Goal: Task Accomplishment & Management: Complete application form

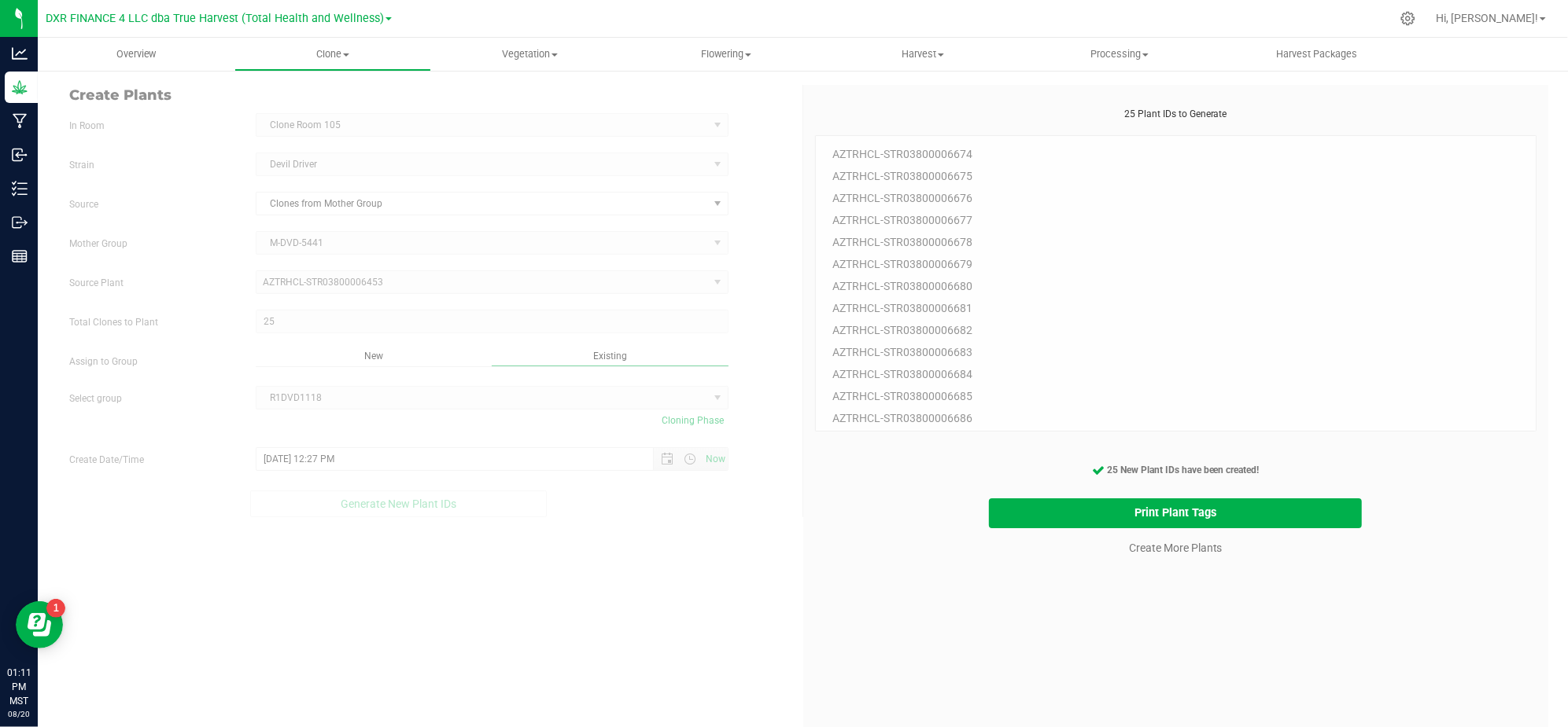
scroll to position [47, 0]
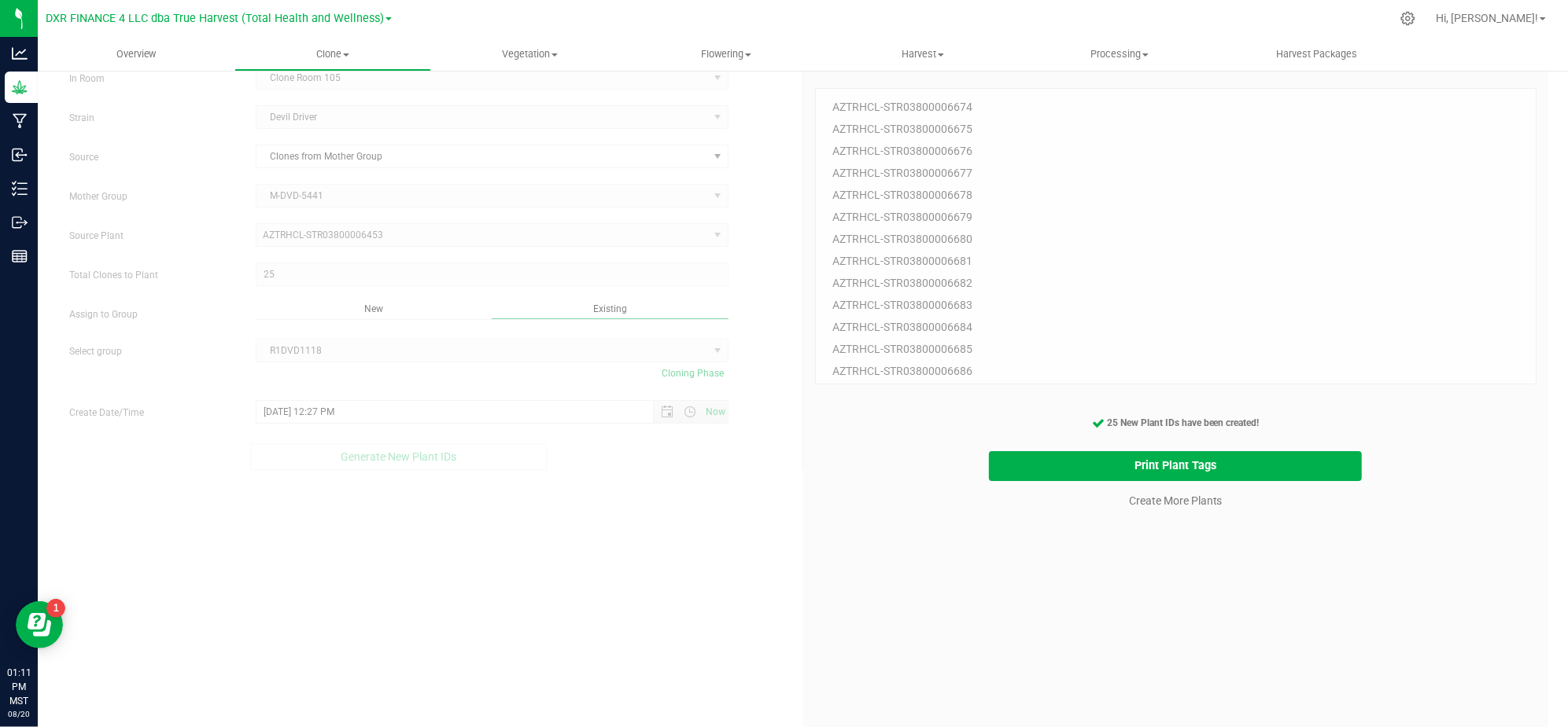
click at [1183, 593] on div "25 Plant IDs to Generate AZTRHCL-STR03800006674 AZTRHCL-STR03800006675 AZTRHCL-…" at bounding box center [1175, 423] width 722 height 727
click at [1180, 594] on div "25 Plant IDs to Generate AZTRHCL-STR03800006674 AZTRHCL-STR03800006675 AZTRHCL-…" at bounding box center [1175, 423] width 722 height 727
click at [1155, 506] on link "Create More Plants" at bounding box center [1176, 501] width 94 height 16
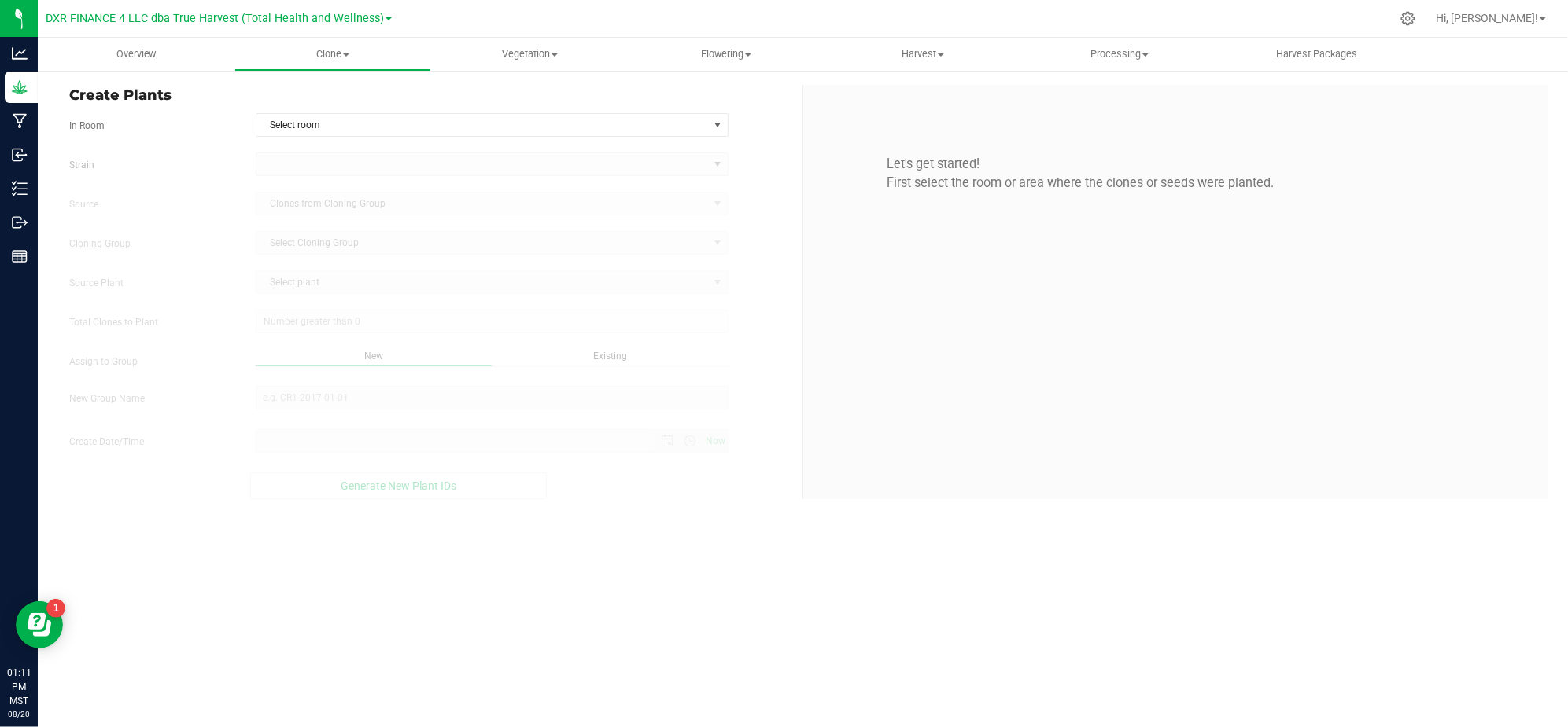
type input "8/20/2025 1:11 PM"
click at [755, 607] on div "Overview Clone Create plants Cloning groups Cloning plants Apply to plants Vege…" at bounding box center [803, 383] width 1530 height 690
drag, startPoint x: 755, startPoint y: 114, endPoint x: 738, endPoint y: 116, distance: 17.1
click at [755, 114] on div "In Room Select room Select room Clone Room 104 Clone Room 105 Clone Tent 101 Cl…" at bounding box center [430, 125] width 744 height 24
click at [703, 123] on span "Select room" at bounding box center [482, 124] width 451 height 22
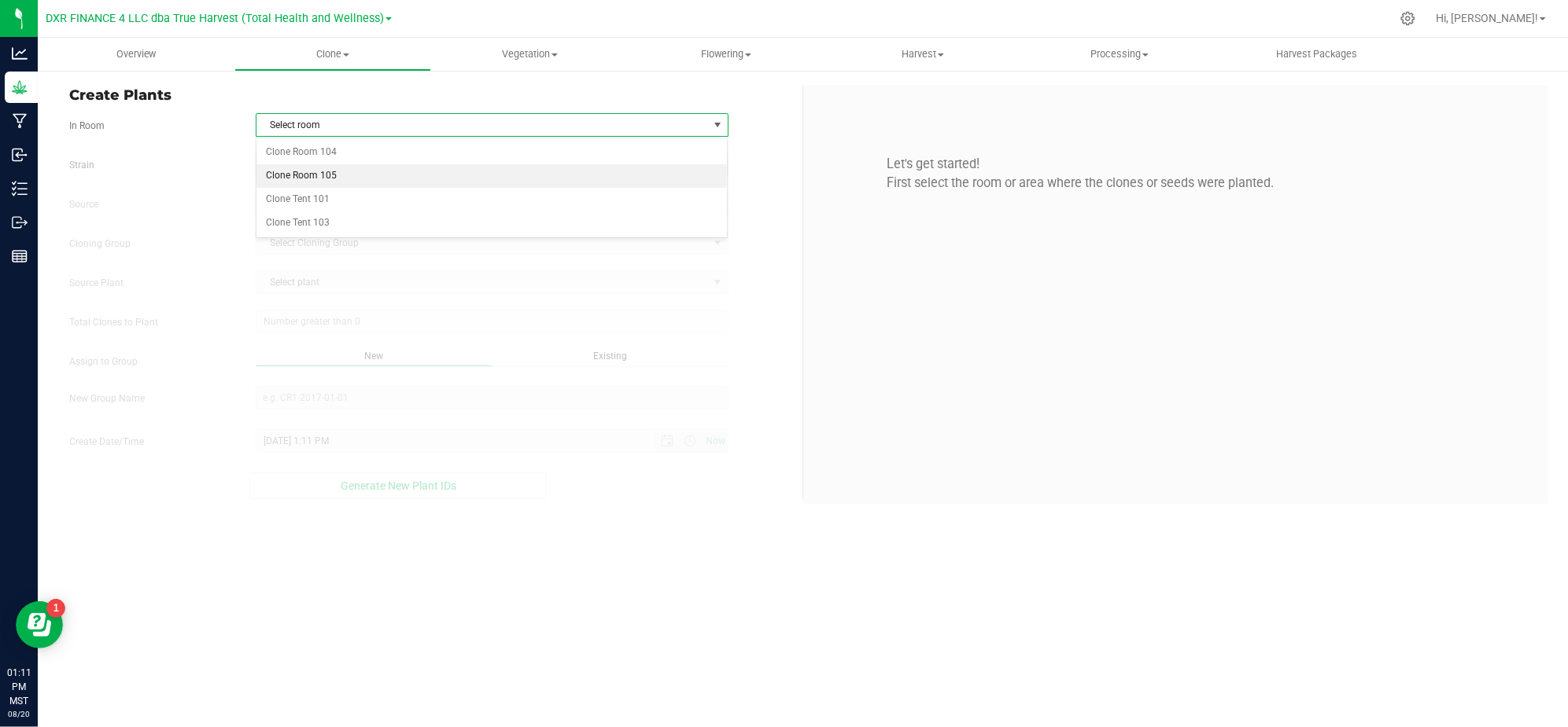
drag, startPoint x: 476, startPoint y: 166, endPoint x: 429, endPoint y: 171, distance: 47.3
click at [474, 167] on li "Clone Room 105" at bounding box center [492, 176] width 471 height 24
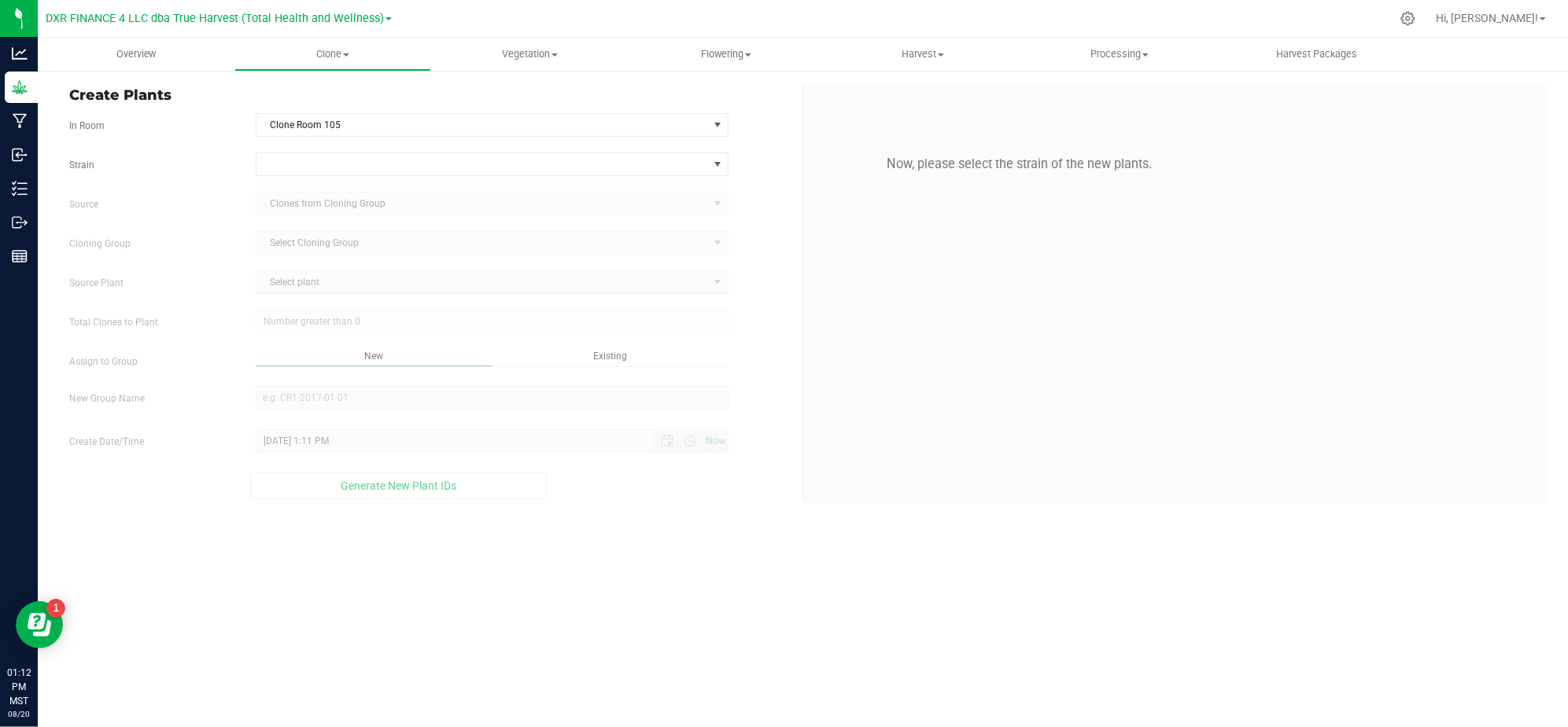
click at [199, 179] on div "Strain Source Clones from Cloning Group Cloning Group Select Cloning Group Sele…" at bounding box center [430, 325] width 721 height 347
click at [296, 156] on span at bounding box center [482, 164] width 451 height 22
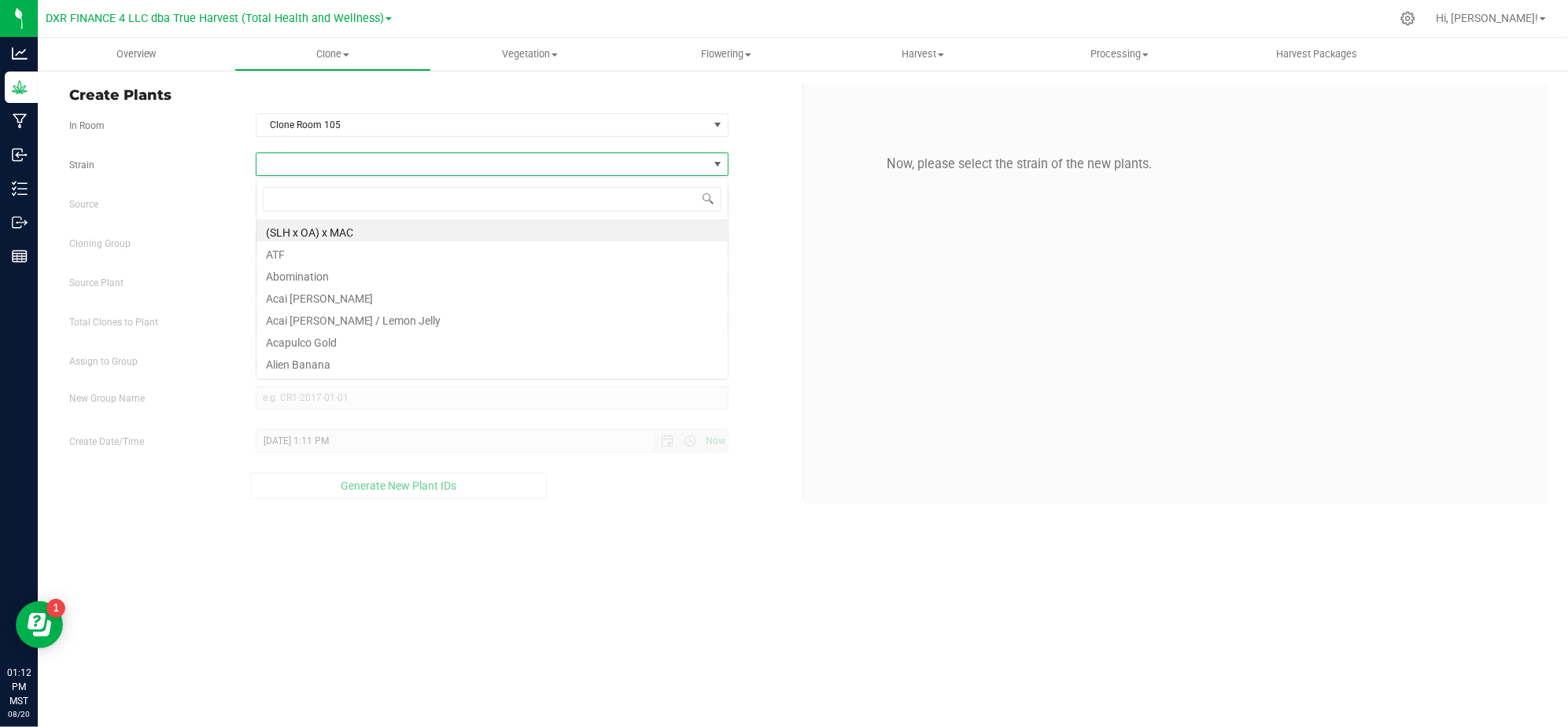
scroll to position [24, 472]
type input "melonade"
click at [296, 233] on li "Melonade" at bounding box center [492, 230] width 471 height 22
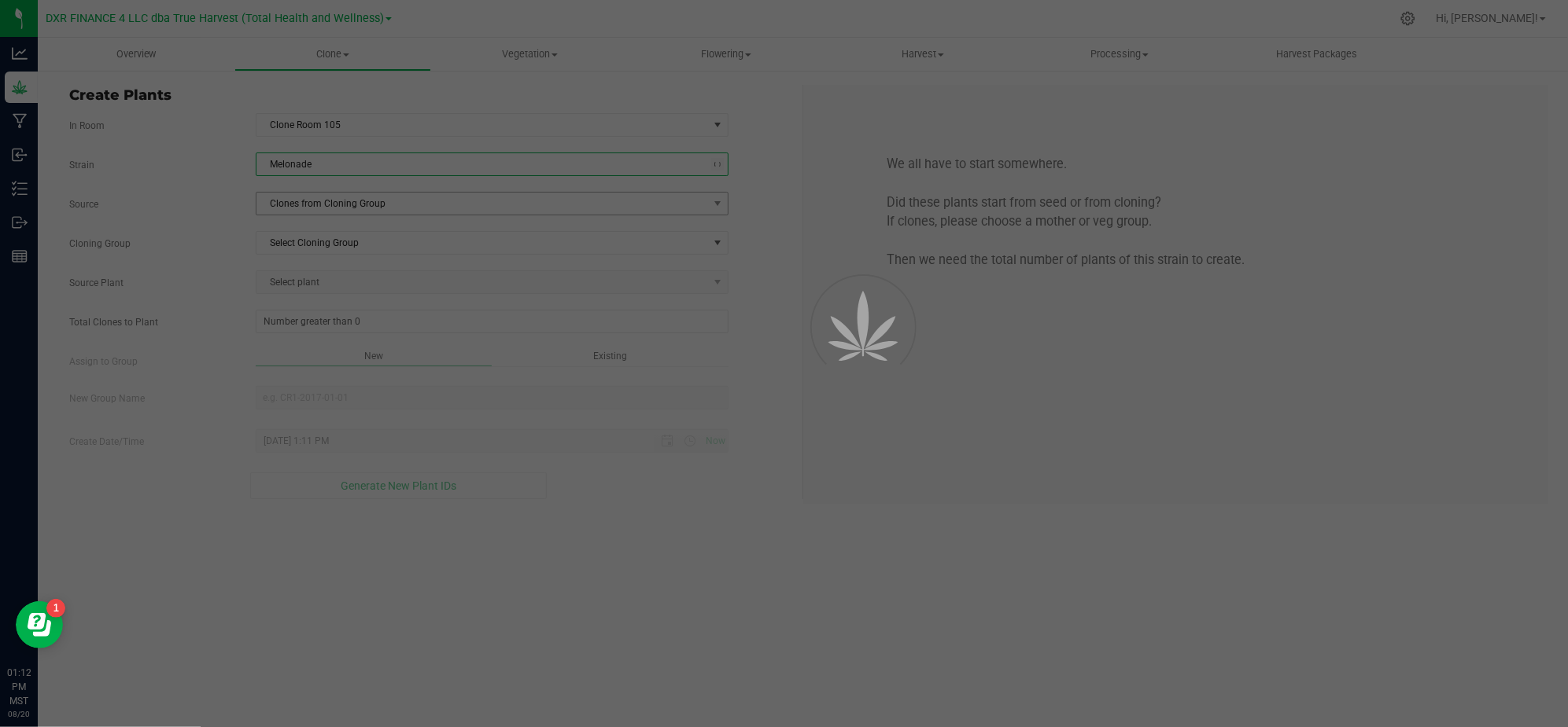
drag, startPoint x: 226, startPoint y: 208, endPoint x: 291, endPoint y: 199, distance: 65.6
click at [230, 207] on label "Source" at bounding box center [151, 204] width 186 height 14
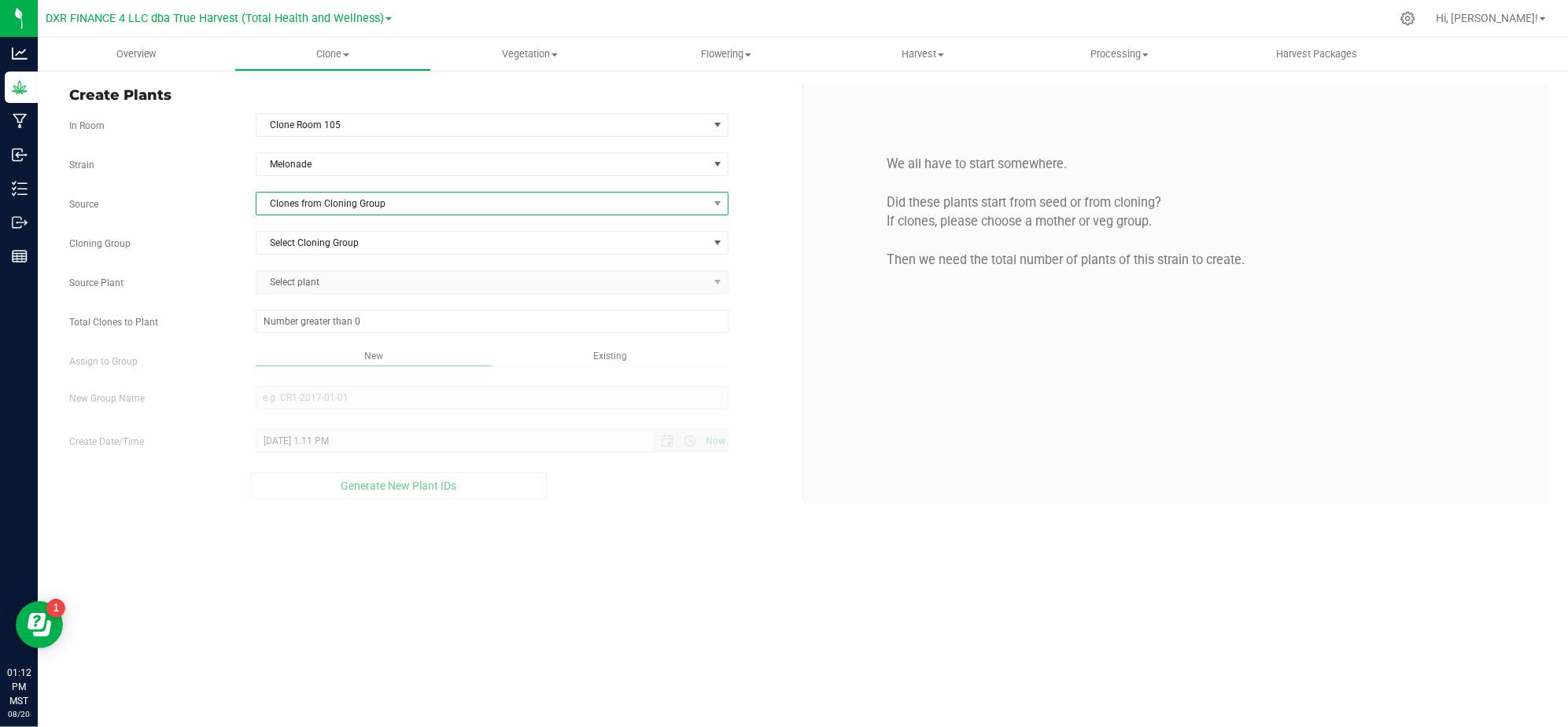
click at [346, 199] on span "Clones from Cloning Group" at bounding box center [482, 203] width 451 height 22
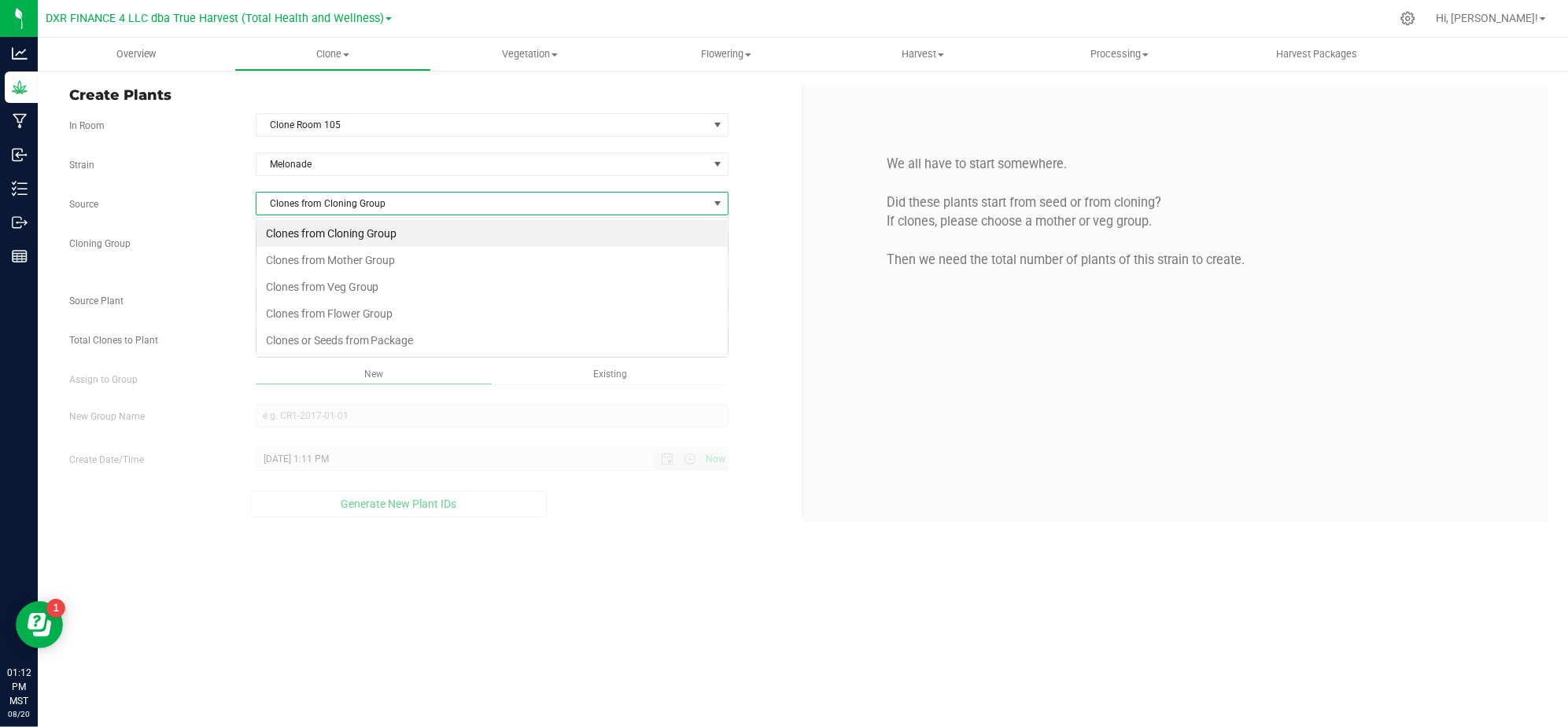
scroll to position [24, 472]
click at [375, 265] on li "Clones from Mother Group" at bounding box center [492, 260] width 471 height 26
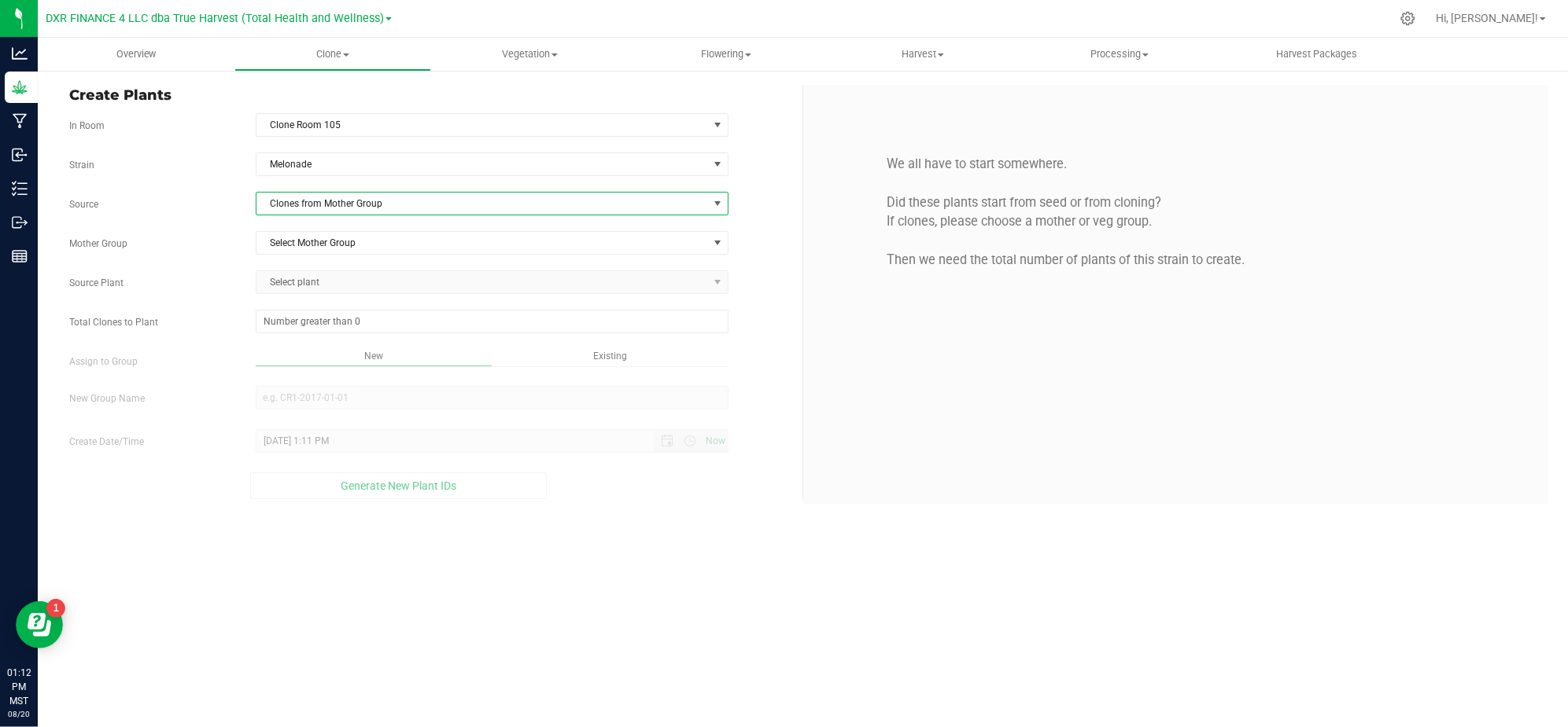
click at [222, 236] on div "Mother Group Select Mother Group Select Mother Group M-MEL-4064" at bounding box center [430, 243] width 744 height 24
click at [349, 243] on span "Select Mother Group" at bounding box center [482, 243] width 451 height 22
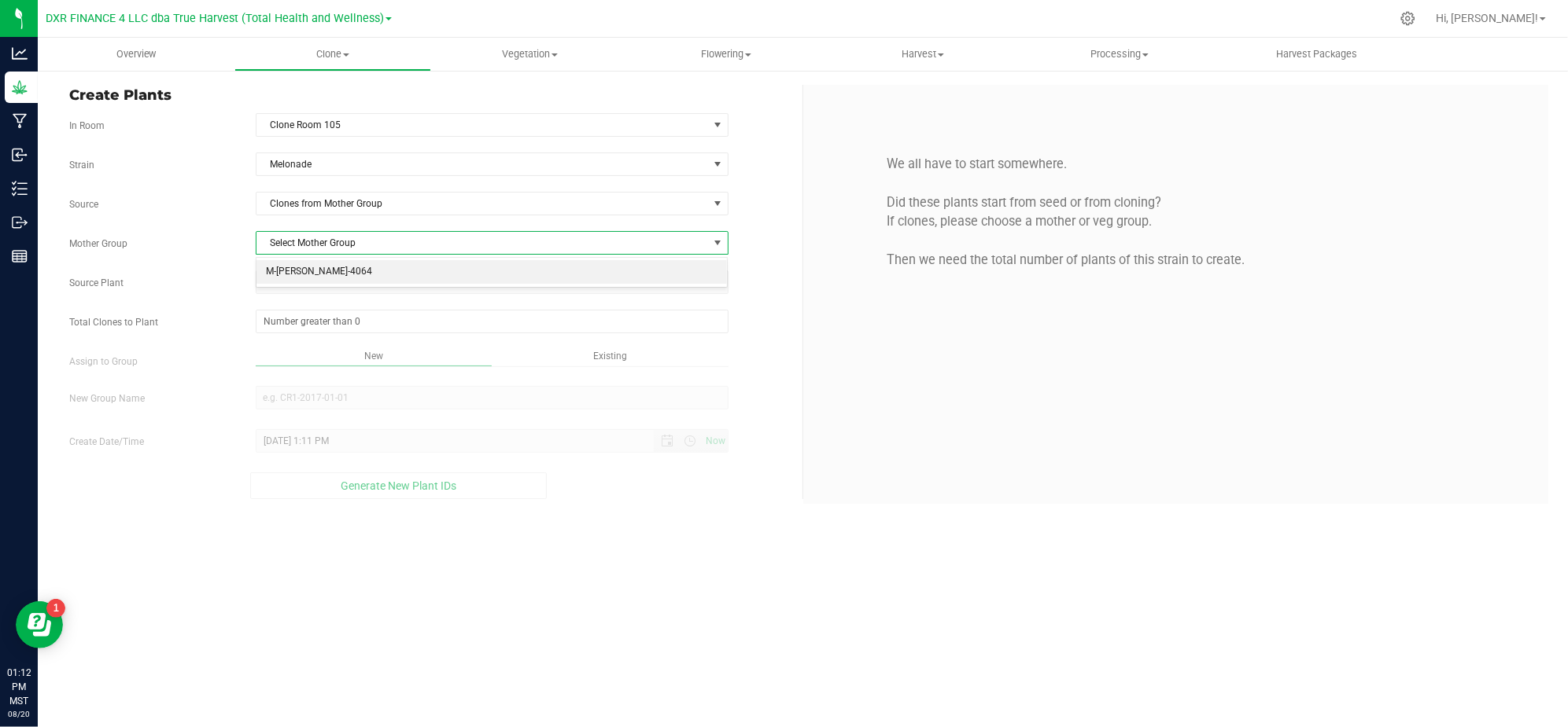
drag, startPoint x: 347, startPoint y: 268, endPoint x: 249, endPoint y: 254, distance: 99.0
click at [346, 268] on li "M-MEL-4064" at bounding box center [492, 272] width 471 height 24
drag, startPoint x: 228, startPoint y: 249, endPoint x: 240, endPoint y: 249, distance: 12.0
click at [231, 249] on label "Mother Group" at bounding box center [151, 243] width 186 height 14
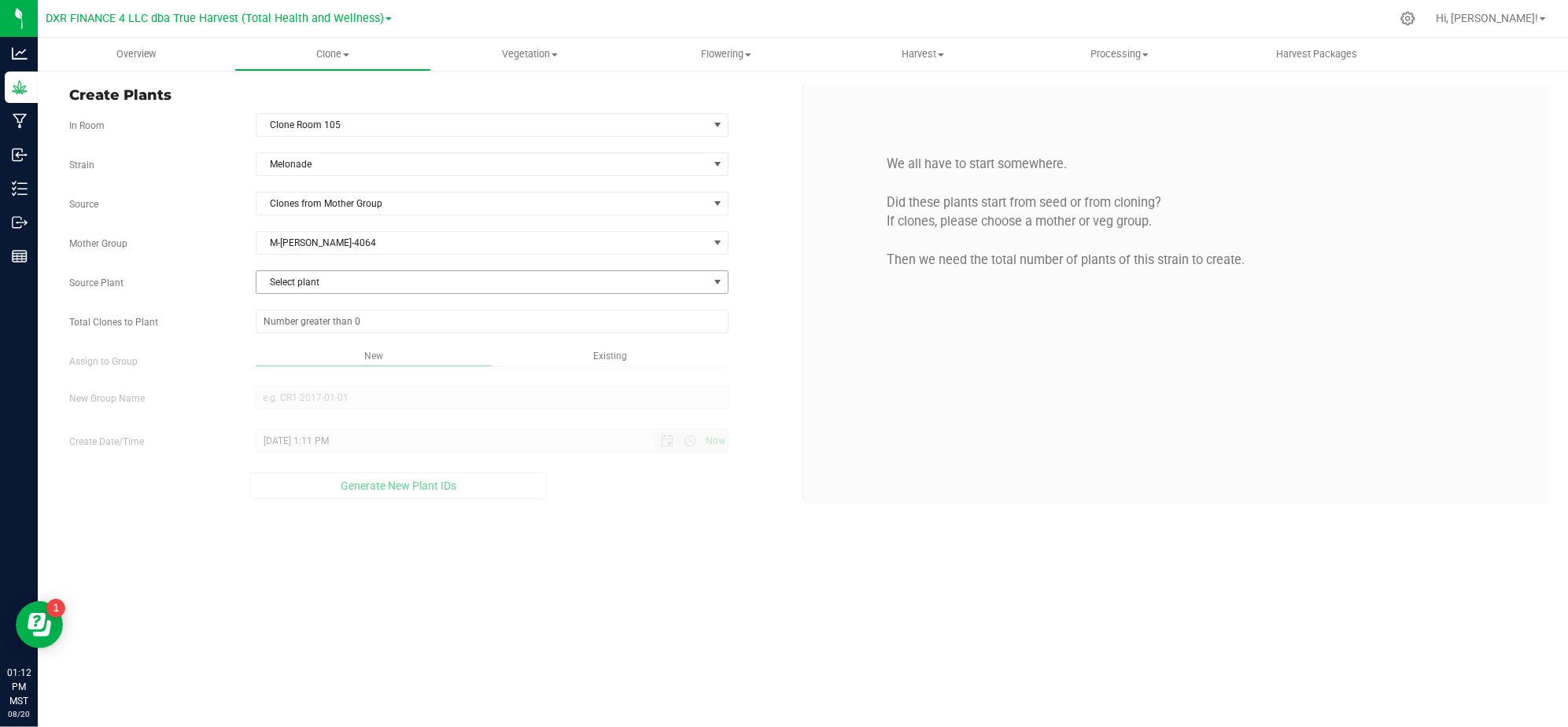
click at [381, 290] on span "Select plant" at bounding box center [482, 282] width 451 height 22
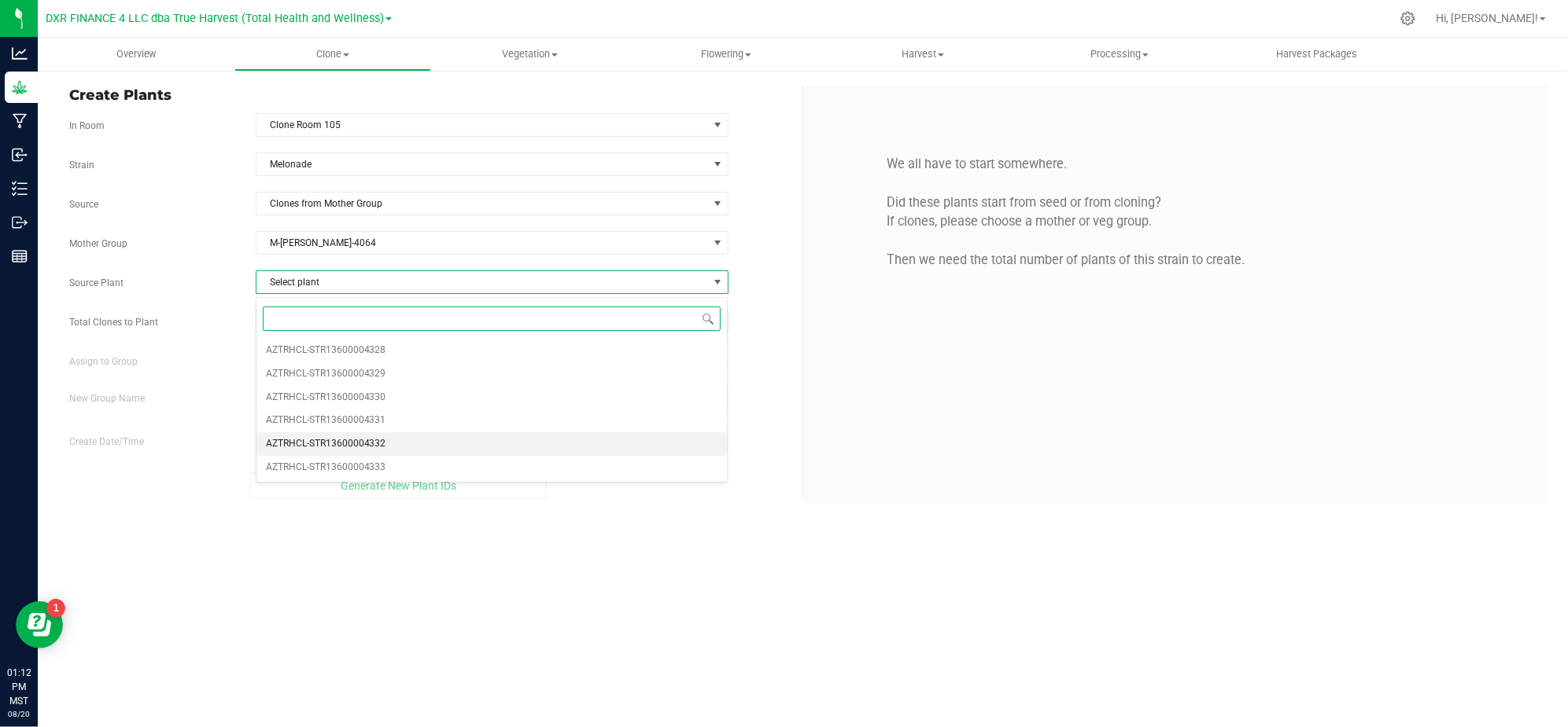
click at [495, 437] on li "AZTRHCL-STR13600004332" at bounding box center [492, 444] width 471 height 24
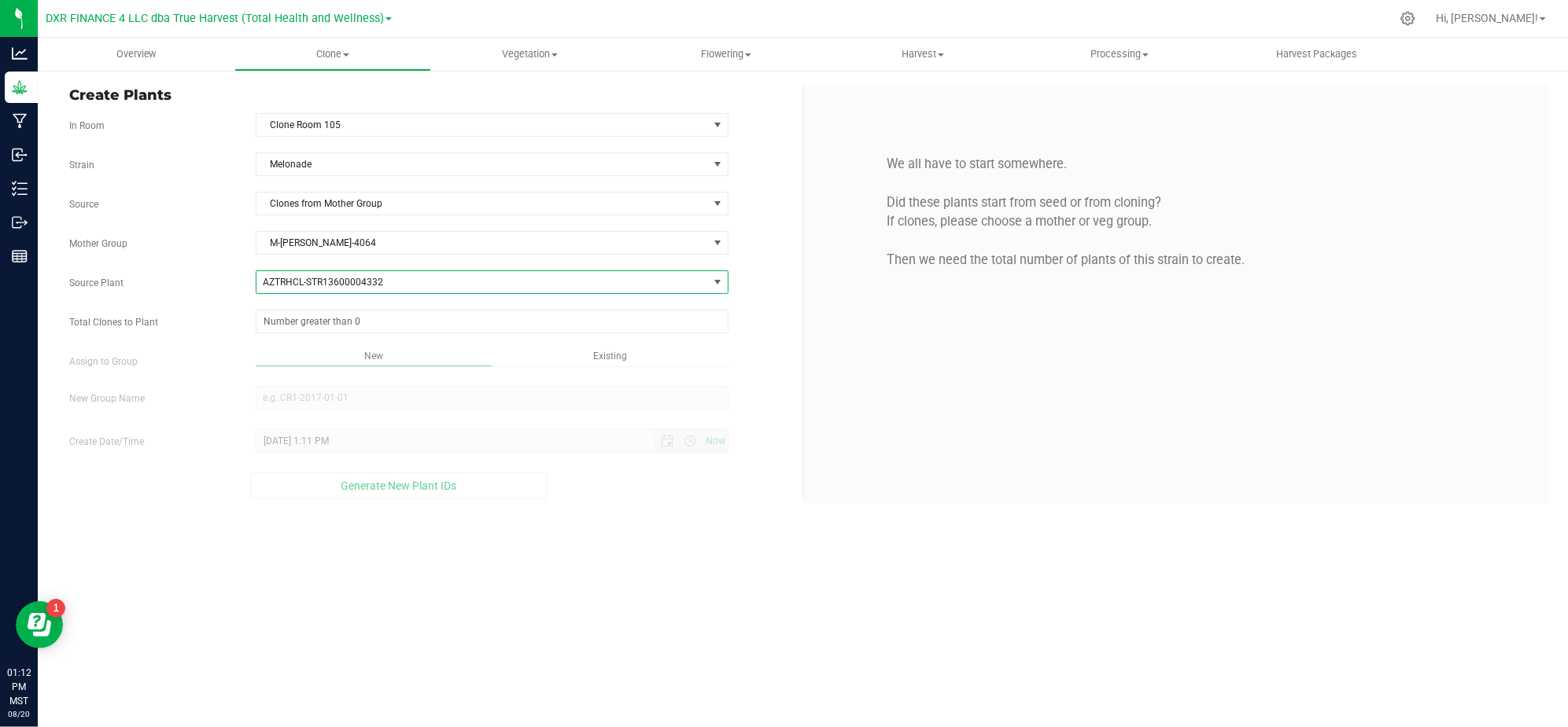
drag, startPoint x: 200, startPoint y: 268, endPoint x: 265, endPoint y: 288, distance: 68.0
click at [217, 274] on div "Strain Melonade Source Clones from Mother Group Mother Group M-MEL-4064 Select …" at bounding box center [430, 325] width 721 height 347
click at [340, 322] on span at bounding box center [492, 321] width 473 height 24
type input "25"
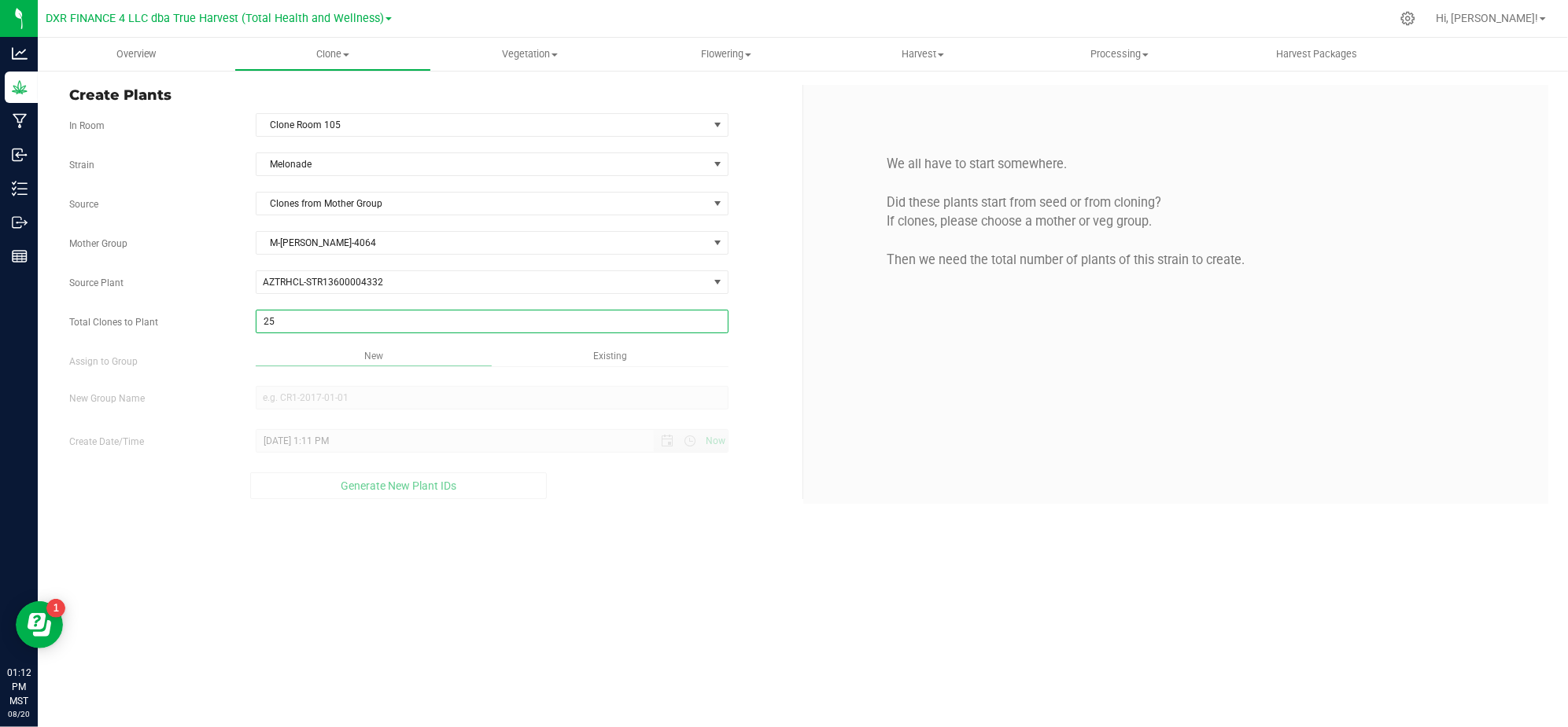
click at [652, 549] on div "Overview Clone Create plants Cloning groups Cloning plants Apply to plants Vege…" at bounding box center [803, 383] width 1530 height 690
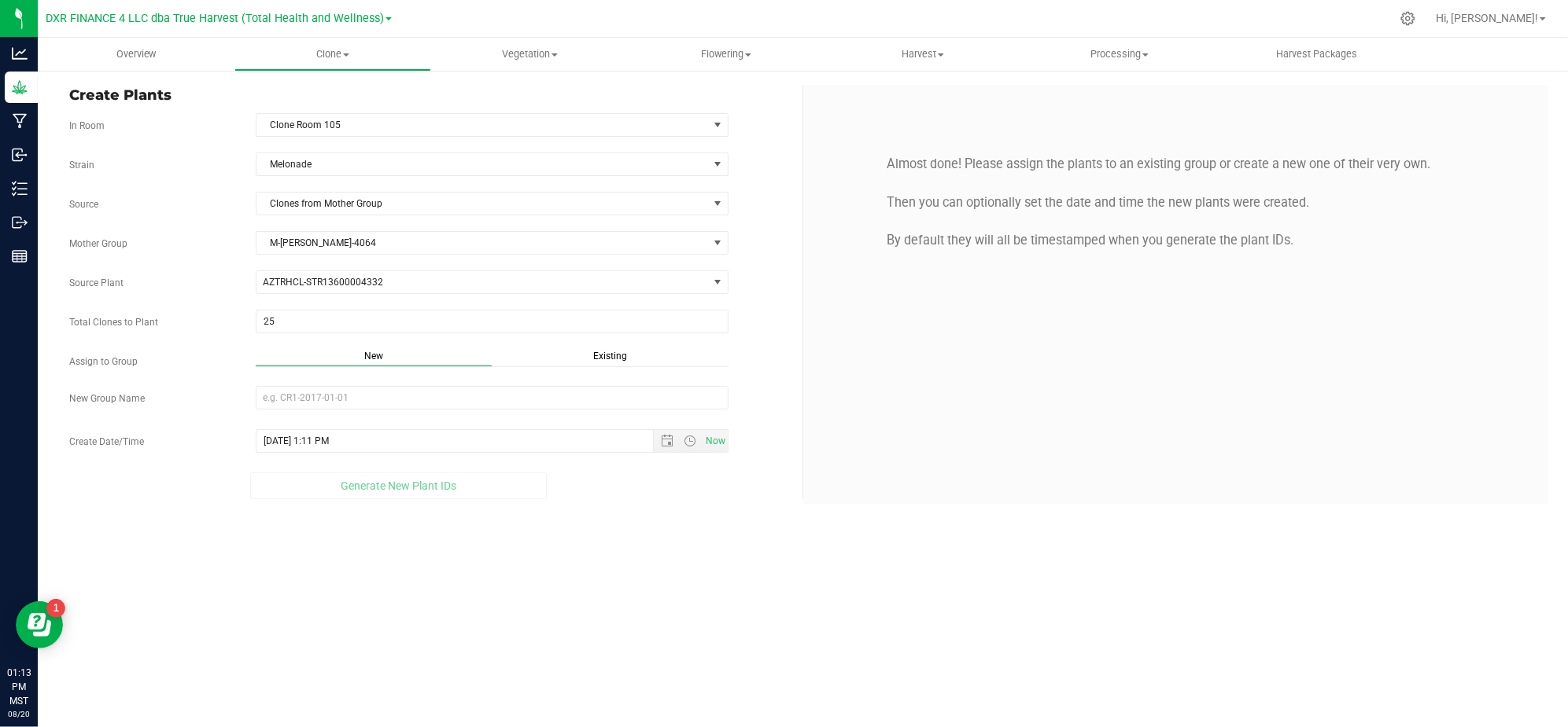
click at [740, 357] on div "New Existing" at bounding box center [492, 360] width 497 height 21
click at [621, 357] on span "Existing" at bounding box center [609, 356] width 34 height 11
drag, startPoint x: 330, startPoint y: 351, endPoint x: 360, endPoint y: 359, distance: 31.0
click at [334, 352] on div "Strain Melonade Source Clones from Mother Group Mother Group M-MEL-4064 Select …" at bounding box center [430, 324] width 721 height 343
click at [366, 359] on span "New" at bounding box center [373, 356] width 19 height 11
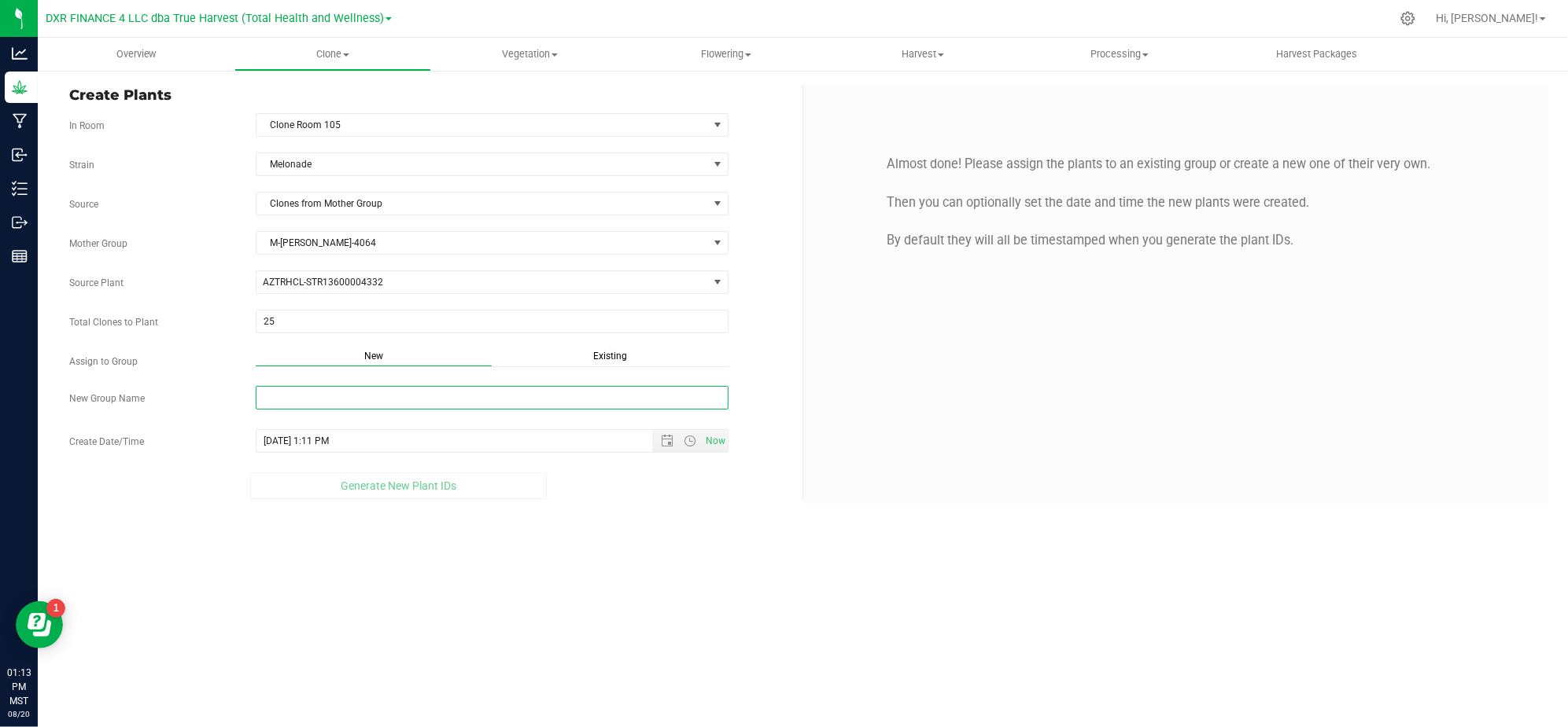
drag, startPoint x: 353, startPoint y: 388, endPoint x: 321, endPoint y: 403, distance: 35.3
click at [321, 403] on input "New Group Name" at bounding box center [492, 398] width 473 height 24
type input "R"
type input "5"
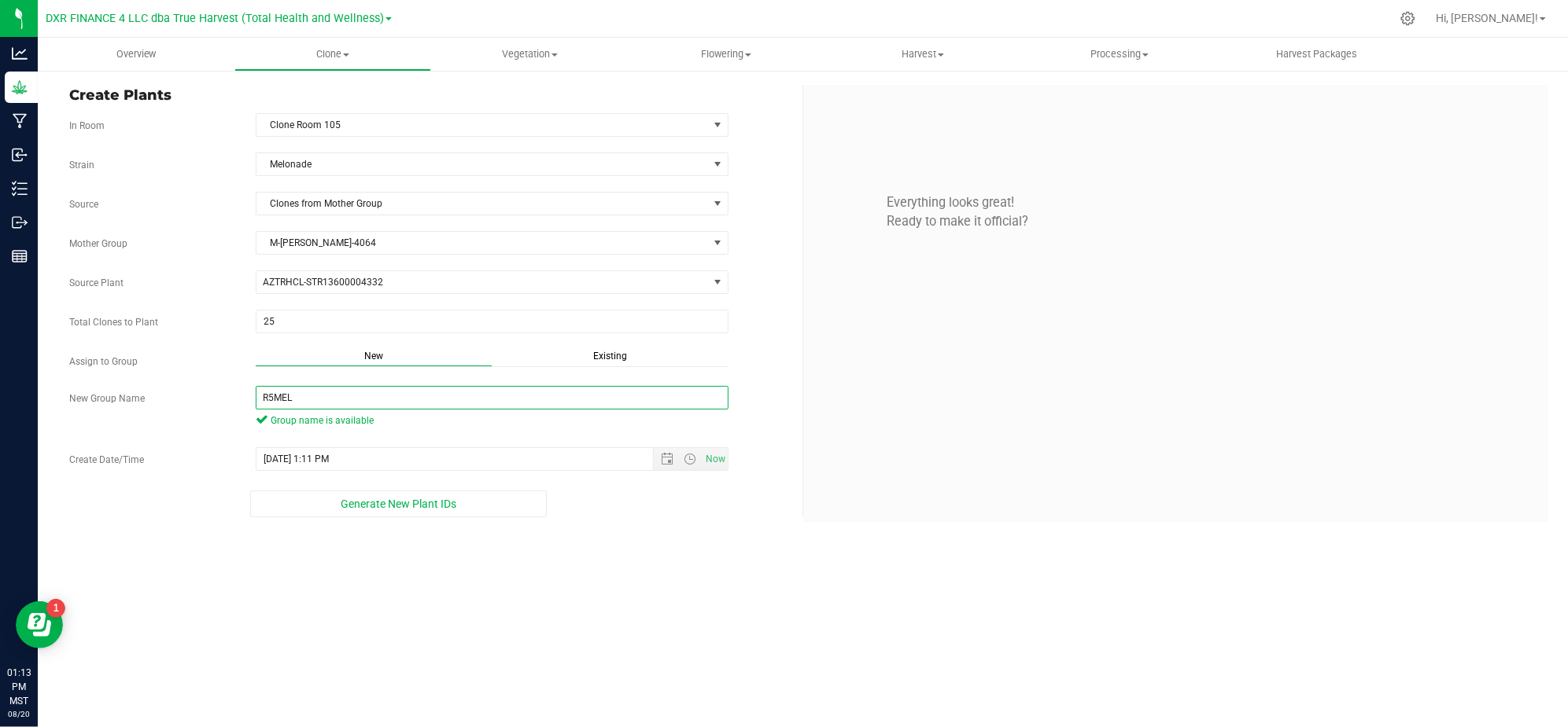
click at [321, 399] on input "R5MEL" at bounding box center [492, 398] width 473 height 24
type input "R5MEL1124"
click at [651, 572] on div "Overview Clone Create plants Cloning groups Cloning plants Apply to plants Vege…" at bounding box center [803, 383] width 1530 height 690
drag, startPoint x: 652, startPoint y: 571, endPoint x: 656, endPoint y: 543, distance: 28.3
click at [653, 571] on div "Overview Clone Create plants Cloning groups Cloning plants Apply to plants Vege…" at bounding box center [803, 383] width 1530 height 690
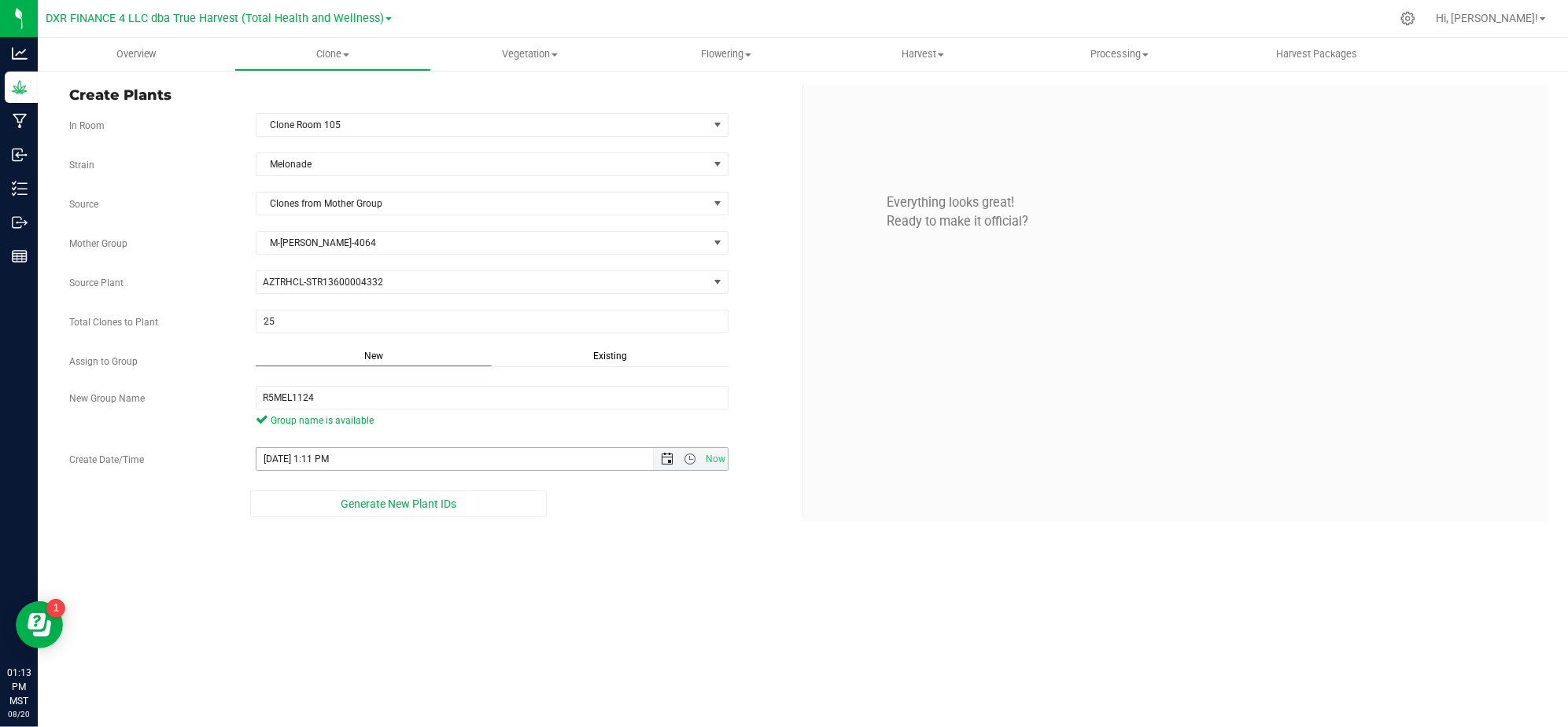
click at [667, 461] on span "Open the date view" at bounding box center [666, 459] width 12 height 12
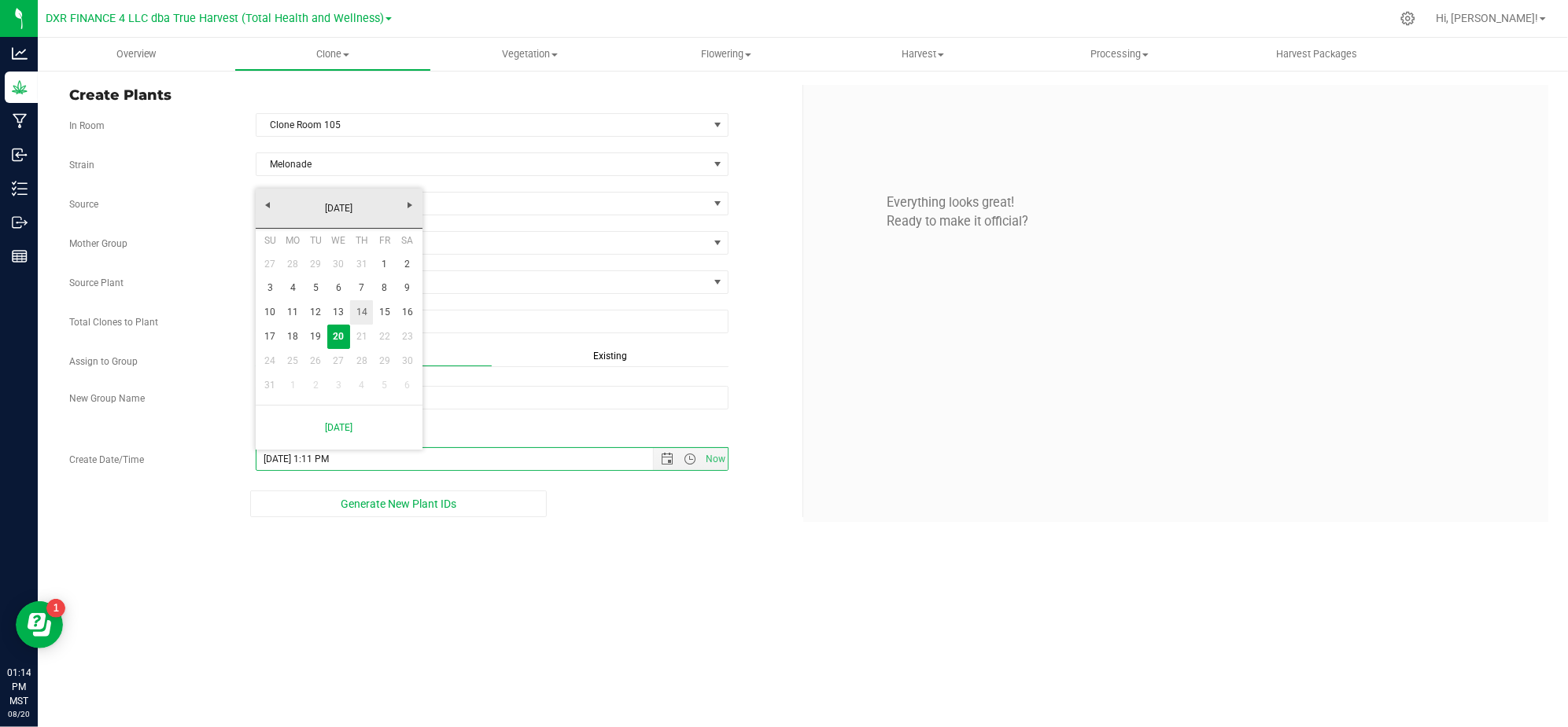
click at [363, 310] on link "14" at bounding box center [362, 313] width 23 height 25
type input "8/14/2025 1:11 PM"
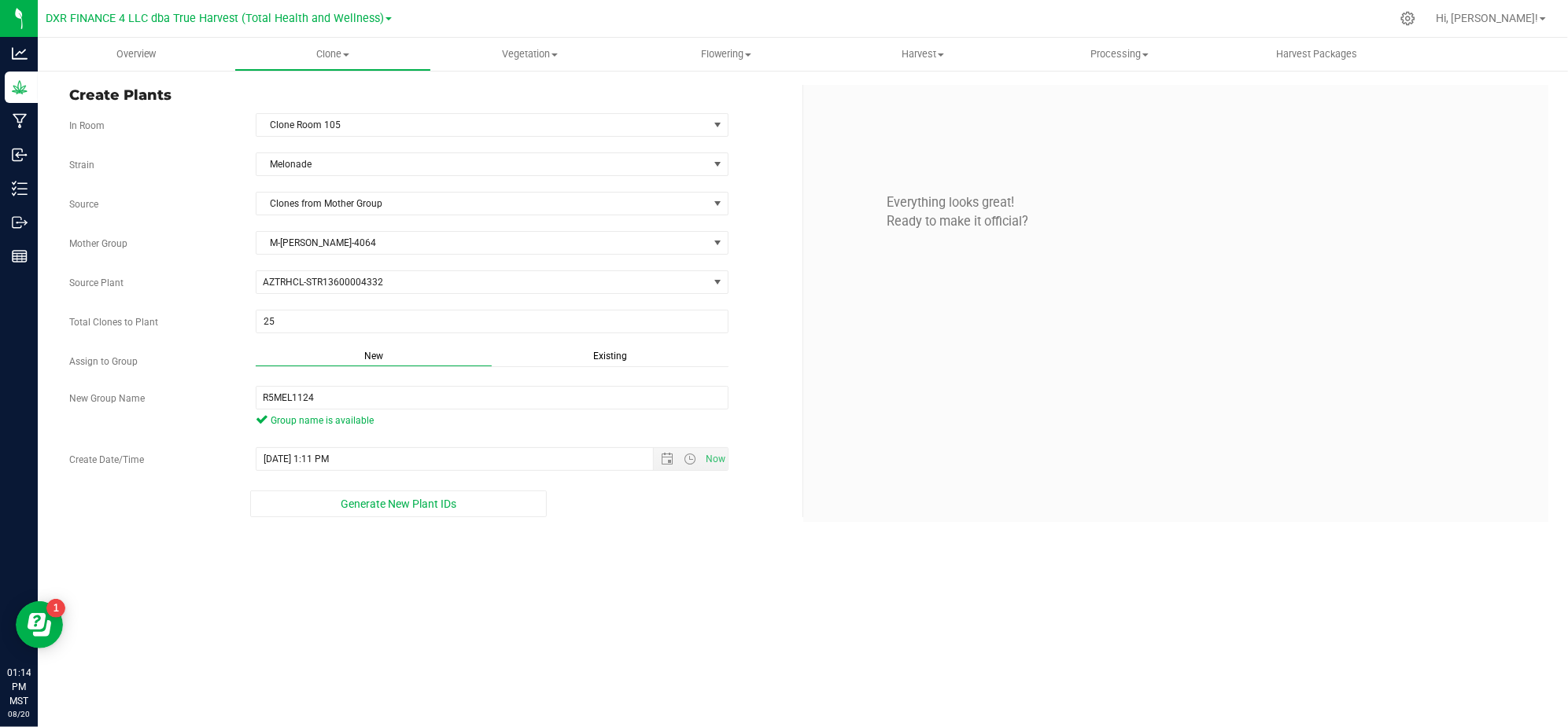
click at [608, 583] on div "Overview Clone Create plants Cloning groups Cloning plants Apply to plants Vege…" at bounding box center [803, 383] width 1530 height 690
click at [623, 557] on div "Overview Clone Create plants Cloning groups Cloning plants Apply to plants Vege…" at bounding box center [803, 383] width 1530 height 690
click at [448, 517] on button "Generate New Plant IDs" at bounding box center [399, 504] width 296 height 26
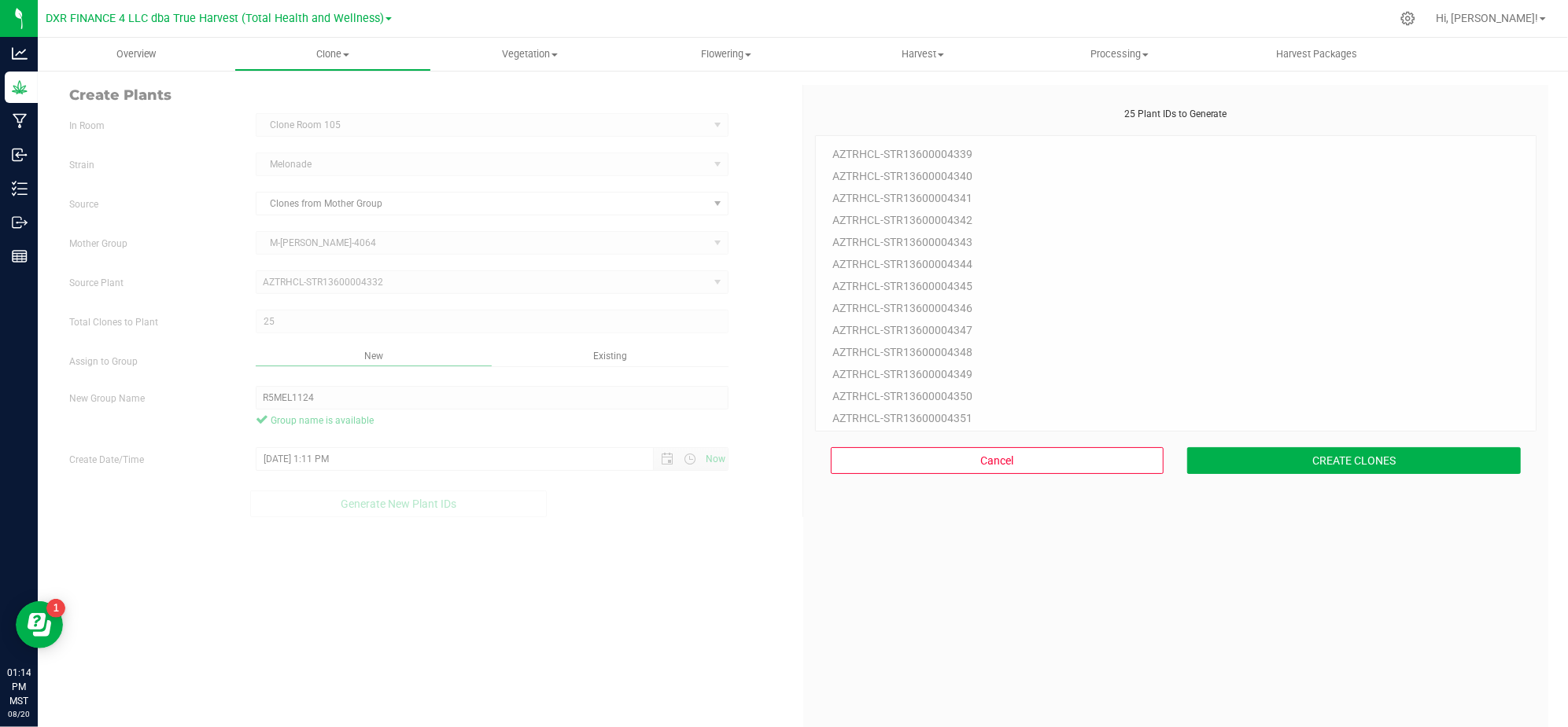
scroll to position [47, 0]
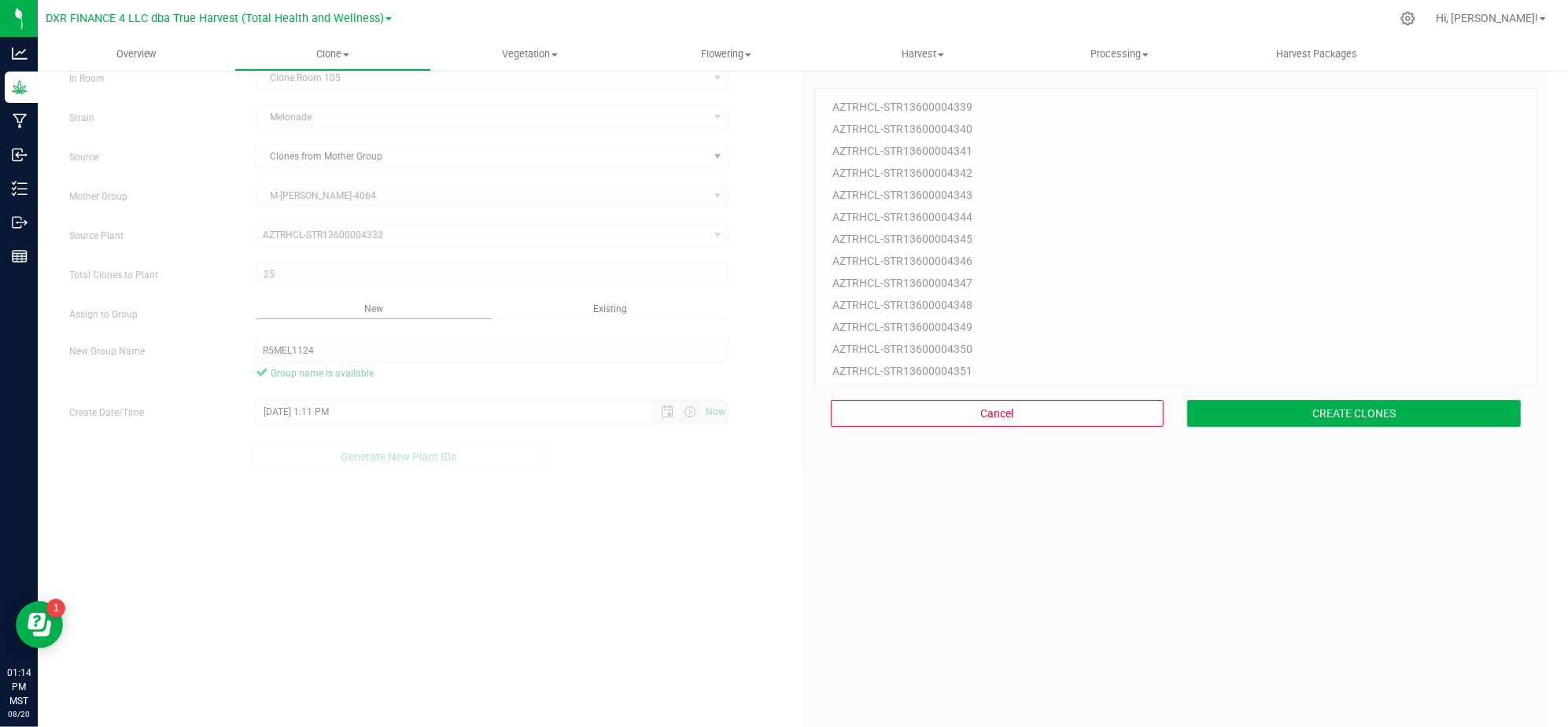
click at [948, 548] on div "25 Plant IDs to Generate AZTRHCL-STR13600004339 AZTRHCL-STR13600004340 AZTRHCL-…" at bounding box center [1175, 423] width 722 height 727
click at [1326, 416] on button "CREATE CLONES" at bounding box center [1353, 413] width 334 height 26
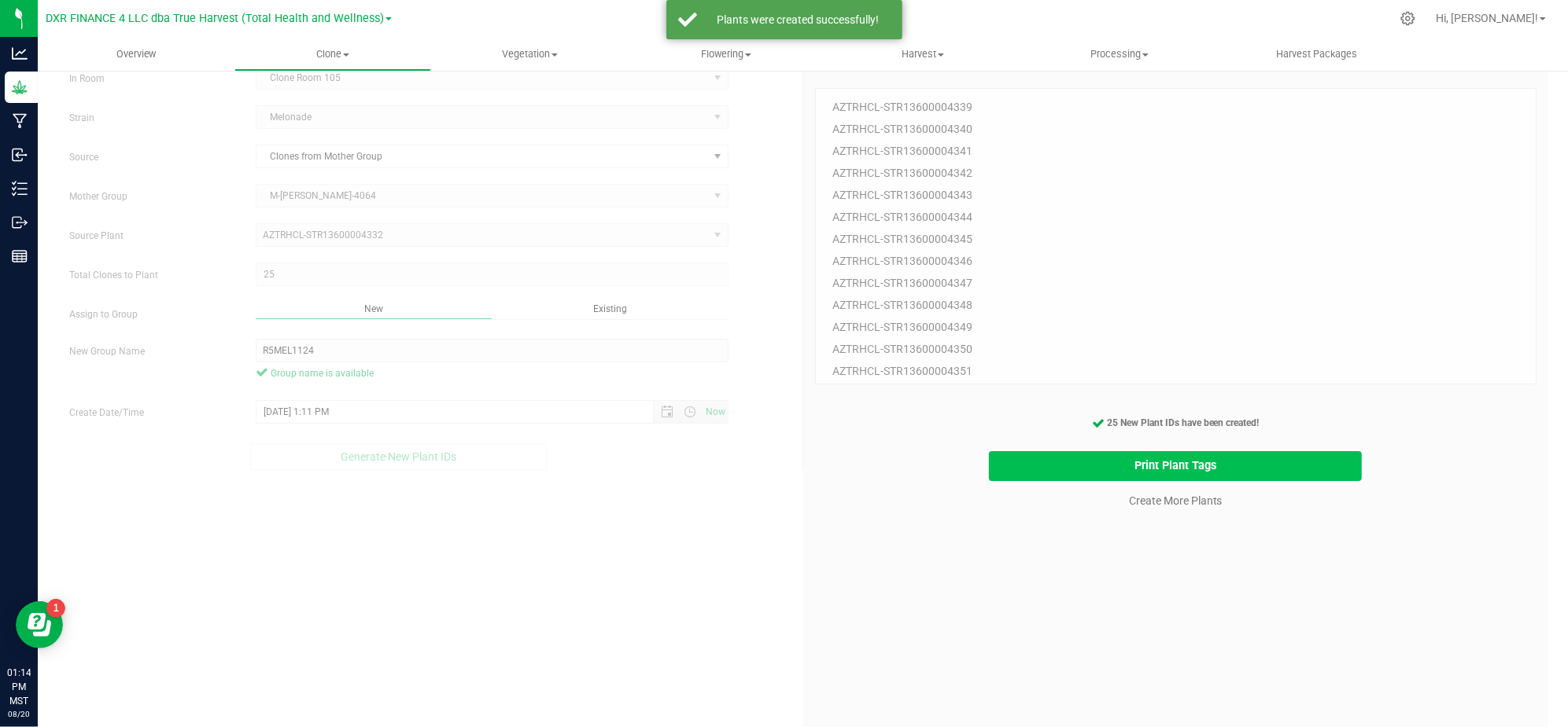
click at [1004, 473] on button "Print Plant Tags" at bounding box center [1175, 466] width 373 height 30
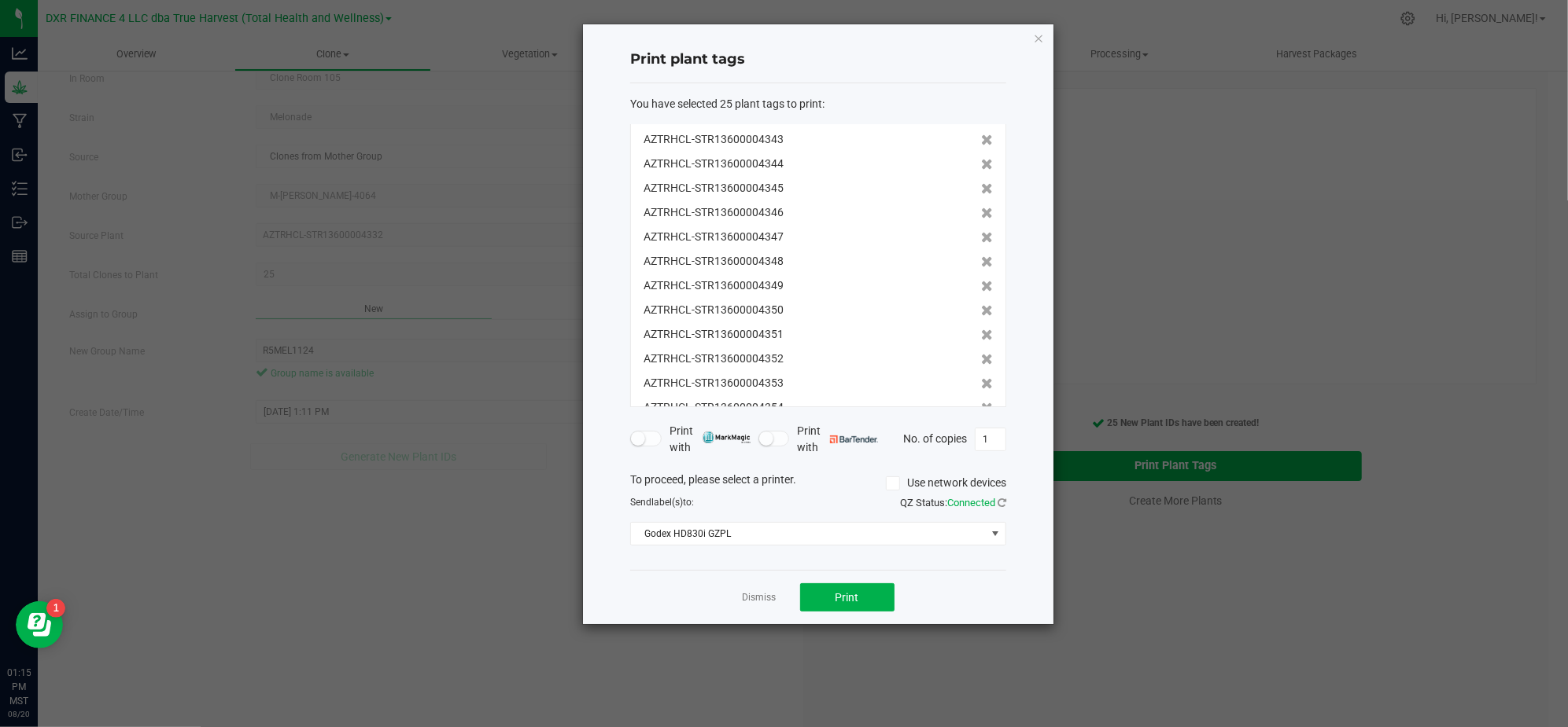
scroll to position [131, 0]
click at [864, 579] on div "Dismiss Print" at bounding box center [818, 597] width 376 height 54
click at [864, 602] on button "Print" at bounding box center [847, 598] width 95 height 28
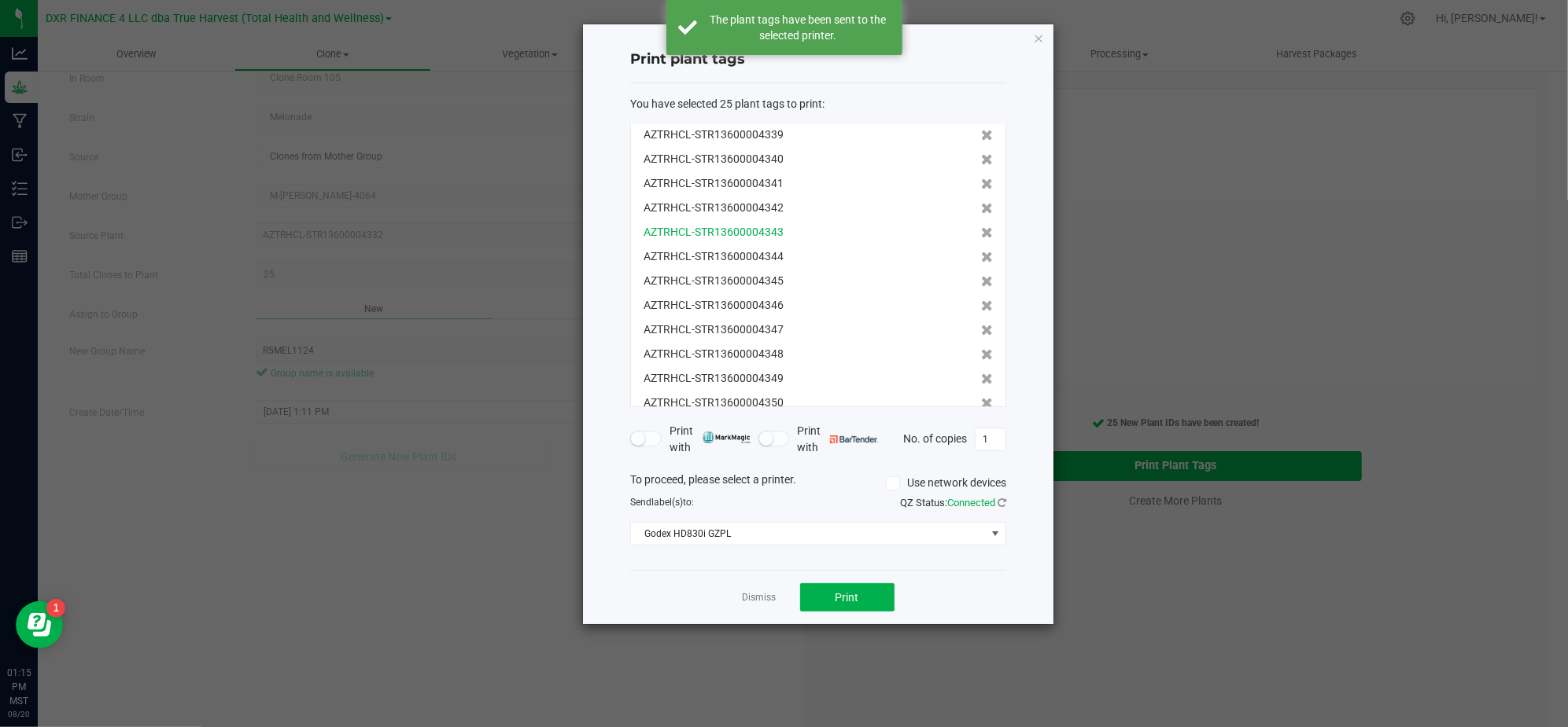
scroll to position [0, 0]
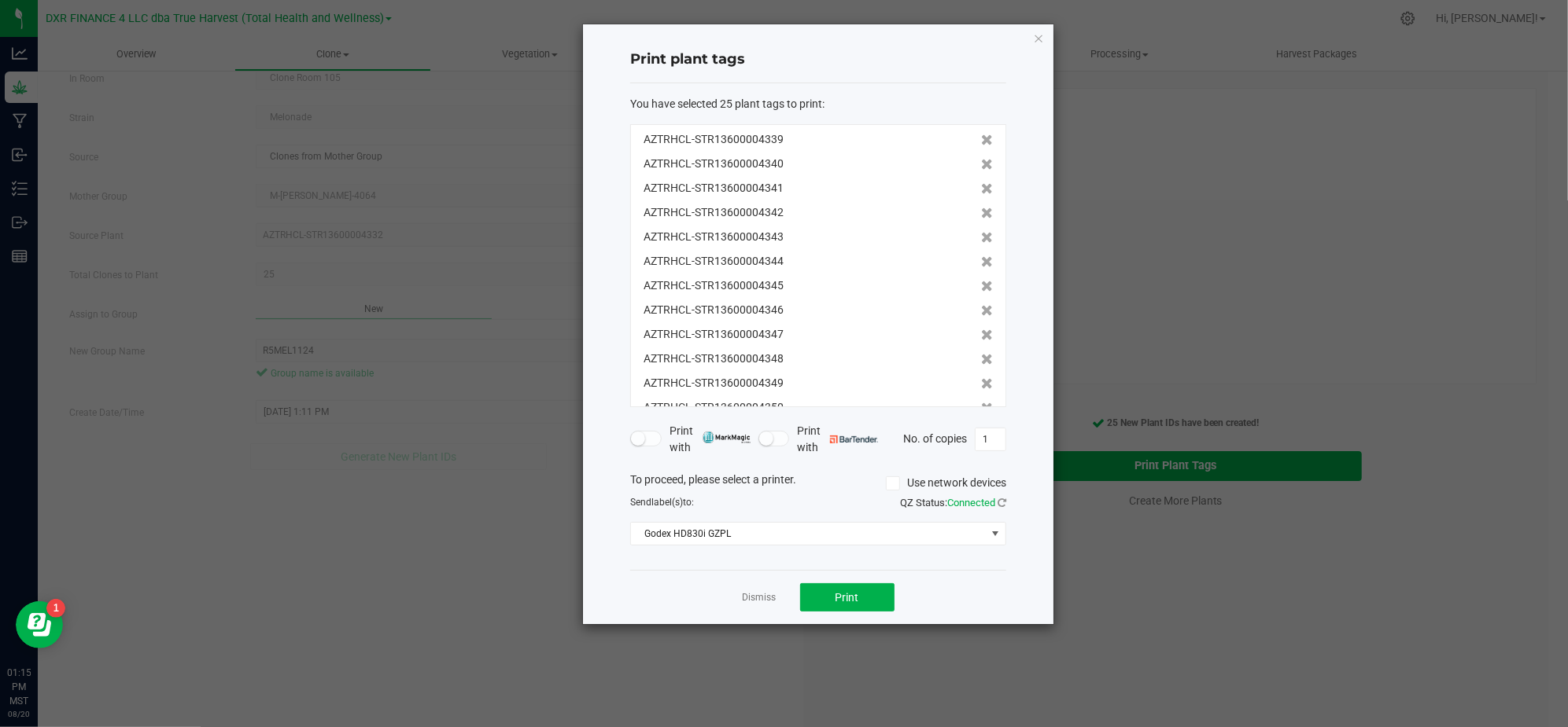
click at [750, 591] on app-cancel-button "Dismiss" at bounding box center [759, 598] width 34 height 16
click at [763, 596] on link "Dismiss" at bounding box center [759, 598] width 34 height 13
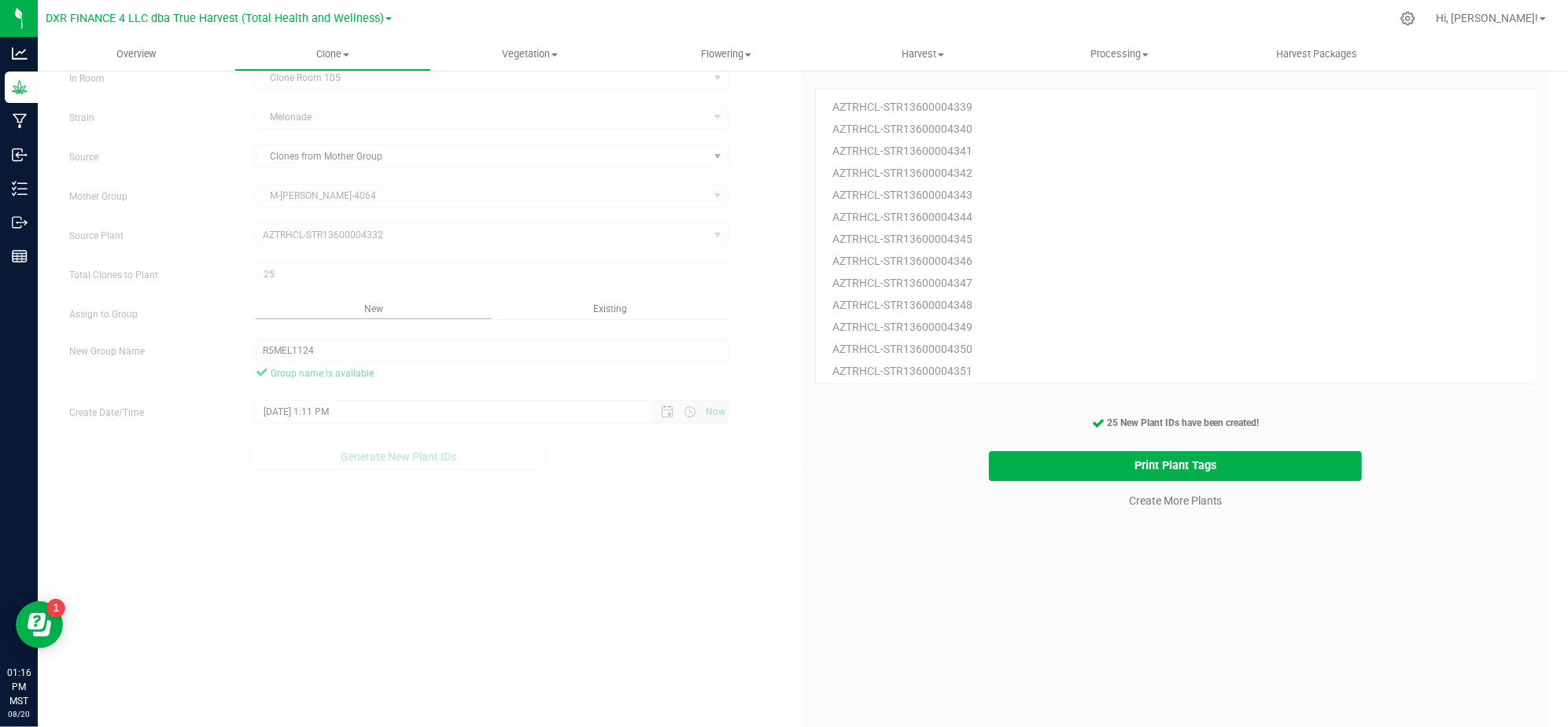
drag, startPoint x: 1294, startPoint y: 718, endPoint x: 1060, endPoint y: 546, distance: 290.4
click at [954, 585] on div "25 Plant IDs to Generate AZTRHCL-STR13600004339 AZTRHCL-STR13600004340 AZTRHCL-…" at bounding box center [1175, 423] width 722 height 727
click at [1156, 503] on link "Create More Plants" at bounding box center [1176, 501] width 94 height 16
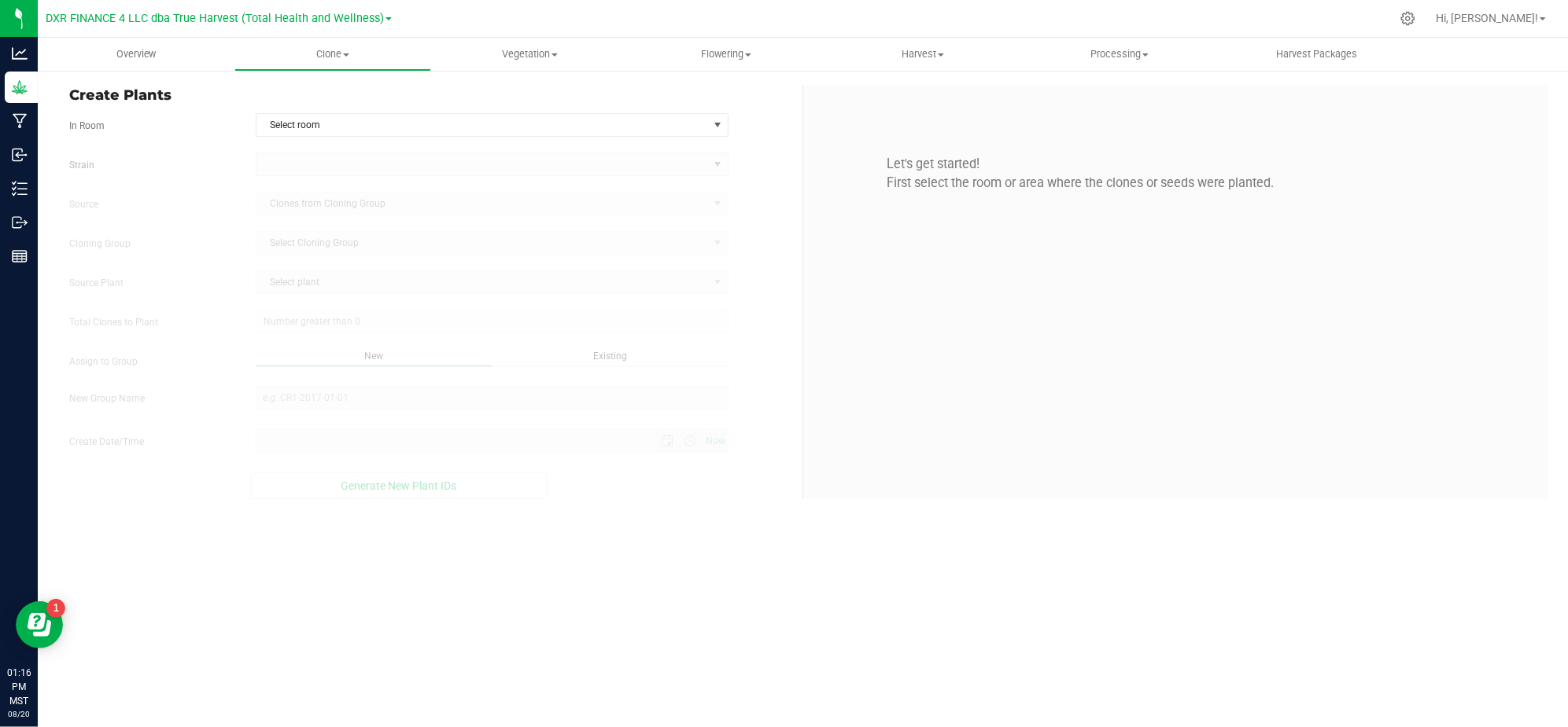
type input "8/20/2025 1:16 PM"
click at [629, 128] on span "Select room" at bounding box center [482, 124] width 451 height 22
click at [412, 180] on li "Clone Room 105" at bounding box center [492, 176] width 471 height 24
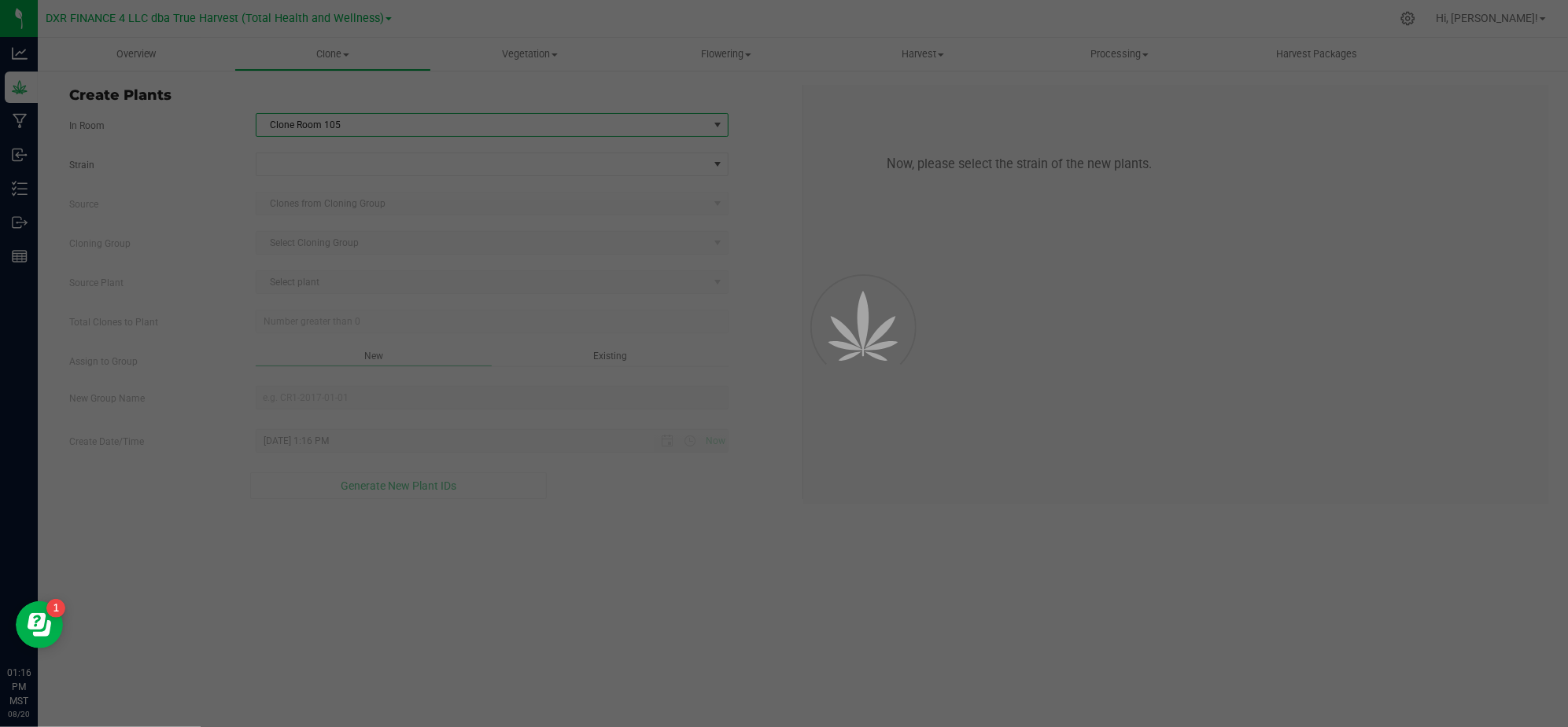
click at [145, 184] on div "Strain Source Clones from Cloning Group Cloning Group Select Cloning Group Sele…" at bounding box center [430, 325] width 721 height 347
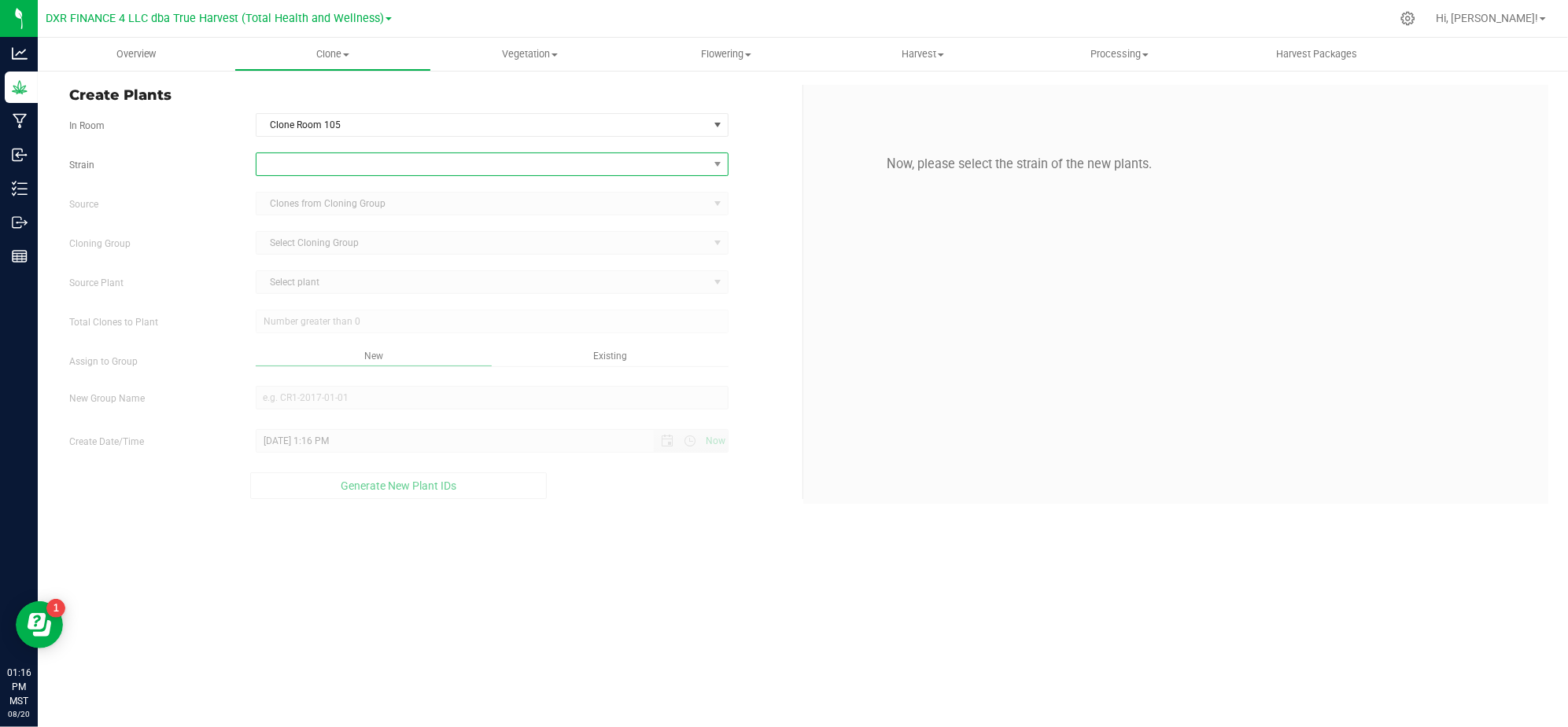
click at [287, 156] on span at bounding box center [482, 164] width 451 height 22
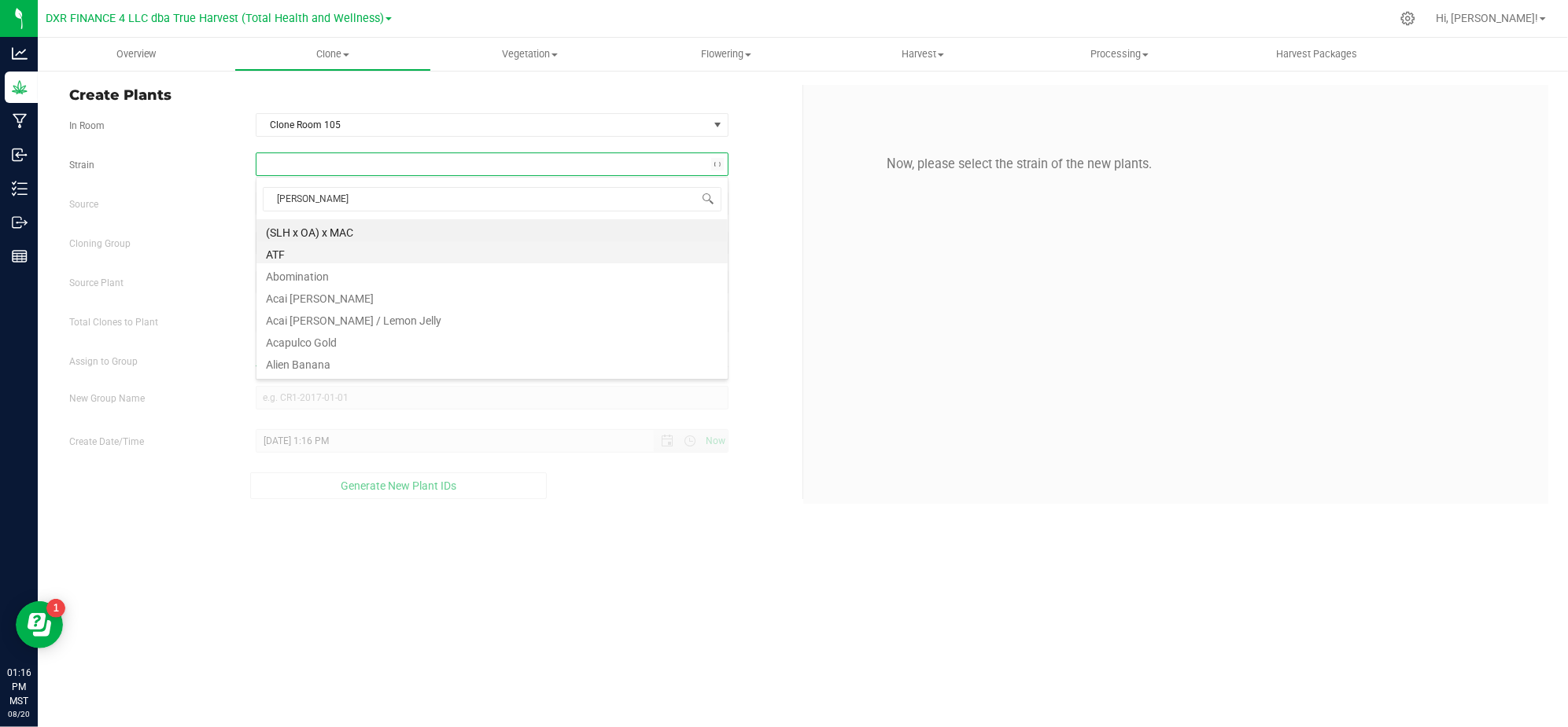
type input "melo"
click at [306, 292] on li "Melonade" at bounding box center [492, 296] width 471 height 22
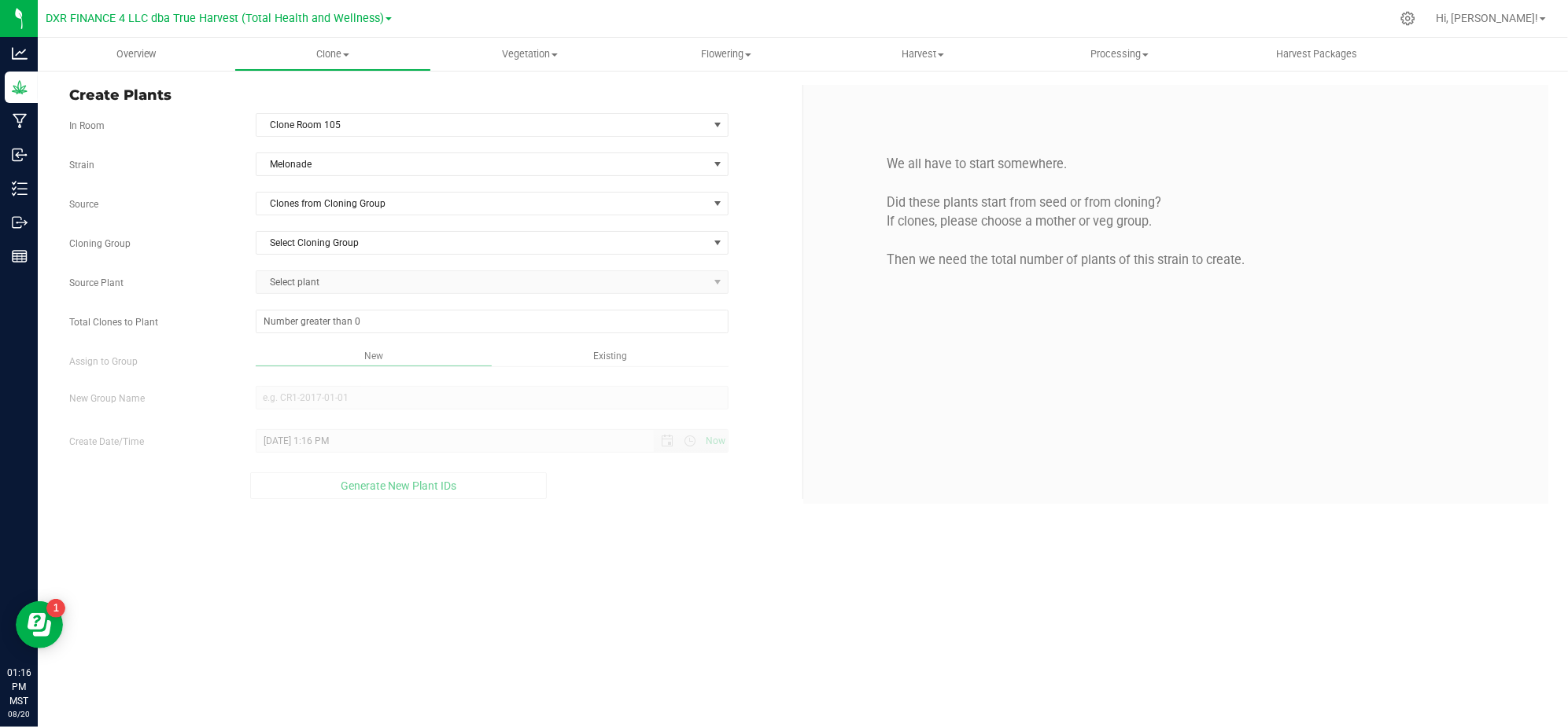
click at [288, 220] on div "Strain Melonade Source Clones from Cloning Group Cloning Group Select Cloning G…" at bounding box center [430, 325] width 721 height 347
click at [294, 214] on span "Clones from Cloning Group" at bounding box center [482, 203] width 451 height 22
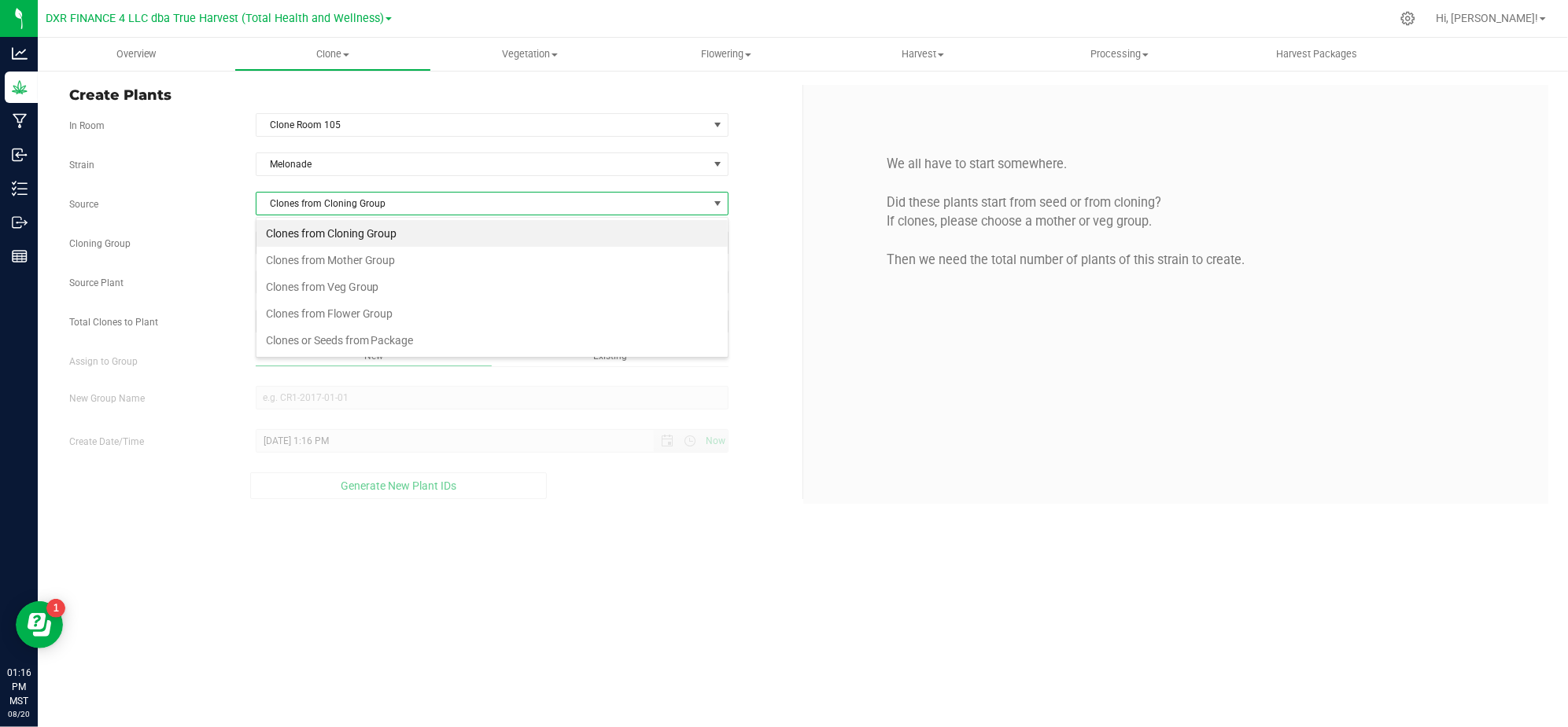
scroll to position [24, 472]
click at [342, 253] on li "Clones from Mother Group" at bounding box center [492, 260] width 471 height 26
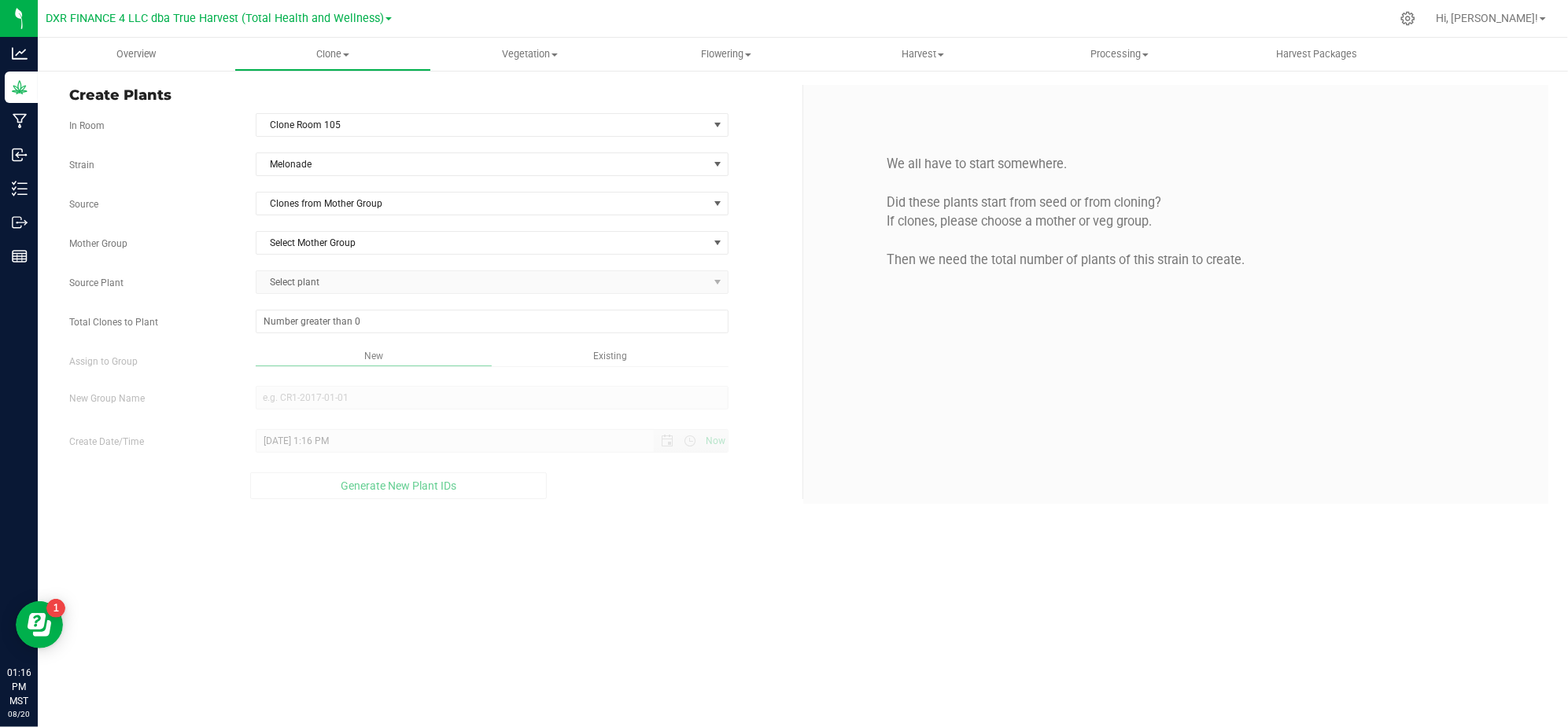
drag, startPoint x: 228, startPoint y: 228, endPoint x: 315, endPoint y: 223, distance: 87.1
click at [233, 226] on div "Strain Melonade Source Clones from Mother Group Mother Group Select Mother Grou…" at bounding box center [430, 325] width 721 height 347
drag, startPoint x: 337, startPoint y: 242, endPoint x: 346, endPoint y: 240, distance: 9.2
click at [338, 242] on span "Select Mother Group" at bounding box center [482, 243] width 451 height 22
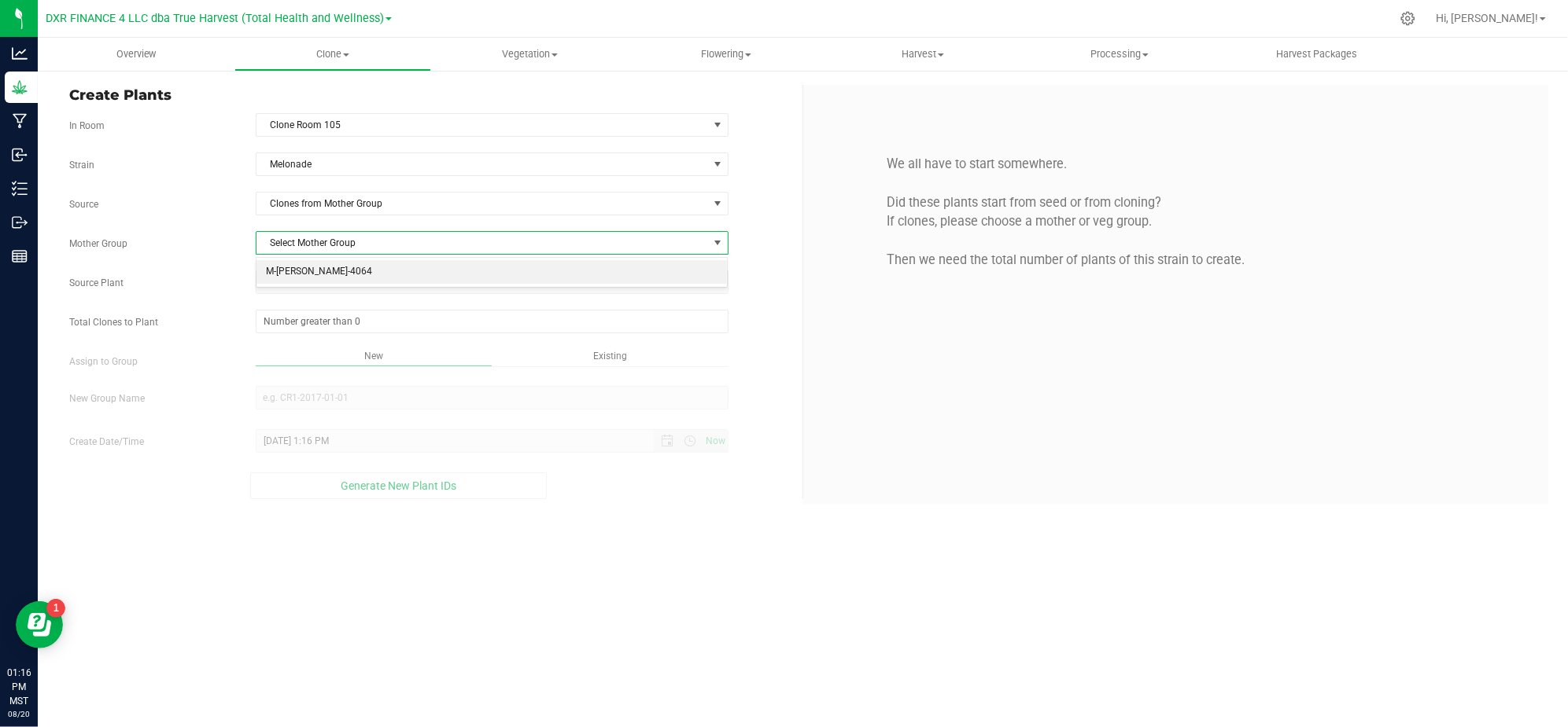
click at [329, 275] on li "M-MEL-4064" at bounding box center [492, 272] width 471 height 24
drag, startPoint x: 185, startPoint y: 261, endPoint x: 278, endPoint y: 262, distance: 93.0
click at [198, 259] on div "Strain Melonade Source Clones from Mother Group Mother Group M-MEL-4064 Select …" at bounding box center [430, 325] width 721 height 347
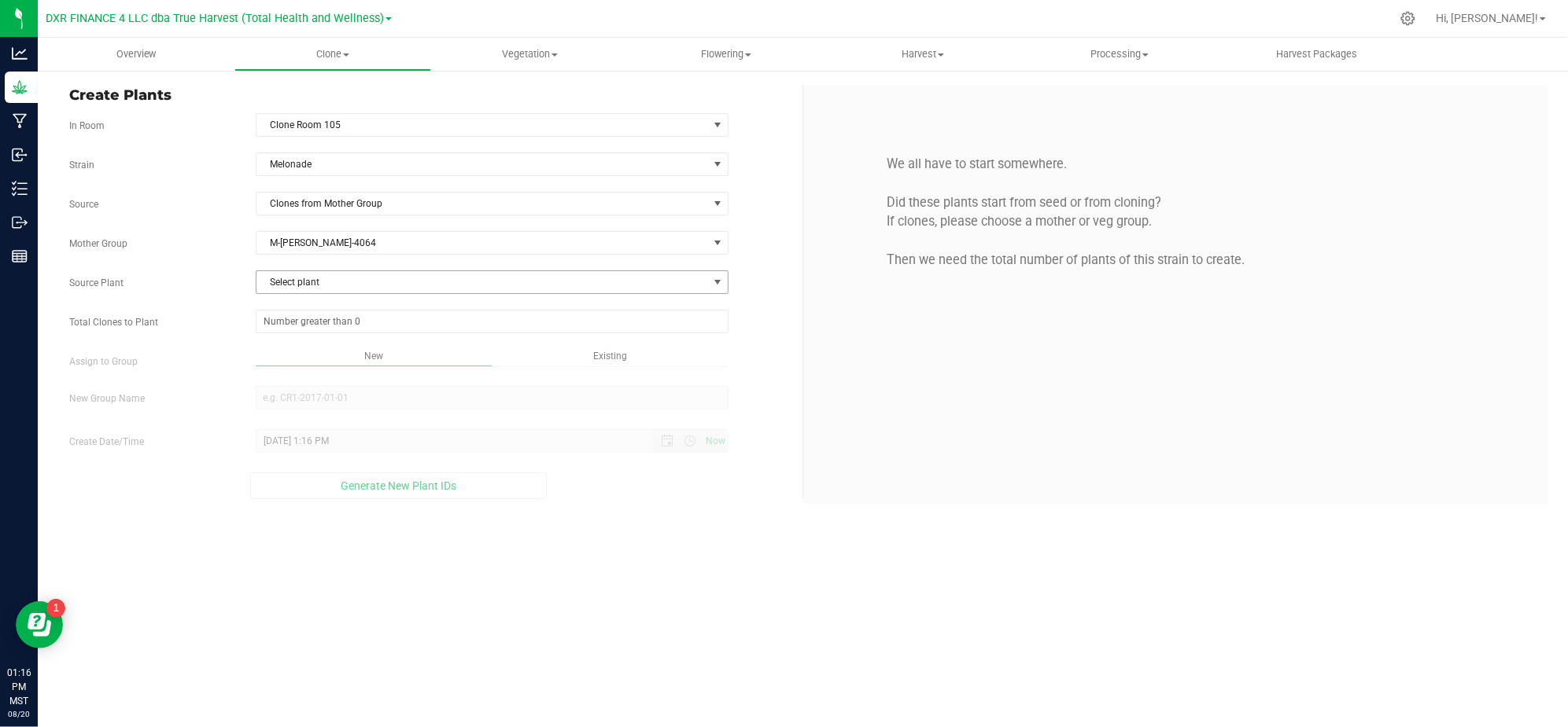
click at [322, 278] on span "Select plant" at bounding box center [482, 282] width 451 height 22
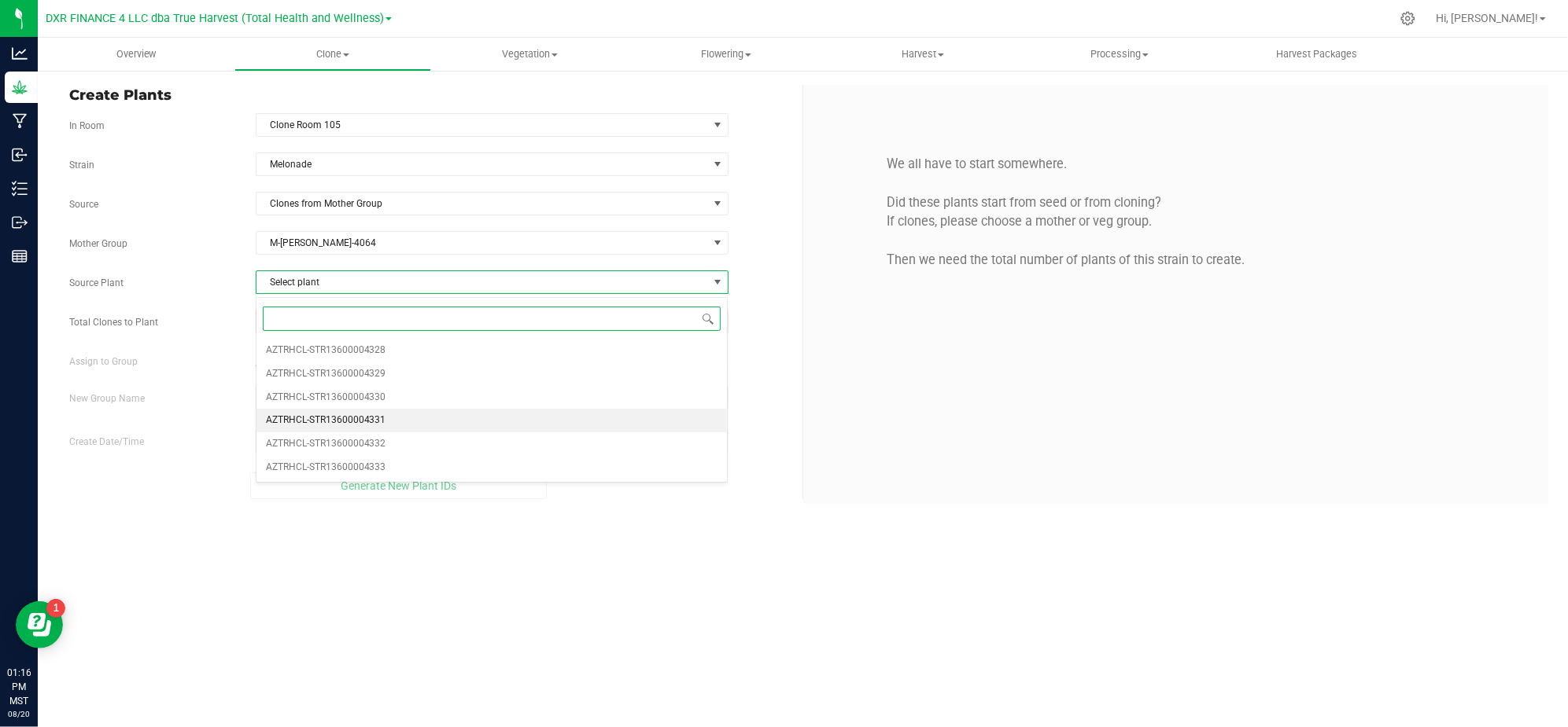
click at [438, 428] on li "AZTRHCL-STR13600004331" at bounding box center [492, 421] width 471 height 24
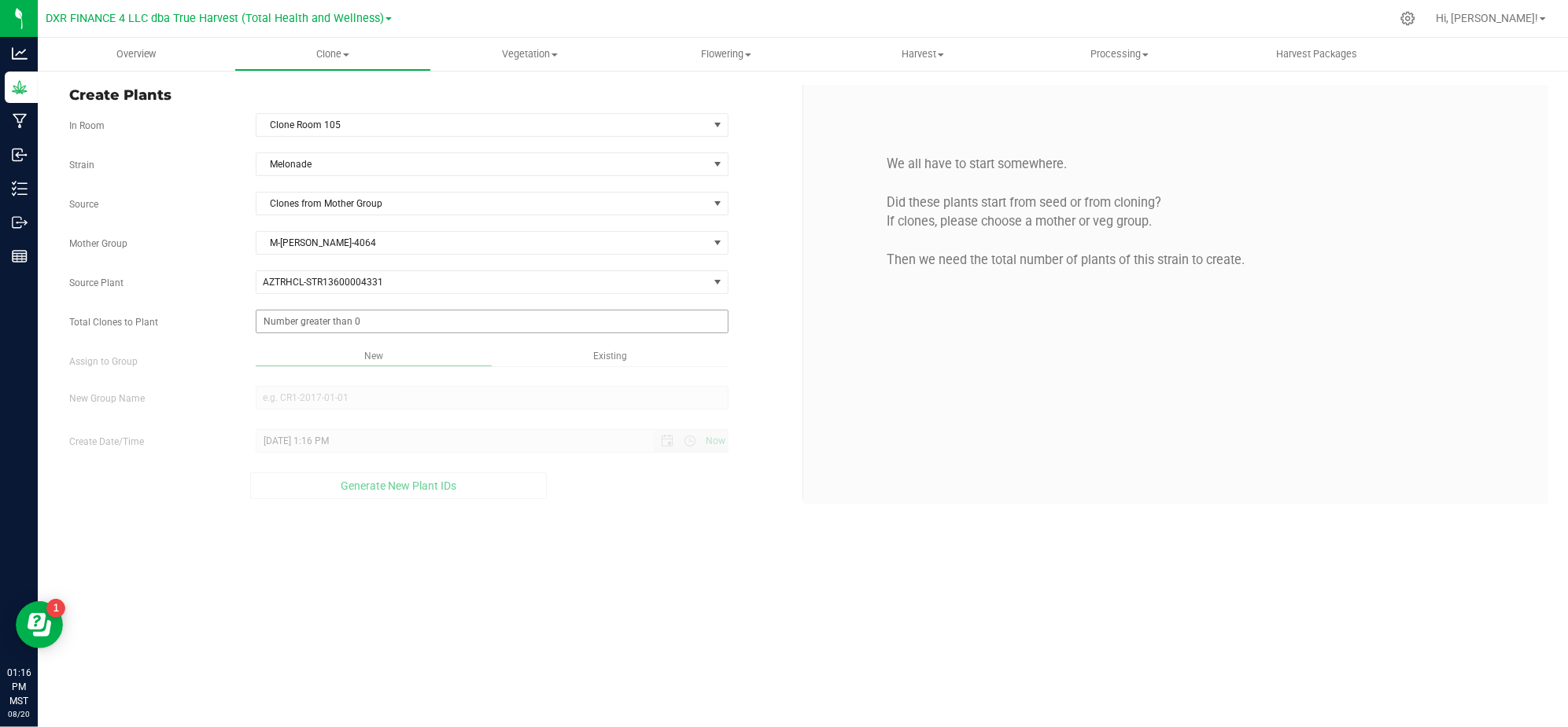
drag, startPoint x: 209, startPoint y: 387, endPoint x: 348, endPoint y: 319, distance: 154.7
click at [214, 382] on div "Strain Melonade Source Clones from Mother Group Mother Group M-MEL-4064 Select …" at bounding box center [430, 325] width 721 height 347
click at [370, 319] on span at bounding box center [492, 321] width 473 height 24
type input "25"
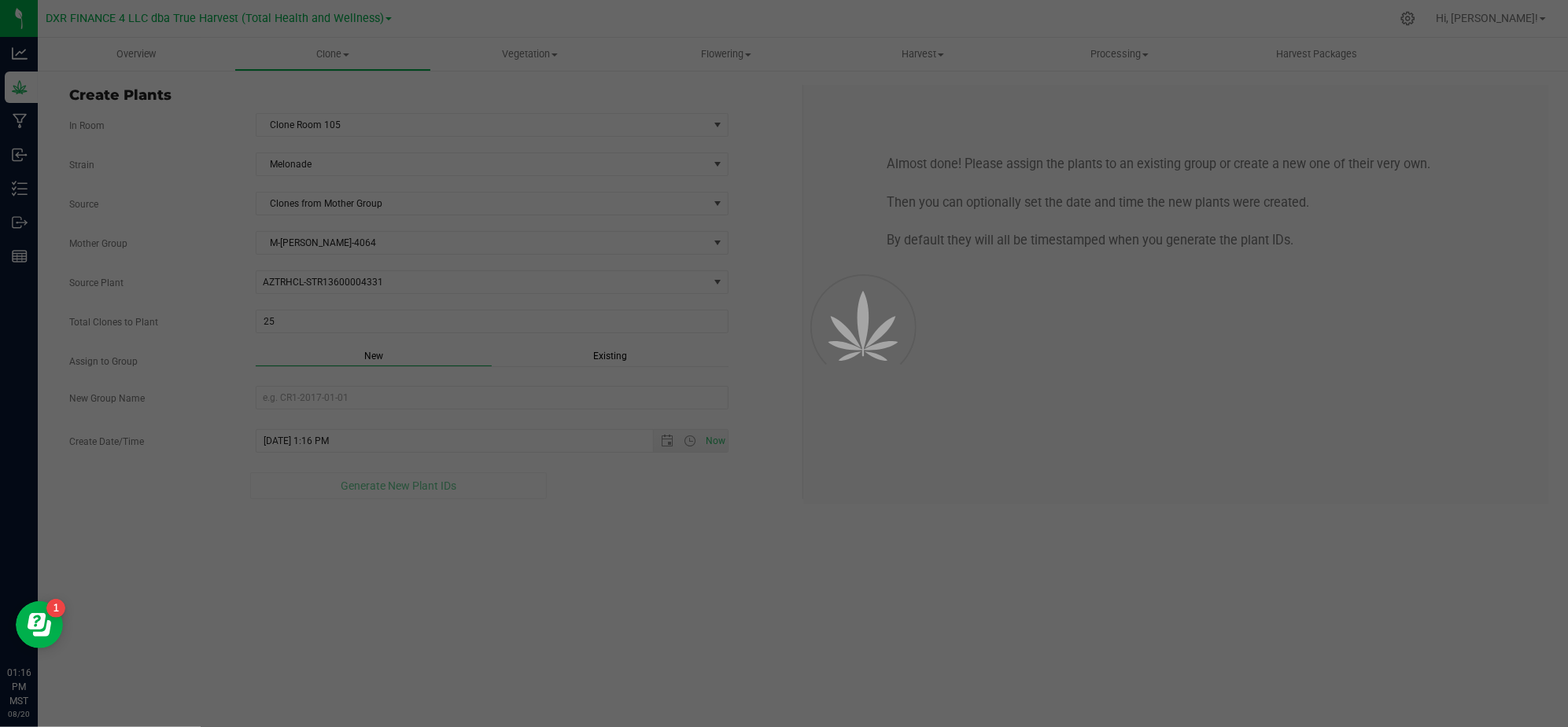
click at [621, 552] on div "Overview Clone Create plants Cloning groups Cloning plants Apply to plants Vege…" at bounding box center [803, 383] width 1530 height 690
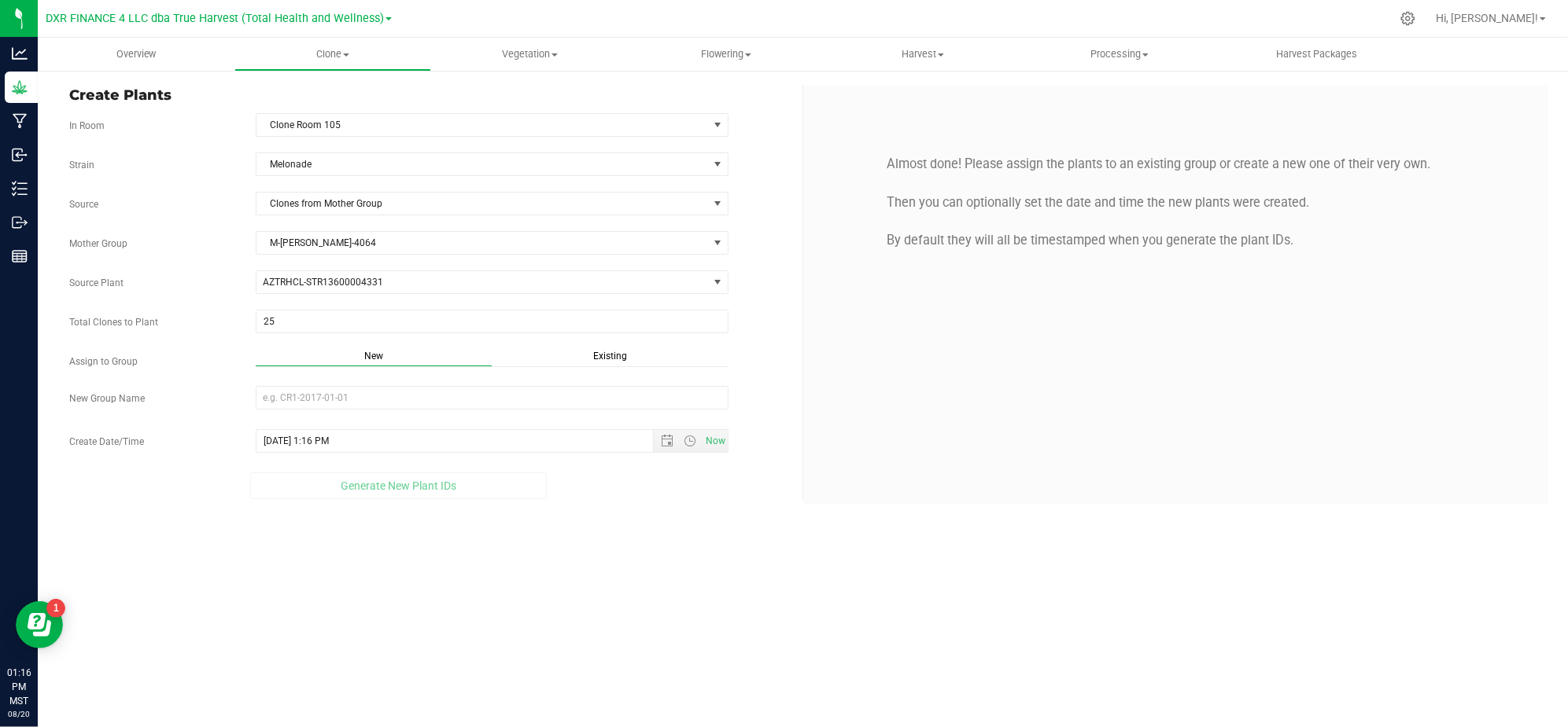
click at [602, 351] on div "Strain Melonade Source Clones from Mother Group Mother Group M-MEL-4064 Select …" at bounding box center [430, 325] width 721 height 347
click at [607, 356] on span "Existing" at bounding box center [609, 356] width 34 height 11
click at [532, 394] on span "Select Plant Group" at bounding box center [482, 398] width 451 height 22
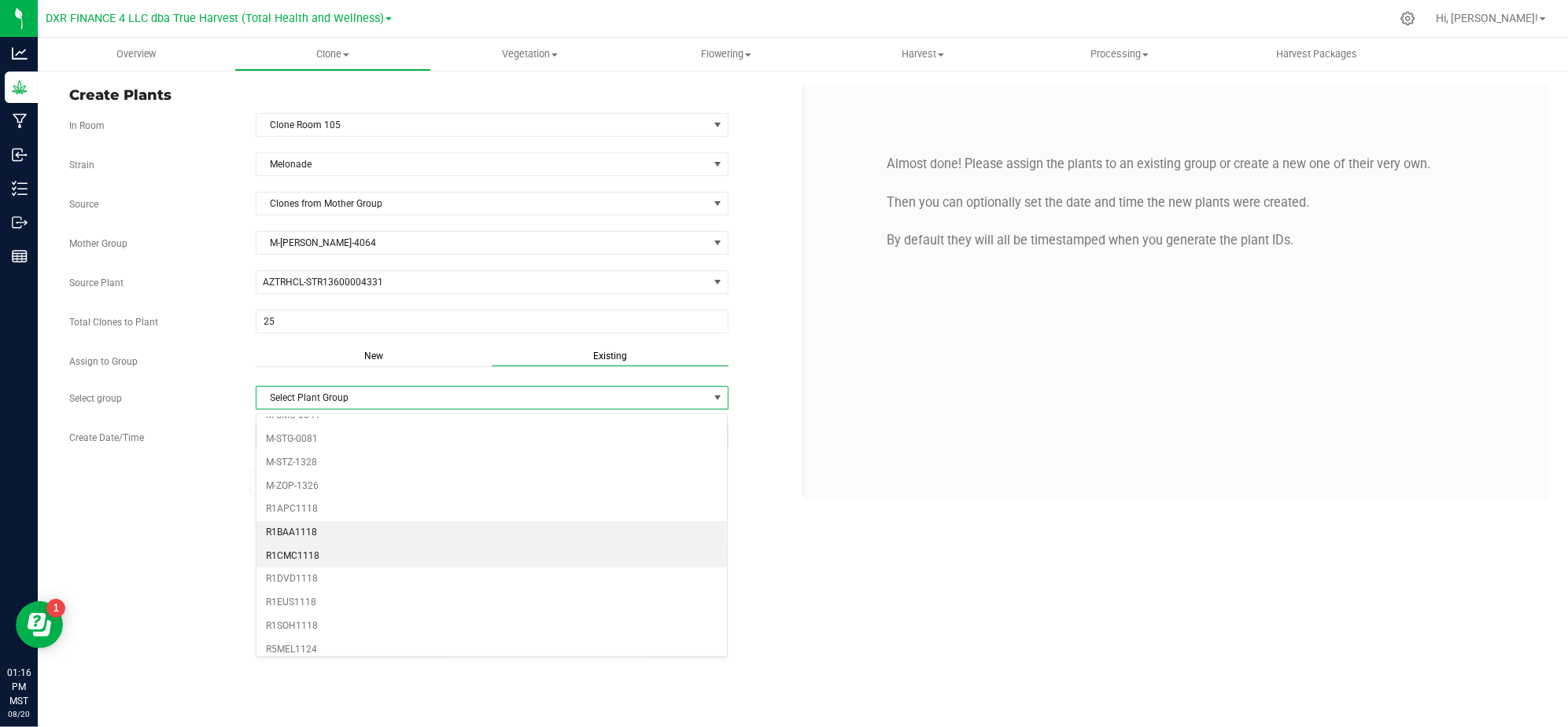
scroll to position [315, 0]
drag, startPoint x: 316, startPoint y: 567, endPoint x: 445, endPoint y: 591, distance: 131.2
click at [315, 567] on li "R1DVD1118" at bounding box center [492, 558] width 471 height 24
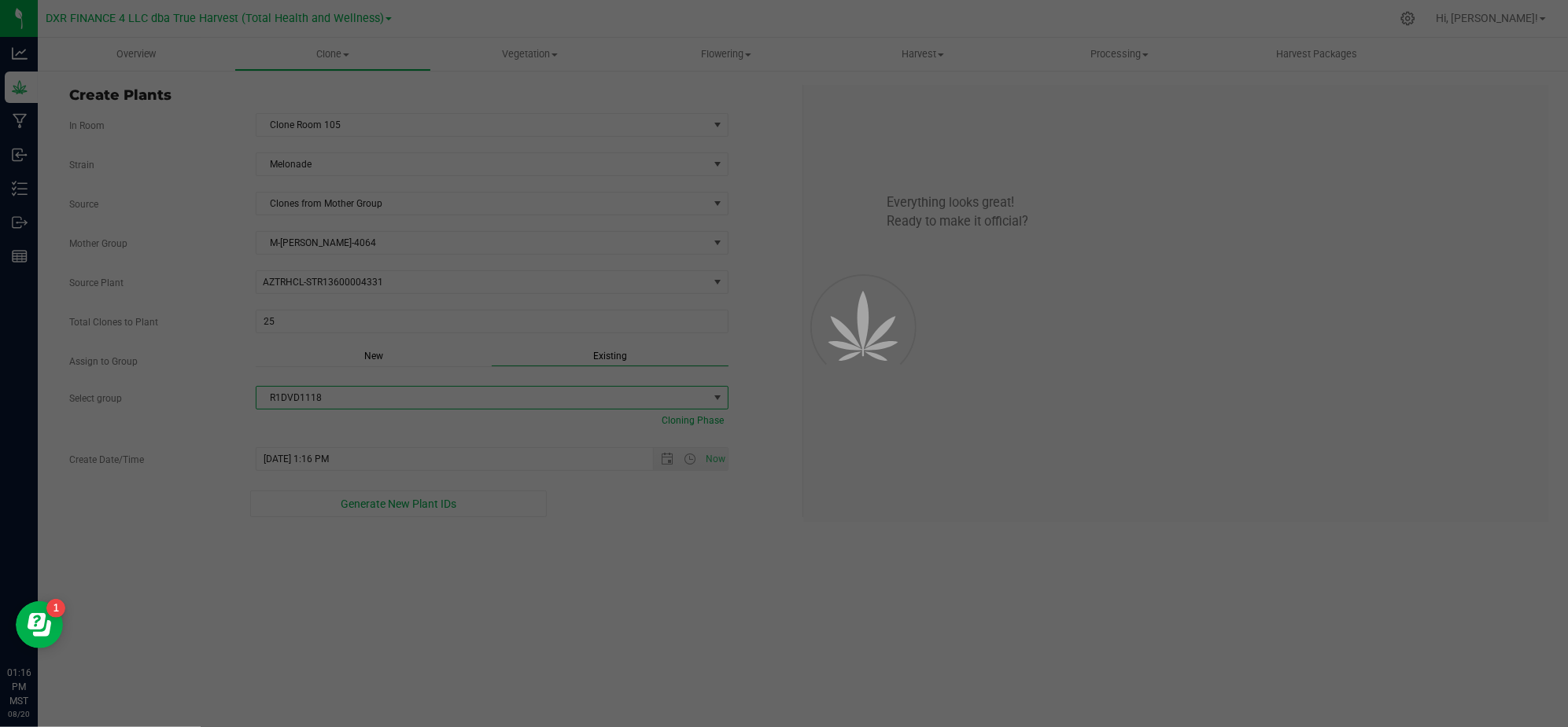
click at [600, 623] on div "Overview Clone Create plants Cloning groups Cloning plants Apply to plants Vege…" at bounding box center [803, 383] width 1530 height 690
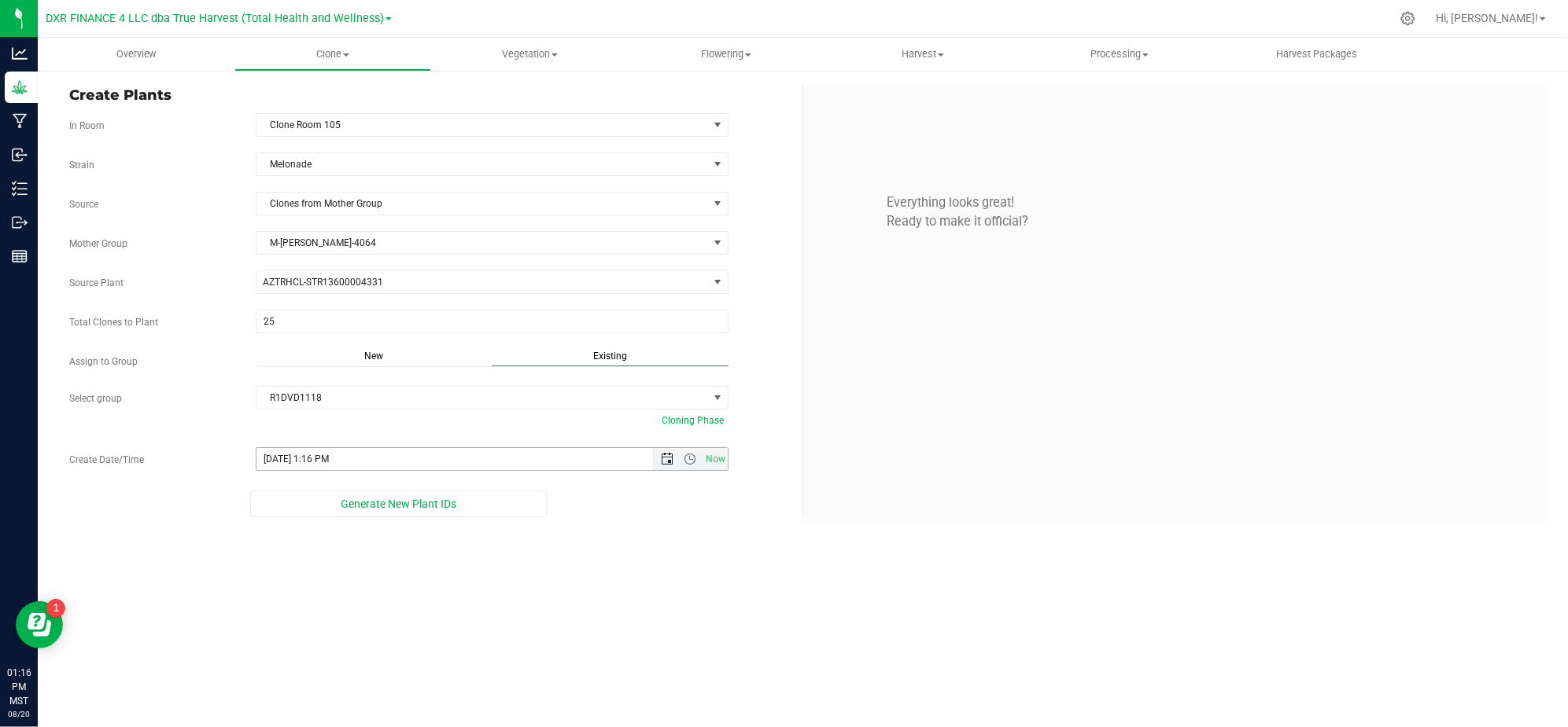
click at [656, 464] on span "Open the date view" at bounding box center [667, 459] width 26 height 12
click at [357, 306] on link "14" at bounding box center [362, 314] width 23 height 25
type input "8/14/2025 1:16 PM"
click at [514, 611] on div "Overview Clone Create plants Cloning groups Cloning plants Apply to plants Vege…" at bounding box center [803, 383] width 1530 height 690
click at [536, 603] on div "Overview Clone Create plants Cloning groups Cloning plants Apply to plants Vege…" at bounding box center [803, 383] width 1530 height 690
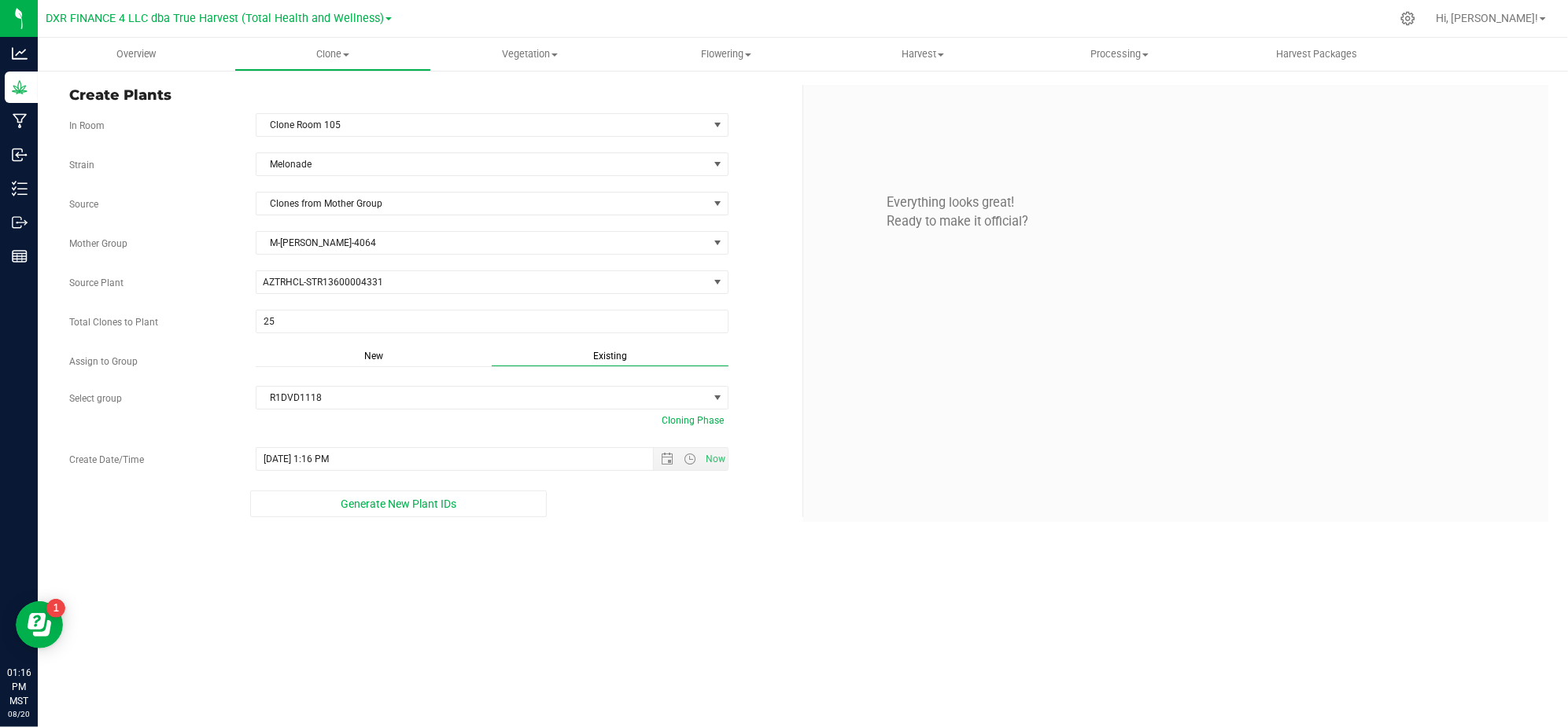
click at [558, 622] on div "Overview Clone Create plants Cloning groups Cloning plants Apply to plants Vege…" at bounding box center [803, 383] width 1530 height 690
click at [438, 510] on span "Generate New Plant IDs" at bounding box center [399, 504] width 115 height 12
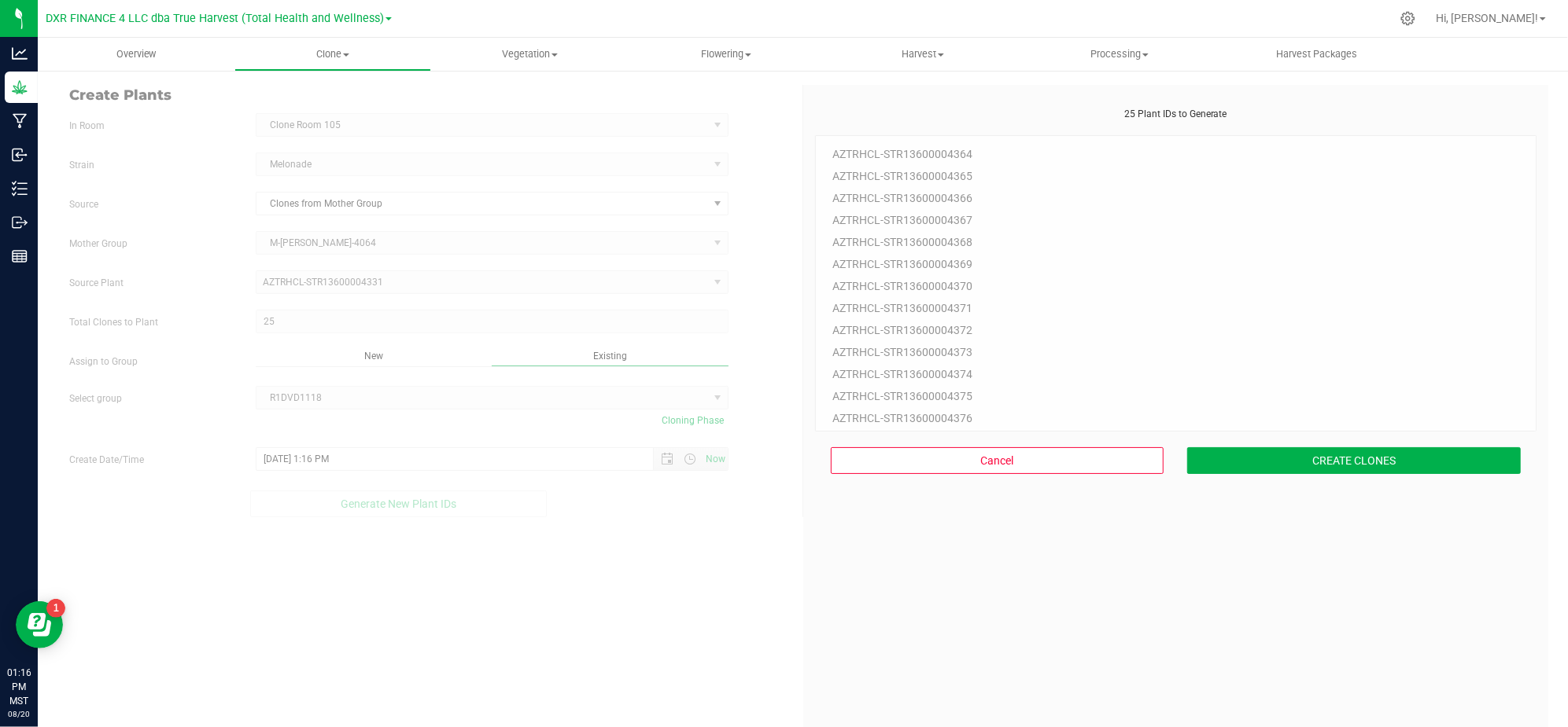
scroll to position [47, 0]
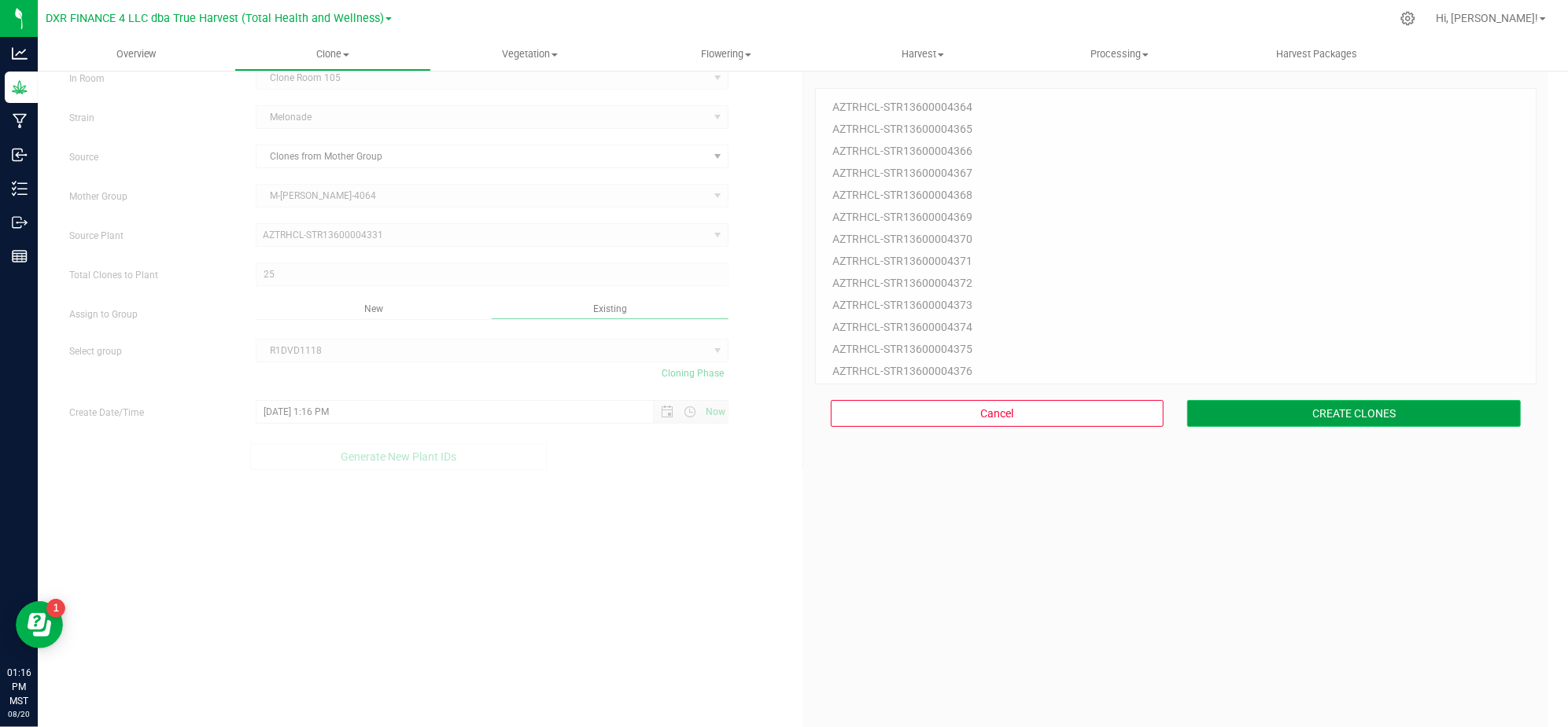
click at [1284, 425] on button "CREATE CLONES" at bounding box center [1353, 413] width 334 height 26
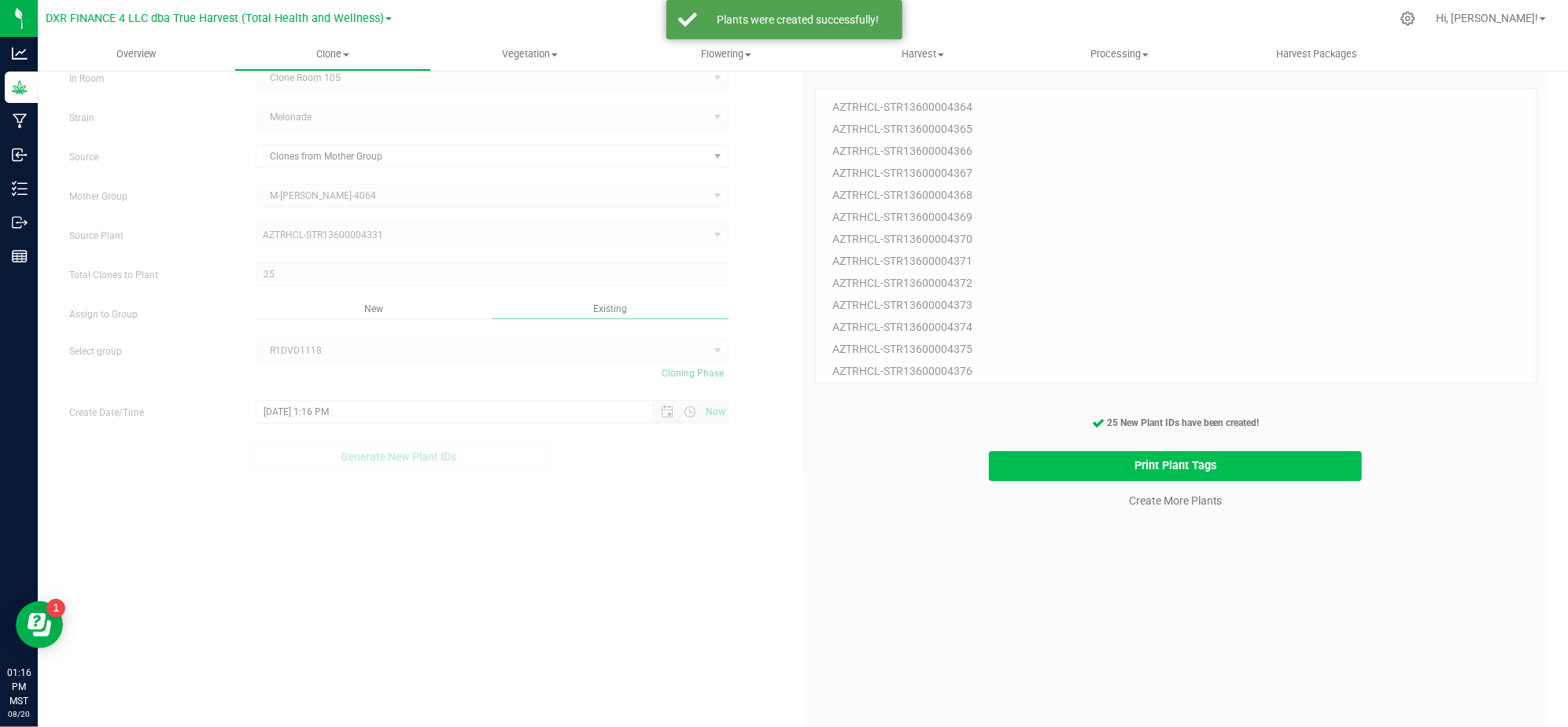
click at [1172, 473] on button "Print Plant Tags" at bounding box center [1175, 466] width 373 height 30
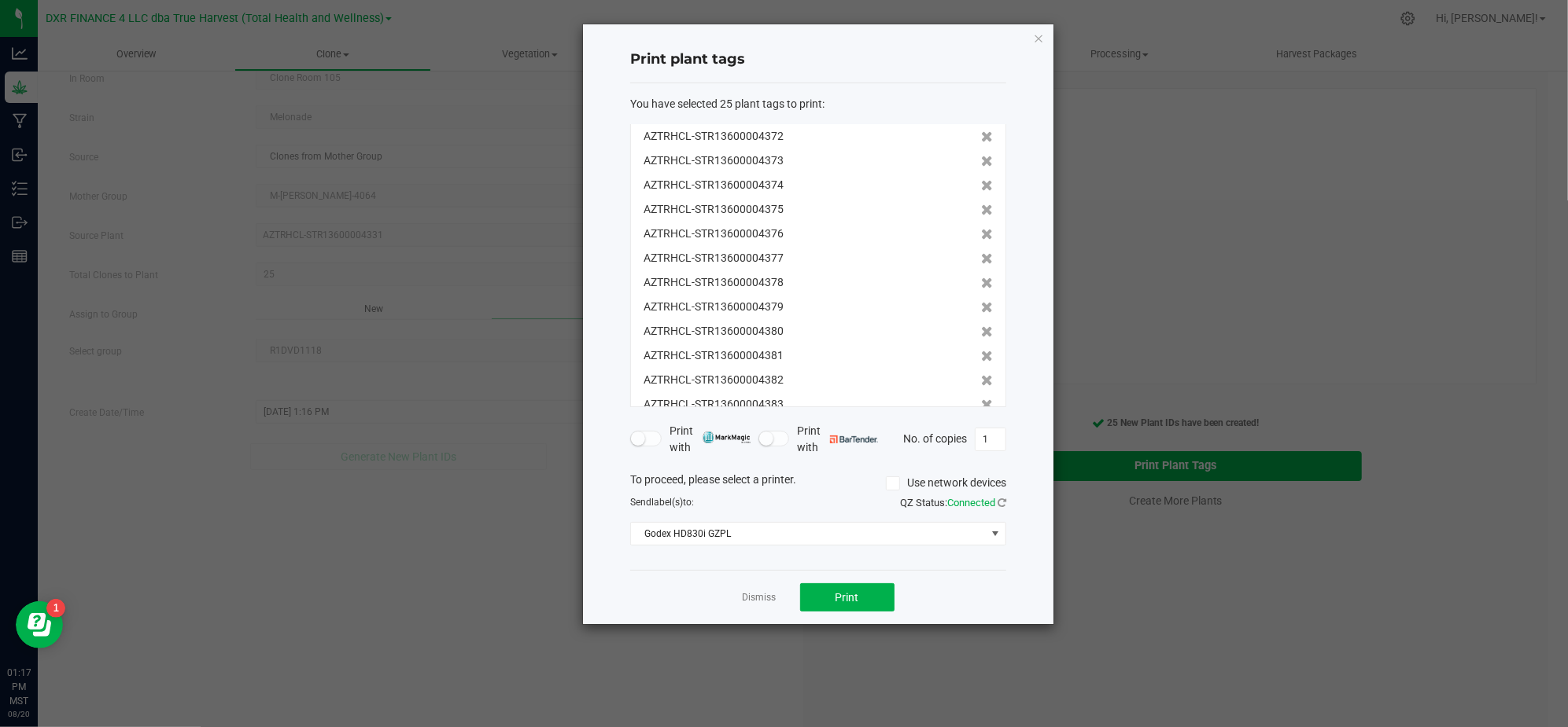
scroll to position [341, 0]
drag, startPoint x: 954, startPoint y: 582, endPoint x: 932, endPoint y: 590, distance: 23.4
click at [954, 584] on div "Dismiss Print" at bounding box center [818, 597] width 376 height 54
click at [875, 595] on button "Print" at bounding box center [847, 598] width 95 height 28
drag, startPoint x: 678, startPoint y: 611, endPoint x: 696, endPoint y: 608, distance: 18.2
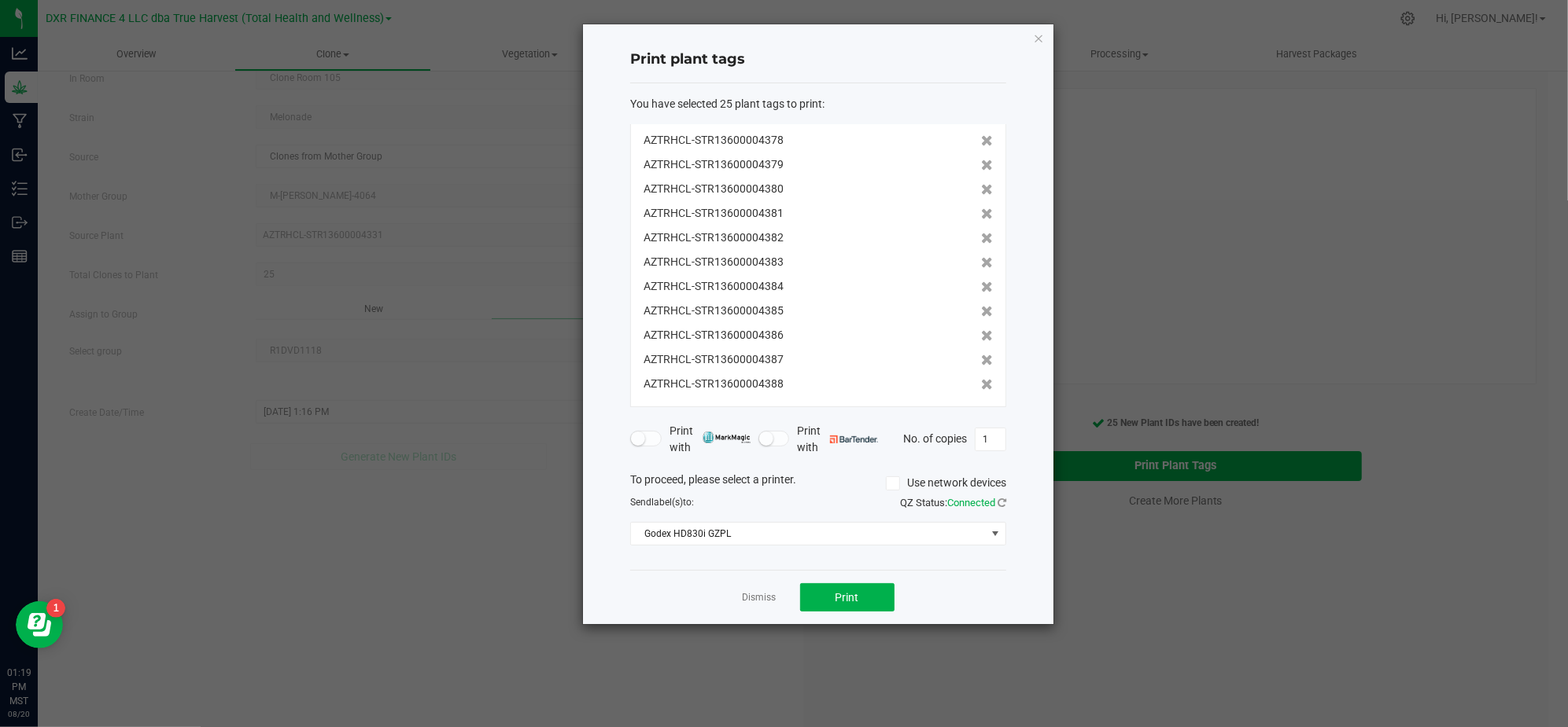
click at [680, 611] on div "Dismiss Print" at bounding box center [818, 597] width 376 height 54
click at [758, 604] on link "Dismiss" at bounding box center [759, 598] width 34 height 13
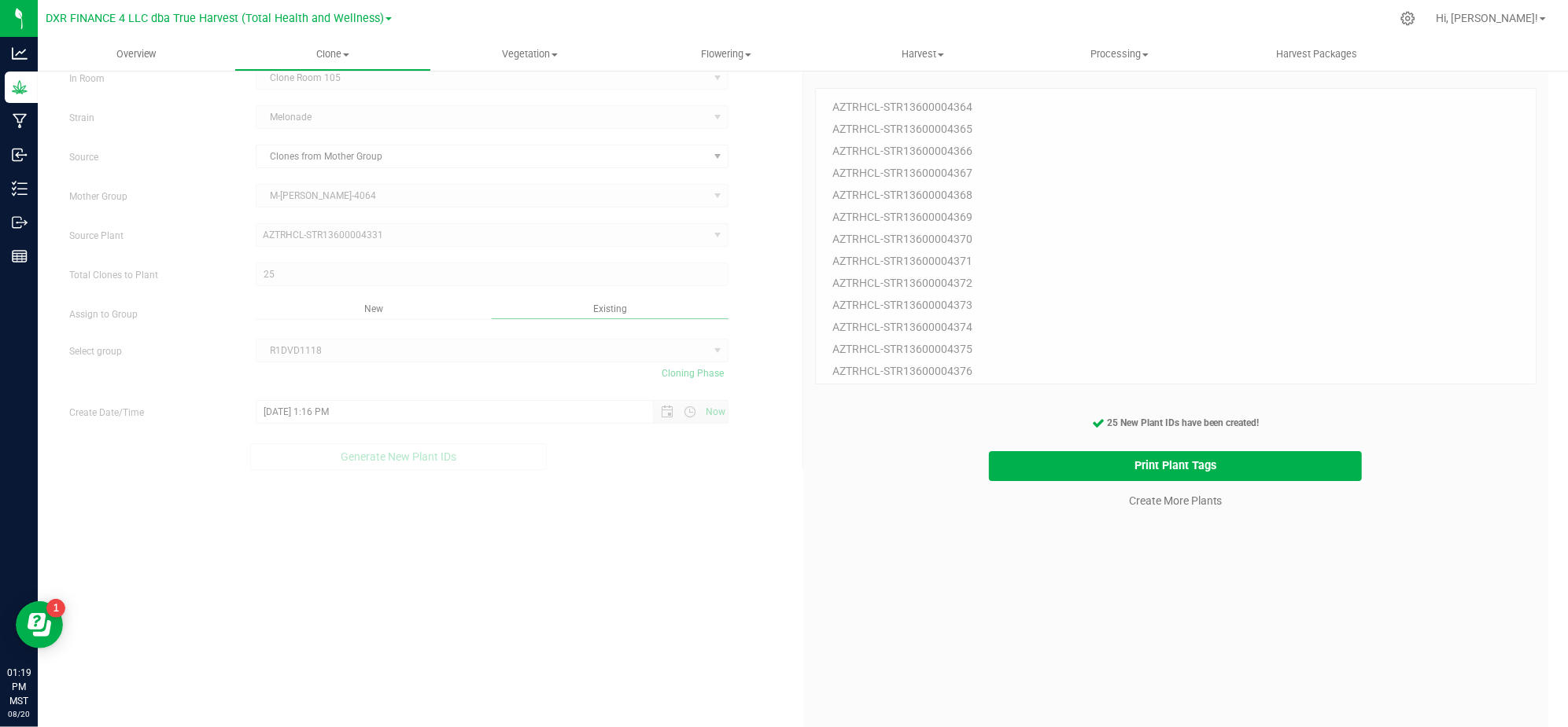
drag, startPoint x: 781, startPoint y: 636, endPoint x: 1035, endPoint y: 542, distance: 270.8
click at [787, 634] on div "Create Plants In Room Clone Room 105 Select room Clone Room 104 Clone Room 105 …" at bounding box center [803, 412] width 1491 height 749
drag, startPoint x: 1070, startPoint y: 580, endPoint x: 1096, endPoint y: 545, distance: 43.6
click at [1071, 580] on div "25 Plant IDs to Generate AZTRHCL-STR13600004364 AZTRHCL-STR13600004365 AZTRHCL-…" at bounding box center [1175, 423] width 722 height 727
click at [1139, 536] on div "25 Plant IDs to Generate AZTRHCL-STR13600004364 AZTRHCL-STR13600004365 AZTRHCL-…" at bounding box center [1175, 423] width 722 height 727
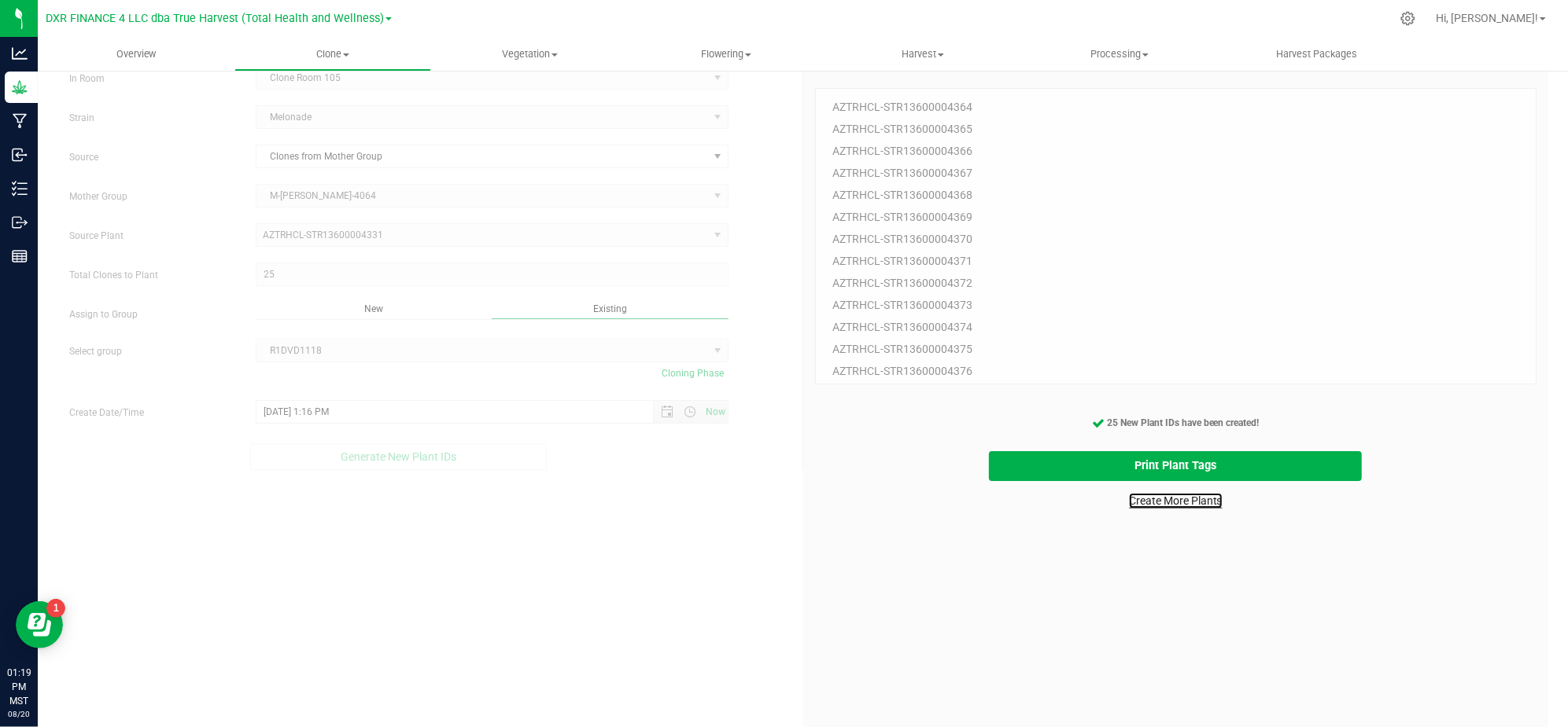
click at [1156, 505] on link "Create More Plants" at bounding box center [1176, 501] width 94 height 16
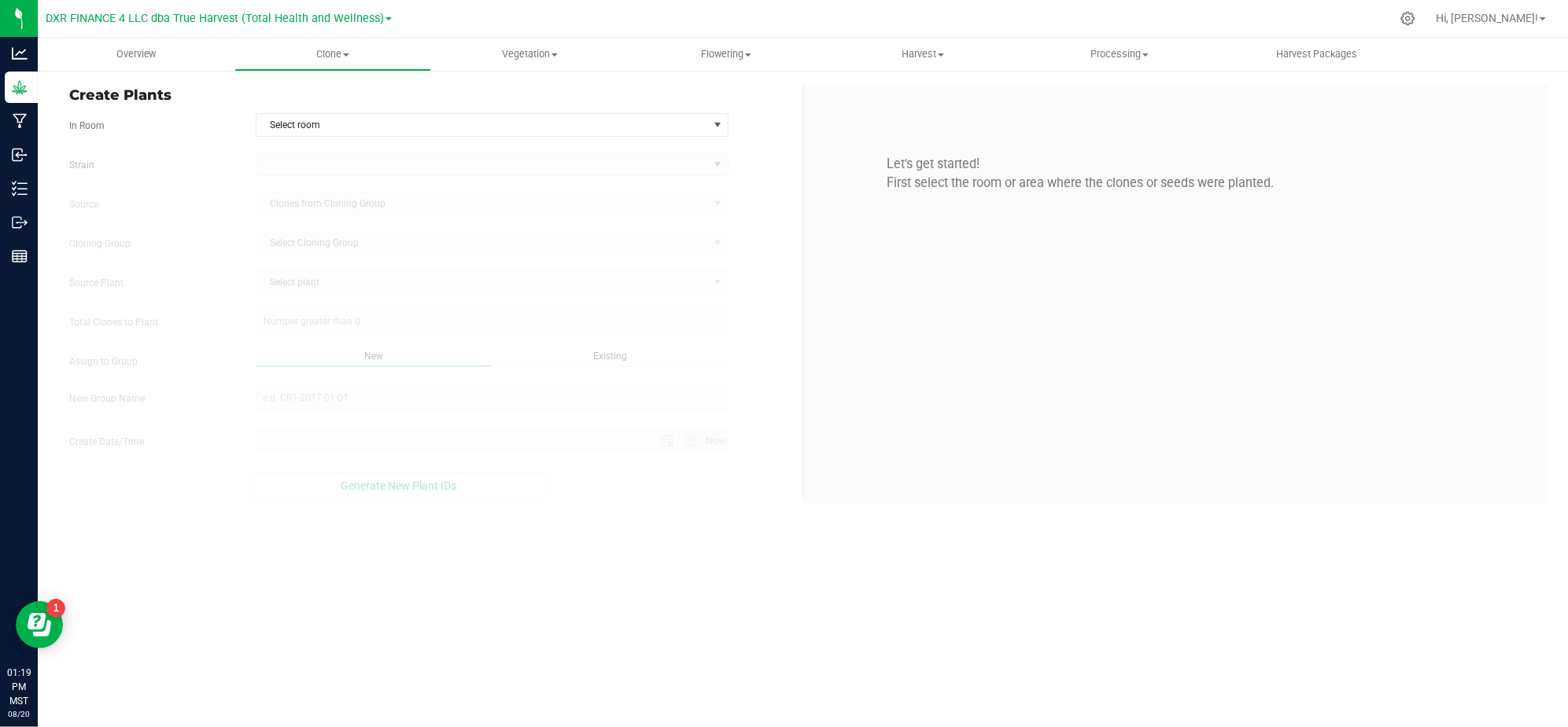
type input "8/20/2025 1:19 PM"
click at [576, 111] on div "Create Plants In Room Select room Select room Clone Room 104 Clone Room 105 Clo…" at bounding box center [430, 291] width 745 height 414
click at [554, 128] on span "Select room" at bounding box center [482, 124] width 451 height 22
click at [296, 179] on li "Clone Room 105" at bounding box center [492, 176] width 471 height 24
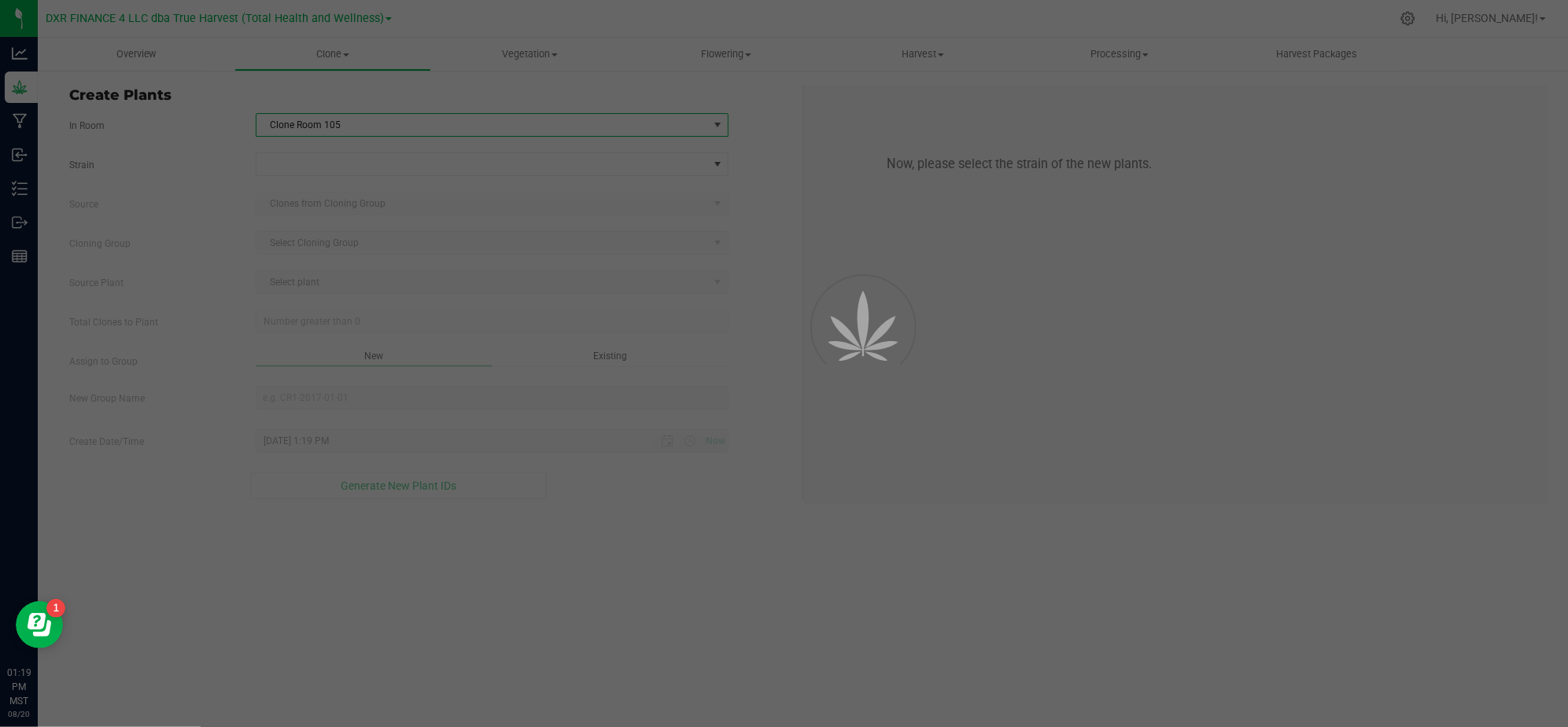
drag, startPoint x: 205, startPoint y: 161, endPoint x: 265, endPoint y: 149, distance: 61.2
click at [217, 157] on div "Strain" at bounding box center [430, 164] width 744 height 24
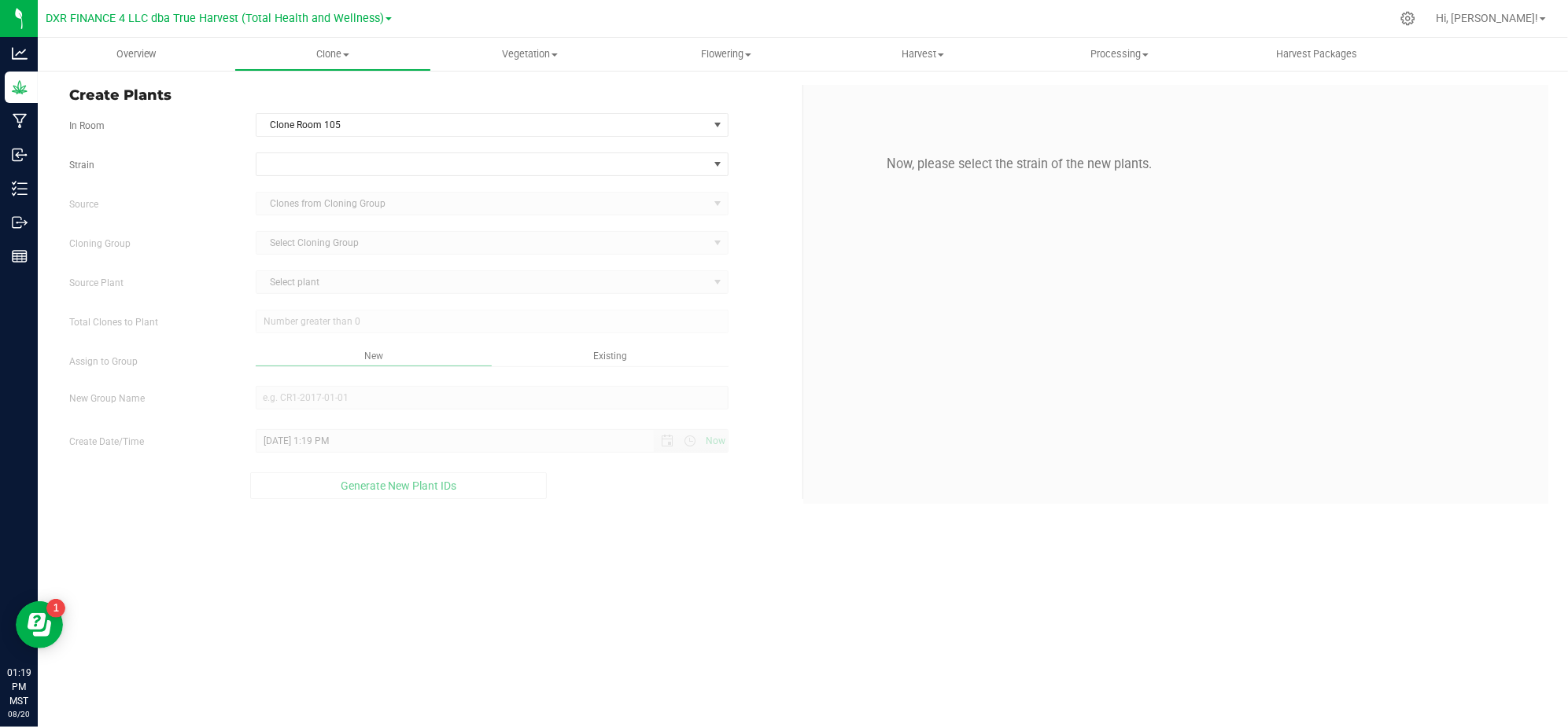
click at [316, 146] on form "In Room Clone Room 105 Select room Clone Room 104 Clone Room 105 Clone Tent 101…" at bounding box center [430, 306] width 721 height 386
click at [321, 161] on span at bounding box center [482, 164] width 451 height 22
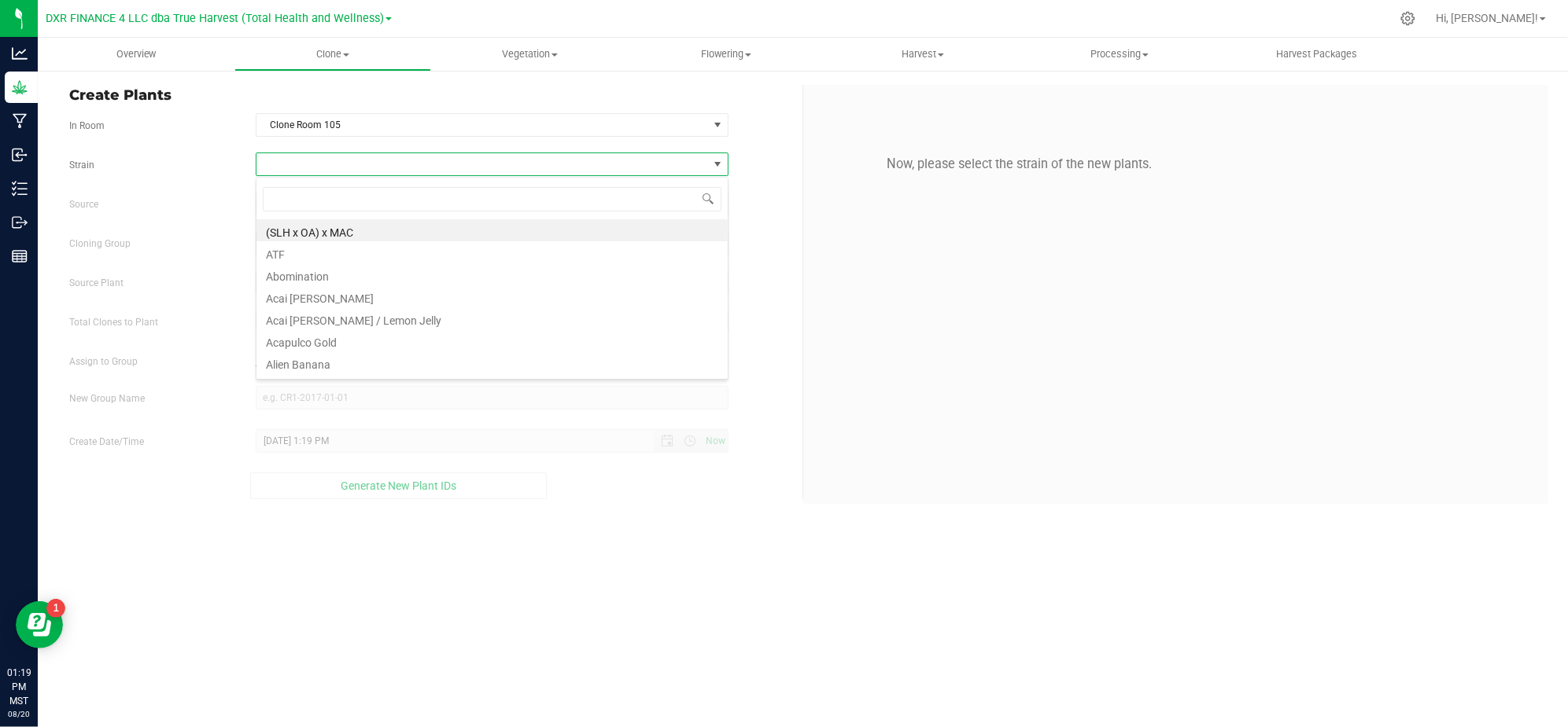
scroll to position [24, 472]
type input "melon"
click at [284, 302] on li "Melonade" at bounding box center [492, 296] width 471 height 22
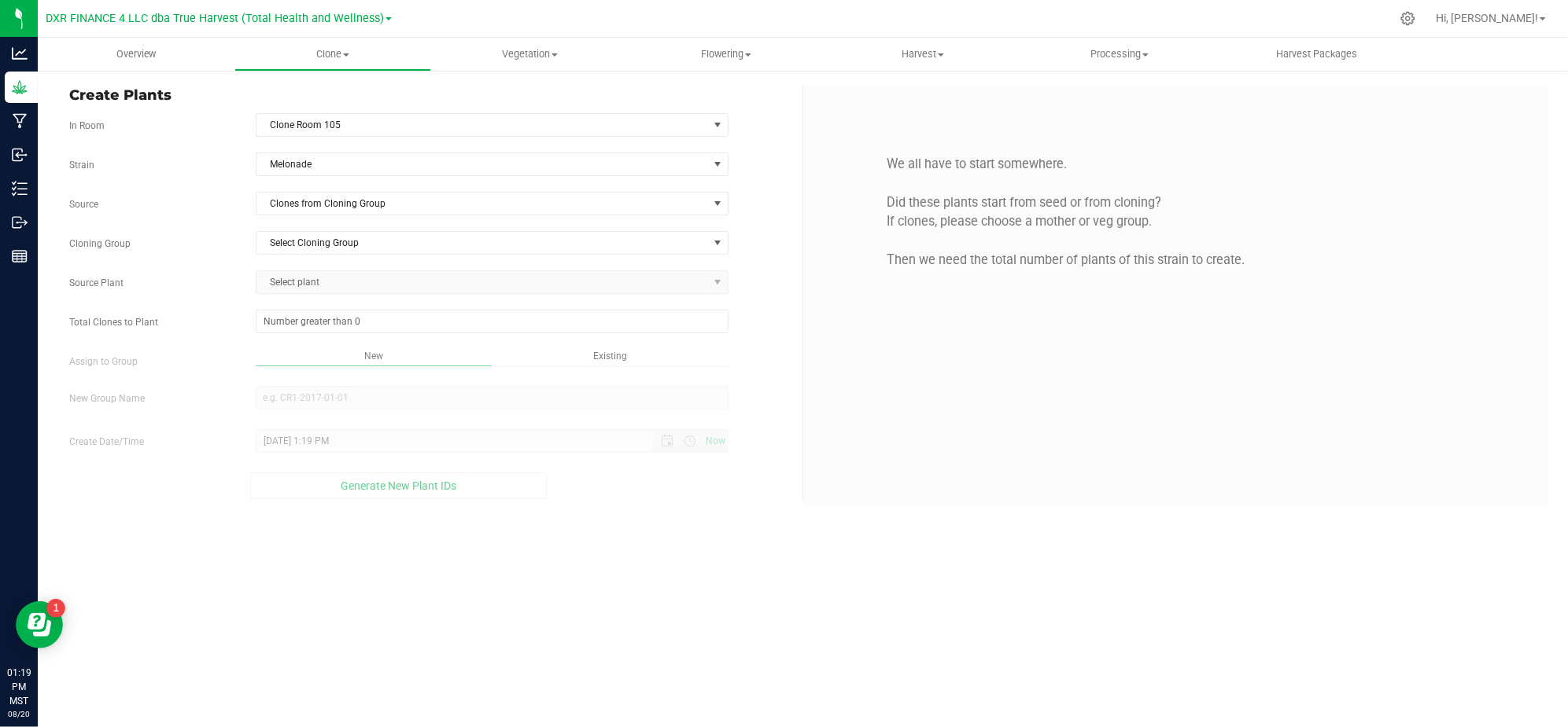
click at [242, 208] on label "Source" at bounding box center [151, 204] width 186 height 14
click at [349, 215] on span "Clones from Cloning Group" at bounding box center [482, 203] width 451 height 22
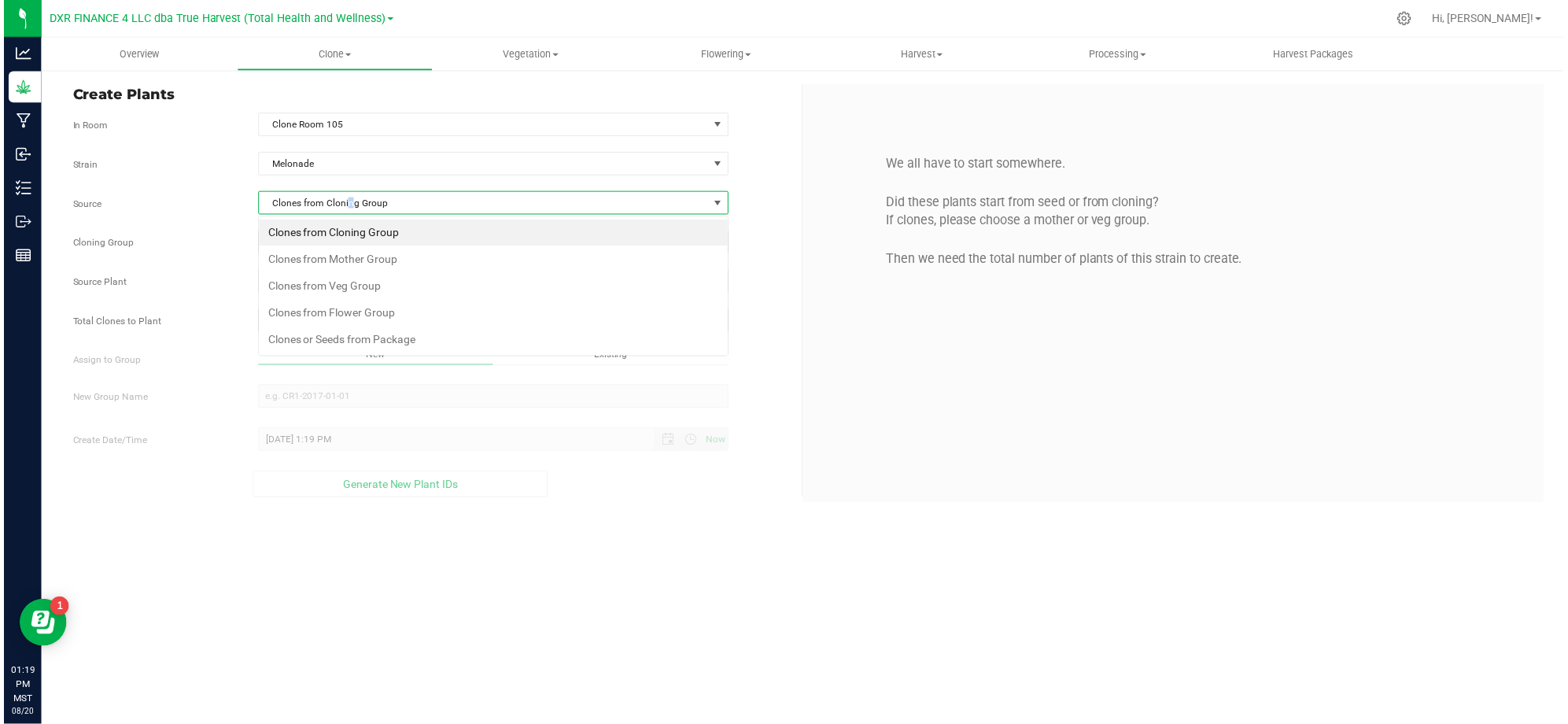
scroll to position [24, 472]
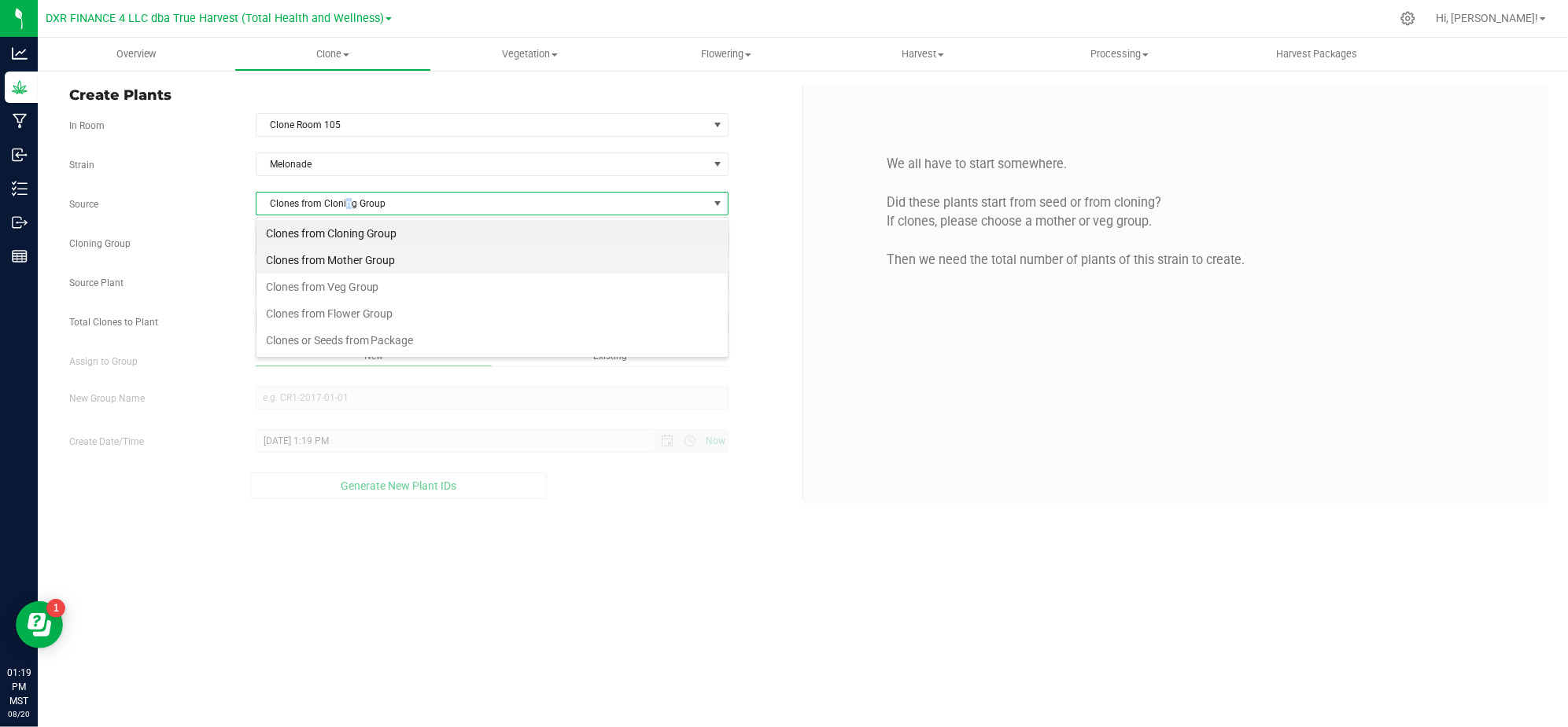
click at [354, 258] on li "Clones from Mother Group" at bounding box center [492, 260] width 471 height 26
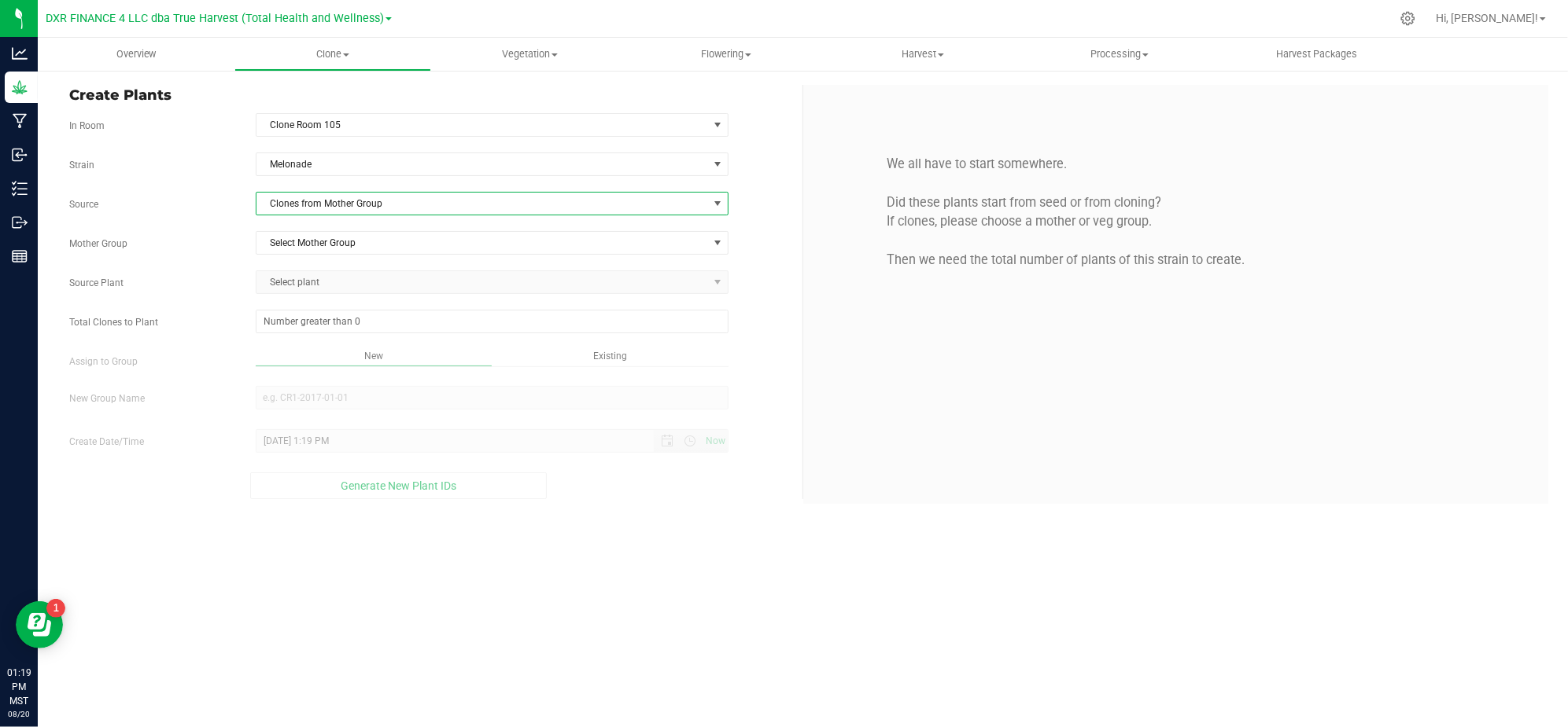
click at [236, 228] on div "Strain Melonade Source Clones from Mother Group Mother Group Select Mother Grou…" at bounding box center [430, 325] width 721 height 347
click at [343, 247] on span "Select Mother Group" at bounding box center [482, 243] width 451 height 22
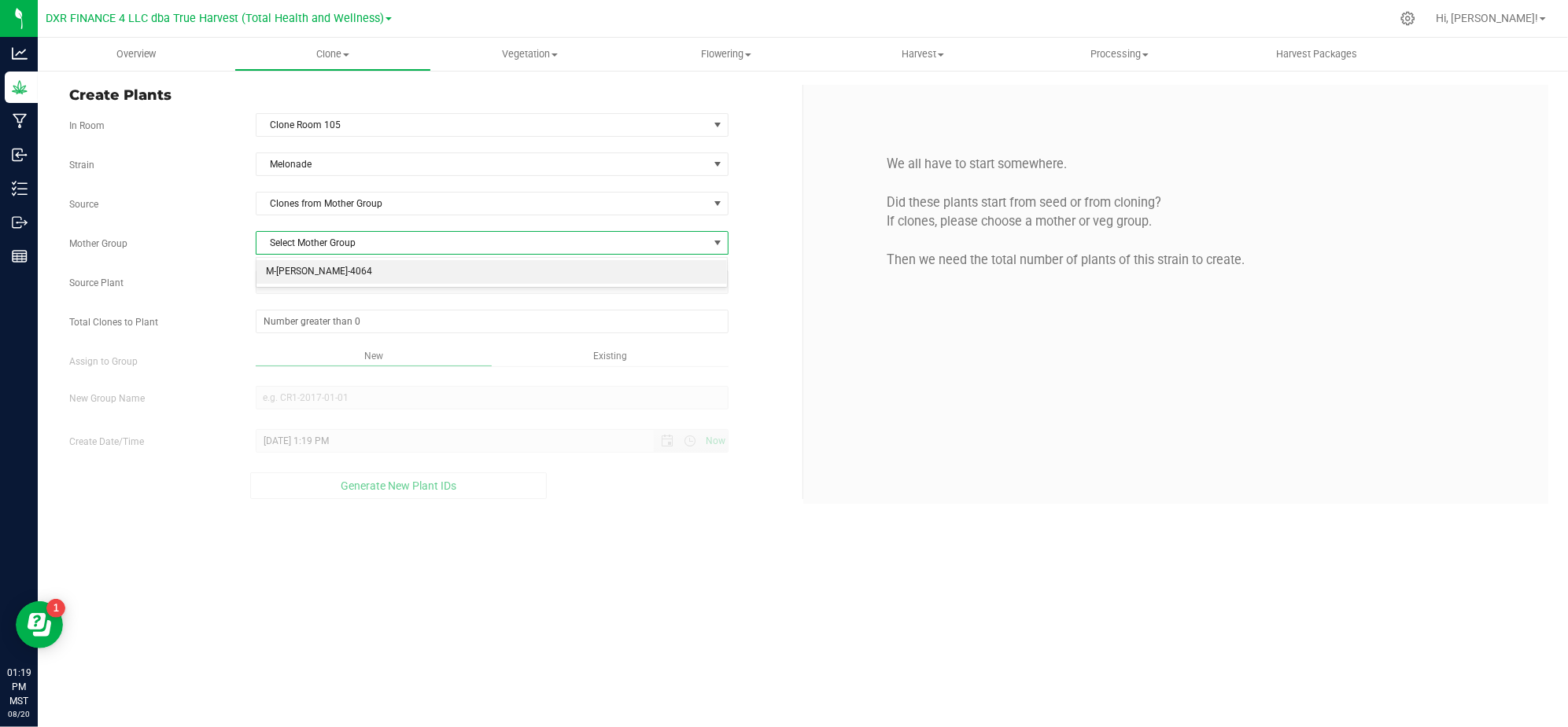
drag, startPoint x: 340, startPoint y: 273, endPoint x: 228, endPoint y: 250, distance: 114.3
click at [330, 273] on li "M-MEL-4064" at bounding box center [492, 272] width 471 height 24
drag, startPoint x: 231, startPoint y: 247, endPoint x: 249, endPoint y: 246, distance: 18.0
click at [233, 247] on label "Mother Group" at bounding box center [151, 243] width 186 height 14
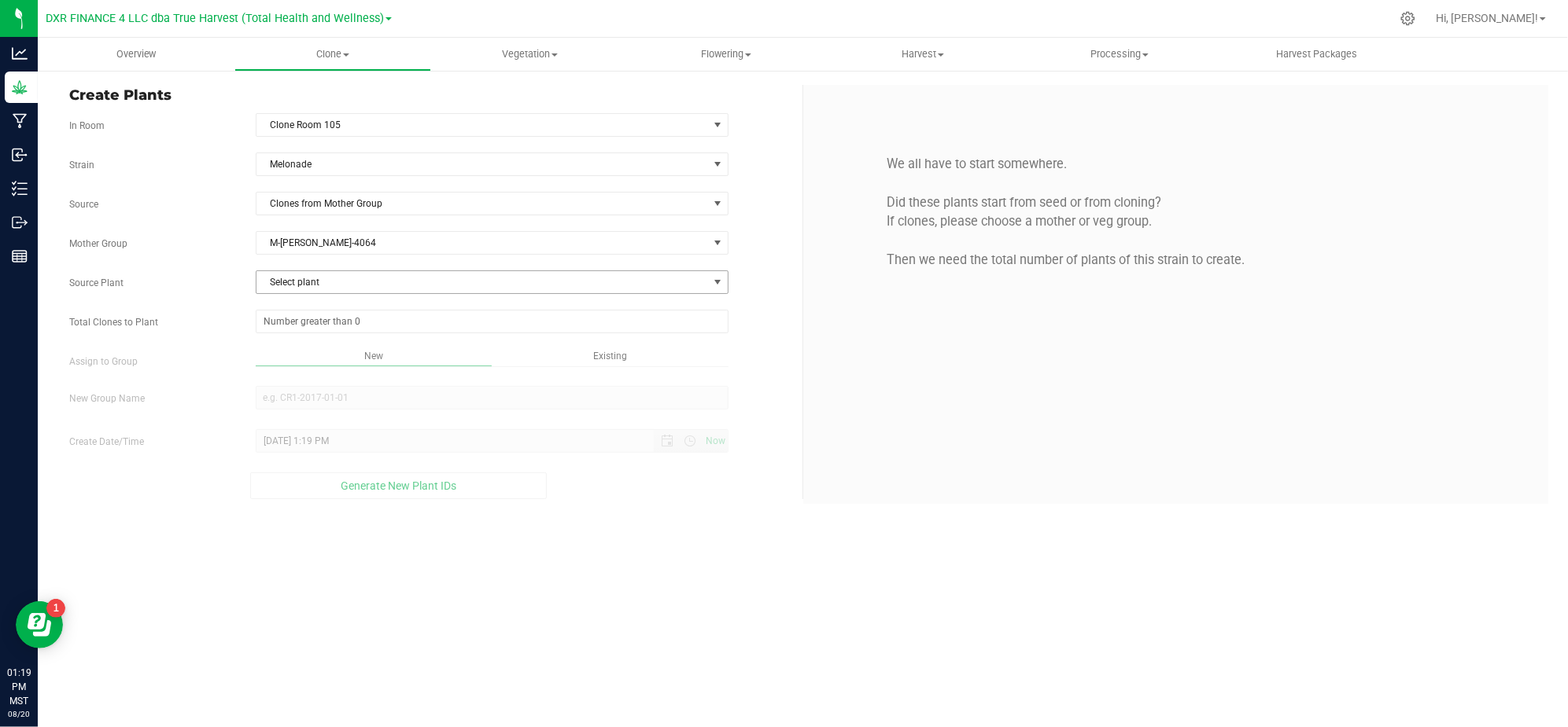
drag, startPoint x: 344, startPoint y: 291, endPoint x: 373, endPoint y: 281, distance: 30.7
click at [347, 291] on span "Select plant" at bounding box center [482, 282] width 451 height 22
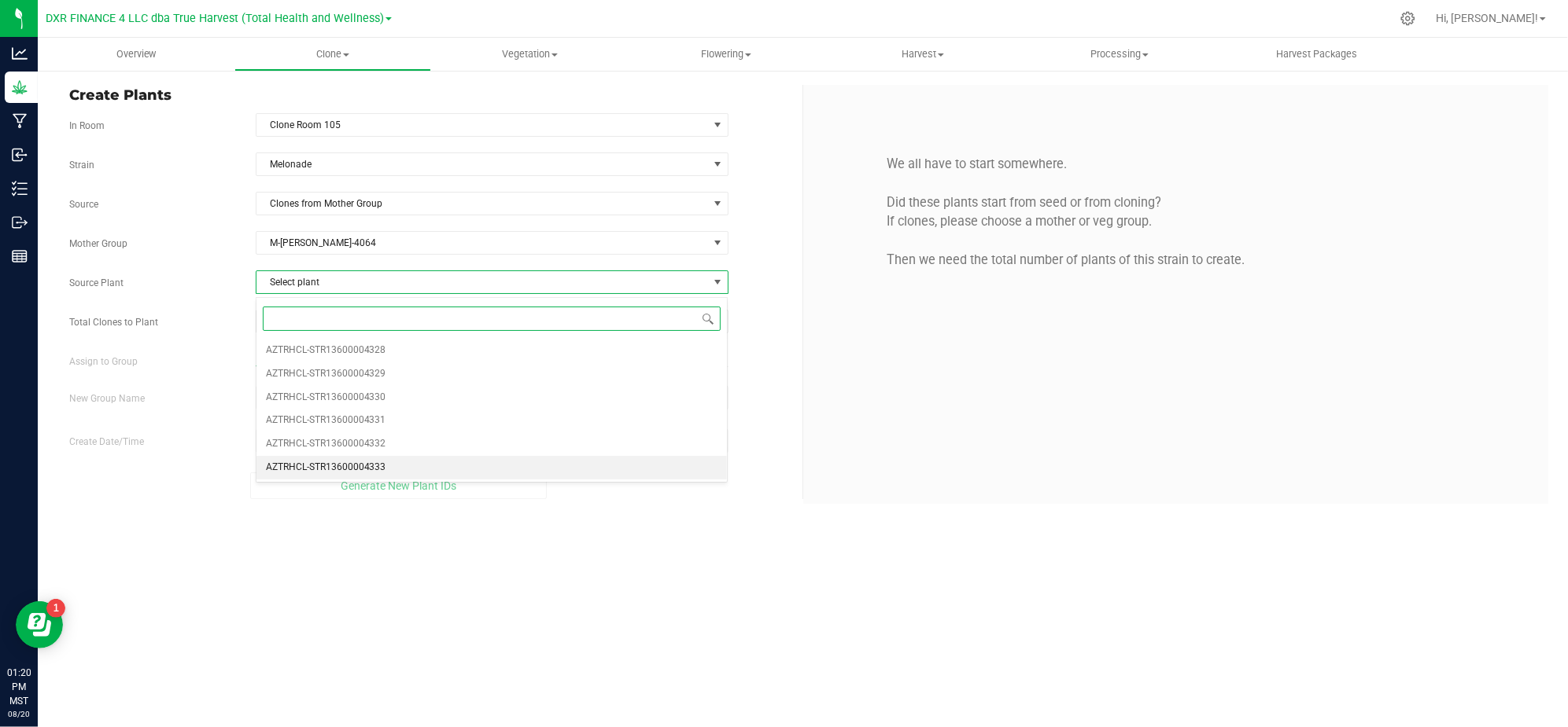
click at [287, 473] on span "AZTRHCL-STR13600004333" at bounding box center [326, 468] width 120 height 21
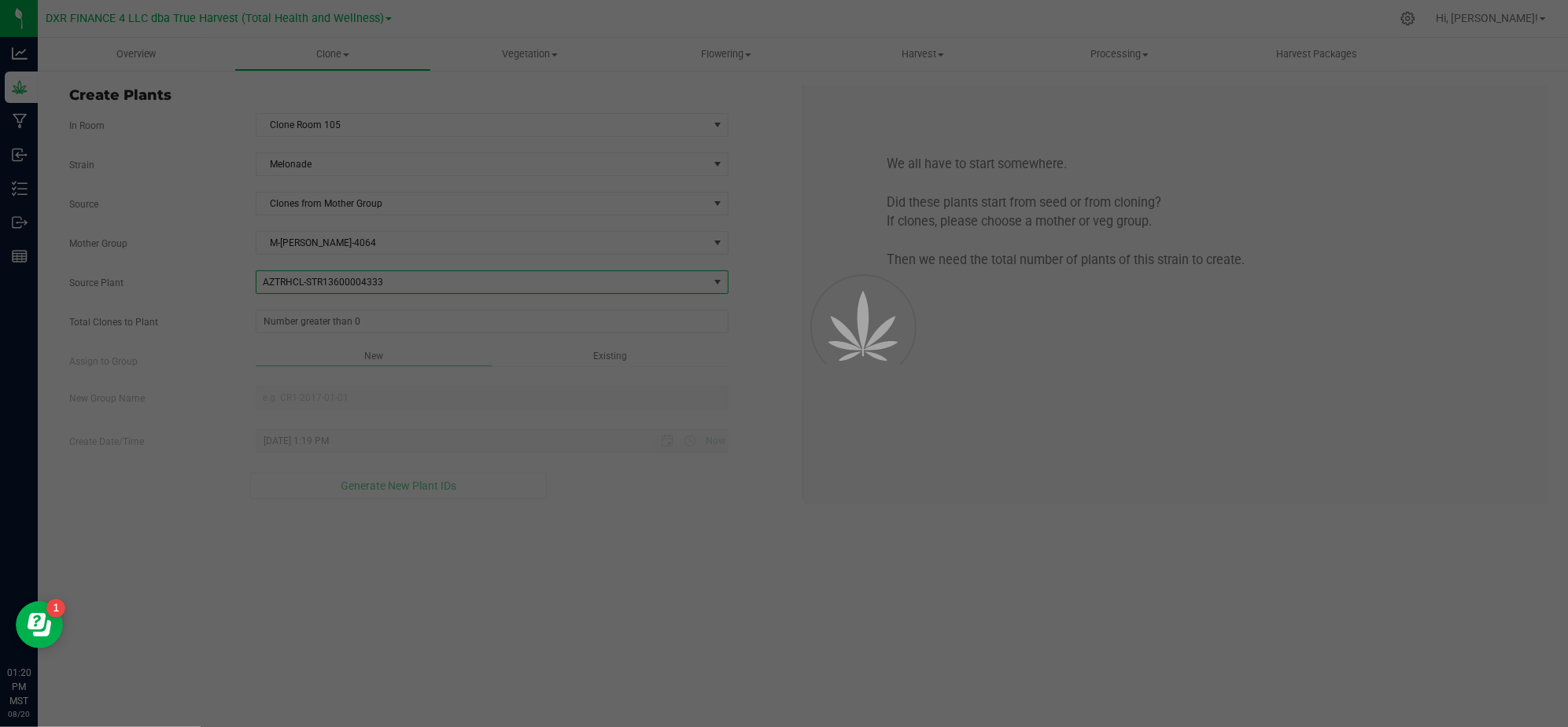
click at [240, 356] on div "Assign to Group New Existing" at bounding box center [430, 360] width 744 height 21
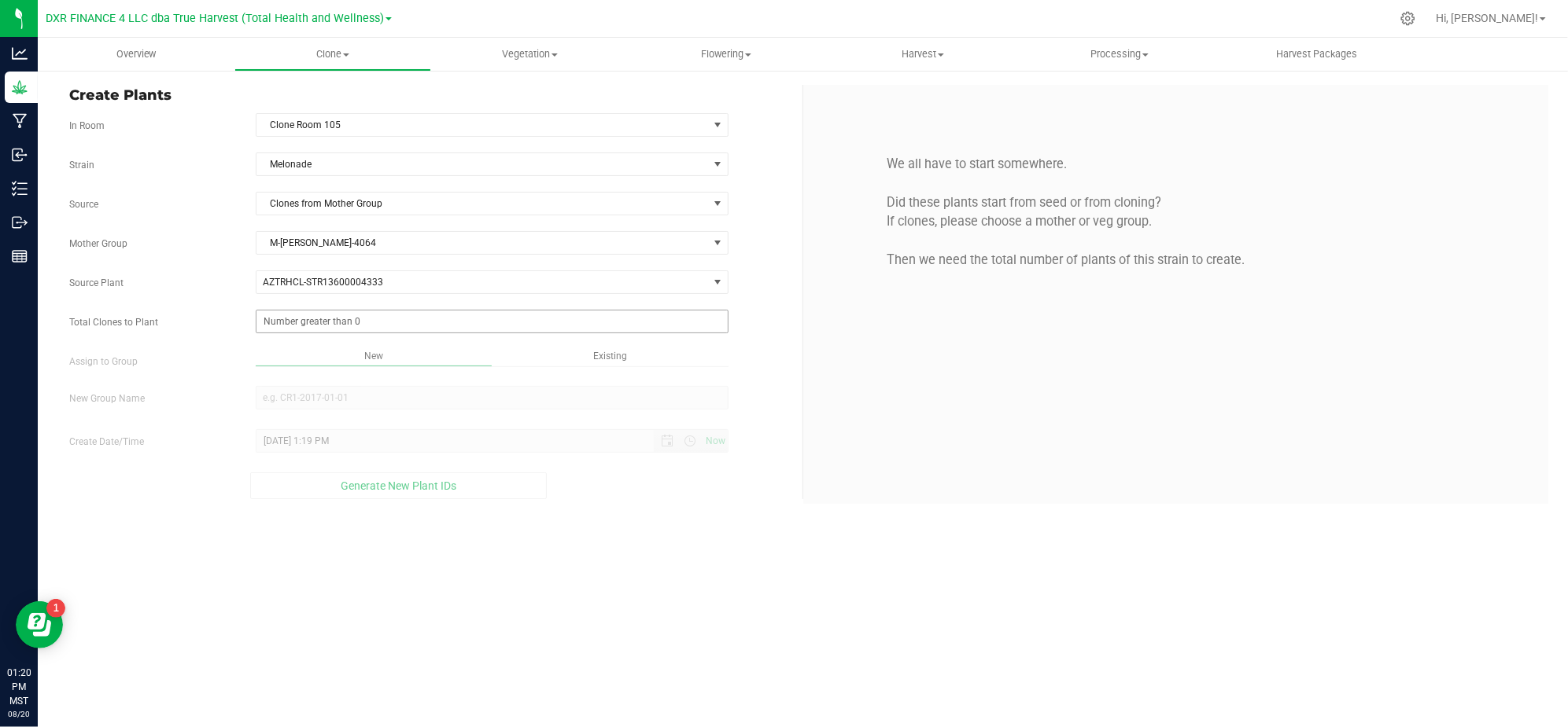
click at [328, 330] on span at bounding box center [492, 321] width 473 height 24
type input "25"
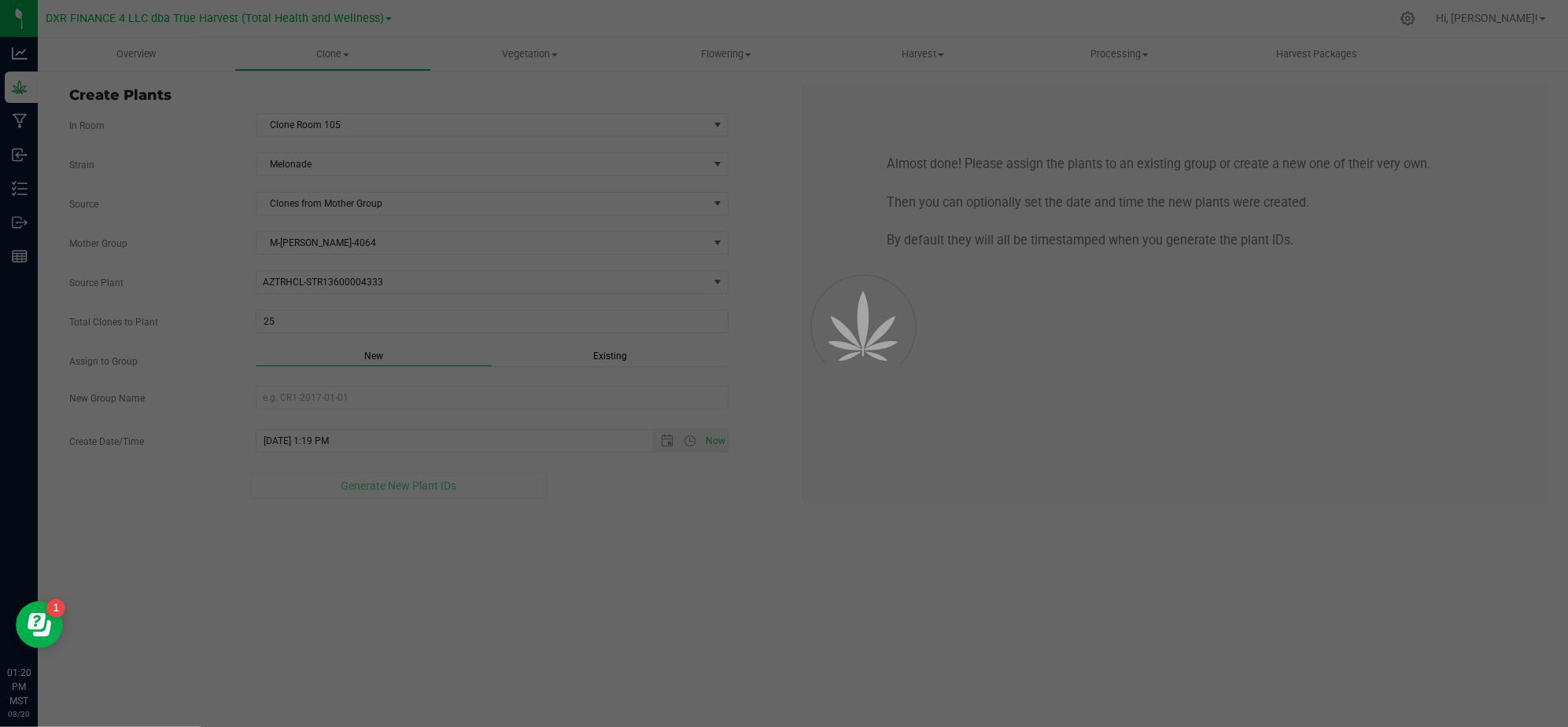
drag, startPoint x: 593, startPoint y: 552, endPoint x: 626, endPoint y: 463, distance: 94.9
click at [596, 552] on div "Overview Clone Create plants Cloning groups Cloning plants Apply to plants Vege…" at bounding box center [803, 383] width 1530 height 690
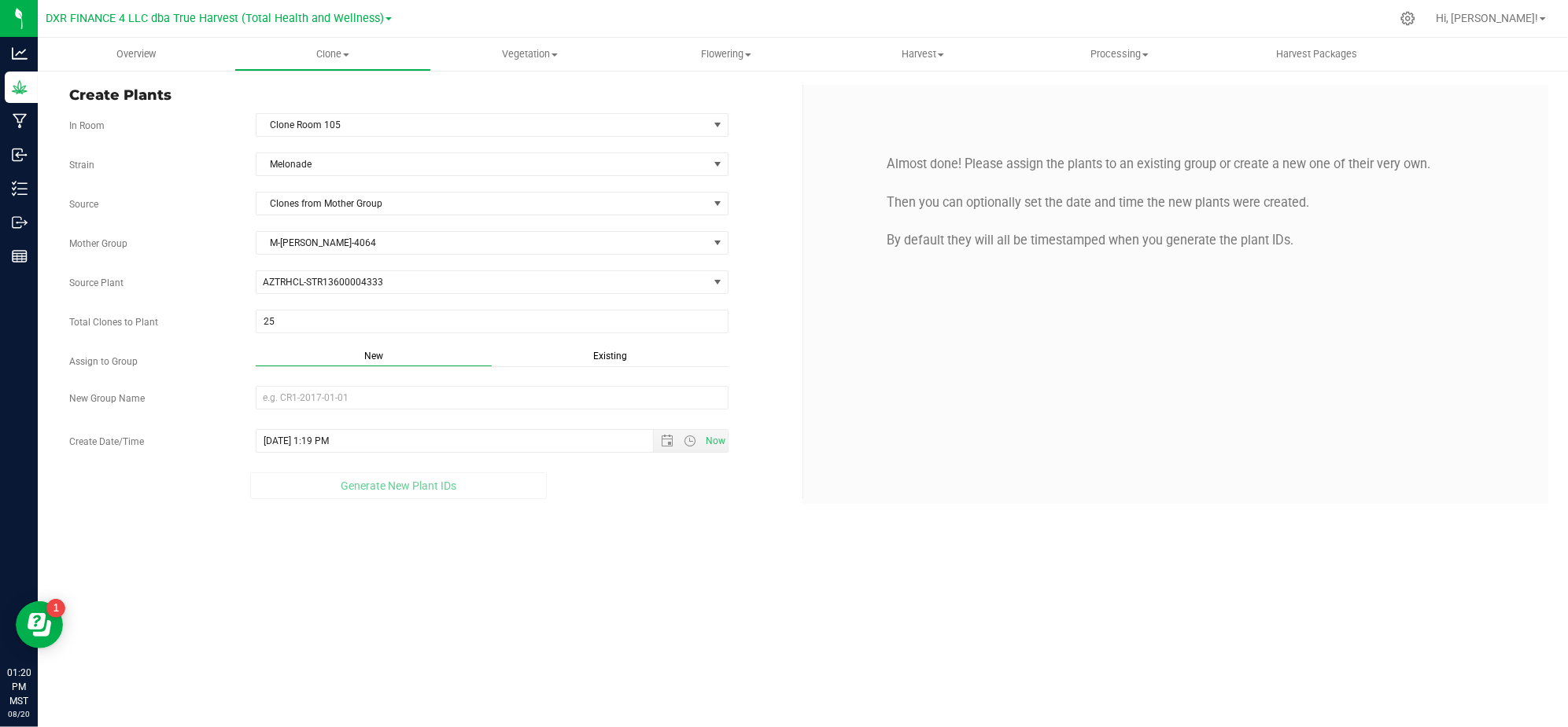
click at [599, 357] on span "Existing" at bounding box center [609, 356] width 34 height 11
click at [517, 409] on span "Select Plant Group" at bounding box center [482, 398] width 451 height 22
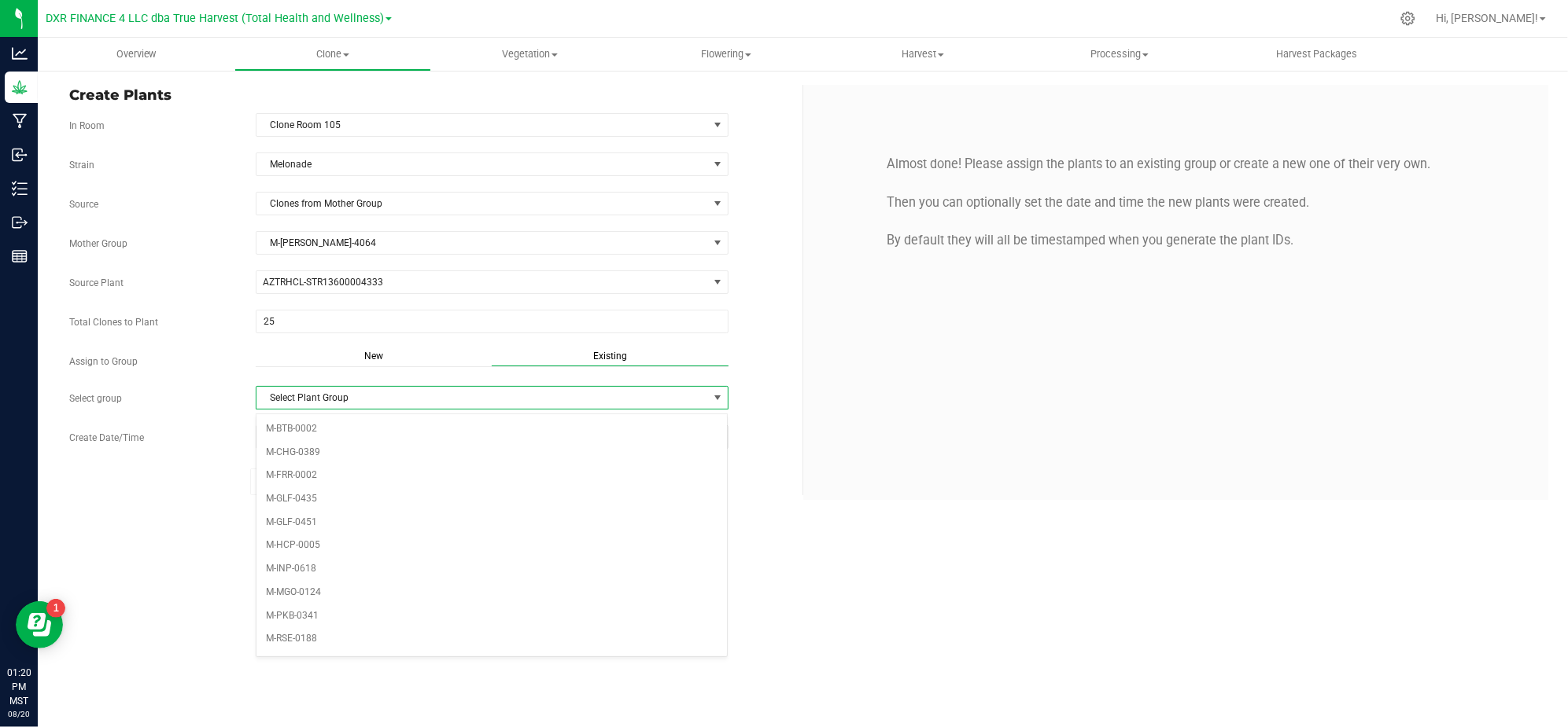
click at [180, 557] on div "Overview Clone Create plants Cloning groups Cloning plants Apply to plants Vege…" at bounding box center [803, 383] width 1530 height 690
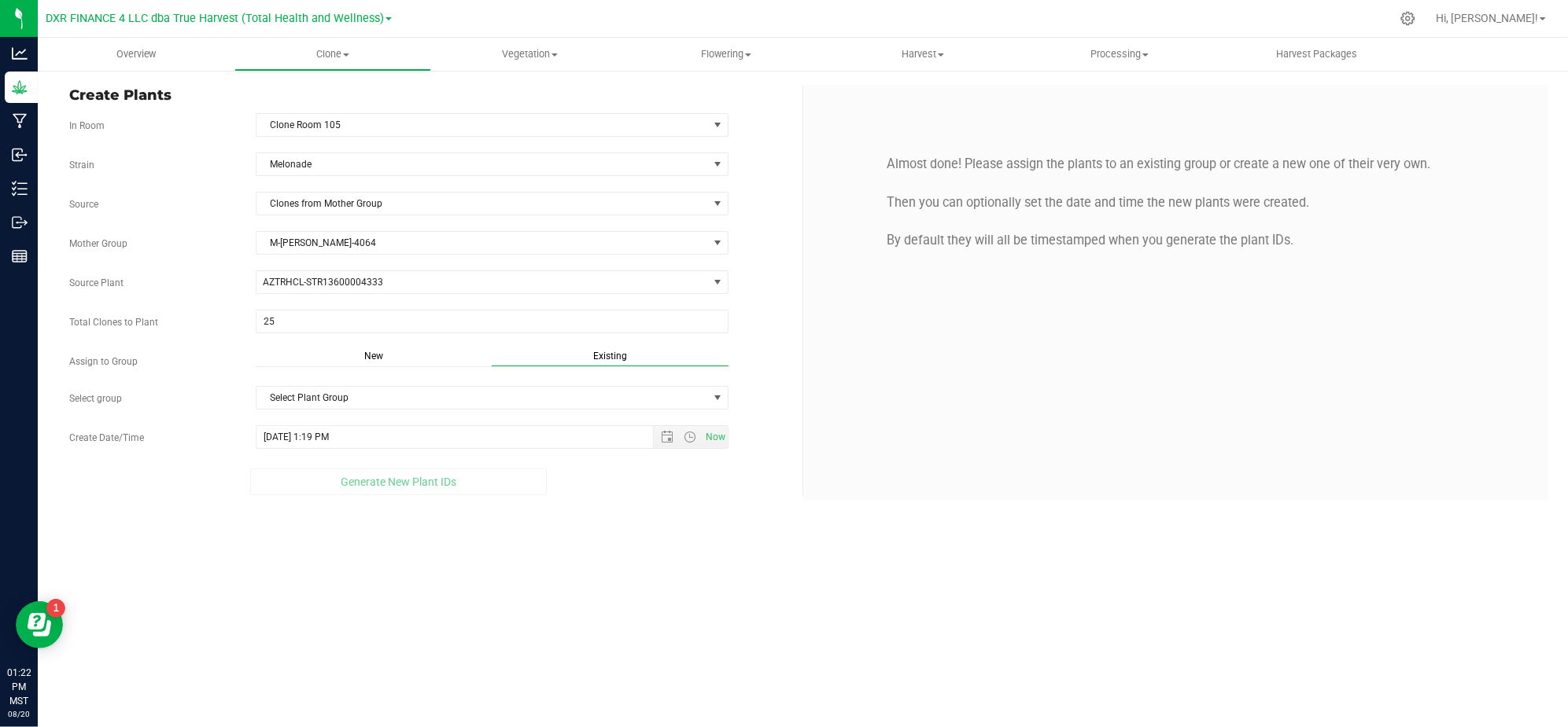
click at [473, 639] on div "Overview Clone Create plants Cloning groups Cloning plants Apply to plants Vege…" at bounding box center [803, 383] width 1530 height 690
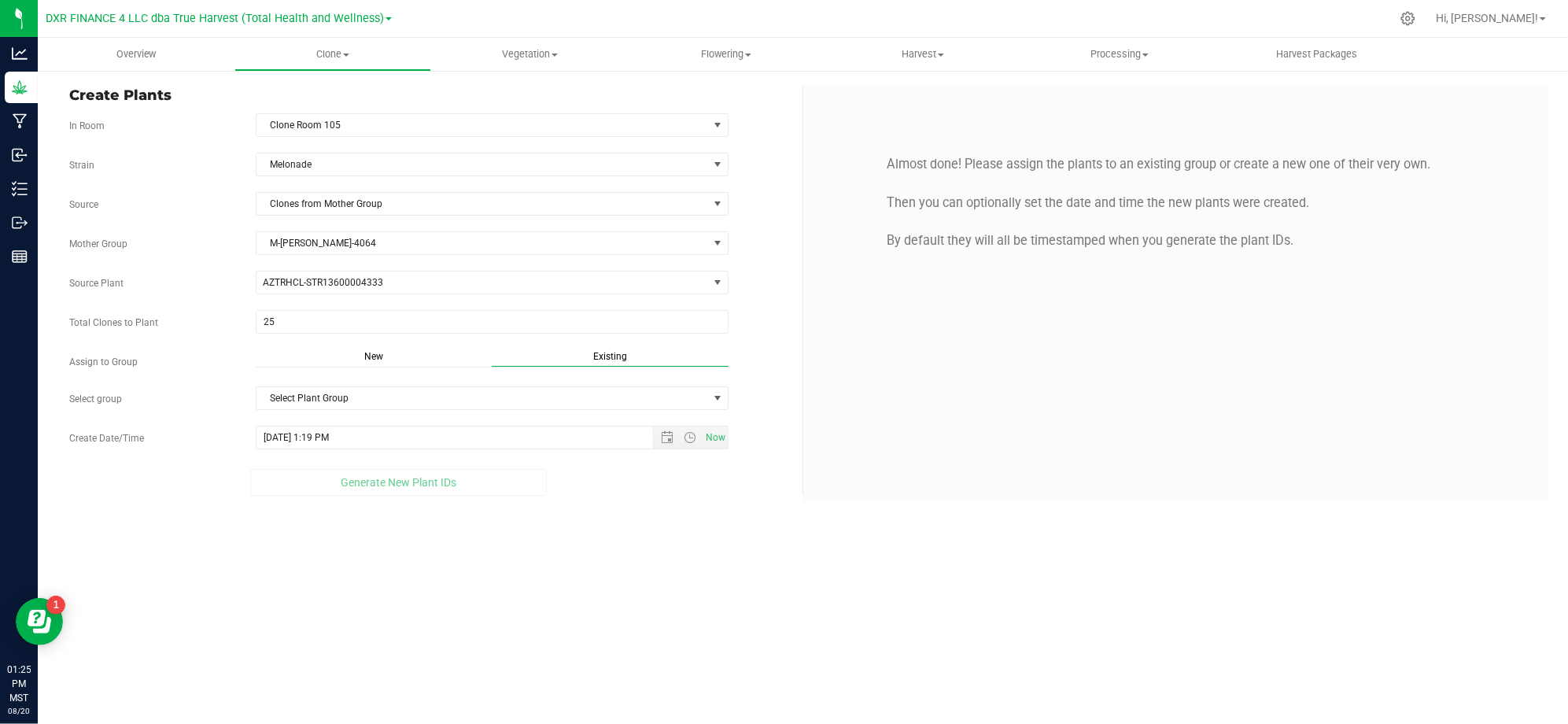
click at [219, 357] on label "Assign to Group" at bounding box center [151, 362] width 186 height 14
click at [636, 387] on div "Strain Melonade Source Clones from Mother Group Mother Group M-MEL-4064 Select …" at bounding box center [430, 324] width 721 height 343
click at [628, 394] on span "Select Plant Group" at bounding box center [482, 398] width 451 height 22
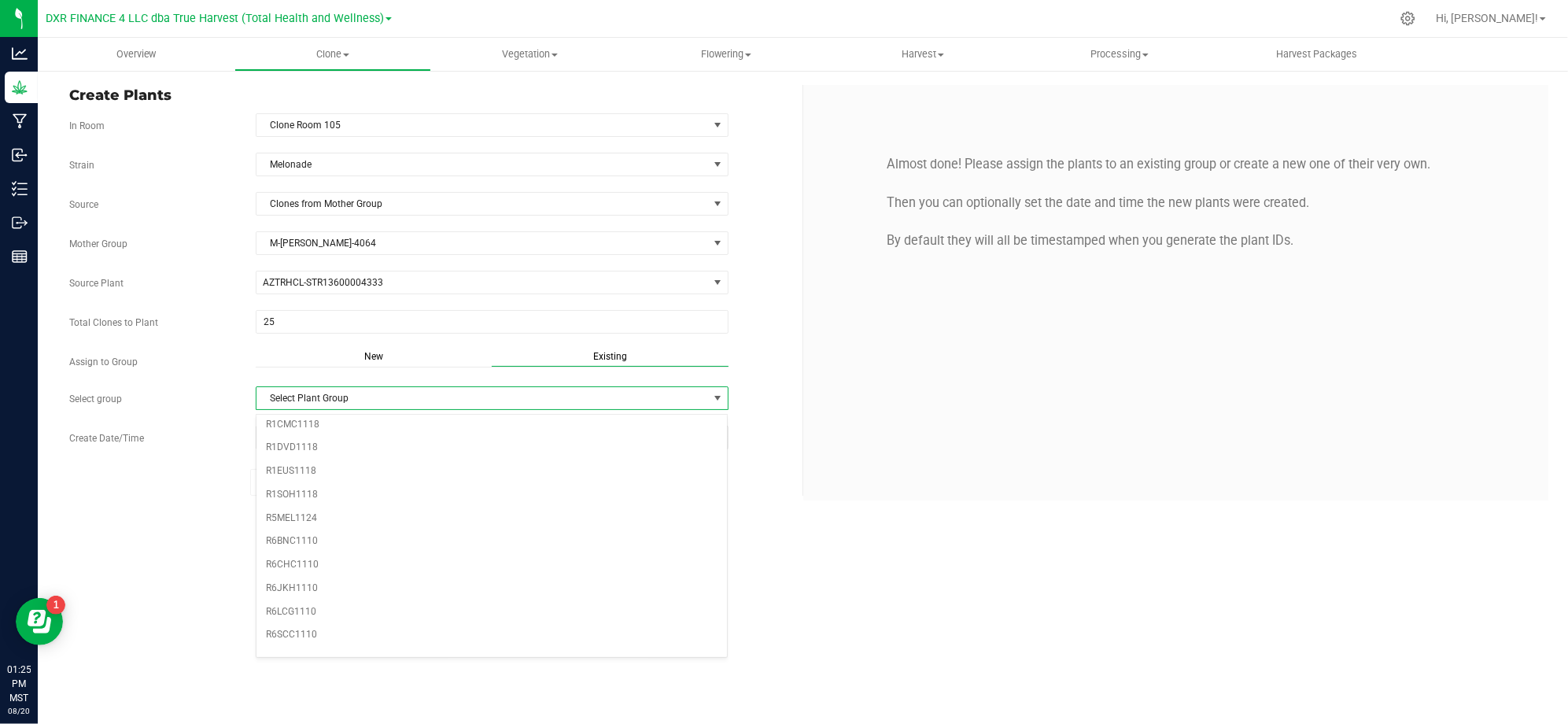
scroll to position [457, 0]
click at [293, 501] on li "R5MEL1124" at bounding box center [492, 502] width 471 height 24
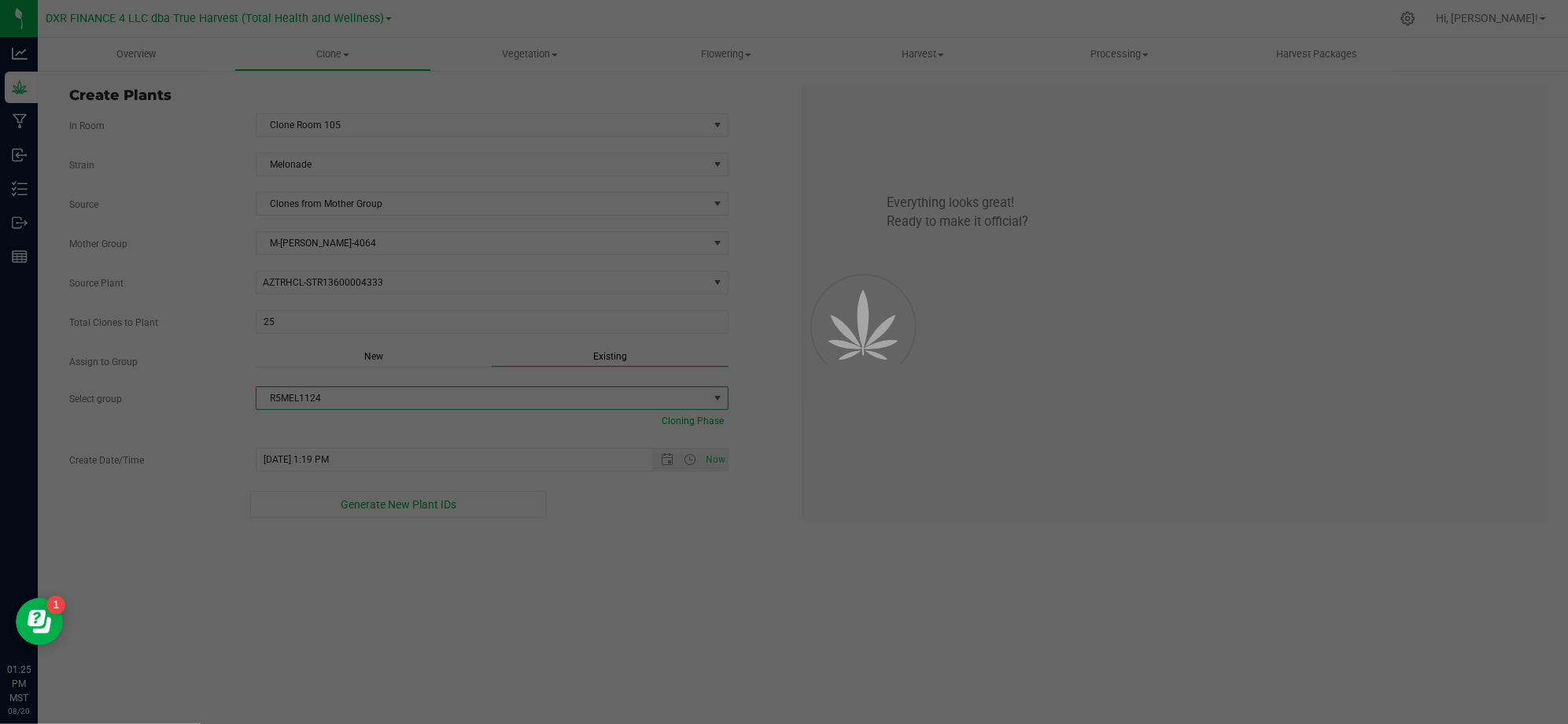
click at [615, 603] on div "Overview Clone Create plants Cloning groups Cloning plants Apply to plants Vege…" at bounding box center [803, 381] width 1530 height 686
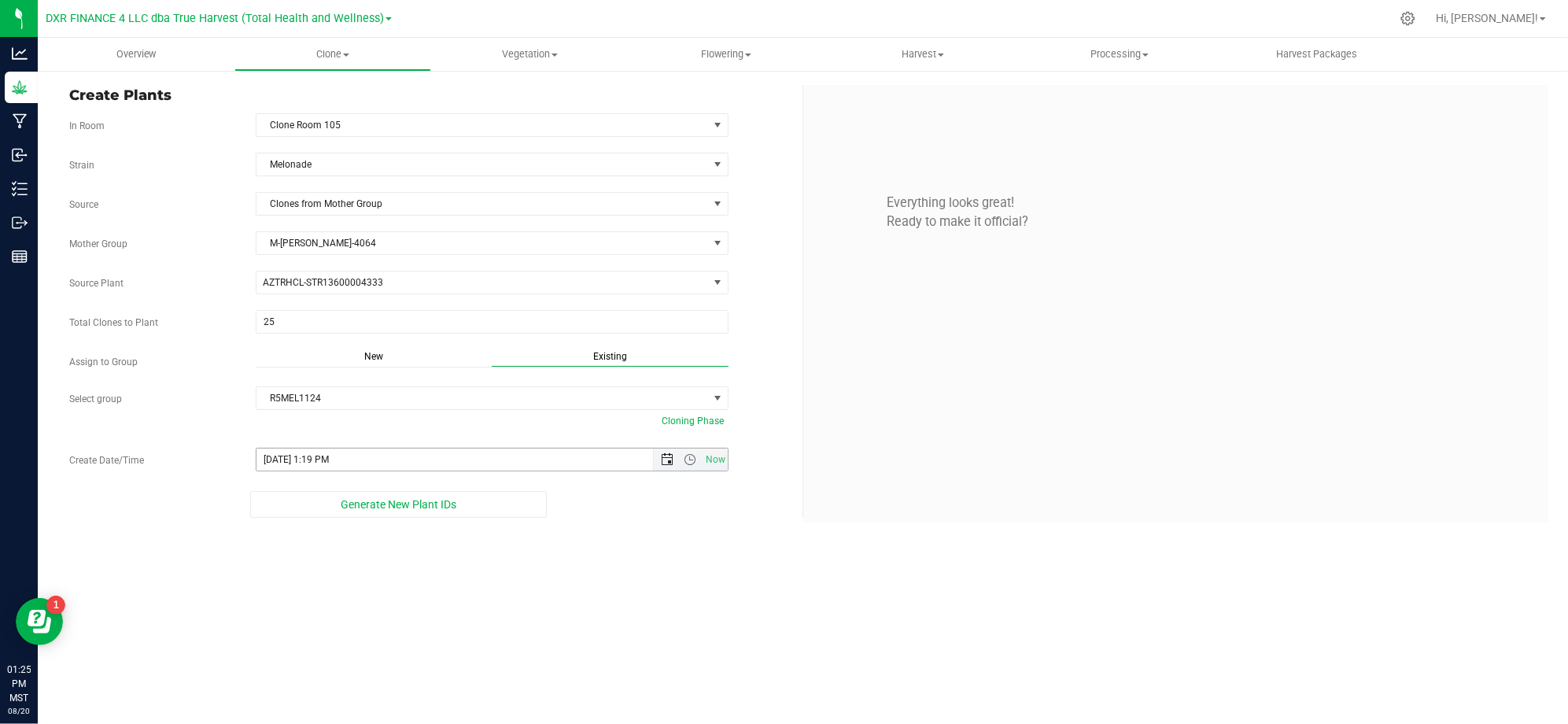
click at [661, 461] on span "Open the date view" at bounding box center [666, 459] width 12 height 12
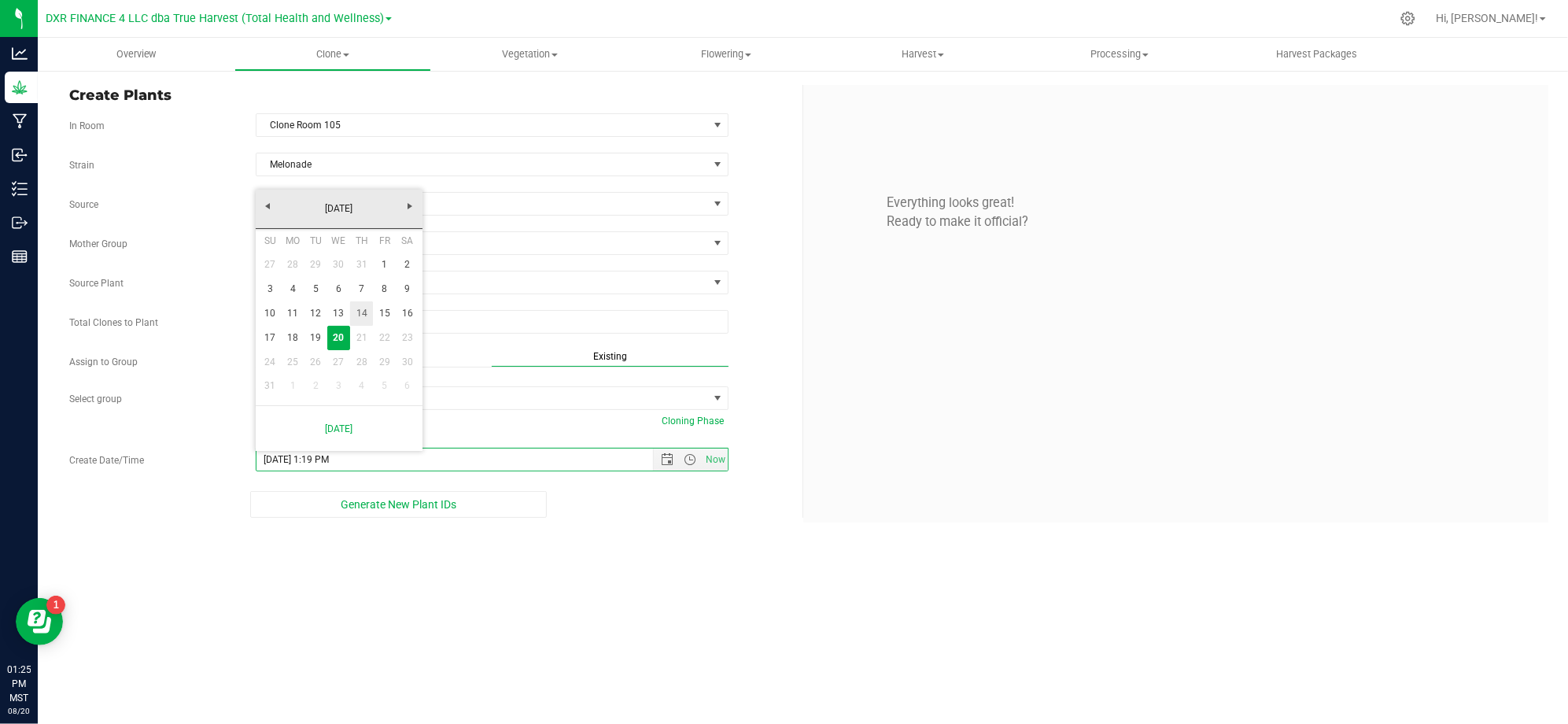
click at [360, 302] on link "14" at bounding box center [362, 314] width 23 height 25
type input "8/14/2025 1:19 PM"
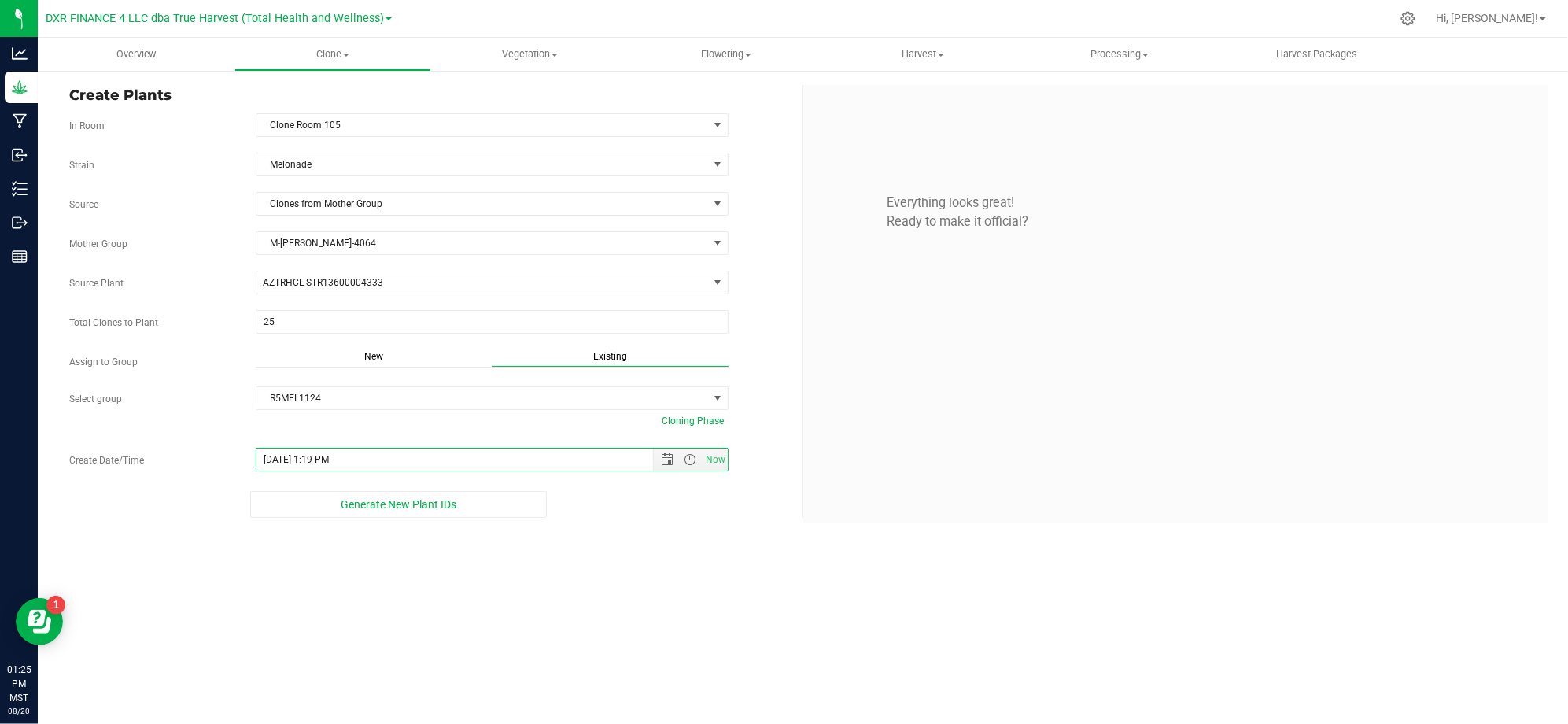
click at [629, 564] on div "Overview Clone Create plants Cloning groups Cloning plants Apply to plants Vege…" at bounding box center [803, 381] width 1530 height 686
click at [637, 577] on div "Overview Clone Create plants Cloning groups Cloning plants Apply to plants Vege…" at bounding box center [803, 381] width 1530 height 686
click at [636, 568] on div "Overview Clone Create plants Cloning groups Cloning plants Apply to plants Vege…" at bounding box center [803, 381] width 1530 height 686
click at [221, 175] on div "Strain Melonade" at bounding box center [430, 164] width 744 height 24
click at [504, 620] on div "Overview Clone Create plants Cloning groups Cloning plants Apply to plants Vege…" at bounding box center [803, 381] width 1530 height 686
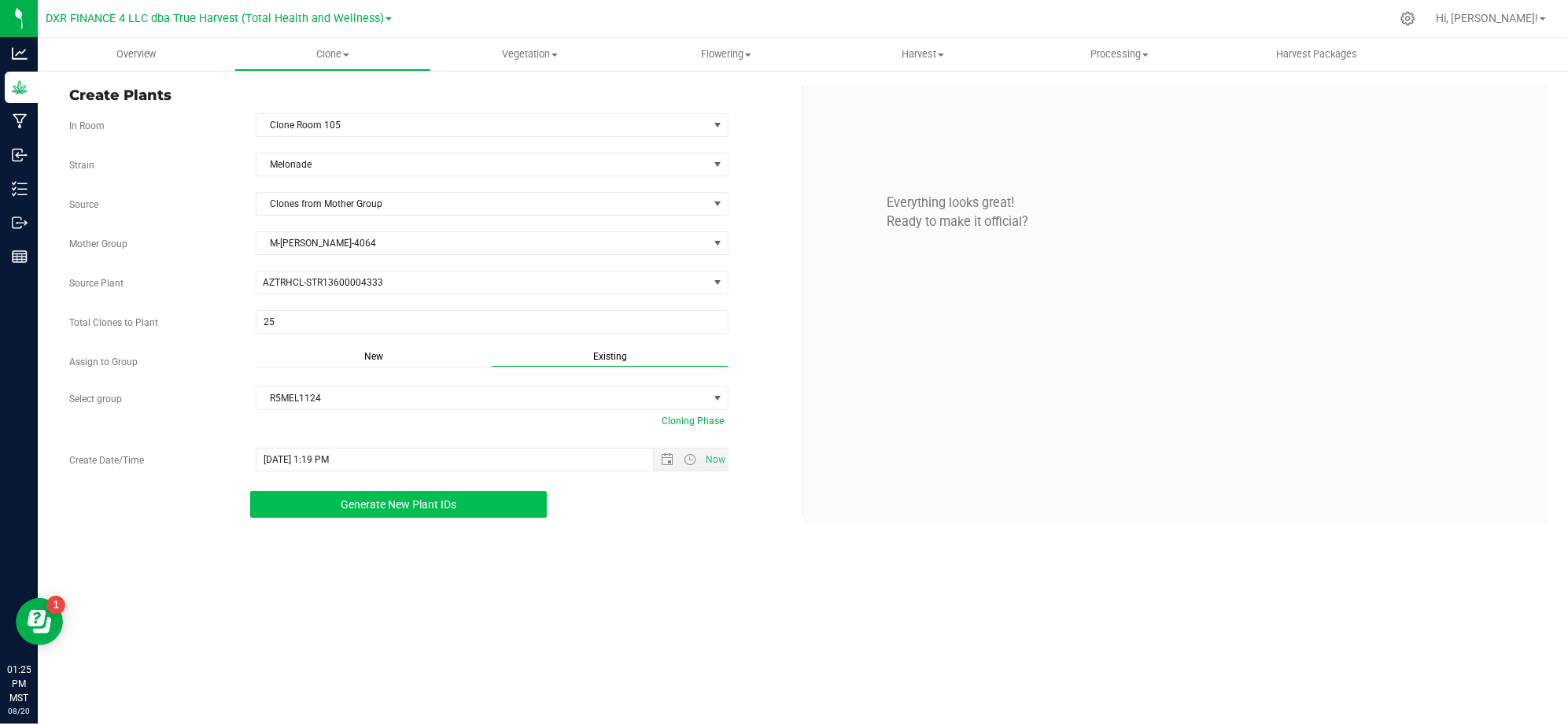
click at [403, 517] on button "Generate New Plant IDs" at bounding box center [399, 504] width 296 height 26
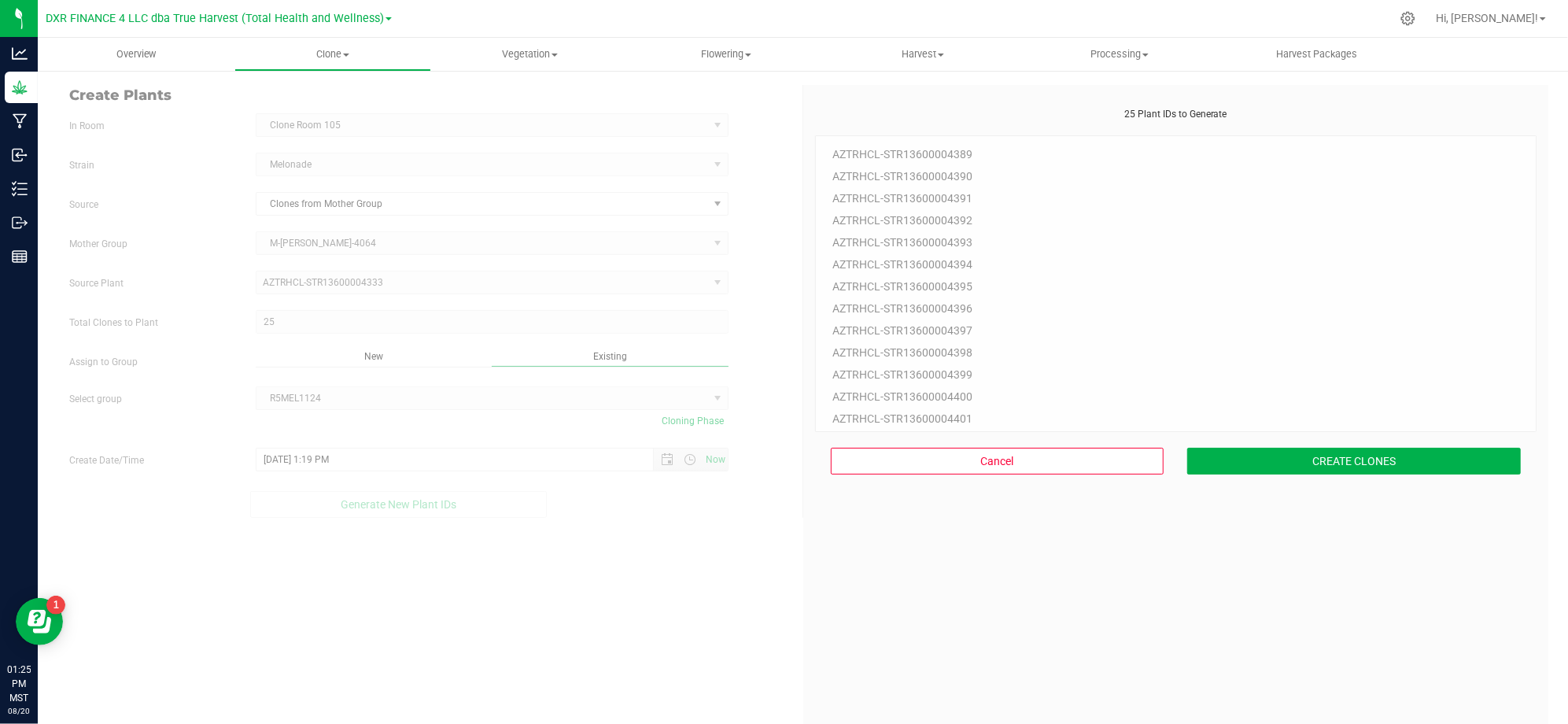
scroll to position [47, 0]
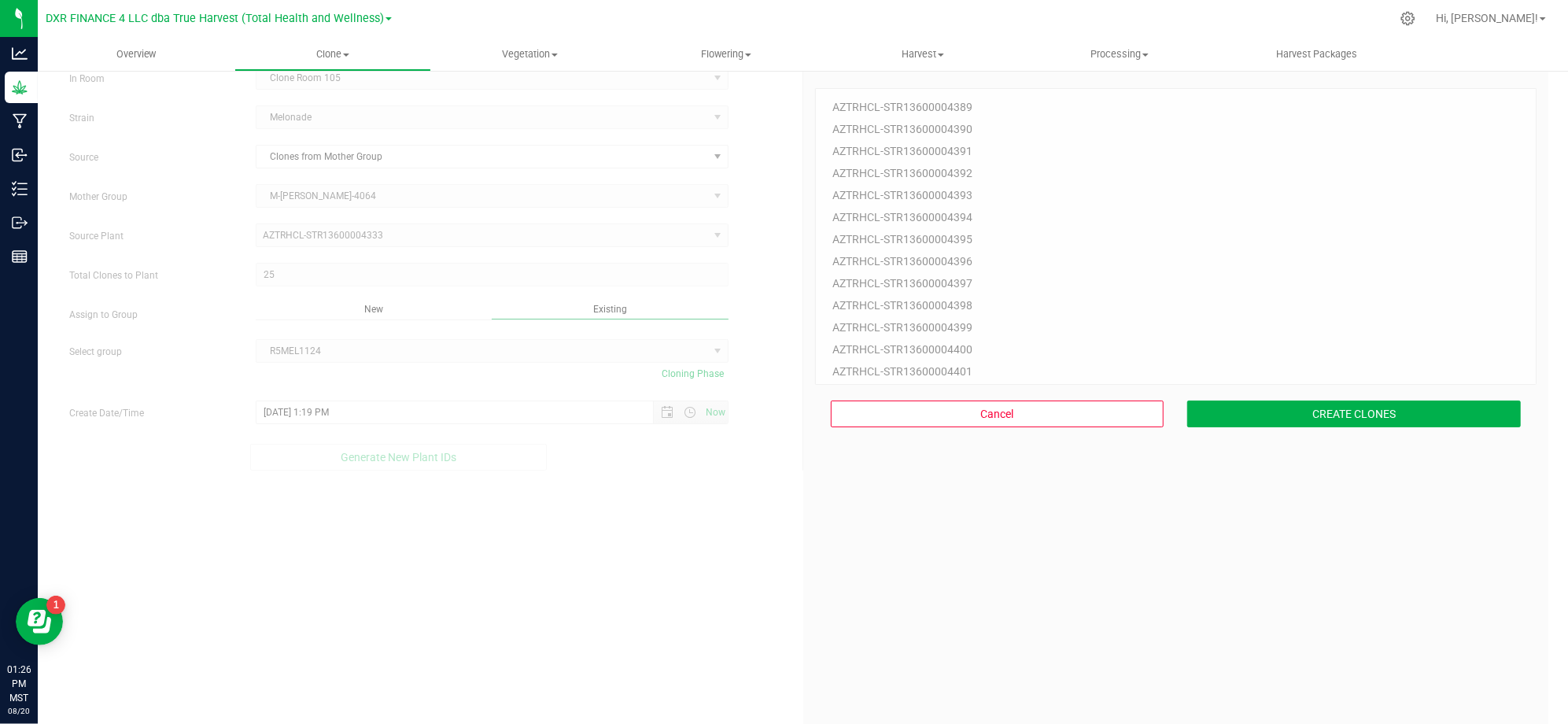
click at [917, 539] on div "25 Plant IDs to Generate AZTRHCL-STR13600004389 AZTRHCL-STR13600004390 AZTRHCL-…" at bounding box center [1175, 422] width 722 height 724
click at [1378, 413] on button "CREATE CLONES" at bounding box center [1353, 413] width 334 height 26
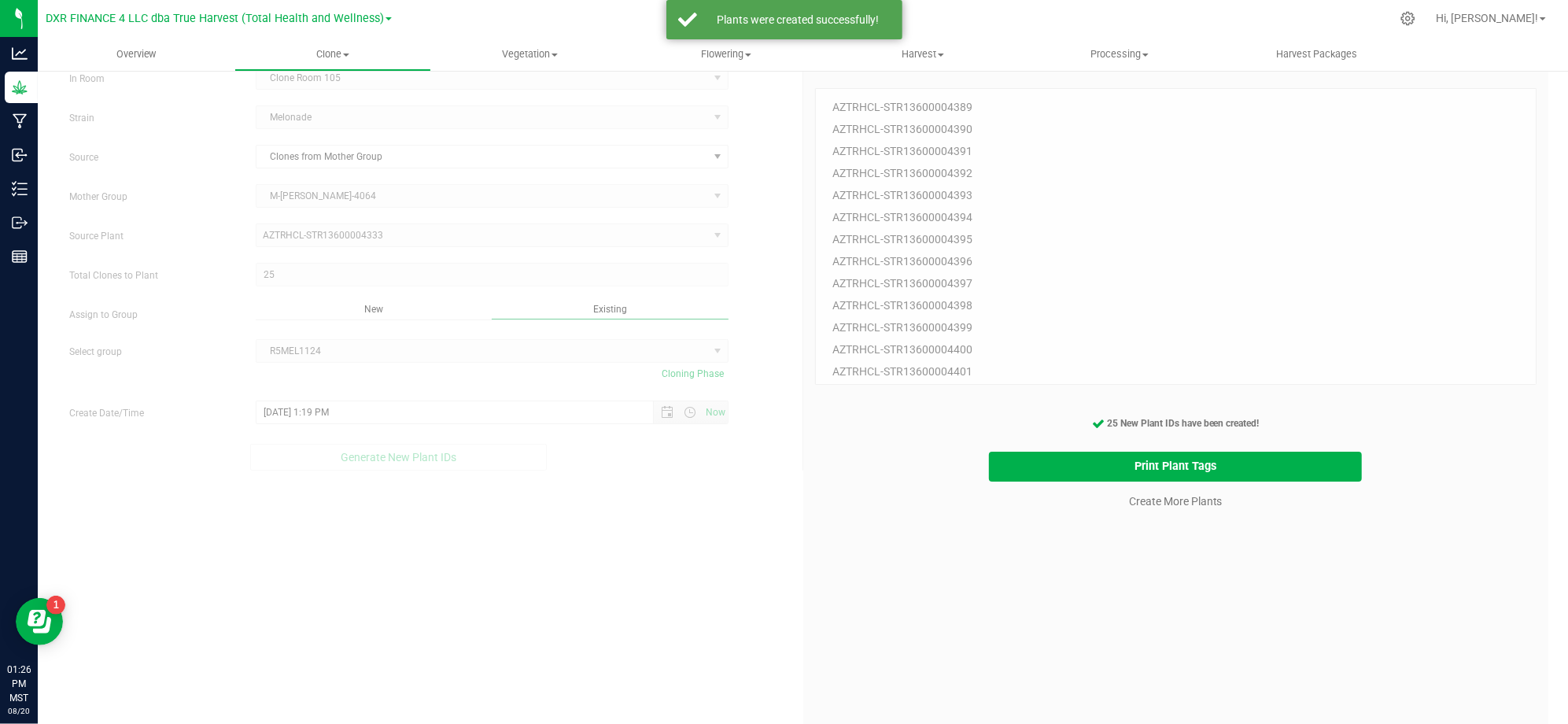
click at [1024, 437] on div "25 Plant IDs to Generate AZTRHCL-STR13600004389 AZTRHCL-STR13600004390 AZTRHCL-…" at bounding box center [1175, 285] width 722 height 450
click at [1027, 466] on button "Print Plant Tags" at bounding box center [1175, 466] width 373 height 30
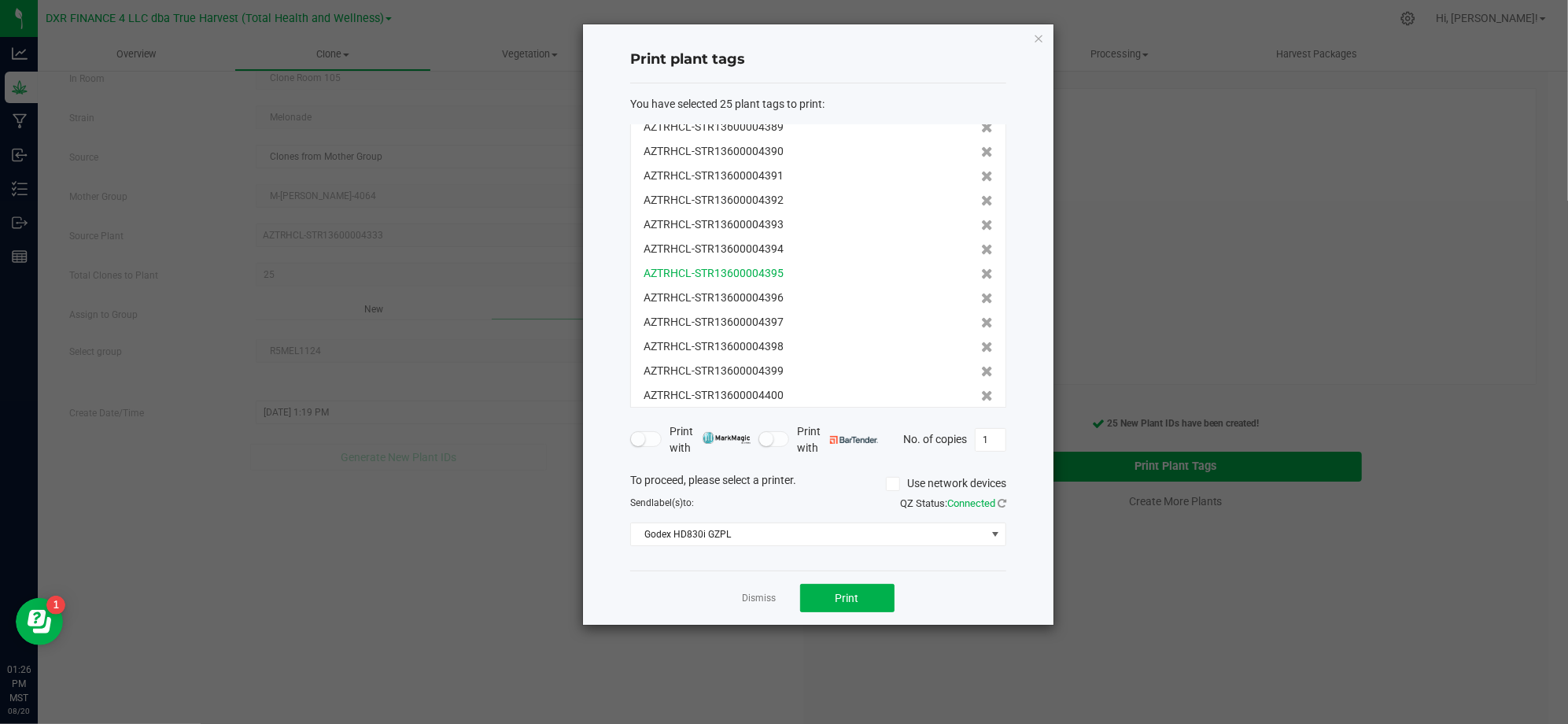
scroll to position [0, 0]
click at [831, 603] on button "Print" at bounding box center [847, 598] width 95 height 28
click at [756, 590] on app-cancel-button "Dismiss" at bounding box center [759, 598] width 34 height 16
click at [762, 595] on link "Dismiss" at bounding box center [759, 598] width 34 height 13
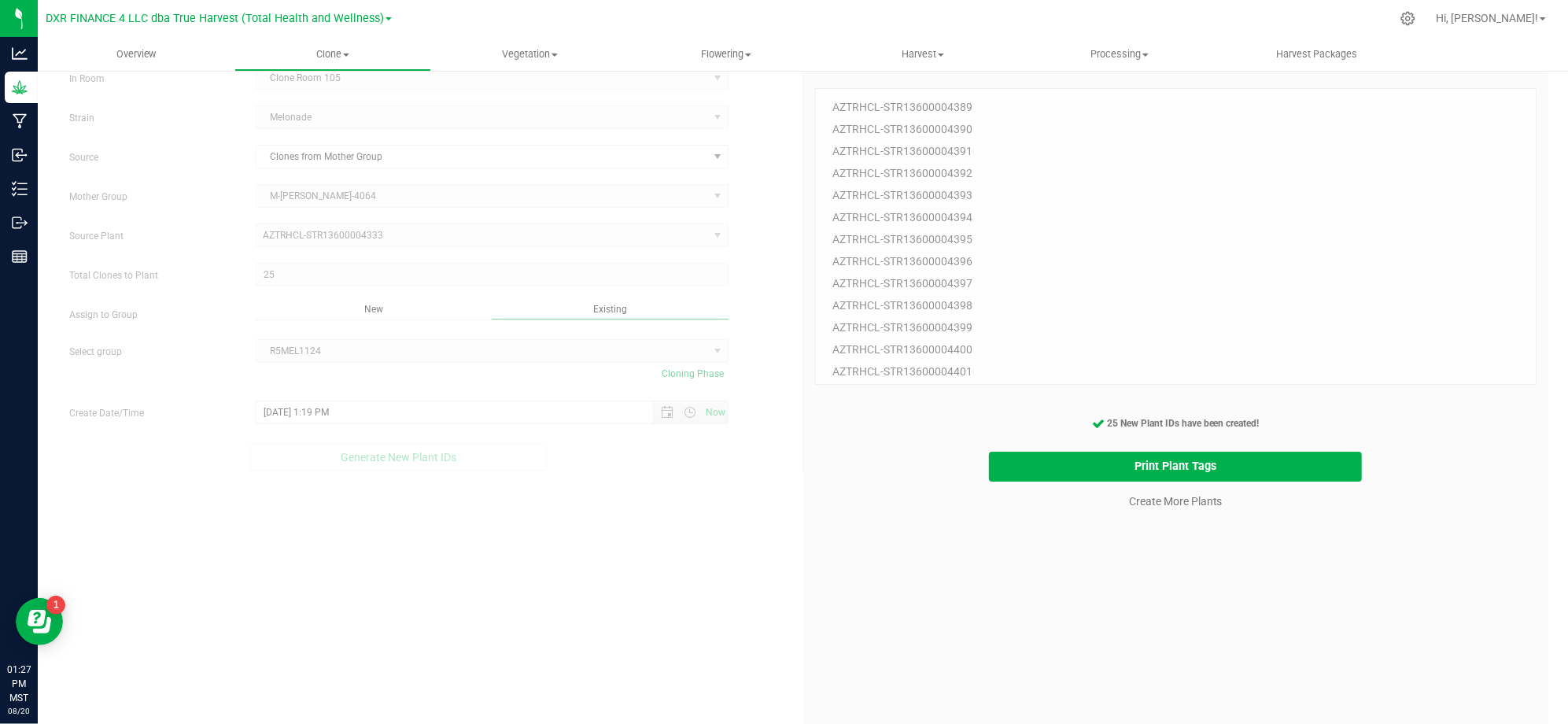
drag, startPoint x: 1136, startPoint y: 680, endPoint x: 1148, endPoint y: 662, distance: 21.6
click at [1141, 676] on div "25 Plant IDs to Generate AZTRHCL-STR13600004389 AZTRHCL-STR13600004390 AZTRHCL-…" at bounding box center [1175, 422] width 722 height 724
click at [1153, 549] on div "25 Plant IDs to Generate AZTRHCL-STR13600004389 AZTRHCL-STR13600004390 AZTRHCL-…" at bounding box center [1175, 422] width 722 height 724
click at [1161, 503] on link "Create More Plants" at bounding box center [1176, 501] width 94 height 16
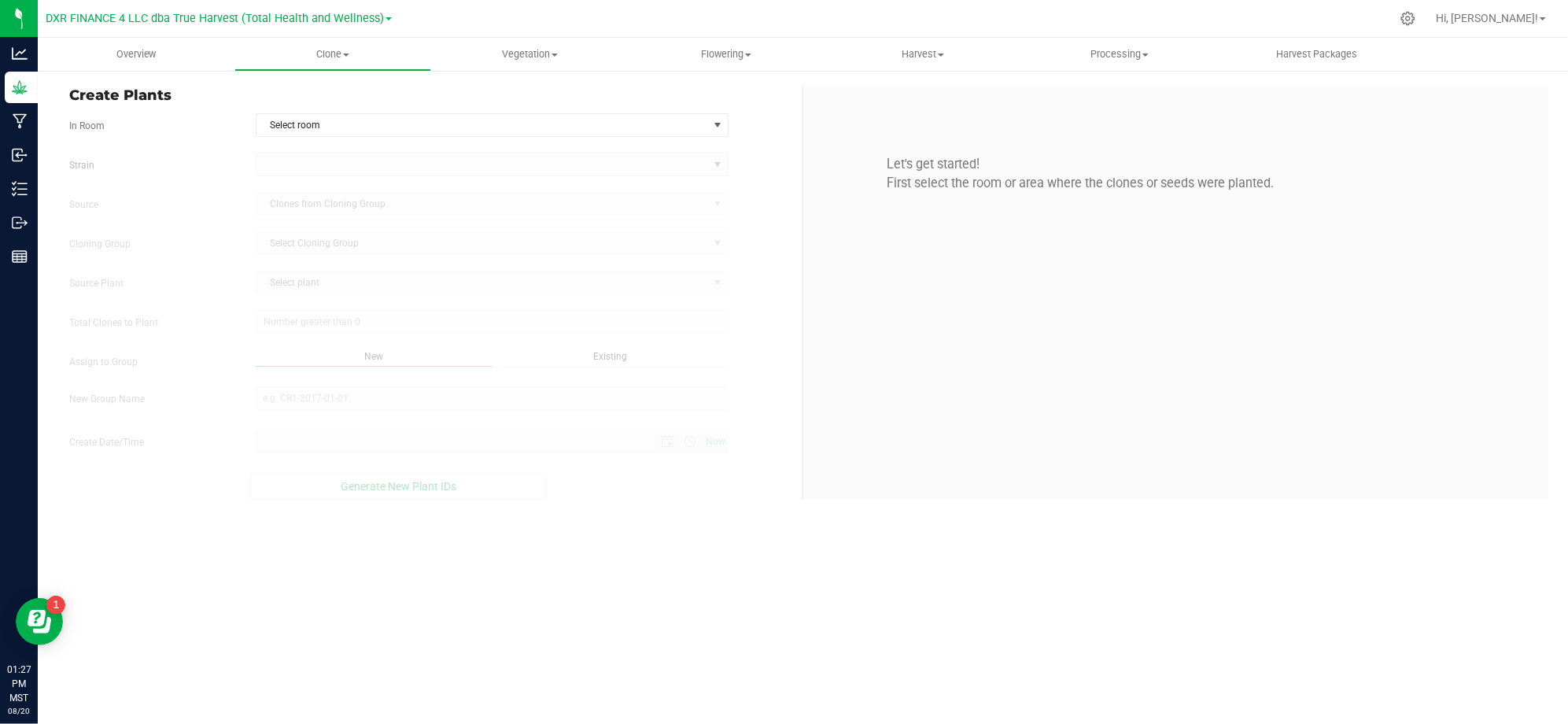
type input "8/20/2025 1:27 PM"
click at [772, 111] on div "Create Plants In Room Select room Select room Clone Room 104 Clone Room 105 Clo…" at bounding box center [430, 292] width 745 height 414
click at [695, 120] on span "Select room" at bounding box center [482, 124] width 451 height 22
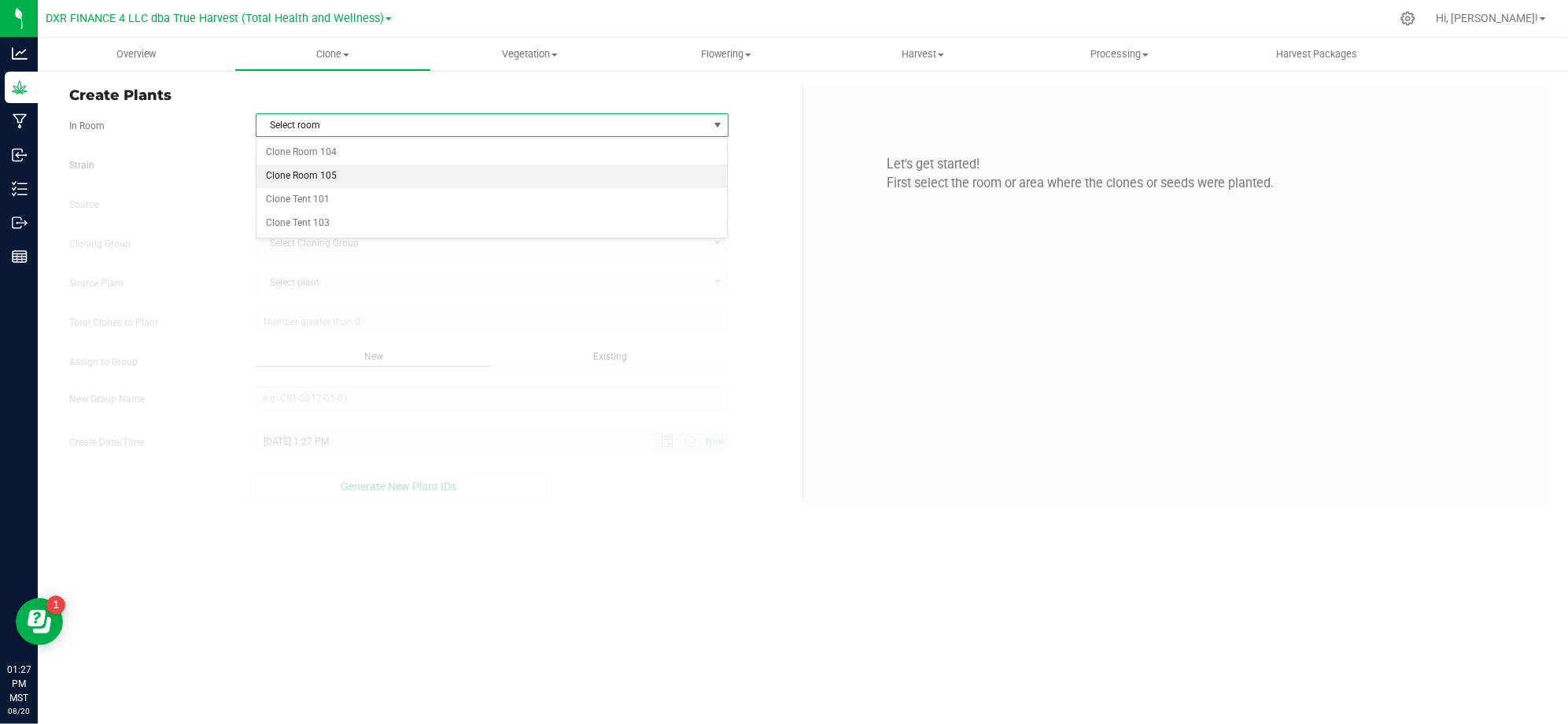
click at [370, 180] on li "Clone Room 105" at bounding box center [492, 176] width 471 height 24
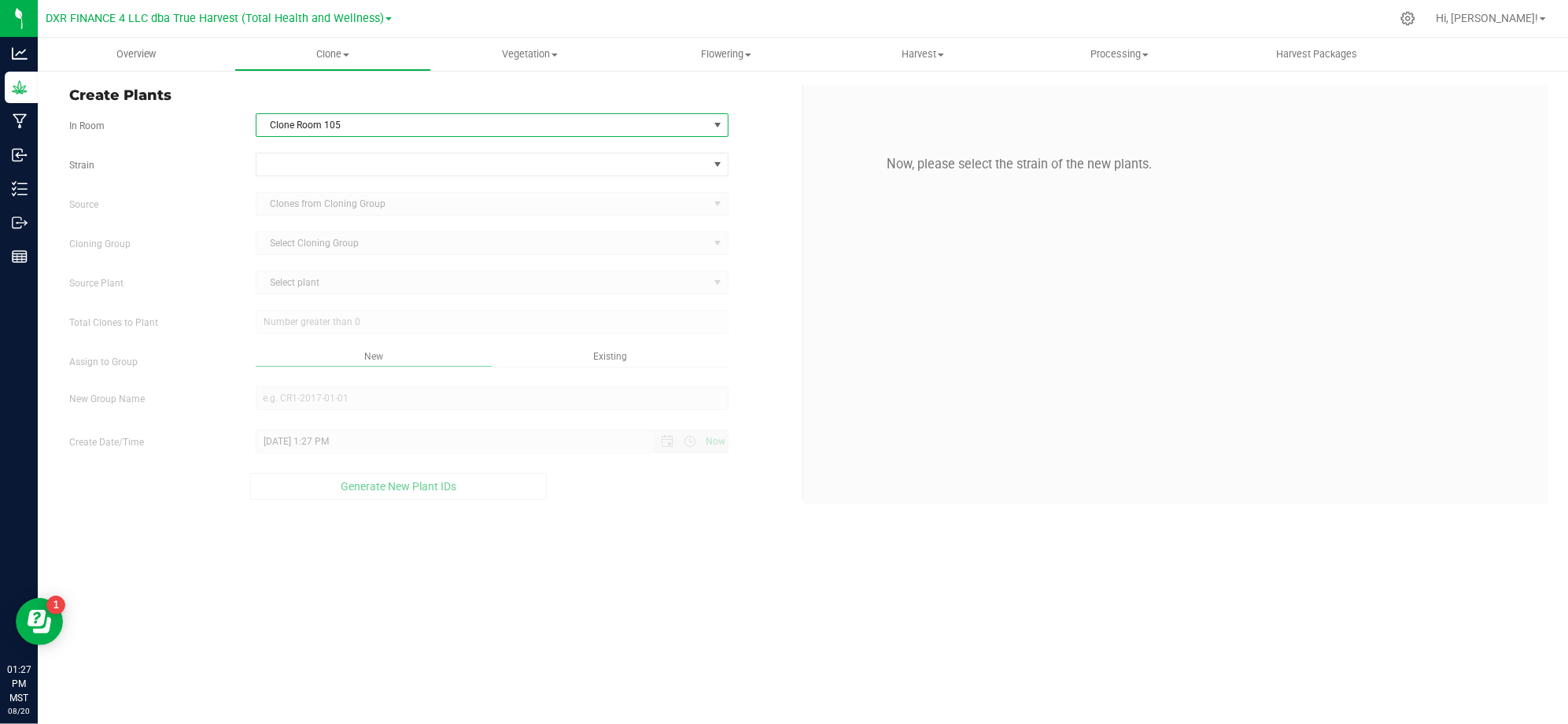
drag, startPoint x: 218, startPoint y: 143, endPoint x: 242, endPoint y: 143, distance: 24.0
click at [223, 143] on form "In Room Clone Room 105 Select room Clone Room 104 Clone Room 105 Clone Tent 101…" at bounding box center [430, 306] width 721 height 386
click at [330, 161] on span at bounding box center [482, 164] width 451 height 22
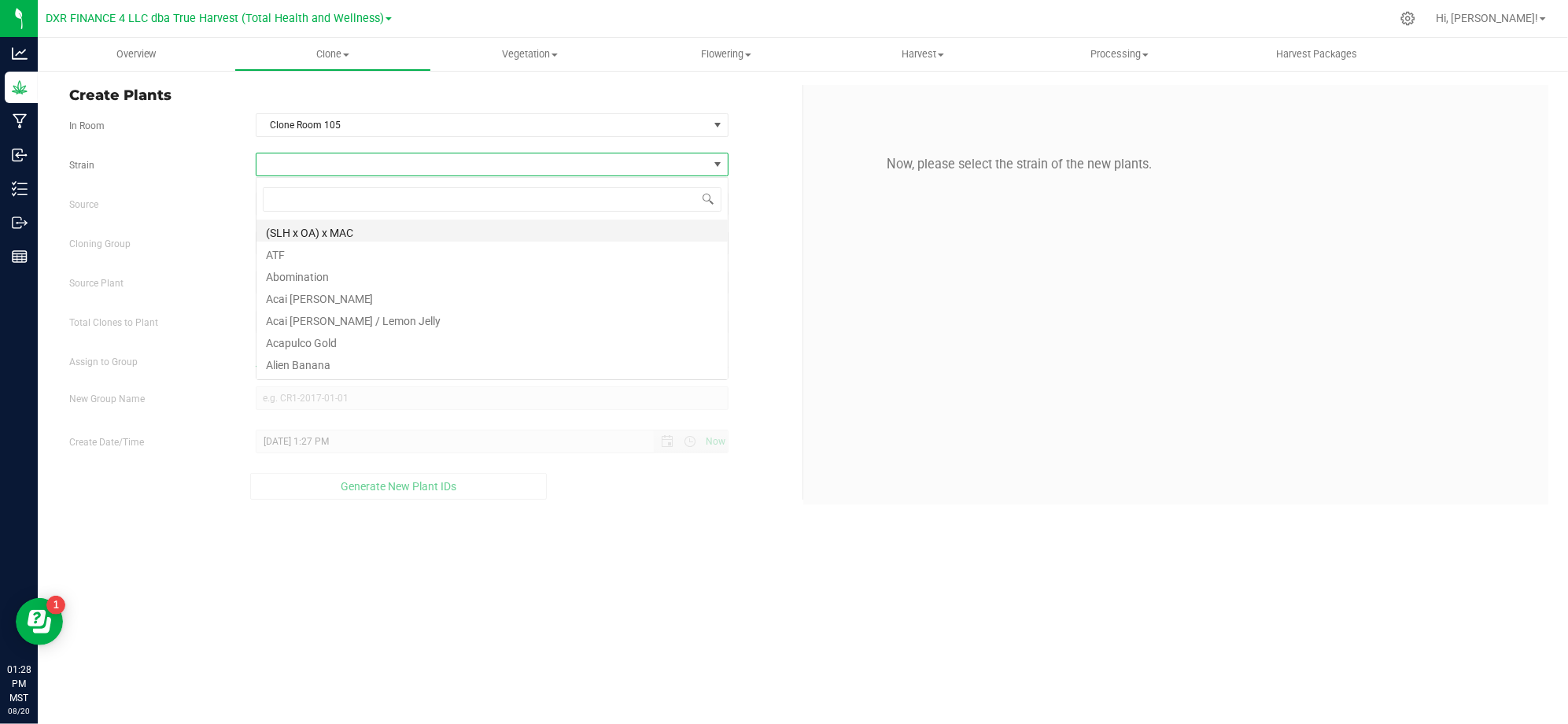
scroll to position [24, 472]
type input "melon"
click at [332, 300] on li "Melonade" at bounding box center [492, 297] width 471 height 22
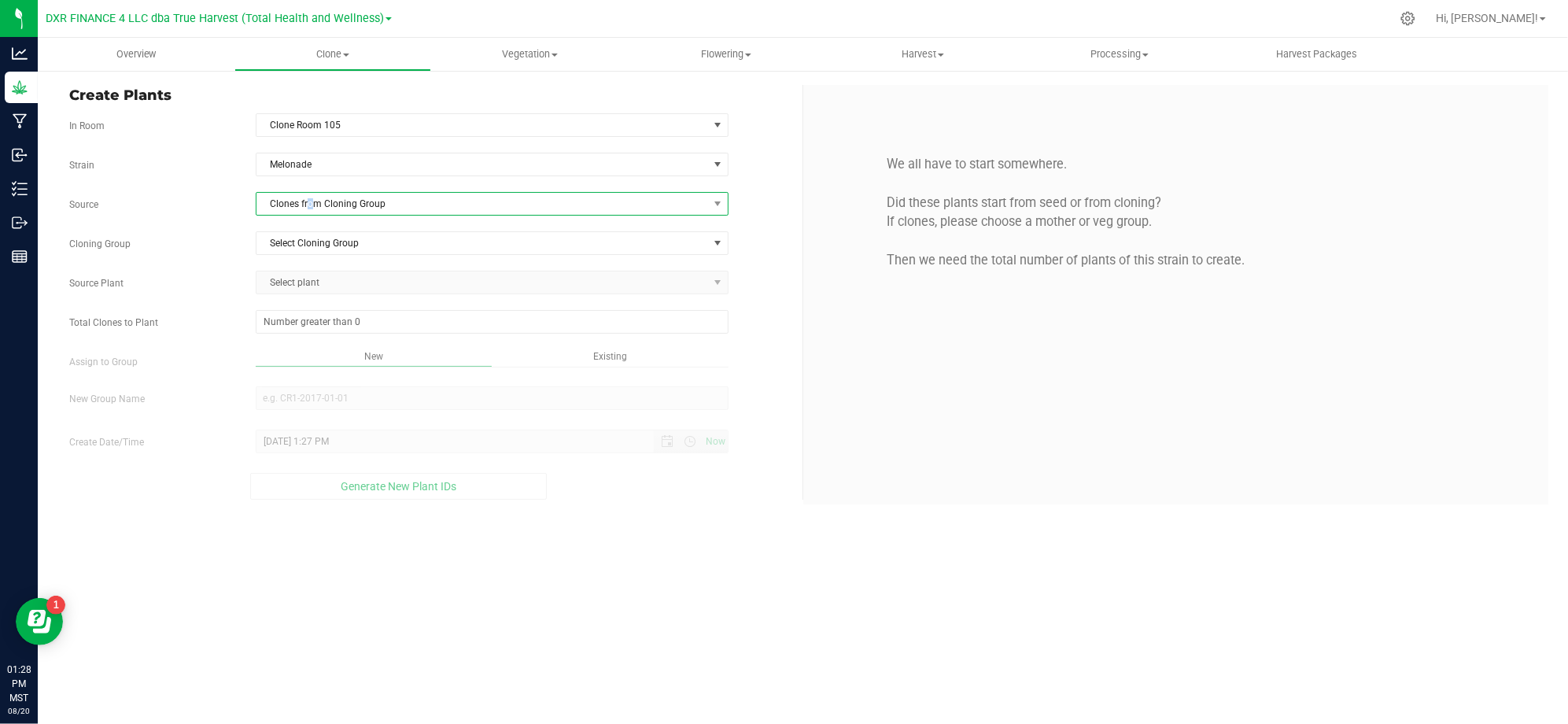
click at [312, 213] on span "Clones from Cloning Group" at bounding box center [482, 203] width 451 height 22
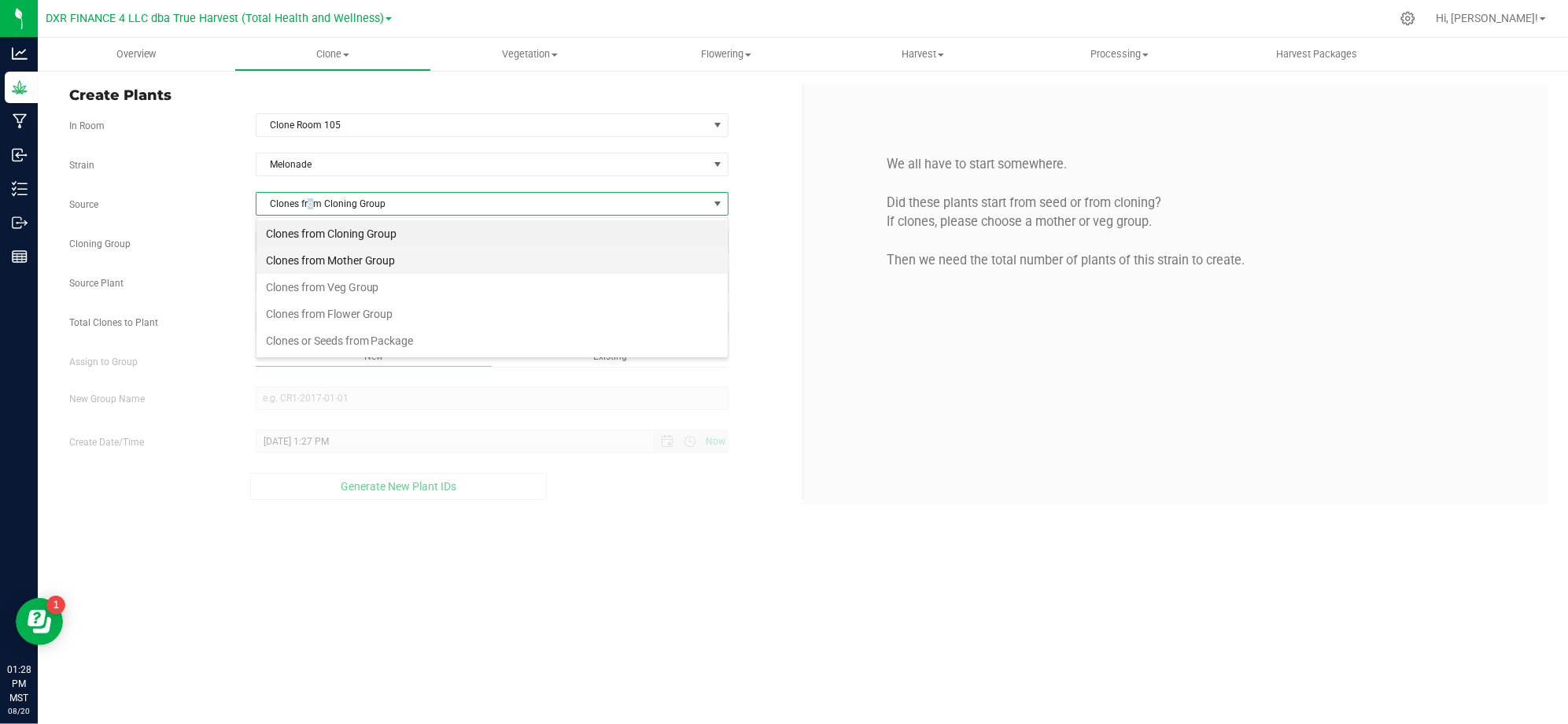
scroll to position [24, 472]
click at [340, 258] on li "Clones from Mother Group" at bounding box center [492, 260] width 471 height 26
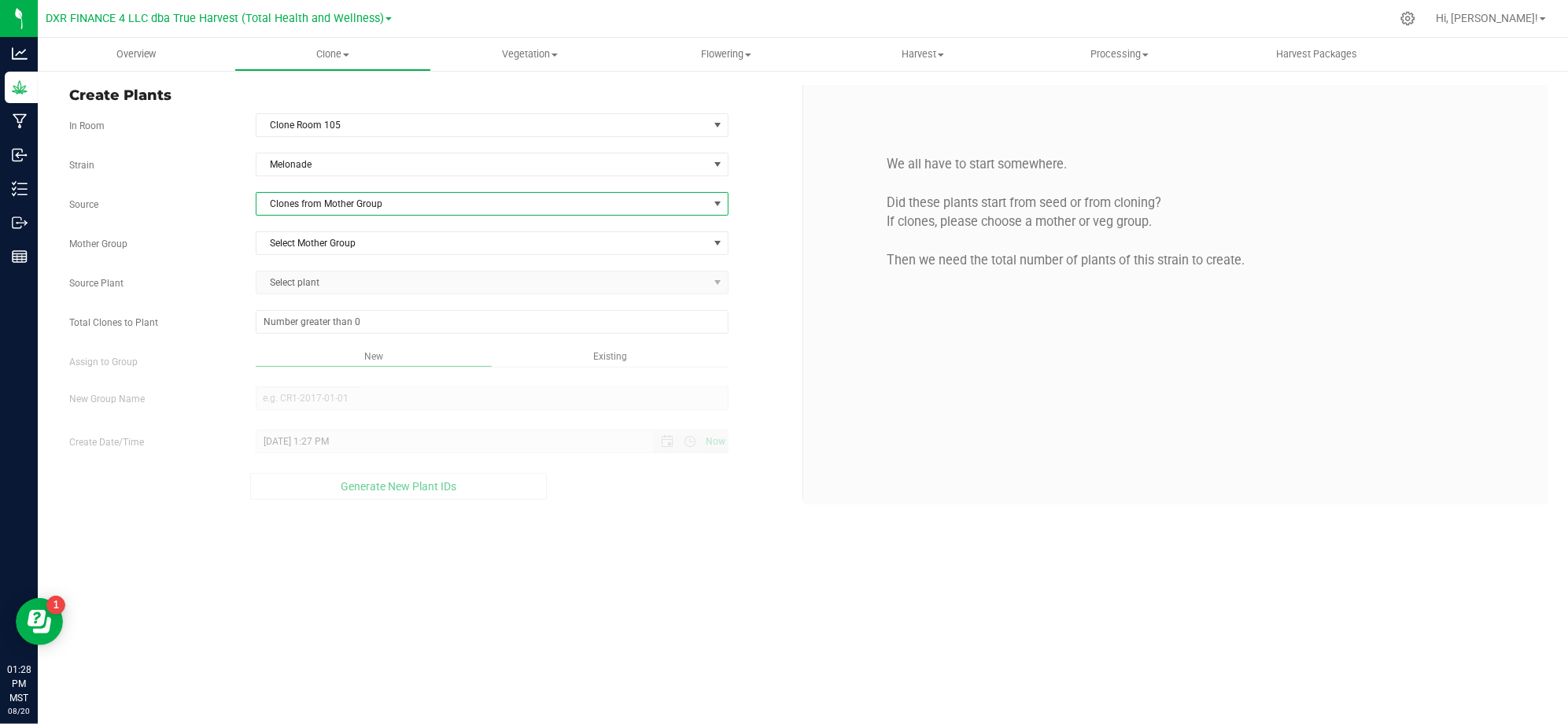
drag, startPoint x: 199, startPoint y: 228, endPoint x: 240, endPoint y: 233, distance: 41.3
click at [203, 228] on div "Strain Melonade Source Clones from Mother Group Mother Group Select Mother Grou…" at bounding box center [430, 325] width 721 height 347
click at [311, 245] on span "Select Mother Group" at bounding box center [482, 243] width 451 height 22
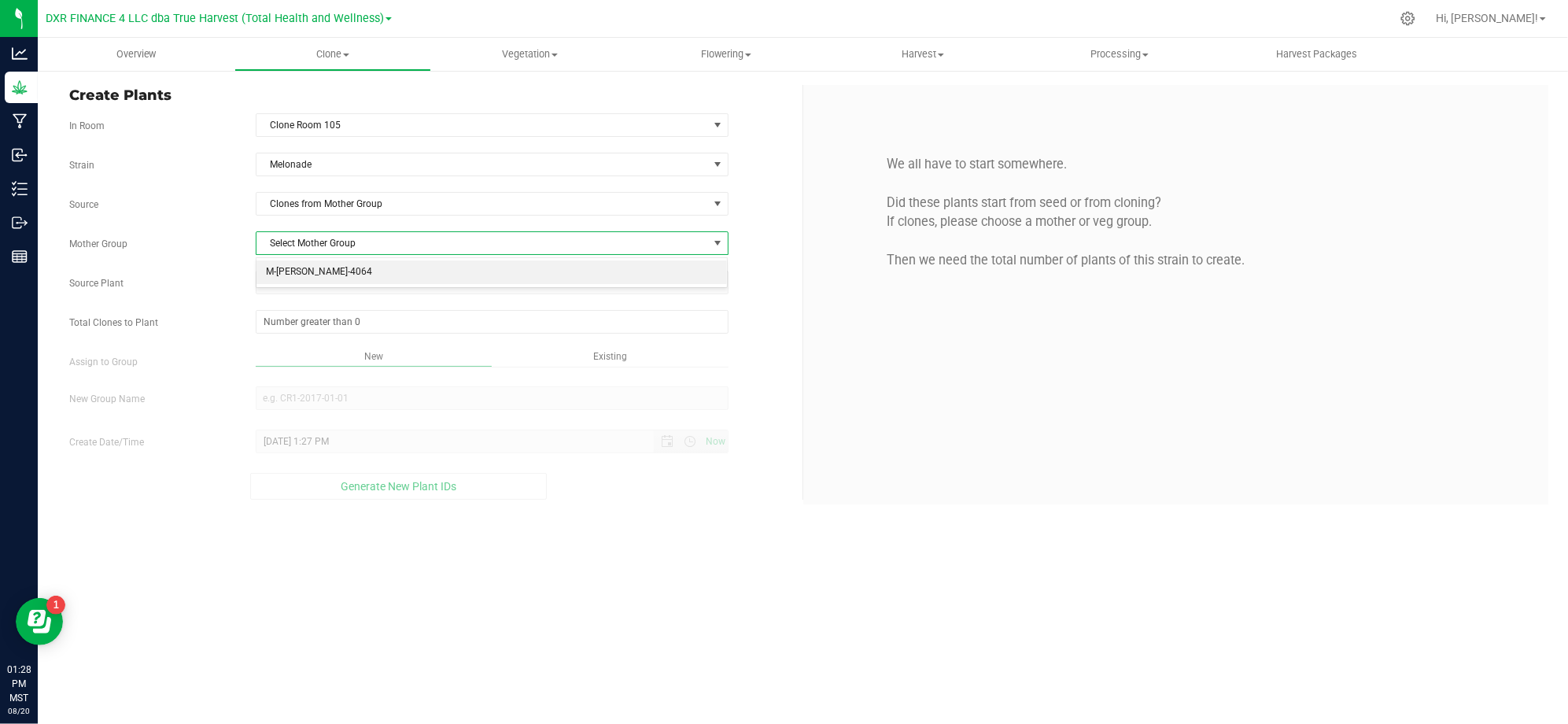
click at [331, 278] on li "M-MEL-4064" at bounding box center [492, 272] width 471 height 24
click at [353, 290] on span "Select plant" at bounding box center [482, 283] width 451 height 22
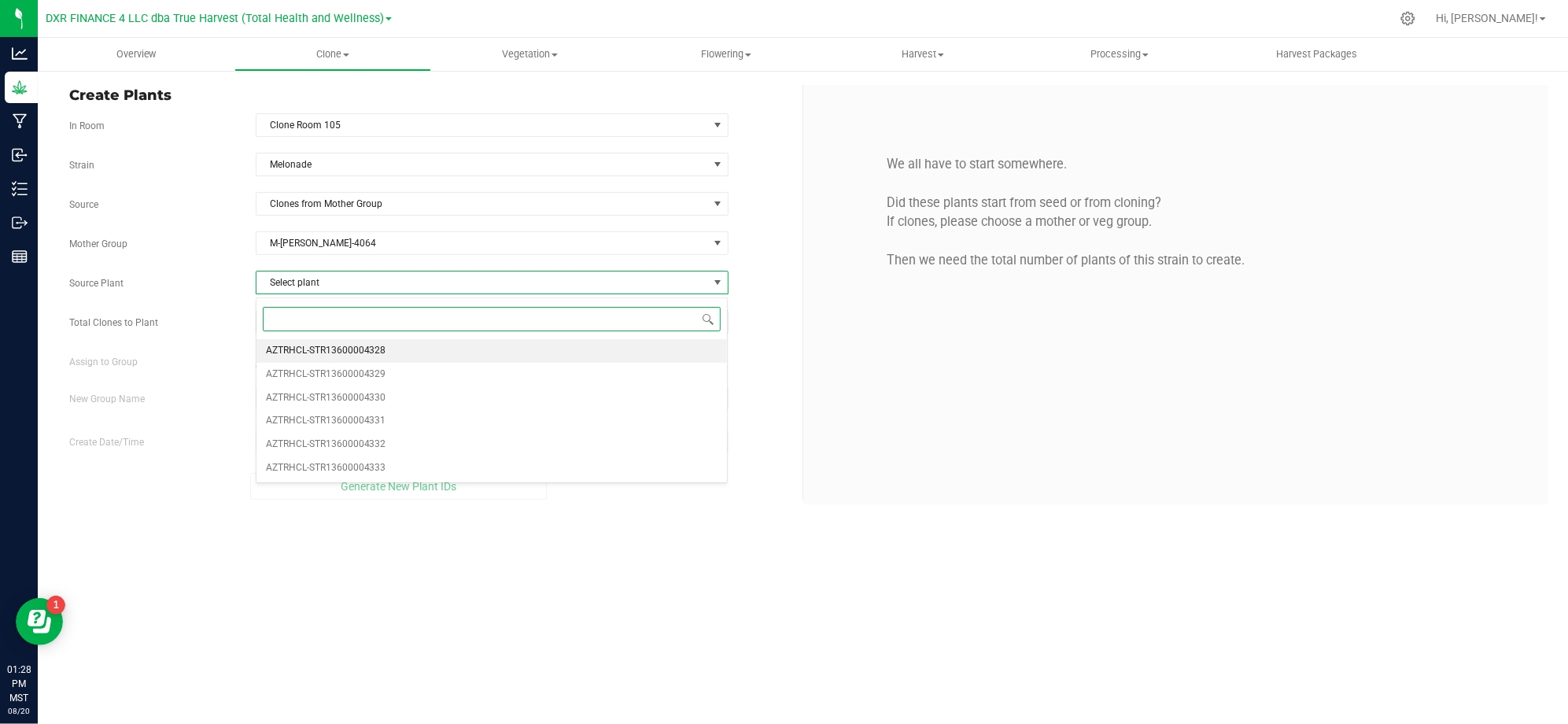
click at [354, 340] on li "AZTRHCL-STR13600004328" at bounding box center [492, 351] width 471 height 24
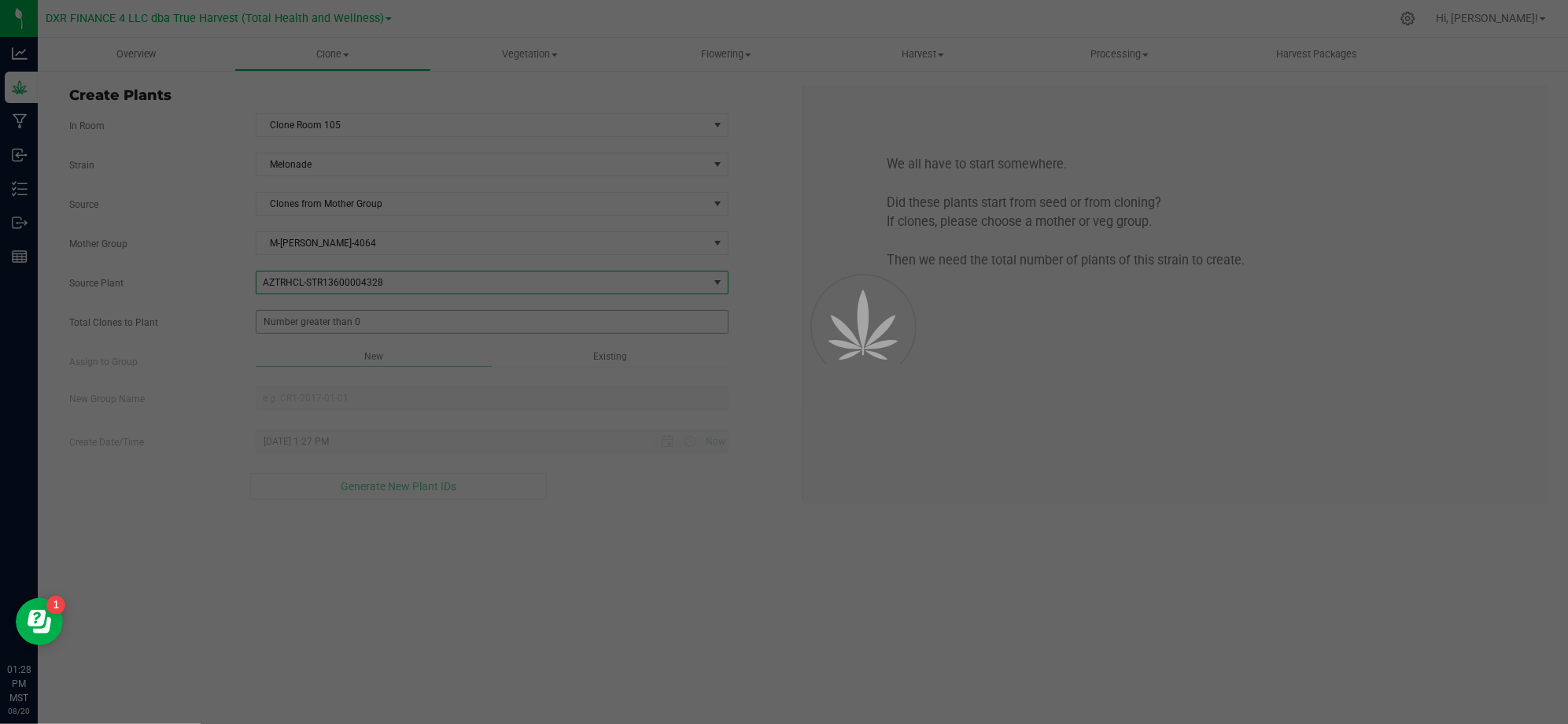
click at [259, 329] on span at bounding box center [492, 321] width 473 height 24
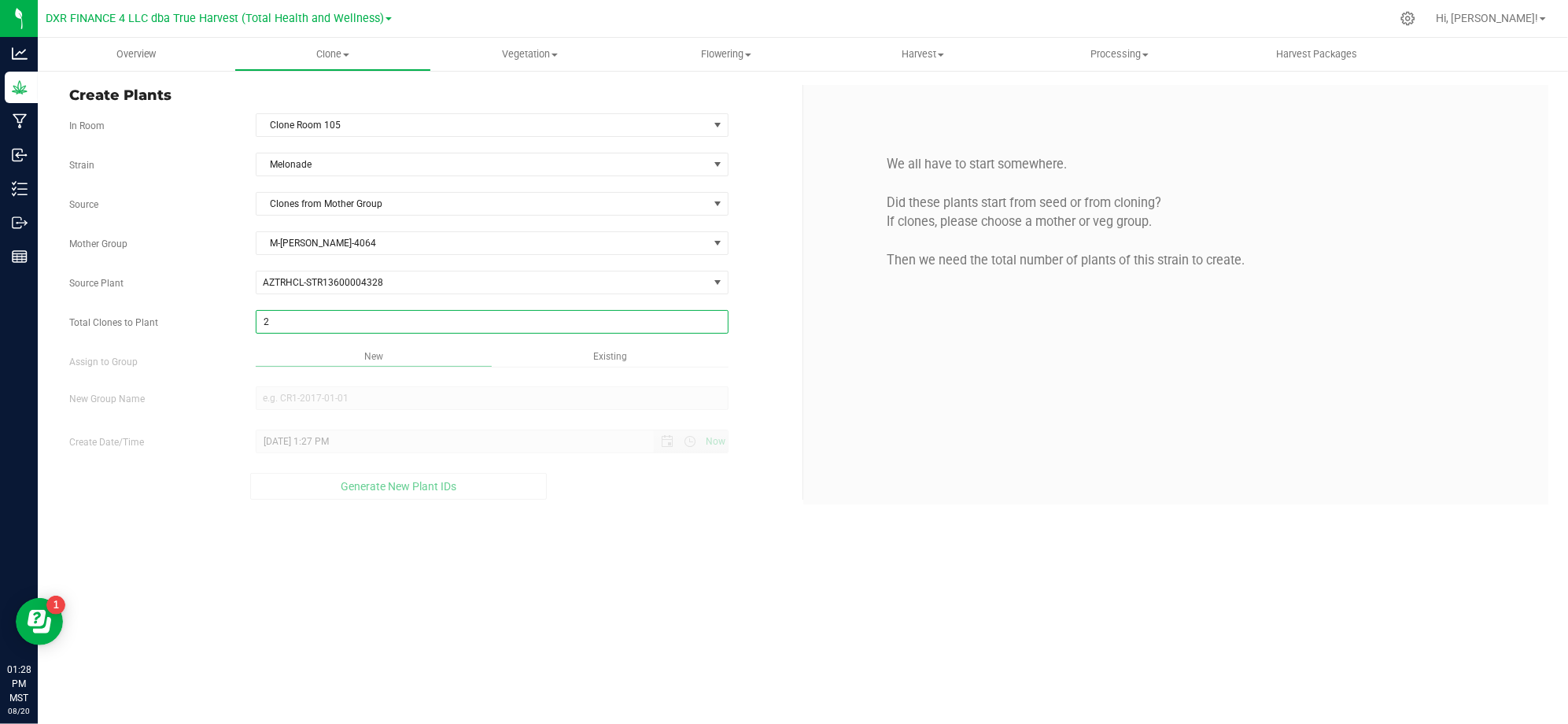
type input "25"
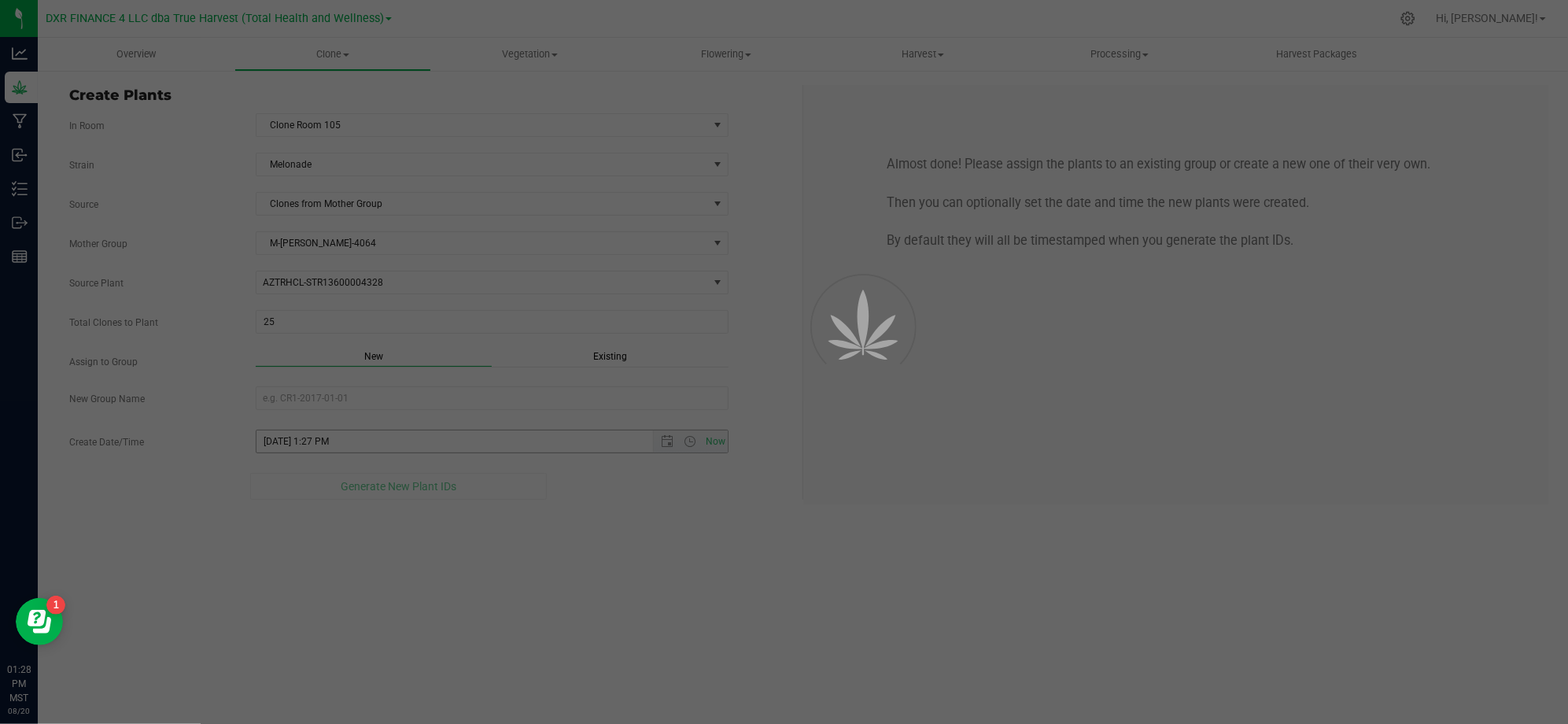
drag, startPoint x: 652, startPoint y: 568, endPoint x: 614, endPoint y: 432, distance: 141.2
click at [653, 564] on div "Overview Clone Create plants Cloning groups Cloning plants Apply to plants Vege…" at bounding box center [803, 381] width 1530 height 686
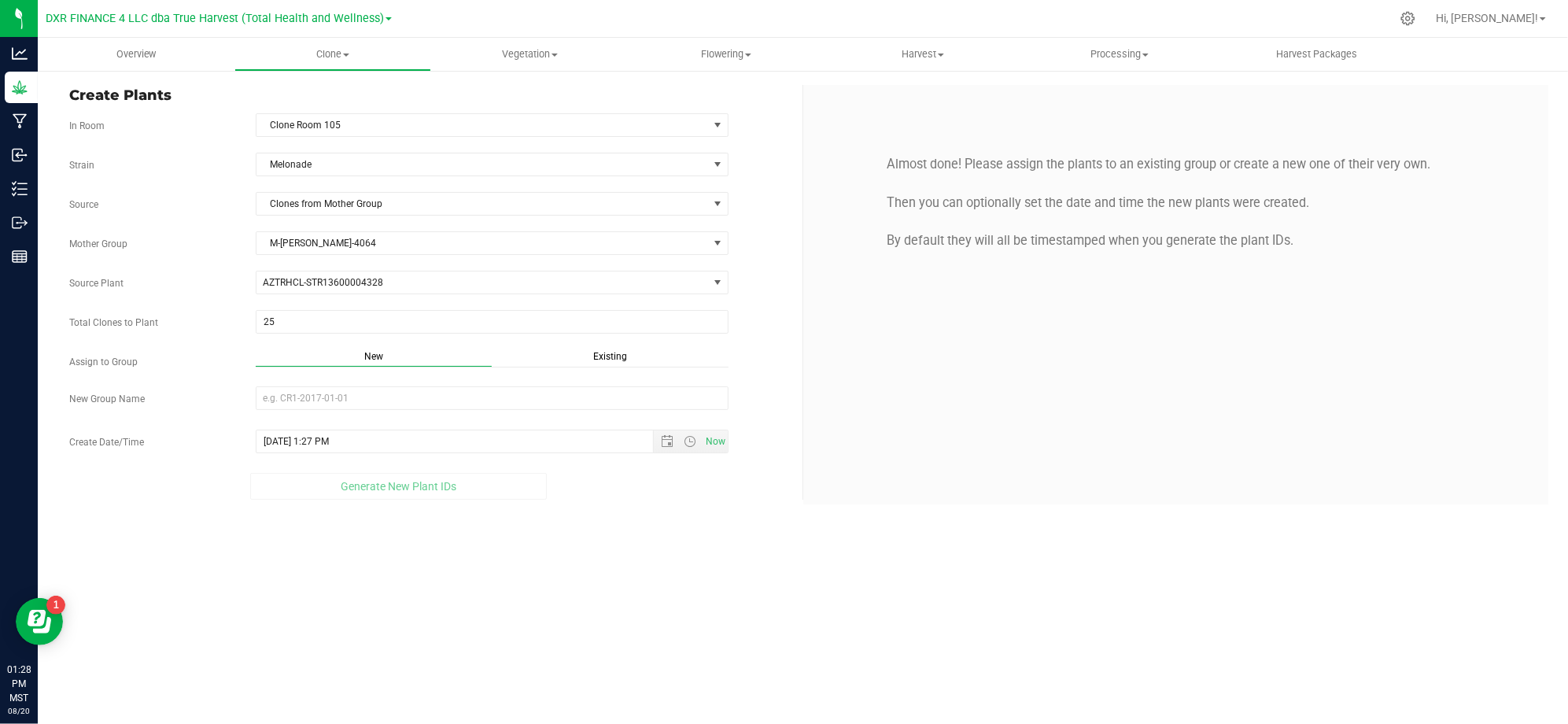
click at [604, 362] on span "Existing" at bounding box center [609, 356] width 34 height 11
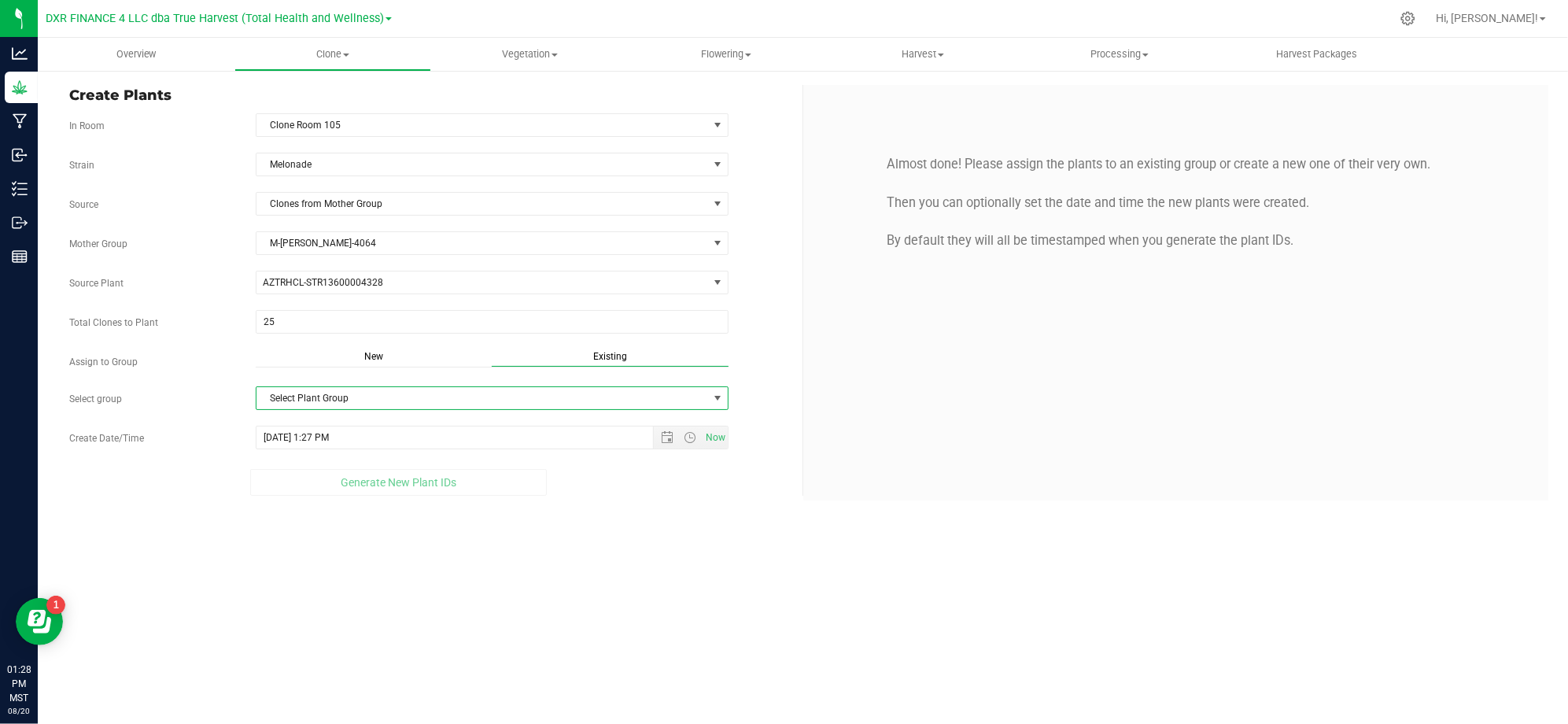
click at [605, 392] on span "Select Plant Group" at bounding box center [482, 398] width 451 height 22
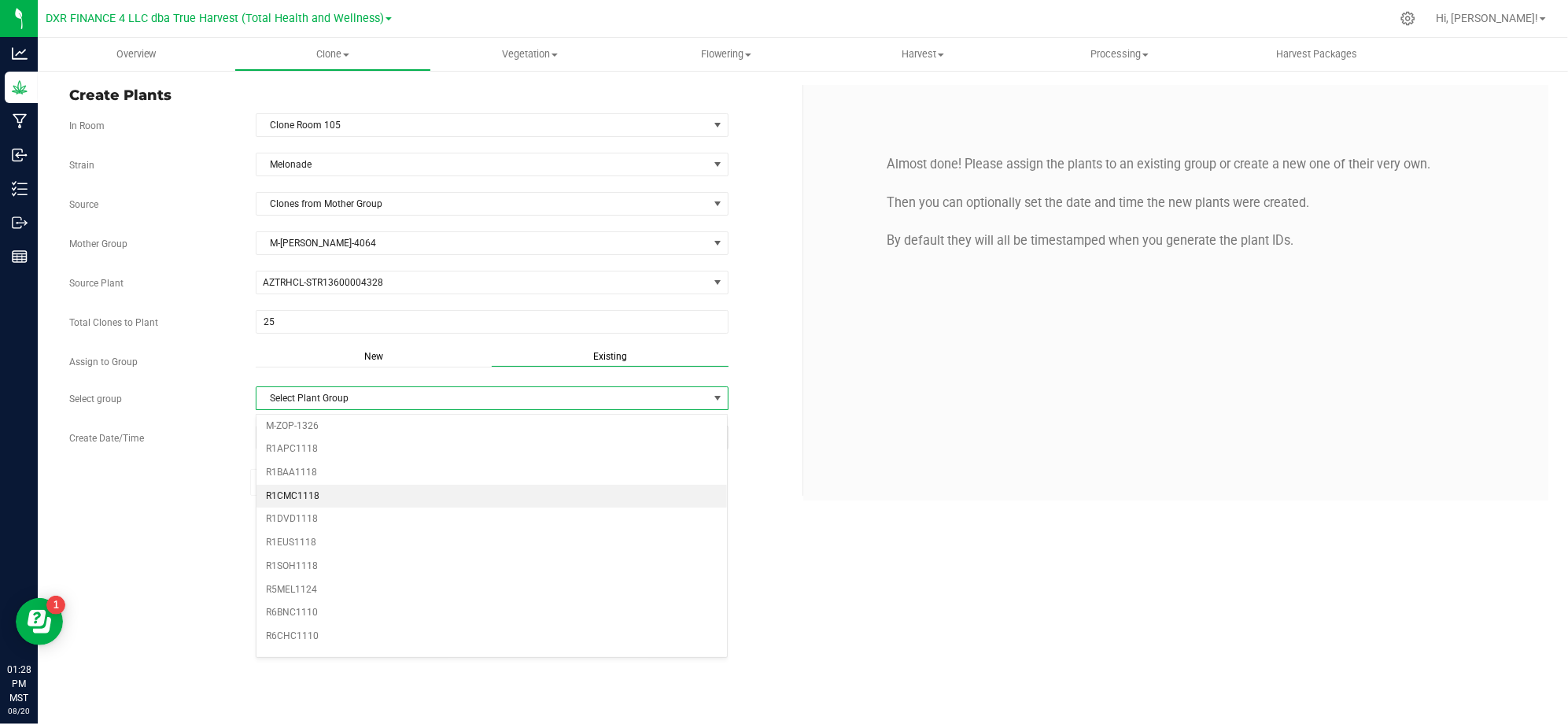
scroll to position [419, 0]
click at [287, 533] on li "R5MEL1124" at bounding box center [492, 525] width 471 height 24
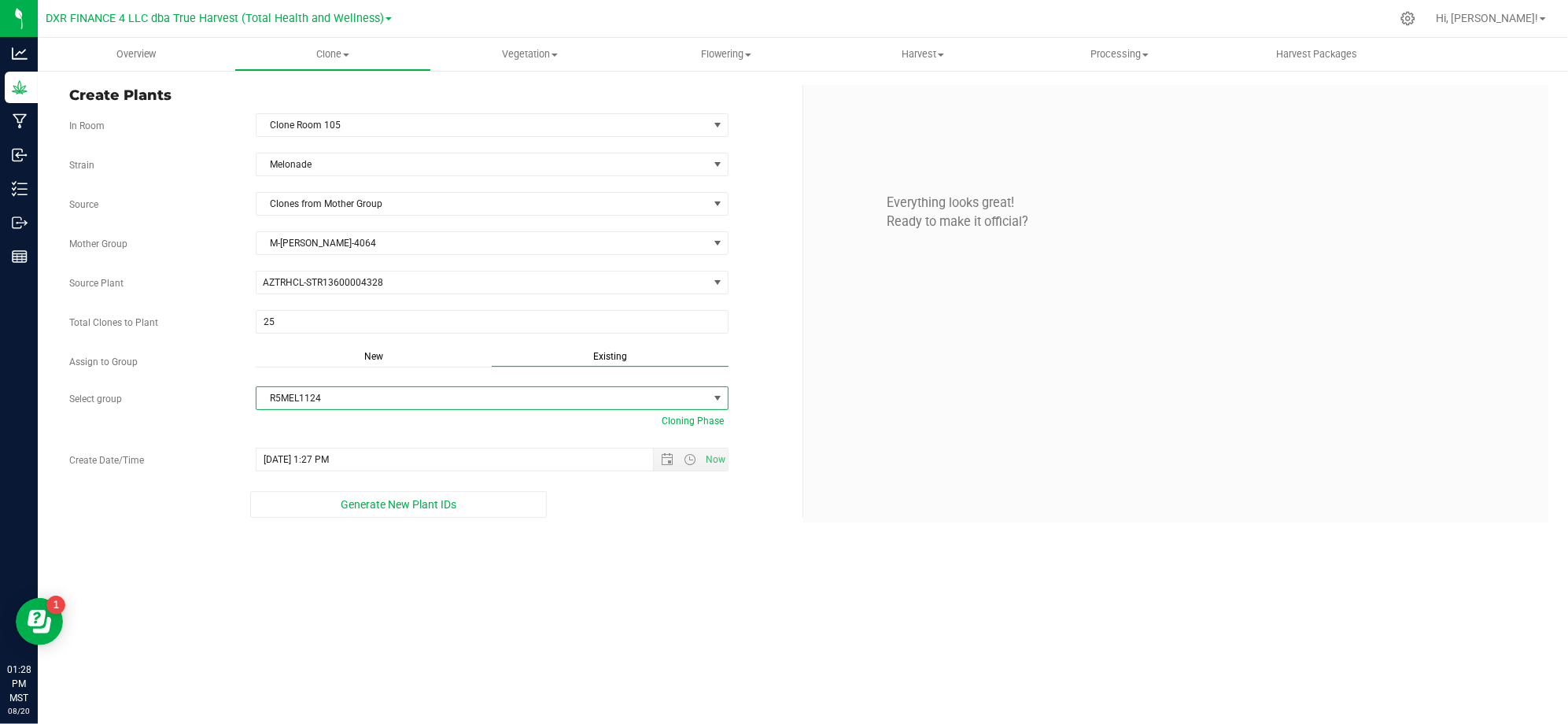
click at [520, 591] on div "Overview Clone Create plants Cloning groups Cloning plants Apply to plants Vege…" at bounding box center [803, 381] width 1530 height 686
click at [655, 465] on span "Open the date view" at bounding box center [667, 459] width 26 height 12
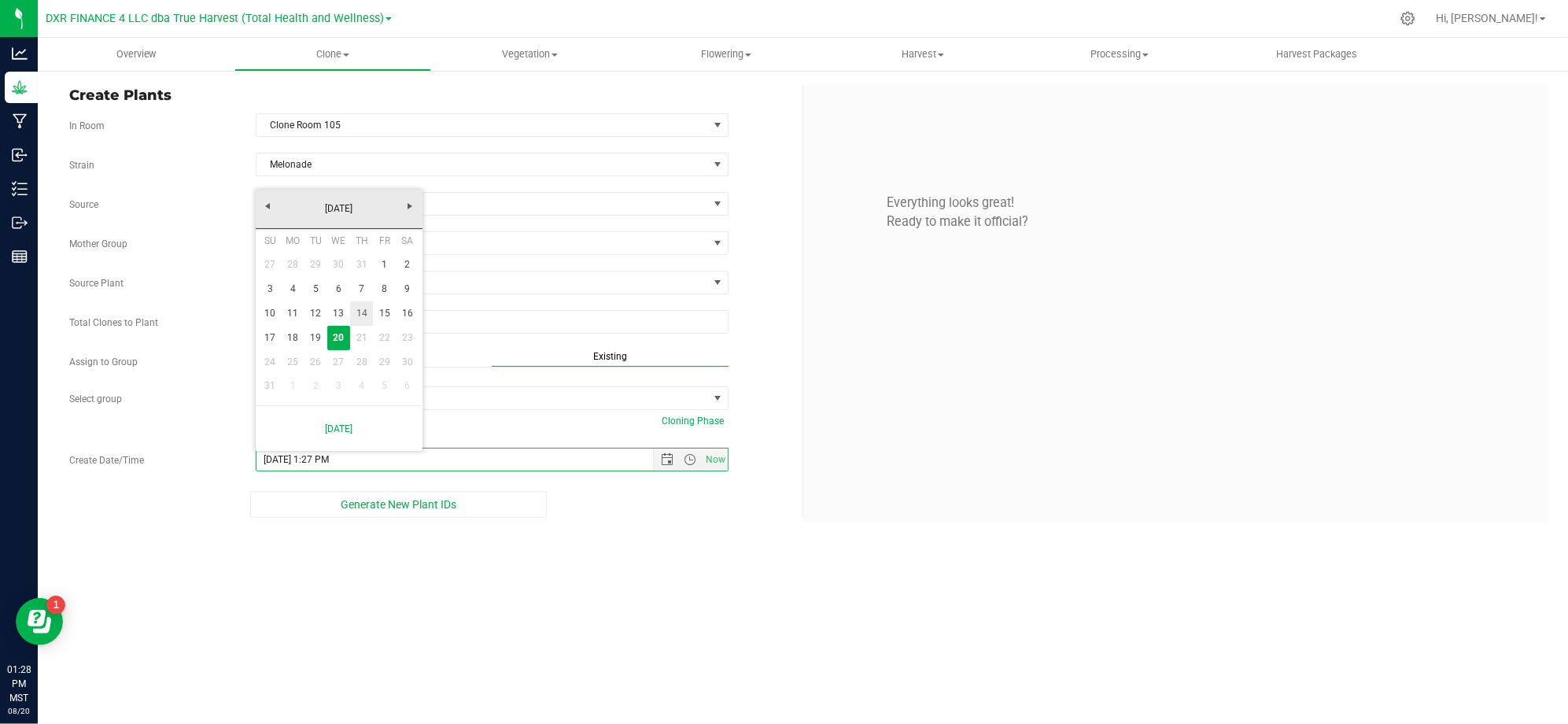
click at [365, 313] on link "14" at bounding box center [362, 314] width 23 height 25
type input "8/14/2025 1:27 PM"
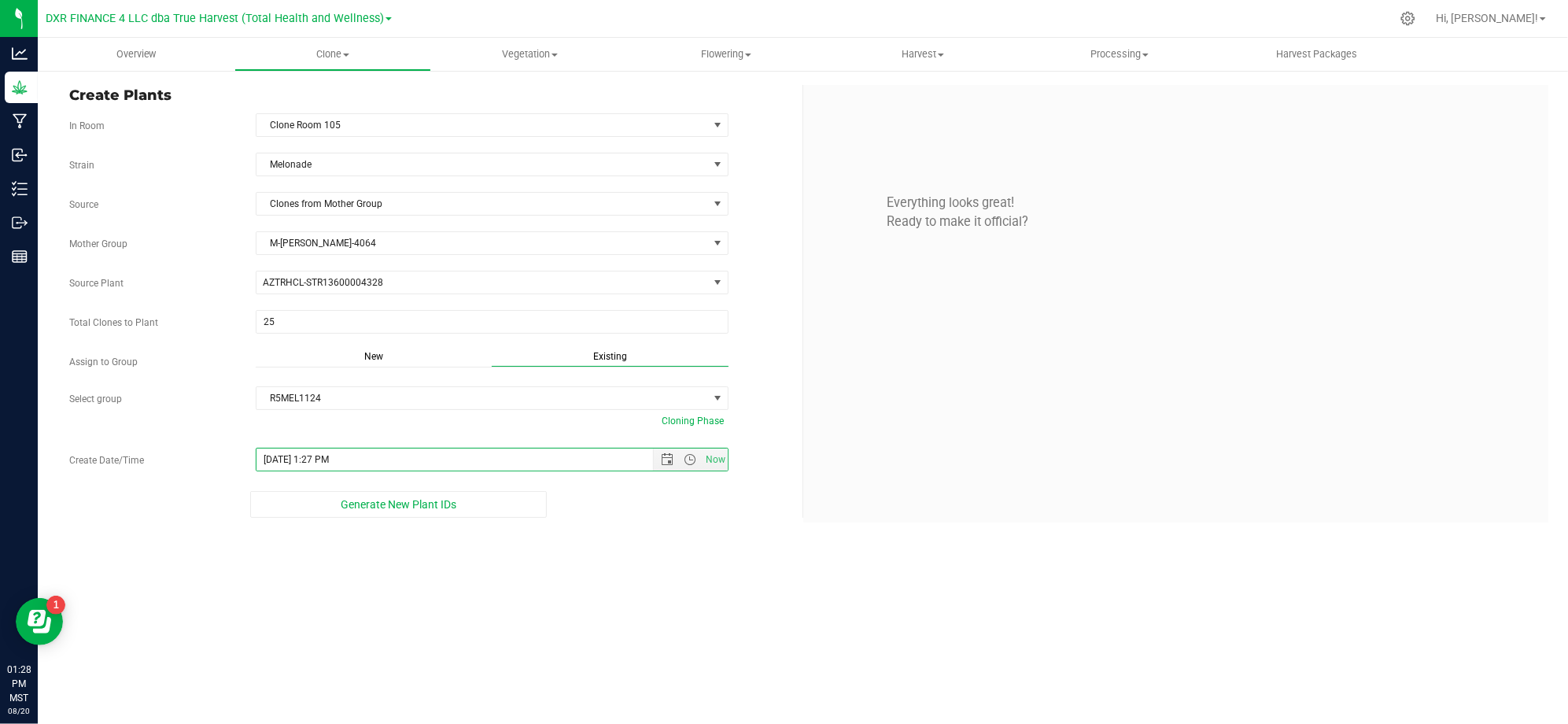
drag, startPoint x: 595, startPoint y: 605, endPoint x: 604, endPoint y: 605, distance: 9.0
click at [596, 605] on div "Overview Clone Create plants Cloning groups Cloning plants Apply to plants Vege…" at bounding box center [803, 381] width 1530 height 686
click at [763, 526] on div "Create Plants In Room Clone Room 105 Select room Clone Room 104 Clone Room 105 …" at bounding box center [803, 303] width 1530 height 469
click at [609, 623] on div "Overview Clone Create plants Cloning groups Cloning plants Apply to plants Vege…" at bounding box center [803, 381] width 1530 height 686
click at [607, 622] on div "Overview Clone Create plants Cloning groups Cloning plants Apply to plants Vege…" at bounding box center [803, 381] width 1530 height 686
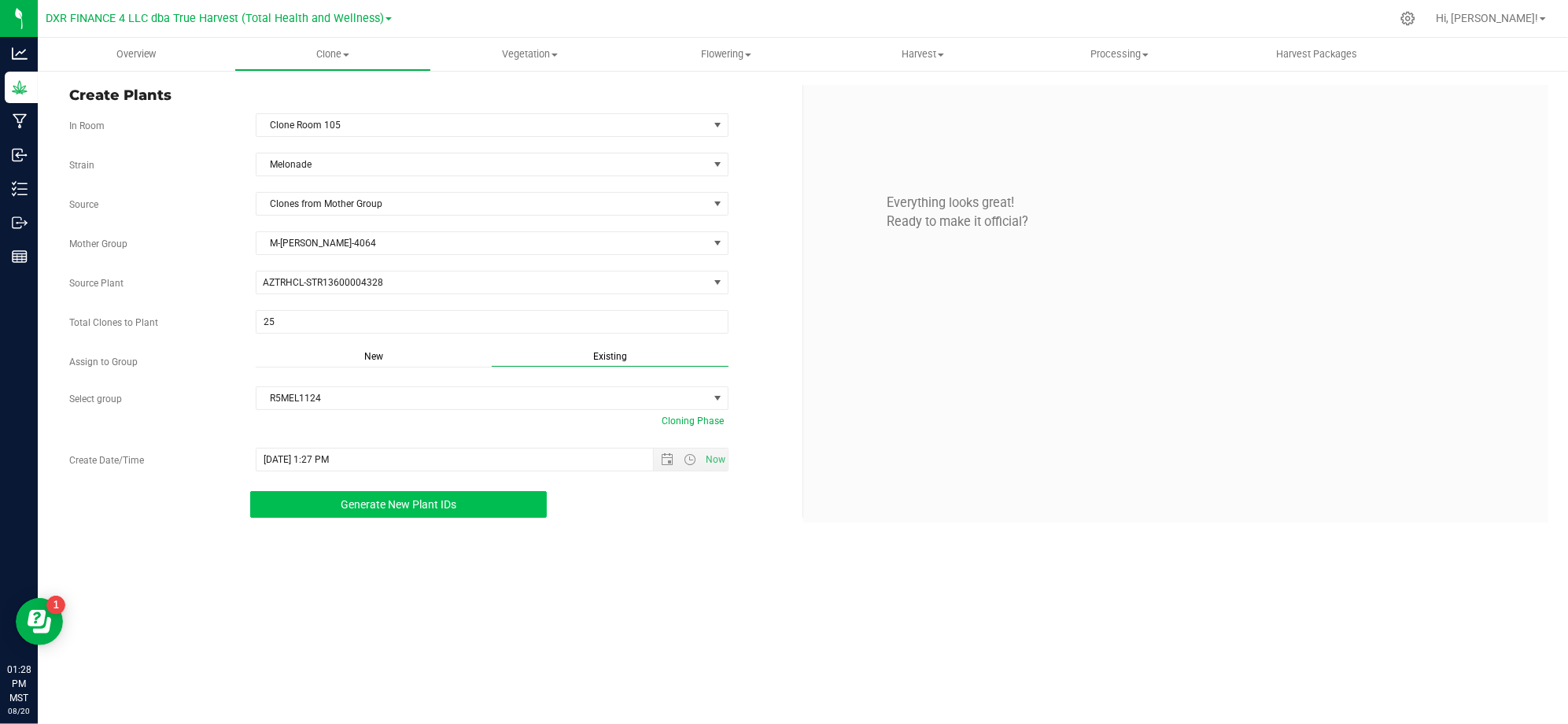
click at [423, 517] on button "Generate New Plant IDs" at bounding box center [399, 504] width 296 height 26
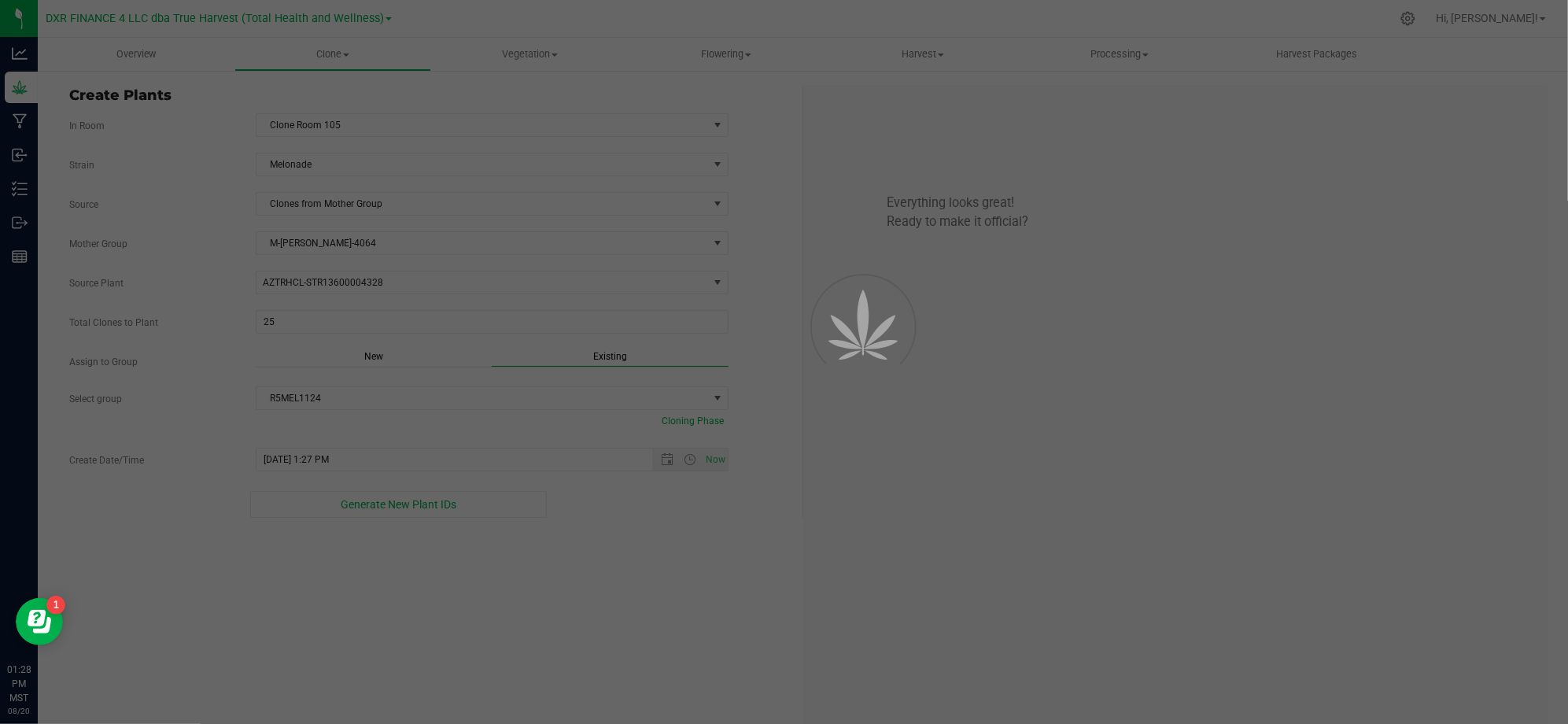
scroll to position [47, 0]
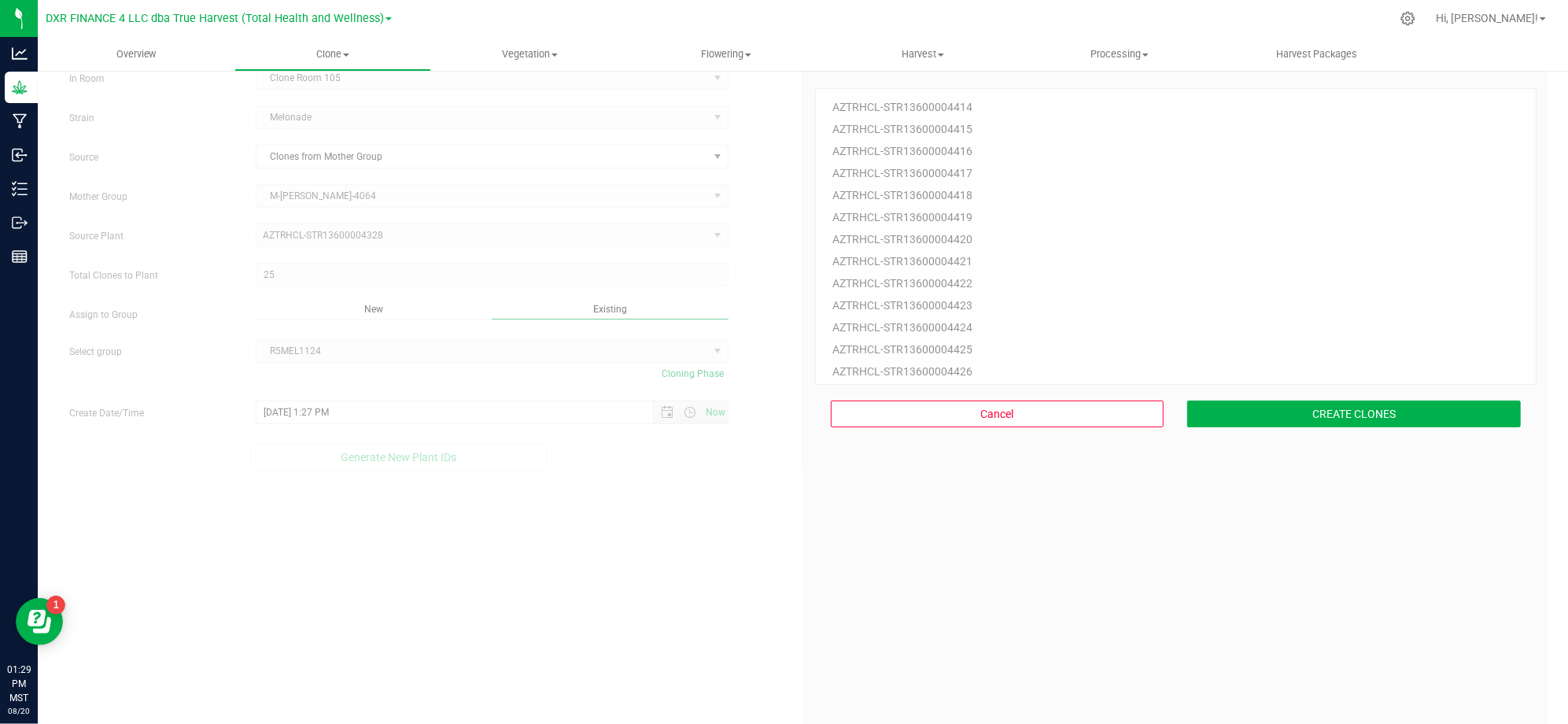
click at [1209, 555] on div "25 Plant IDs to Generate AZTRHCL-STR13600004414 AZTRHCL-STR13600004415 AZTRHCL-…" at bounding box center [1175, 422] width 722 height 724
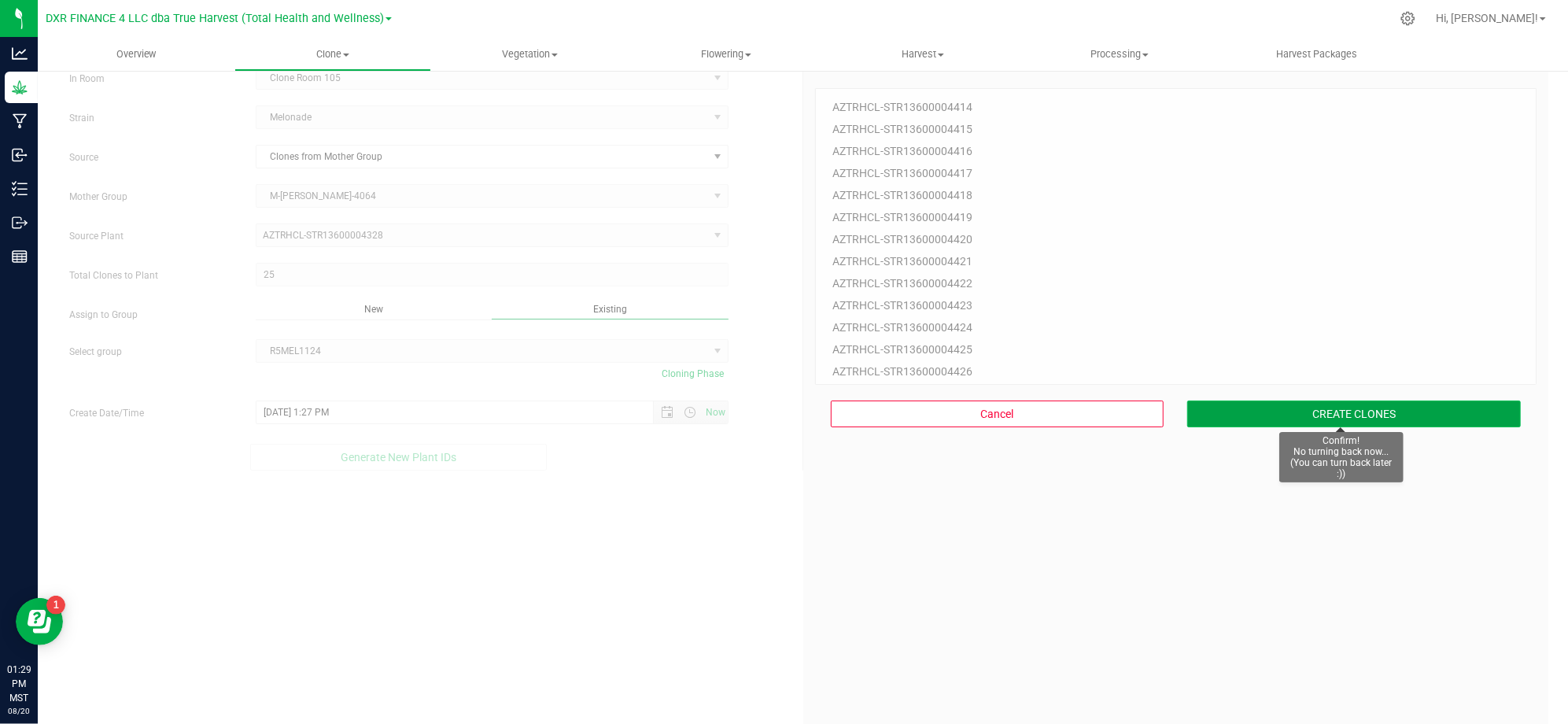
click at [1370, 412] on button "CREATE CLONES" at bounding box center [1353, 413] width 334 height 26
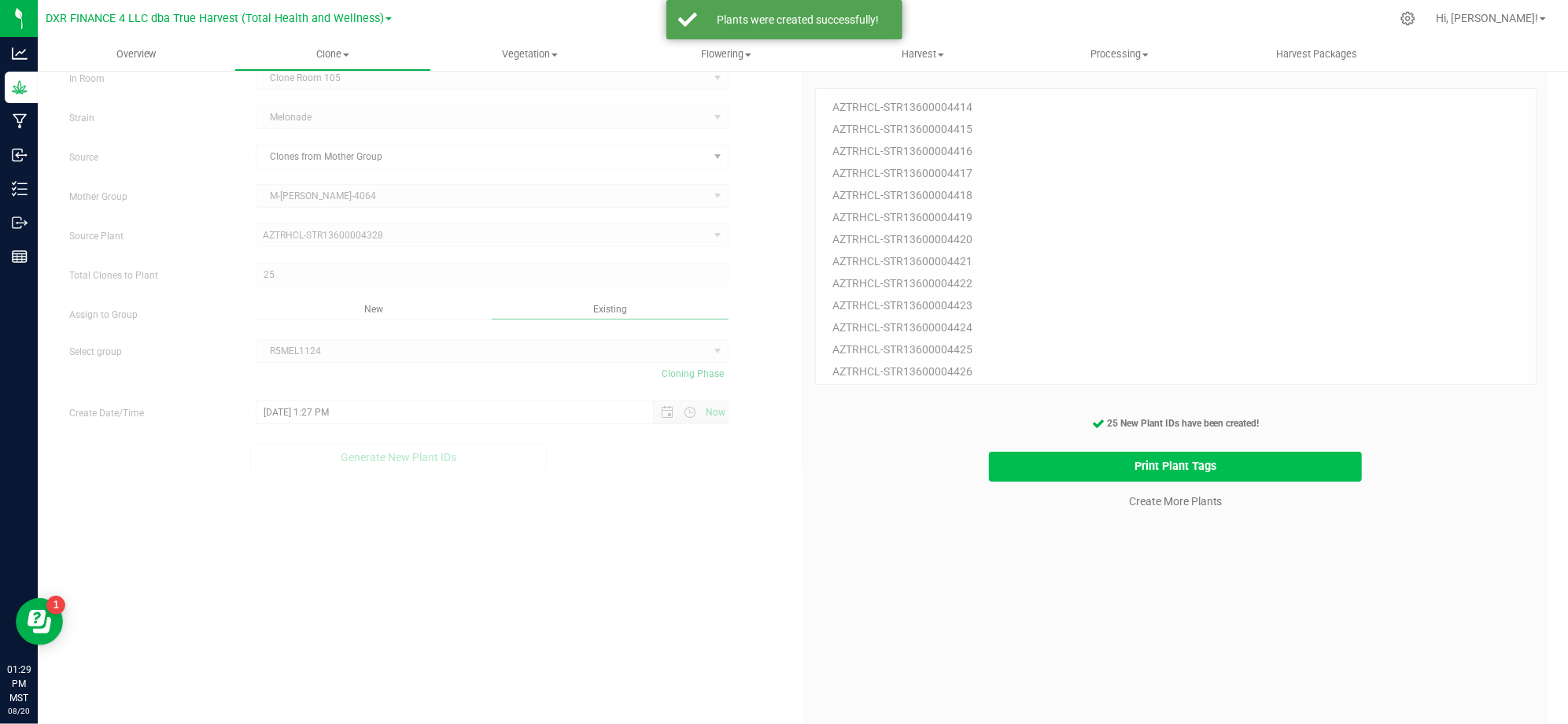
click at [1225, 465] on button "Print Plant Tags" at bounding box center [1175, 466] width 373 height 30
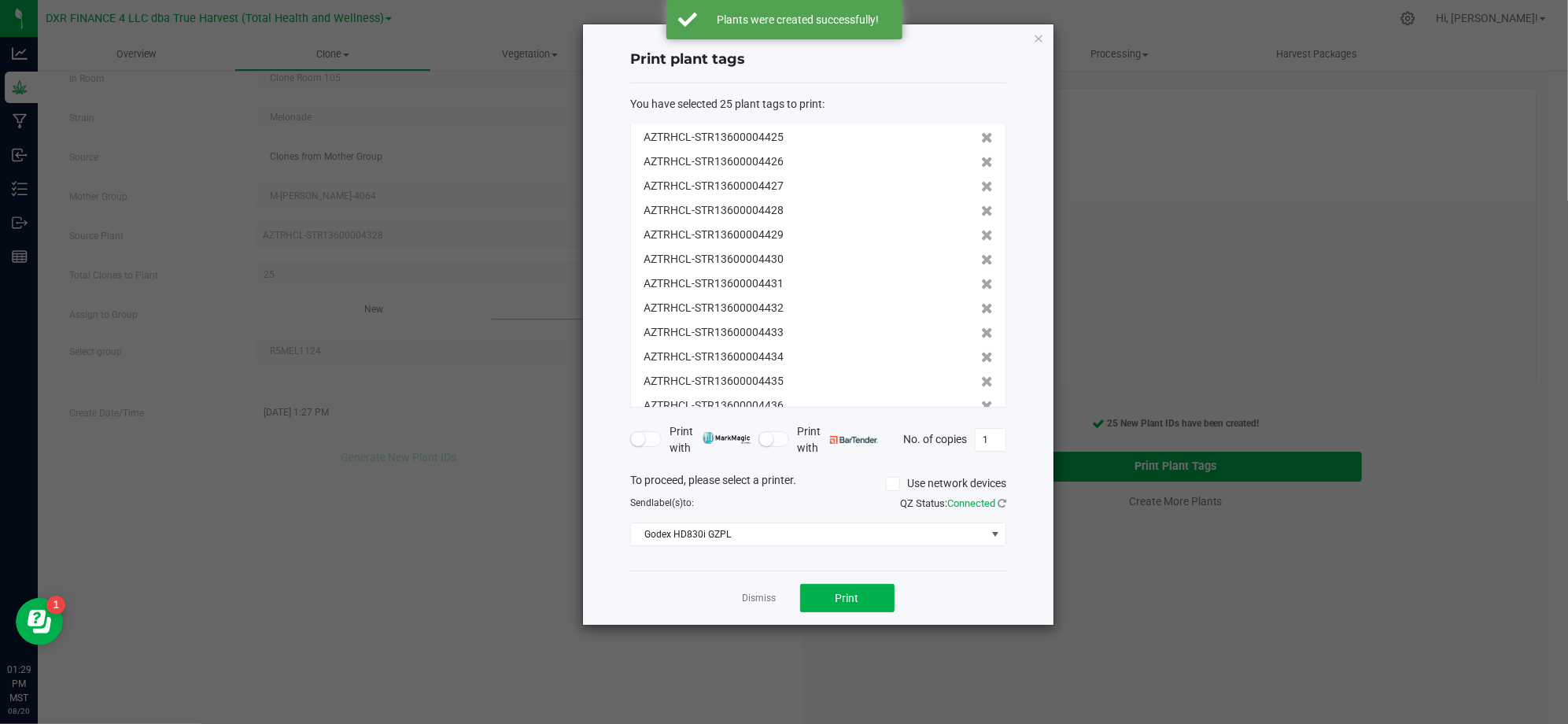
scroll to position [341, 0]
click at [843, 596] on span "Print" at bounding box center [847, 597] width 24 height 12
drag, startPoint x: 693, startPoint y: 580, endPoint x: 706, endPoint y: 584, distance: 13.6
click at [692, 581] on div "Dismiss Print" at bounding box center [818, 597] width 376 height 54
click at [710, 584] on div "Dismiss Print" at bounding box center [818, 597] width 376 height 54
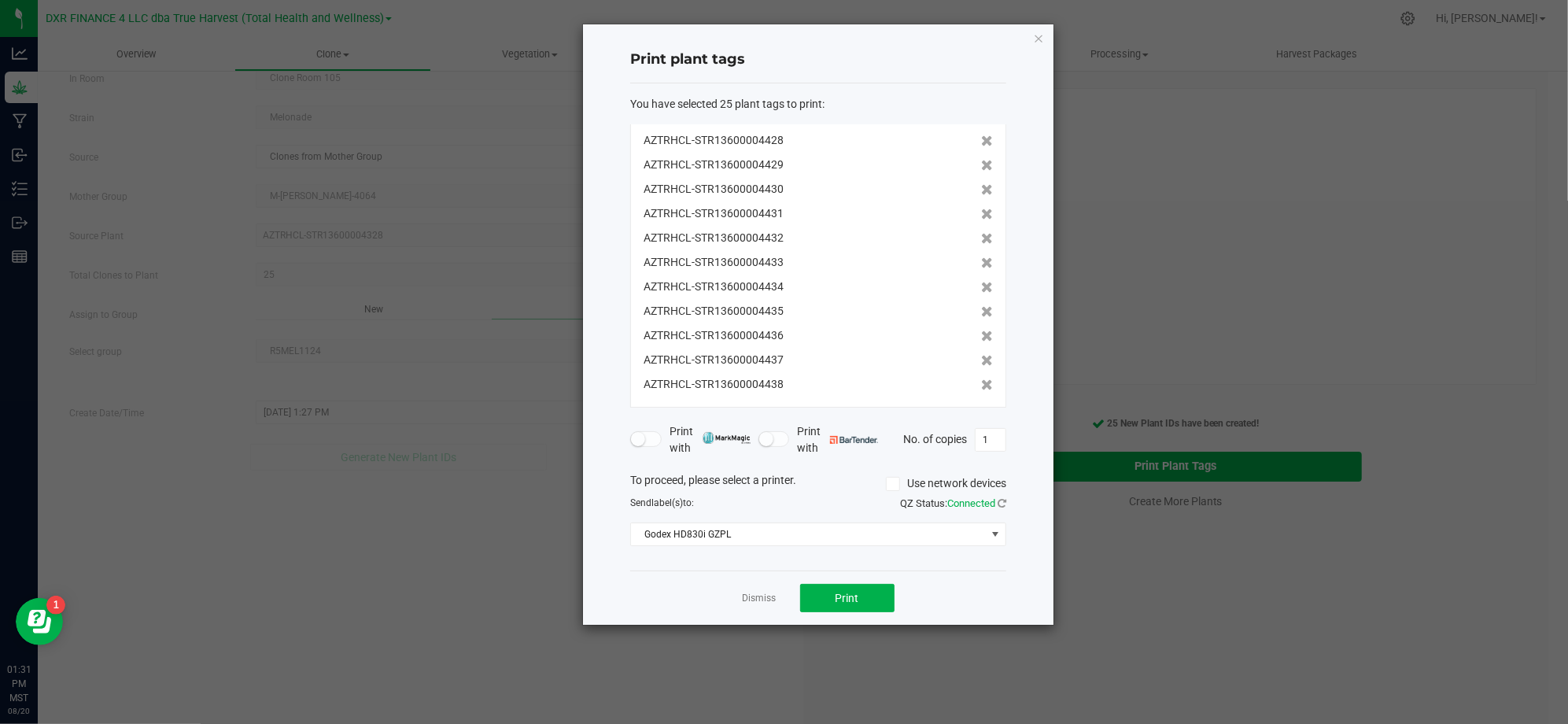
drag, startPoint x: 752, startPoint y: 599, endPoint x: 783, endPoint y: 612, distance: 33.6
click at [752, 600] on link "Dismiss" at bounding box center [759, 598] width 34 height 13
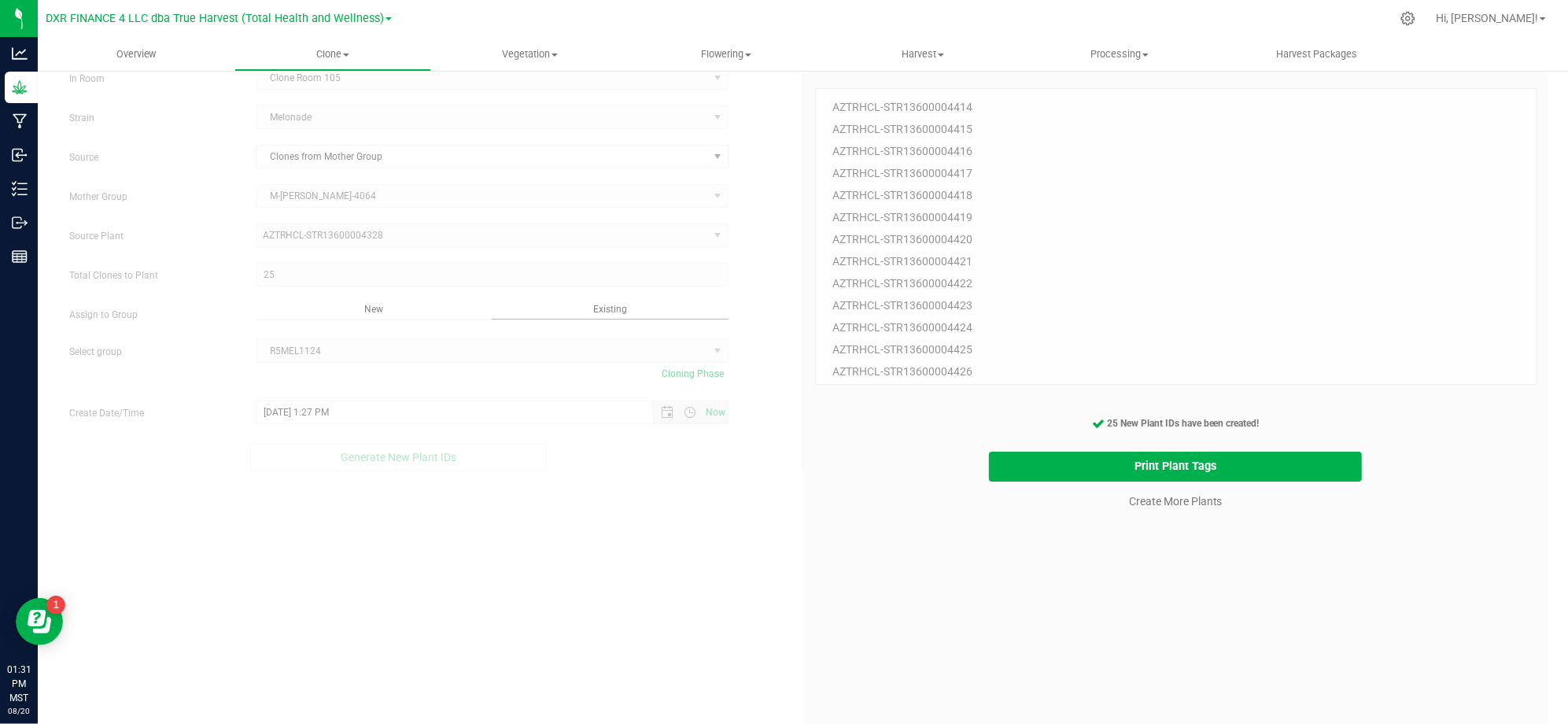
click at [1075, 657] on div "25 Plant IDs to Generate AZTRHCL-STR13600004414 AZTRHCL-STR13600004415 AZTRHCL-…" at bounding box center [1175, 422] width 722 height 724
click at [1117, 584] on div "25 Plant IDs to Generate AZTRHCL-STR13600004414 AZTRHCL-STR13600004415 AZTRHCL-…" at bounding box center [1175, 422] width 722 height 724
click at [1136, 500] on link "Create More Plants" at bounding box center [1176, 501] width 94 height 16
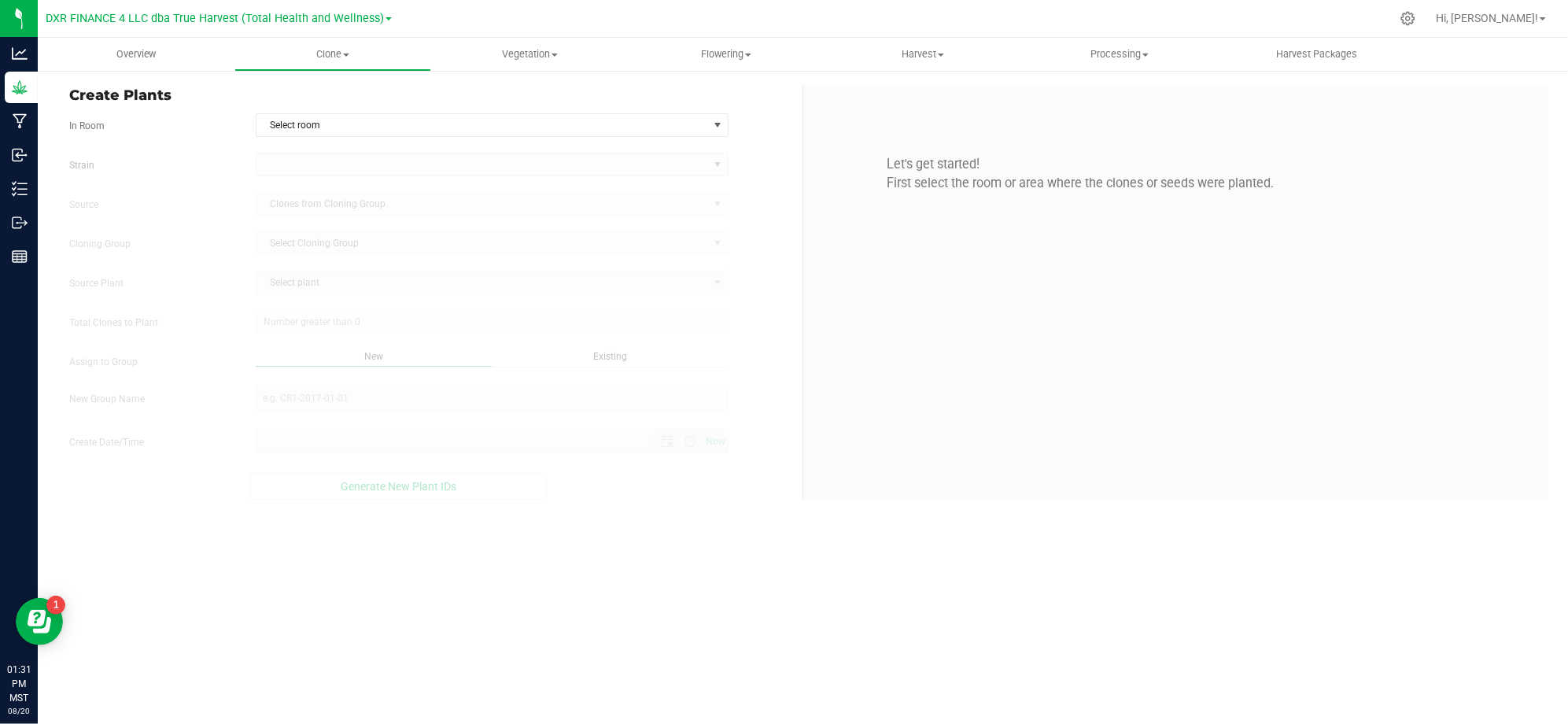
type input "8/20/2025 1:31 PM"
drag, startPoint x: 592, startPoint y: 128, endPoint x: 582, endPoint y: 128, distance: 10.0
click at [591, 128] on span "Select room" at bounding box center [482, 124] width 451 height 22
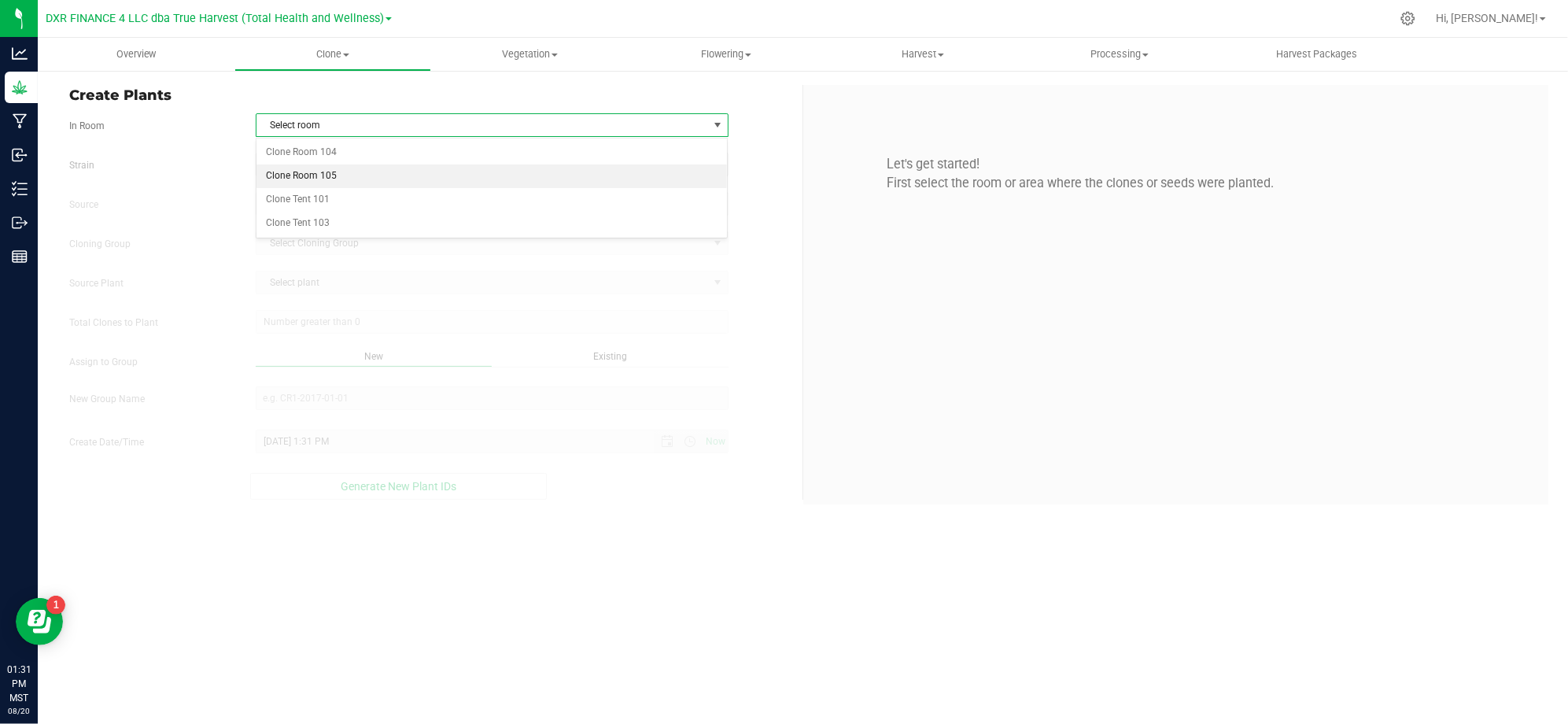
drag, startPoint x: 325, startPoint y: 177, endPoint x: 282, endPoint y: 181, distance: 43.2
click at [310, 183] on li "Clone Room 105" at bounding box center [492, 176] width 471 height 24
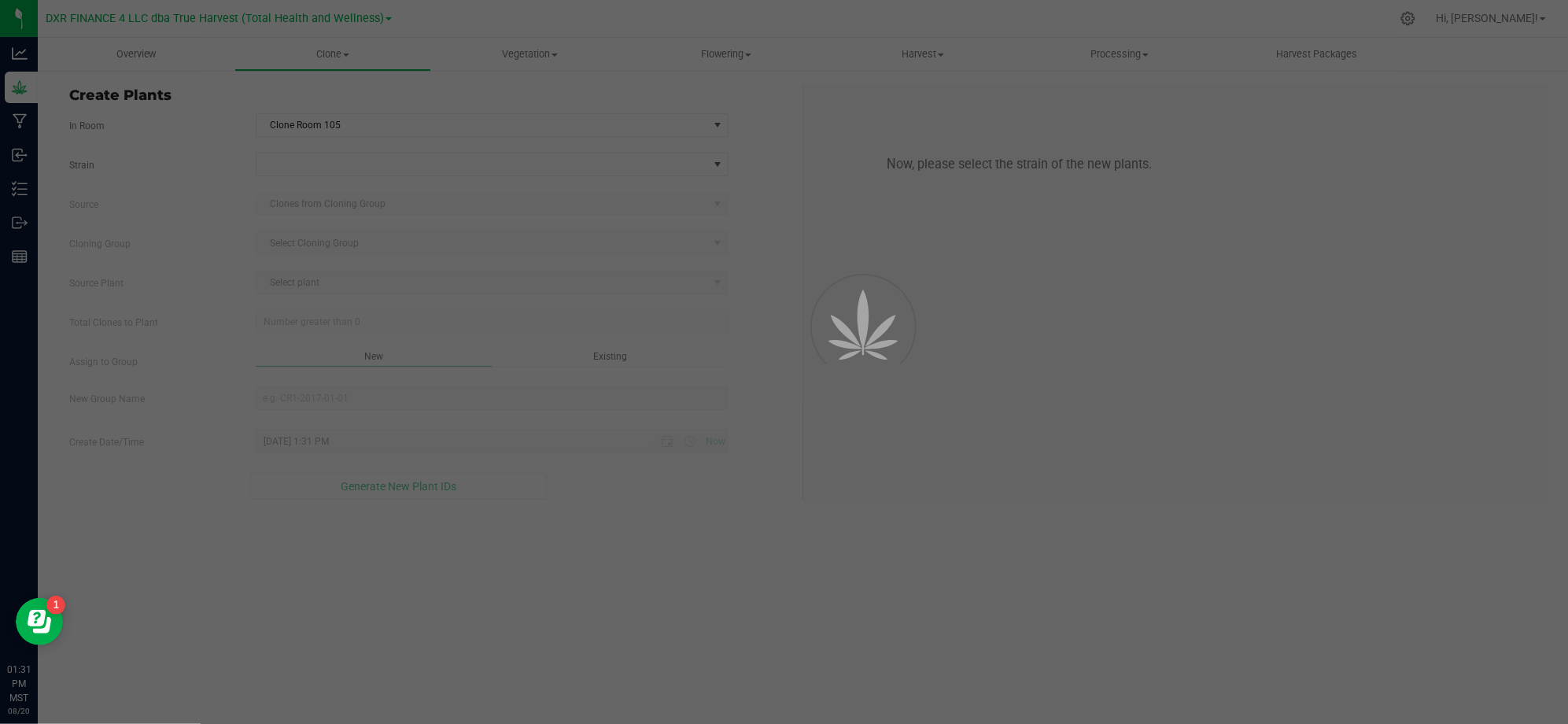
click at [164, 148] on div at bounding box center [784, 362] width 1568 height 724
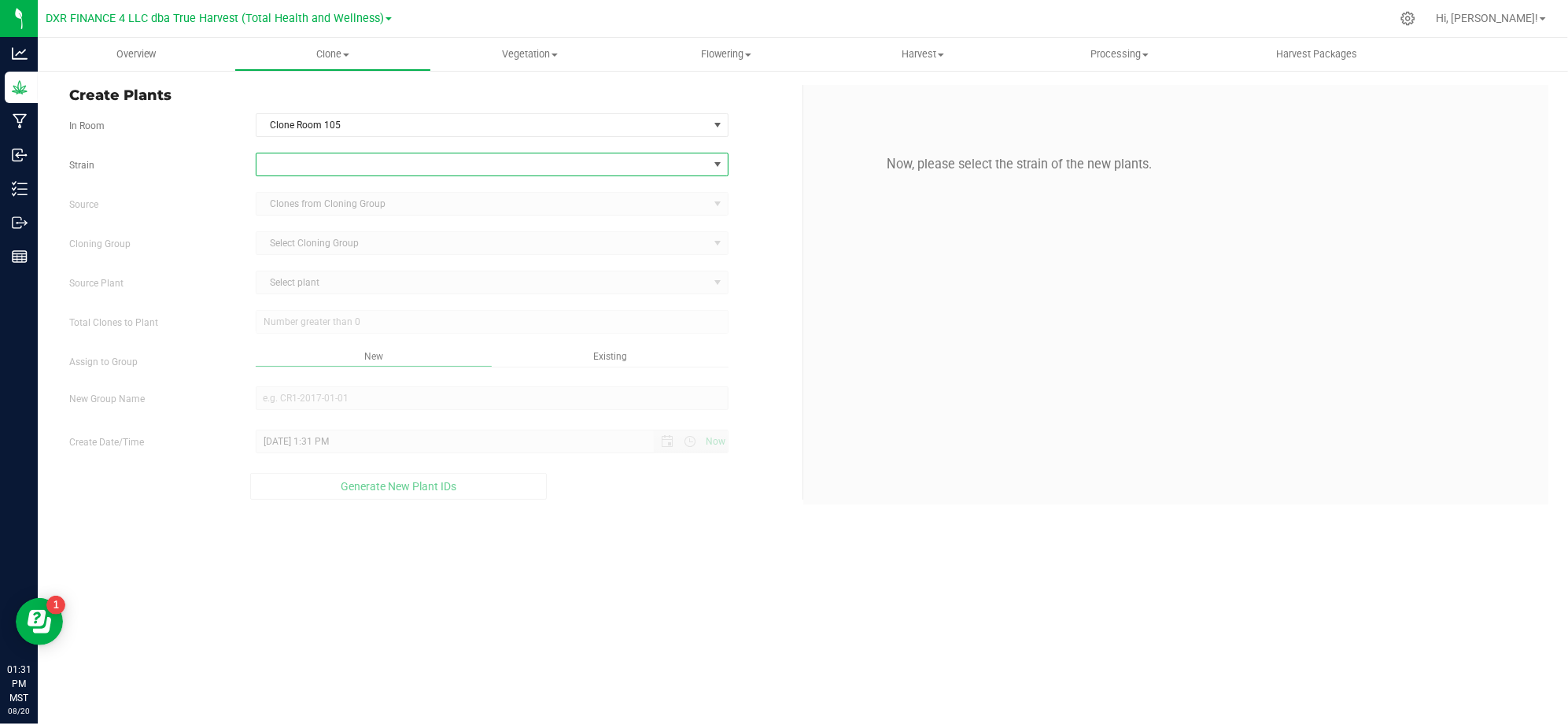
click at [321, 167] on span at bounding box center [482, 164] width 451 height 22
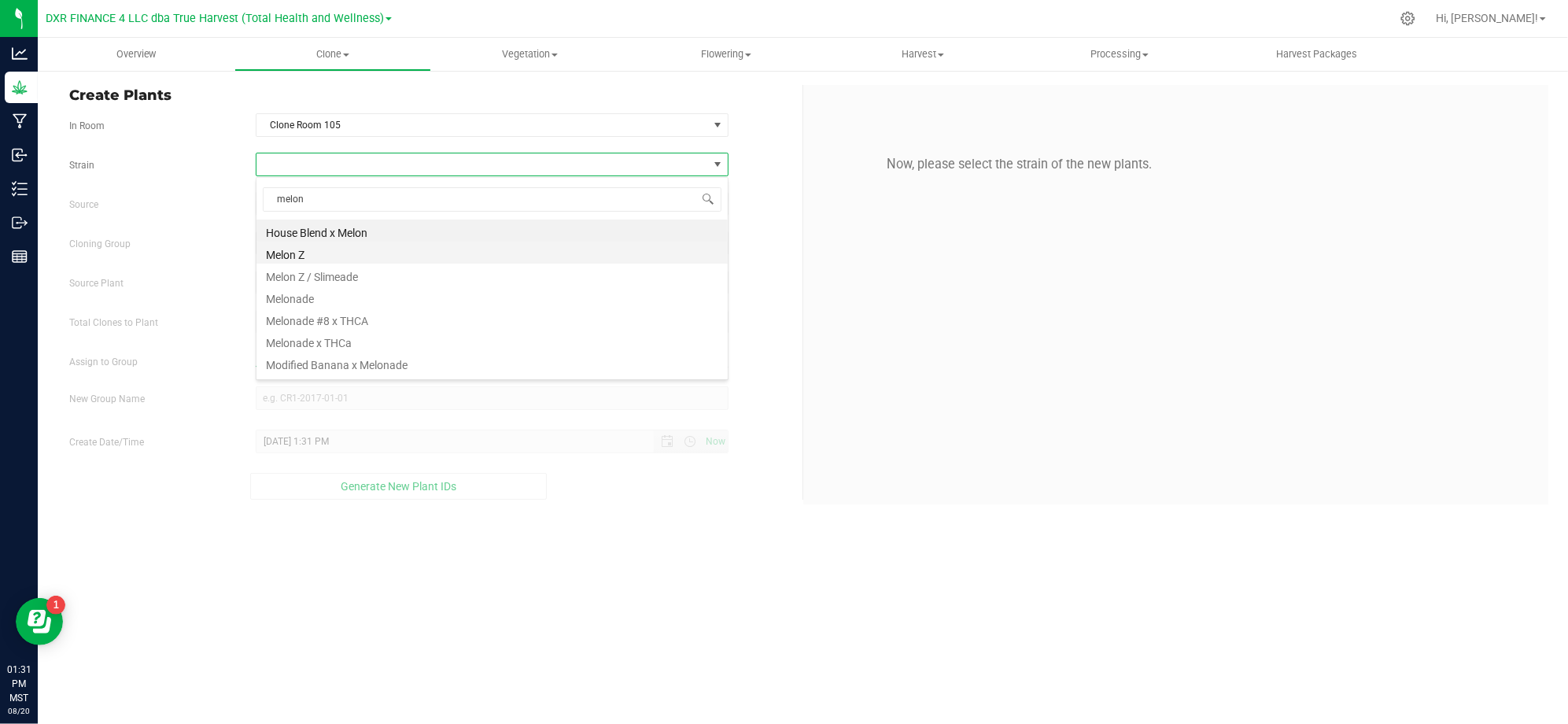
type input "melona"
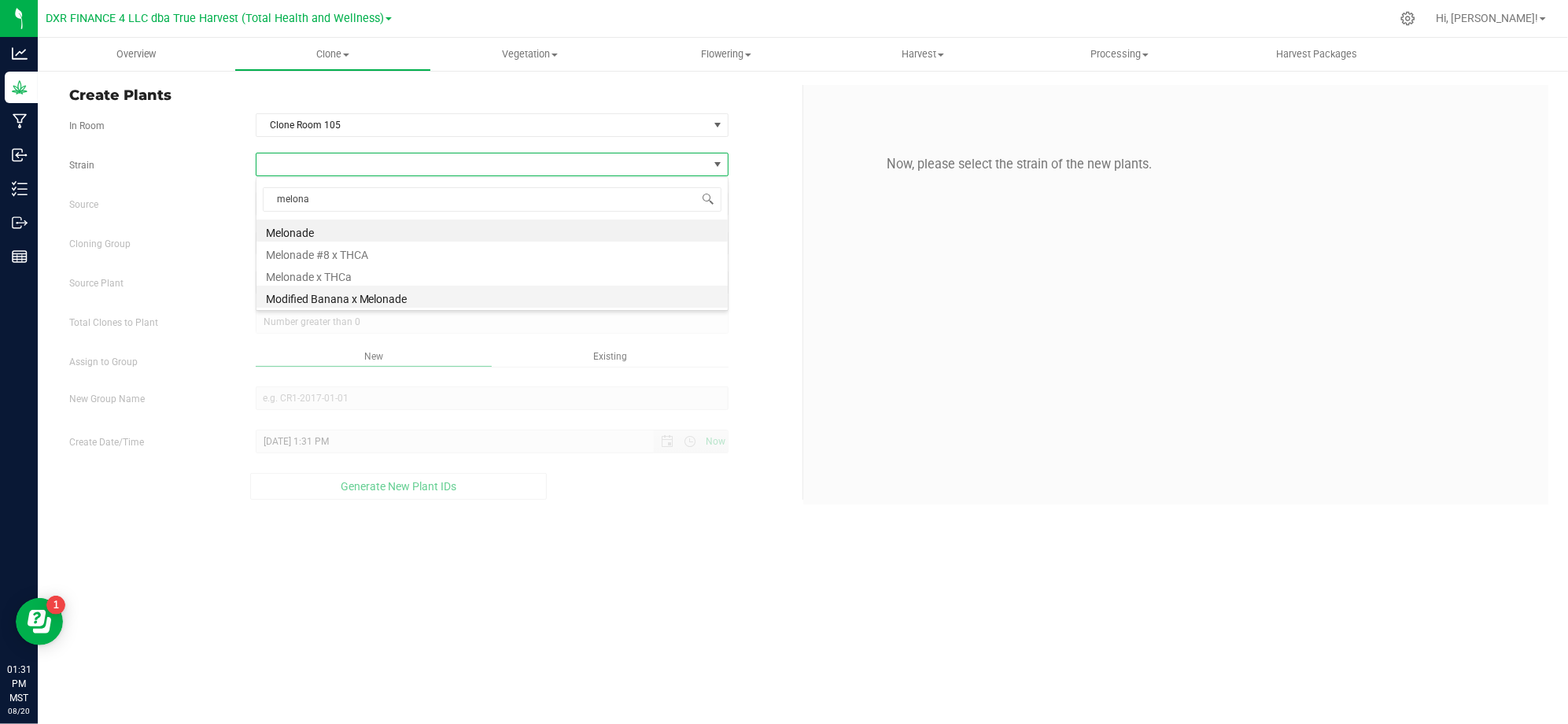
click at [306, 297] on li "Modified Banana x Melonade" at bounding box center [492, 297] width 471 height 22
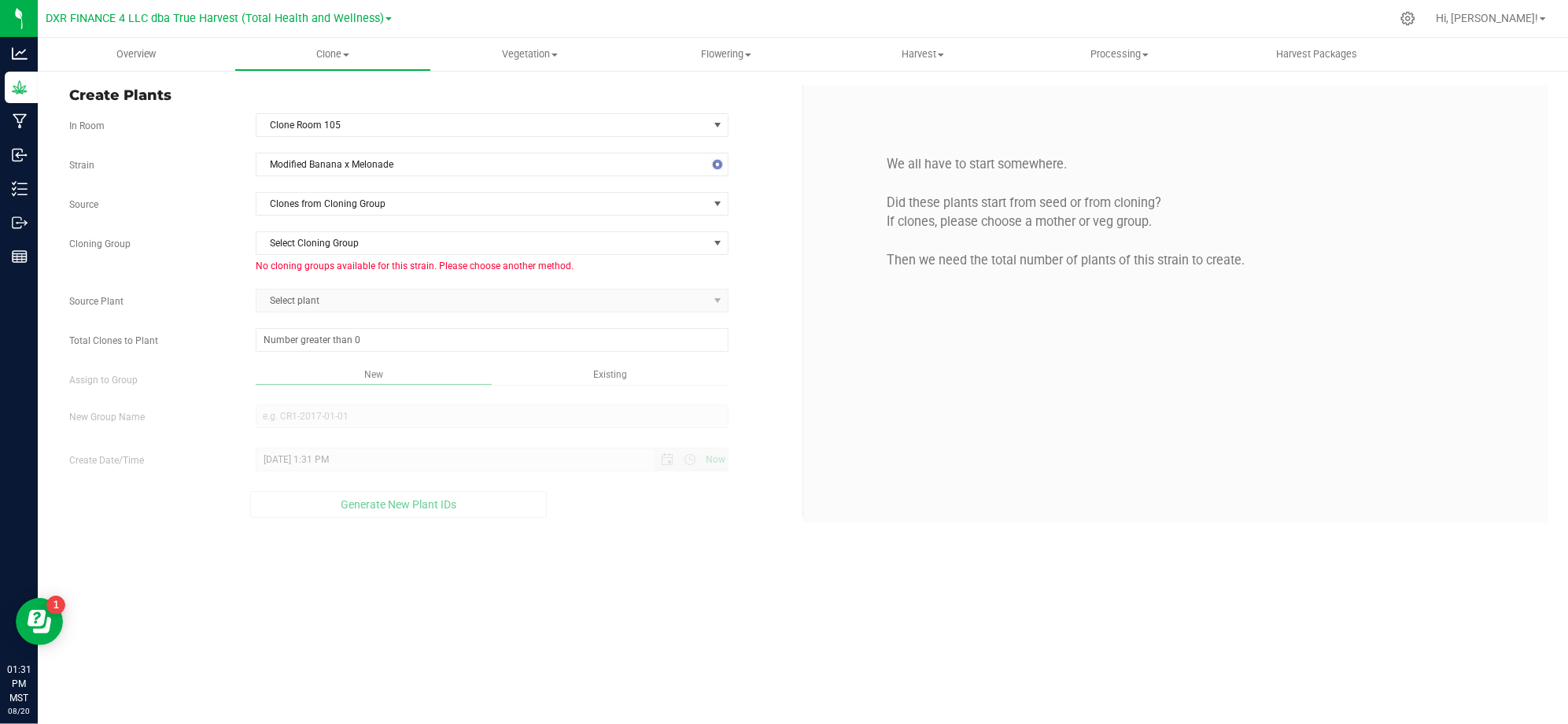
click at [240, 255] on div "Cloning Group Select Cloning Group Select Cloning Group No cloning groups avail…" at bounding box center [430, 252] width 744 height 42
drag, startPoint x: 306, startPoint y: 205, endPoint x: 315, endPoint y: 211, distance: 10.8
click at [308, 208] on span "Clones from Cloning Group" at bounding box center [482, 203] width 451 height 22
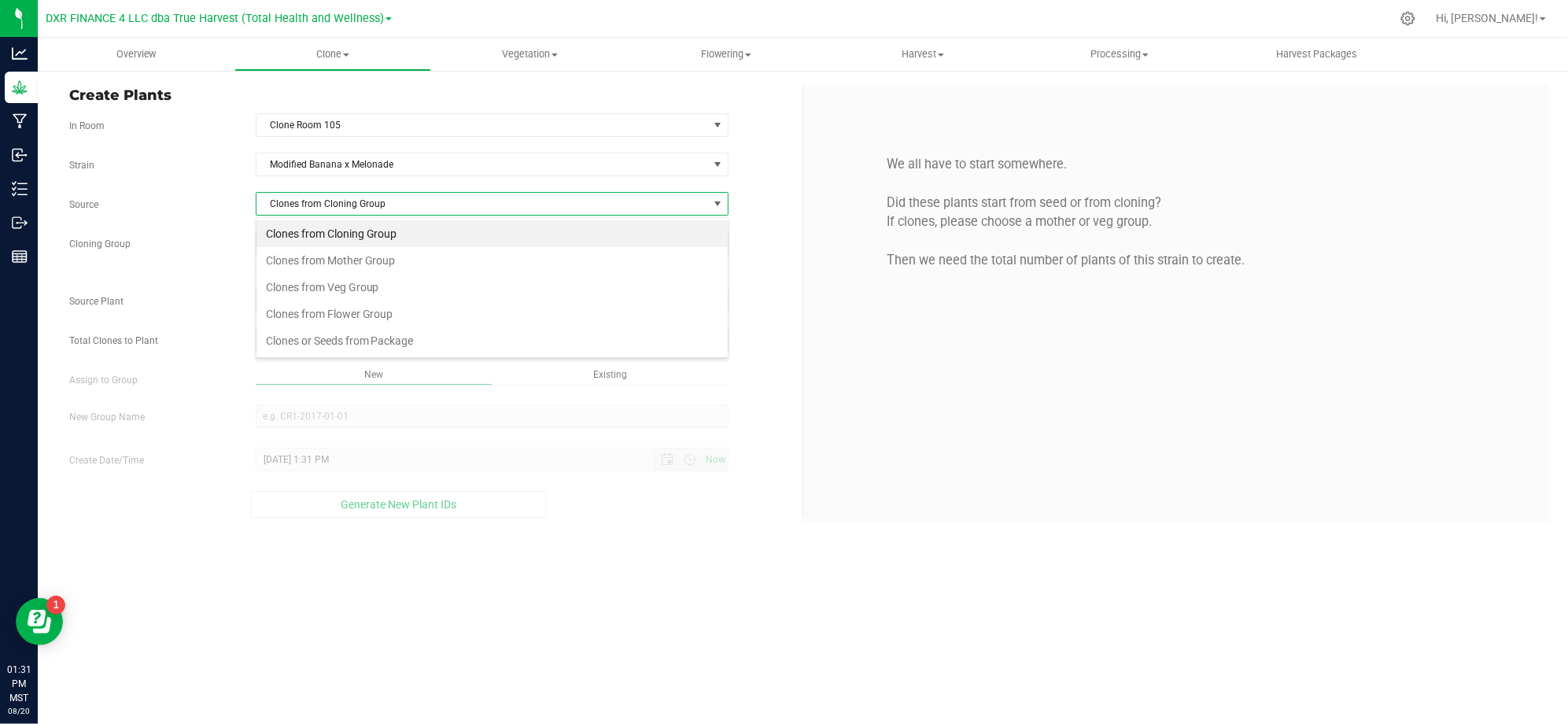
scroll to position [24, 472]
click at [384, 149] on form "In Room Clone Room 105 Select room Clone Room 104 Clone Room 105 Clone Tent 101…" at bounding box center [430, 315] width 721 height 404
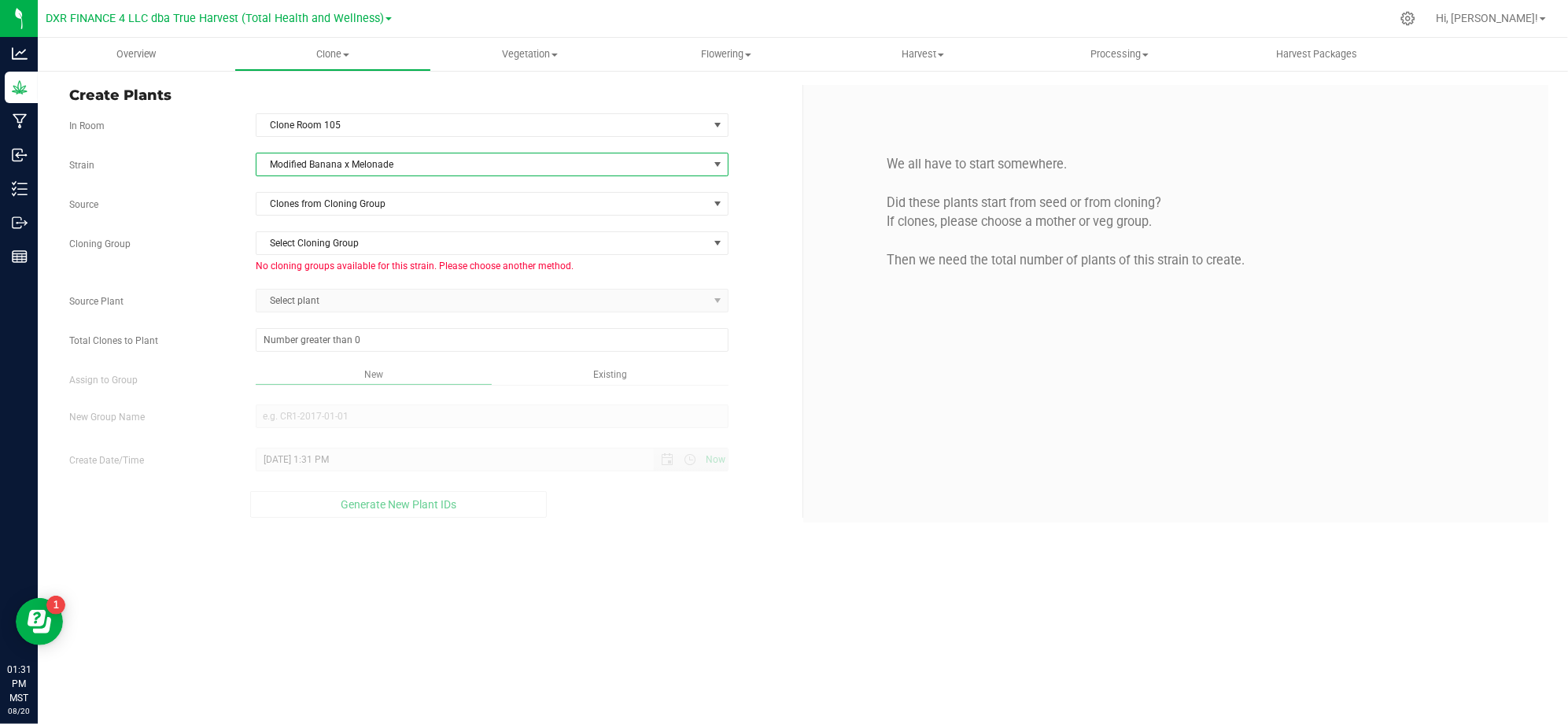
click at [382, 165] on span "Modified Banana x Melonade" at bounding box center [482, 164] width 451 height 22
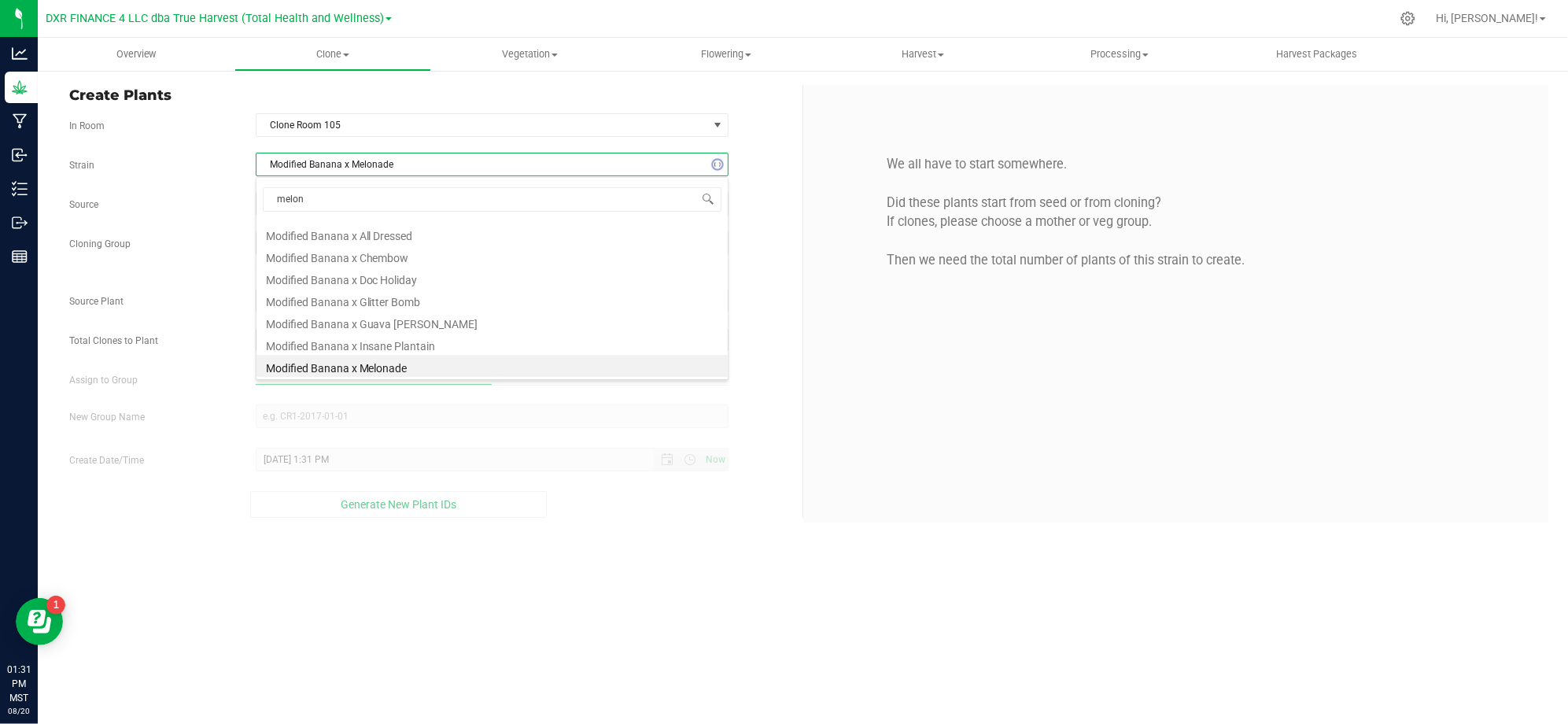
scroll to position [132, 0]
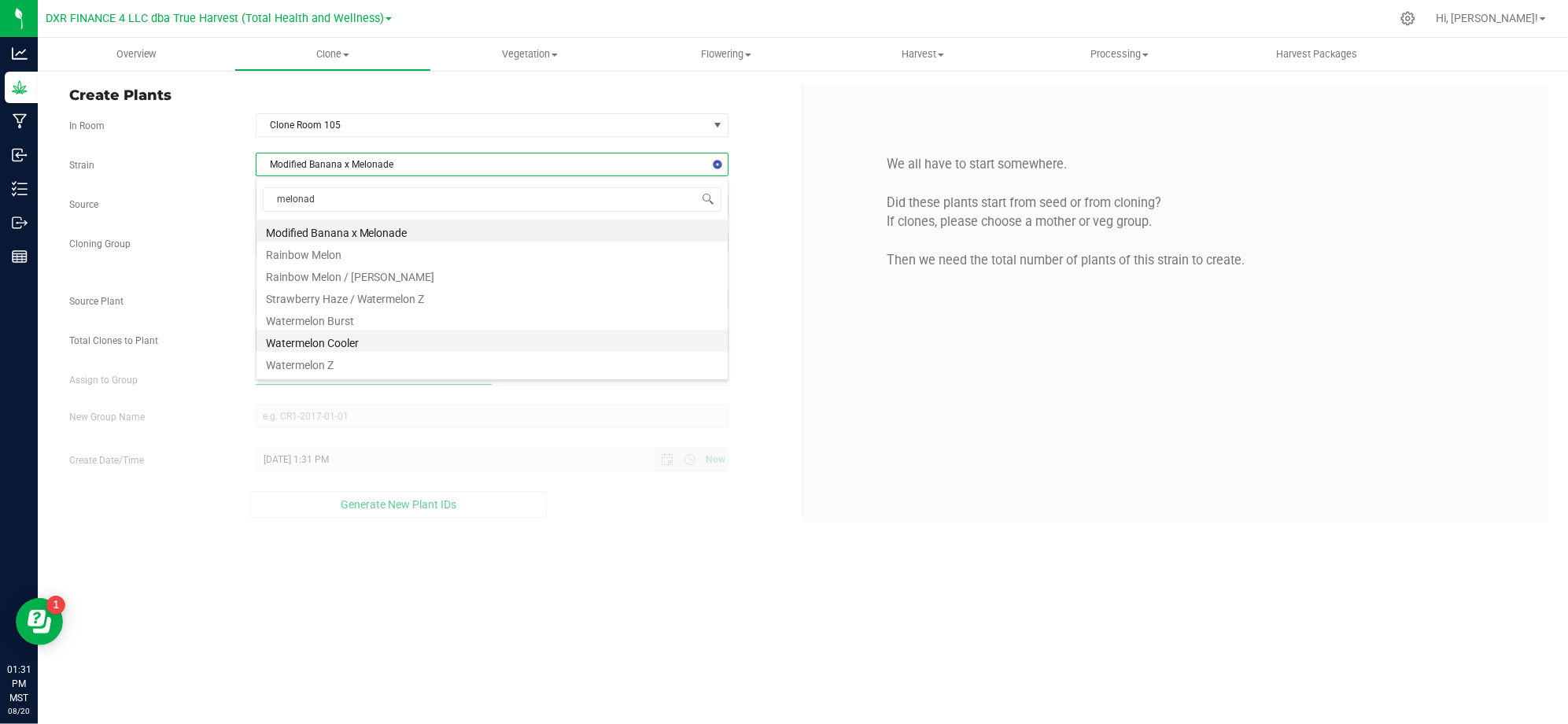
type input "melonade"
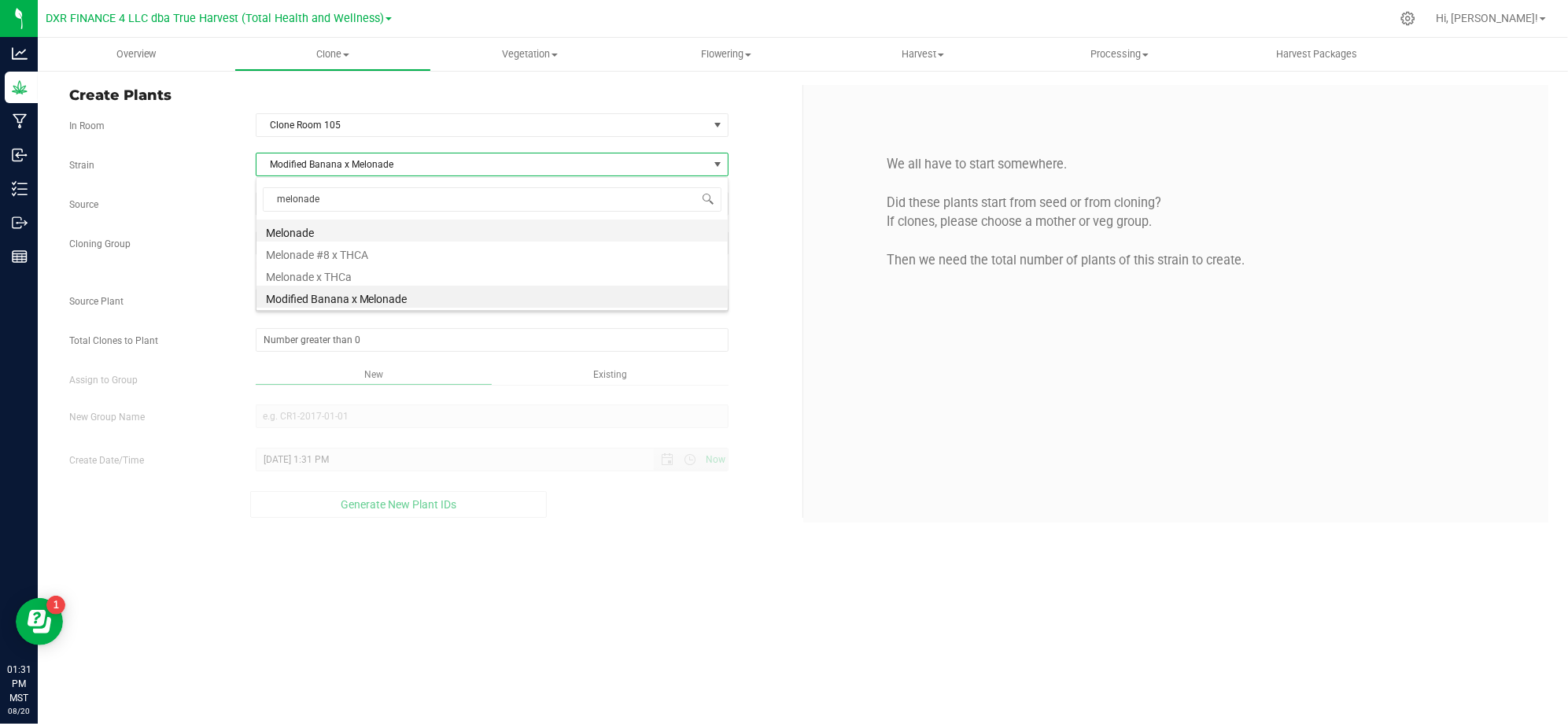
click at [334, 227] on li "Melonade" at bounding box center [492, 230] width 471 height 22
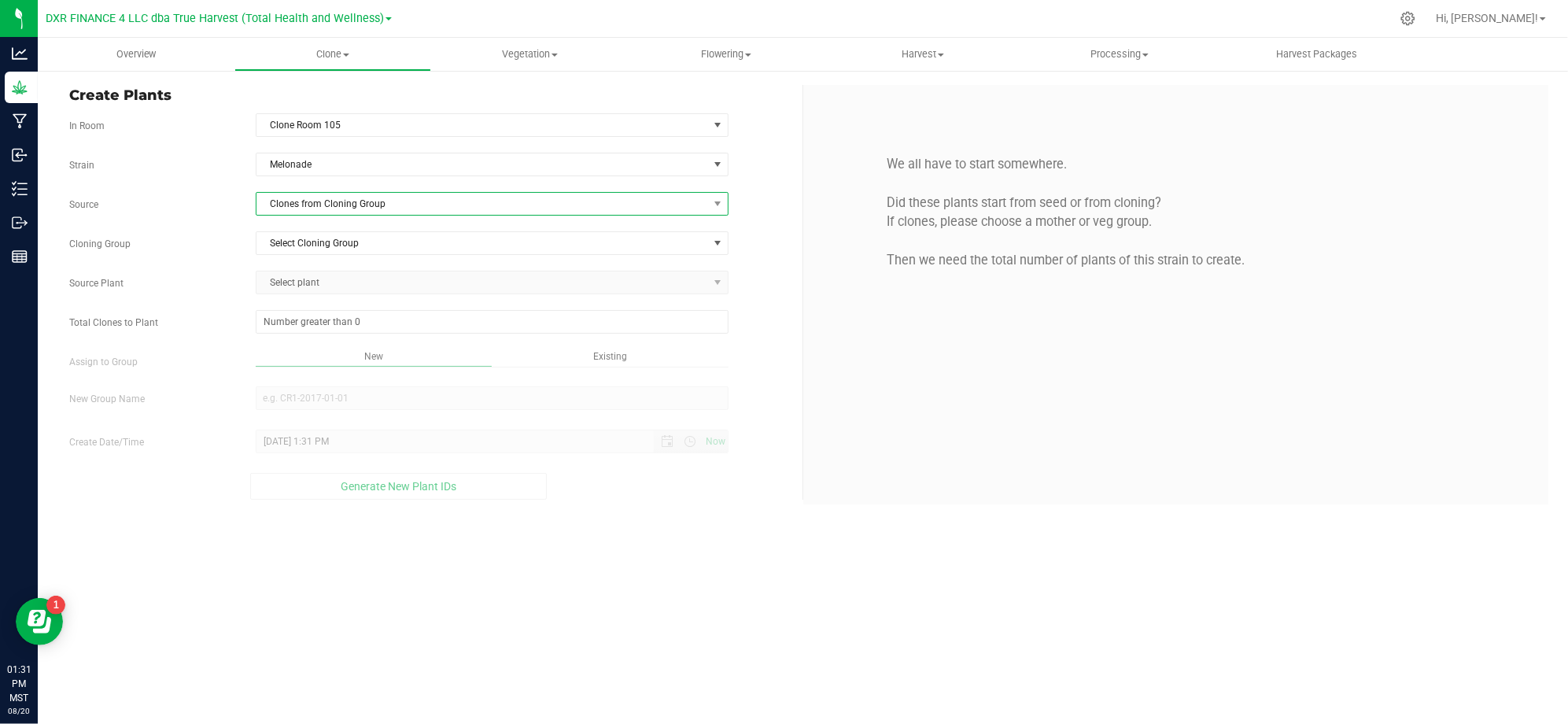
click at [306, 208] on span "Clones from Cloning Group" at bounding box center [482, 203] width 451 height 22
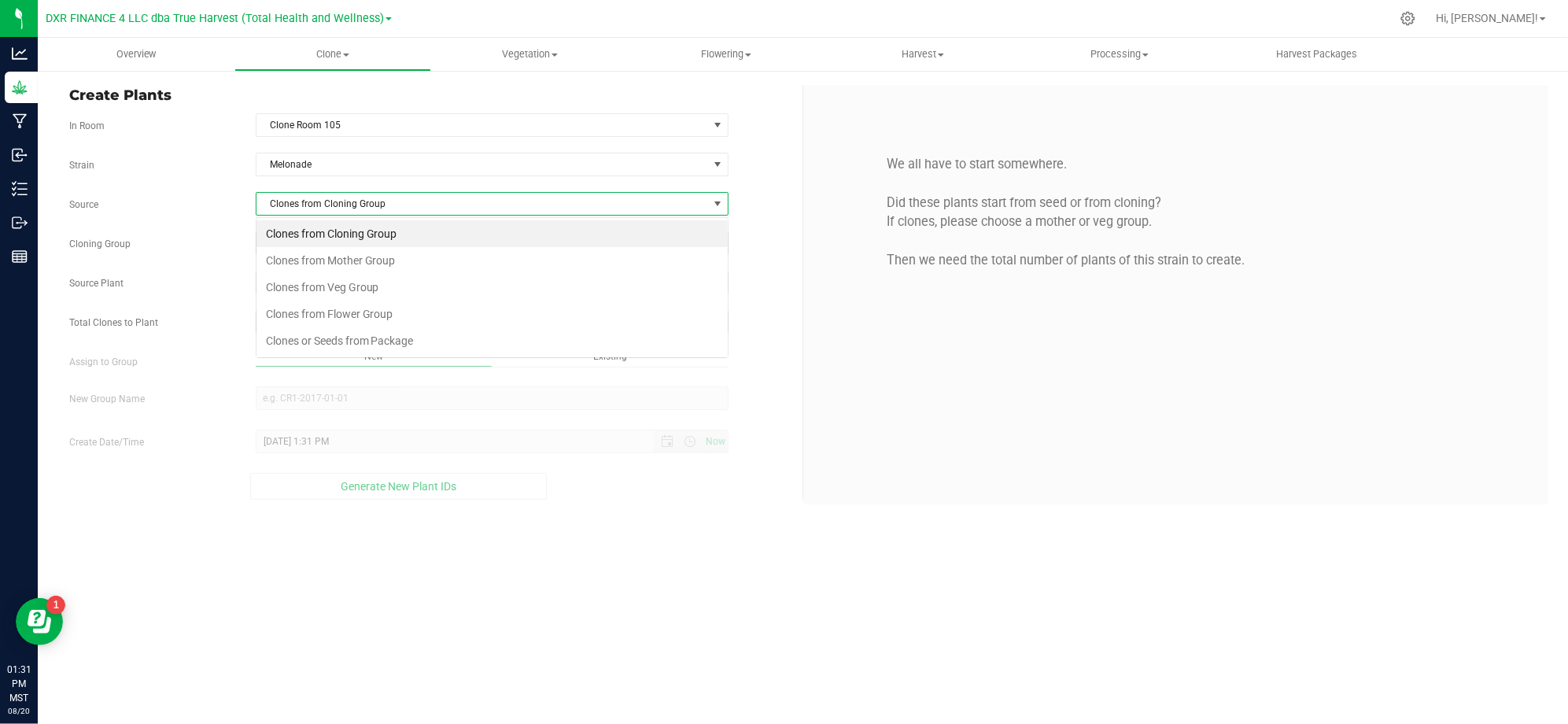
scroll to position [24, 472]
click at [338, 258] on li "Clones from Mother Group" at bounding box center [492, 260] width 471 height 26
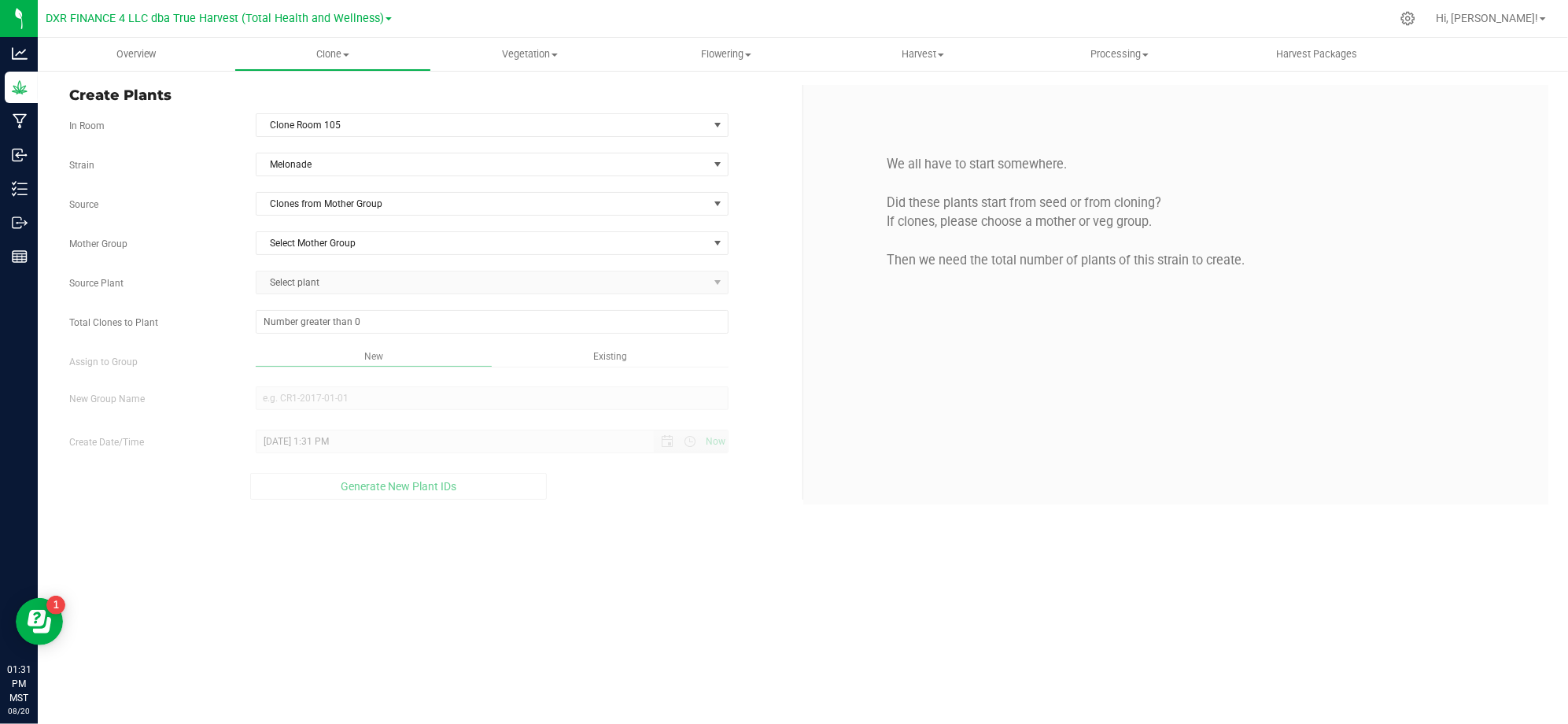
drag, startPoint x: 228, startPoint y: 216, endPoint x: 252, endPoint y: 217, distance: 24.0
click at [233, 216] on div "Source Clones from Mother Group" at bounding box center [430, 203] width 744 height 24
drag, startPoint x: 328, startPoint y: 236, endPoint x: 337, endPoint y: 236, distance: 9.0
click at [329, 236] on span "Select Mother Group" at bounding box center [482, 243] width 451 height 22
drag, startPoint x: 343, startPoint y: 268, endPoint x: 212, endPoint y: 245, distance: 133.0
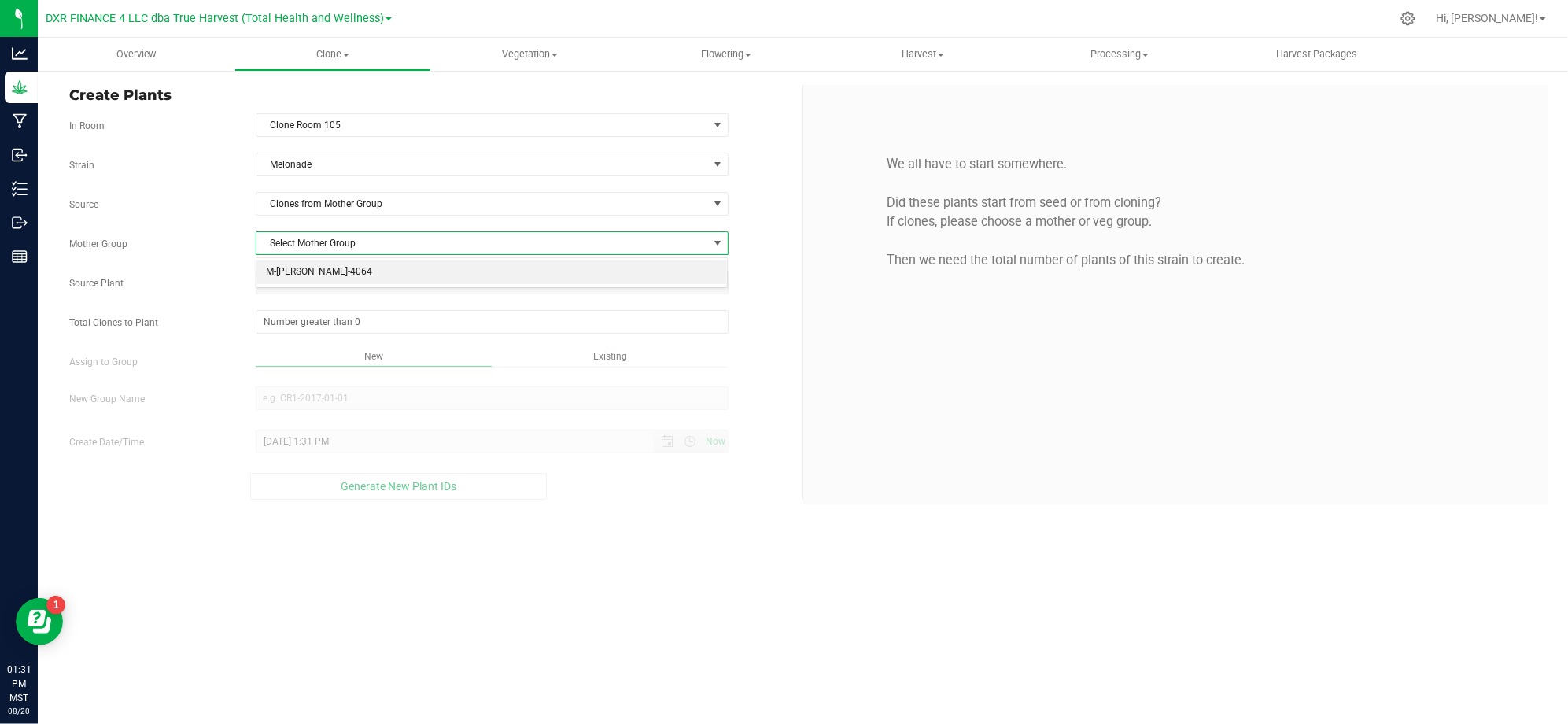
click at [338, 269] on li "M-MEL-4064" at bounding box center [492, 272] width 471 height 24
drag, startPoint x: 212, startPoint y: 245, endPoint x: 325, endPoint y: 278, distance: 117.7
click at [221, 245] on label "Mother Group" at bounding box center [151, 243] width 186 height 14
click at [325, 278] on span "Select plant" at bounding box center [482, 283] width 451 height 22
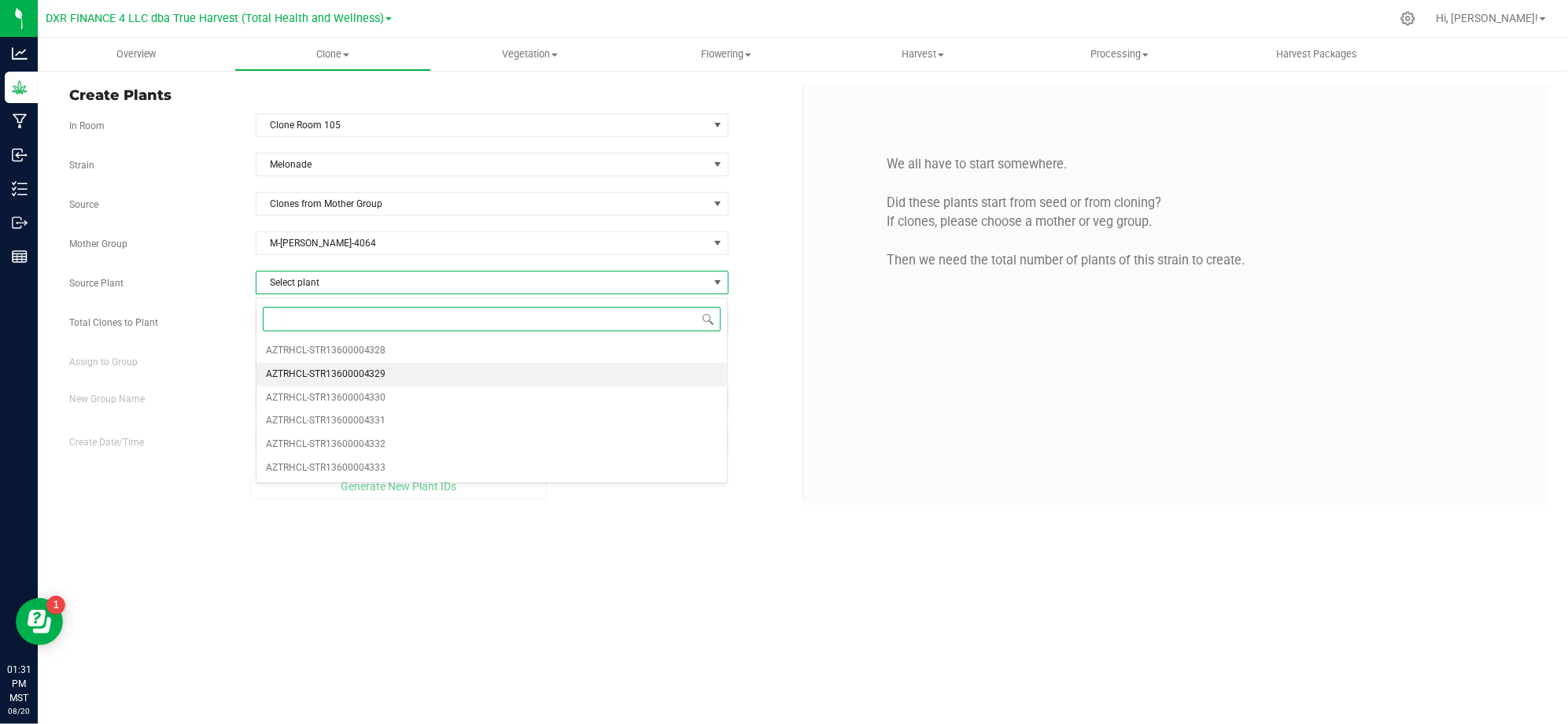
click at [381, 376] on span "AZTRHCL-STR13600004329" at bounding box center [326, 374] width 120 height 21
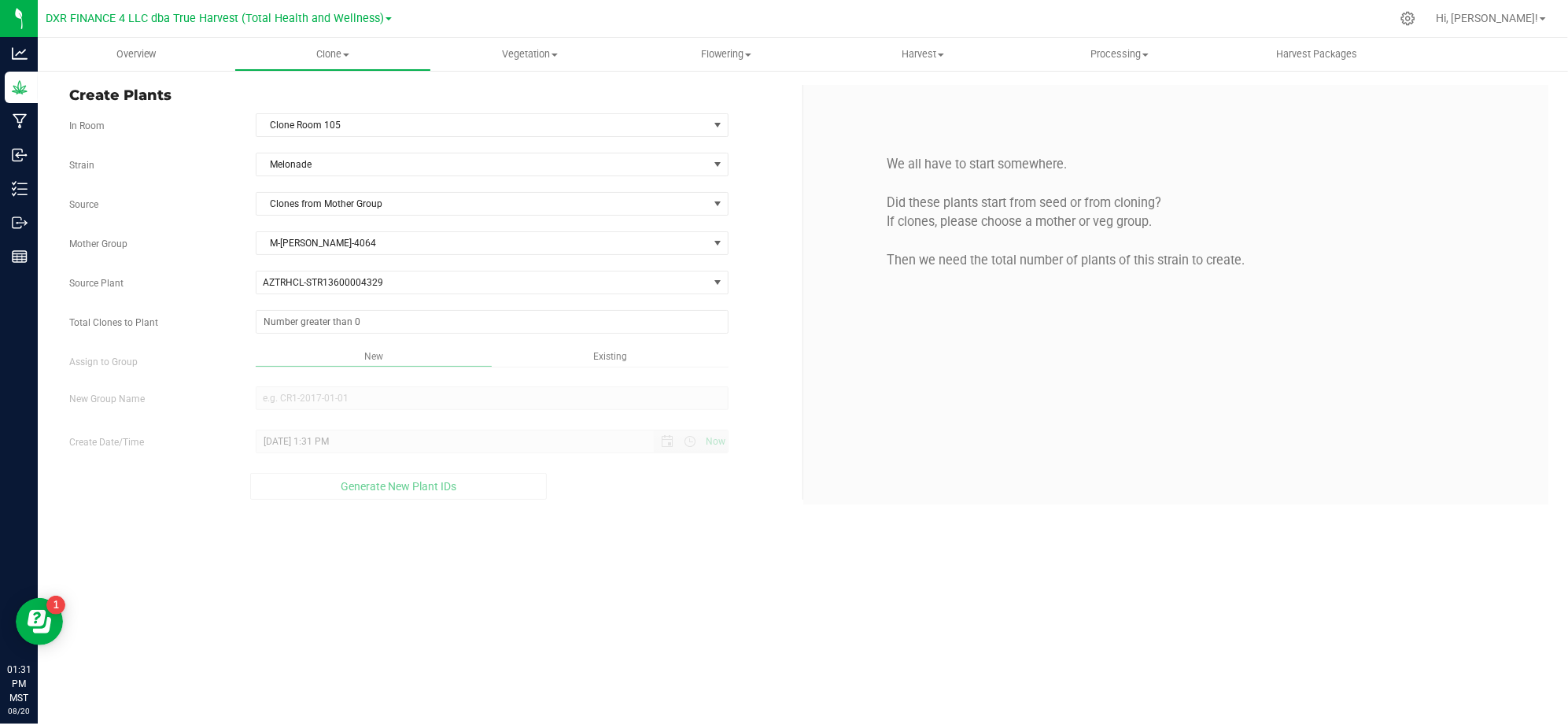
drag, startPoint x: 200, startPoint y: 308, endPoint x: 288, endPoint y: 423, distance: 144.8
click at [203, 311] on div "Strain Melonade Source Clones from Mother Group Mother Group M-MEL-4064 Select …" at bounding box center [430, 325] width 721 height 347
click at [359, 325] on span at bounding box center [492, 321] width 473 height 24
type input "25"
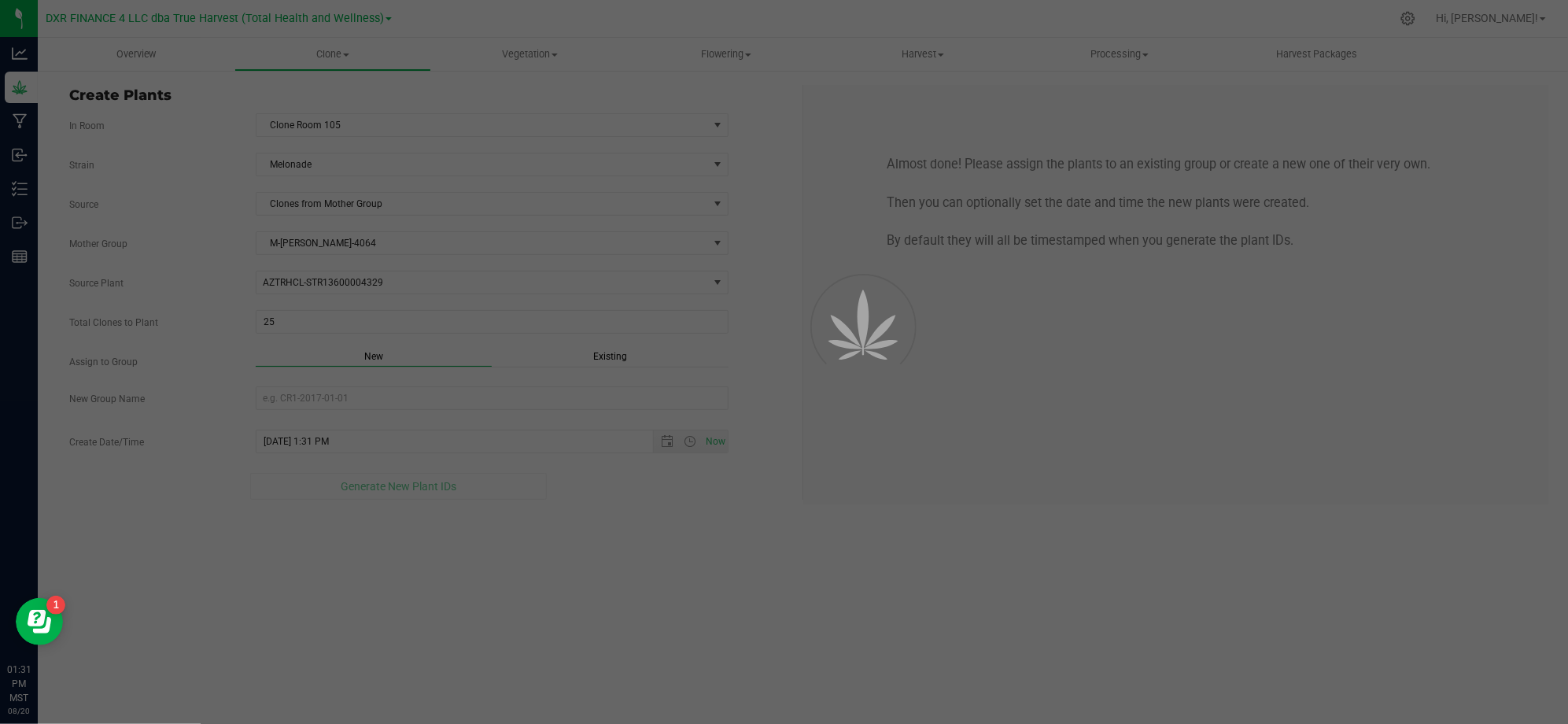
click at [590, 590] on div "Overview Clone Create plants Cloning groups Cloning plants Apply to plants Vege…" at bounding box center [803, 381] width 1530 height 686
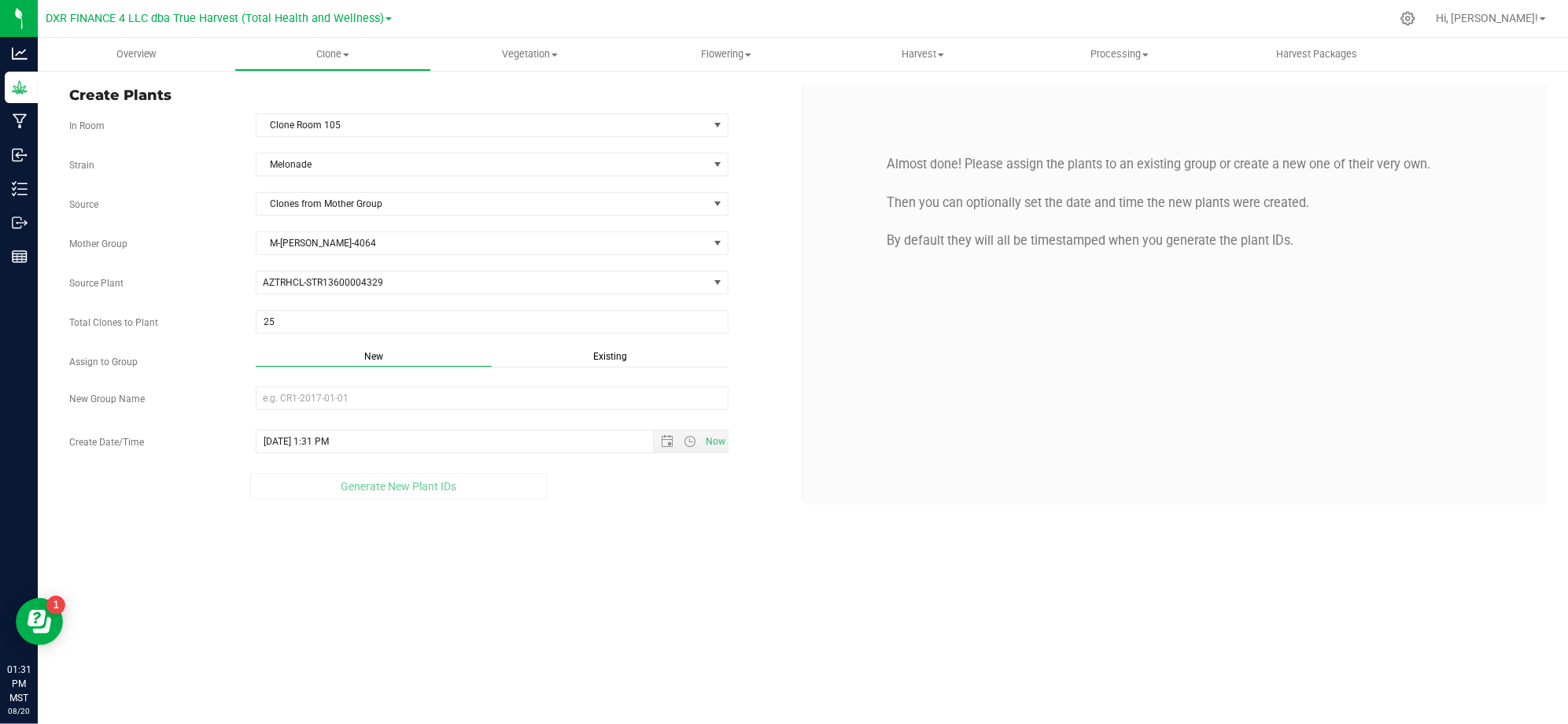
click at [603, 357] on span "Existing" at bounding box center [609, 356] width 34 height 11
click at [534, 401] on span "Select Plant Group" at bounding box center [482, 398] width 451 height 22
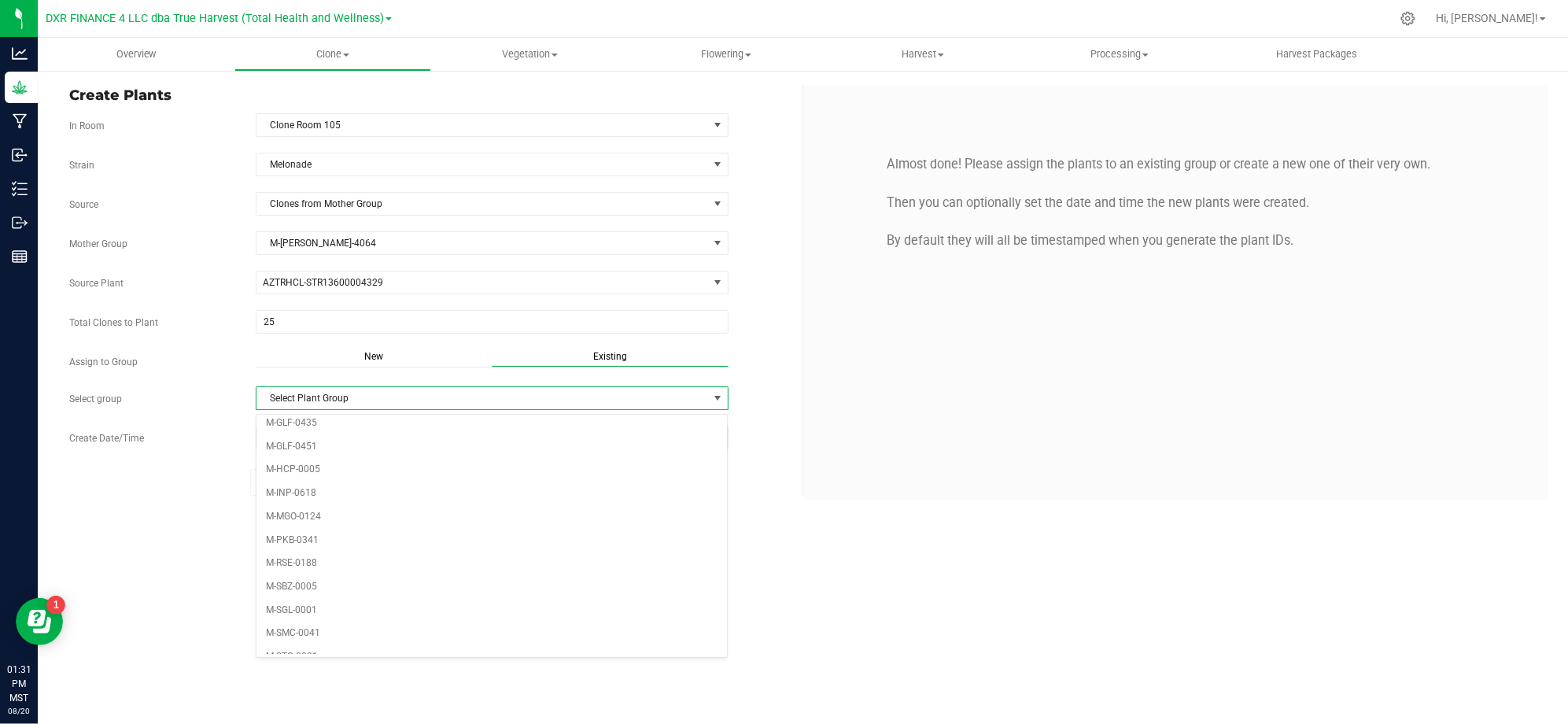
scroll to position [457, 0]
click at [302, 503] on li "R5MEL1124" at bounding box center [492, 502] width 471 height 24
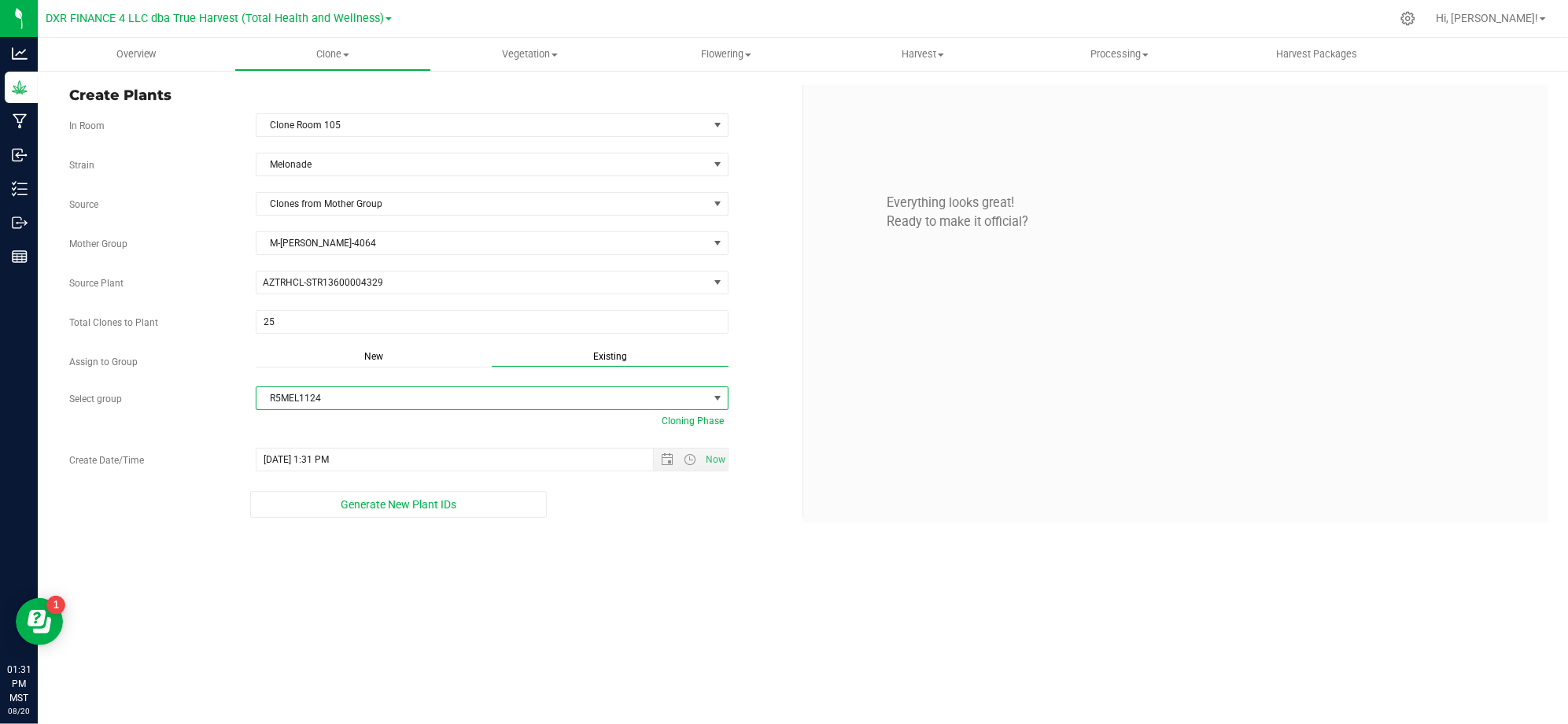
click at [155, 437] on div "Strain Melonade Source Clones from Mother Group Mother Group M-MEL-4064 Select …" at bounding box center [430, 334] width 721 height 365
drag, startPoint x: 534, startPoint y: 569, endPoint x: 602, endPoint y: 479, distance: 112.8
click at [536, 568] on div "Overview Clone Create plants Cloning groups Cloning plants Apply to plants Vege…" at bounding box center [803, 381] width 1530 height 686
click at [661, 465] on span "Open the date view" at bounding box center [666, 459] width 12 height 12
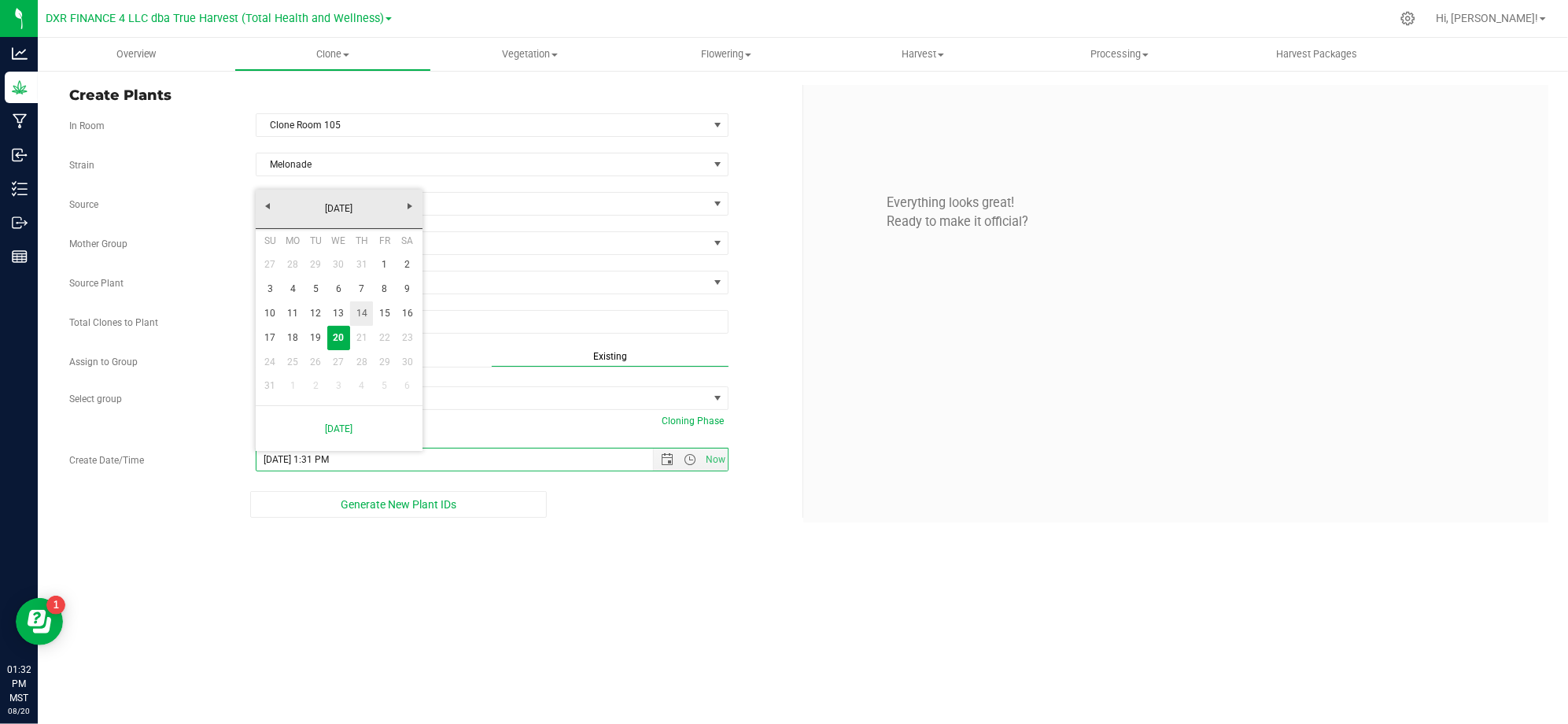
click at [360, 316] on link "14" at bounding box center [362, 314] width 23 height 25
type input "8/14/2025 1:31 PM"
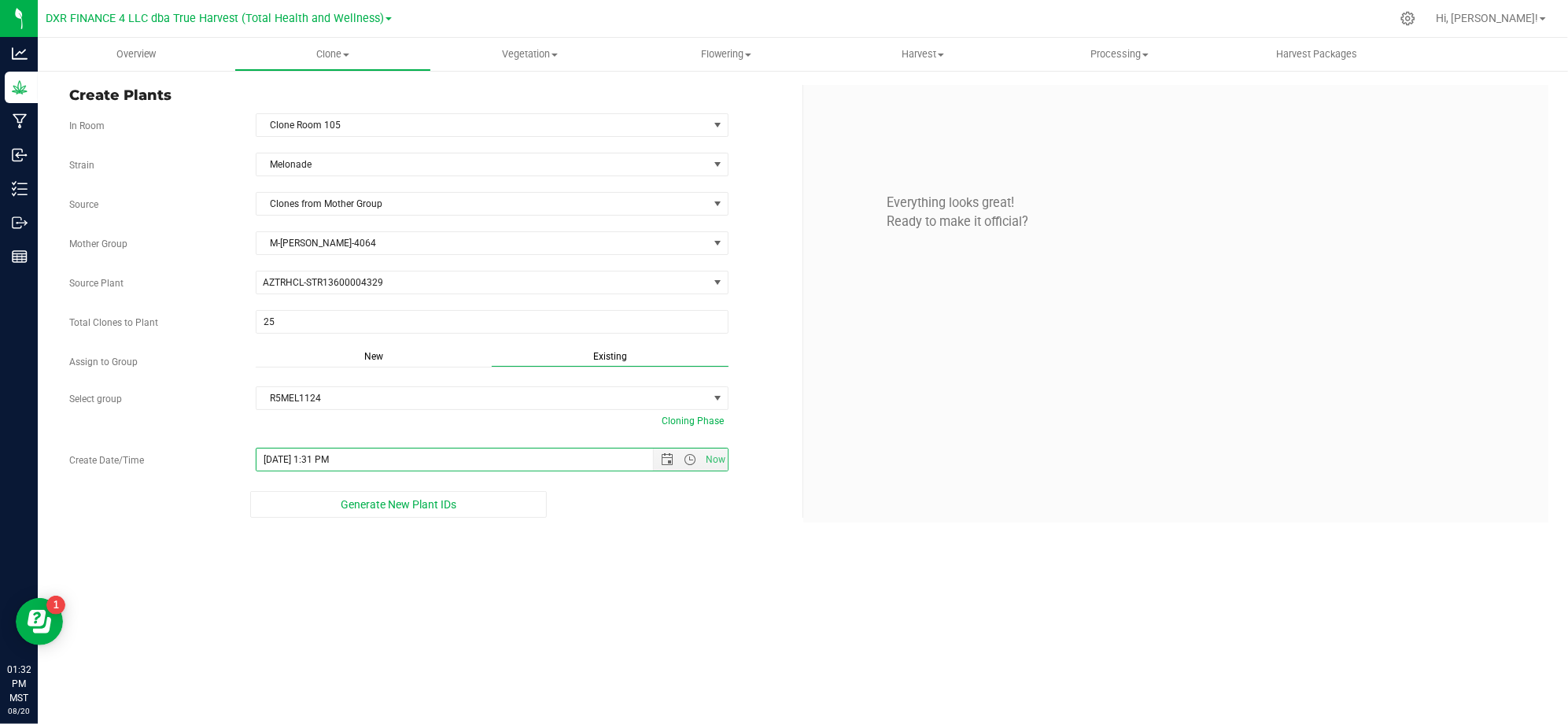
click at [695, 581] on div "Overview Clone Create plants Cloning groups Cloning plants Apply to plants Vege…" at bounding box center [803, 381] width 1530 height 686
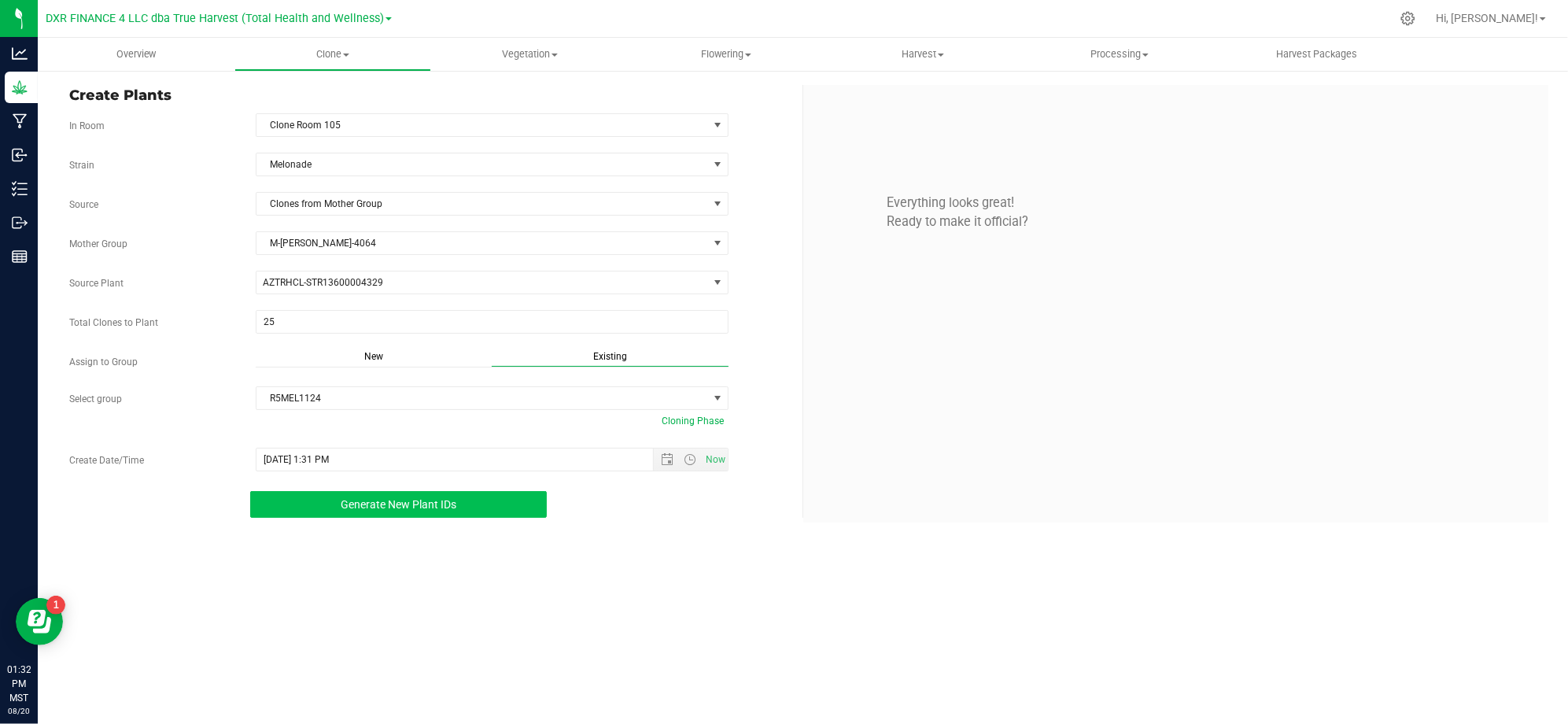
click at [371, 511] on span "Generate New Plant IDs" at bounding box center [399, 504] width 115 height 12
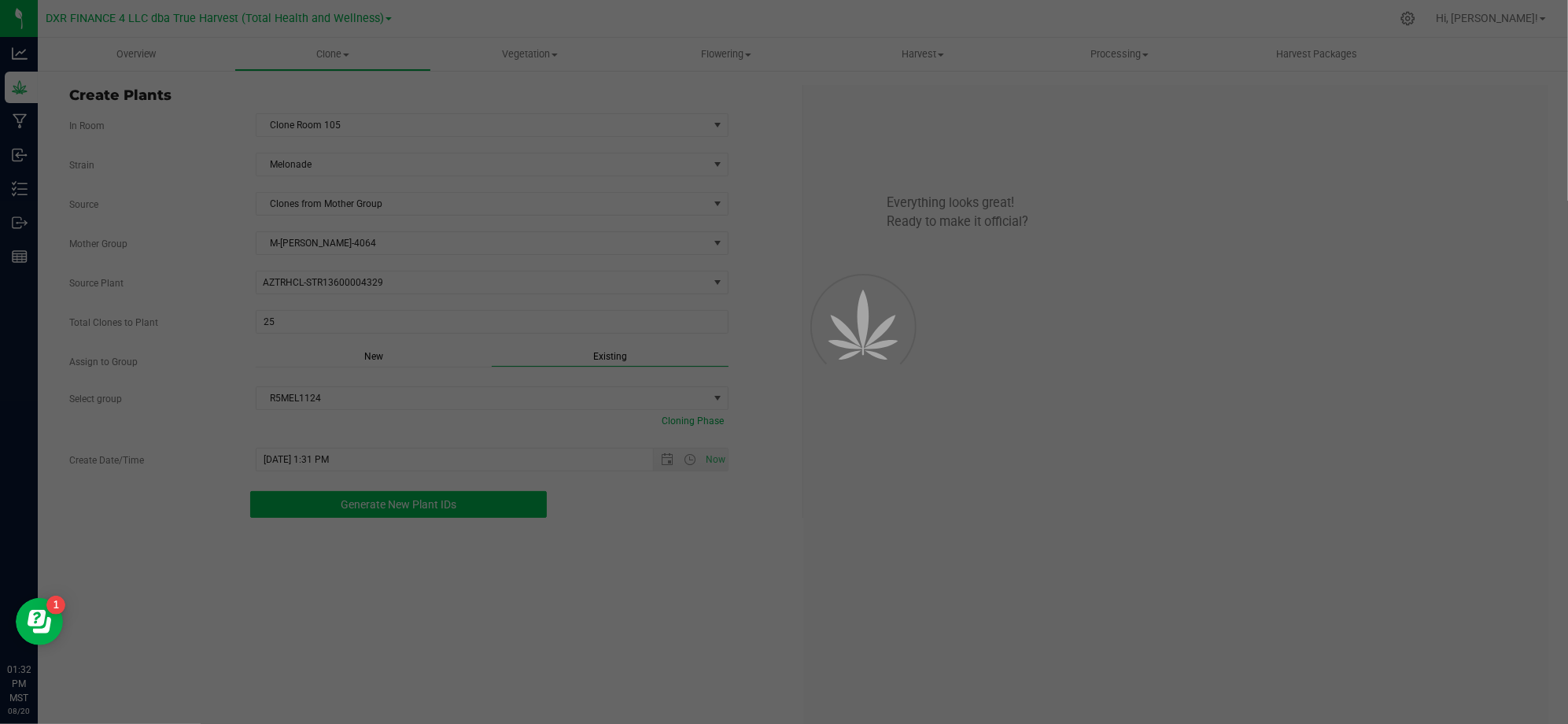
scroll to position [47, 0]
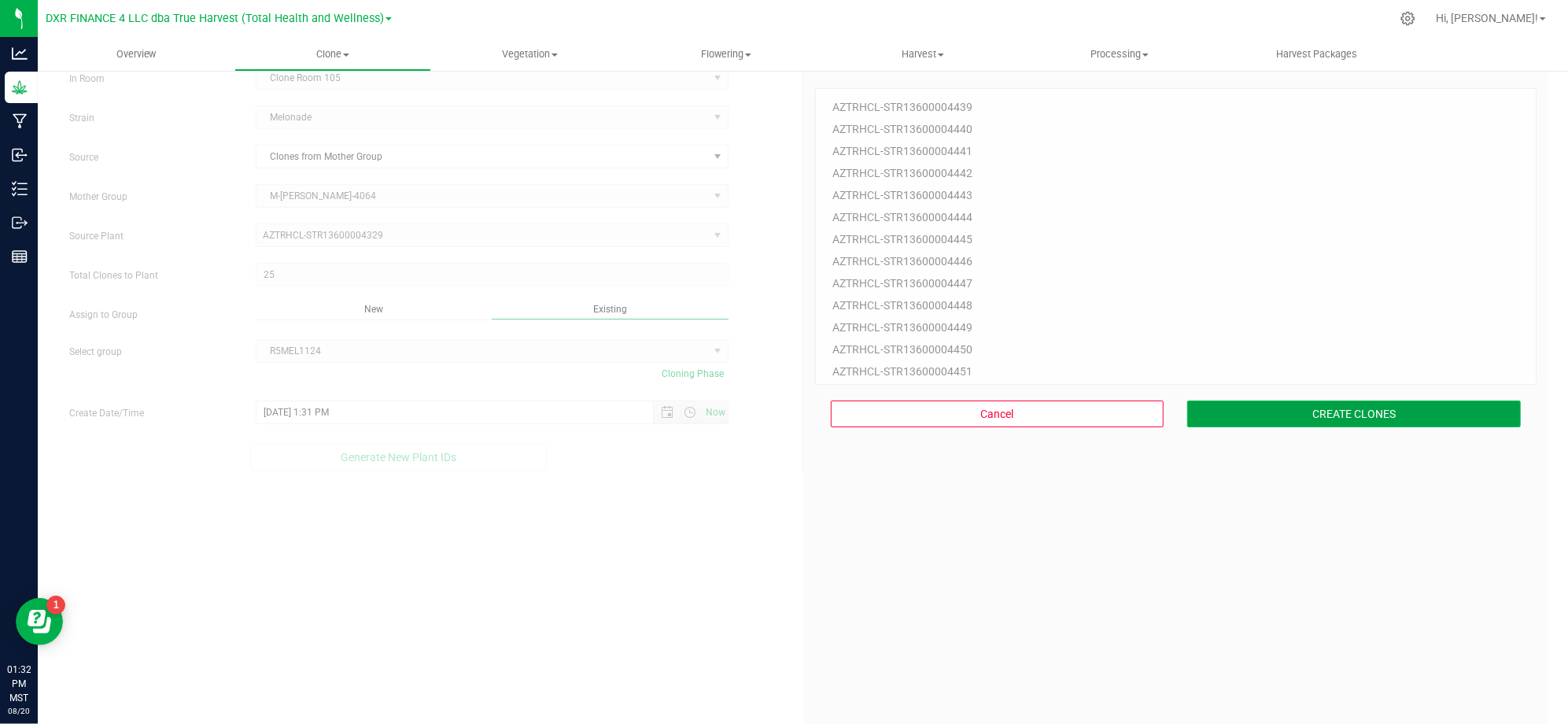
click at [1222, 406] on button "CREATE CLONES" at bounding box center [1353, 413] width 334 height 26
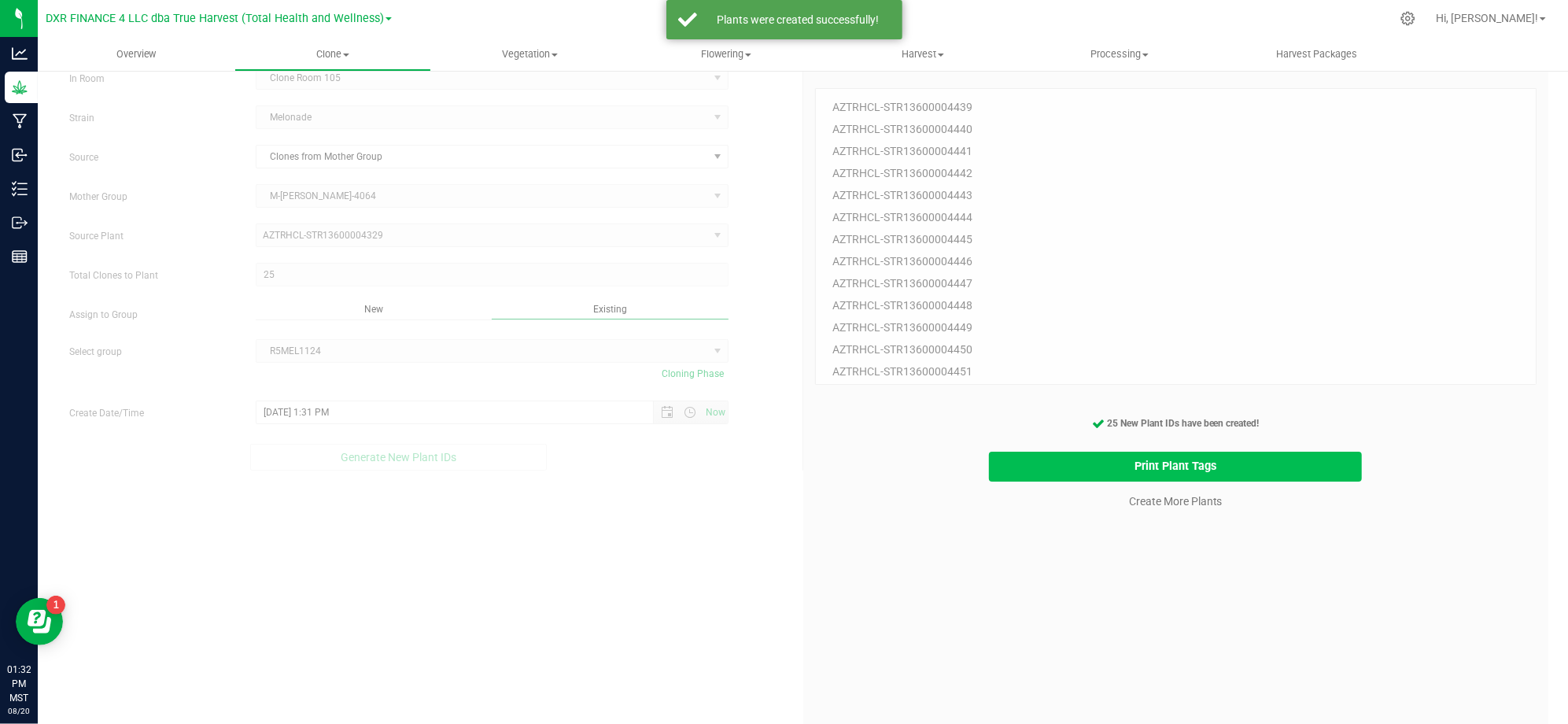
click at [1199, 467] on button "Print Plant Tags" at bounding box center [1175, 466] width 373 height 30
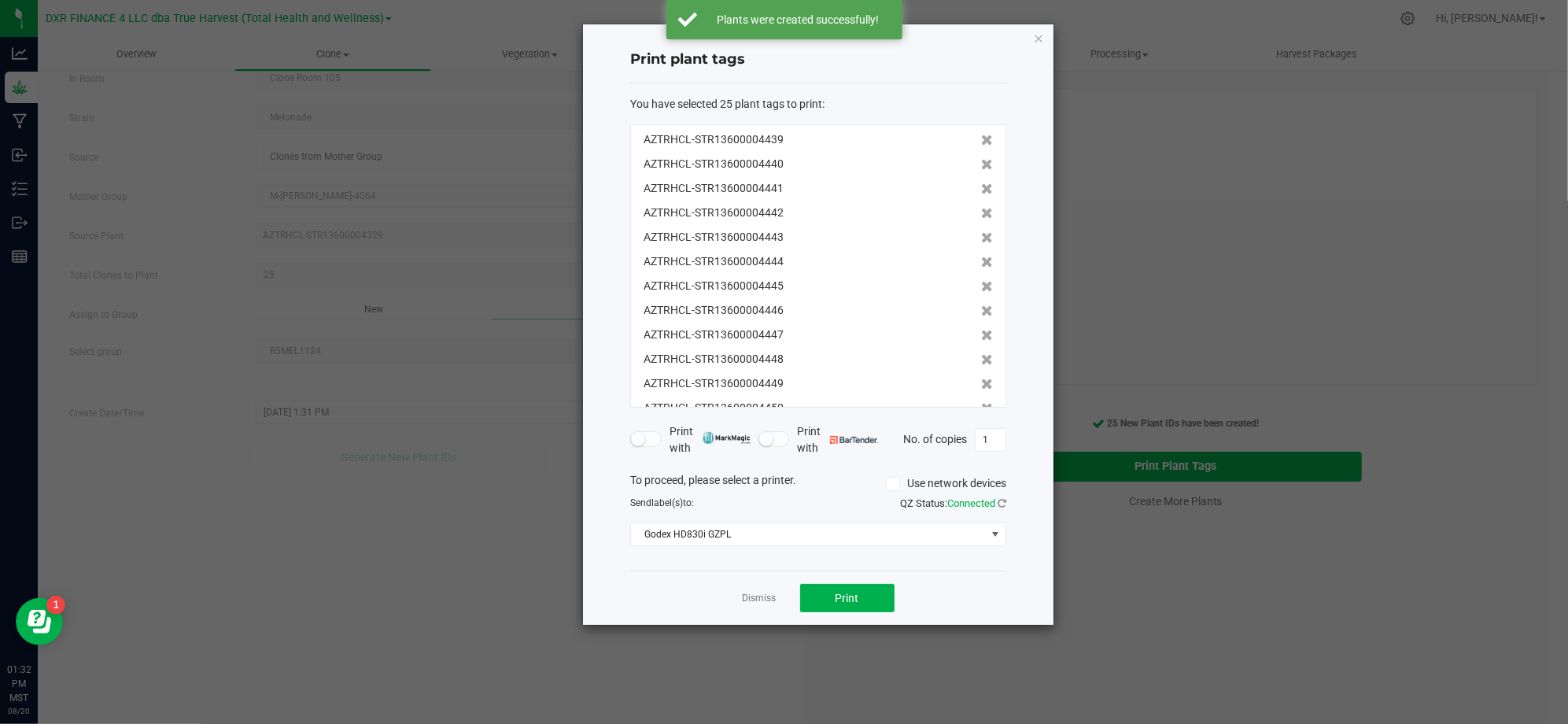
scroll to position [341, 0]
click at [1032, 419] on div "Print plant tags You have selected 25 plant tags to print : AZTRHCL-STR13600004…" at bounding box center [818, 325] width 470 height 600
click at [1024, 420] on div "Print plant tags You have selected 25 plant tags to print : AZTRHCL-STR13600004…" at bounding box center [818, 325] width 470 height 600
click at [1029, 517] on div "Print plant tags You have selected 25 plant tags to print : AZTRHCL-STR13600004…" at bounding box center [818, 325] width 470 height 600
click at [863, 599] on button "Print" at bounding box center [847, 598] width 95 height 28
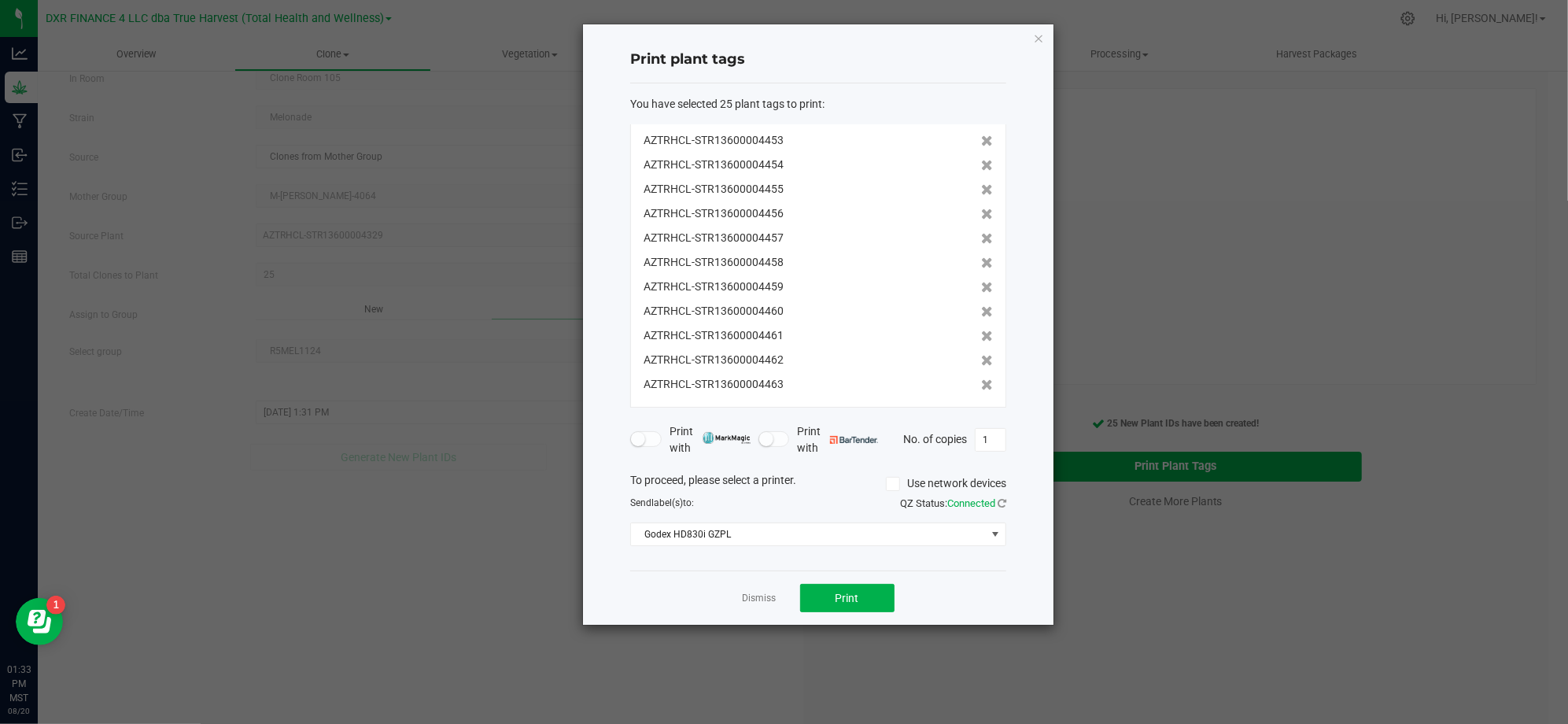
drag, startPoint x: 1016, startPoint y: 588, endPoint x: 996, endPoint y: 592, distance: 20.4
click at [1013, 589] on div "Print plant tags You have selected 25 plant tags to print : AZTRHCL-STR13600004…" at bounding box center [818, 325] width 470 height 600
click at [772, 598] on link "Dismiss" at bounding box center [759, 598] width 34 height 13
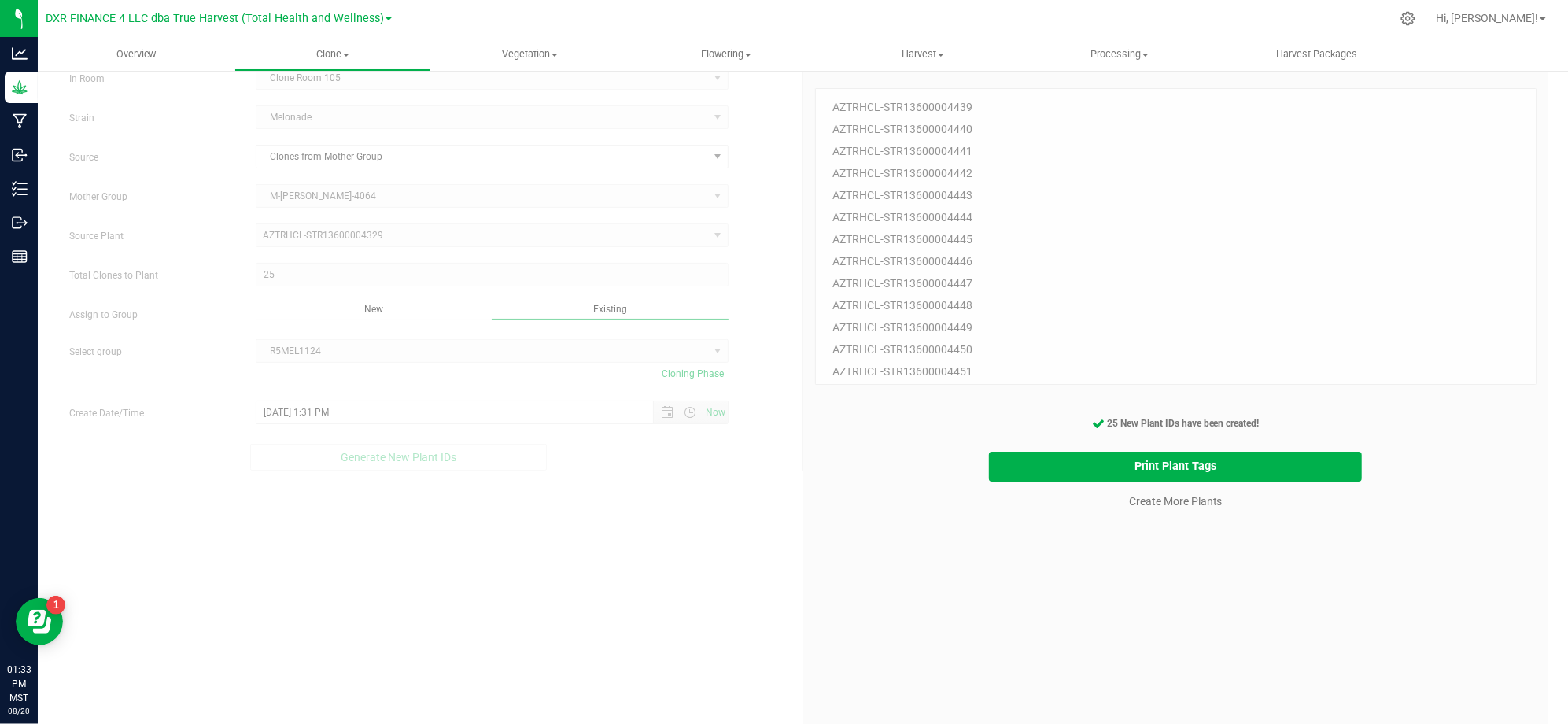
drag, startPoint x: 1092, startPoint y: 631, endPoint x: 1169, endPoint y: 514, distance: 140.1
click at [1093, 630] on div "25 Plant IDs to Generate AZTRHCL-STR13600004439 AZTRHCL-STR13600004440 AZTRHCL-…" at bounding box center [1175, 422] width 722 height 724
click at [1169, 507] on link "Create More Plants" at bounding box center [1176, 501] width 94 height 16
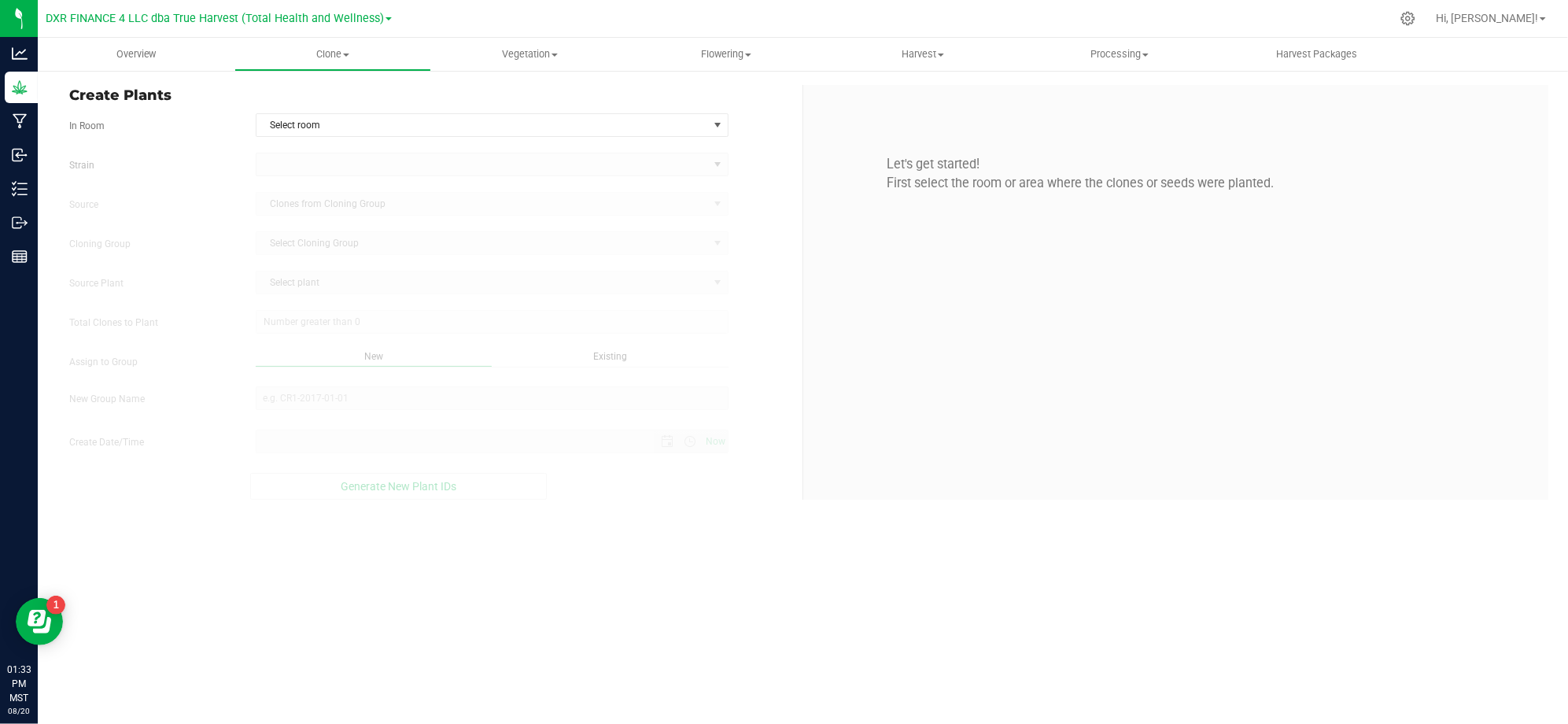
type input "8/20/2025 1:33 PM"
click at [662, 123] on span "Select room" at bounding box center [482, 124] width 451 height 22
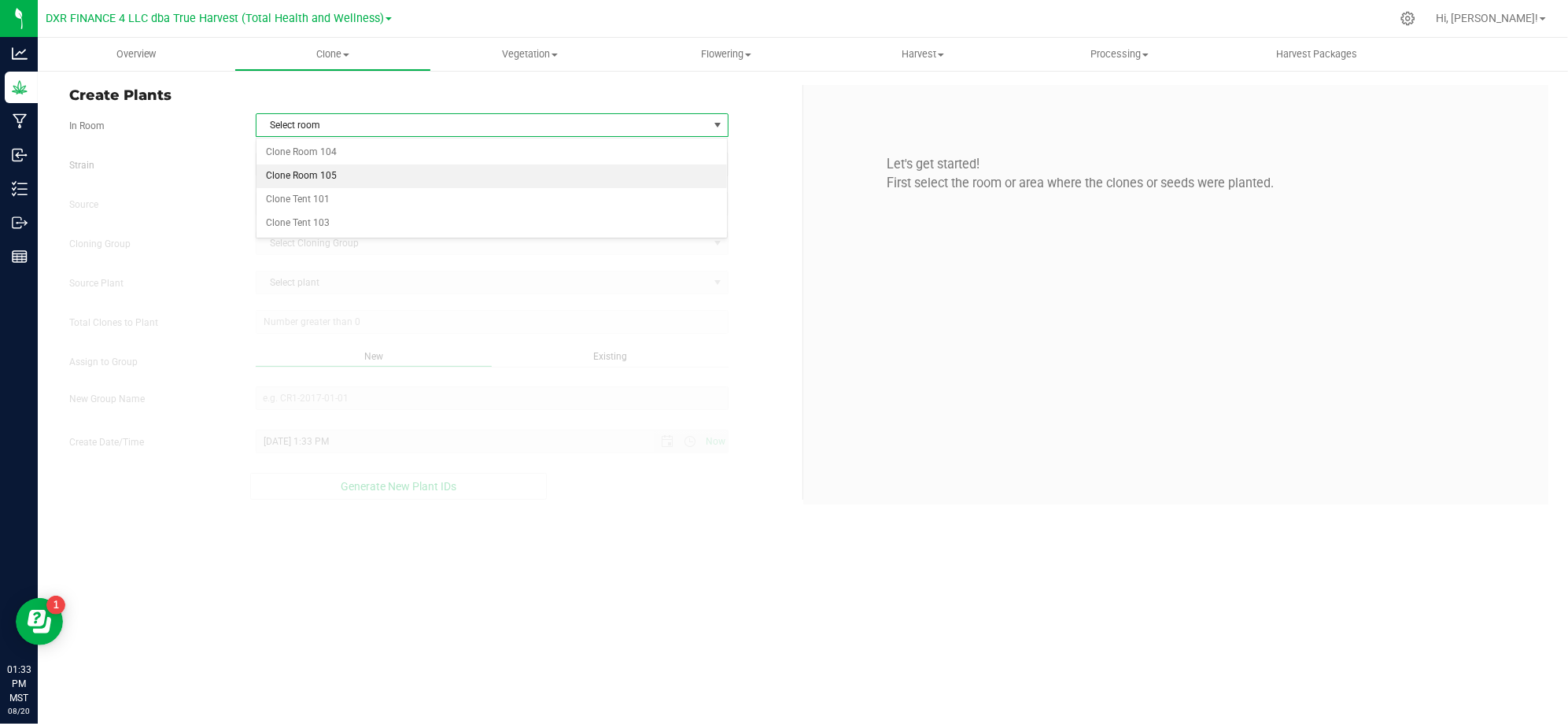
click at [488, 177] on li "Clone Room 105" at bounding box center [492, 176] width 471 height 24
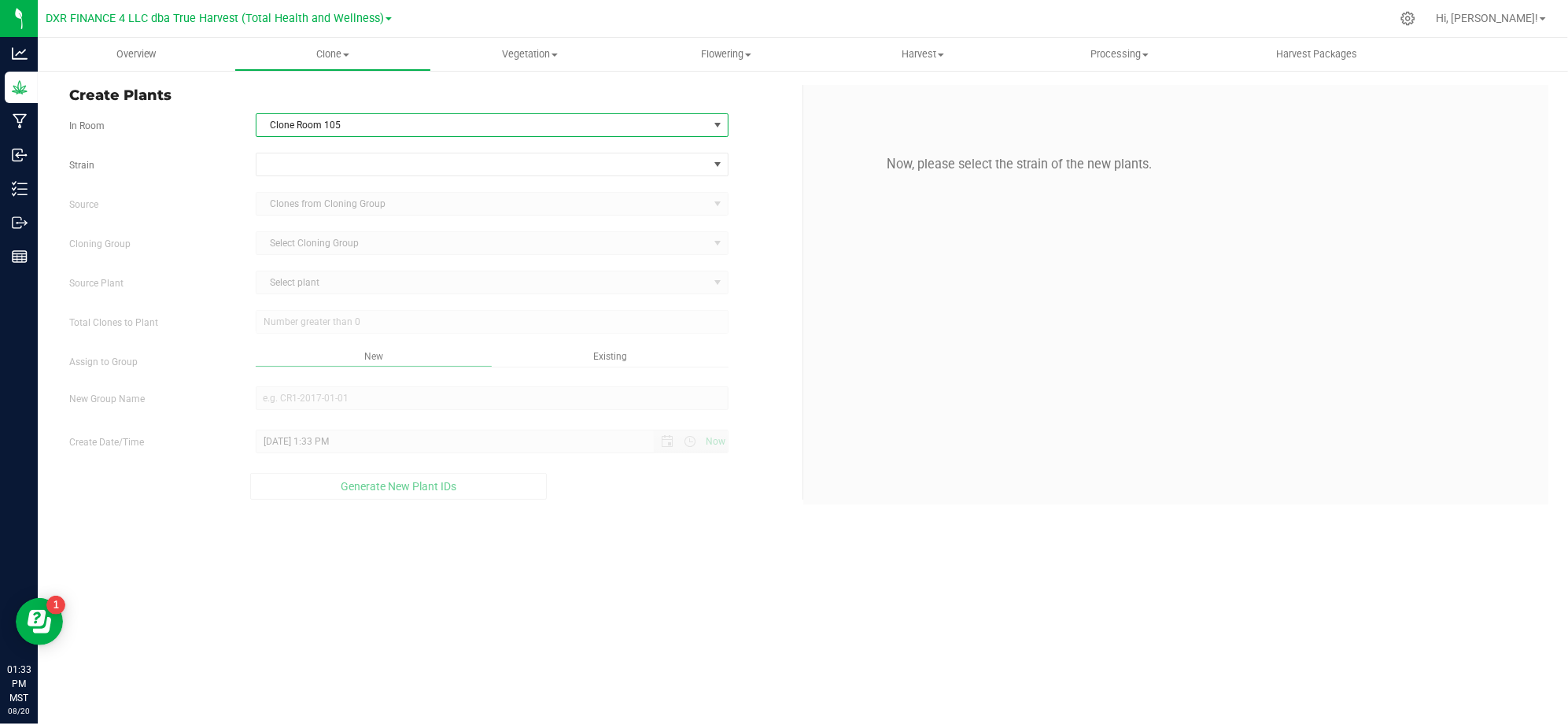
click at [221, 155] on div "Strain" at bounding box center [430, 164] width 744 height 24
click at [378, 171] on span at bounding box center [482, 164] width 451 height 22
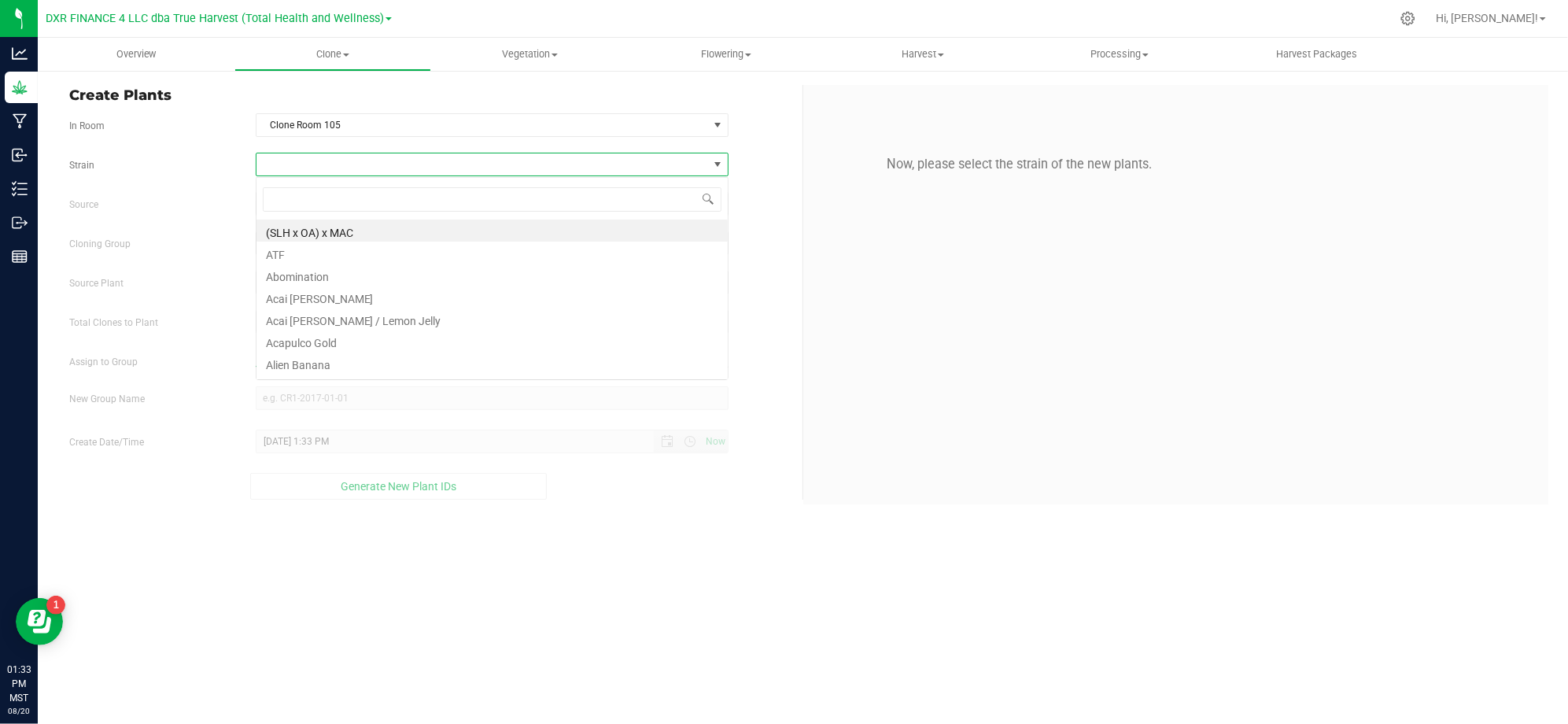
scroll to position [24, 472]
type input "melon"
click at [274, 300] on li "Melonade" at bounding box center [492, 297] width 471 height 22
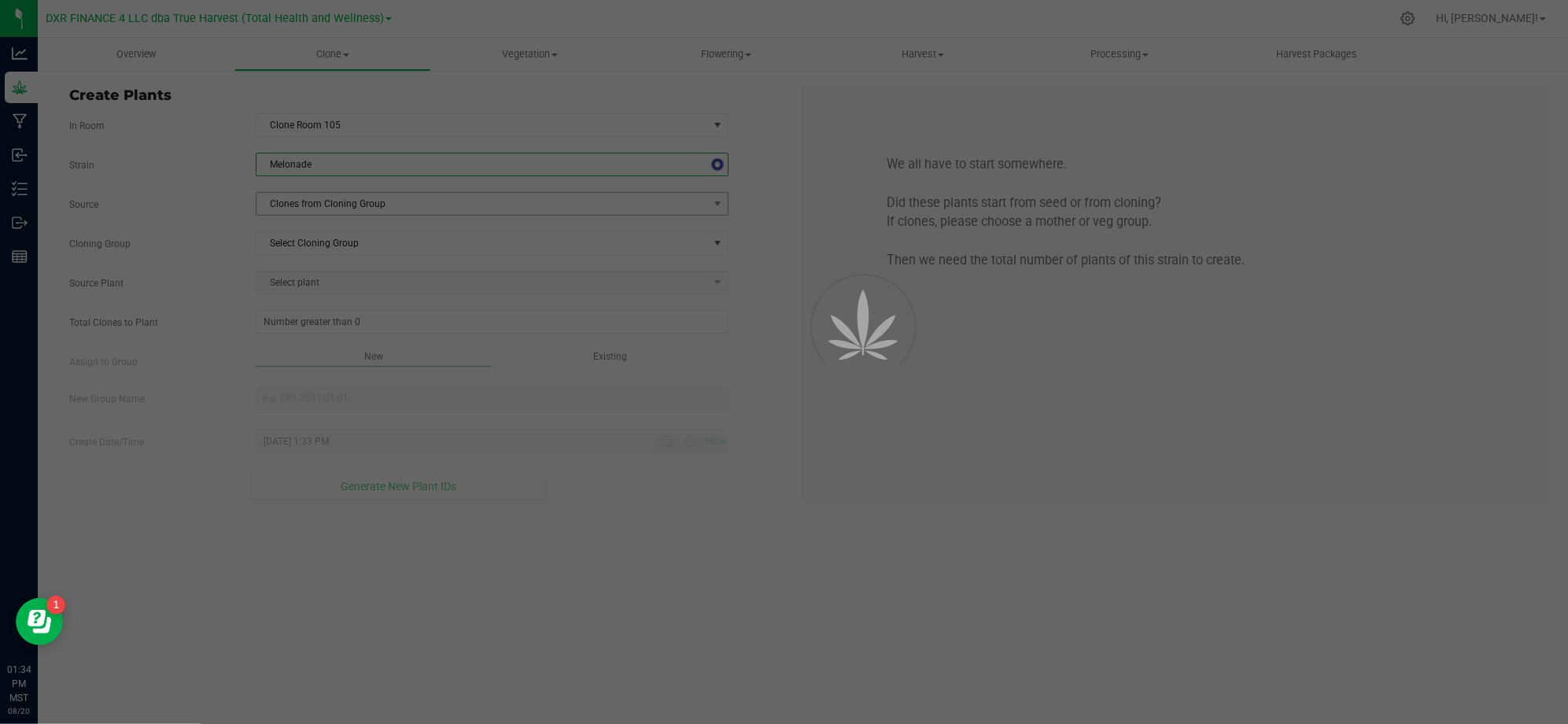
click at [180, 272] on div "Source Plant Select plant" at bounding box center [430, 283] width 744 height 24
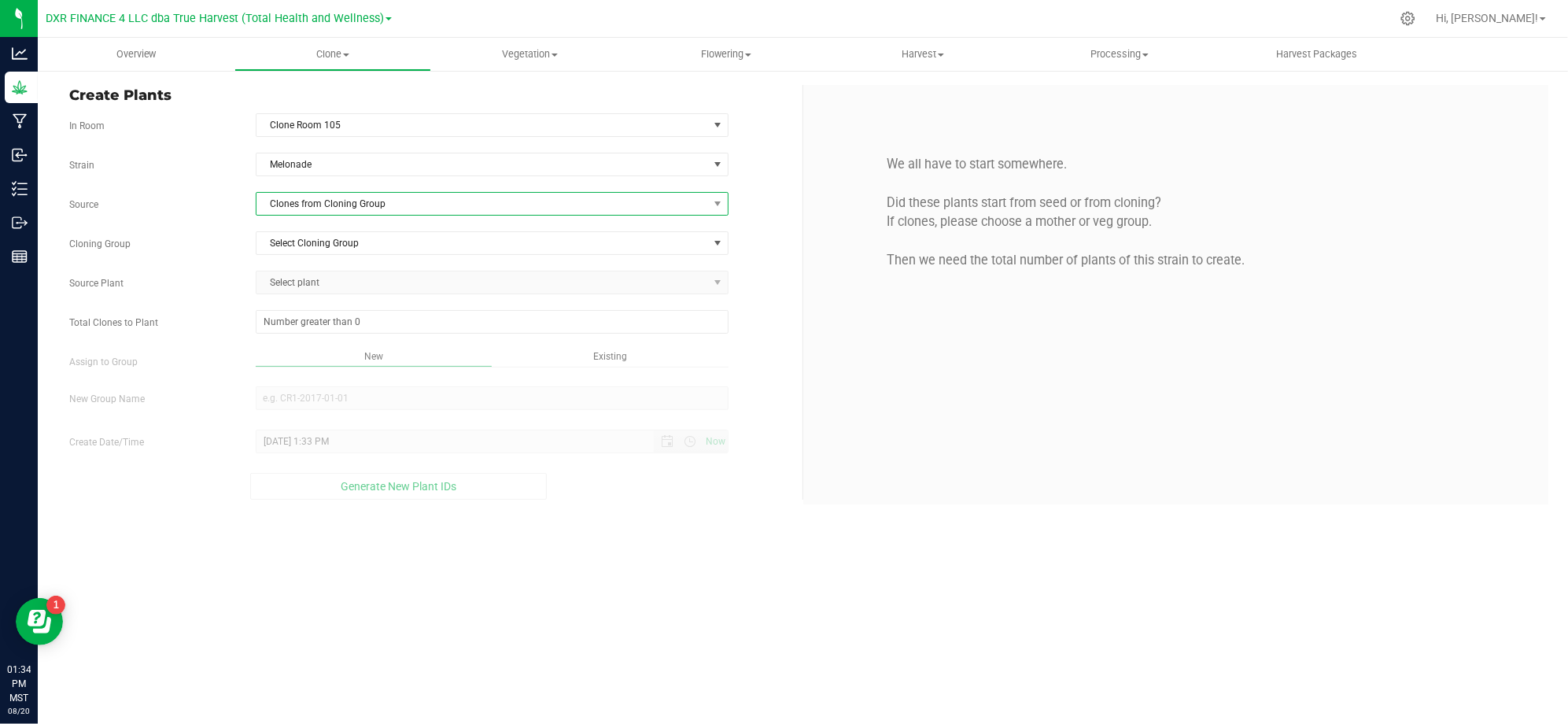
click at [407, 196] on span "Clones from Cloning Group" at bounding box center [482, 203] width 451 height 22
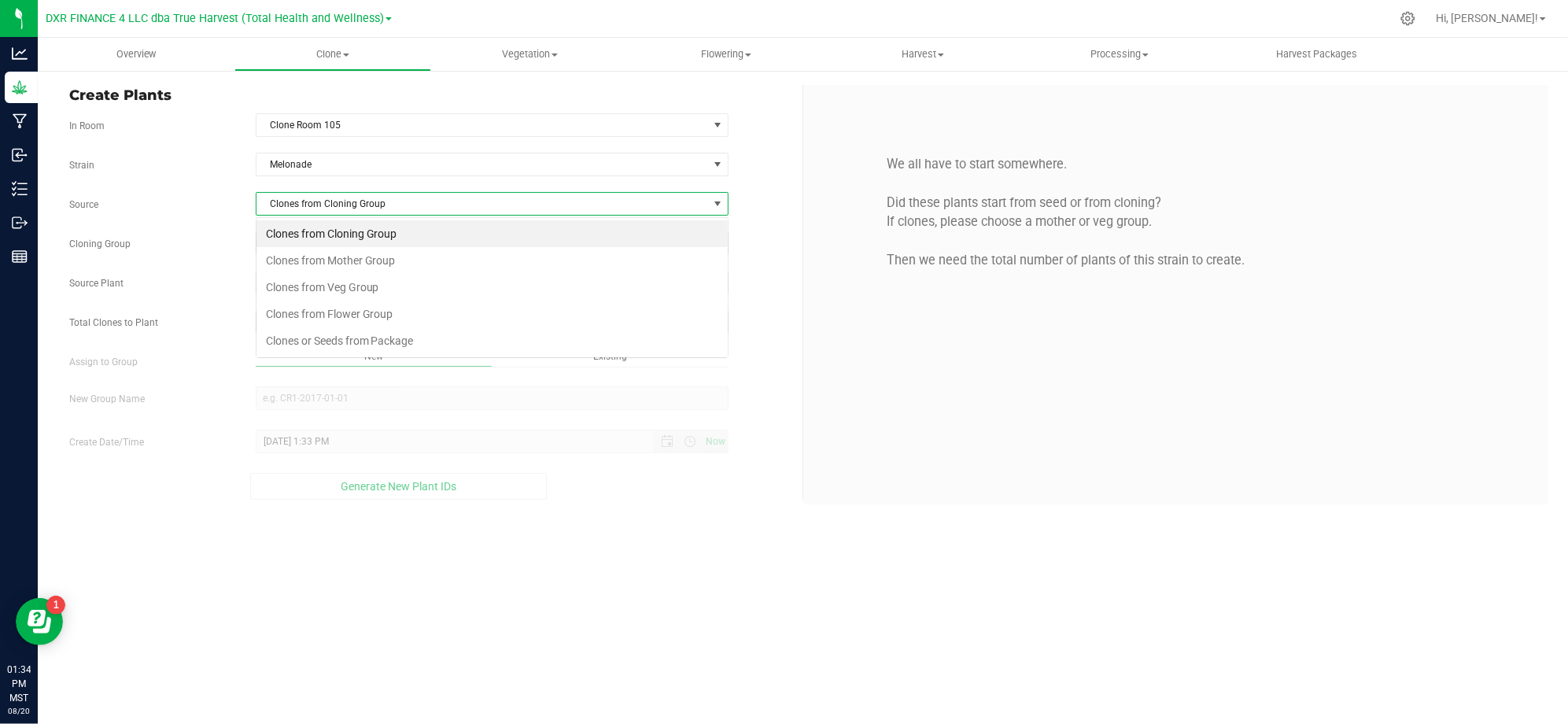
scroll to position [24, 472]
drag, startPoint x: 394, startPoint y: 263, endPoint x: 202, endPoint y: 231, distance: 194.6
click at [392, 263] on li "Clones from Mother Group" at bounding box center [492, 260] width 471 height 26
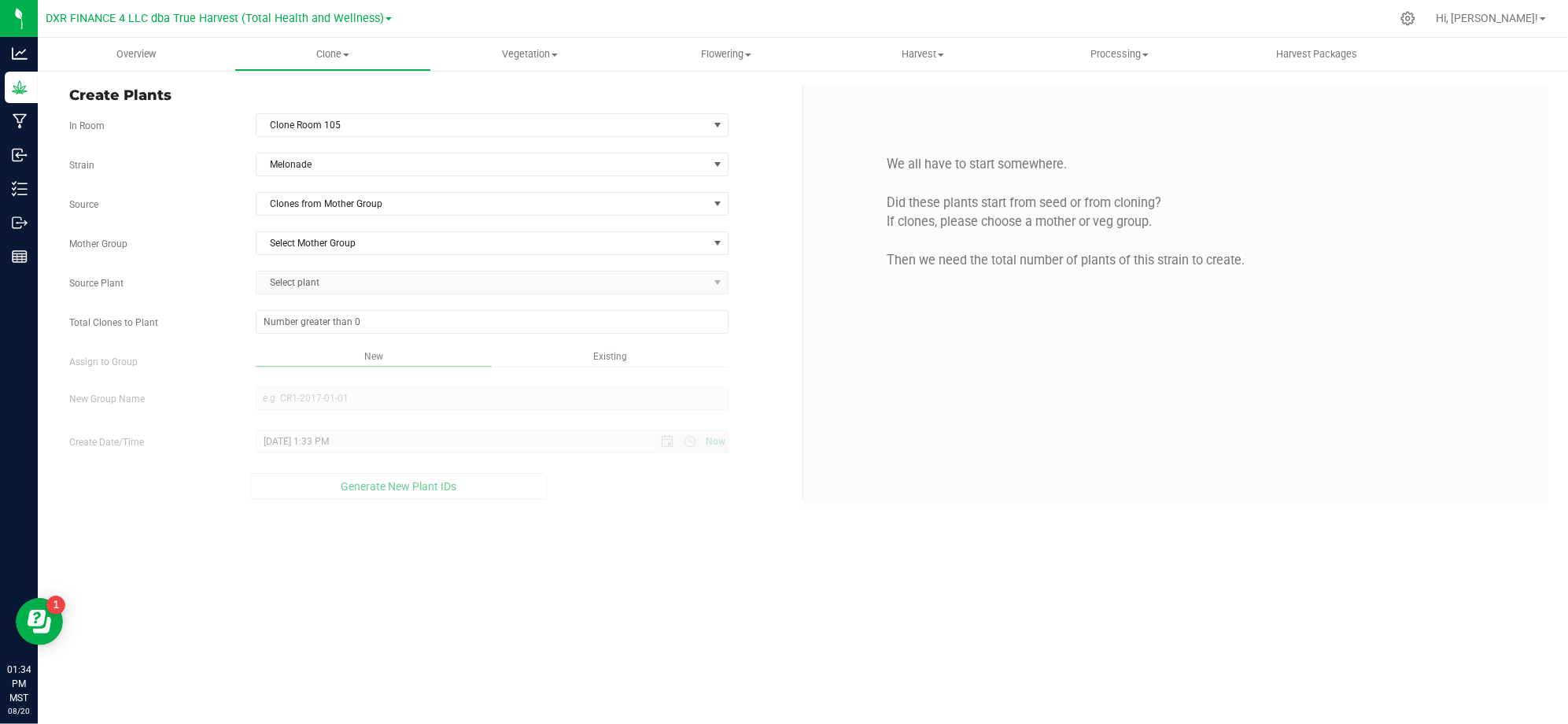
drag, startPoint x: 200, startPoint y: 231, endPoint x: 220, endPoint y: 231, distance: 20.0
click at [203, 231] on div "Strain Melonade Source Clones from Mother Group Mother Group Select Mother Grou…" at bounding box center [430, 325] width 721 height 347
click at [335, 247] on span "Select Mother Group" at bounding box center [482, 243] width 451 height 22
click at [315, 272] on li "M-MEL-4064" at bounding box center [492, 272] width 471 height 24
drag, startPoint x: 151, startPoint y: 264, endPoint x: 357, endPoint y: 315, distance: 212.2
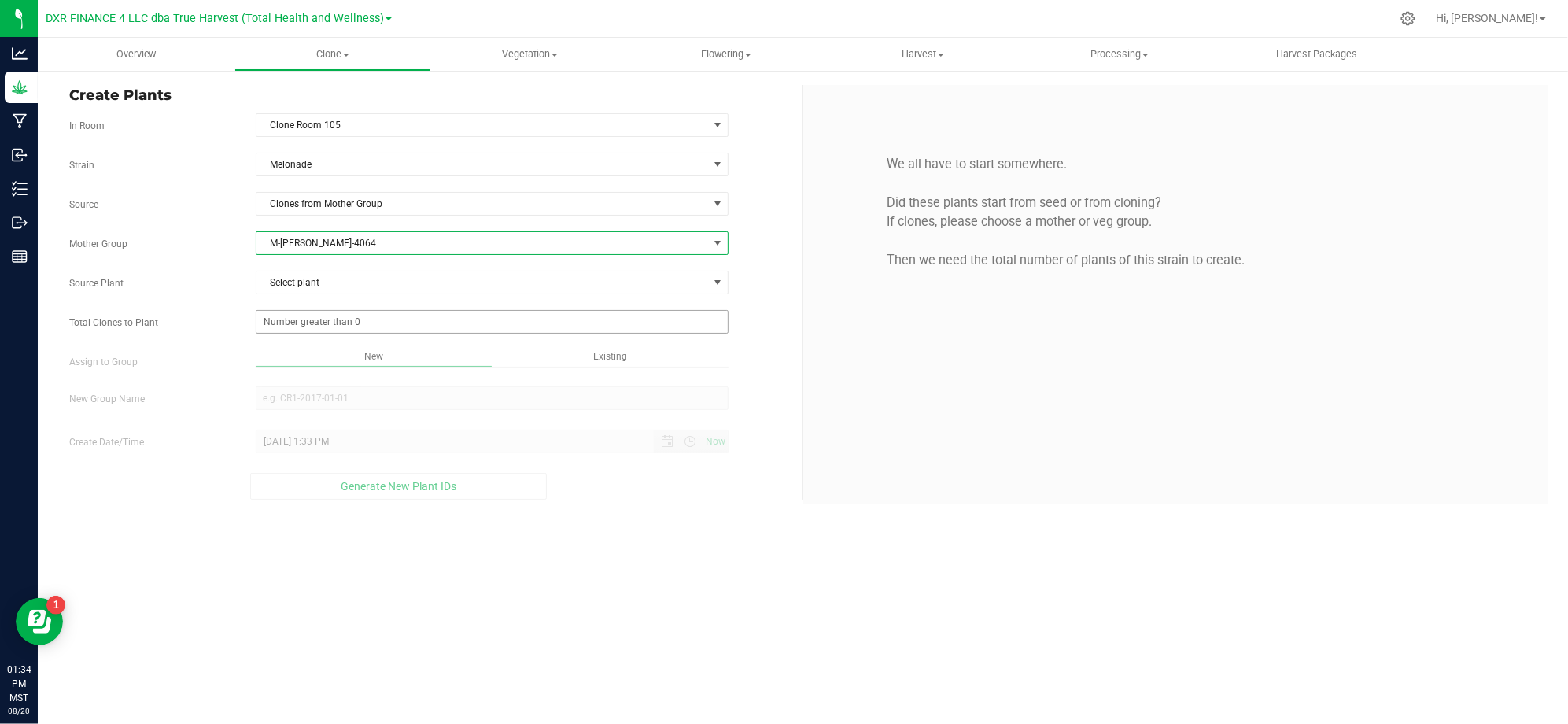
click at [166, 269] on div "Strain Melonade Source Clones from Mother Group Mother Group M-MEL-4064 Select …" at bounding box center [430, 325] width 721 height 347
drag, startPoint x: 346, startPoint y: 287, endPoint x: 378, endPoint y: 287, distance: 32.0
click at [347, 287] on span "Select plant" at bounding box center [482, 283] width 451 height 22
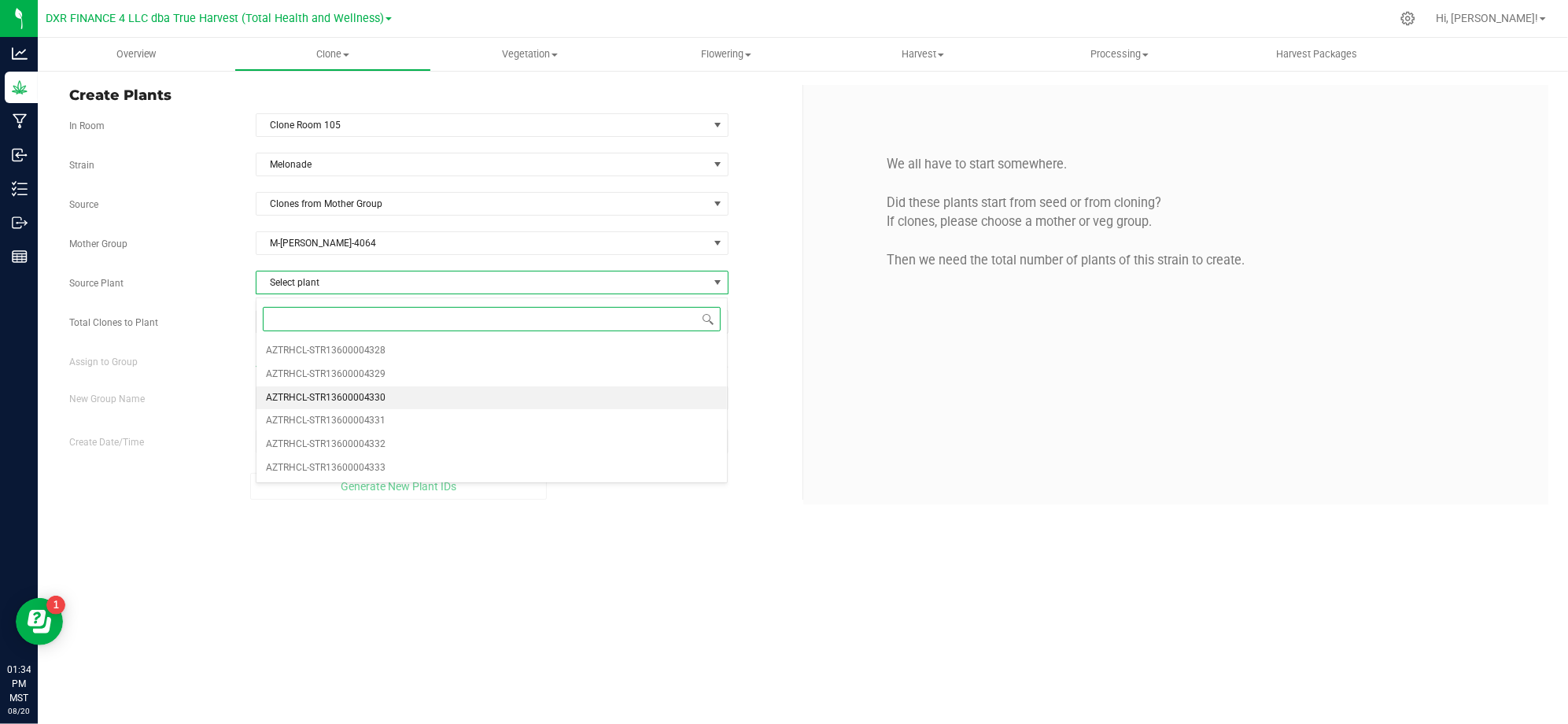
click at [388, 401] on li "AZTRHCL-STR13600004330" at bounding box center [492, 398] width 471 height 24
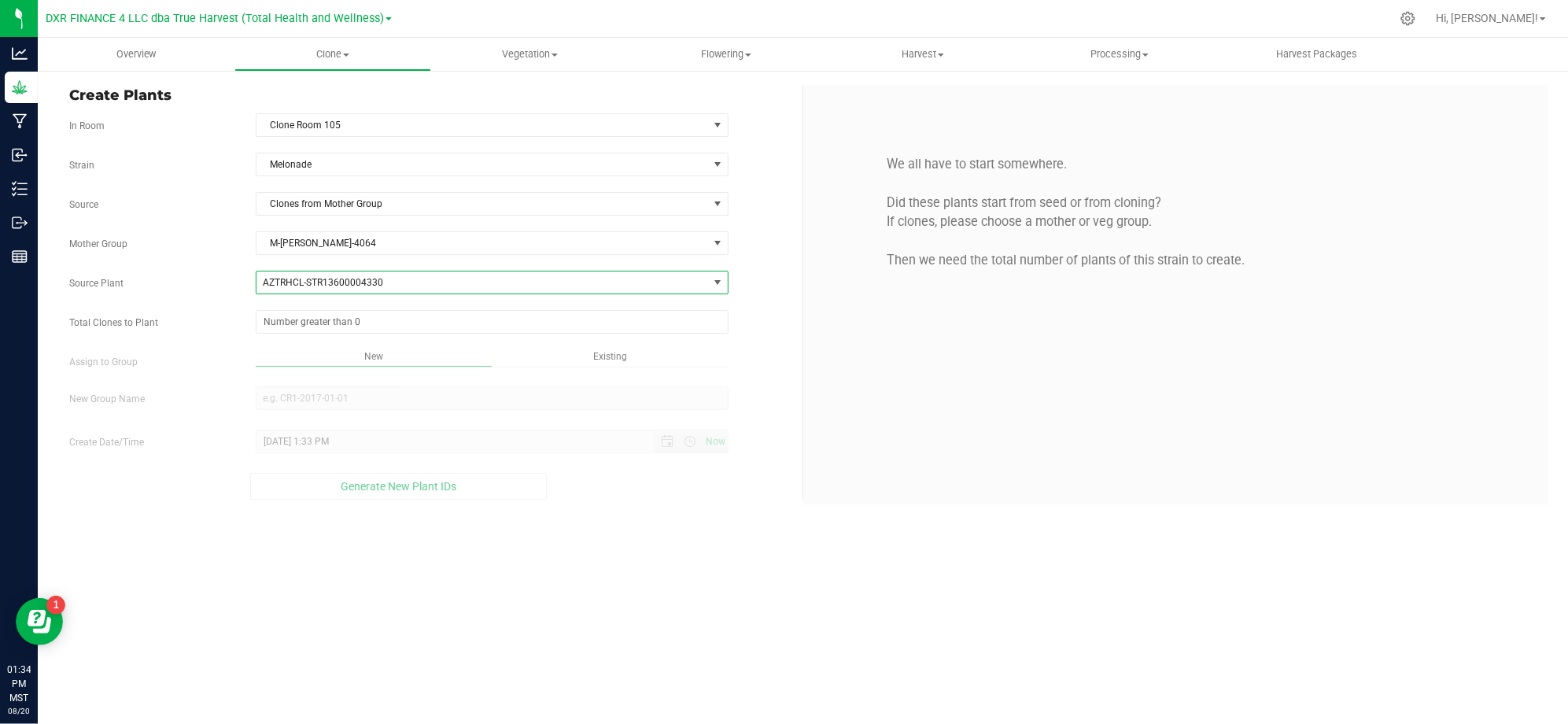
click at [189, 230] on div "Strain Melonade Source Clones from Mother Group Mother Group M-MEL-4064 Select …" at bounding box center [430, 325] width 721 height 347
click at [278, 318] on span at bounding box center [492, 321] width 473 height 24
type input "25"
click at [690, 586] on div "Overview Clone Create plants Cloning groups Cloning plants Apply to plants Vege…" at bounding box center [803, 381] width 1530 height 686
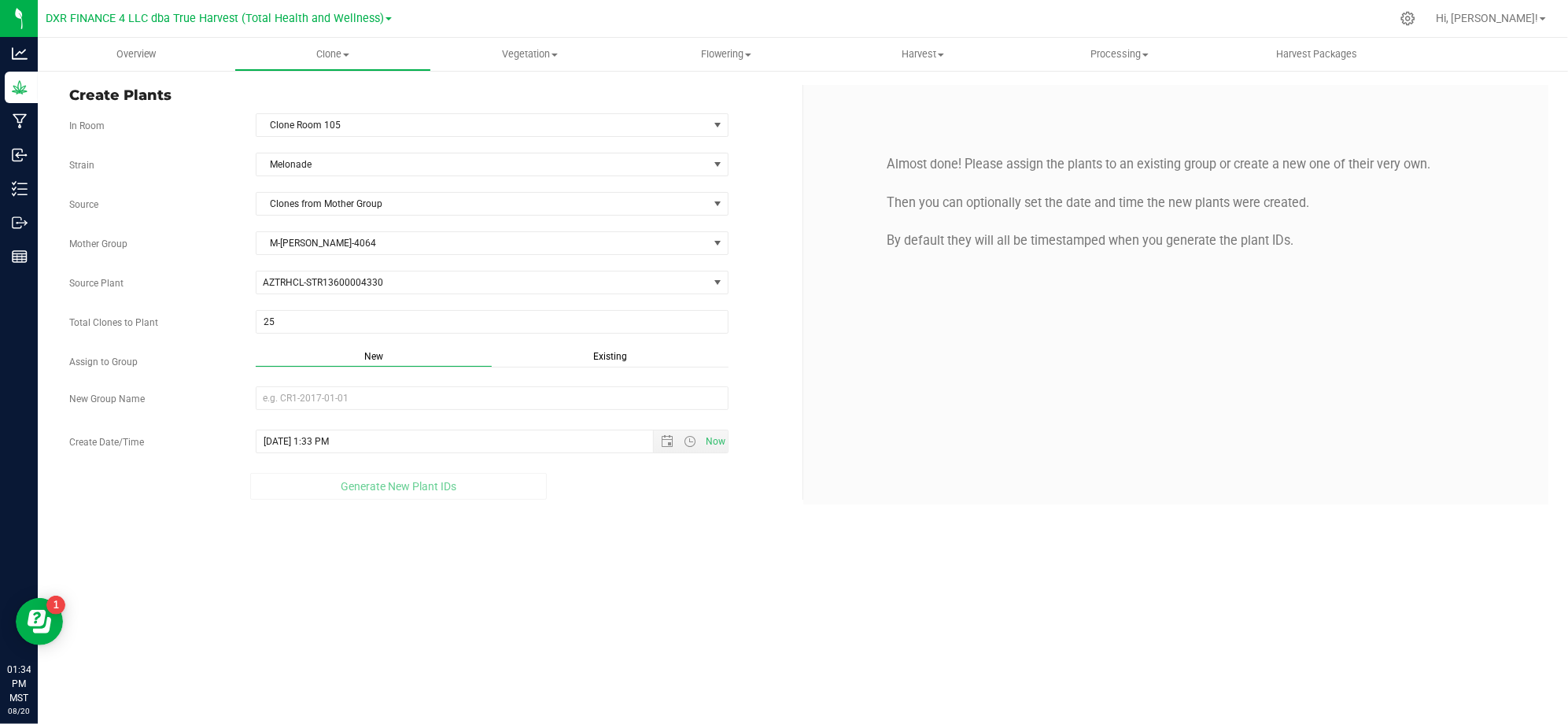
drag, startPoint x: 600, startPoint y: 360, endPoint x: 600, endPoint y: 370, distance: 10.0
click at [600, 359] on span "Existing" at bounding box center [609, 356] width 34 height 11
click at [569, 400] on span "Select Plant Group" at bounding box center [482, 398] width 451 height 22
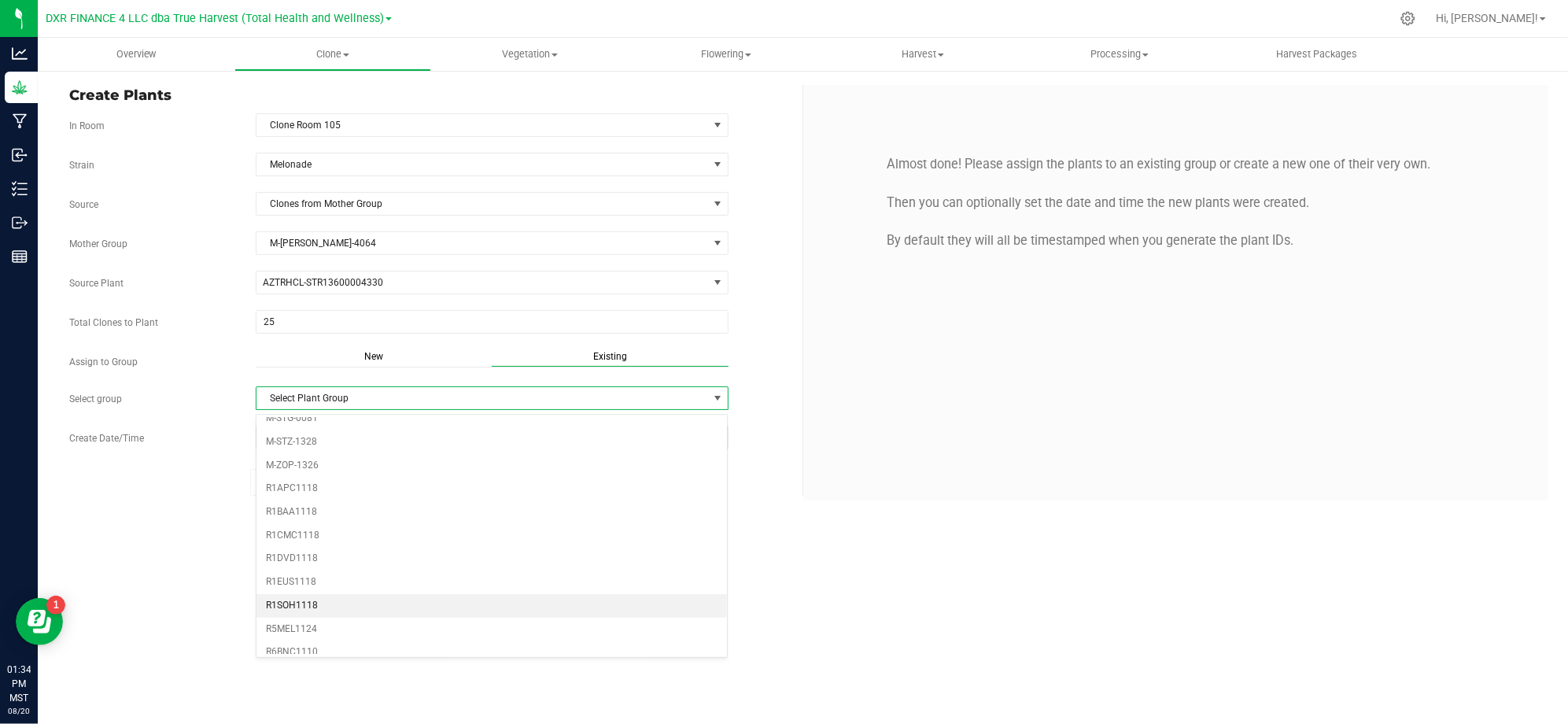
scroll to position [419, 0]
click at [319, 530] on li "R5MEL1124" at bounding box center [492, 525] width 471 height 24
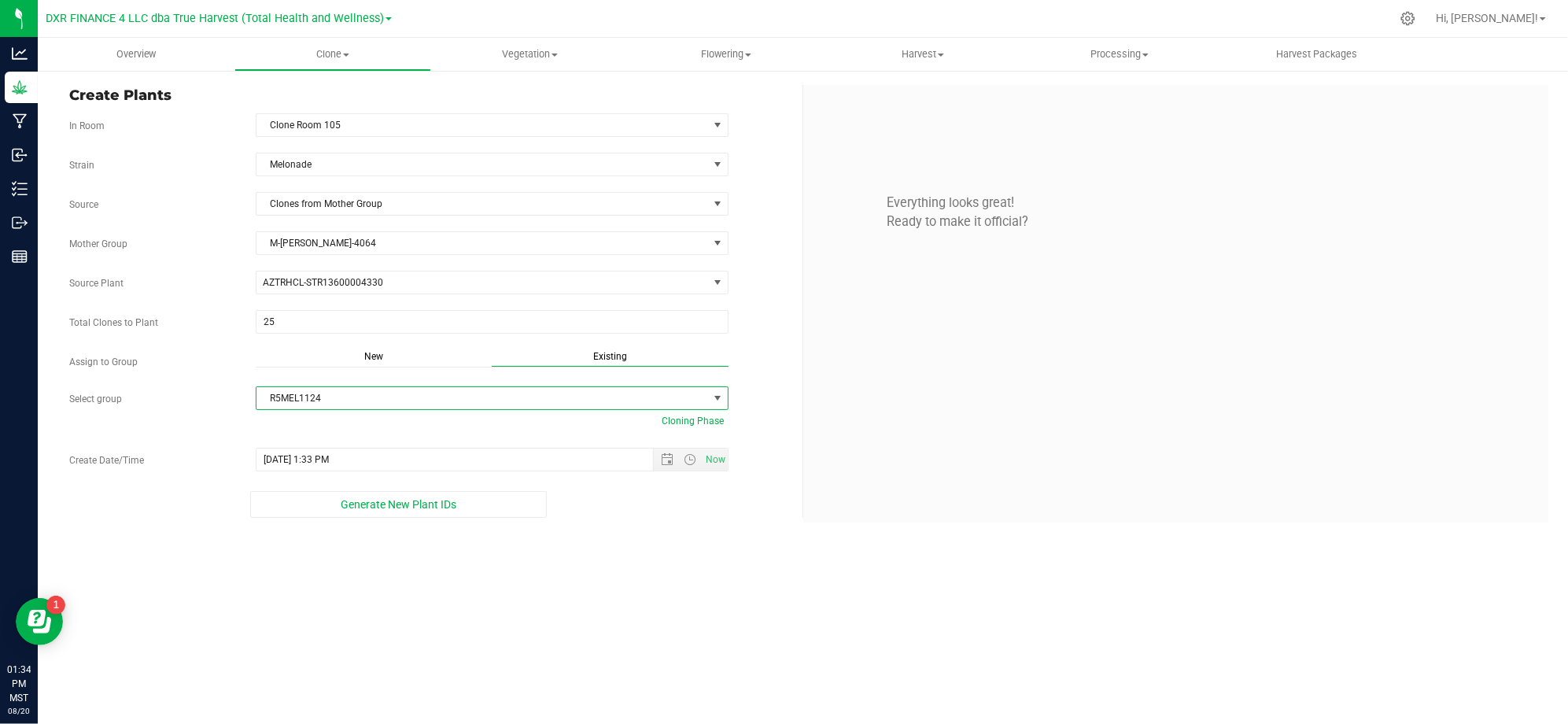
click at [674, 508] on div "Generate New Plant IDs" at bounding box center [399, 504] width 659 height 26
click at [657, 461] on span "Open the date view" at bounding box center [667, 459] width 26 height 12
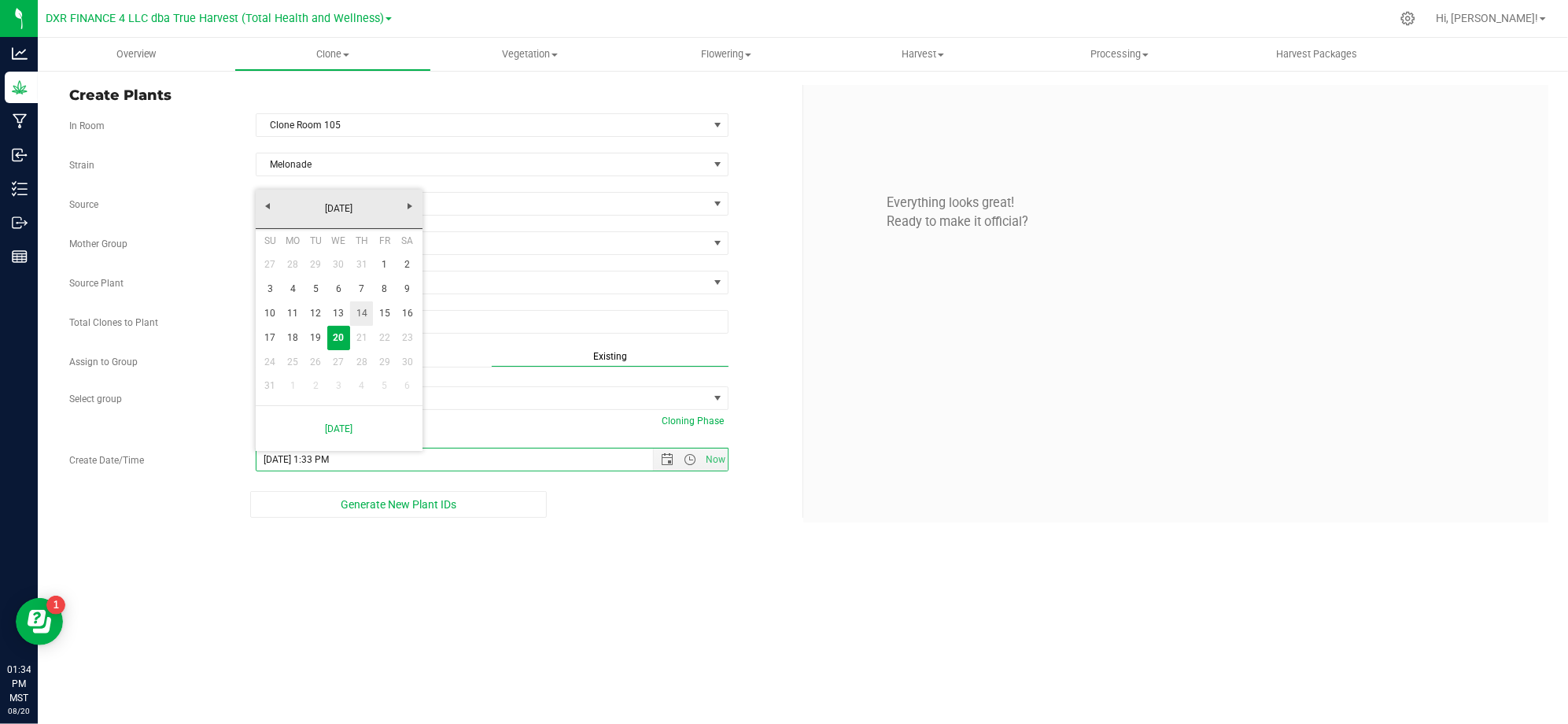
click at [366, 311] on link "14" at bounding box center [362, 314] width 23 height 25
type input "8/14/2025 1:33 PM"
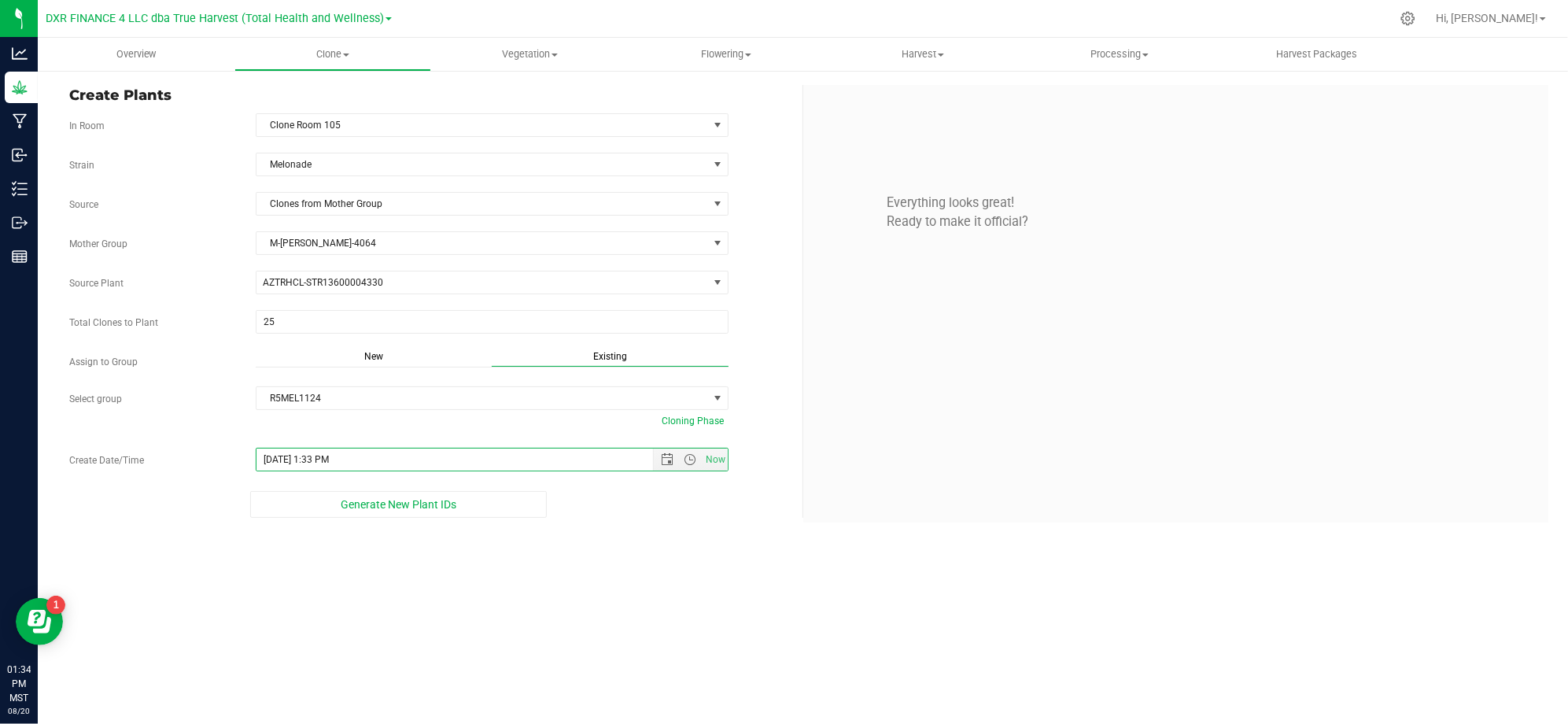
click at [583, 596] on div "Overview Clone Create plants Cloning groups Cloning plants Apply to plants Vege…" at bounding box center [803, 381] width 1530 height 686
click at [592, 664] on div "Overview Clone Create plants Cloning groups Cloning plants Apply to plants Vege…" at bounding box center [803, 381] width 1530 height 686
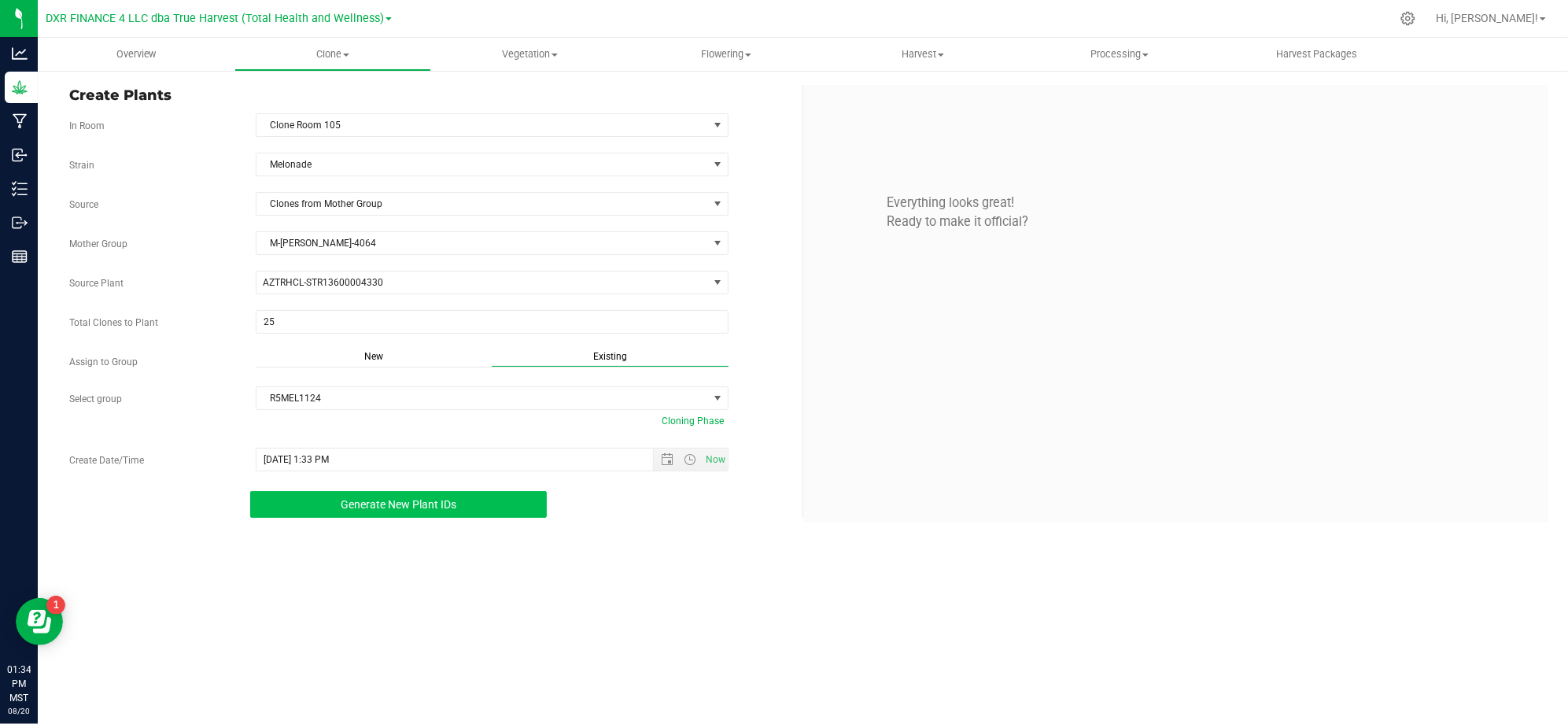
click at [365, 516] on button "Generate New Plant IDs" at bounding box center [399, 504] width 296 height 26
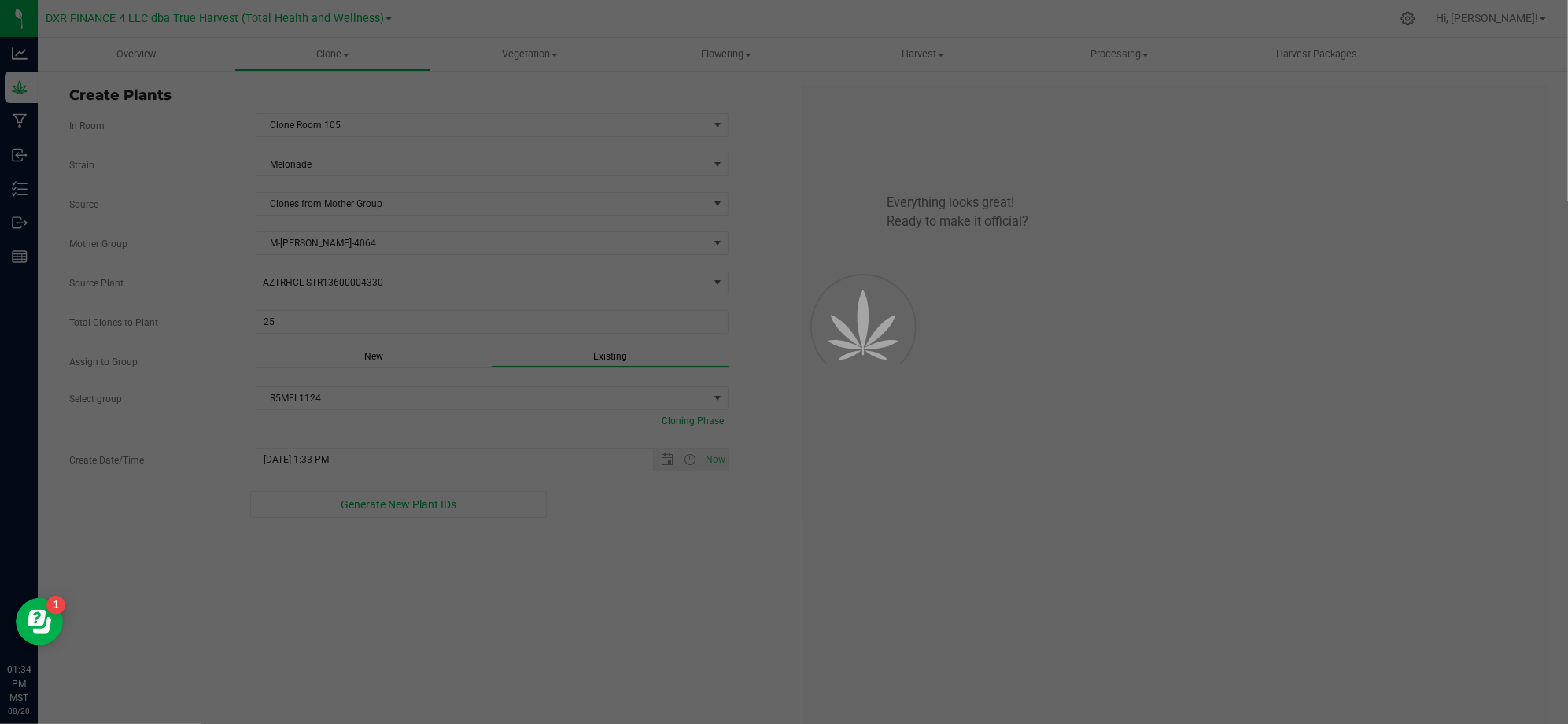
scroll to position [47, 0]
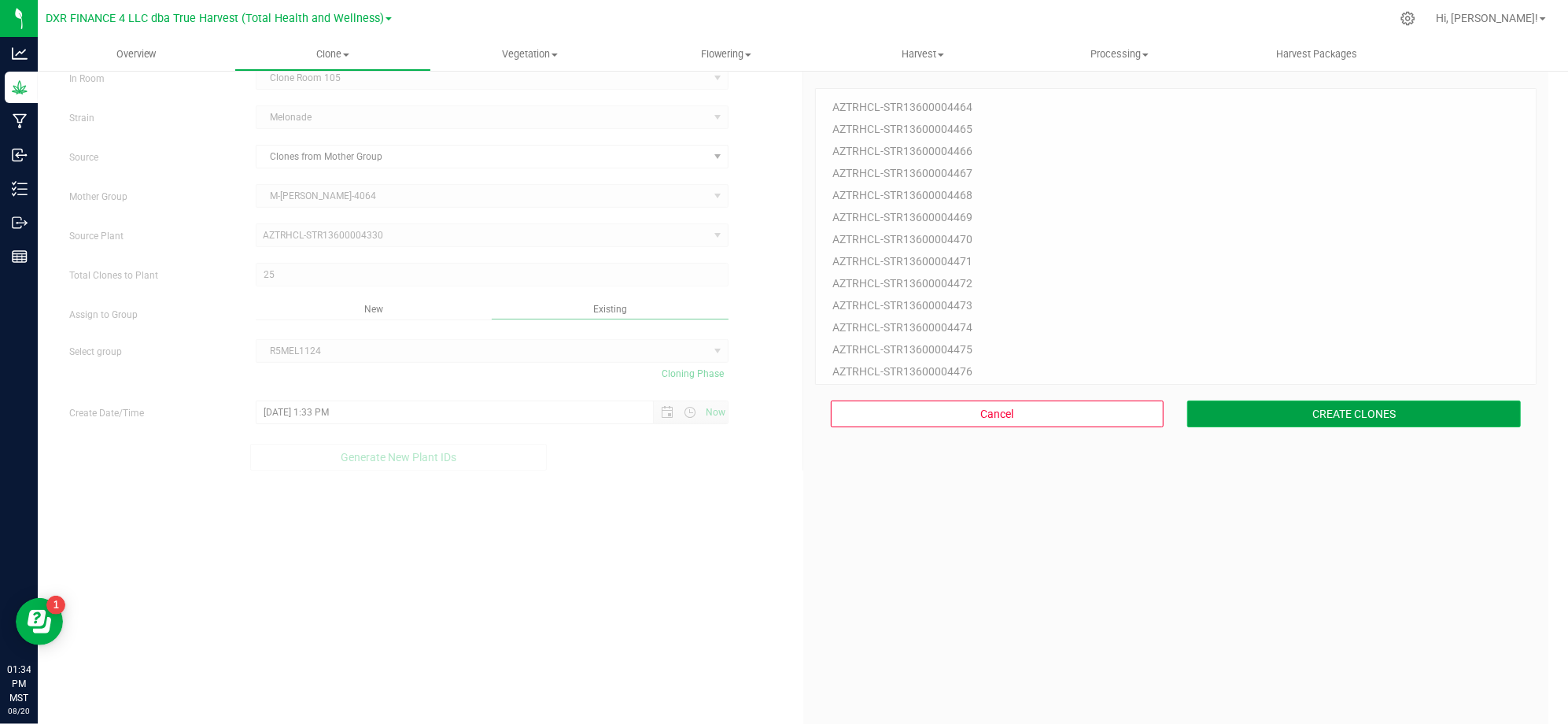
click at [1338, 407] on button "CREATE CLONES" at bounding box center [1353, 413] width 334 height 26
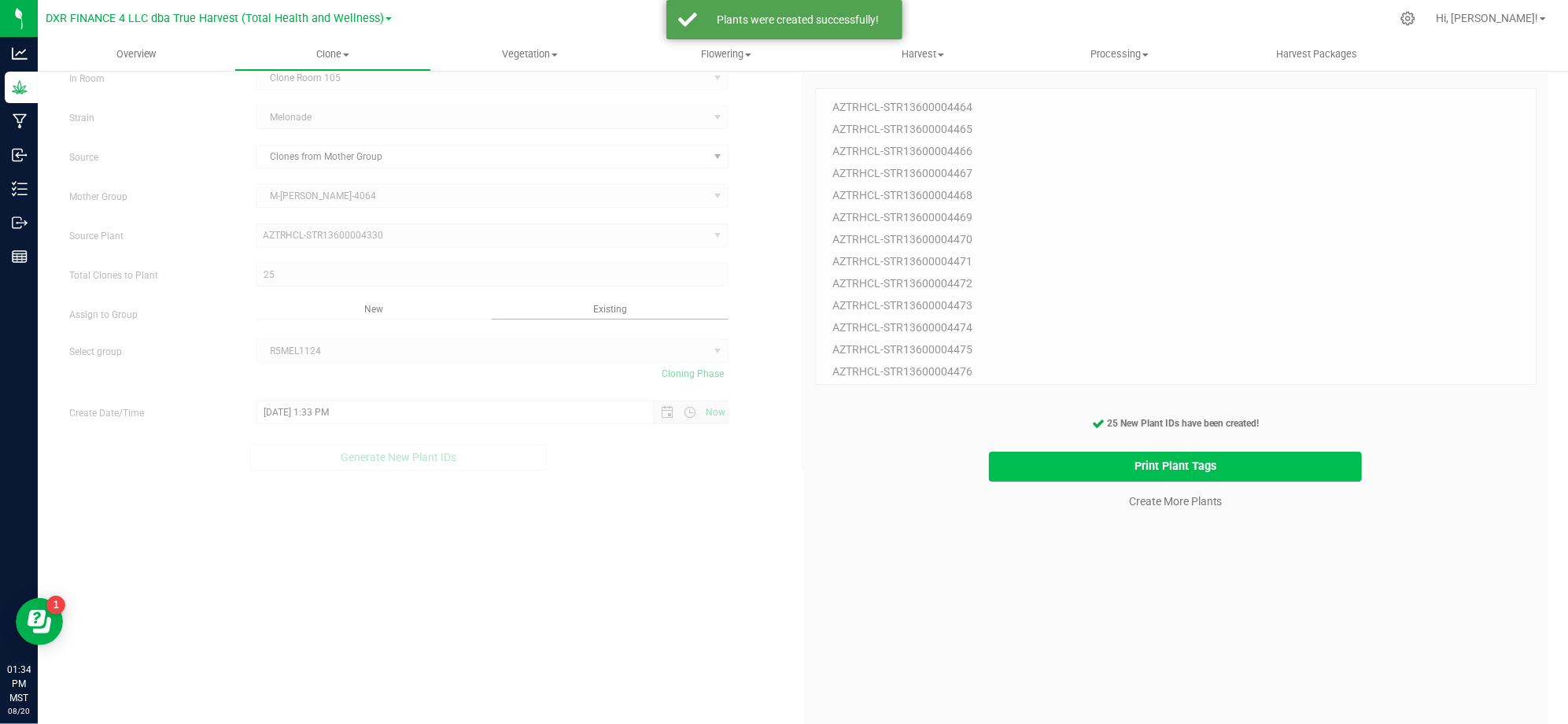
click at [1023, 451] on button "Print Plant Tags" at bounding box center [1175, 466] width 373 height 30
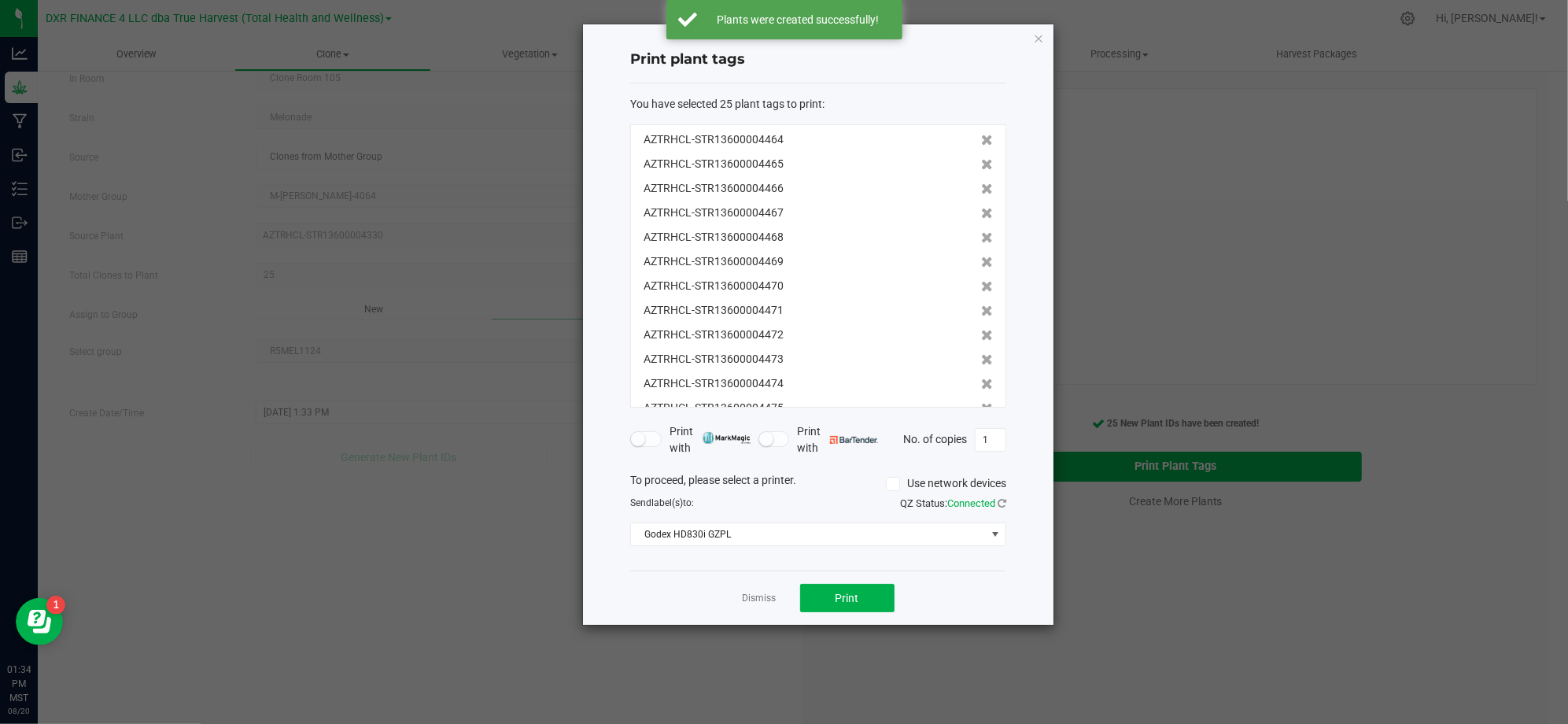
scroll to position [341, 0]
click at [971, 609] on div "Dismiss Print" at bounding box center [818, 597] width 376 height 54
click at [852, 596] on span "Print" at bounding box center [847, 597] width 24 height 12
drag, startPoint x: 1025, startPoint y: 587, endPoint x: 971, endPoint y: 592, distance: 54.2
click at [1024, 587] on div "Print plant tags You have selected 25 plant tags to print : AZTRHCL-STR13600004…" at bounding box center [818, 325] width 470 height 600
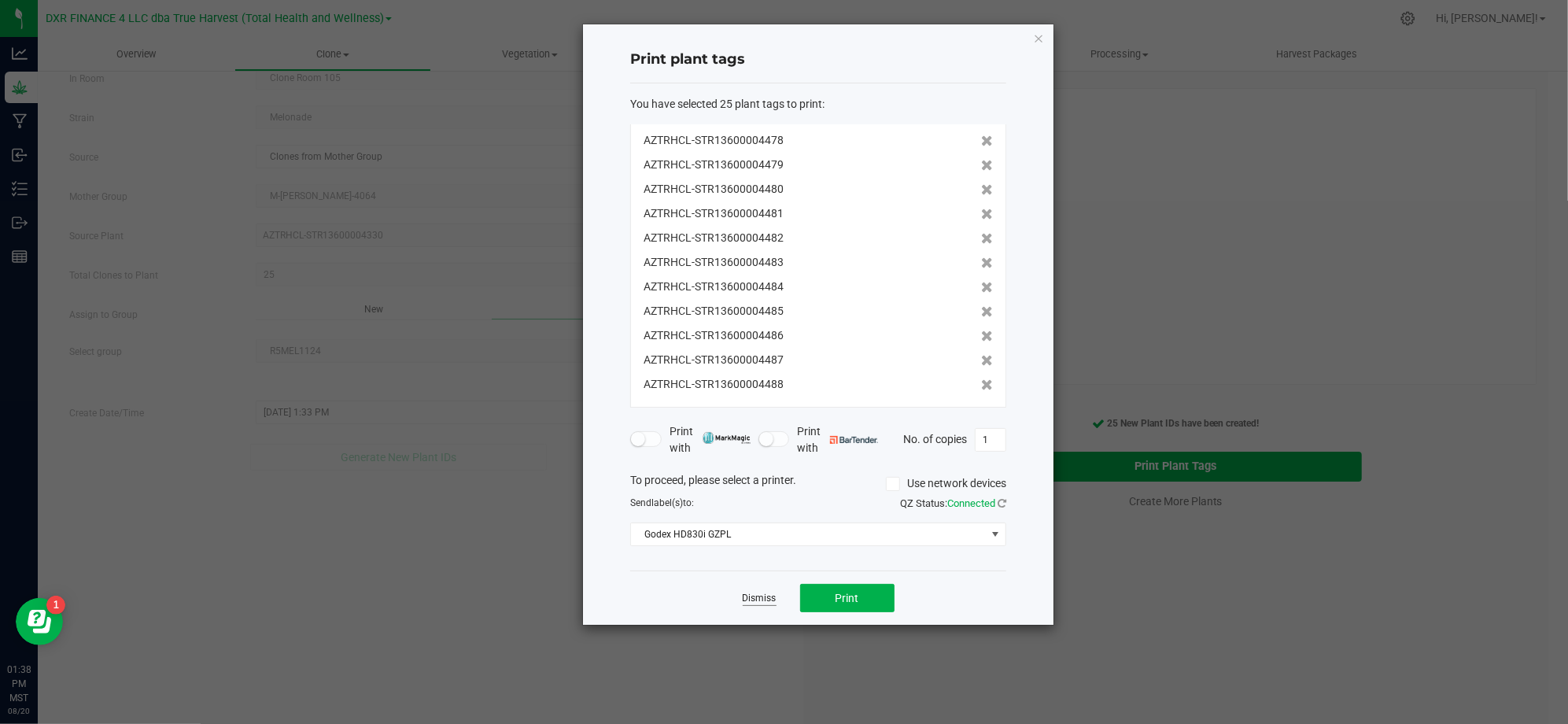
click at [745, 595] on link "Dismiss" at bounding box center [759, 598] width 34 height 13
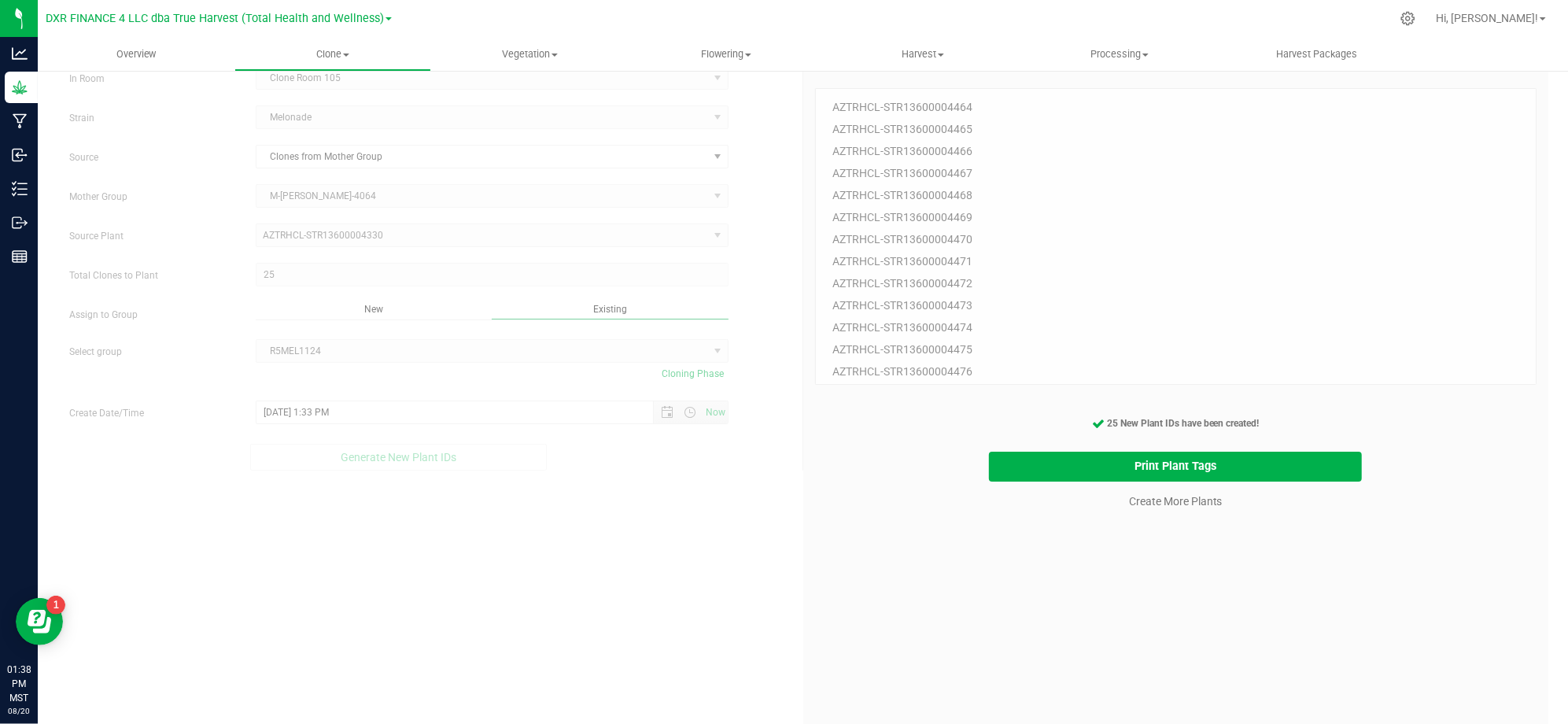
drag, startPoint x: 1025, startPoint y: 619, endPoint x: 1139, endPoint y: 510, distance: 157.7
click at [1043, 601] on div "25 Plant IDs to Generate AZTRHCL-STR13600004464 AZTRHCL-STR13600004465 AZTRHCL-…" at bounding box center [1175, 422] width 722 height 724
click at [1150, 496] on link "Create More Plants" at bounding box center [1176, 501] width 94 height 16
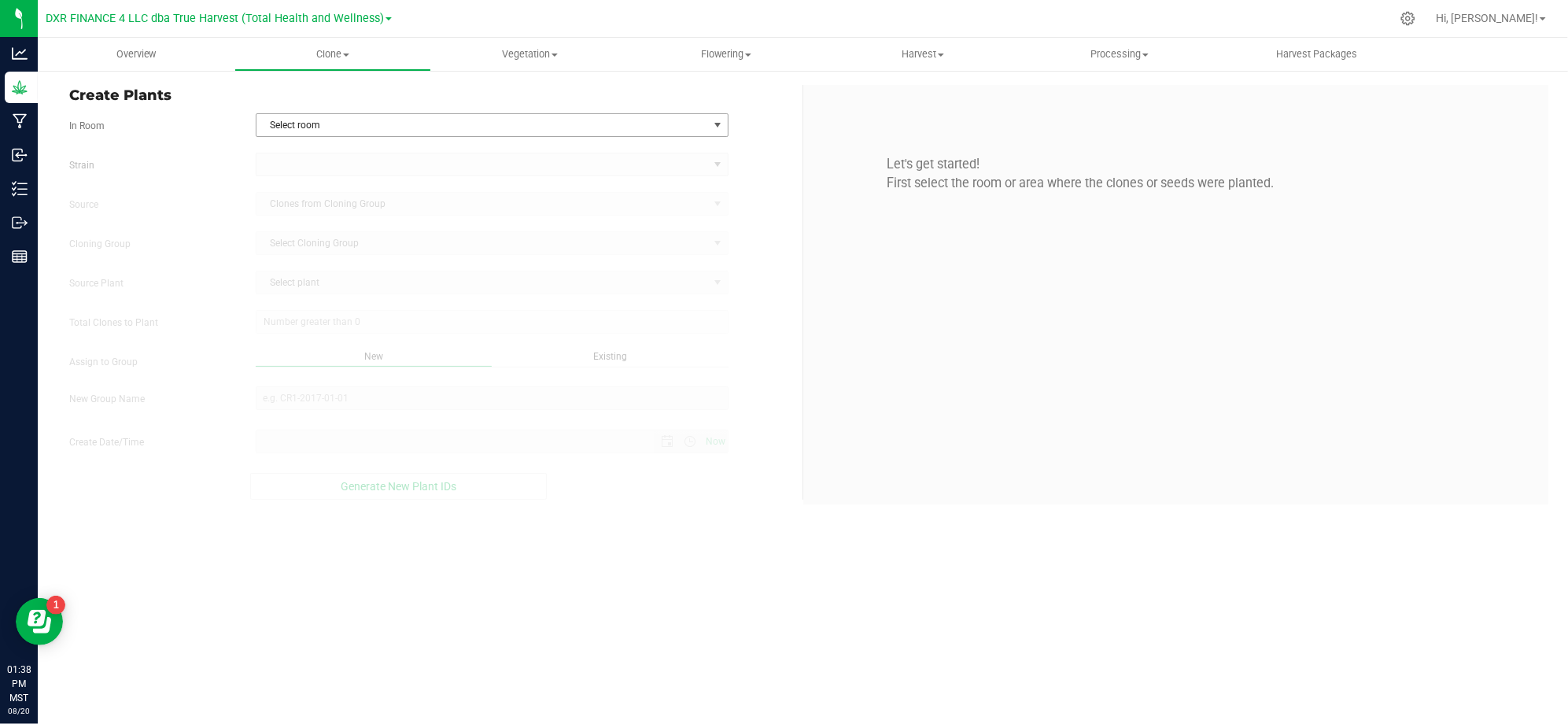
type input "8/20/2025 1:38 PM"
click at [275, 121] on span "Select room" at bounding box center [482, 124] width 451 height 22
drag, startPoint x: 315, startPoint y: 180, endPoint x: 292, endPoint y: 178, distance: 23.1
click at [315, 180] on li "Clone Room 105" at bounding box center [492, 176] width 471 height 24
click at [226, 170] on label "Strain" at bounding box center [151, 165] width 186 height 14
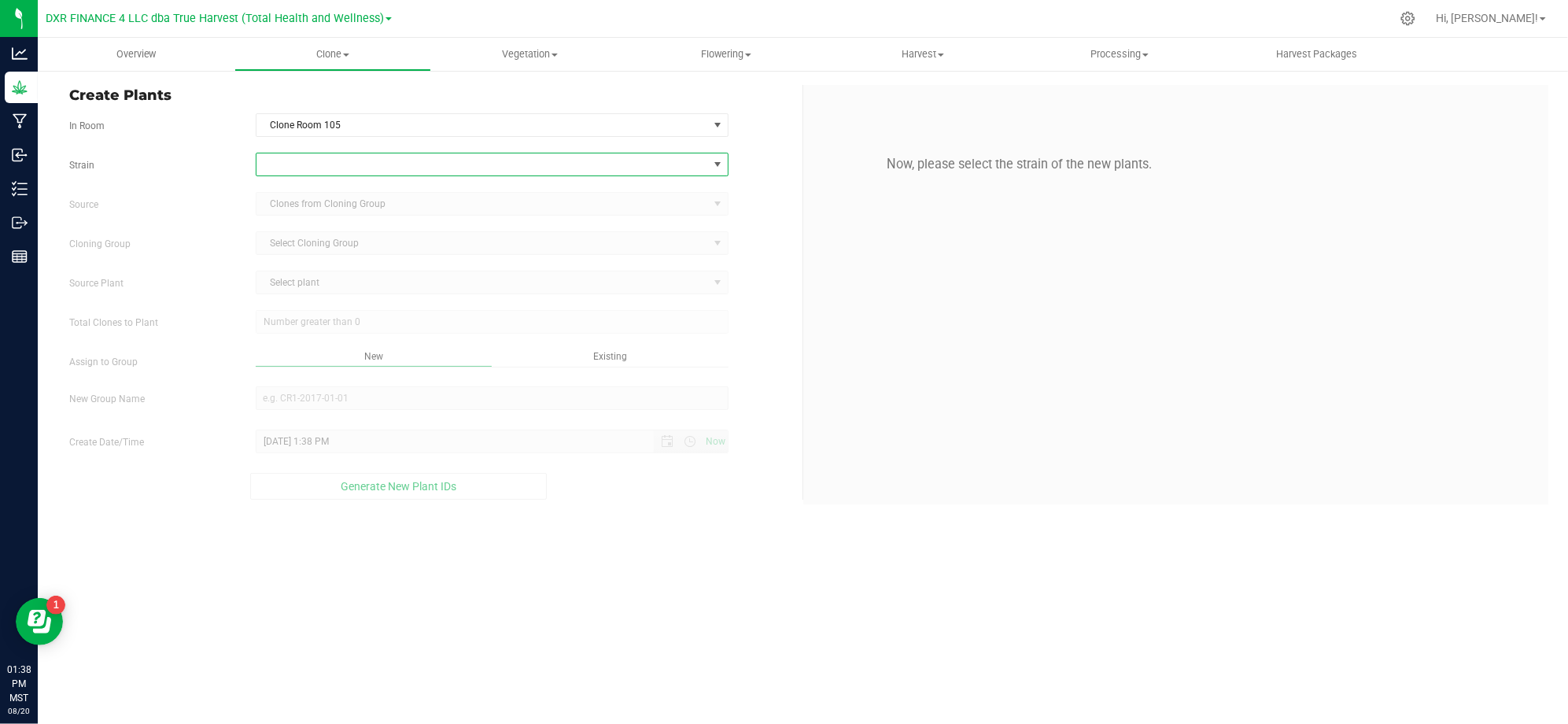
click at [321, 171] on span at bounding box center [482, 164] width 451 height 22
type input "cadill"
click at [292, 234] on li "Cadillac Rainbows" at bounding box center [492, 230] width 471 height 22
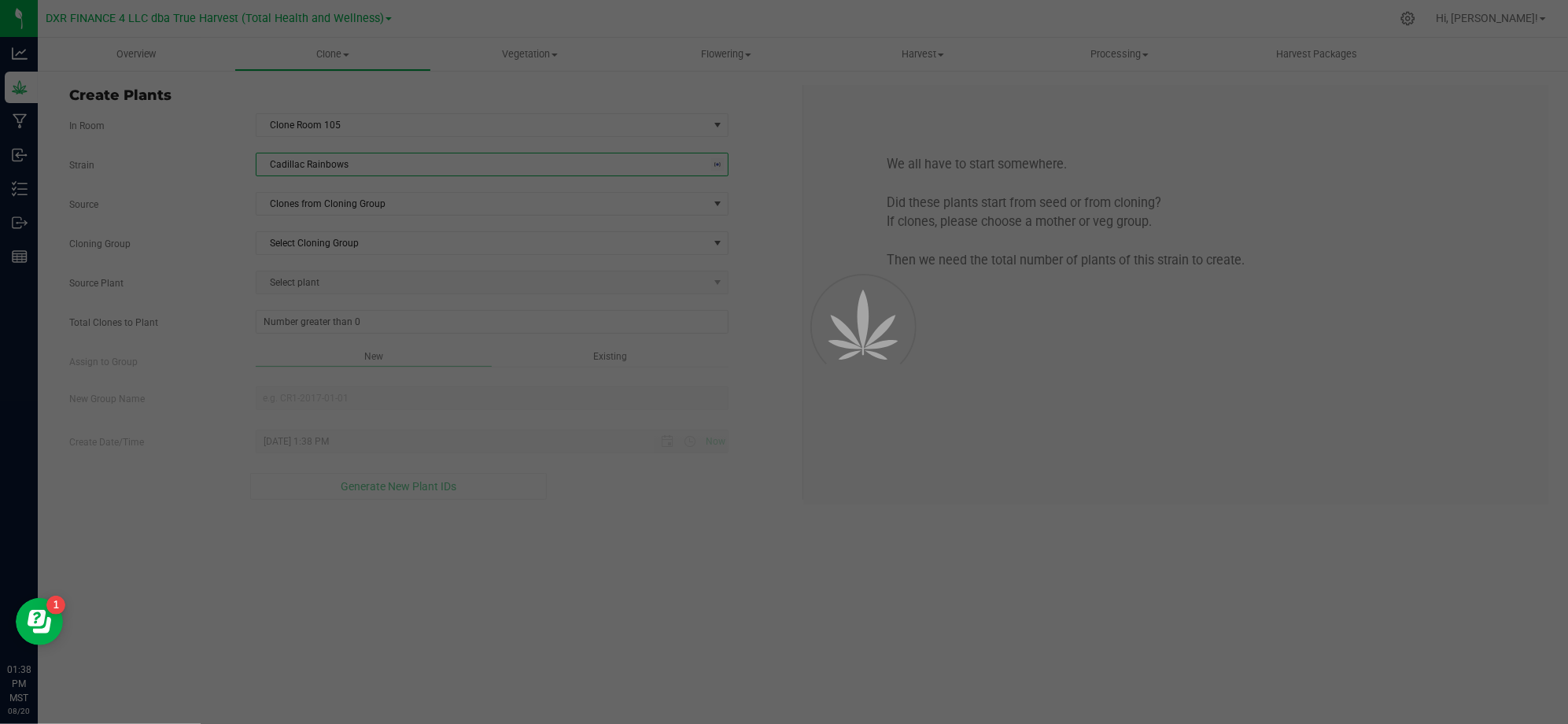
drag, startPoint x: 222, startPoint y: 214, endPoint x: 231, endPoint y: 212, distance: 9.2
click at [228, 212] on div "Source Clones from Cloning Group" at bounding box center [430, 203] width 744 height 24
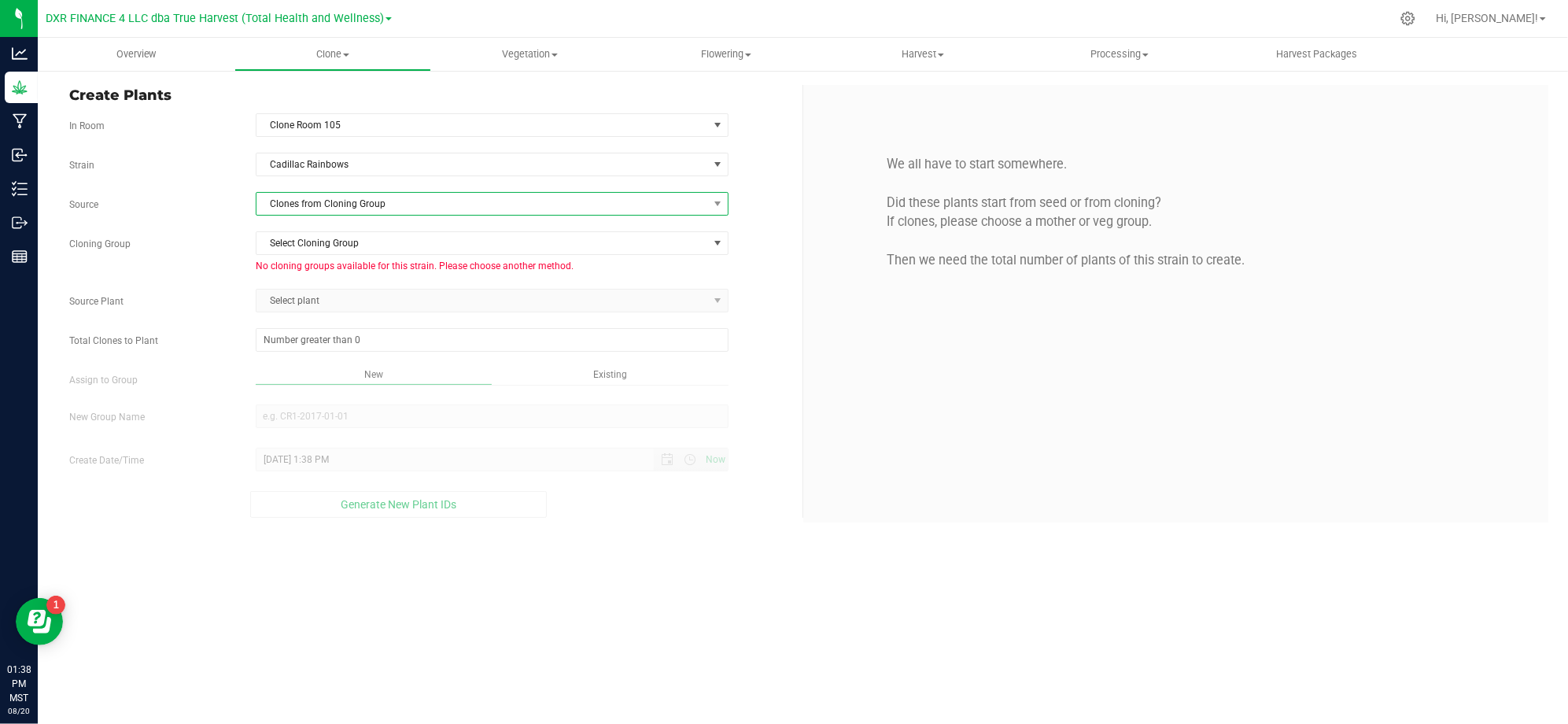
click at [343, 195] on span "Clones from Cloning Group" at bounding box center [482, 203] width 451 height 22
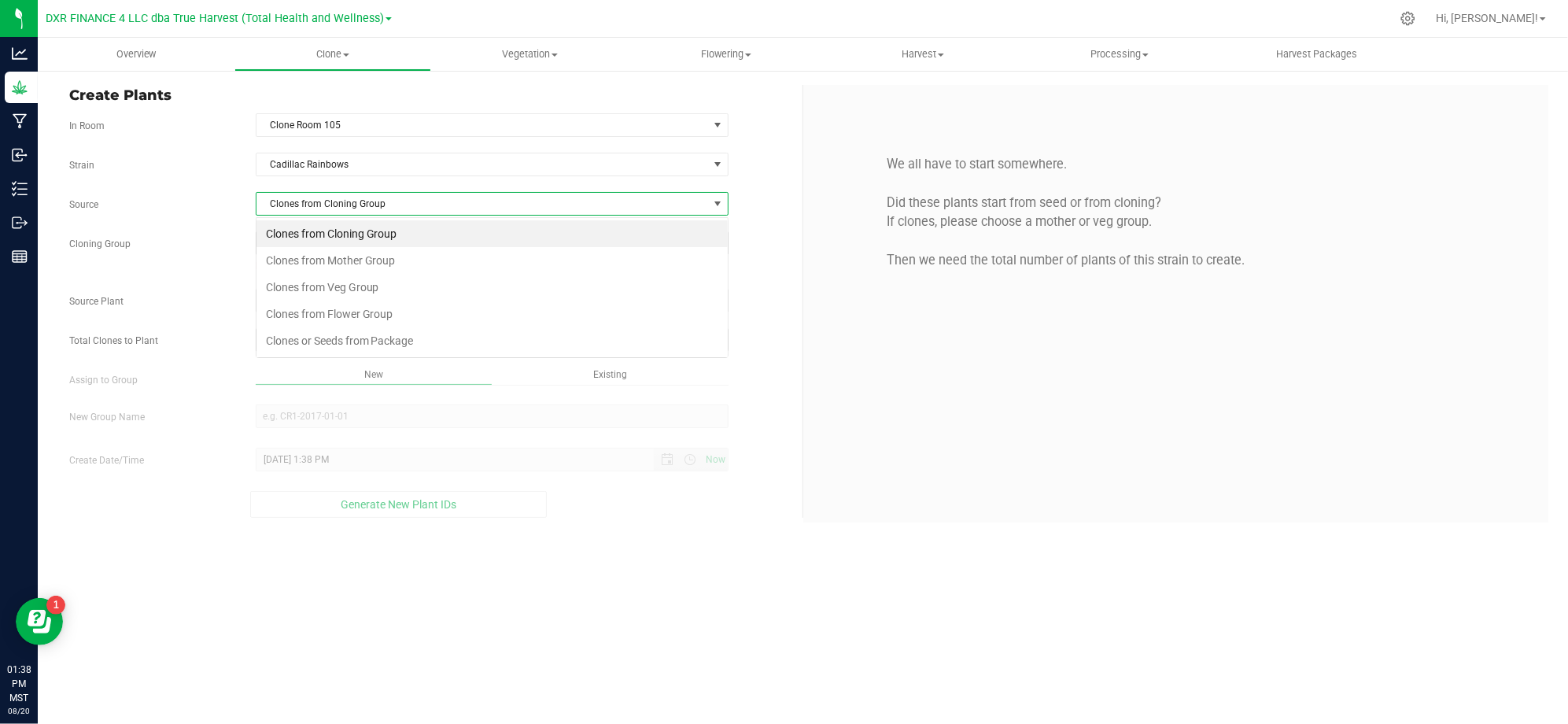
scroll to position [24, 472]
click at [360, 259] on li "Clones from Mother Group" at bounding box center [492, 260] width 471 height 26
click at [313, 240] on span "Select Mother Group" at bounding box center [482, 243] width 451 height 22
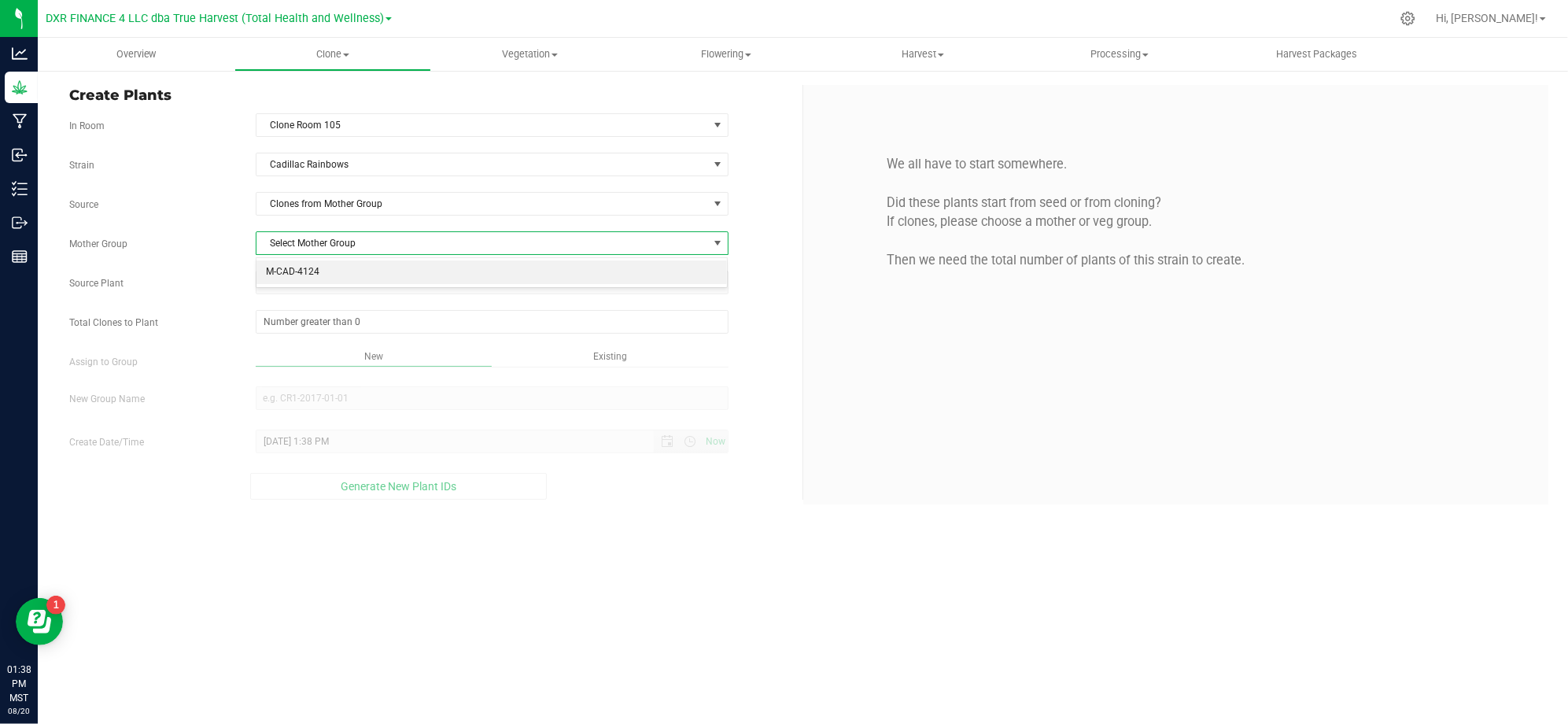
drag, startPoint x: 332, startPoint y: 273, endPoint x: 259, endPoint y: 266, distance: 73.3
click at [328, 273] on li "M-CAD-4124" at bounding box center [492, 272] width 471 height 24
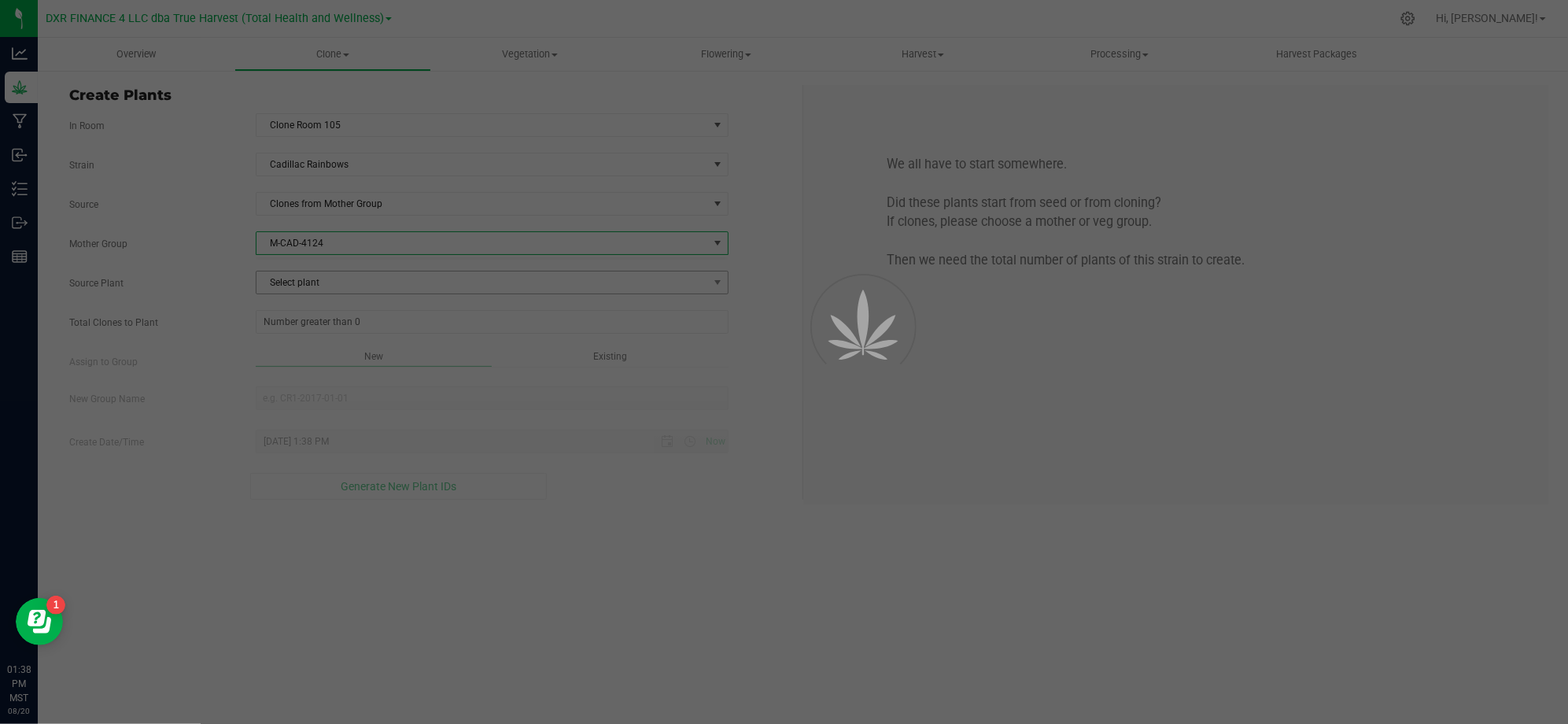
click at [254, 272] on div "Strain Cadillac Rainbows Source Clones from Mother Group Mother Group M-CAD-412…" at bounding box center [430, 325] width 721 height 347
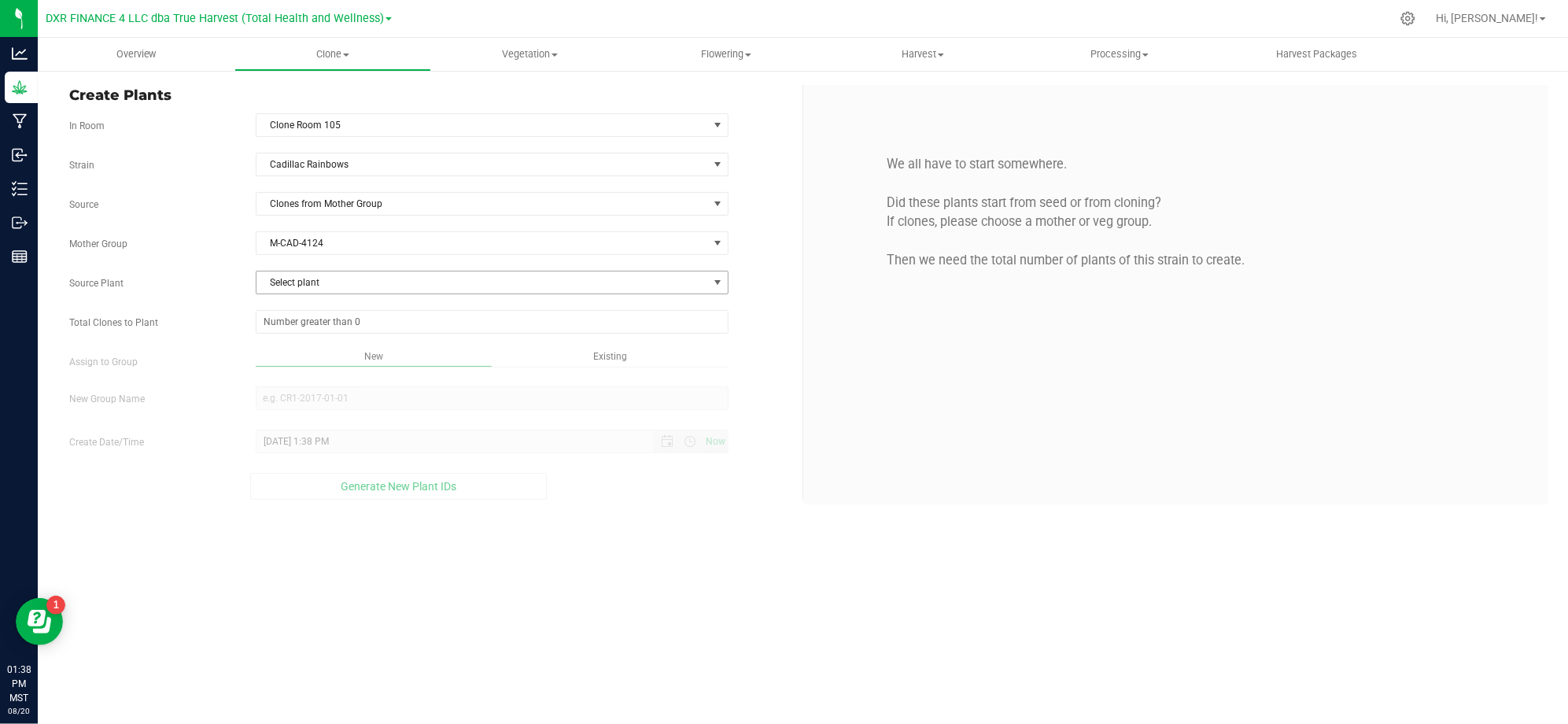
click at [330, 281] on span "Select plant" at bounding box center [482, 283] width 451 height 22
click at [377, 255] on span "M-CAD-4124" at bounding box center [492, 243] width 473 height 24
click at [233, 242] on label "Mother Group" at bounding box center [151, 243] width 186 height 14
click at [419, 203] on span "Clones from Mother Group" at bounding box center [482, 203] width 451 height 22
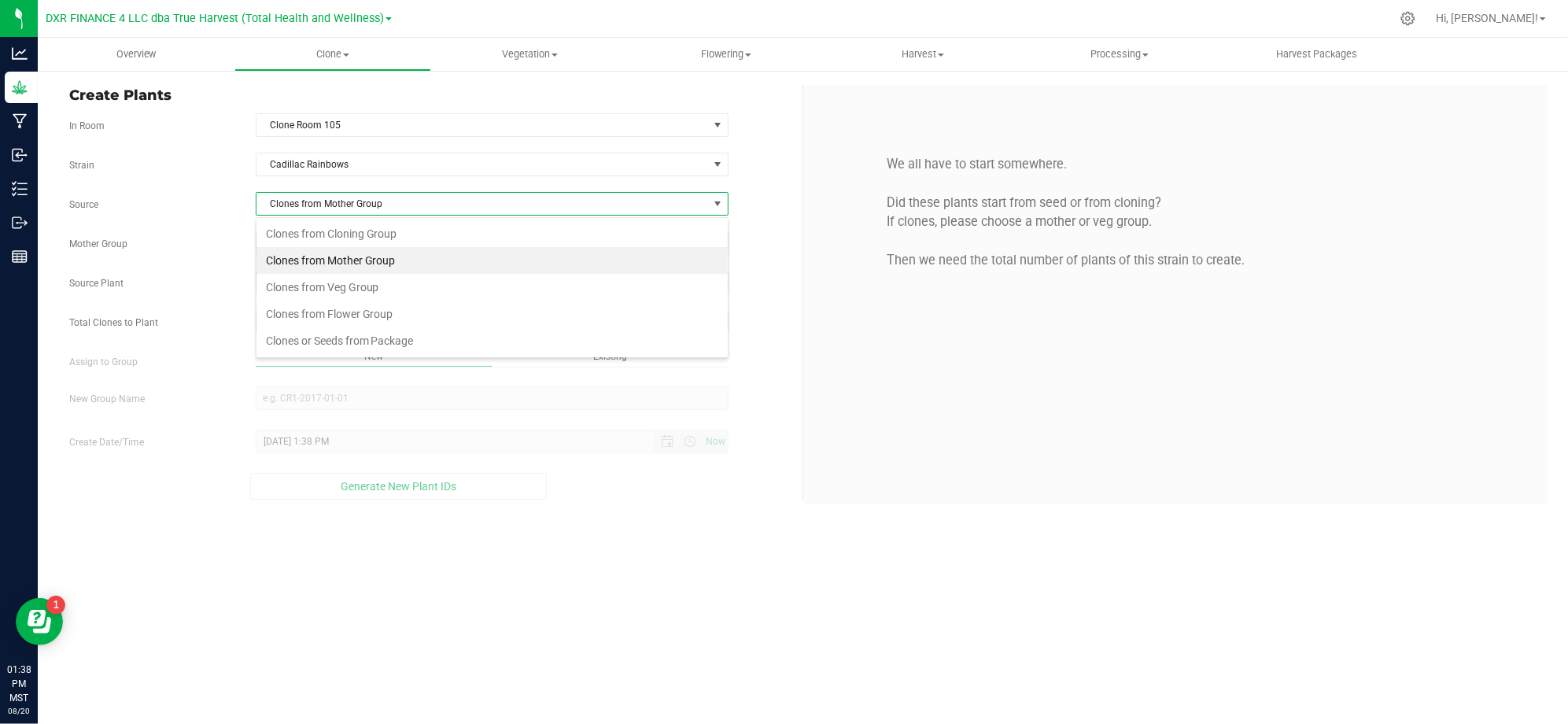
scroll to position [24, 472]
click at [419, 204] on span "Clones from Mother Group" at bounding box center [482, 203] width 451 height 22
drag, startPoint x: 185, startPoint y: 195, endPoint x: 249, endPoint y: 199, distance: 64.1
click at [190, 195] on div "Source Clones from Mother Group" at bounding box center [430, 203] width 744 height 24
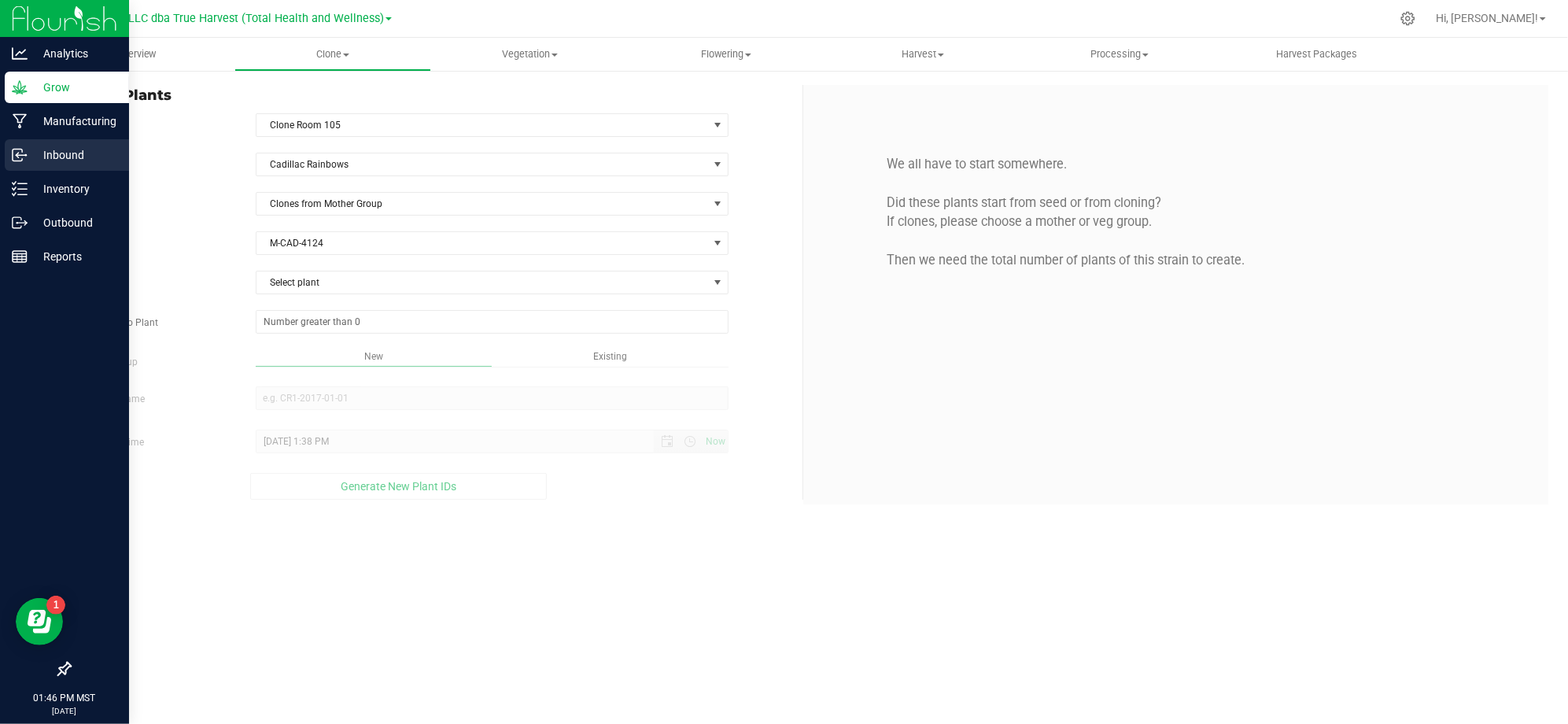
click at [54, 158] on p "Inbound" at bounding box center [74, 155] width 95 height 19
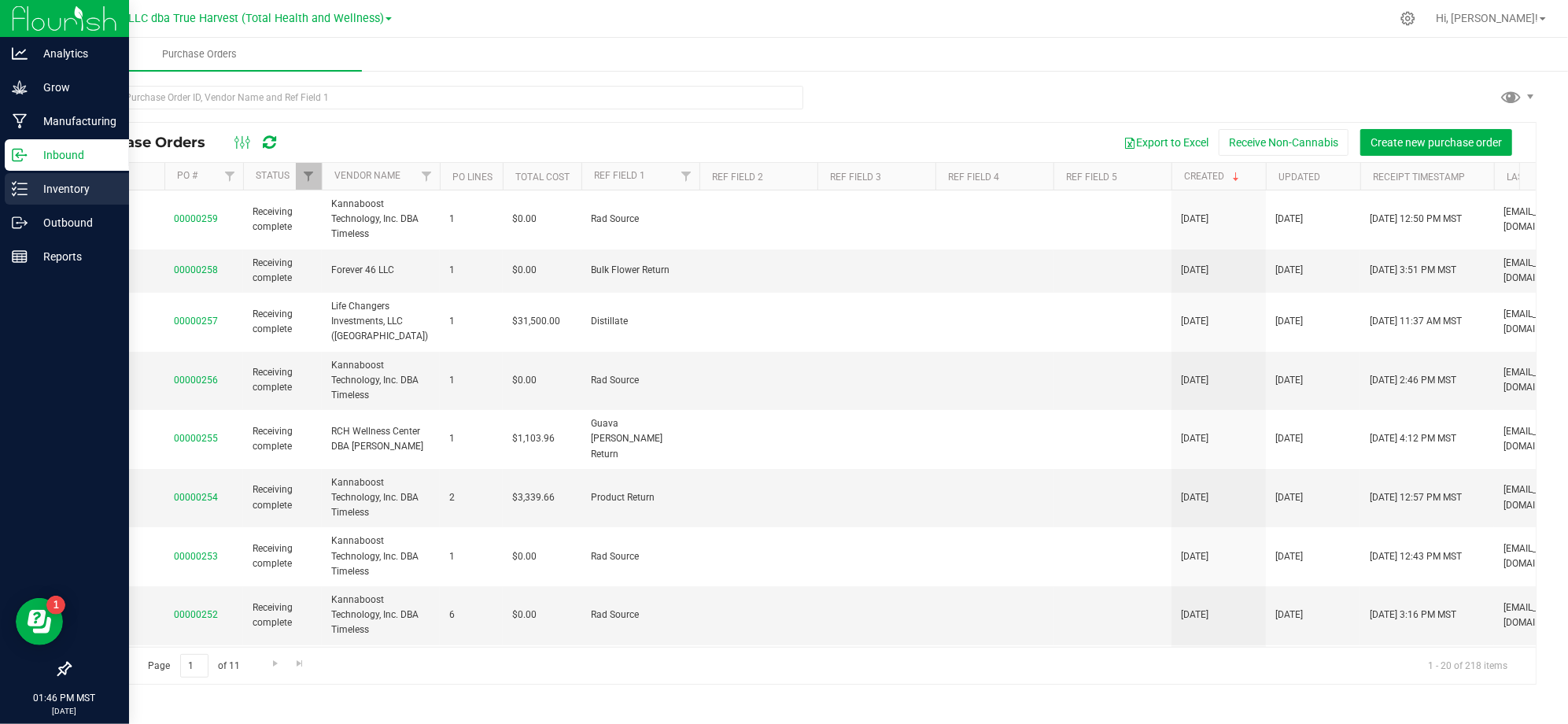
click at [58, 187] on p "Inventory" at bounding box center [74, 189] width 95 height 19
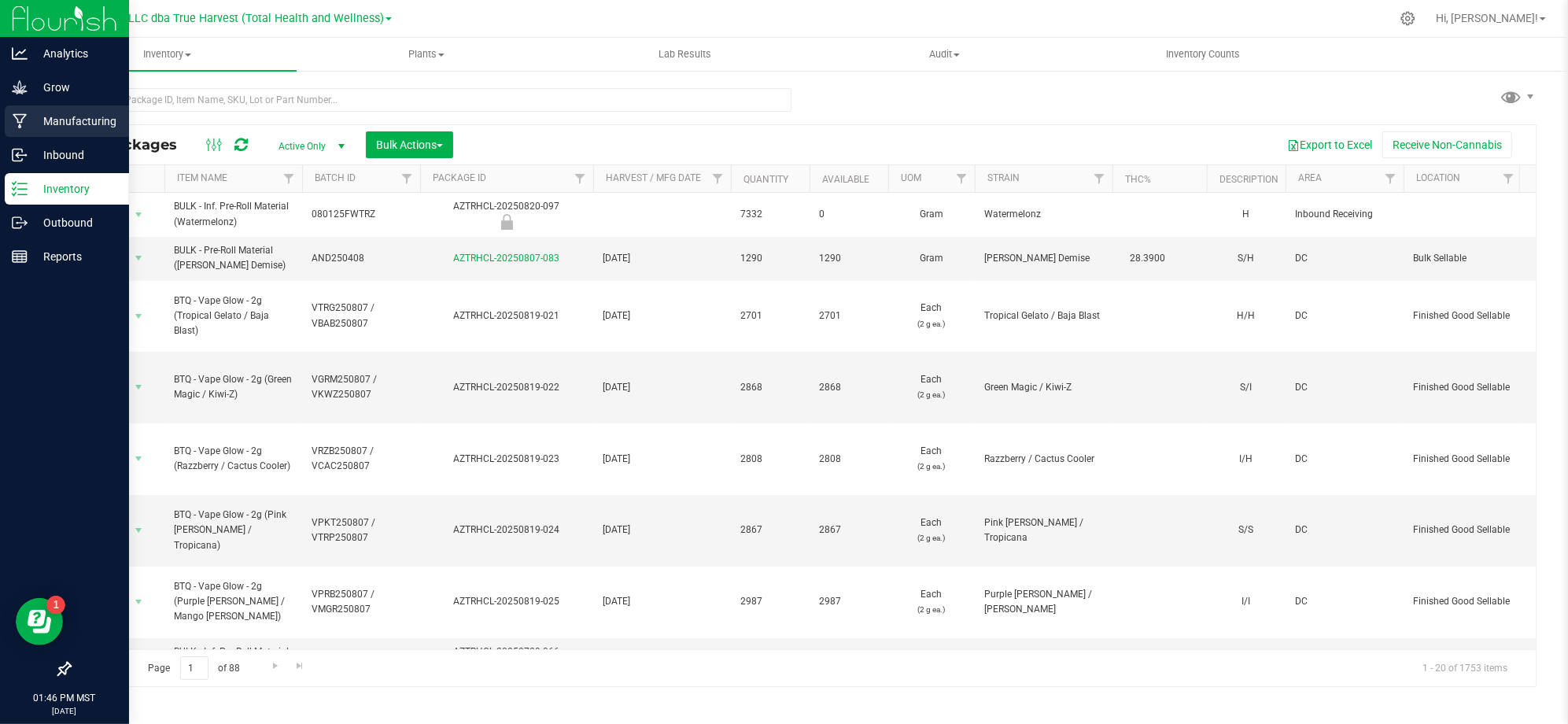
click at [68, 124] on p "Manufacturing" at bounding box center [74, 121] width 95 height 19
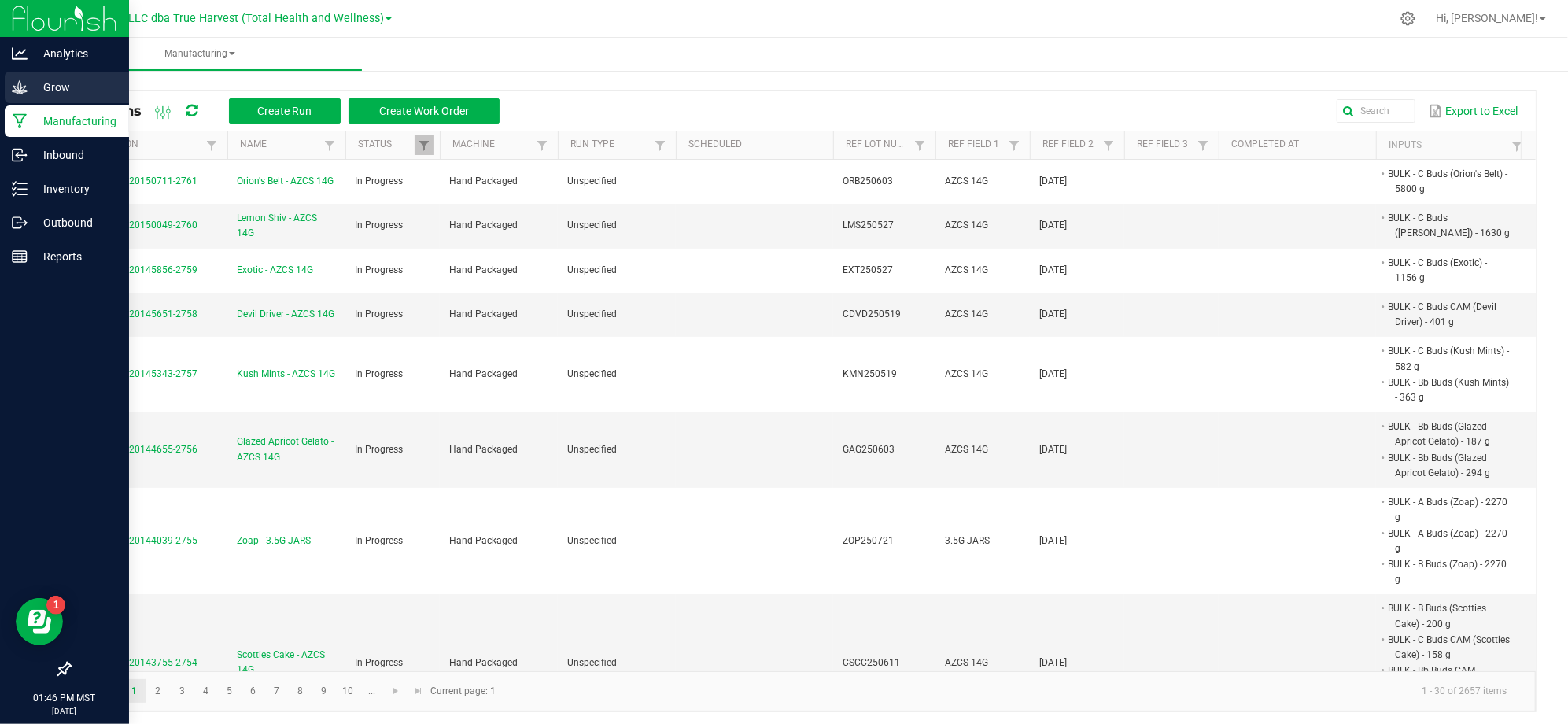
click at [58, 91] on p "Grow" at bounding box center [74, 87] width 95 height 19
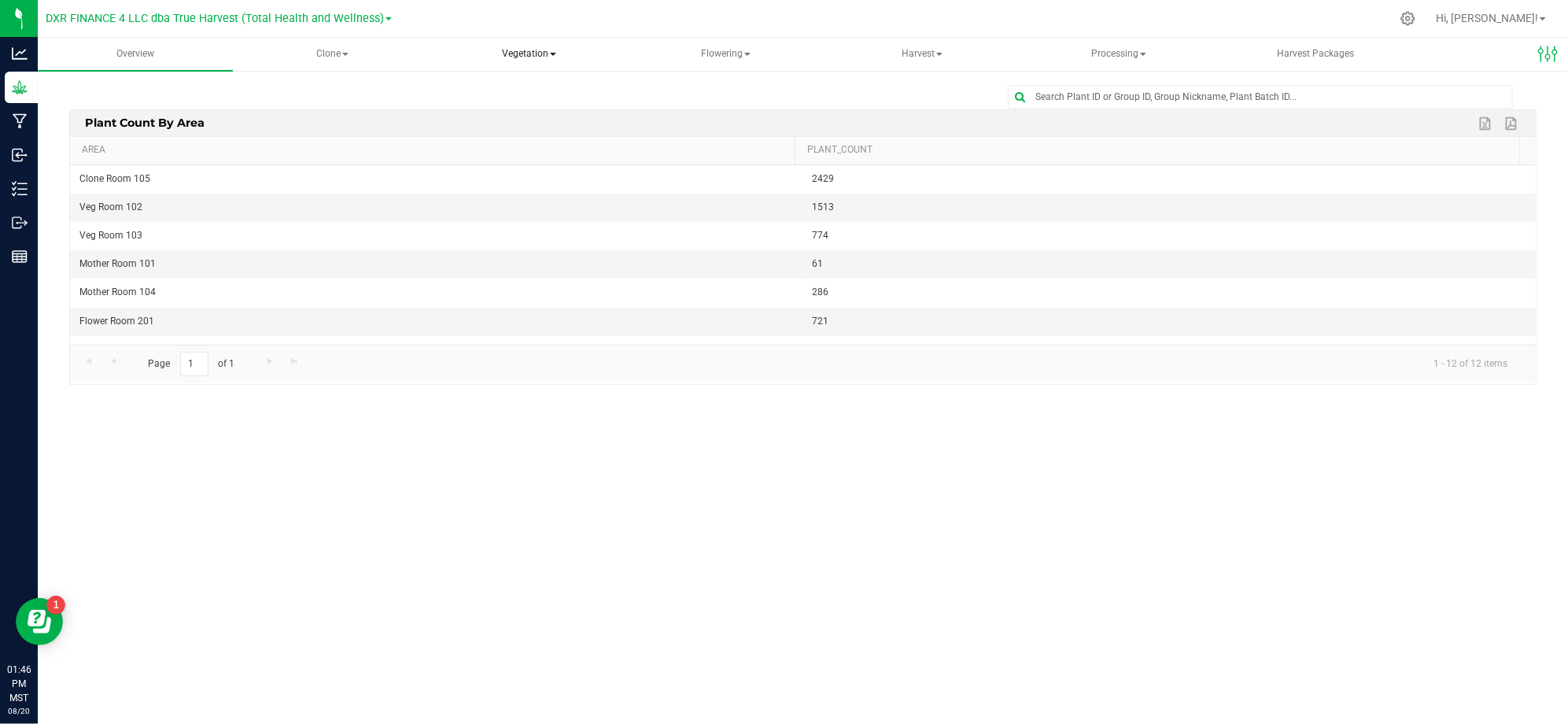
click at [561, 50] on span "Vegetation" at bounding box center [528, 54] width 194 height 31
click at [343, 50] on span "Clone" at bounding box center [332, 54] width 194 height 31
click at [325, 96] on span "Create plants" at bounding box center [310, 94] width 111 height 13
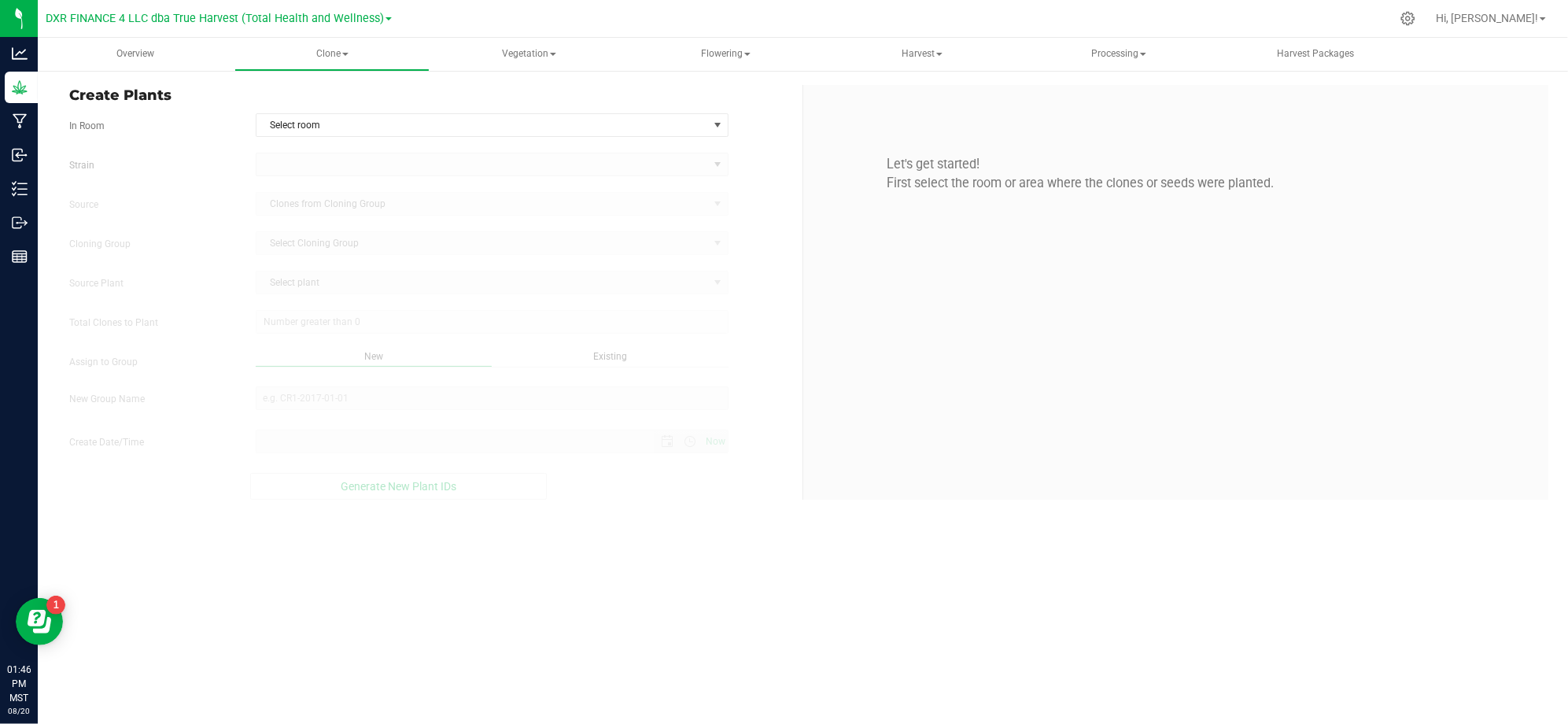
type input "8/20/2025 1:46 PM"
click at [519, 128] on span "Select room" at bounding box center [482, 124] width 451 height 22
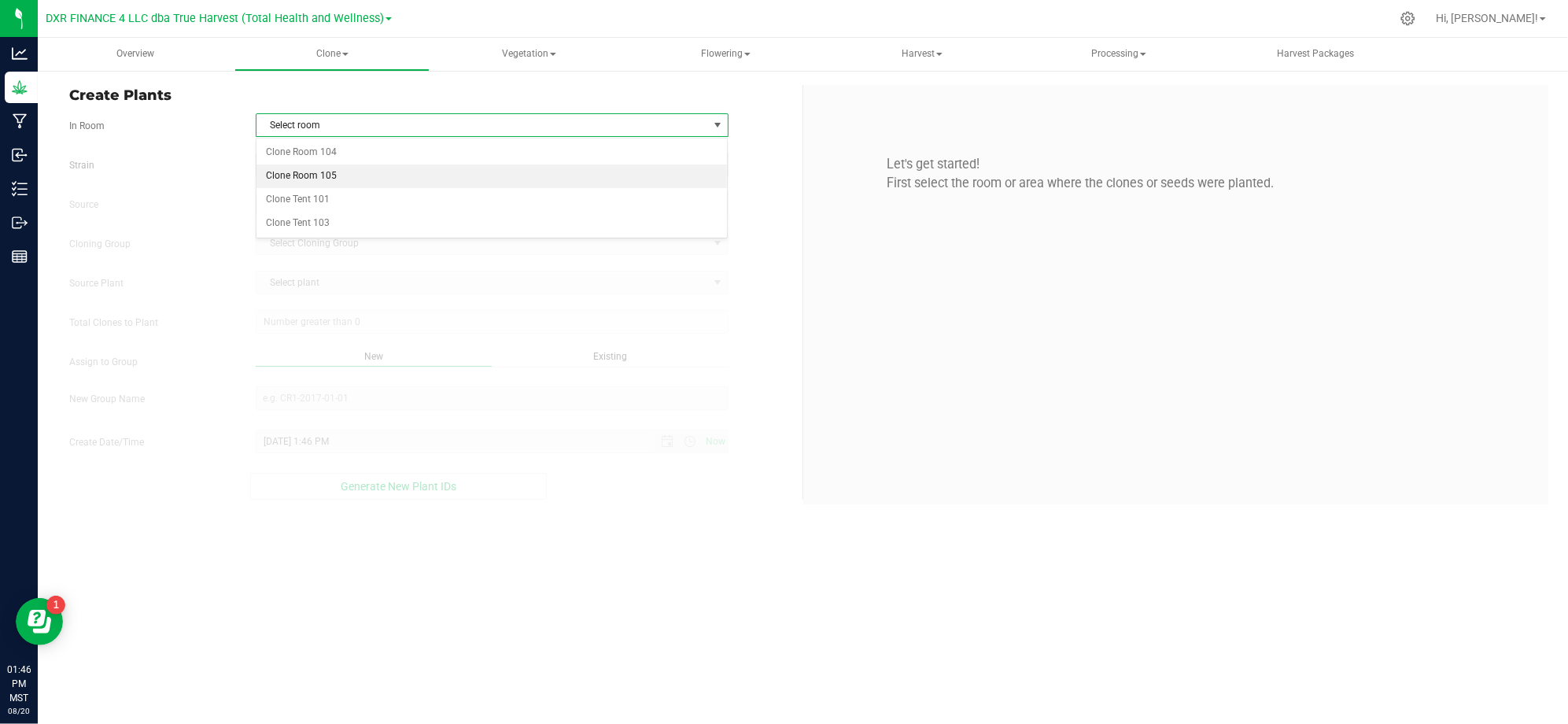
click at [301, 174] on li "Clone Room 105" at bounding box center [492, 176] width 471 height 24
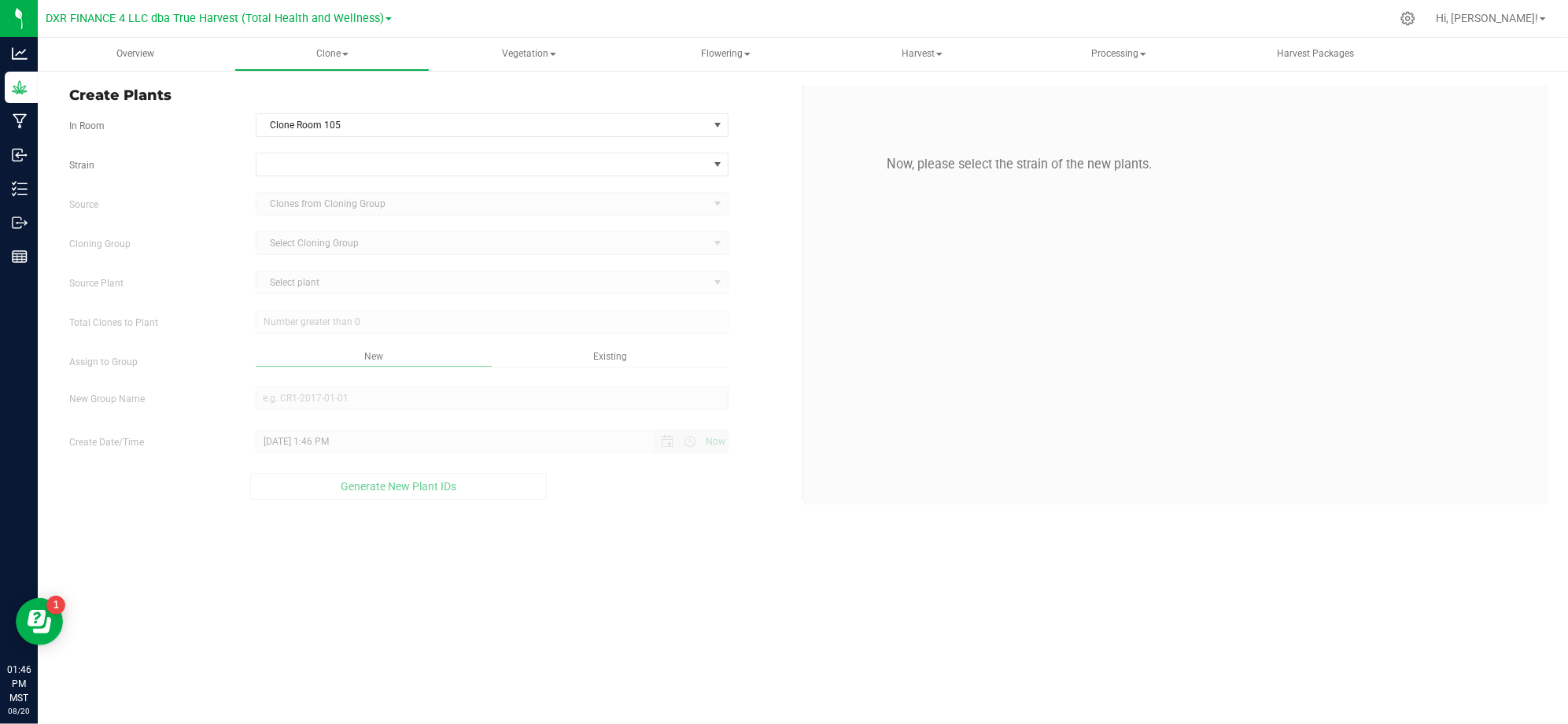
drag, startPoint x: 185, startPoint y: 171, endPoint x: 240, endPoint y: 170, distance: 55.0
click at [186, 171] on label "Strain" at bounding box center [151, 165] width 186 height 14
click at [321, 164] on span at bounding box center [482, 164] width 451 height 22
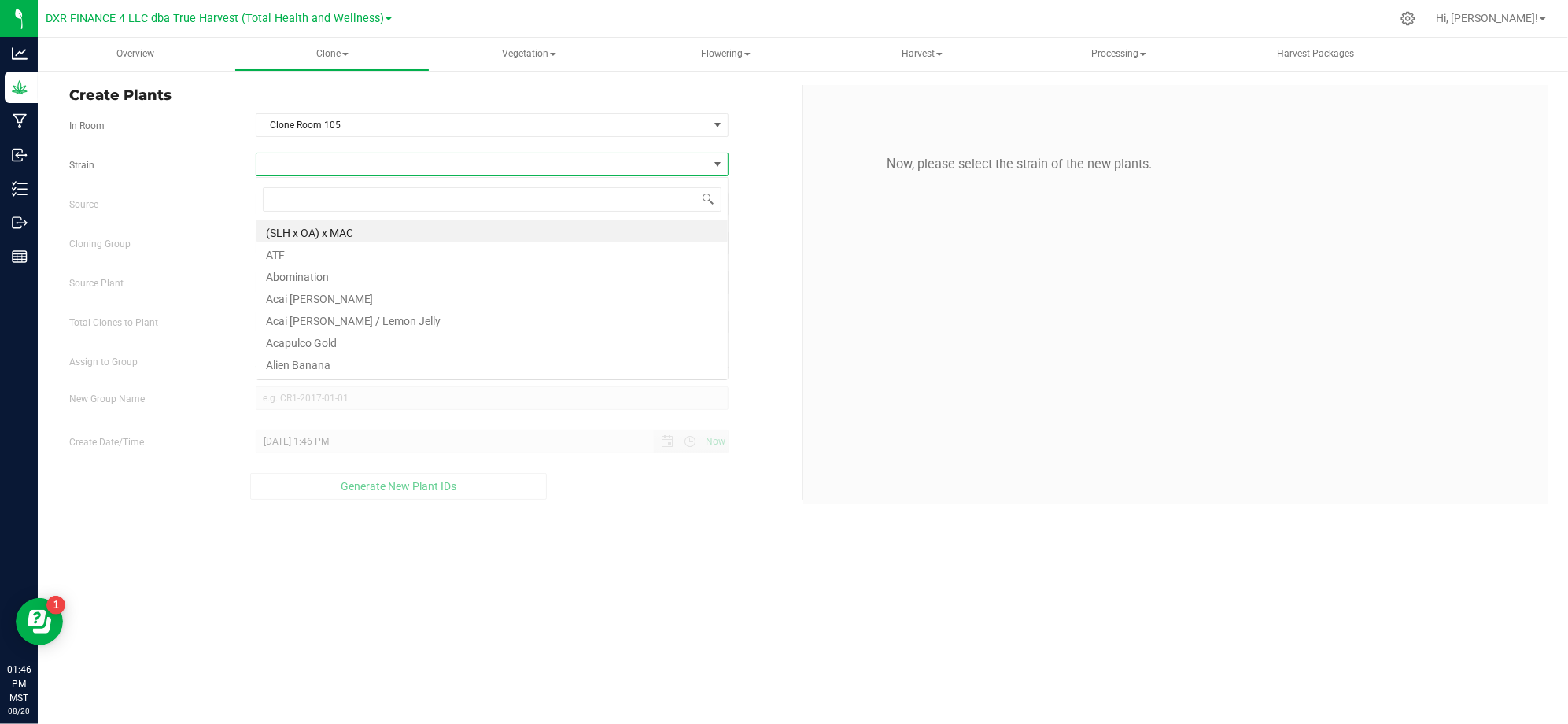
scroll to position [24, 472]
type input "cadillac"
click at [315, 227] on li "Cadillac Rainbows" at bounding box center [492, 230] width 471 height 22
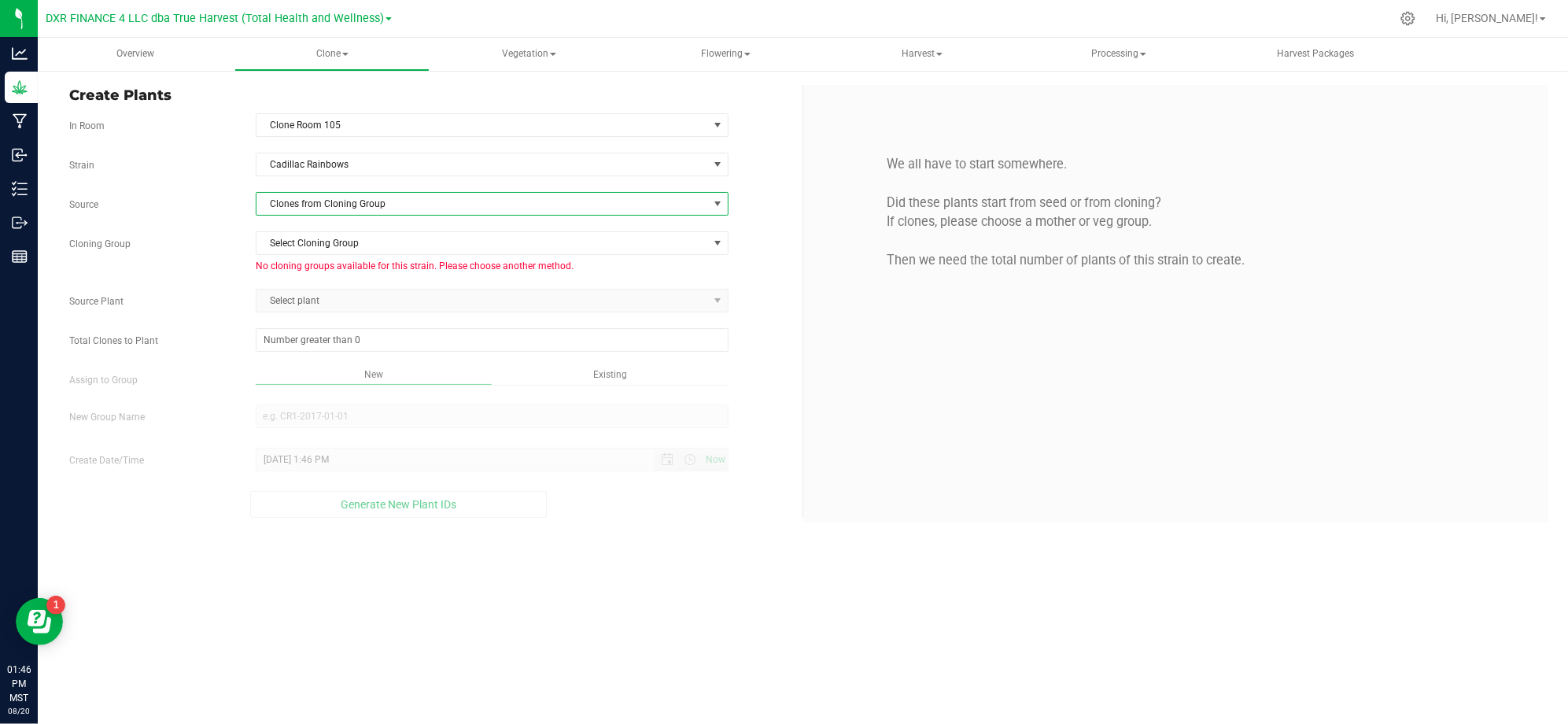
drag, startPoint x: 324, startPoint y: 212, endPoint x: 346, endPoint y: 209, distance: 22.2
click at [327, 212] on span "Clones from Cloning Group" at bounding box center [482, 203] width 451 height 22
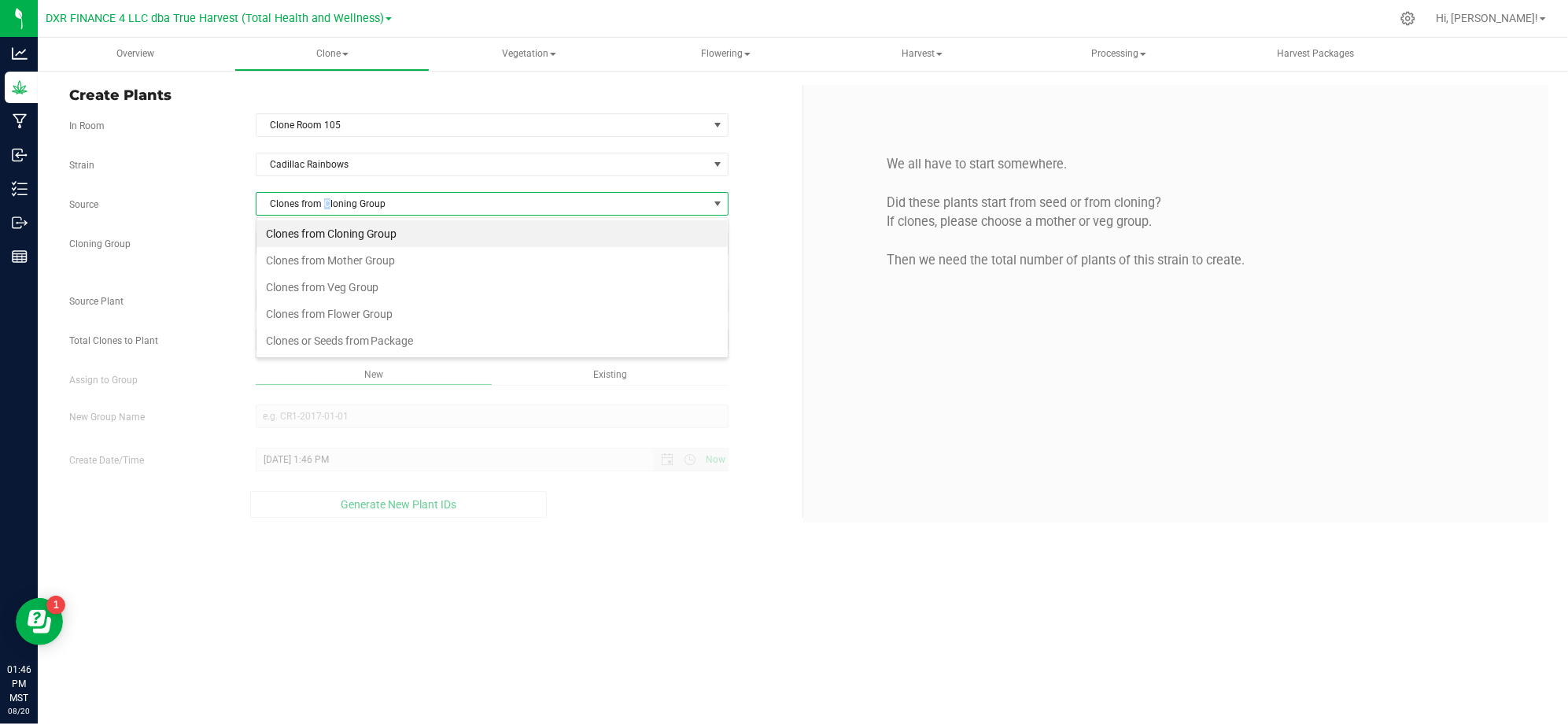
scroll to position [24, 472]
click at [338, 255] on li "Clones from Mother Group" at bounding box center [492, 260] width 471 height 26
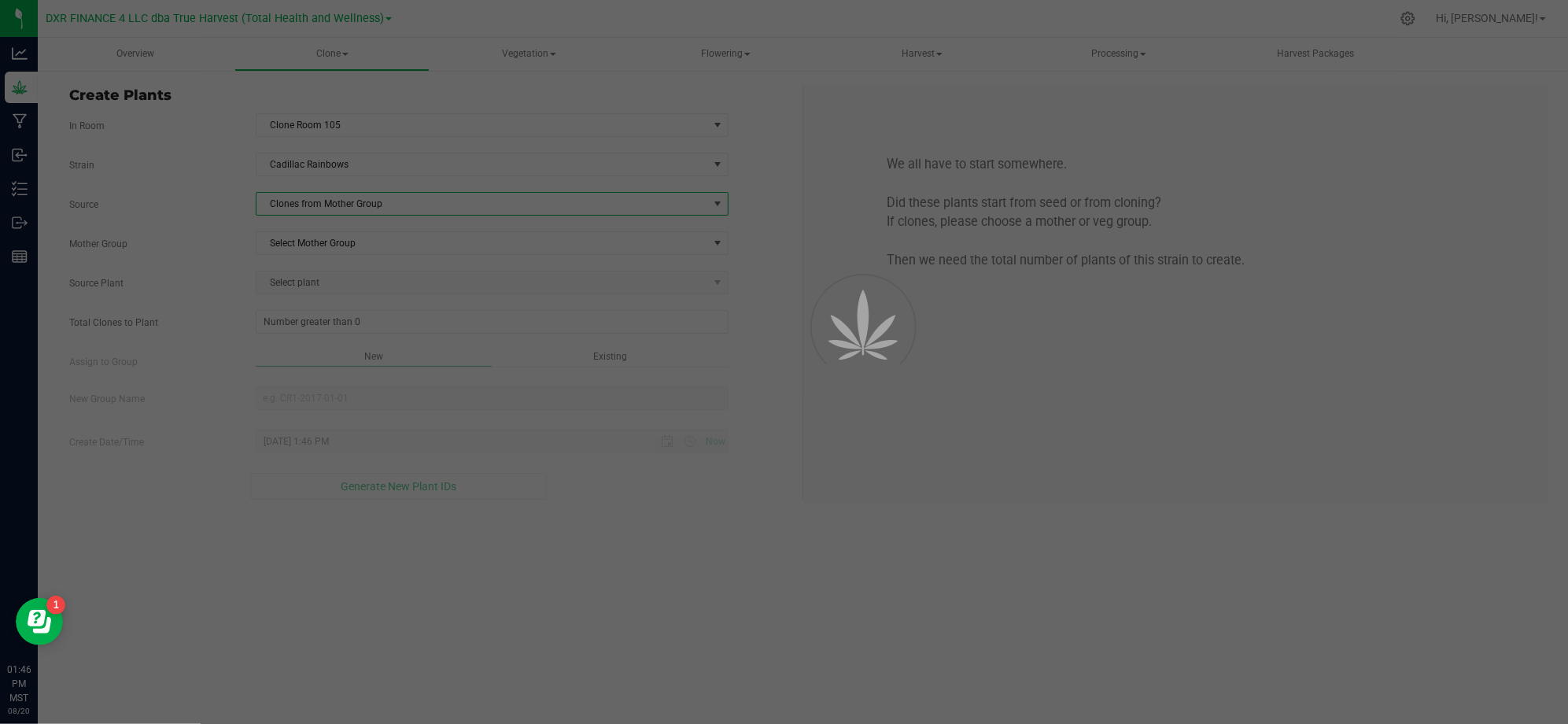
drag, startPoint x: 338, startPoint y: 255, endPoint x: 259, endPoint y: 223, distance: 85.2
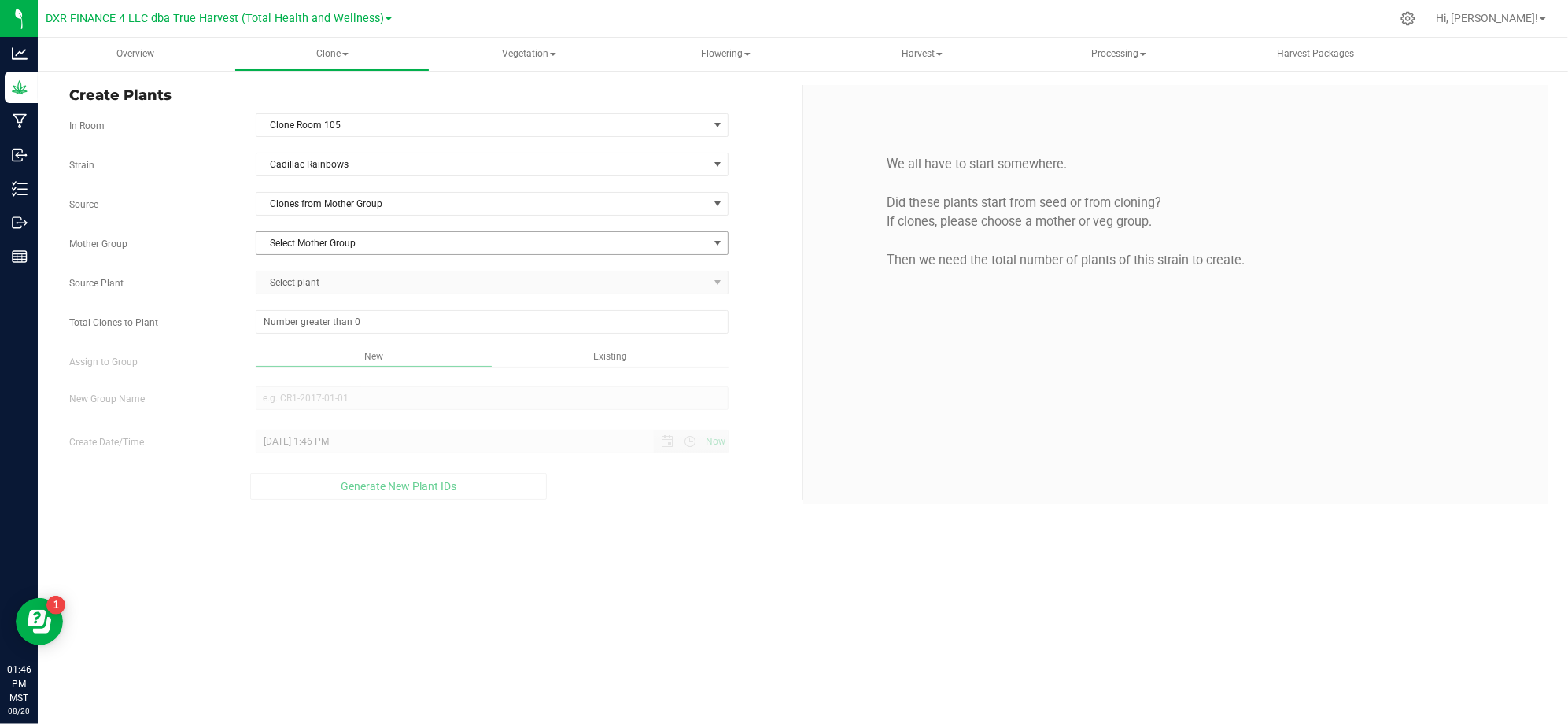
click at [380, 243] on span "Select Mother Group" at bounding box center [482, 243] width 451 height 22
drag, startPoint x: 297, startPoint y: 277, endPoint x: 289, endPoint y: 269, distance: 11.3
click at [297, 273] on li "M-CAD-3476" at bounding box center [492, 272] width 471 height 24
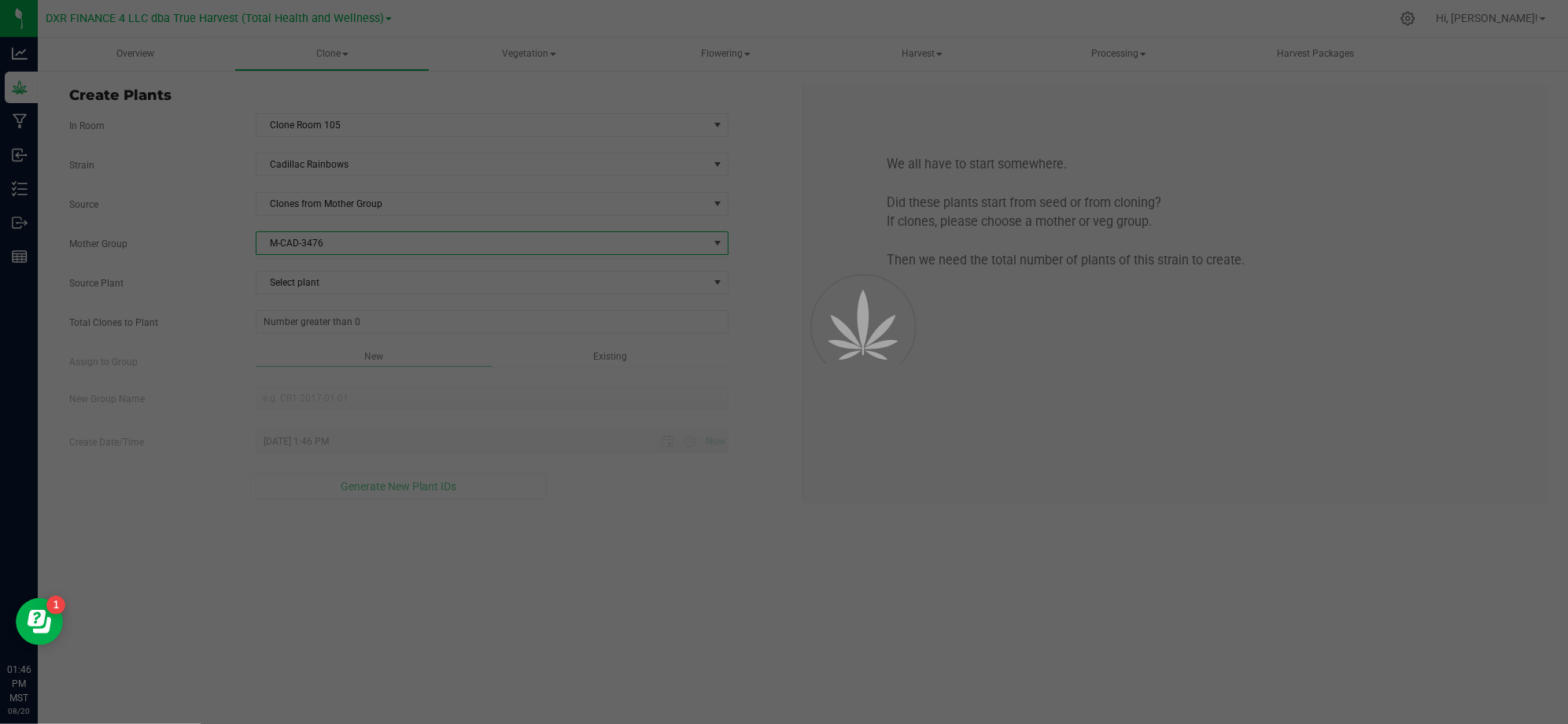
drag, startPoint x: 190, startPoint y: 250, endPoint x: 258, endPoint y: 259, distance: 68.6
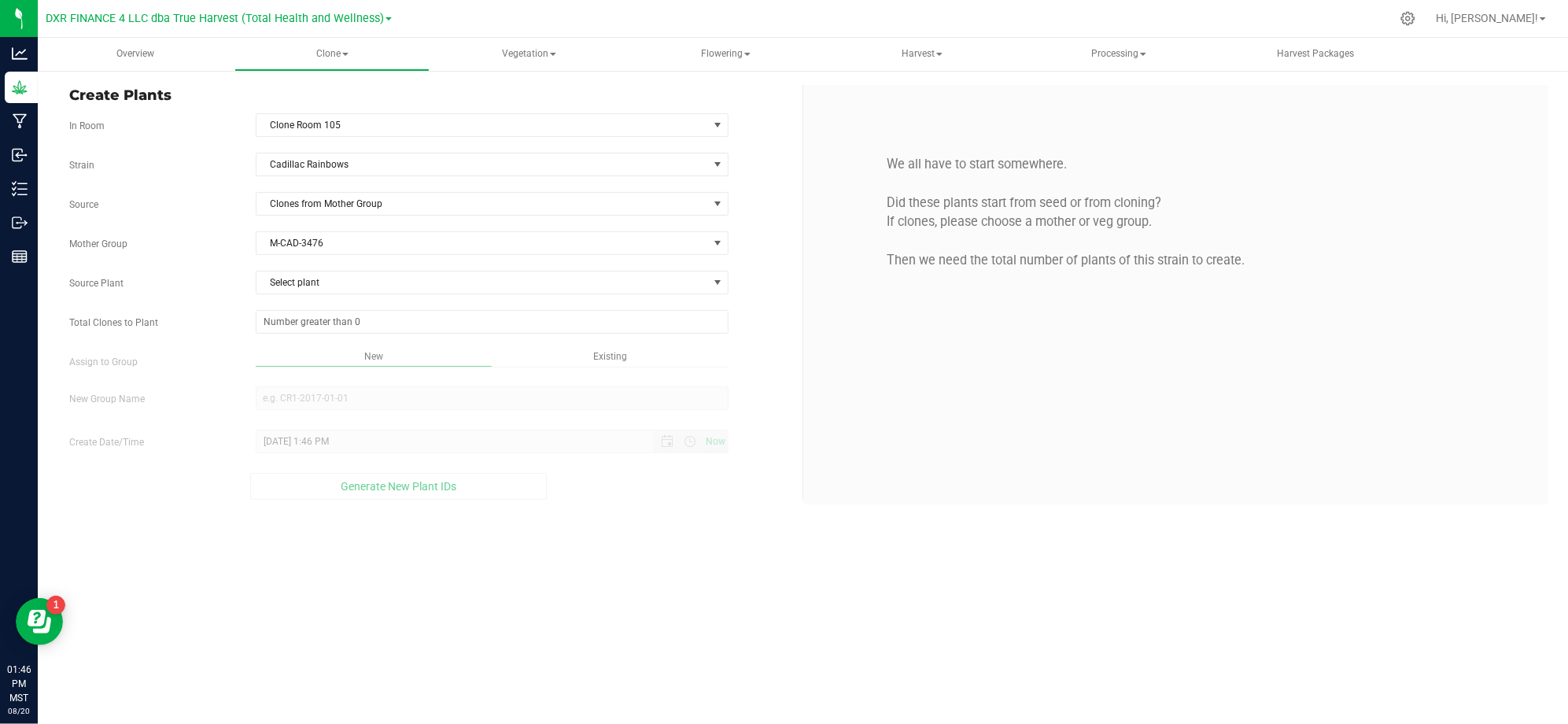
click at [293, 269] on div "Strain Cadillac Rainbows Source Clones from Mother Group Mother Group M-CAD-347…" at bounding box center [430, 325] width 721 height 347
click at [325, 287] on span "Select plant" at bounding box center [482, 283] width 451 height 22
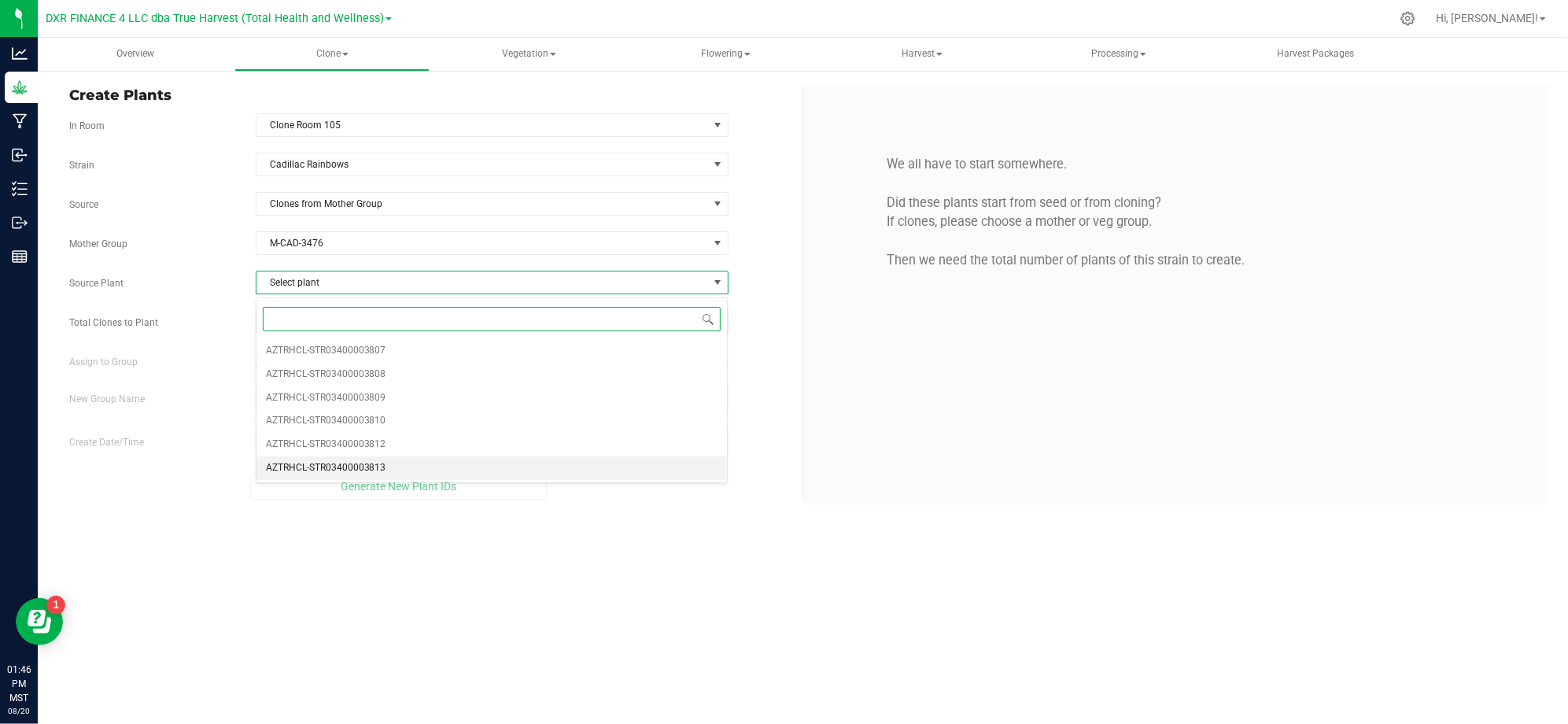
click at [315, 467] on span "AZTRHCL-STR03400003813" at bounding box center [326, 468] width 120 height 21
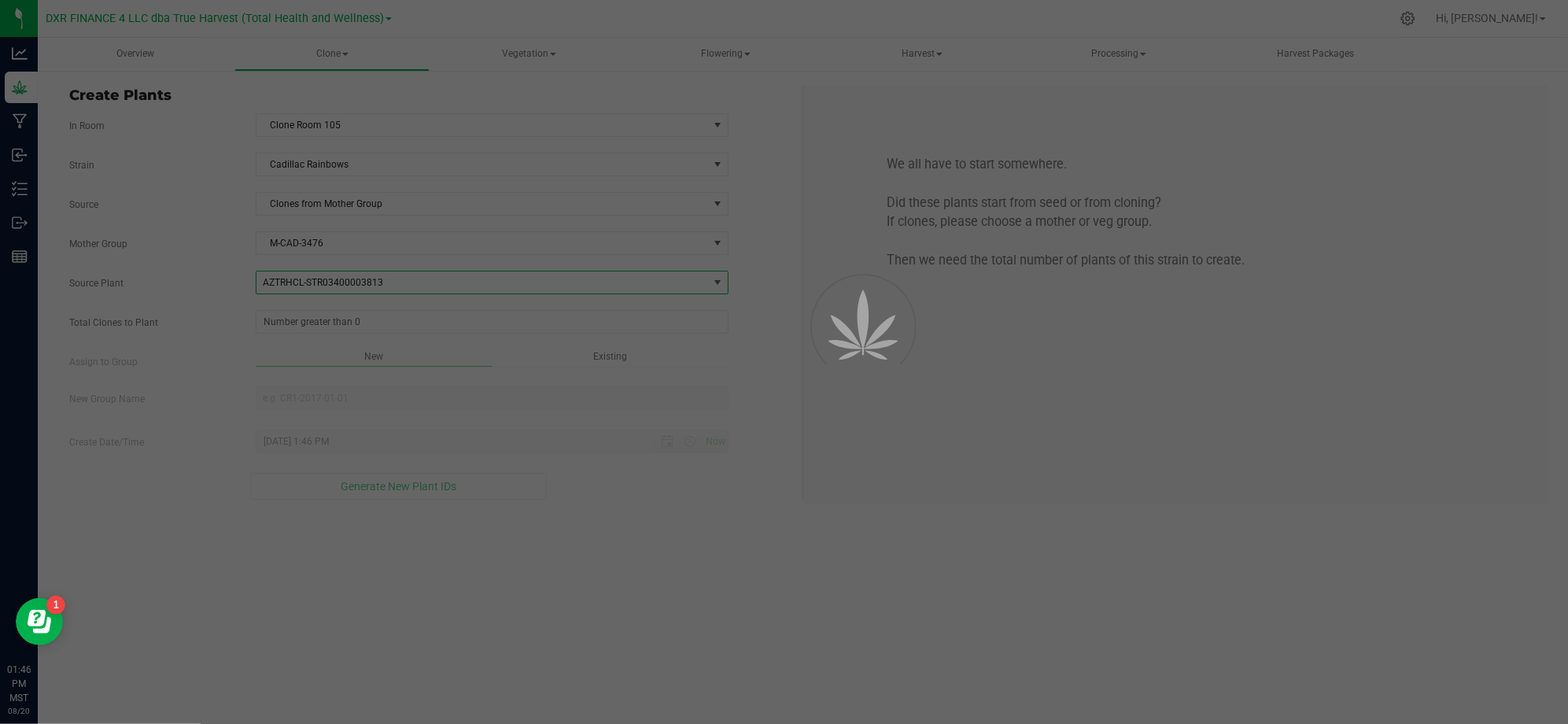
click at [204, 360] on label "Assign to Group" at bounding box center [151, 362] width 186 height 14
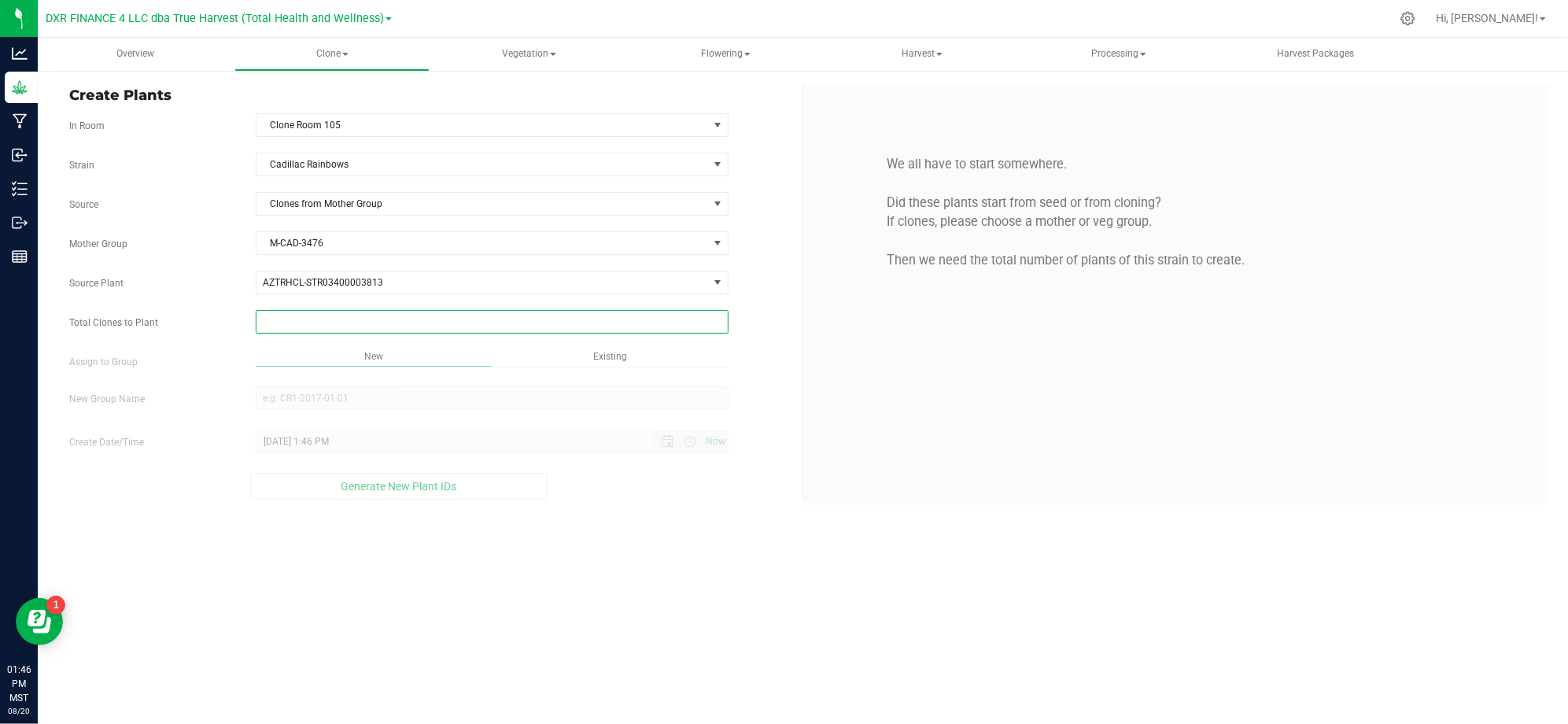
click at [277, 320] on span at bounding box center [492, 321] width 473 height 24
type input "25"
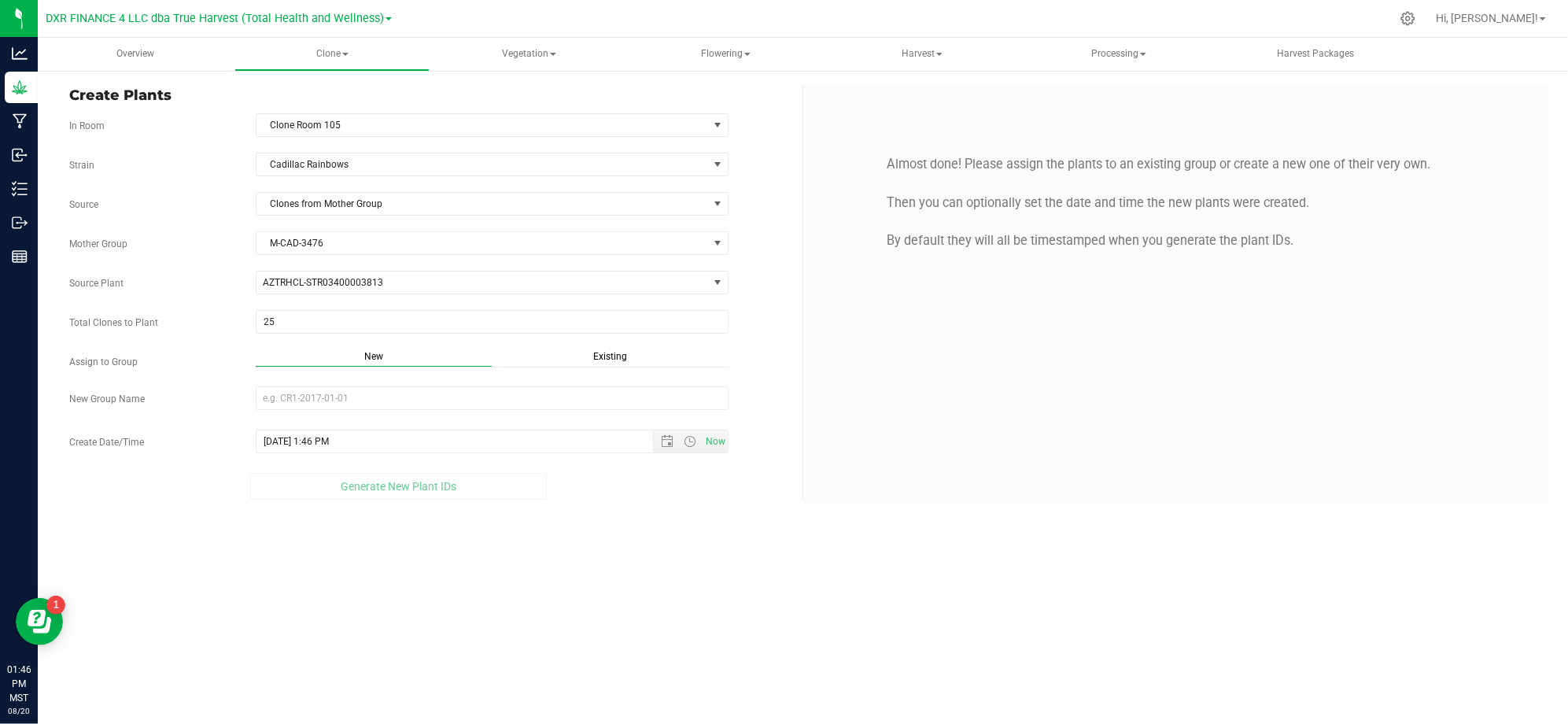
drag, startPoint x: 602, startPoint y: 567, endPoint x: 500, endPoint y: 617, distance: 113.6
click at [450, 670] on div "Overview Clone Create plants Cloning groups Cloning plants Apply to plants Vege…" at bounding box center [803, 381] width 1530 height 686
click at [385, 403] on input "New Group Name" at bounding box center [492, 398] width 473 height 24
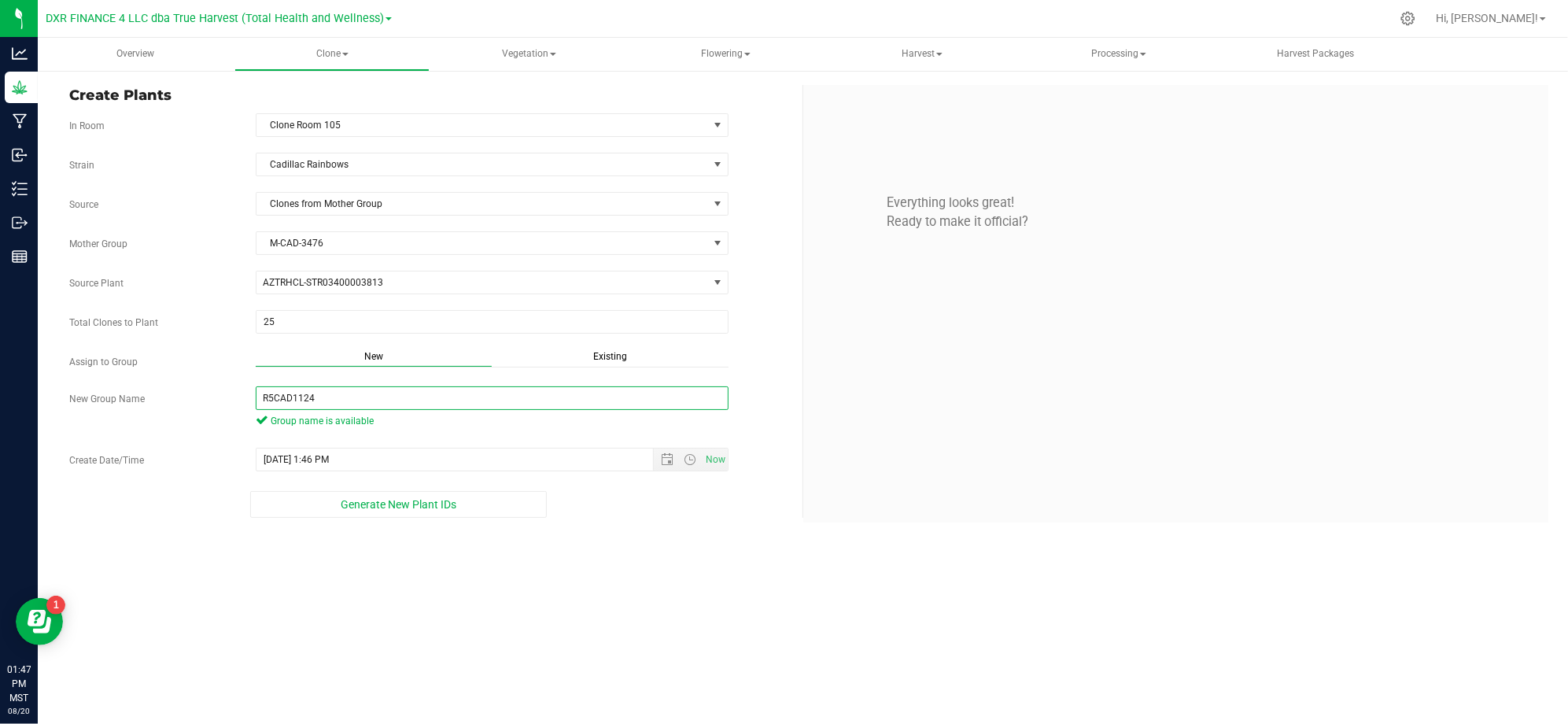
type input "R5CAD1124"
drag, startPoint x: 611, startPoint y: 535, endPoint x: 679, endPoint y: 517, distance: 70.3
click at [633, 529] on div "Create Plants In Room Clone Room 105 Select room Clone Room 104 Clone Room 105 …" at bounding box center [803, 303] width 1530 height 469
drag, startPoint x: 653, startPoint y: 543, endPoint x: 649, endPoint y: 467, distance: 76.1
click at [652, 542] on div "Overview Clone Create plants Cloning groups Cloning plants Apply to plants Vege…" at bounding box center [803, 381] width 1530 height 686
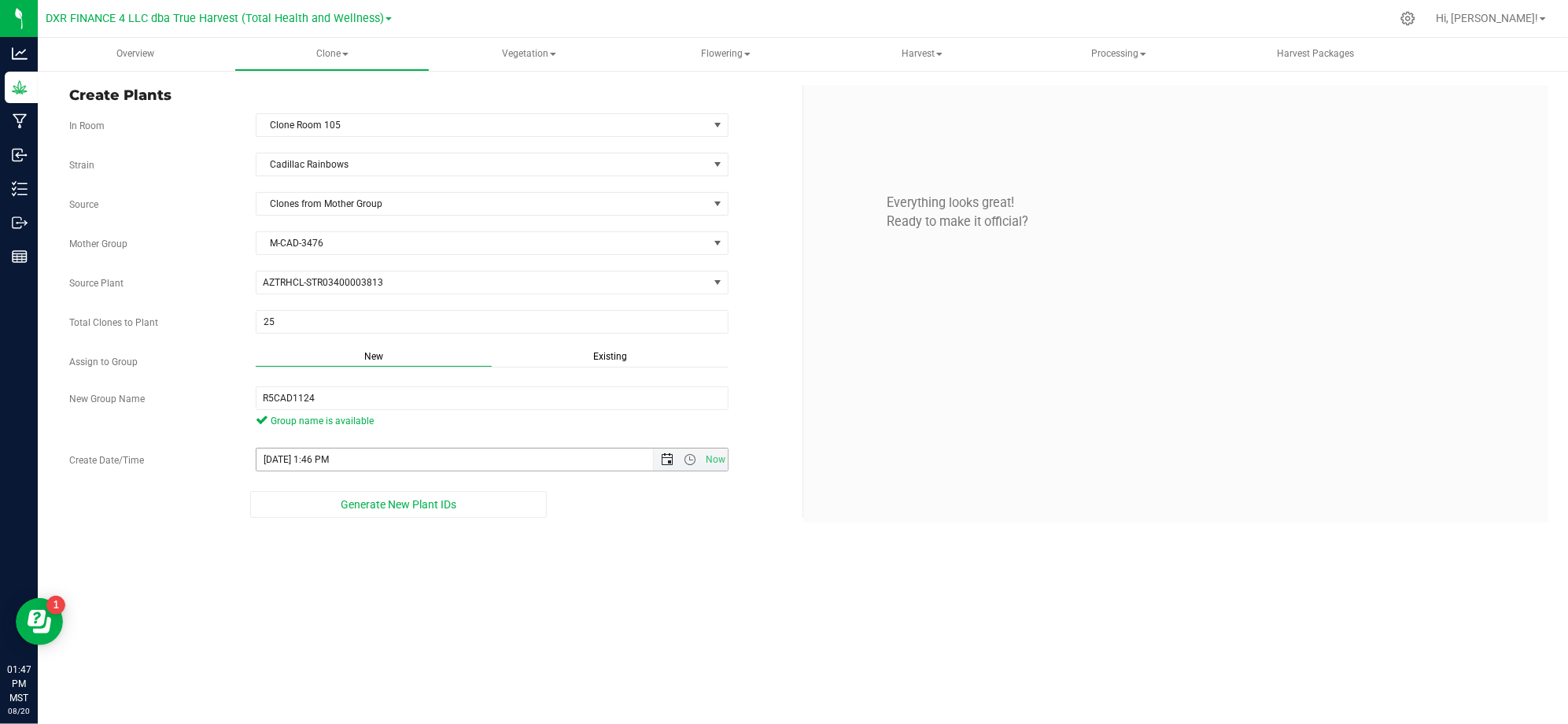
click at [668, 461] on span "Open the date view" at bounding box center [666, 459] width 12 height 12
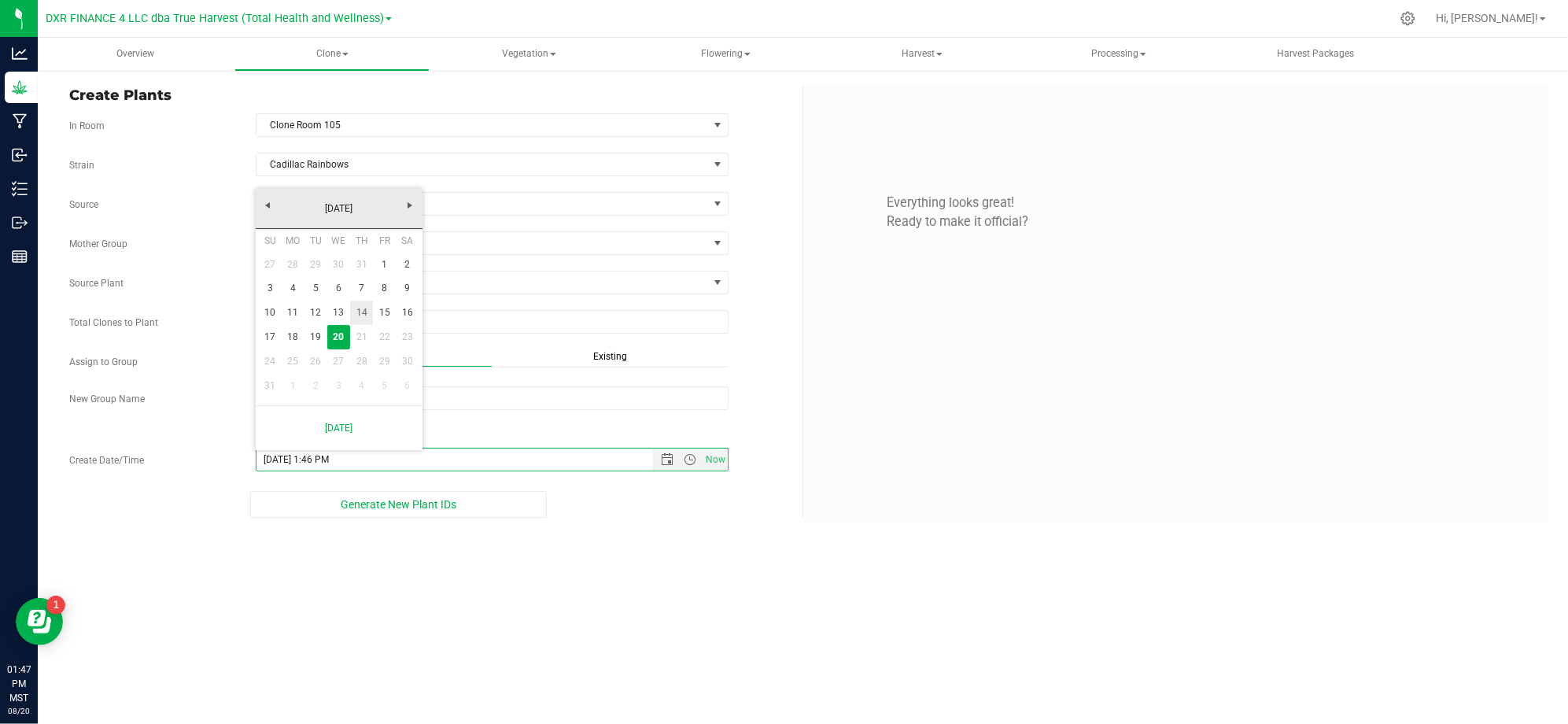
click at [360, 304] on link "14" at bounding box center [362, 313] width 23 height 25
type input "8/14/2025 1:46 PM"
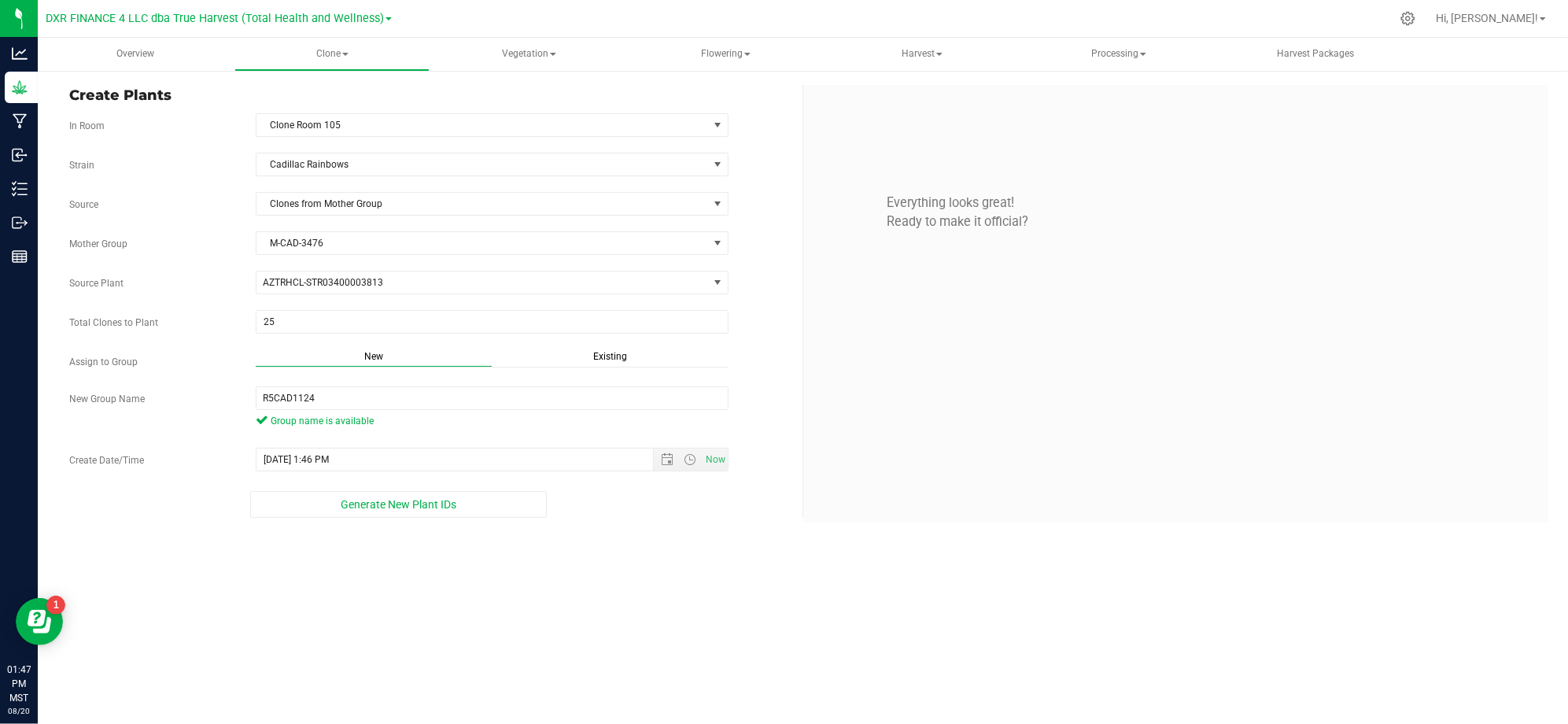
click at [541, 640] on div "Overview Clone Create plants Cloning groups Cloning plants Apply to plants Vege…" at bounding box center [803, 381] width 1530 height 686
click at [455, 511] on span "Generate New Plant IDs" at bounding box center [399, 504] width 115 height 12
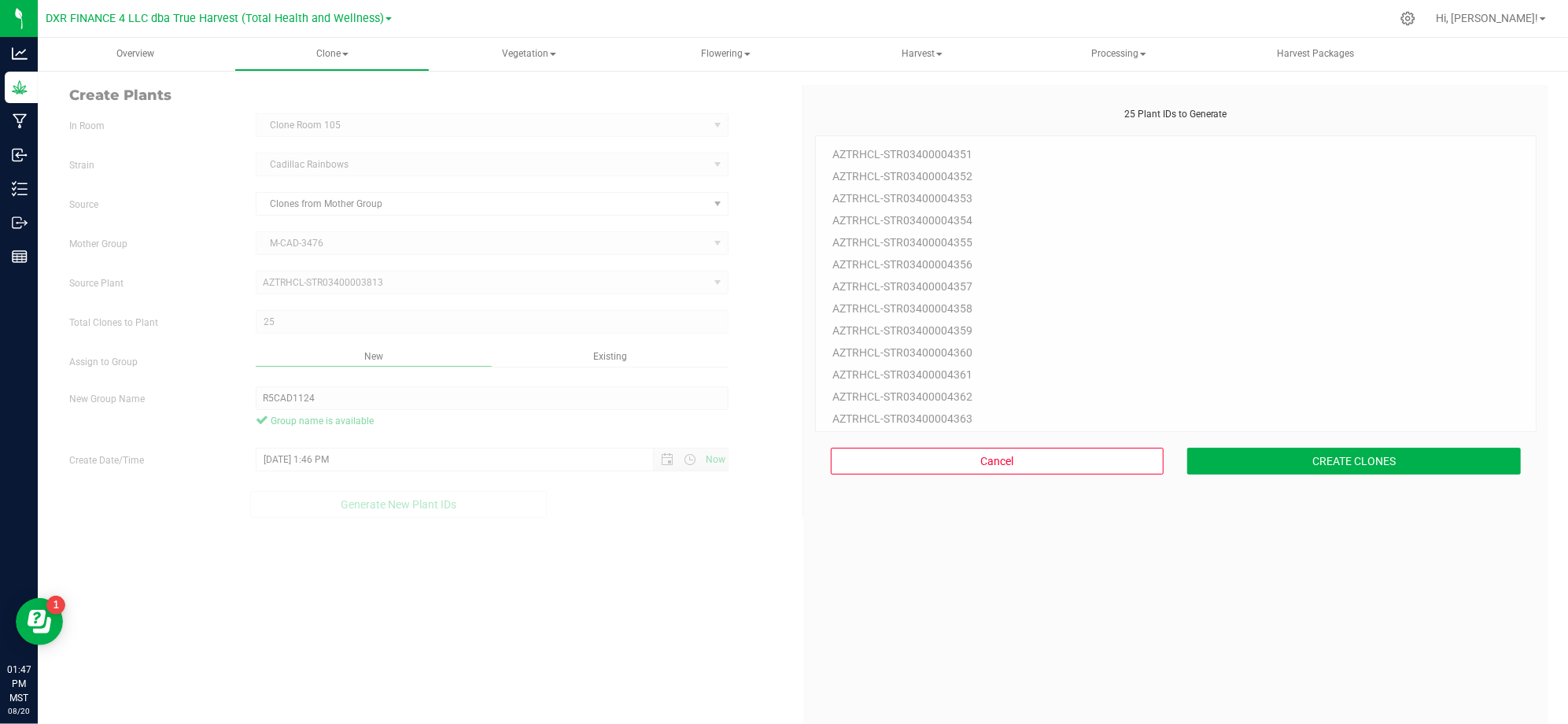
scroll to position [47, 0]
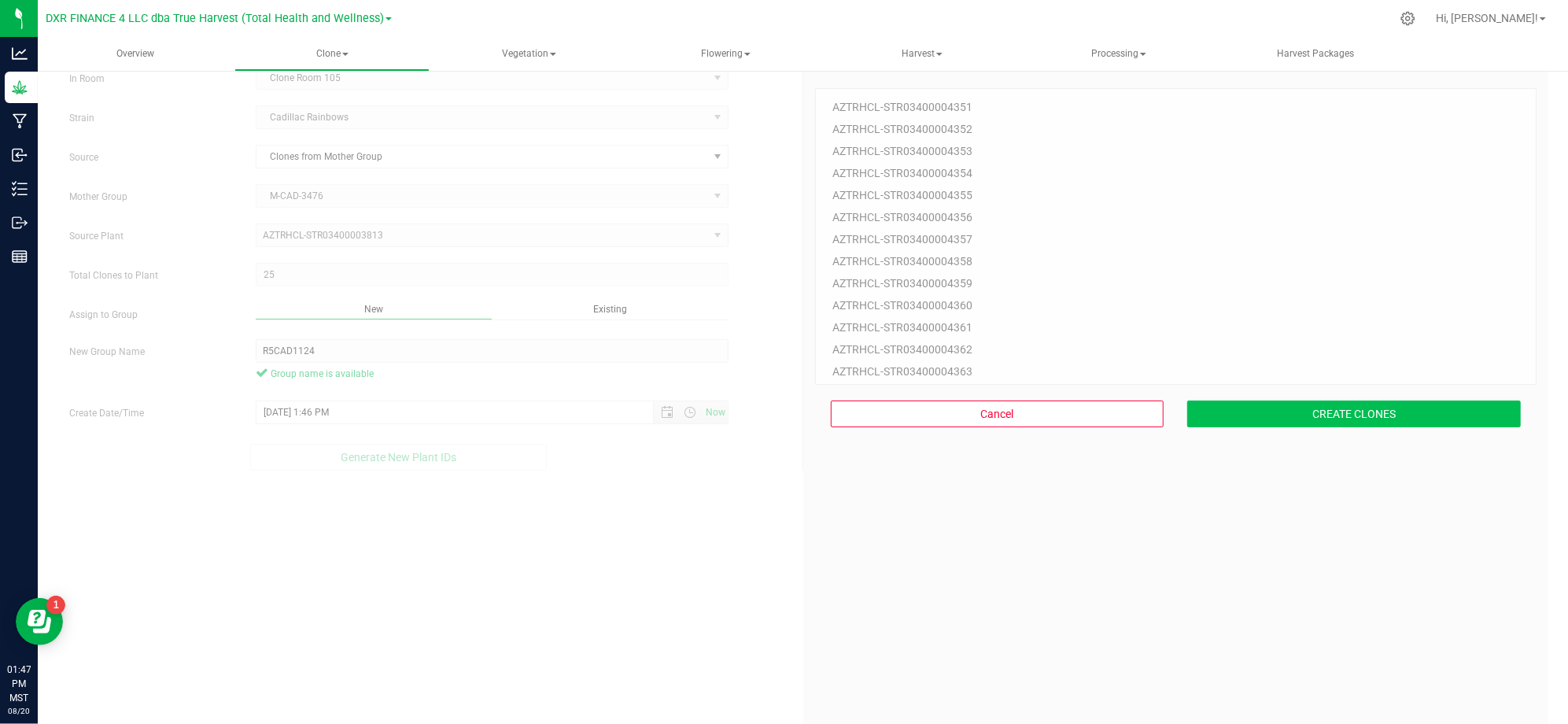
click at [1395, 396] on div "Cancel CREATE CLONES" at bounding box center [1175, 413] width 722 height 58
click at [1363, 417] on button "CREATE CLONES" at bounding box center [1353, 413] width 334 height 26
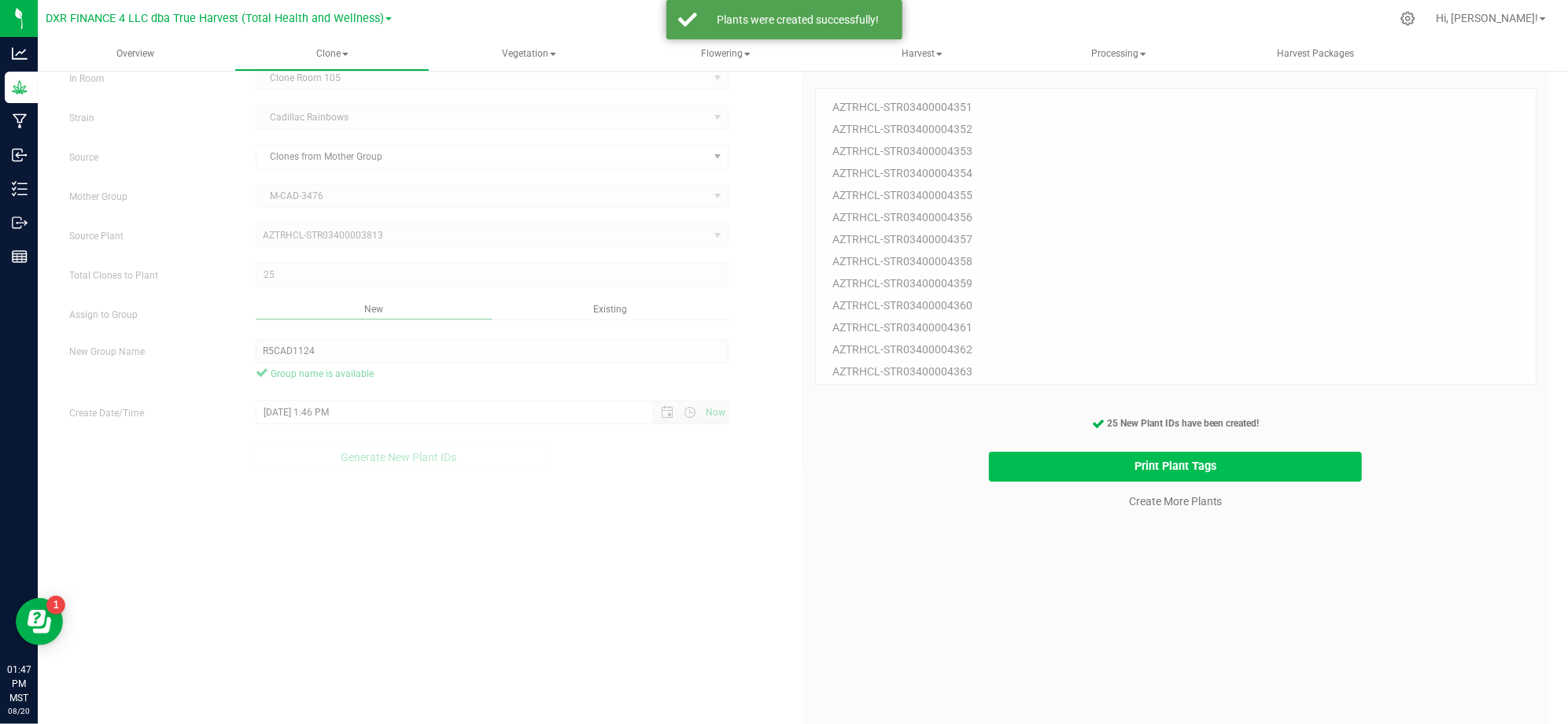
click at [1079, 461] on button "Print Plant Tags" at bounding box center [1175, 466] width 373 height 30
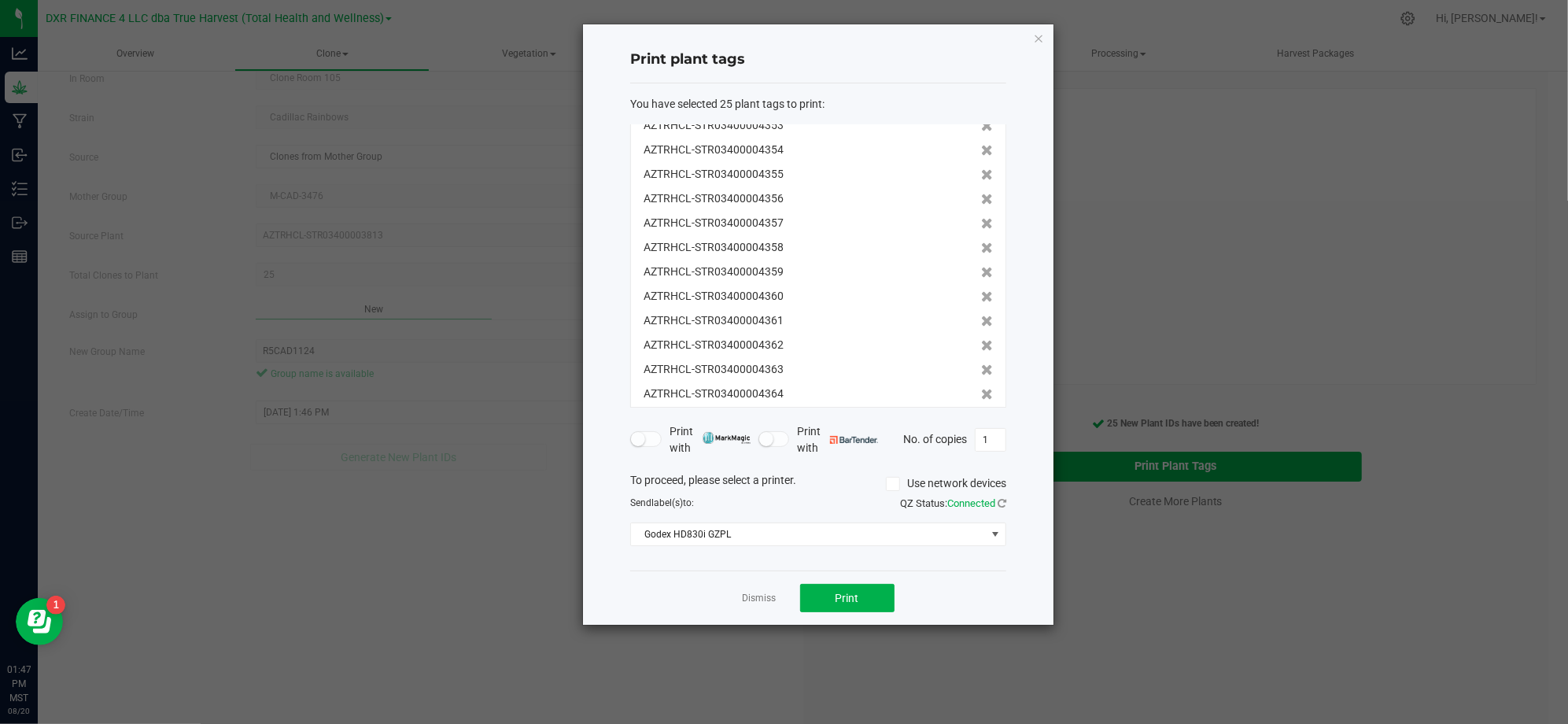
scroll to position [0, 0]
drag, startPoint x: 992, startPoint y: 602, endPoint x: 884, endPoint y: 605, distance: 108.0
click at [973, 602] on div "Dismiss Print" at bounding box center [818, 597] width 376 height 54
click at [872, 602] on button "Print" at bounding box center [847, 598] width 95 height 28
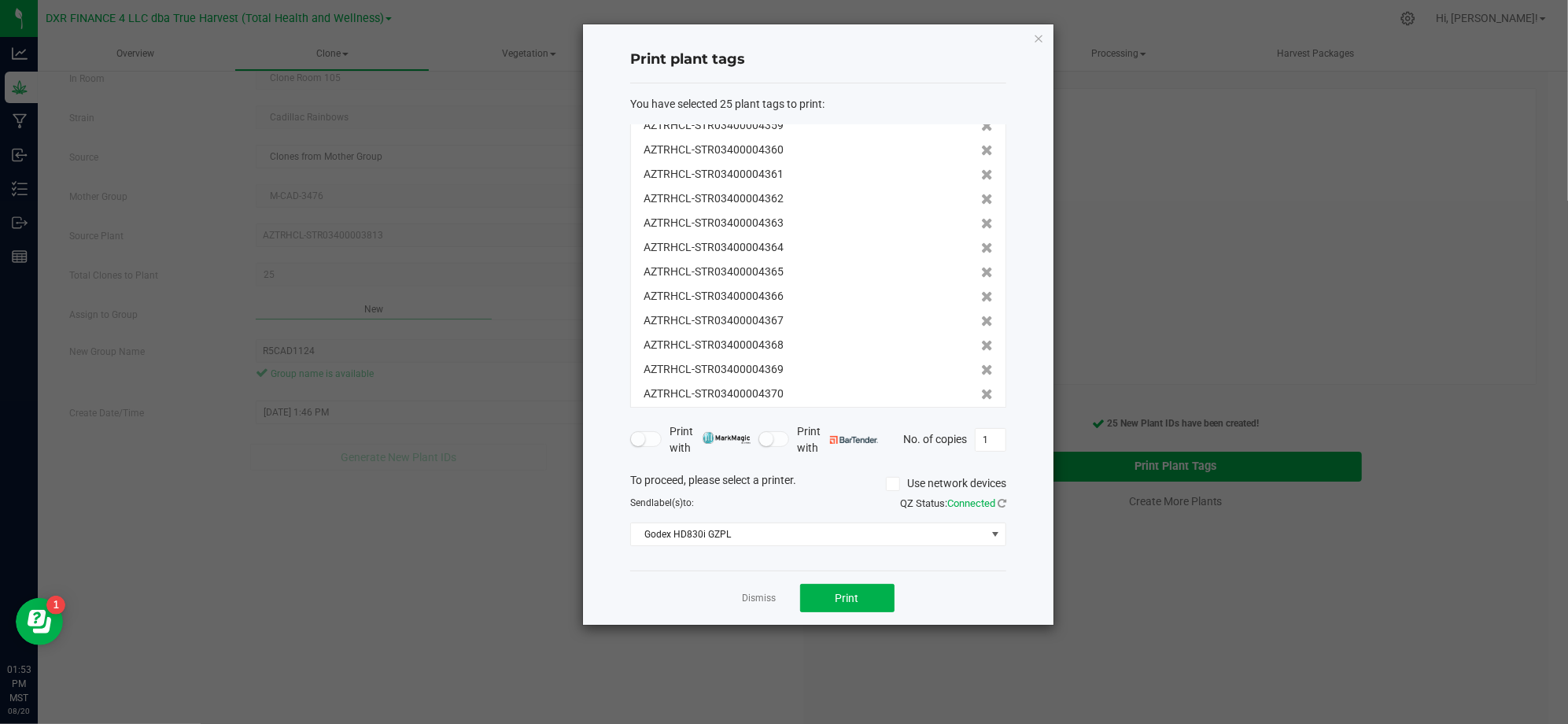
click at [628, 607] on div "Print plant tags You have selected 25 plant tags to print : AZTRHCL-STR03400004…" at bounding box center [818, 325] width 470 height 600
click at [750, 599] on link "Dismiss" at bounding box center [759, 598] width 34 height 13
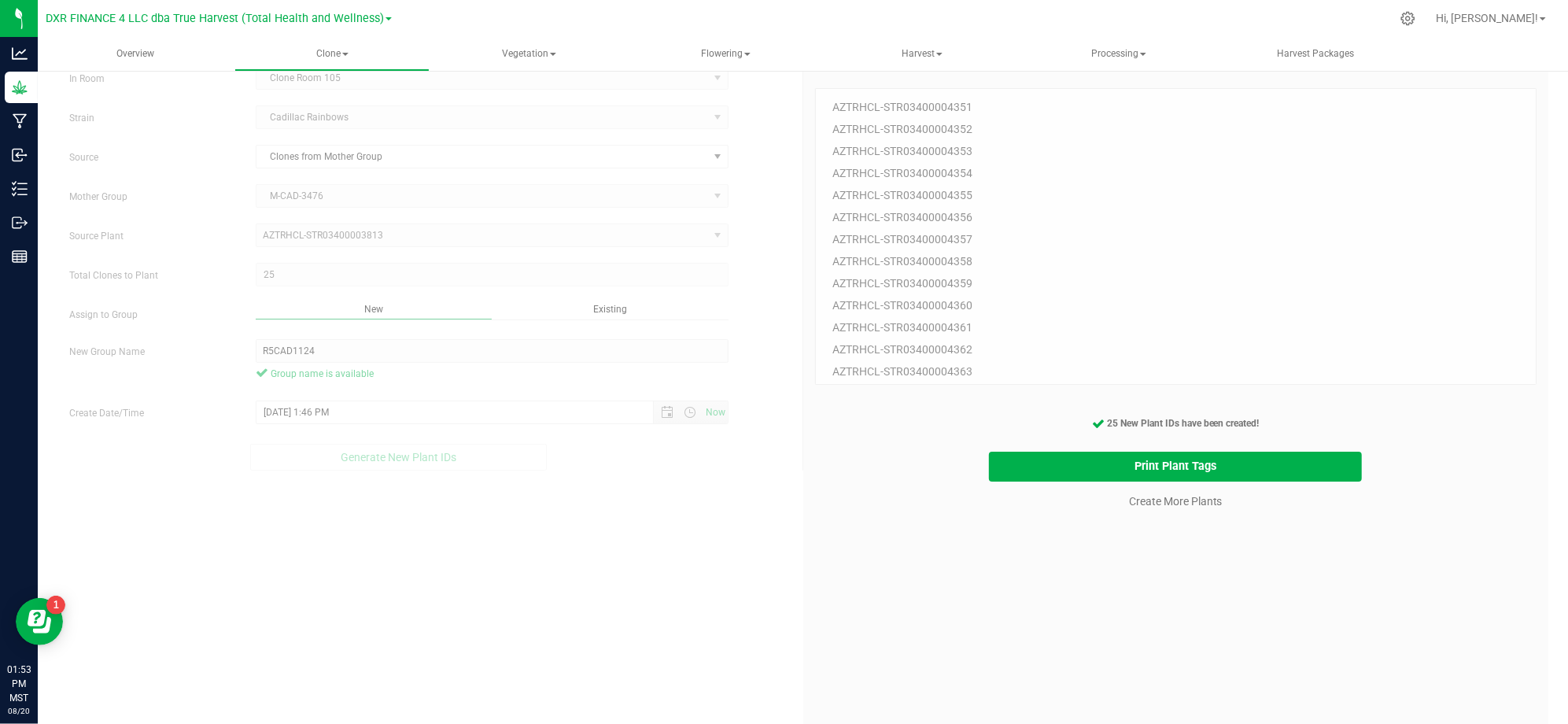
click at [926, 629] on div "25 Plant IDs to Generate AZTRHCL-STR03400004351 AZTRHCL-STR03400004352 AZTRHCL-…" at bounding box center [1175, 422] width 722 height 724
click at [1133, 596] on div "25 Plant IDs to Generate AZTRHCL-STR03400004351 AZTRHCL-STR03400004352 AZTRHCL-…" at bounding box center [1175, 422] width 722 height 724
click at [1153, 504] on link "Create More Plants" at bounding box center [1176, 501] width 94 height 16
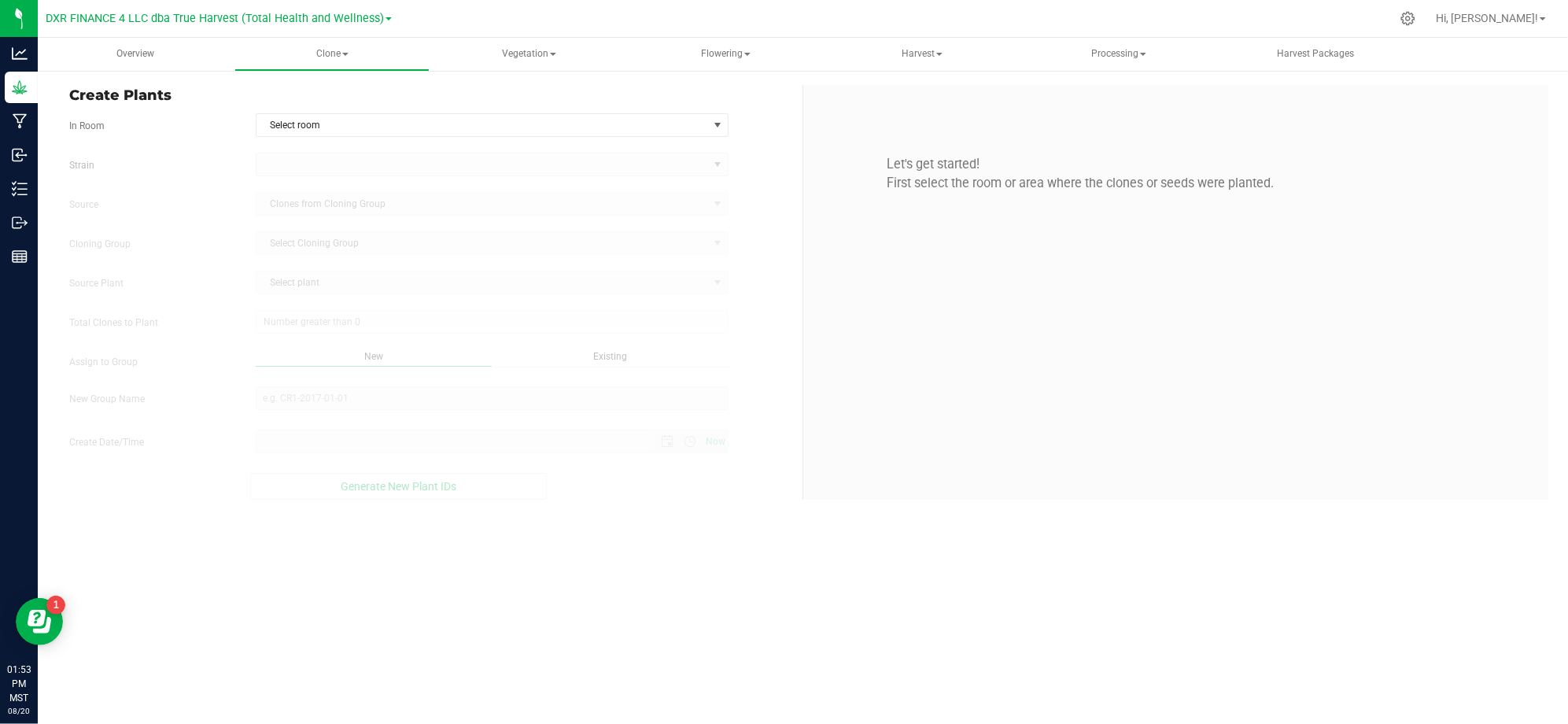
type input "8/20/2025 1:53 PM"
click at [617, 110] on div "Create Plants In Room Select room Select room Clone Room 104 Clone Room 105 Clo…" at bounding box center [430, 292] width 745 height 414
click at [612, 128] on span "Select room" at bounding box center [482, 124] width 451 height 22
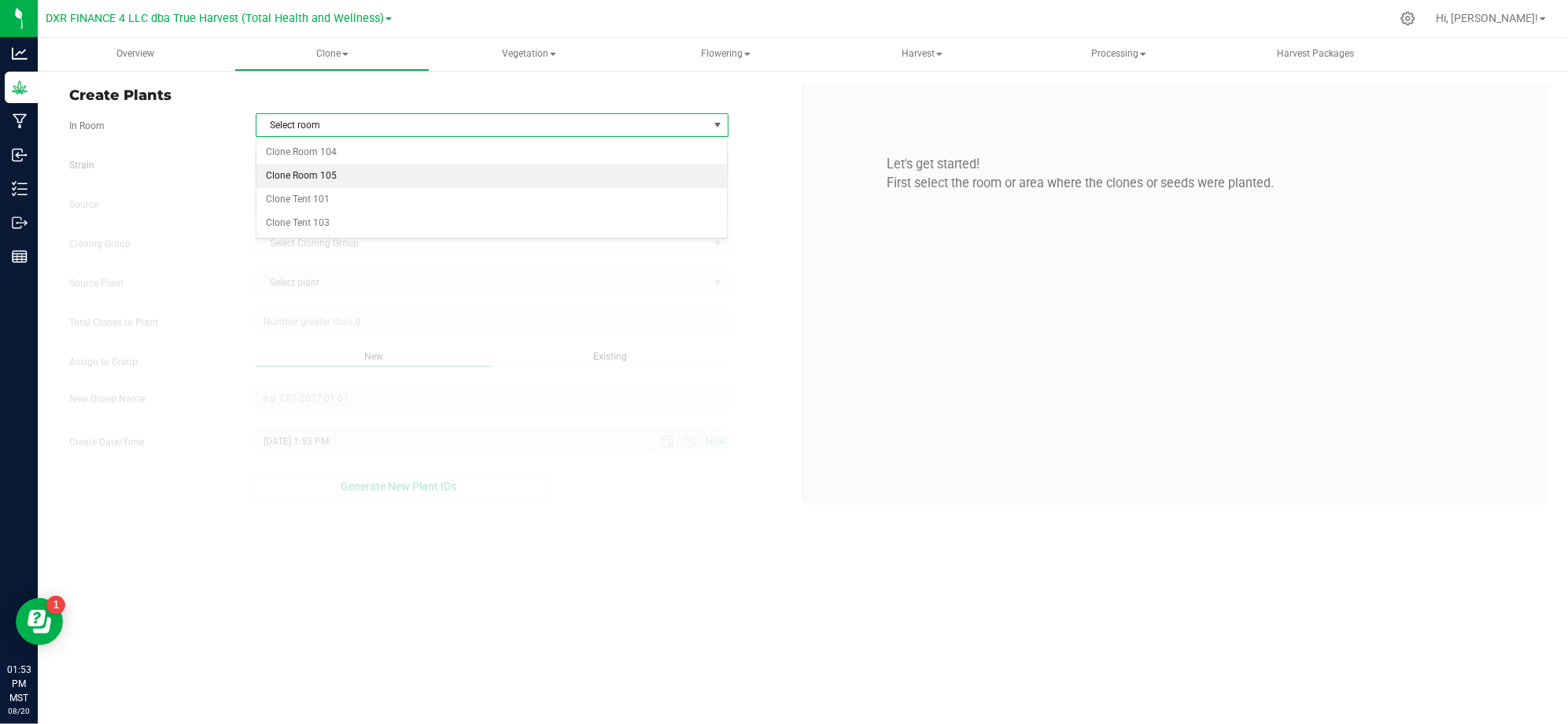
click at [344, 180] on li "Clone Room 105" at bounding box center [492, 176] width 471 height 24
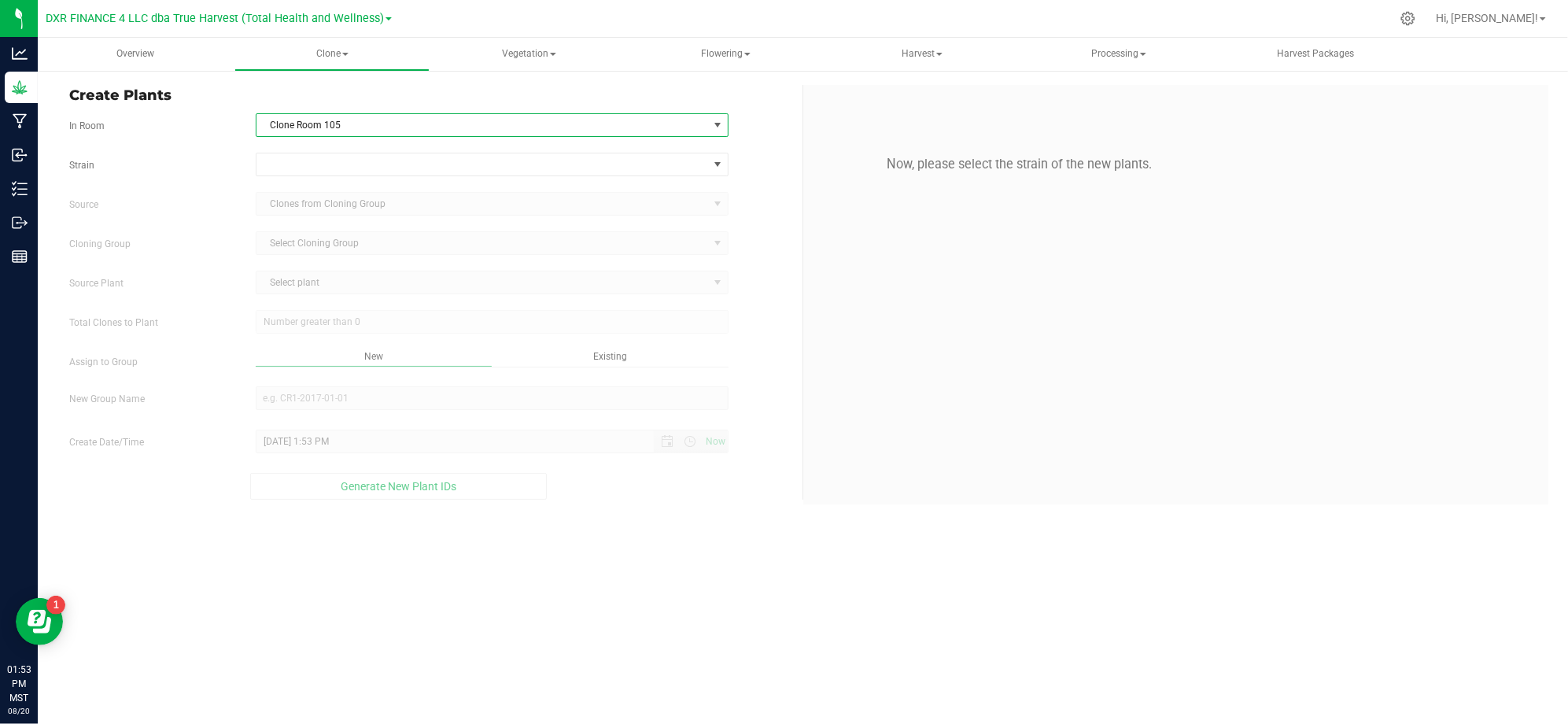
click at [195, 167] on label "Strain" at bounding box center [151, 165] width 186 height 14
click at [337, 168] on span at bounding box center [482, 164] width 451 height 22
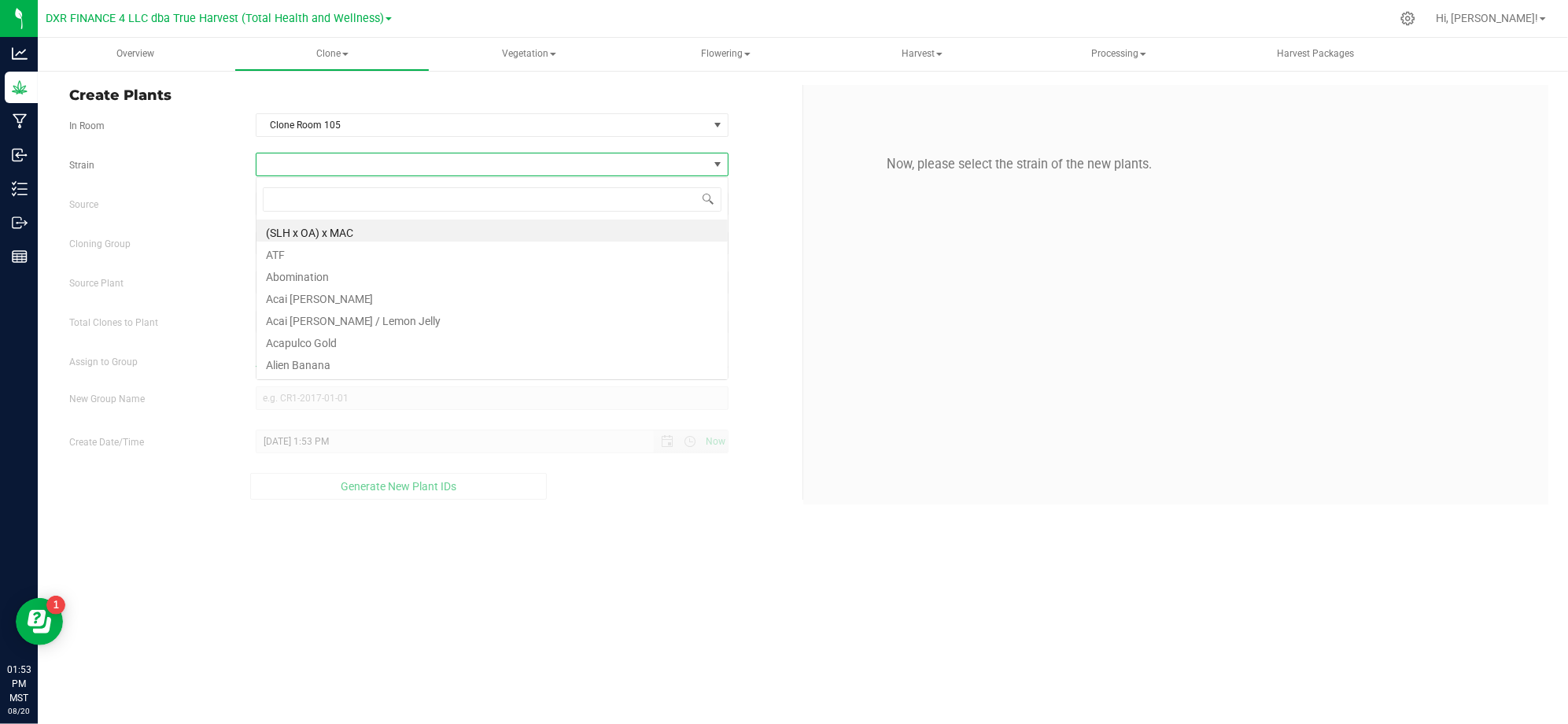
scroll to position [24, 472]
type input "cadillac"
click at [315, 231] on li "Cadillac Rainbows" at bounding box center [492, 230] width 471 height 22
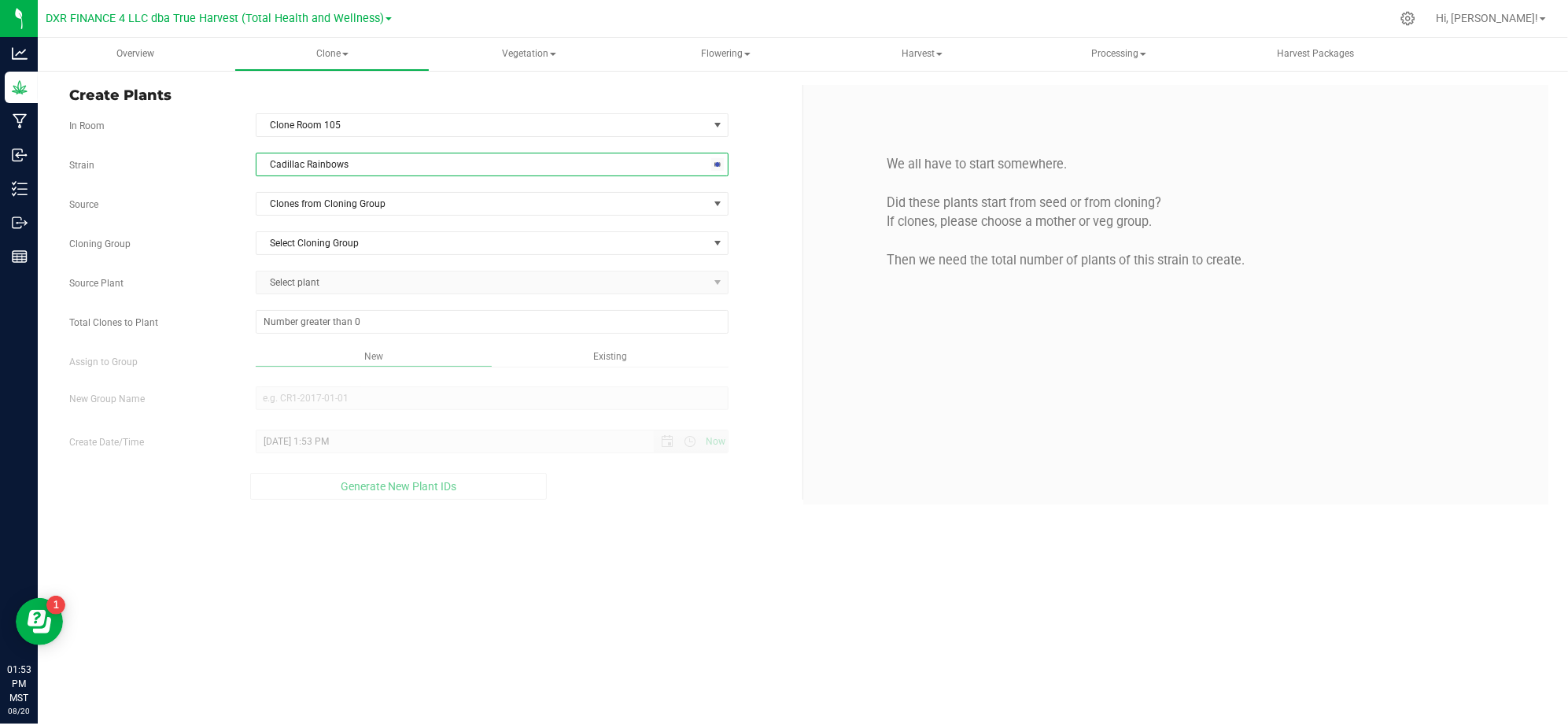
click at [265, 231] on div "Strain Cadillac Rainbows Source Clones from Cloning Group Cloning Group Select …" at bounding box center [430, 325] width 721 height 347
click at [301, 208] on span "Clones from Cloning Group" at bounding box center [482, 203] width 451 height 22
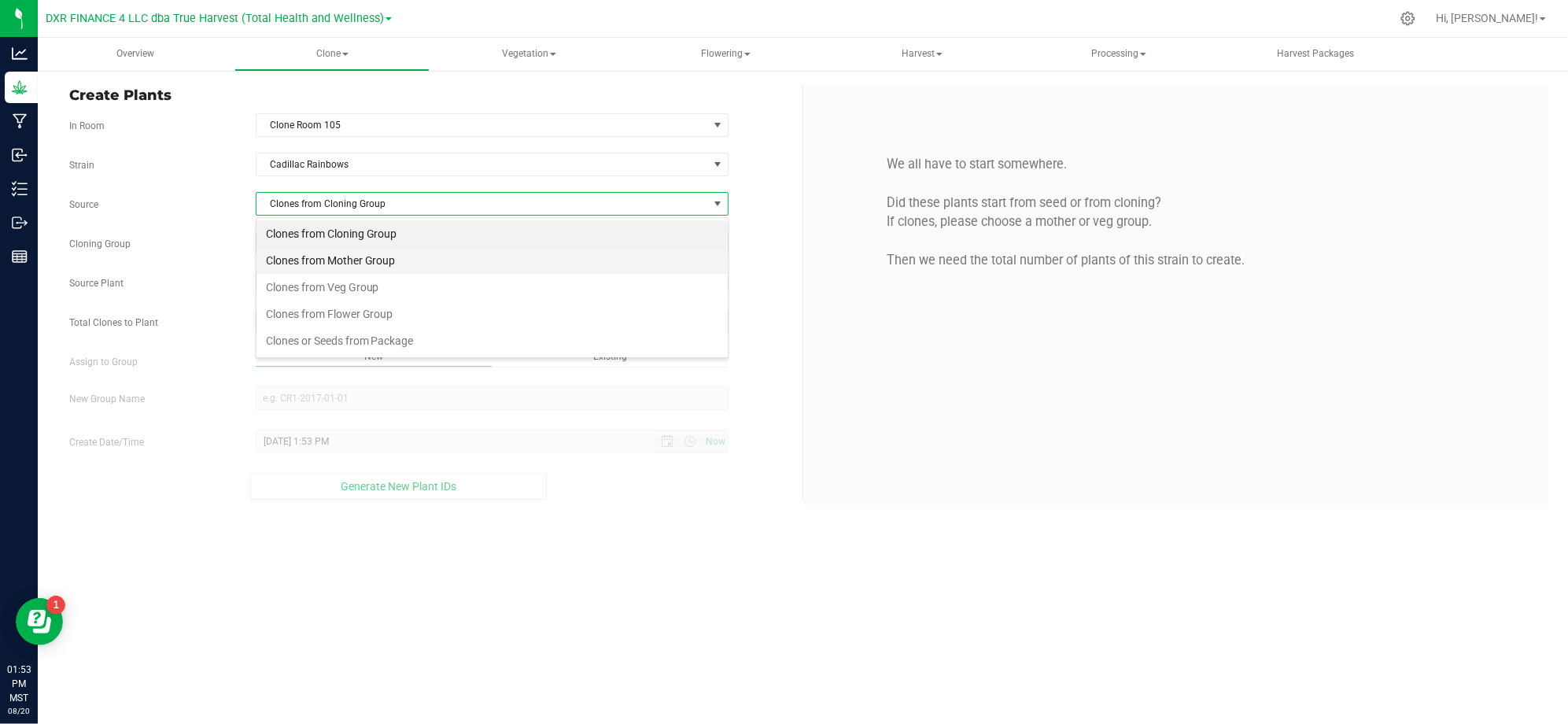
scroll to position [24, 472]
click at [315, 265] on li "Clones from Mother Group" at bounding box center [492, 260] width 471 height 26
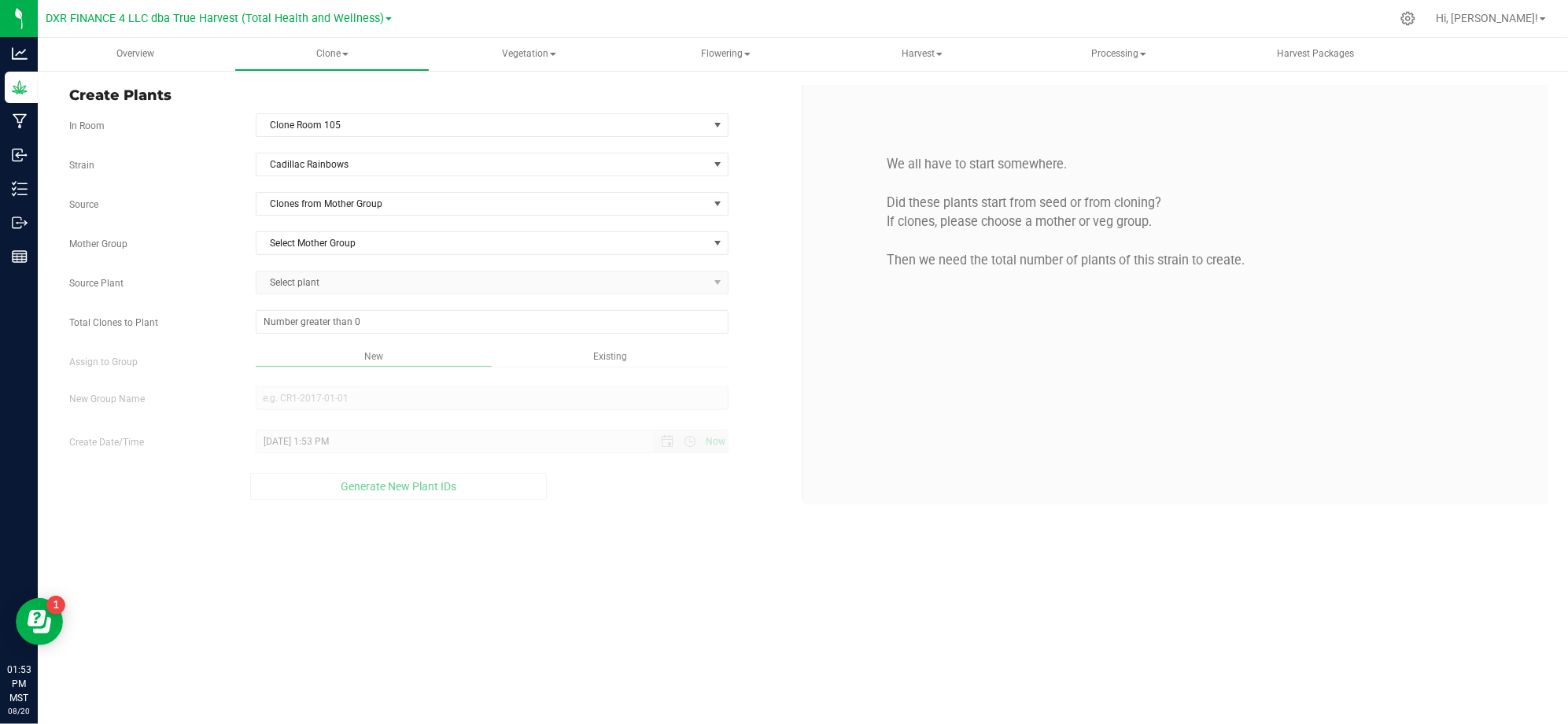
click at [224, 218] on div "Strain Cadillac Rainbows Source Clones from Mother Group Mother Group Select Mo…" at bounding box center [430, 325] width 721 height 347
click at [311, 246] on span "Select Mother Group" at bounding box center [482, 243] width 451 height 22
click at [283, 273] on li "M-CAD-3476" at bounding box center [492, 272] width 471 height 24
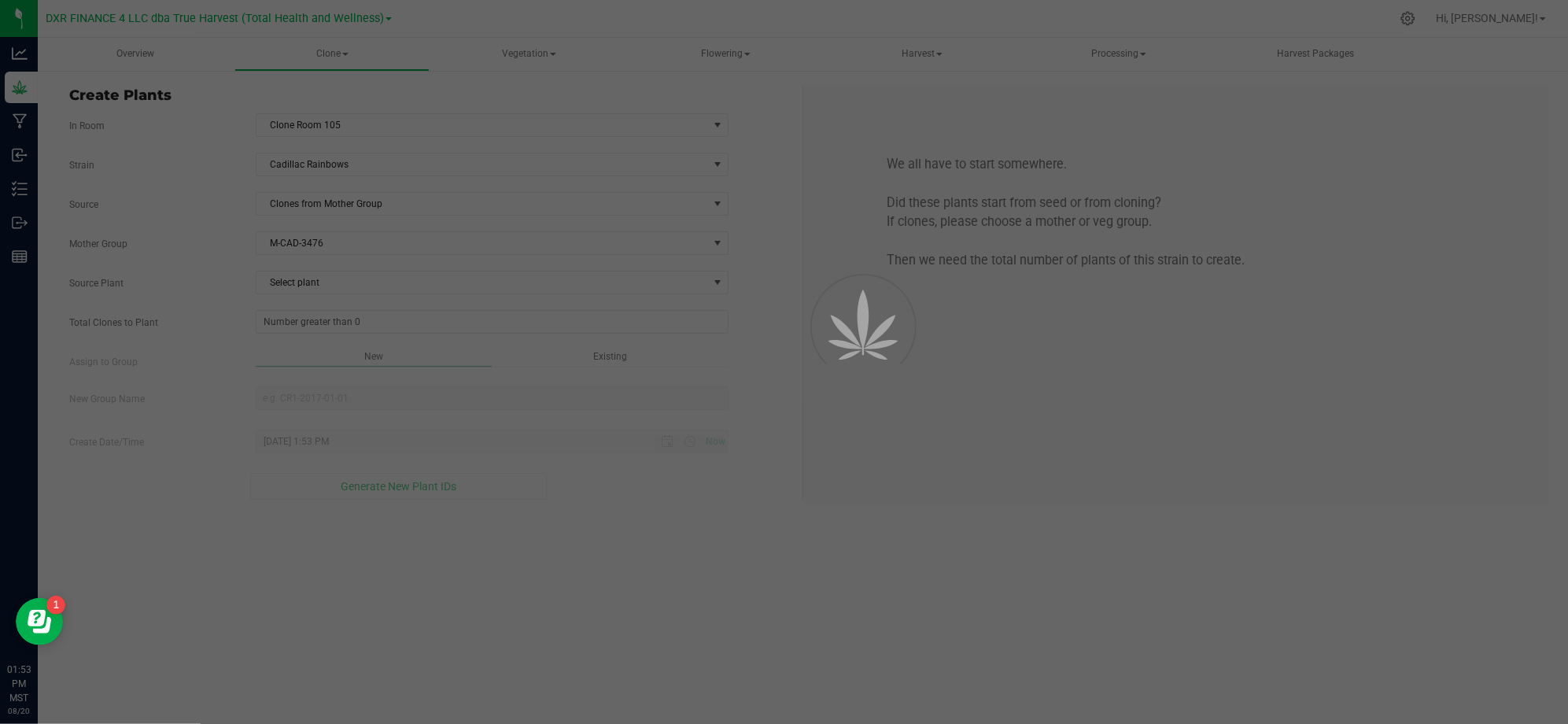
click at [216, 241] on div at bounding box center [784, 362] width 1568 height 724
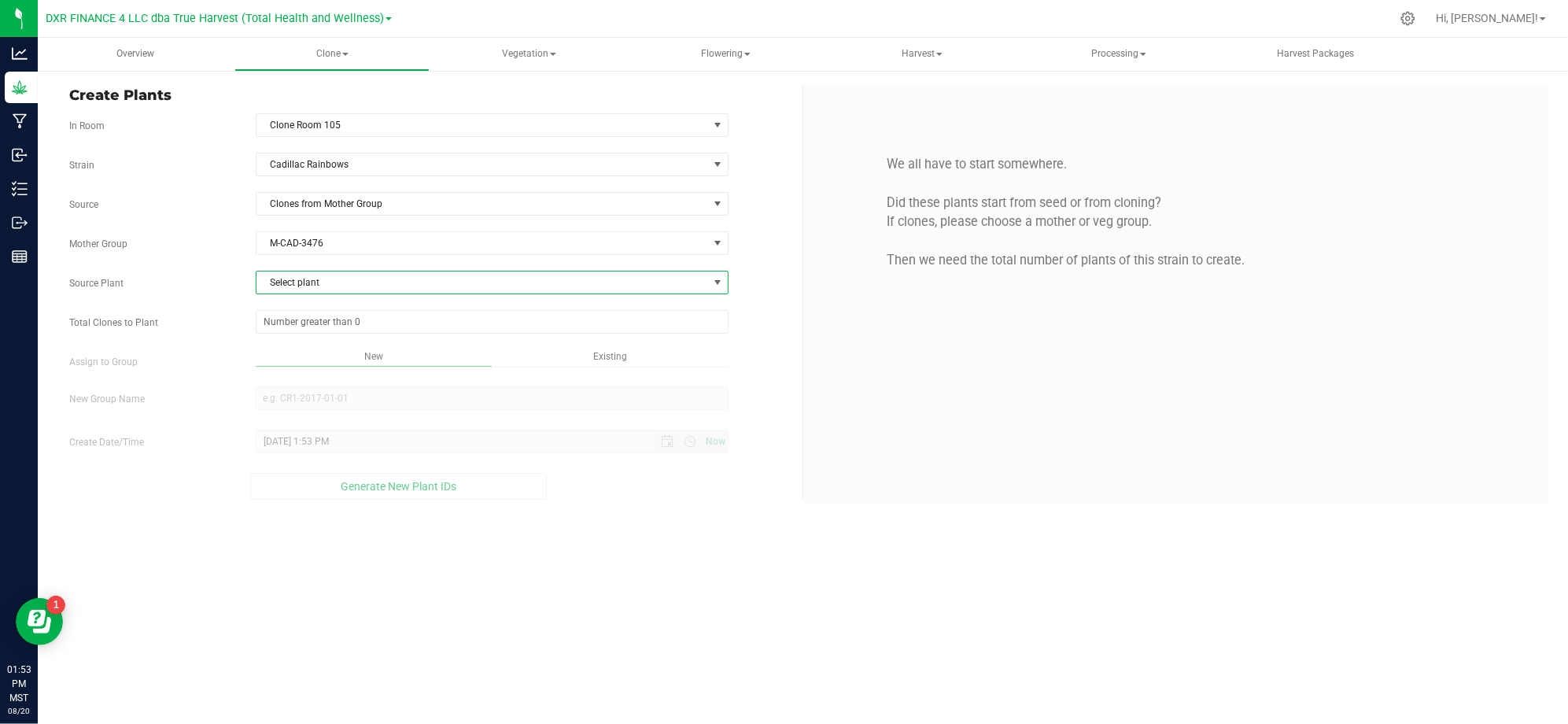
click at [301, 274] on span "Select plant" at bounding box center [482, 283] width 451 height 22
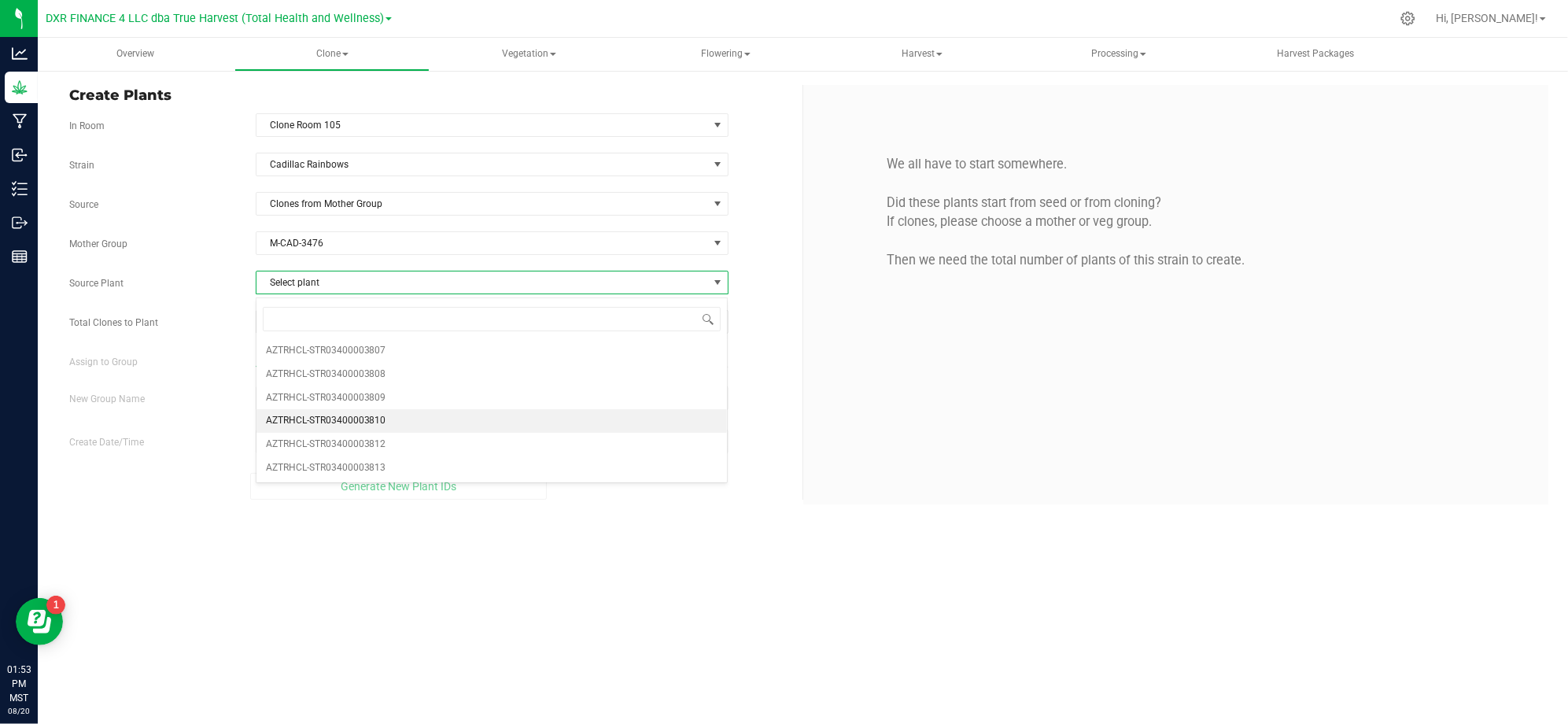
click at [394, 419] on li "AZTRHCL-STR03400003810" at bounding box center [492, 421] width 471 height 24
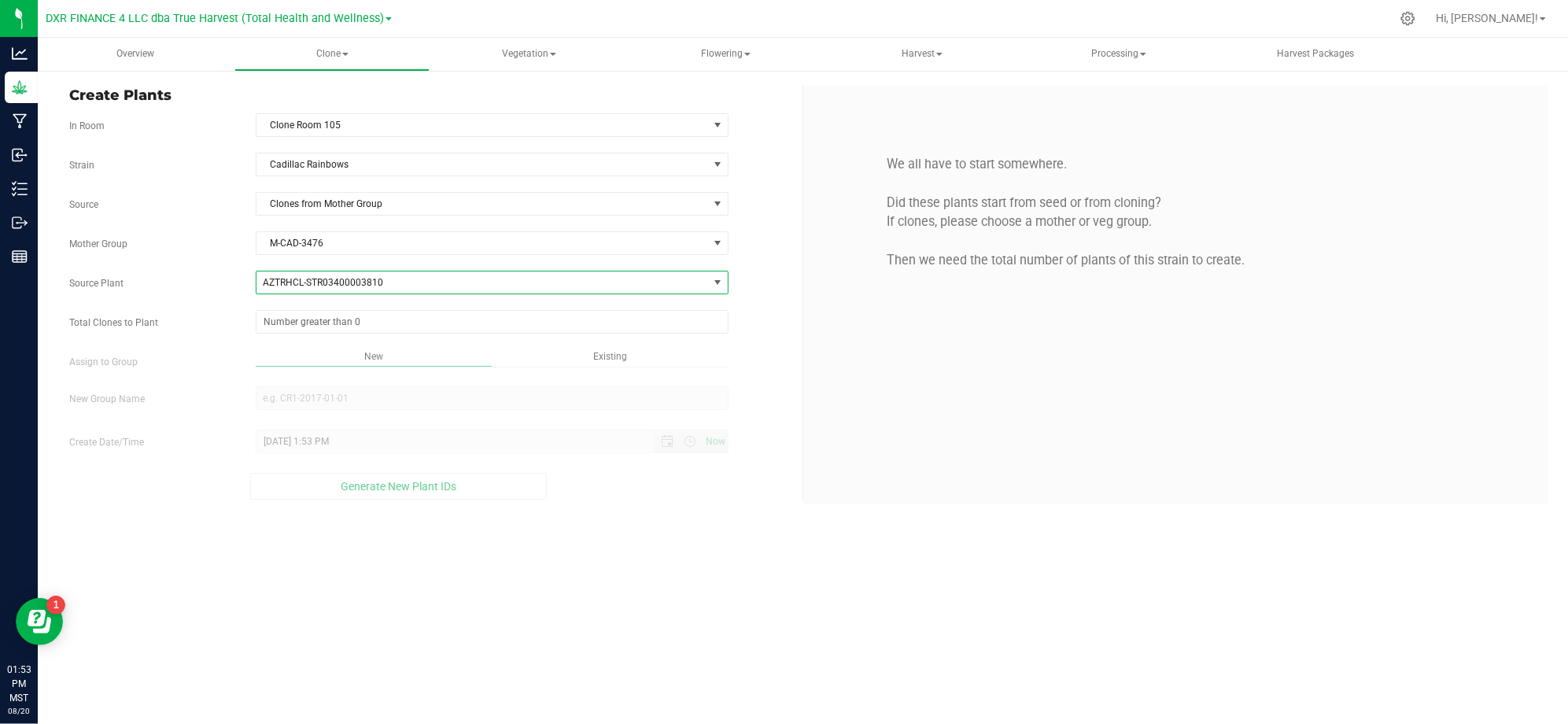
drag, startPoint x: 146, startPoint y: 297, endPoint x: 198, endPoint y: 308, distance: 53.2
click at [159, 300] on div "Strain Cadillac Rainbows Source Clones from Mother Group Mother Group M-CAD-347…" at bounding box center [430, 325] width 721 height 347
click at [293, 331] on span at bounding box center [492, 321] width 473 height 24
type input "25"
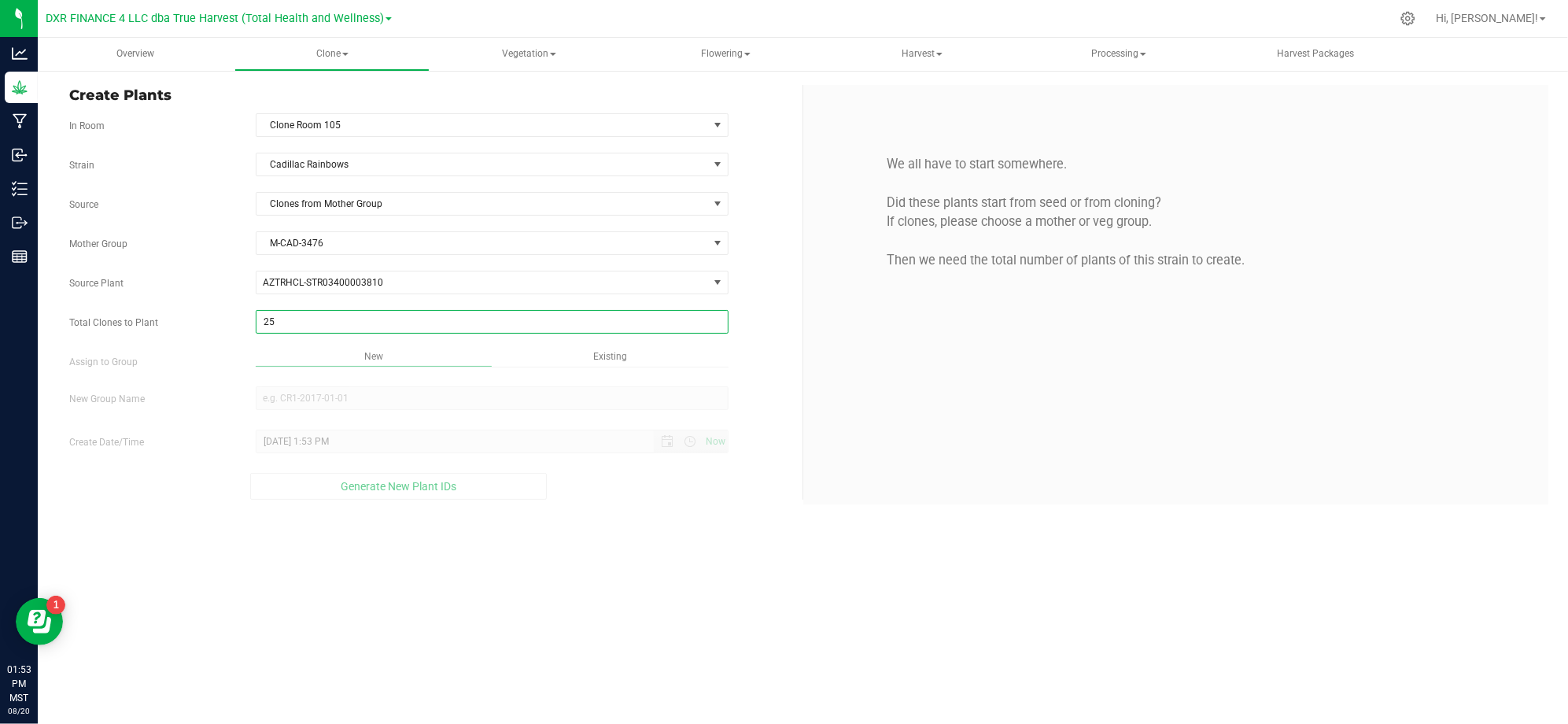
click at [749, 649] on div "Overview Clone Create plants Cloning groups Cloning plants Apply to plants Vege…" at bounding box center [803, 381] width 1530 height 686
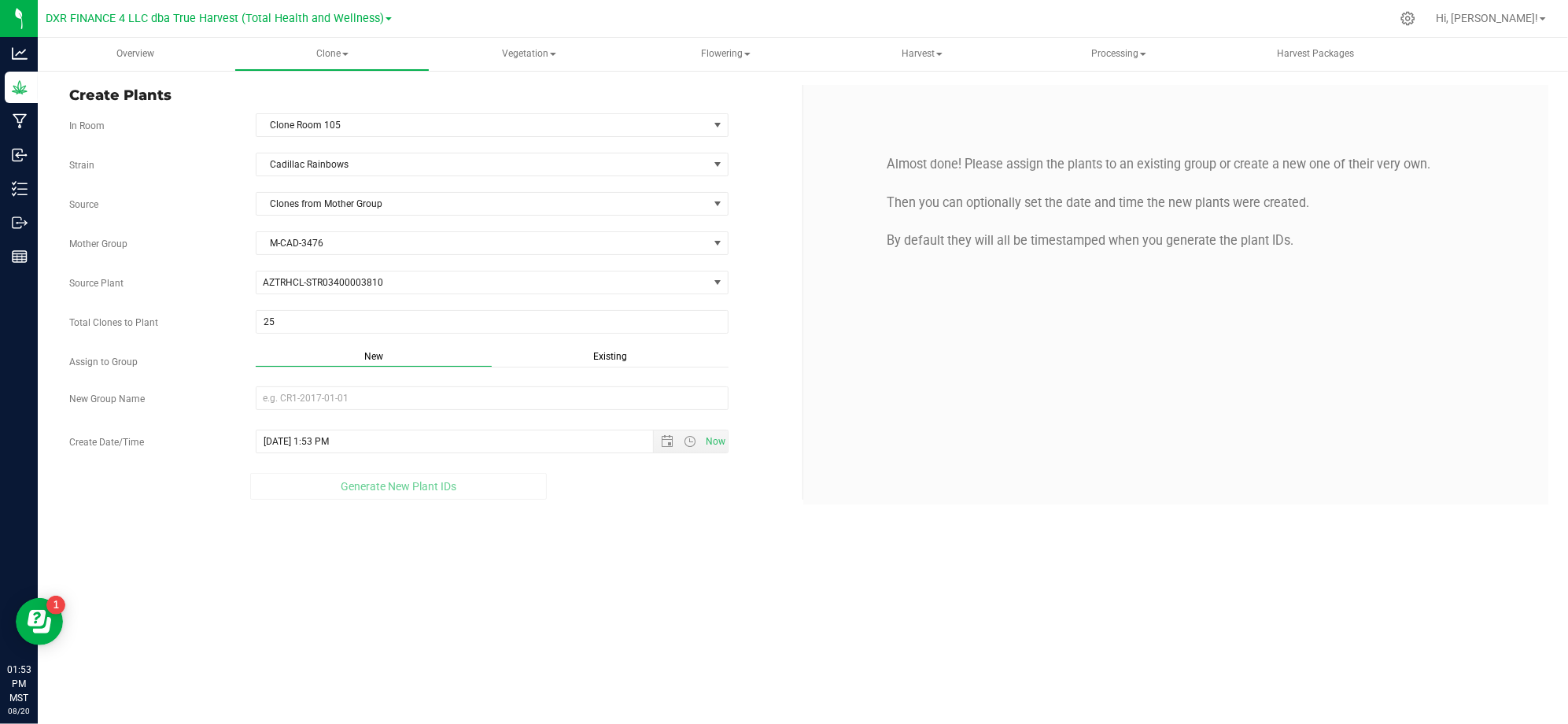
click at [607, 371] on div "New Existing" at bounding box center [492, 360] width 473 height 21
click at [607, 359] on span "Existing" at bounding box center [609, 356] width 34 height 11
click at [557, 403] on span "Select Plant Group" at bounding box center [482, 398] width 451 height 22
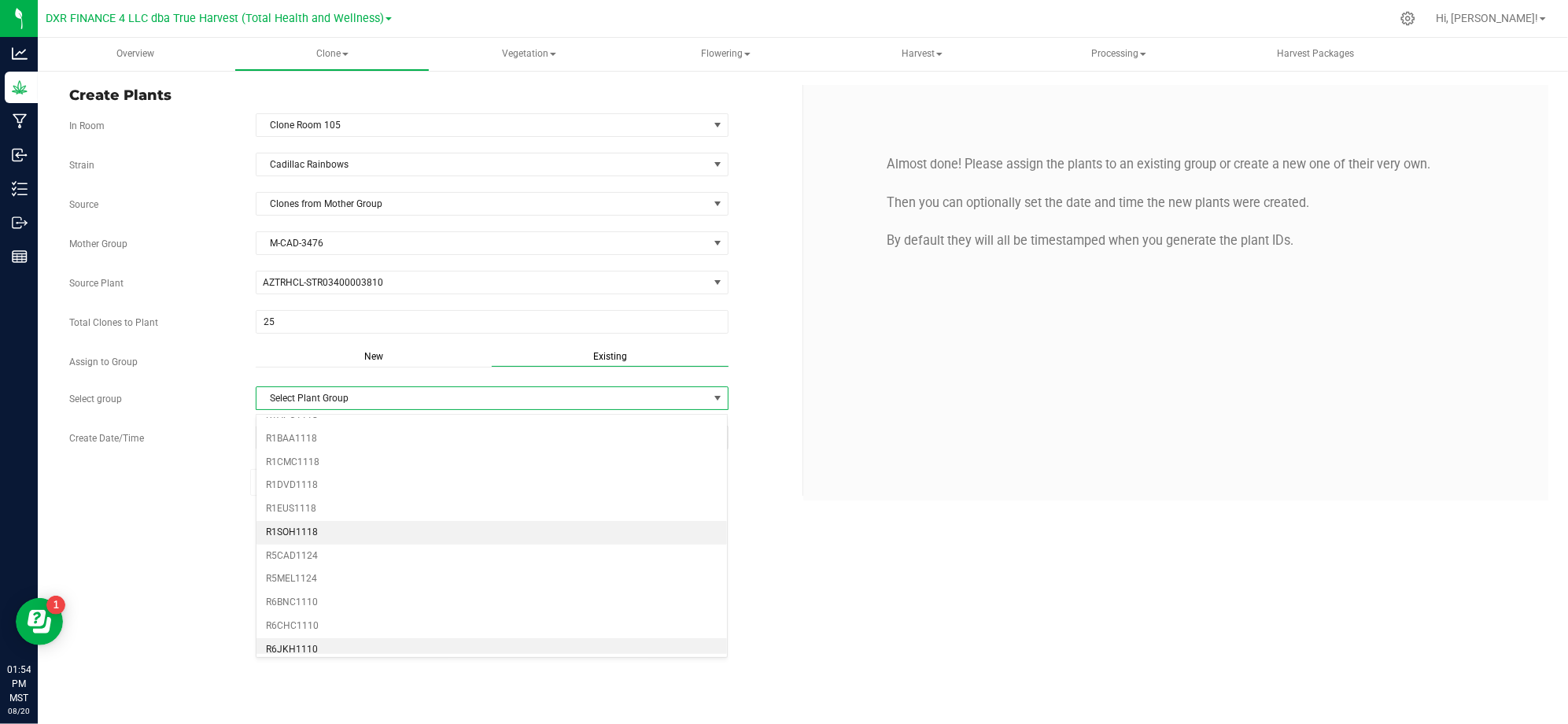
scroll to position [419, 0]
click at [294, 535] on li "R5CAD1124" at bounding box center [492, 525] width 471 height 24
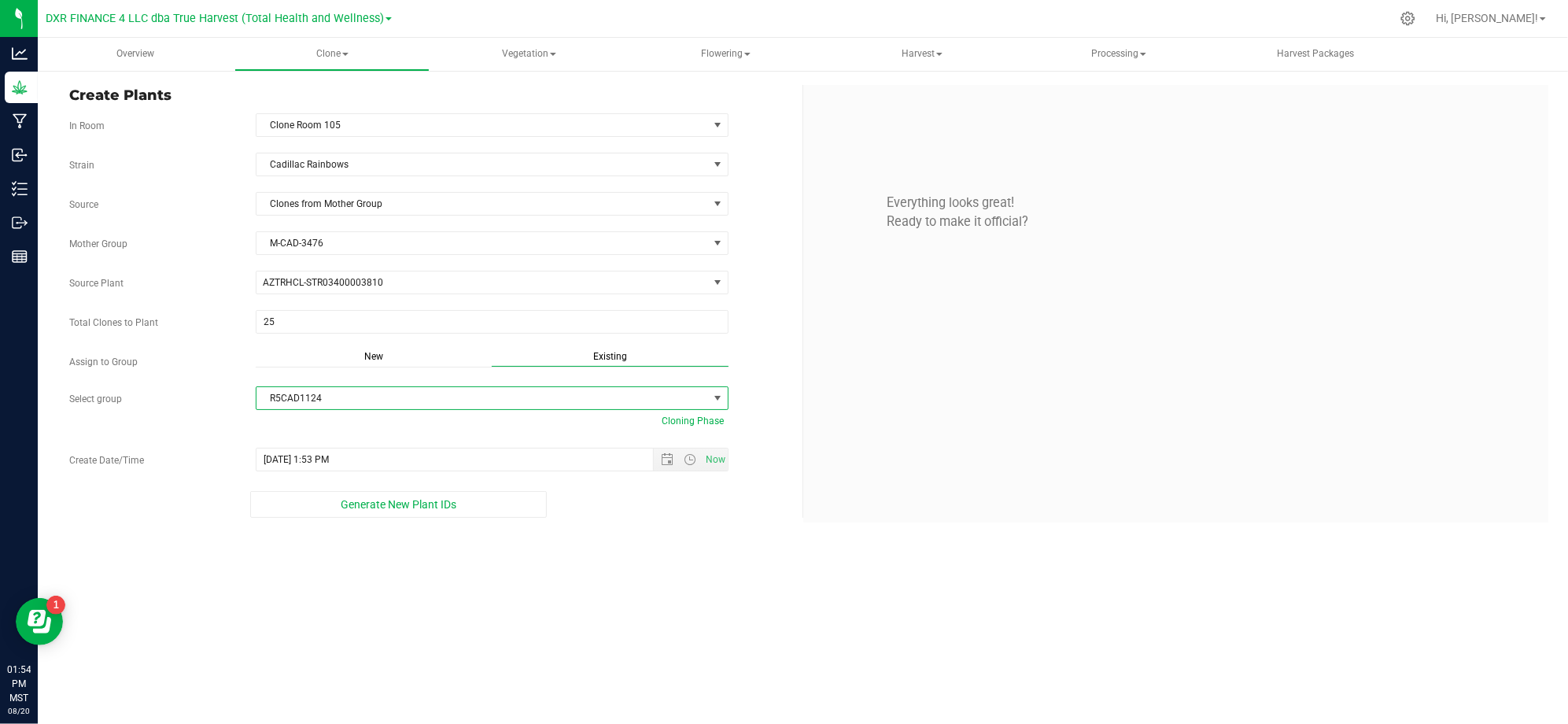
click at [541, 614] on div "Overview Clone Create plants Cloning groups Cloning plants Apply to plants Vege…" at bounding box center [803, 381] width 1530 height 686
click at [656, 560] on div "Overview Clone Create plants Cloning groups Cloning plants Apply to plants Vege…" at bounding box center [803, 381] width 1530 height 686
click at [661, 460] on span "Open the date view" at bounding box center [666, 459] width 12 height 12
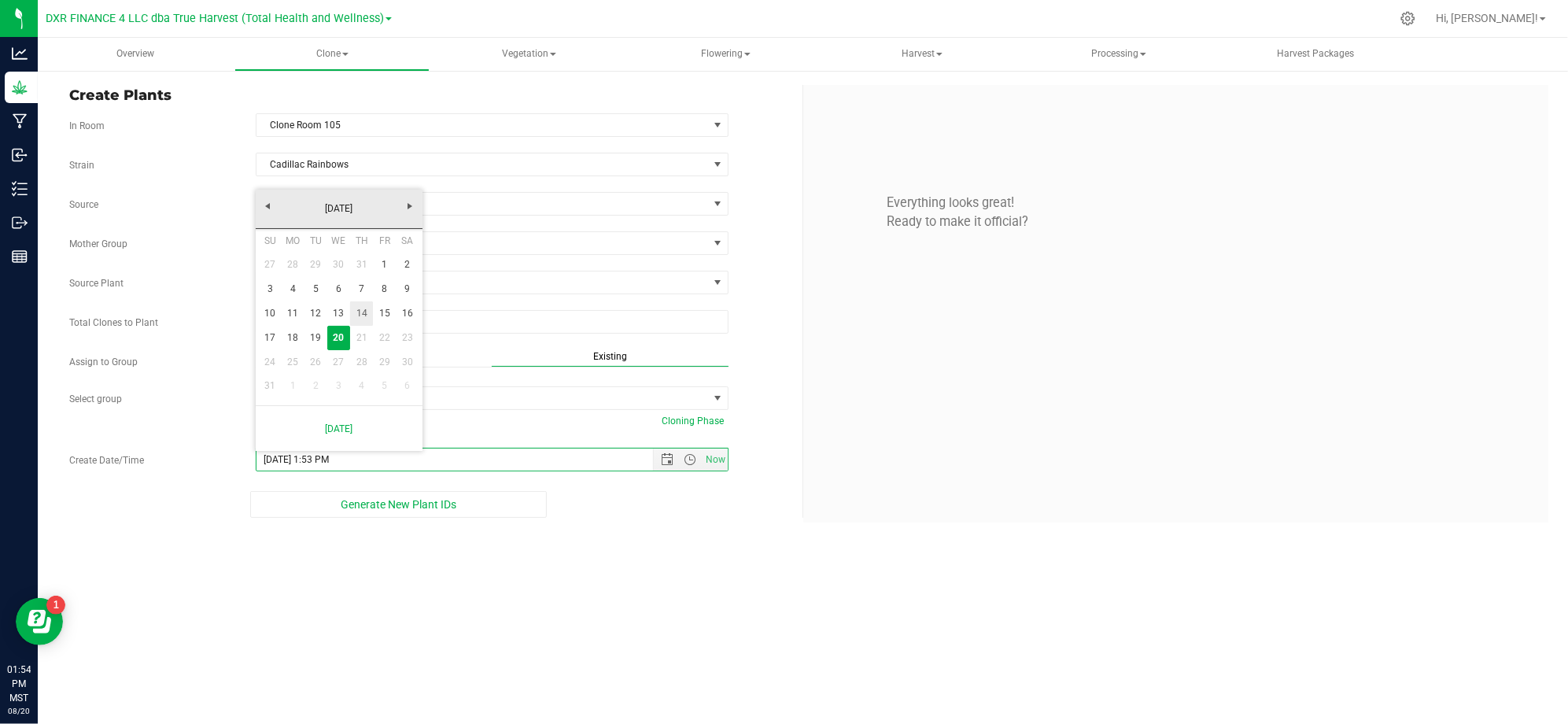
click at [360, 315] on link "14" at bounding box center [362, 314] width 23 height 25
type input "8/14/2025 1:53 PM"
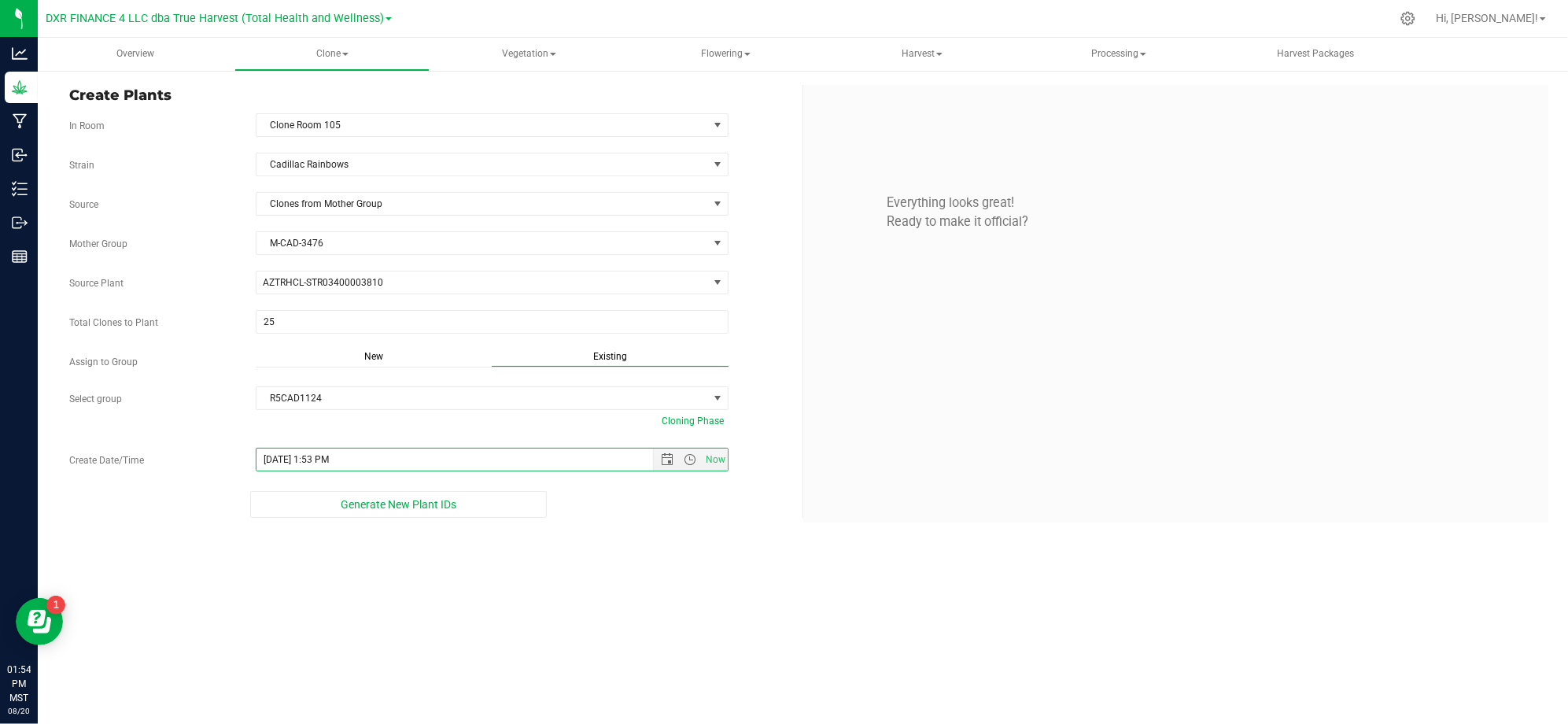
click at [580, 529] on div "Create Plants In Room Clone Room 105 Select room Clone Room 104 Clone Room 105 …" at bounding box center [803, 303] width 1530 height 469
click at [662, 562] on div "Overview Clone Create plants Cloning groups Cloning plants Apply to plants Vege…" at bounding box center [803, 381] width 1530 height 686
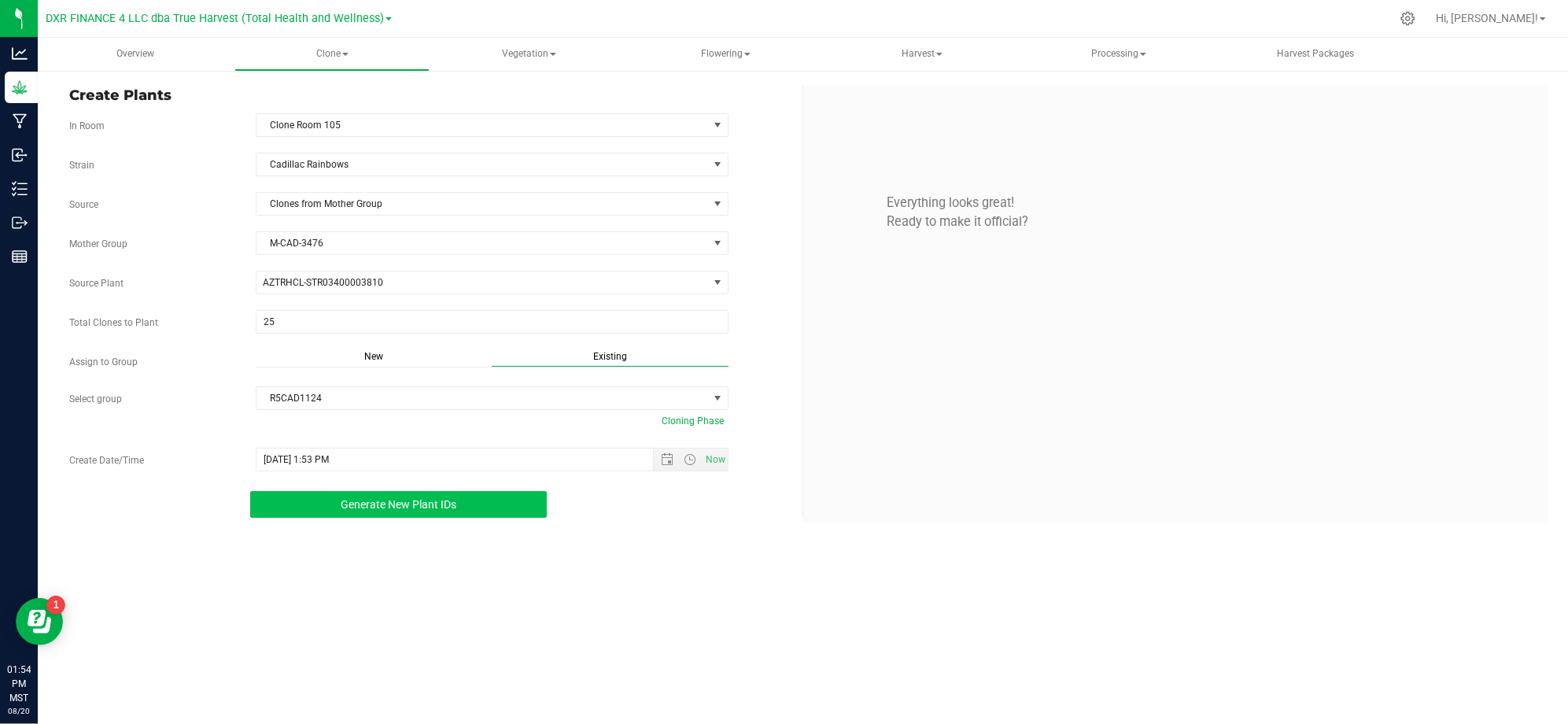
click at [389, 504] on span "Generate New Plant IDs" at bounding box center [399, 504] width 115 height 12
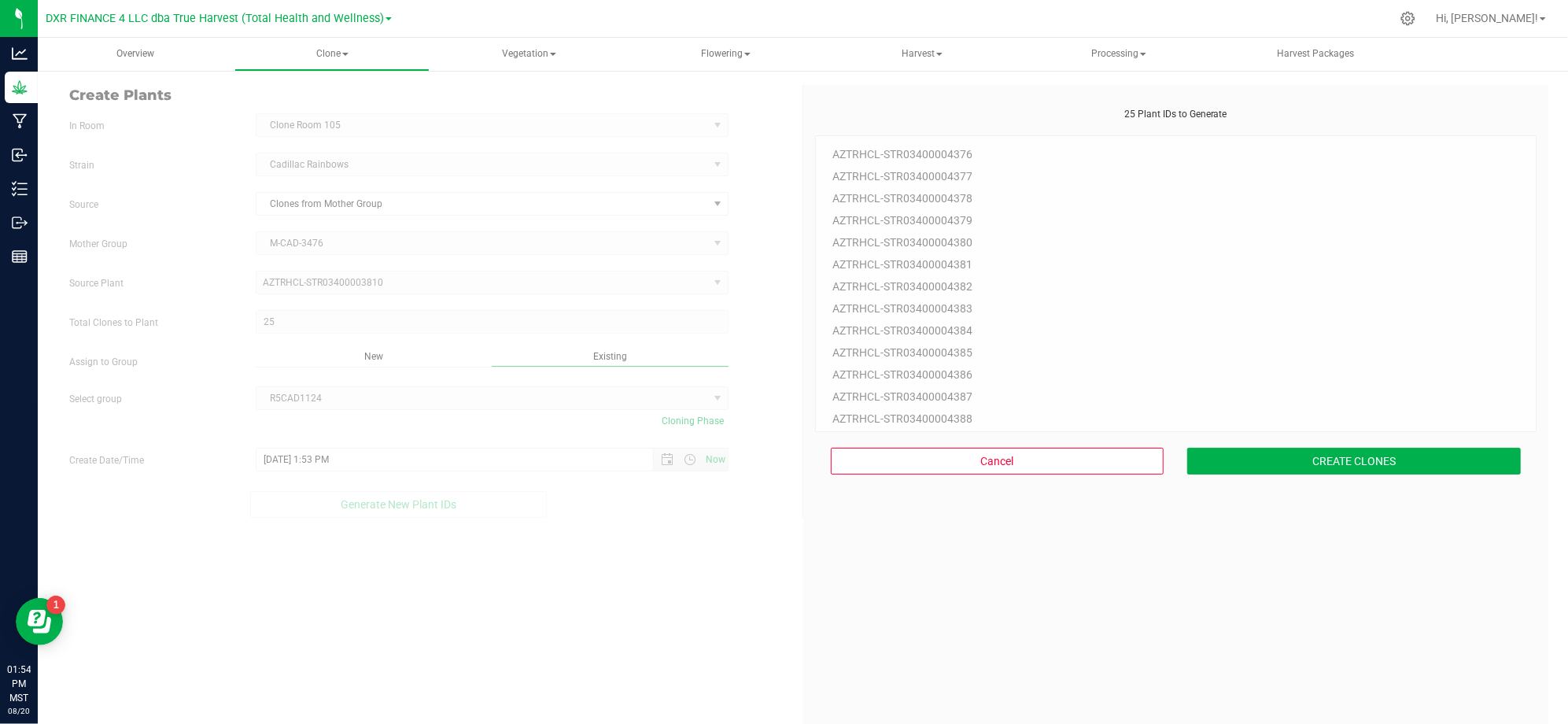
scroll to position [47, 0]
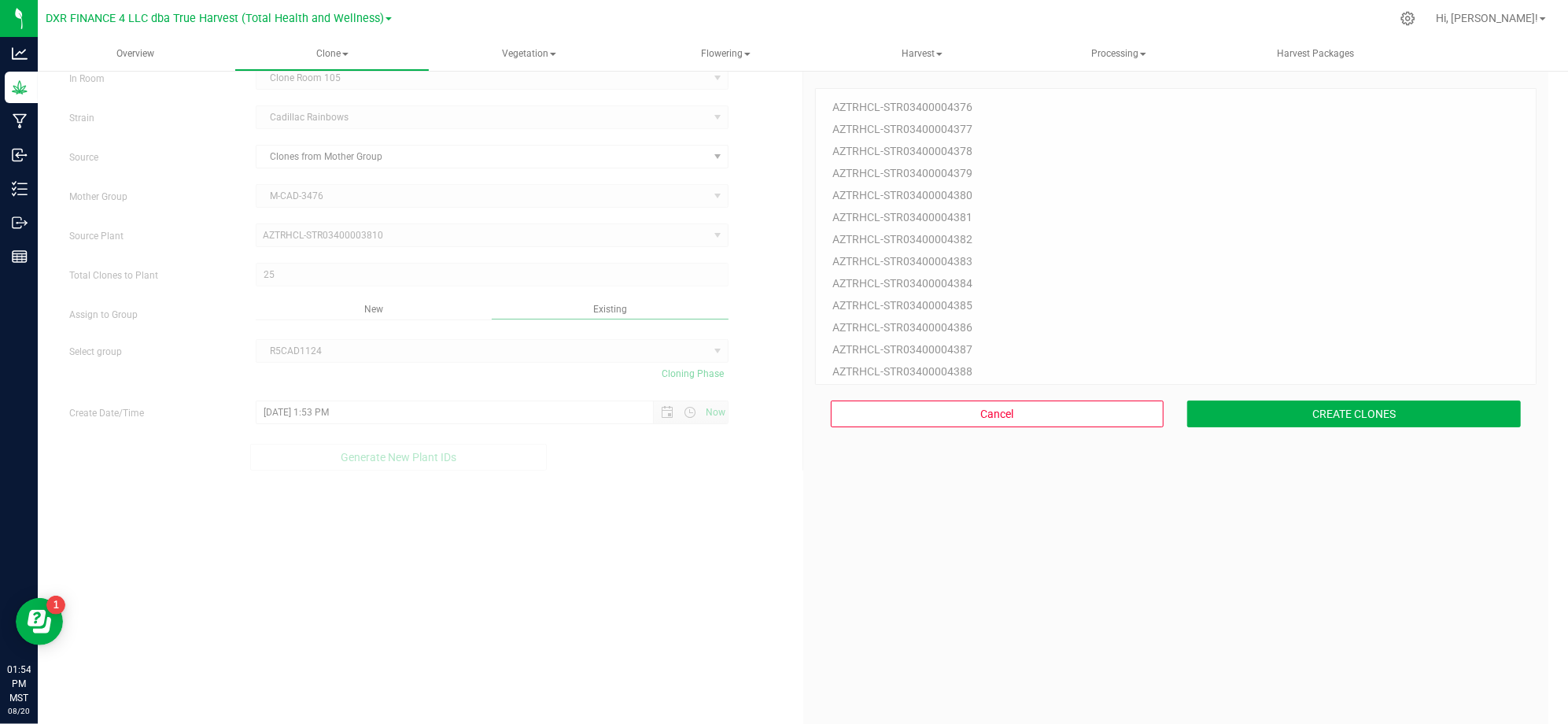
click at [1206, 446] on div "25 Plant IDs to Generate AZTRHCL-STR03400004376 AZTRHCL-STR03400004377 AZTRHCL-…" at bounding box center [1175, 422] width 722 height 724
click at [1244, 410] on button "CREATE CLONES" at bounding box center [1353, 413] width 334 height 26
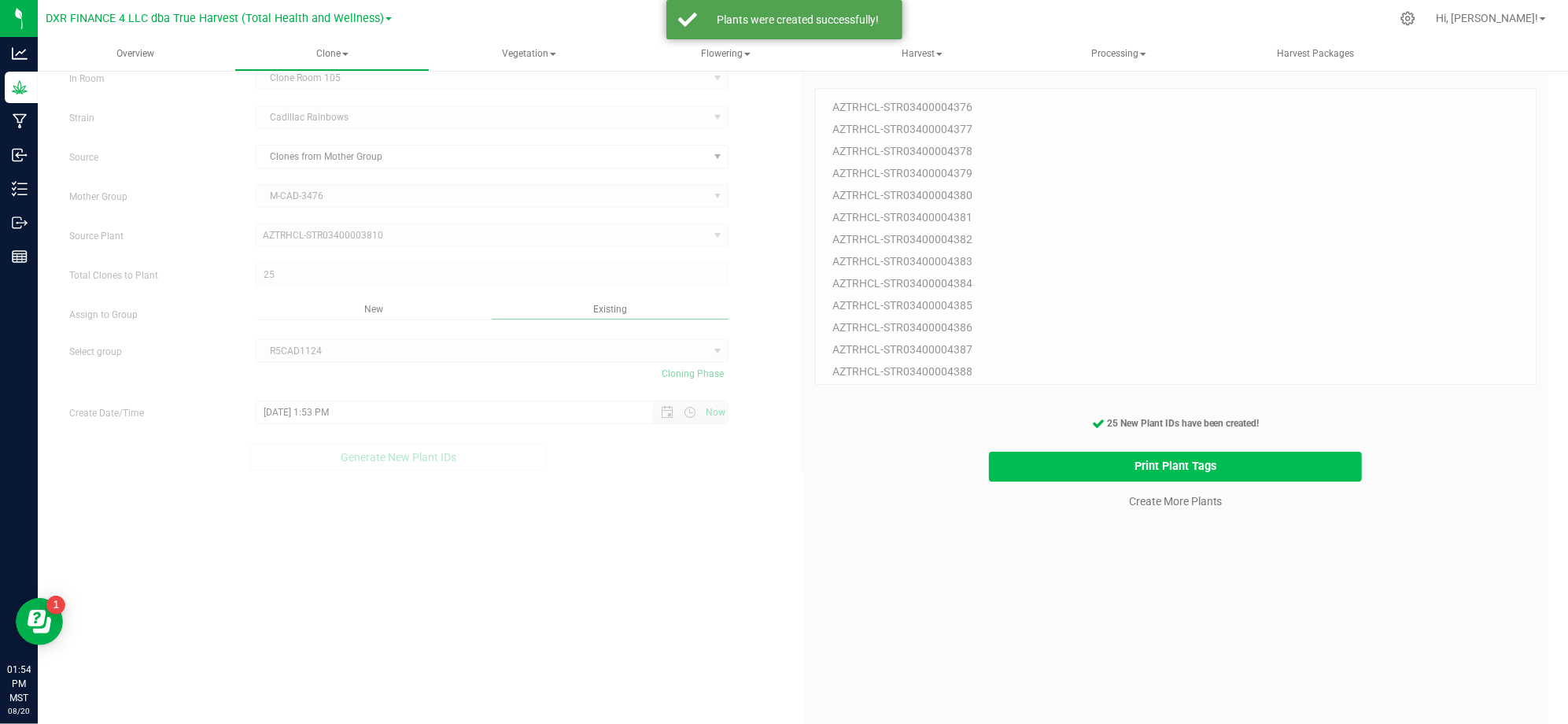
click at [1043, 451] on button "Print Plant Tags" at bounding box center [1175, 466] width 373 height 30
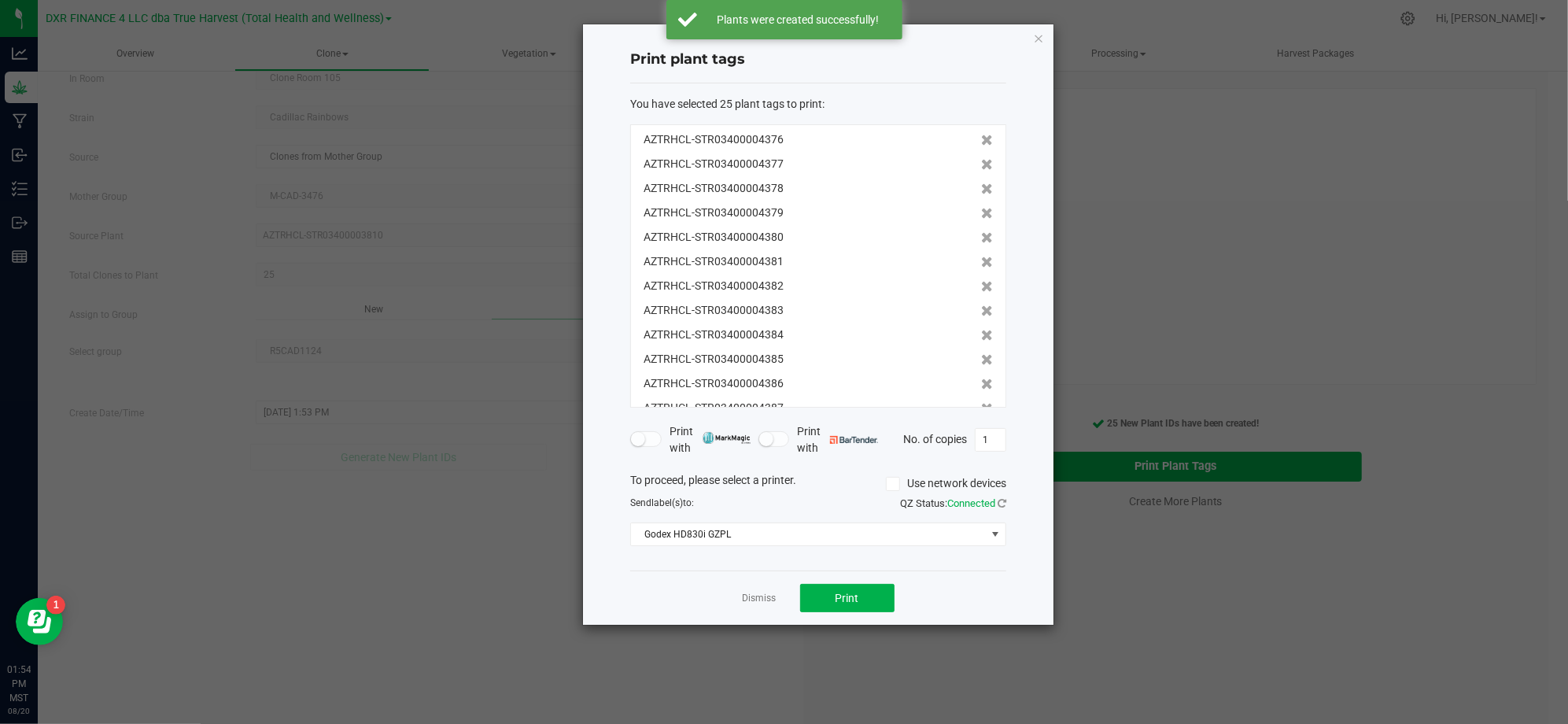
scroll to position [341, 0]
click at [937, 605] on div "Dismiss Print" at bounding box center [818, 597] width 376 height 54
click at [848, 596] on span "Print" at bounding box center [847, 597] width 24 height 12
click at [734, 590] on div "Dismiss Print" at bounding box center [818, 597] width 376 height 54
click at [743, 592] on link "Dismiss" at bounding box center [759, 598] width 34 height 13
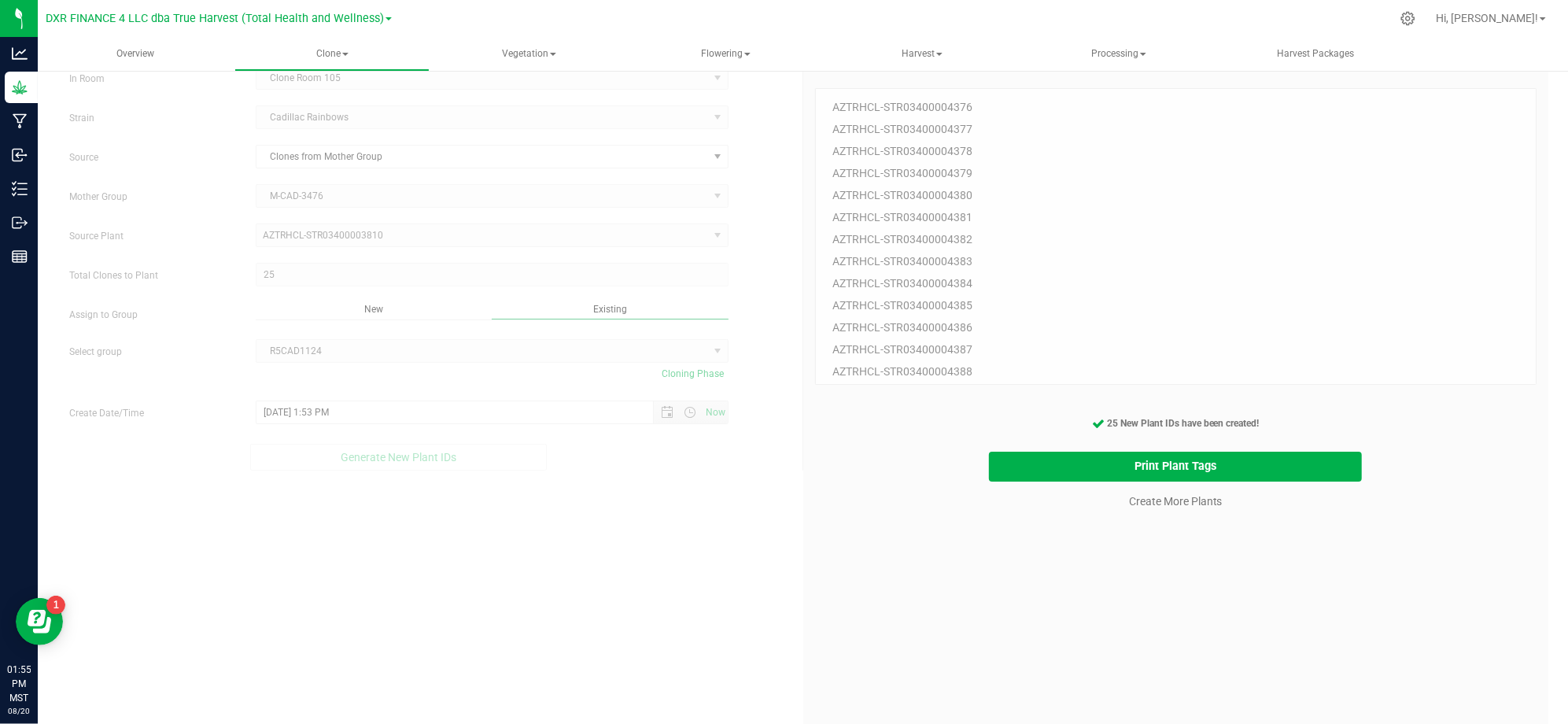
drag, startPoint x: 897, startPoint y: 643, endPoint x: 1133, endPoint y: 573, distance: 246.2
click at [911, 634] on div "25 Plant IDs to Generate AZTRHCL-STR03400004376 AZTRHCL-STR03400004377 AZTRHCL-…" at bounding box center [1175, 422] width 722 height 724
click at [1139, 570] on div "25 Plant IDs to Generate AZTRHCL-STR03400004376 AZTRHCL-STR03400004377 AZTRHCL-…" at bounding box center [1175, 422] width 722 height 724
click at [1165, 505] on link "Create More Plants" at bounding box center [1176, 501] width 94 height 16
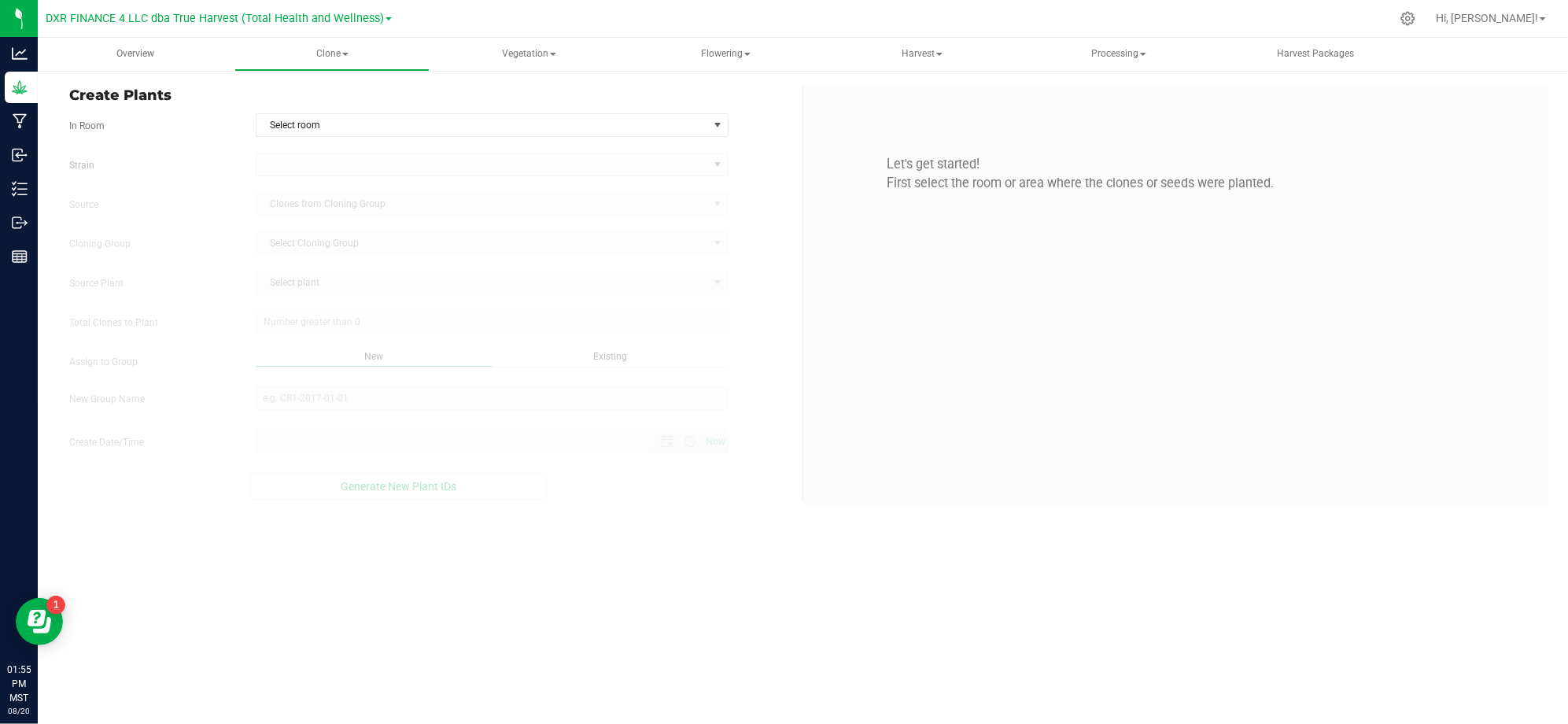
type input "8/20/2025 1:55 PM"
click at [484, 129] on span "Select room" at bounding box center [482, 124] width 451 height 22
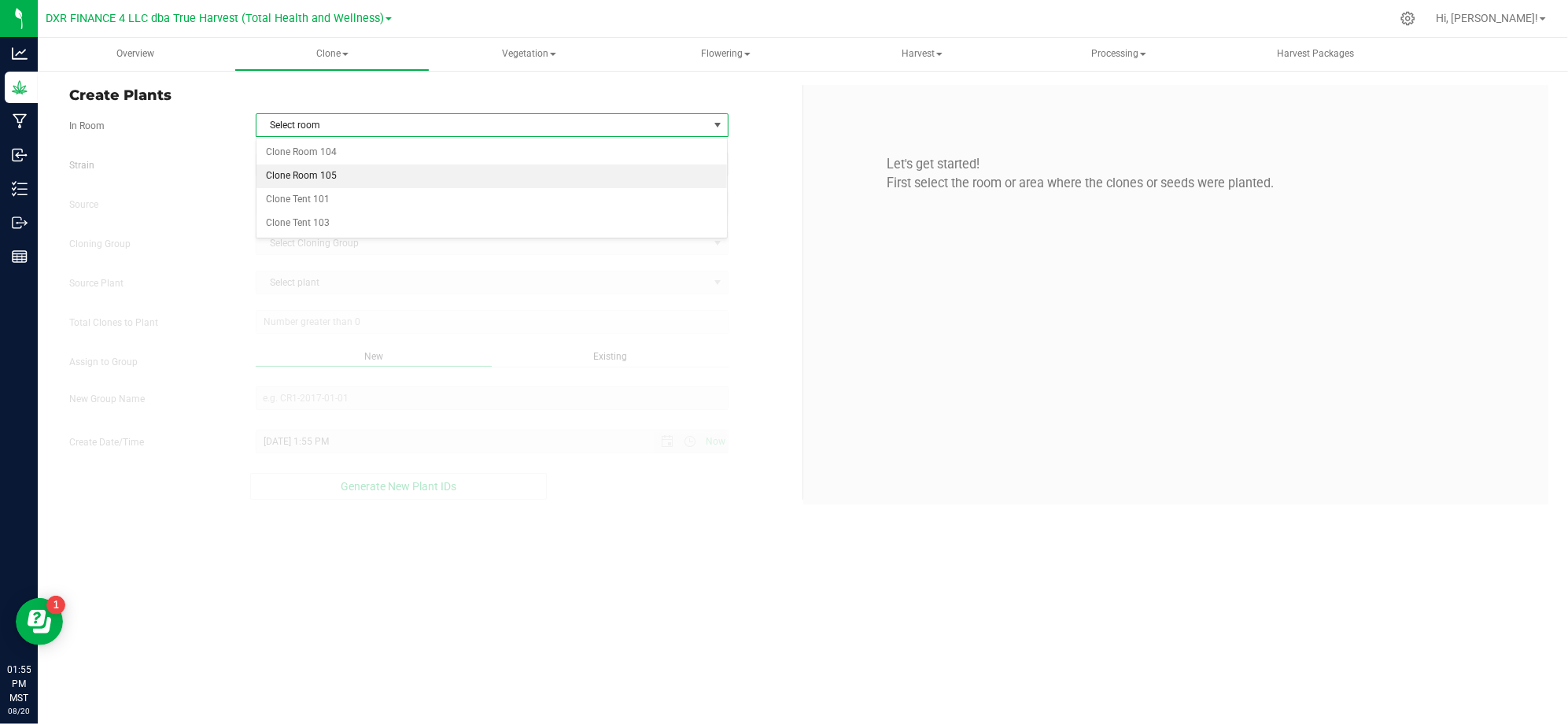
click at [346, 183] on li "Clone Room 105" at bounding box center [492, 176] width 471 height 24
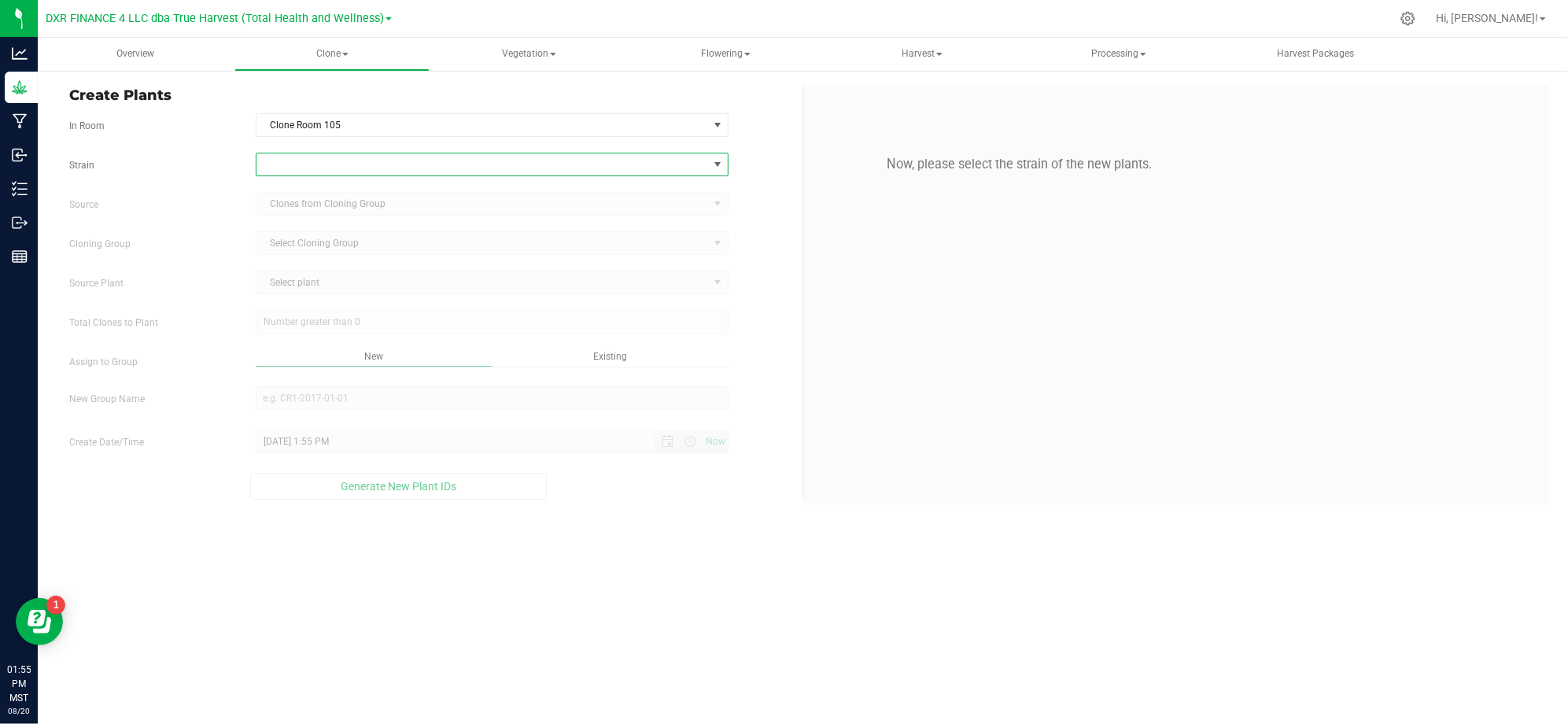
click at [322, 158] on span at bounding box center [482, 164] width 451 height 22
type input "cadillac"
click at [311, 228] on li "Cadillac Rainbows" at bounding box center [492, 230] width 471 height 22
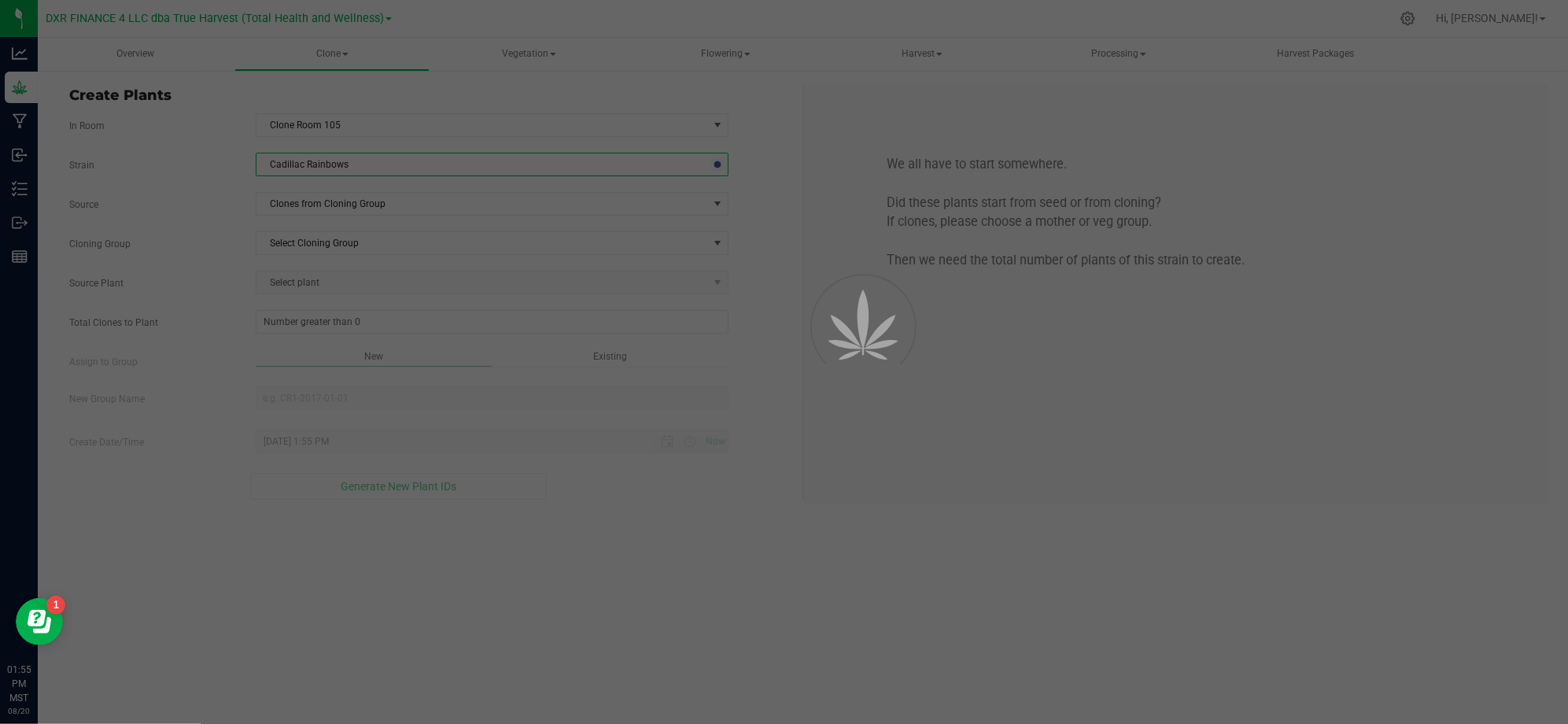
drag, startPoint x: 311, startPoint y: 228, endPoint x: 334, endPoint y: 209, distance: 29.8
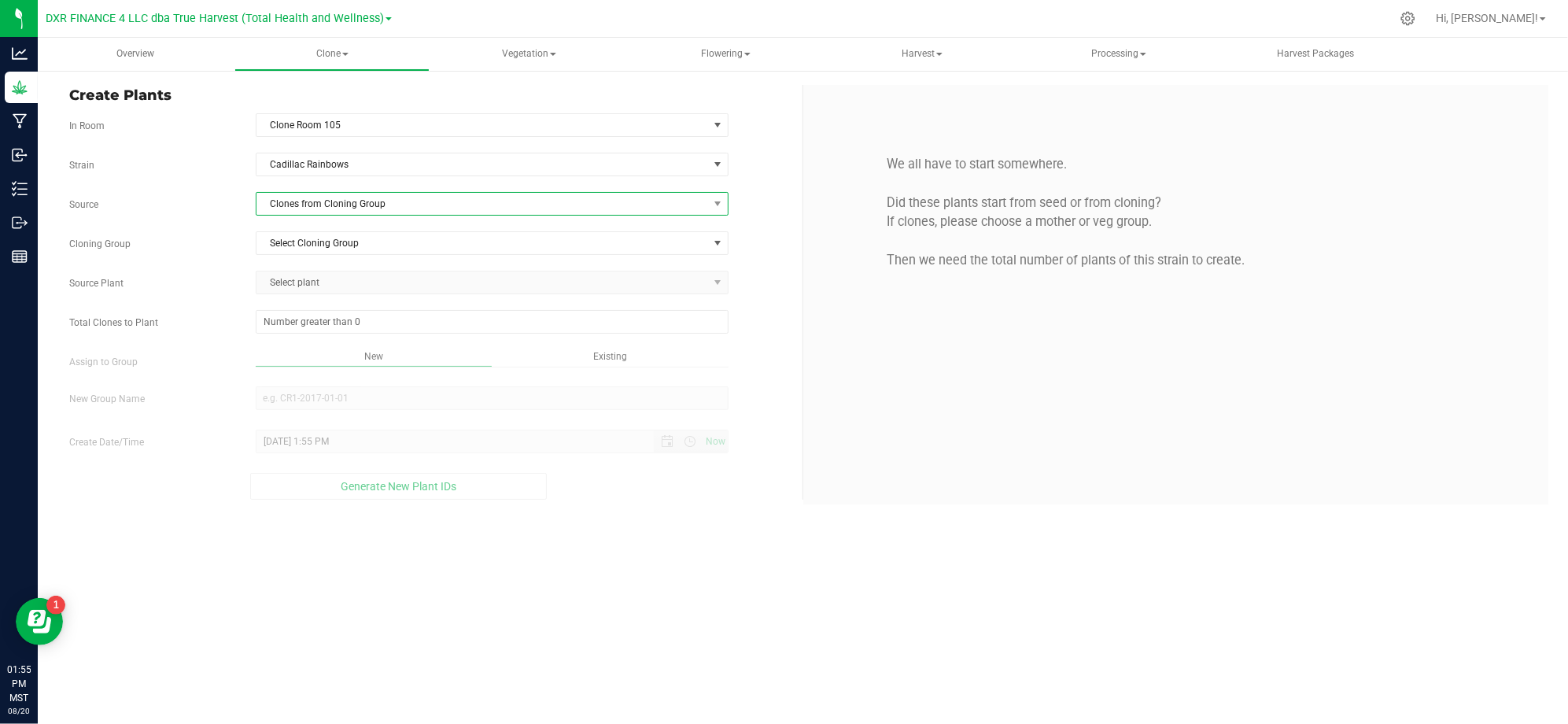
click at [335, 209] on span "Clones from Cloning Group" at bounding box center [482, 203] width 451 height 22
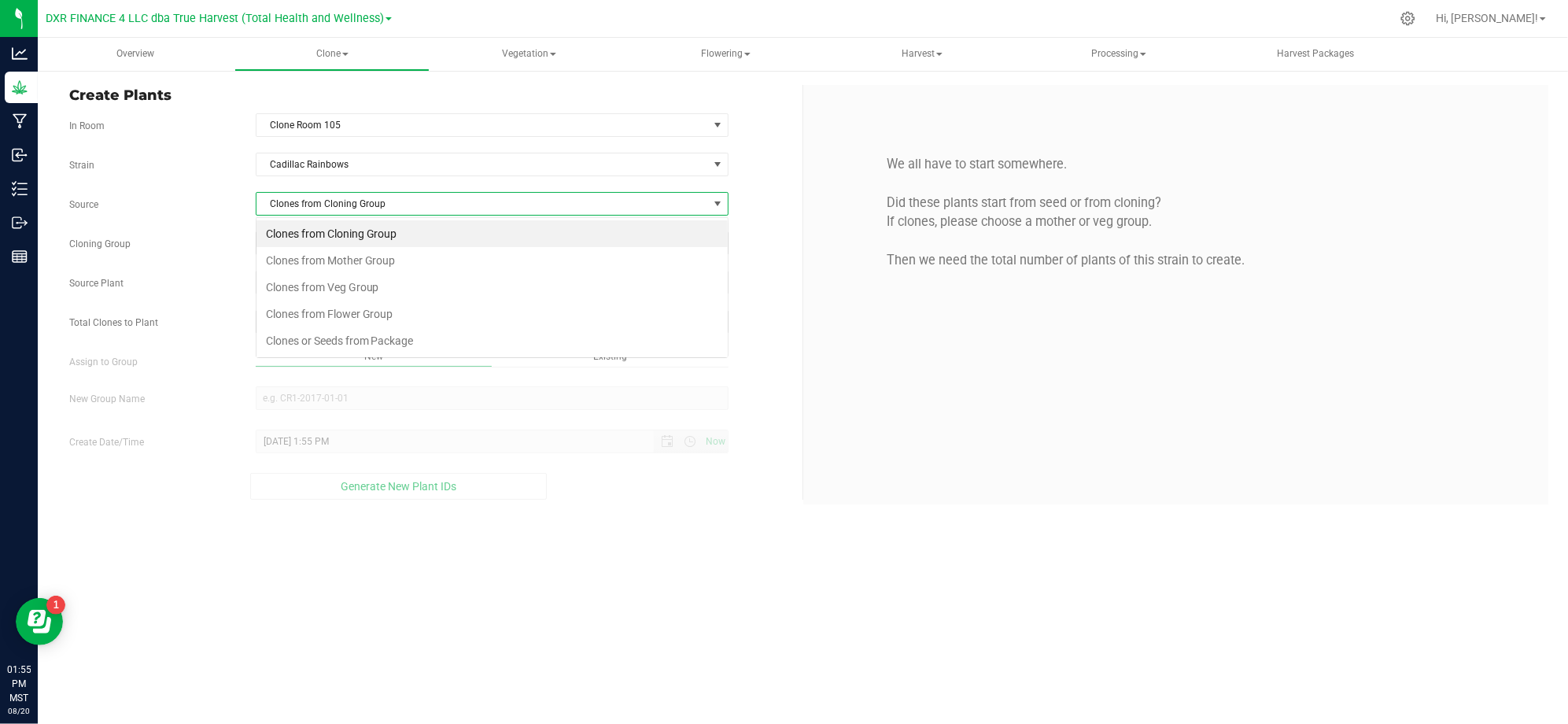
scroll to position [24, 472]
click at [362, 268] on li "Clones from Mother Group" at bounding box center [492, 260] width 471 height 26
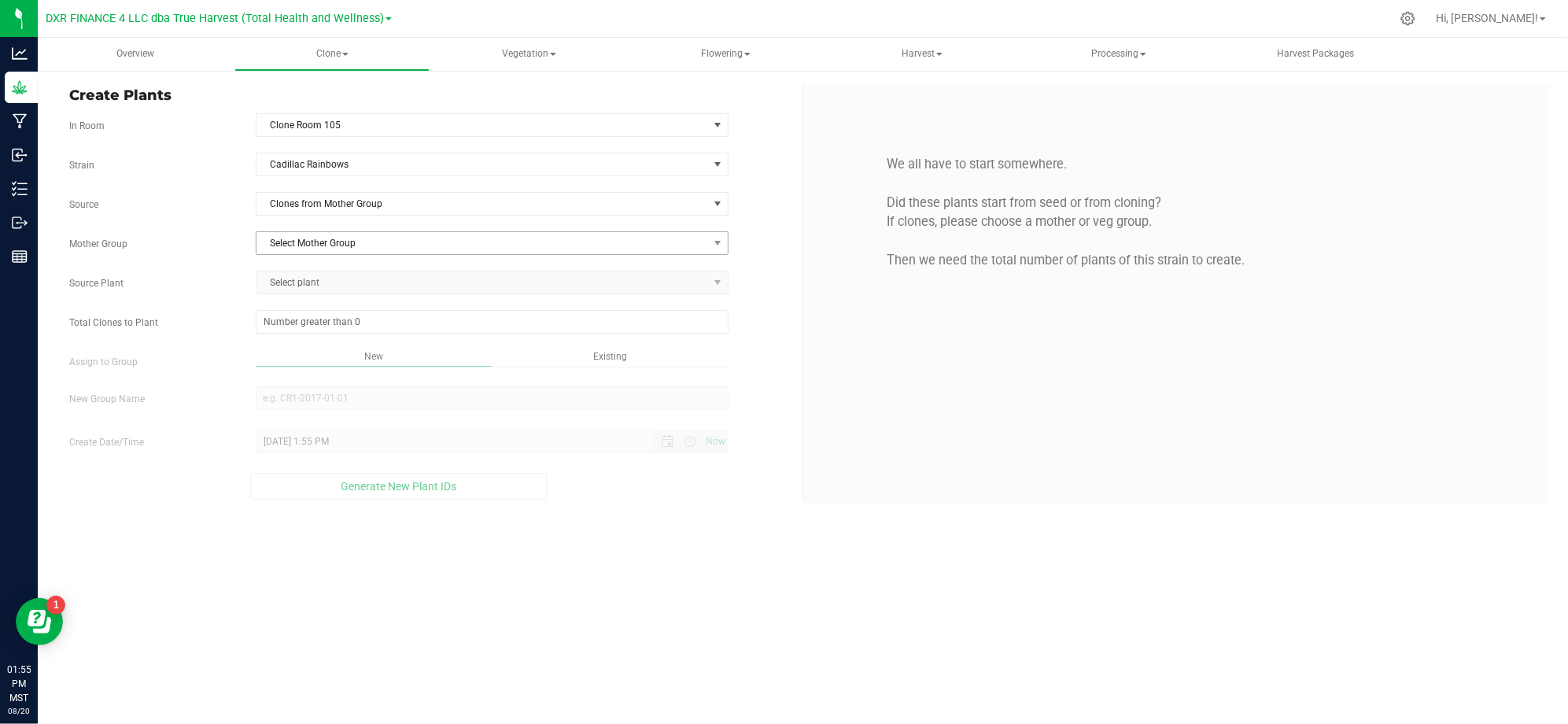
drag, startPoint x: 206, startPoint y: 204, endPoint x: 327, endPoint y: 240, distance: 126.2
click at [224, 208] on label "Source" at bounding box center [151, 204] width 186 height 14
click at [331, 250] on span "Select Mother Group" at bounding box center [482, 243] width 451 height 22
drag, startPoint x: 289, startPoint y: 274, endPoint x: 281, endPoint y: 274, distance: 8.0
click at [288, 274] on li "M-CAD-3476" at bounding box center [492, 272] width 471 height 24
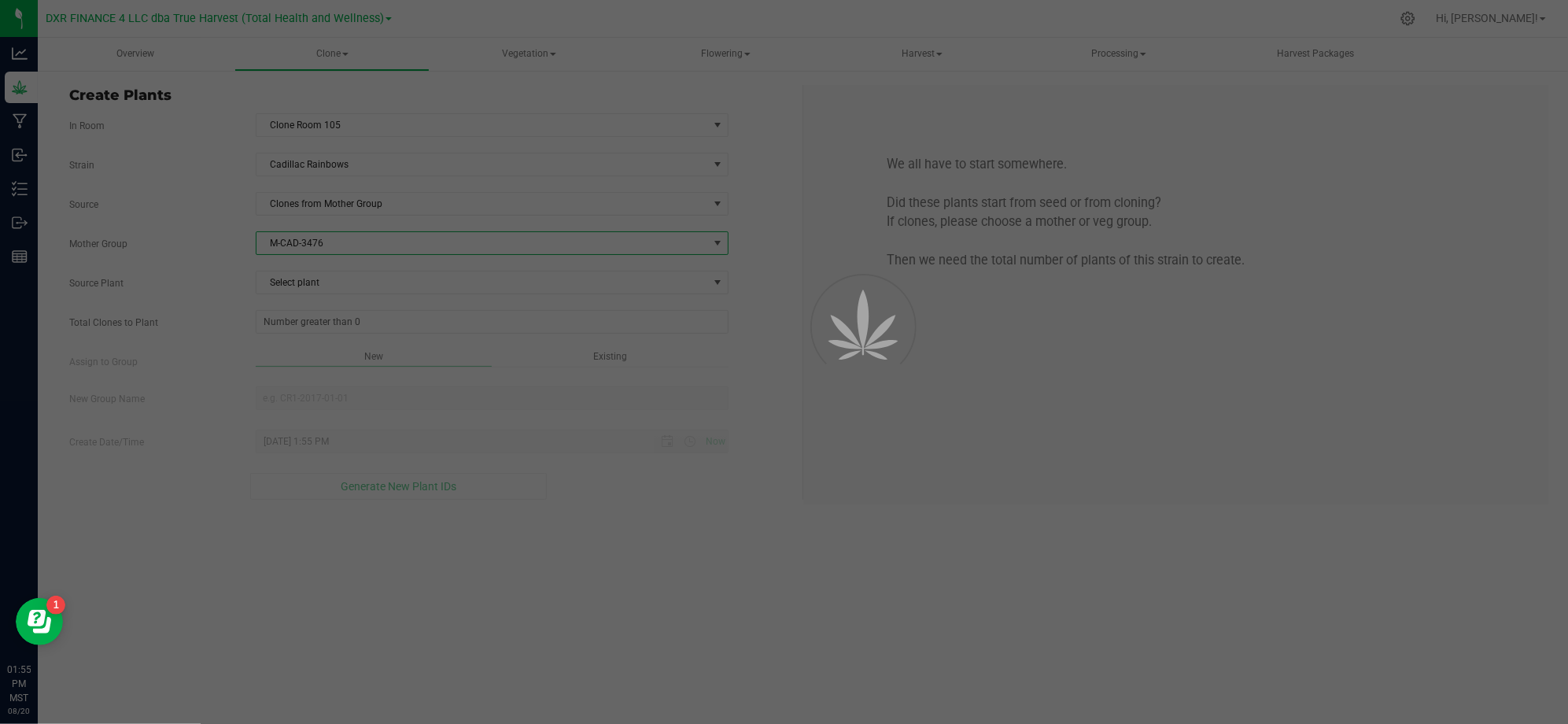
drag, startPoint x: 227, startPoint y: 259, endPoint x: 334, endPoint y: 269, distance: 107.5
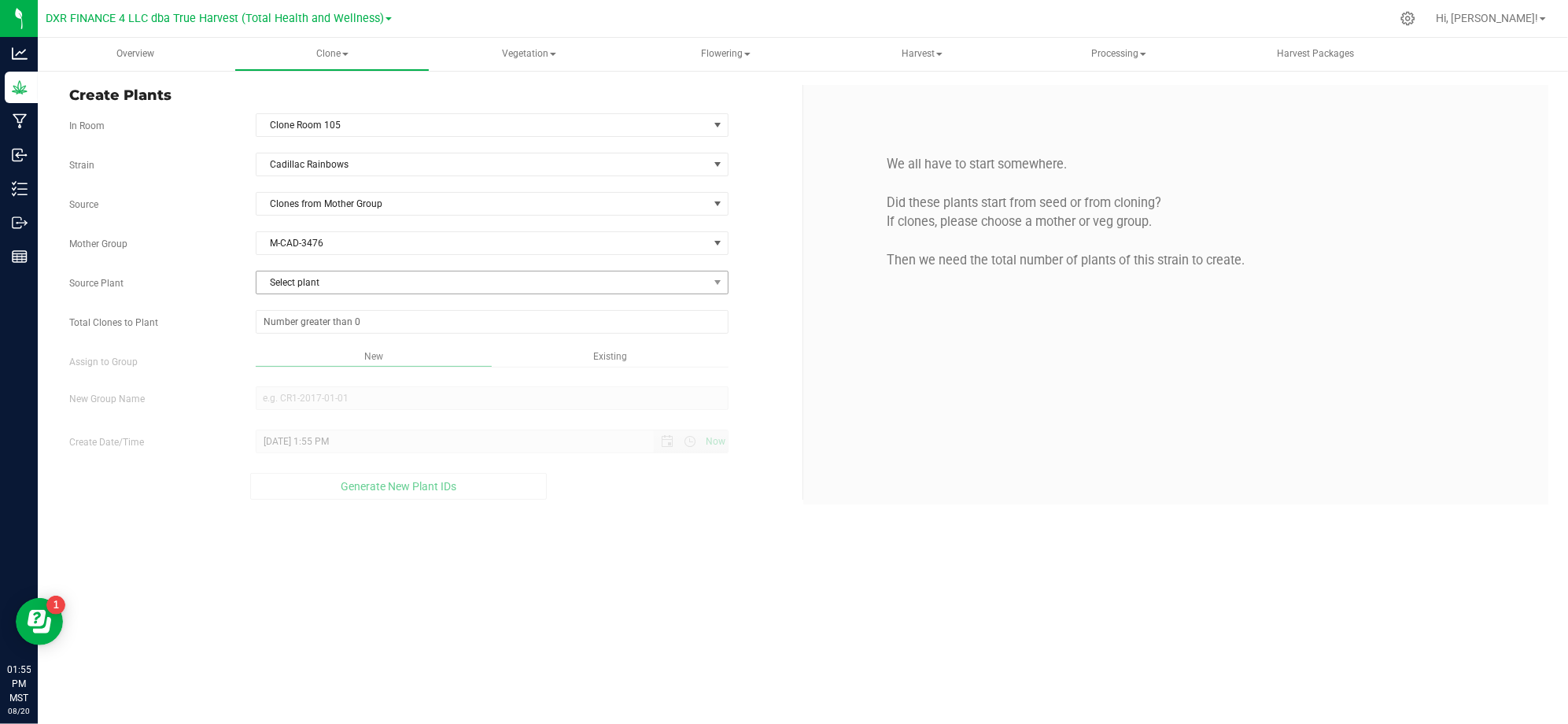
click at [334, 271] on div "Strain Cadillac Rainbows Source Clones from Mother Group Mother Group M-CAD-347…" at bounding box center [430, 325] width 721 height 347
click at [335, 287] on span "Select plant" at bounding box center [482, 283] width 451 height 22
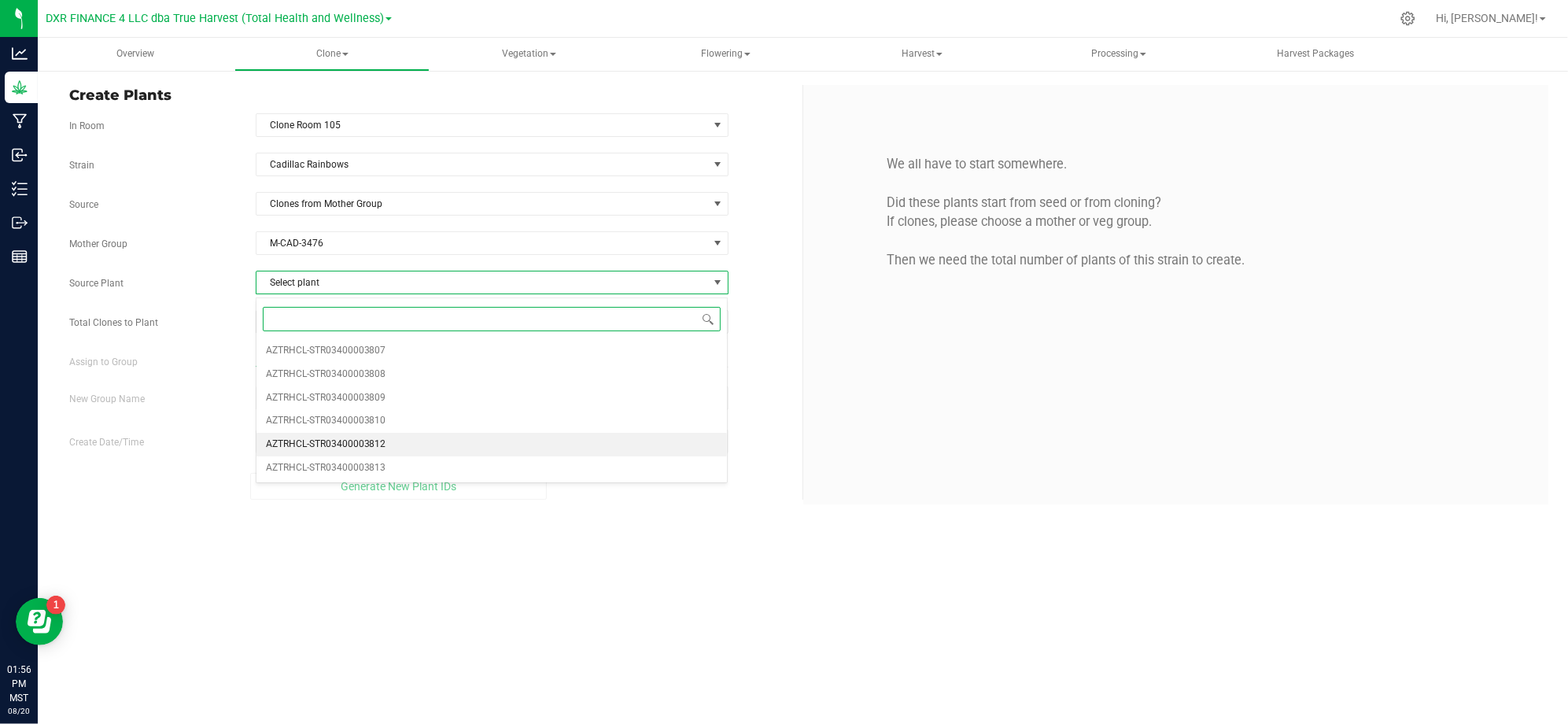
click at [346, 448] on span "AZTRHCL-STR03400003812" at bounding box center [326, 444] width 120 height 21
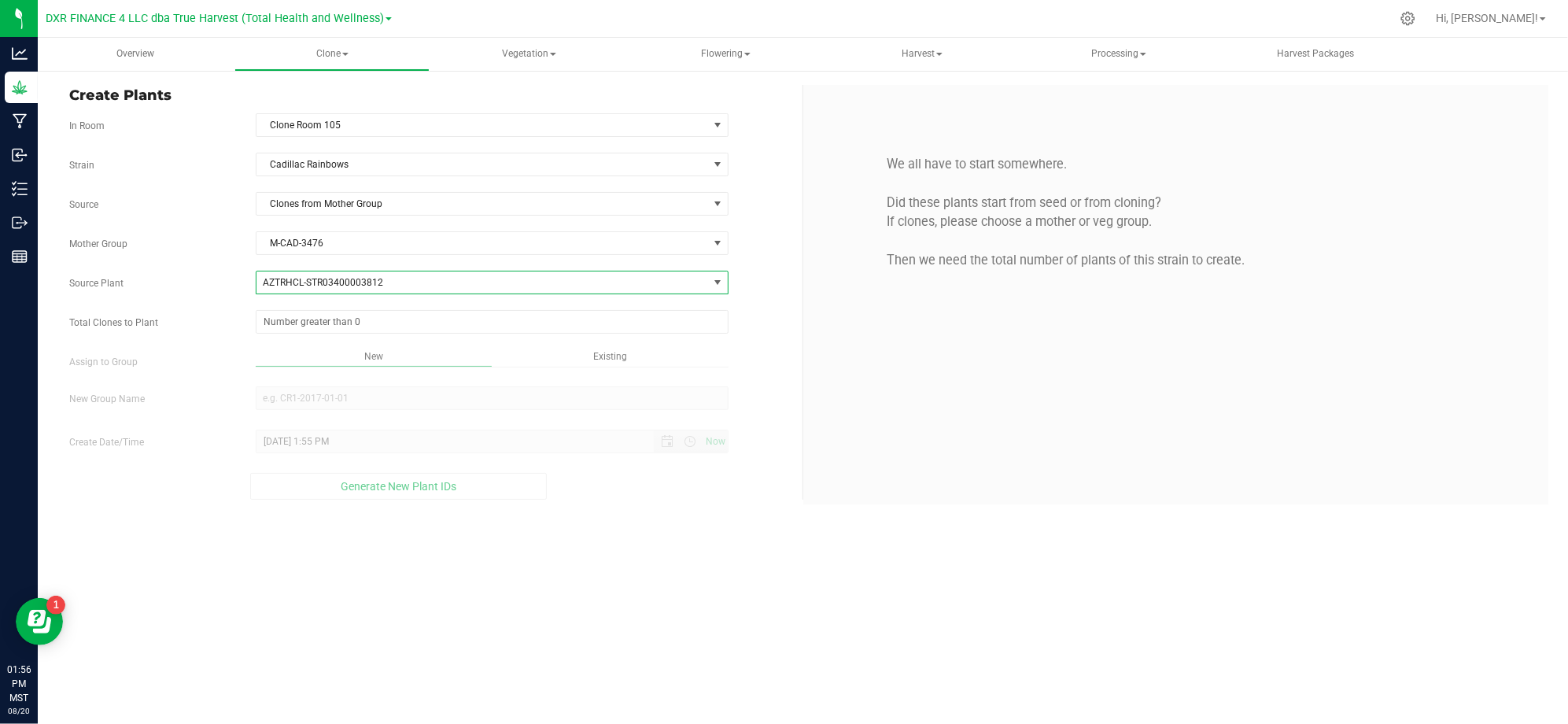
click at [239, 343] on div "Strain Cadillac Rainbows Source Clones from Mother Group Mother Group M-CAD-347…" at bounding box center [430, 325] width 721 height 347
click at [329, 331] on span at bounding box center [492, 321] width 473 height 24
type input "50"
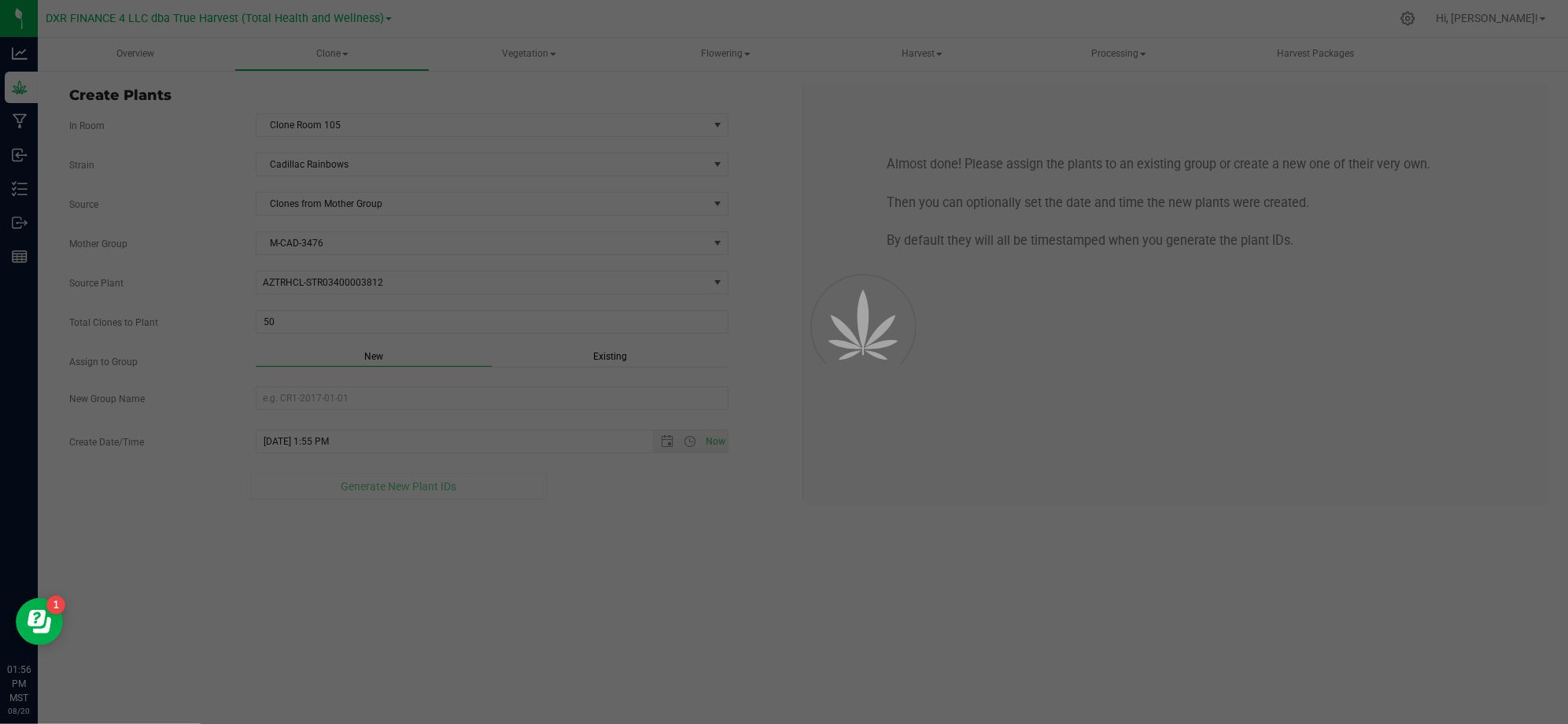
click at [604, 535] on div "Overview Clone Create plants Cloning groups Cloning plants Apply to plants Vege…" at bounding box center [803, 381] width 1530 height 686
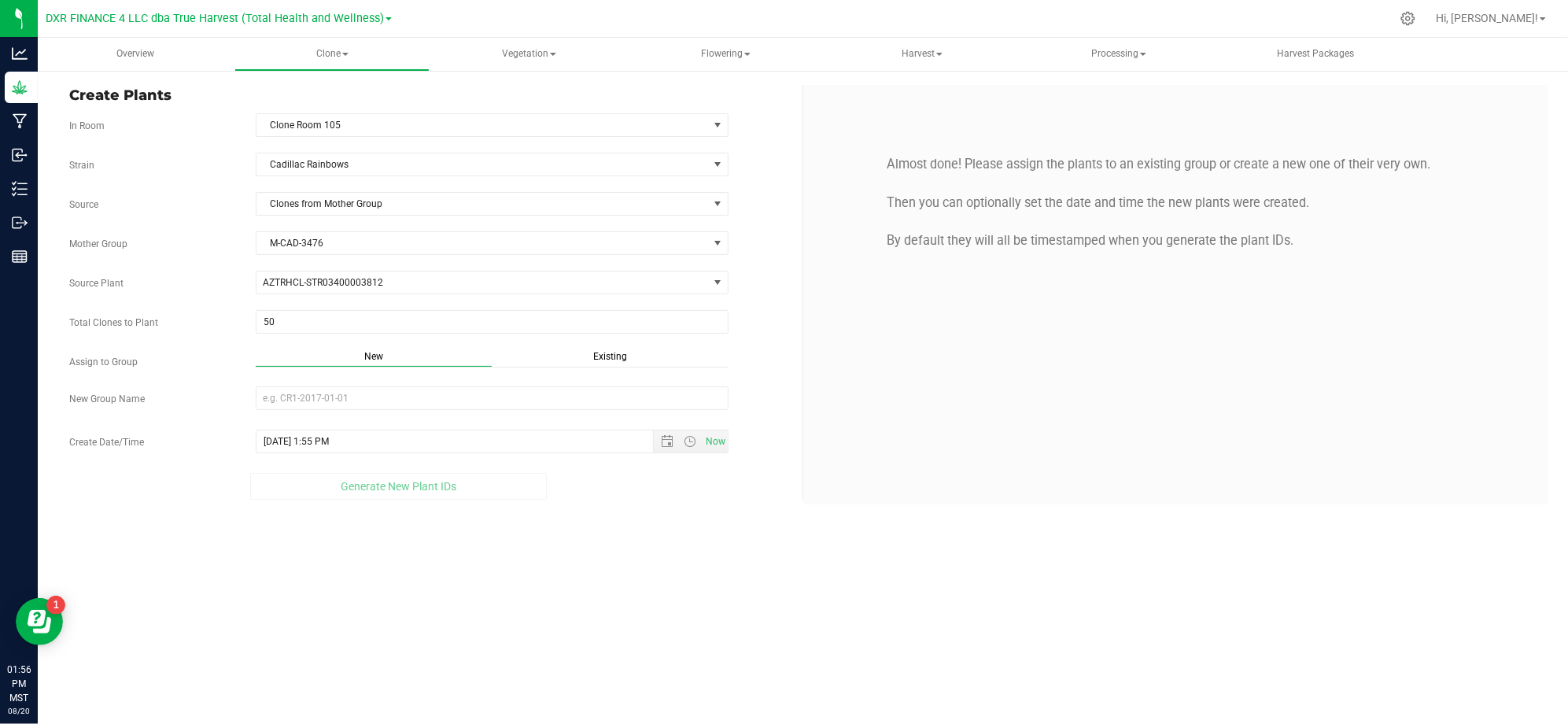
click at [605, 357] on span "Existing" at bounding box center [609, 356] width 34 height 11
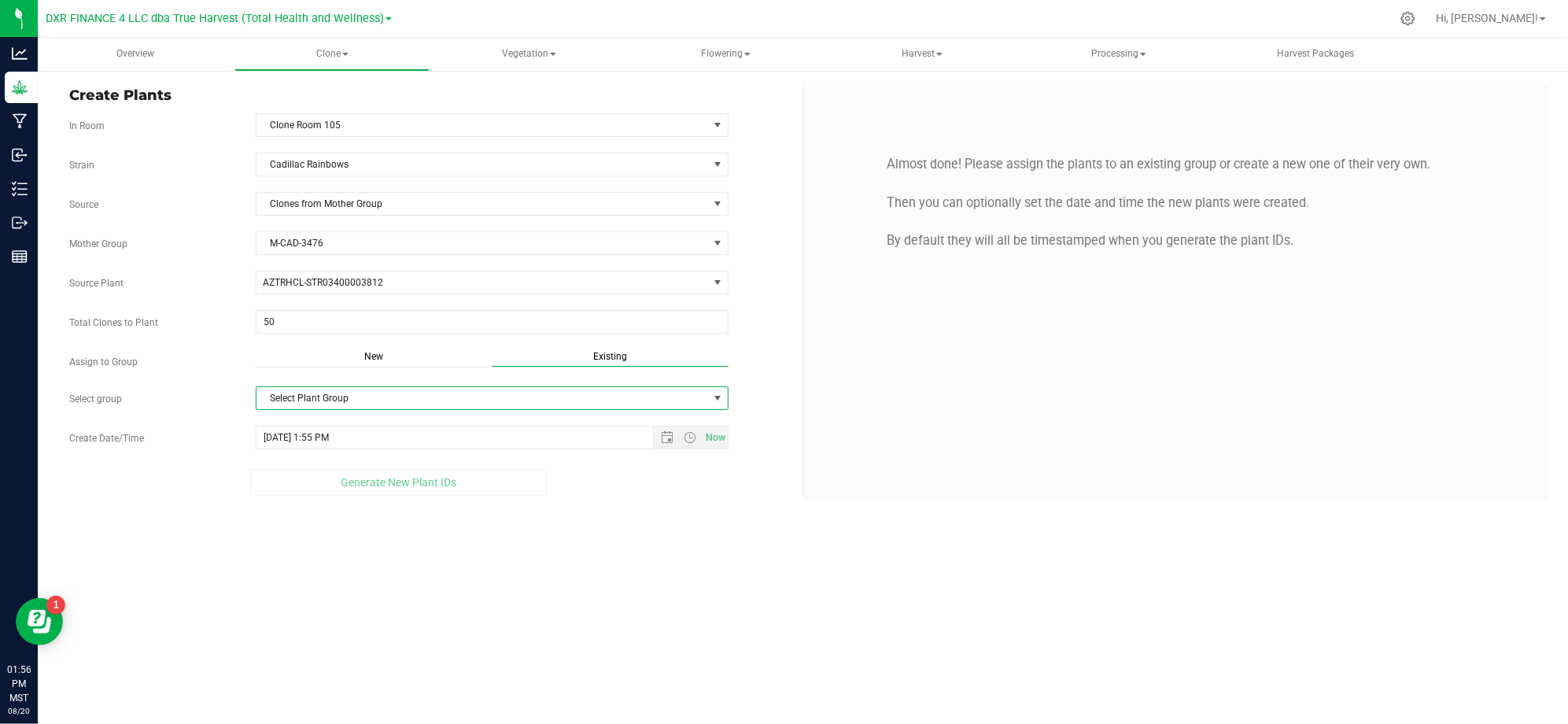
drag, startPoint x: 460, startPoint y: 413, endPoint x: 467, endPoint y: 403, distance: 12.2
click at [464, 410] on span "Select Plant Group" at bounding box center [492, 398] width 473 height 24
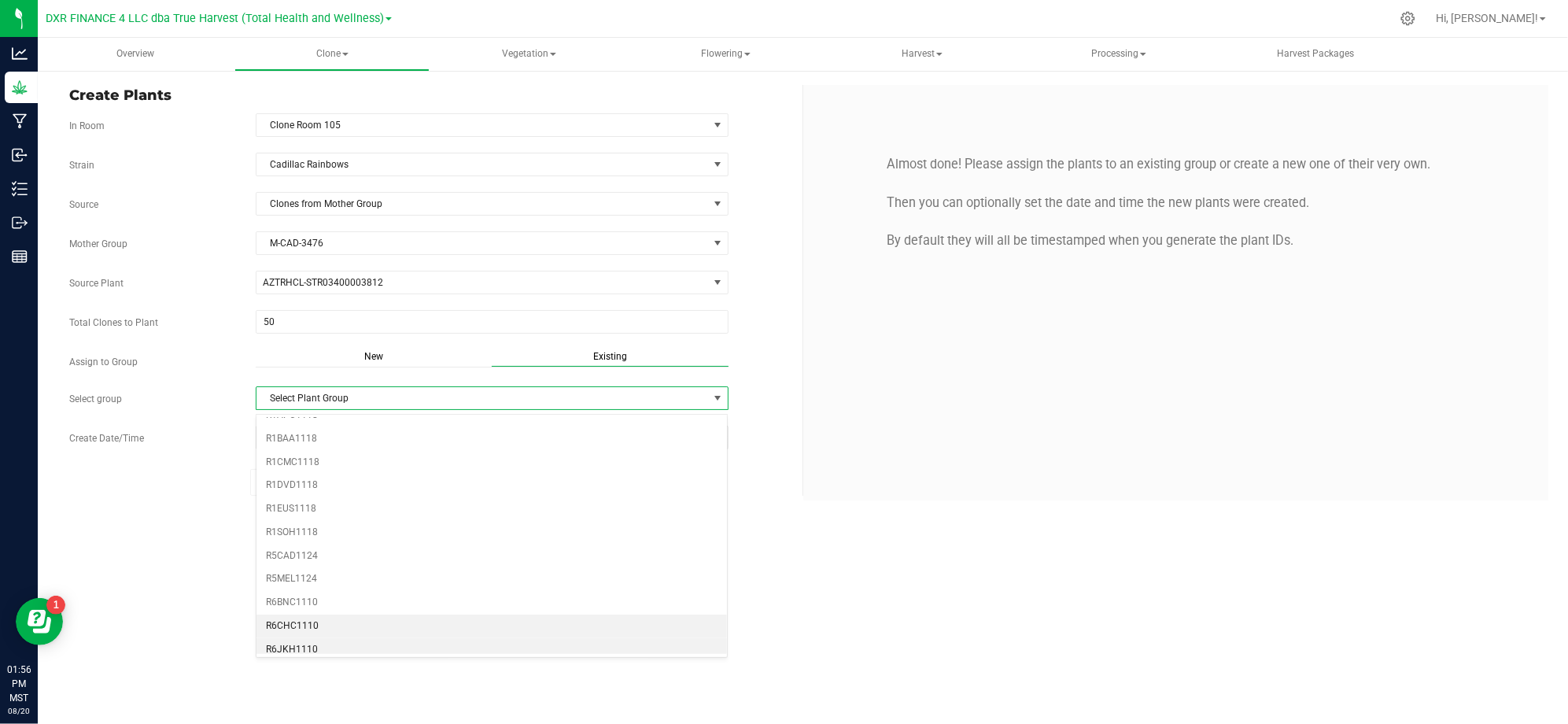
scroll to position [419, 0]
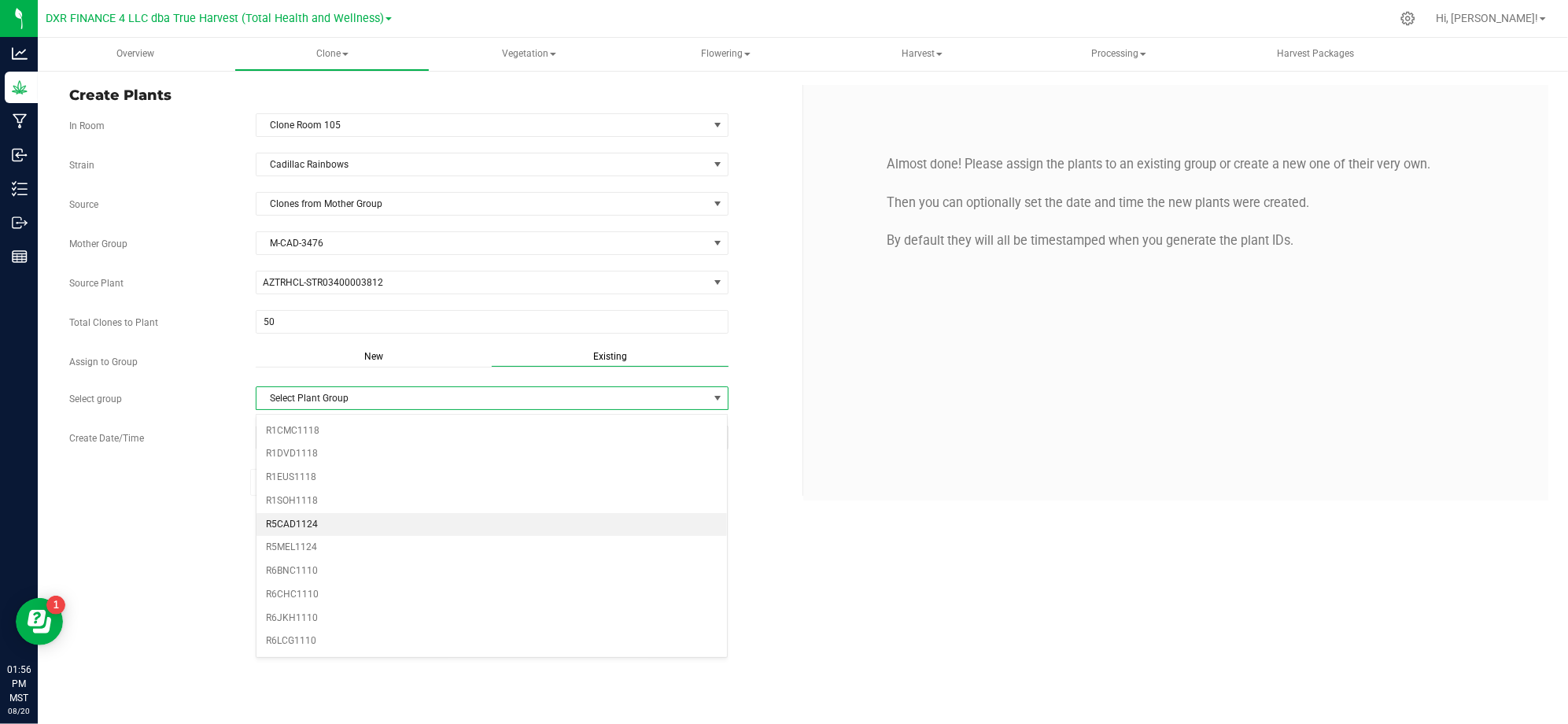
click at [277, 536] on li "R5CAD1124" at bounding box center [492, 525] width 471 height 24
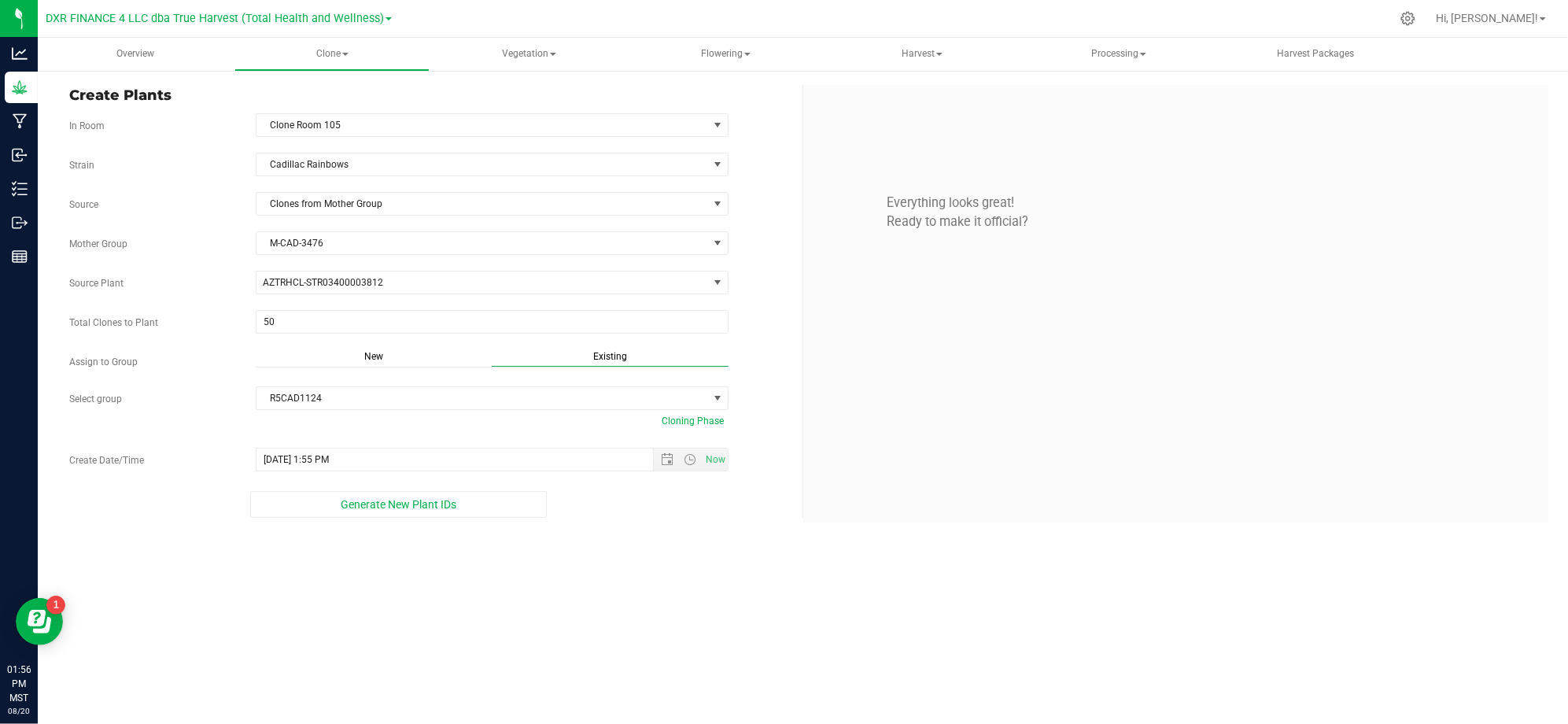
drag, startPoint x: 649, startPoint y: 627, endPoint x: 655, endPoint y: 568, distance: 59.3
click at [649, 614] on div "Overview Clone Create plants Cloning groups Cloning plants Apply to plants Vege…" at bounding box center [803, 381] width 1530 height 686
click at [661, 465] on span "Open the date view" at bounding box center [666, 459] width 12 height 12
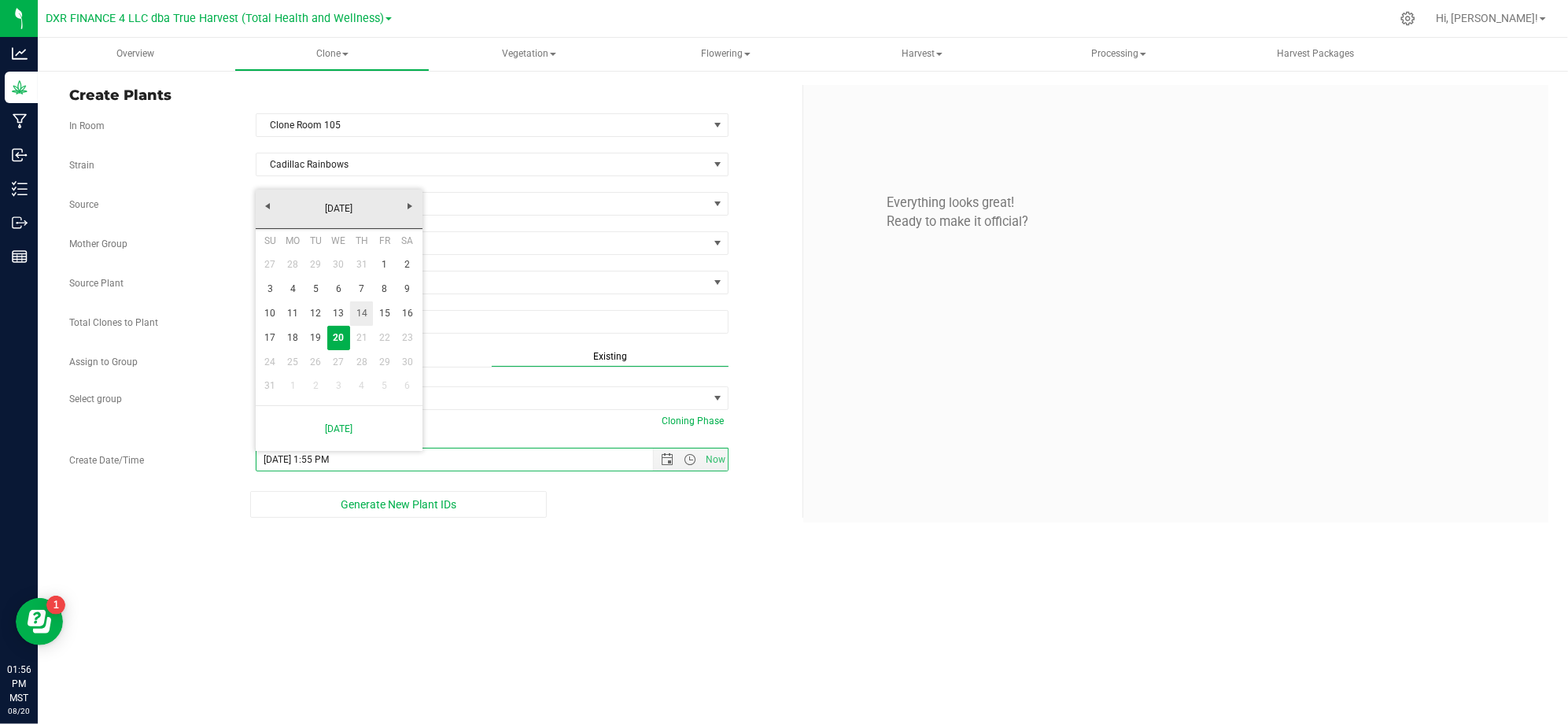
click at [360, 300] on link "7" at bounding box center [362, 289] width 23 height 25
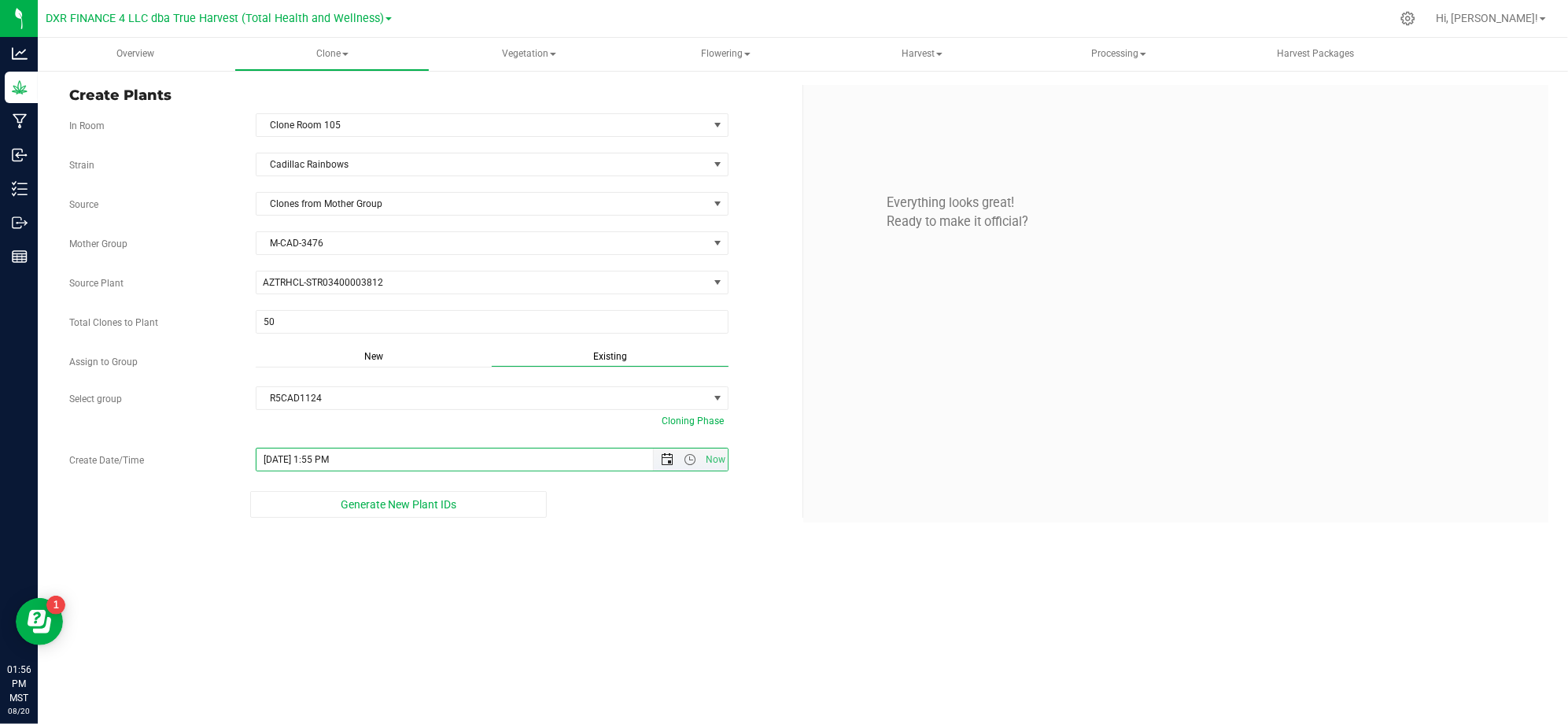
click at [662, 465] on span "Open the date view" at bounding box center [666, 459] width 12 height 12
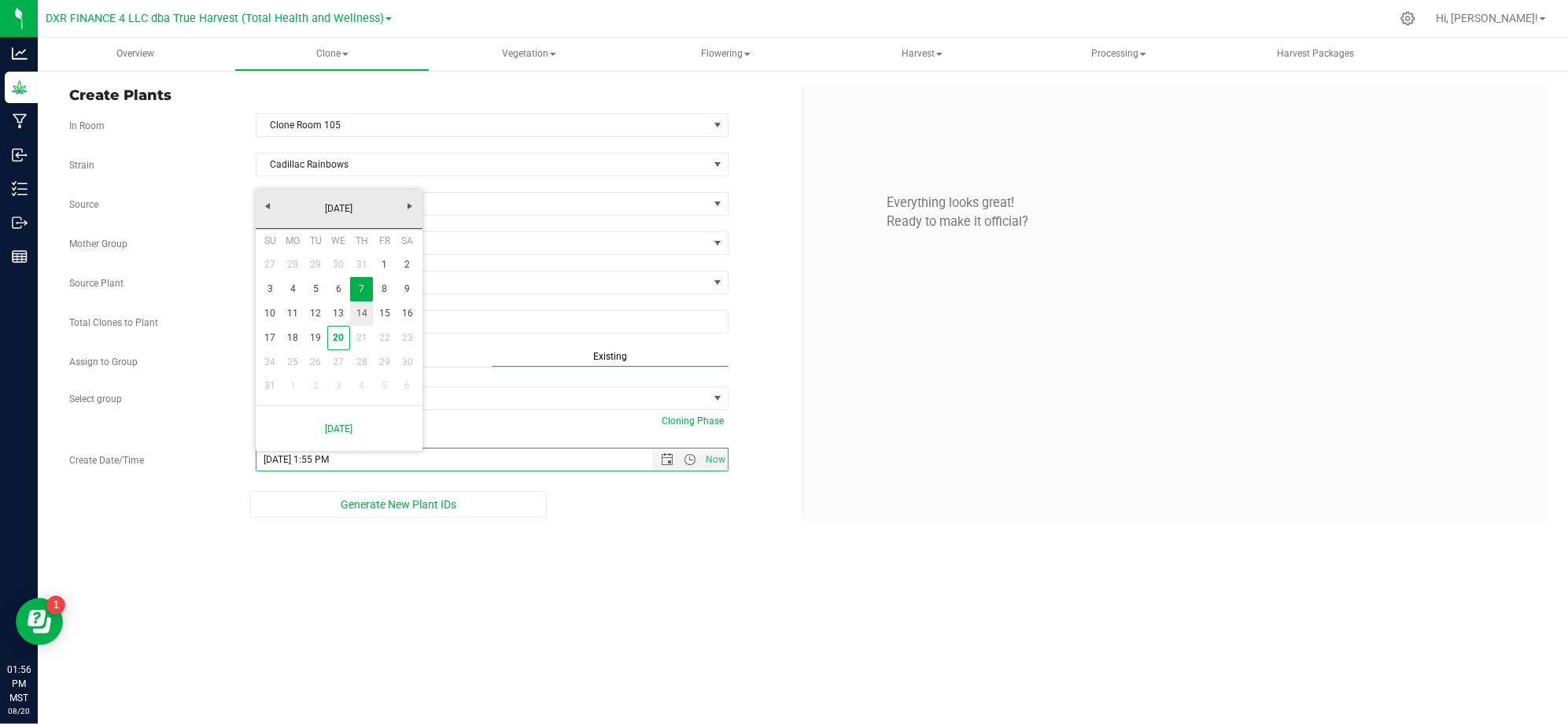
click at [365, 306] on link "14" at bounding box center [362, 314] width 23 height 25
type input "8/14/2025 1:55 PM"
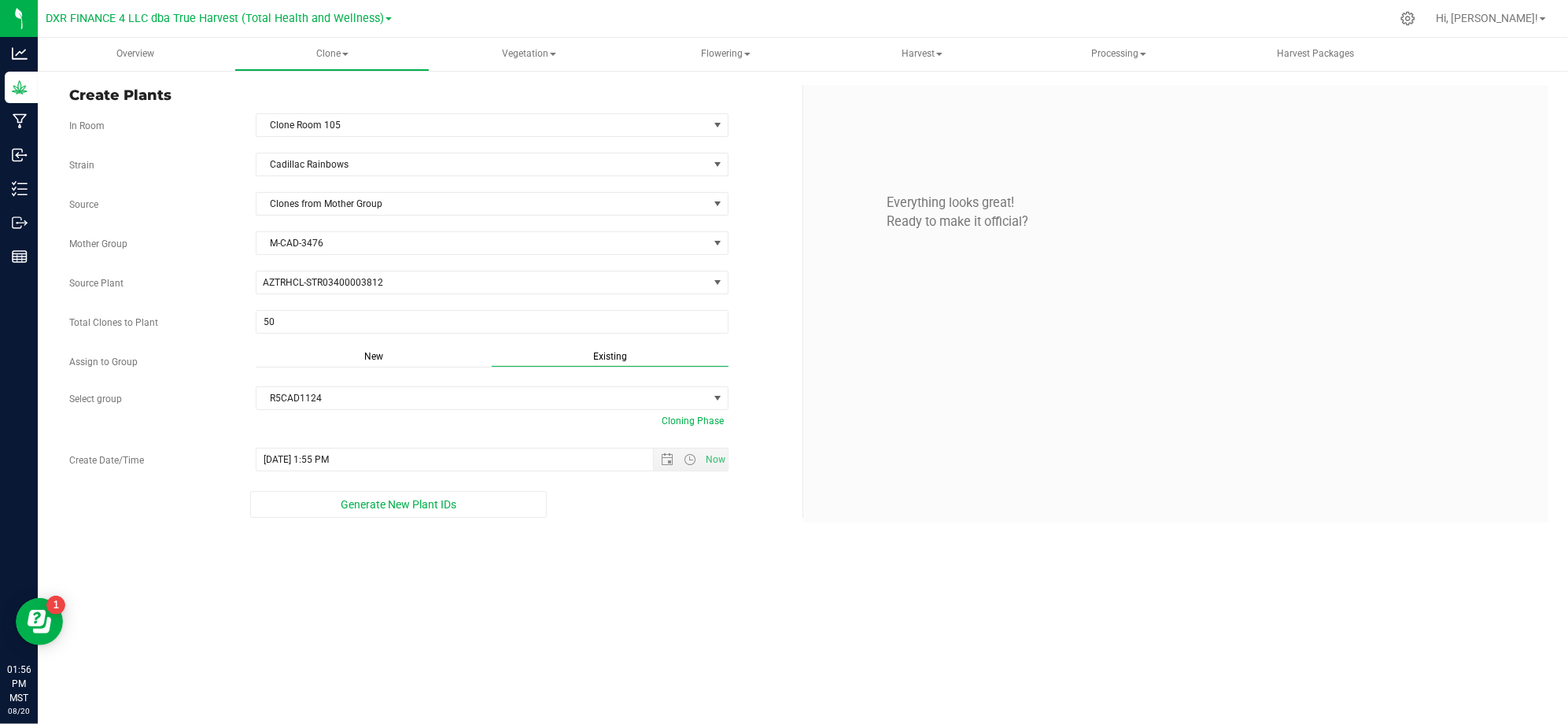
click at [659, 633] on div "Overview Clone Create plants Cloning groups Cloning plants Apply to plants Vege…" at bounding box center [803, 381] width 1530 height 686
click at [343, 504] on span "Generate New Plant IDs" at bounding box center [399, 504] width 115 height 12
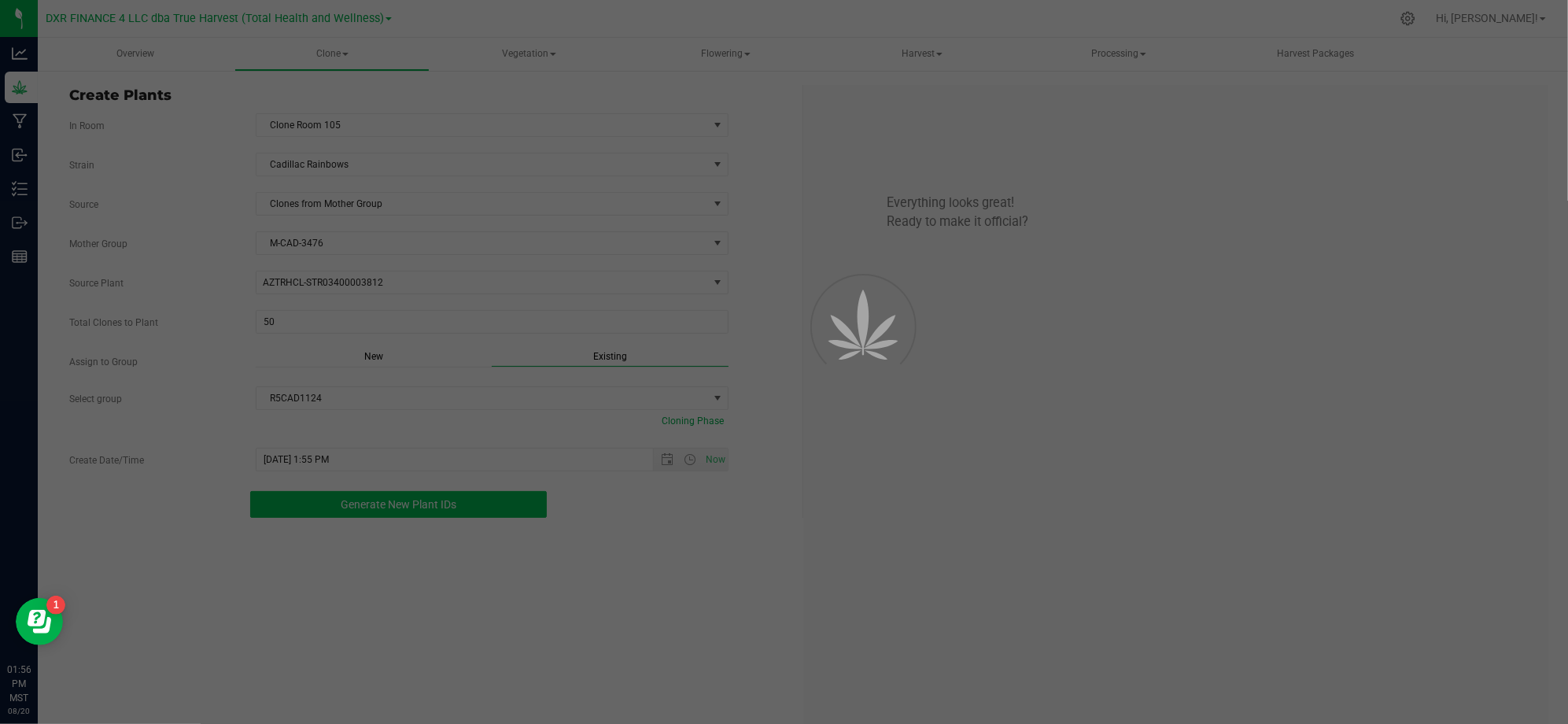
scroll to position [47, 0]
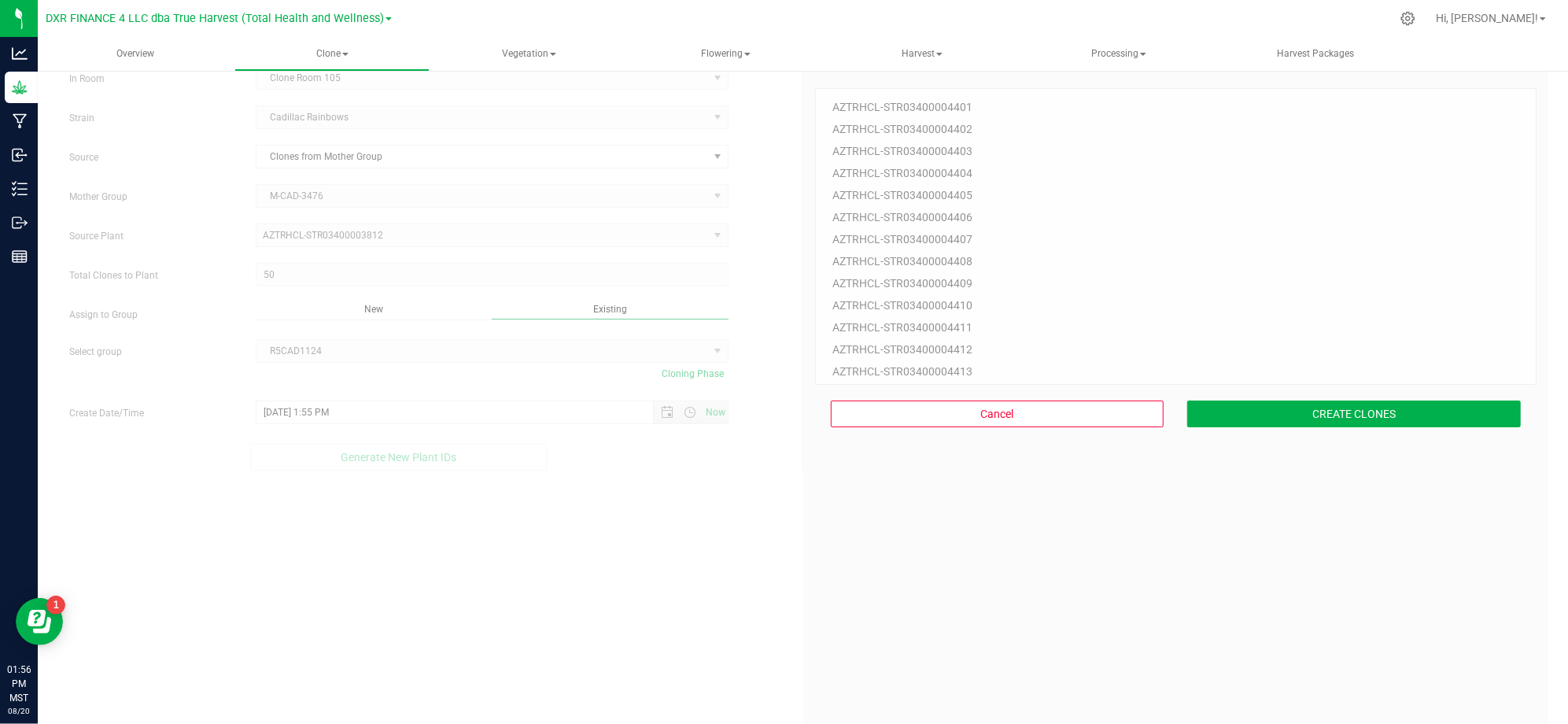
click at [1206, 432] on div "Cancel CREATE CLONES" at bounding box center [1175, 413] width 722 height 58
click at [1218, 419] on button "CREATE CLONES" at bounding box center [1353, 413] width 334 height 26
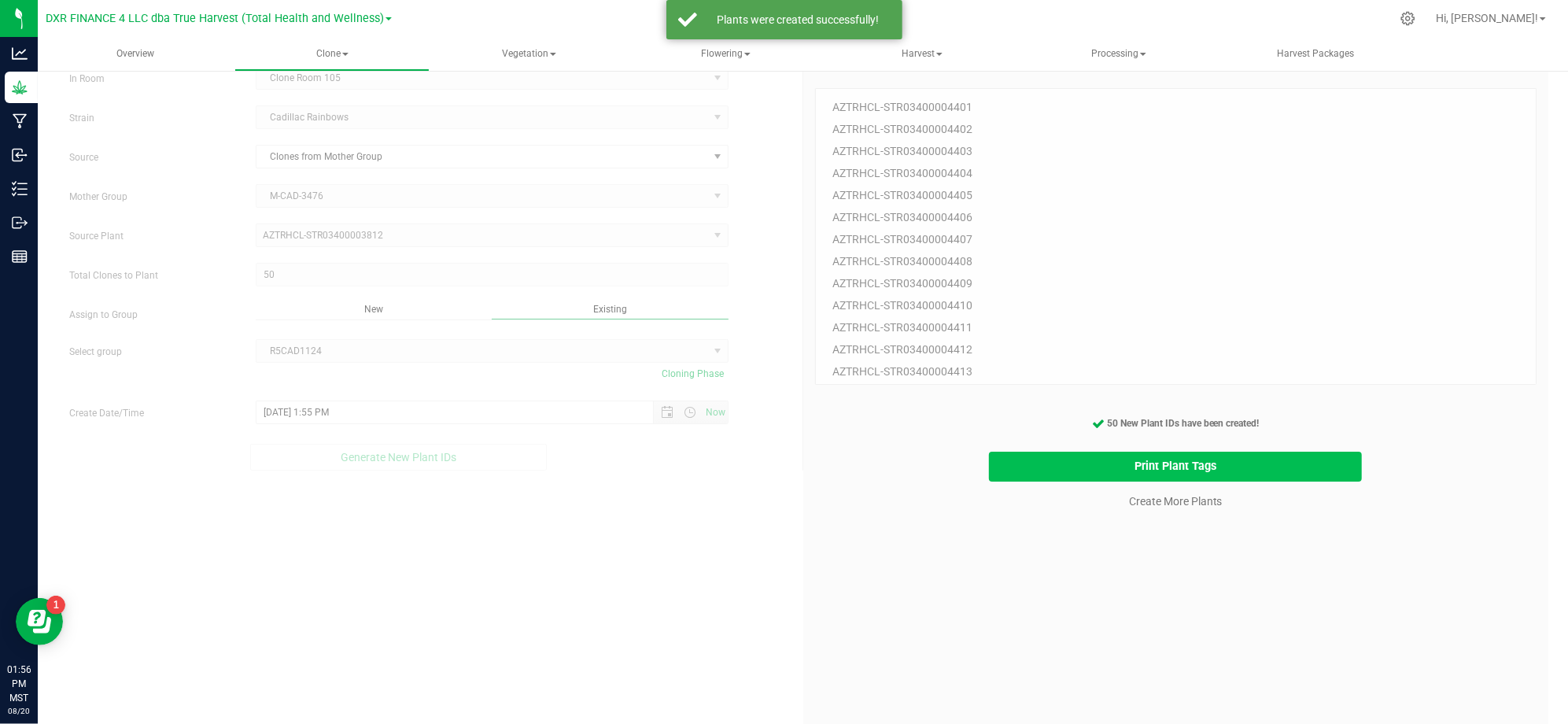
click at [1054, 473] on button "Print Plant Tags" at bounding box center [1175, 466] width 373 height 30
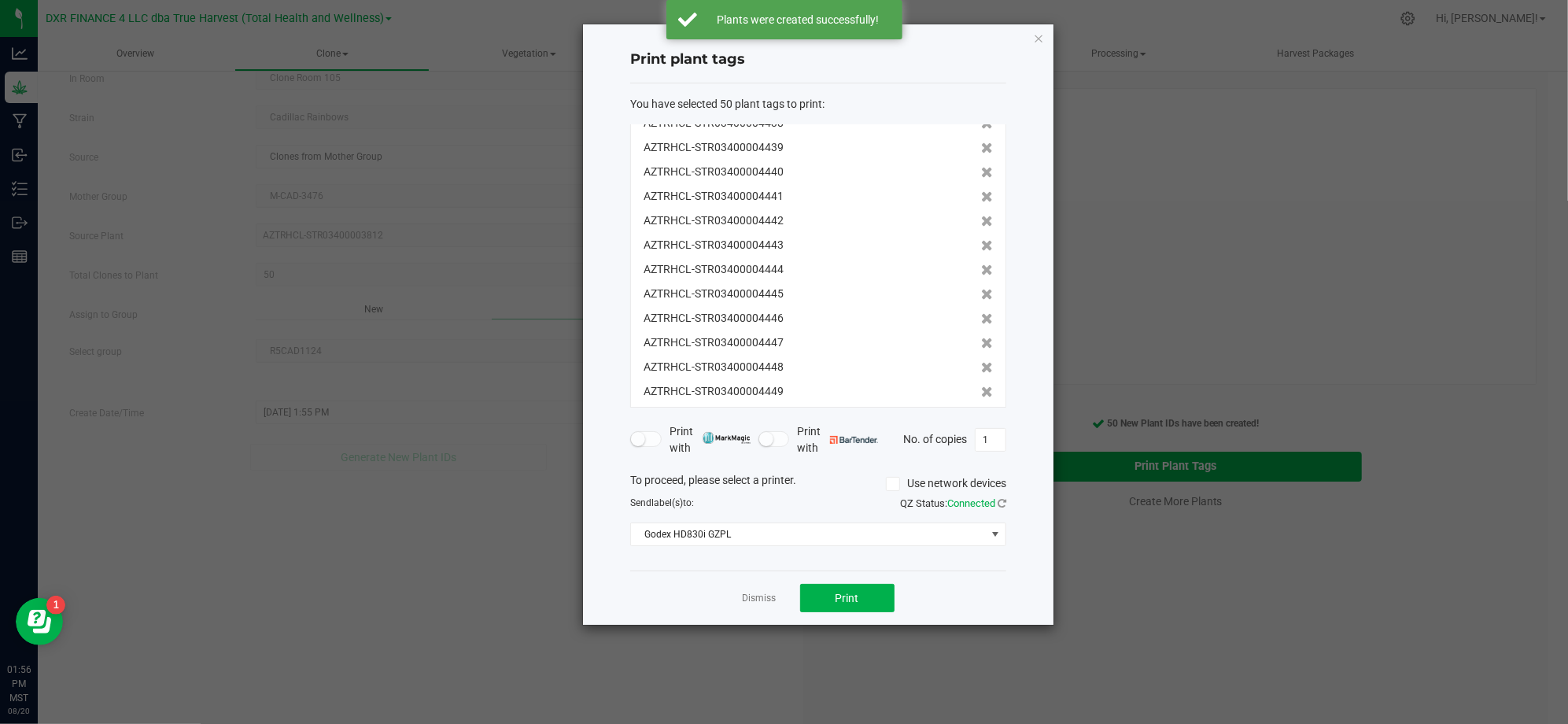
scroll to position [951, 0]
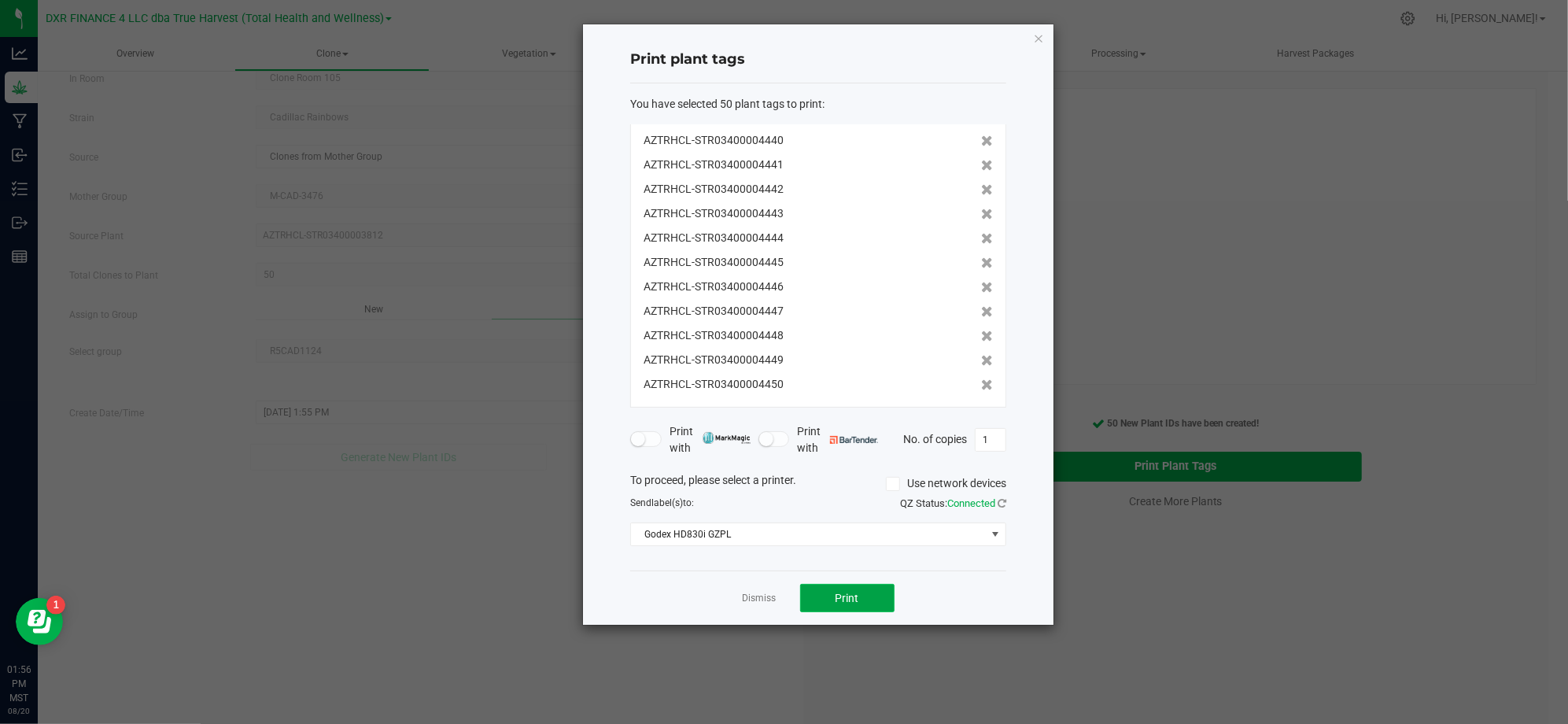
click at [867, 596] on button "Print" at bounding box center [847, 598] width 95 height 28
drag, startPoint x: 733, startPoint y: 608, endPoint x: 746, endPoint y: 599, distance: 15.8
click at [734, 607] on div "Dismiss Print" at bounding box center [818, 597] width 376 height 54
click at [746, 599] on link "Dismiss" at bounding box center [759, 598] width 34 height 13
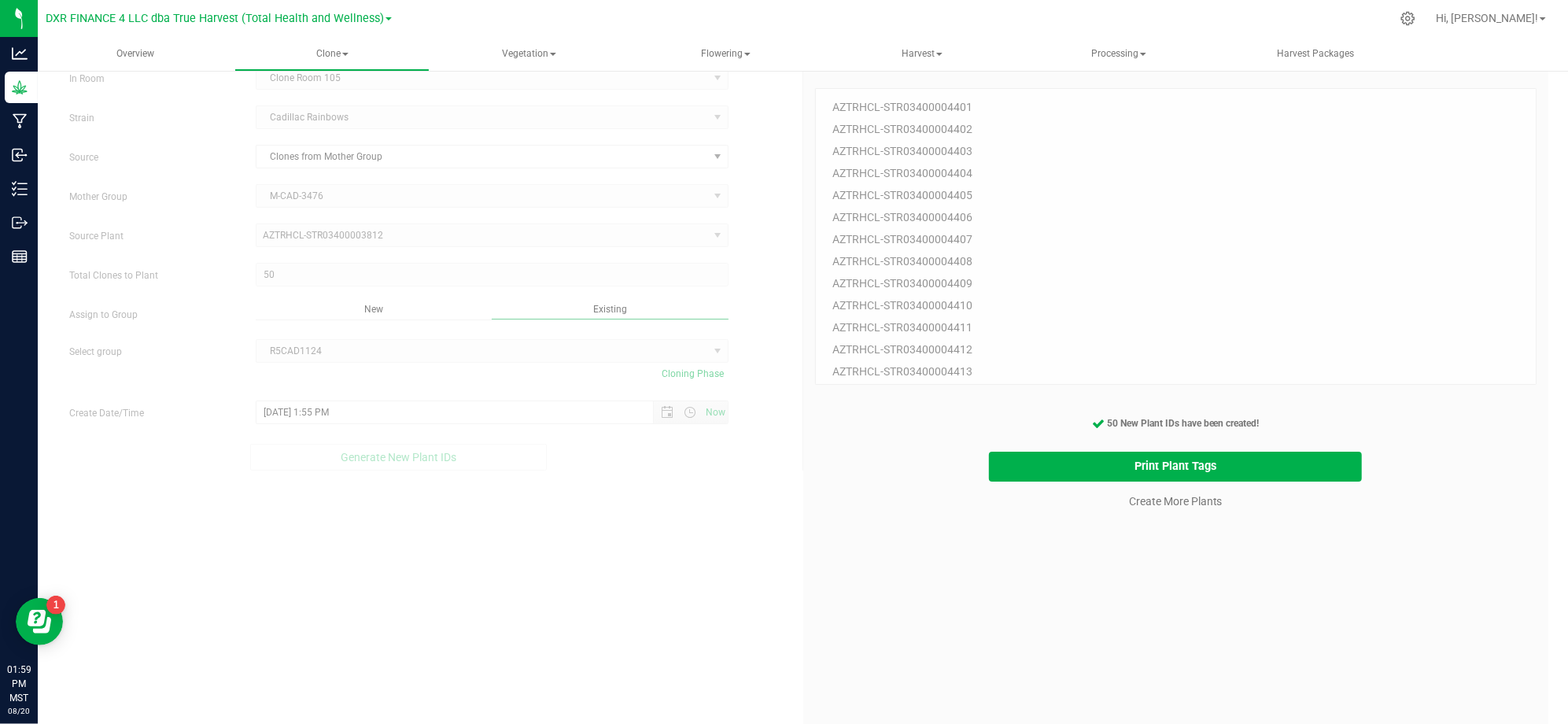
click at [1095, 538] on div "50 Plant IDs to Generate AZTRHCL-STR03400004401 AZTRHCL-STR03400004402 AZTRHCL-…" at bounding box center [1175, 422] width 722 height 724
click at [1189, 503] on link "Create More Plants" at bounding box center [1176, 501] width 94 height 16
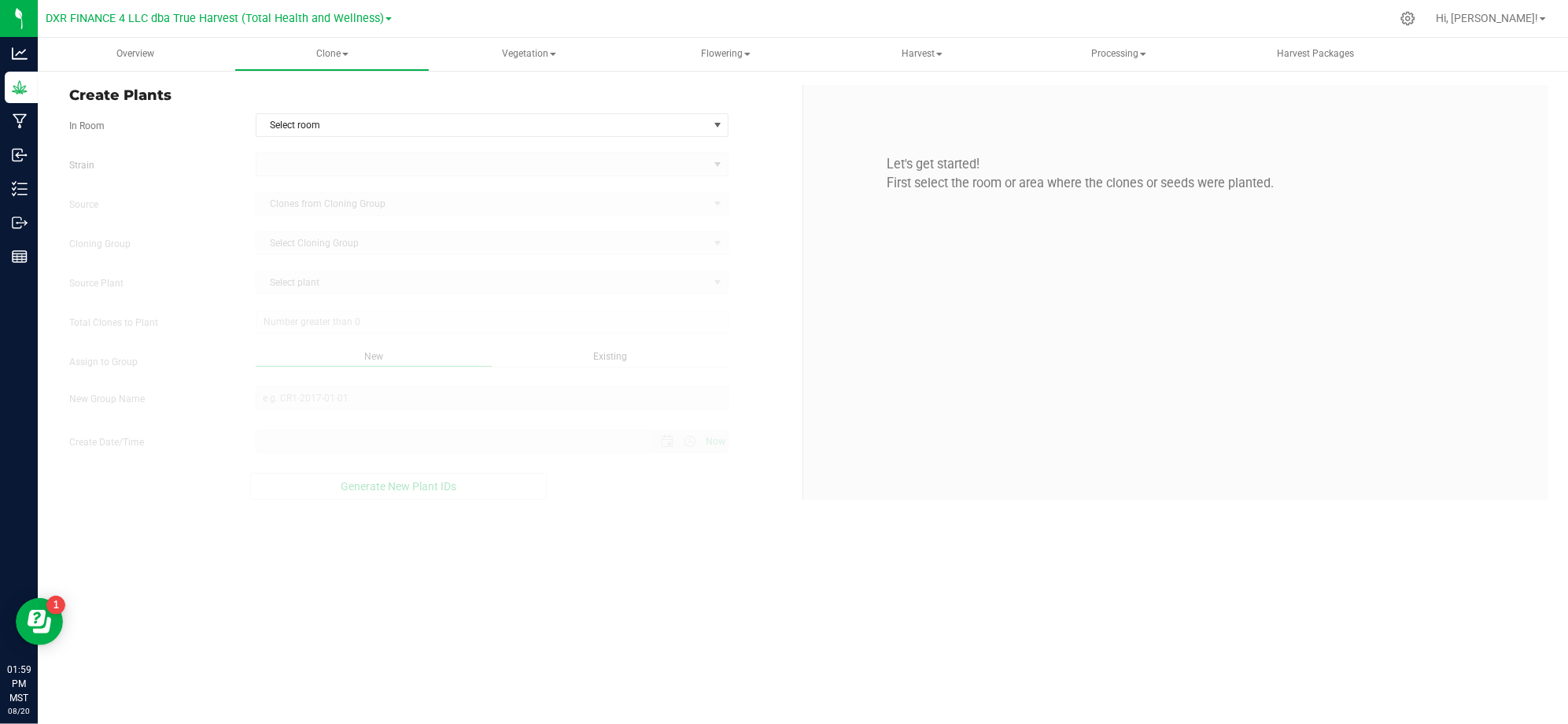
type input "8/20/2025 1:59 PM"
drag, startPoint x: 563, startPoint y: 131, endPoint x: 499, endPoint y: 114, distance: 66.2
click at [562, 131] on span "Select room" at bounding box center [482, 124] width 451 height 22
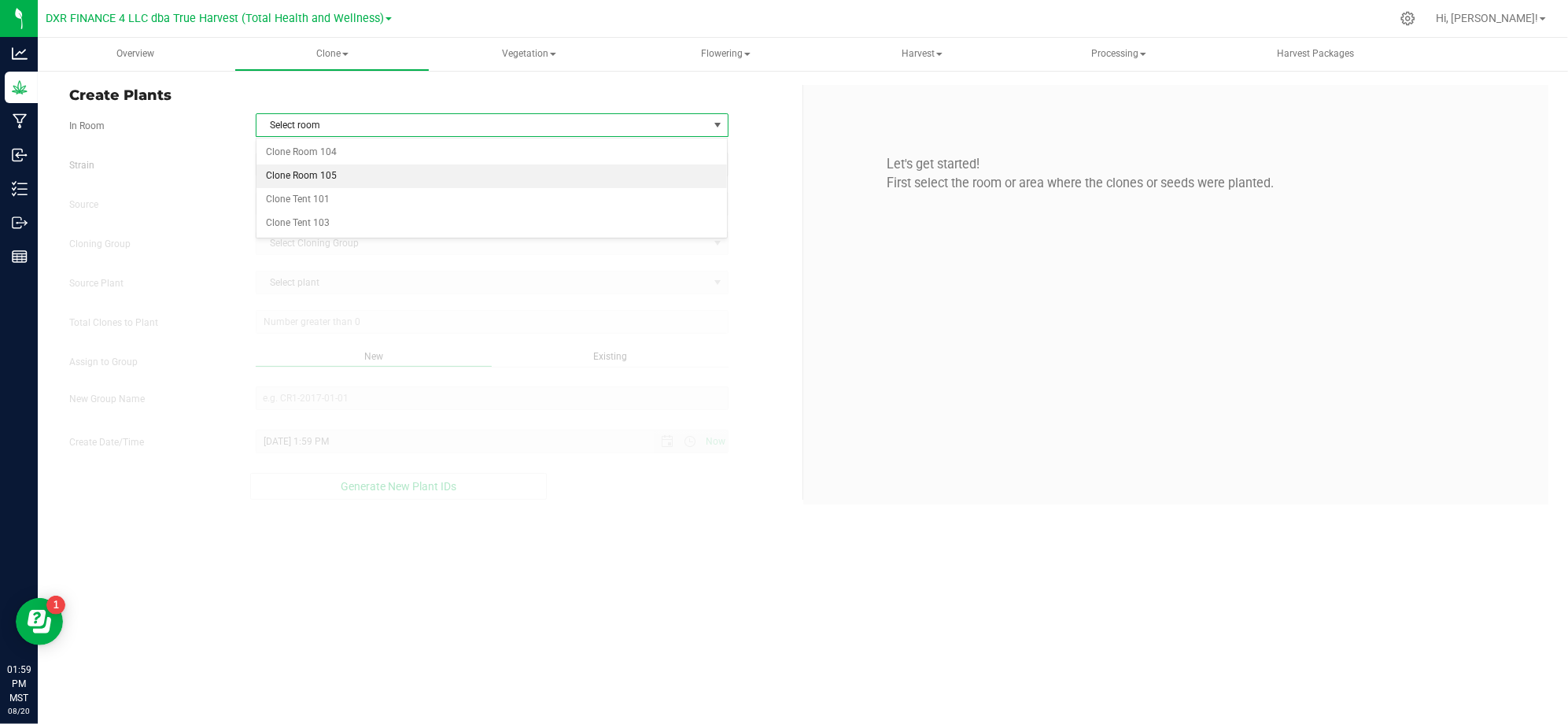
click at [348, 168] on li "Clone Room 105" at bounding box center [492, 176] width 471 height 24
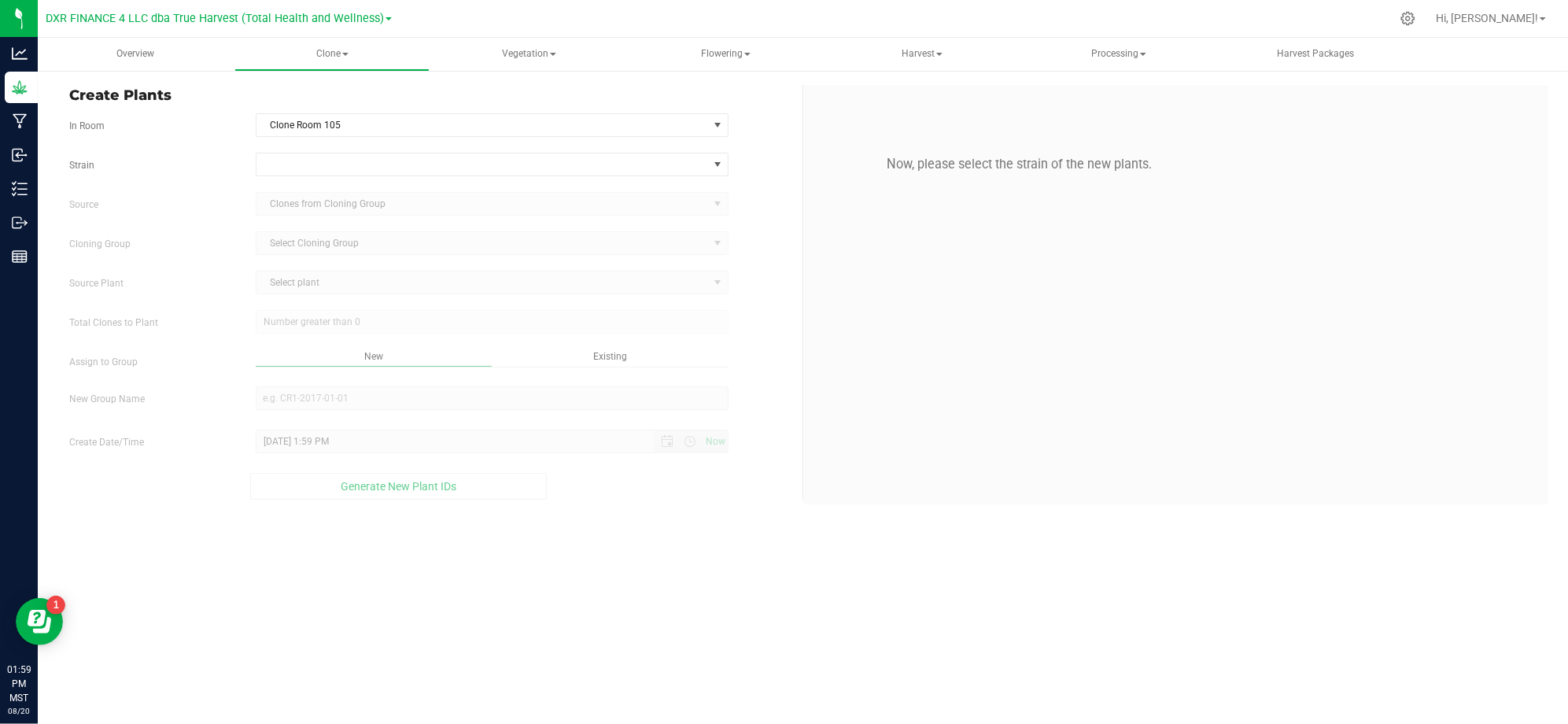
click at [105, 143] on form "In Room Clone Room 105 Select room Clone Room 104 Clone Room 105 Clone Tent 101…" at bounding box center [430, 306] width 721 height 386
drag, startPoint x: 208, startPoint y: 166, endPoint x: 289, endPoint y: 166, distance: 81.0
click at [208, 166] on label "Strain" at bounding box center [151, 165] width 186 height 14
click at [304, 166] on span at bounding box center [482, 164] width 451 height 22
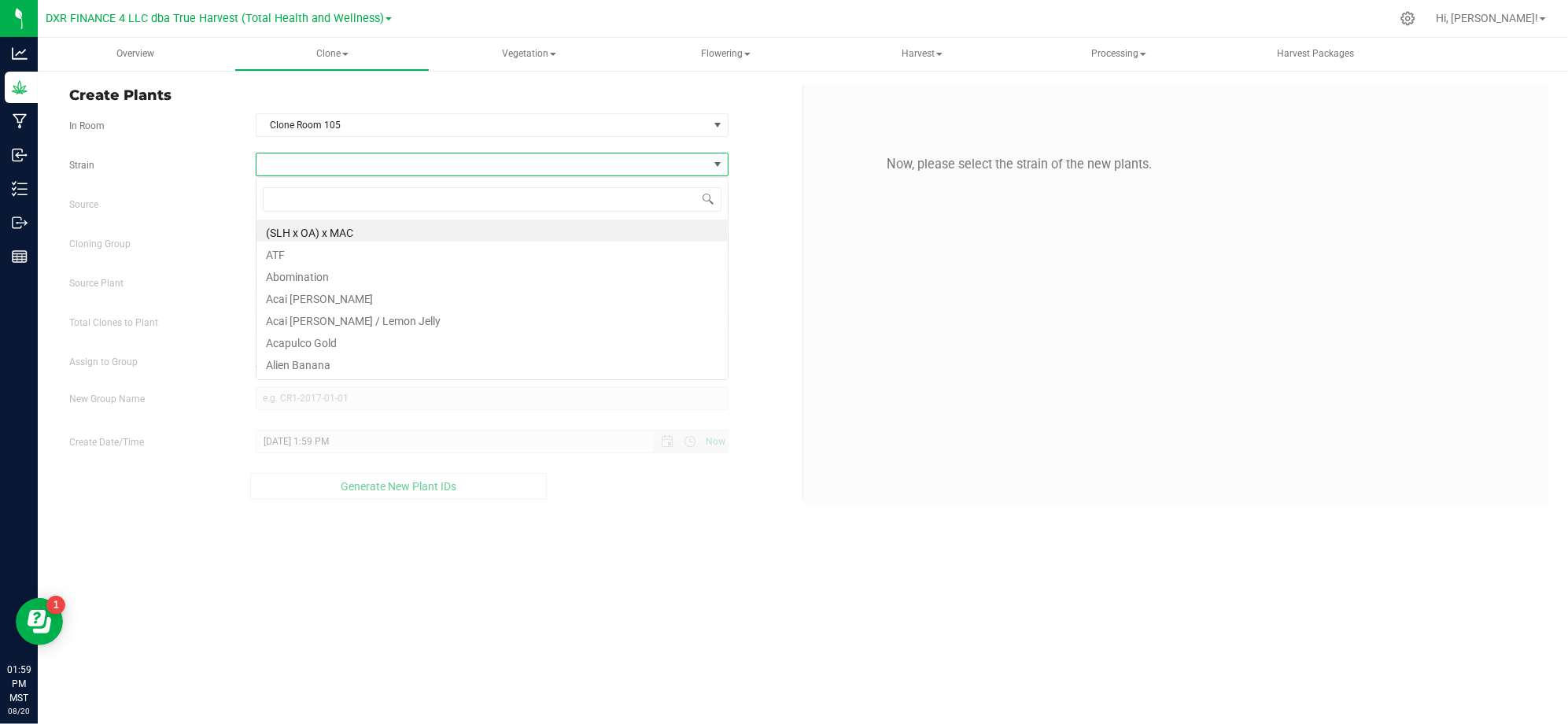
scroll to position [24, 472]
type input "cadill"
click at [315, 227] on li "Cadillac Rainbows" at bounding box center [492, 230] width 471 height 22
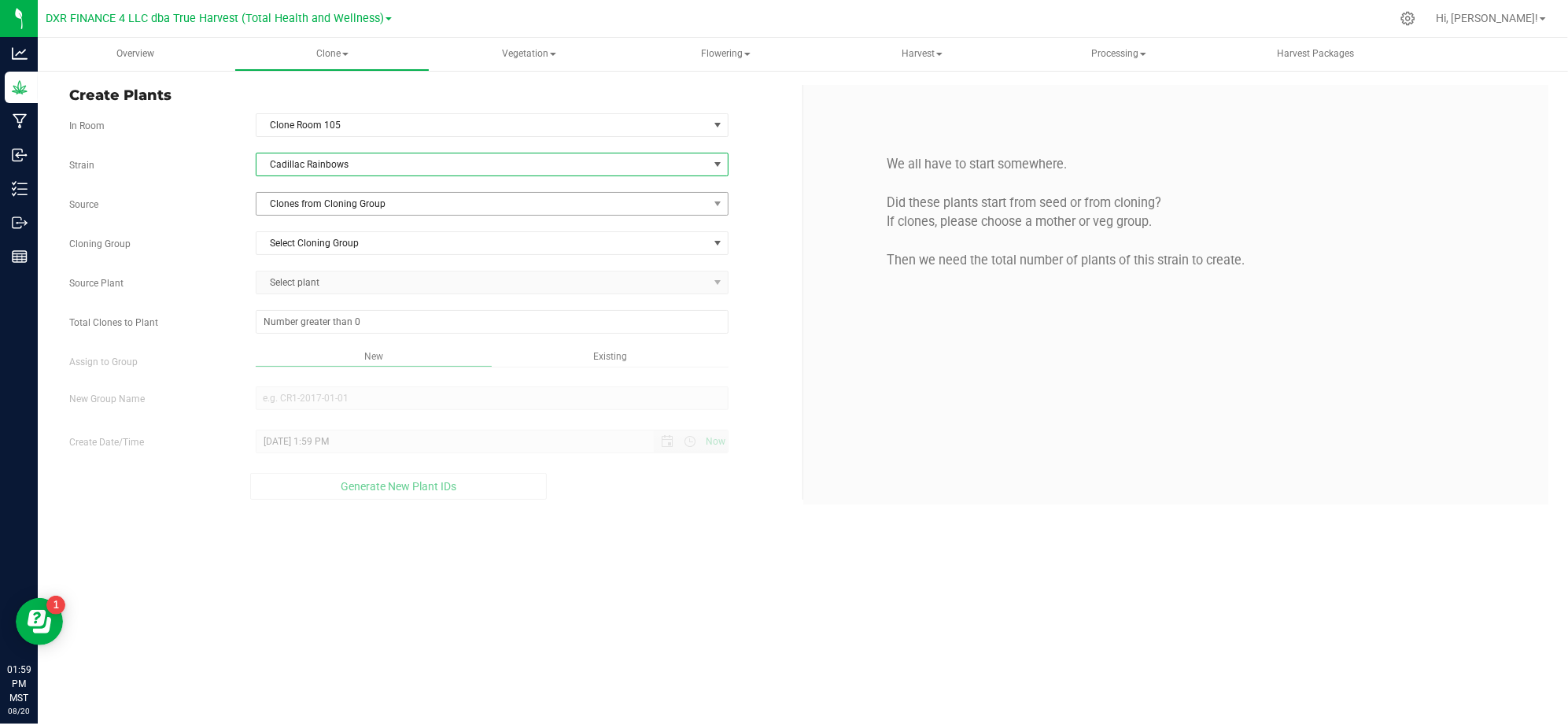
drag, startPoint x: 189, startPoint y: 213, endPoint x: 381, endPoint y: 216, distance: 192.0
click at [195, 213] on div "Source Clones from Cloning Group" at bounding box center [430, 203] width 744 height 24
click at [380, 216] on span "Clones from Cloning Group" at bounding box center [492, 203] width 473 height 24
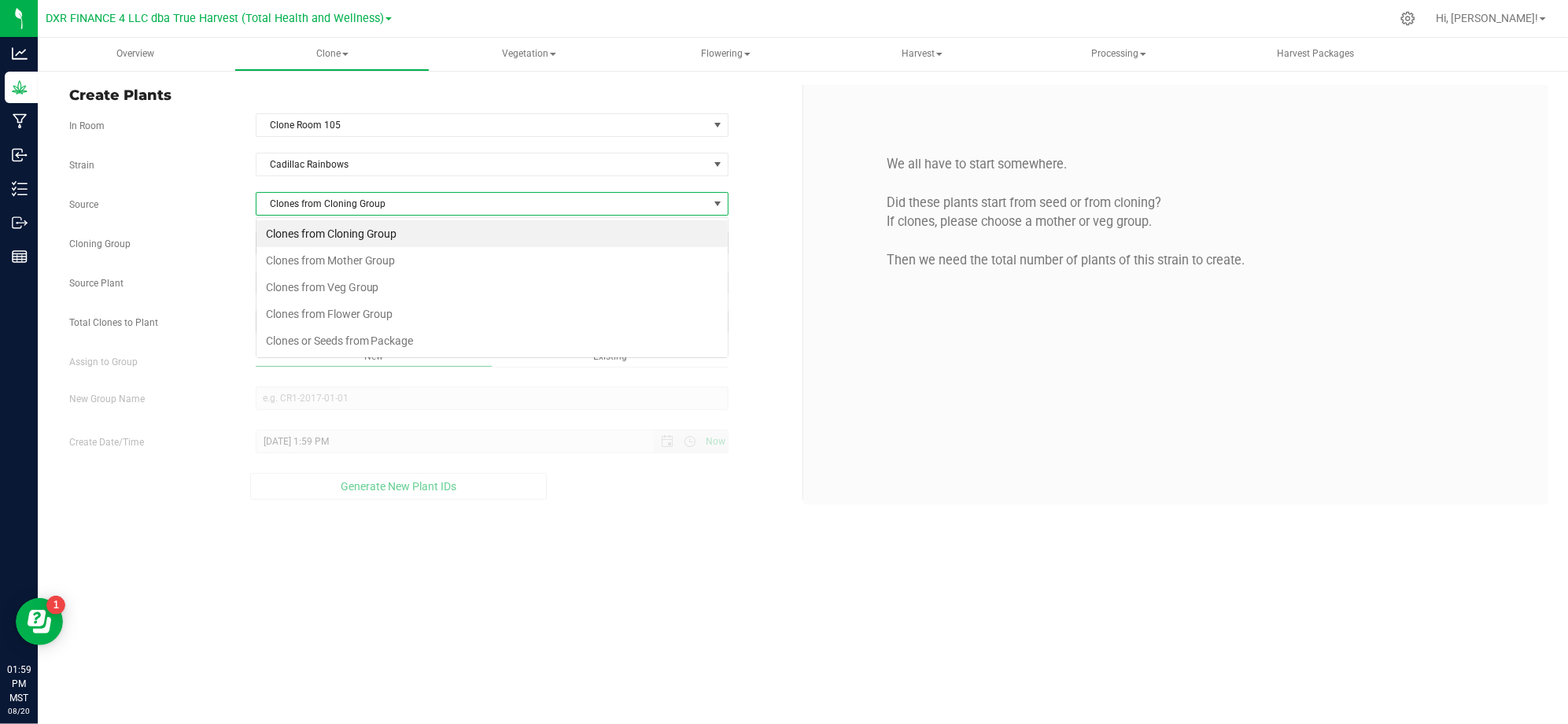
scroll to position [24, 472]
click at [369, 263] on li "Clones from Mother Group" at bounding box center [492, 260] width 471 height 26
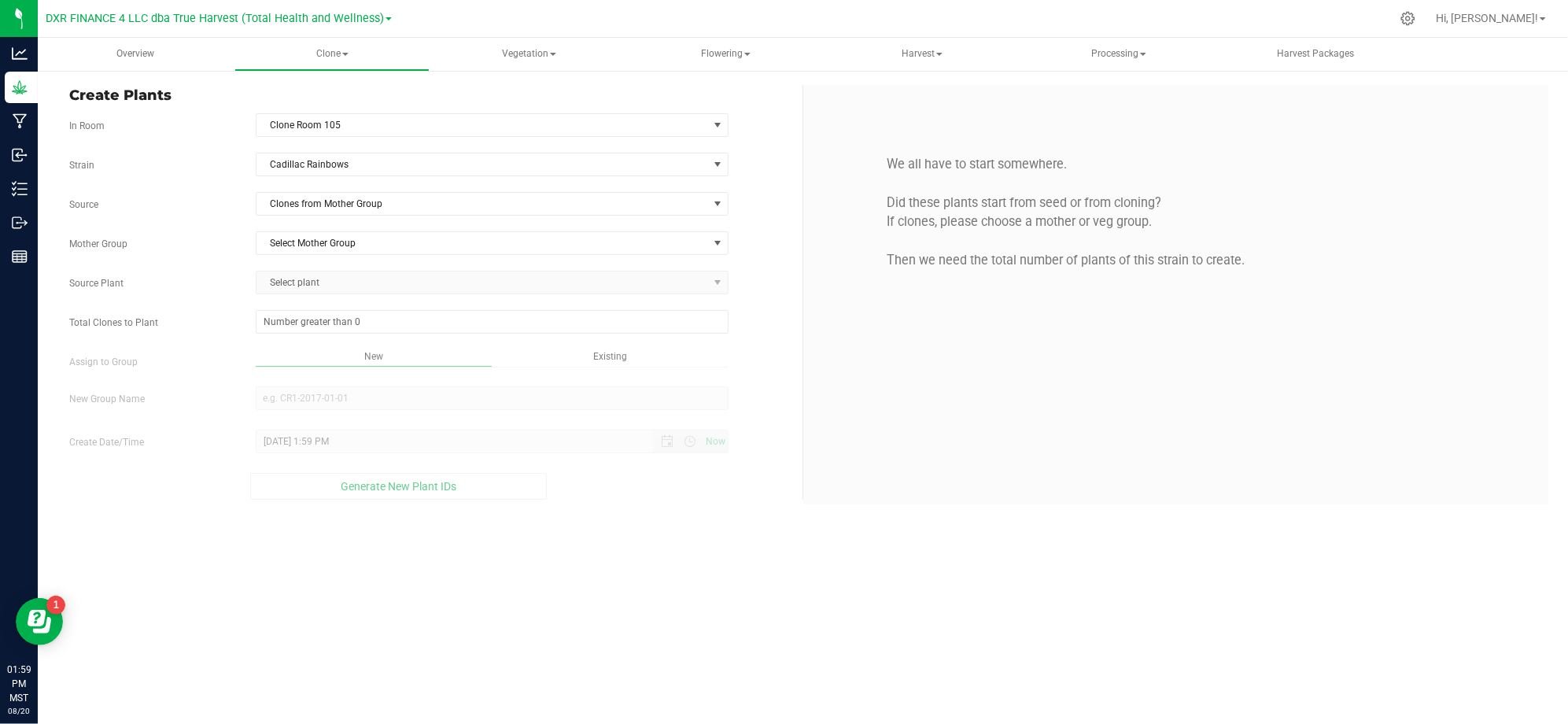
drag, startPoint x: 215, startPoint y: 228, endPoint x: 237, endPoint y: 231, distance: 22.2
click at [222, 227] on div "Strain Cadillac Rainbows Source Clones from Mother Group Mother Group Select Mo…" at bounding box center [430, 325] width 721 height 347
click at [338, 254] on span "Select Mother Group" at bounding box center [482, 243] width 451 height 22
click at [332, 287] on li "M-CAD-4124" at bounding box center [492, 296] width 471 height 24
drag, startPoint x: 356, startPoint y: 293, endPoint x: 387, endPoint y: 274, distance: 36.4
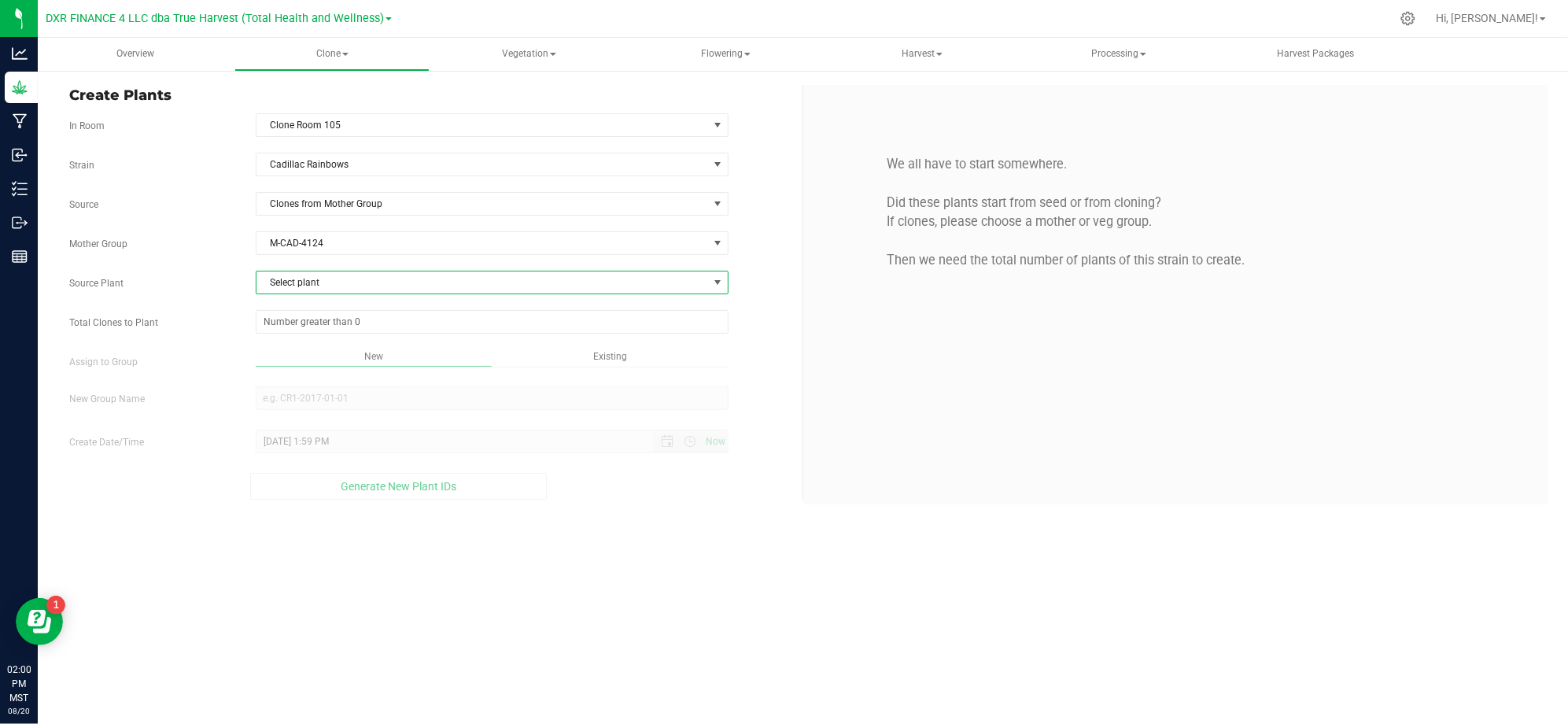
click at [359, 292] on span "Select plant" at bounding box center [482, 283] width 451 height 22
click at [391, 244] on span "M-CAD-4124" at bounding box center [482, 243] width 451 height 22
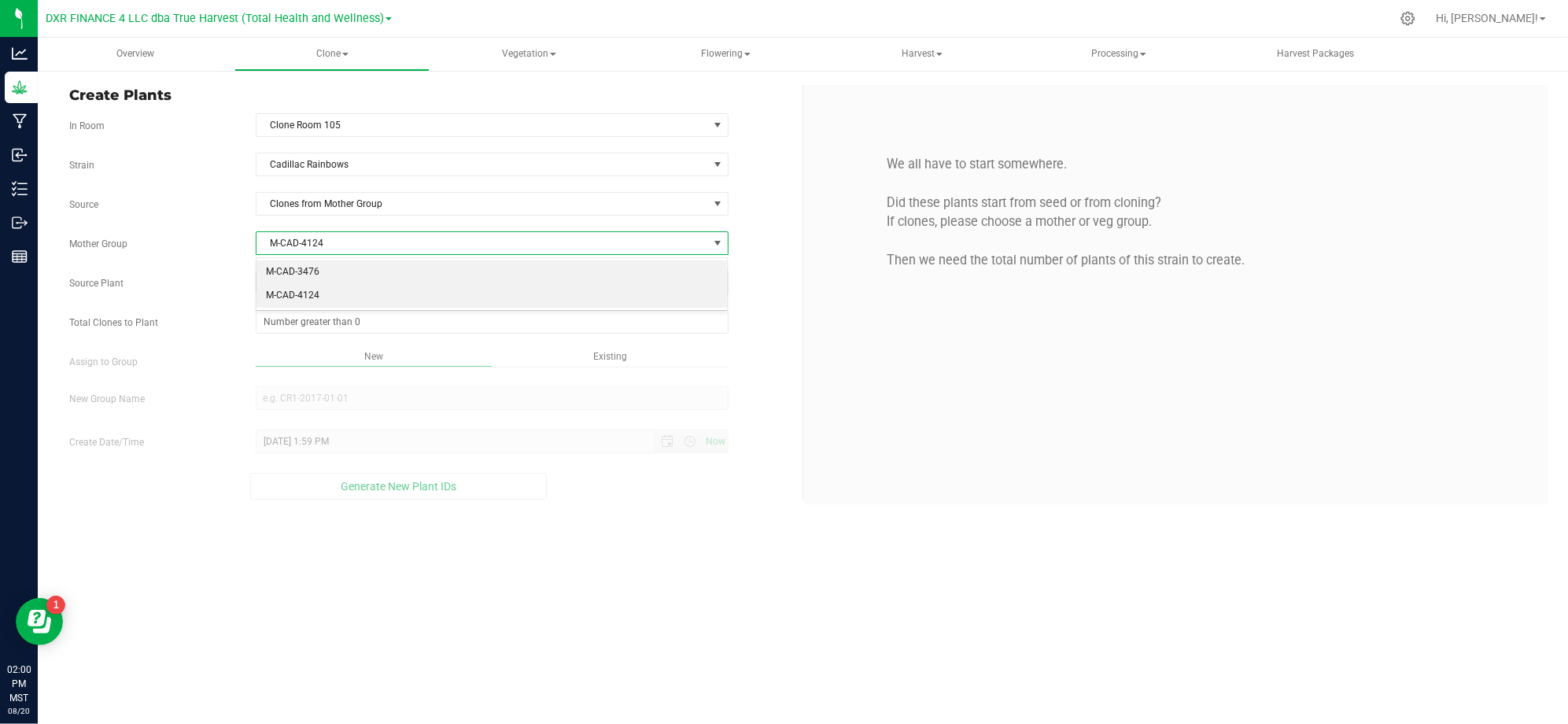
drag, startPoint x: 359, startPoint y: 273, endPoint x: 348, endPoint y: 273, distance: 11.0
click at [357, 273] on li "M-CAD-3476" at bounding box center [492, 272] width 471 height 24
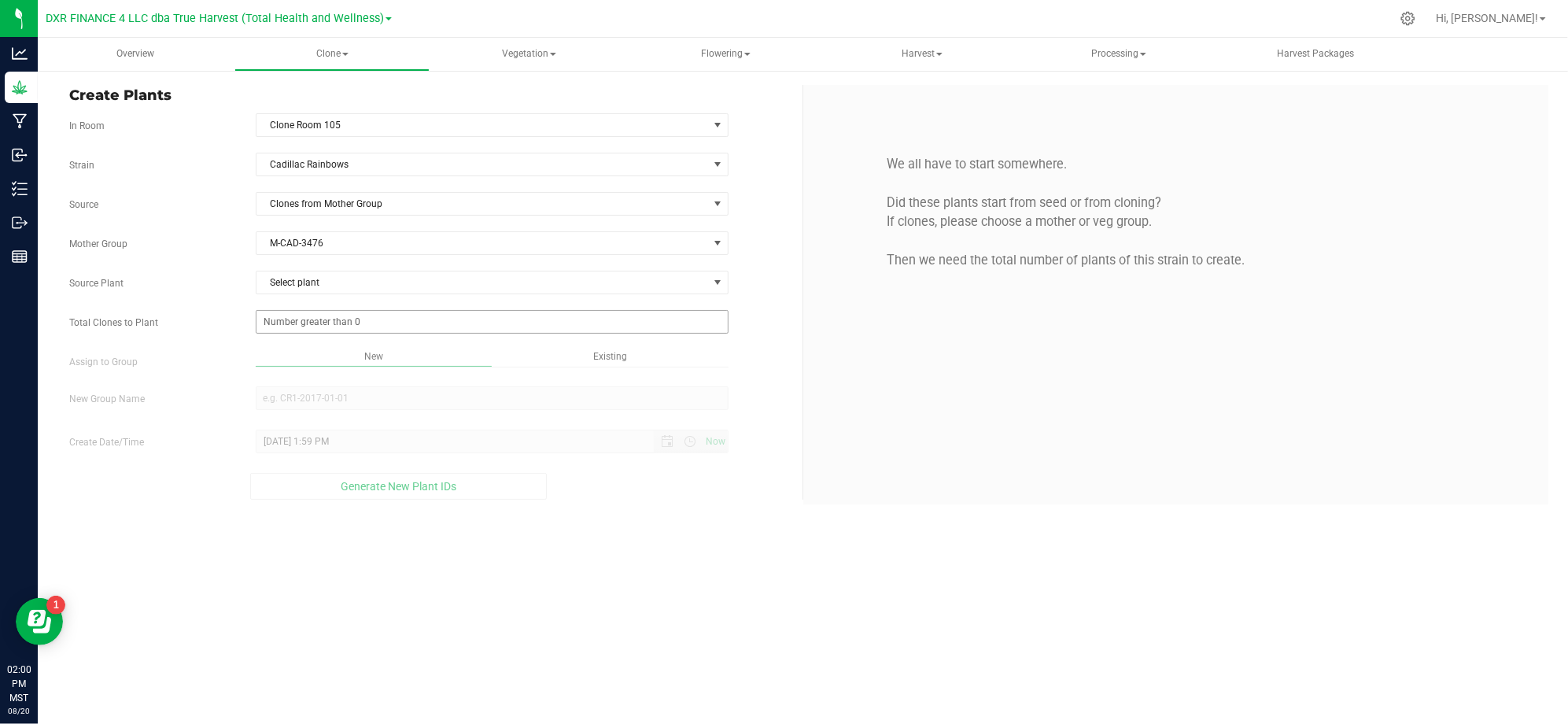
drag, startPoint x: 223, startPoint y: 272, endPoint x: 332, endPoint y: 313, distance: 116.5
click at [231, 278] on div "Strain Cadillac Rainbows Source Clones from Mother Group Mother Group M-CAD-347…" at bounding box center [430, 325] width 721 height 347
click at [338, 290] on span "Select plant" at bounding box center [482, 283] width 451 height 22
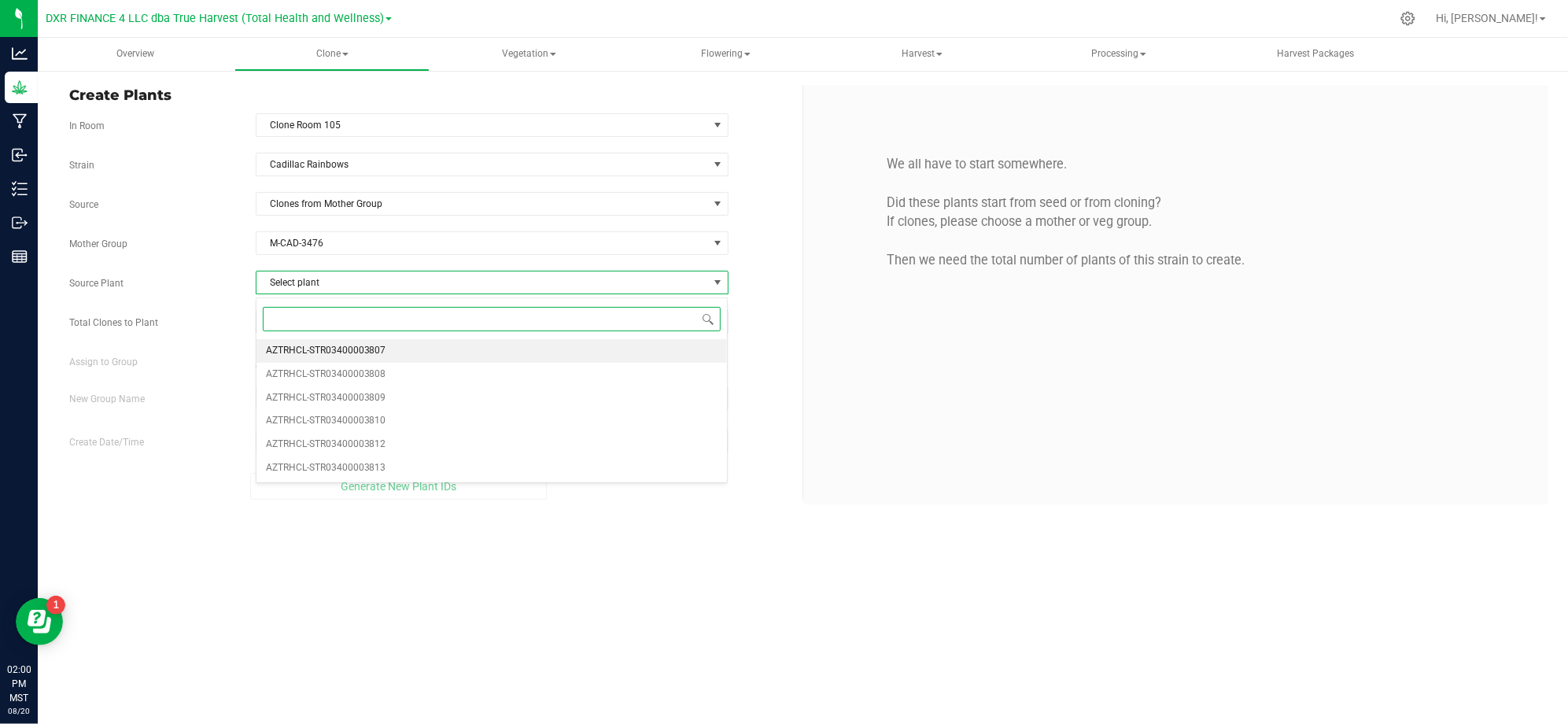
click at [369, 356] on span "AZTRHCL-STR03400003807" at bounding box center [326, 351] width 120 height 21
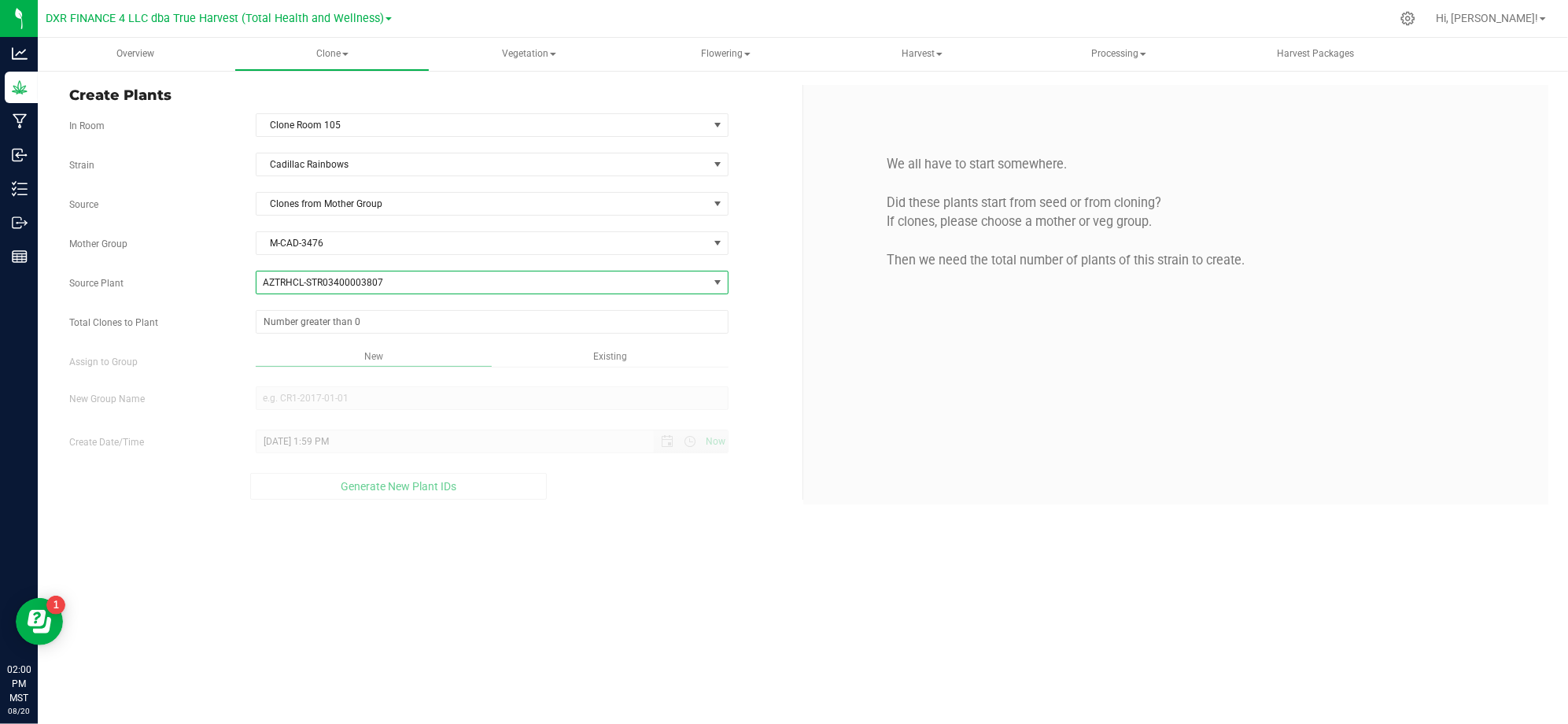
click at [212, 341] on div "Strain Cadillac Rainbows Source Clones from Mother Group Mother Group M-CAD-347…" at bounding box center [430, 325] width 721 height 347
click at [312, 329] on span at bounding box center [492, 321] width 473 height 24
type input "50"
click at [662, 603] on div "Overview Clone Create plants Cloning groups Cloning plants Apply to plants Vege…" at bounding box center [803, 381] width 1530 height 686
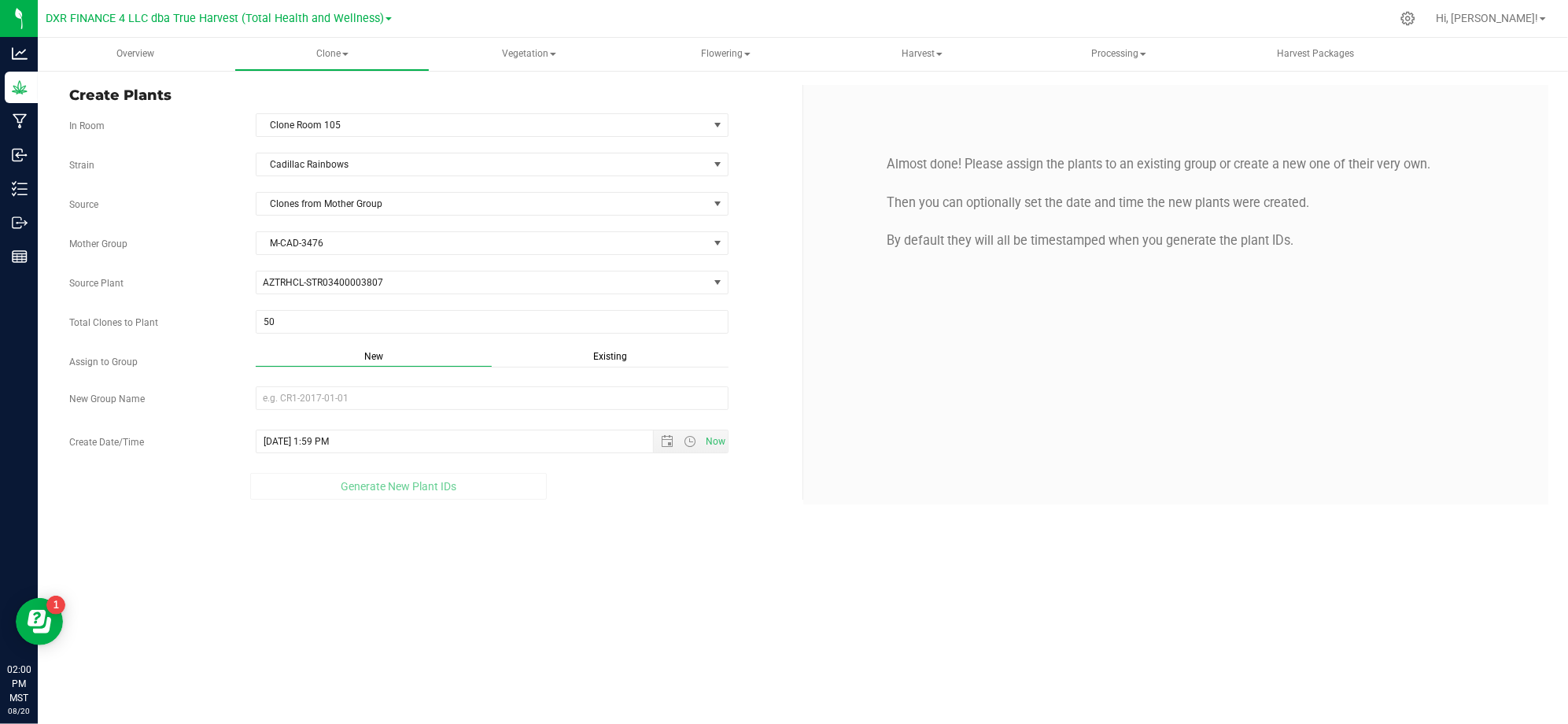
click at [614, 354] on span "Existing" at bounding box center [609, 356] width 34 height 11
click at [617, 401] on span "Select Plant Group" at bounding box center [482, 398] width 451 height 22
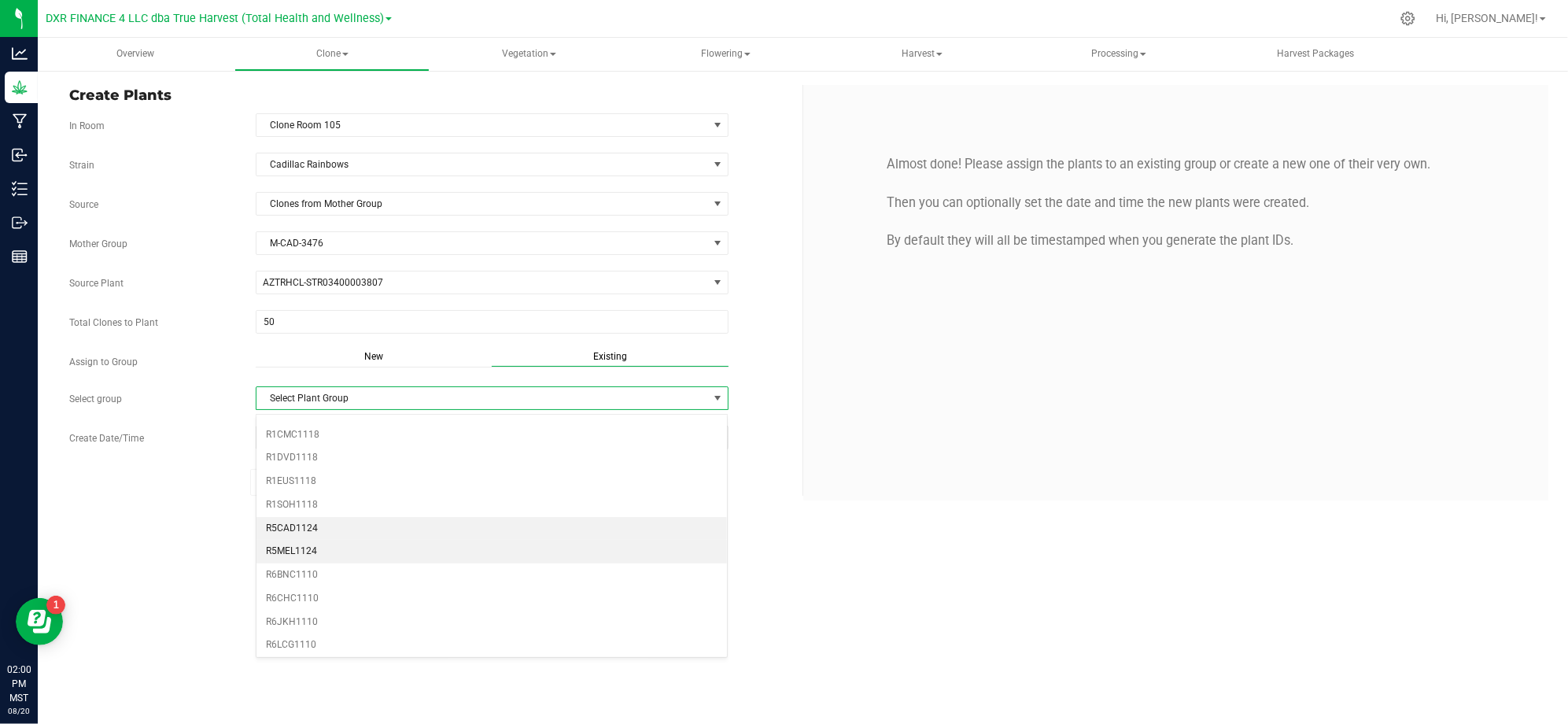
scroll to position [419, 0]
click at [362, 534] on li "R5CAD1124" at bounding box center [492, 525] width 471 height 24
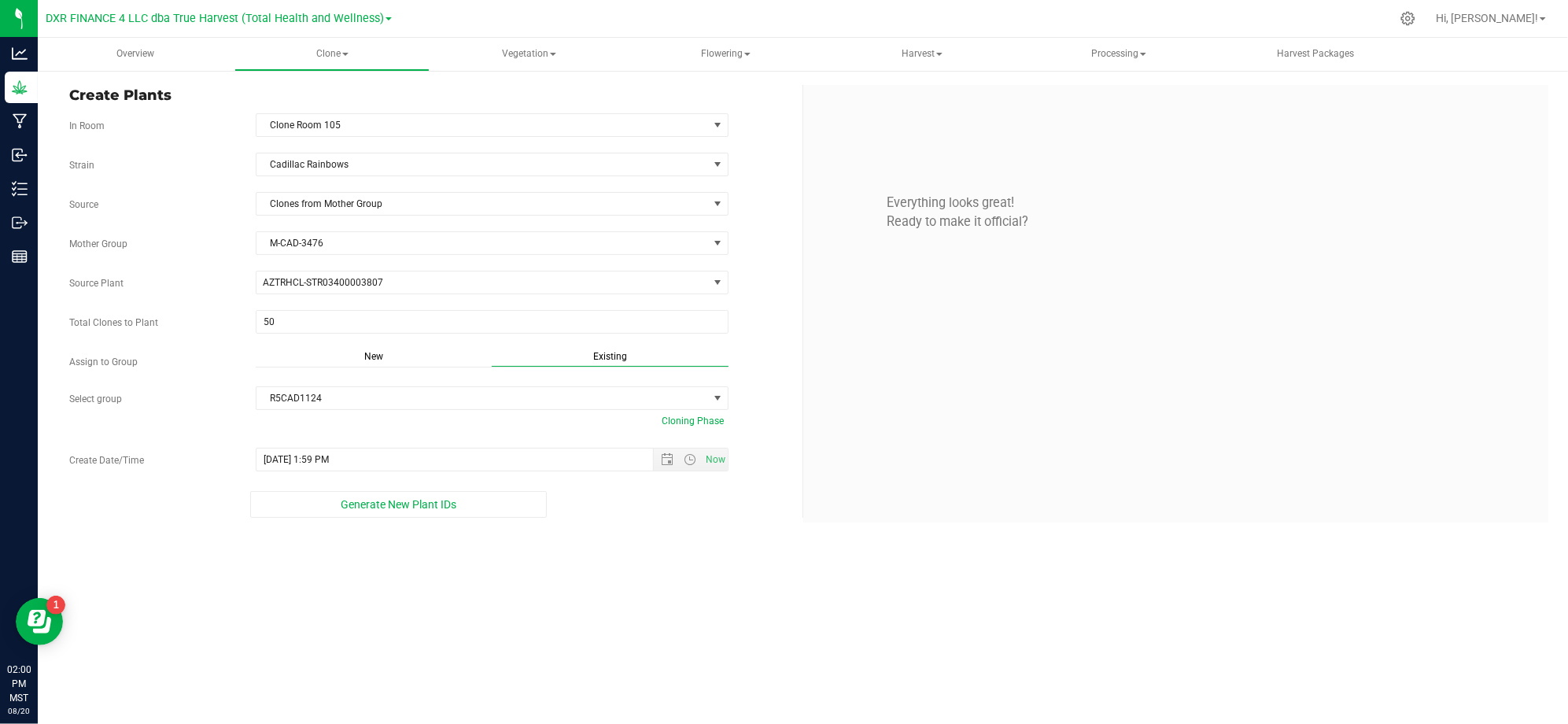
click at [117, 461] on label "Create Date/Time" at bounding box center [151, 460] width 186 height 14
click at [737, 599] on div "Overview Clone Create plants Cloning groups Cloning plants Apply to plants Vege…" at bounding box center [803, 381] width 1530 height 686
click at [656, 465] on span "Open the date view" at bounding box center [667, 459] width 26 height 12
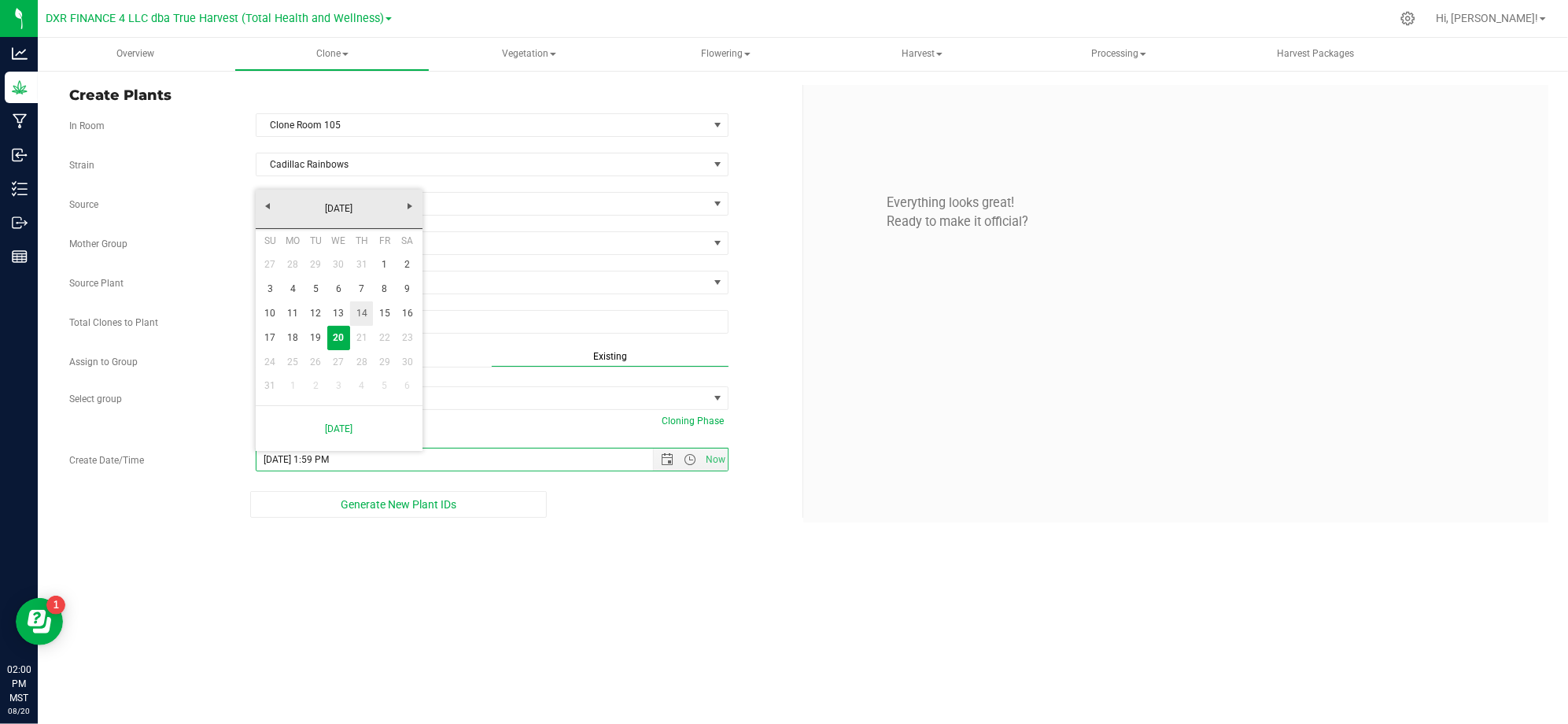
click at [368, 311] on link "14" at bounding box center [362, 314] width 23 height 25
type input "8/14/2025 1:59 PM"
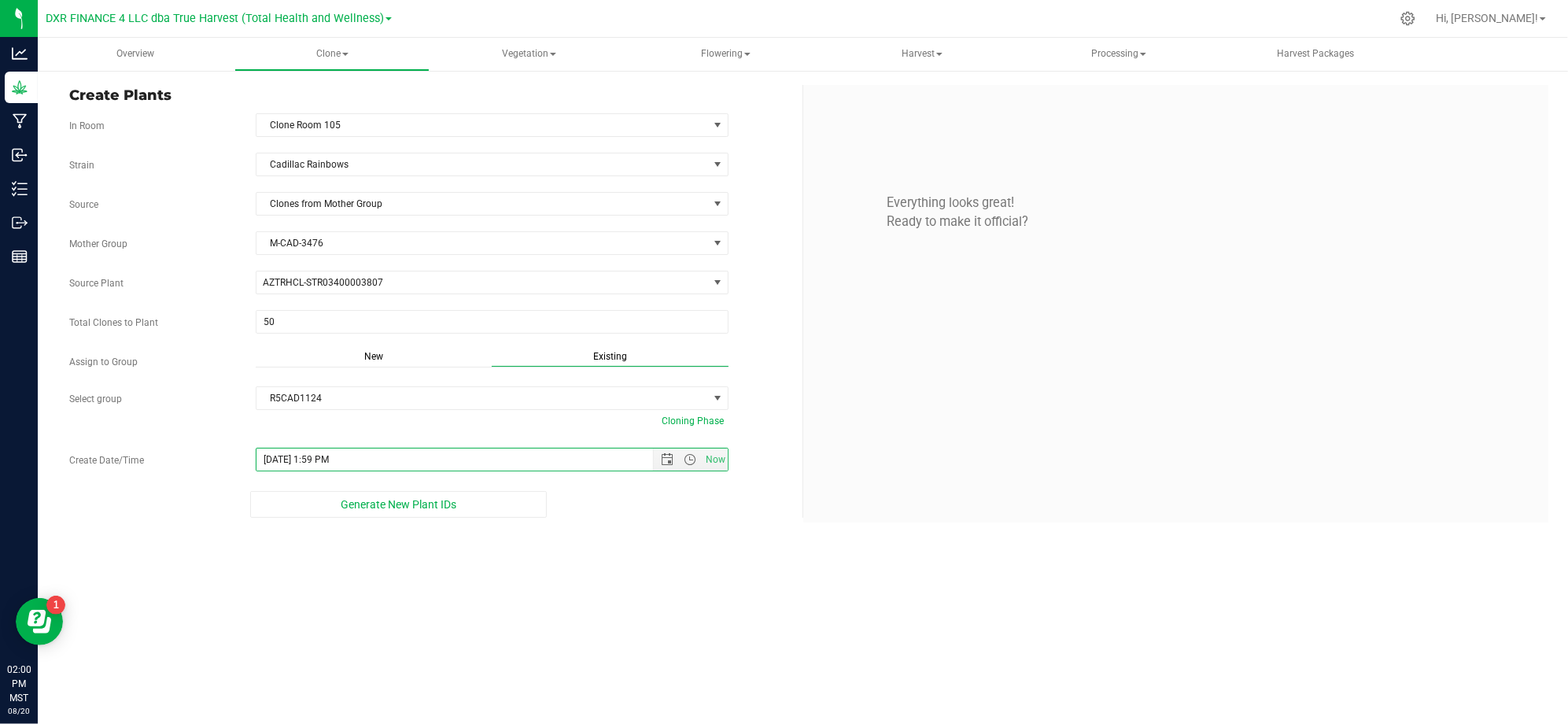
click at [581, 539] on div "Overview Clone Create plants Cloning groups Cloning plants Apply to plants Vege…" at bounding box center [803, 381] width 1530 height 686
click at [614, 612] on div "Overview Clone Create plants Cloning groups Cloning plants Apply to plants Vege…" at bounding box center [803, 381] width 1530 height 686
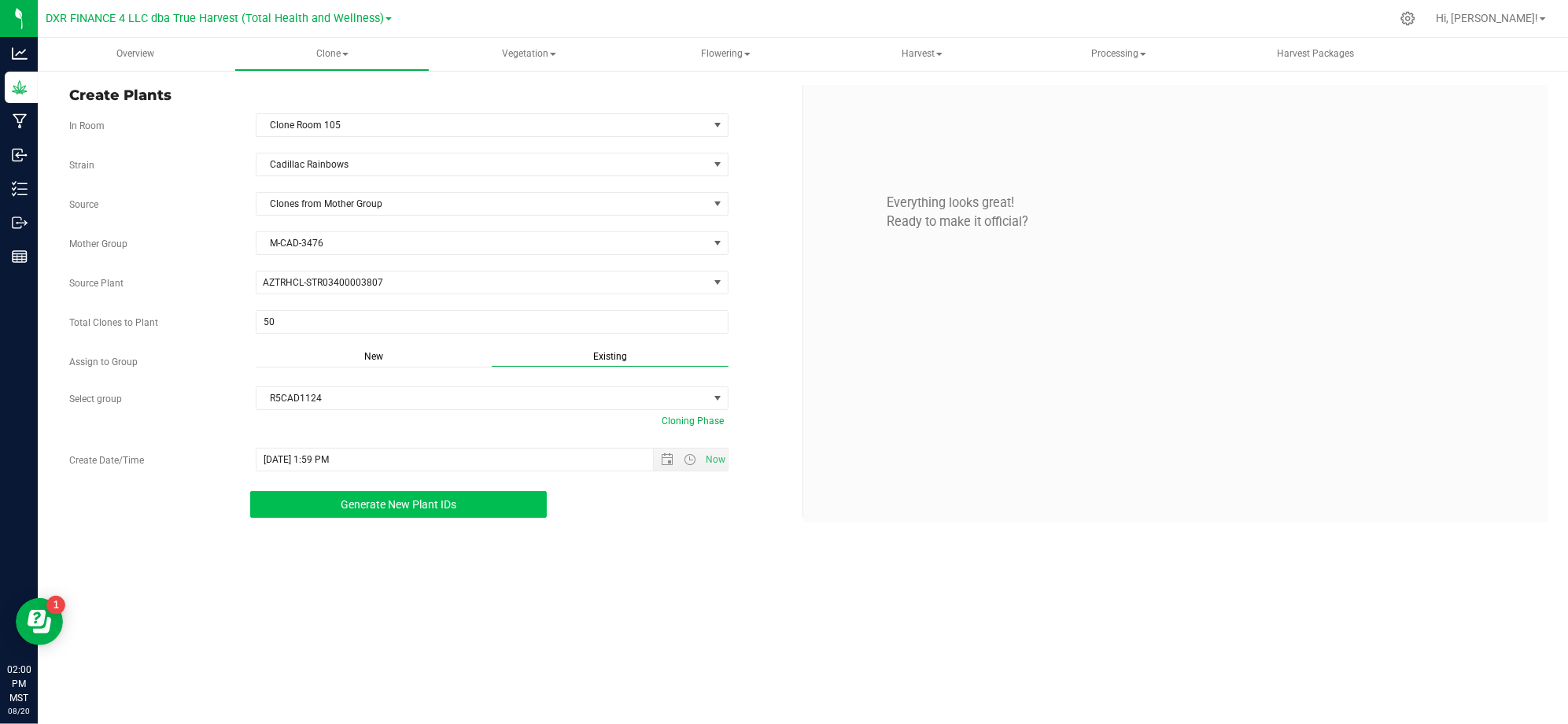
click at [398, 516] on button "Generate New Plant IDs" at bounding box center [399, 504] width 296 height 26
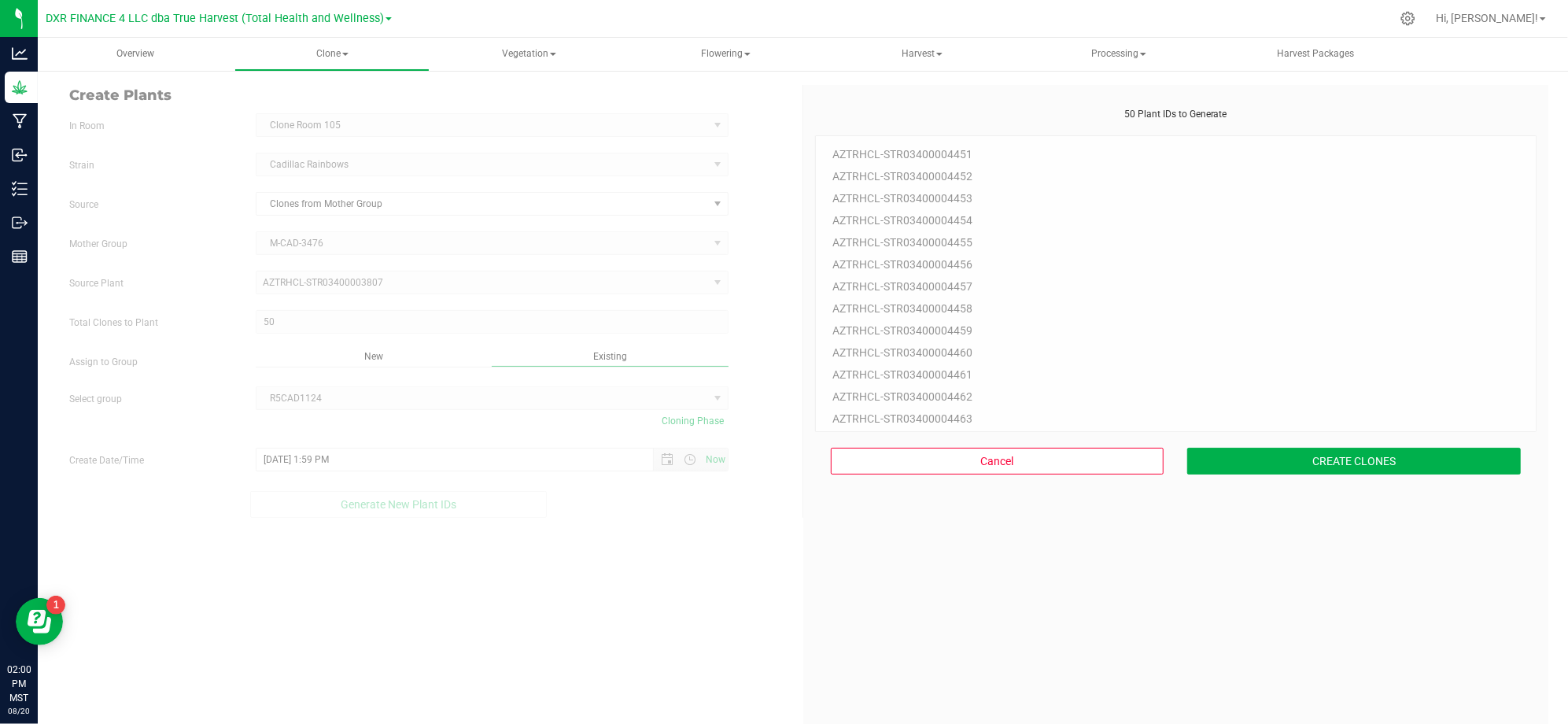
scroll to position [47, 0]
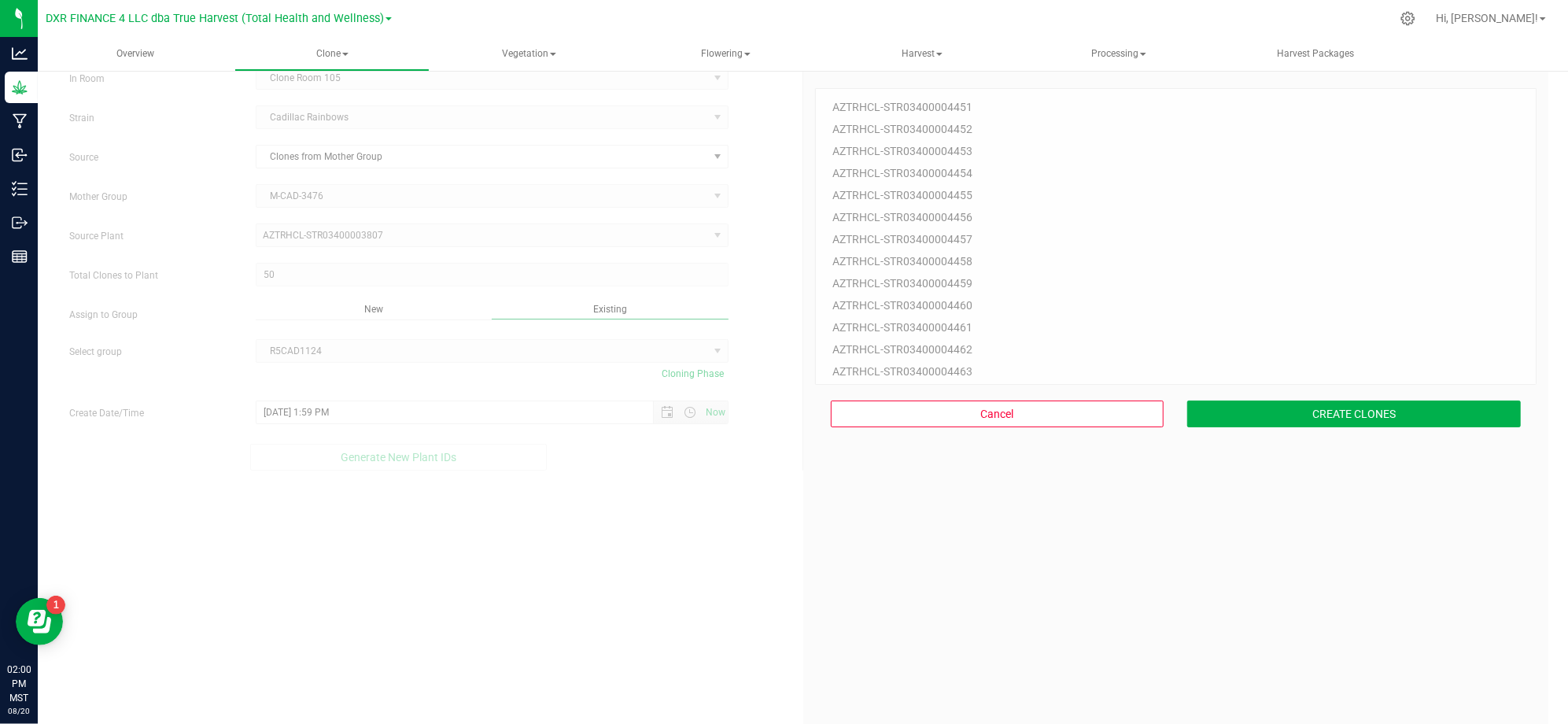
click at [1112, 535] on div "50 Plant IDs to Generate AZTRHCL-STR03400004451 AZTRHCL-STR03400004452 AZTRHCL-…" at bounding box center [1175, 422] width 722 height 724
click at [1219, 432] on div "Cancel CREATE CLONES" at bounding box center [1175, 413] width 722 height 58
click at [1232, 422] on button "CREATE CLONES" at bounding box center [1353, 413] width 334 height 26
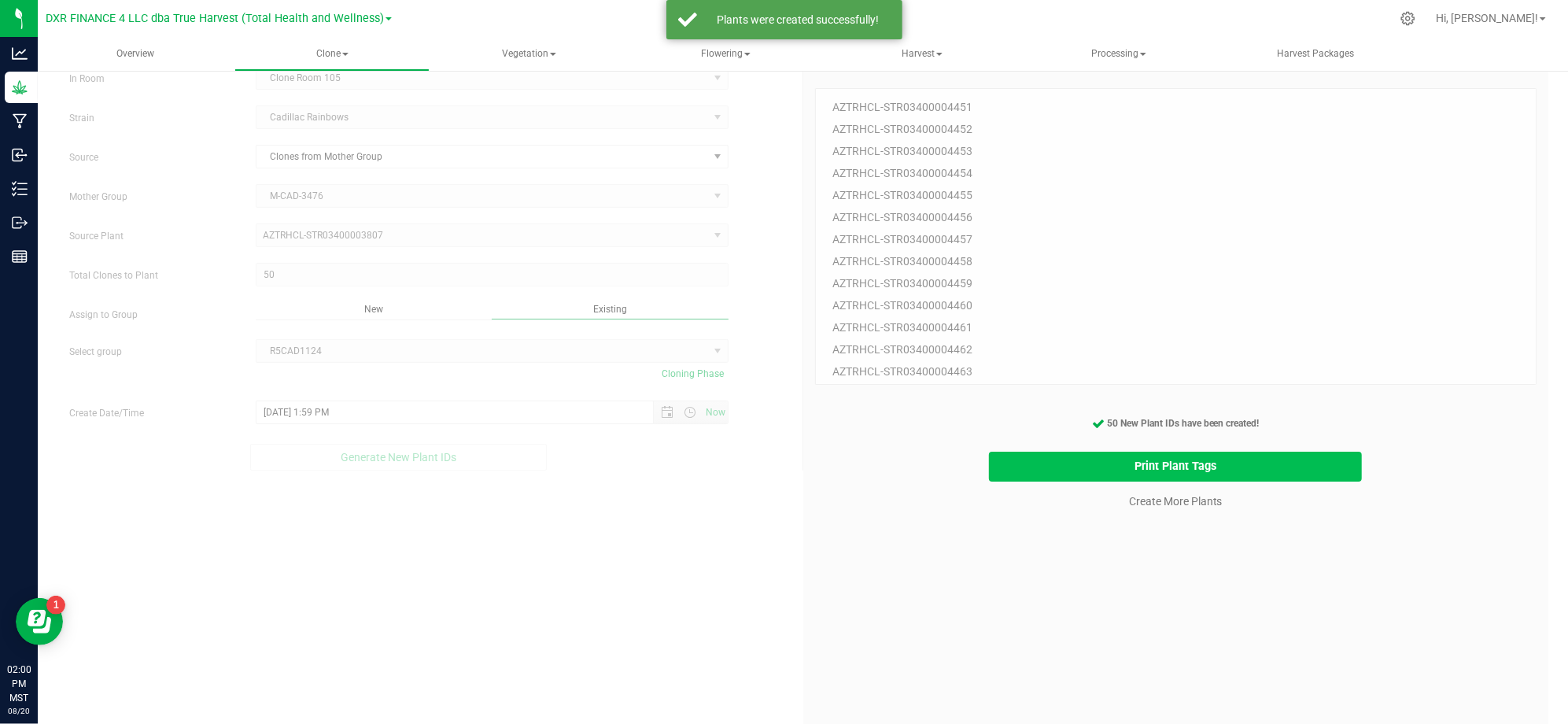
click at [1098, 466] on button "Print Plant Tags" at bounding box center [1175, 466] width 373 height 30
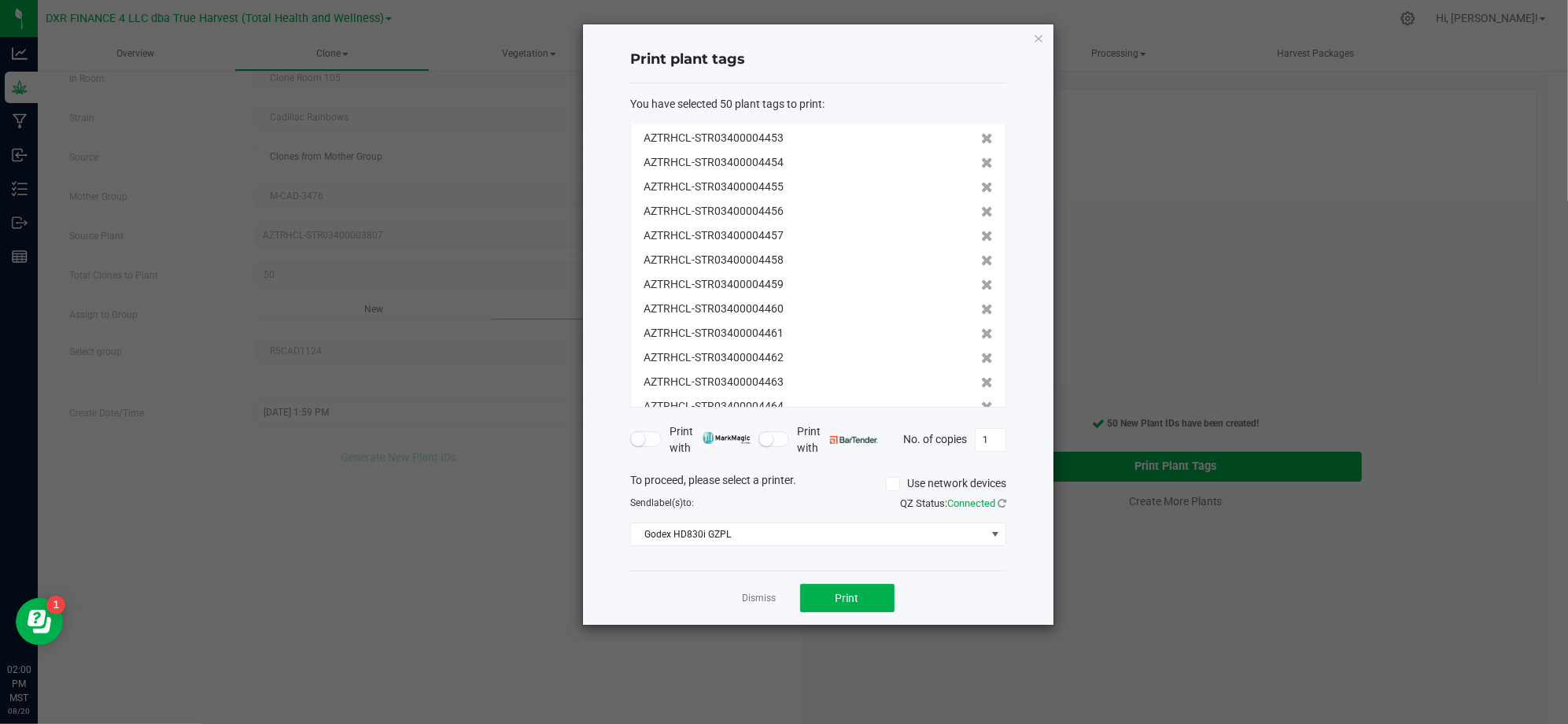
scroll to position [0, 0]
click at [828, 586] on button "Print" at bounding box center [847, 598] width 95 height 28
click at [722, 608] on div "Dismiss Print" at bounding box center [818, 597] width 376 height 54
click at [752, 599] on link "Dismiss" at bounding box center [759, 598] width 34 height 13
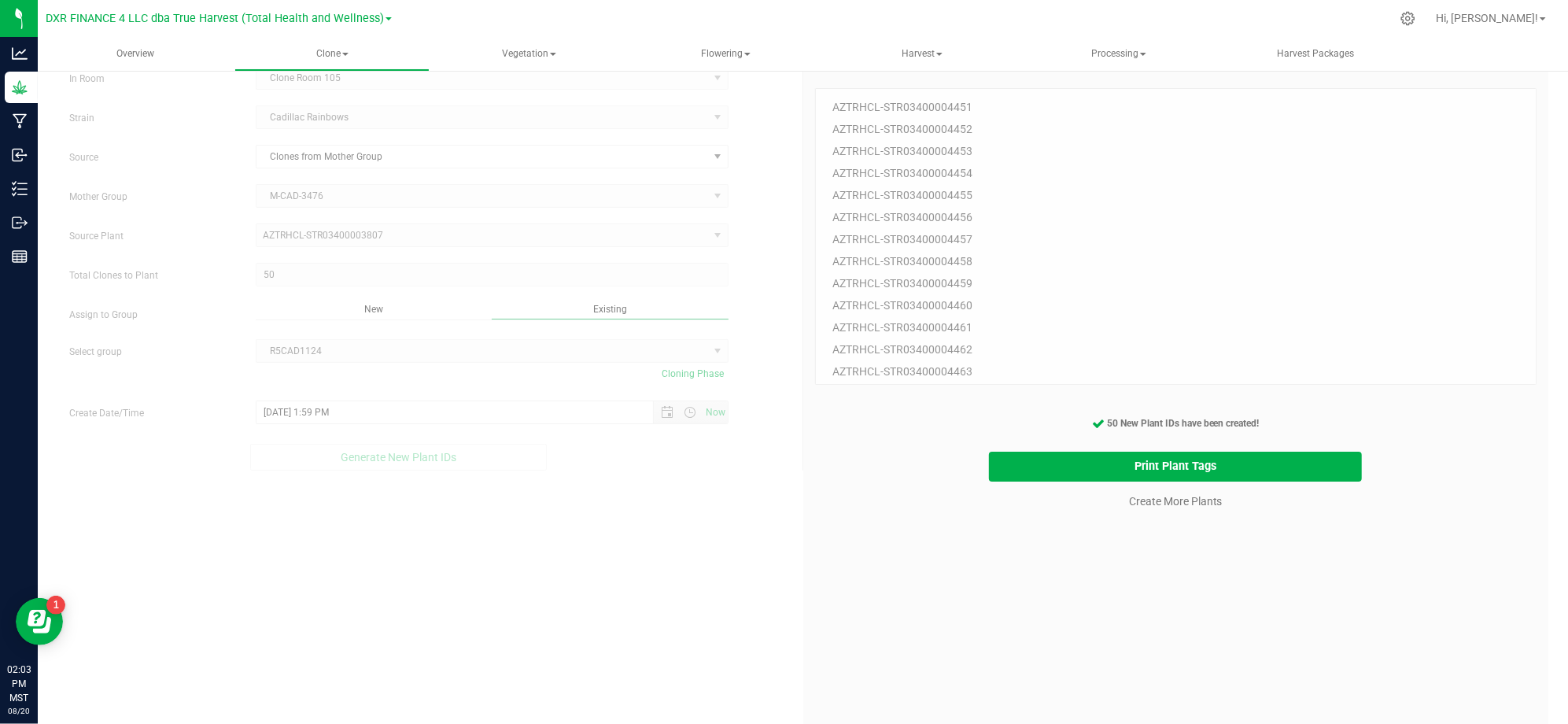
drag, startPoint x: 1085, startPoint y: 640, endPoint x: 1101, endPoint y: 628, distance: 20.0
click at [1093, 638] on div "50 Plant IDs to Generate AZTRHCL-STR03400004451 AZTRHCL-STR03400004452 AZTRHCL-…" at bounding box center [1175, 422] width 722 height 724
click at [1114, 568] on div "50 Plant IDs to Generate AZTRHCL-STR03400004451 AZTRHCL-STR03400004452 AZTRHCL-…" at bounding box center [1175, 422] width 722 height 724
click at [1147, 498] on link "Create More Plants" at bounding box center [1176, 501] width 94 height 16
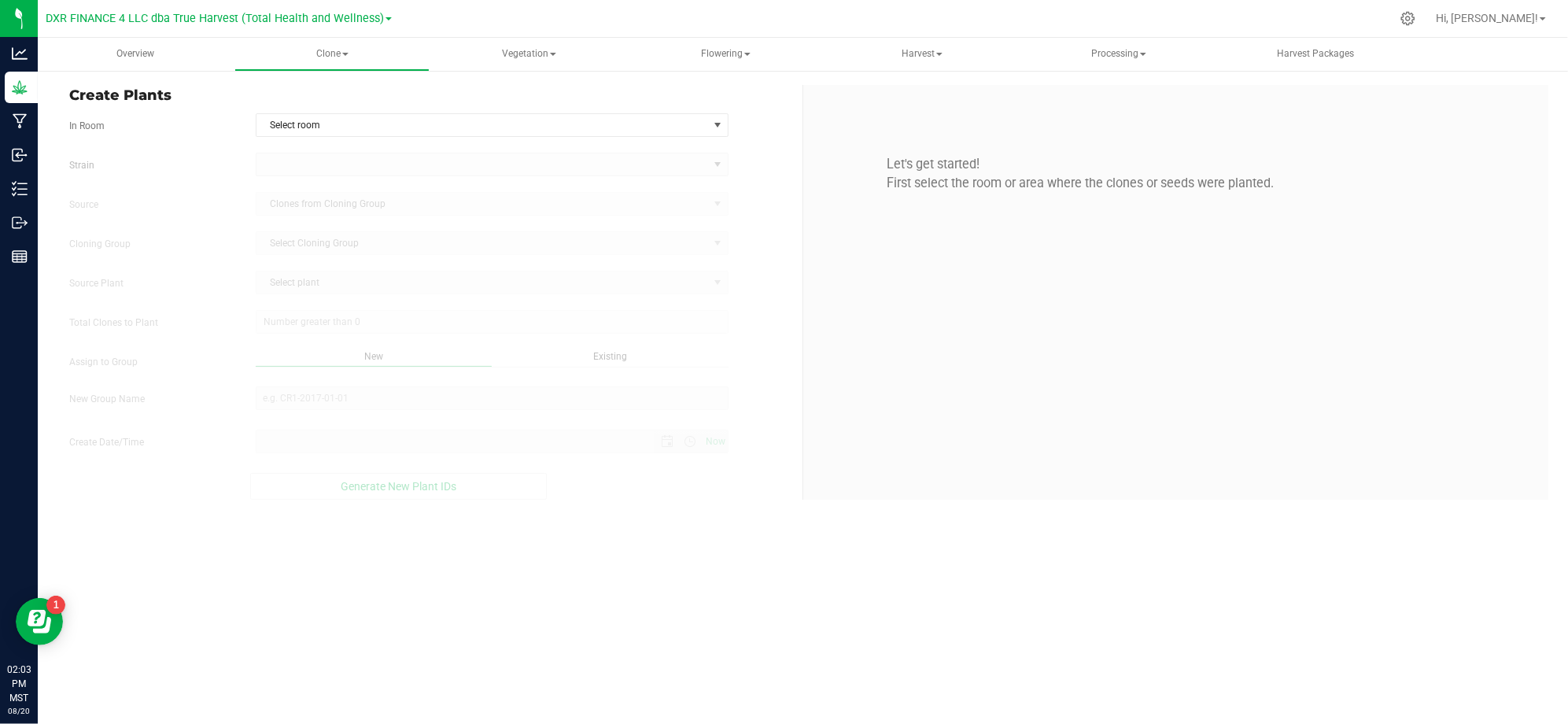
type input "8/20/2025 2:03 PM"
click at [768, 138] on form "In Room Select room Select room Clone Room 104 Clone Room 105 Clone Tent 101 Cl…" at bounding box center [430, 306] width 721 height 386
click at [699, 123] on span "Select room" at bounding box center [482, 124] width 451 height 22
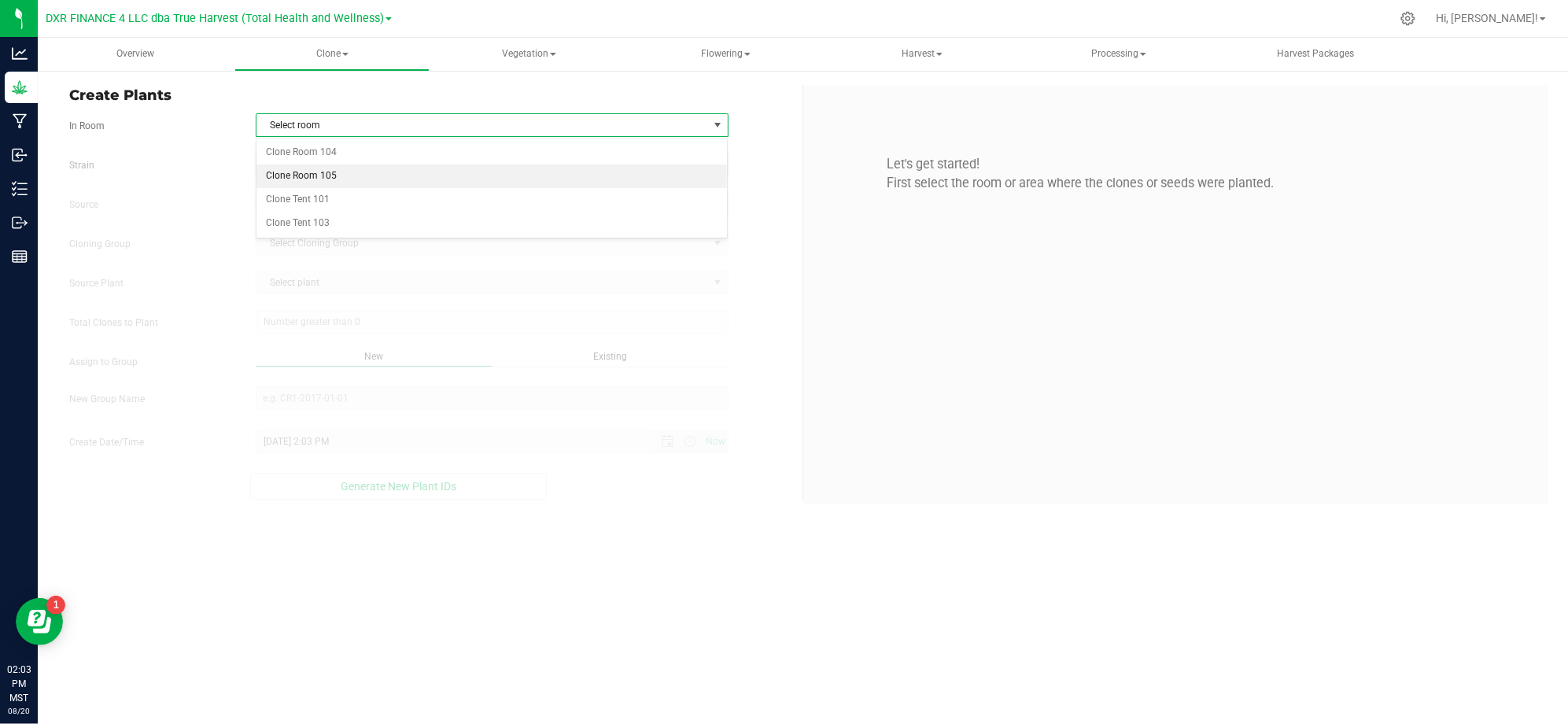
click at [306, 167] on li "Clone Room 105" at bounding box center [492, 176] width 471 height 24
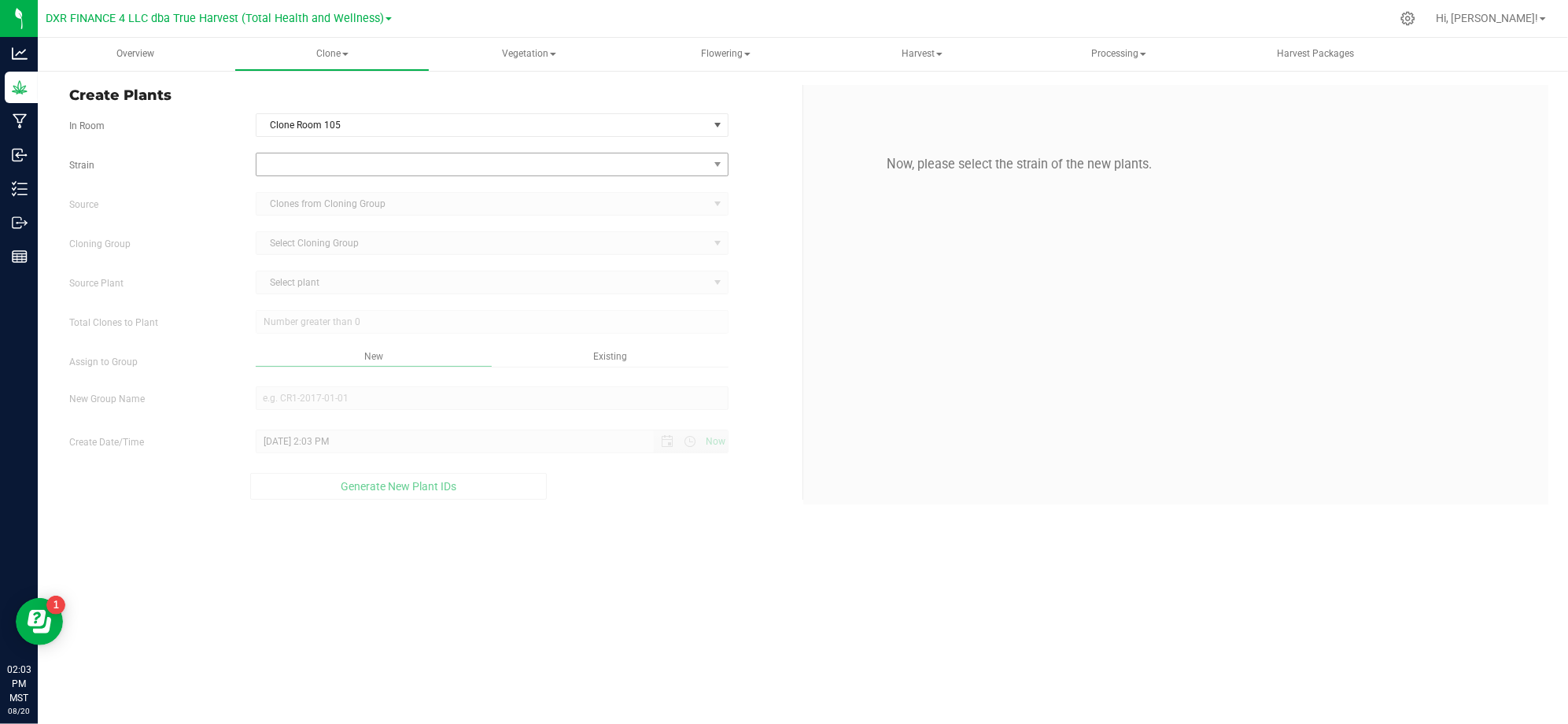
drag, startPoint x: 166, startPoint y: 145, endPoint x: 296, endPoint y: 174, distance: 133.2
click at [173, 146] on form "In Room Clone Room 105 Select room Clone Room 104 Clone Room 105 Clone Tent 101…" at bounding box center [430, 306] width 721 height 386
click at [346, 174] on span at bounding box center [482, 164] width 451 height 22
type input "cadill"
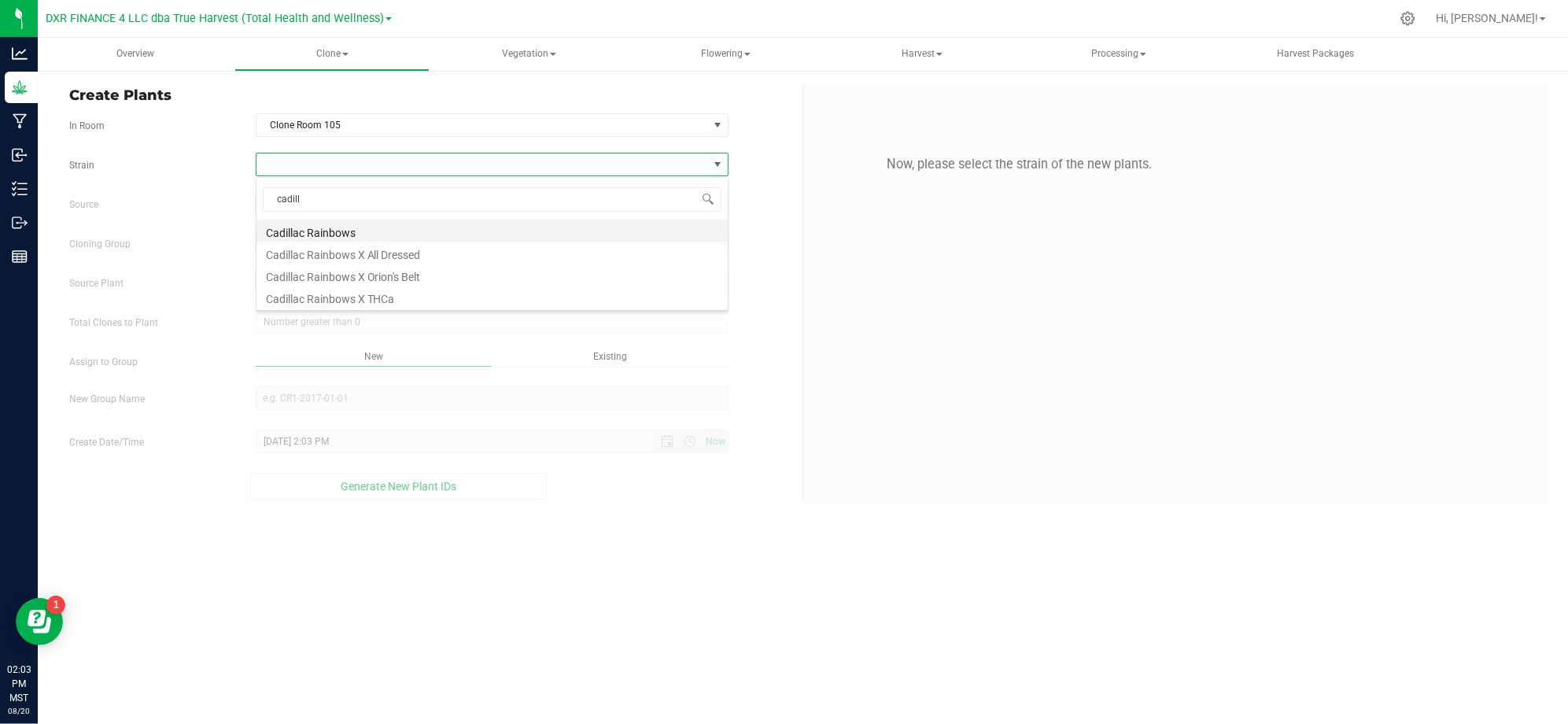
click at [323, 231] on li "Cadillac Rainbows" at bounding box center [492, 230] width 471 height 22
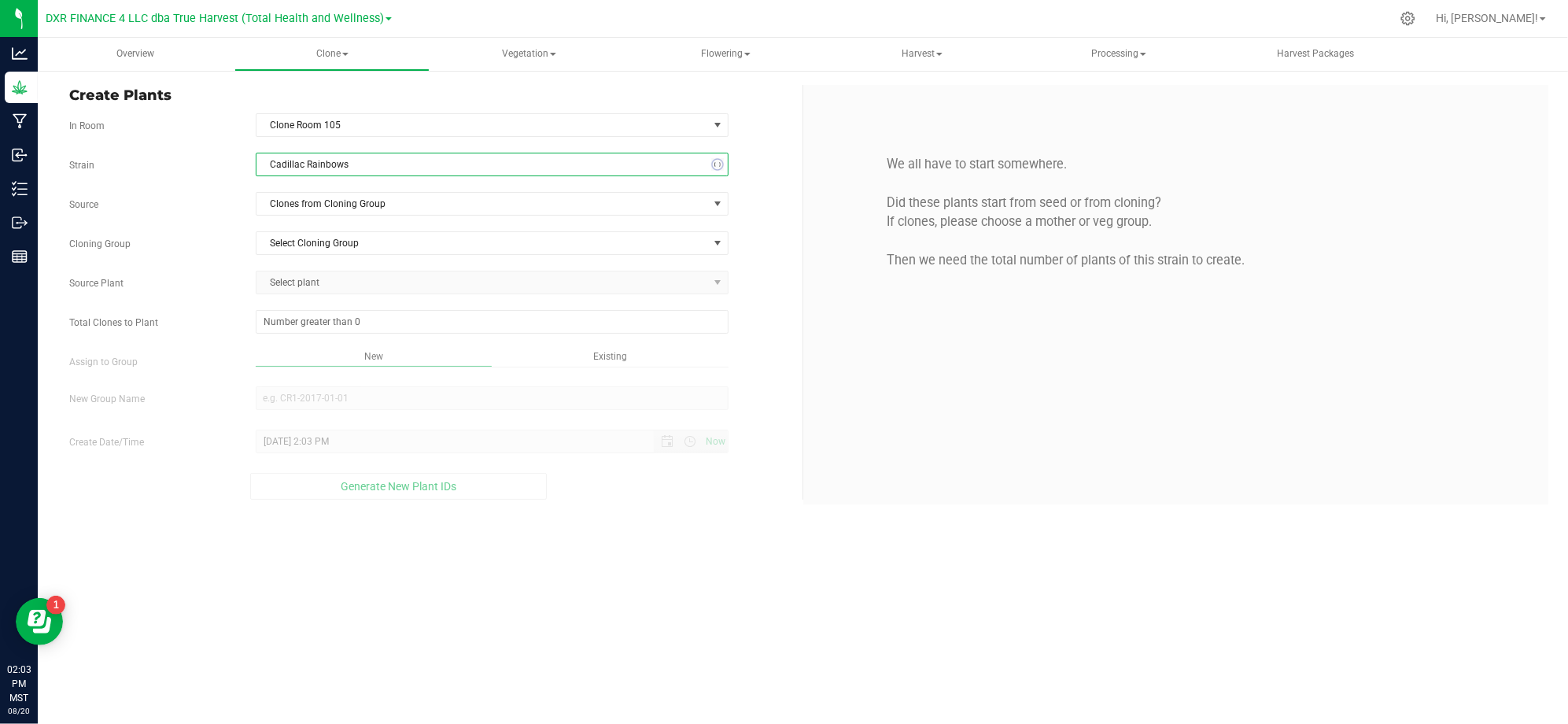
click at [184, 170] on label "Strain" at bounding box center [151, 165] width 186 height 14
click at [334, 205] on span "Clones from Cloning Group" at bounding box center [482, 203] width 451 height 22
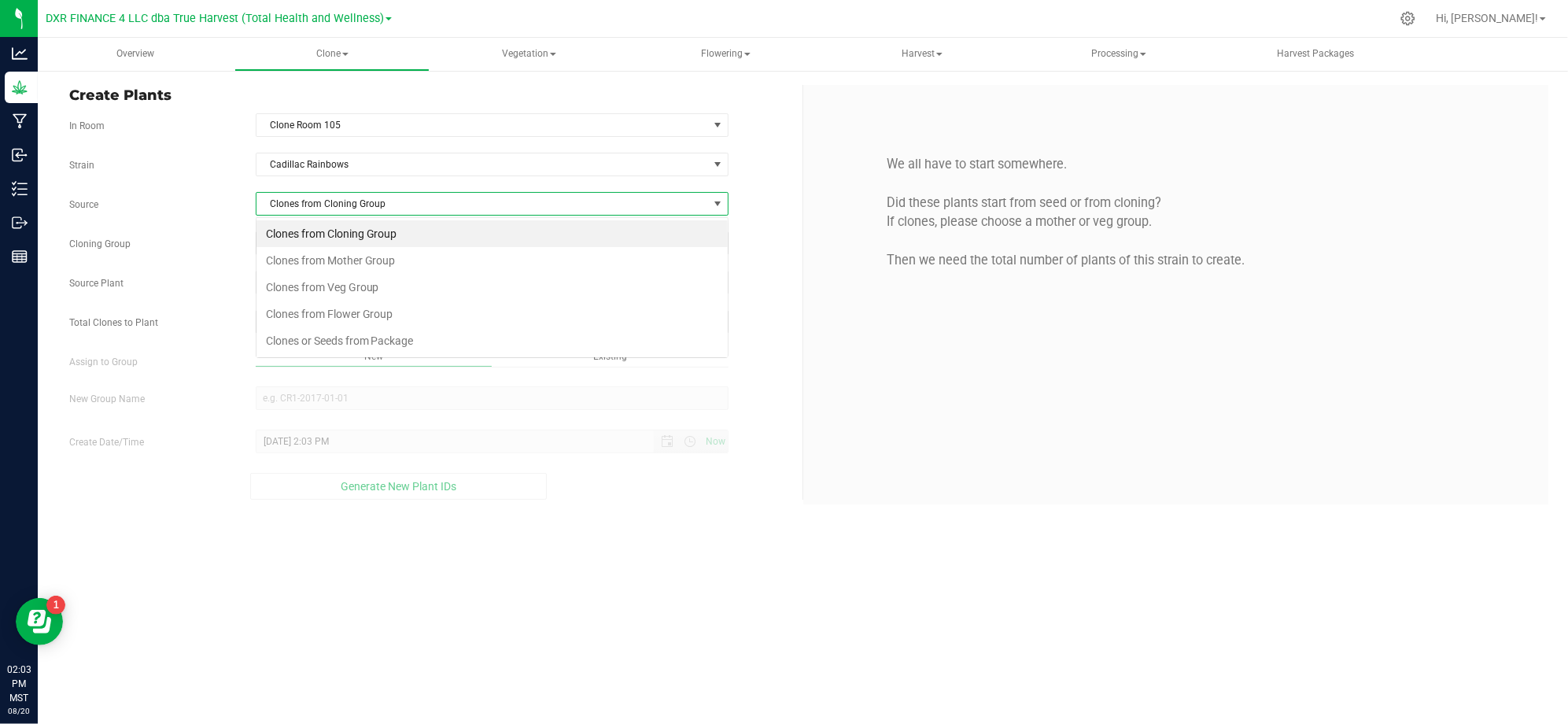
scroll to position [24, 472]
click at [330, 263] on li "Clones from Mother Group" at bounding box center [492, 260] width 471 height 26
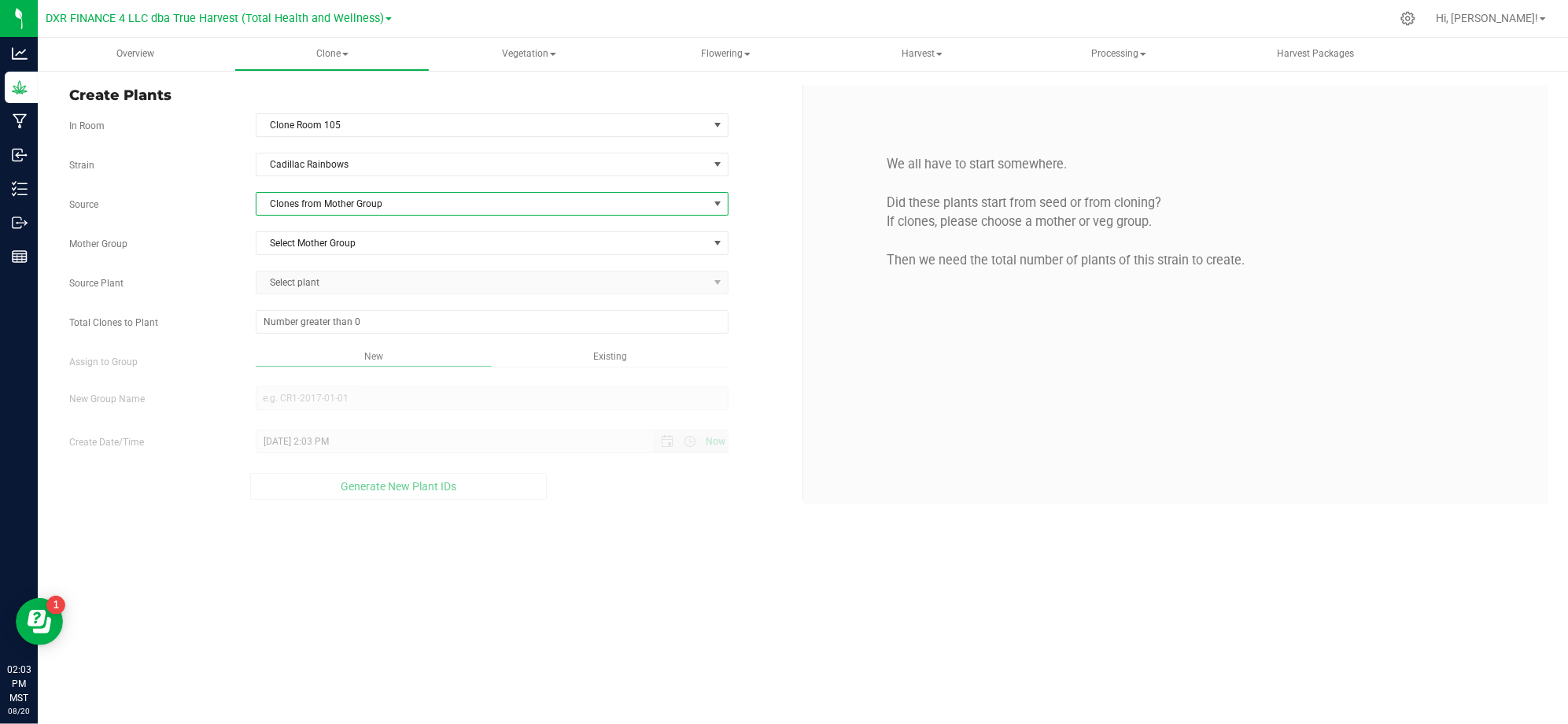
click at [219, 230] on div "Strain Cadillac Rainbows Source Clones from Mother Group Mother Group Select Mo…" at bounding box center [430, 325] width 721 height 347
click at [306, 246] on span "Select Mother Group" at bounding box center [482, 243] width 451 height 22
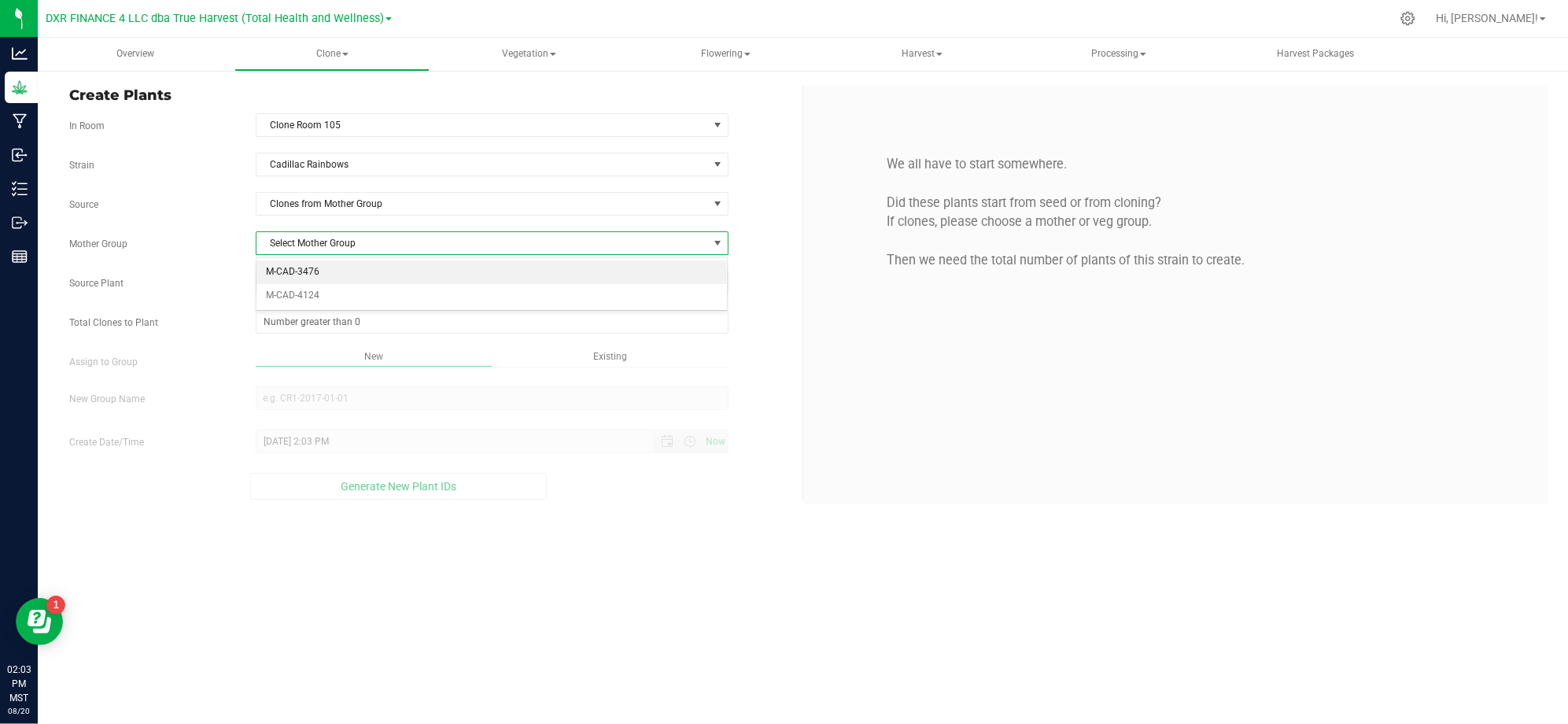
click at [281, 278] on li "M-CAD-3476" at bounding box center [492, 272] width 471 height 24
drag, startPoint x: 217, startPoint y: 255, endPoint x: 320, endPoint y: 289, distance: 108.5
click at [220, 255] on div "Mother Group M-CAD-3476 Select Mother Group M-CAD-3476 M-CAD-4124" at bounding box center [430, 243] width 744 height 24
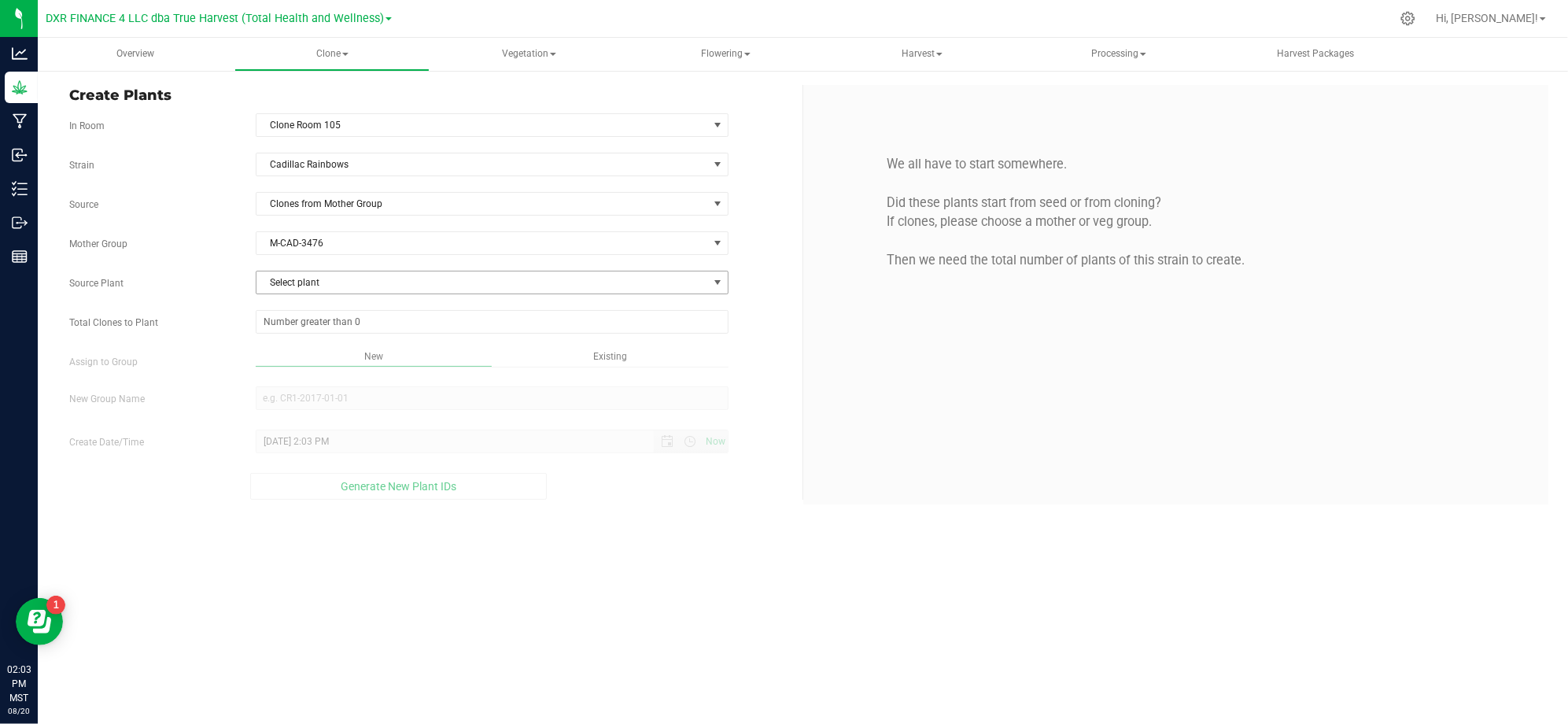
click at [324, 293] on span "Select plant" at bounding box center [482, 283] width 451 height 22
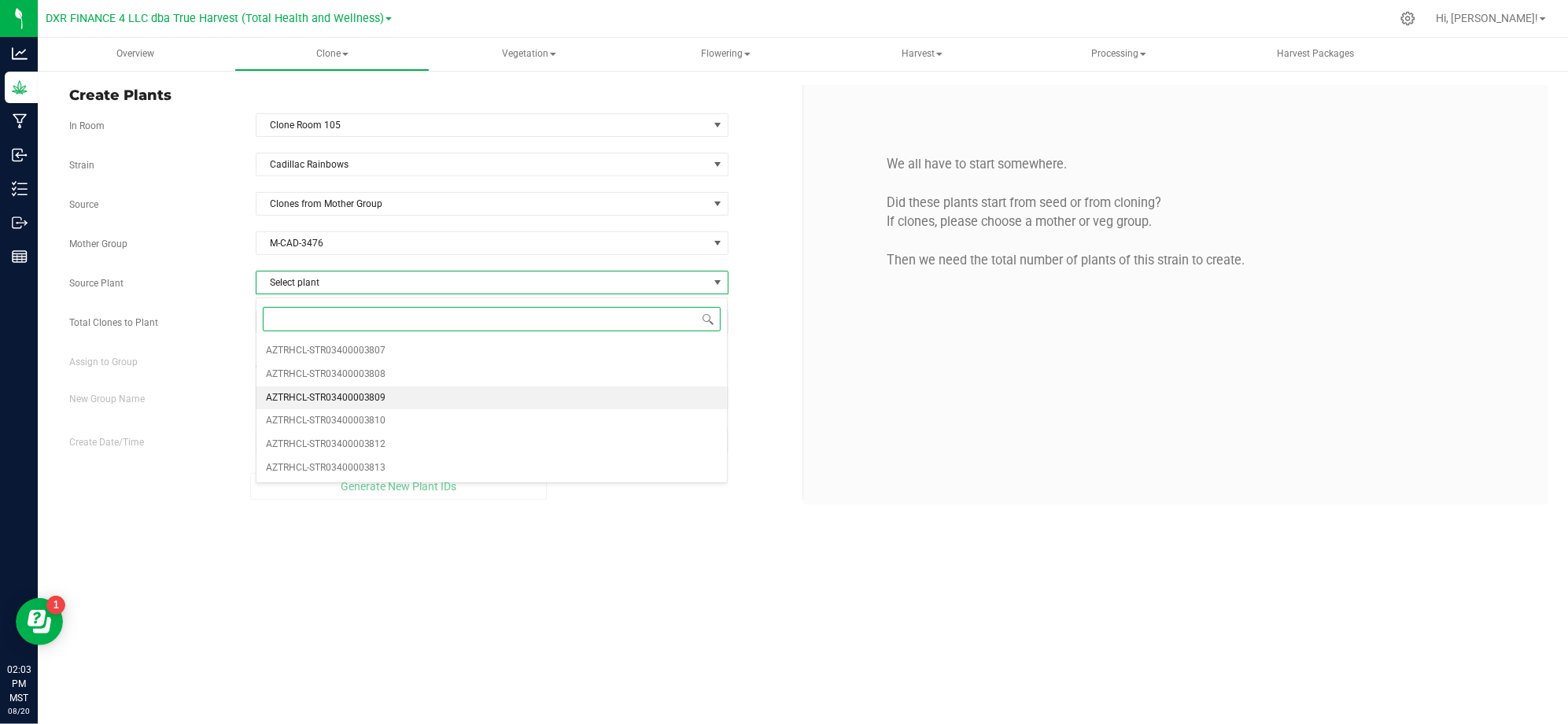
click at [318, 403] on span "AZTRHCL-STR03400003809" at bounding box center [326, 398] width 120 height 21
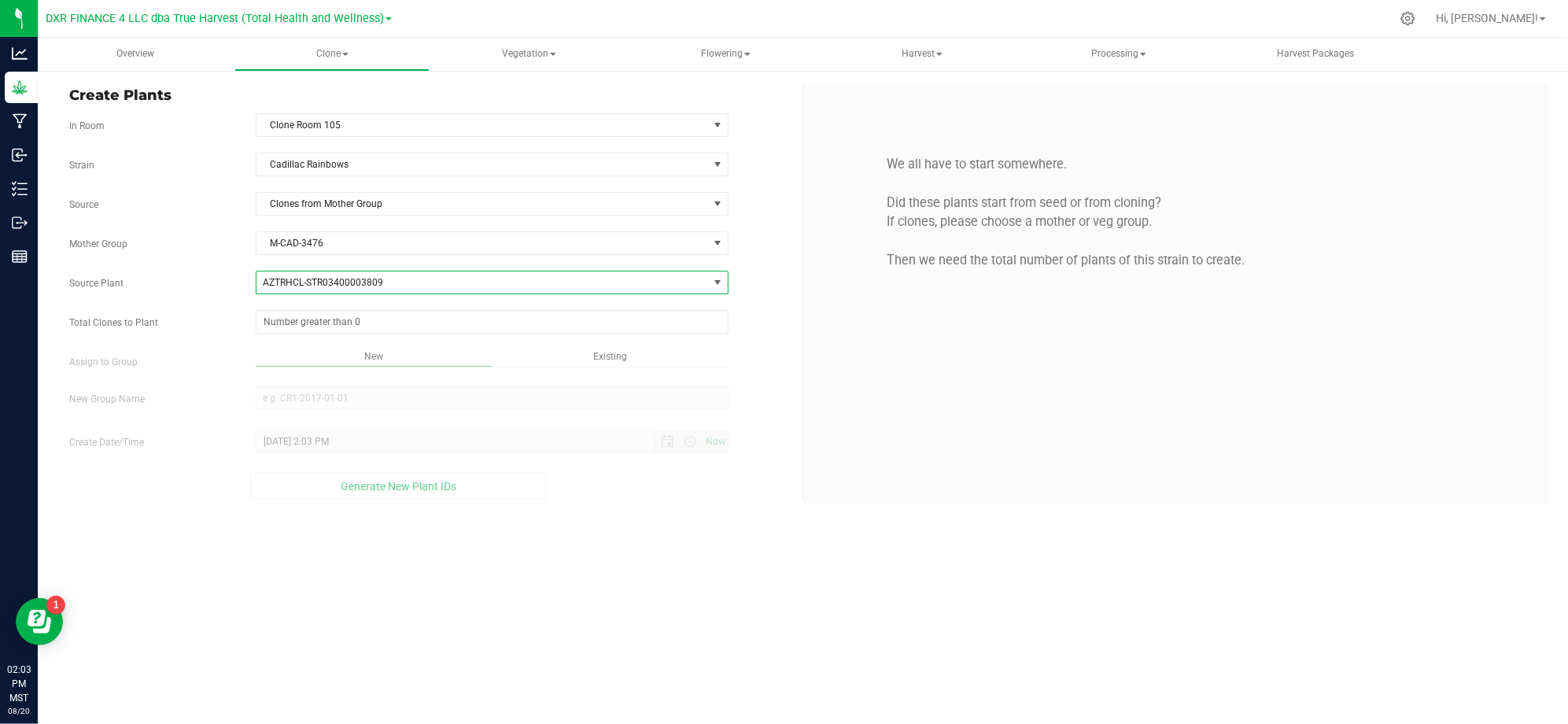
click at [219, 375] on div "Strain Cadillac Rainbows Source Clones from Mother Group Mother Group M-CAD-347…" at bounding box center [430, 325] width 721 height 347
click at [376, 318] on span at bounding box center [492, 321] width 473 height 24
type input "50"
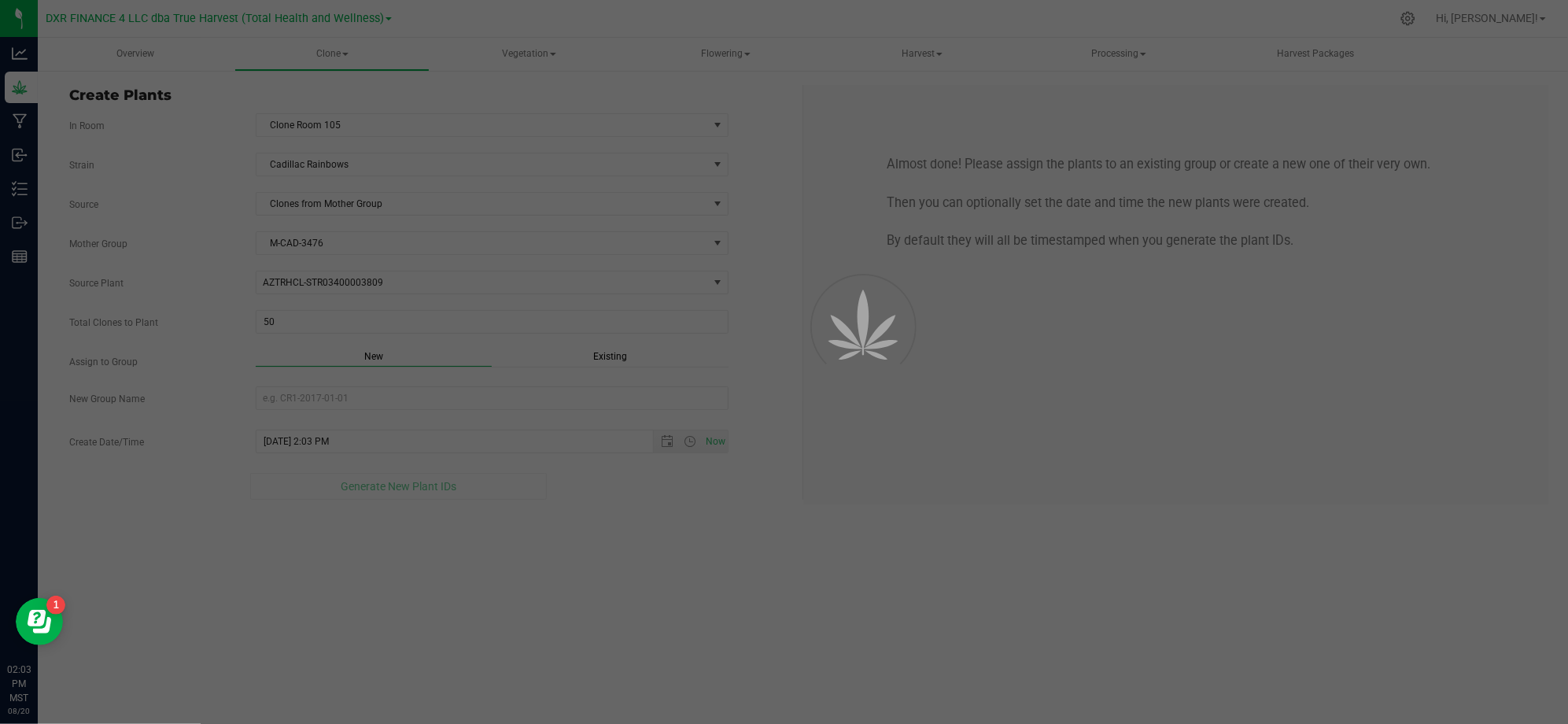
click at [623, 522] on div "Overview Clone Create plants Cloning groups Cloning plants Apply to plants Vege…" at bounding box center [803, 381] width 1530 height 686
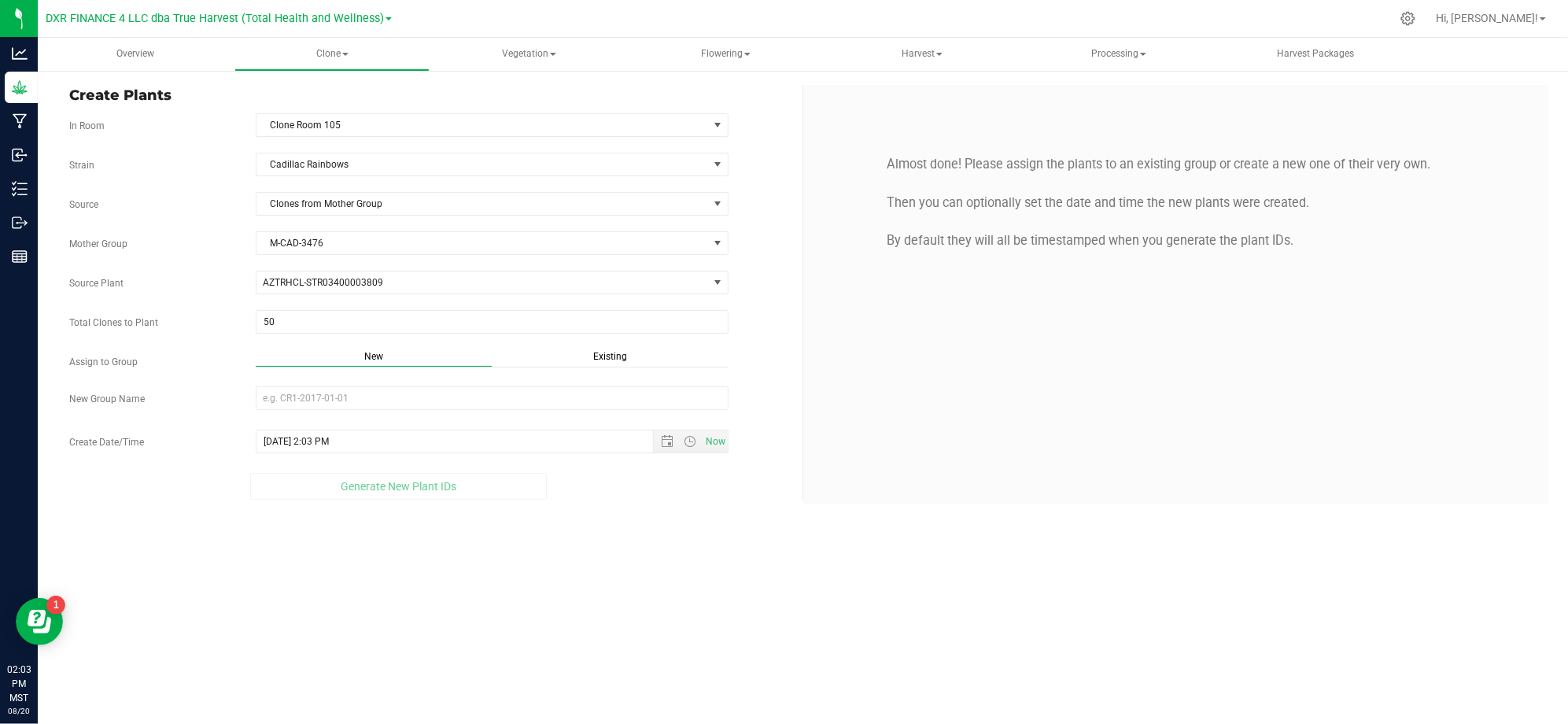
click at [605, 359] on span "Existing" at bounding box center [609, 356] width 34 height 11
click at [584, 404] on span "Select Plant Group" at bounding box center [482, 398] width 451 height 22
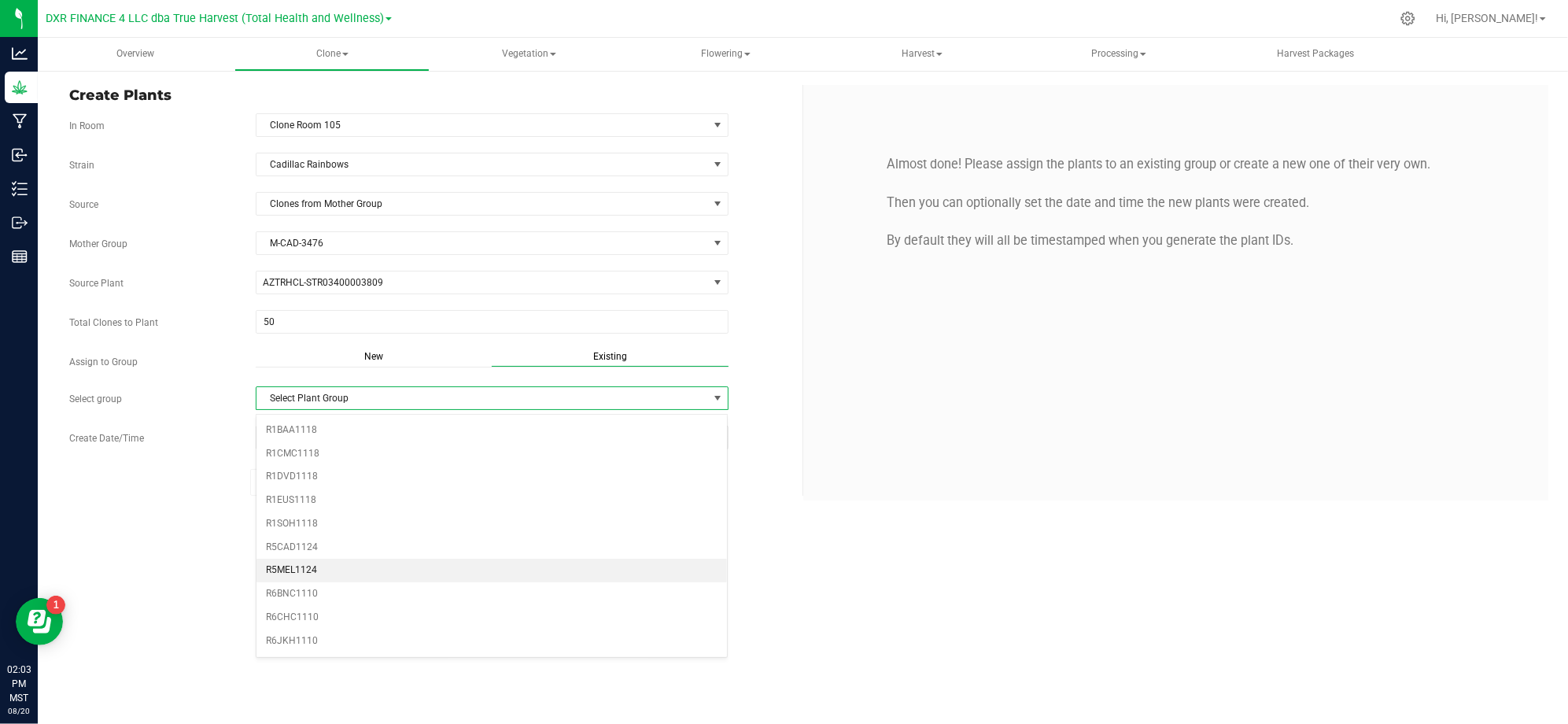
scroll to position [419, 0]
drag, startPoint x: 301, startPoint y: 539, endPoint x: 360, endPoint y: 552, distance: 60.4
click at [302, 536] on li "R5CAD1124" at bounding box center [492, 525] width 471 height 24
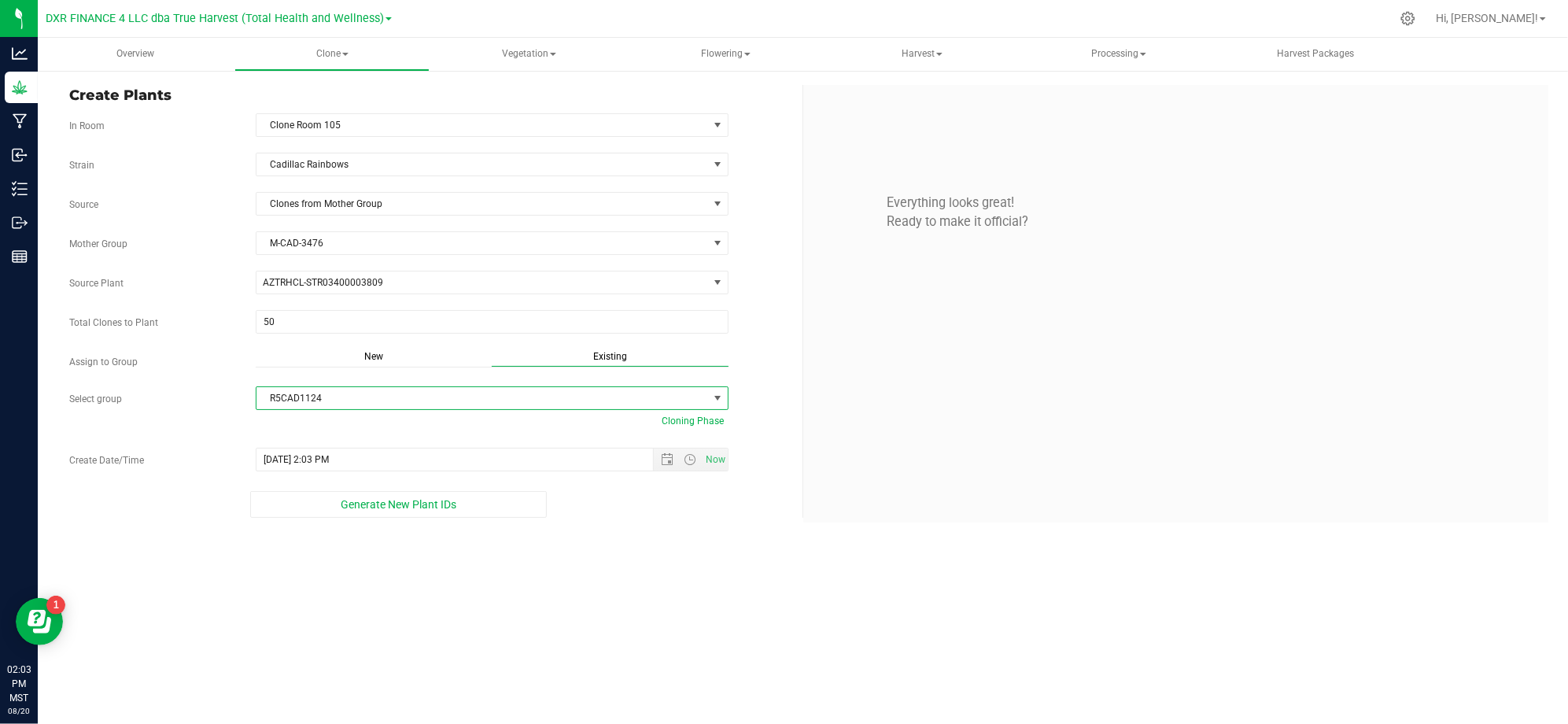
click at [519, 637] on div "Overview Clone Create plants Cloning groups Cloning plants Apply to plants Vege…" at bounding box center [803, 381] width 1530 height 686
drag, startPoint x: 656, startPoint y: 601, endPoint x: 660, endPoint y: 592, distance: 9.8
click at [659, 600] on div "Overview Clone Create plants Cloning groups Cloning plants Apply to plants Vege…" at bounding box center [803, 381] width 1530 height 686
click at [555, 573] on div "Overview Clone Create plants Cloning groups Cloning plants Apply to plants Vege…" at bounding box center [803, 381] width 1530 height 686
drag, startPoint x: 649, startPoint y: 601, endPoint x: 656, endPoint y: 534, distance: 67.4
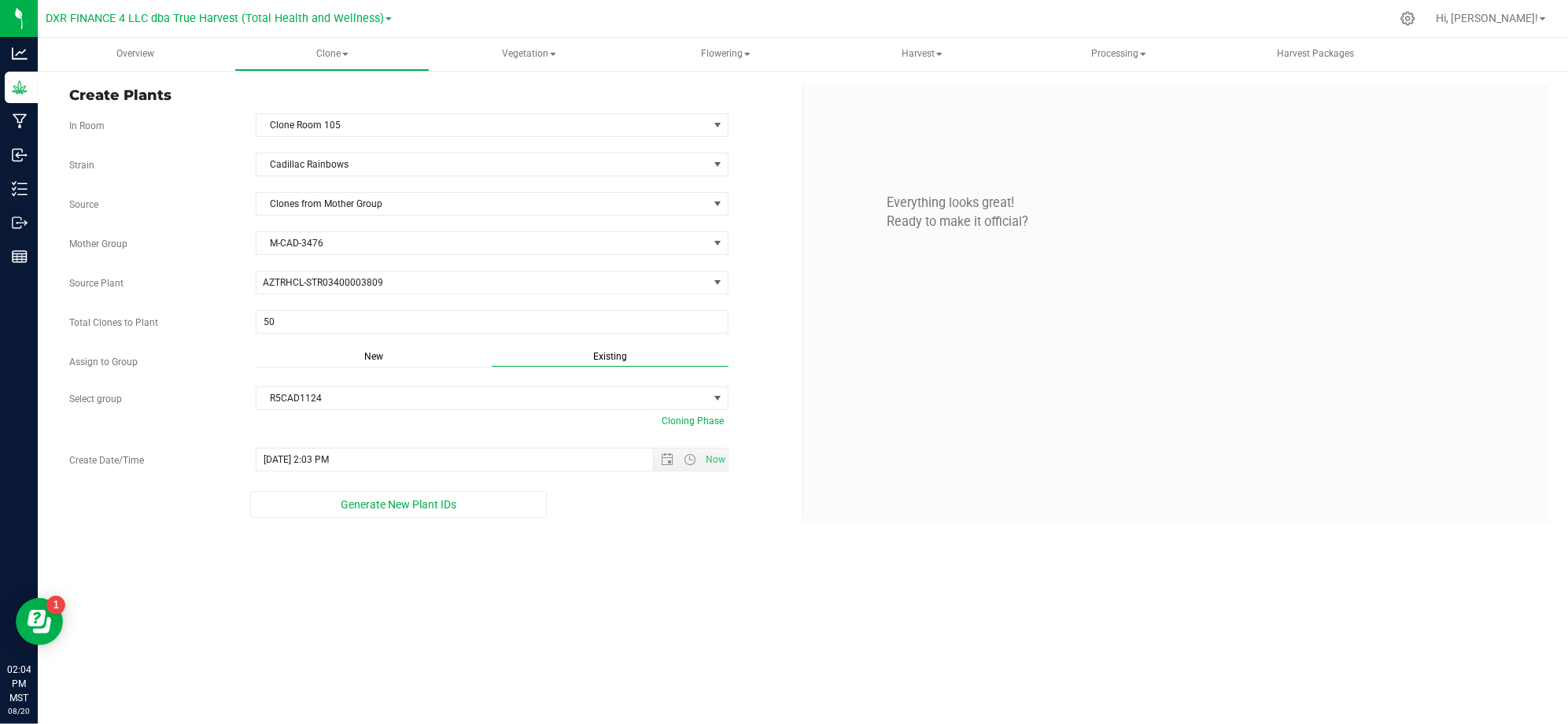
click at [650, 596] on div "Overview Clone Create plants Cloning groups Cloning plants Apply to plants Vege…" at bounding box center [803, 381] width 1530 height 686
click at [660, 465] on span "Open the date view" at bounding box center [666, 459] width 12 height 12
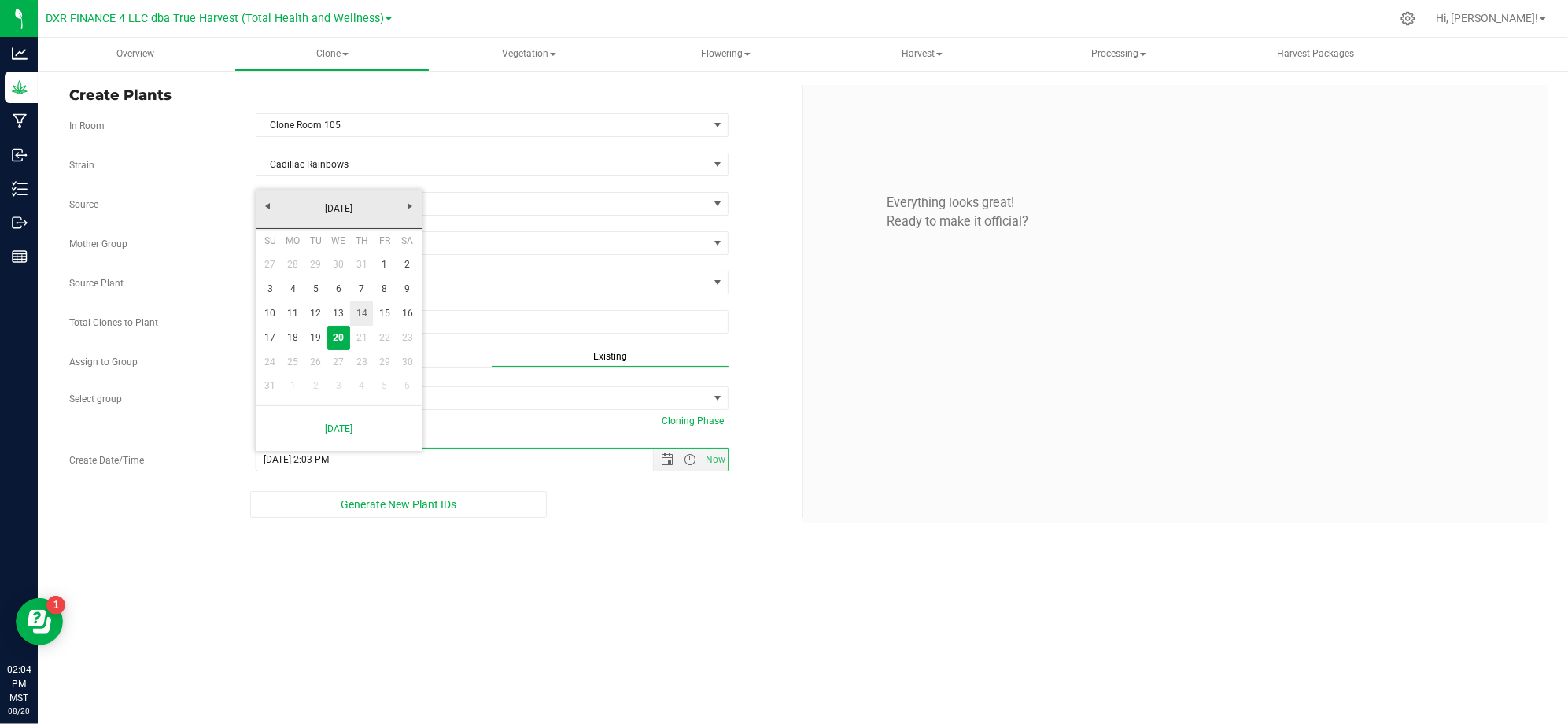
click at [368, 306] on link "14" at bounding box center [362, 314] width 23 height 25
type input "8/14/2025 2:03 PM"
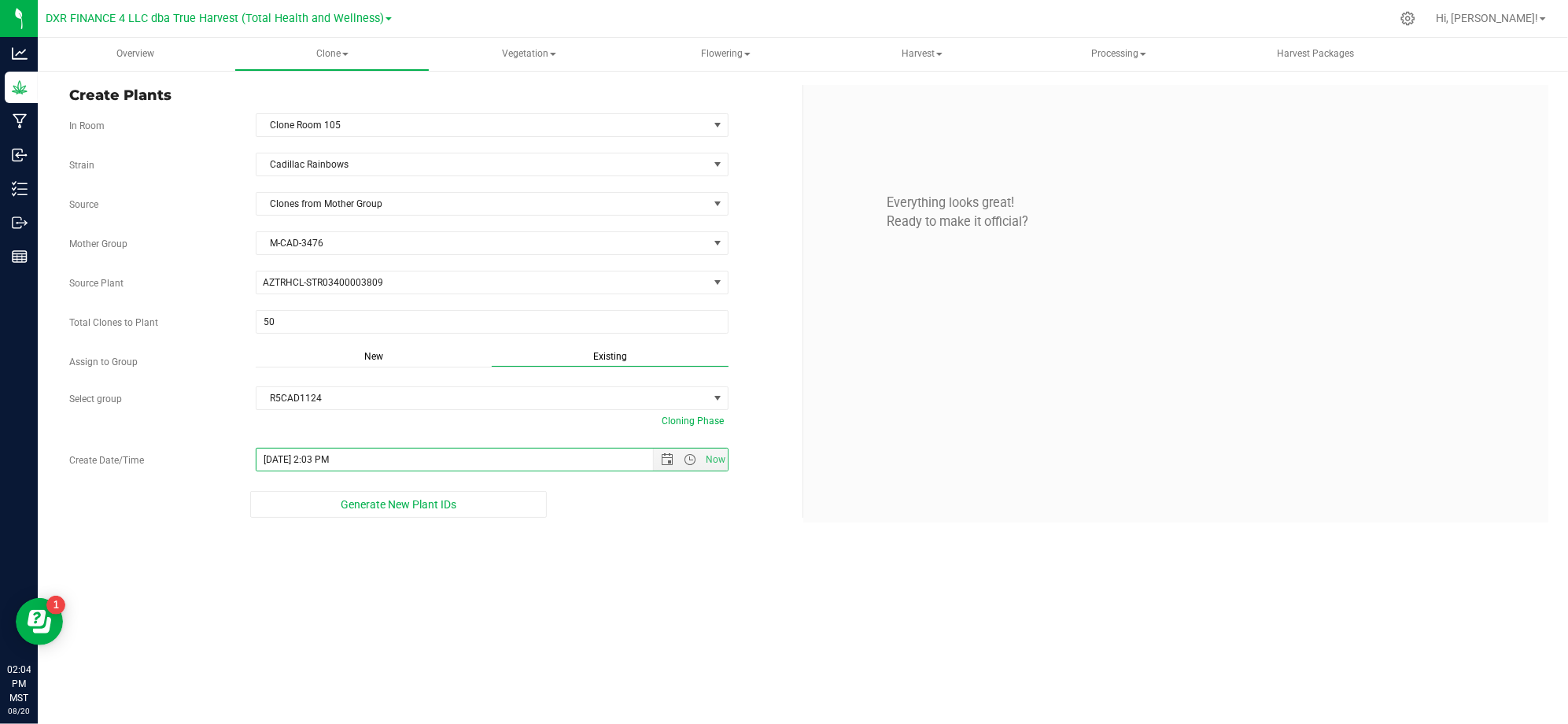
click at [646, 680] on div "Overview Clone Create plants Cloning groups Cloning plants Apply to plants Vege…" at bounding box center [803, 381] width 1530 height 686
click at [446, 552] on div "Overview Clone Create plants Cloning groups Cloning plants Apply to plants Vege…" at bounding box center [803, 381] width 1530 height 686
drag, startPoint x: 612, startPoint y: 543, endPoint x: 646, endPoint y: 542, distance: 34.0
click at [614, 542] on div "Overview Clone Create plants Cloning groups Cloning plants Apply to plants Vege…" at bounding box center [803, 381] width 1530 height 686
click at [664, 532] on div "Create Plants In Room Clone Room 105 Select room Clone Room 104 Clone Room 105 …" at bounding box center [803, 303] width 1530 height 469
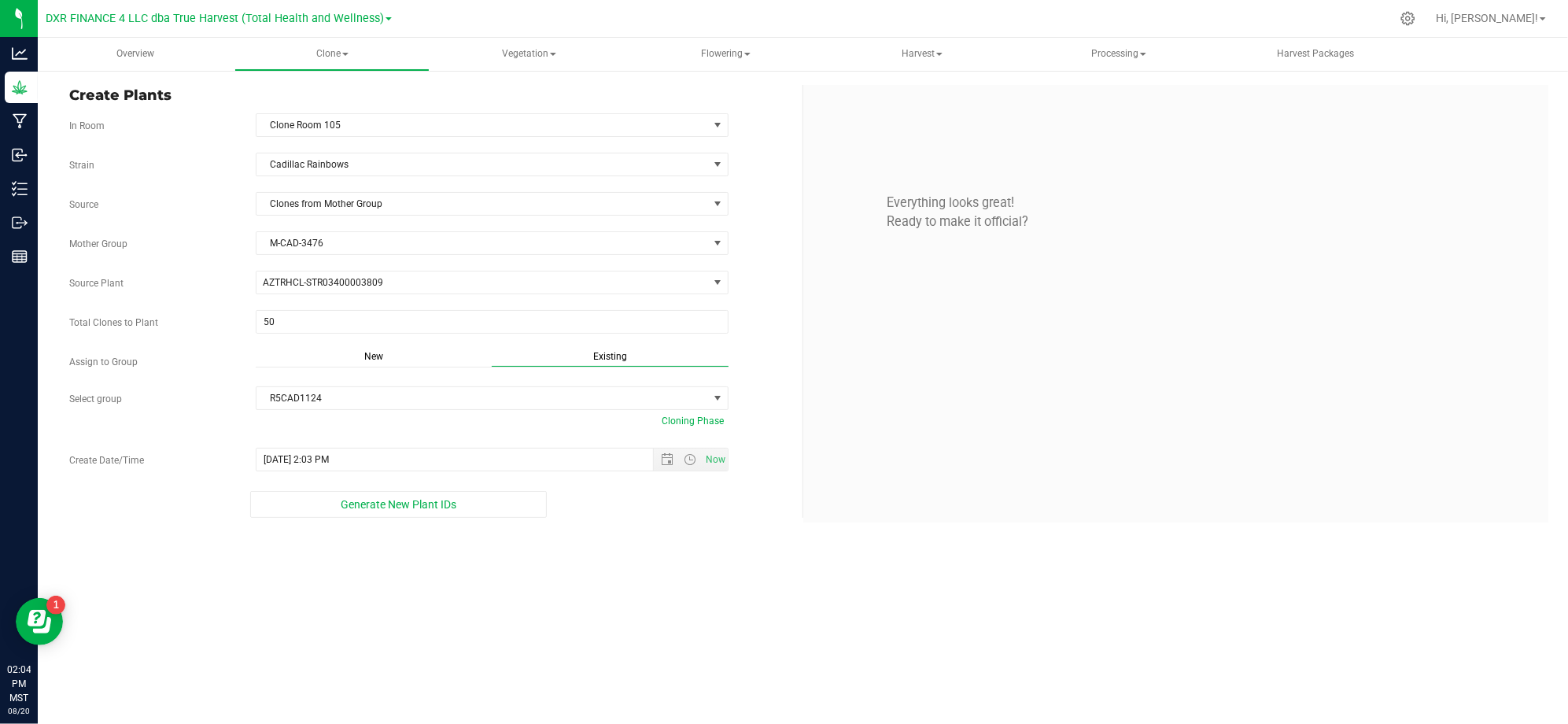
click at [660, 535] on div "Create Plants In Room Clone Room 105 Select room Clone Room 104 Clone Room 105 …" at bounding box center [803, 303] width 1530 height 469
click at [645, 551] on div "Overview Clone Create plants Cloning groups Cloning plants Apply to plants Vege…" at bounding box center [803, 381] width 1530 height 686
click at [634, 564] on div "Overview Clone Create plants Cloning groups Cloning plants Apply to plants Vege…" at bounding box center [803, 381] width 1530 height 686
drag, startPoint x: 631, startPoint y: 591, endPoint x: 576, endPoint y: 595, distance: 55.1
click at [629, 591] on div "Overview Clone Create plants Cloning groups Cloning plants Apply to plants Vege…" at bounding box center [803, 381] width 1530 height 686
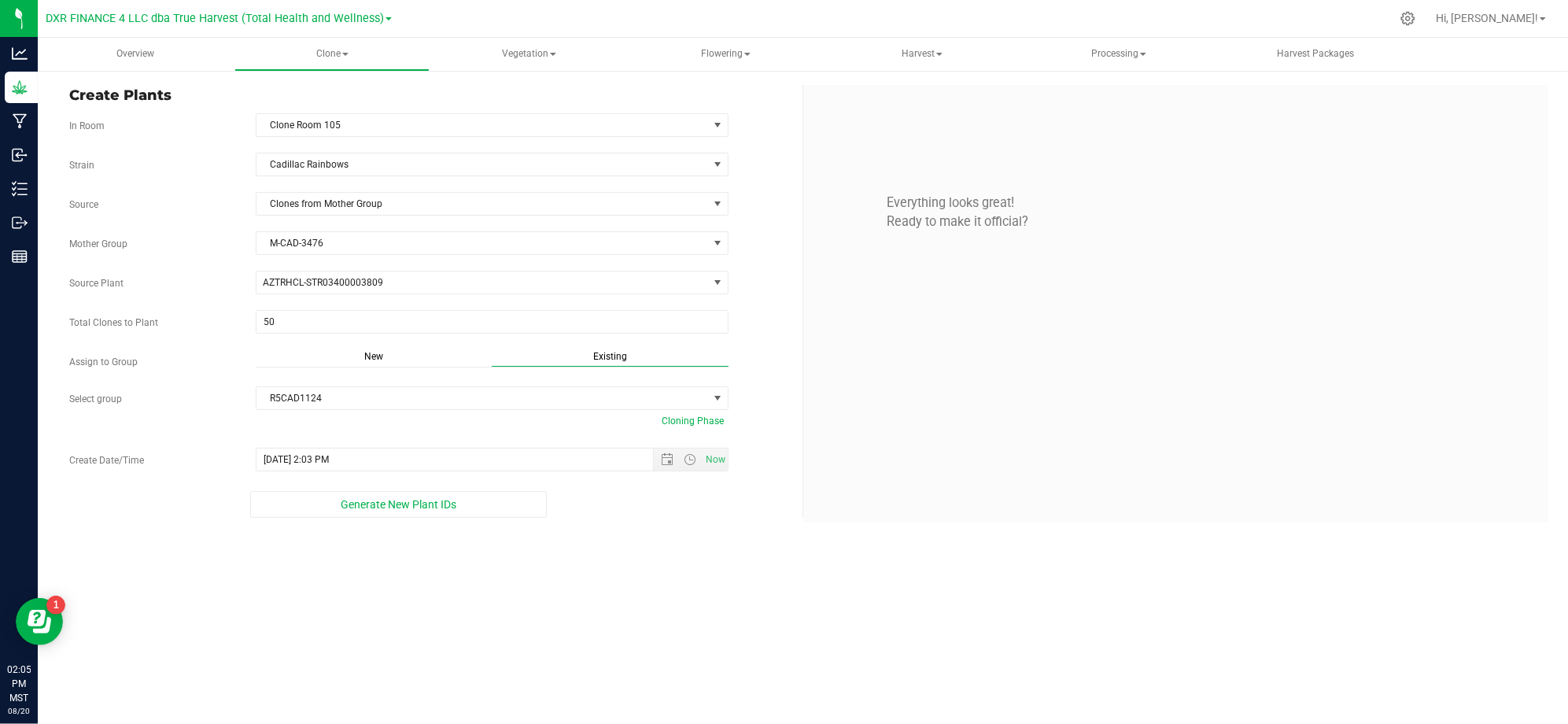
click at [574, 574] on div "Overview Clone Create plants Cloning groups Cloning plants Apply to plants Vege…" at bounding box center [803, 381] width 1530 height 686
click at [394, 511] on span "Generate New Plant IDs" at bounding box center [399, 504] width 115 height 12
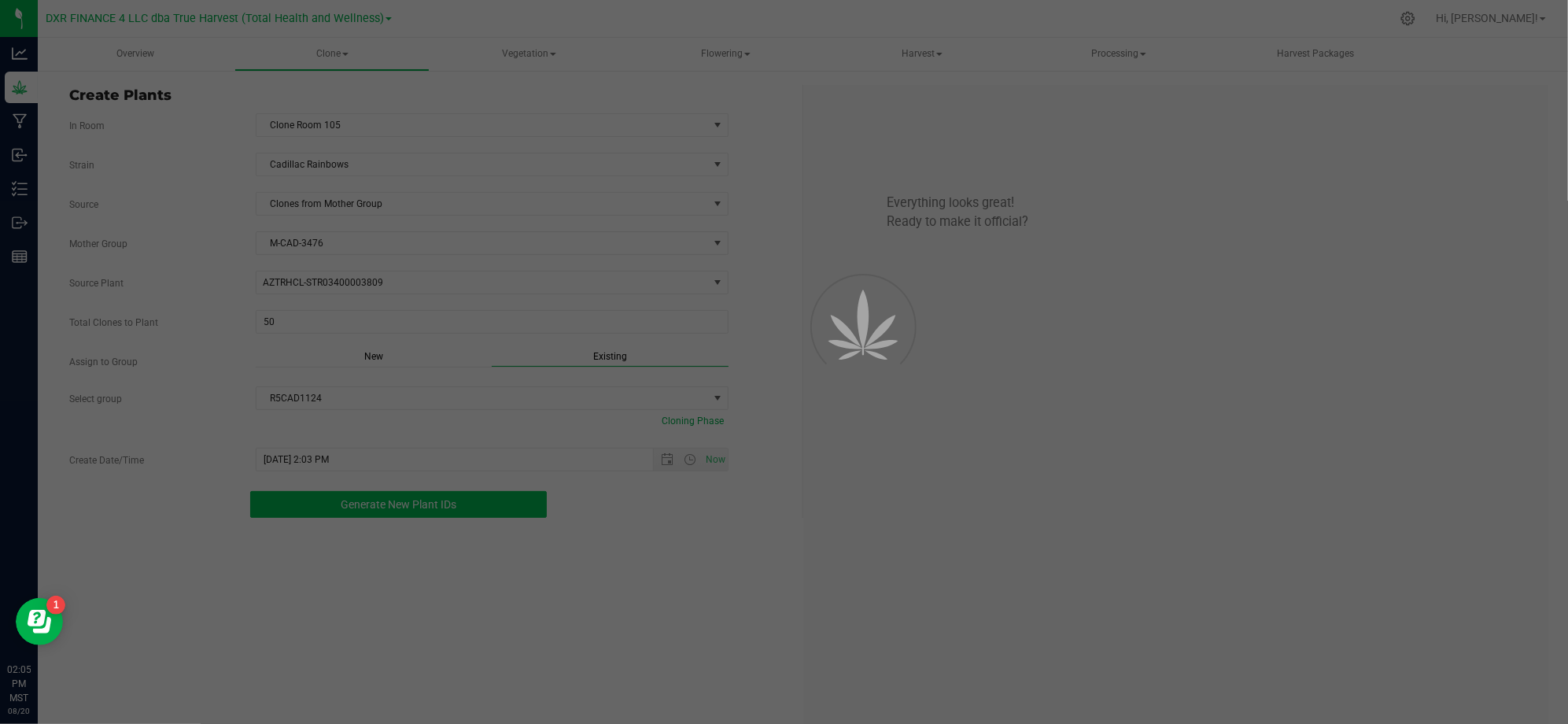
scroll to position [47, 0]
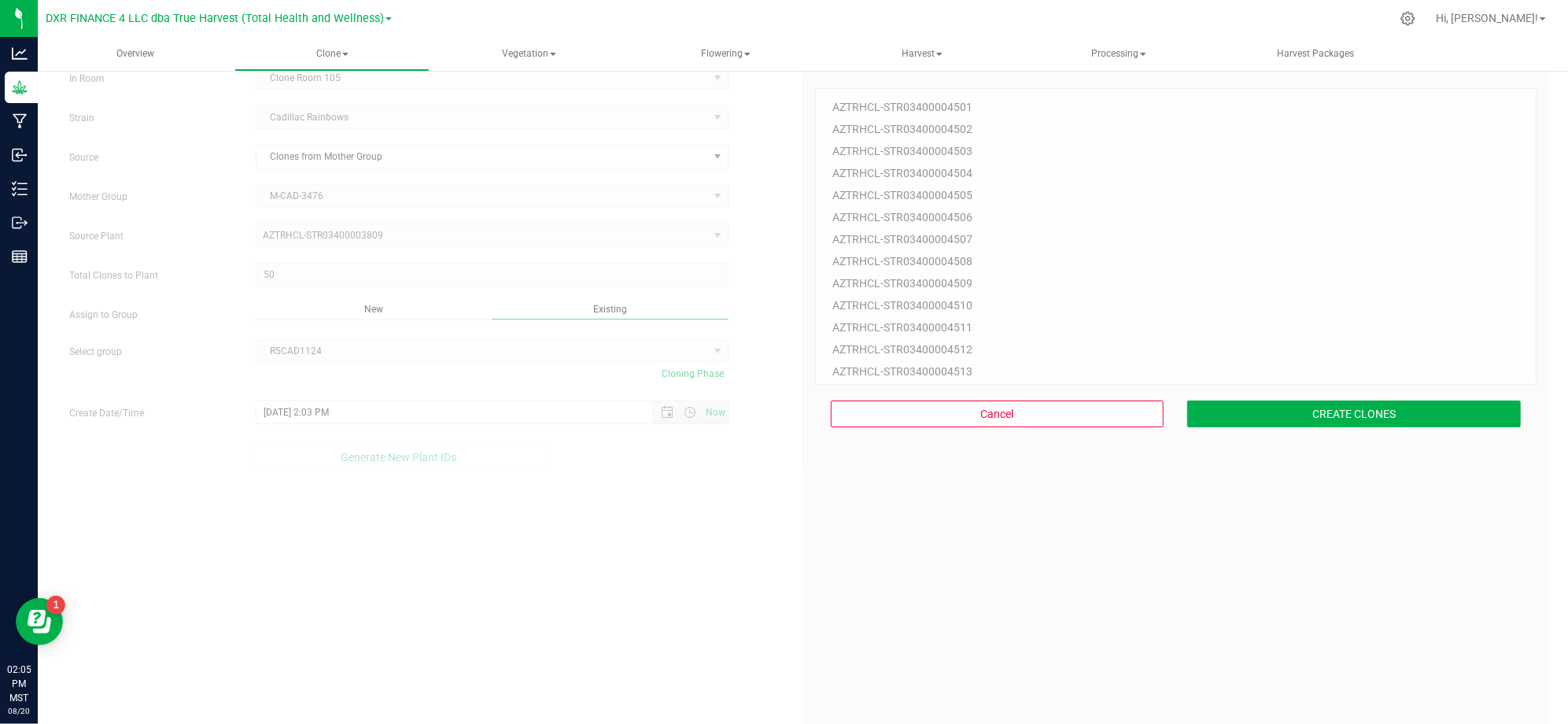
drag, startPoint x: 859, startPoint y: 602, endPoint x: 870, endPoint y: 599, distance: 11.4
click at [860, 603] on div "50 Plant IDs to Generate AZTRHCL-STR03400004501 AZTRHCL-STR03400004502 AZTRHCL-…" at bounding box center [1175, 422] width 722 height 724
drag, startPoint x: 1391, startPoint y: 535, endPoint x: 1331, endPoint y: 420, distance: 129.7
click at [1388, 527] on div "50 Plant IDs to Generate AZTRHCL-STR03400004501 AZTRHCL-STR03400004502 AZTRHCL-…" at bounding box center [1175, 422] width 722 height 724
click at [1324, 409] on button "CREATE CLONES" at bounding box center [1353, 413] width 334 height 26
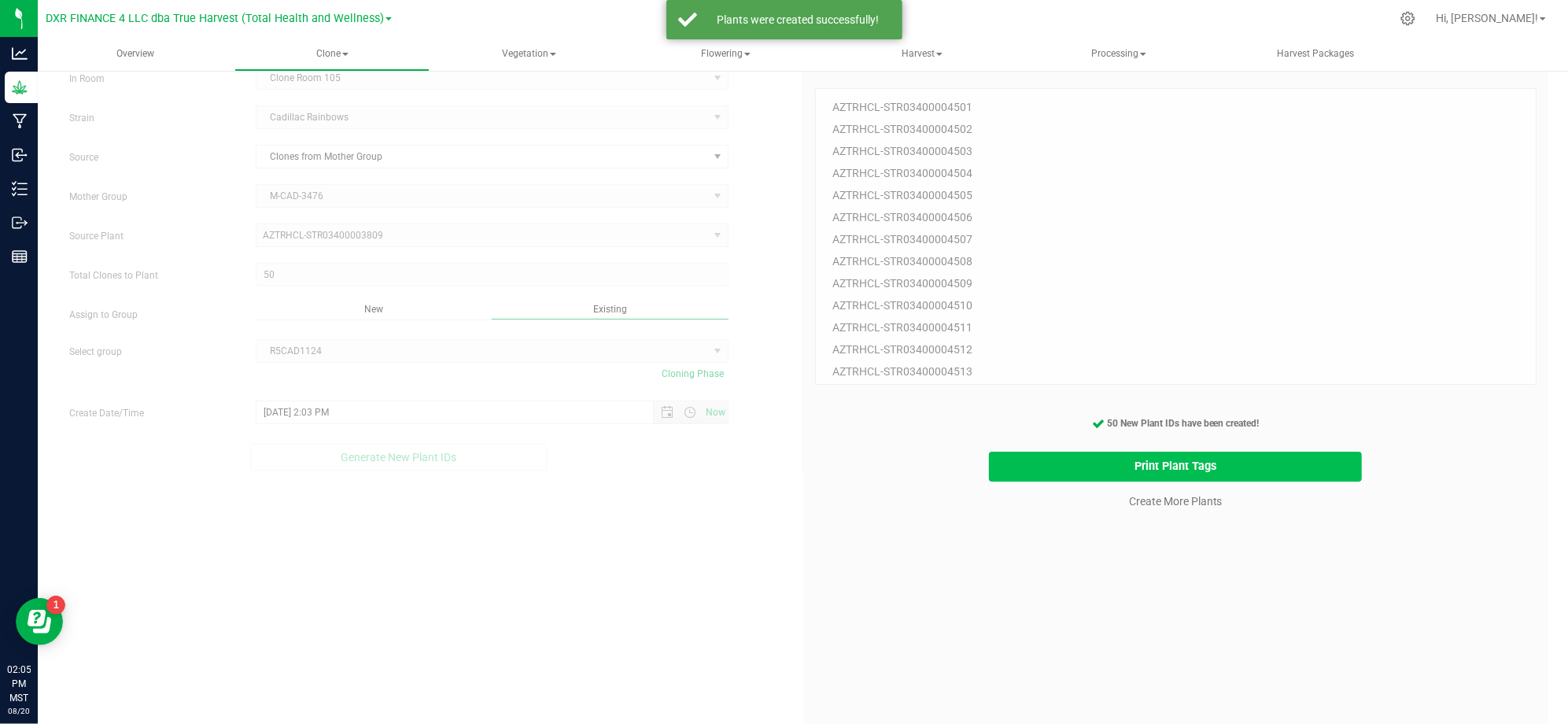
click at [1090, 465] on button "Print Plant Tags" at bounding box center [1175, 466] width 373 height 30
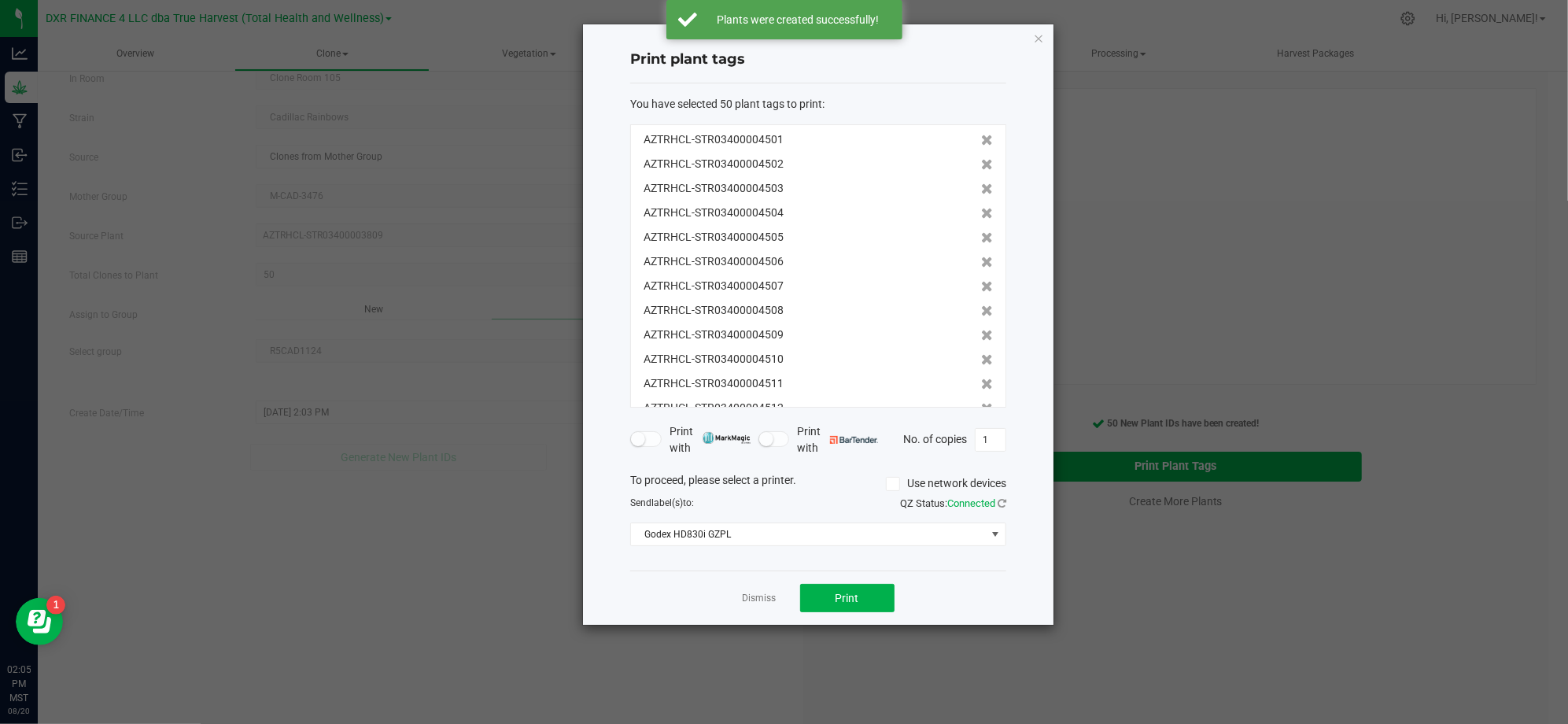
scroll to position [951, 0]
click at [866, 612] on button "Print" at bounding box center [847, 598] width 95 height 28
click at [722, 596] on div "Dismiss Print" at bounding box center [818, 597] width 376 height 54
click at [750, 603] on link "Dismiss" at bounding box center [759, 598] width 34 height 13
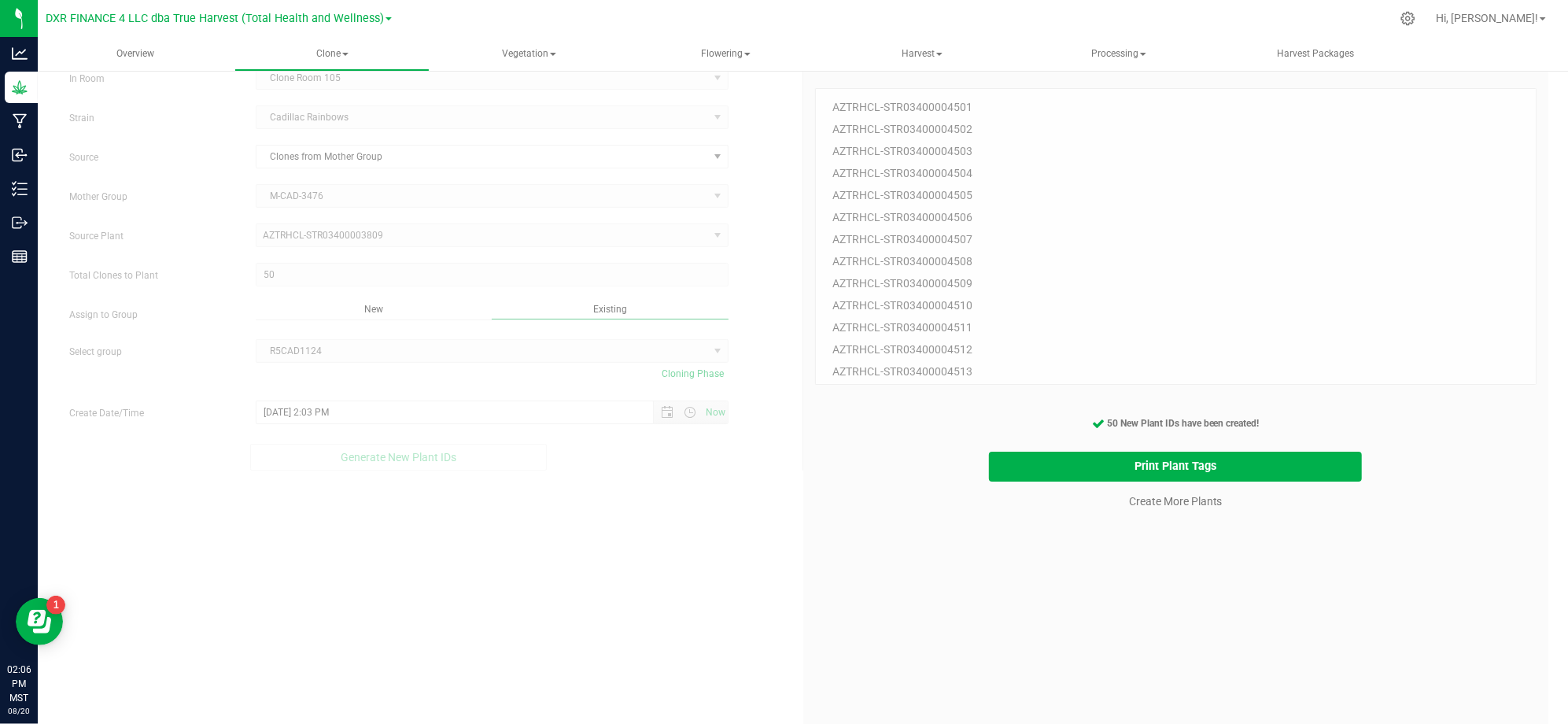
drag, startPoint x: 952, startPoint y: 647, endPoint x: 1161, endPoint y: 619, distance: 210.9
click at [958, 647] on div "50 Plant IDs to Generate AZTRHCL-STR03400004501 AZTRHCL-STR03400004502 AZTRHCL-…" at bounding box center [1175, 422] width 722 height 724
click at [1188, 588] on div "50 Plant IDs to Generate AZTRHCL-STR03400004501 AZTRHCL-STR03400004502 AZTRHCL-…" at bounding box center [1175, 422] width 722 height 724
click at [1165, 508] on cancel-button "Create More Plants" at bounding box center [1175, 500] width 108 height 27
click at [1155, 502] on link "Create More Plants" at bounding box center [1176, 501] width 94 height 16
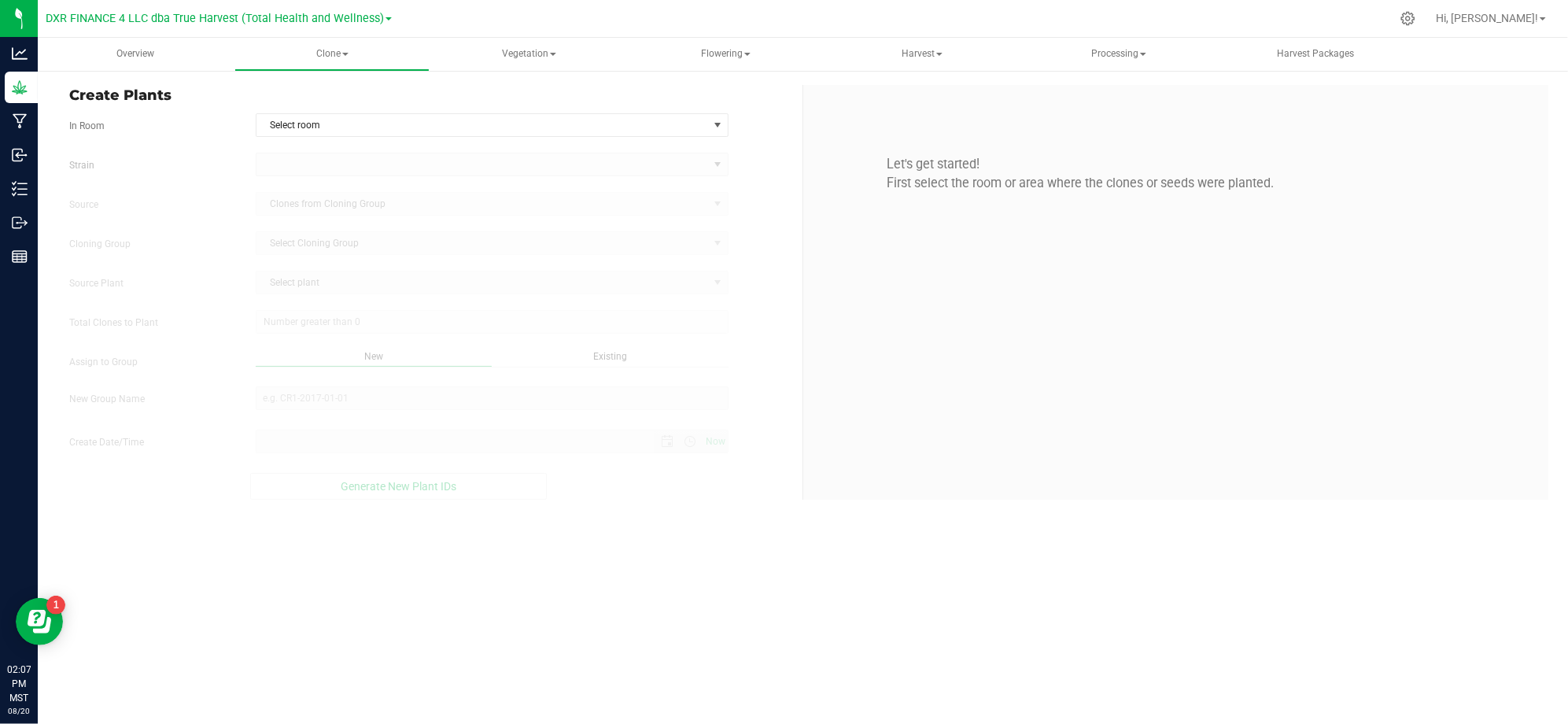
type input "8/20/2025 2:07 PM"
click at [571, 137] on form "In Room Select room Select room Clone Room 104 Clone Room 105 Clone Tent 101 Cl…" at bounding box center [430, 306] width 721 height 386
click at [423, 121] on span "Select room" at bounding box center [482, 124] width 451 height 22
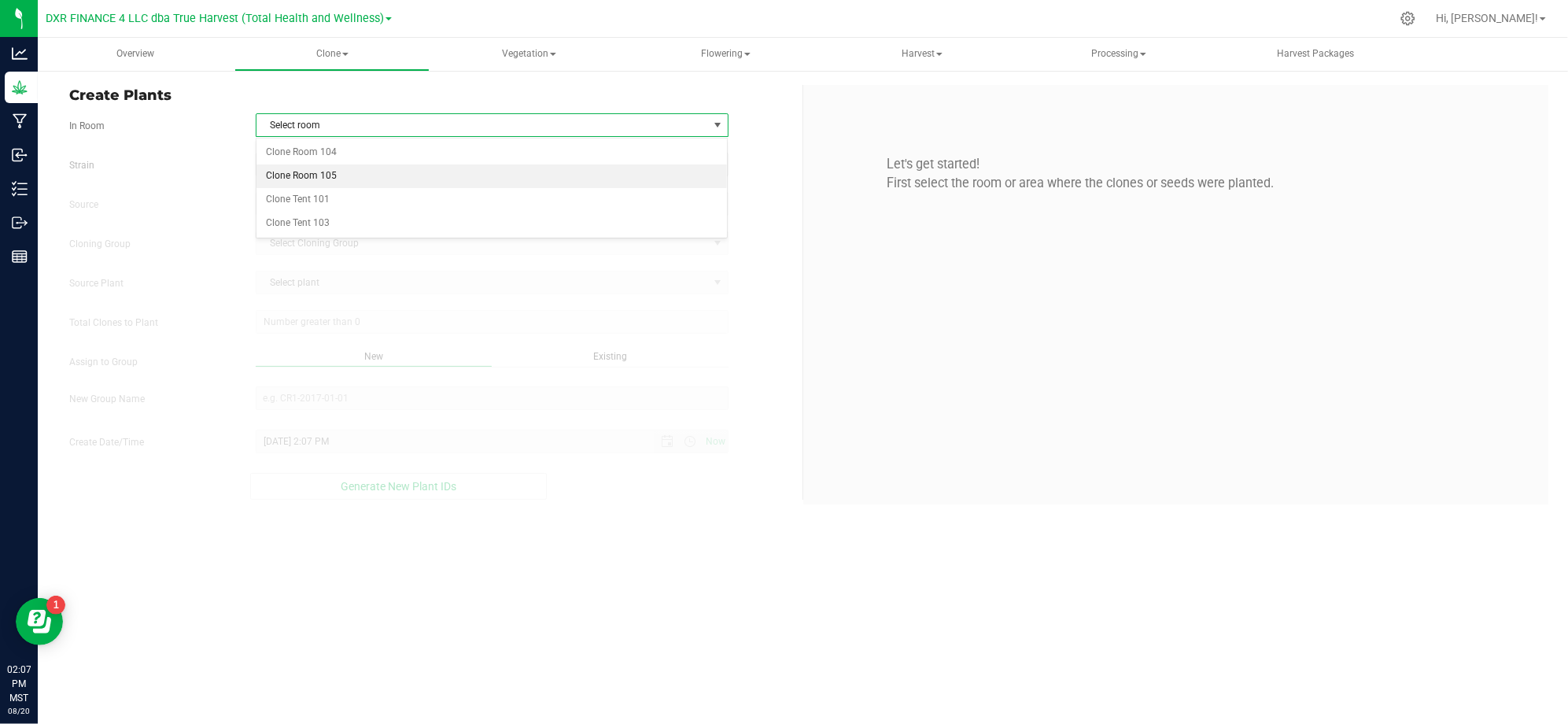
click at [331, 181] on li "Clone Room 105" at bounding box center [492, 176] width 471 height 24
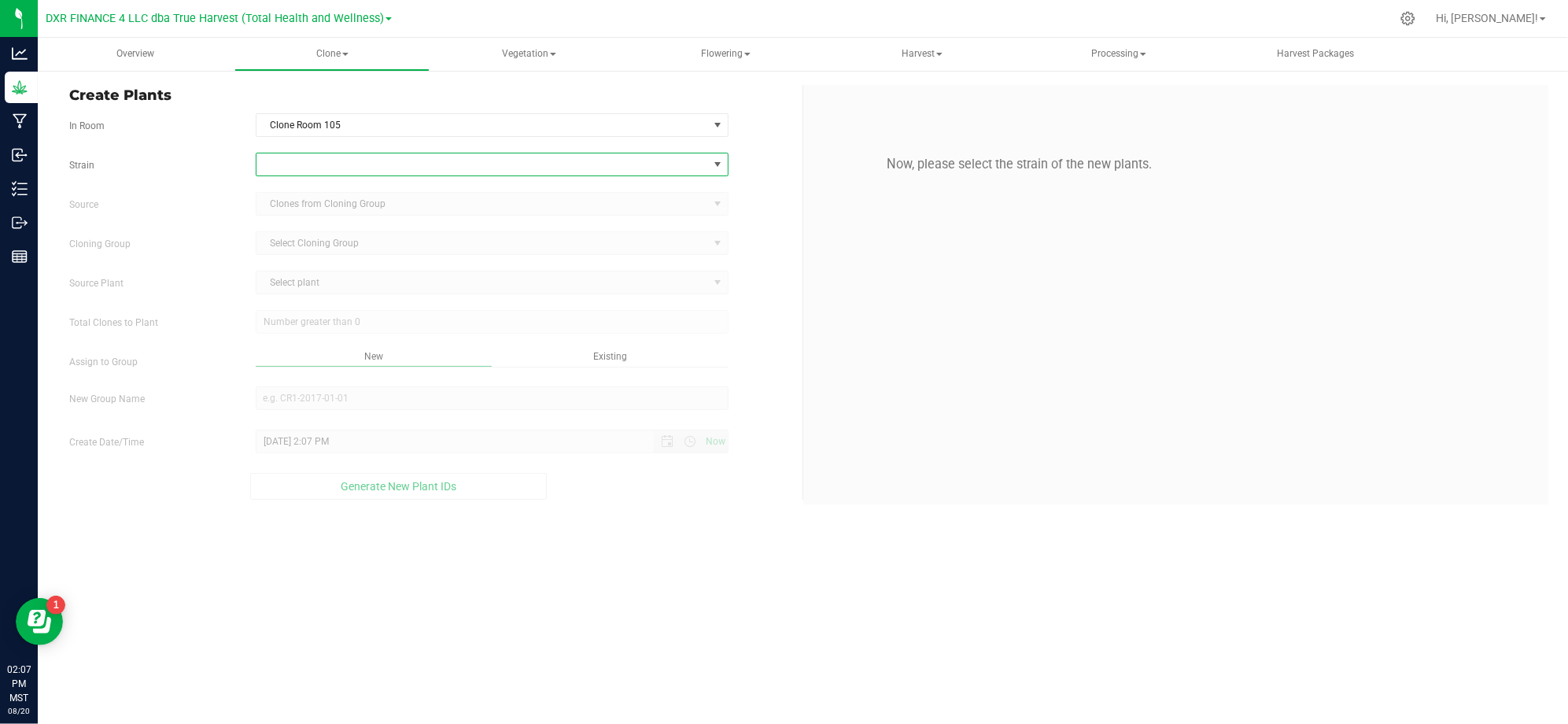
click at [313, 173] on span at bounding box center [482, 164] width 451 height 22
type input "cadill"
click at [323, 231] on li "Cadillac Rainbows" at bounding box center [492, 230] width 471 height 22
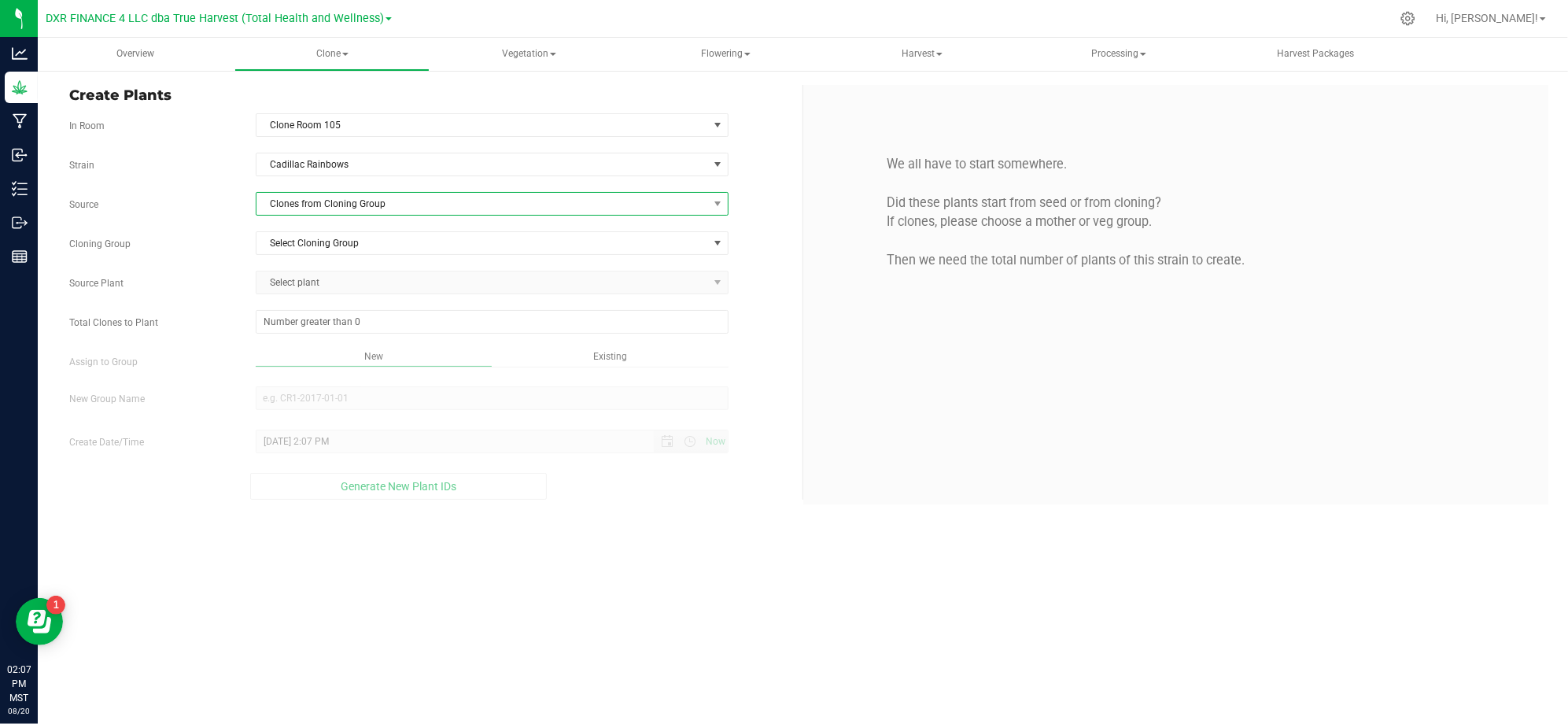
click at [278, 205] on span "Clones from Cloning Group" at bounding box center [482, 203] width 451 height 22
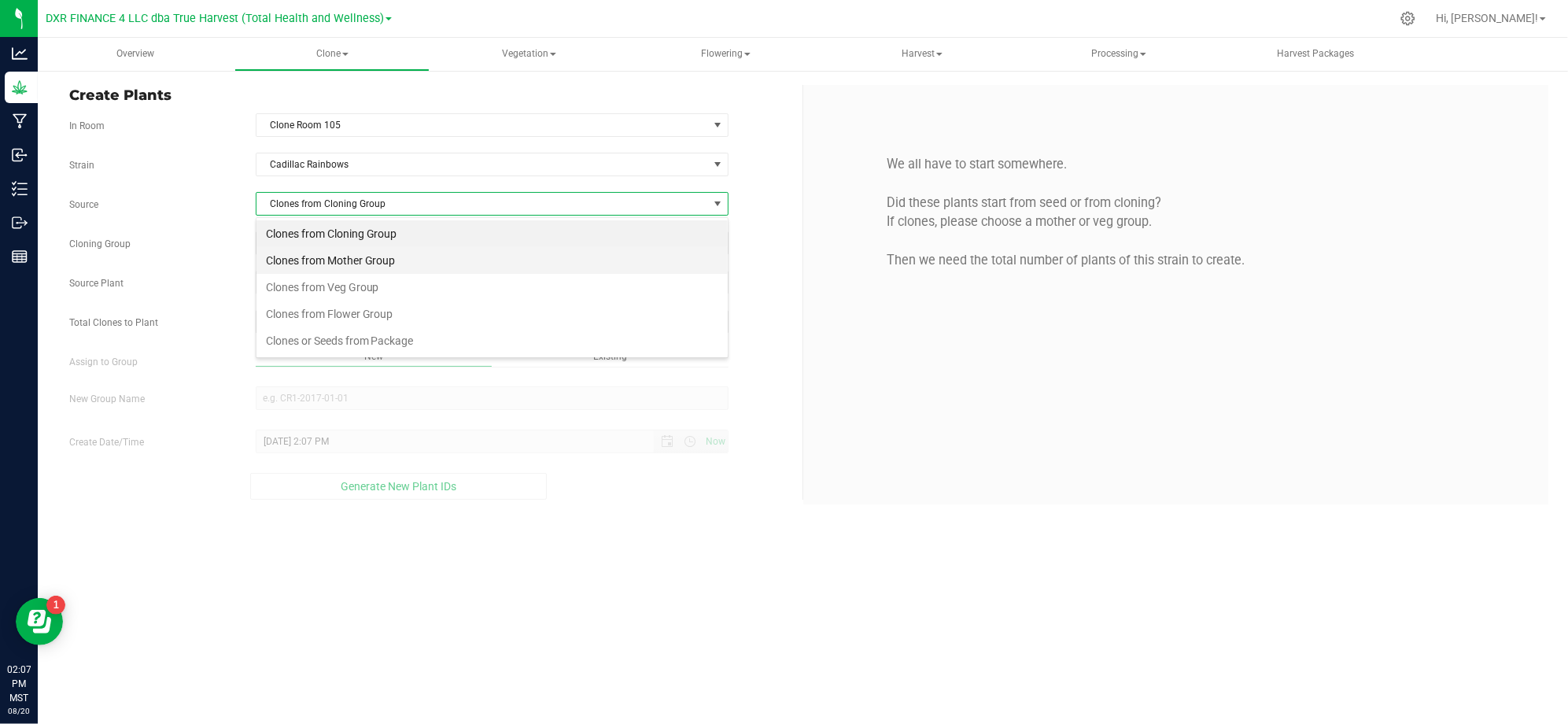
scroll to position [24, 472]
click at [310, 263] on li "Clones from Mother Group" at bounding box center [492, 260] width 471 height 26
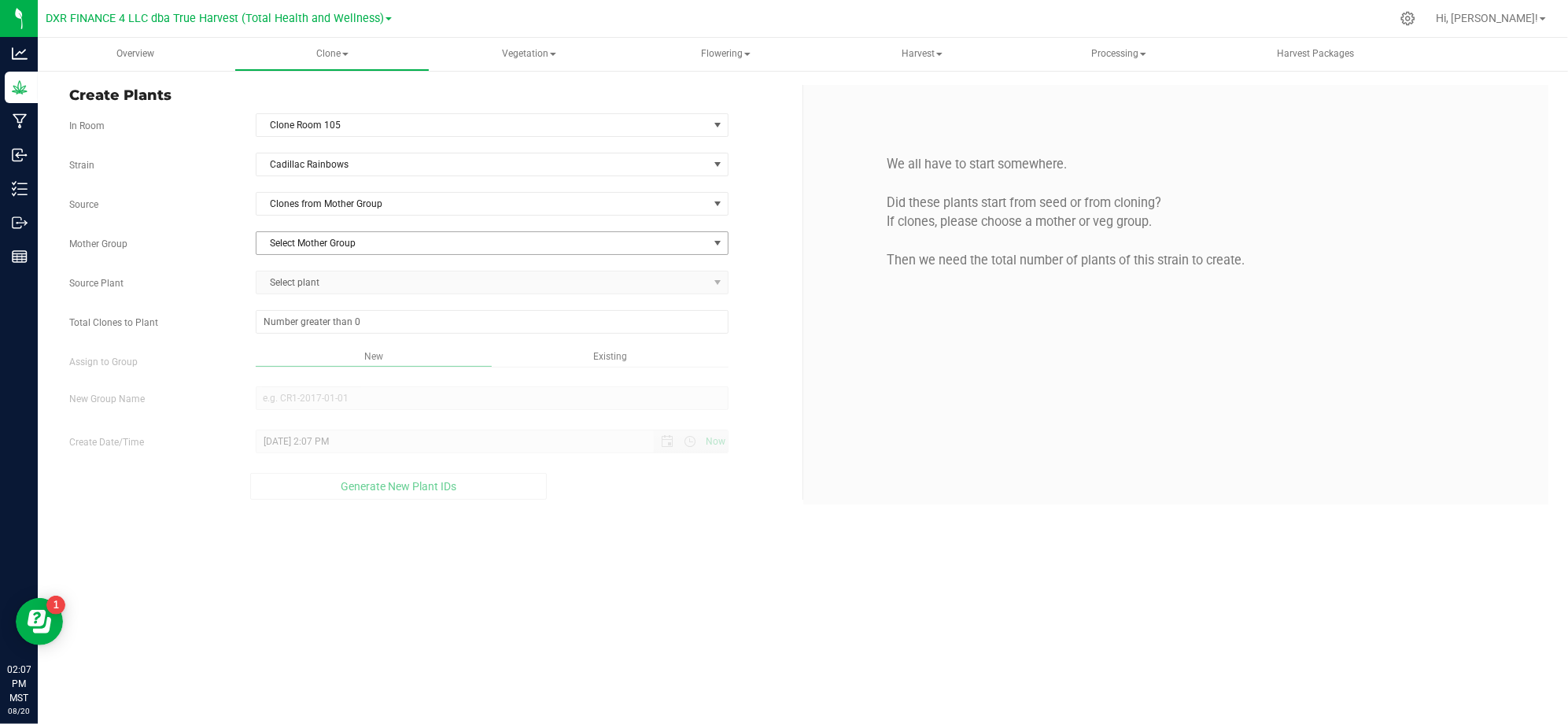
click at [322, 246] on span "Select Mother Group" at bounding box center [482, 243] width 451 height 22
click at [318, 273] on li "M-CAD-3476" at bounding box center [492, 272] width 471 height 24
click at [306, 285] on span "Select plant" at bounding box center [482, 283] width 451 height 22
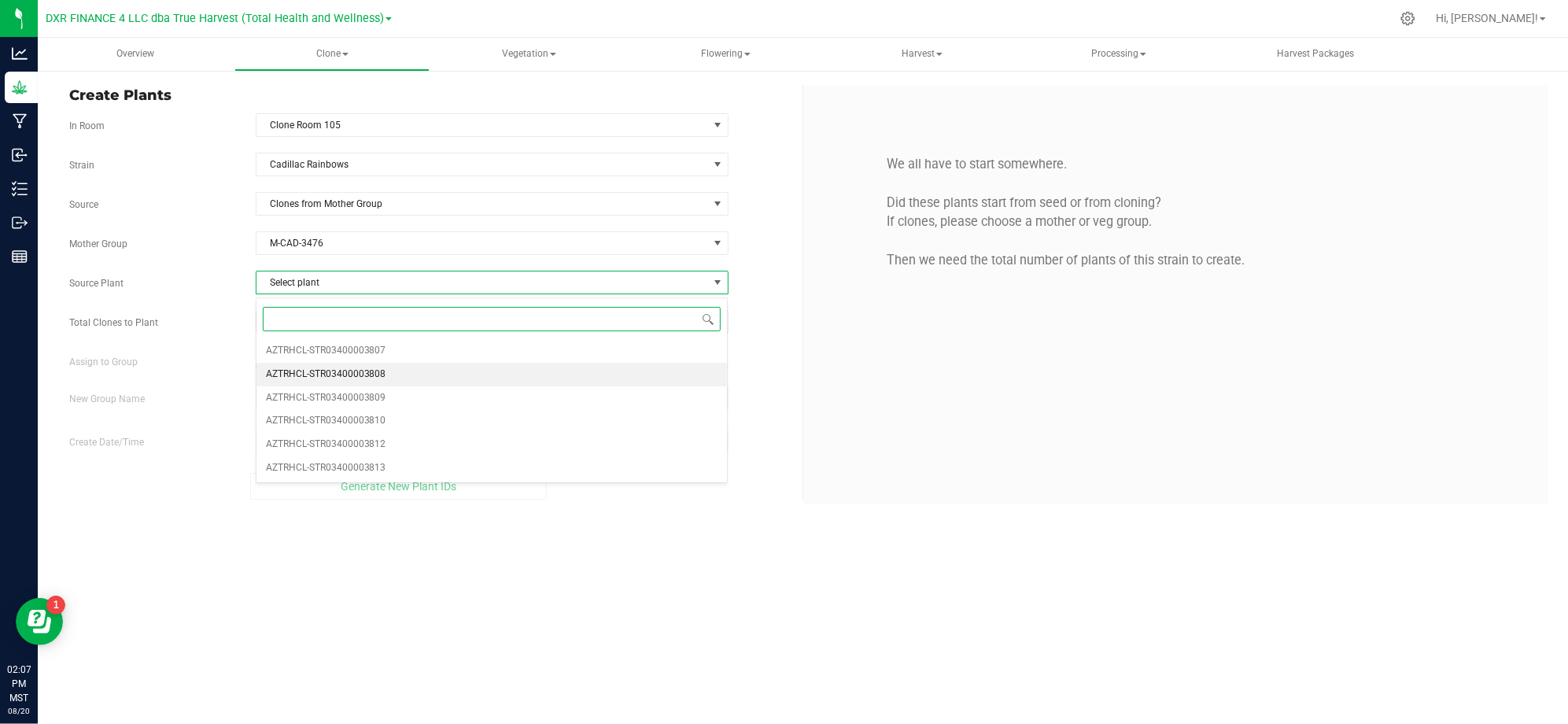
click at [377, 379] on span "AZTRHCL-STR03400003808" at bounding box center [326, 374] width 120 height 21
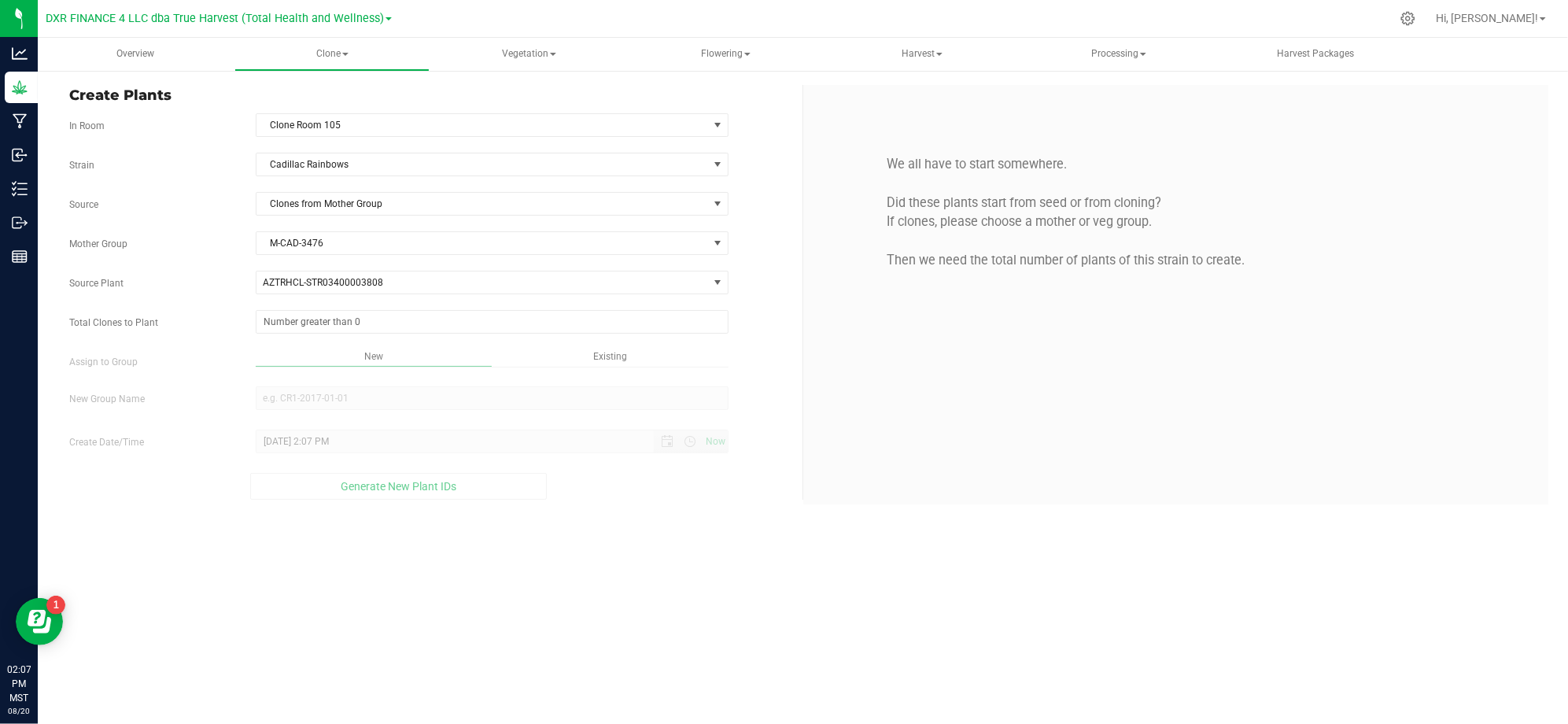
click at [178, 315] on div "Total Clones to Plant" at bounding box center [430, 321] width 744 height 24
click at [300, 323] on span at bounding box center [492, 321] width 473 height 24
type input "25"
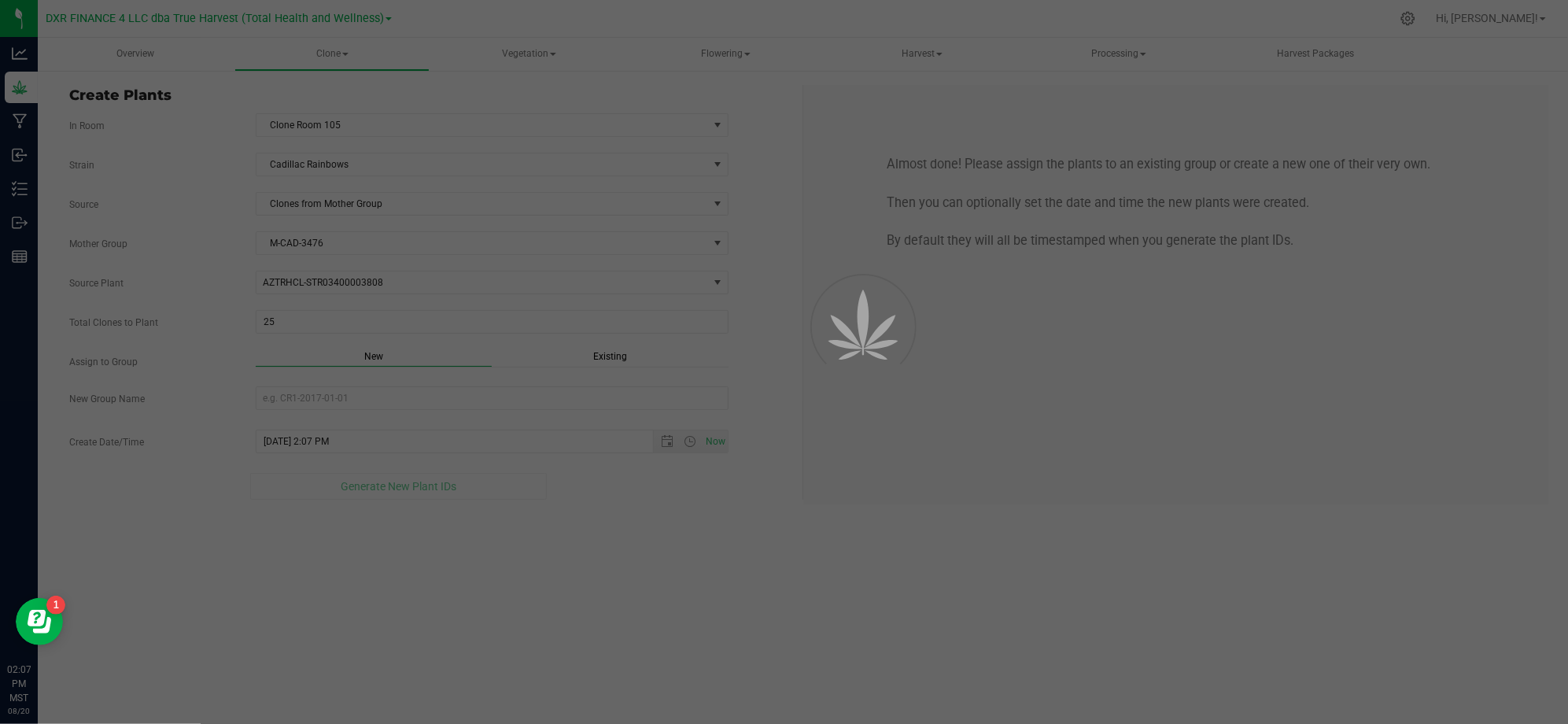
click at [576, 586] on div "Overview Clone Create plants Cloning groups Cloning plants Apply to plants Vege…" at bounding box center [803, 381] width 1530 height 686
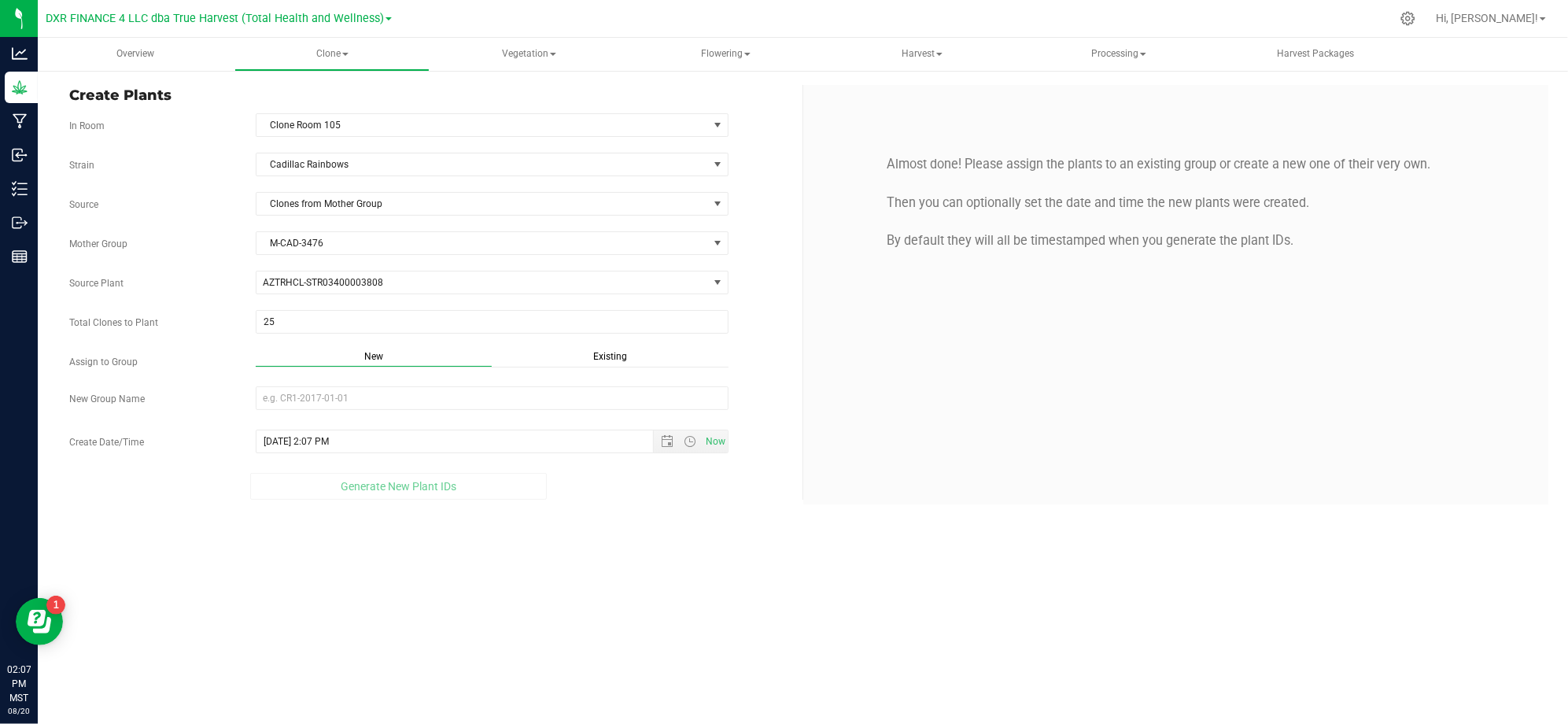
click at [610, 357] on span "Existing" at bounding box center [609, 356] width 34 height 11
click at [574, 391] on span "Select Plant Group" at bounding box center [482, 398] width 451 height 22
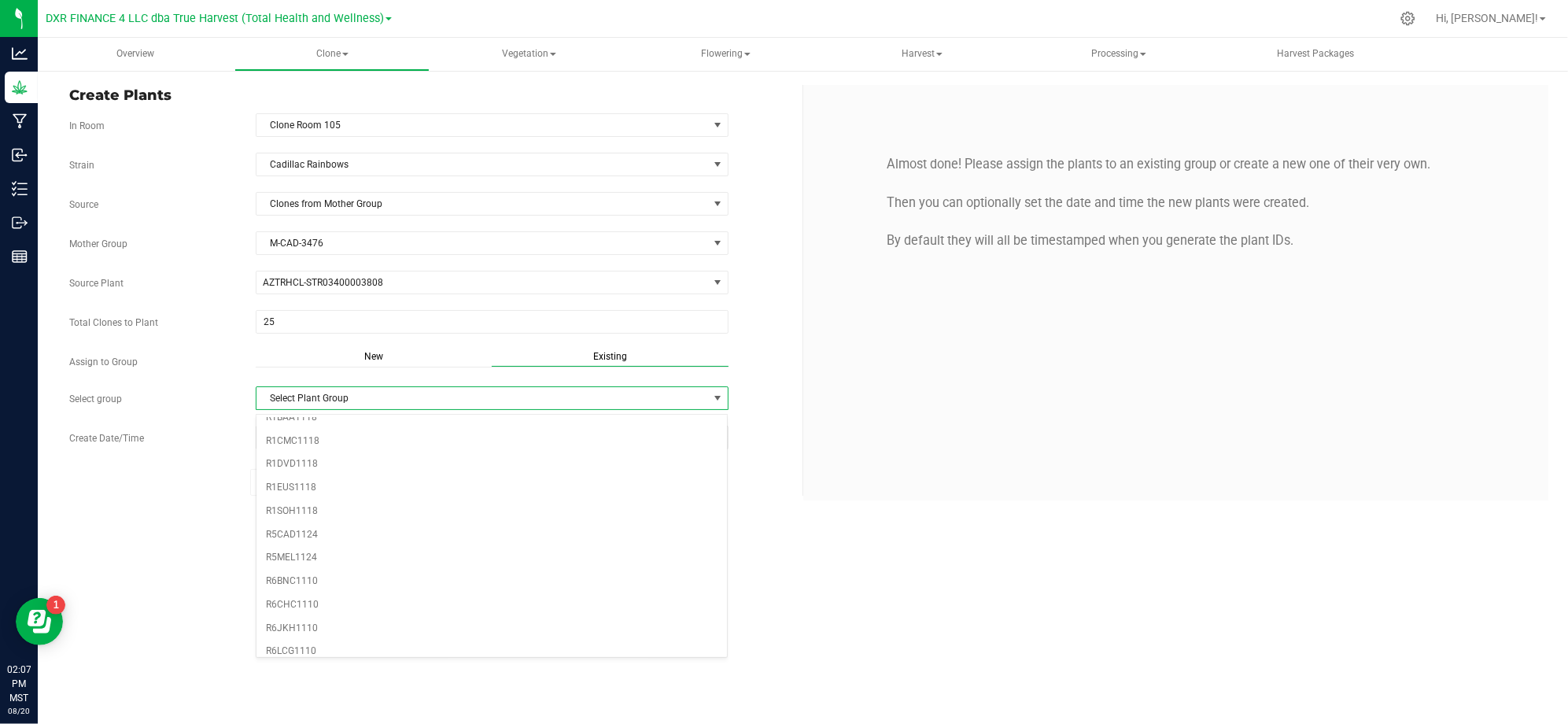
scroll to position [480, 0]
drag, startPoint x: 838, startPoint y: 629, endPoint x: 835, endPoint y: 601, distance: 28.2
click at [838, 627] on div "Overview Clone Create plants Cloning groups Cloning plants Apply to plants Vege…" at bounding box center [803, 381] width 1530 height 686
click at [669, 395] on span "Select Plant Group" at bounding box center [482, 398] width 451 height 22
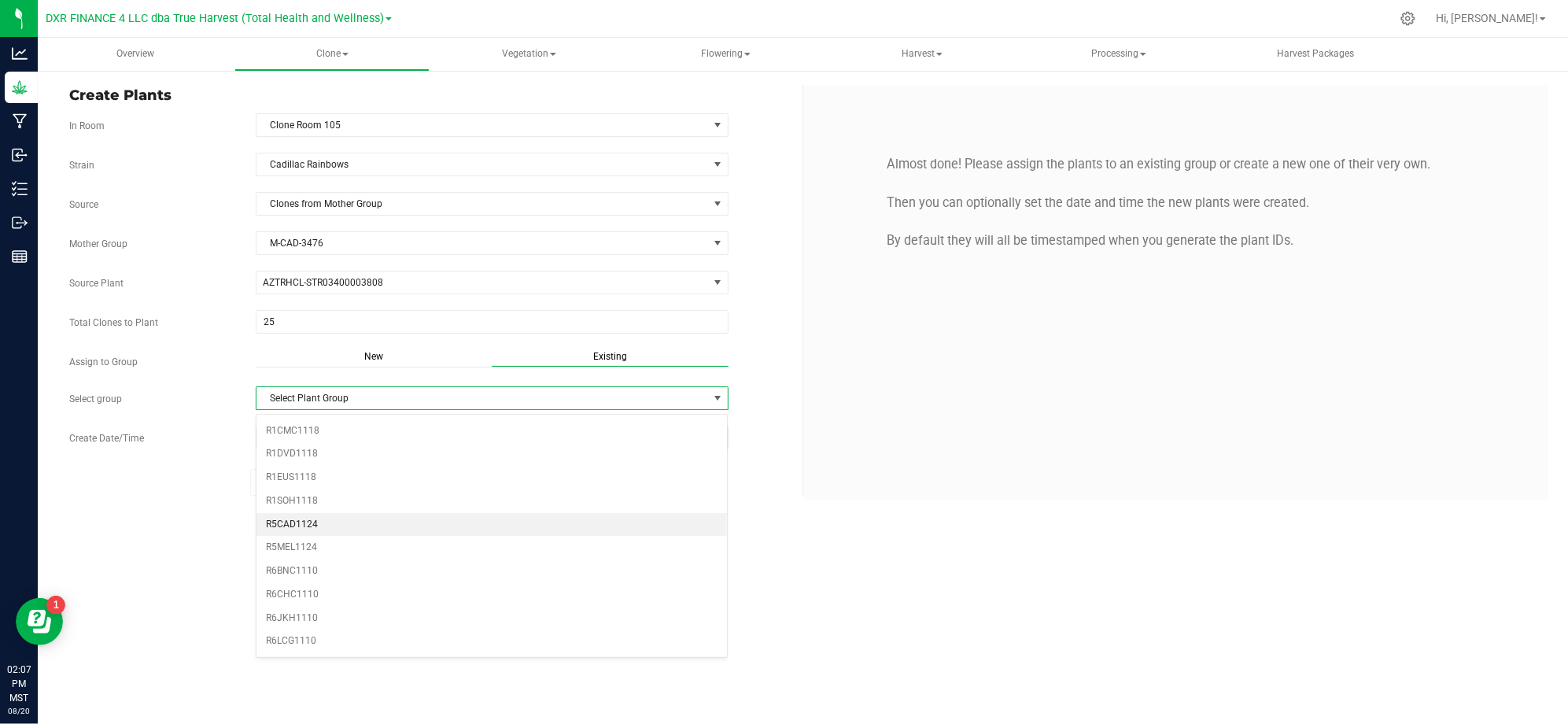
click at [350, 526] on li "R5CAD1124" at bounding box center [492, 525] width 471 height 24
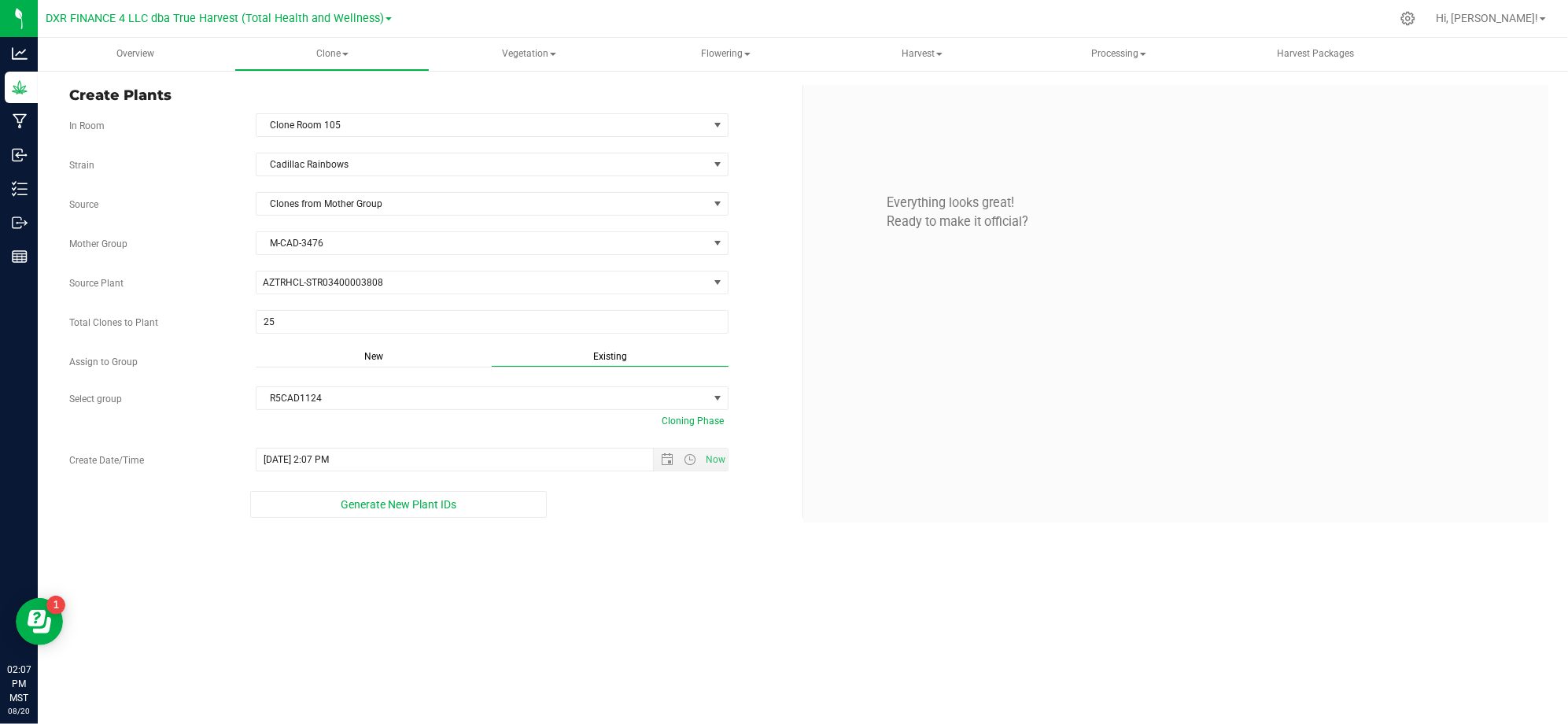
drag, startPoint x: 173, startPoint y: 470, endPoint x: 568, endPoint y: 586, distance: 411.7
click at [174, 467] on label "Create Date/Time" at bounding box center [151, 460] width 186 height 14
click at [256, 470] on input "8/20/2025 2:07 PM" at bounding box center [468, 459] width 424 height 22
drag, startPoint x: 646, startPoint y: 621, endPoint x: 711, endPoint y: 486, distance: 149.8
click at [650, 602] on div "Overview Clone Create plants Cloning groups Cloning plants Apply to plants Vege…" at bounding box center [803, 381] width 1530 height 686
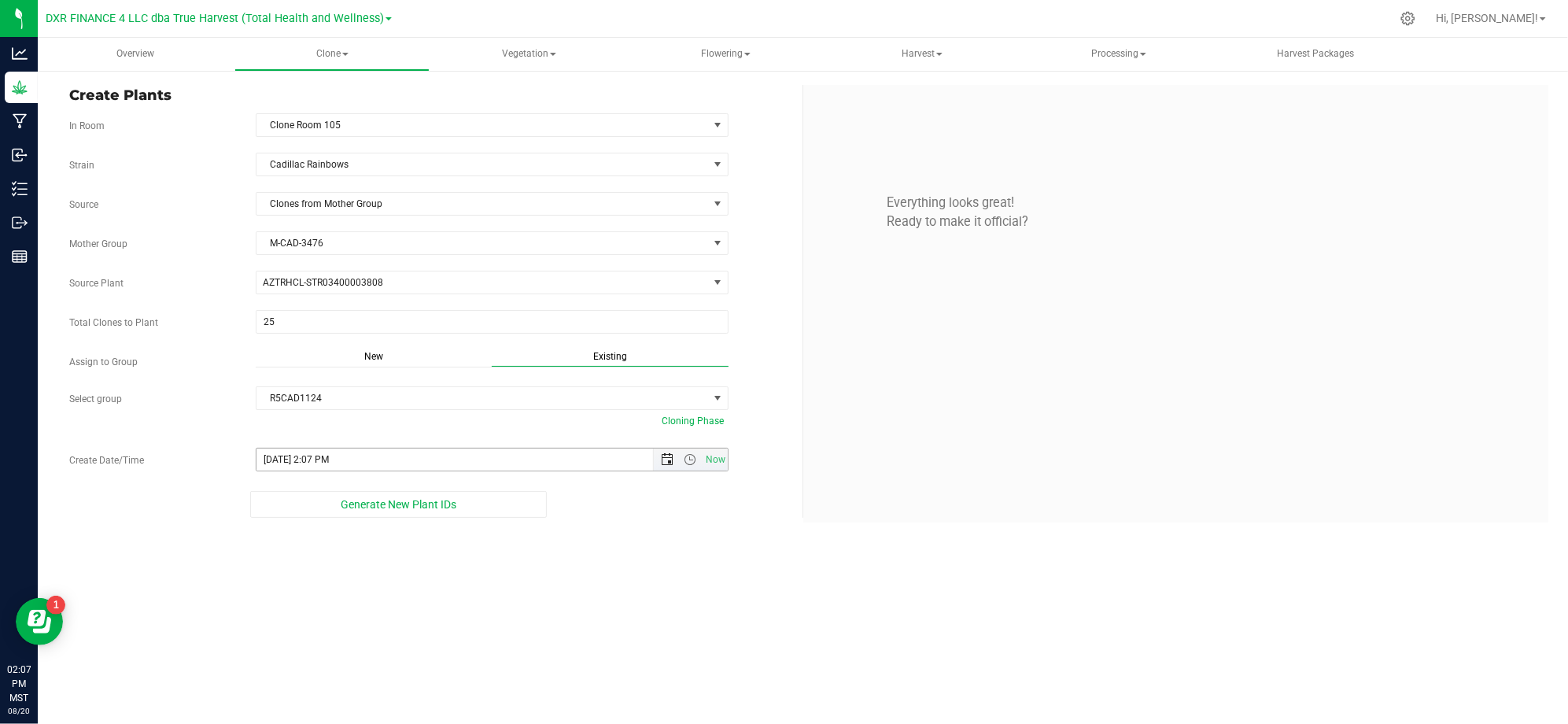
click at [665, 465] on span "Open the date view" at bounding box center [666, 459] width 12 height 12
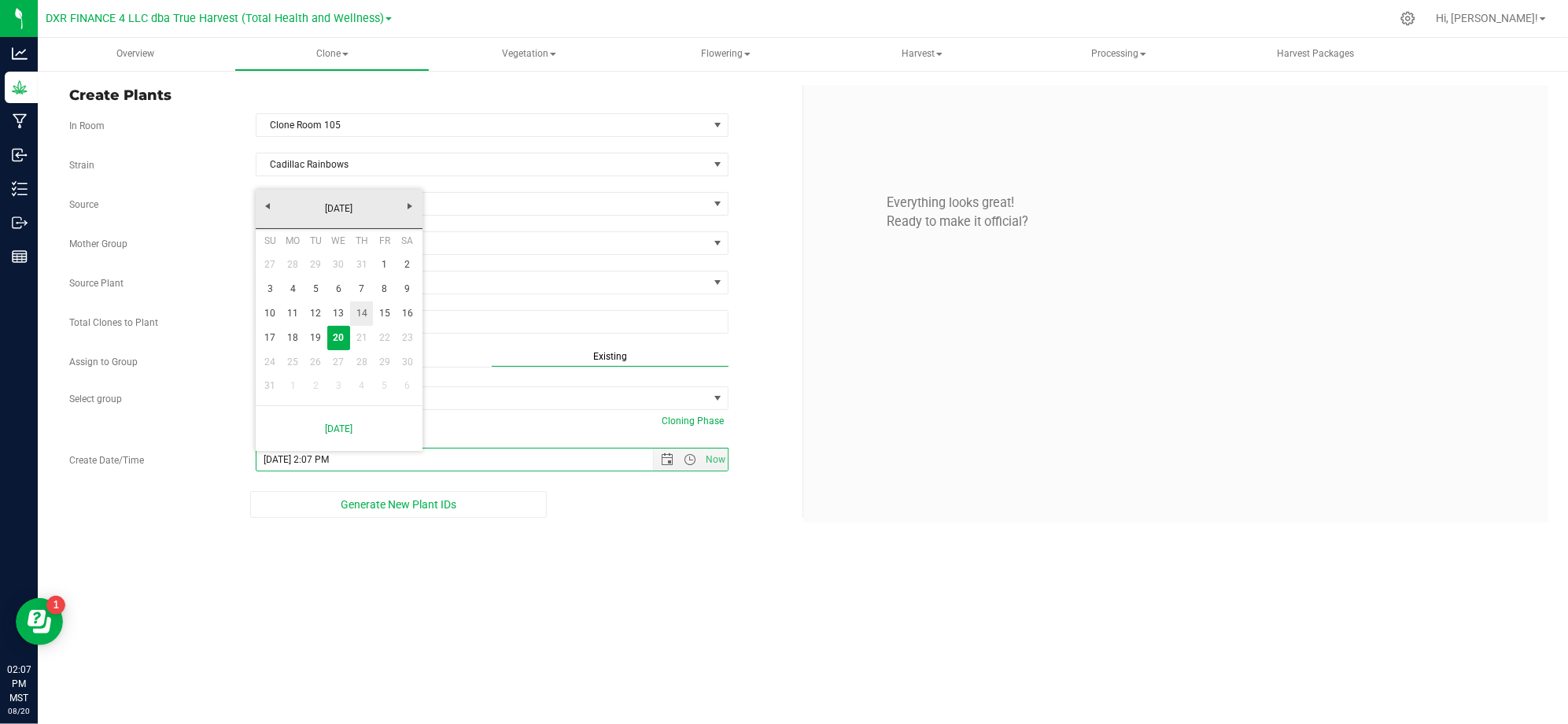
click at [365, 312] on link "14" at bounding box center [362, 314] width 23 height 25
type input "8/14/2025 2:07 PM"
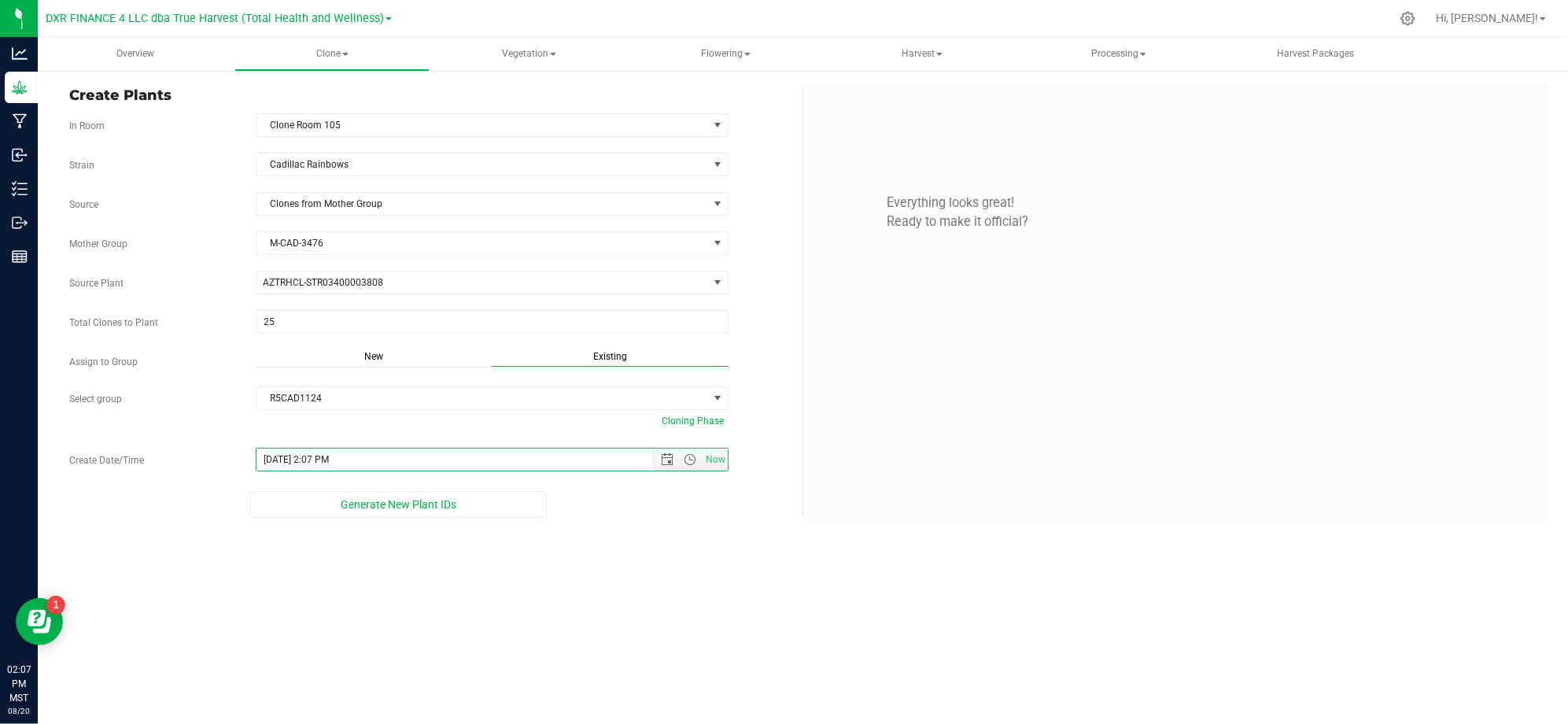
click at [612, 567] on div "Overview Clone Create plants Cloning groups Cloning plants Apply to plants Vege…" at bounding box center [803, 381] width 1530 height 686
click at [604, 577] on div "Overview Clone Create plants Cloning groups Cloning plants Apply to plants Vege…" at bounding box center [803, 381] width 1530 height 686
click at [650, 554] on div "Overview Clone Create plants Cloning groups Cloning plants Apply to plants Vege…" at bounding box center [803, 381] width 1530 height 686
click at [677, 544] on div "Overview Clone Create plants Cloning groups Cloning plants Apply to plants Vege…" at bounding box center [803, 381] width 1530 height 686
click at [721, 526] on div "Create Plants In Room Clone Room 105 Select room Clone Room 104 Clone Room 105 …" at bounding box center [803, 303] width 1530 height 469
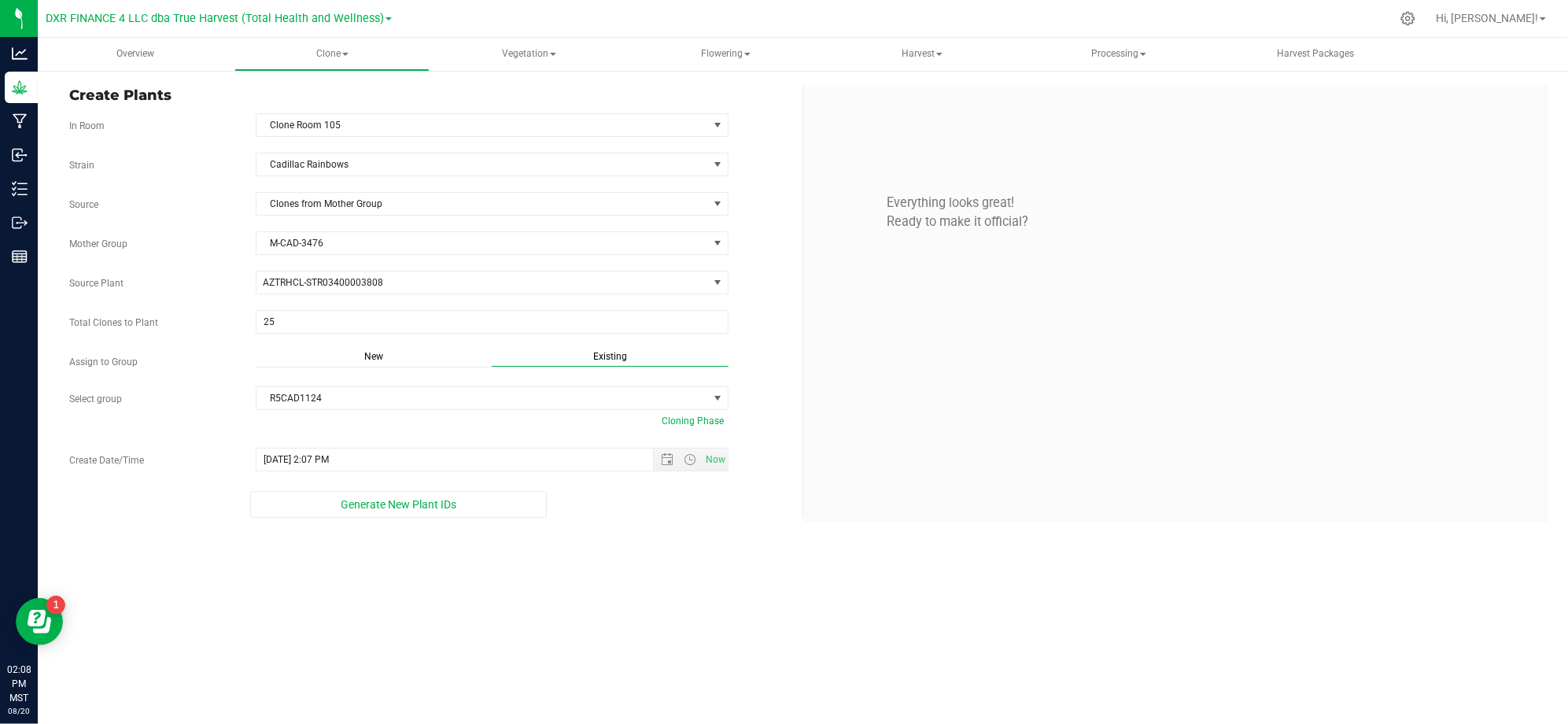
click at [721, 526] on div "Create Plants In Room Clone Room 105 Select room Clone Room 104 Clone Room 105 …" at bounding box center [803, 303] width 1530 height 469
click at [429, 511] on span "Generate New Plant IDs" at bounding box center [399, 504] width 115 height 12
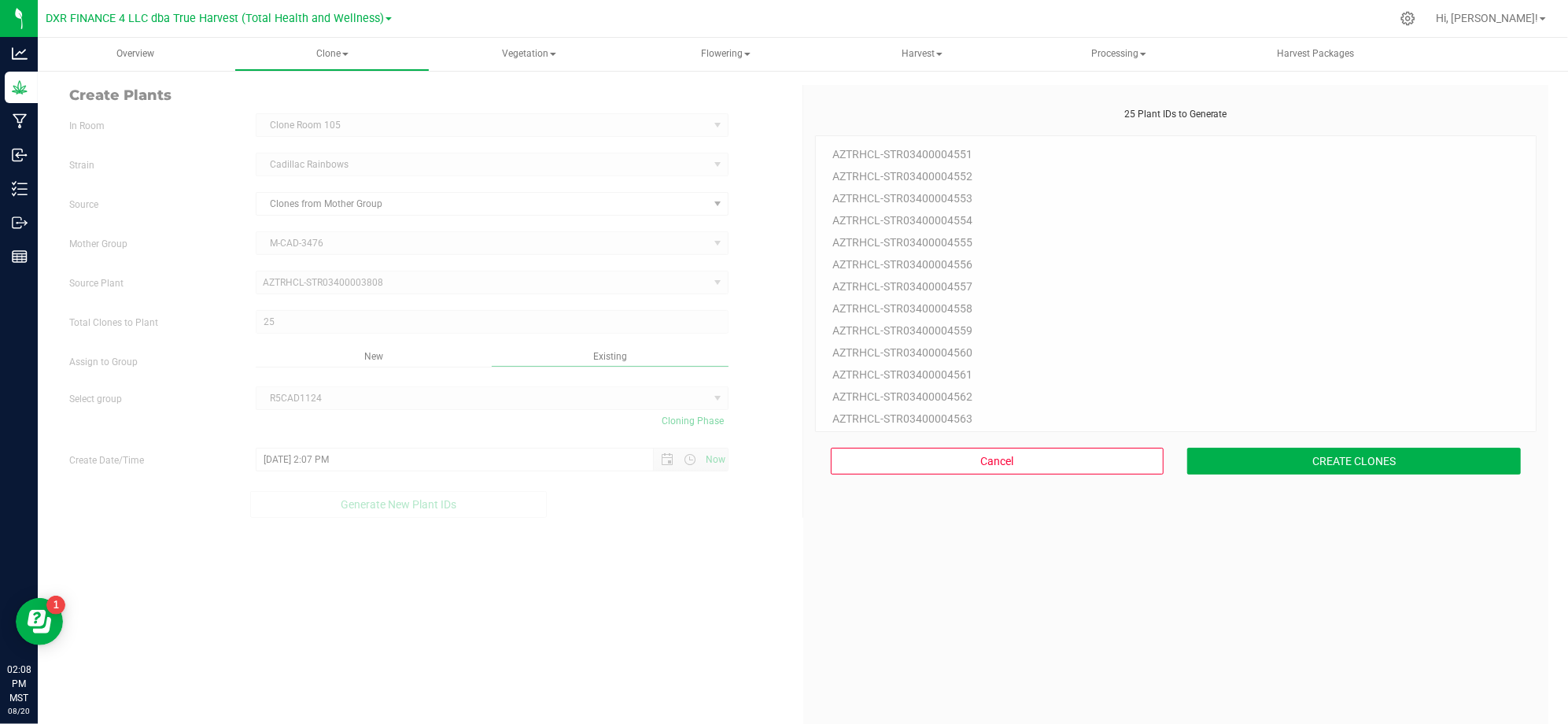
scroll to position [47, 0]
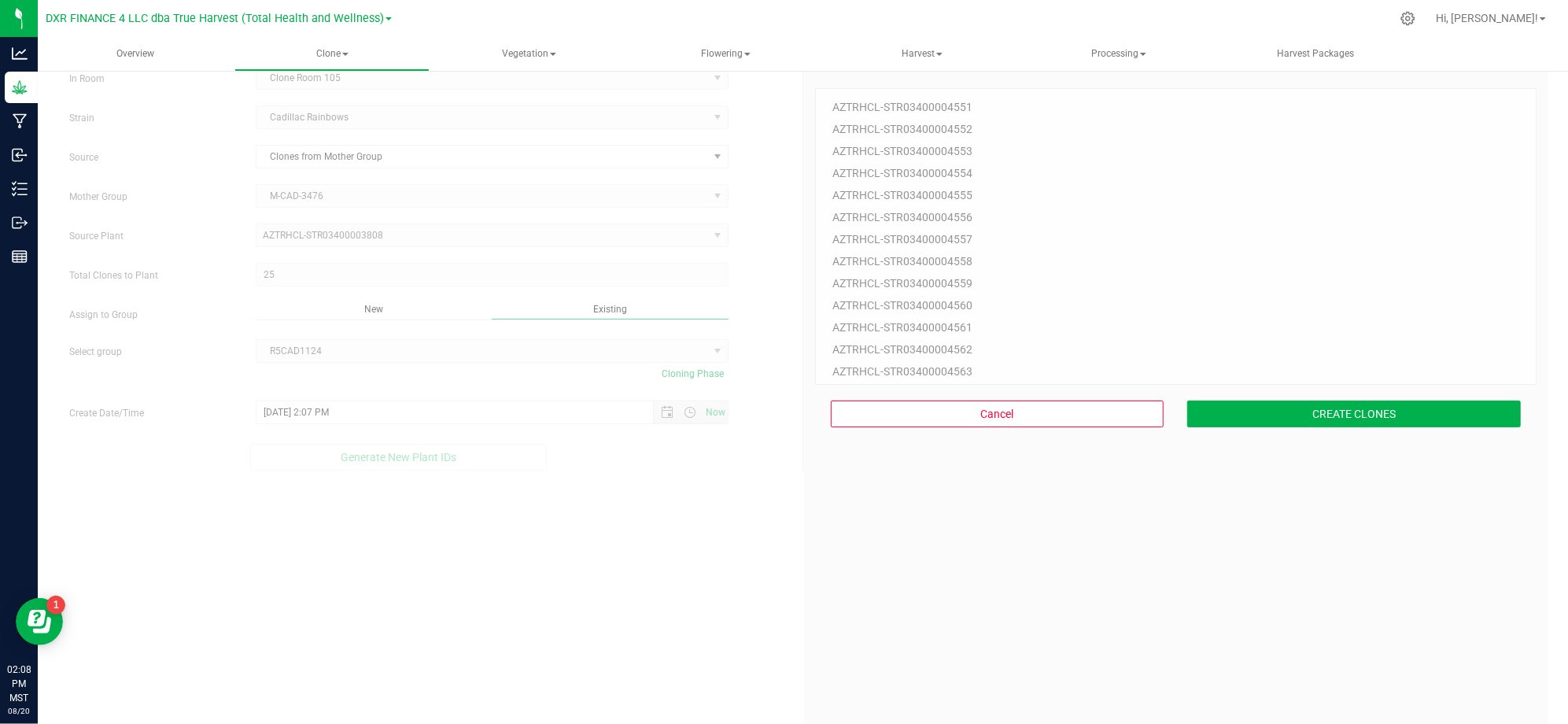
drag, startPoint x: 1024, startPoint y: 658, endPoint x: 1039, endPoint y: 642, distance: 21.9
click at [1035, 648] on div "25 Plant IDs to Generate AZTRHCL-STR03400004551 AZTRHCL-STR03400004552 AZTRHCL-…" at bounding box center [1175, 422] width 722 height 724
click at [1357, 404] on button "CREATE CLONES" at bounding box center [1353, 413] width 334 height 26
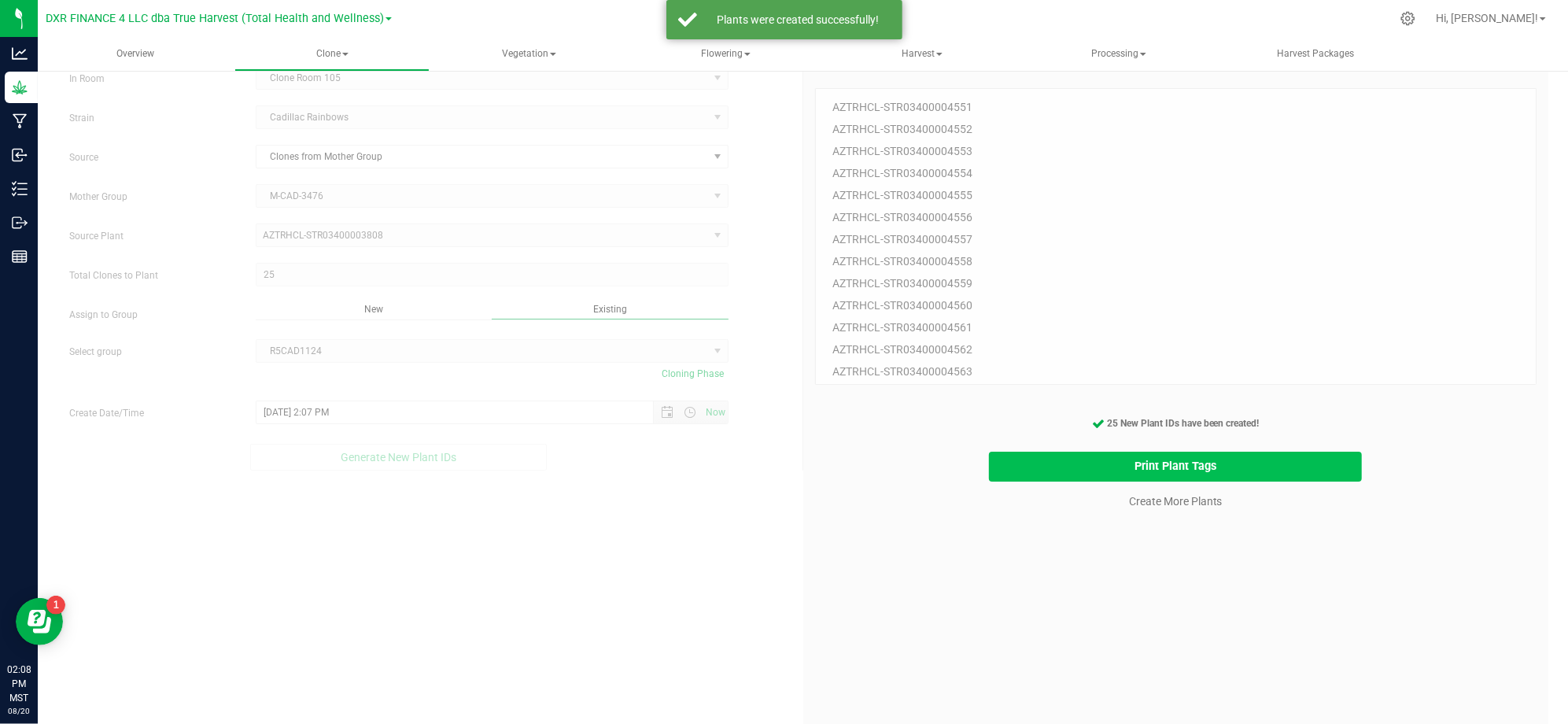
click at [1052, 463] on button "Print Plant Tags" at bounding box center [1175, 466] width 373 height 30
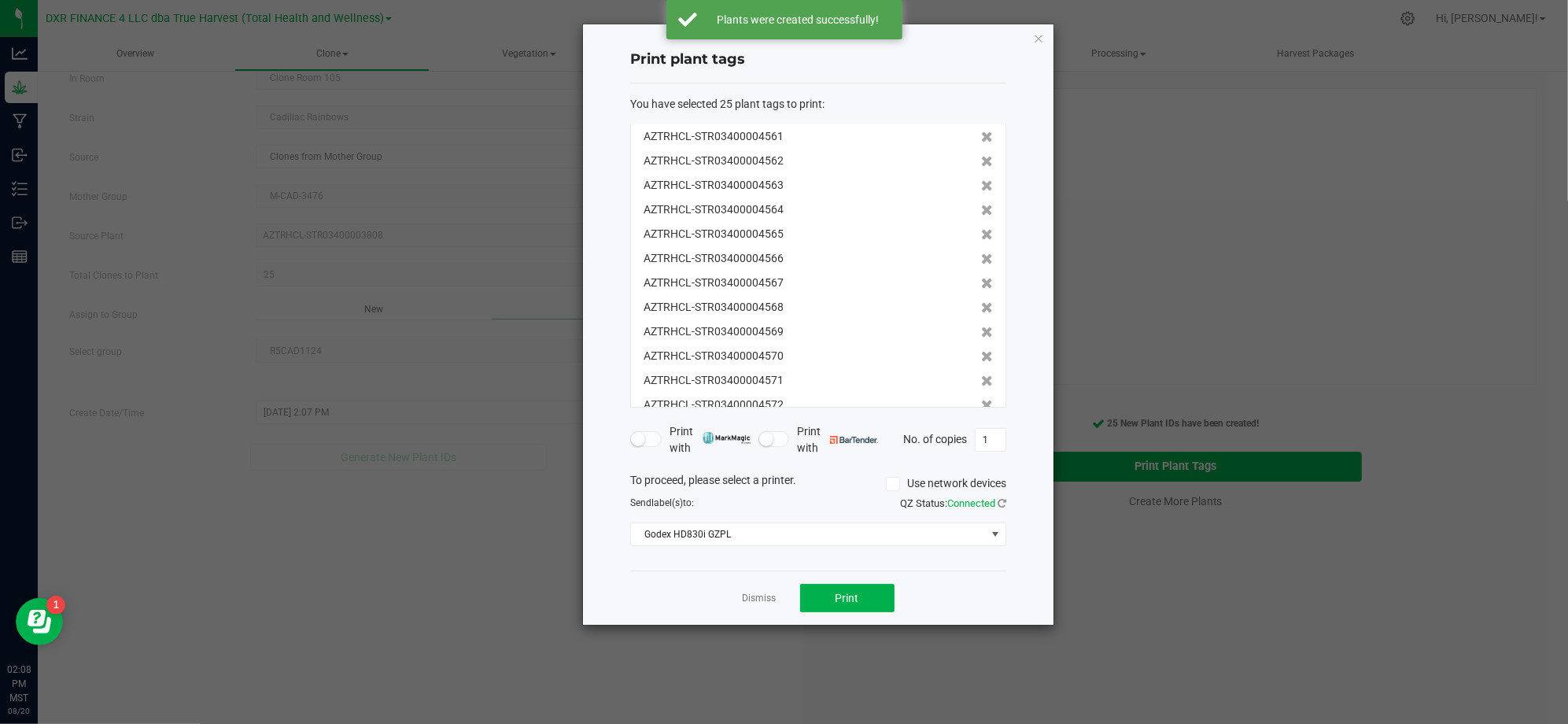
scroll to position [341, 0]
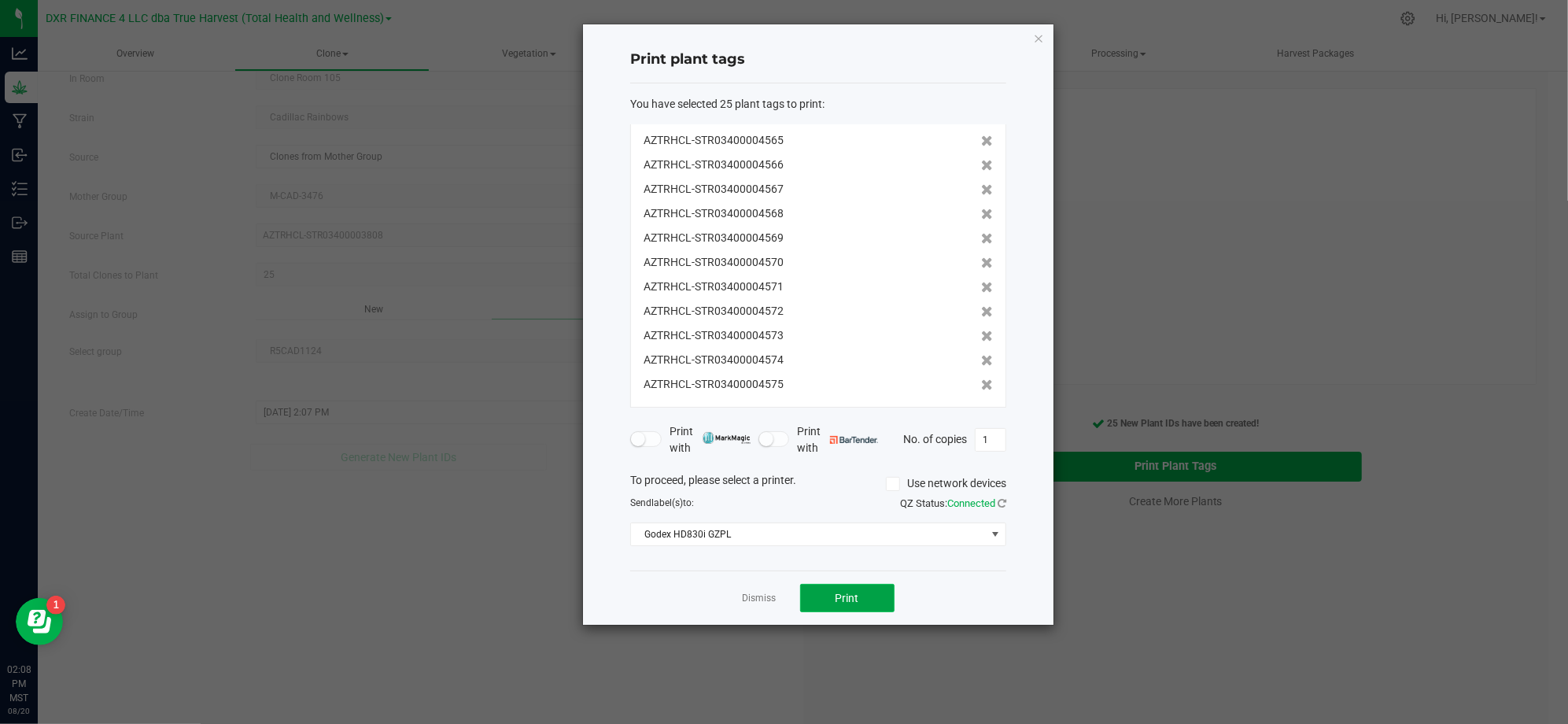
click at [856, 596] on span "Print" at bounding box center [847, 597] width 24 height 12
click at [696, 596] on div "Dismiss Print" at bounding box center [818, 597] width 376 height 54
drag, startPoint x: 762, startPoint y: 601, endPoint x: 736, endPoint y: 603, distance: 26.1
click at [762, 603] on link "Dismiss" at bounding box center [759, 598] width 34 height 13
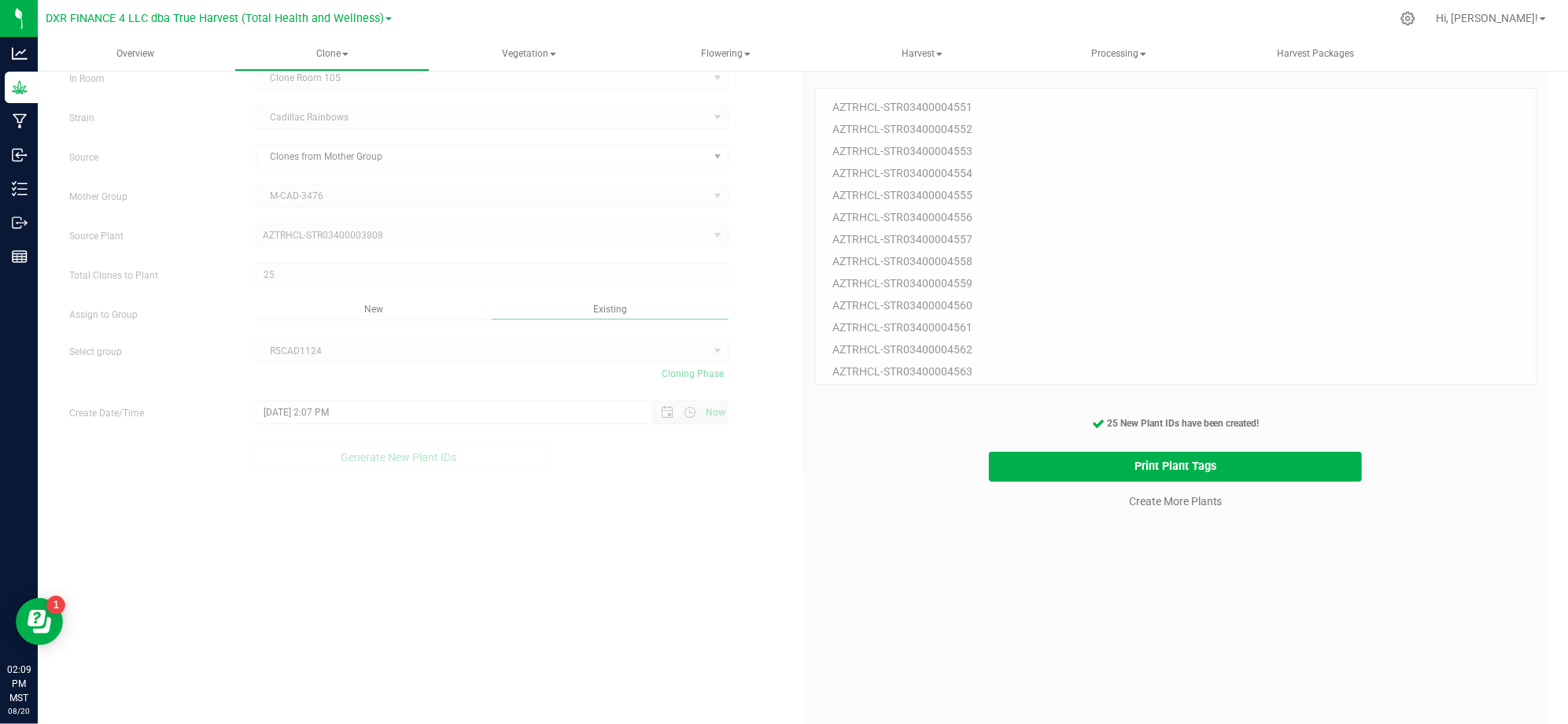
click at [766, 629] on div "Create Plants In Room Clone Room 105 Select room Clone Room 104 Clone Room 105 …" at bounding box center [803, 410] width 1491 height 745
click at [1140, 503] on link "Create More Plants" at bounding box center [1176, 501] width 94 height 16
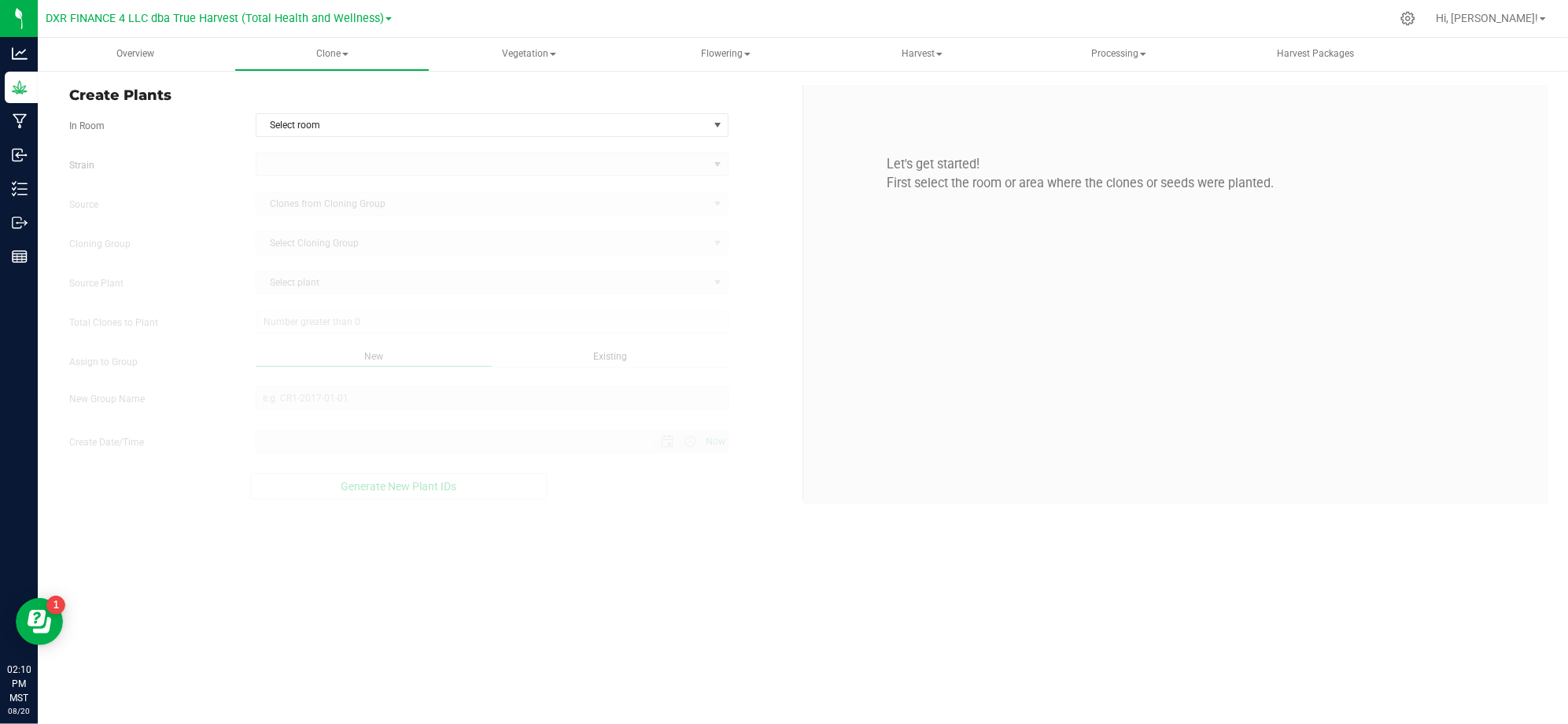
type input "8/20/2025 2:10 PM"
drag, startPoint x: 1113, startPoint y: 583, endPoint x: 700, endPoint y: 397, distance: 453.0
click at [1109, 584] on div "Overview Clone Create plants Cloning groups Cloning plants Apply to plants Vege…" at bounding box center [803, 381] width 1530 height 686
click at [436, 104] on span "Create Plants" at bounding box center [430, 96] width 721 height 21
click at [454, 128] on span "Select room" at bounding box center [482, 124] width 451 height 22
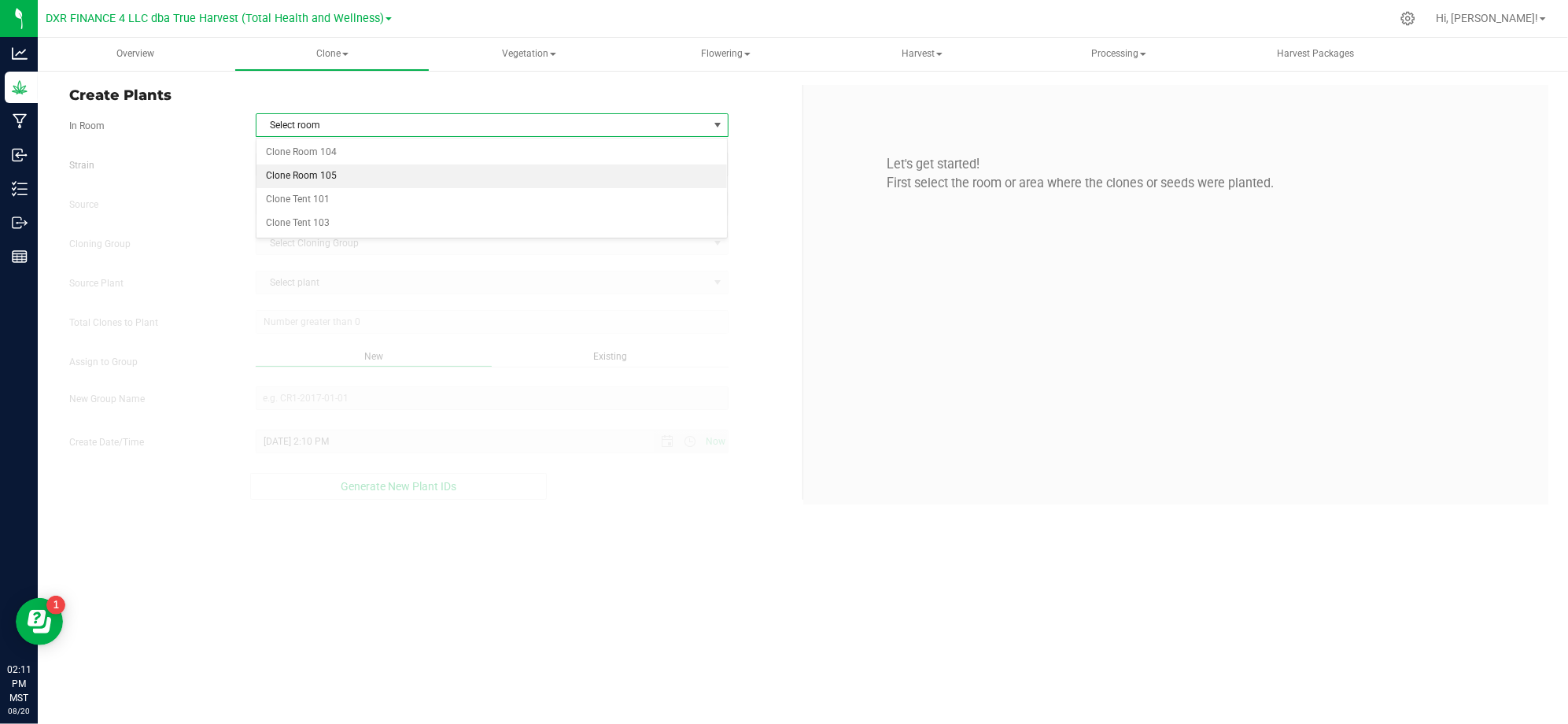
drag, startPoint x: 372, startPoint y: 175, endPoint x: 313, endPoint y: 180, distance: 59.2
click at [359, 178] on li "Clone Room 105" at bounding box center [492, 176] width 471 height 24
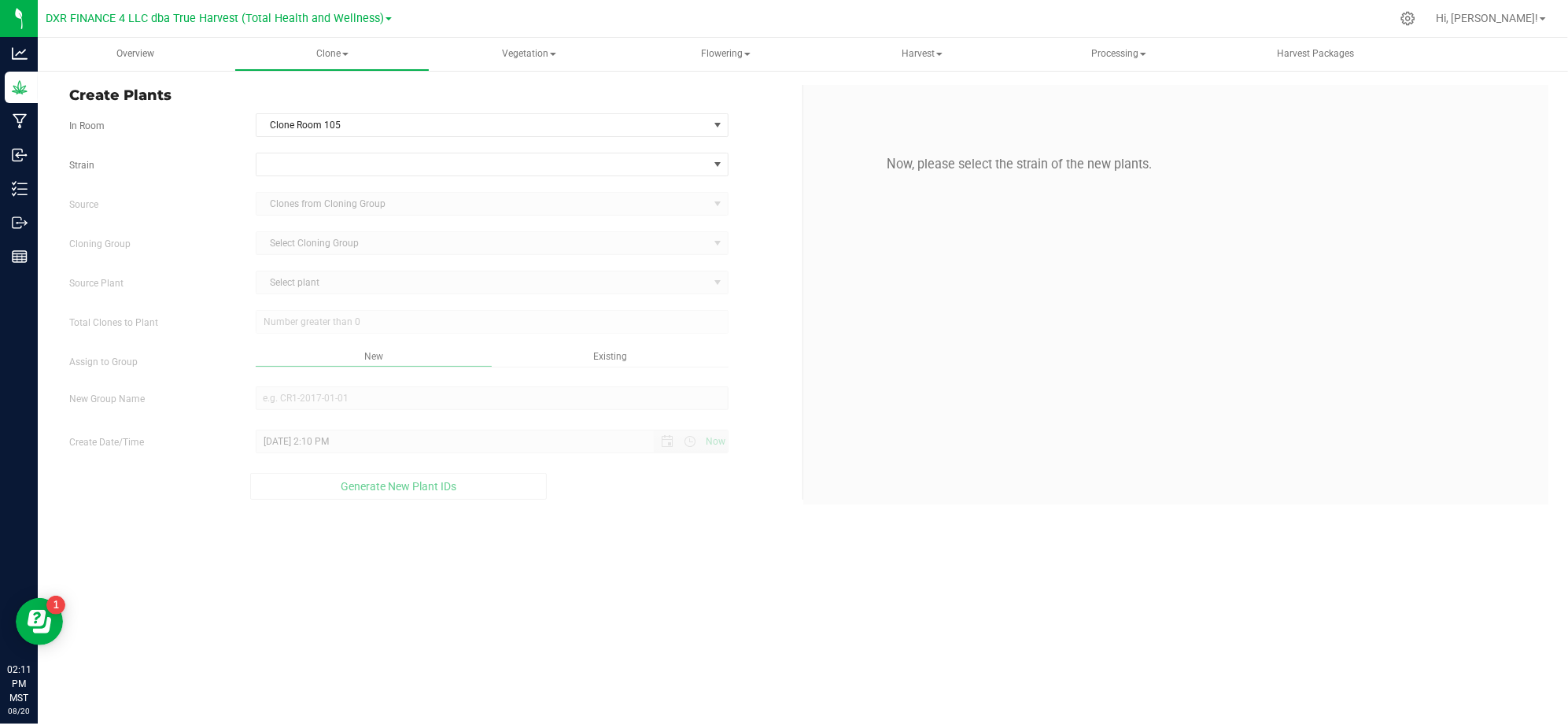
click at [226, 161] on label "Strain" at bounding box center [151, 165] width 186 height 14
drag, startPoint x: 341, startPoint y: 170, endPoint x: 366, endPoint y: 159, distance: 27.3
click at [342, 170] on span at bounding box center [482, 164] width 451 height 22
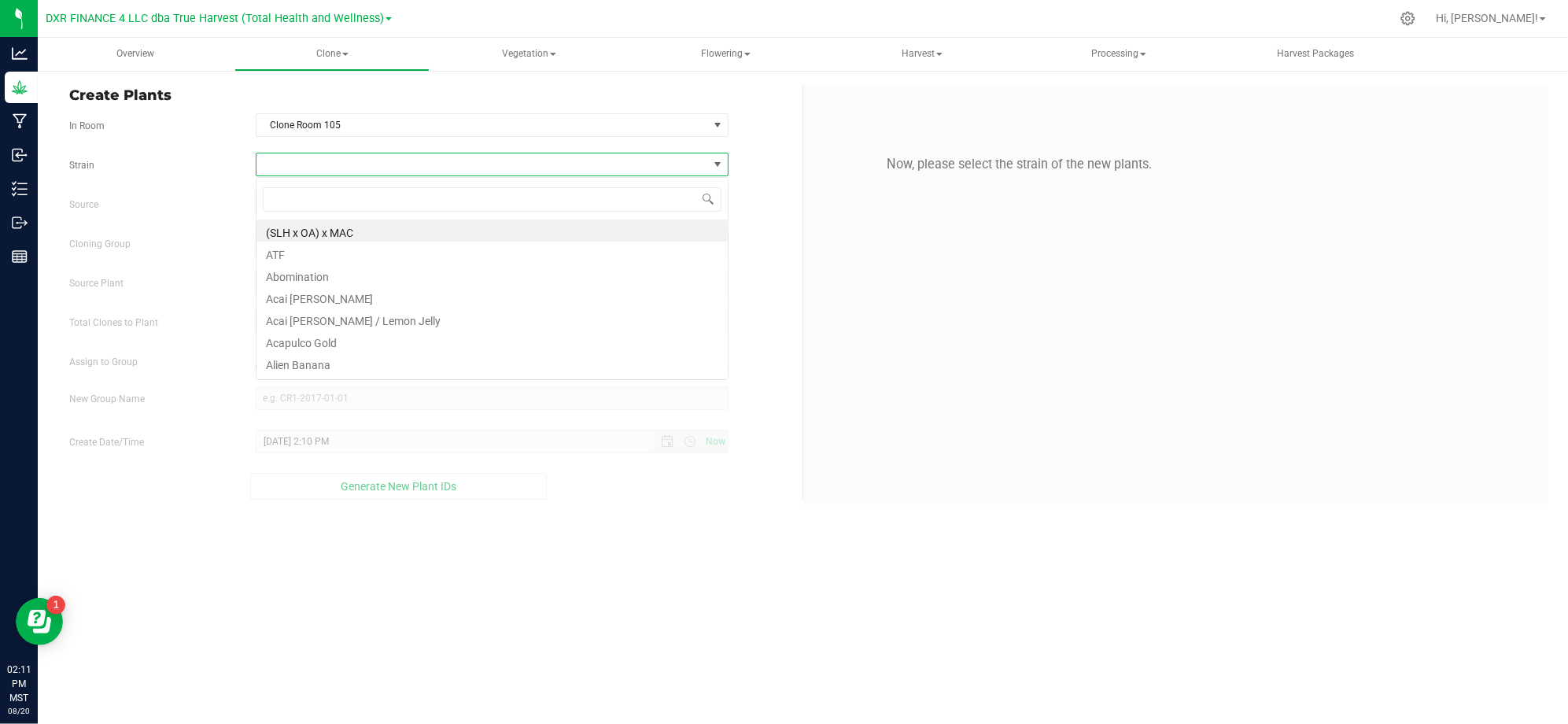
scroll to position [24, 472]
type input "ry gel"
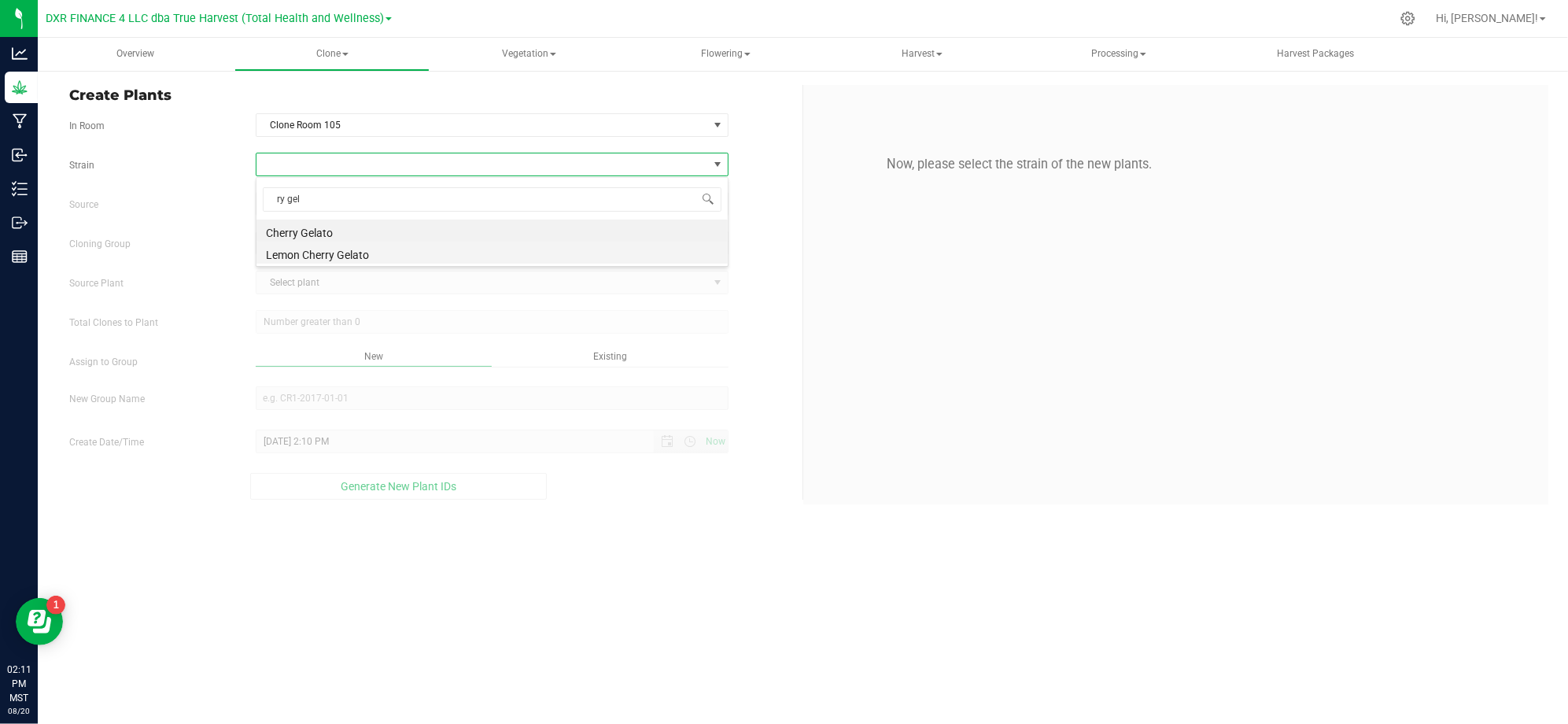
click at [348, 254] on li "Lemon Cherry Gelato" at bounding box center [492, 252] width 471 height 22
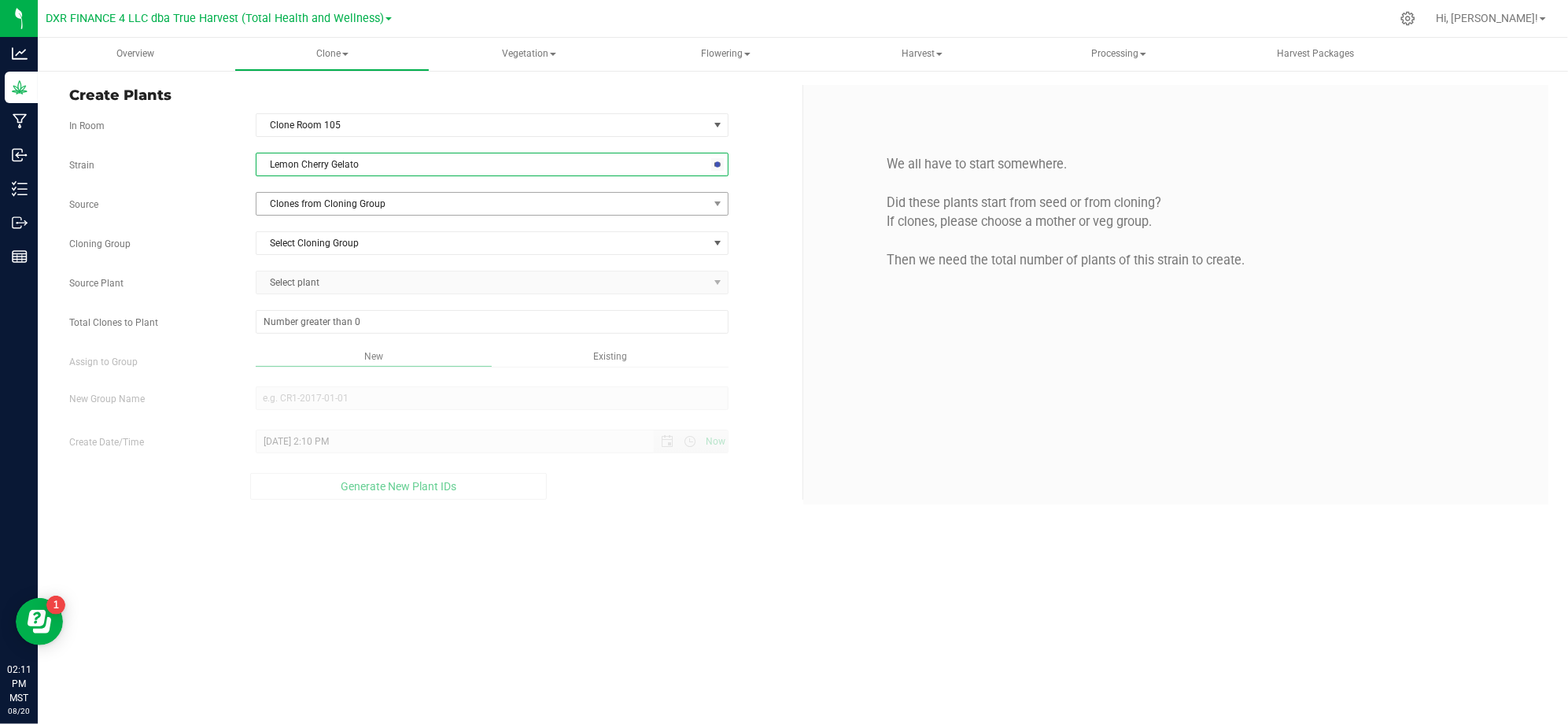
drag, startPoint x: 221, startPoint y: 217, endPoint x: 272, endPoint y: 208, distance: 51.8
click at [222, 216] on div "Strain Lemon Cherry Gelato Source Clones from Cloning Group Cloning Group Selec…" at bounding box center [430, 325] width 721 height 347
click at [319, 209] on span "Clones from Cloning Group" at bounding box center [482, 203] width 451 height 22
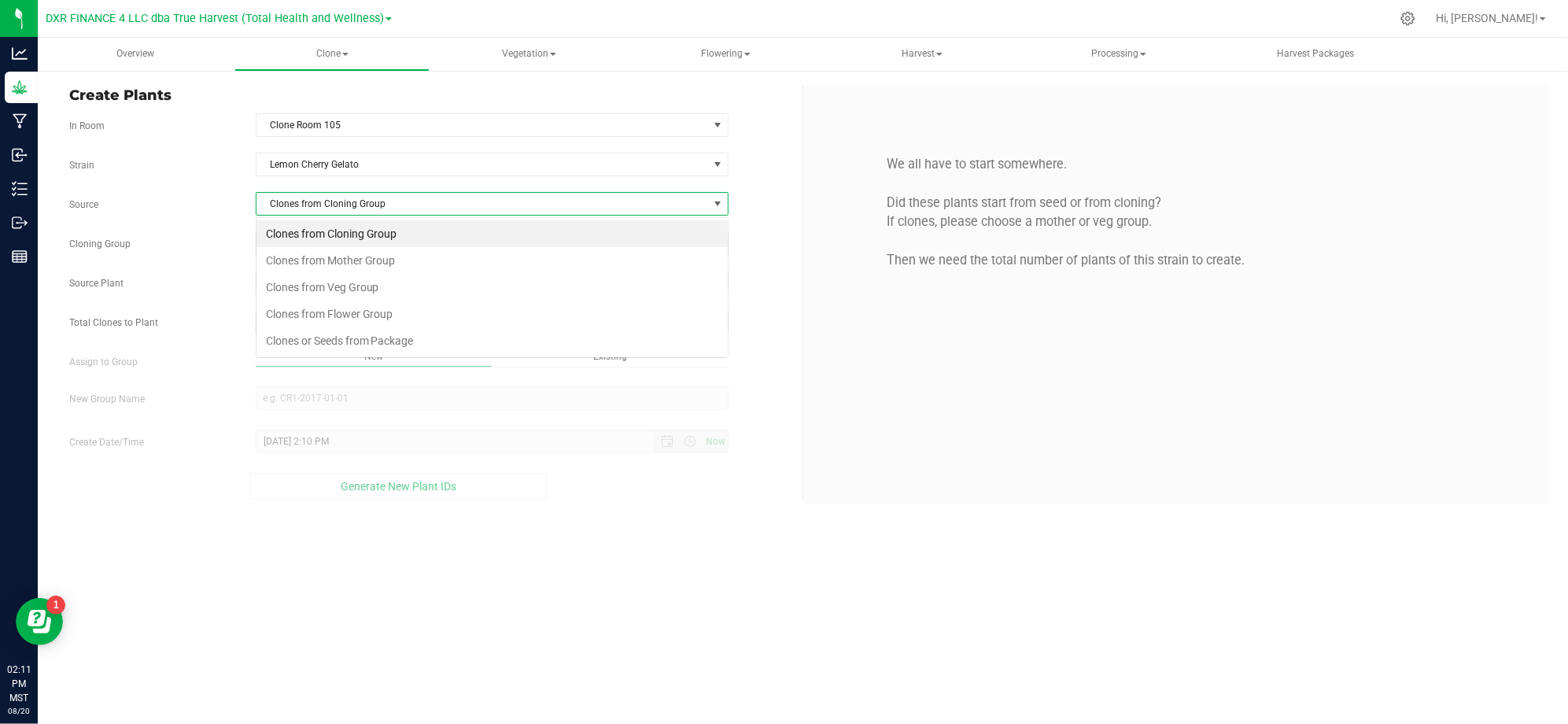
scroll to position [24, 472]
click at [346, 265] on li "Clones from Mother Group" at bounding box center [492, 260] width 471 height 26
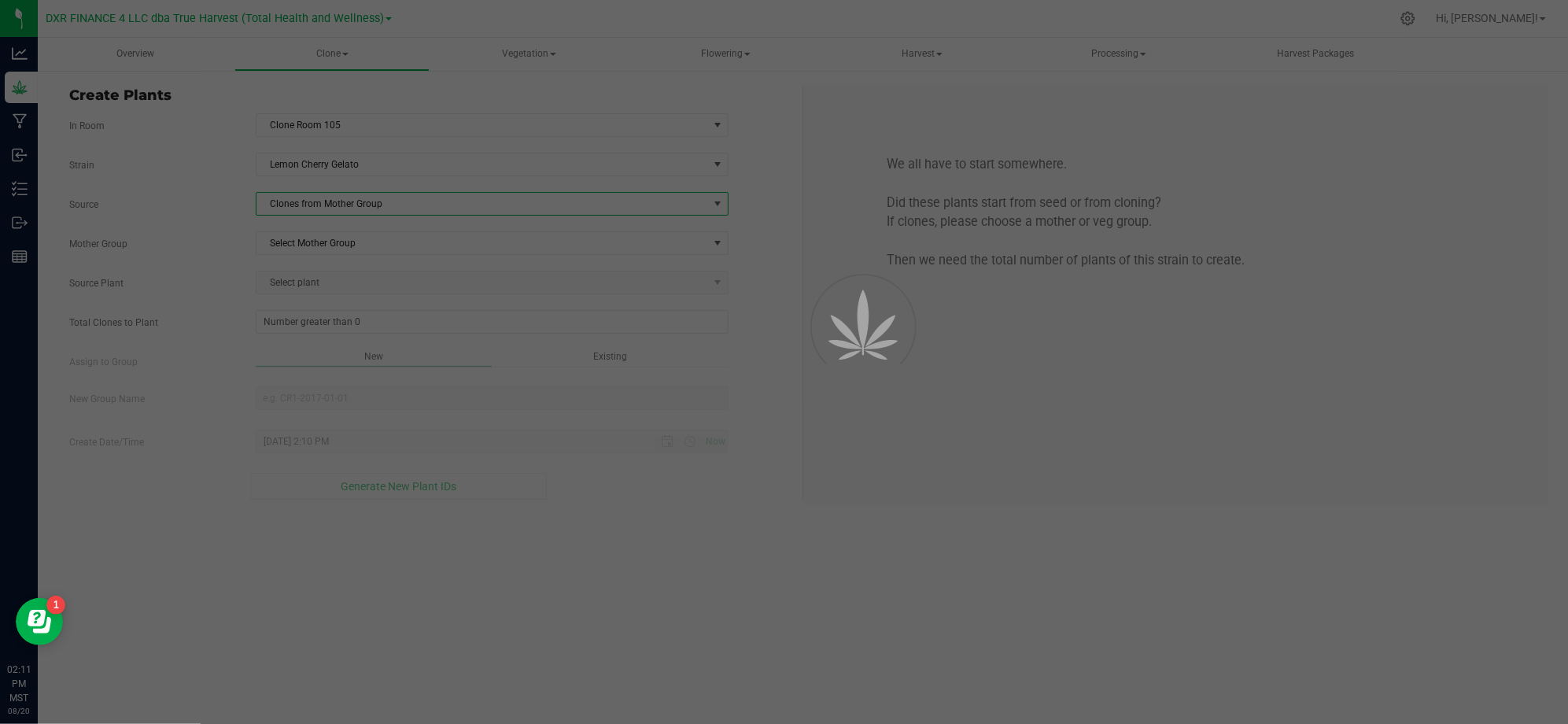
drag, startPoint x: 226, startPoint y: 220, endPoint x: 272, endPoint y: 216, distance: 46.2
click at [228, 220] on div "Strain Lemon Cherry Gelato Source Clones from Mother Group Mother Group Select …" at bounding box center [430, 325] width 721 height 347
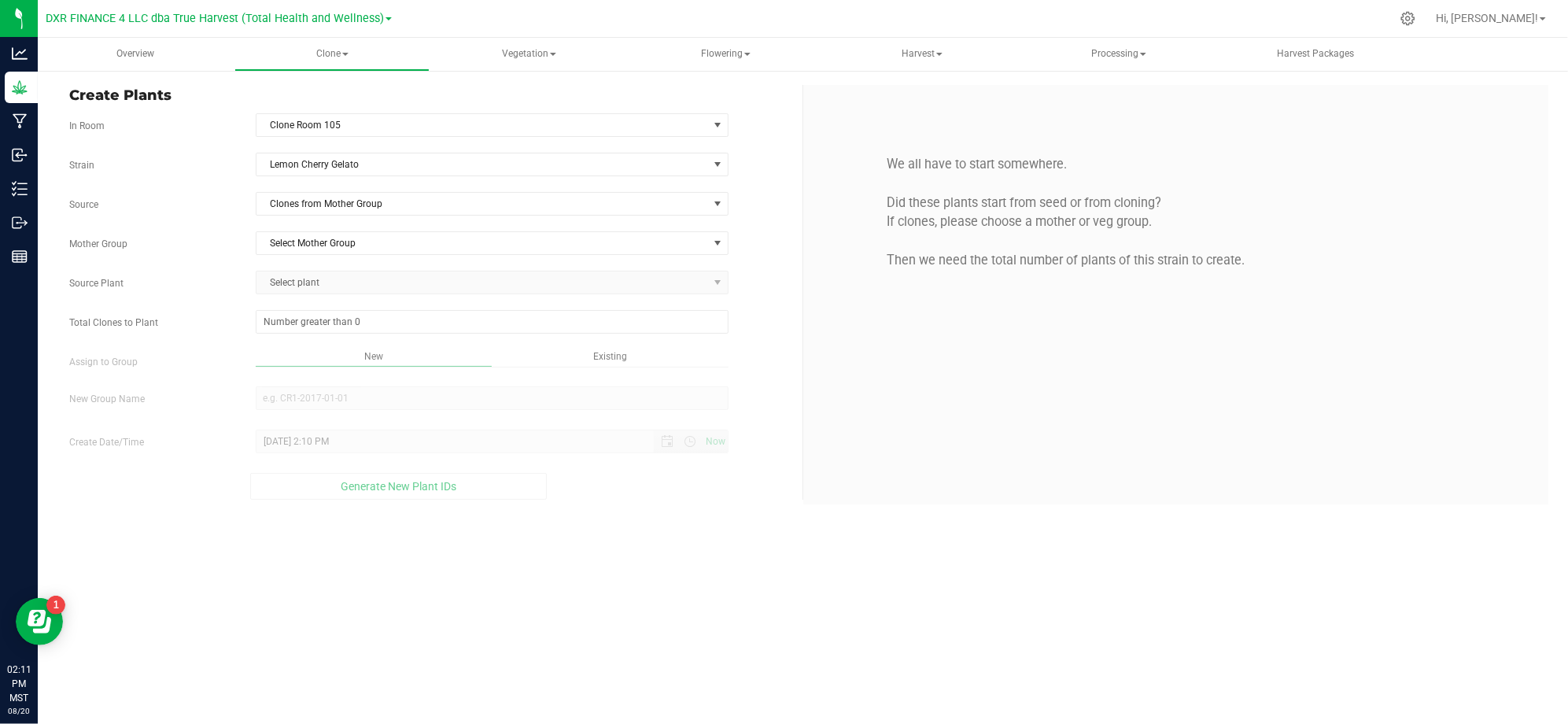
click at [334, 220] on div "Strain Lemon Cherry Gelato Source Clones from Mother Group Mother Group Select …" at bounding box center [430, 325] width 721 height 347
click at [344, 254] on span "Select Mother Group" at bounding box center [482, 243] width 451 height 22
click at [296, 272] on li "M-LCG-0724" at bounding box center [492, 272] width 471 height 24
drag, startPoint x: 252, startPoint y: 281, endPoint x: 272, endPoint y: 281, distance: 20.0
click at [259, 281] on div "Select plant AZTRHCL-STR25000000747 AZTRHCL-STR25000000777 AZTRHCL-STR250000008…" at bounding box center [492, 283] width 497 height 24
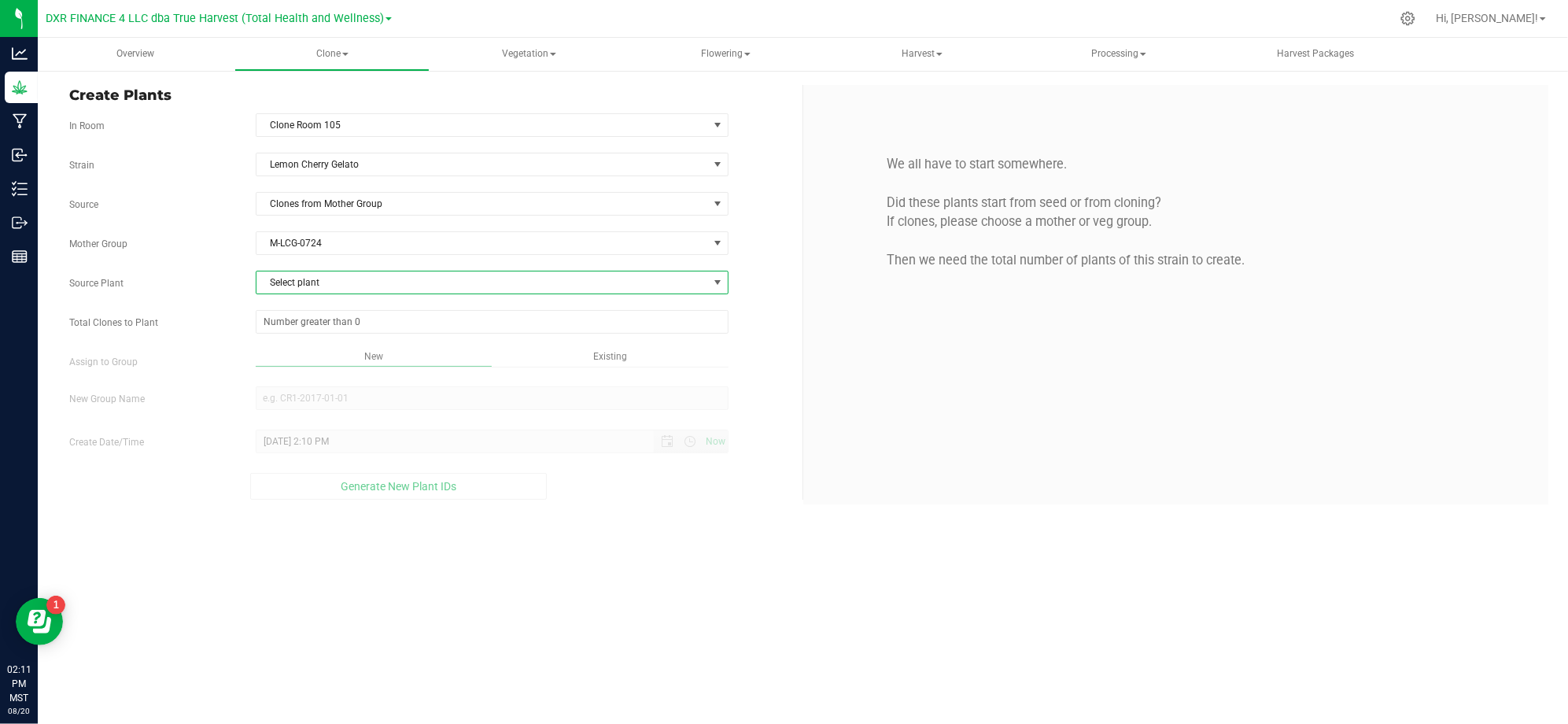
drag, startPoint x: 346, startPoint y: 289, endPoint x: 352, endPoint y: 283, distance: 8.5
click at [346, 290] on span "Select plant" at bounding box center [482, 283] width 451 height 22
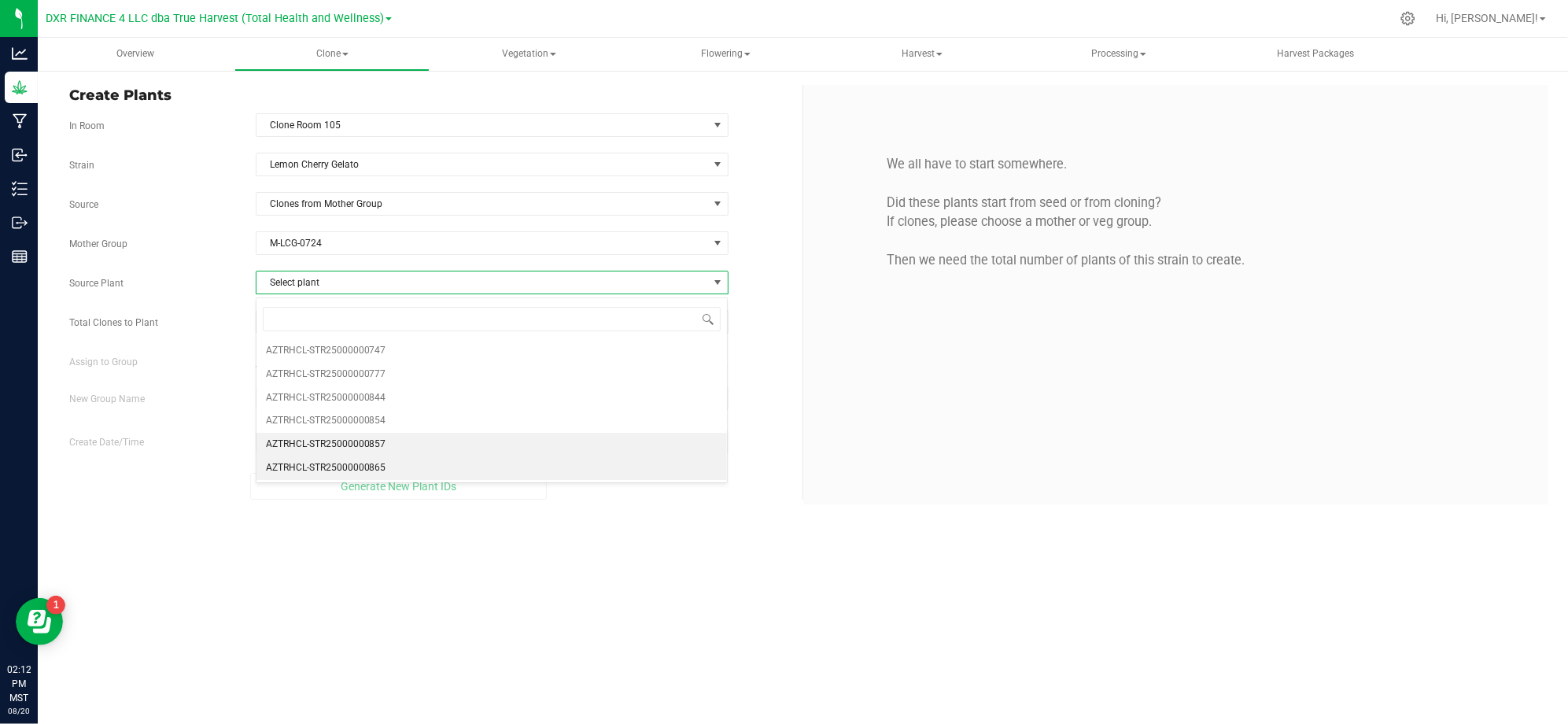
click at [427, 463] on li "AZTRHCL-STR25000000865" at bounding box center [492, 468] width 471 height 24
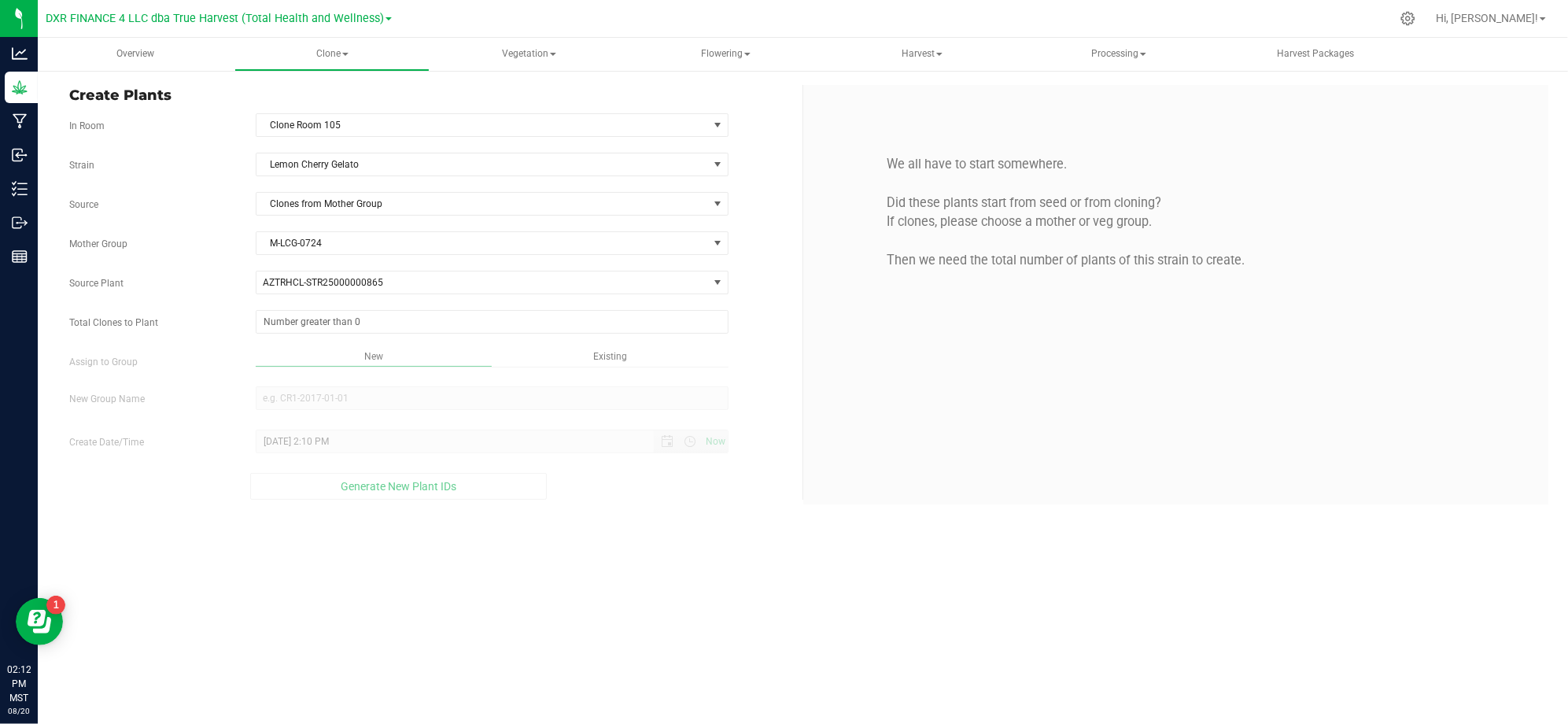
click at [244, 436] on div "8/20/2025 2:10 PM Now" at bounding box center [492, 441] width 497 height 24
click at [350, 338] on div "Strain Lemon Cherry Gelato Source Clones from Mother Group Mother Group M-LCG-0…" at bounding box center [430, 325] width 721 height 347
click at [349, 330] on span at bounding box center [492, 321] width 473 height 24
type input "25"
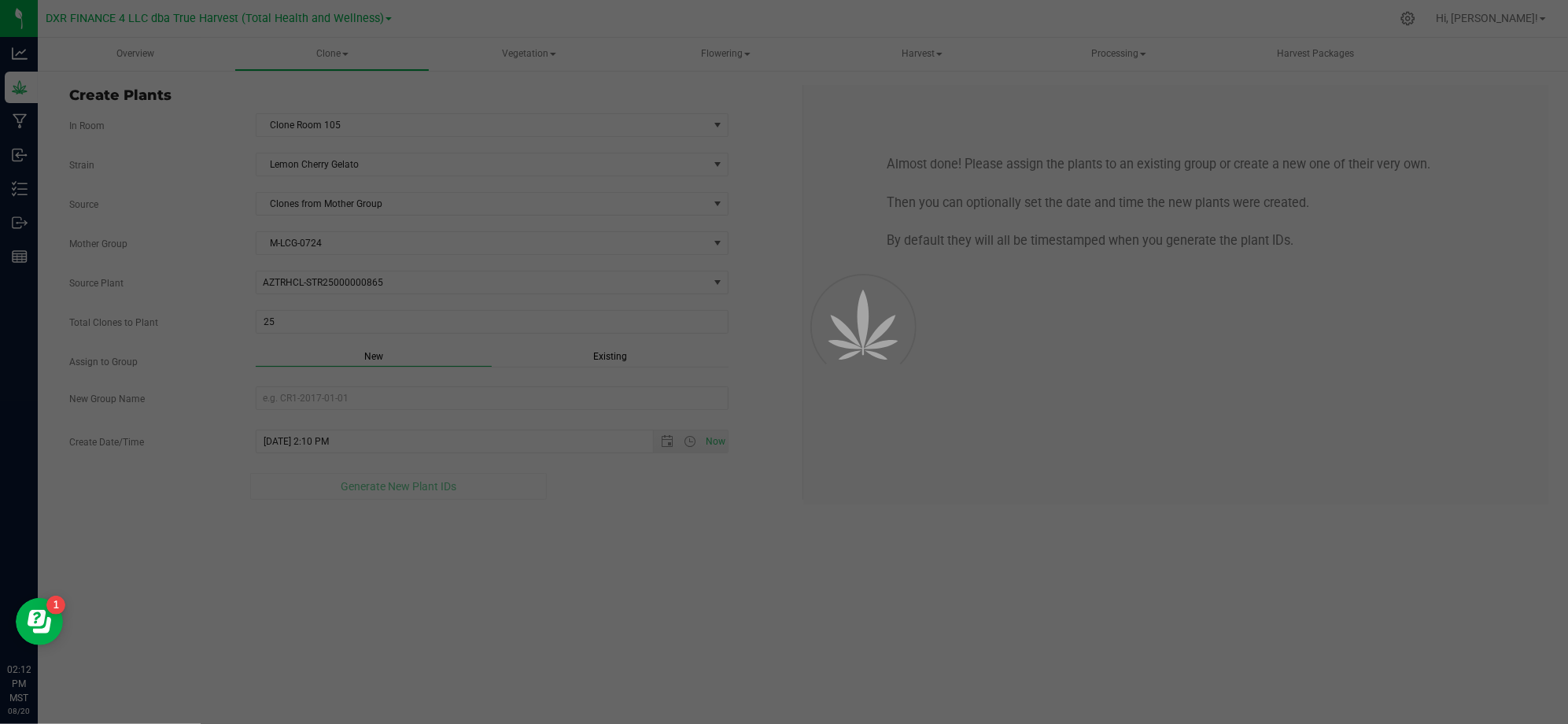
drag, startPoint x: 656, startPoint y: 596, endPoint x: 667, endPoint y: 554, distance: 43.4
click at [665, 555] on div "Overview Clone Create plants Cloning groups Cloning plants Apply to plants Vege…" at bounding box center [803, 381] width 1530 height 686
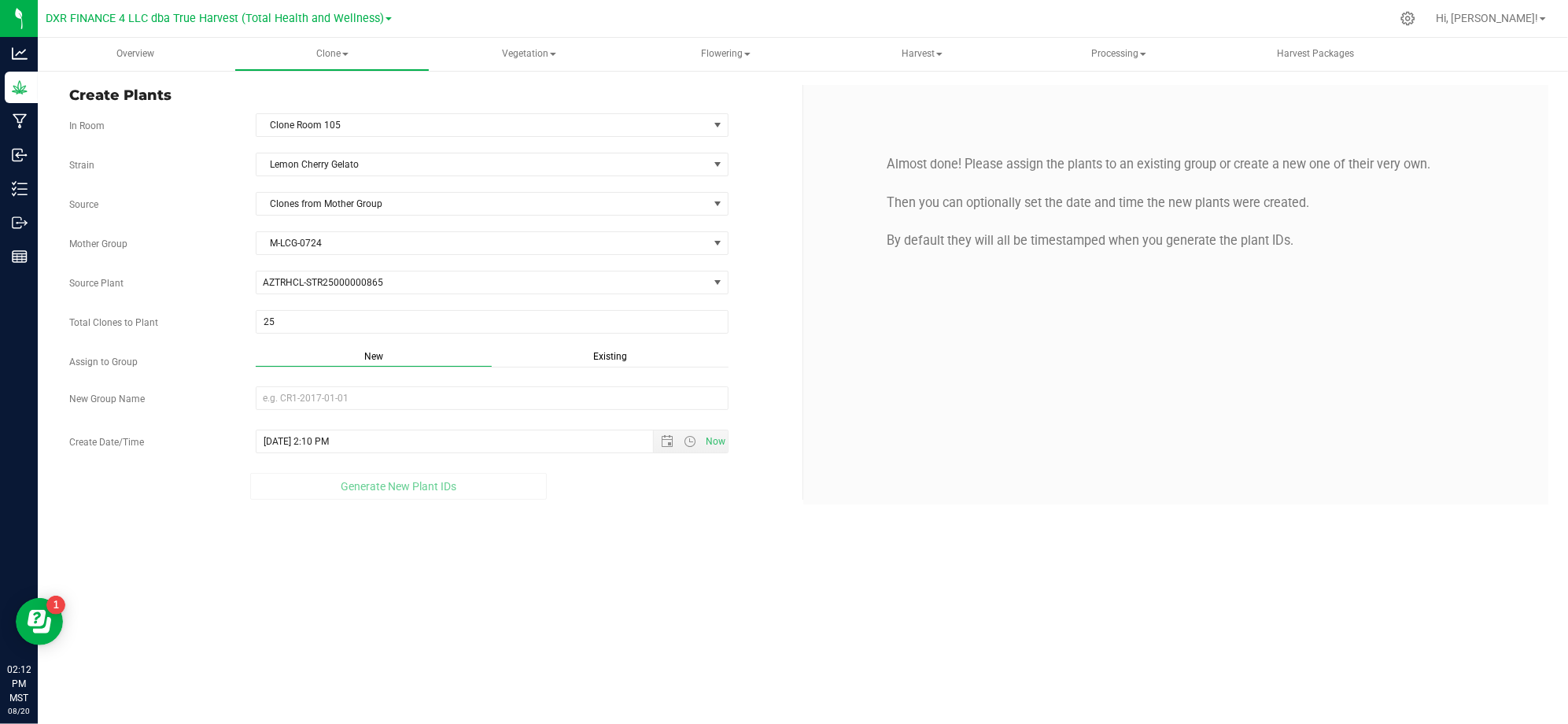
click at [665, 510] on div "Create Plants In Room Clone Room 105 Select room Clone Room 104 Clone Room 105 …" at bounding box center [803, 294] width 1530 height 451
click at [519, 401] on input "New Group Name" at bounding box center [492, 398] width 473 height 24
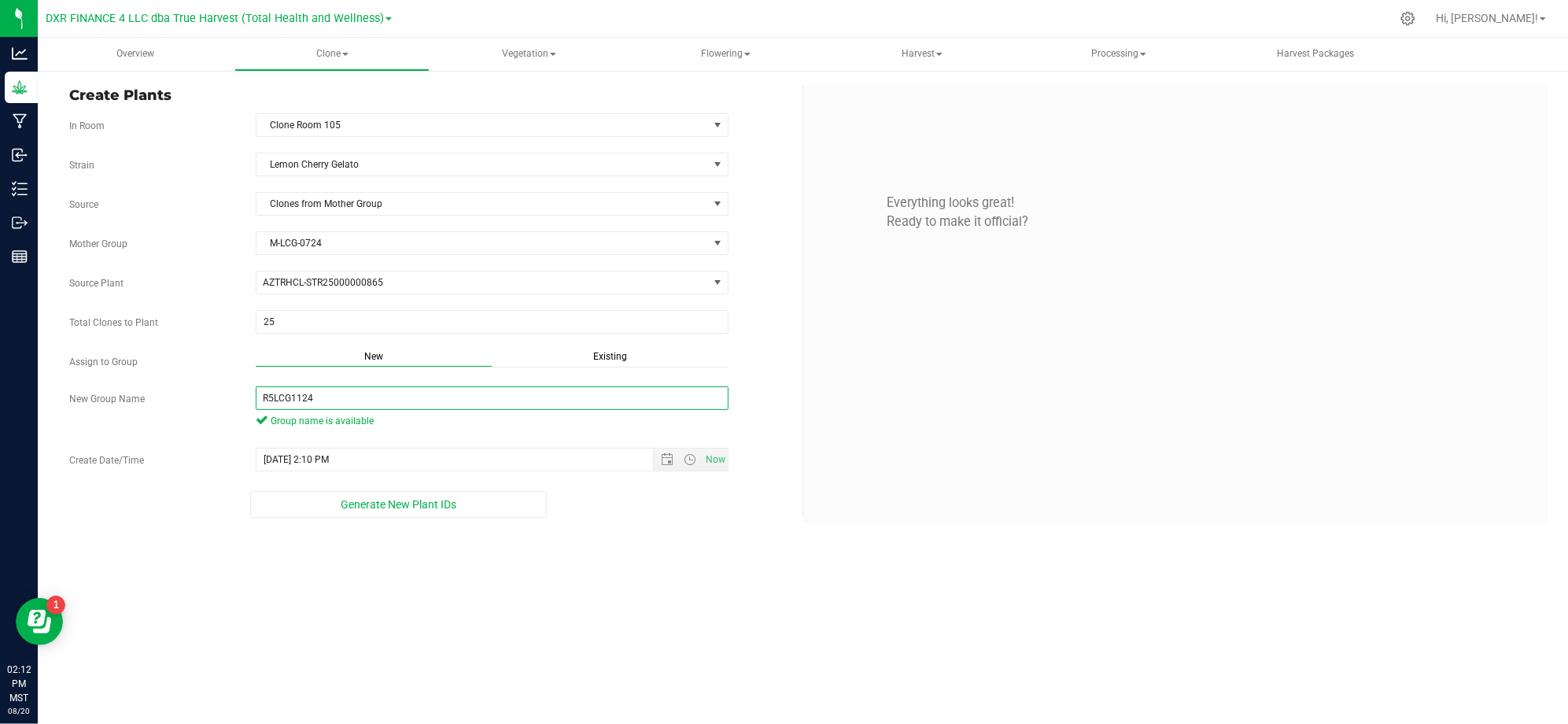
type input "R5LCG1124"
click at [469, 569] on div "Overview Clone Create plants Cloning groups Cloning plants Apply to plants Vege…" at bounding box center [803, 381] width 1530 height 686
click at [643, 508] on div "Generate New Plant IDs" at bounding box center [399, 504] width 659 height 26
click at [665, 460] on span "Open the date view" at bounding box center [666, 459] width 12 height 12
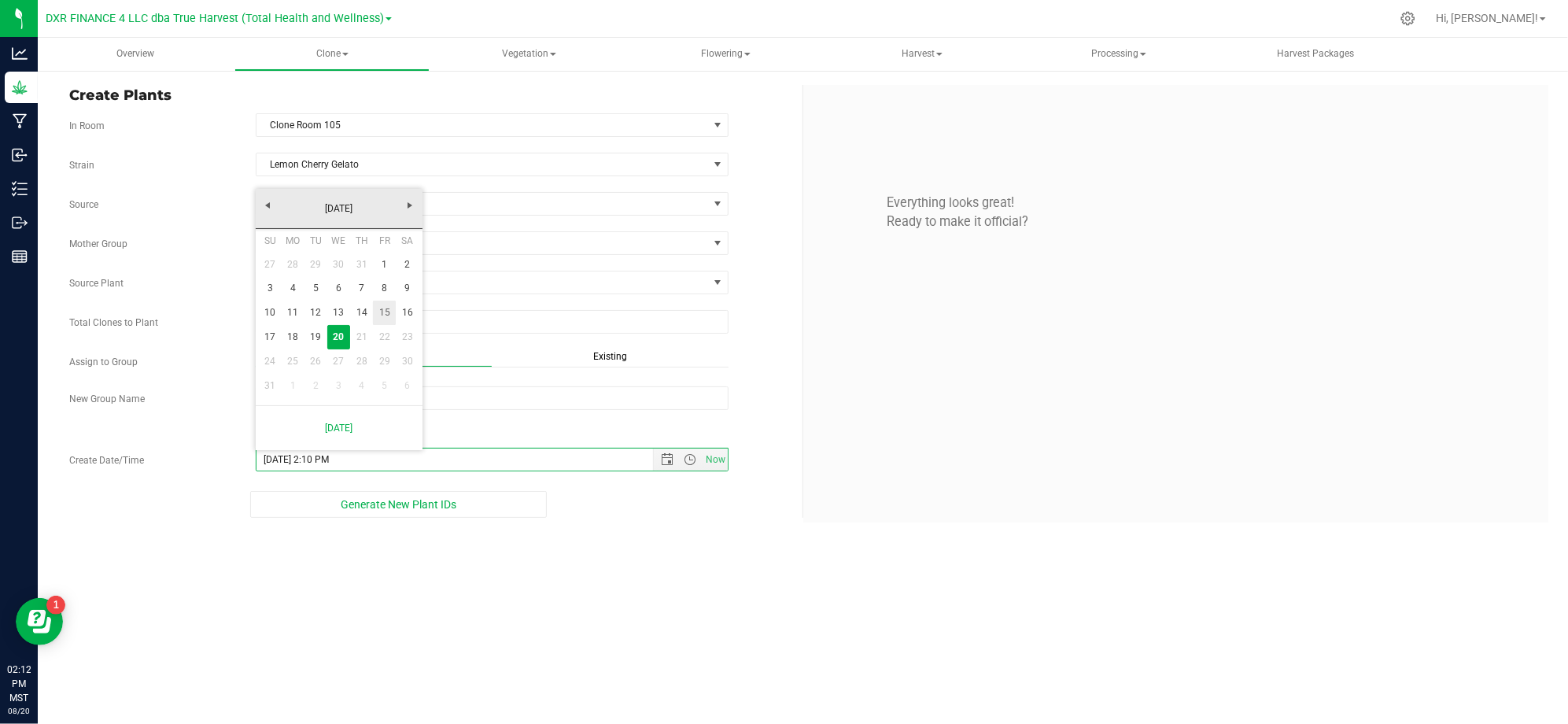
drag, startPoint x: 379, startPoint y: 312, endPoint x: 420, endPoint y: 332, distance: 45.6
click at [379, 311] on link "15" at bounding box center [385, 313] width 23 height 25
type input "8/15/2025 2:10 PM"
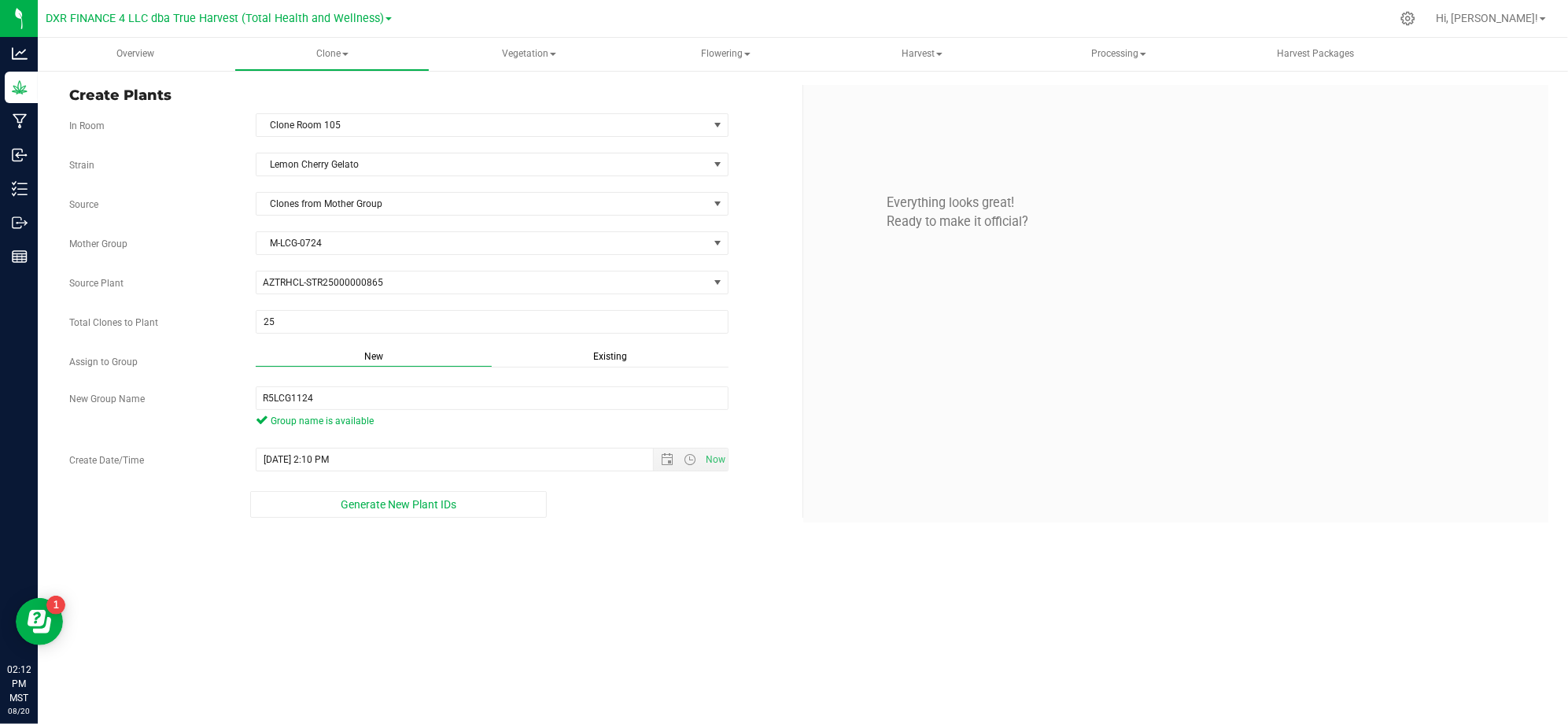
click at [642, 572] on div "Overview Clone Create plants Cloning groups Cloning plants Apply to plants Vege…" at bounding box center [803, 381] width 1530 height 686
drag, startPoint x: 269, startPoint y: 401, endPoint x: 338, endPoint y: 404, distance: 69.1
click at [338, 404] on input "R5LCG1124" at bounding box center [492, 398] width 473 height 24
click at [614, 586] on div "Overview Clone Create plants Cloning groups Cloning plants Apply to plants Vege…" at bounding box center [803, 381] width 1530 height 686
click at [422, 571] on div "Overview Clone Create plants Cloning groups Cloning plants Apply to plants Vege…" at bounding box center [803, 381] width 1530 height 686
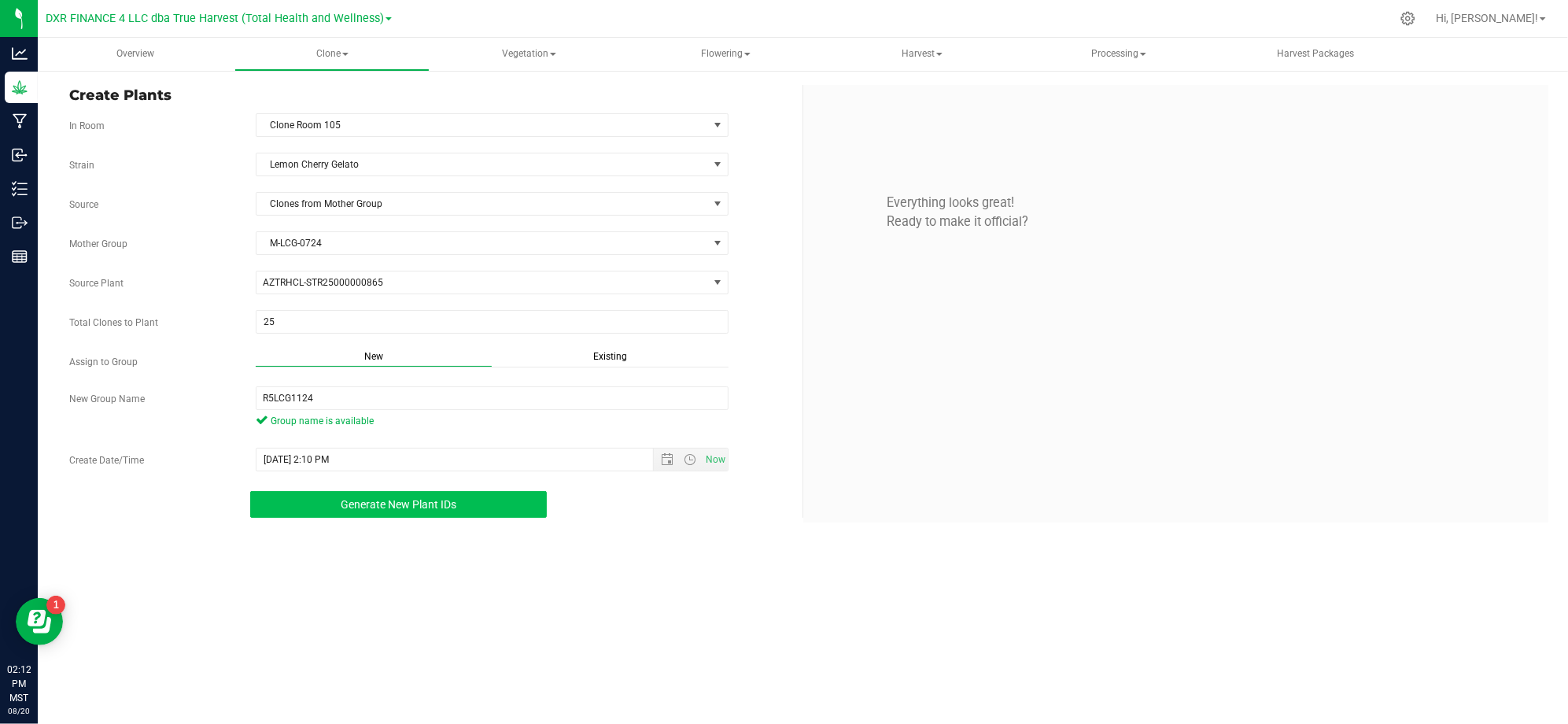
click at [410, 511] on span "Generate New Plant IDs" at bounding box center [399, 504] width 115 height 12
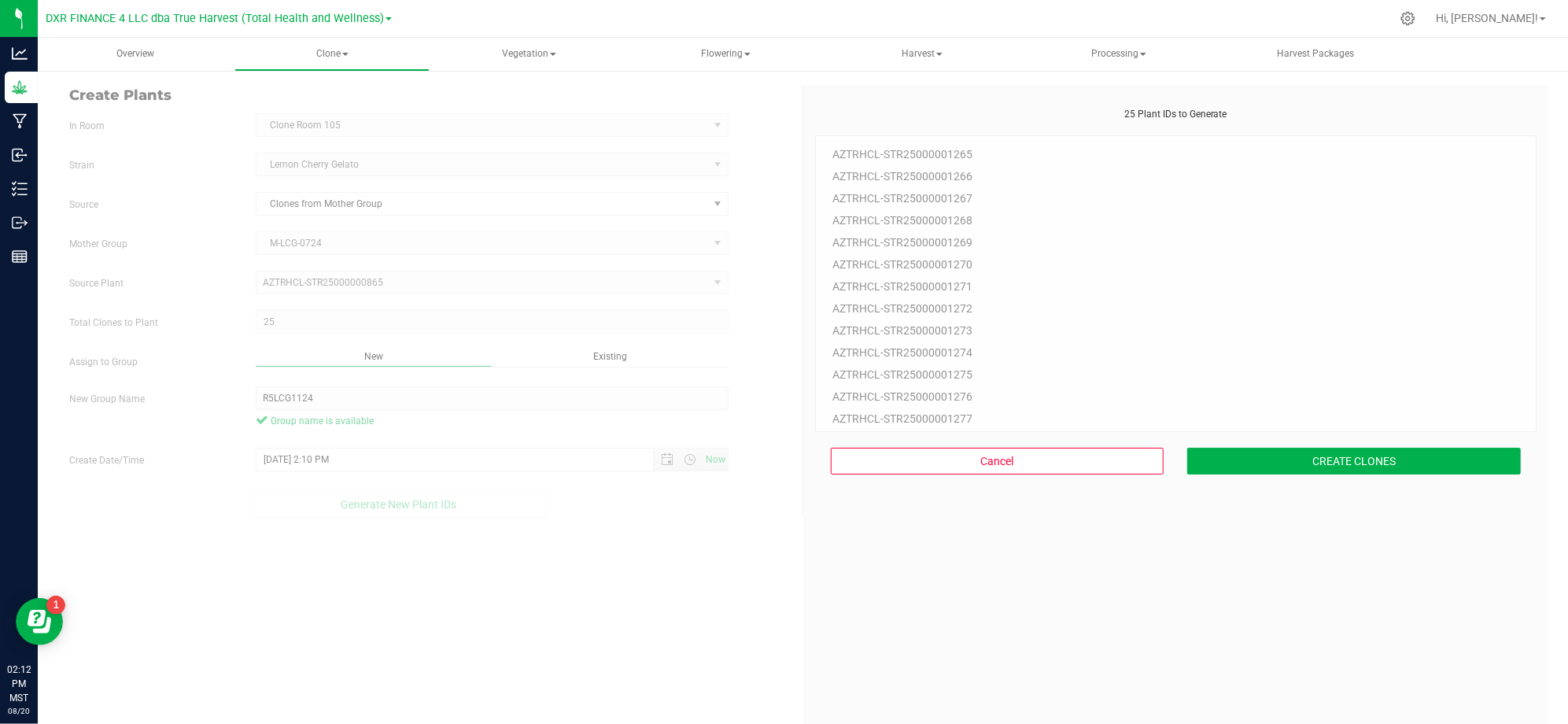
scroll to position [47, 0]
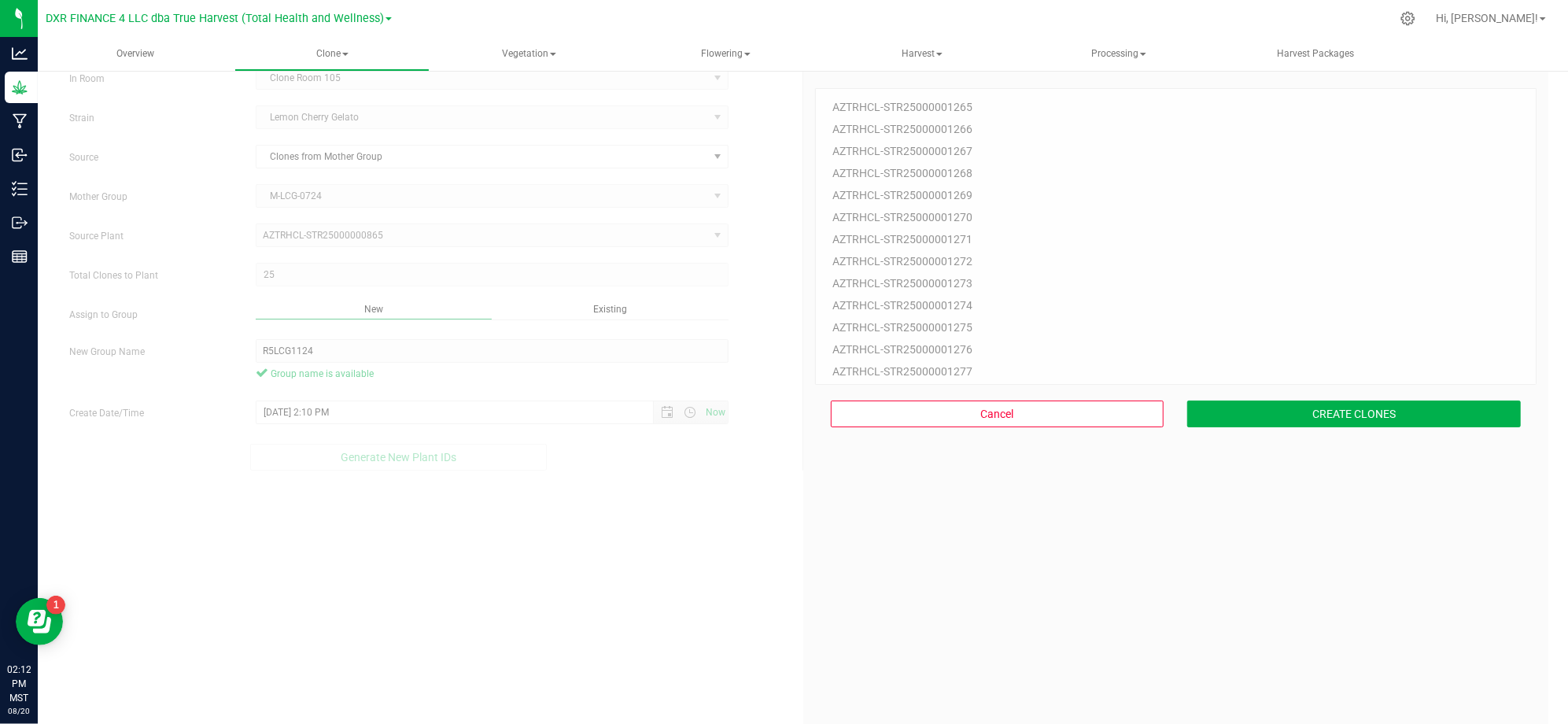
drag, startPoint x: 1070, startPoint y: 574, endPoint x: 1083, endPoint y: 565, distance: 15.8
click at [1071, 574] on div "25 Plant IDs to Generate AZTRHCL-STR25000001265 AZTRHCL-STR25000001266 AZTRHCL-…" at bounding box center [1175, 422] width 722 height 724
click at [1315, 453] on div "25 Plant IDs to Generate AZTRHCL-STR25000001265 AZTRHCL-STR25000001266 AZTRHCL-…" at bounding box center [1175, 422] width 722 height 724
click at [1393, 472] on div "25 Plant IDs to Generate AZTRHCL-STR25000001265 AZTRHCL-STR25000001266 AZTRHCL-…" at bounding box center [1175, 422] width 722 height 724
click at [1385, 425] on button "CREATE CLONES" at bounding box center [1353, 413] width 334 height 26
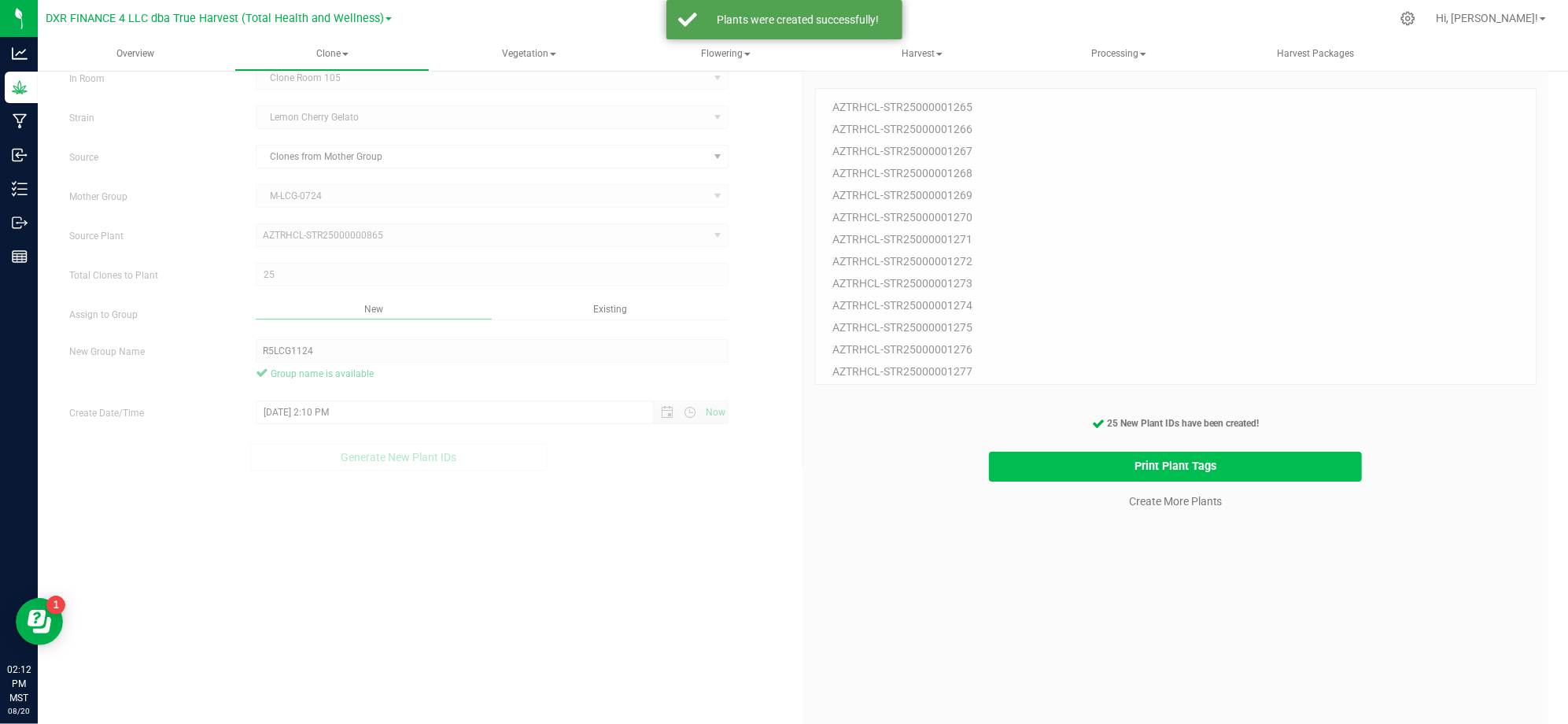
click at [1101, 466] on button "Print Plant Tags" at bounding box center [1175, 466] width 373 height 30
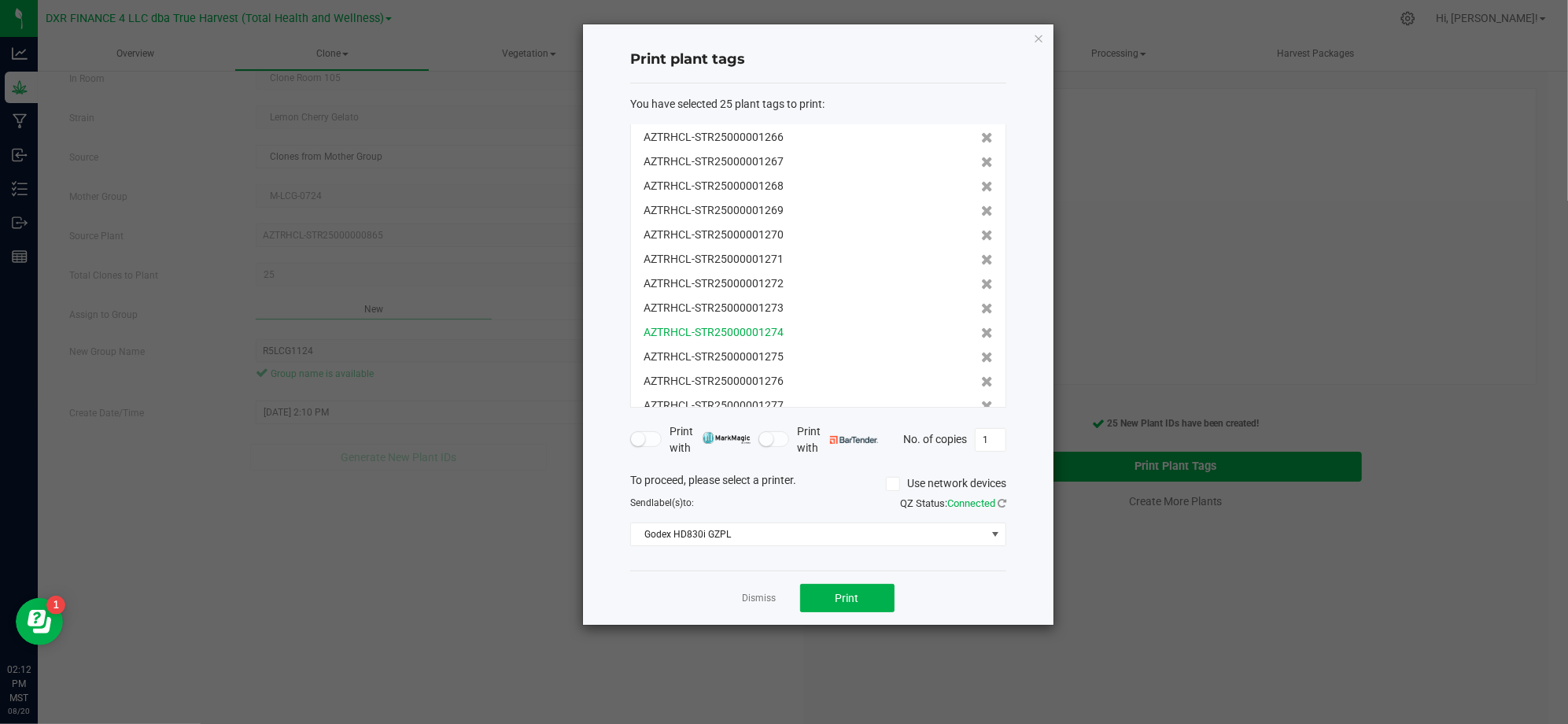
scroll to position [0, 0]
click at [867, 596] on button "Print" at bounding box center [847, 598] width 95 height 28
drag, startPoint x: 671, startPoint y: 609, endPoint x: 769, endPoint y: 583, distance: 101.4
click at [672, 608] on div "Dismiss Print" at bounding box center [818, 597] width 376 height 54
click at [738, 588] on div "Dismiss Print" at bounding box center [818, 597] width 376 height 54
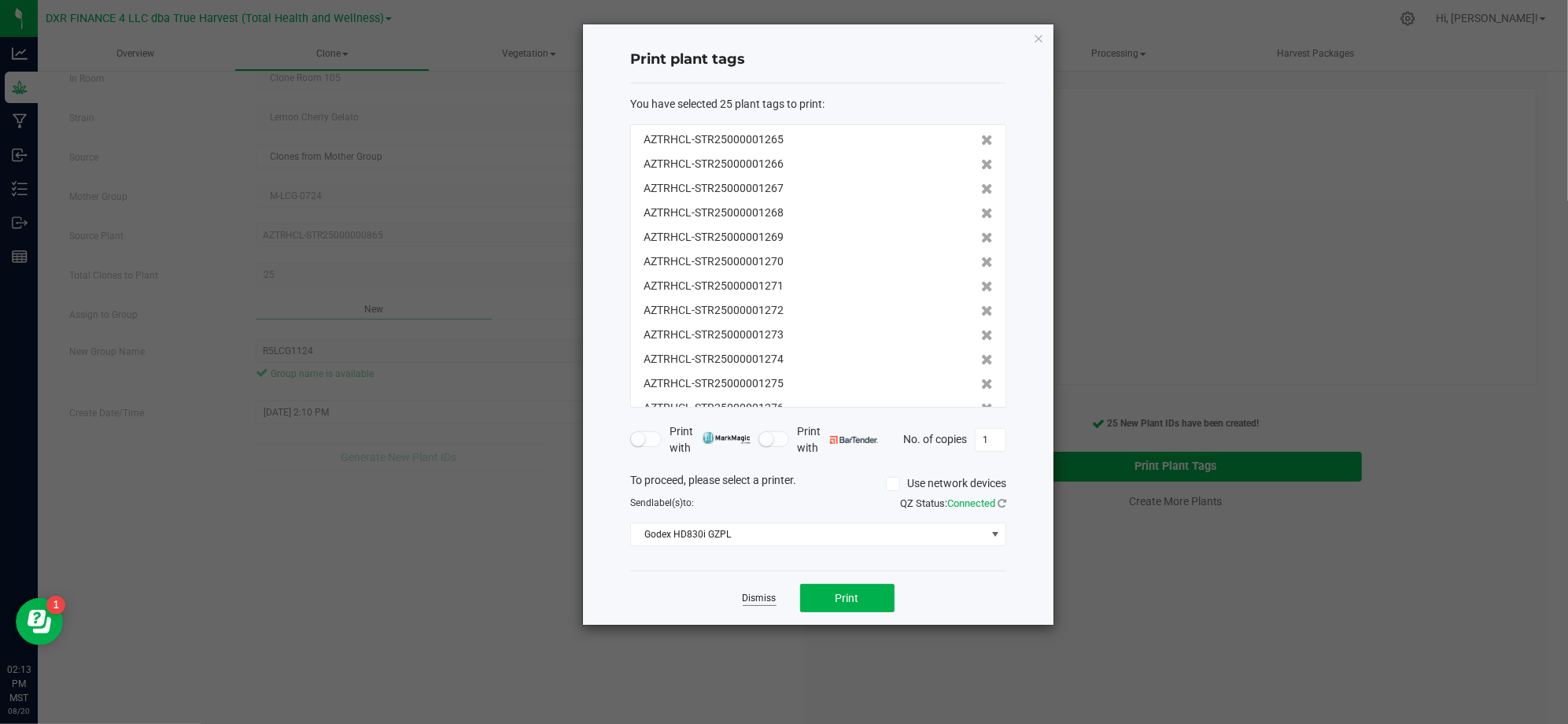
click at [749, 596] on link "Dismiss" at bounding box center [759, 598] width 34 height 13
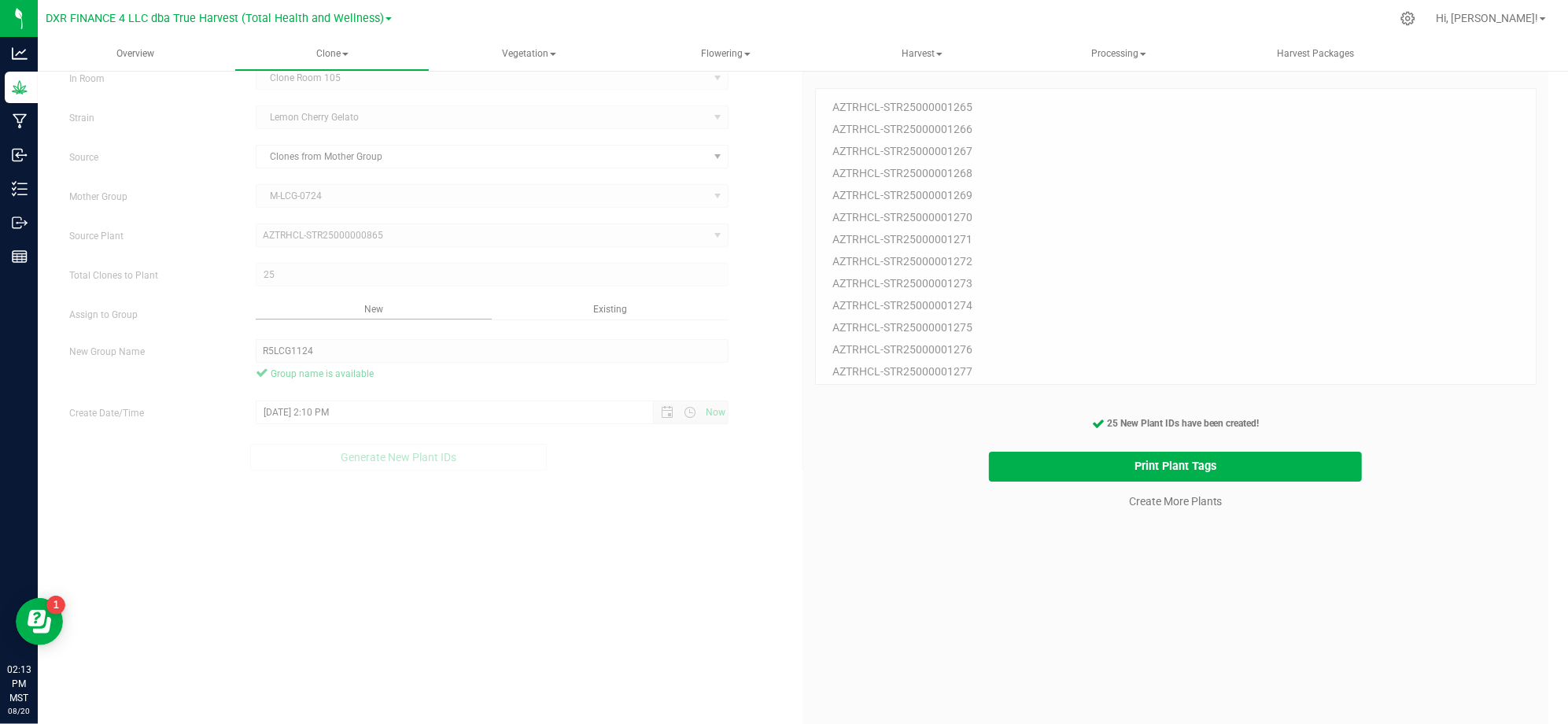
click at [697, 610] on div "Create Plants In Room Clone Room 105 Select room Clone Room 104 Clone Room 105 …" at bounding box center [803, 410] width 1491 height 745
click at [963, 677] on div "25 Plant IDs to Generate AZTRHCL-STR25000001265 AZTRHCL-STR25000001266 AZTRHCL-…" at bounding box center [1175, 422] width 722 height 724
click at [1113, 581] on div "25 Plant IDs to Generate AZTRHCL-STR25000001265 AZTRHCL-STR25000001266 AZTRHCL-…" at bounding box center [1175, 422] width 722 height 724
click at [1169, 502] on link "Create More Plants" at bounding box center [1176, 501] width 94 height 16
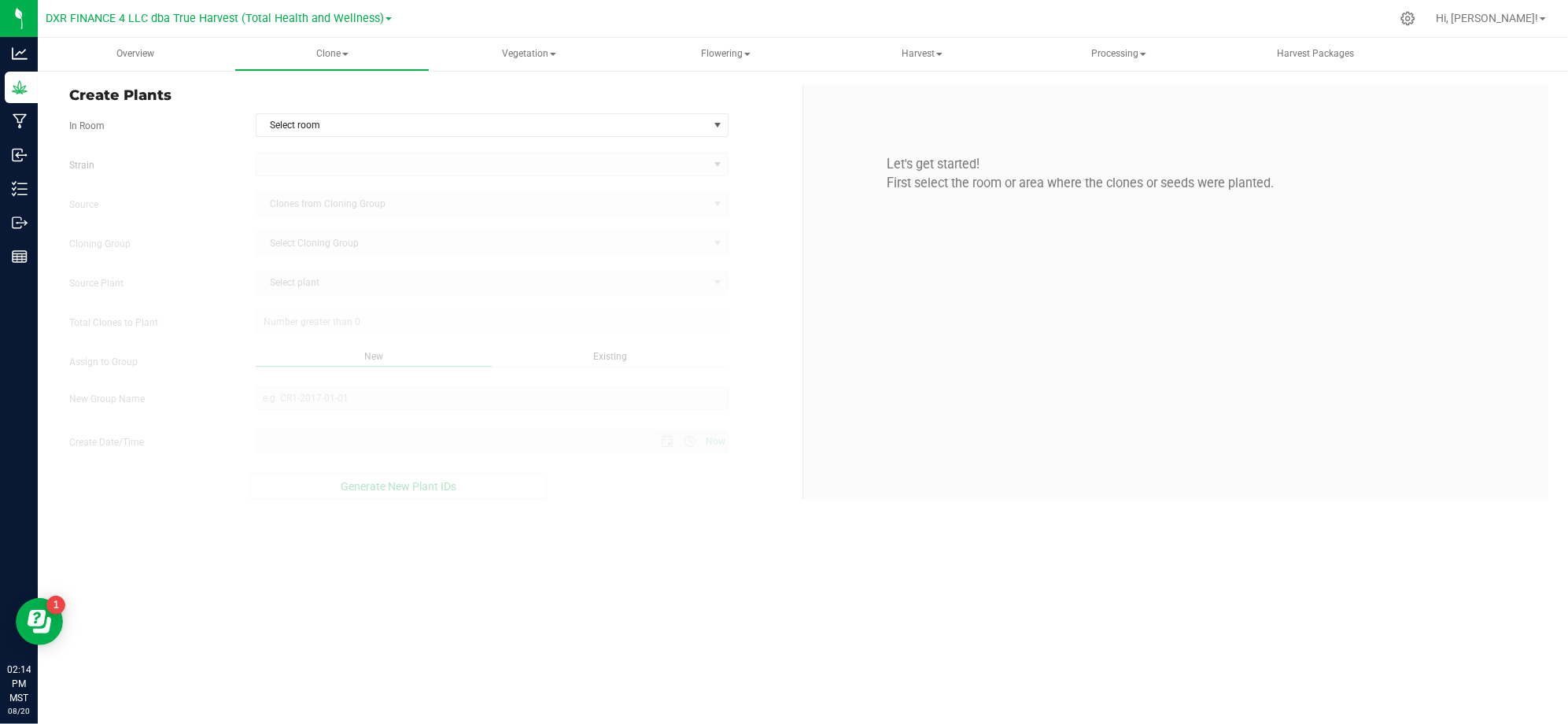
type input "8/20/2025 2:14 PM"
click at [804, 133] on div "Let's get started! First select the room or area where the clones or seeds were…" at bounding box center [1175, 294] width 745 height 419
click at [653, 129] on span "Select room" at bounding box center [482, 124] width 451 height 22
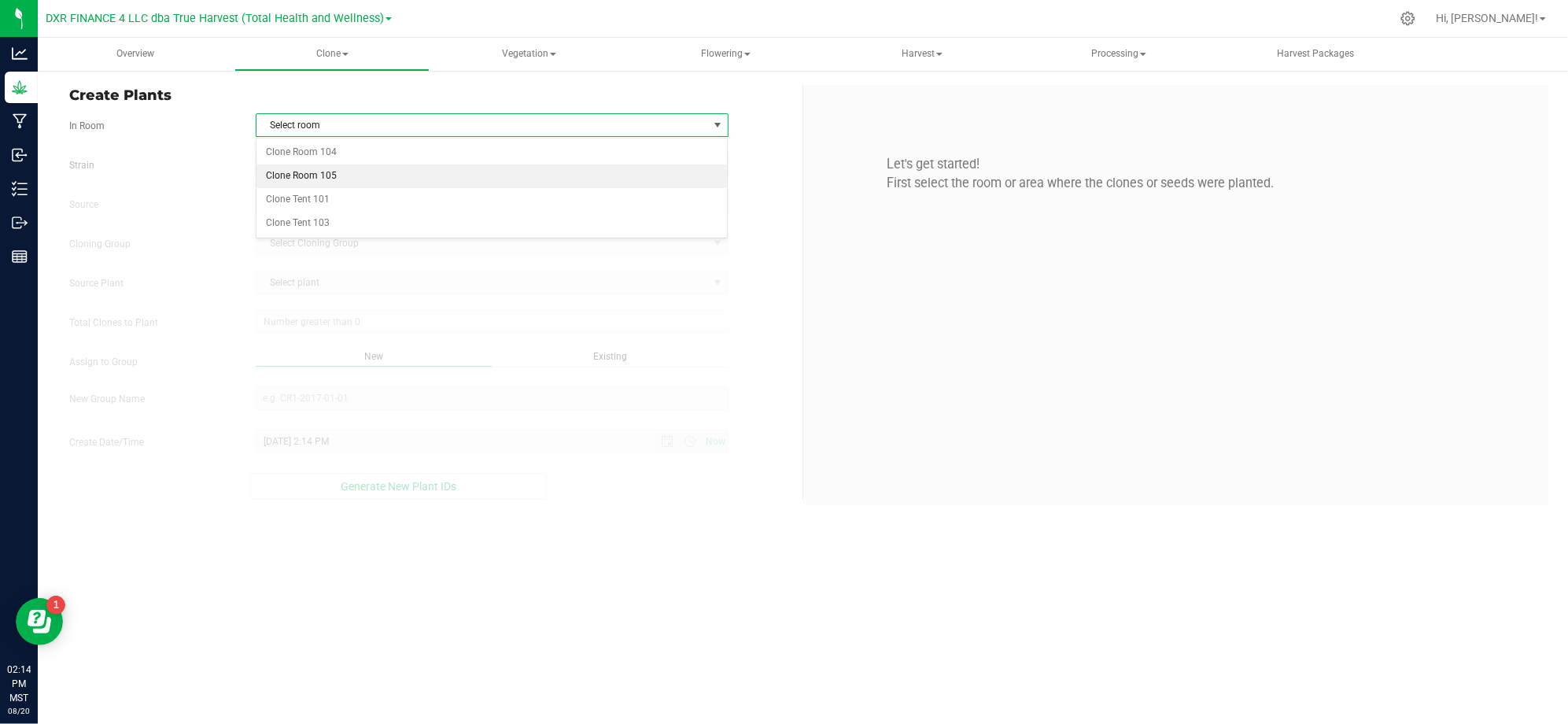
click at [378, 180] on li "Clone Room 105" at bounding box center [492, 176] width 471 height 24
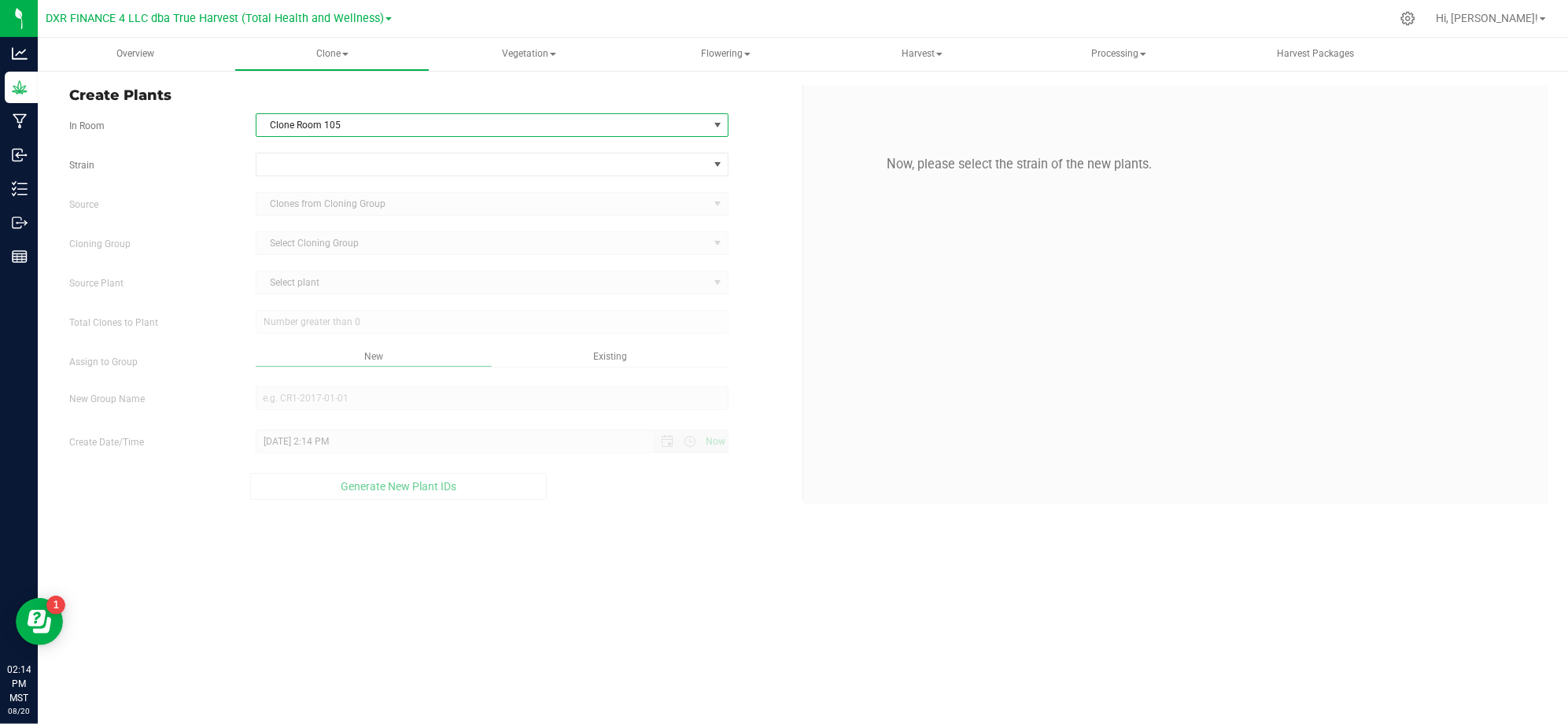
drag, startPoint x: 173, startPoint y: 146, endPoint x: 250, endPoint y: 147, distance: 77.0
click at [177, 146] on form "In Room Clone Room 105 Select room Clone Room 104 Clone Room 105 Clone Tent 101…" at bounding box center [430, 306] width 721 height 386
click at [272, 158] on span at bounding box center [482, 164] width 451 height 22
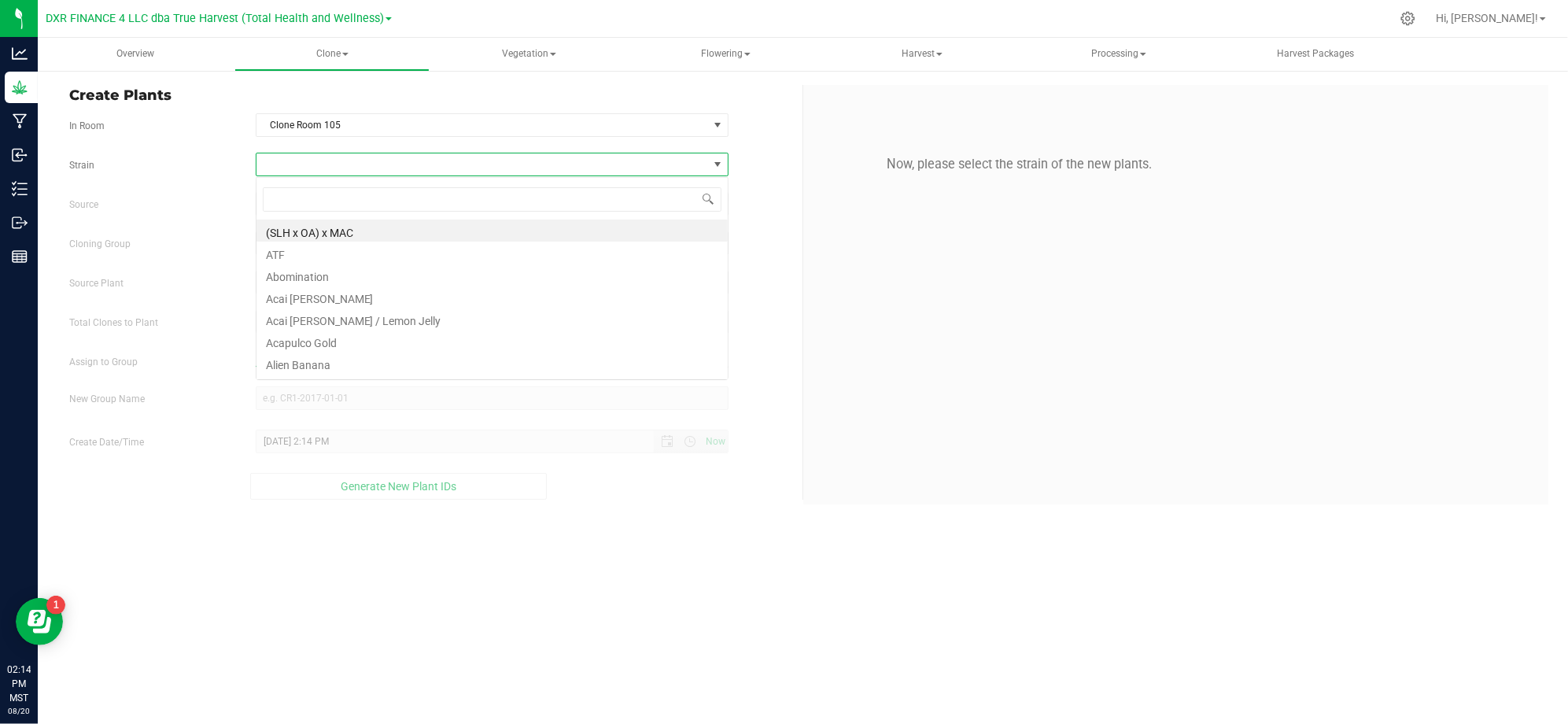
scroll to position [24, 472]
type input "ry ge"
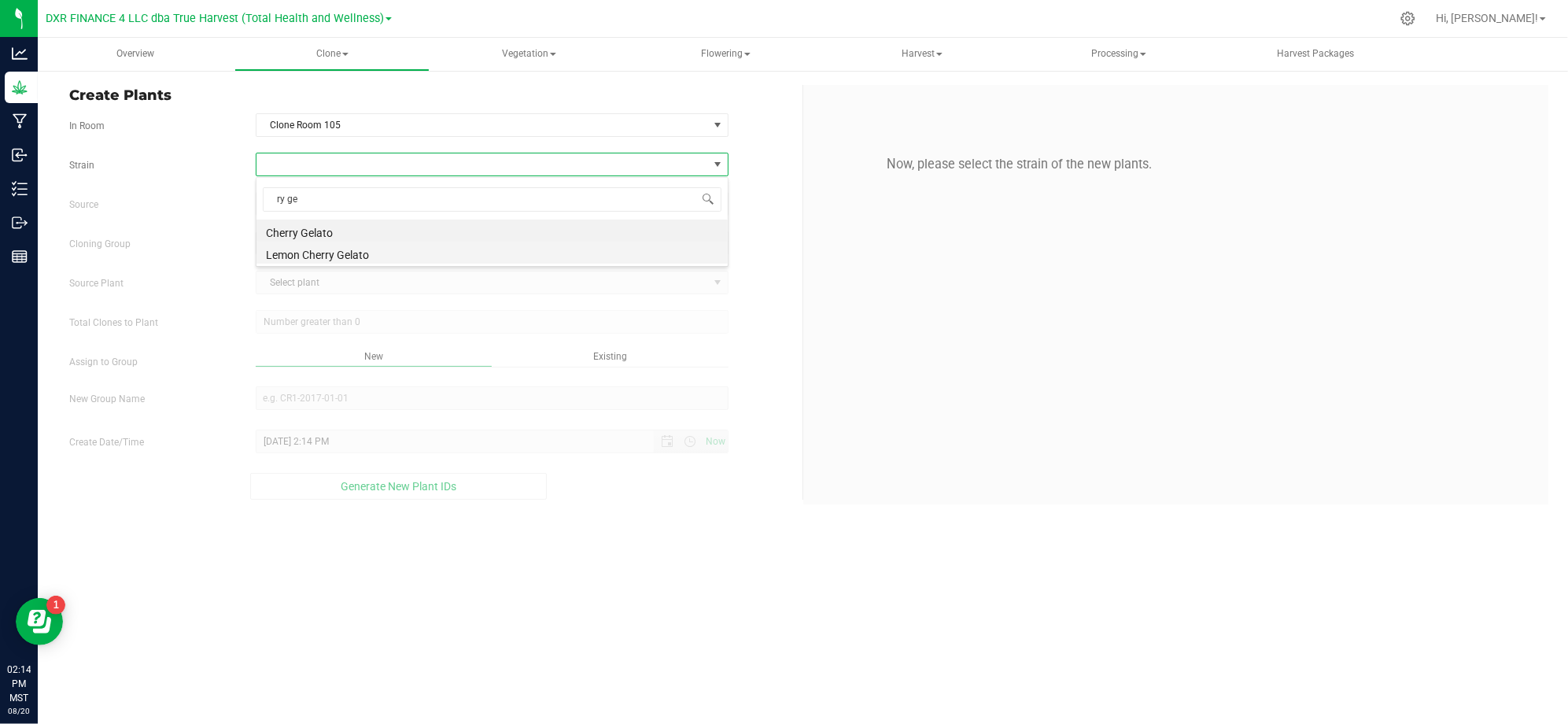
click at [310, 254] on li "Lemon Cherry Gelato" at bounding box center [492, 252] width 471 height 22
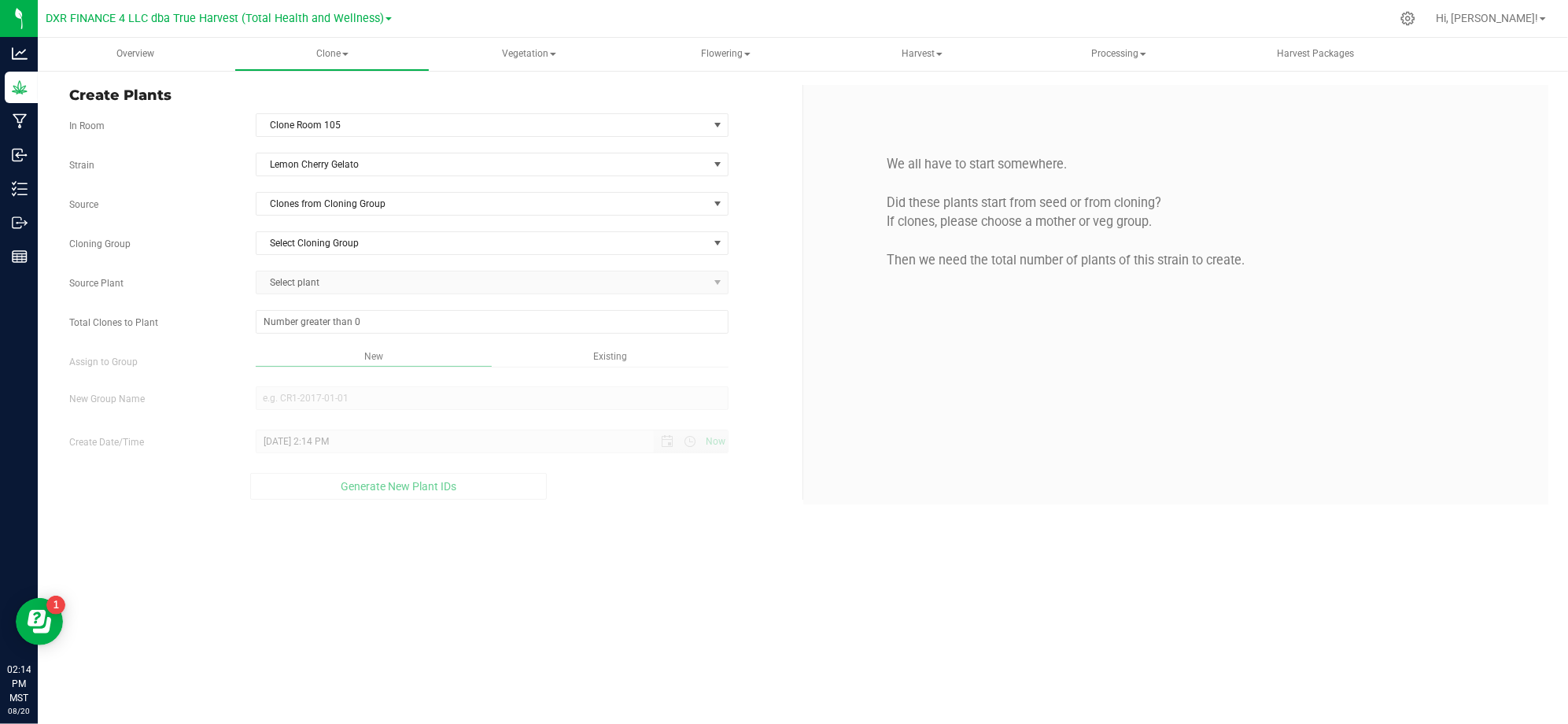
drag, startPoint x: 149, startPoint y: 231, endPoint x: 319, endPoint y: 213, distance: 171.0
click at [323, 213] on span "Clones from Cloning Group" at bounding box center [482, 203] width 451 height 22
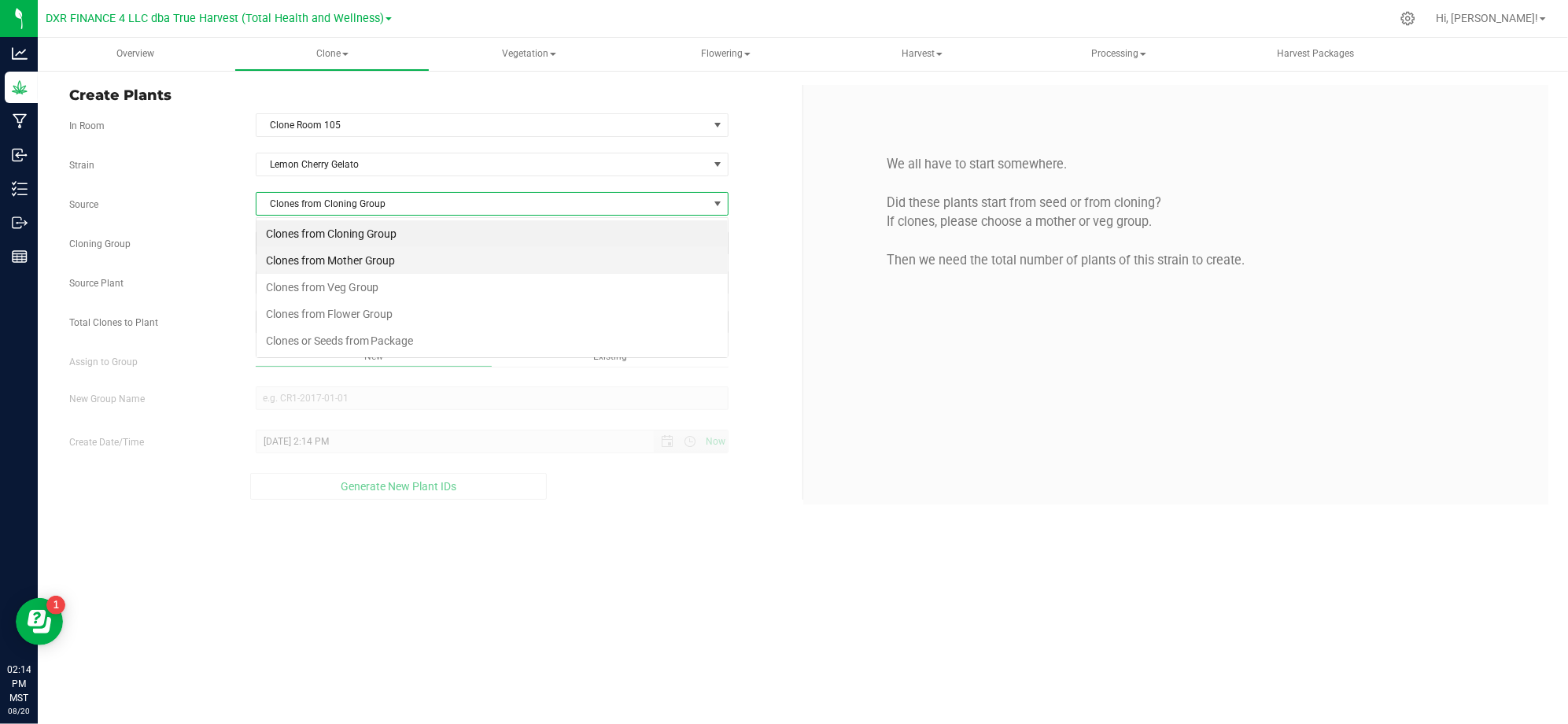
scroll to position [24, 472]
click at [357, 265] on li "Clones from Mother Group" at bounding box center [492, 260] width 471 height 26
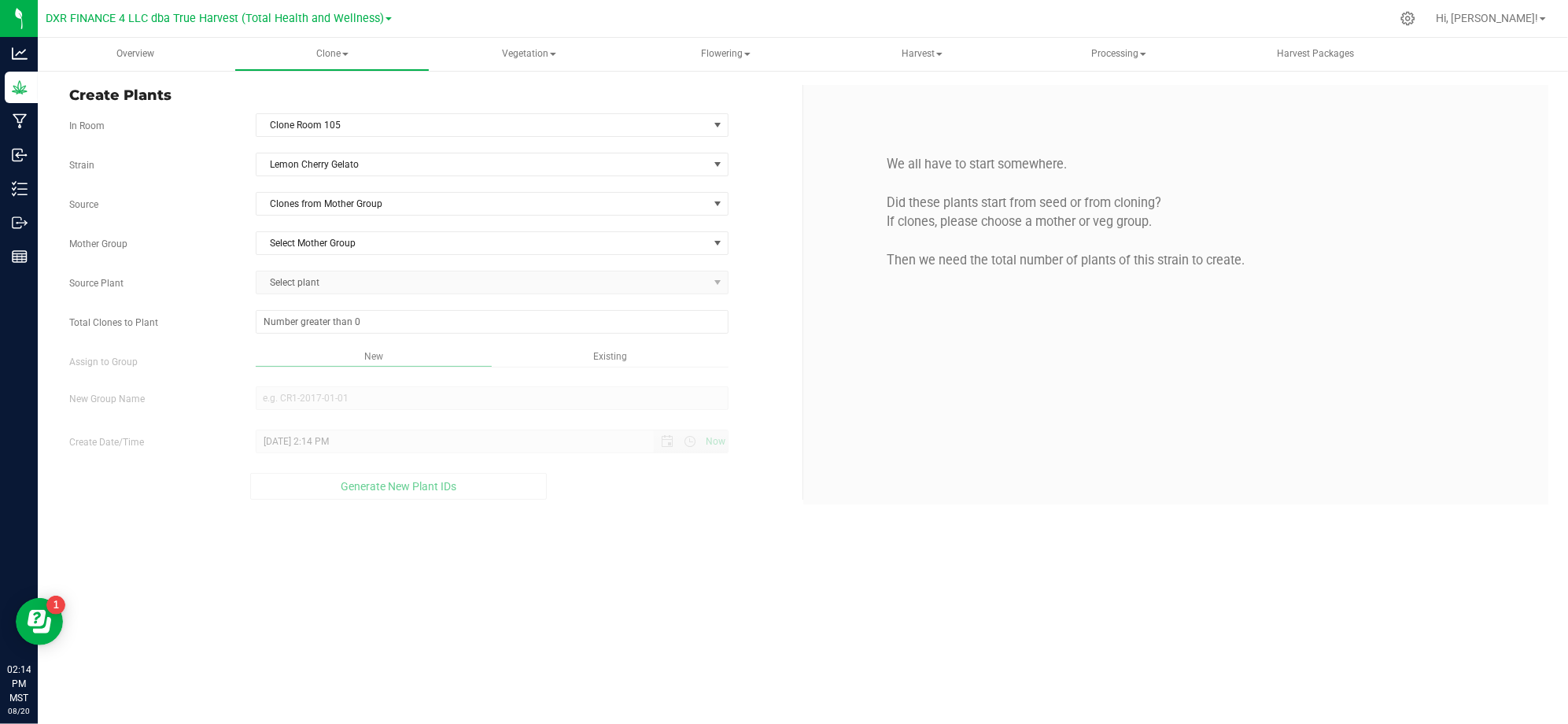
drag, startPoint x: 151, startPoint y: 212, endPoint x: 211, endPoint y: 211, distance: 60.0
click at [161, 211] on label "Source" at bounding box center [151, 204] width 186 height 14
click at [291, 244] on span "Select Mother Group" at bounding box center [482, 243] width 451 height 22
click at [341, 261] on li "M-LCG-0724" at bounding box center [492, 272] width 471 height 24
drag, startPoint x: 180, startPoint y: 289, endPoint x: 214, endPoint y: 282, distance: 34.7
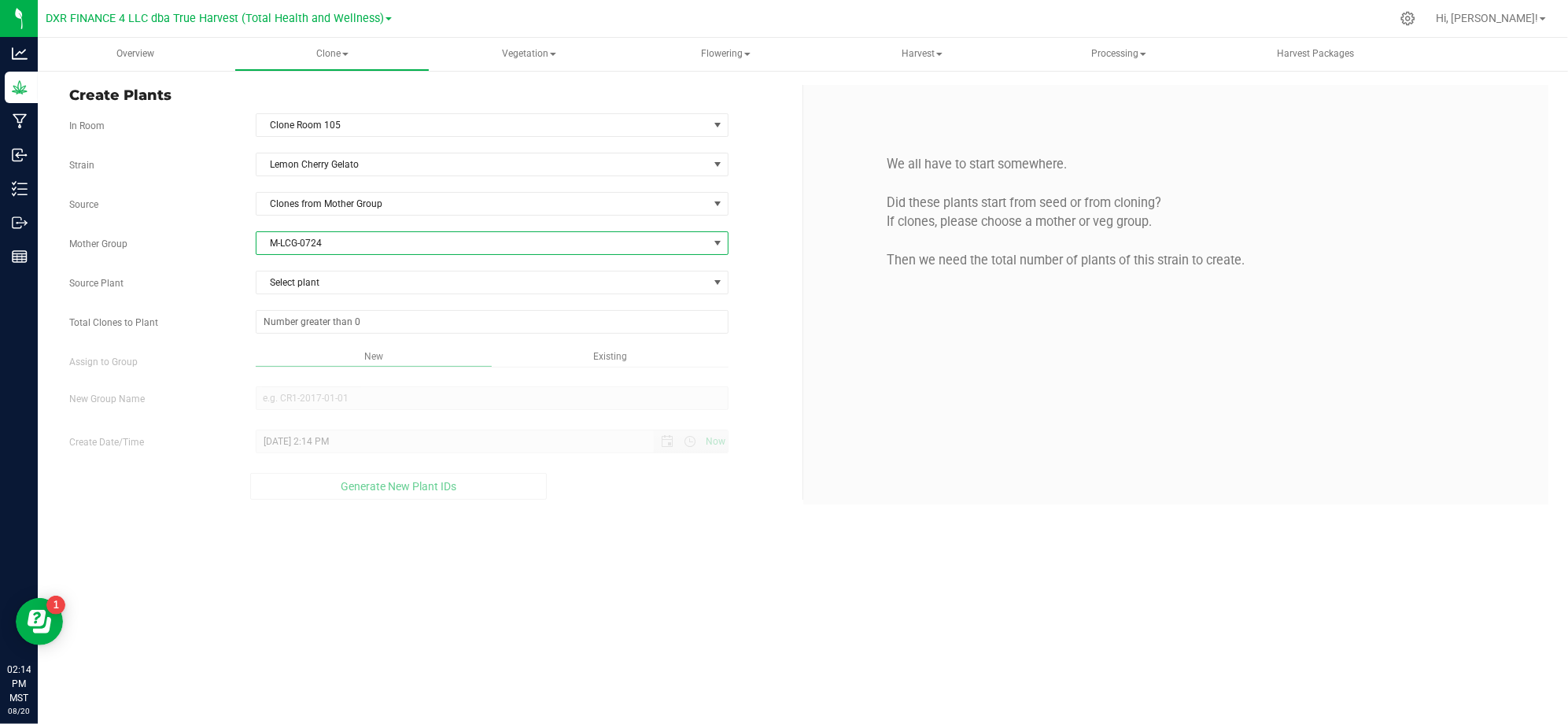
click at [180, 289] on label "Source Plant" at bounding box center [151, 283] width 186 height 14
click at [315, 283] on span "Select plant" at bounding box center [482, 283] width 451 height 22
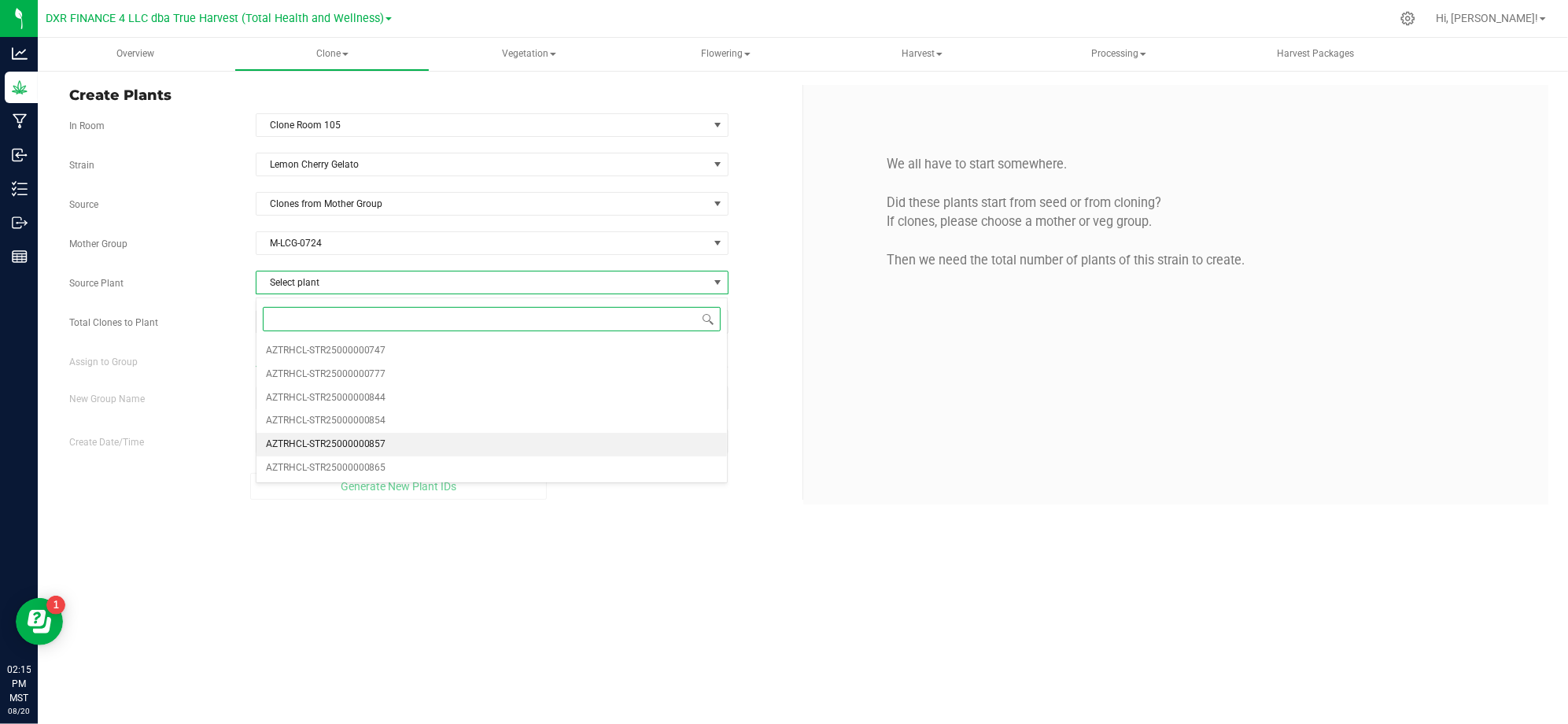
click at [427, 453] on li "AZTRHCL-STR25000000857" at bounding box center [492, 444] width 471 height 24
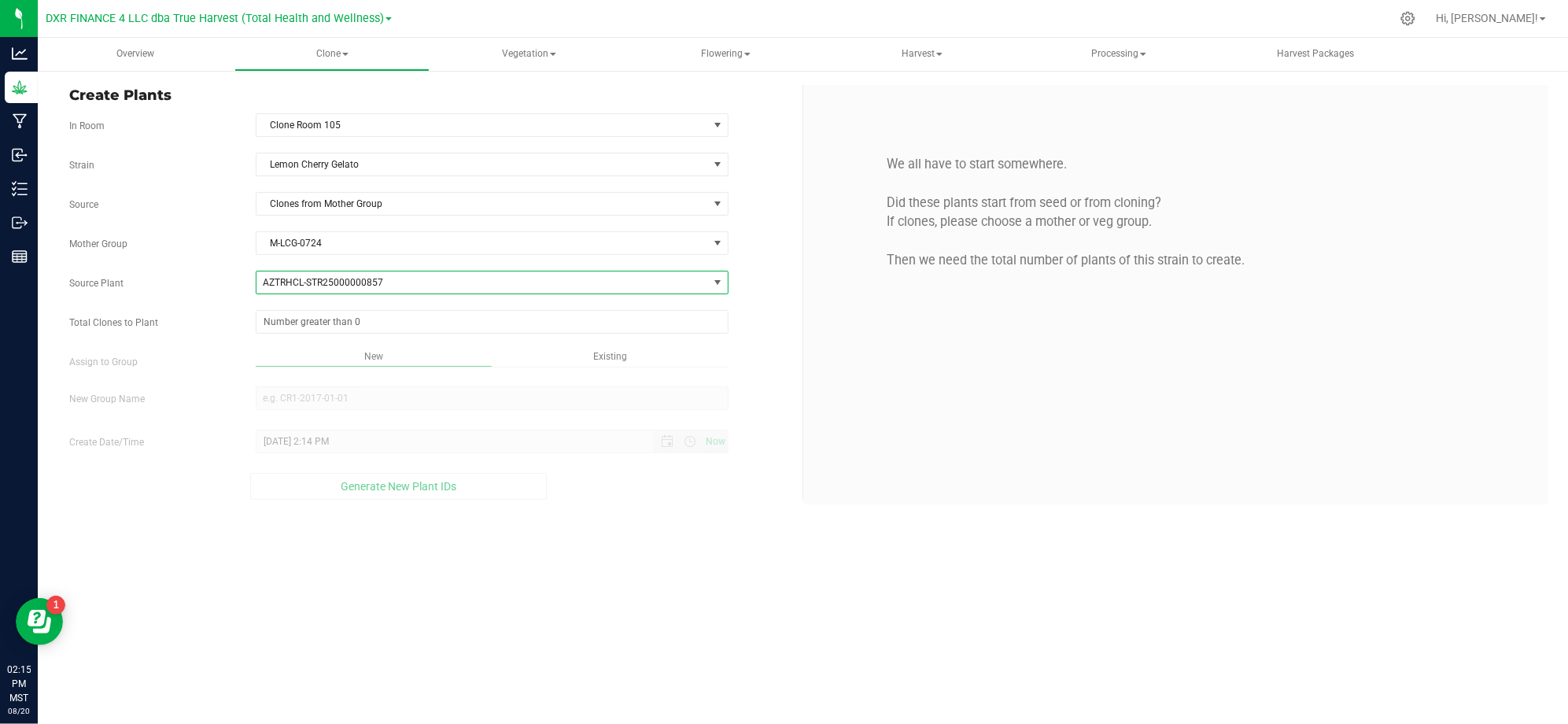
drag, startPoint x: 166, startPoint y: 264, endPoint x: 296, endPoint y: 296, distance: 133.9
click at [168, 264] on div "Strain Lemon Cherry Gelato Source Clones from Mother Group Mother Group M-LCG-0…" at bounding box center [430, 325] width 721 height 347
click at [332, 323] on span at bounding box center [492, 321] width 473 height 24
type input "50"
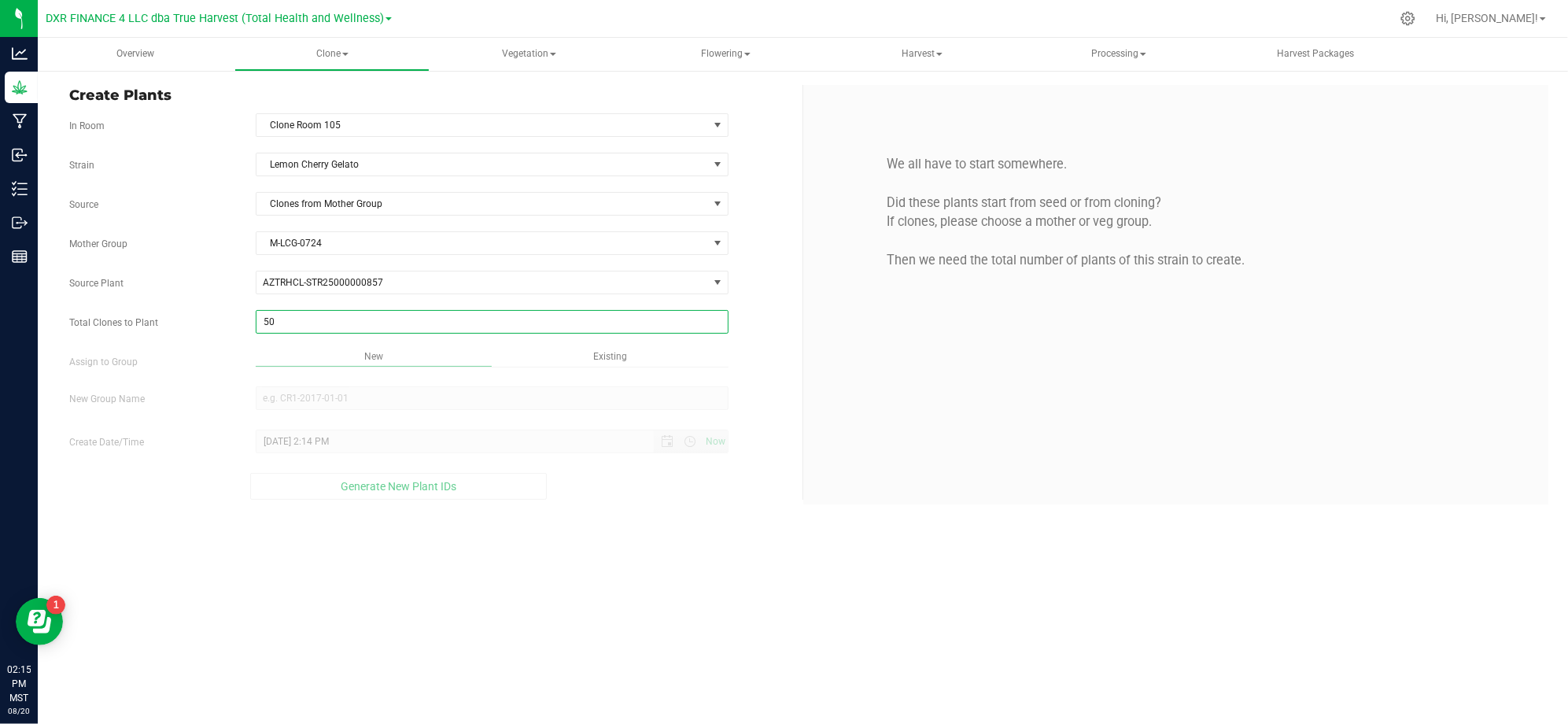
click at [646, 554] on div "Overview Clone Create plants Cloning groups Cloning plants Apply to plants Vege…" at bounding box center [803, 381] width 1530 height 686
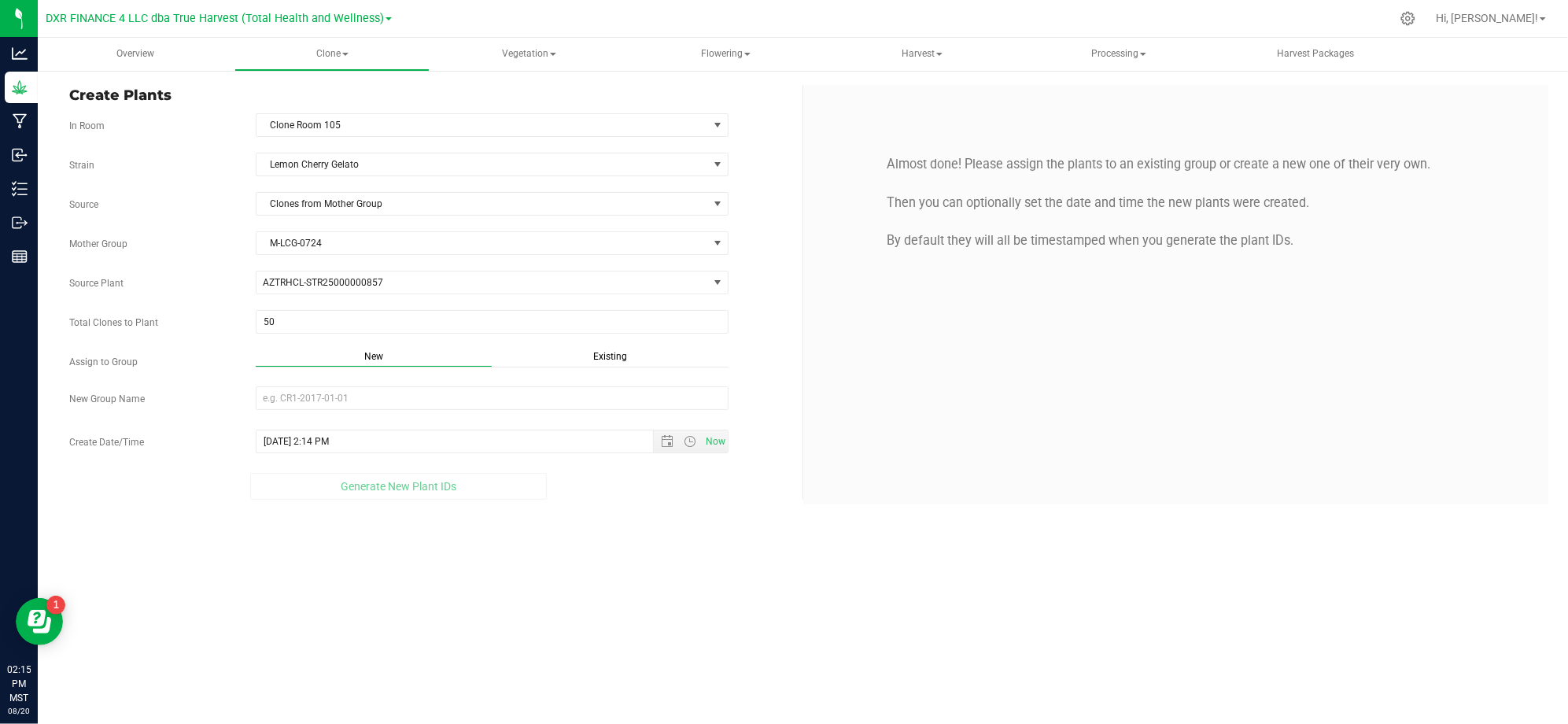
click at [608, 356] on span "Existing" at bounding box center [609, 356] width 34 height 11
click at [480, 408] on span "Select Plant Group" at bounding box center [482, 398] width 451 height 22
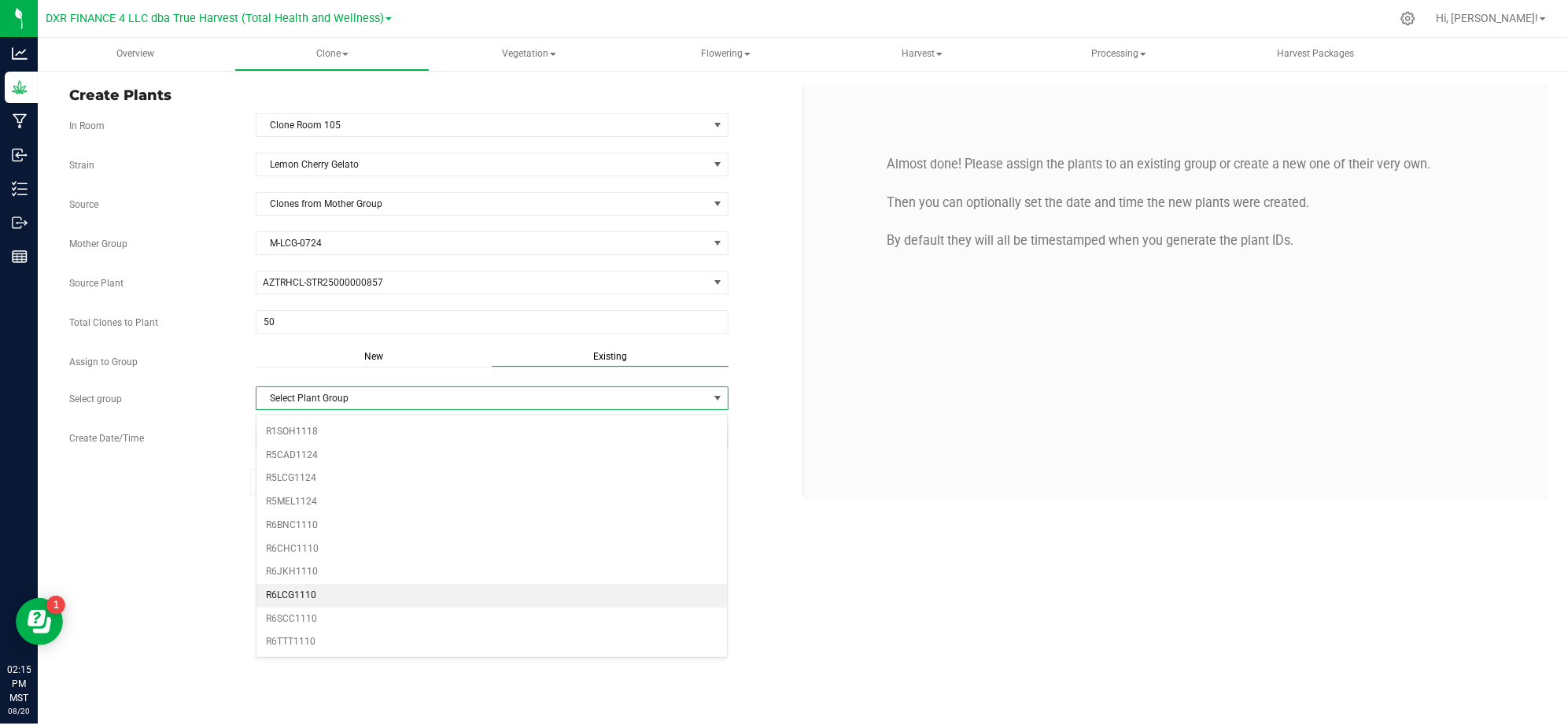
scroll to position [504, 0]
click at [312, 474] on li "R5LCG1124" at bounding box center [492, 478] width 471 height 24
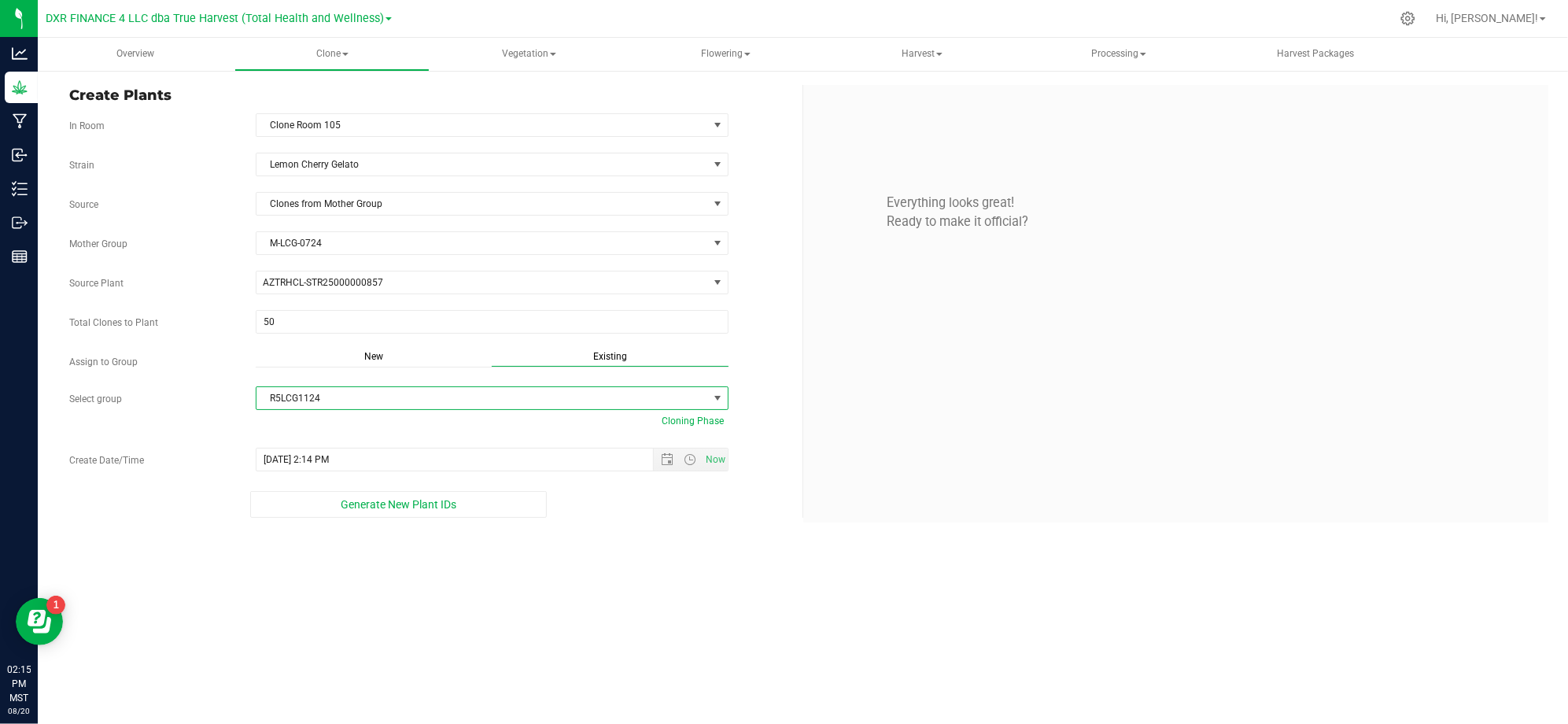
drag, startPoint x: 650, startPoint y: 637, endPoint x: 633, endPoint y: 511, distance: 127.1
click at [649, 633] on div "Overview Clone Create plants Cloning groups Cloning plants Apply to plants Vege…" at bounding box center [803, 381] width 1530 height 686
click at [665, 533] on div "Create Plants In Room Clone Room 105 Select room Clone Room 104 Clone Room 105 …" at bounding box center [803, 303] width 1530 height 469
click at [351, 649] on div "Overview Clone Create plants Cloning groups Cloning plants Apply to plants Vege…" at bounding box center [803, 381] width 1530 height 686
click at [660, 465] on span "Open the date view" at bounding box center [666, 459] width 12 height 12
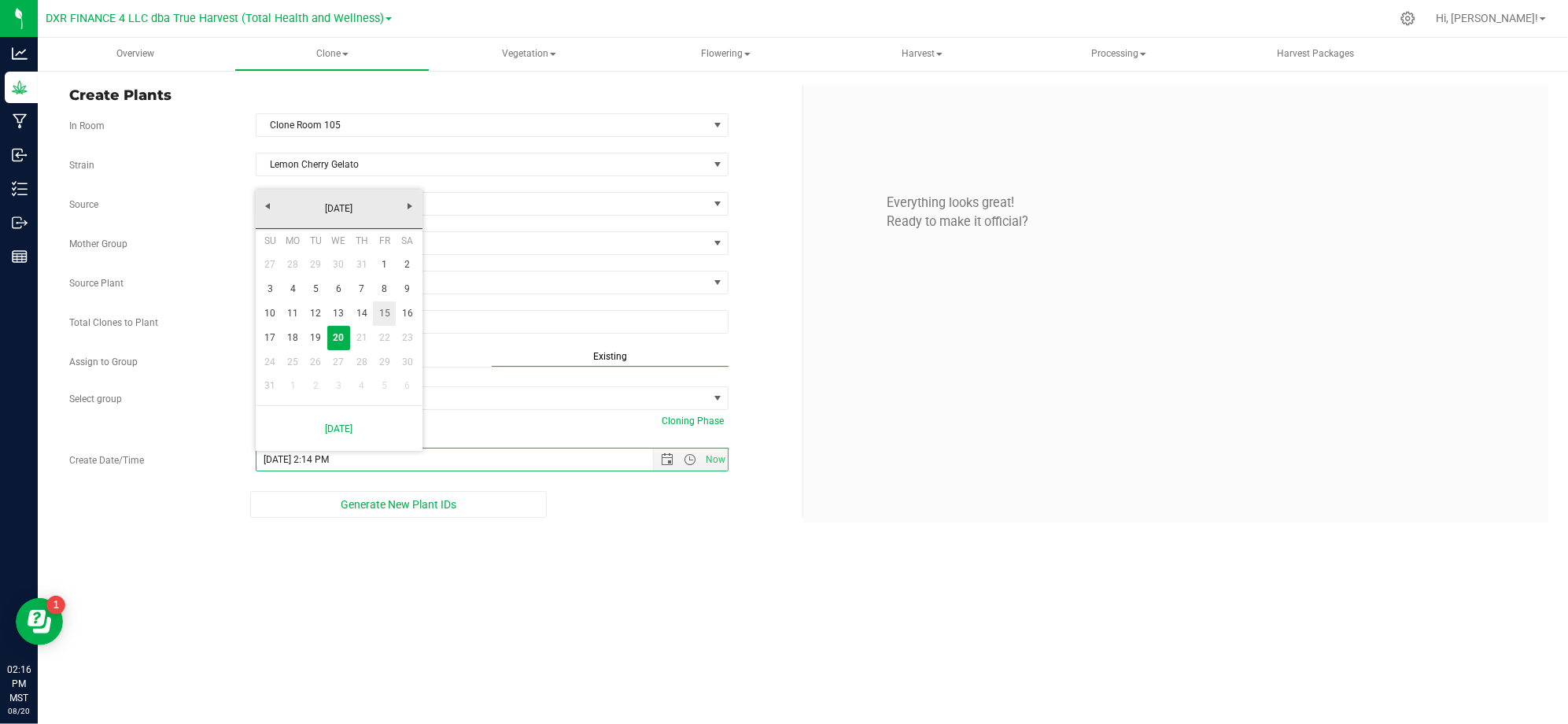
click at [384, 312] on link "15" at bounding box center [385, 314] width 23 height 25
type input "8/15/2025 2:14 PM"
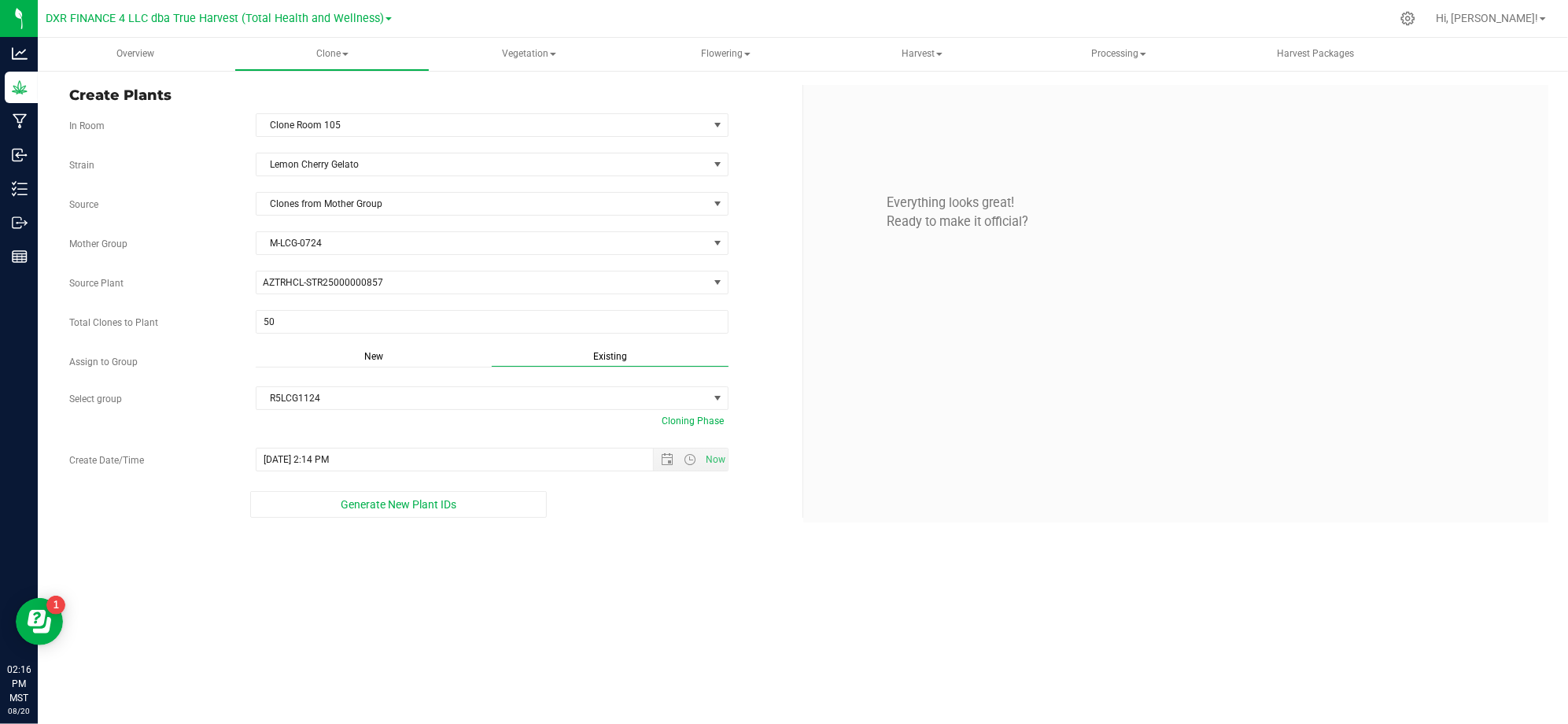
click at [674, 580] on div "Overview Clone Create plants Cloning groups Cloning plants Apply to plants Vege…" at bounding box center [803, 381] width 1530 height 686
drag, startPoint x: 491, startPoint y: 576, endPoint x: 488, endPoint y: 558, distance: 18.2
click at [492, 572] on div "Overview Clone Create plants Cloning groups Cloning plants Apply to plants Vege…" at bounding box center [803, 381] width 1530 height 686
drag, startPoint x: 527, startPoint y: 623, endPoint x: 368, endPoint y: 536, distance: 181.2
click at [520, 615] on div "Overview Clone Create plants Cloning groups Cloning plants Apply to plants Vege…" at bounding box center [803, 381] width 1530 height 686
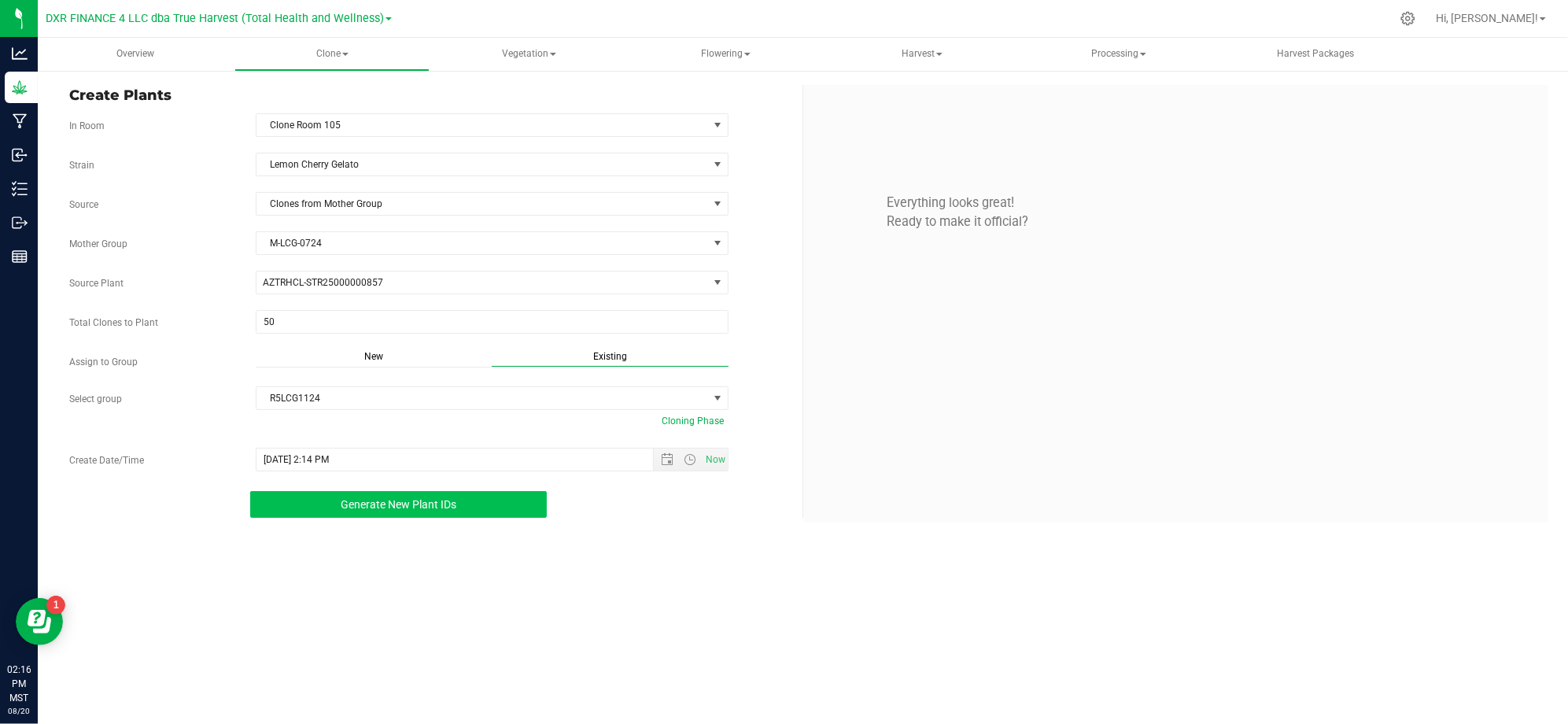
click at [341, 507] on span "Generate New Plant IDs" at bounding box center [399, 504] width 115 height 12
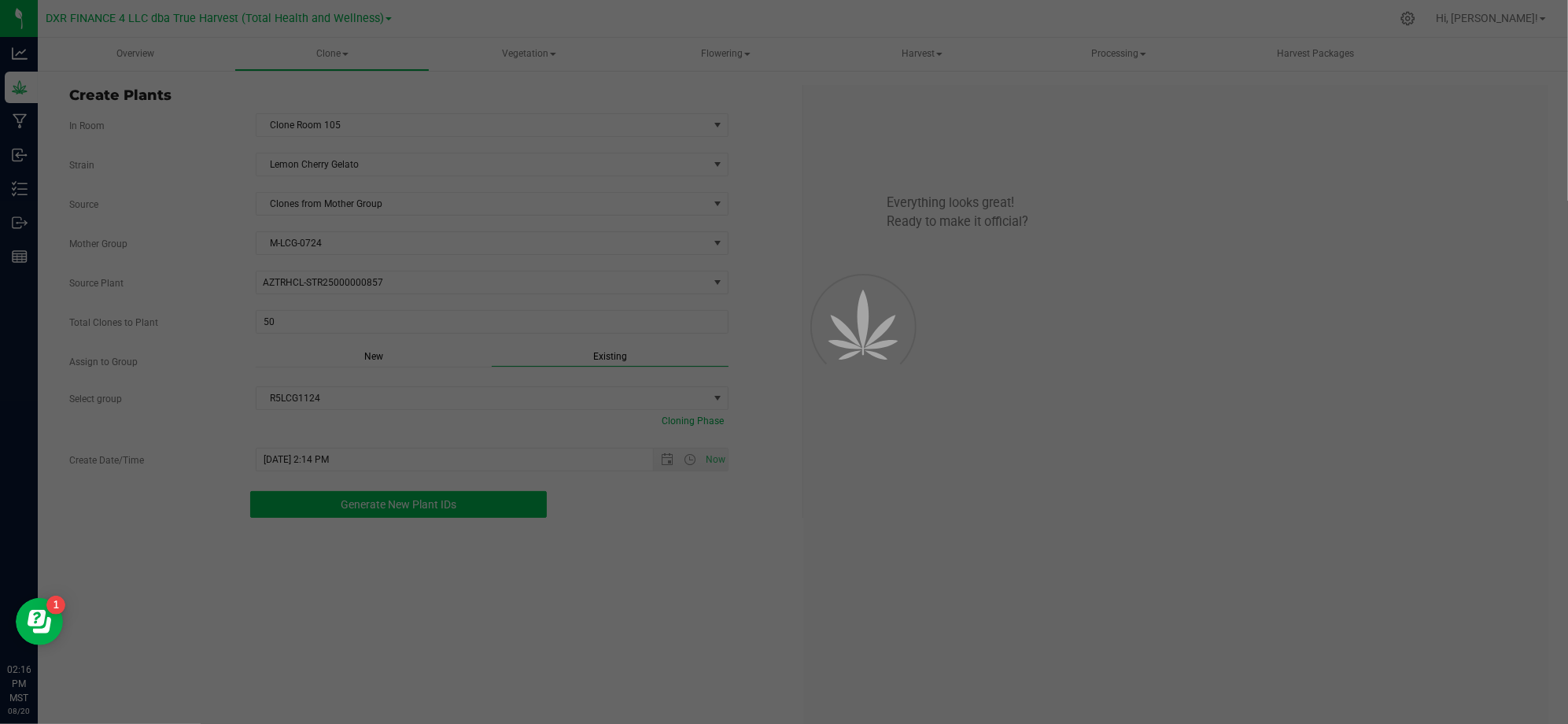
scroll to position [47, 0]
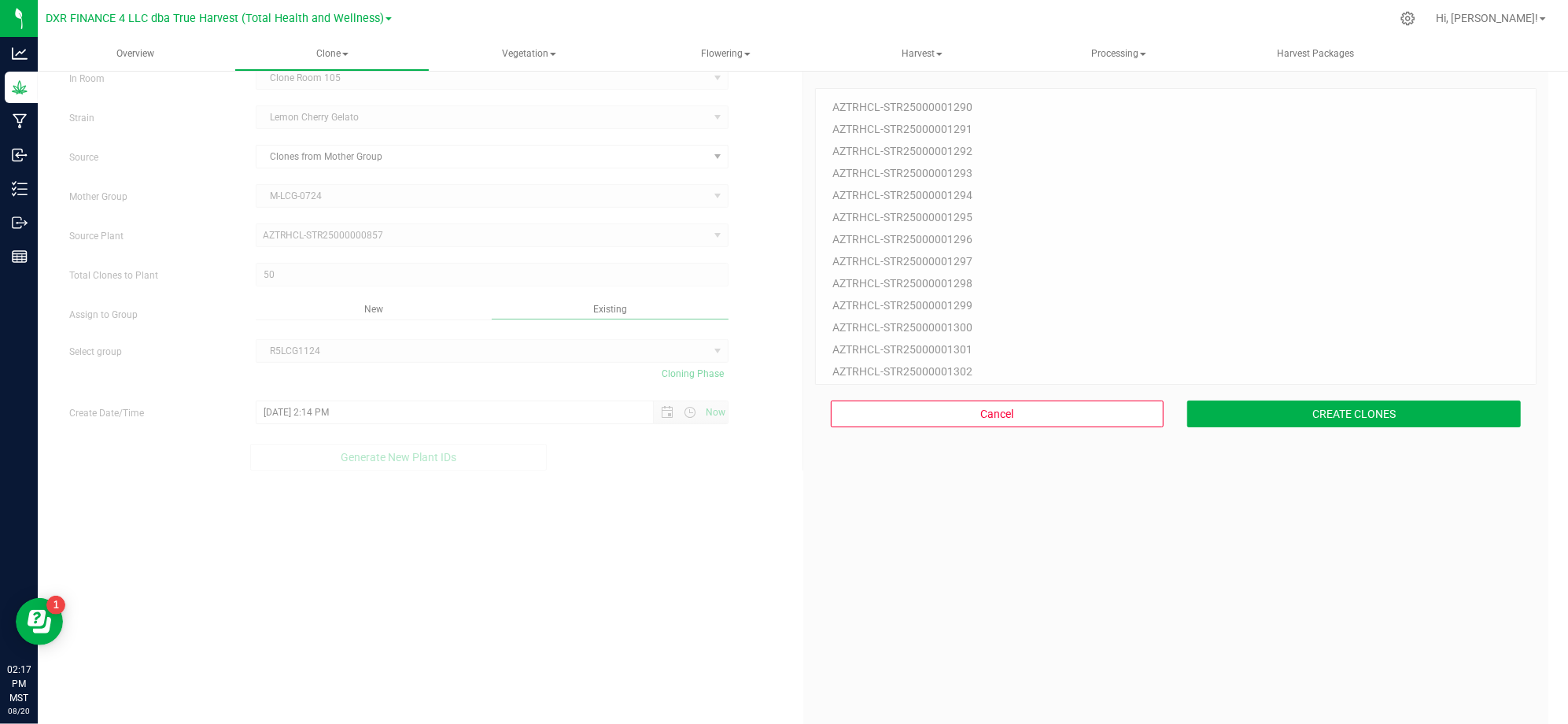
click at [945, 577] on div "50 Plant IDs to Generate AZTRHCL-STR25000001290 AZTRHCL-STR25000001291 AZTRHCL-…" at bounding box center [1175, 422] width 722 height 724
click at [1341, 501] on div "50 Plant IDs to Generate AZTRHCL-STR25000001290 AZTRHCL-STR25000001291 AZTRHCL-…" at bounding box center [1175, 422] width 722 height 724
click at [1337, 493] on div "50 Plant IDs to Generate AZTRHCL-STR25000001290 AZTRHCL-STR25000001291 AZTRHCL-…" at bounding box center [1175, 422] width 722 height 724
click at [1310, 420] on button "CREATE CLONES" at bounding box center [1353, 413] width 334 height 26
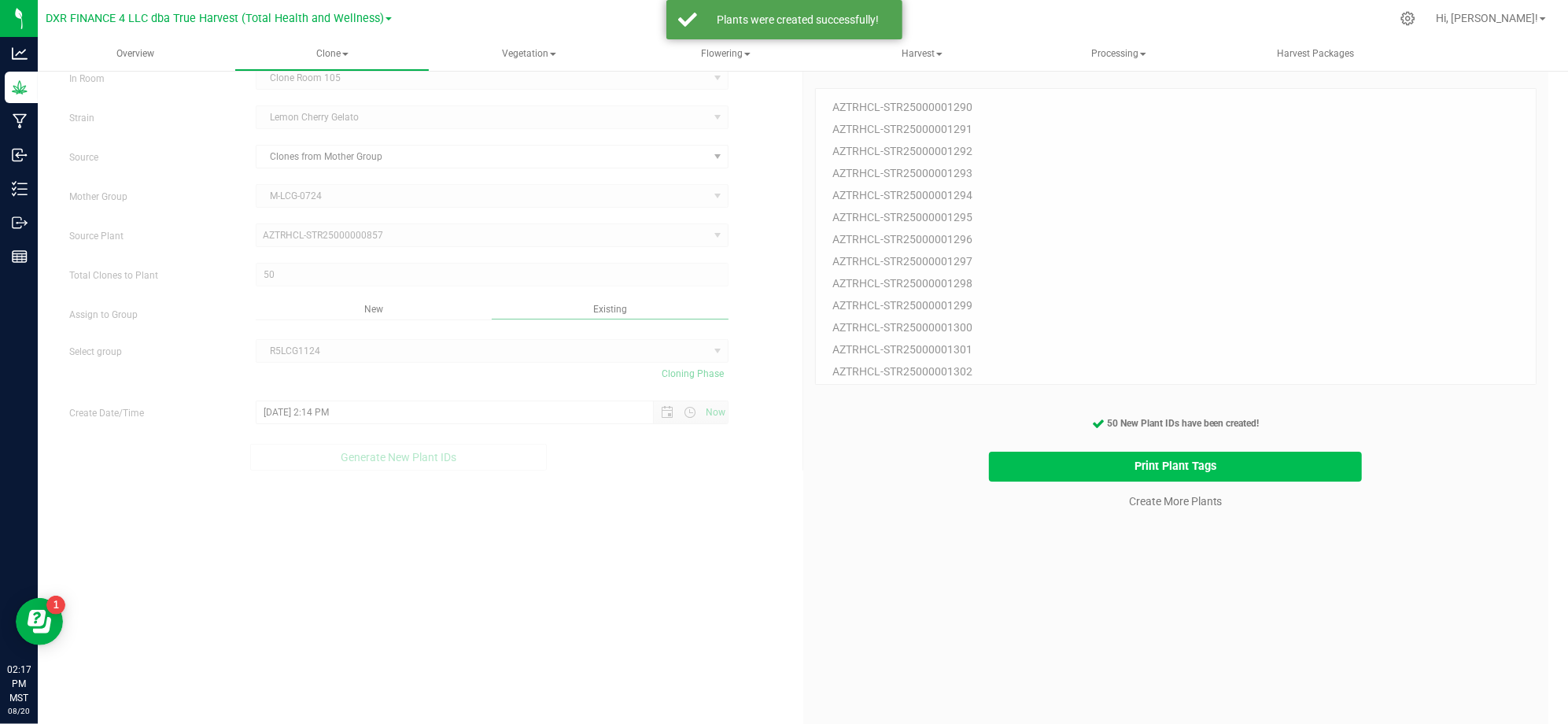
click at [1074, 453] on button "Print Plant Tags" at bounding box center [1175, 466] width 373 height 30
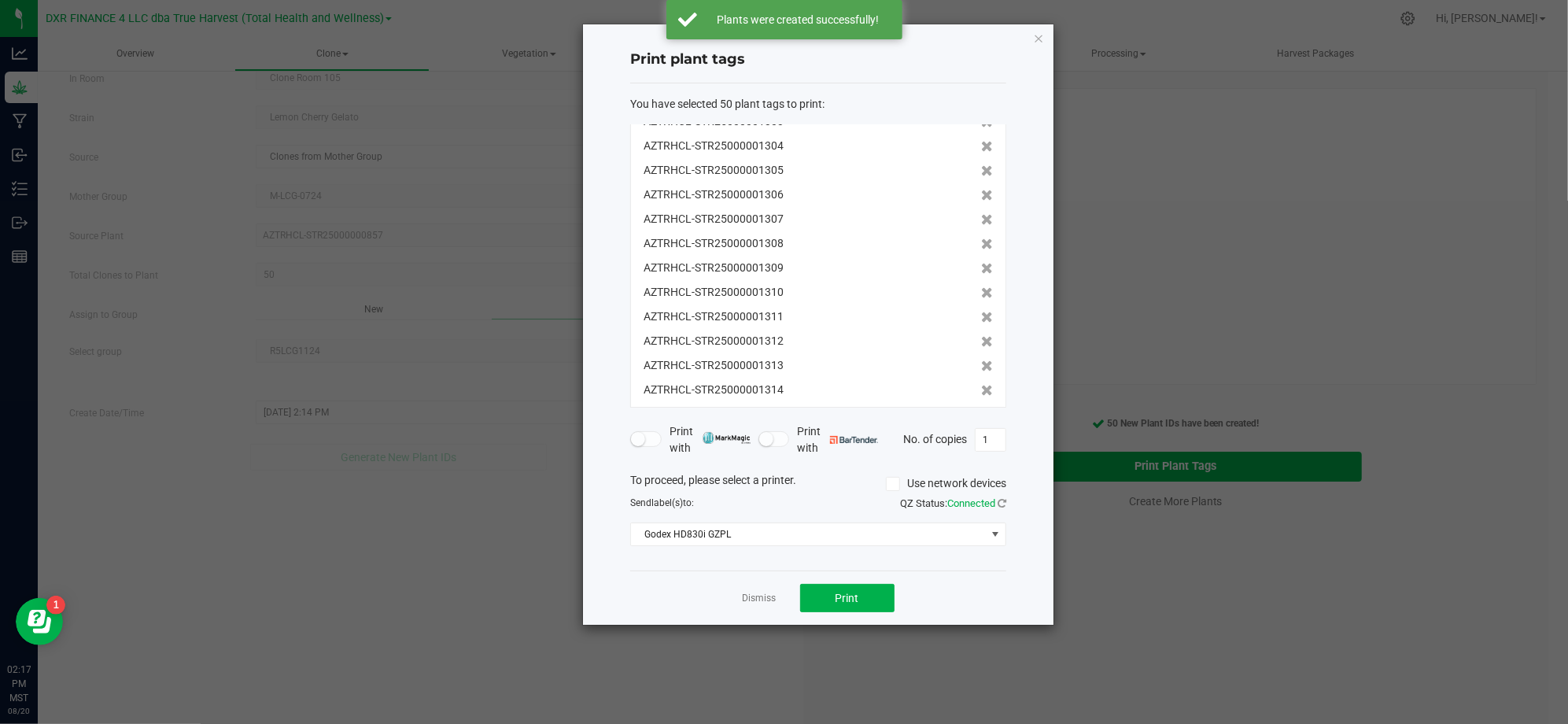
scroll to position [951, 0]
click at [1020, 348] on div "Print plant tags You have selected 50 plant tags to print : AZTRHCL-STR25000001…" at bounding box center [818, 325] width 470 height 600
click at [1020, 294] on div "Print plant tags You have selected 50 plant tags to print : AZTRHCL-STR25000001…" at bounding box center [818, 325] width 470 height 600
click at [1011, 287] on div "Print plant tags You have selected 50 plant tags to print : AZTRHCL-STR25000001…" at bounding box center [818, 325] width 470 height 600
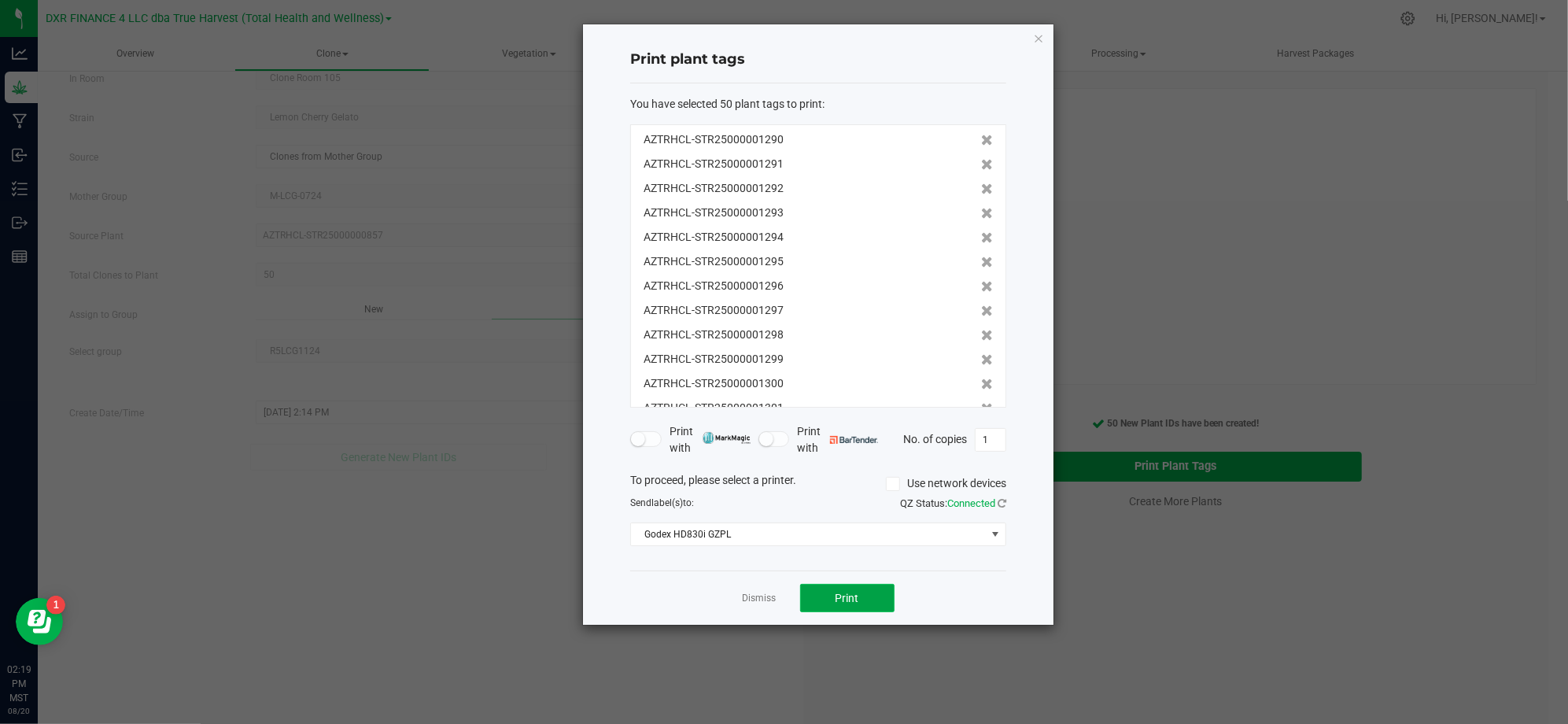
click at [866, 598] on button "Print" at bounding box center [847, 598] width 95 height 28
click at [687, 653] on ngb-modal-window "Print plant tags You have selected 50 plant tags to print : AZTRHCL-STR25000001…" at bounding box center [790, 362] width 1580 height 724
click at [764, 601] on link "Dismiss" at bounding box center [759, 598] width 34 height 13
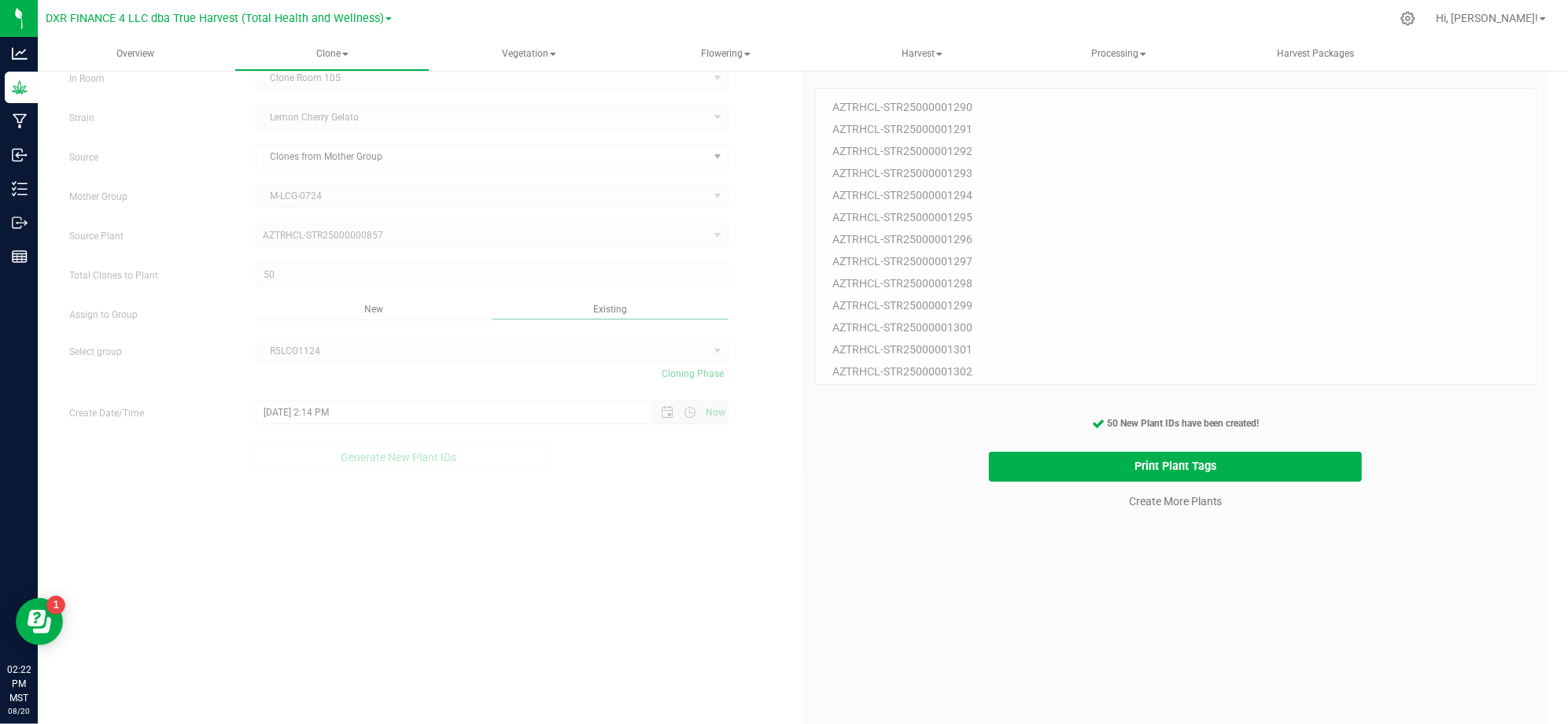
drag, startPoint x: 1057, startPoint y: 642, endPoint x: 1085, endPoint y: 611, distance: 41.8
click at [1063, 636] on div "50 Plant IDs to Generate AZTRHCL-STR25000001290 AZTRHCL-STR25000001291 AZTRHCL-…" at bounding box center [1175, 422] width 722 height 724
click at [1136, 497] on link "Create More Plants" at bounding box center [1176, 501] width 94 height 16
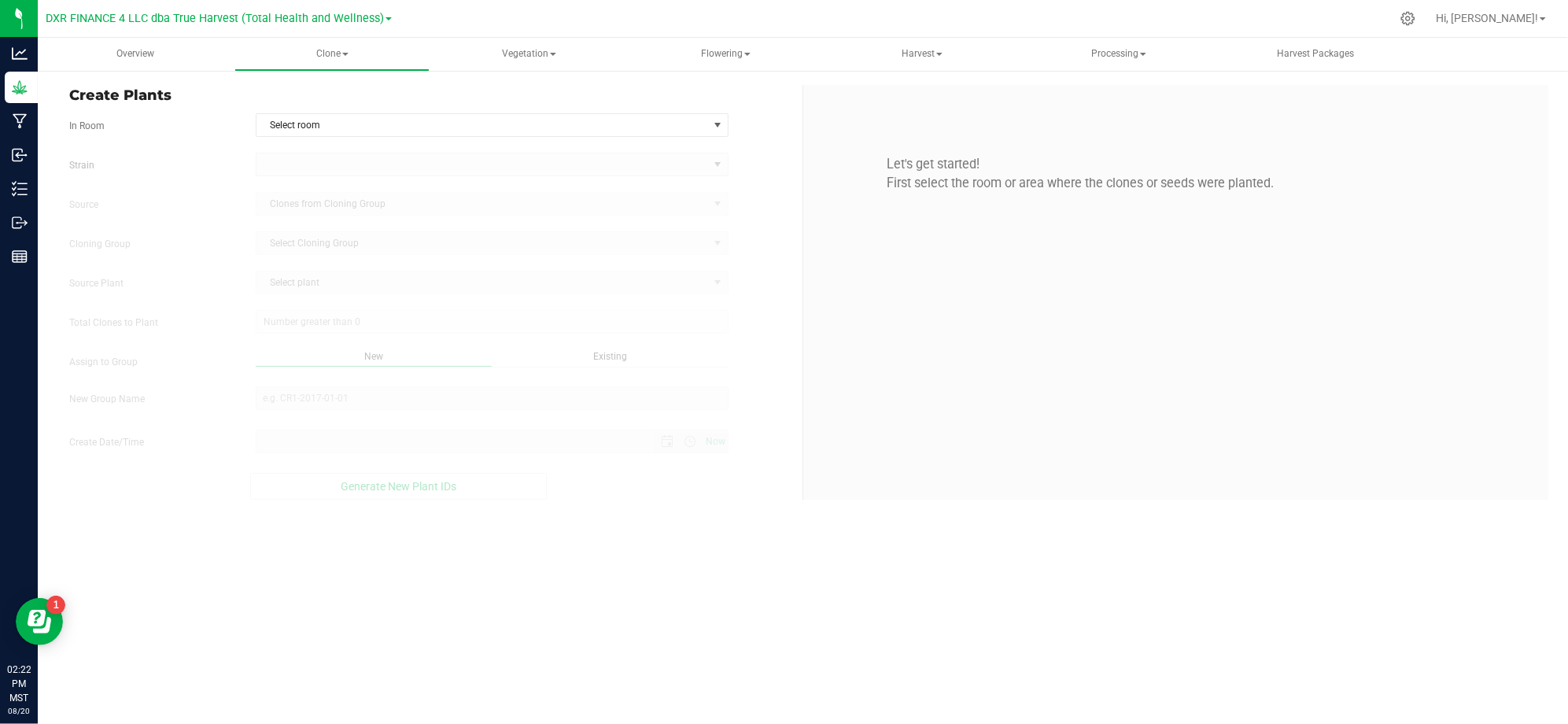
type input "8/20/2025 2:22 PM"
drag, startPoint x: 784, startPoint y: 133, endPoint x: 821, endPoint y: 116, distance: 40.7
click at [793, 133] on div "In Room Select room Select room Clone Room 104 Clone Room 105 Clone Tent 101 Cl…" at bounding box center [430, 125] width 744 height 24
click at [631, 130] on span "Select room" at bounding box center [482, 124] width 451 height 22
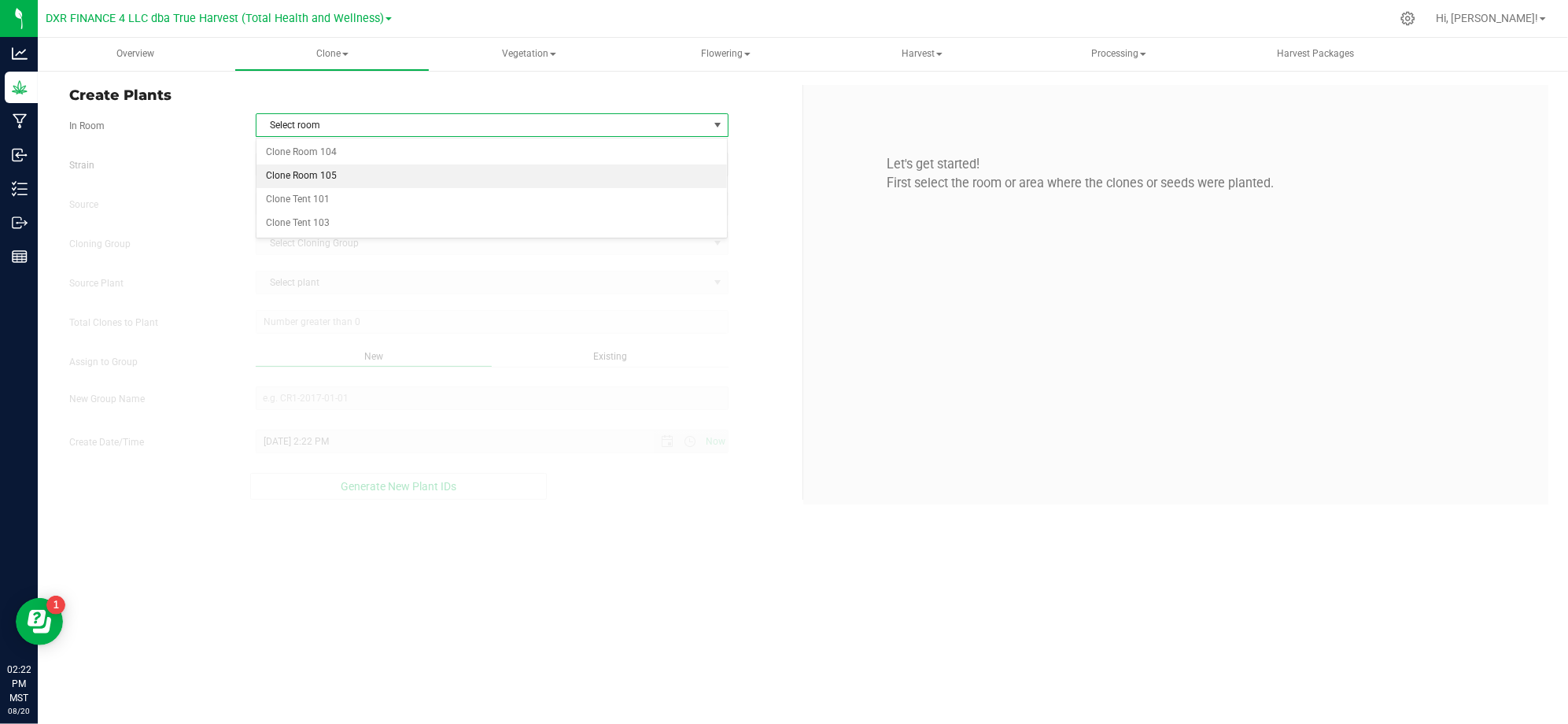
click at [539, 167] on li "Clone Room 105" at bounding box center [492, 176] width 471 height 24
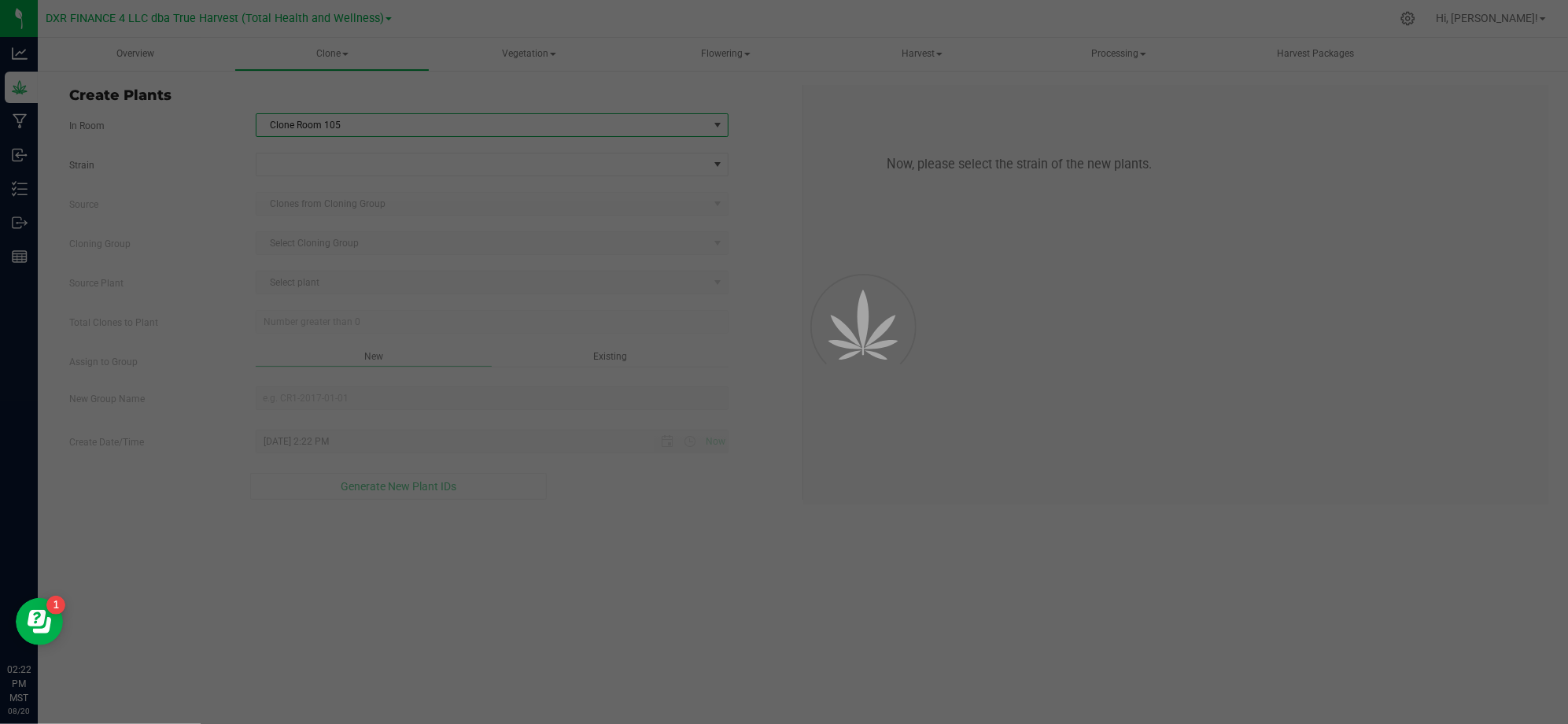
drag, startPoint x: 107, startPoint y: 190, endPoint x: 139, endPoint y: 184, distance: 32.6
click at [111, 189] on div "Strain Source Clones from Cloning Group Cloning Group Select Cloning Group Sele…" at bounding box center [430, 325] width 721 height 347
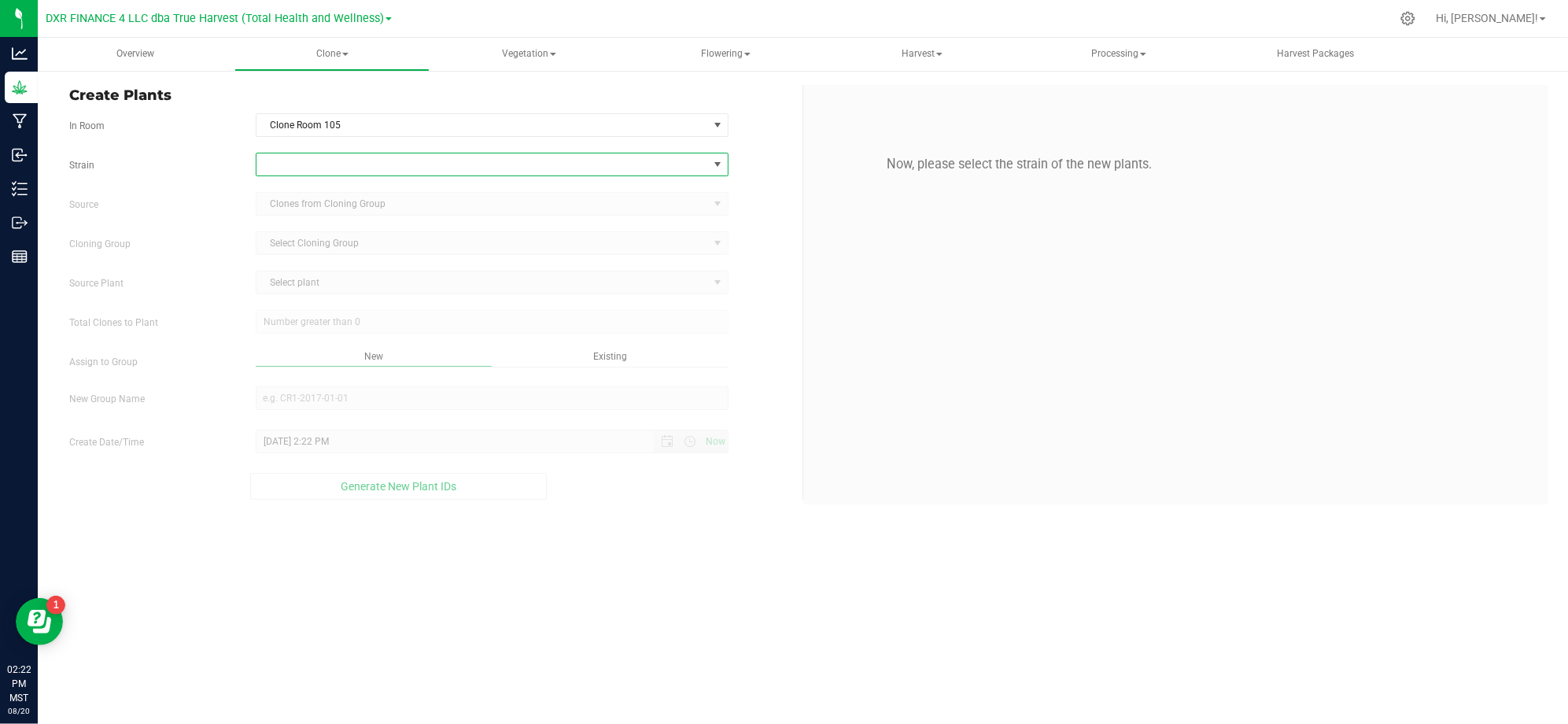
click at [310, 166] on span at bounding box center [482, 164] width 451 height 22
type input "ry ge"
click at [306, 250] on li "Lemon Cherry Gelato" at bounding box center [492, 252] width 471 height 22
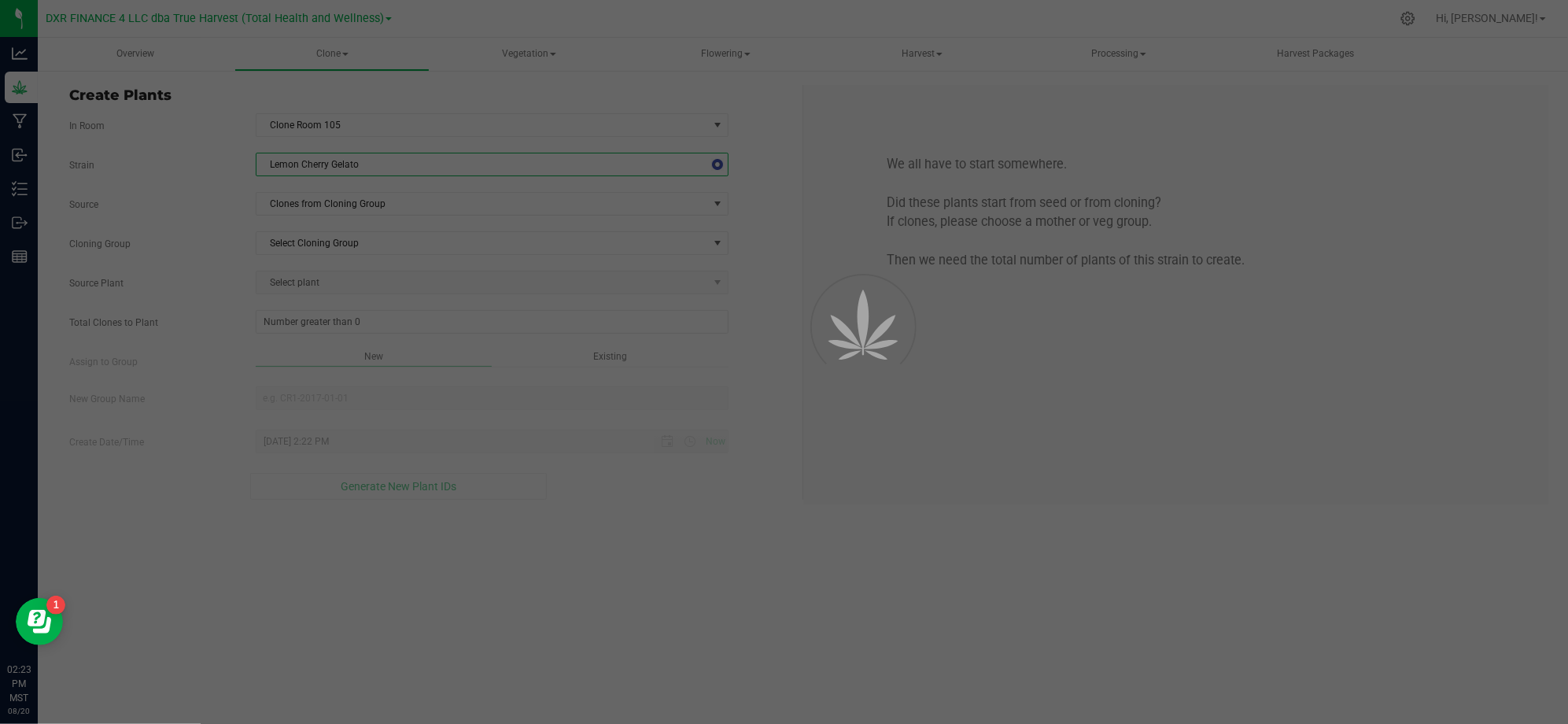
click at [202, 235] on div "Cloning Group Select Cloning Group Select Cloning Group" at bounding box center [430, 243] width 744 height 24
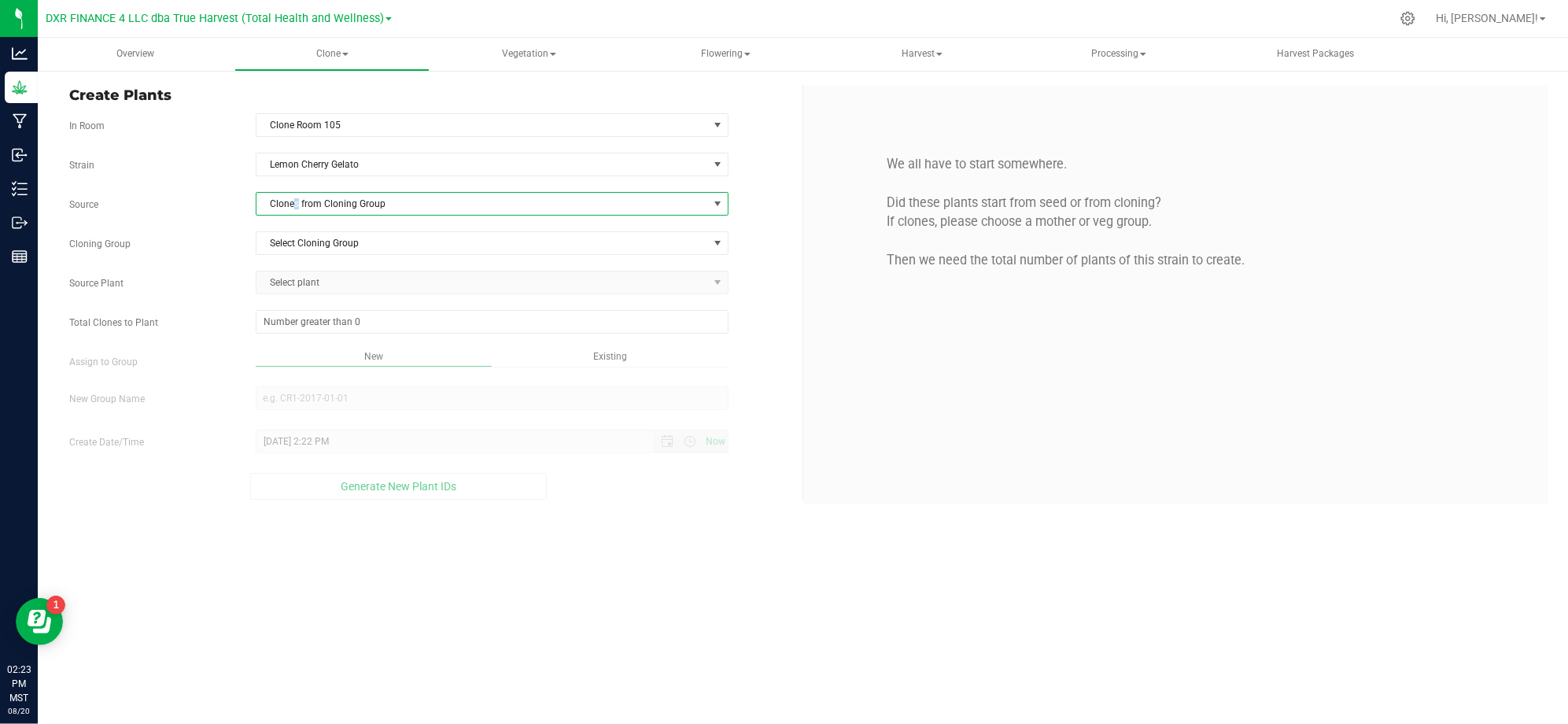
click at [296, 202] on span "Clones from Cloning Group" at bounding box center [482, 203] width 451 height 22
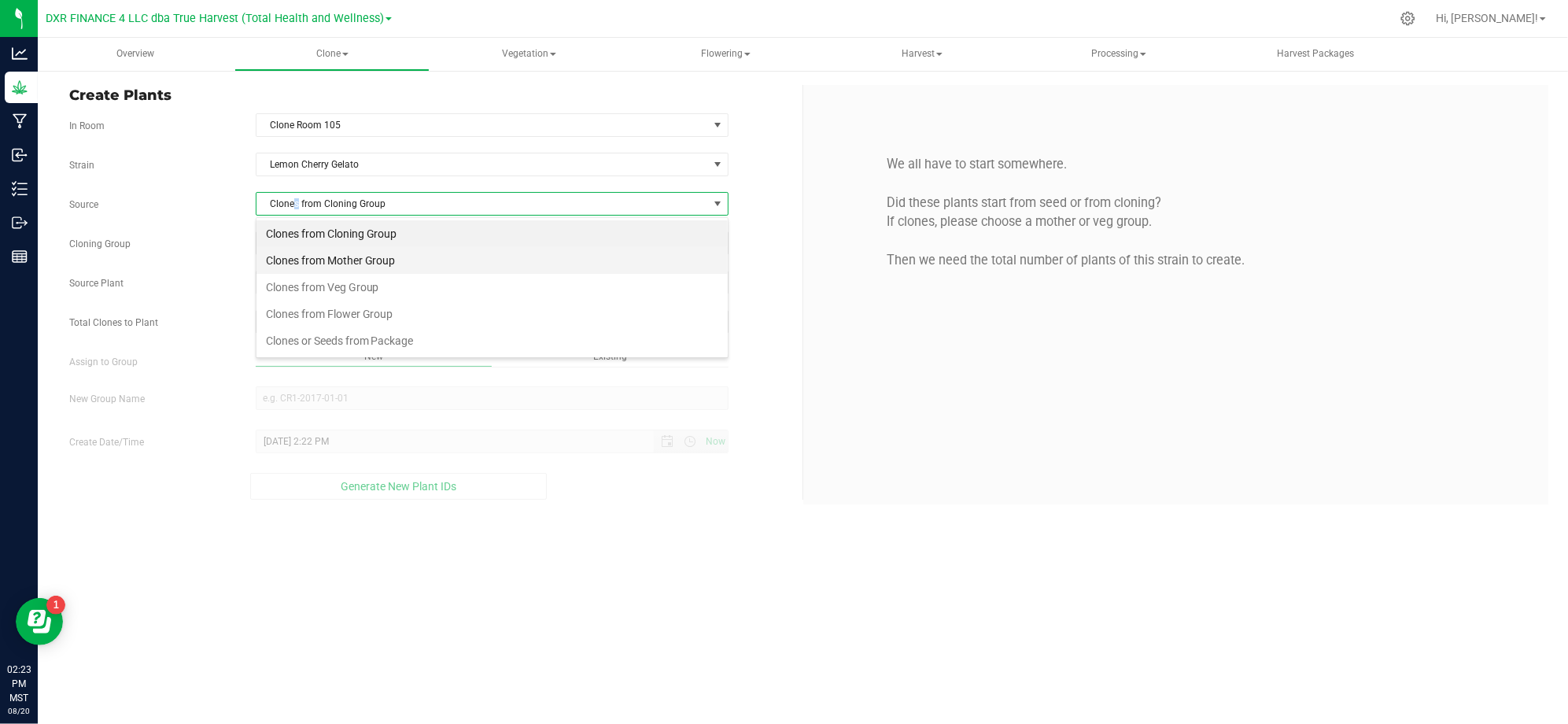
scroll to position [24, 472]
click at [362, 266] on li "Clones from Mother Group" at bounding box center [492, 260] width 471 height 26
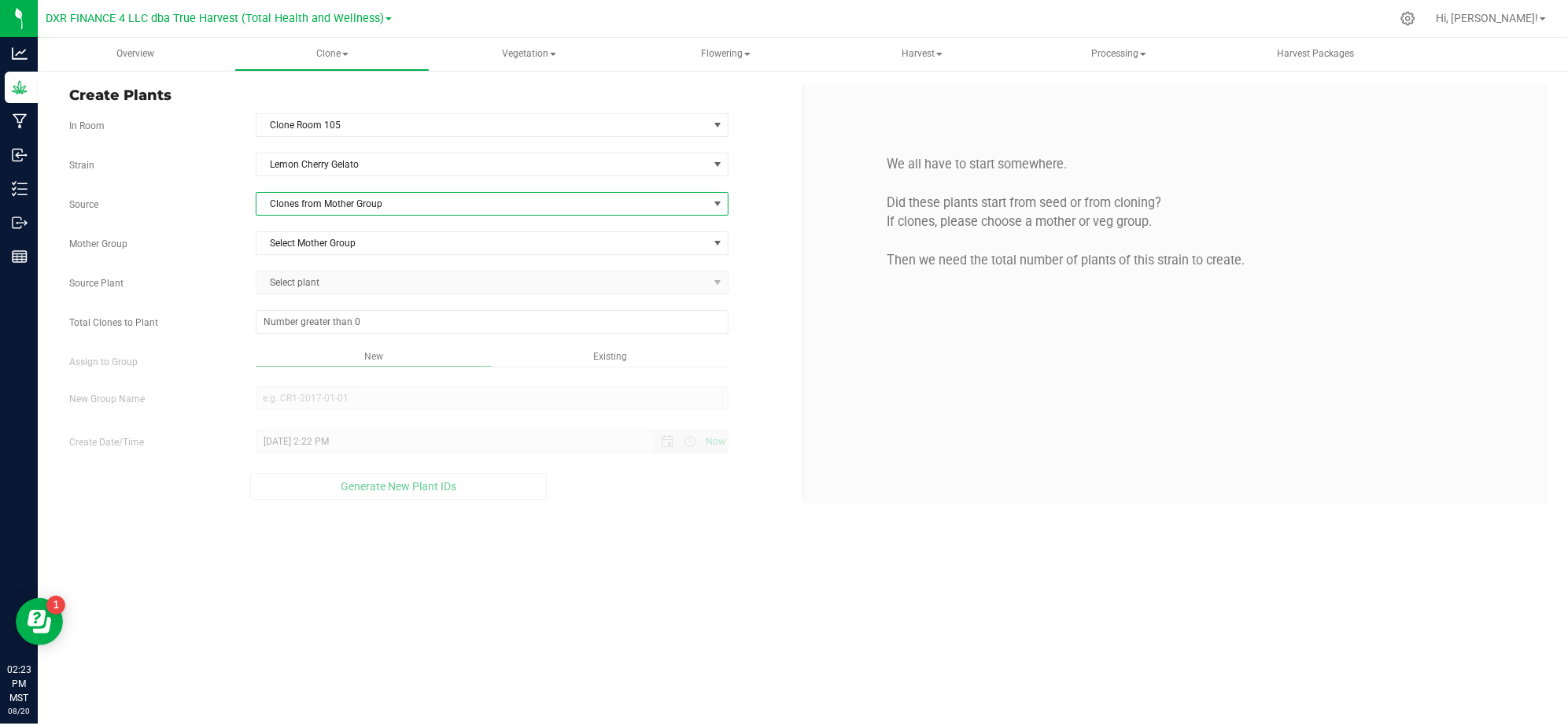
drag, startPoint x: 200, startPoint y: 245, endPoint x: 214, endPoint y: 242, distance: 14.3
click at [205, 243] on label "Mother Group" at bounding box center [151, 243] width 186 height 14
click at [278, 247] on span "Select Mother Group" at bounding box center [482, 243] width 451 height 22
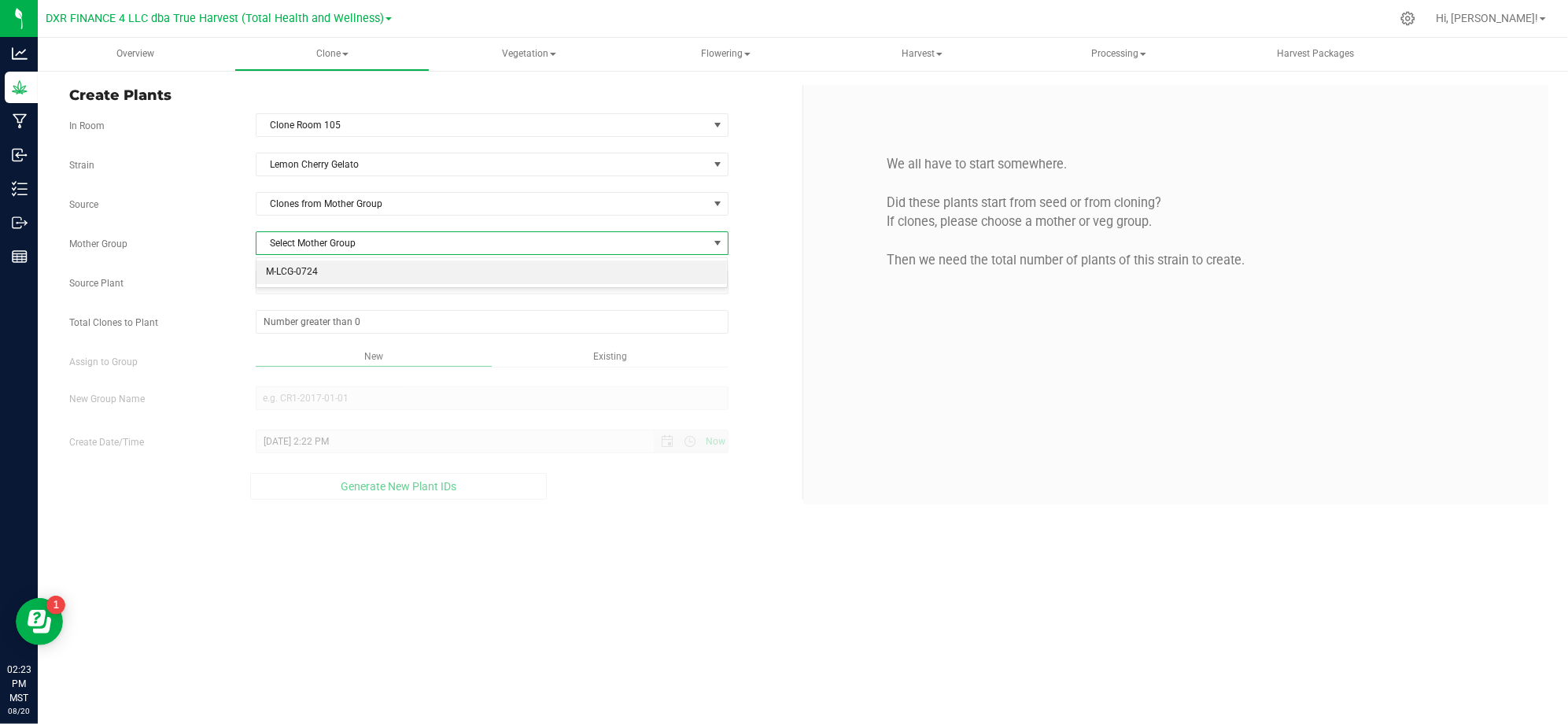
click at [315, 278] on li "M-LCG-0724" at bounding box center [492, 272] width 471 height 24
drag, startPoint x: 180, startPoint y: 264, endPoint x: 372, endPoint y: 277, distance: 192.4
click at [185, 264] on div "Strain Lemon Cherry Gelato Source Clones from Mother Group Mother Group M-LCG-0…" at bounding box center [430, 325] width 721 height 347
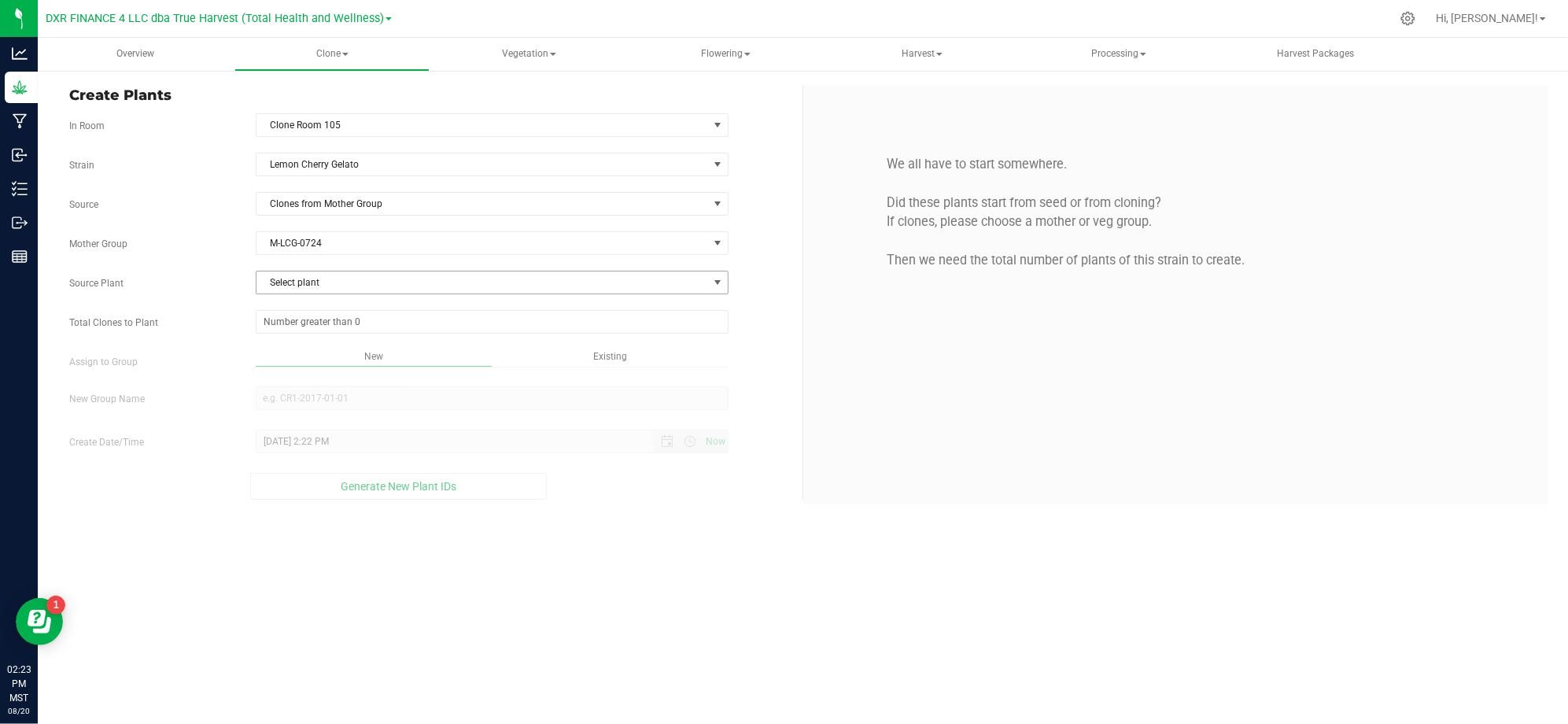
click at [373, 277] on span "Select plant" at bounding box center [482, 283] width 451 height 22
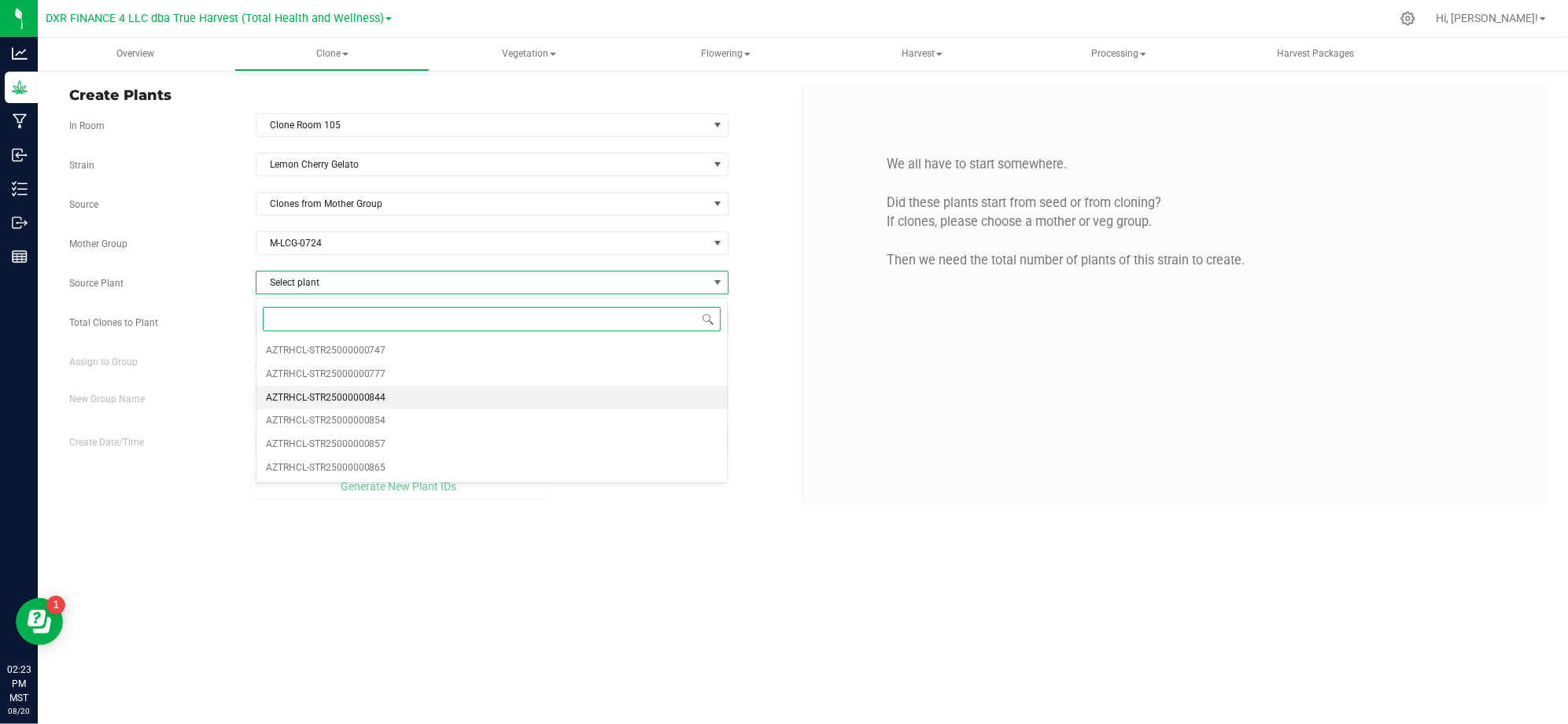
click at [413, 404] on li "AZTRHCL-STR25000000844" at bounding box center [492, 398] width 471 height 24
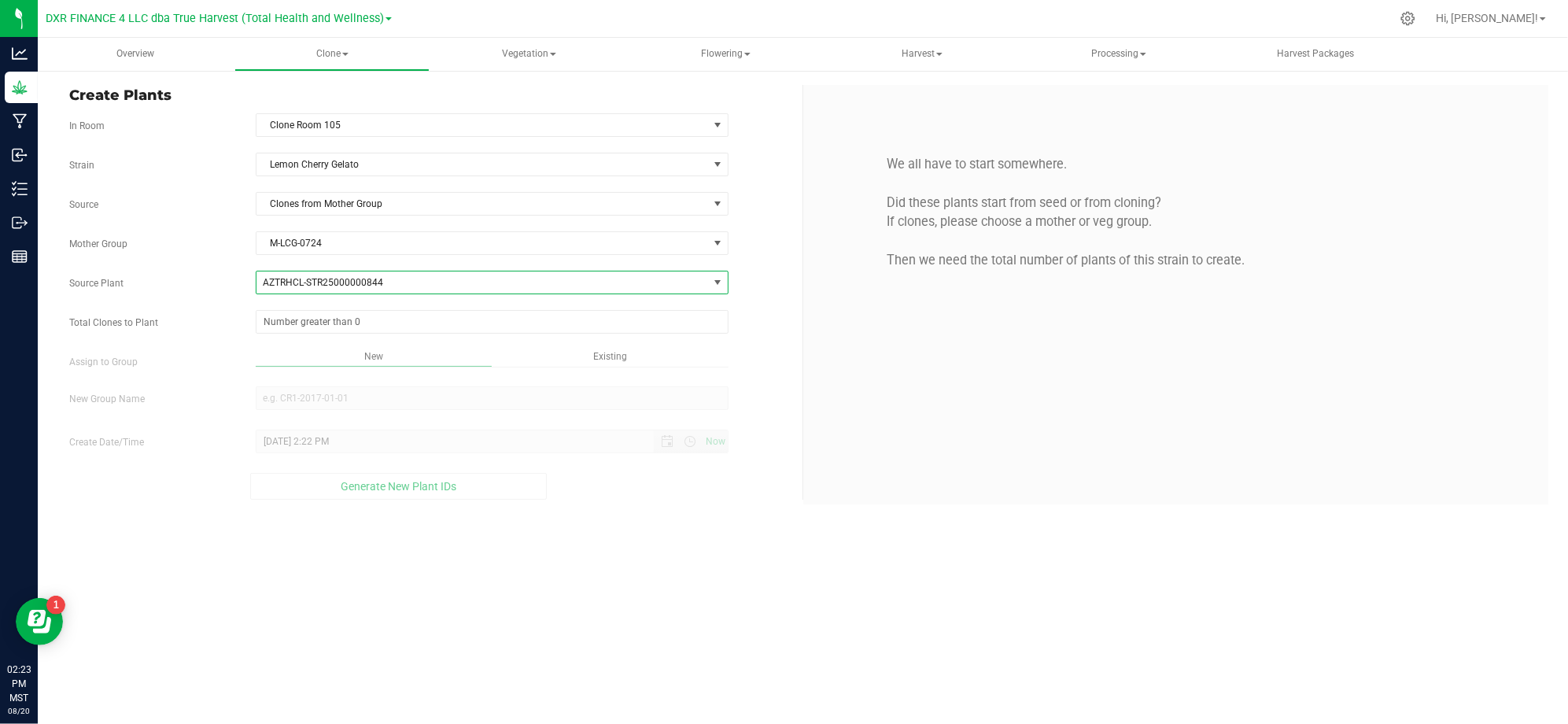
click at [166, 339] on div "Strain Lemon Cherry Gelato Source Clones from Mother Group Mother Group M-LCG-0…" at bounding box center [430, 325] width 721 height 347
click at [308, 328] on span at bounding box center [492, 321] width 473 height 24
type input "2"
type input "25"
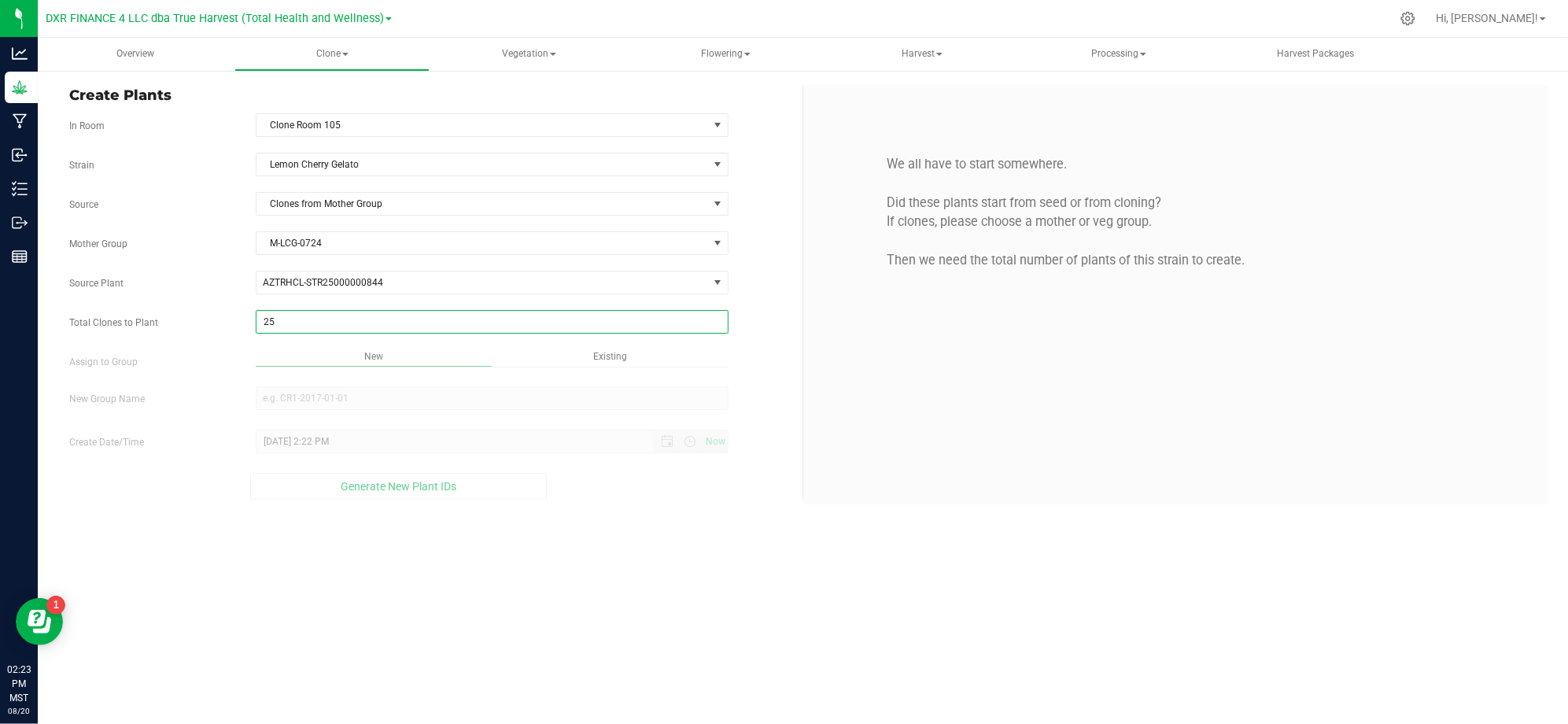
click at [634, 565] on div "Overview Clone Create plants Cloning groups Cloning plants Apply to plants Vege…" at bounding box center [803, 381] width 1530 height 686
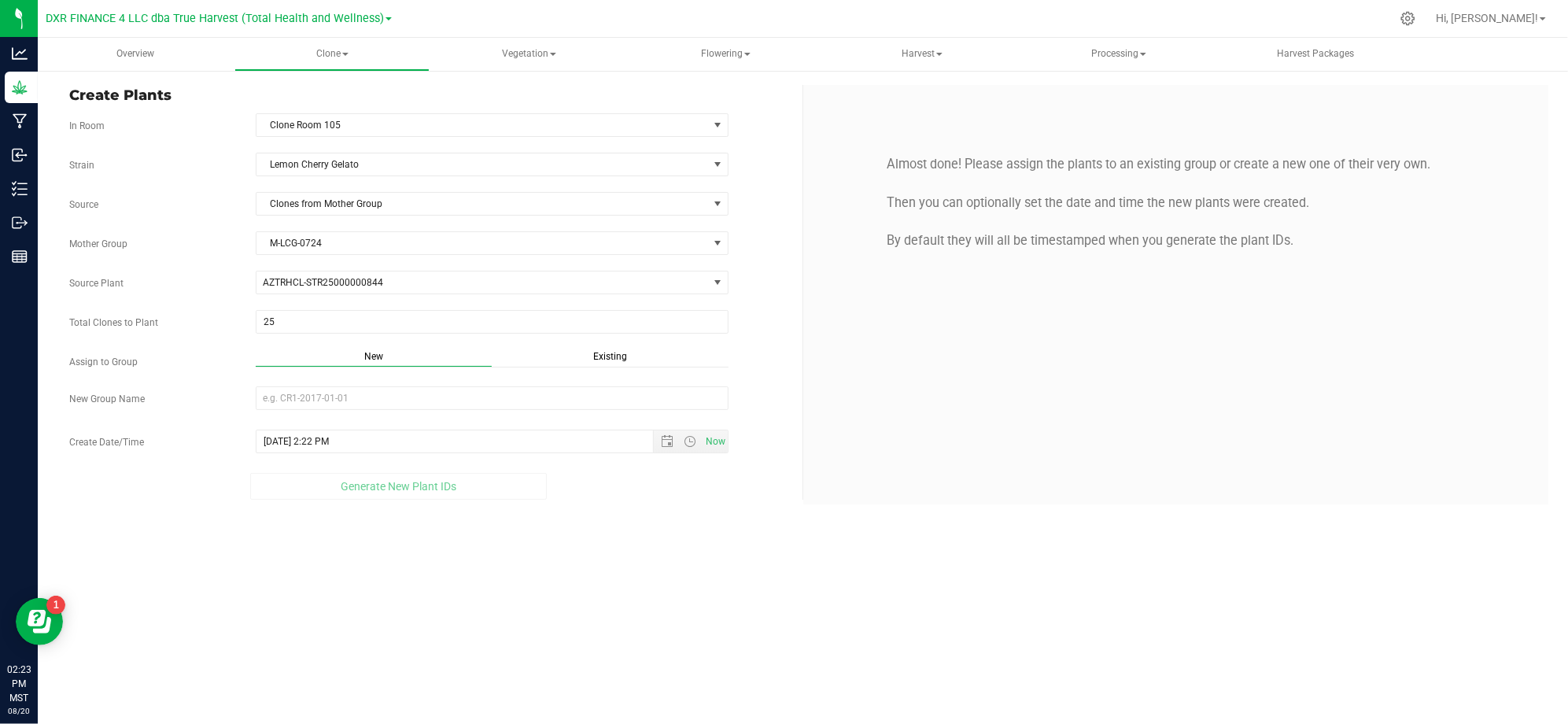
click at [610, 356] on span "Existing" at bounding box center [609, 356] width 34 height 11
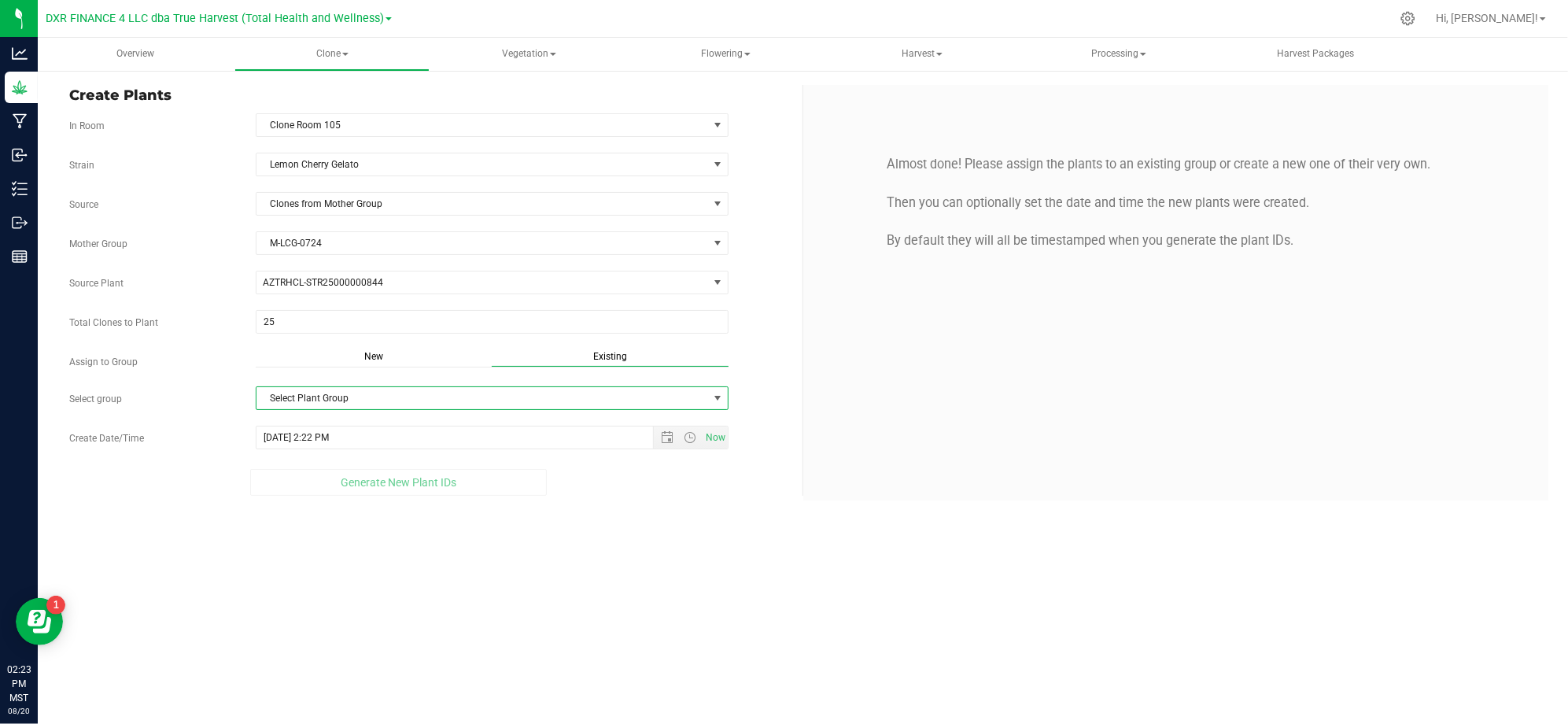
click at [514, 399] on span "Select Plant Group" at bounding box center [482, 398] width 451 height 22
drag, startPoint x: 306, startPoint y: 503, endPoint x: 308, endPoint y: 476, distance: 27.1
click at [308, 476] on ul "M-BTB-0002 M-CHG-0389 M-FRR-0002 M-GLF-0435 M-GLF-0451 M-HCP-0005 M-INP-0618 M-…" at bounding box center [492, 292] width 471 height 725
click at [308, 476] on li "R5LCG1124" at bounding box center [492, 478] width 471 height 24
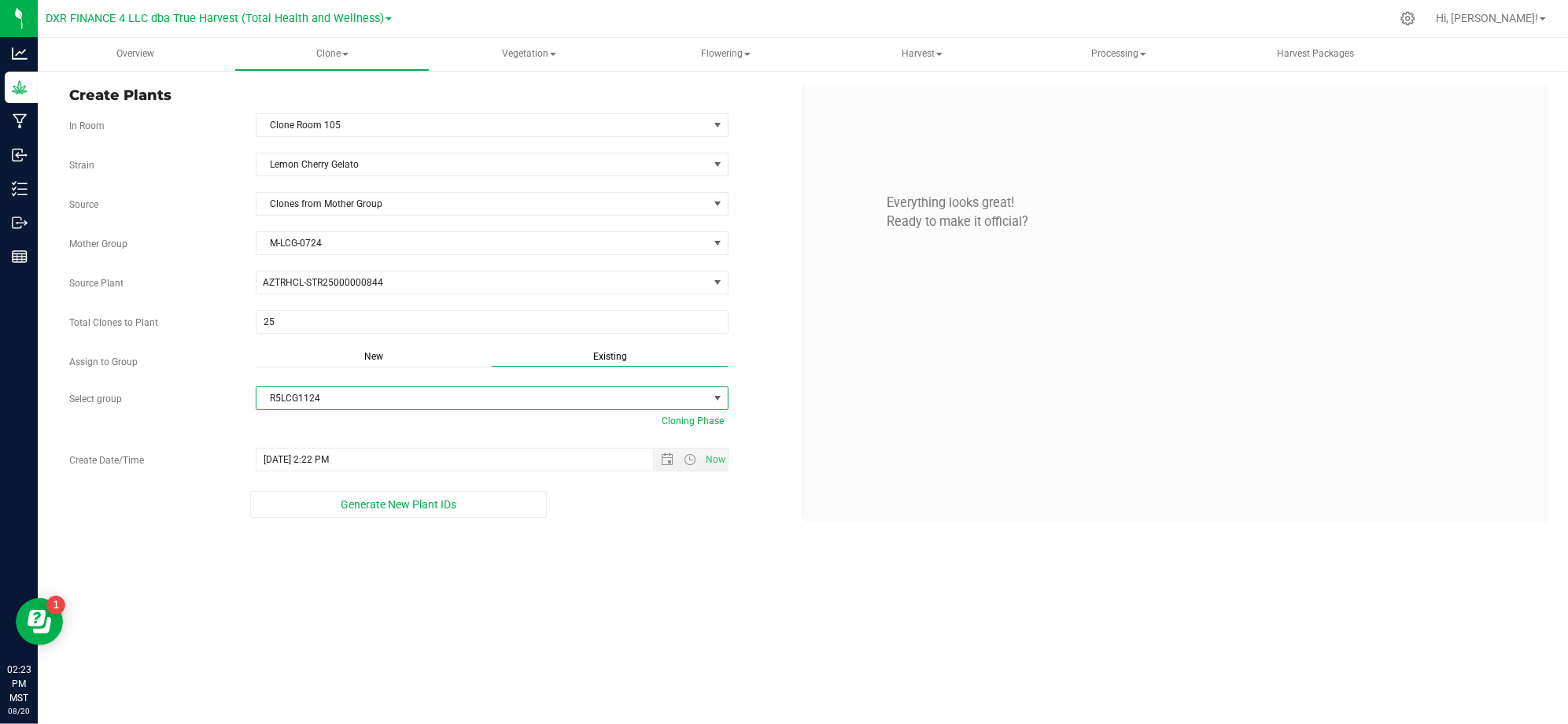
click at [151, 508] on div "Generate New Plant IDs" at bounding box center [399, 504] width 659 height 26
click at [551, 535] on div "Create Plants In Room Clone Room 105 Select room Clone Room 104 Clone Room 105 …" at bounding box center [803, 303] width 1530 height 469
click at [600, 598] on div "Overview Clone Create plants Cloning groups Cloning plants Apply to plants Vege…" at bounding box center [803, 381] width 1530 height 686
click at [661, 465] on span "Open the date view" at bounding box center [666, 459] width 12 height 12
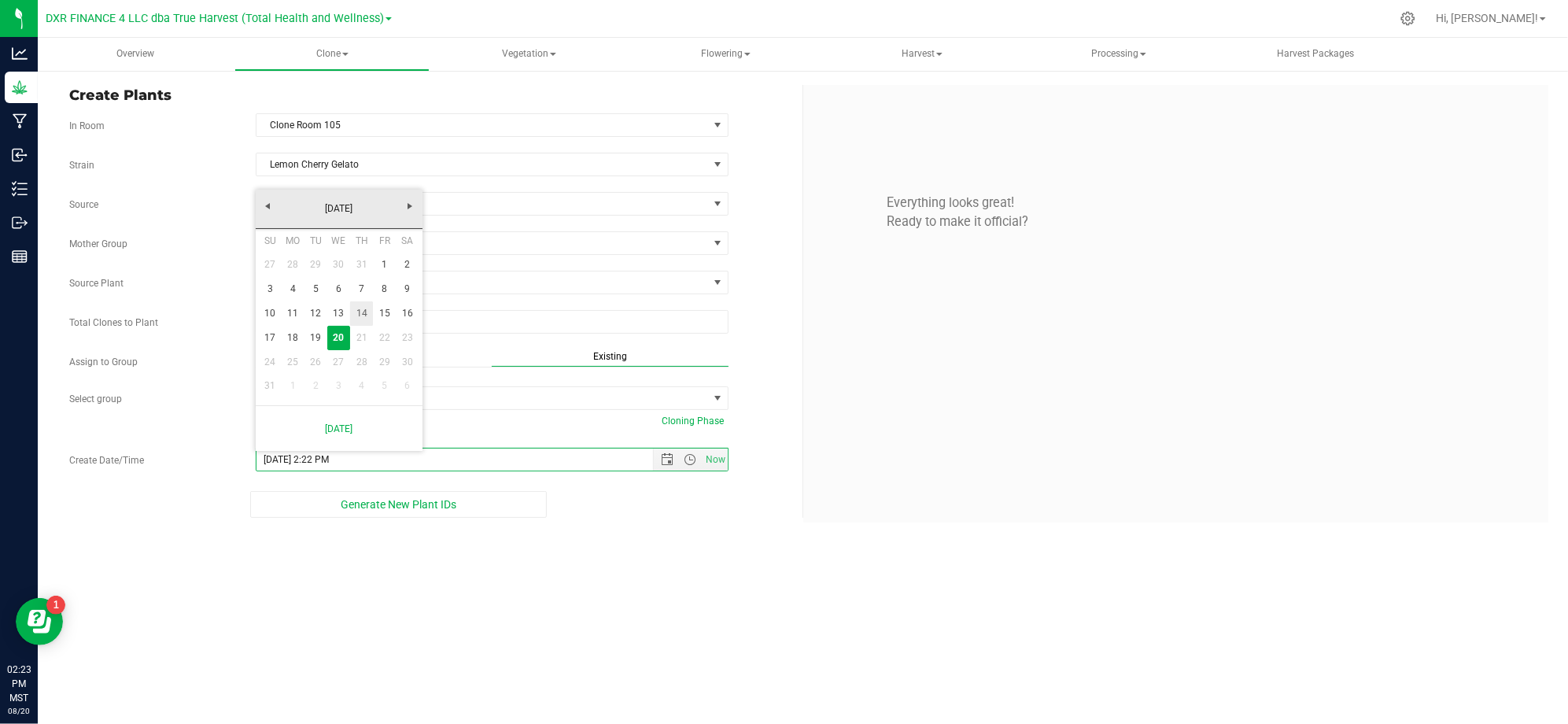
drag, startPoint x: 362, startPoint y: 310, endPoint x: 379, endPoint y: 343, distance: 37.1
click at [362, 310] on link "14" at bounding box center [362, 314] width 23 height 25
type input "8/14/2025 2:22 PM"
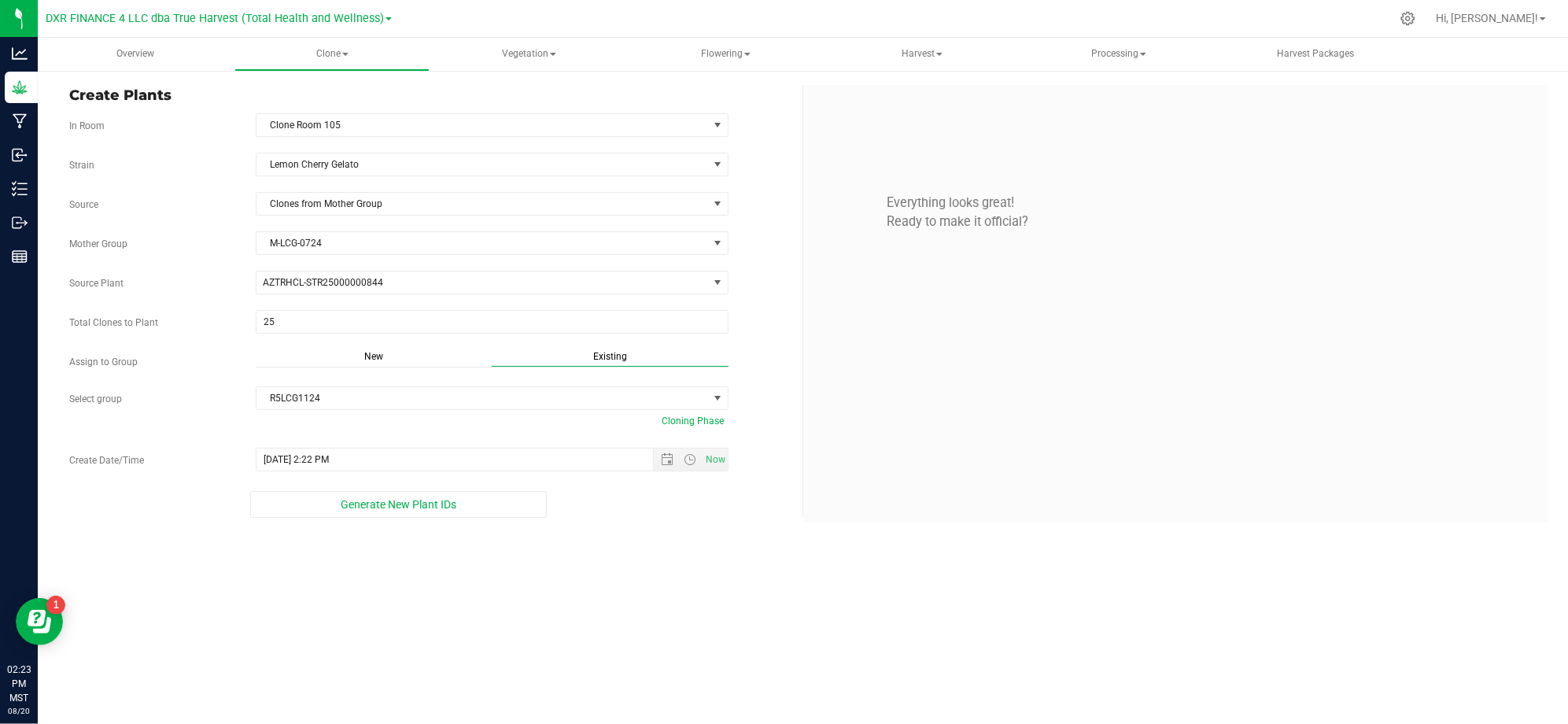
click at [656, 598] on div "Overview Clone Create plants Cloning groups Cloning plants Apply to plants Vege…" at bounding box center [803, 381] width 1530 height 686
click at [514, 652] on div "Overview Clone Create plants Cloning groups Cloning plants Apply to plants Vege…" at bounding box center [803, 381] width 1530 height 686
click at [526, 591] on div "Overview Clone Create plants Cloning groups Cloning plants Apply to plants Vege…" at bounding box center [803, 381] width 1530 height 686
click at [415, 507] on span "Generate New Plant IDs" at bounding box center [399, 504] width 115 height 12
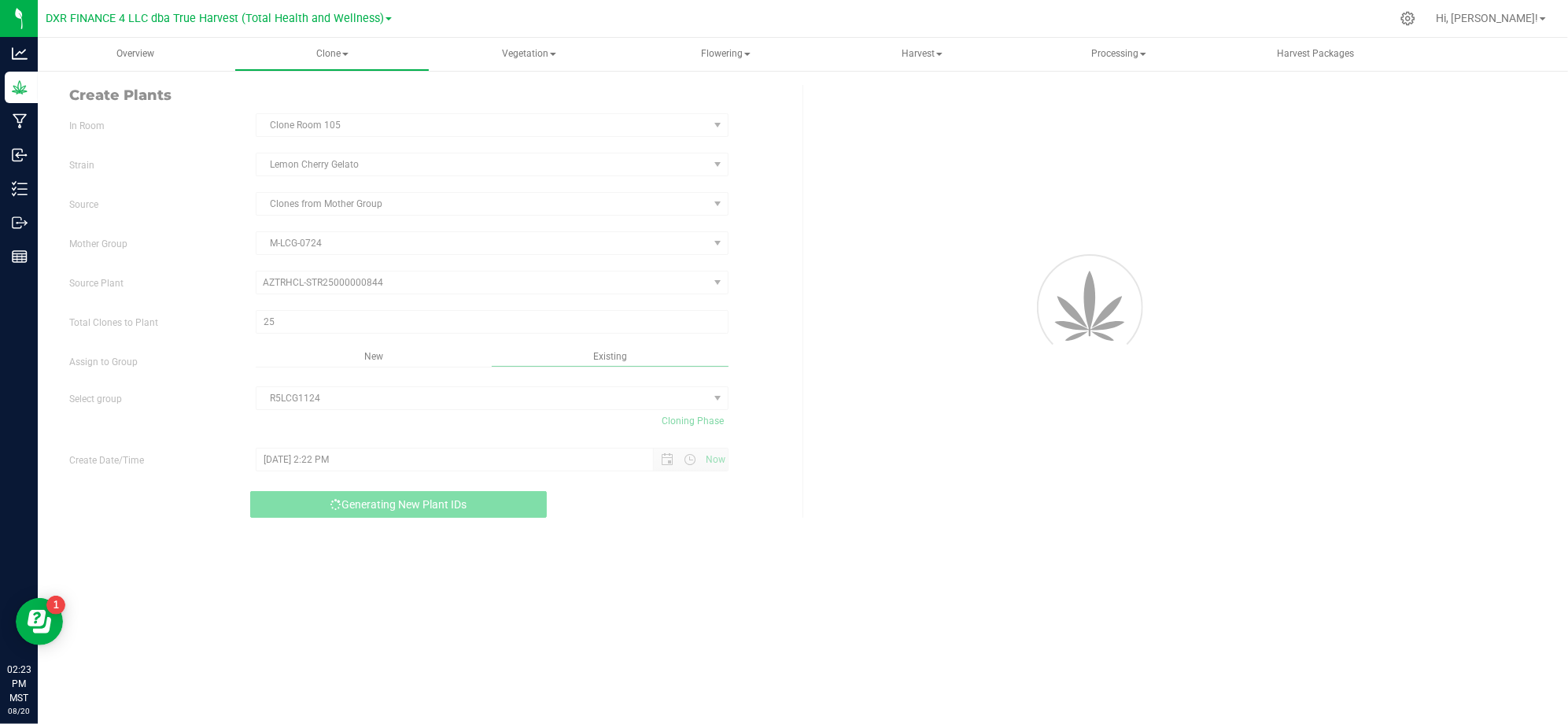
scroll to position [47, 0]
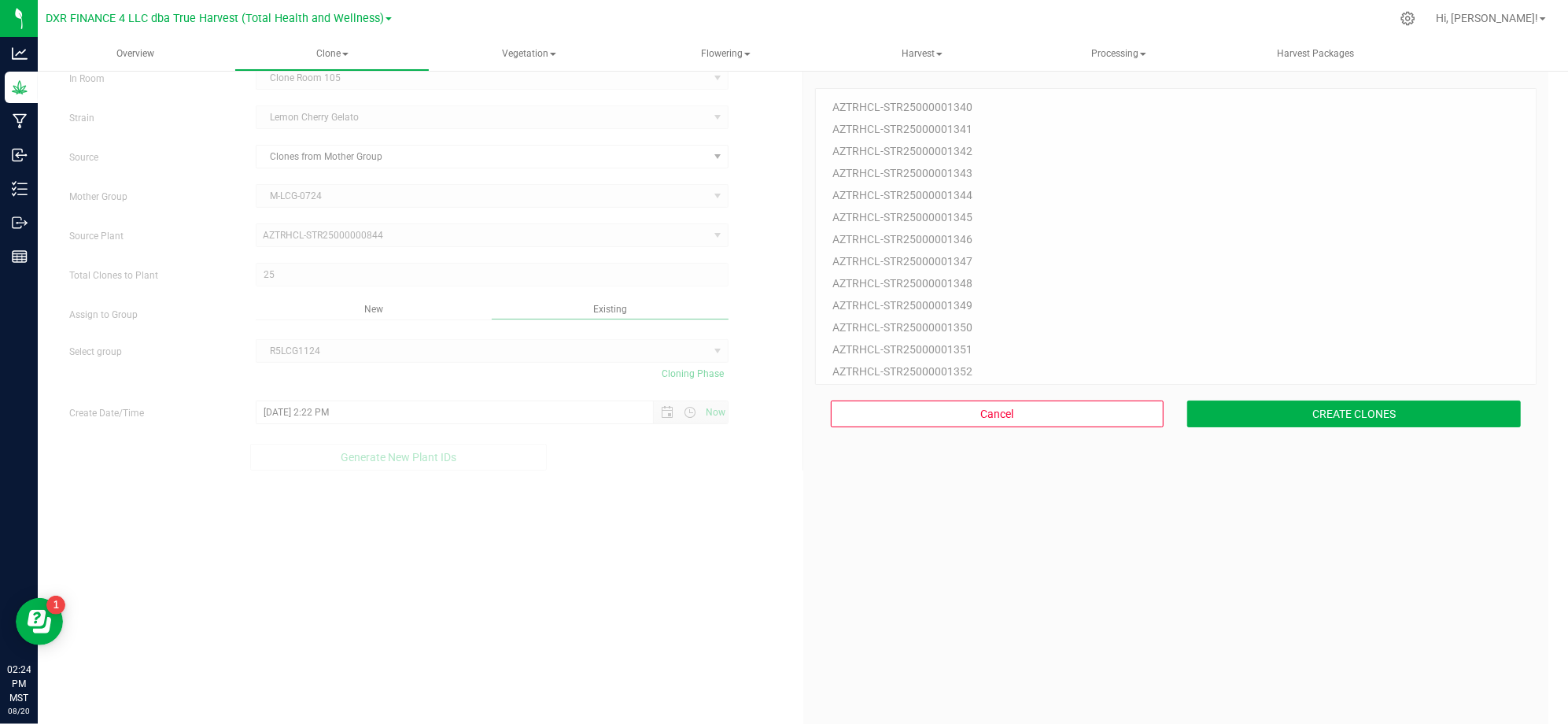
click at [1359, 543] on div "25 Plant IDs to Generate AZTRHCL-STR25000001340 AZTRHCL-STR25000001341 AZTRHCL-…" at bounding box center [1175, 422] width 722 height 724
click at [1328, 418] on button "CREATE CLONES" at bounding box center [1353, 413] width 334 height 26
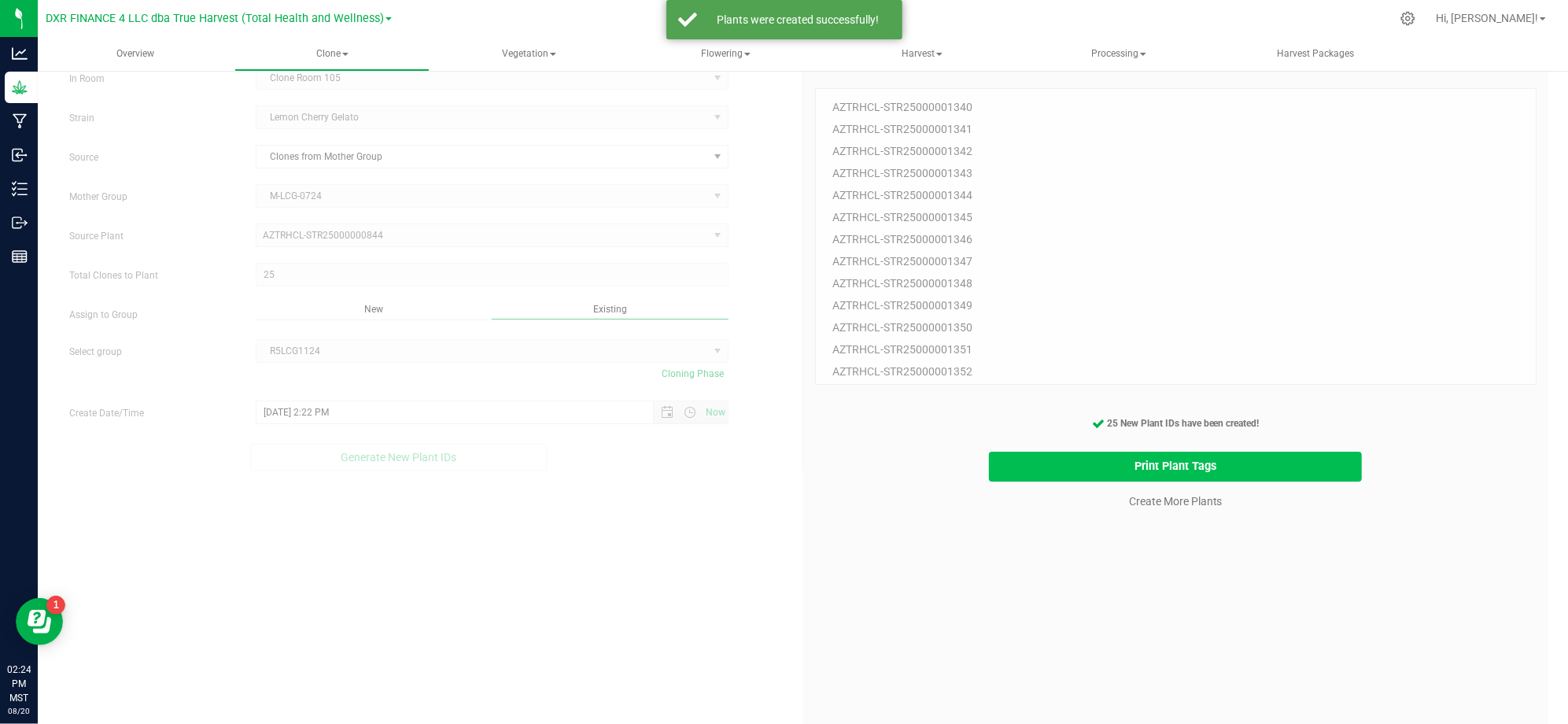
click at [1104, 472] on button "Print Plant Tags" at bounding box center [1175, 466] width 373 height 30
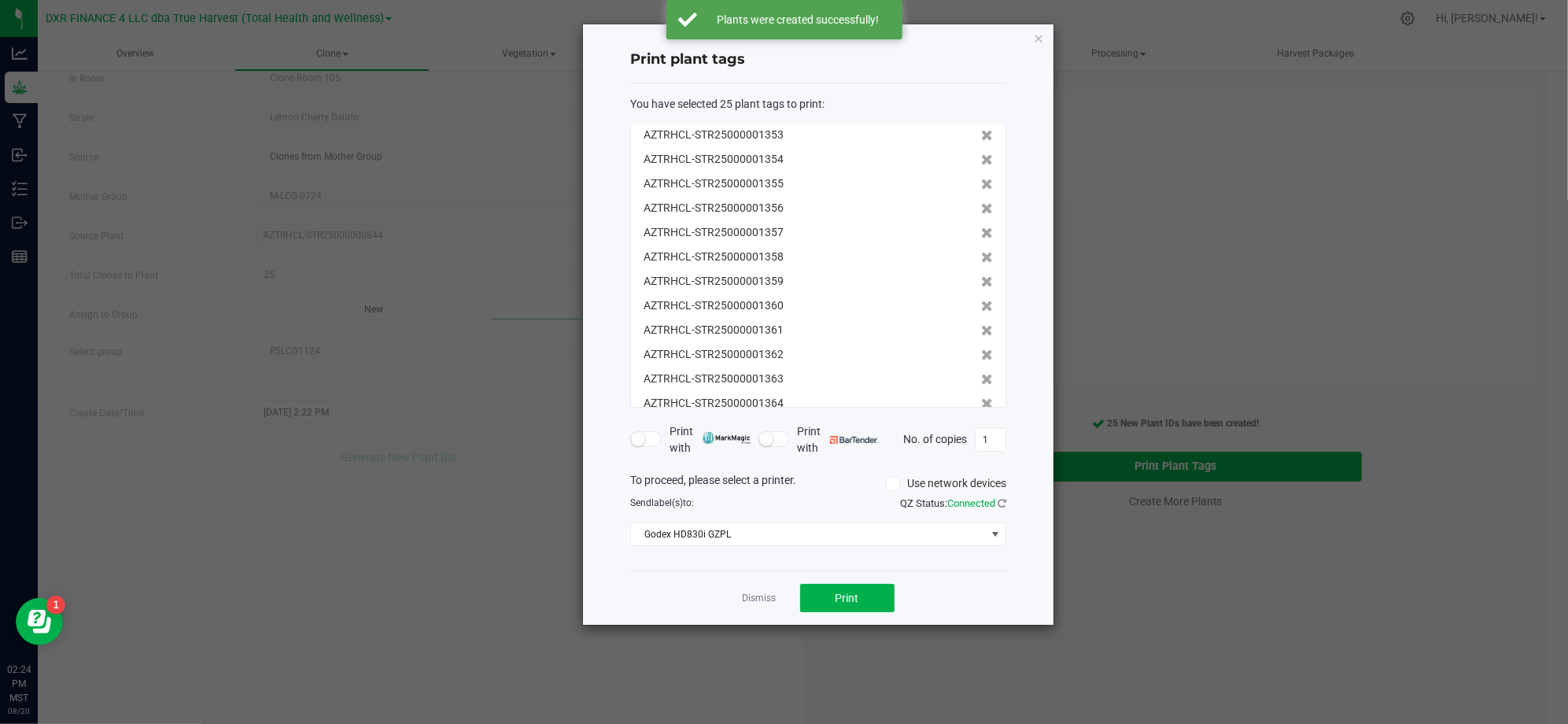
scroll to position [341, 0]
click at [857, 624] on div "Dismiss Print" at bounding box center [818, 597] width 376 height 54
click at [857, 621] on div "Dismiss Print" at bounding box center [818, 597] width 376 height 54
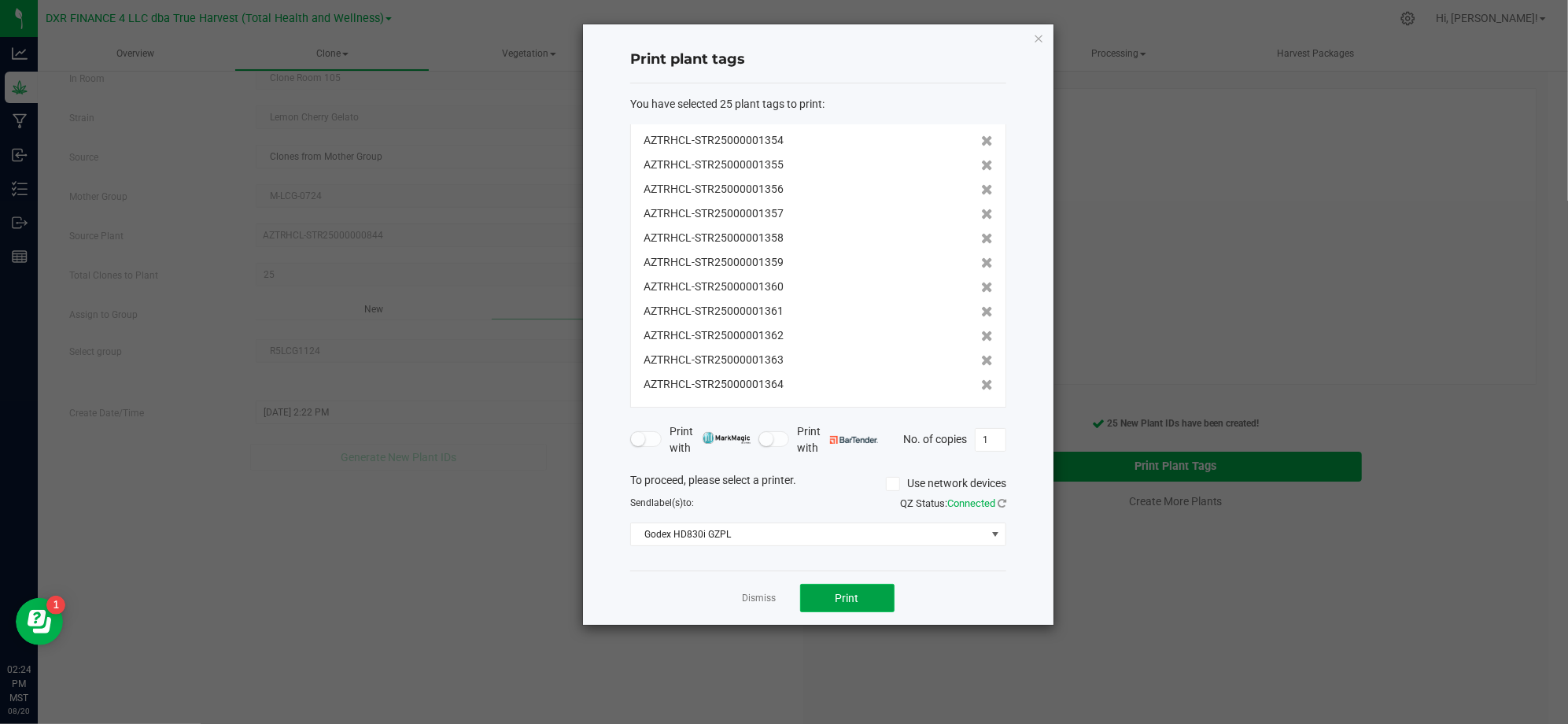
click at [859, 605] on button "Print" at bounding box center [847, 598] width 95 height 28
drag, startPoint x: 702, startPoint y: 595, endPoint x: 762, endPoint y: 605, distance: 60.8
click at [726, 599] on div "Dismiss Print" at bounding box center [818, 597] width 376 height 54
click at [760, 605] on link "Dismiss" at bounding box center [759, 598] width 34 height 13
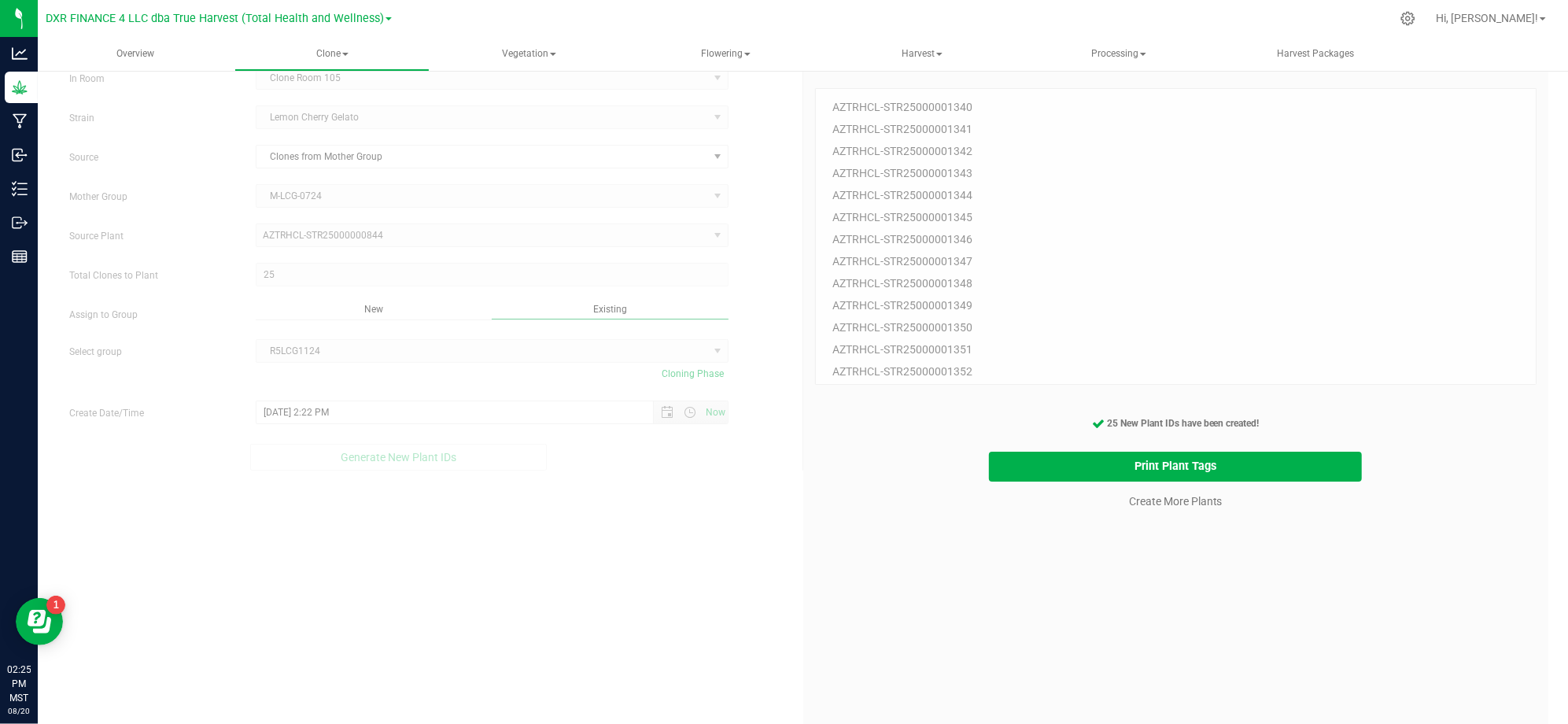
drag, startPoint x: 996, startPoint y: 670, endPoint x: 1016, endPoint y: 631, distance: 43.8
click at [1010, 642] on div "25 Plant IDs to Generate AZTRHCL-STR25000001340 AZTRHCL-STR25000001341 AZTRHCL-…" at bounding box center [1175, 422] width 722 height 724
click at [1127, 579] on div "25 Plant IDs to Generate AZTRHCL-STR25000001340 AZTRHCL-STR25000001341 AZTRHCL-…" at bounding box center [1175, 422] width 722 height 724
click at [1155, 508] on cancel-button "Create More Plants" at bounding box center [1175, 500] width 108 height 27
click at [1155, 501] on link "Create More Plants" at bounding box center [1176, 501] width 94 height 16
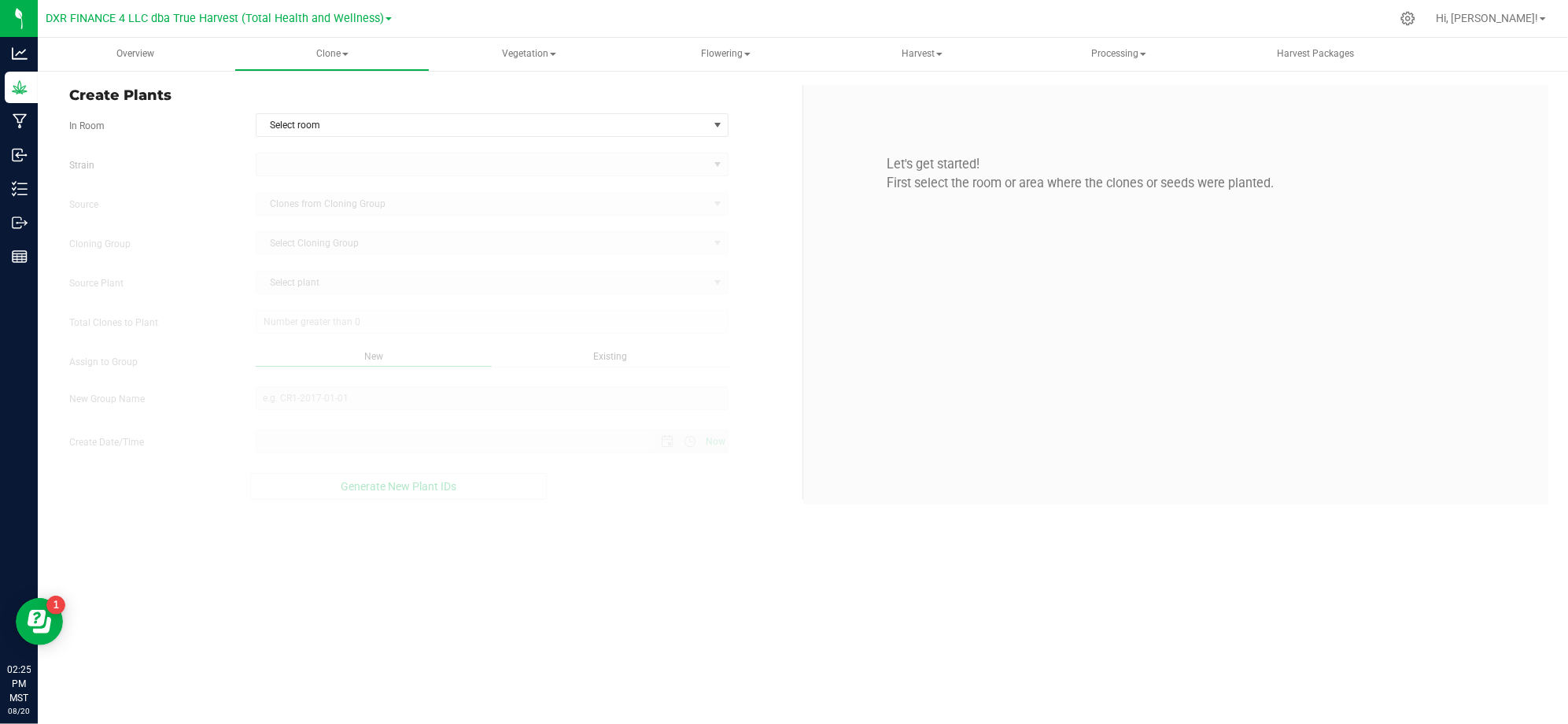
type input "8/20/2025 2:25 PM"
click at [431, 129] on span "Select room" at bounding box center [482, 124] width 451 height 22
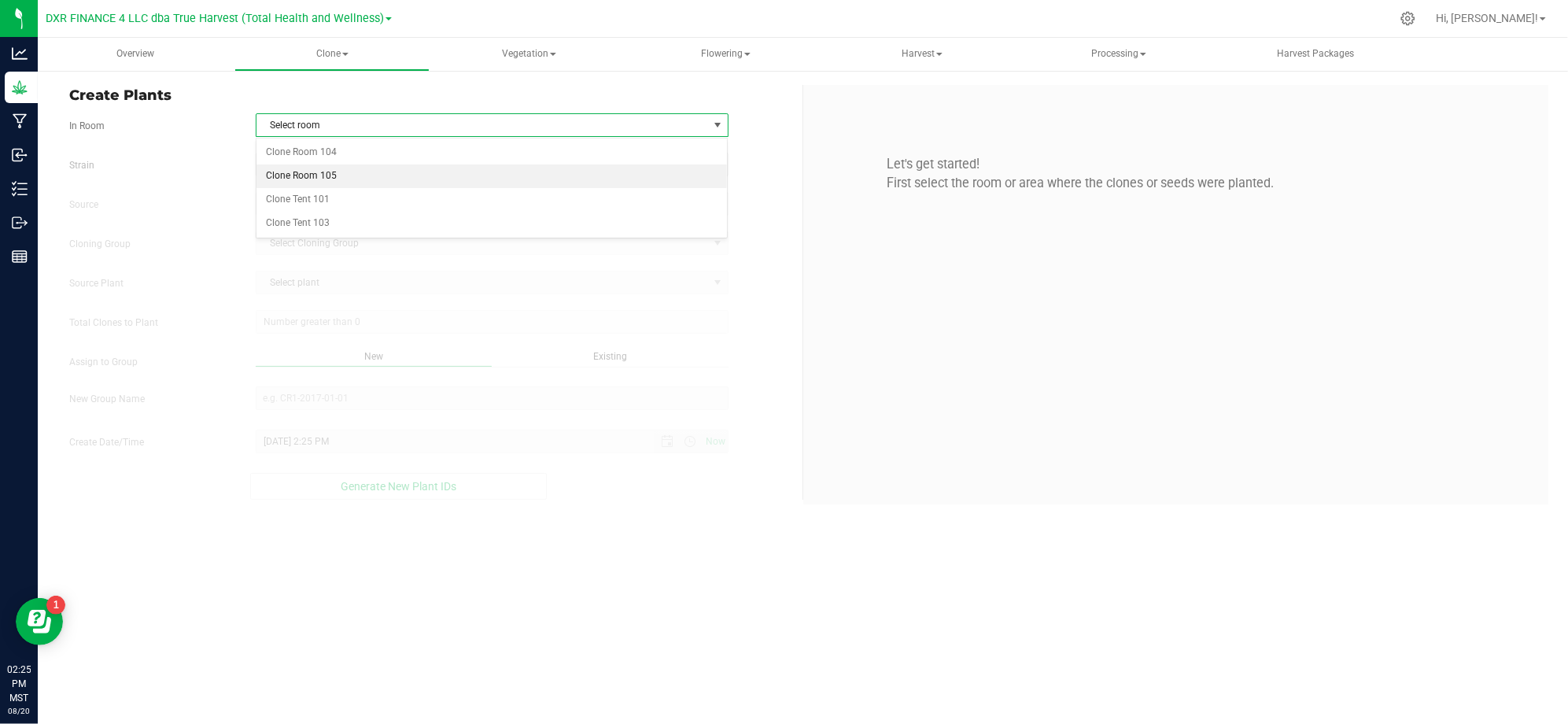
drag, startPoint x: 334, startPoint y: 171, endPoint x: 269, endPoint y: 158, distance: 66.3
click at [321, 170] on li "Clone Room 105" at bounding box center [492, 176] width 471 height 24
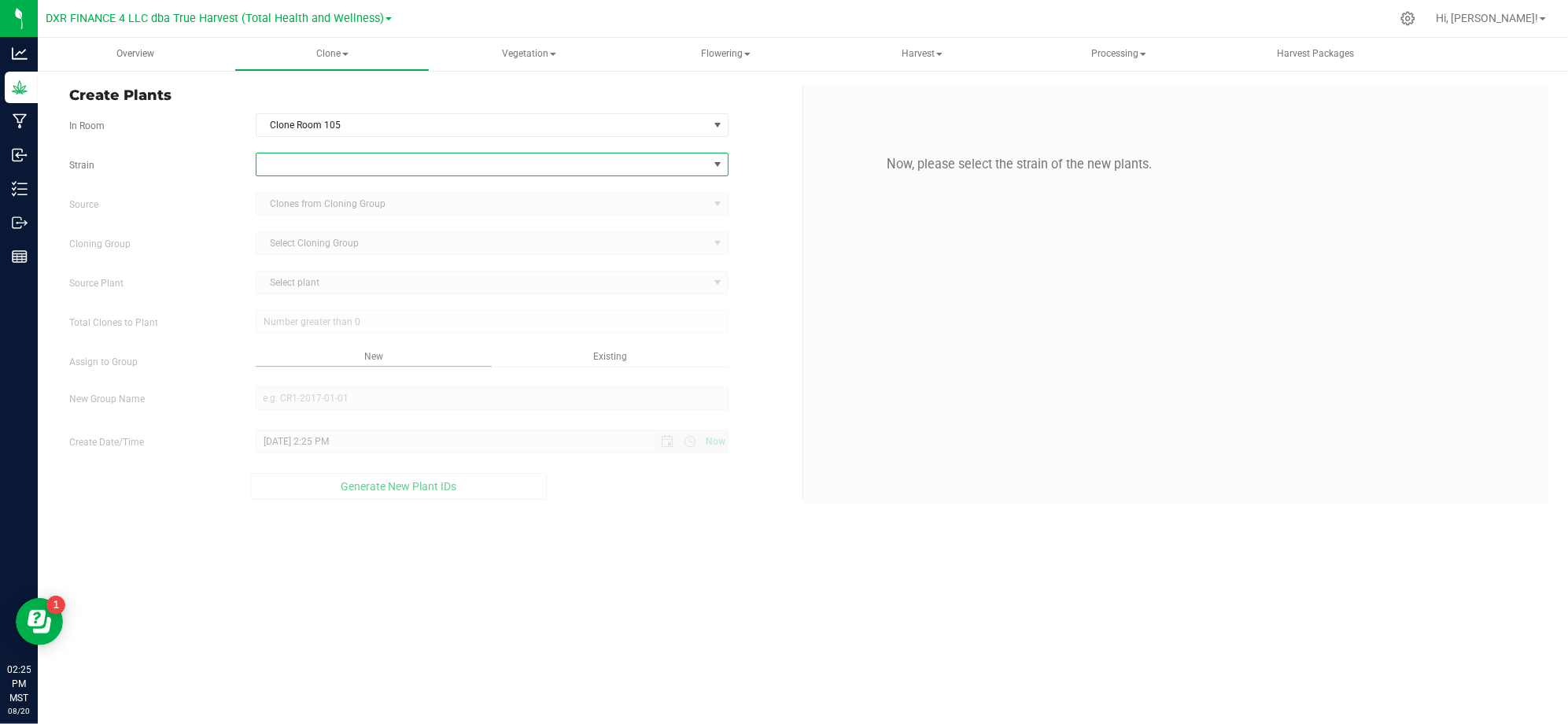
click at [306, 167] on span at bounding box center [482, 164] width 451 height 22
type input "ry gel"
click at [316, 250] on li "Lemon Cherry Gelato" at bounding box center [492, 252] width 471 height 22
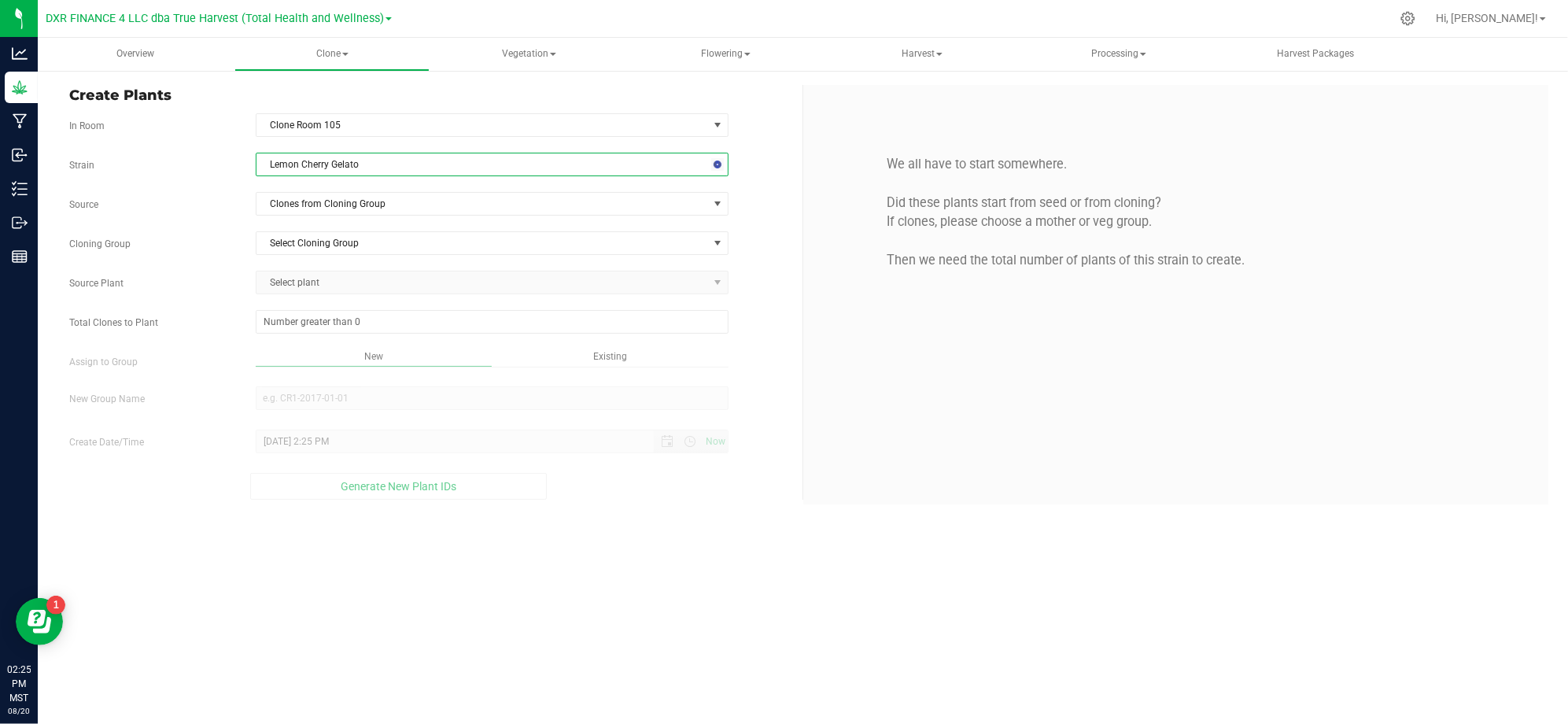
drag, startPoint x: 204, startPoint y: 234, endPoint x: 327, endPoint y: 225, distance: 123.3
click at [212, 234] on div "Cloning Group Select Cloning Group Select Cloning Group R5LCG1124 R6LCG1110" at bounding box center [430, 243] width 744 height 24
click at [330, 208] on span "Clones from Cloning Group" at bounding box center [482, 203] width 451 height 22
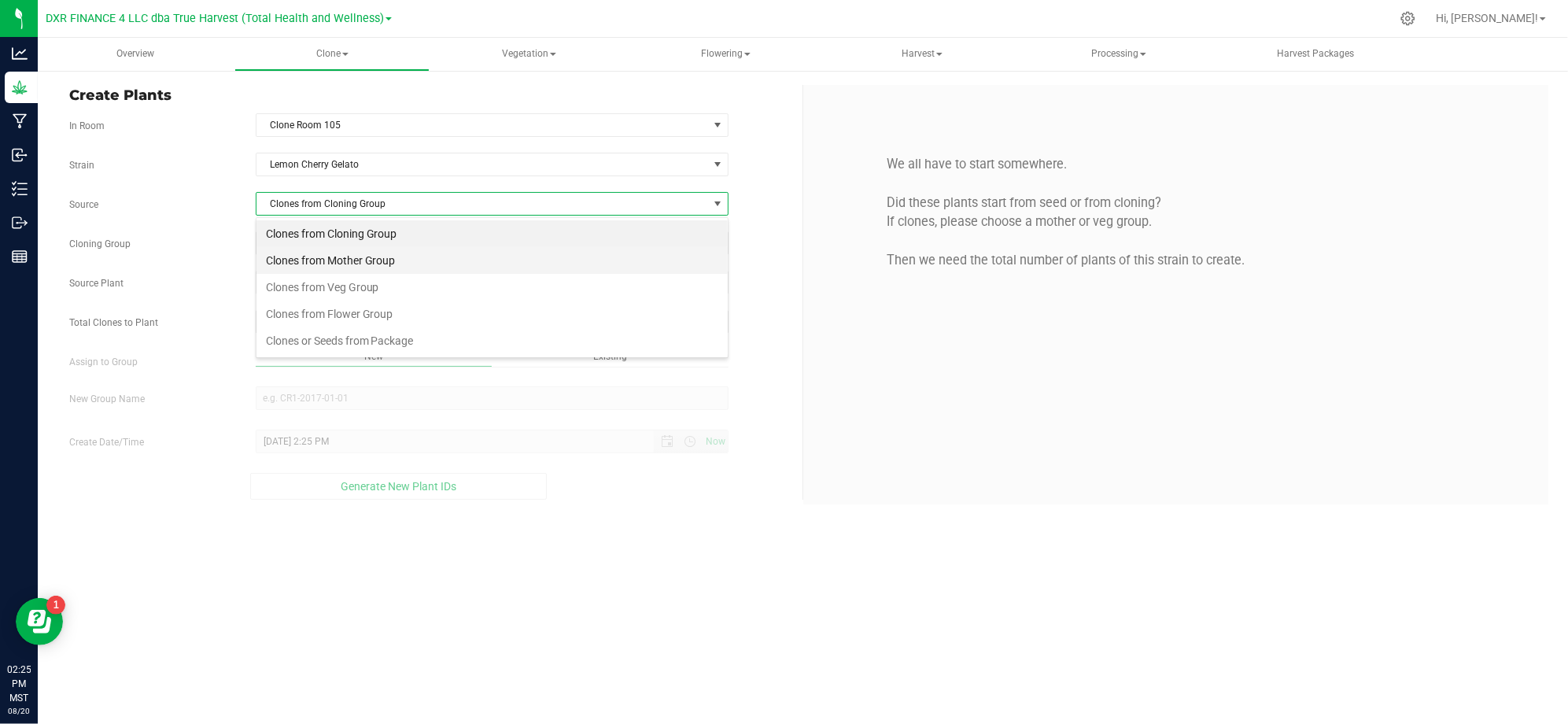
scroll to position [24, 472]
click at [363, 250] on li "Clones from Mother Group" at bounding box center [492, 260] width 471 height 26
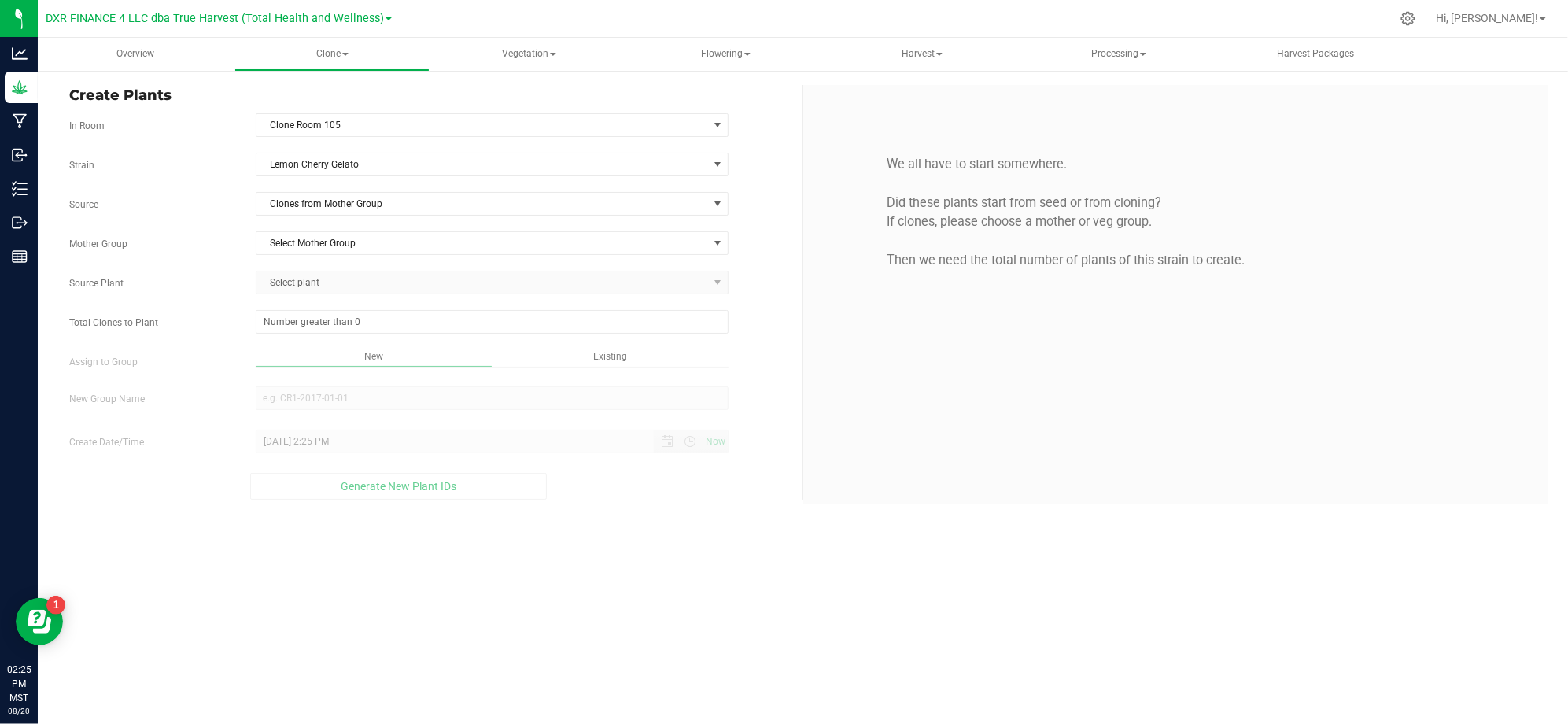
drag, startPoint x: 215, startPoint y: 219, endPoint x: 244, endPoint y: 219, distance: 29.0
click at [220, 219] on div "Strain Lemon Cherry Gelato Source Clones from Mother Group Mother Group Select …" at bounding box center [430, 325] width 721 height 347
click at [356, 236] on span "Select Mother Group" at bounding box center [482, 243] width 451 height 22
drag, startPoint x: 325, startPoint y: 278, endPoint x: 287, endPoint y: 269, distance: 39.1
click at [323, 278] on li "M-LCG-0724" at bounding box center [492, 272] width 471 height 24
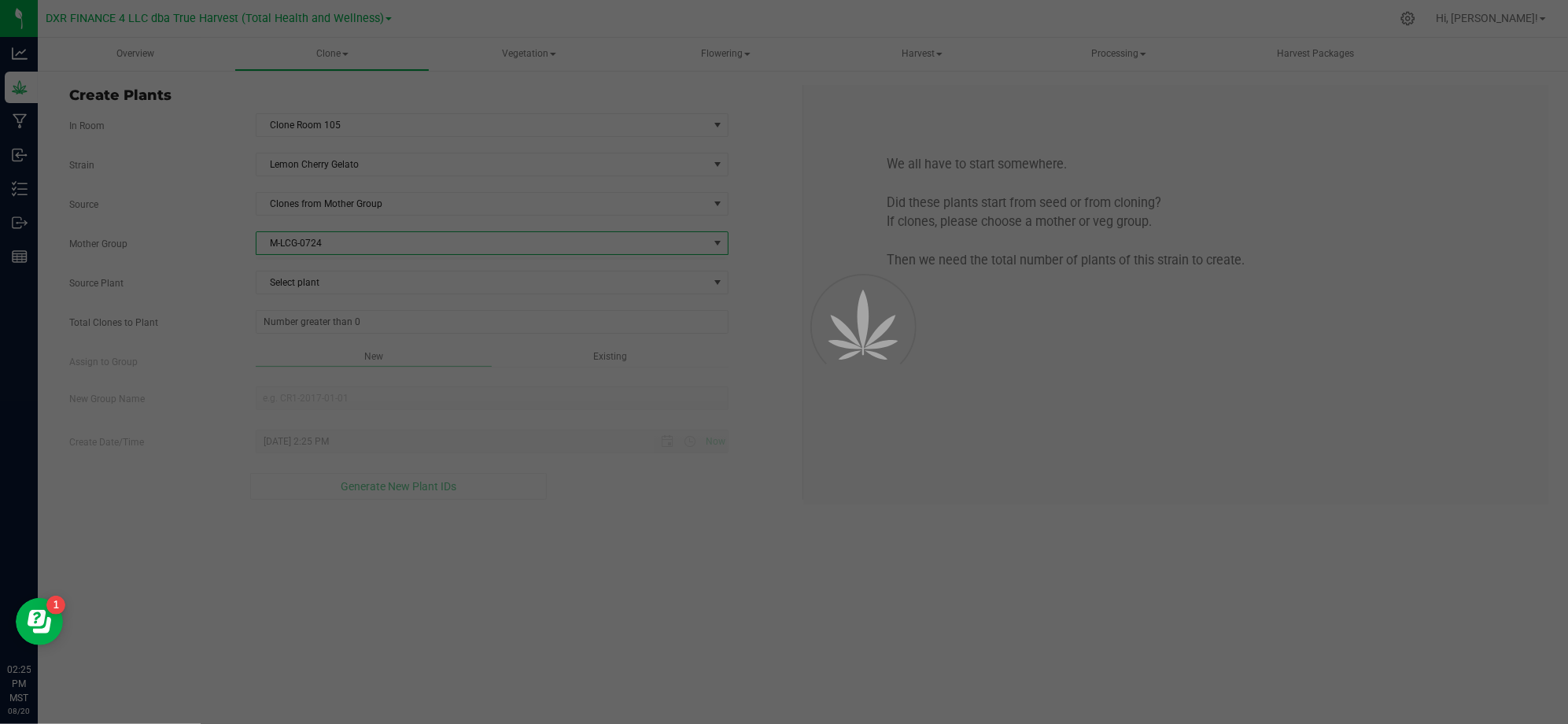
drag, startPoint x: 149, startPoint y: 236, endPoint x: 385, endPoint y: 263, distance: 237.5
click at [166, 236] on div "Mother Group M-LCG-0724 Select Mother Group M-LCG-0724" at bounding box center [430, 243] width 744 height 24
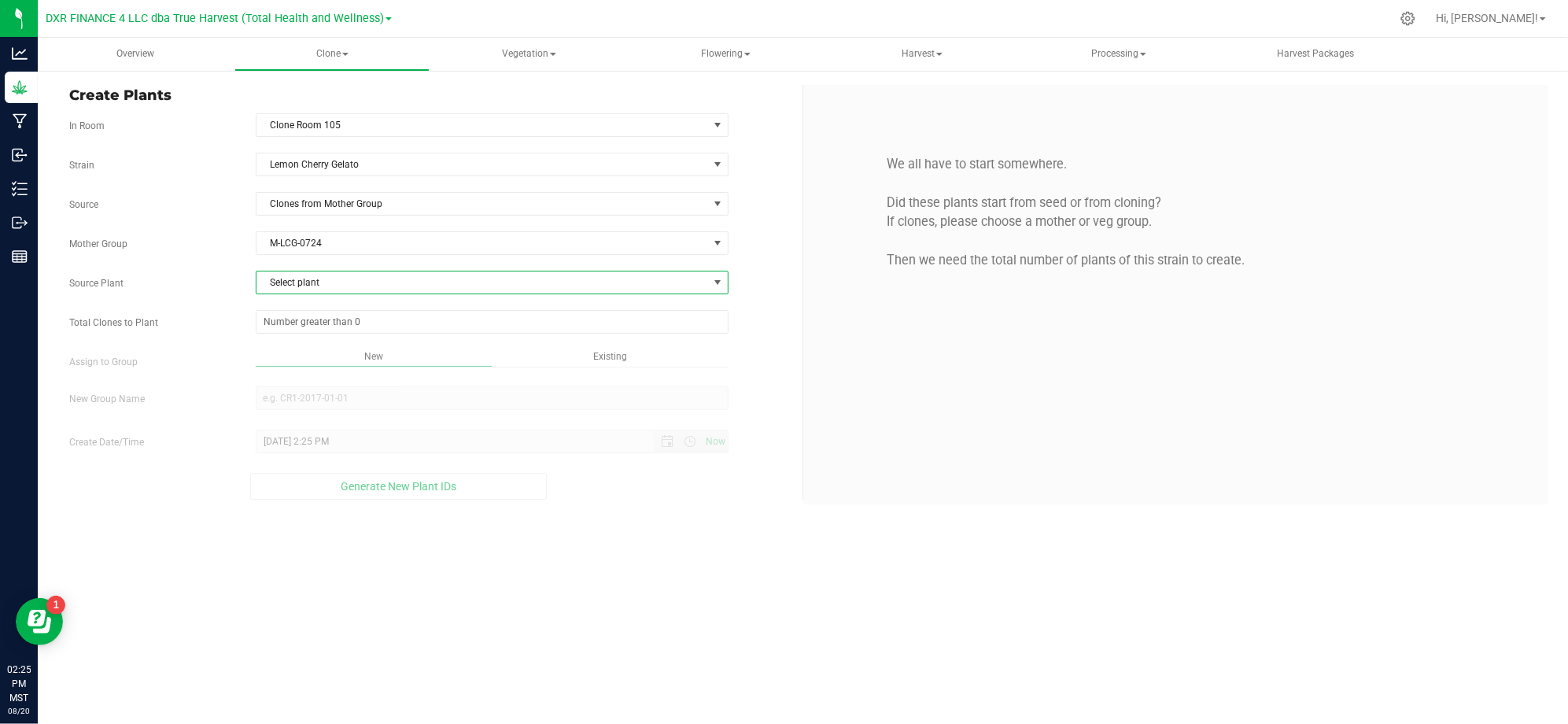
click at [385, 280] on span "Select plant" at bounding box center [482, 283] width 451 height 22
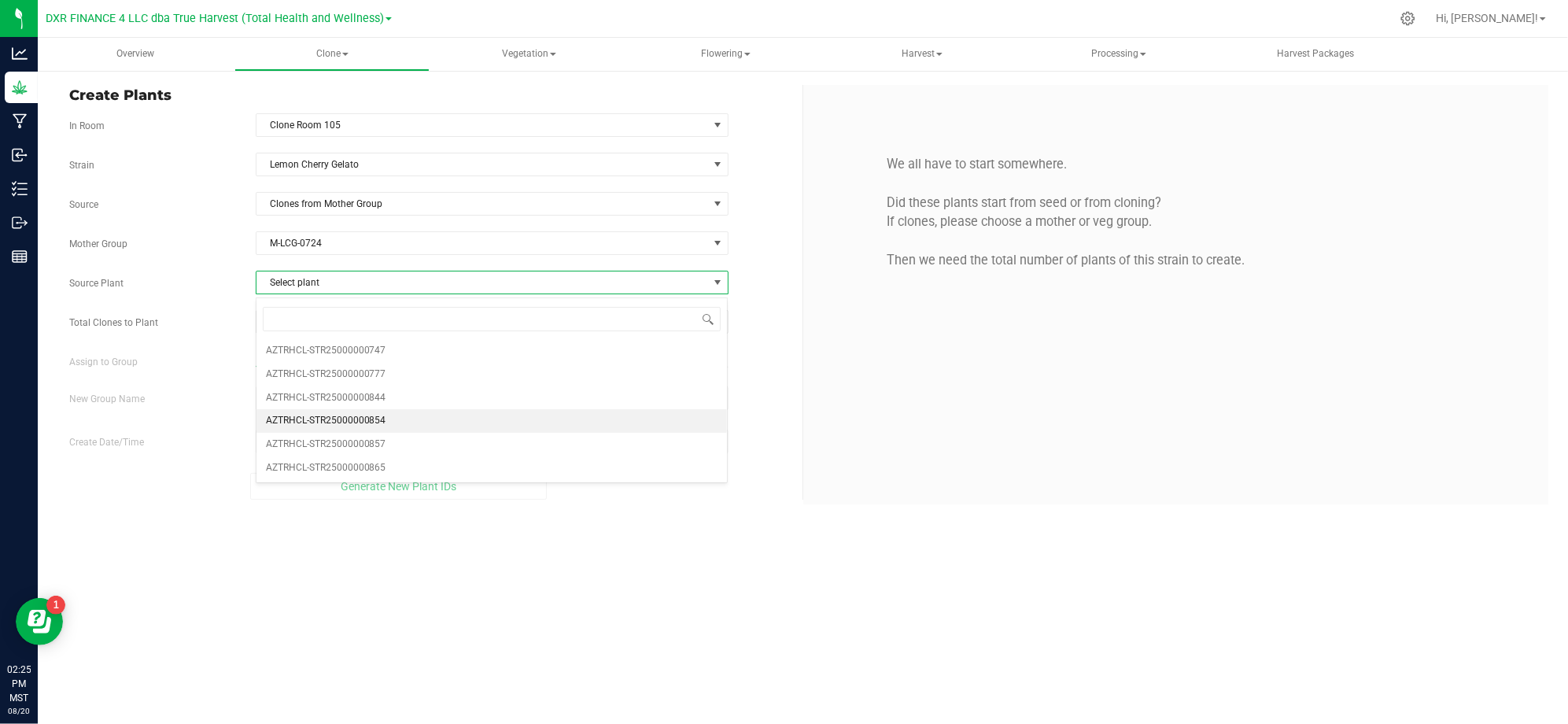
drag, startPoint x: 404, startPoint y: 429, endPoint x: 271, endPoint y: 389, distance: 138.9
click at [400, 429] on li "AZTRHCL-STR25000000854" at bounding box center [492, 421] width 471 height 24
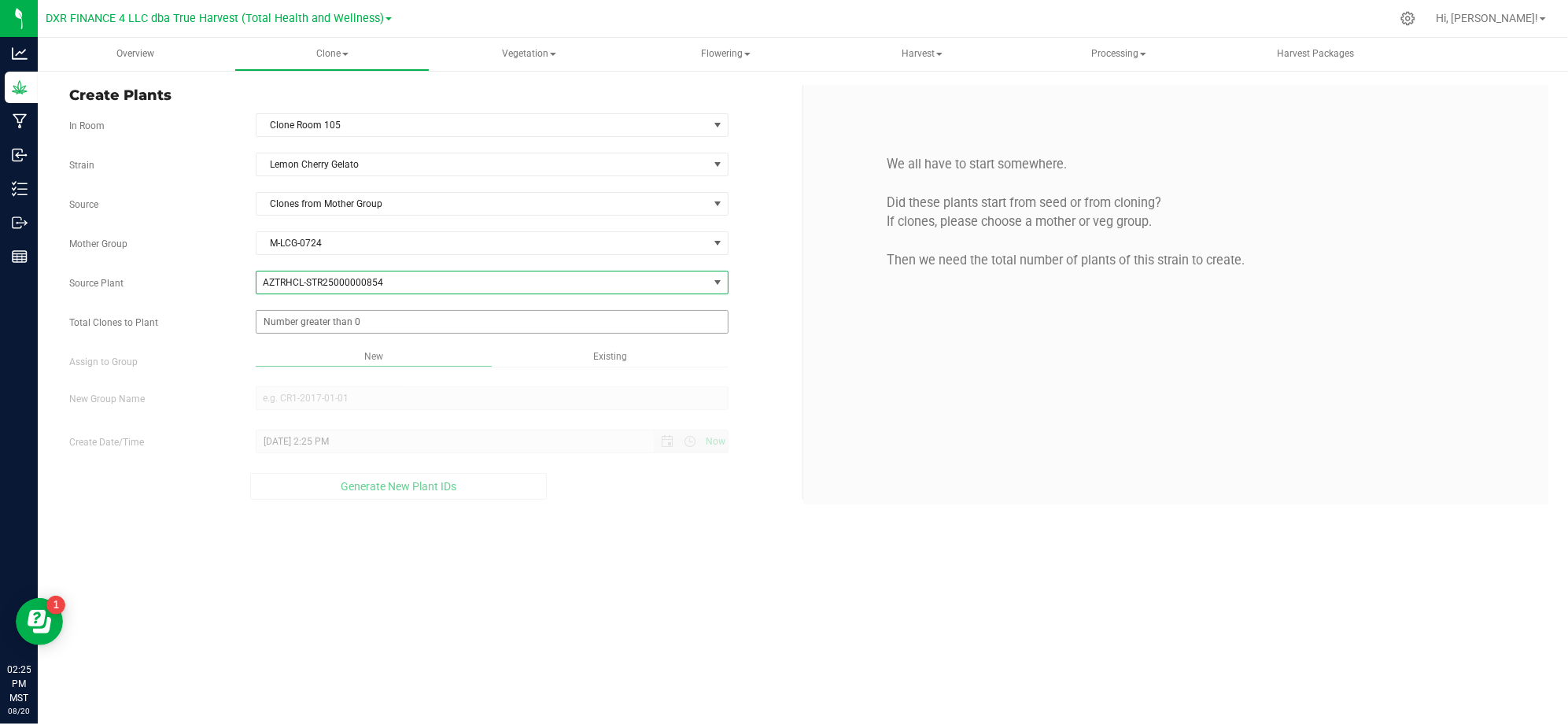
drag, startPoint x: 181, startPoint y: 330, endPoint x: 388, endPoint y: 329, distance: 207.0
click at [189, 328] on div "Total Clones to Plant" at bounding box center [430, 321] width 744 height 24
click at [369, 320] on span at bounding box center [492, 321] width 473 height 24
type input "50"
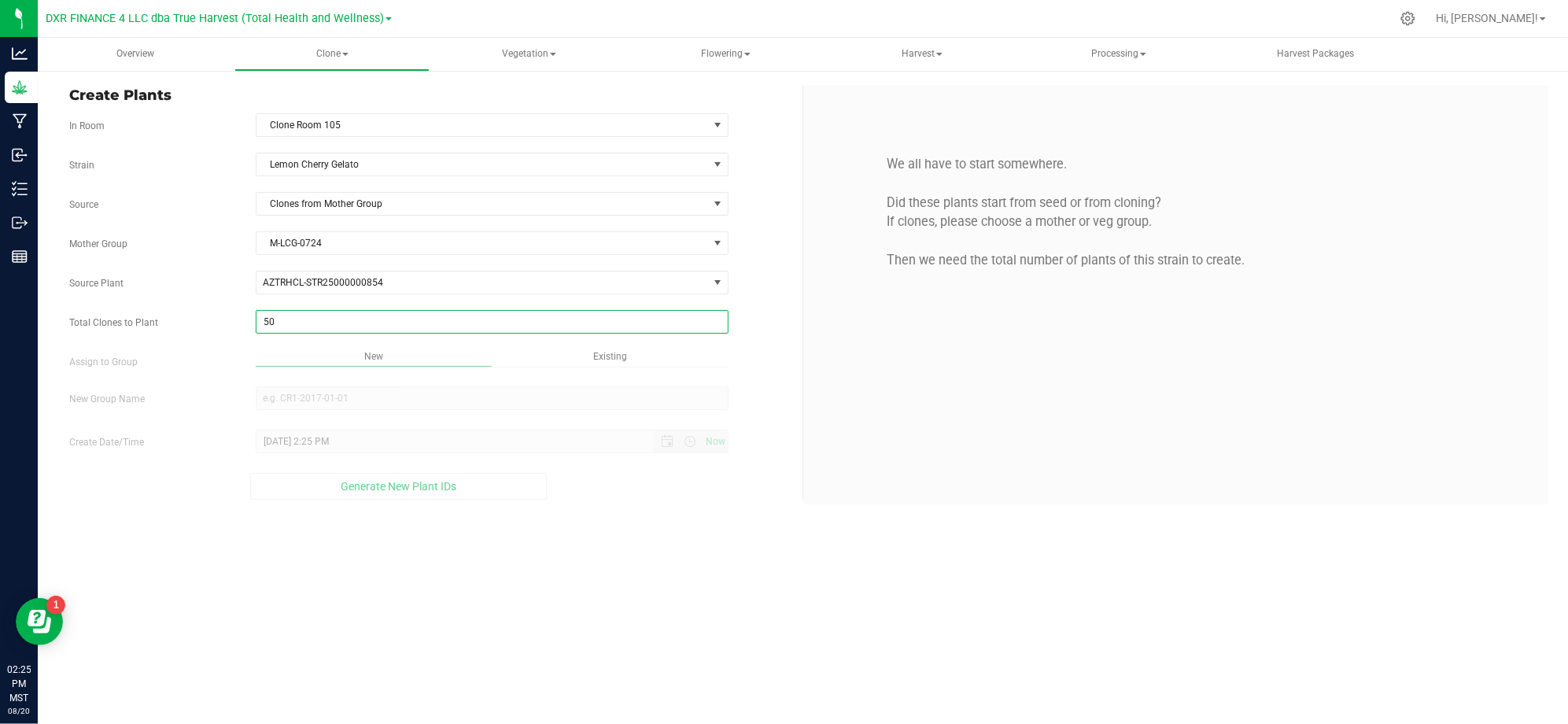
drag, startPoint x: 595, startPoint y: 579, endPoint x: 618, endPoint y: 505, distance: 77.5
click at [598, 568] on div "Overview Clone Create plants Cloning groups Cloning plants Apply to plants Vege…" at bounding box center [803, 381] width 1530 height 686
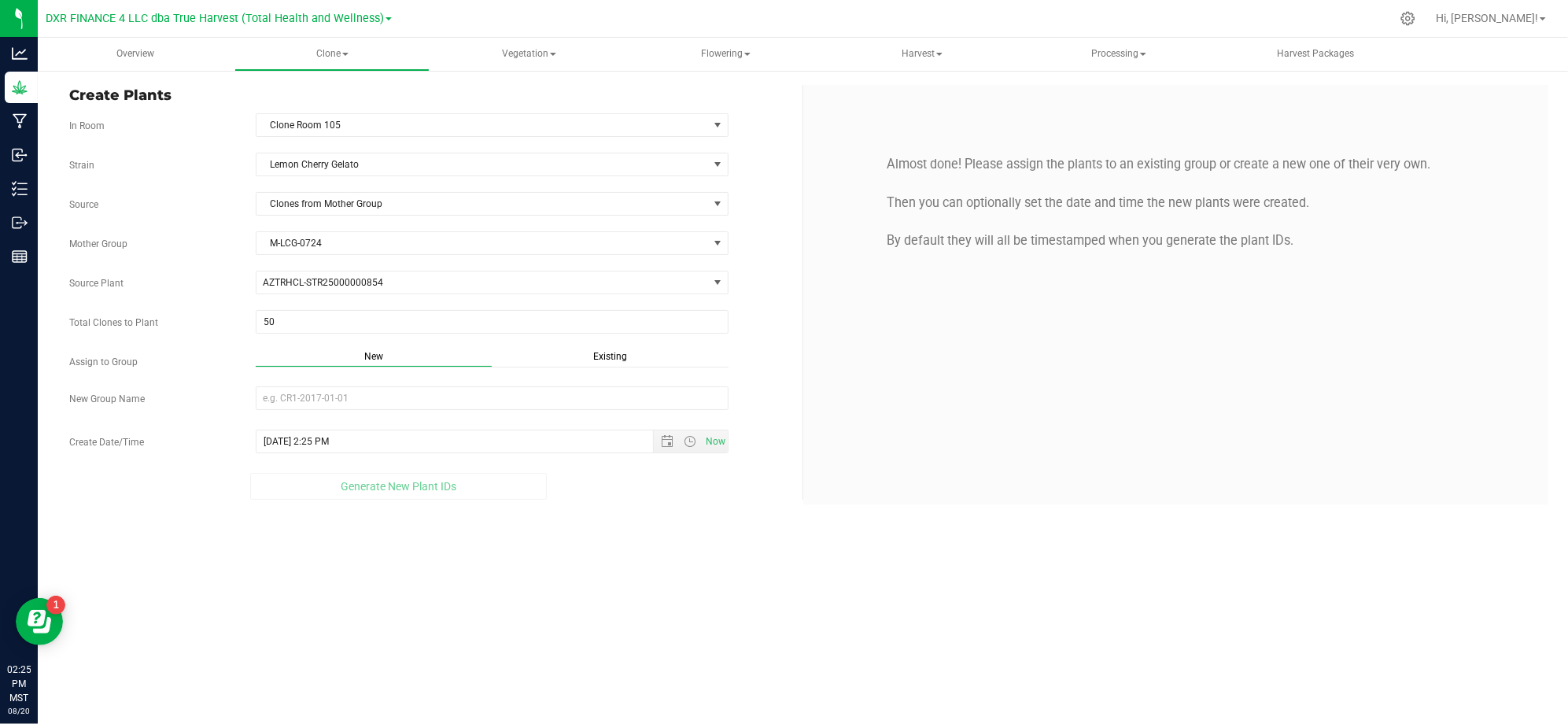
click at [662, 348] on div "Strain Lemon Cherry Gelato Source Clones from Mother Group Mother Group M-LCG-0…" at bounding box center [430, 325] width 721 height 347
click at [612, 357] on span "Existing" at bounding box center [609, 356] width 34 height 11
click at [637, 539] on div "Overview Clone Create plants Cloning groups Cloning plants Apply to plants Vege…" at bounding box center [803, 381] width 1530 height 686
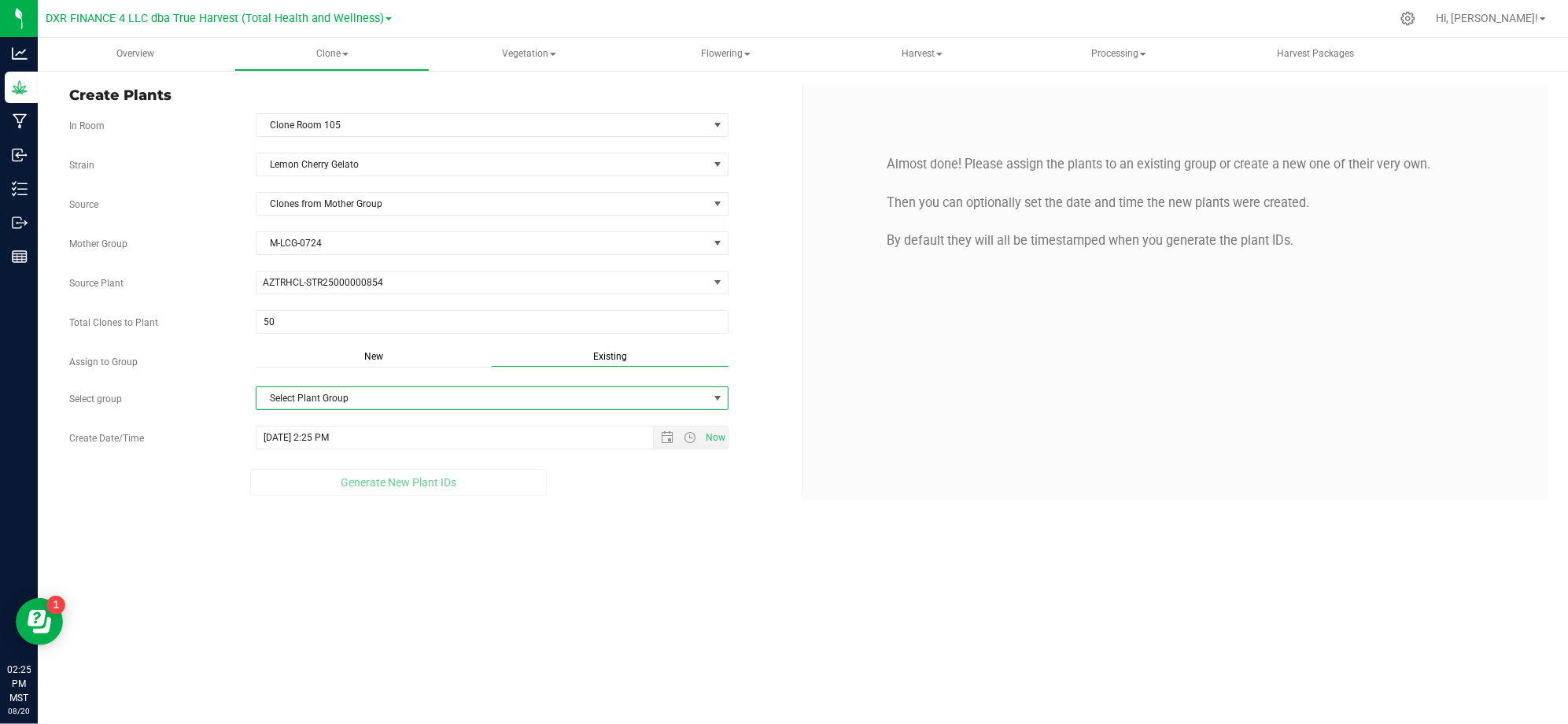
click at [699, 403] on span "Select Plant Group" at bounding box center [482, 398] width 451 height 22
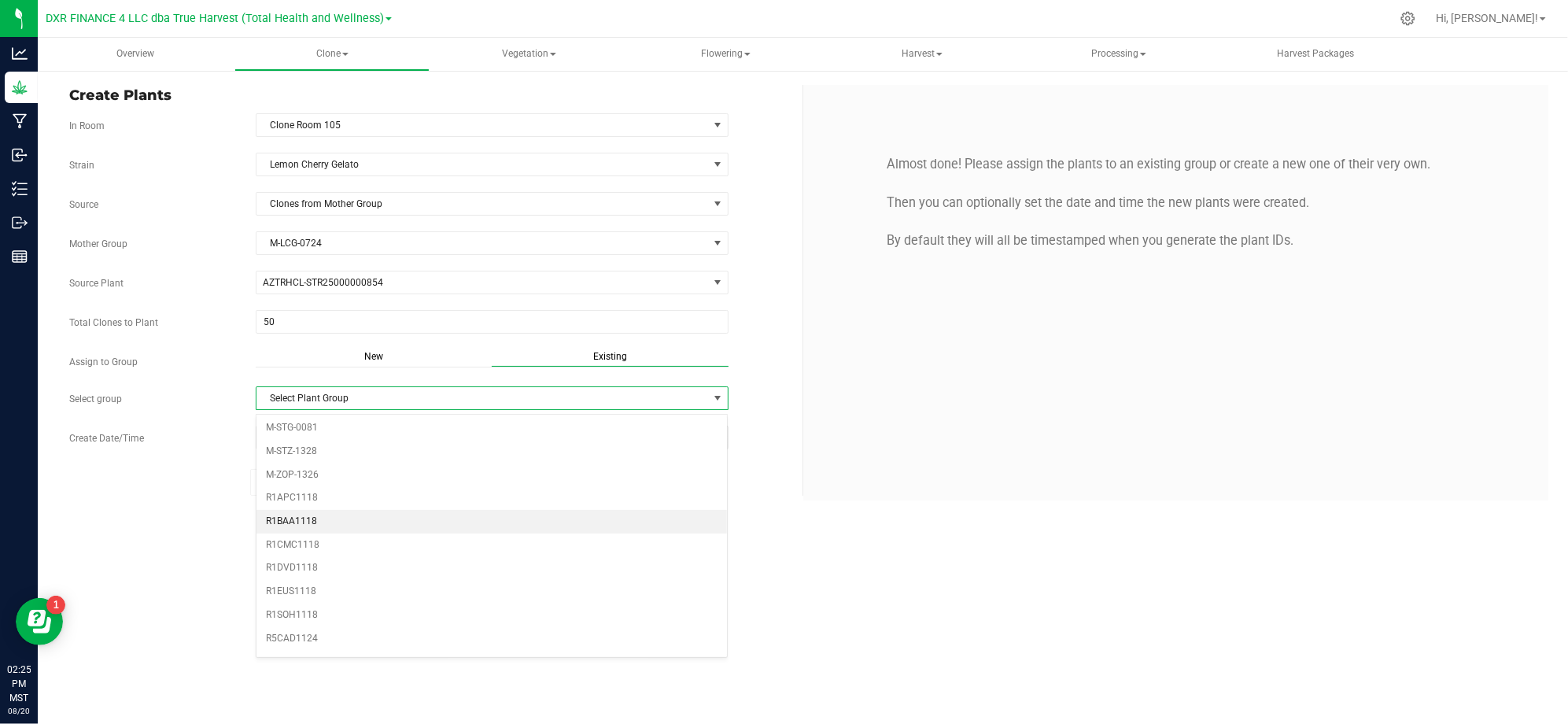
scroll to position [321, 0]
drag, startPoint x: 296, startPoint y: 534, endPoint x: 475, endPoint y: 630, distance: 203.1
click at [475, 642] on ul "M-BTB-0002 M-CHG-0389 M-FRR-0002 M-GLF-0435 M-GLF-0451 M-HCP-0005 M-INP-0618 M-…" at bounding box center [492, 459] width 471 height 725
click at [290, 470] on li "R5LCG1124" at bounding box center [492, 478] width 471 height 24
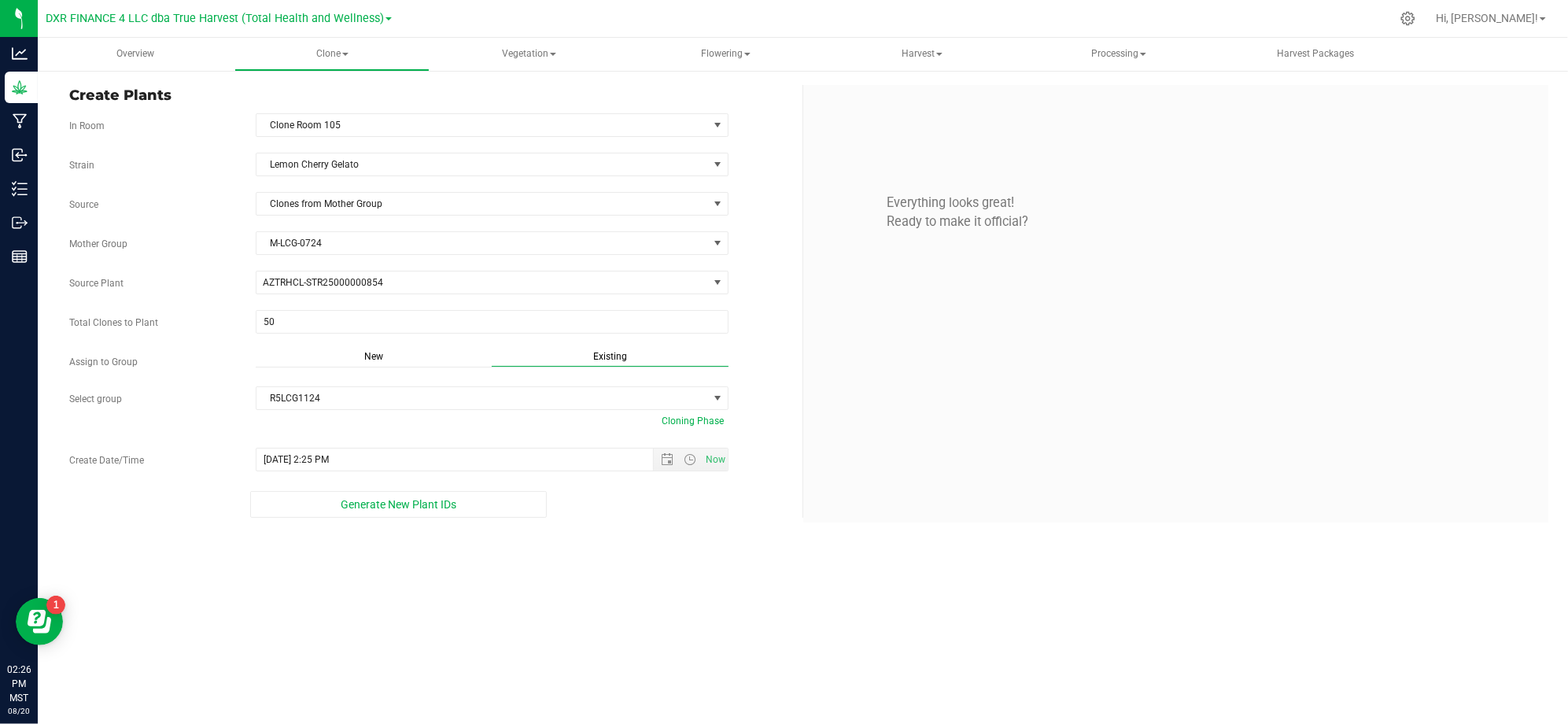
click at [584, 599] on div "Overview Clone Create plants Cloning groups Cloning plants Apply to plants Vege…" at bounding box center [803, 381] width 1530 height 686
click at [660, 460] on span "Open the date view" at bounding box center [666, 459] width 12 height 12
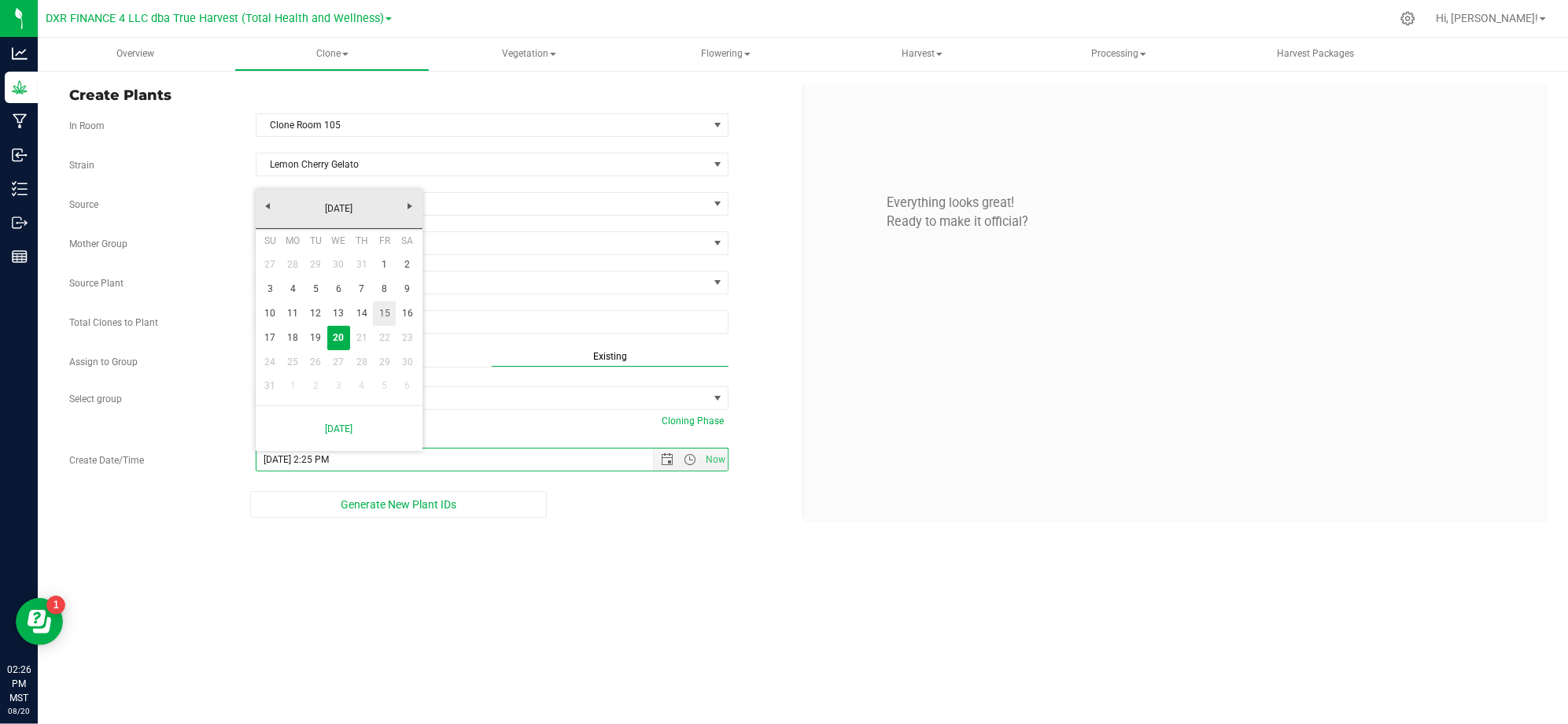
click at [376, 309] on link "15" at bounding box center [385, 314] width 23 height 25
type input "8/15/2025 2:25 PM"
drag, startPoint x: 376, startPoint y: 309, endPoint x: 252, endPoint y: 576, distance: 294.4
click at [249, 577] on div "Overview Clone Create plants Cloning groups Cloning plants Apply to plants Vege…" at bounding box center [803, 381] width 1530 height 686
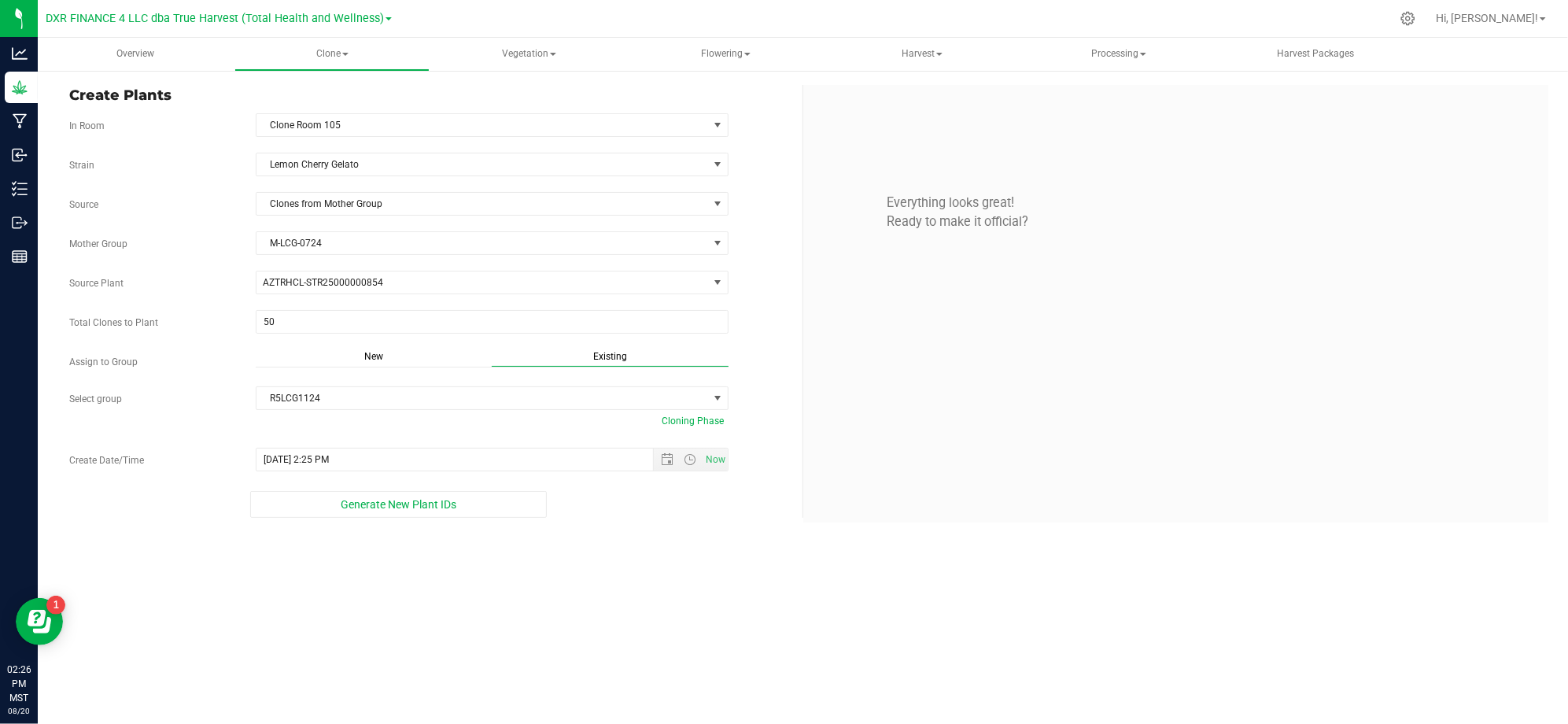
click at [546, 588] on div "Overview Clone Create plants Cloning groups Cloning plants Apply to plants Vege…" at bounding box center [803, 381] width 1530 height 686
click at [600, 535] on div "Create Plants In Room Clone Room 105 Select room Clone Room 104 Clone Room 105 …" at bounding box center [803, 303] width 1530 height 469
click at [425, 505] on span "Generate New Plant IDs" at bounding box center [399, 504] width 115 height 12
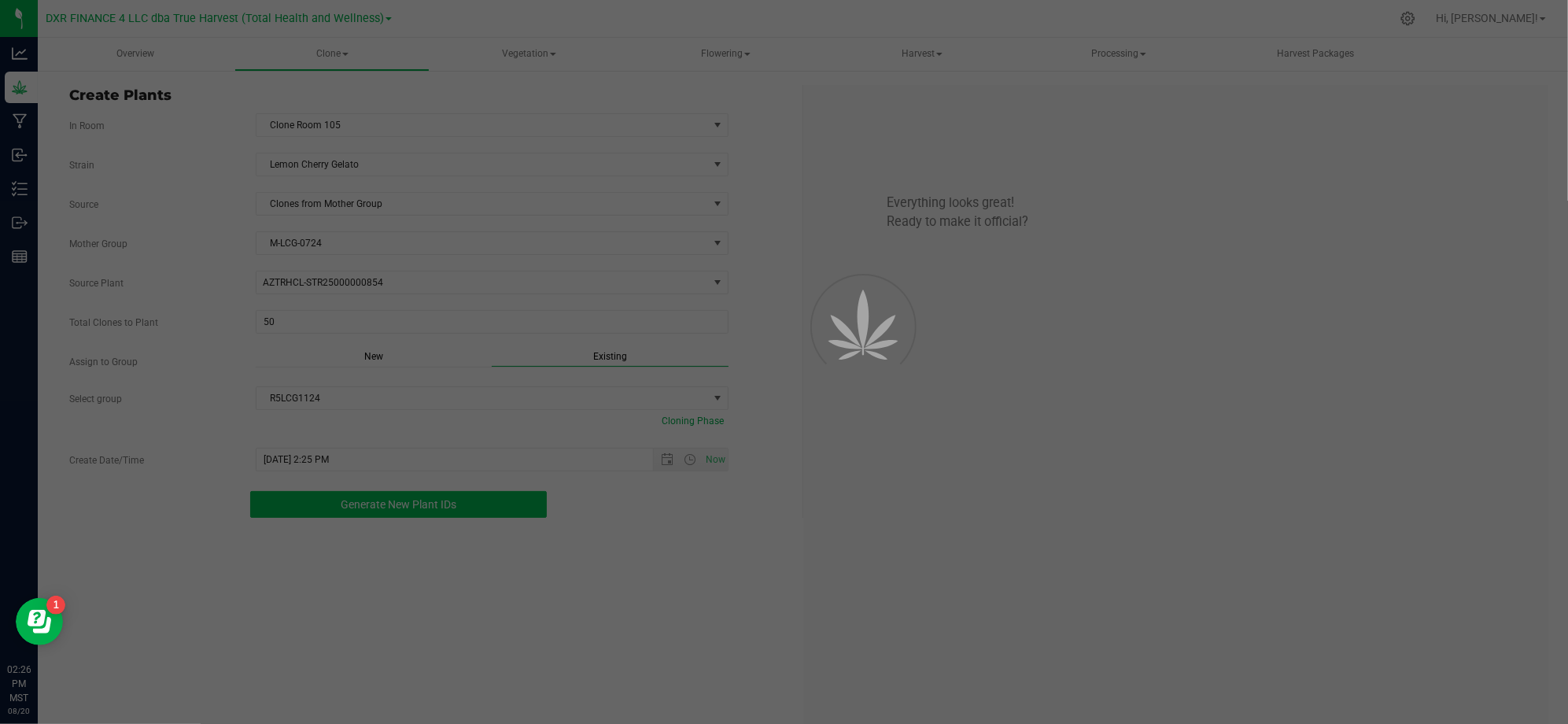
scroll to position [47, 0]
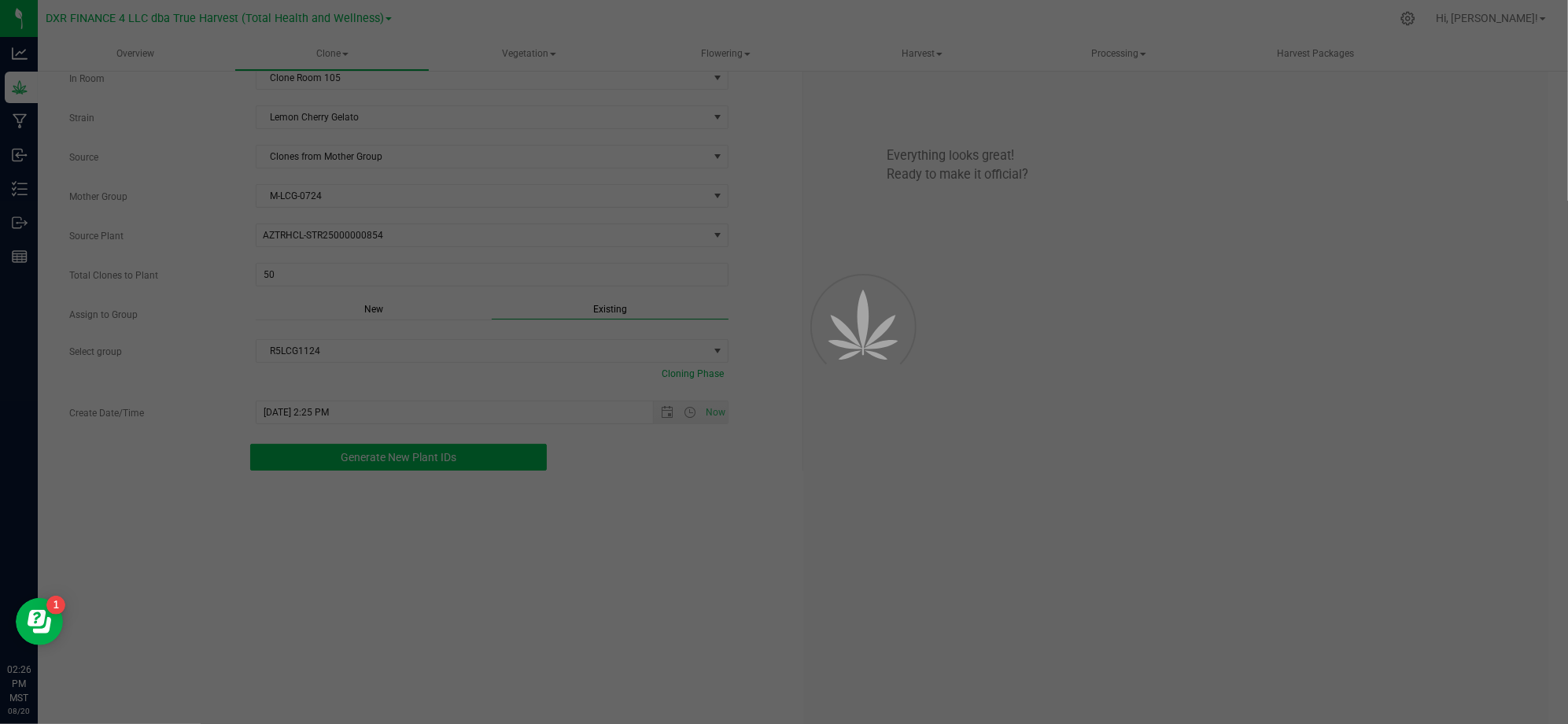
click at [705, 591] on div "Create Plants In Room Clone Room 105 Select room Clone Room 104 Clone Room 105 …" at bounding box center [803, 399] width 1491 height 724
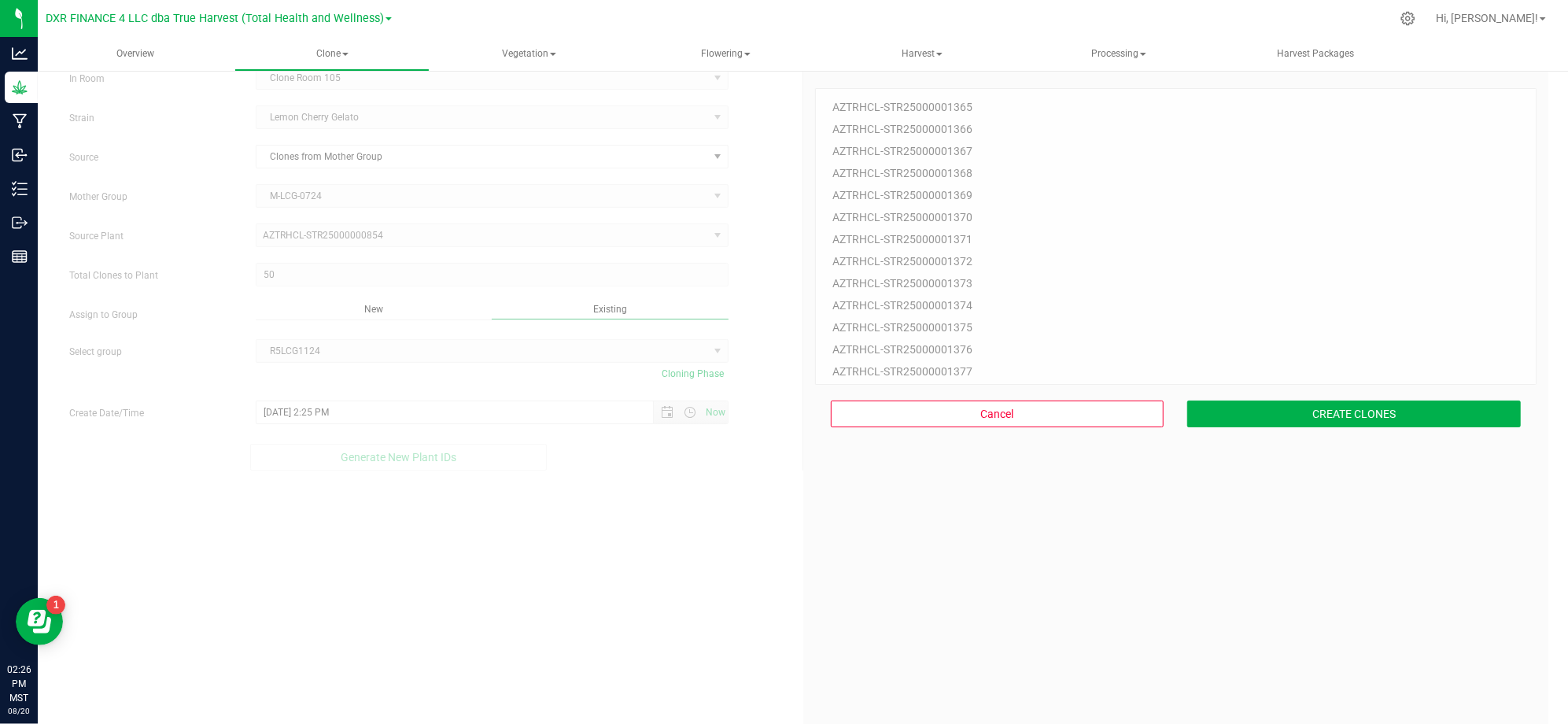
click at [937, 589] on div "50 Plant IDs to Generate AZTRHCL-STR25000001365 AZTRHCL-STR25000001366 AZTRHCL-…" at bounding box center [1175, 422] width 722 height 724
click at [1244, 422] on button "CREATE CLONES" at bounding box center [1353, 413] width 334 height 26
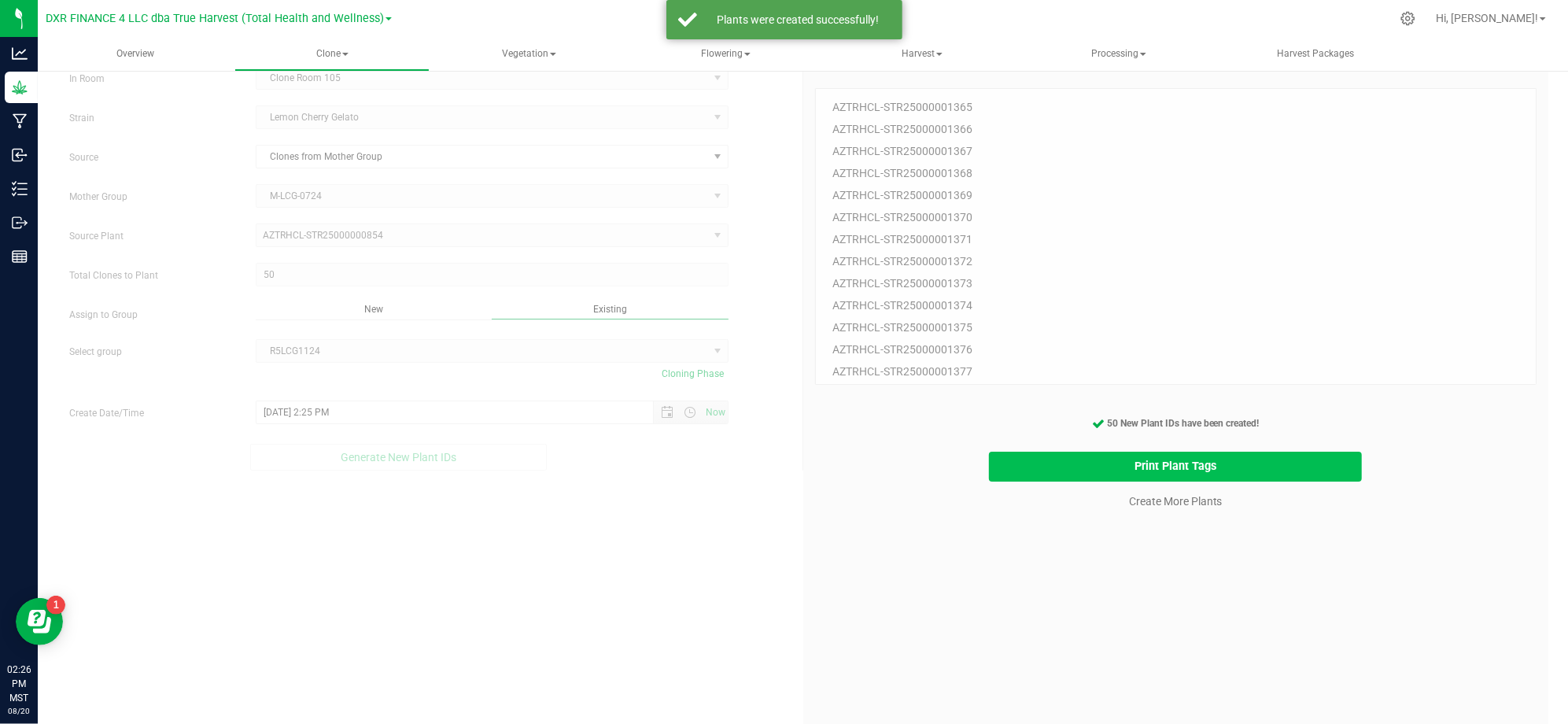
click at [1052, 469] on button "Print Plant Tags" at bounding box center [1175, 466] width 373 height 30
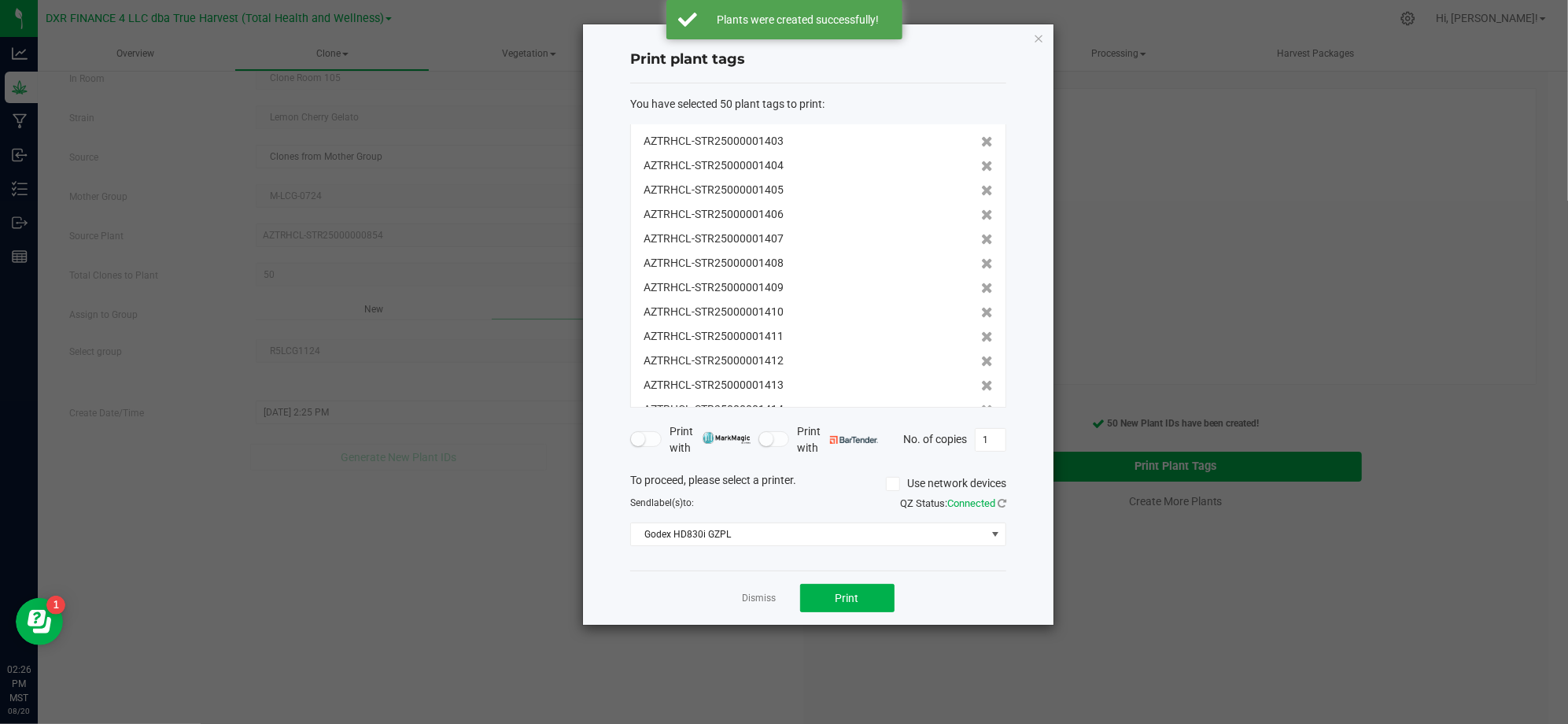
scroll to position [951, 0]
click at [1013, 596] on div "Print plant tags You have selected 50 plant tags to print : AZTRHCL-STR25000001…" at bounding box center [818, 325] width 470 height 600
click at [845, 605] on button "Print" at bounding box center [847, 598] width 95 height 28
drag, startPoint x: 626, startPoint y: 591, endPoint x: 727, endPoint y: 591, distance: 101.0
click at [642, 589] on div "Print plant tags You have selected 50 plant tags to print : AZTRHCL-STR25000001…" at bounding box center [818, 325] width 470 height 600
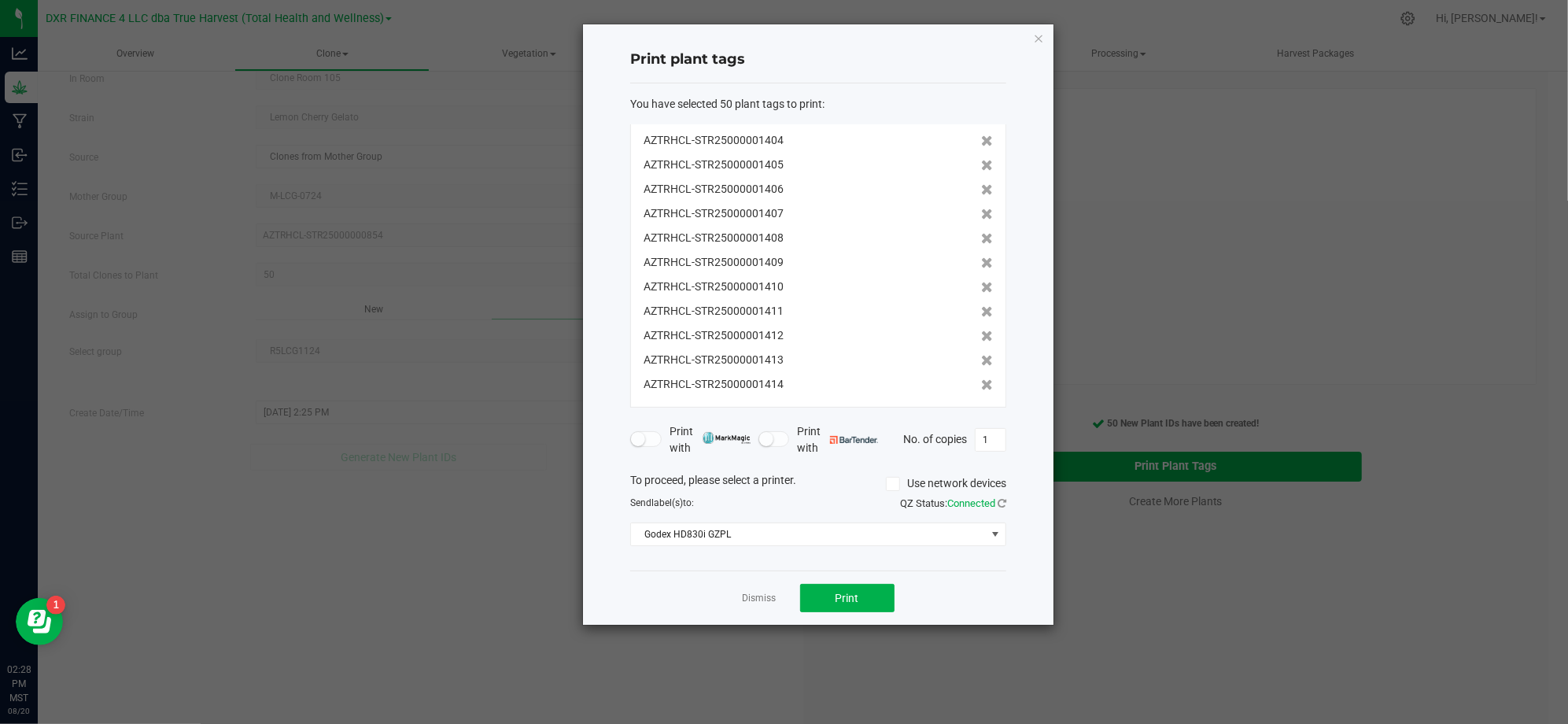
click at [727, 596] on div "Dismiss Print" at bounding box center [818, 597] width 376 height 54
click at [747, 596] on link "Dismiss" at bounding box center [759, 598] width 34 height 13
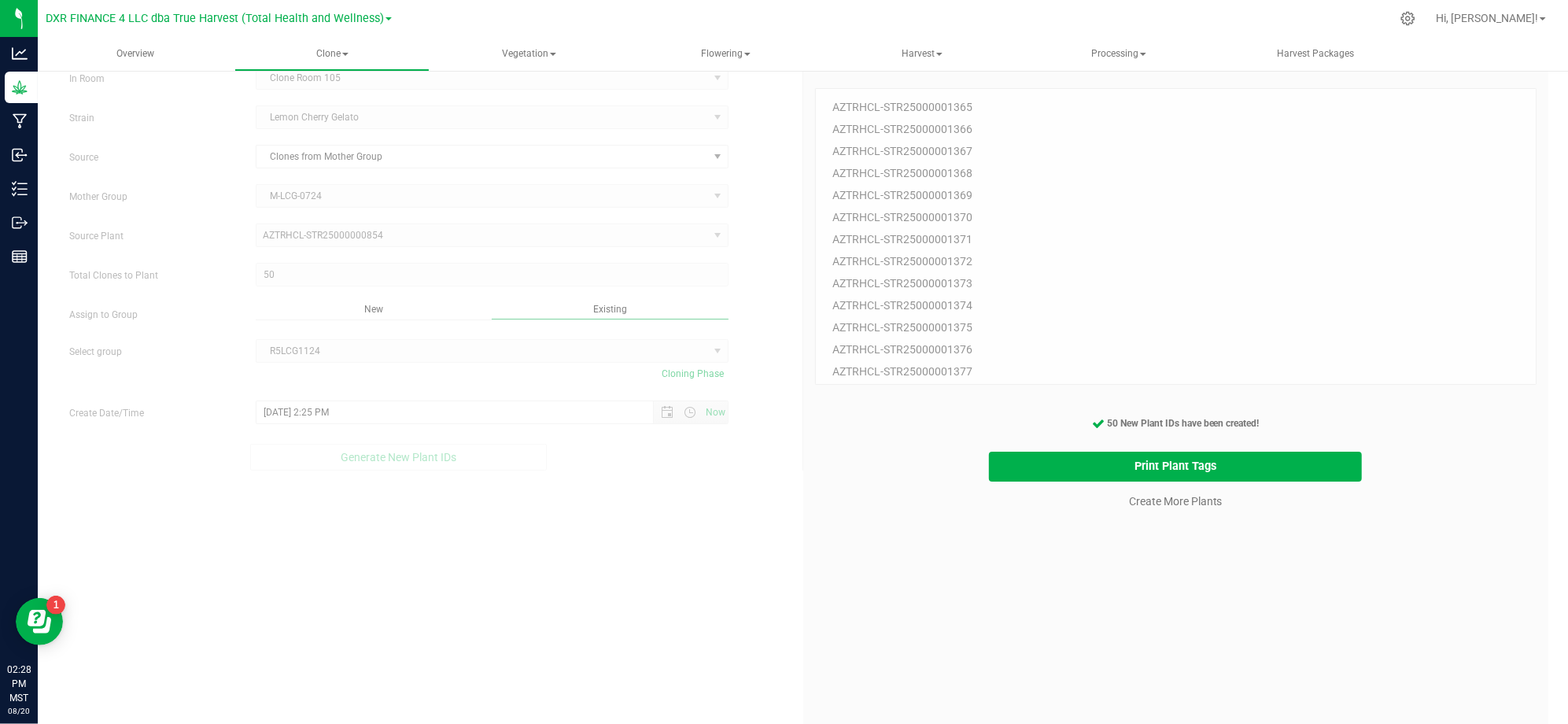
click at [1188, 678] on div "50 Plant IDs to Generate AZTRHCL-STR25000001365 AZTRHCL-STR25000001366 AZTRHCL-…" at bounding box center [1175, 422] width 722 height 724
click at [1165, 517] on div "50 Plant IDs to Generate AZTRHCL-STR25000001365 AZTRHCL-STR25000001366 AZTRHCL-…" at bounding box center [1175, 422] width 722 height 724
click at [1162, 503] on link "Create More Plants" at bounding box center [1176, 501] width 94 height 16
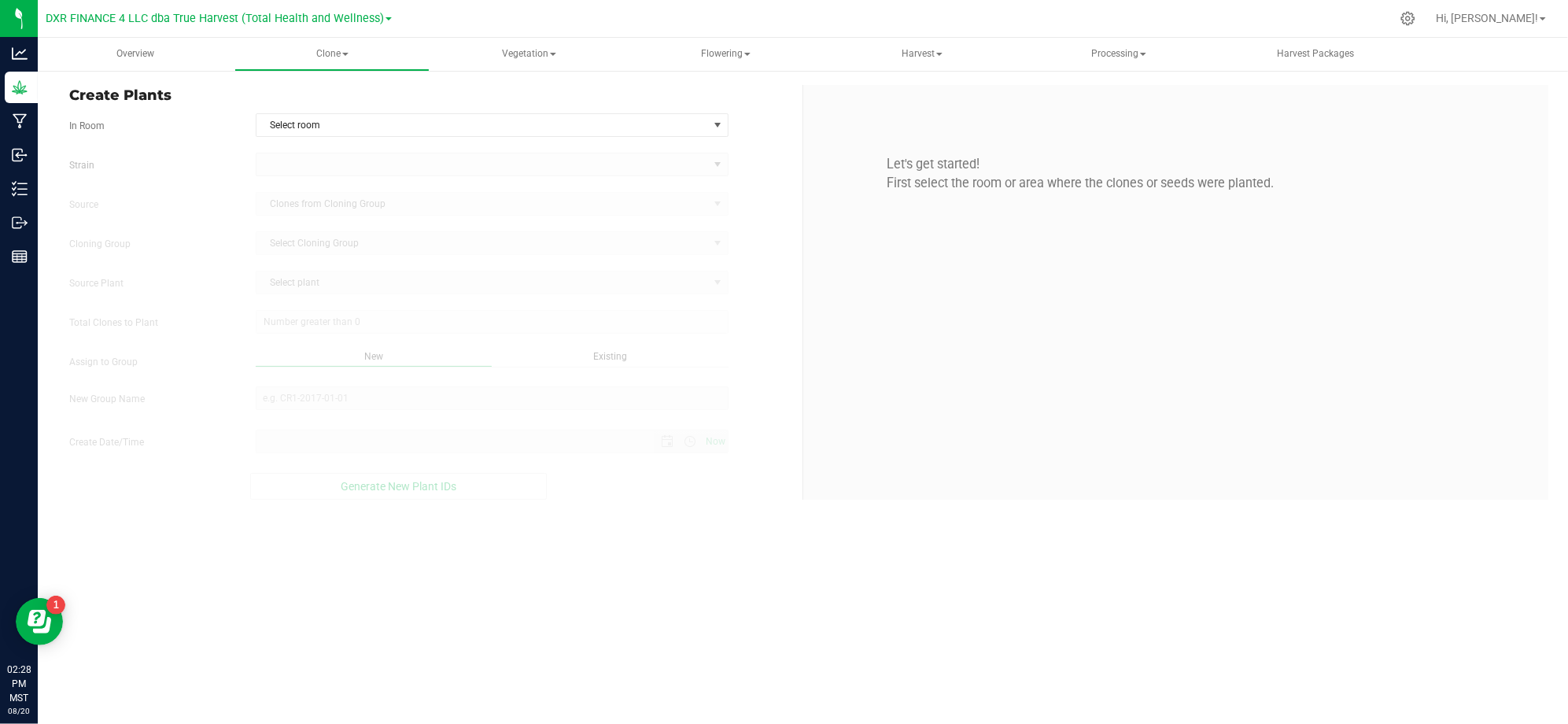
type input "8/20/2025 2:28 PM"
click at [642, 143] on form "In Room Select room Select room Clone Room 104 Clone Room 105 Clone Tent 101 Cl…" at bounding box center [430, 306] width 721 height 386
click at [630, 124] on span "Select room" at bounding box center [482, 124] width 451 height 22
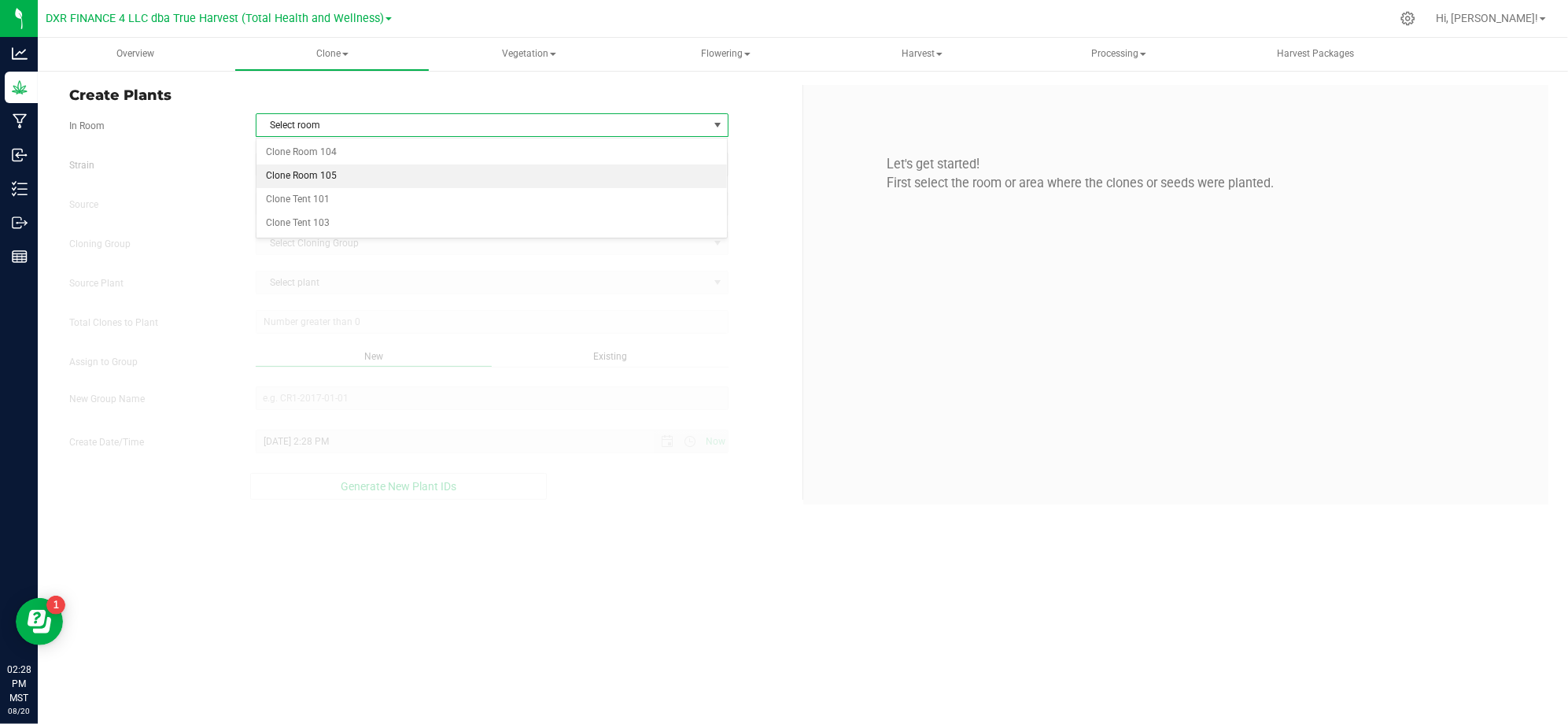
click at [344, 180] on li "Clone Room 105" at bounding box center [492, 176] width 471 height 24
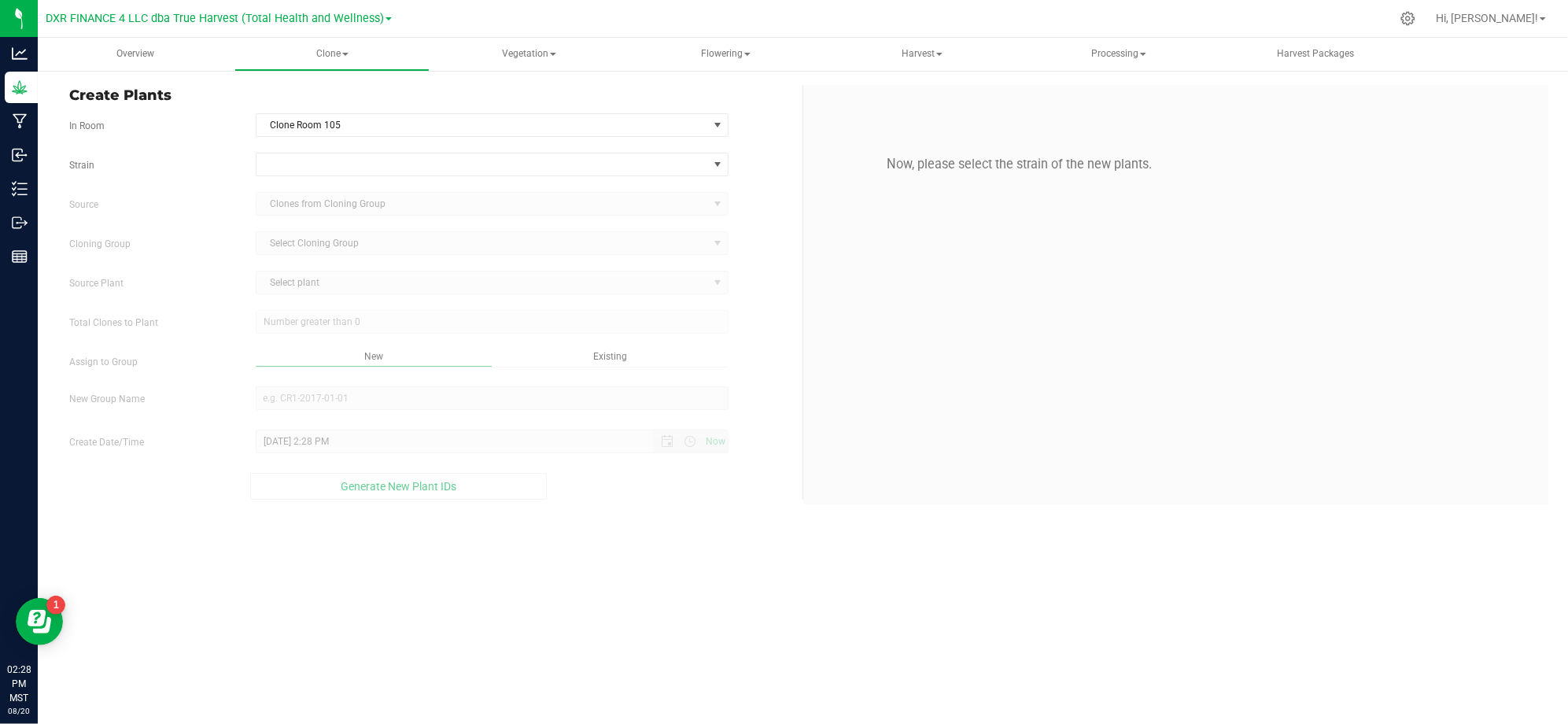
click at [768, 146] on form "In Room Clone Room 105 Select room Clone Room 104 Clone Room 105 Clone Tent 101…" at bounding box center [430, 306] width 721 height 386
click at [759, 156] on div "Strain" at bounding box center [430, 164] width 744 height 24
click at [695, 166] on span at bounding box center [482, 164] width 451 height 22
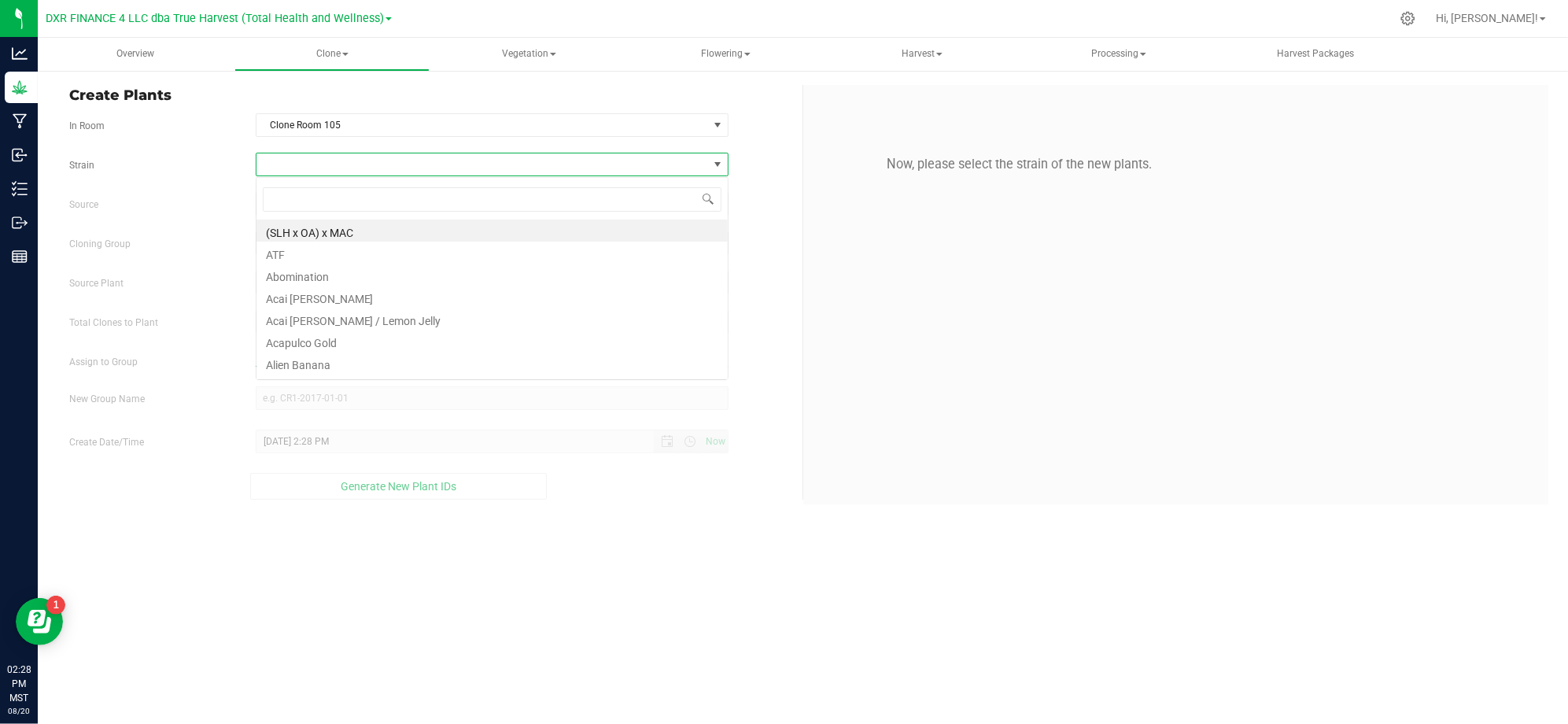
scroll to position [24, 472]
click at [812, 159] on div "Now, please select the strain of the new plants." at bounding box center [1175, 294] width 745 height 419
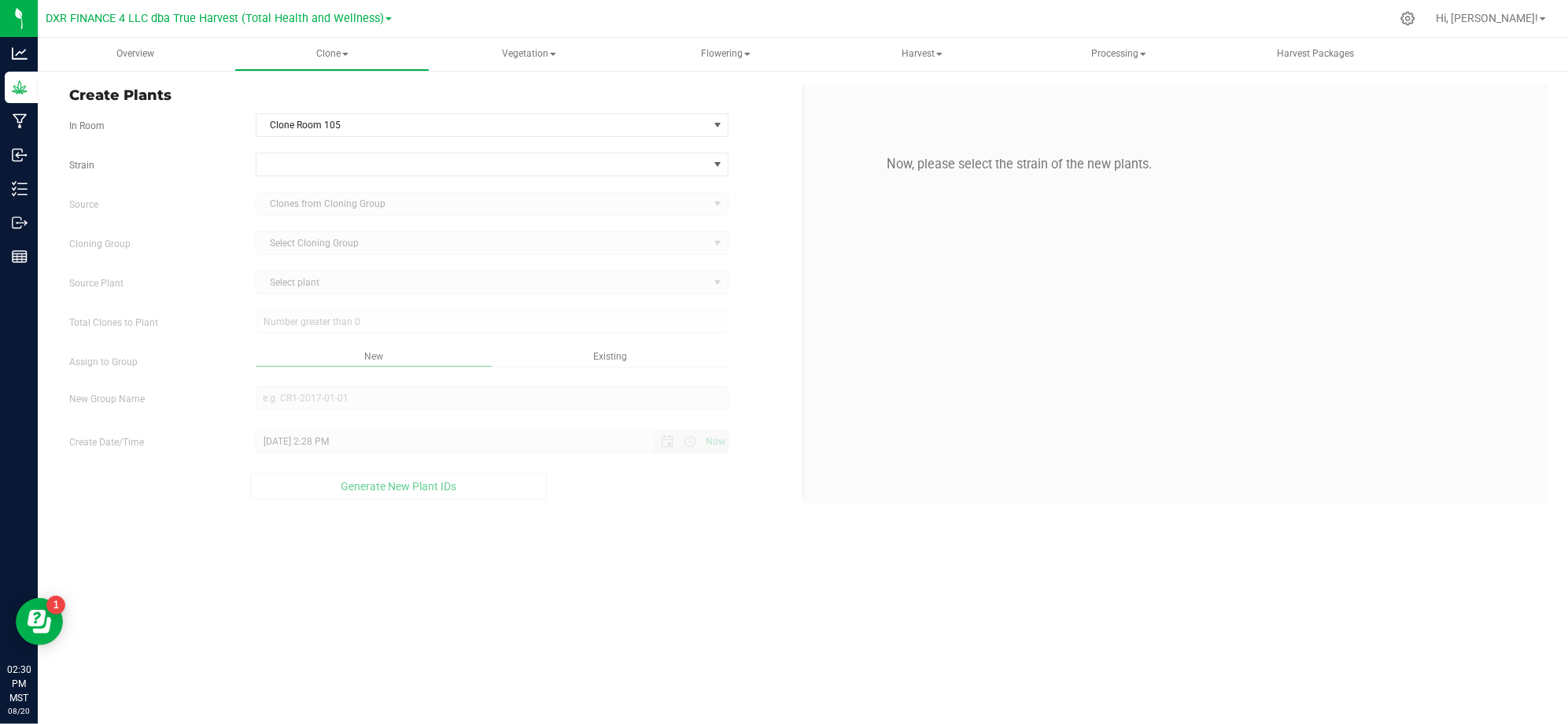
click at [762, 149] on form "In Room Clone Room 105 Select room Clone Room 104 Clone Room 105 Clone Tent 101…" at bounding box center [430, 306] width 721 height 386
click at [659, 161] on span at bounding box center [482, 164] width 451 height 22
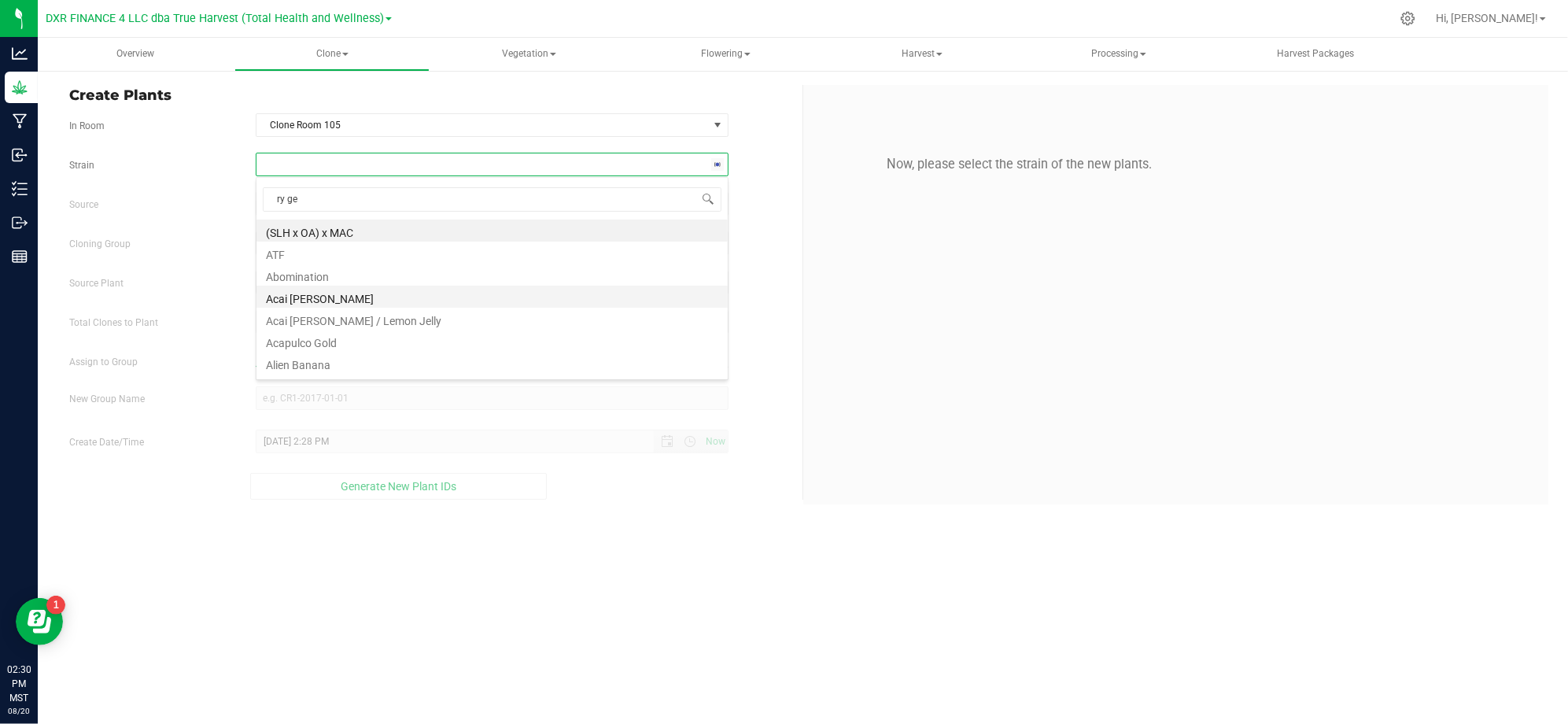
type input "ry gel"
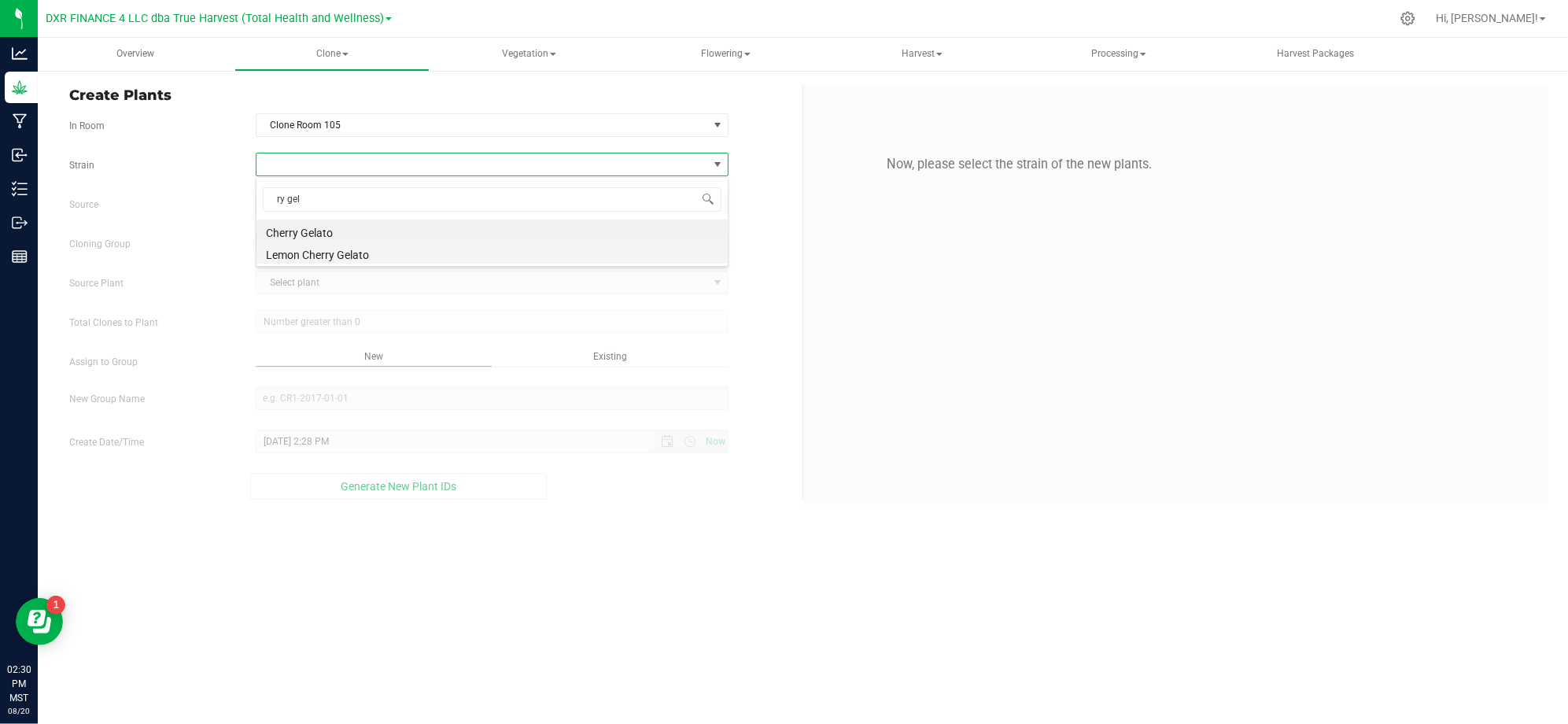
click at [329, 261] on li "Lemon Cherry Gelato" at bounding box center [492, 252] width 471 height 22
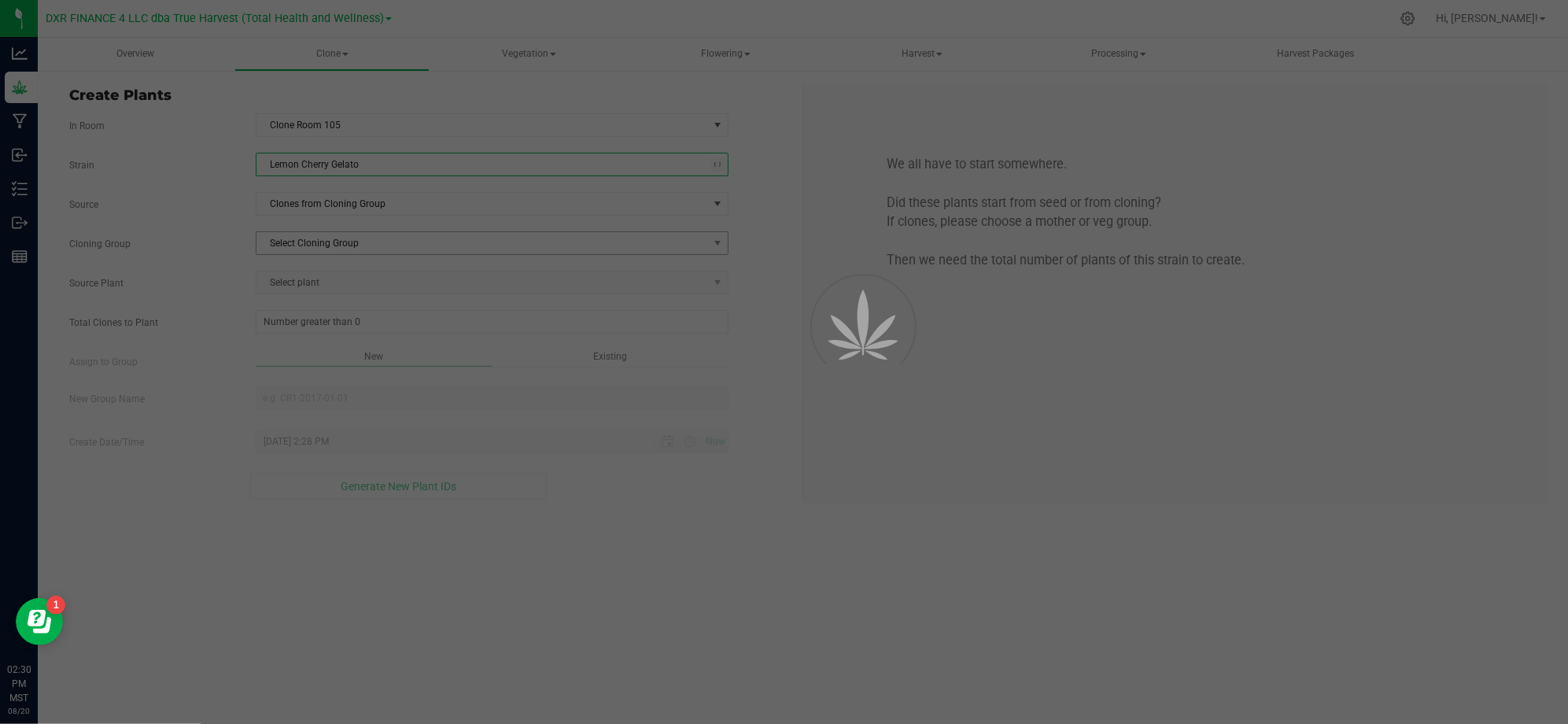
drag, startPoint x: 329, startPoint y: 261, endPoint x: 316, endPoint y: 250, distance: 17.0
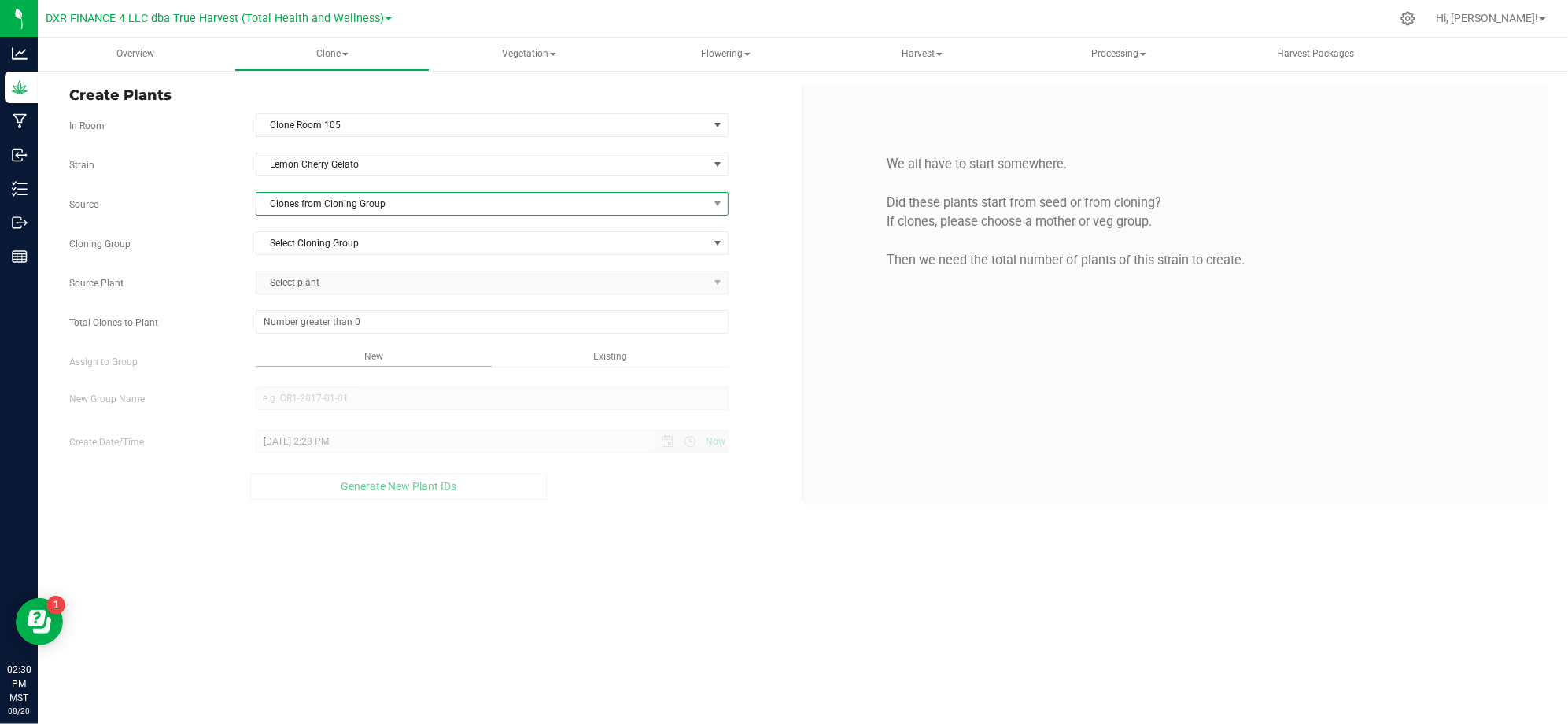
click at [343, 212] on span "Clones from Cloning Group" at bounding box center [482, 203] width 451 height 22
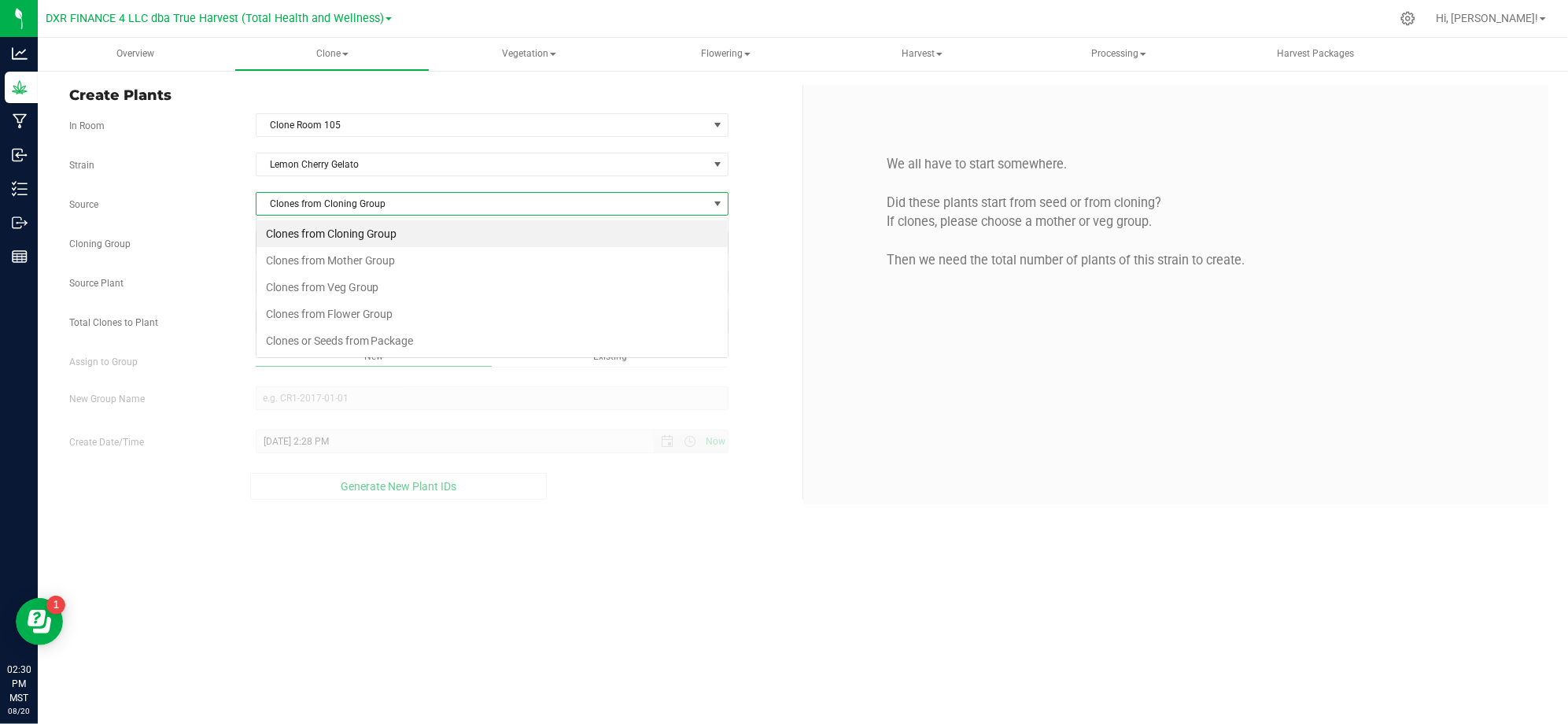
scroll to position [24, 472]
click at [359, 259] on li "Clones from Mother Group" at bounding box center [492, 260] width 471 height 26
click at [237, 236] on div "Mother Group Select Mother Group Select Mother Group M-LCG-0724" at bounding box center [430, 243] width 744 height 24
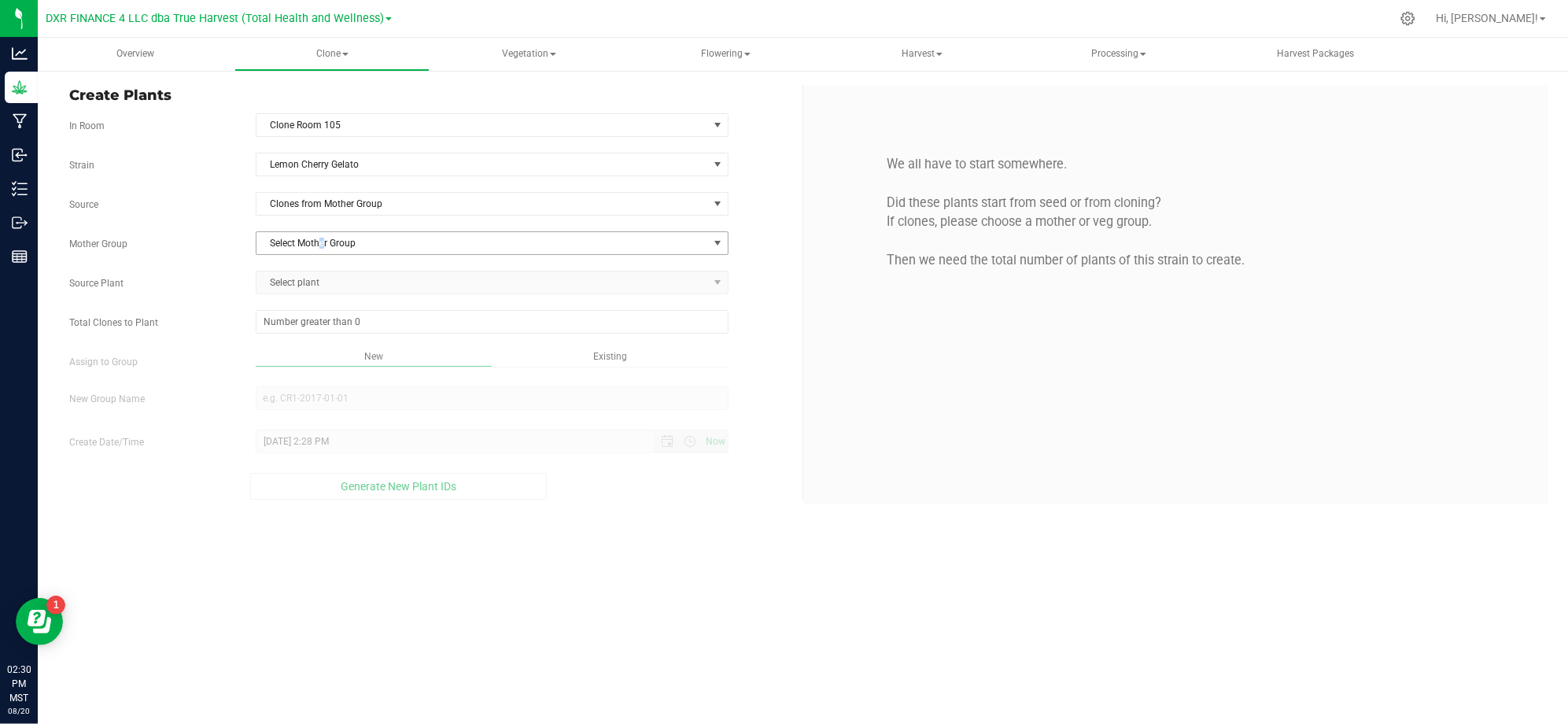
click at [323, 236] on span "Select Mother Group" at bounding box center [482, 243] width 451 height 22
click at [300, 274] on li "M-LCG-0724" at bounding box center [492, 272] width 471 height 24
drag, startPoint x: 236, startPoint y: 269, endPoint x: 330, endPoint y: 282, distance: 94.9
click at [240, 269] on div "Strain Lemon Cherry Gelato Source Clones from Mother Group Mother Group M-LCG-0…" at bounding box center [430, 325] width 721 height 347
click at [334, 289] on span "Select plant" at bounding box center [482, 283] width 451 height 22
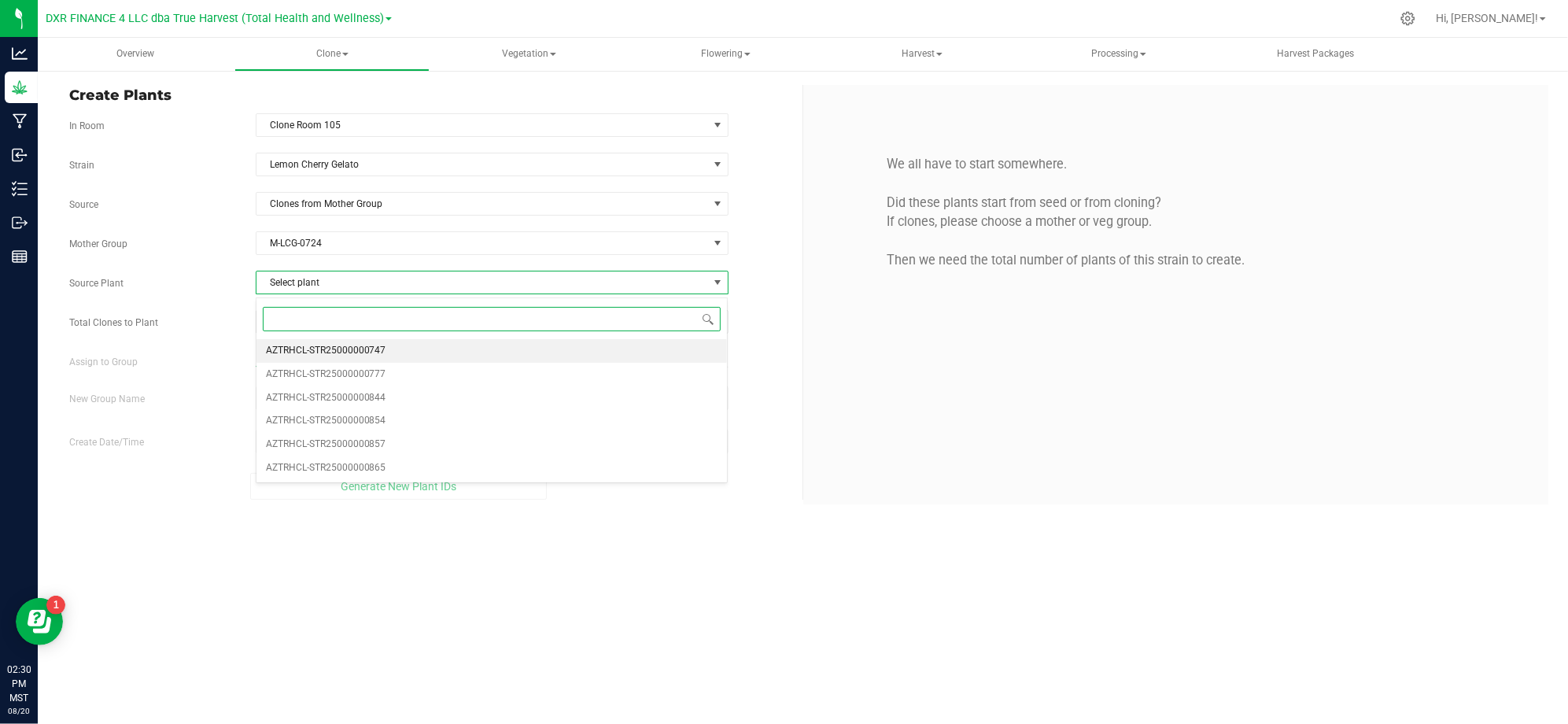
click at [381, 349] on span "AZTRHCL-STR25000000747" at bounding box center [326, 351] width 120 height 21
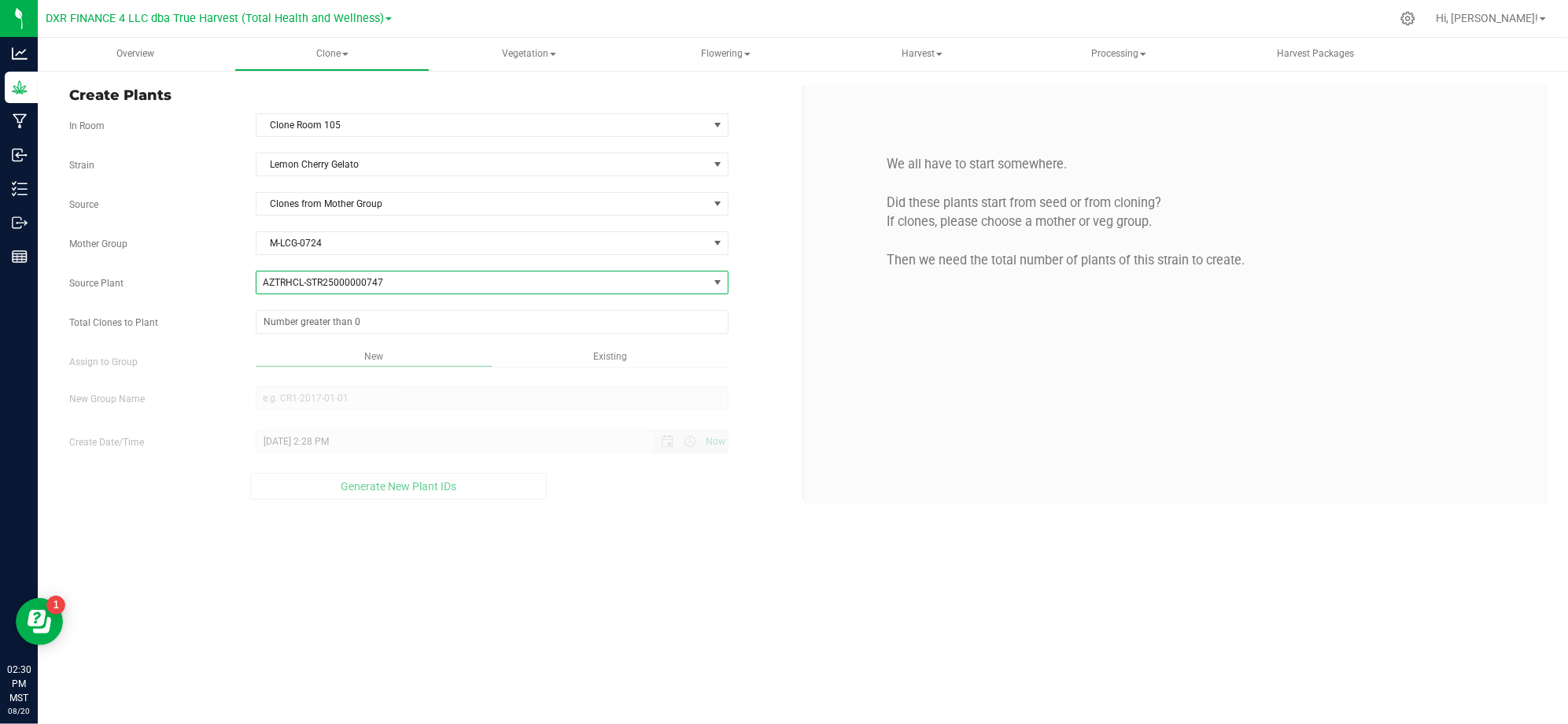
click at [174, 239] on label "Mother Group" at bounding box center [151, 243] width 186 height 14
drag, startPoint x: 206, startPoint y: 241, endPoint x: 234, endPoint y: 250, distance: 29.4
click at [208, 241] on label "Mother Group" at bounding box center [151, 243] width 186 height 14
click at [623, 618] on div "Overview Clone Create plants Cloning groups Cloning plants Apply to plants Vege…" at bounding box center [803, 381] width 1530 height 686
click at [409, 320] on span at bounding box center [492, 321] width 473 height 24
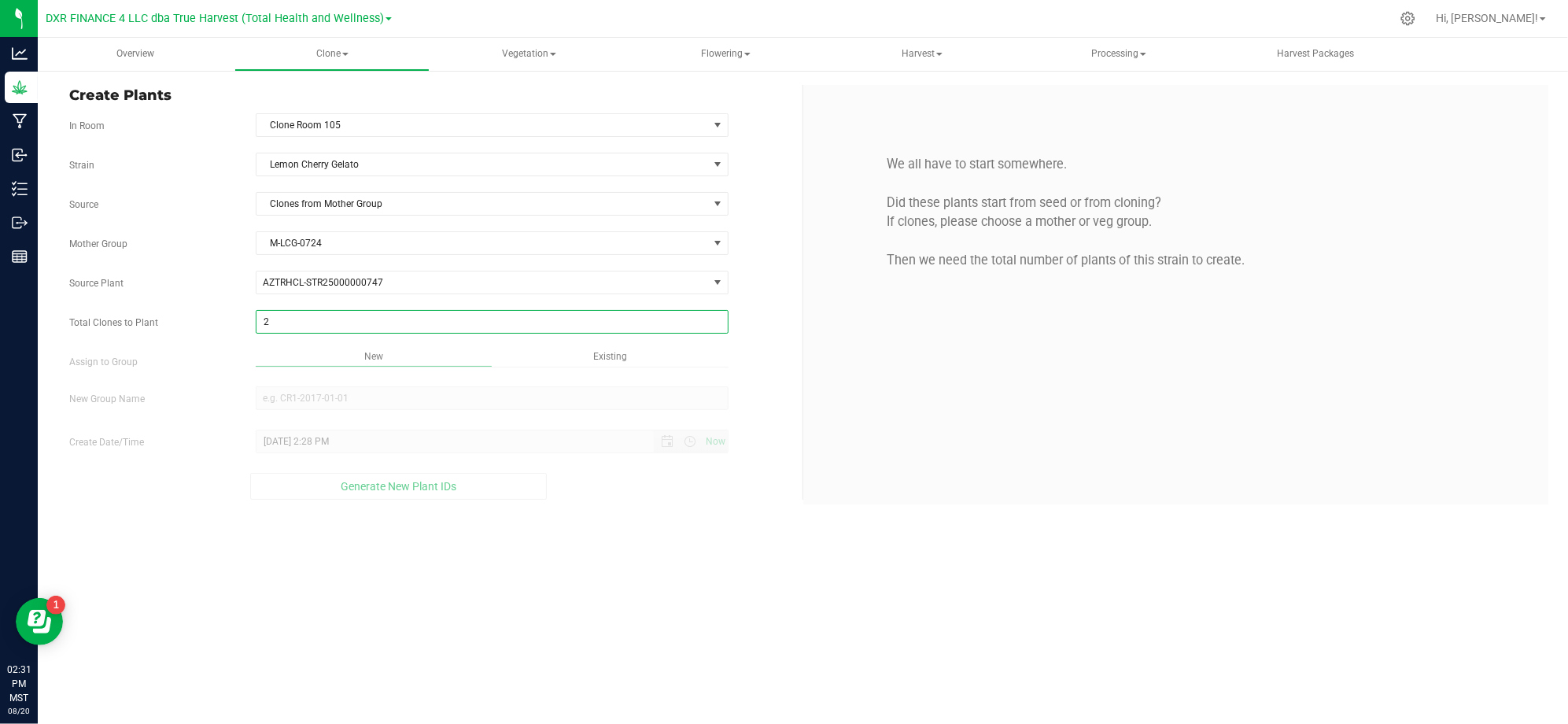
type input "25"
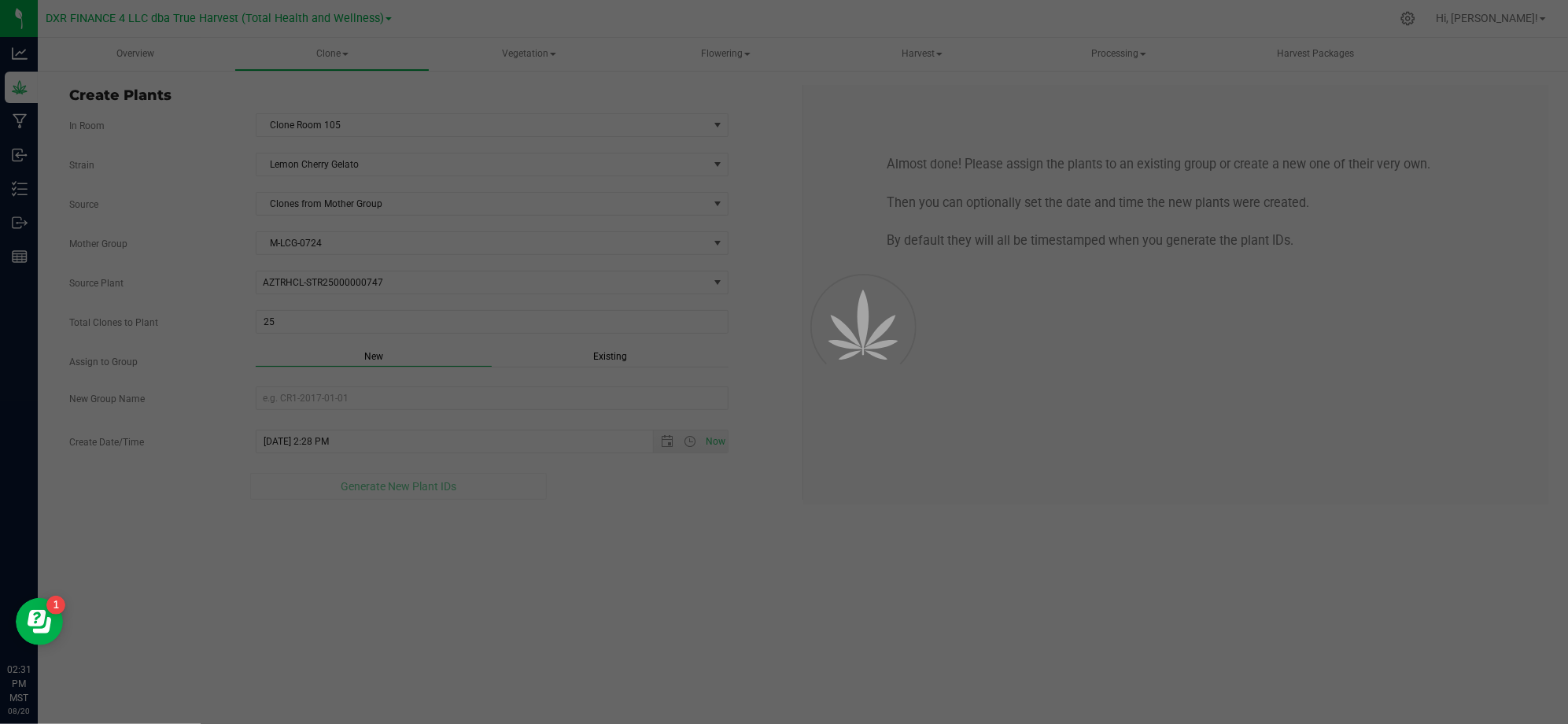
click at [674, 548] on div "Overview Clone Create plants Cloning groups Cloning plants Apply to plants Vege…" at bounding box center [803, 381] width 1530 height 686
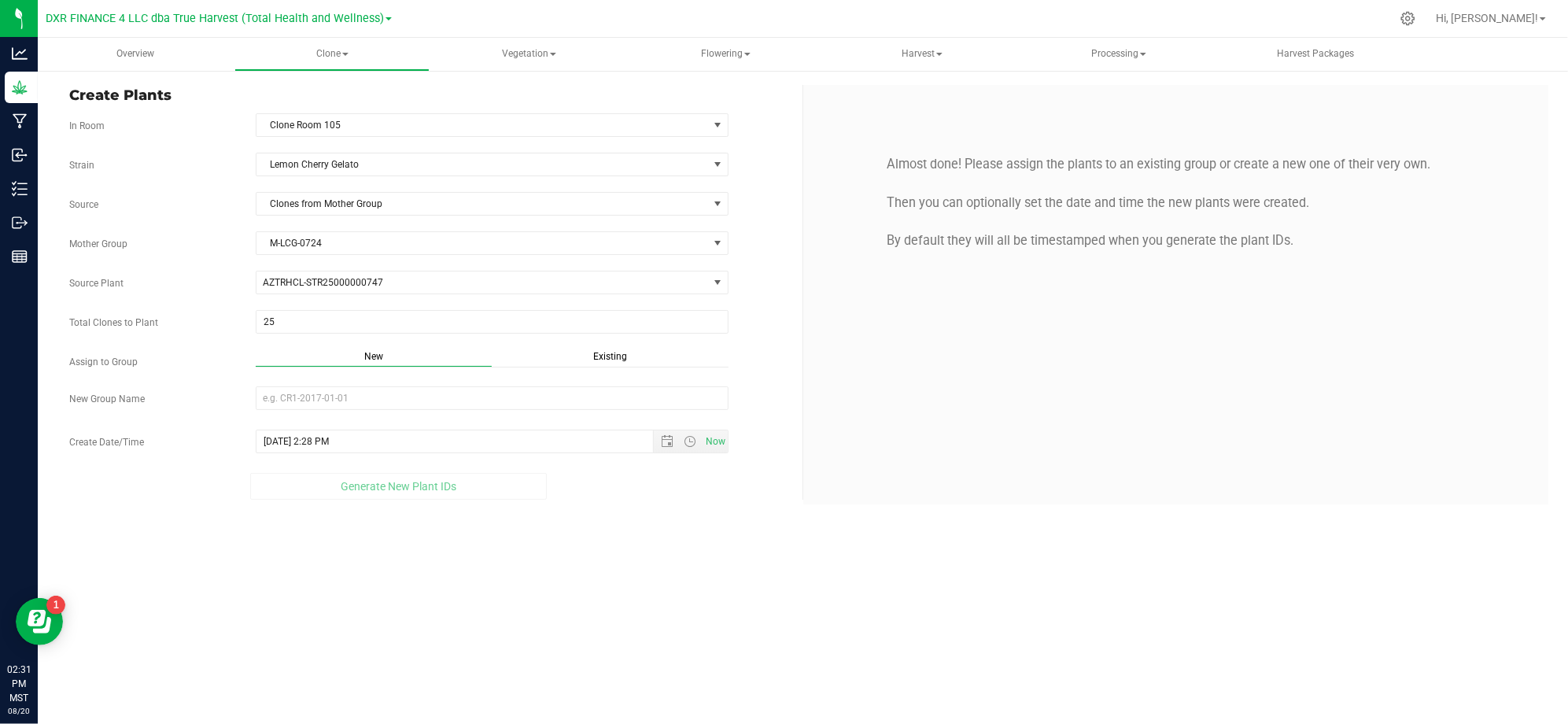
click at [595, 357] on span "Existing" at bounding box center [609, 356] width 34 height 11
click at [482, 423] on div "Strain Lemon Cherry Gelato Source Clones from Mother Group Mother Group M-LCG-0…" at bounding box center [430, 324] width 721 height 343
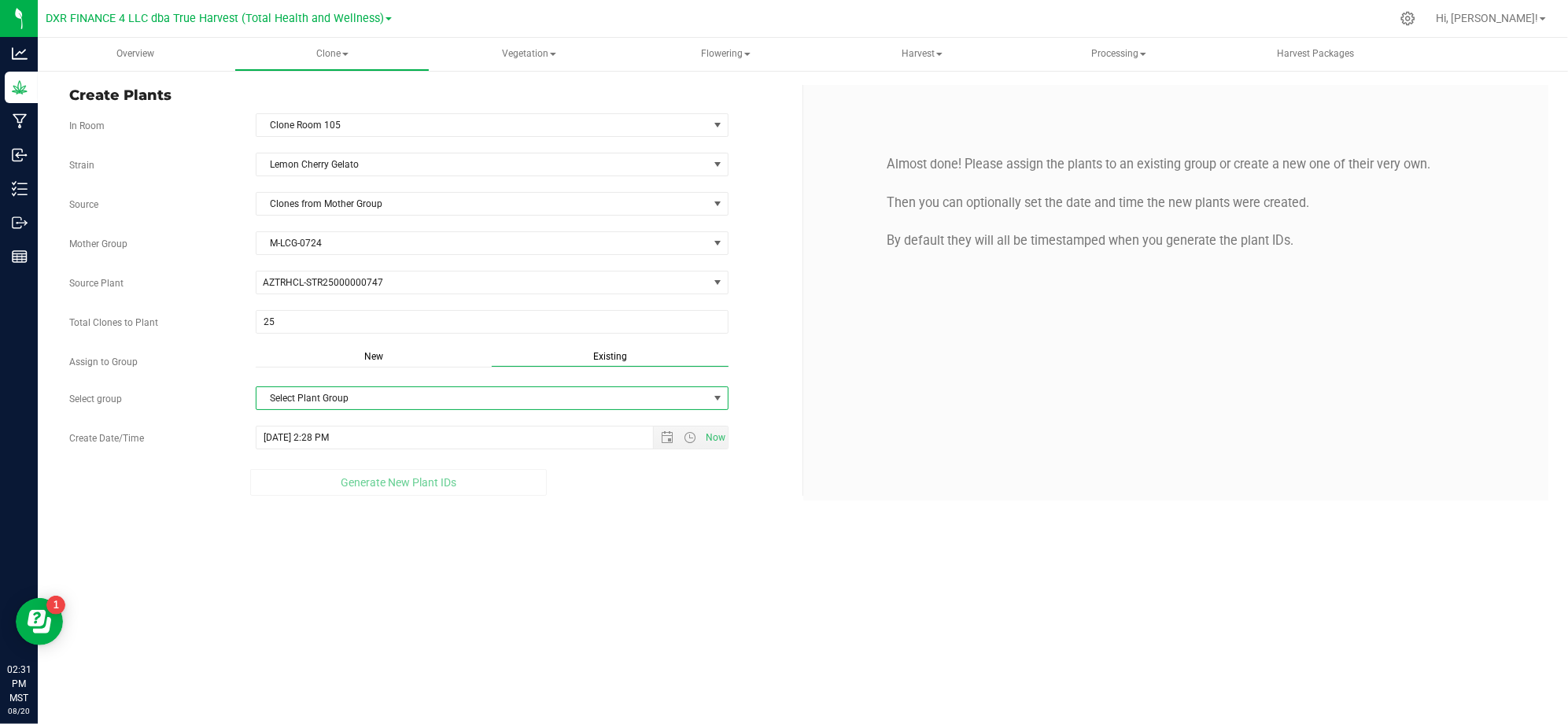
click at [469, 409] on span "Select Plant Group" at bounding box center [482, 398] width 451 height 22
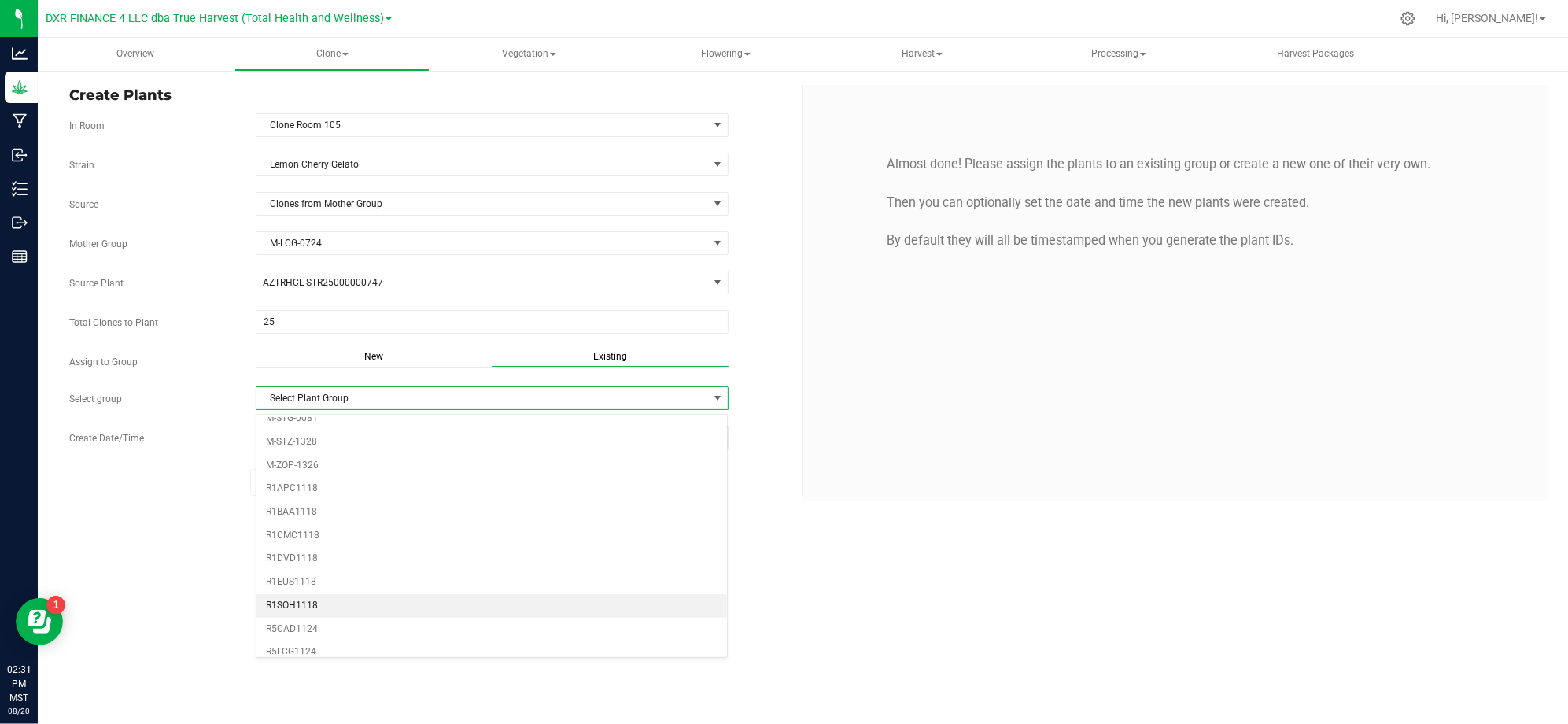
scroll to position [419, 0]
click at [313, 558] on li "R5LCG1124" at bounding box center [492, 547] width 471 height 24
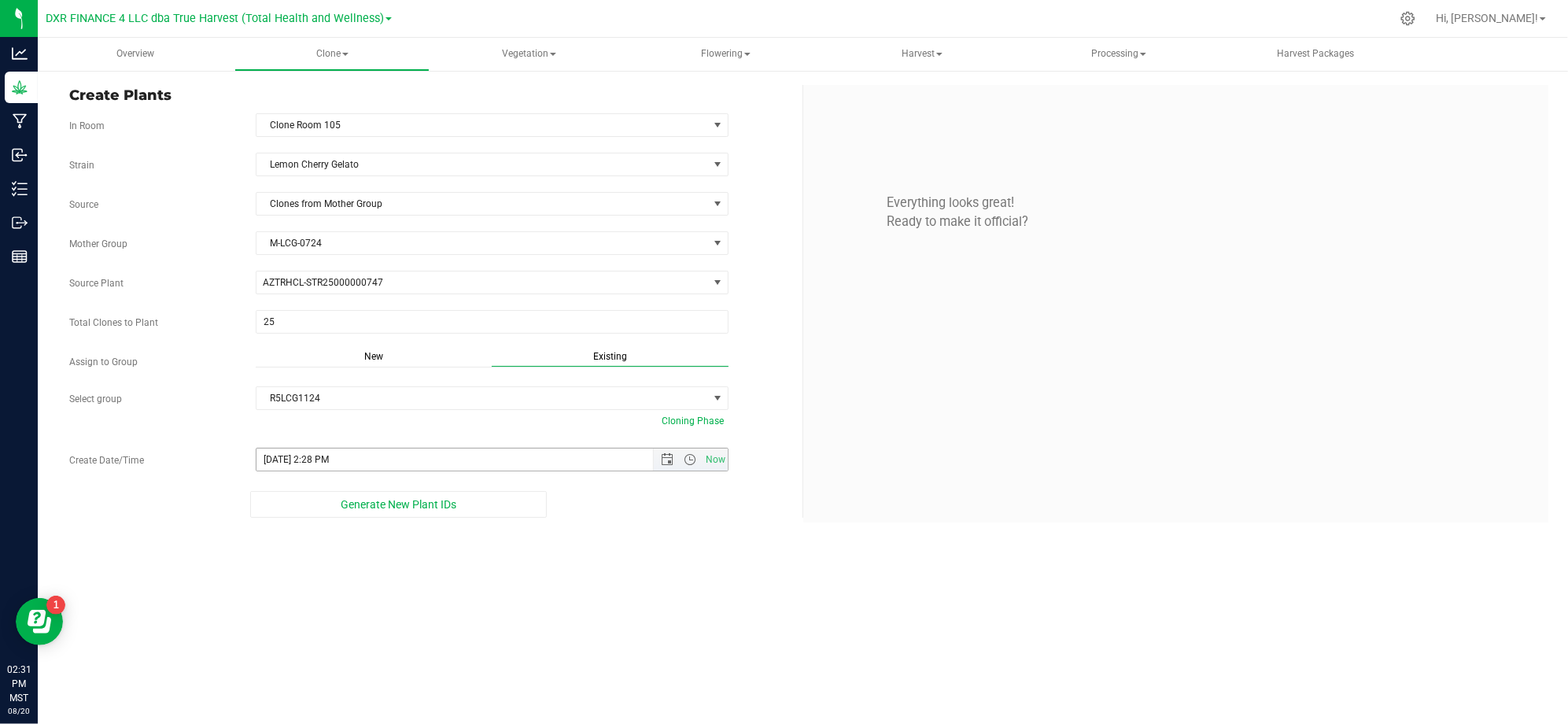
drag, startPoint x: 660, startPoint y: 461, endPoint x: 628, endPoint y: 453, distance: 33.0
click at [661, 461] on span "Open the date view" at bounding box center [666, 459] width 12 height 12
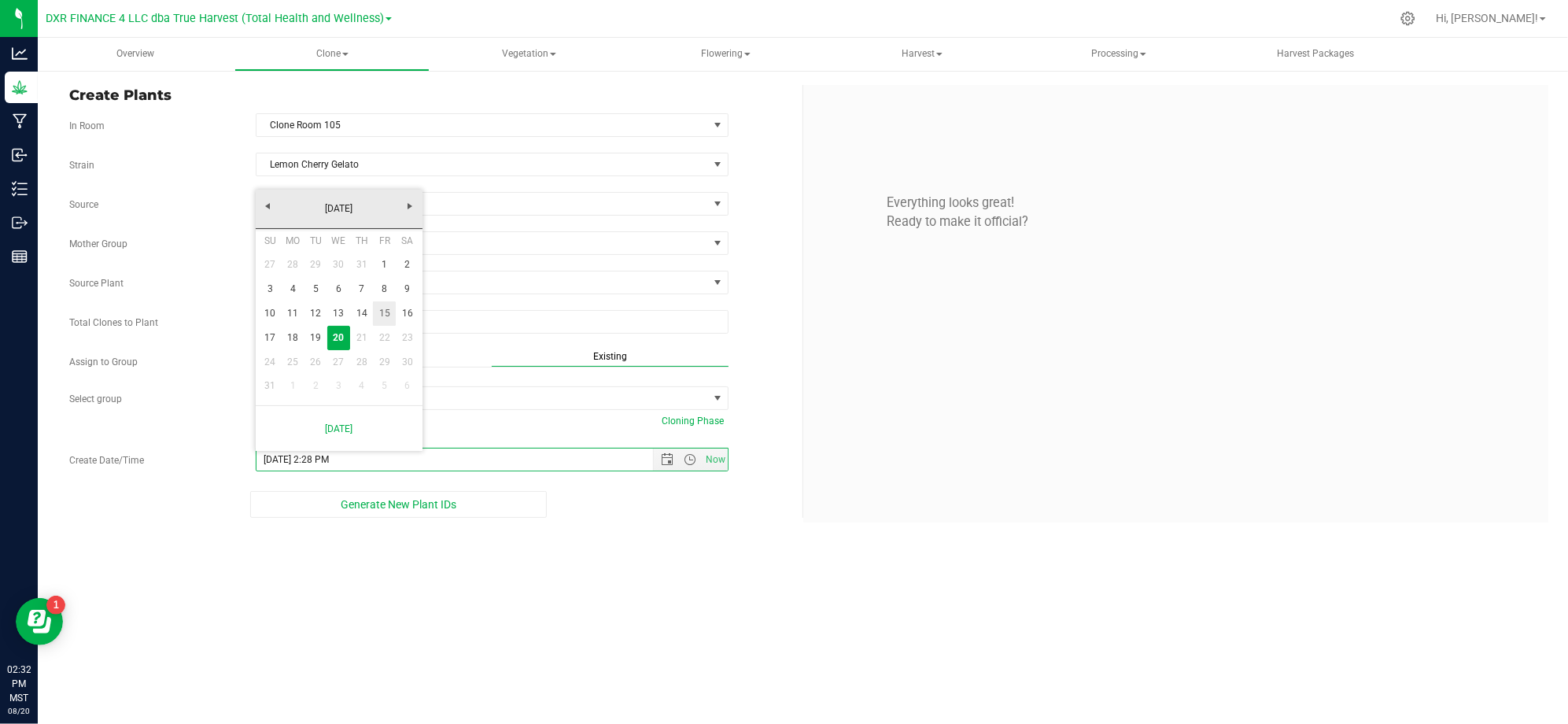
click at [382, 315] on link "15" at bounding box center [385, 314] width 23 height 25
type input "8/15/2025 2:28 PM"
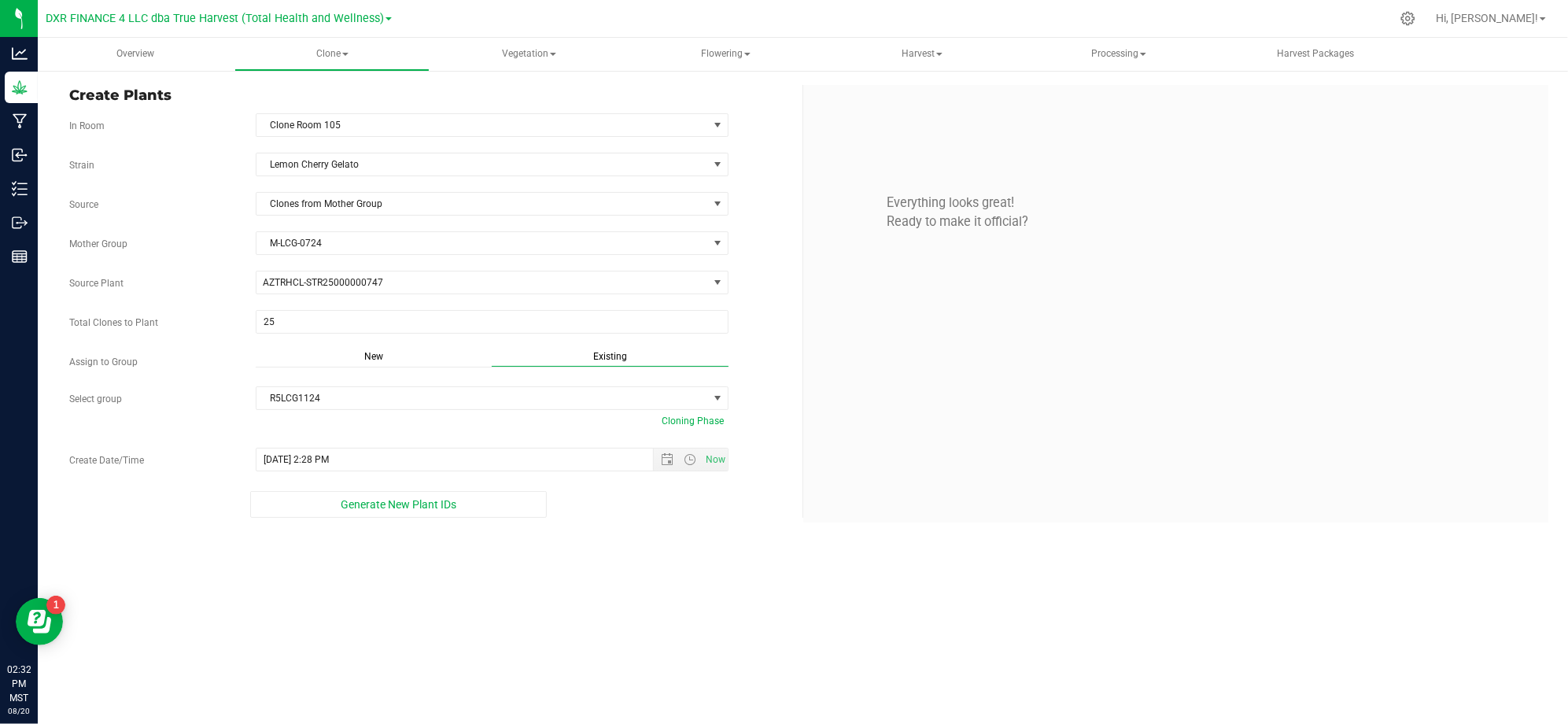
click at [643, 639] on div "Overview Clone Create plants Cloning groups Cloning plants Apply to plants Vege…" at bounding box center [803, 381] width 1530 height 686
click at [665, 633] on div "Overview Clone Create plants Cloning groups Cloning plants Apply to plants Vege…" at bounding box center [803, 381] width 1530 height 686
click at [653, 614] on div "Overview Clone Create plants Cloning groups Cloning plants Apply to plants Vege…" at bounding box center [803, 381] width 1530 height 686
click at [432, 511] on span "Generate New Plant IDs" at bounding box center [399, 504] width 115 height 12
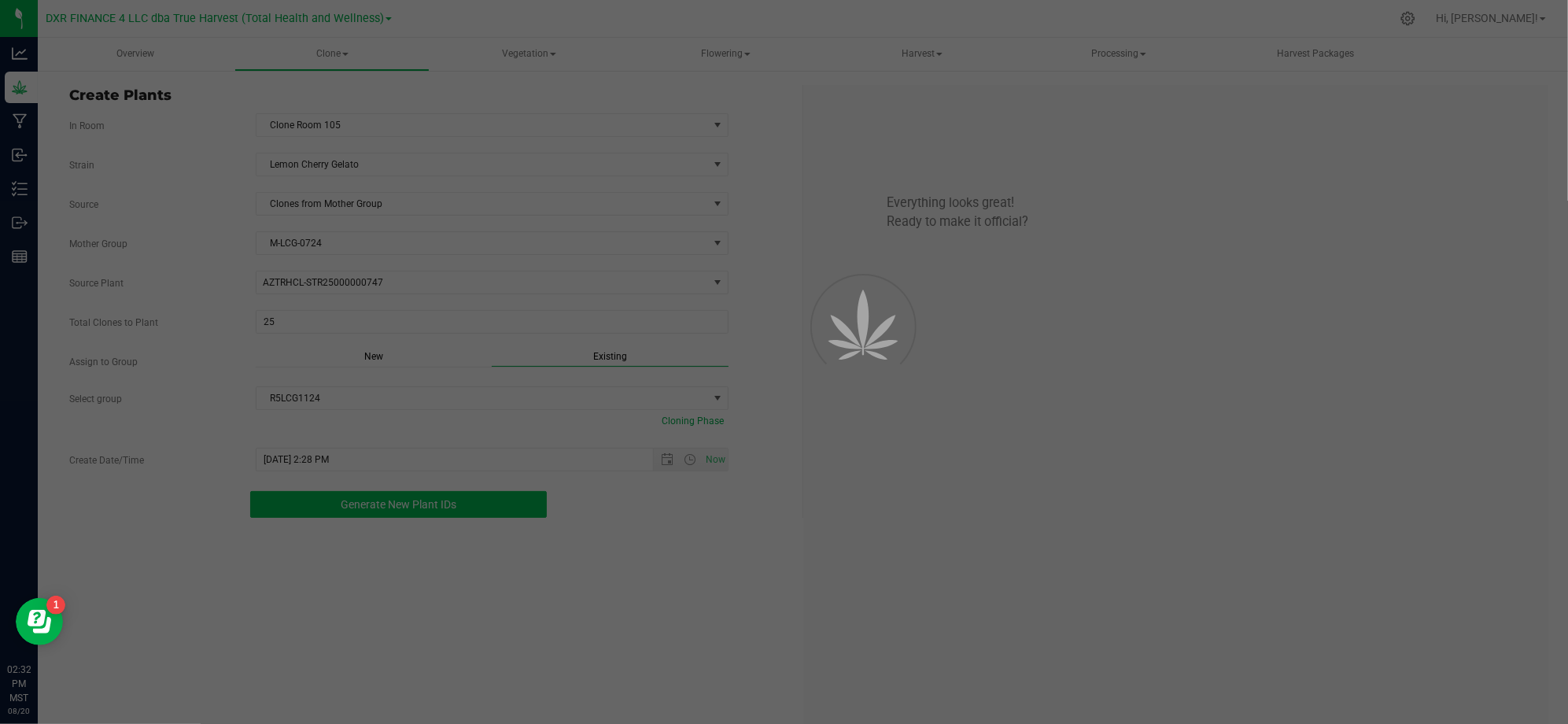
scroll to position [47, 0]
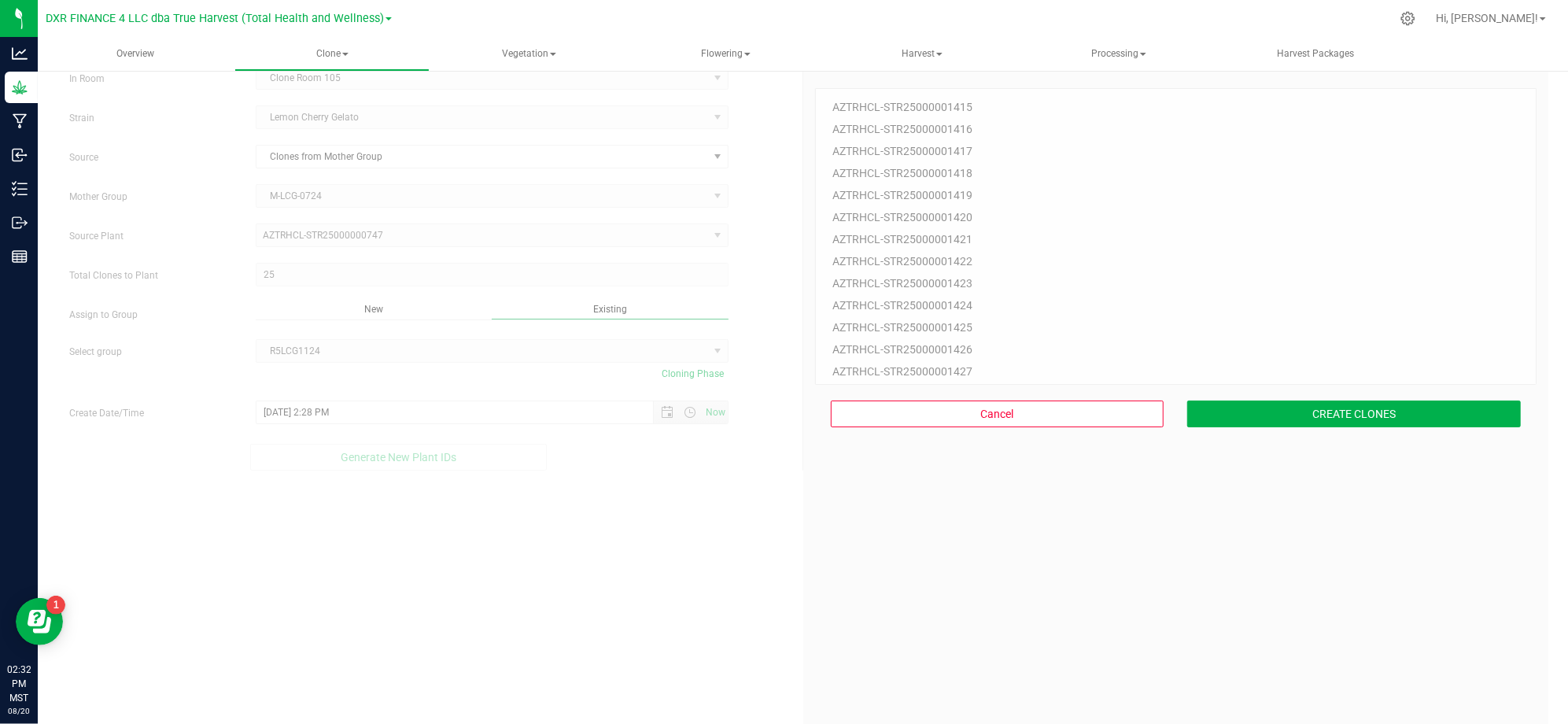
drag, startPoint x: 1106, startPoint y: 591, endPoint x: 1236, endPoint y: 470, distance: 177.6
click at [1117, 582] on div "25 Plant IDs to Generate AZTRHCL-STR25000001415 AZTRHCL-STR25000001416 AZTRHCL-…" at bounding box center [1175, 422] width 722 height 724
click at [1288, 401] on button "CREATE CLONES" at bounding box center [1353, 413] width 334 height 26
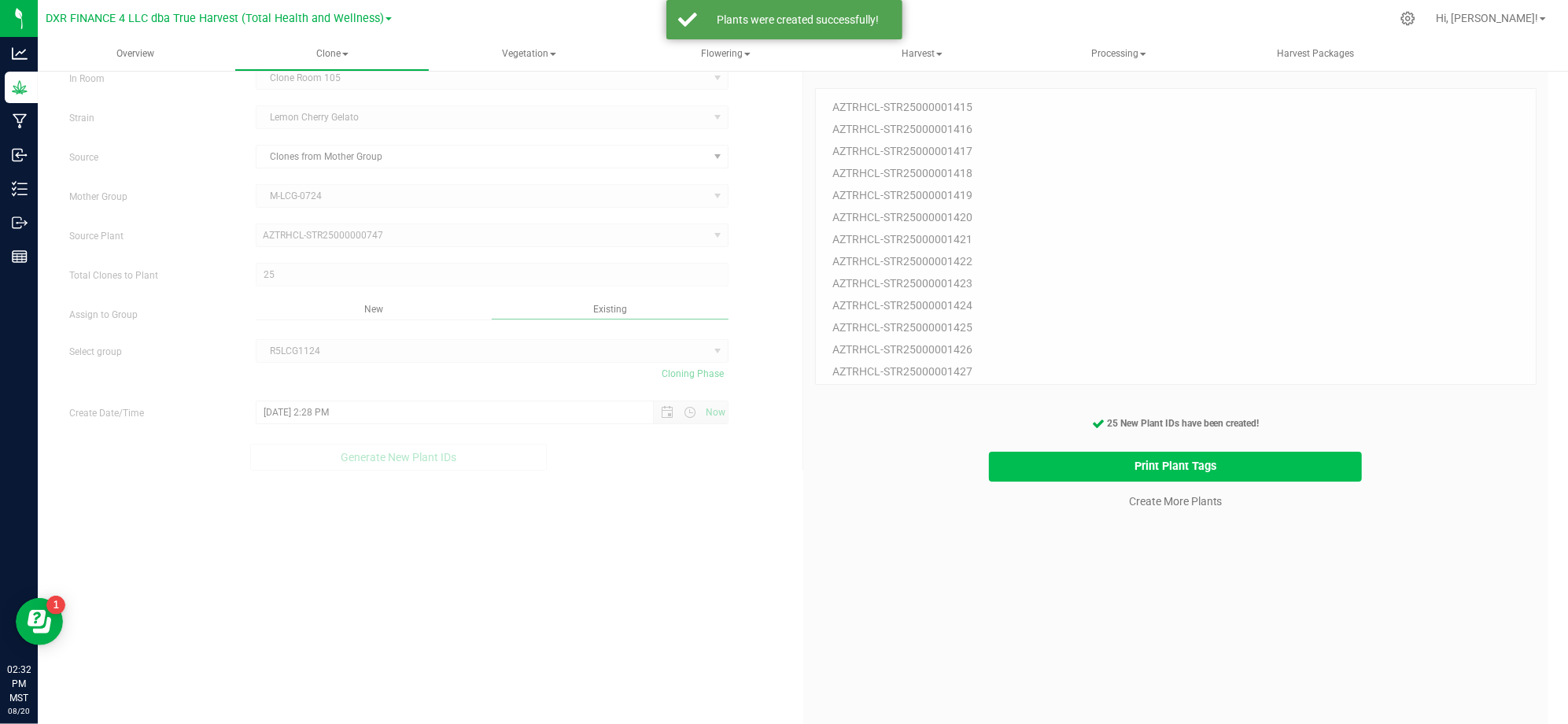
click at [1209, 457] on button "Print Plant Tags" at bounding box center [1175, 466] width 373 height 30
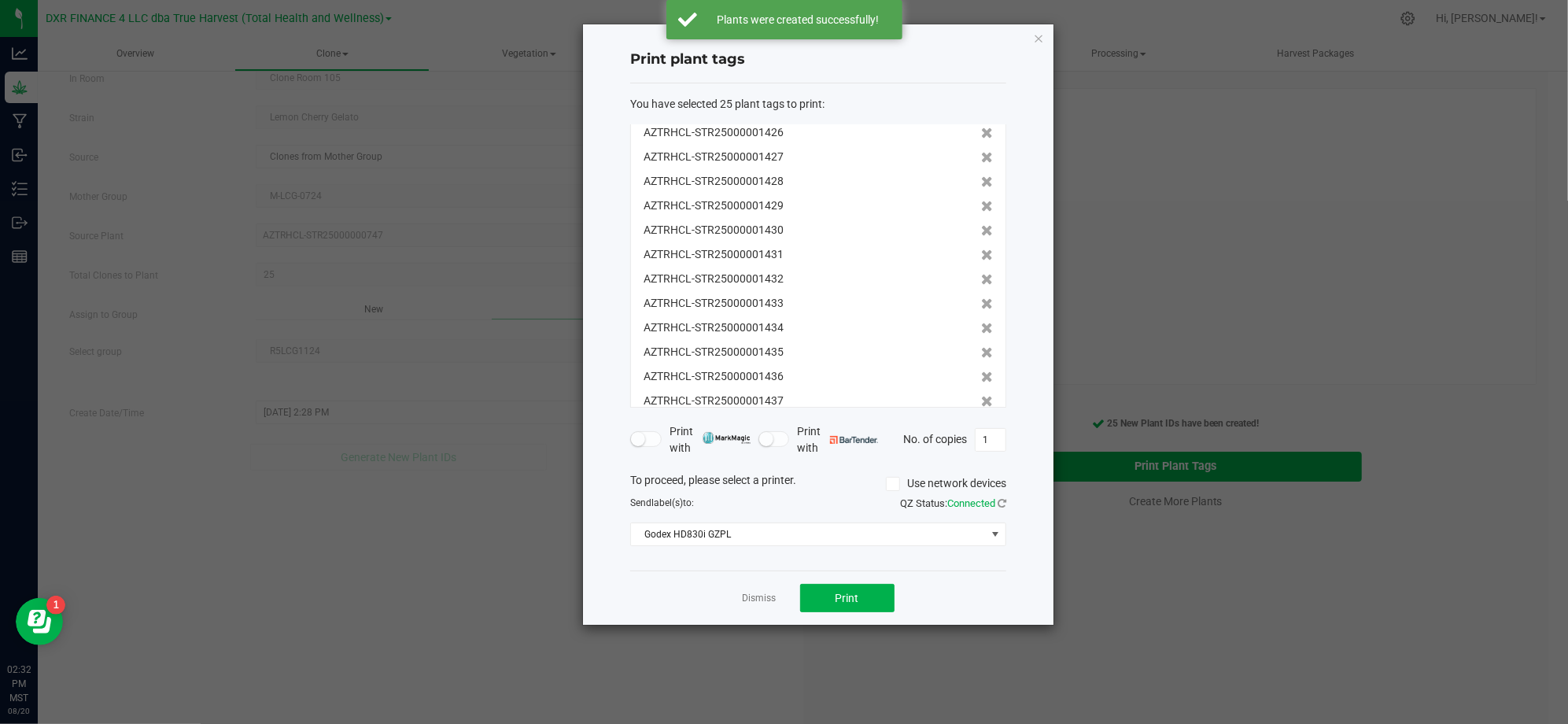
scroll to position [341, 0]
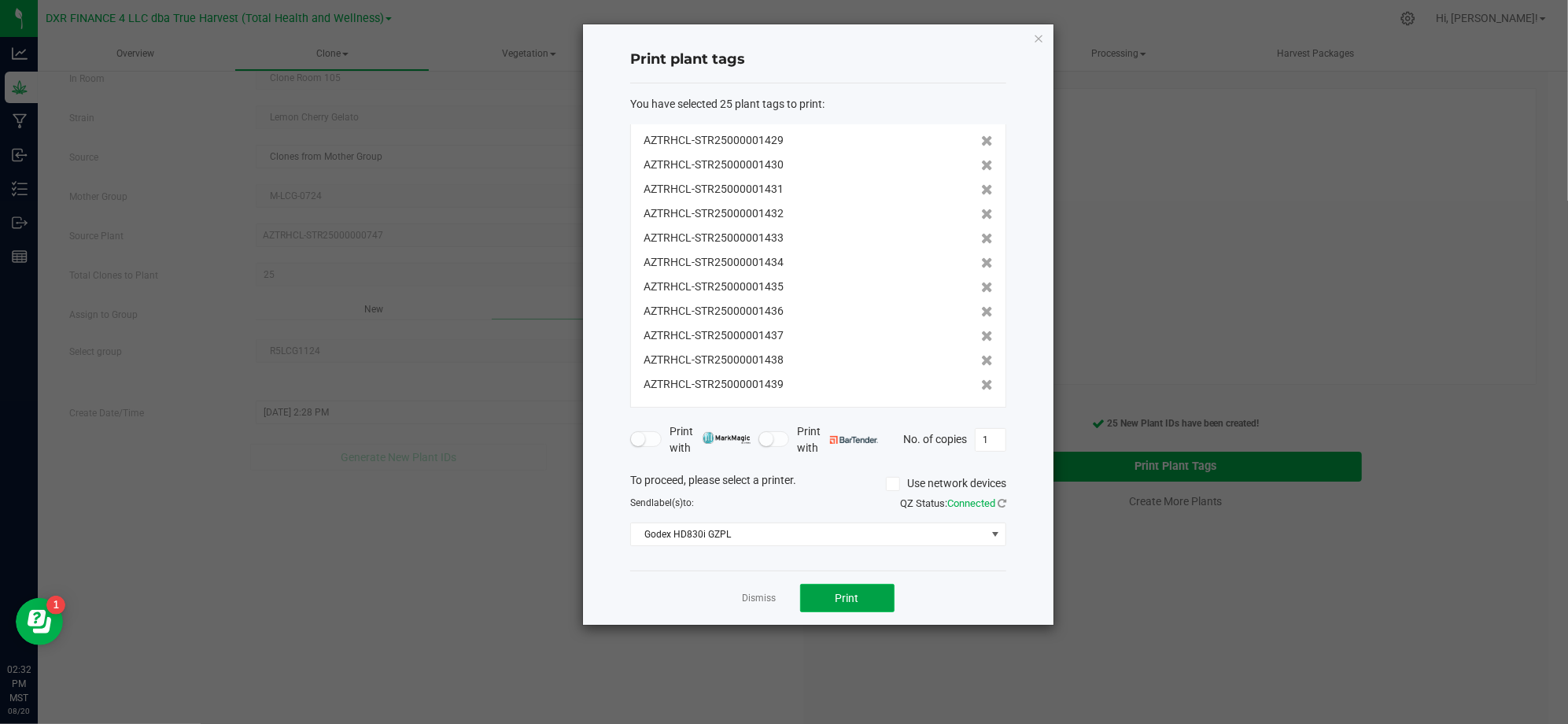
click at [819, 596] on button "Print" at bounding box center [847, 598] width 95 height 28
drag, startPoint x: 630, startPoint y: 622, endPoint x: 674, endPoint y: 612, distance: 45.1
click at [639, 620] on div "Dismiss Print" at bounding box center [818, 597] width 376 height 54
drag, startPoint x: 765, startPoint y: 596, endPoint x: 791, endPoint y: 590, distance: 26.7
click at [765, 596] on link "Dismiss" at bounding box center [759, 598] width 34 height 13
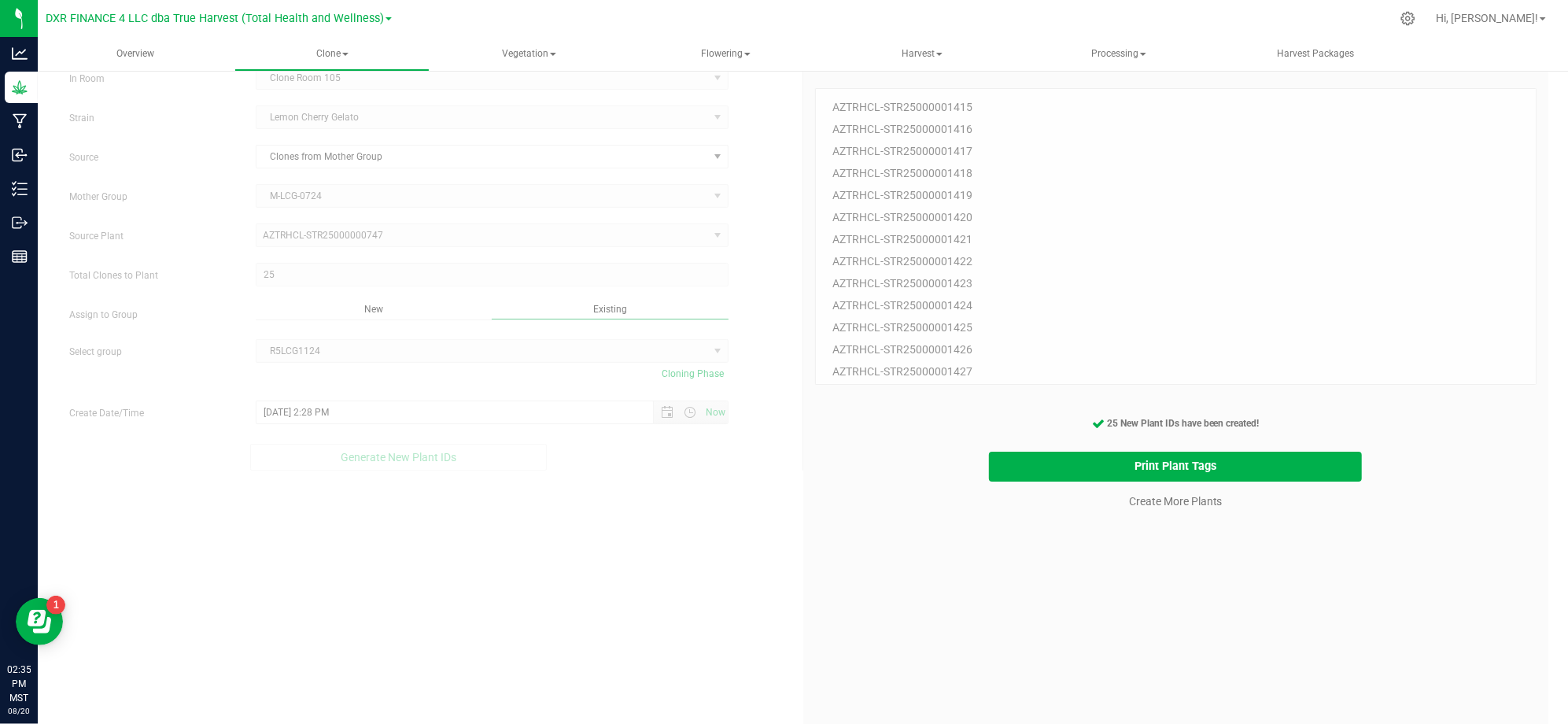
click at [835, 568] on div "25 Plant IDs to Generate AZTRHCL-STR25000001415 AZTRHCL-STR25000001416 AZTRHCL-…" at bounding box center [1175, 422] width 722 height 724
drag, startPoint x: 1074, startPoint y: 662, endPoint x: 1134, endPoint y: 583, distance: 99.2
click at [1076, 662] on div "25 Plant IDs to Generate AZTRHCL-STR25000001415 AZTRHCL-STR25000001416 AZTRHCL-…" at bounding box center [1175, 422] width 722 height 724
click at [1152, 560] on div "25 Plant IDs to Generate AZTRHCL-STR25000001415 AZTRHCL-STR25000001416 AZTRHCL-…" at bounding box center [1175, 422] width 722 height 724
click at [1156, 503] on link "Create More Plants" at bounding box center [1176, 501] width 94 height 16
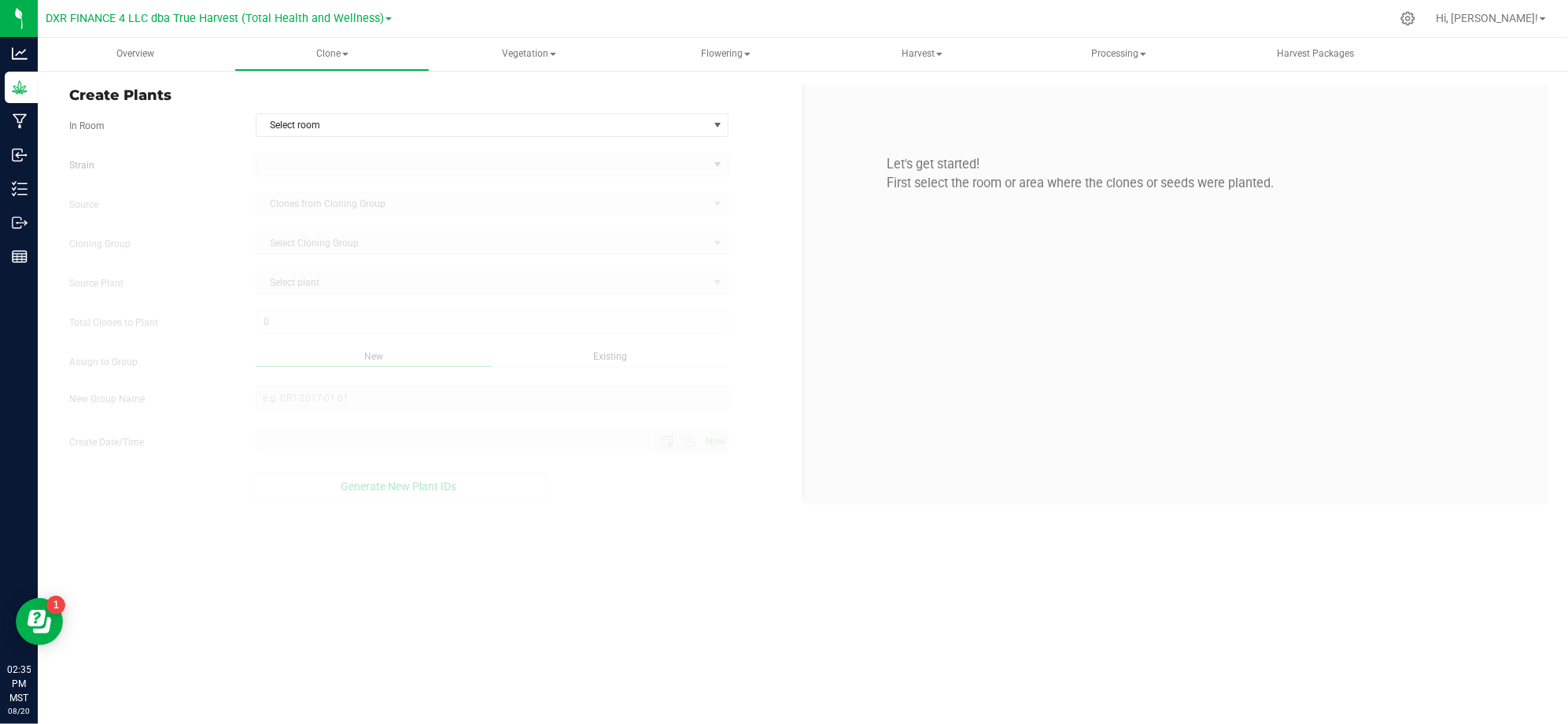
type input "8/20/2025 2:35 PM"
click at [772, 161] on div "Strain" at bounding box center [430, 164] width 744 height 24
click at [671, 124] on span "Select room" at bounding box center [482, 124] width 451 height 22
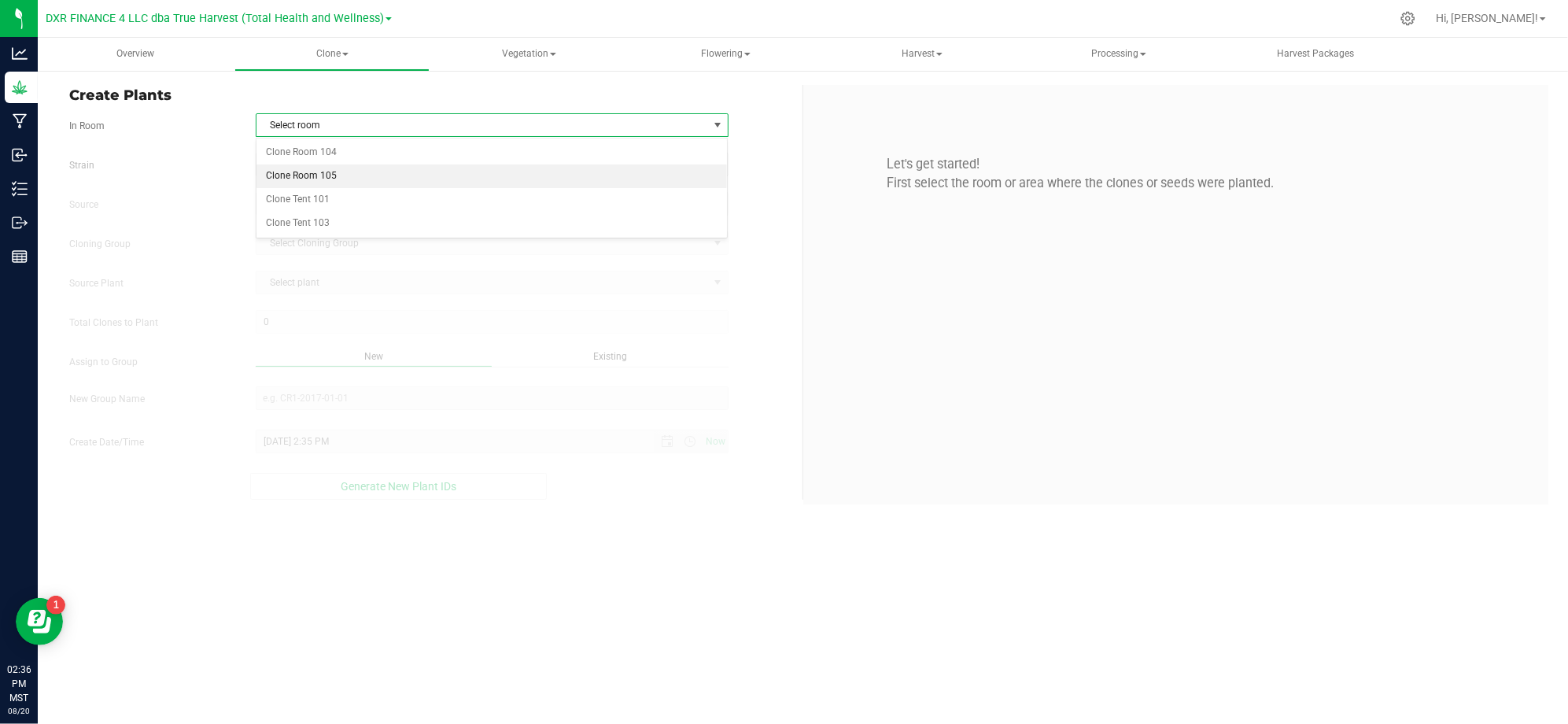
click at [380, 167] on li "Clone Room 105" at bounding box center [492, 176] width 471 height 24
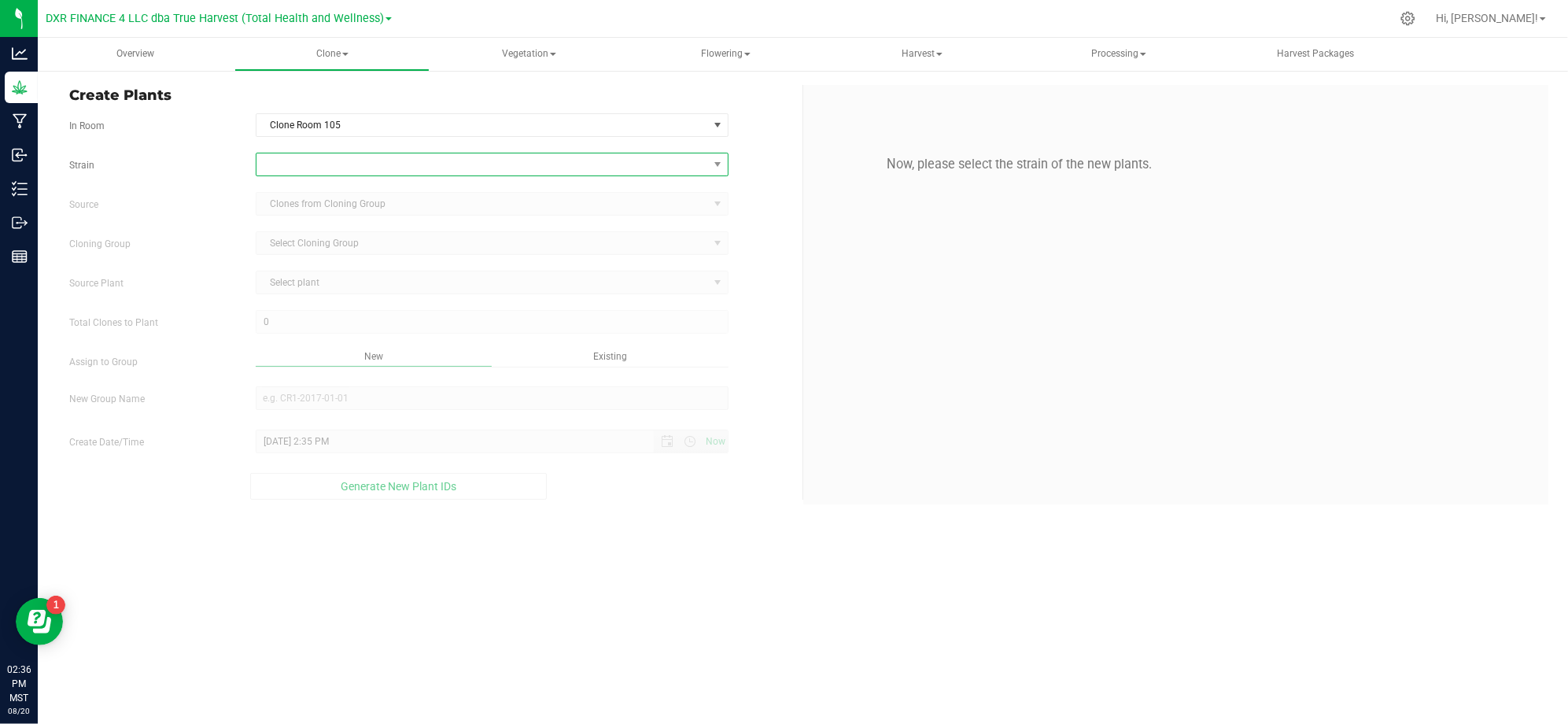
click at [301, 171] on span at bounding box center [482, 164] width 451 height 22
type input "ry ge"
click at [316, 228] on li "Cherry Gelato" at bounding box center [492, 230] width 471 height 22
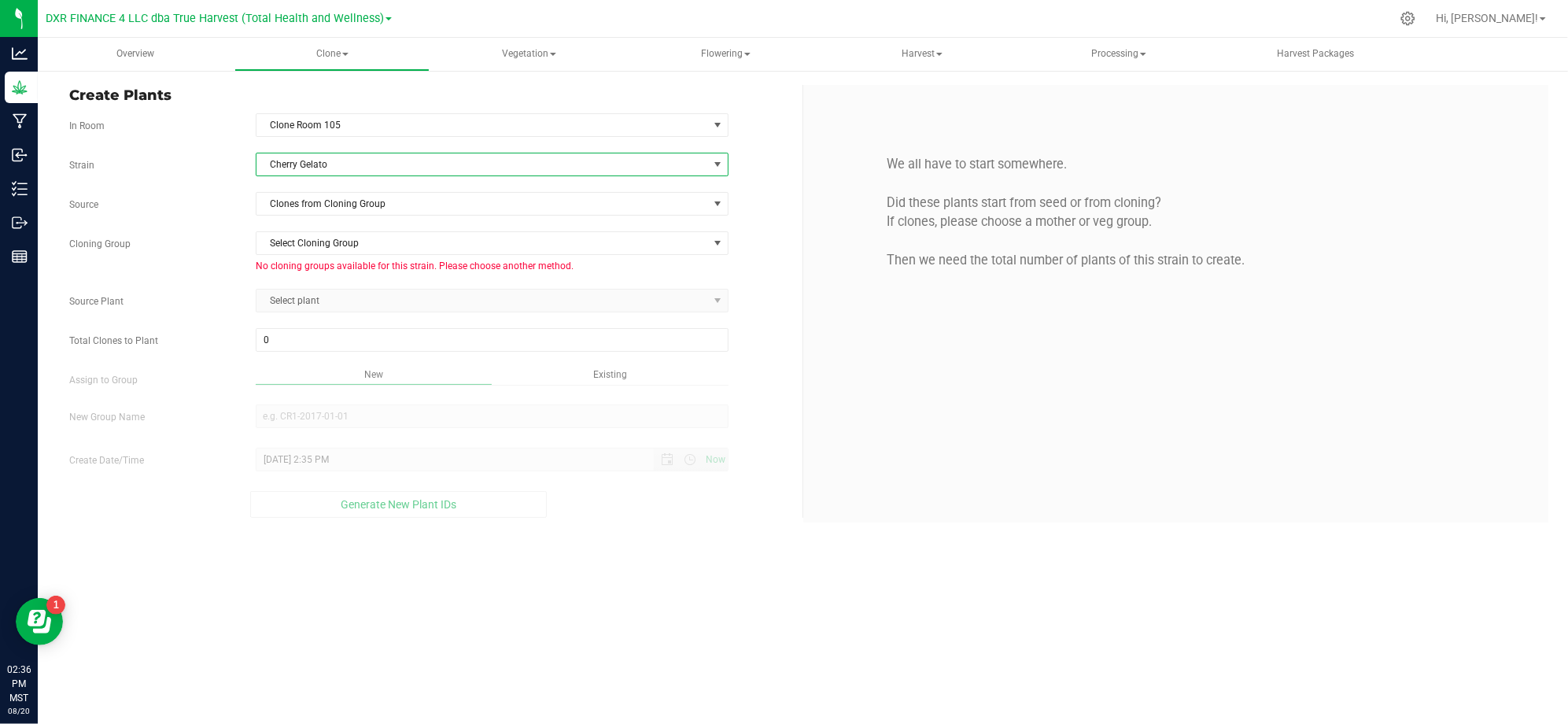
click at [327, 167] on span "Cherry Gelato" at bounding box center [482, 164] width 451 height 22
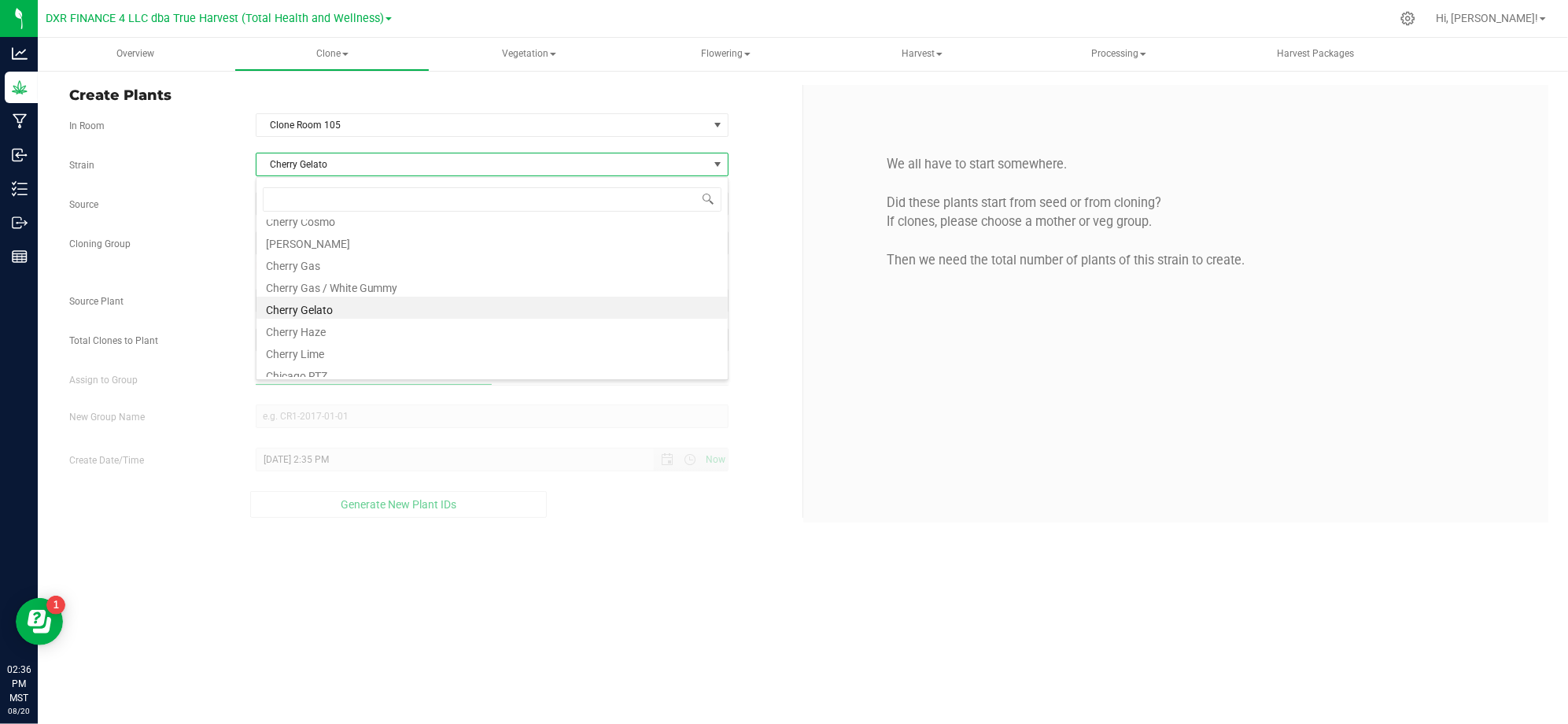
scroll to position [2128, 0]
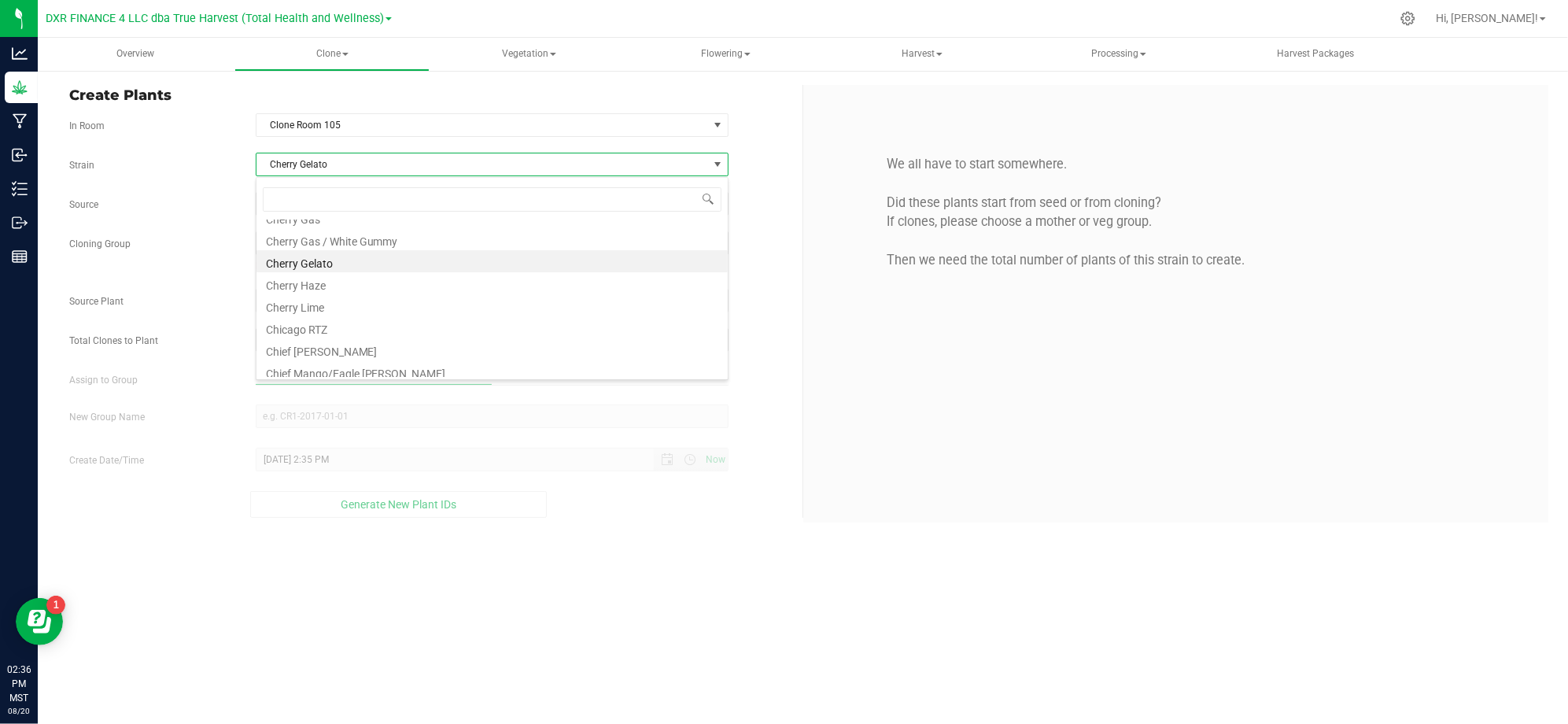
click at [313, 162] on span "Cherry Gelato" at bounding box center [482, 164] width 451 height 22
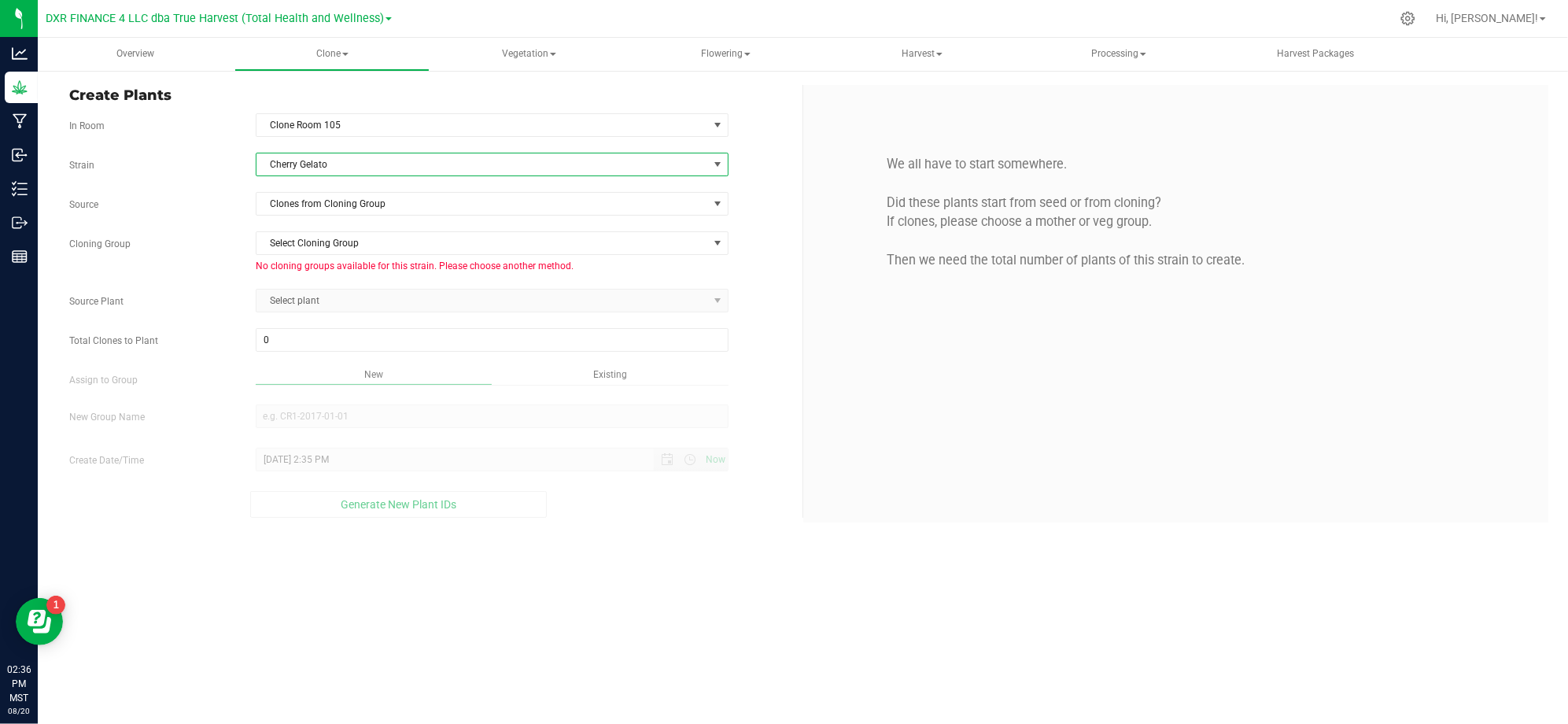
drag, startPoint x: 347, startPoint y: 167, endPoint x: 370, endPoint y: 167, distance: 23.0
click at [350, 167] on span "Cherry Gelato" at bounding box center [482, 164] width 451 height 22
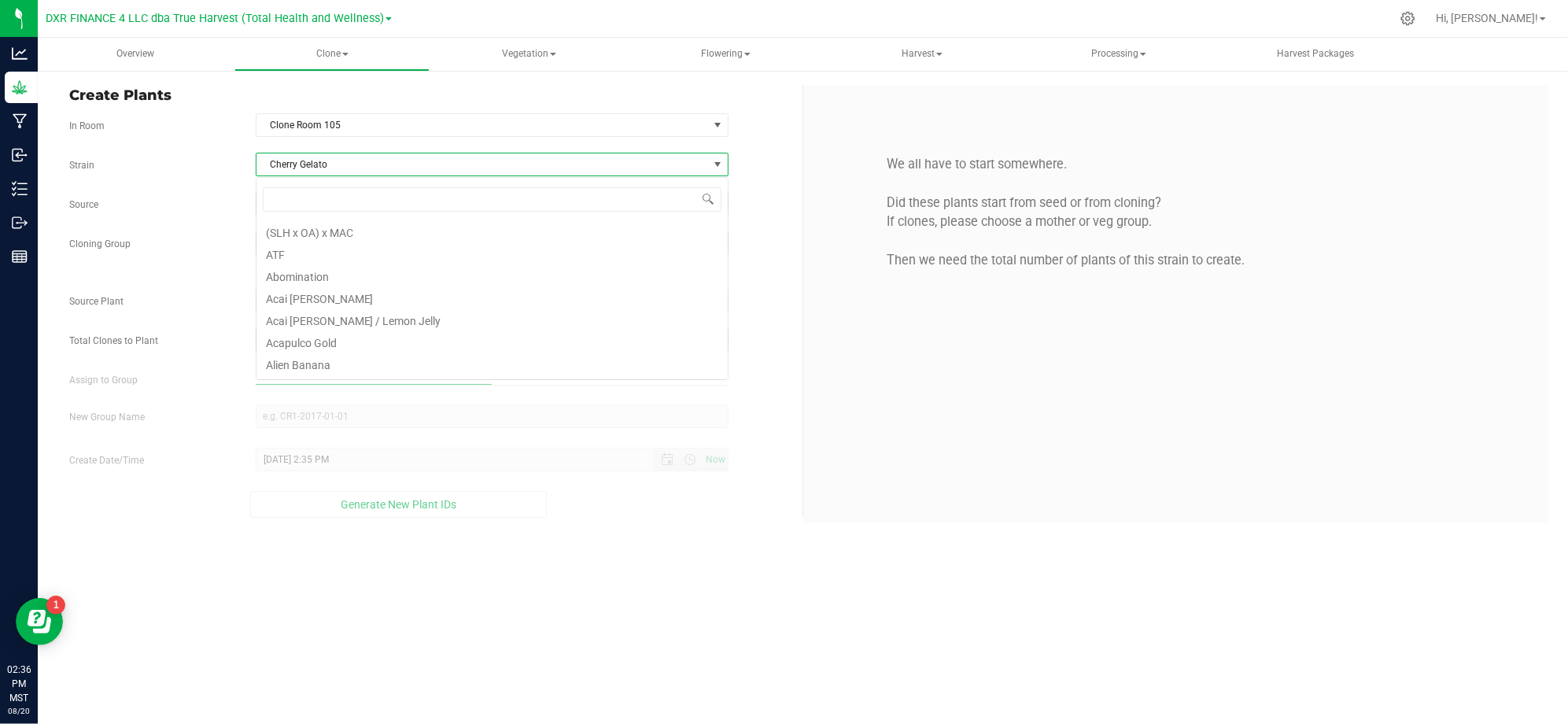
scroll to position [2024, 0]
type input "ry ge"
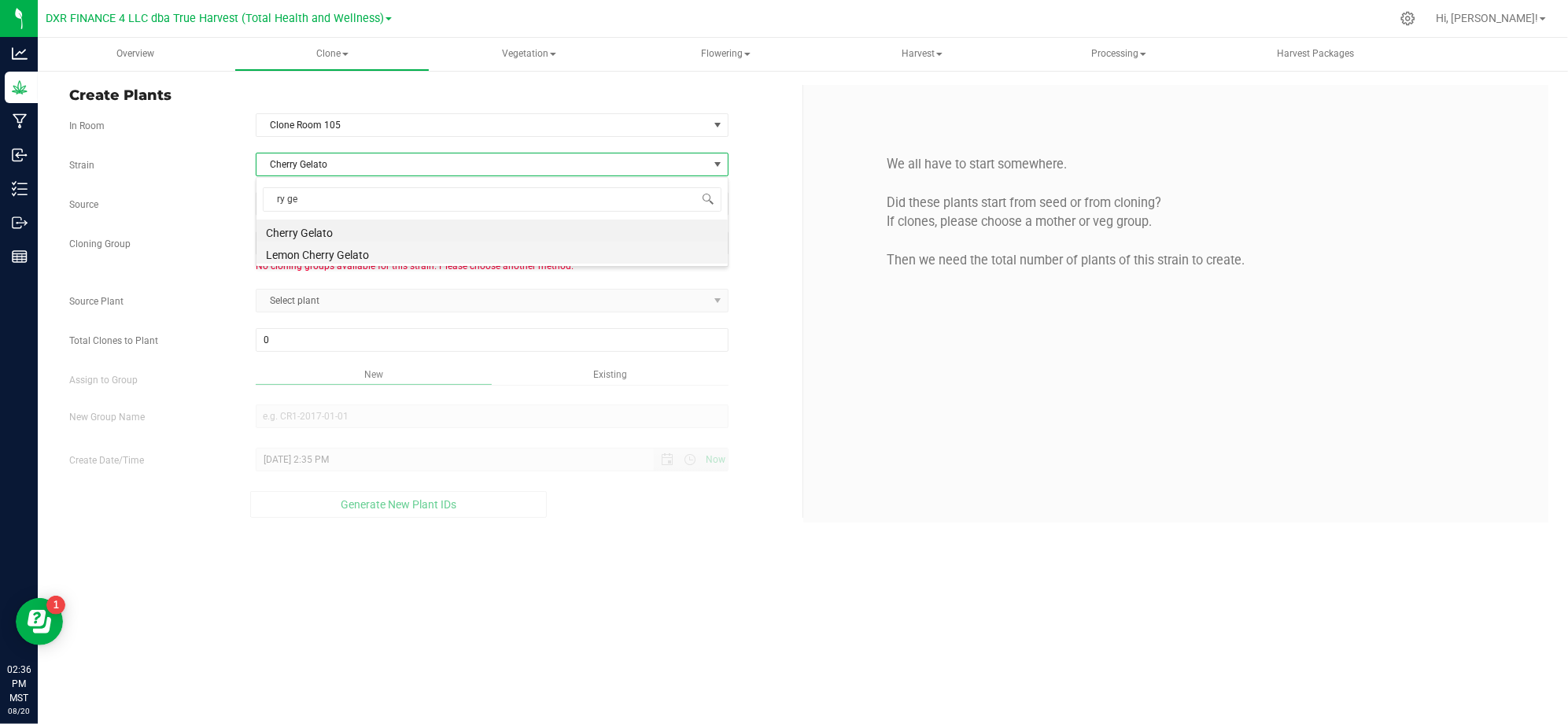
click at [343, 253] on li "Lemon Cherry Gelato" at bounding box center [492, 252] width 471 height 22
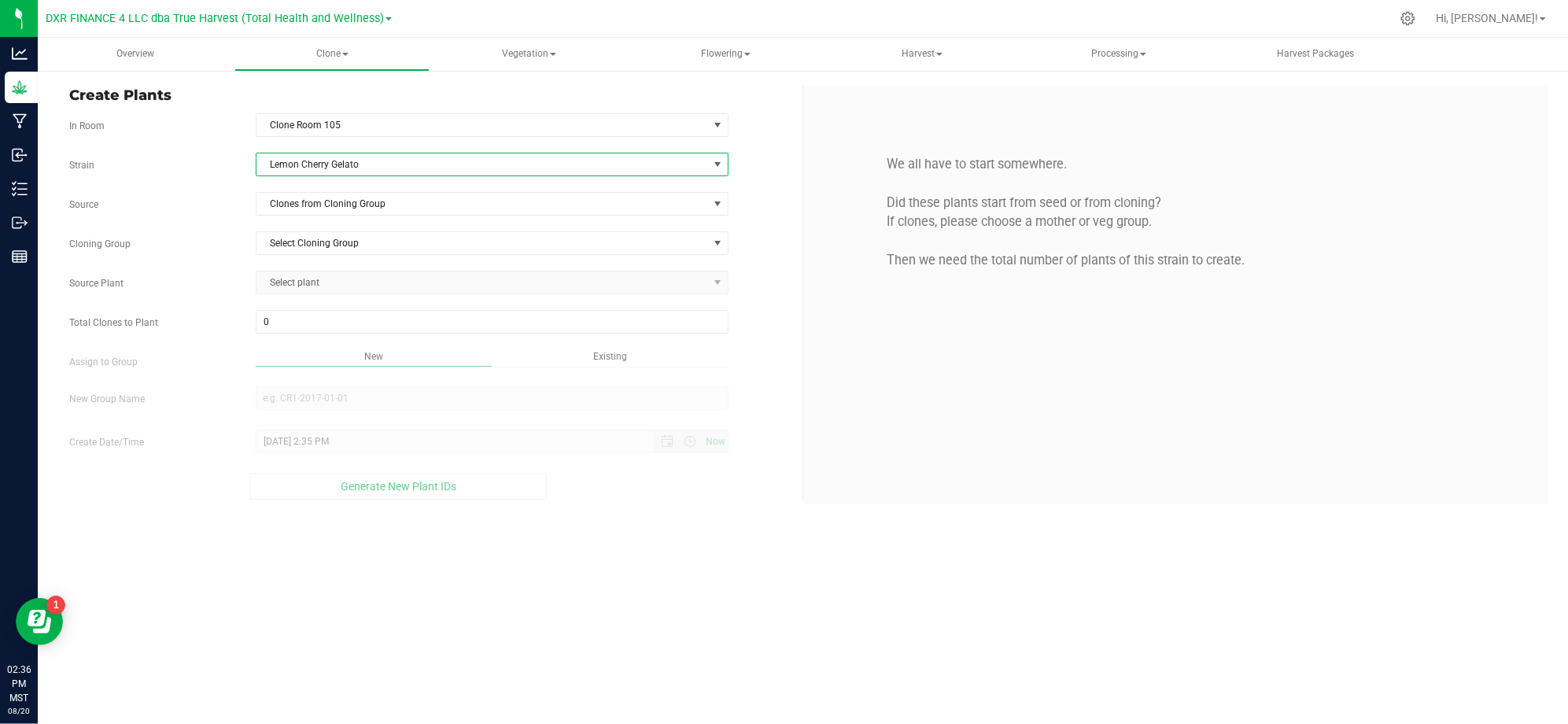
drag, startPoint x: 202, startPoint y: 185, endPoint x: 303, endPoint y: 194, distance: 101.4
click at [203, 184] on div "Strain Lemon Cherry Gelato Source Clones from Cloning Group Cloning Group Selec…" at bounding box center [430, 325] width 721 height 347
click at [330, 205] on span "Clones from Cloning Group" at bounding box center [482, 203] width 451 height 22
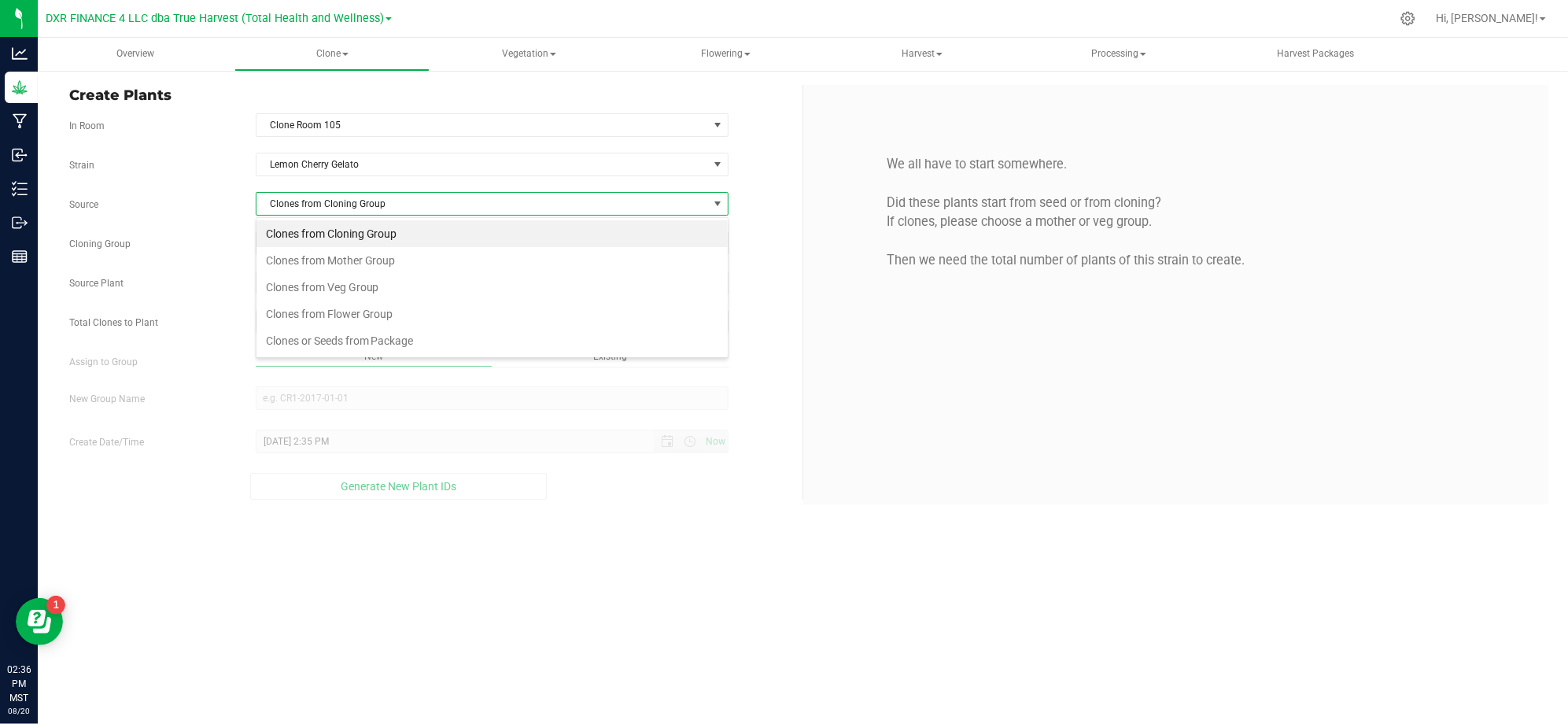
scroll to position [24, 472]
click at [334, 261] on li "Clones from Mother Group" at bounding box center [492, 260] width 471 height 26
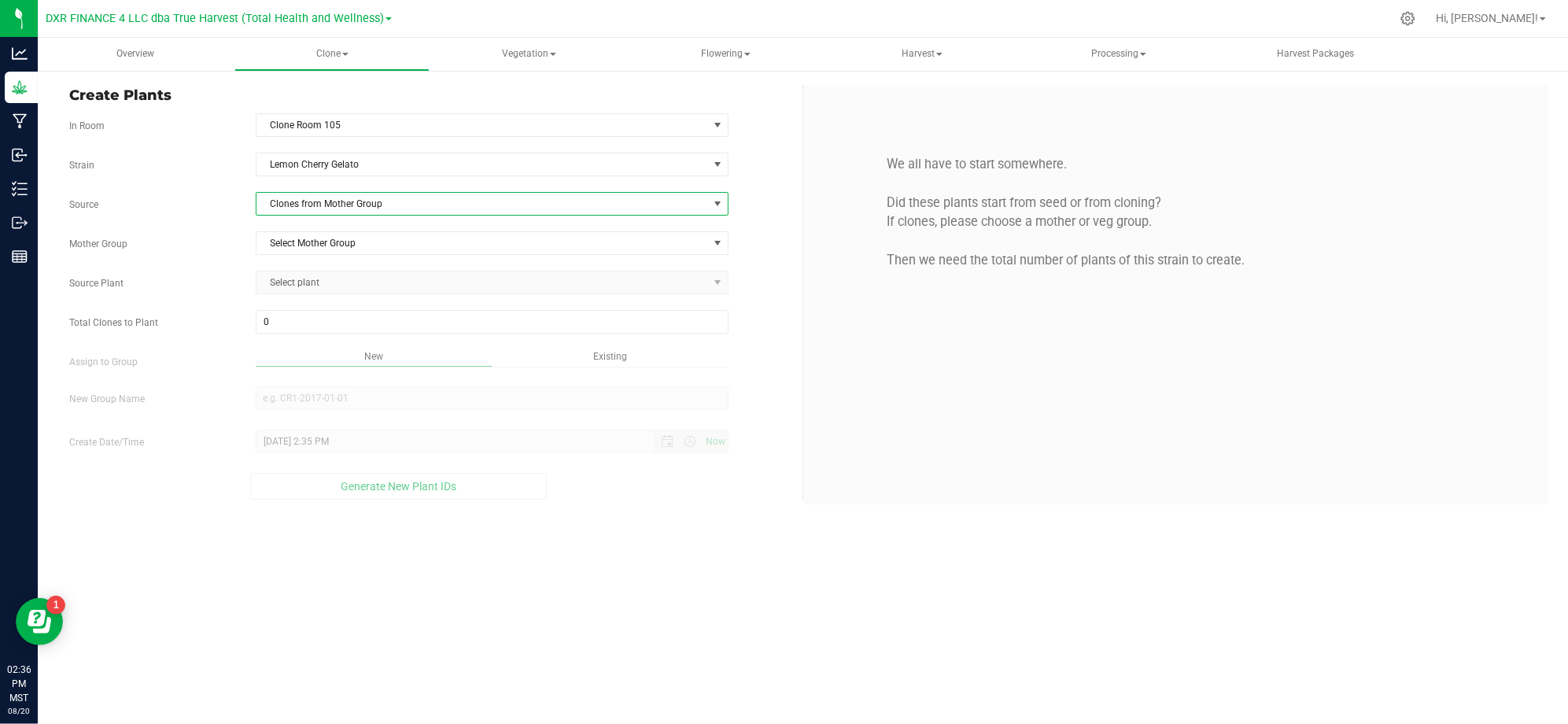
drag, startPoint x: 206, startPoint y: 204, endPoint x: 231, endPoint y: 208, distance: 25.3
click at [208, 204] on label "Source" at bounding box center [151, 204] width 186 height 14
click at [312, 253] on span "Select Mother Group" at bounding box center [482, 243] width 451 height 22
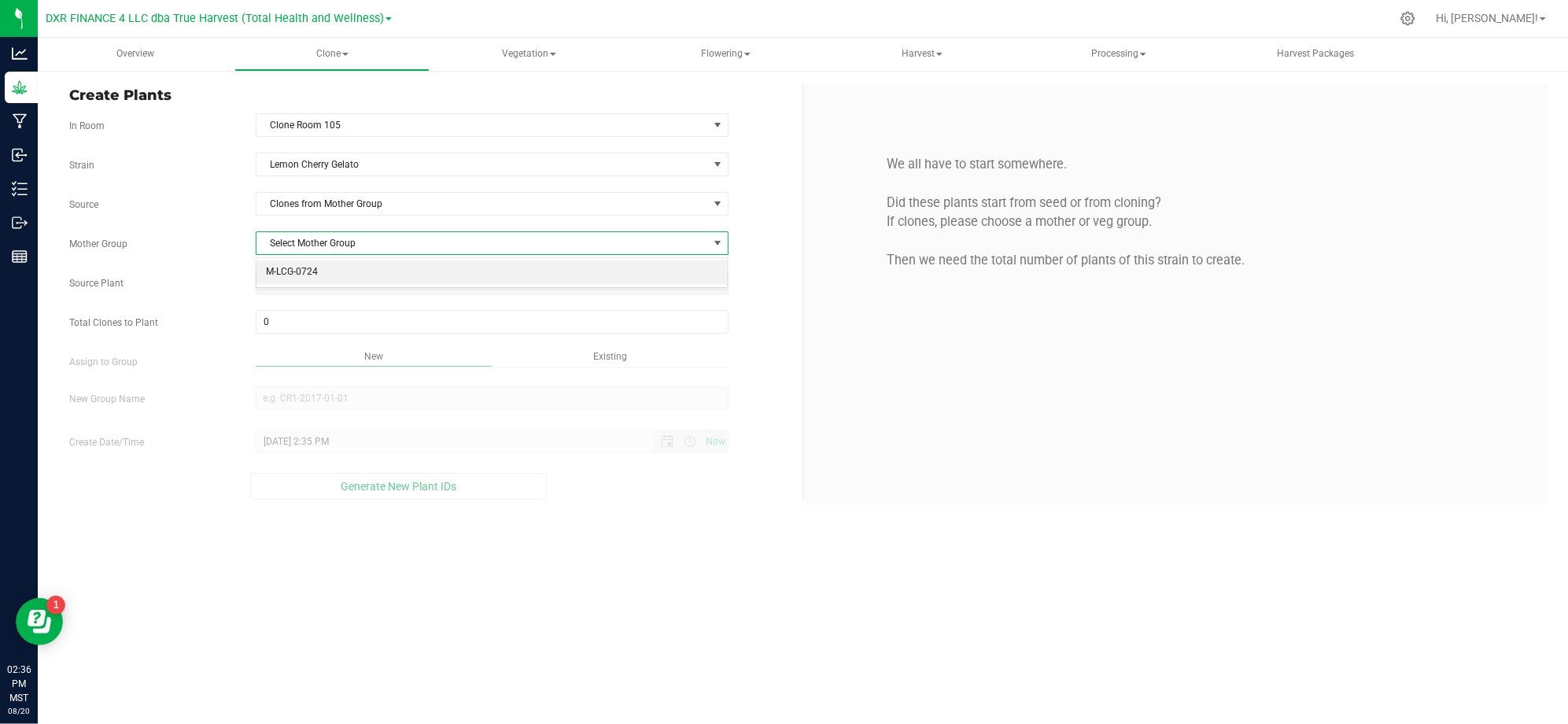
click at [334, 272] on li "M-LCG-0724" at bounding box center [492, 272] width 471 height 24
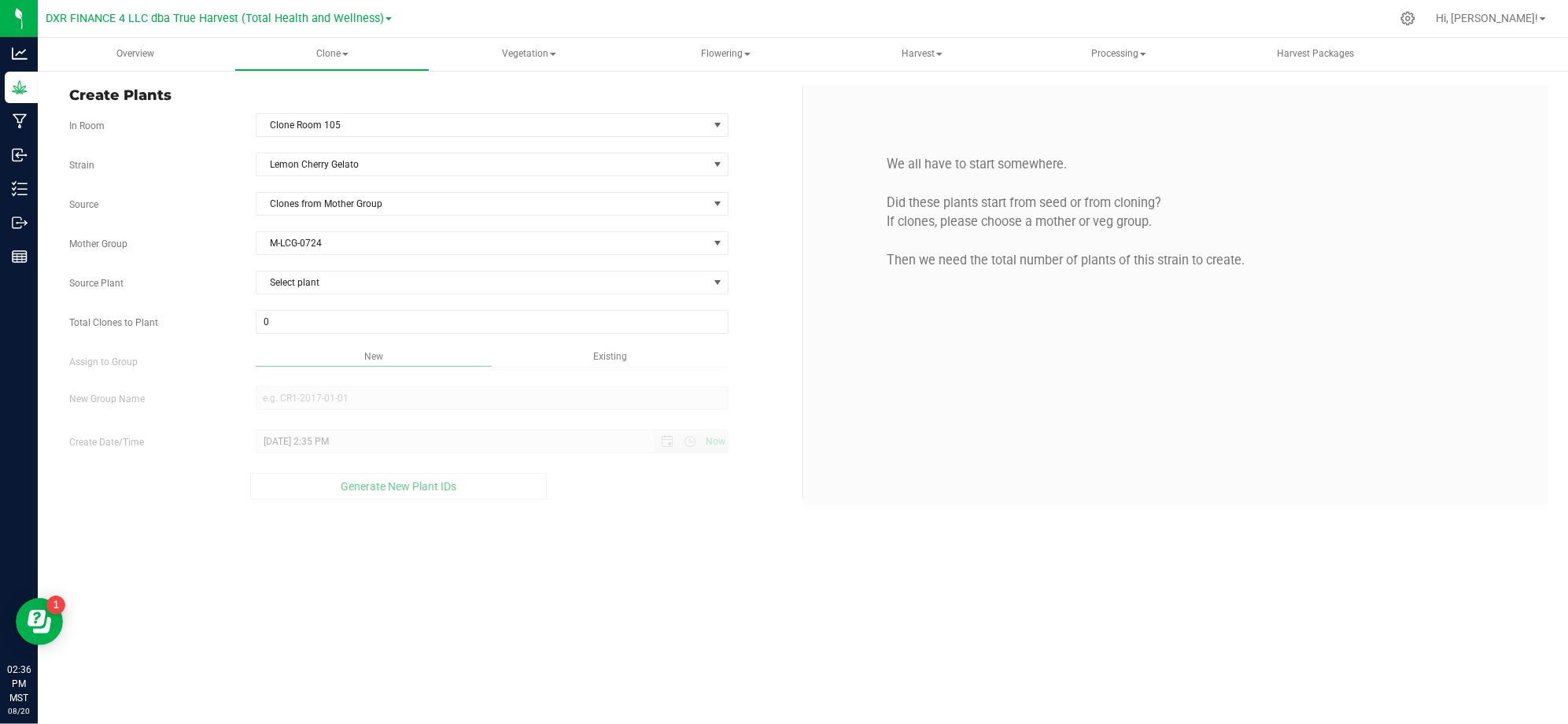
click at [202, 236] on div "Mother Group M-LCG-0724 Select Mother Group M-LCG-0724" at bounding box center [430, 243] width 744 height 24
click at [316, 278] on span "Select plant" at bounding box center [482, 283] width 451 height 22
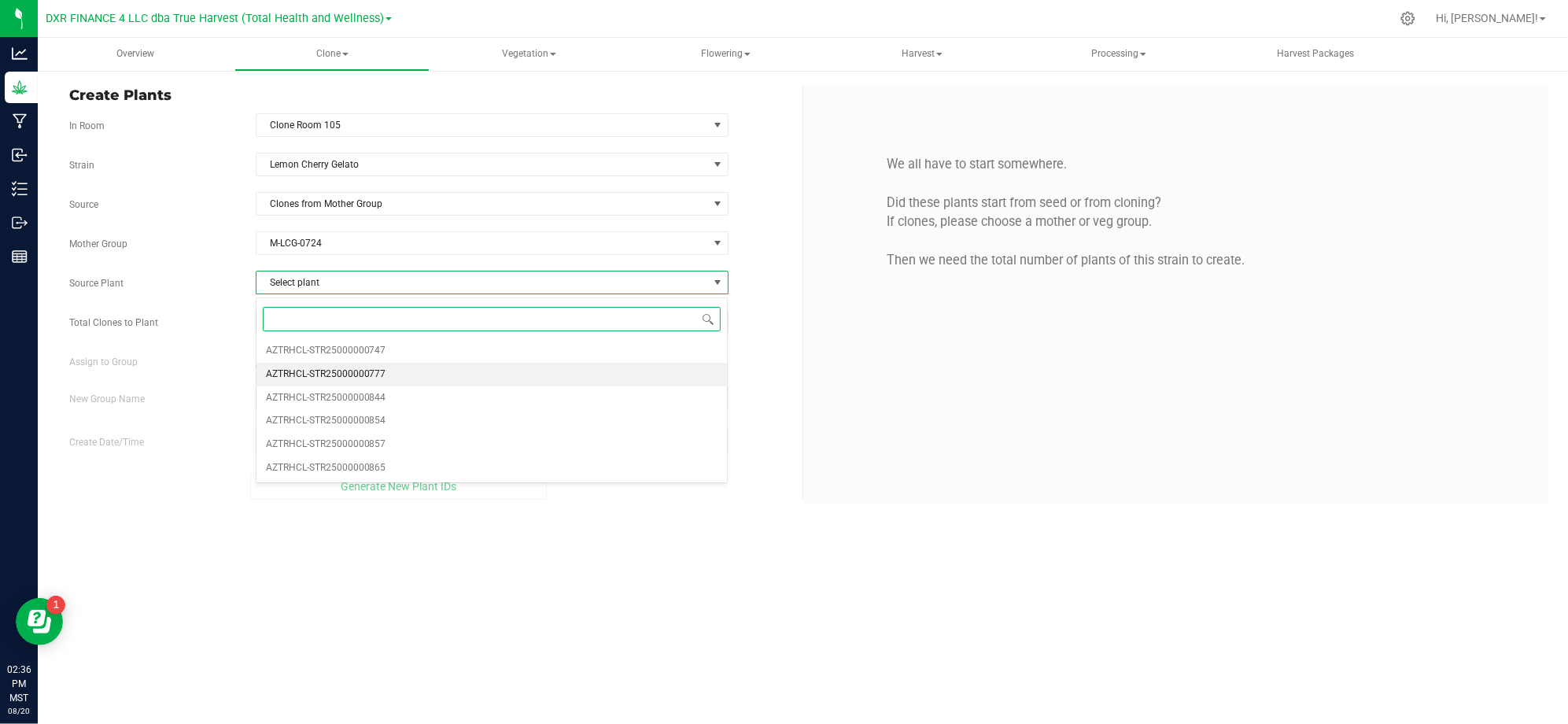
click at [369, 371] on span "AZTRHCL-STR25000000777" at bounding box center [326, 374] width 120 height 21
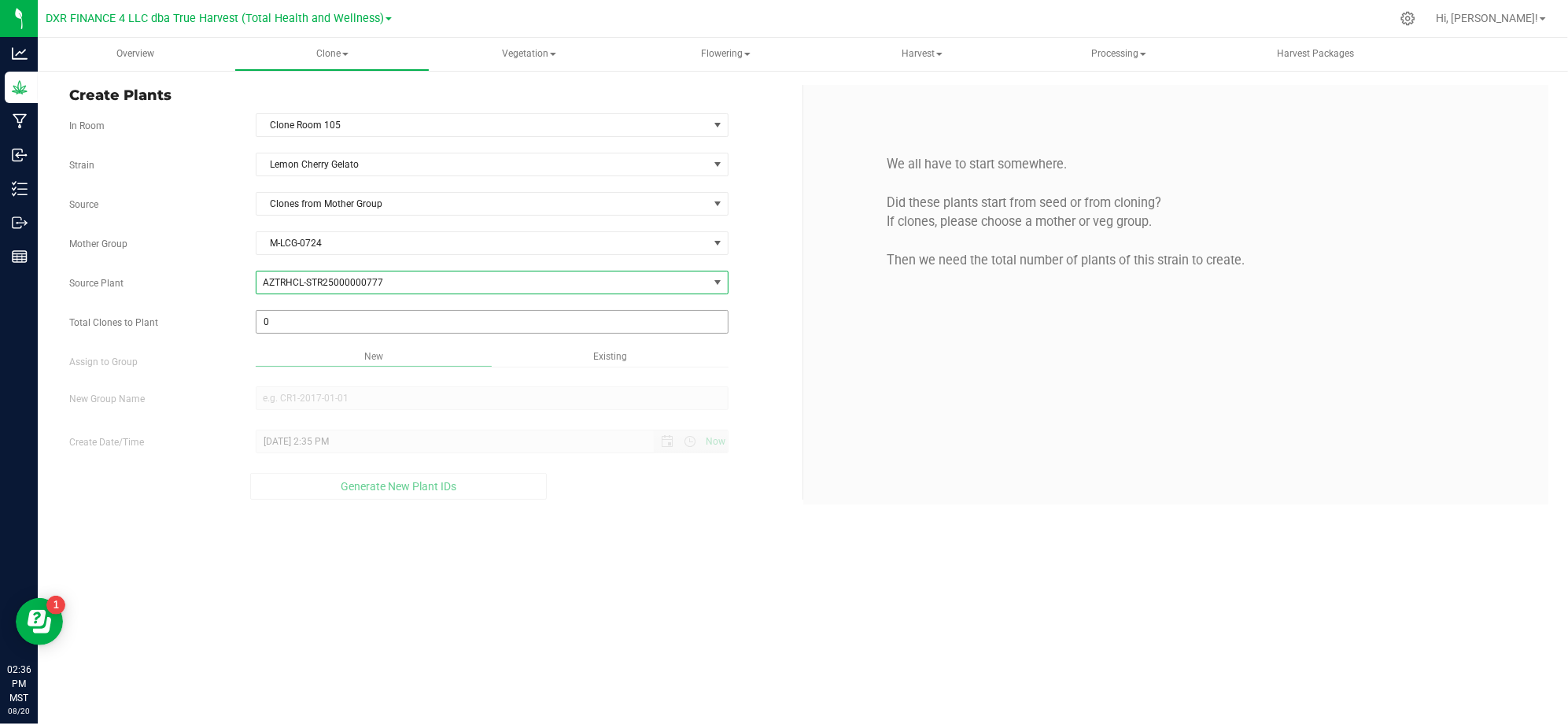
drag, startPoint x: 170, startPoint y: 300, endPoint x: 266, endPoint y: 315, distance: 97.2
click at [178, 300] on div "Strain Lemon Cherry Gelato Source Clones from Mother Group Mother Group M-LCG-0…" at bounding box center [430, 325] width 721 height 347
click at [271, 322] on span at bounding box center [492, 321] width 473 height 24
type input "50"
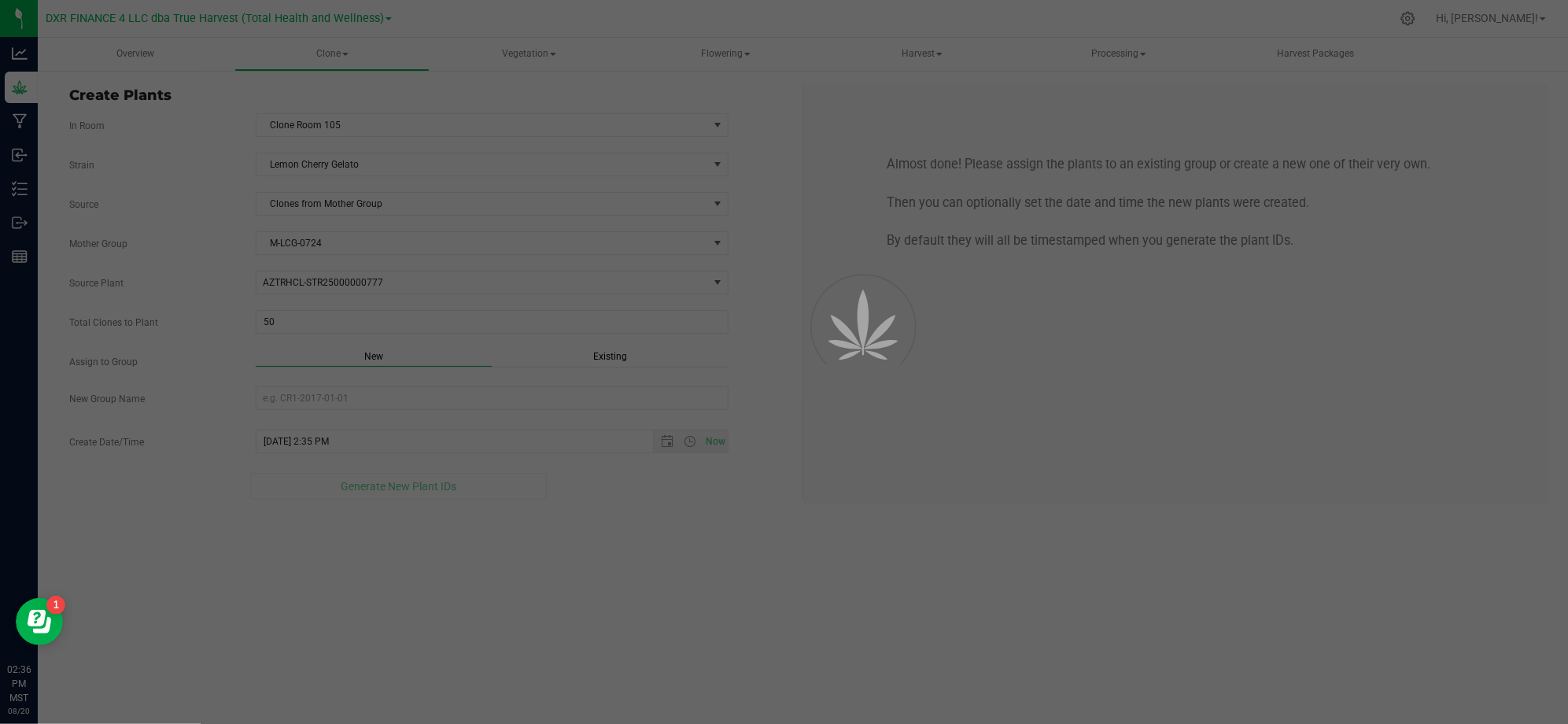
click at [548, 565] on div "Overview Clone Create plants Cloning groups Cloning plants Apply to plants Vege…" at bounding box center [803, 381] width 1530 height 686
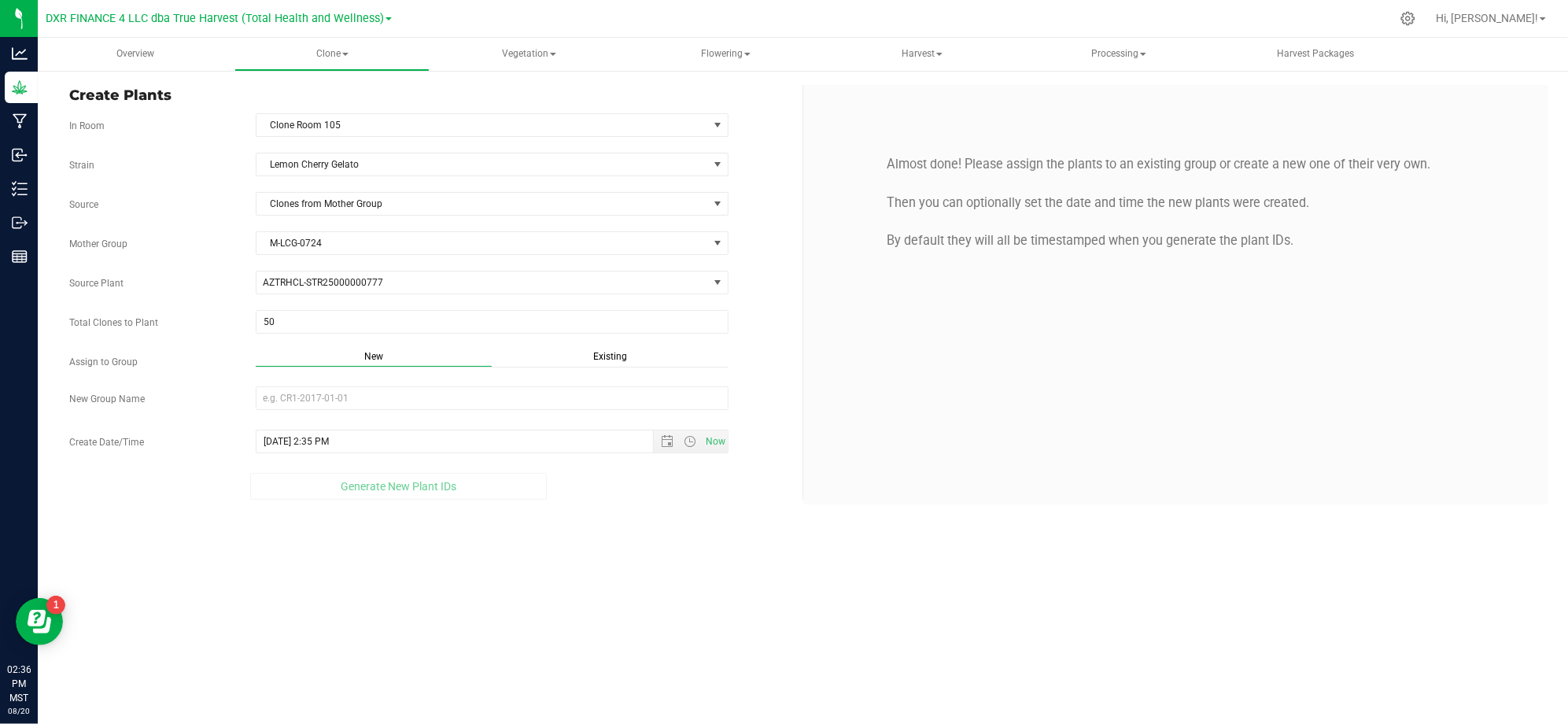
click at [601, 357] on span "Existing" at bounding box center [609, 356] width 34 height 11
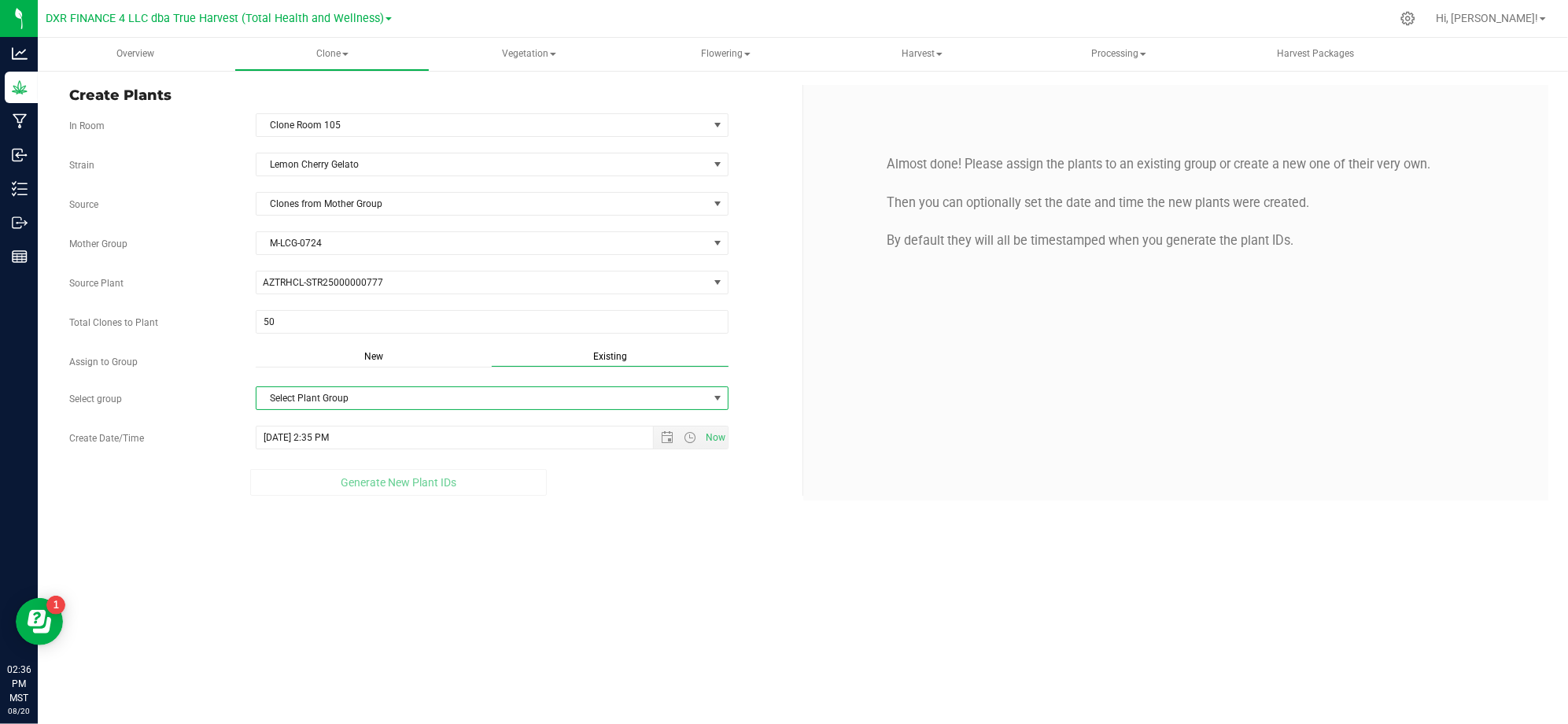
click at [492, 401] on span "Select Plant Group" at bounding box center [482, 398] width 451 height 22
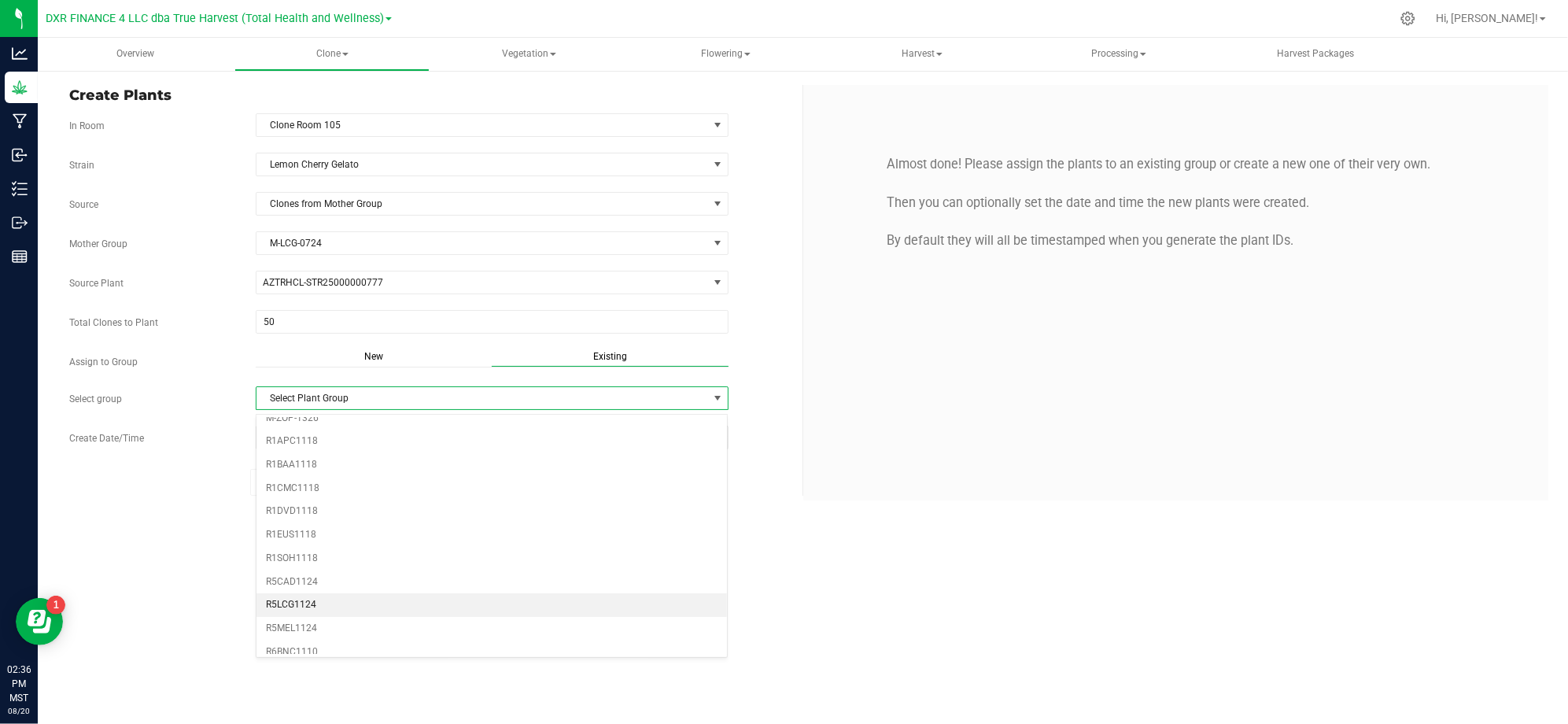
scroll to position [419, 0]
click at [313, 557] on li "R5LCG1124" at bounding box center [492, 547] width 471 height 24
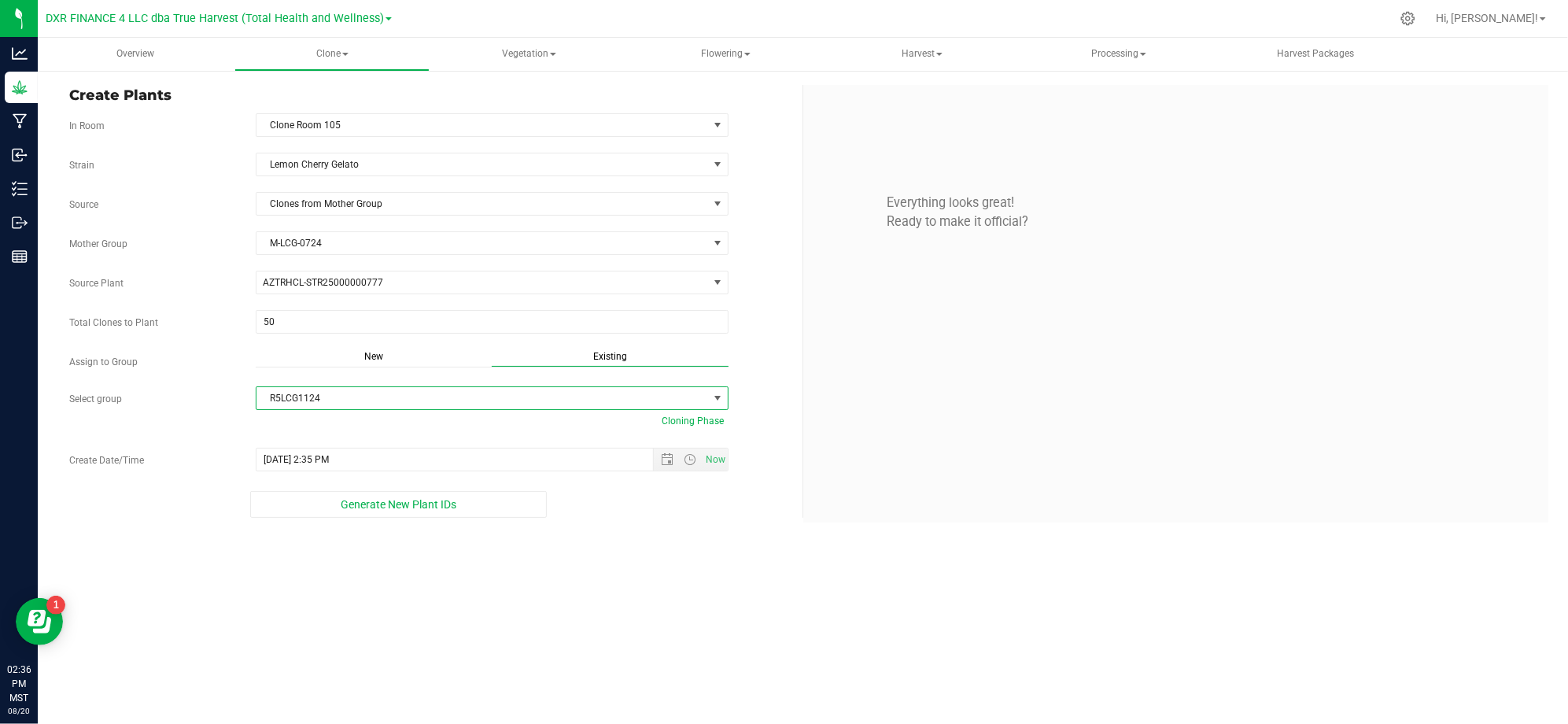
drag, startPoint x: 118, startPoint y: 446, endPoint x: 534, endPoint y: 488, distance: 418.1
click at [133, 445] on div "Strain Lemon Cherry Gelato Source Clones from Mother Group Mother Group M-LCG-0…" at bounding box center [430, 334] width 721 height 365
drag, startPoint x: 660, startPoint y: 530, endPoint x: 662, endPoint y: 521, distance: 9.2
click at [661, 530] on div "Create Plants In Room Clone Room 105 Select room Clone Room 104 Clone Room 105 …" at bounding box center [803, 303] width 1530 height 469
click at [660, 461] on span "Open the date view" at bounding box center [666, 459] width 12 height 12
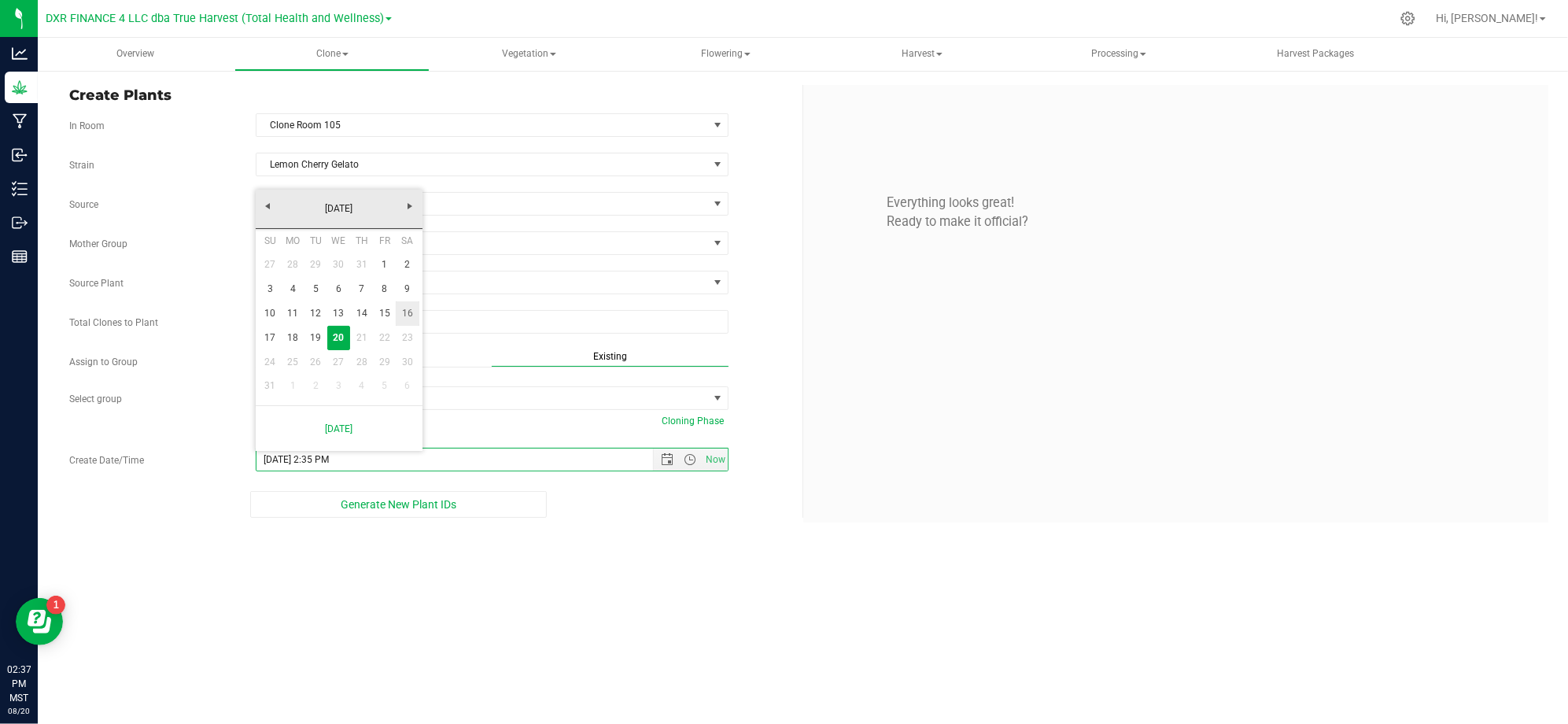
click at [396, 318] on link "16" at bounding box center [407, 314] width 23 height 25
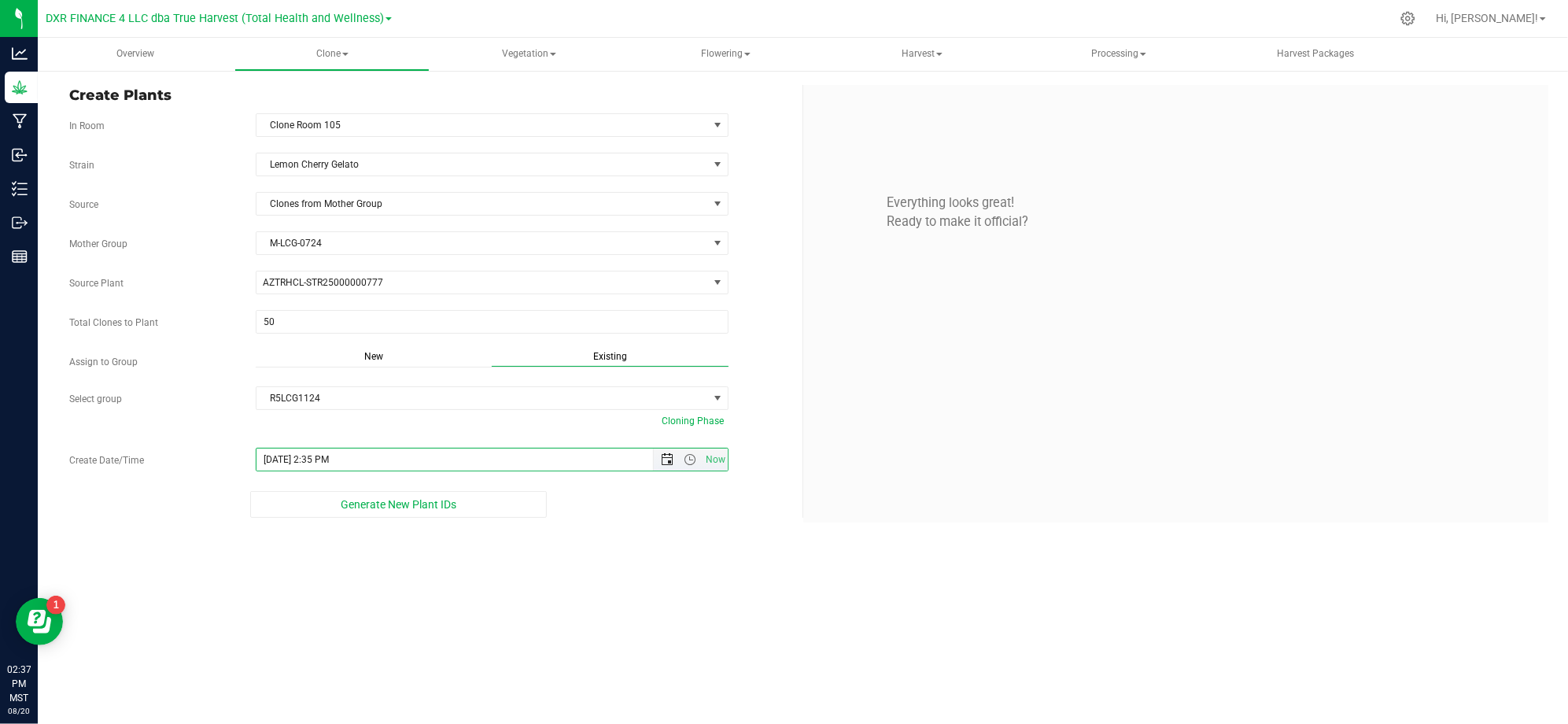
click at [661, 465] on span "Open the date view" at bounding box center [666, 459] width 12 height 12
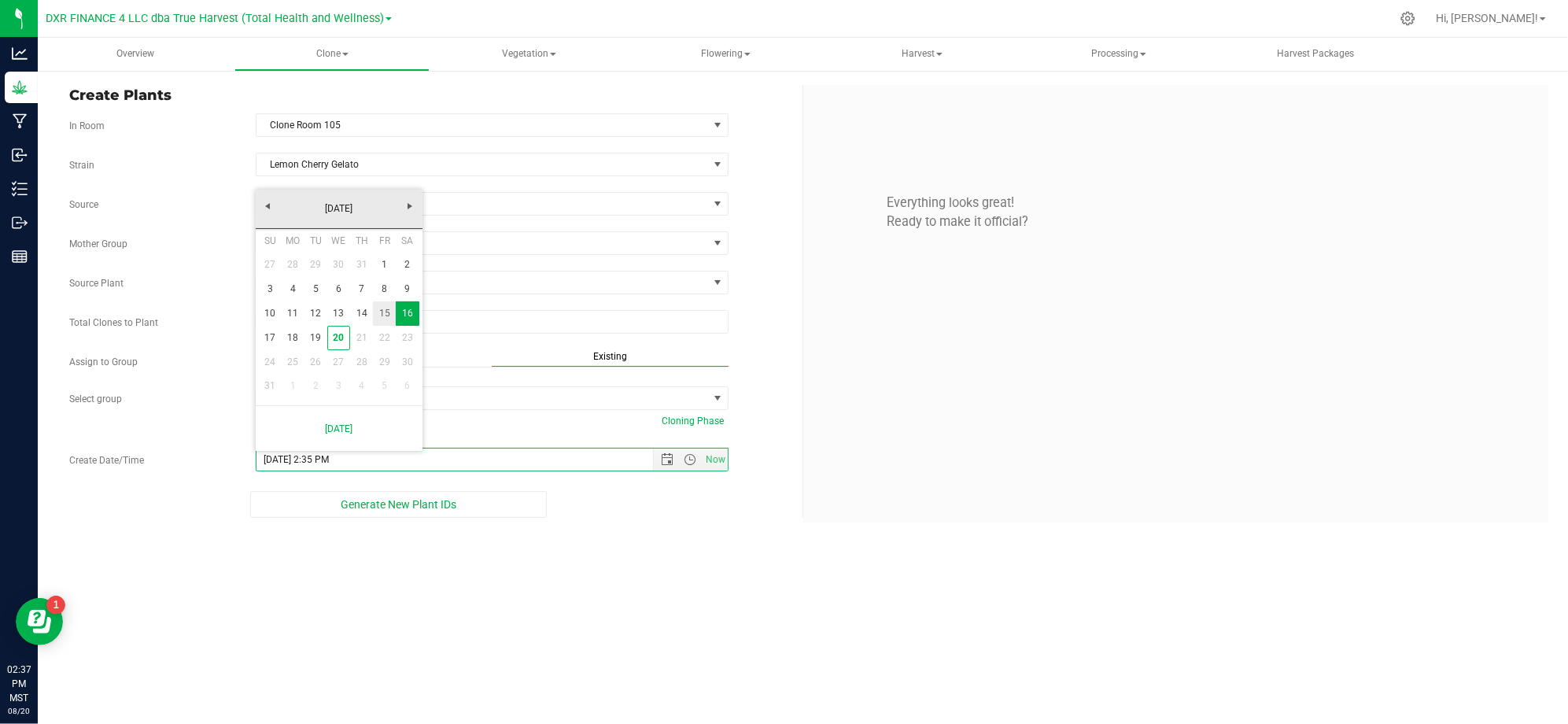
click at [384, 310] on link "15" at bounding box center [385, 314] width 23 height 25
type input "8/15/2025 2:35 PM"
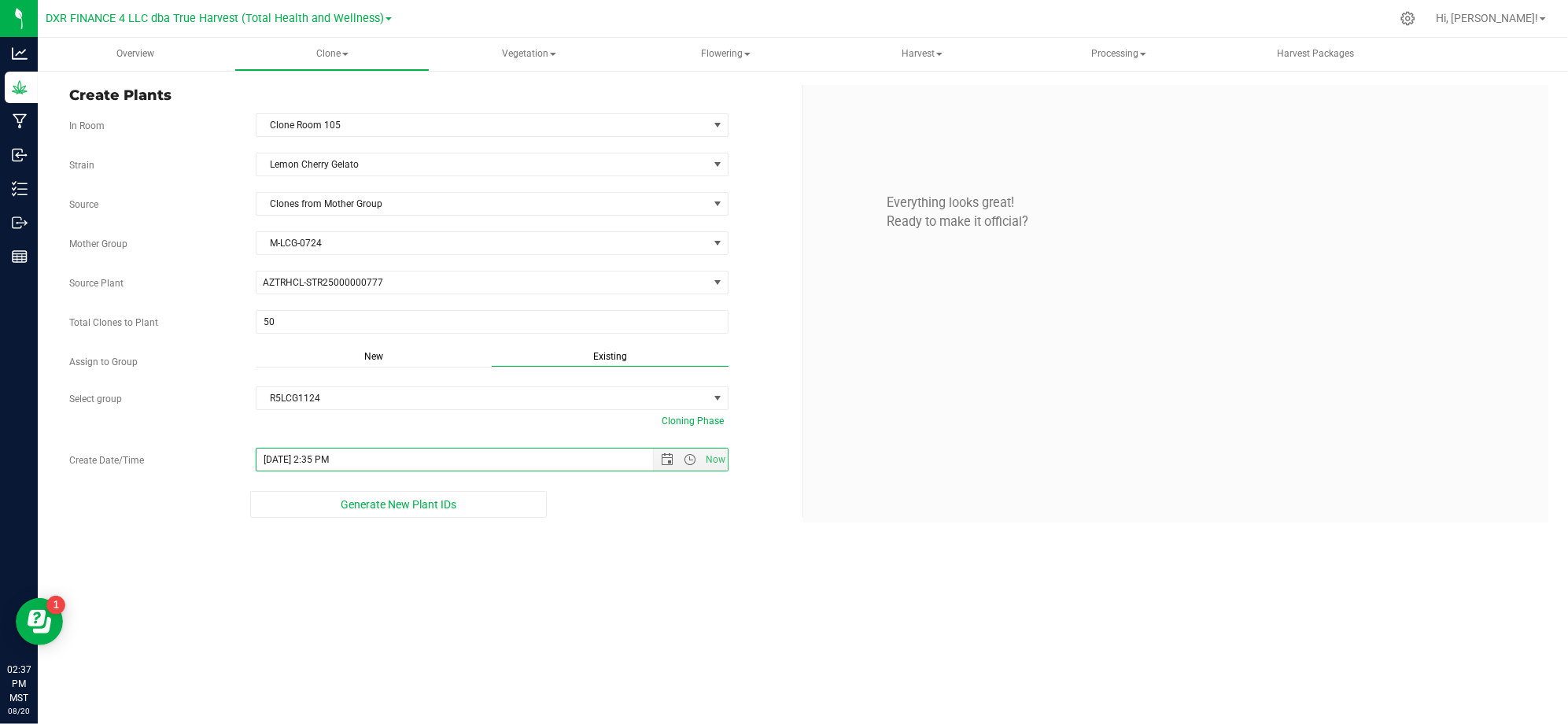
click at [661, 605] on div "Overview Clone Create plants Cloning groups Cloning plants Apply to plants Vege…" at bounding box center [803, 381] width 1530 height 686
click at [684, 577] on div "Overview Clone Create plants Cloning groups Cloning plants Apply to plants Vege…" at bounding box center [803, 381] width 1530 height 686
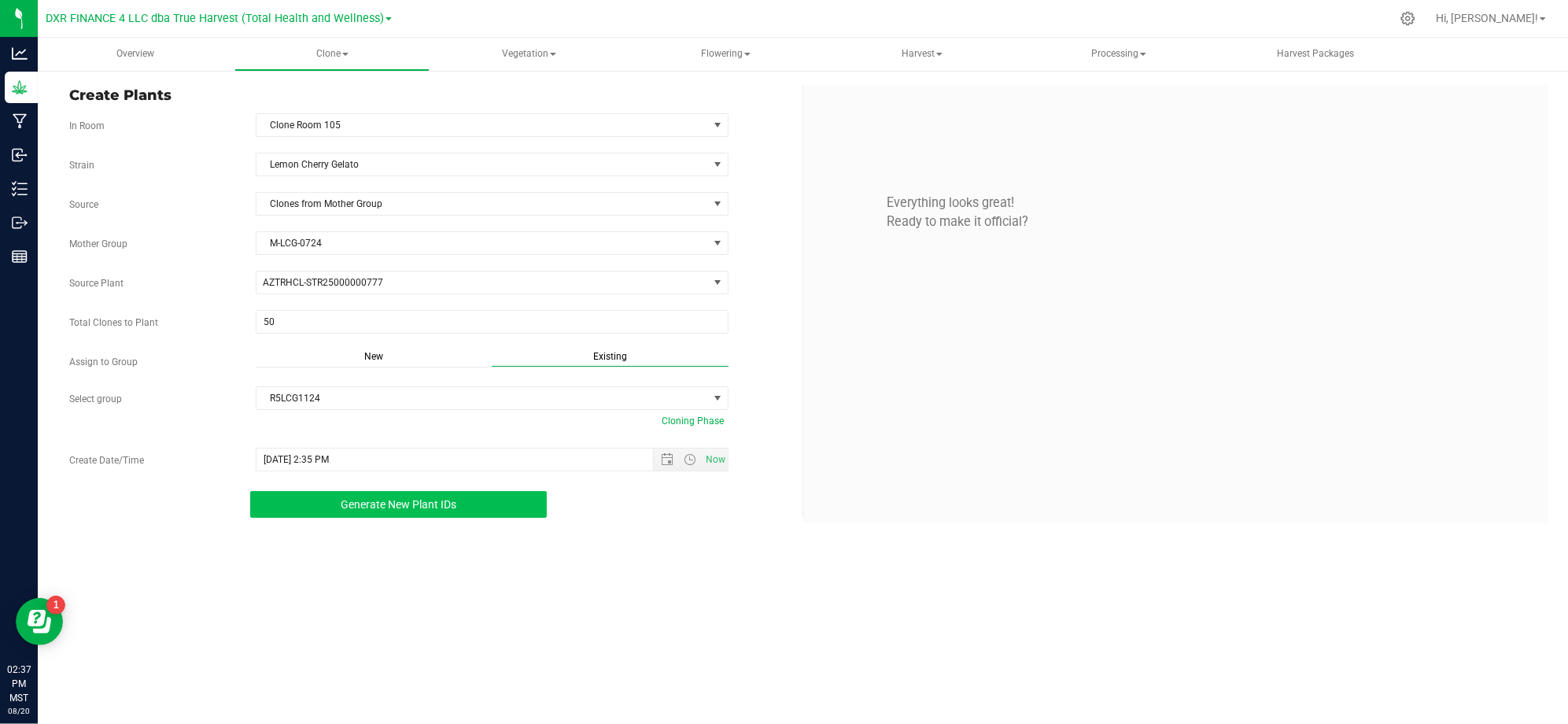
click at [376, 517] on button "Generate New Plant IDs" at bounding box center [399, 504] width 296 height 26
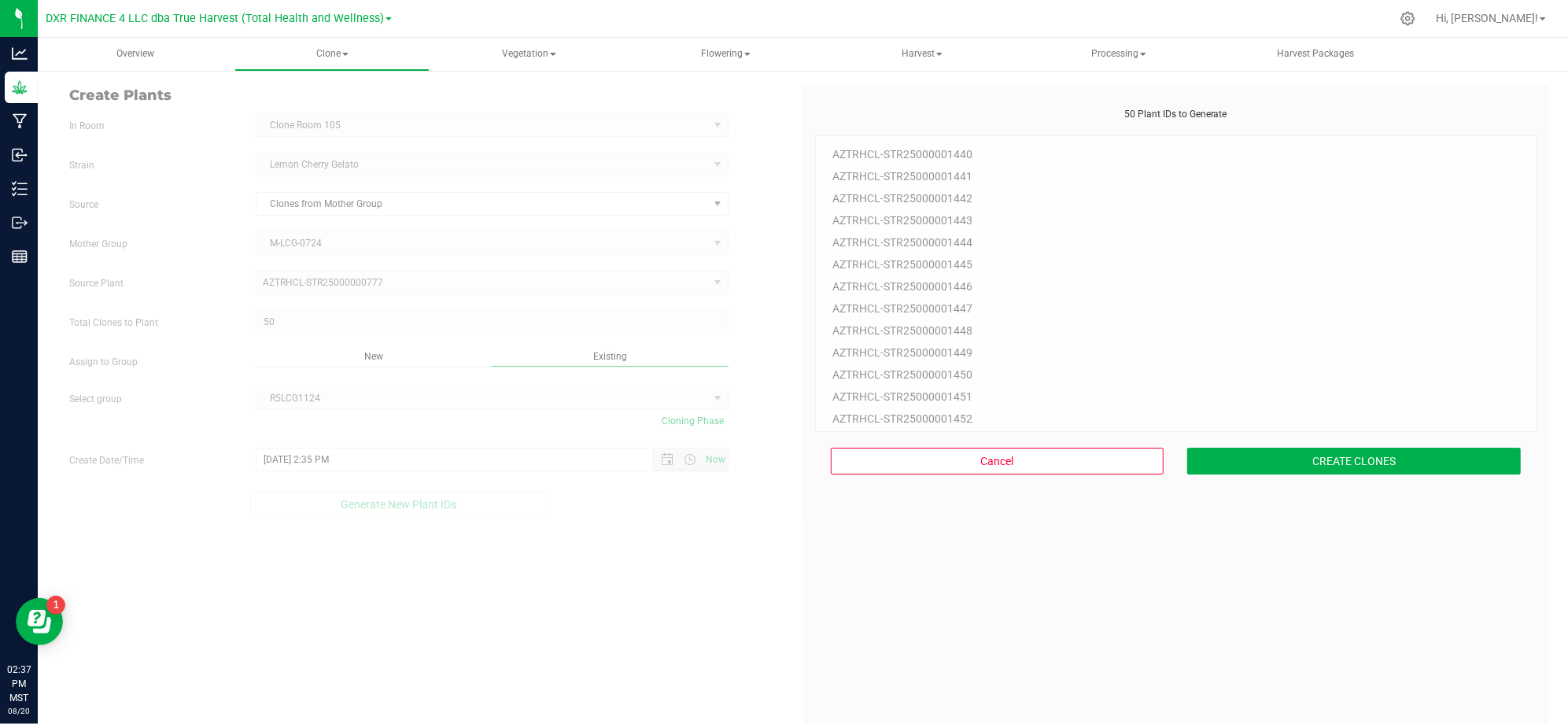
scroll to position [47, 0]
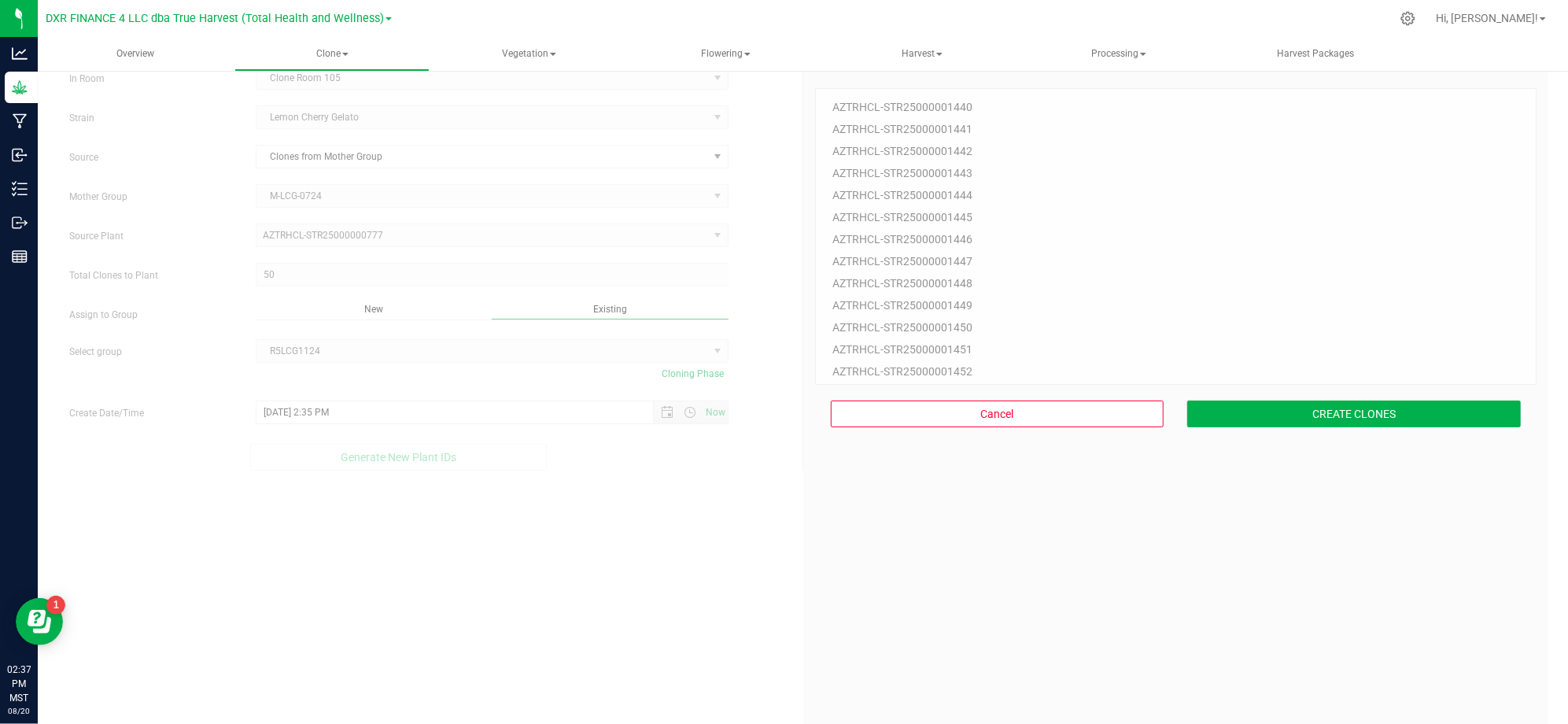
drag, startPoint x: 1131, startPoint y: 595, endPoint x: 1251, endPoint y: 486, distance: 162.1
click at [1159, 571] on div "50 Plant IDs to Generate AZTRHCL-STR25000001440 AZTRHCL-STR25000001441 AZTRHCL-…" at bounding box center [1175, 422] width 722 height 724
click at [1272, 436] on div "50 Plant IDs to Generate AZTRHCL-STR25000001440 AZTRHCL-STR25000001441 AZTRHCL-…" at bounding box center [1175, 422] width 722 height 724
click at [1272, 419] on button "CREATE CLONES" at bounding box center [1353, 413] width 334 height 26
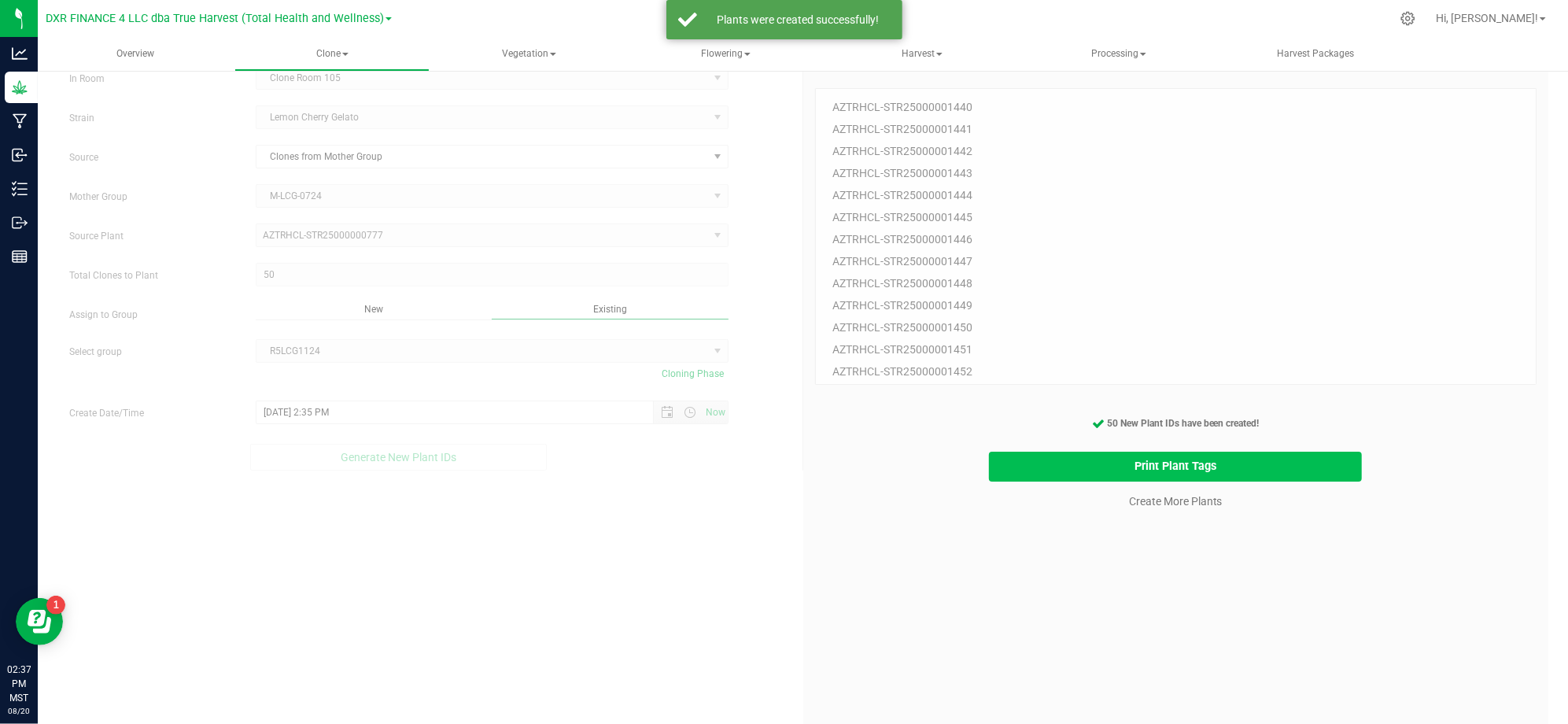
click at [1250, 458] on button "Print Plant Tags" at bounding box center [1175, 466] width 373 height 30
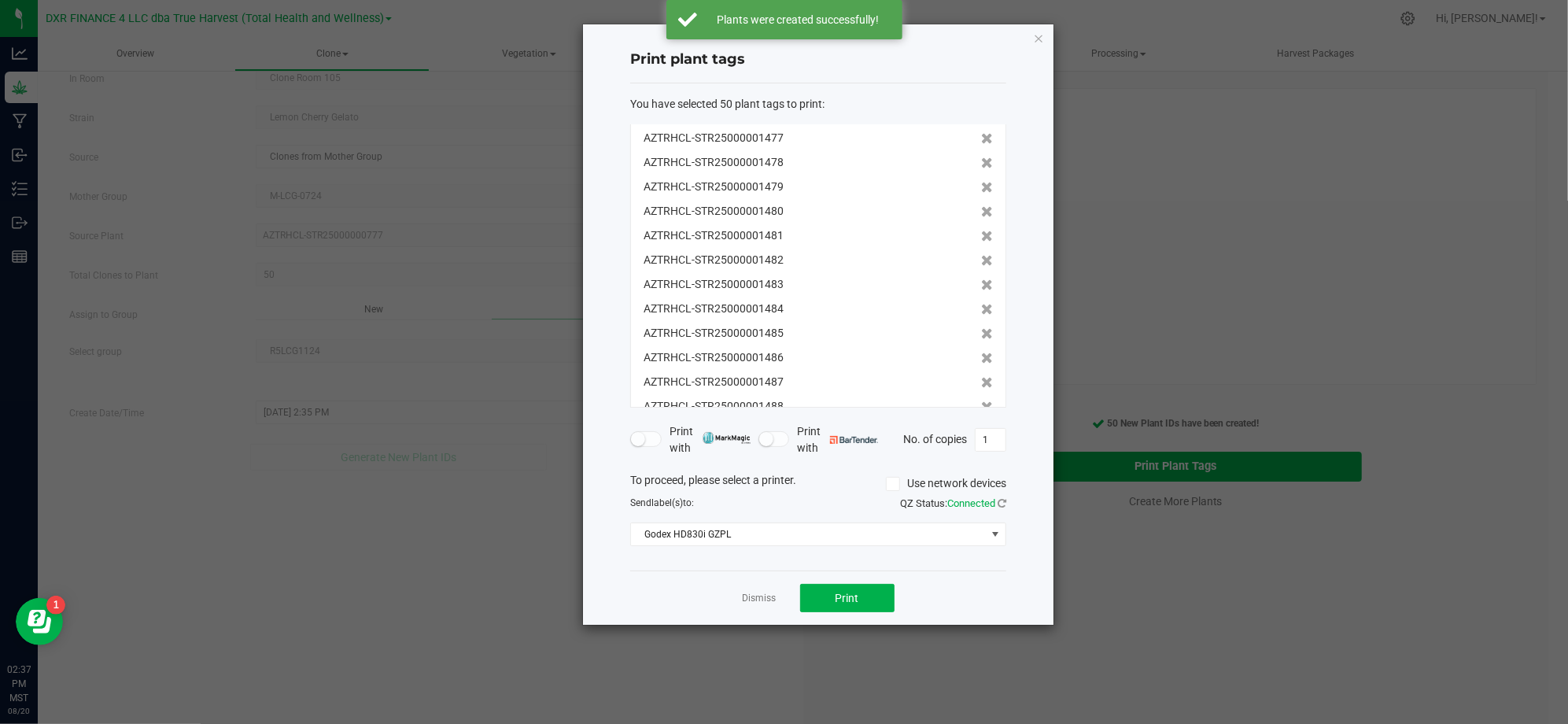
scroll to position [951, 0]
click at [952, 615] on div "Dismiss Print" at bounding box center [818, 597] width 376 height 54
click at [879, 605] on button "Print" at bounding box center [847, 598] width 95 height 28
click at [931, 590] on div "Dismiss Print" at bounding box center [818, 597] width 376 height 54
click at [769, 600] on link "Dismiss" at bounding box center [759, 598] width 34 height 13
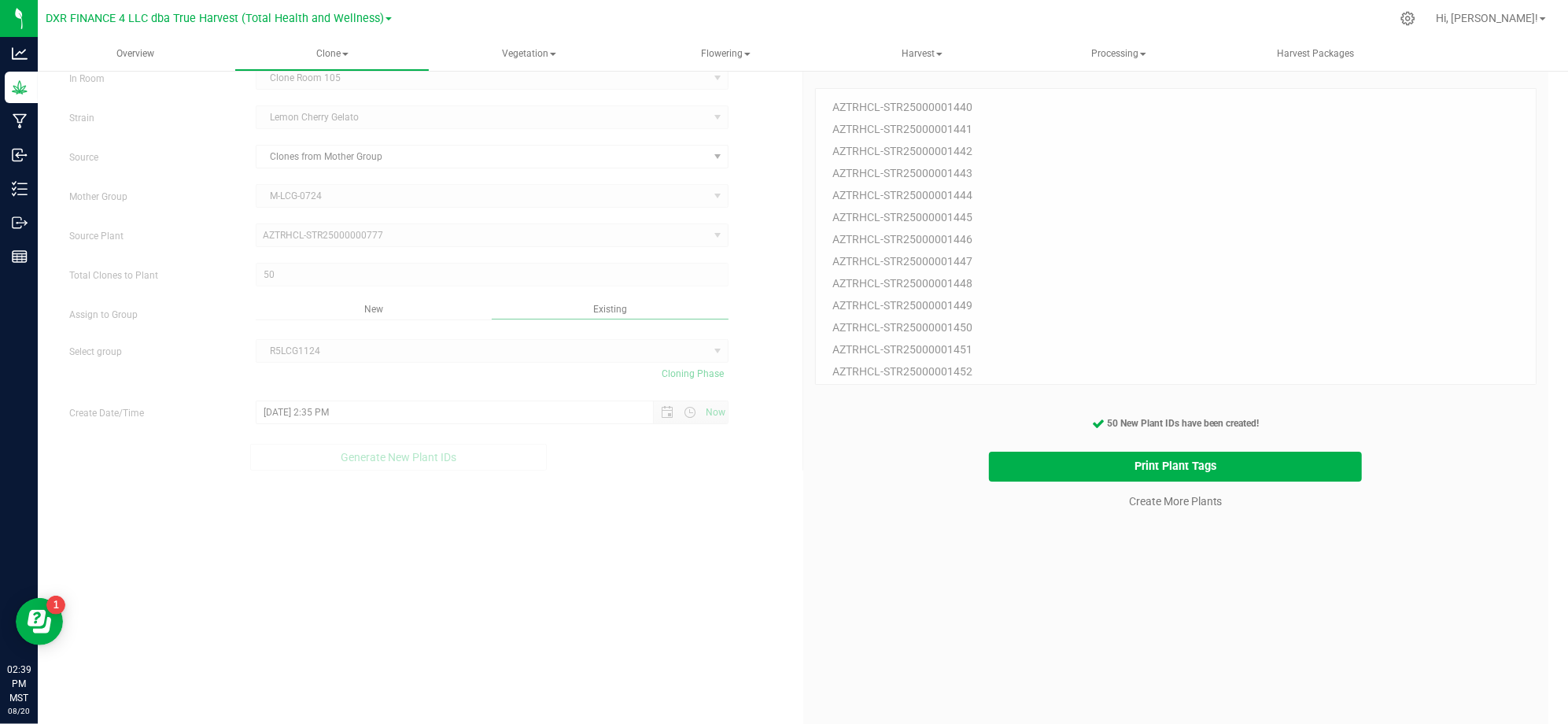
click at [945, 639] on div "50 Plant IDs to Generate AZTRHCL-STR25000001440 AZTRHCL-STR25000001441 AZTRHCL-…" at bounding box center [1175, 422] width 722 height 724
click at [1174, 501] on link "Create More Plants" at bounding box center [1176, 501] width 94 height 16
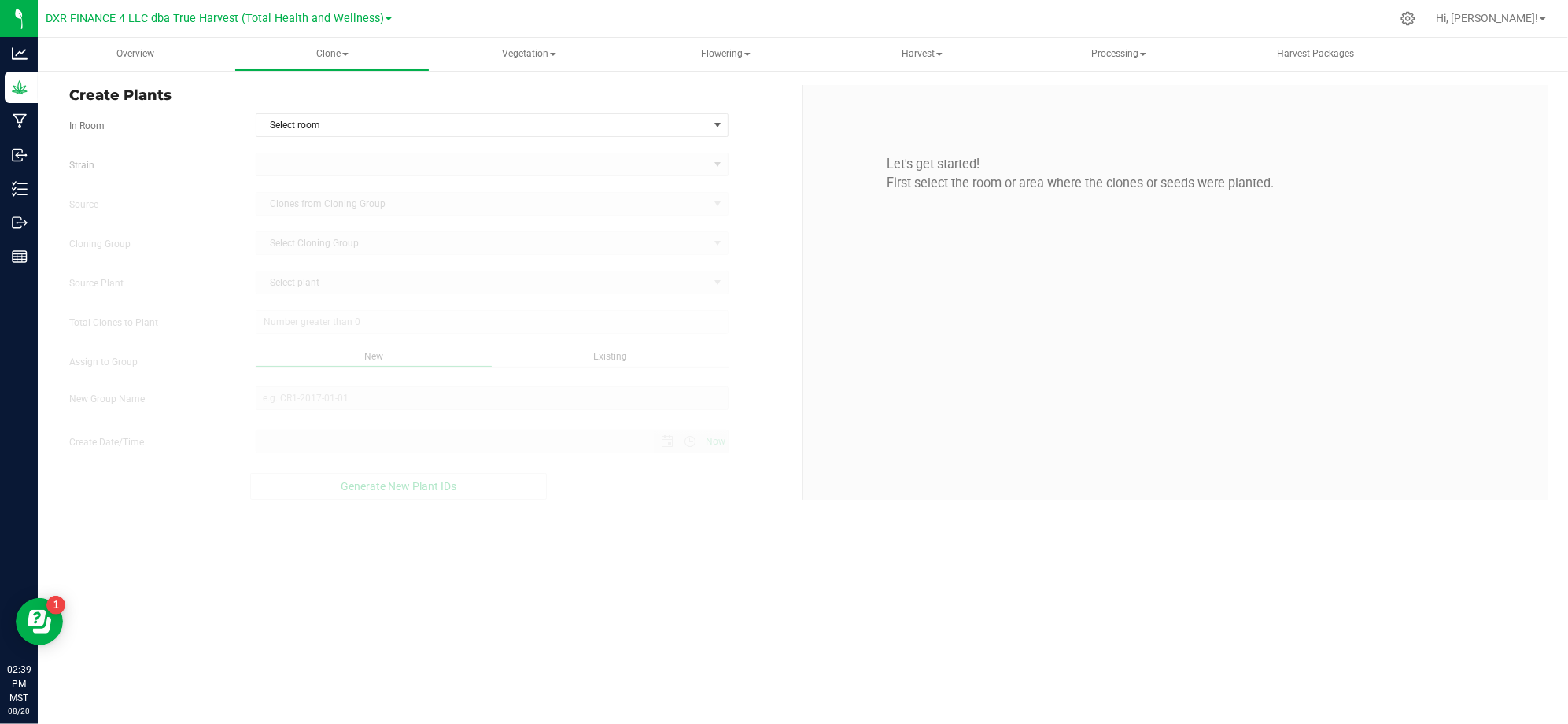
type input "8/20/2025 2:39 PM"
click at [614, 135] on span "Select room" at bounding box center [482, 124] width 451 height 22
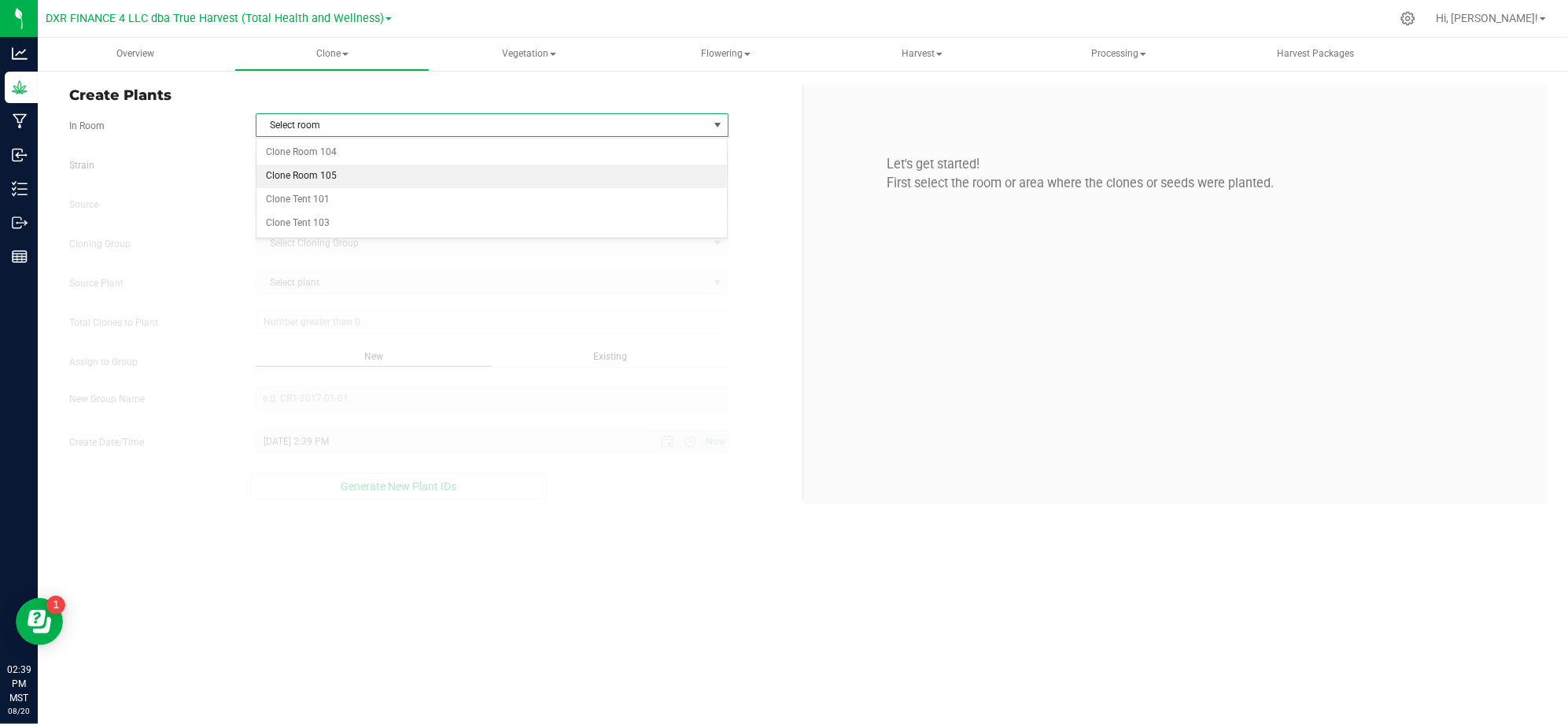
drag, startPoint x: 416, startPoint y: 185, endPoint x: 175, endPoint y: 180, distance: 241.1
click at [415, 185] on li "Clone Room 105" at bounding box center [492, 176] width 471 height 24
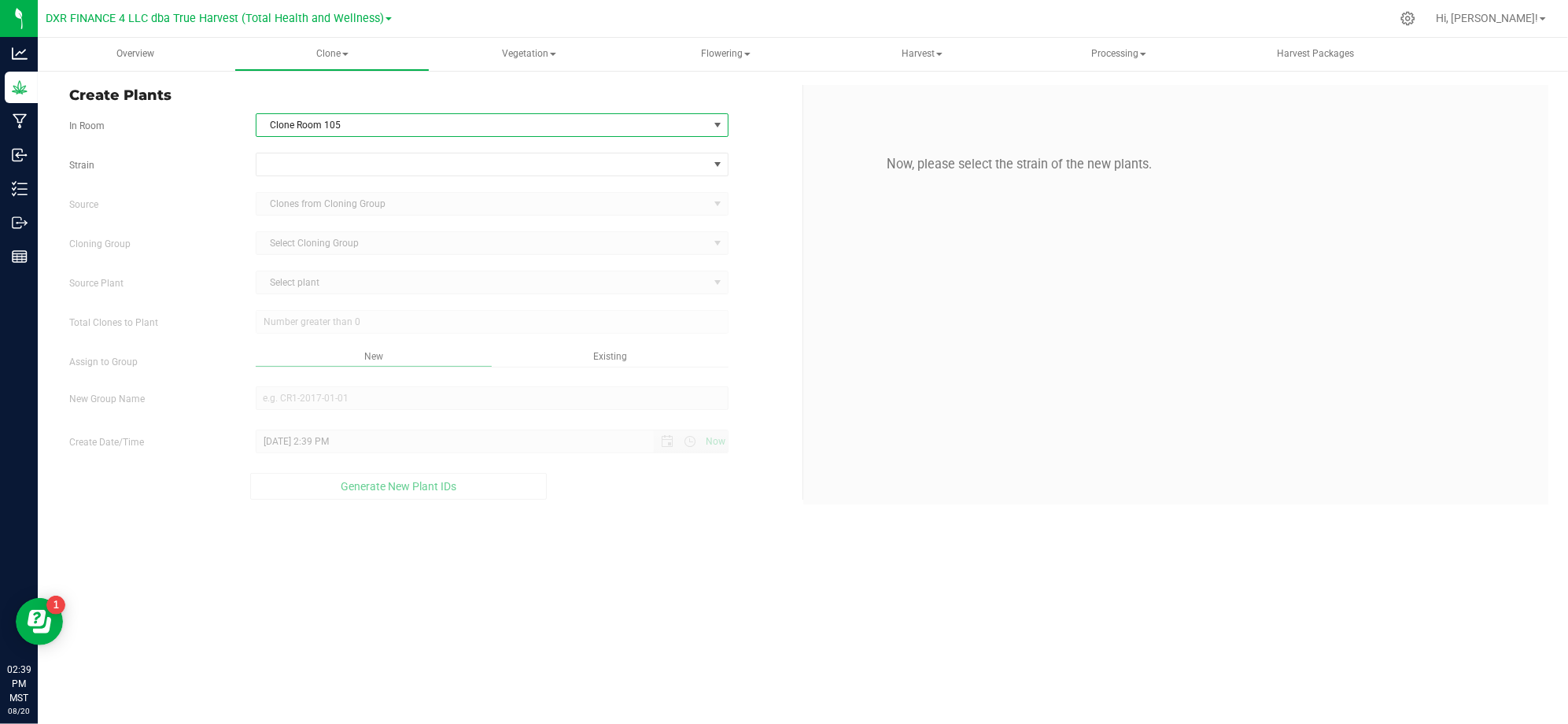
click at [173, 180] on div "Strain Source Clones from Cloning Group Cloning Group Select Cloning Group Sele…" at bounding box center [430, 325] width 721 height 347
click at [304, 173] on span at bounding box center [482, 164] width 451 height 22
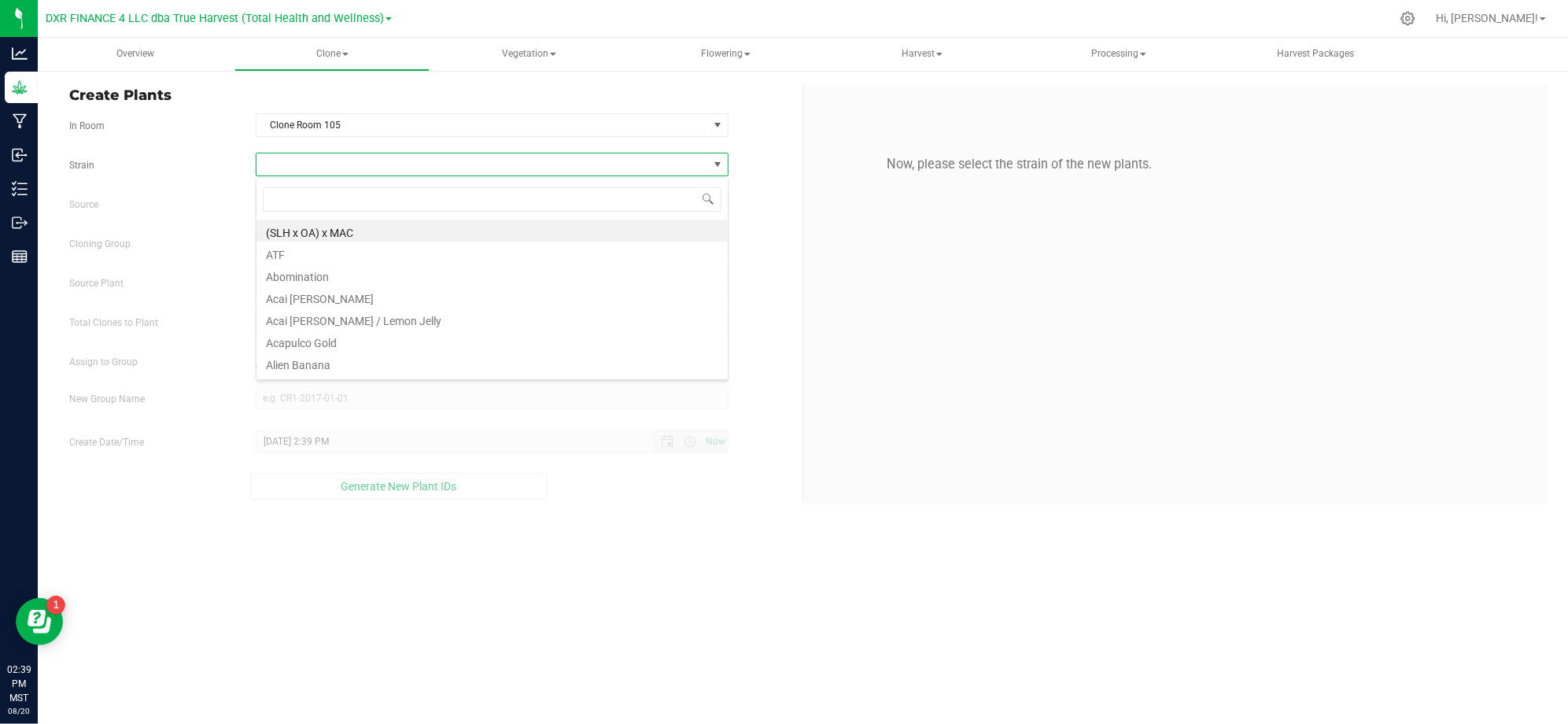
scroll to position [24, 472]
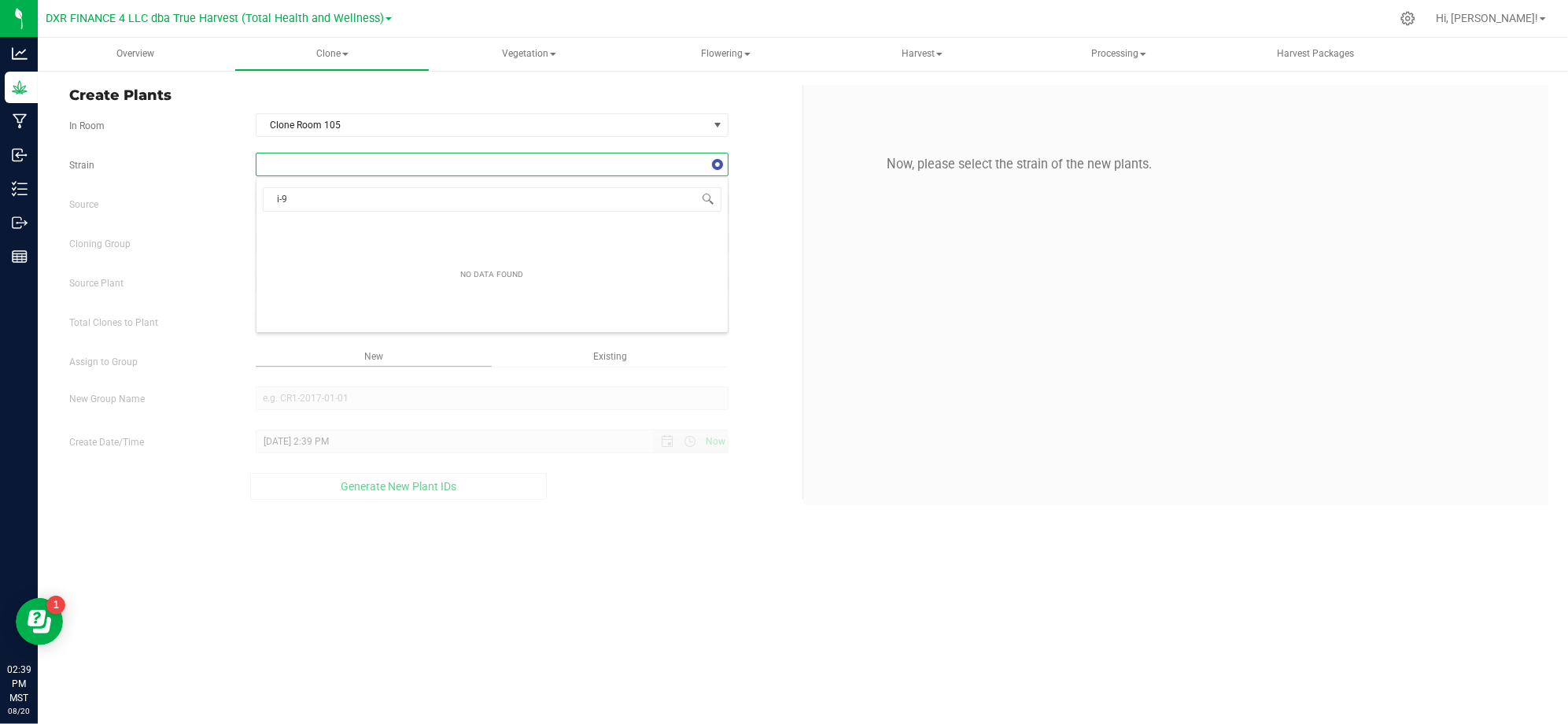
type input "i-"
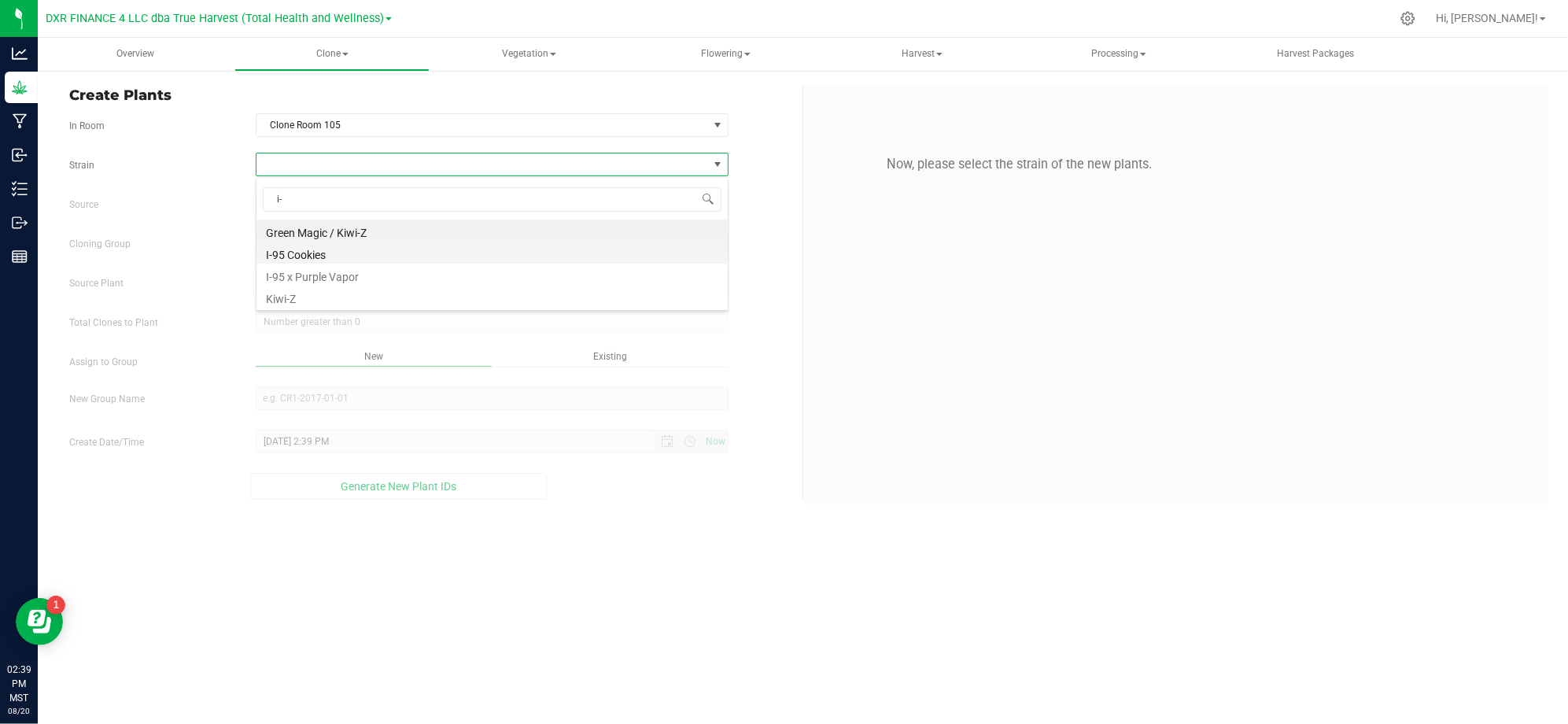
click at [287, 254] on li "I-95 Cookies" at bounding box center [492, 252] width 471 height 22
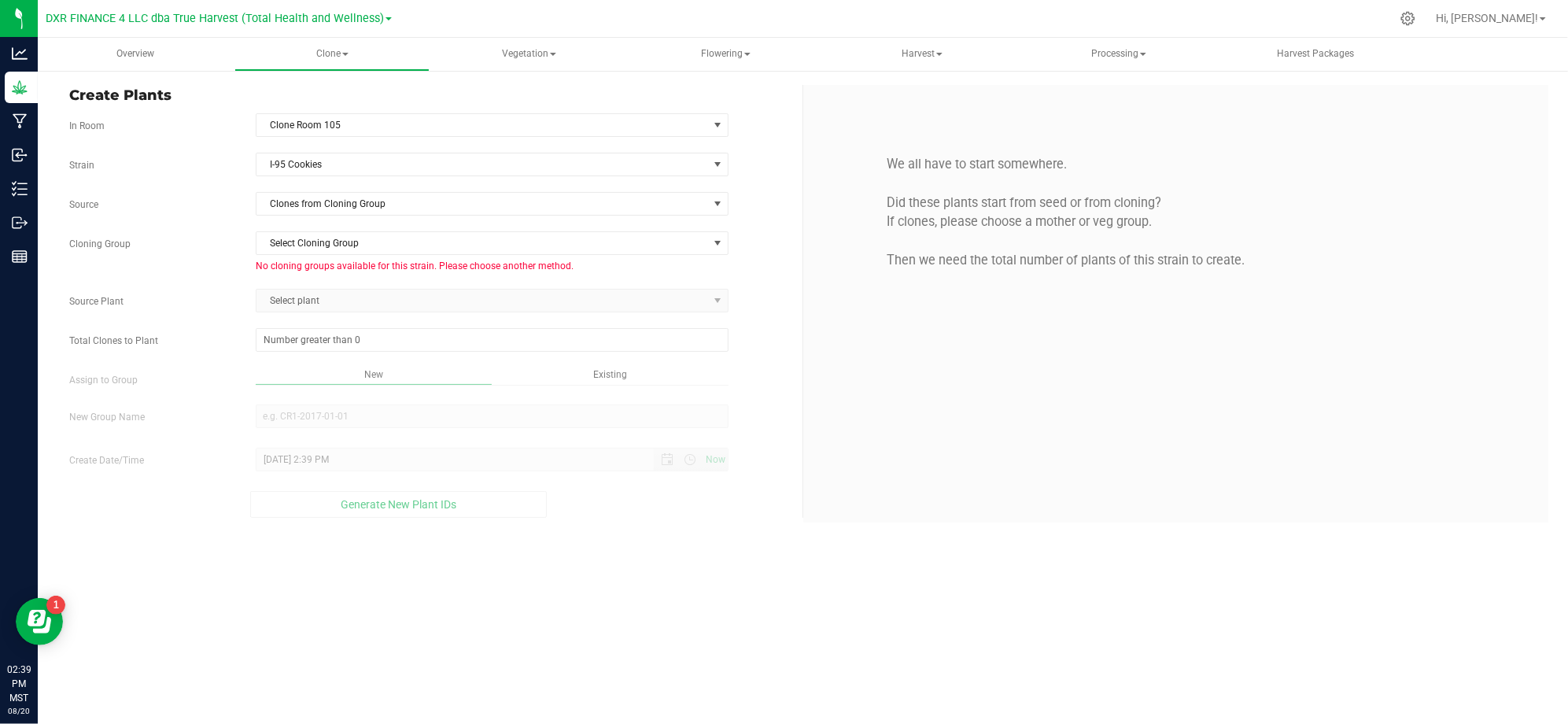
click at [234, 254] on div "Cloning Group Select Cloning Group Select Cloning Group No cloning groups avail…" at bounding box center [430, 252] width 744 height 42
click at [296, 212] on span "Clones from Cloning Group" at bounding box center [482, 203] width 451 height 22
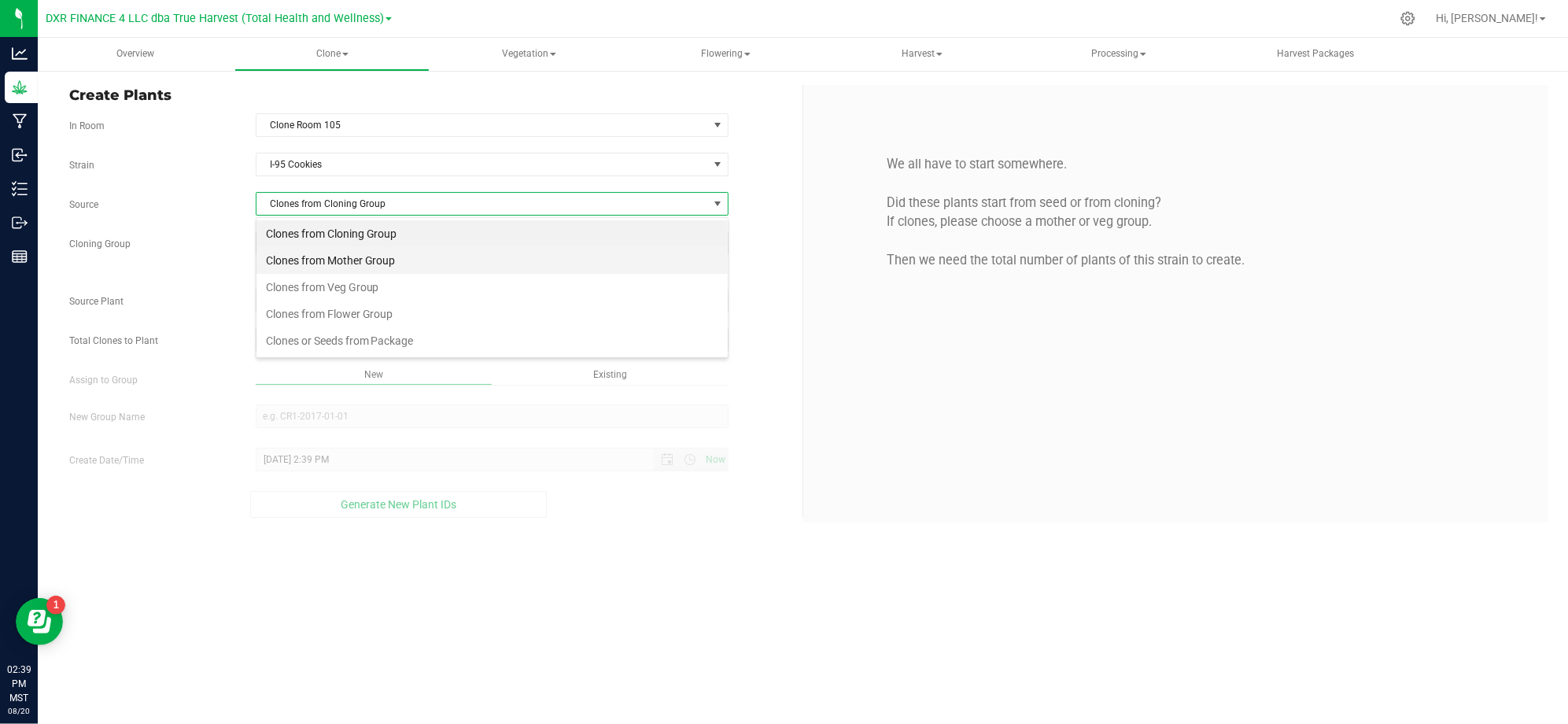
scroll to position [24, 472]
click at [363, 266] on li "Clones from Mother Group" at bounding box center [492, 260] width 471 height 26
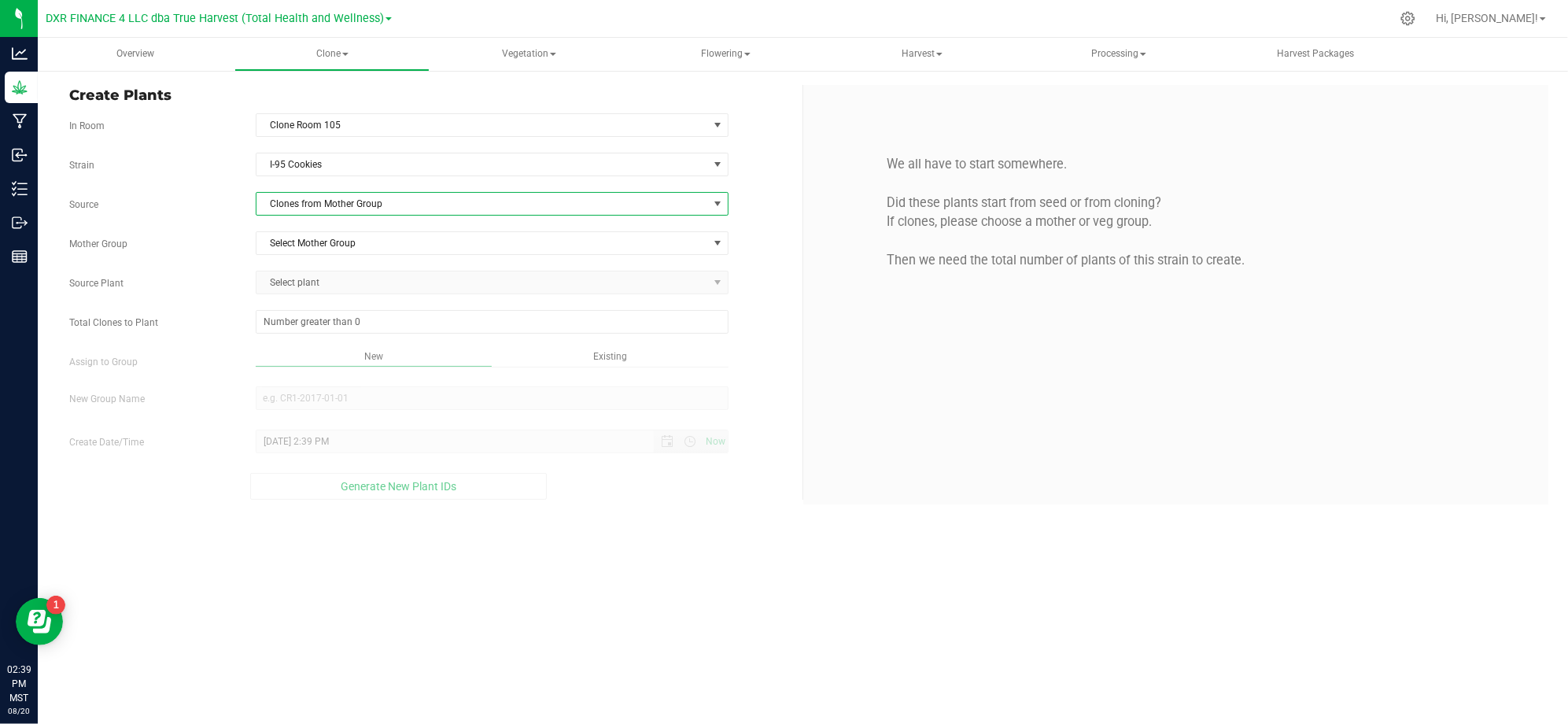
click at [192, 236] on div "Mother Group Select Mother Group Select Mother Group M-CINF-0812" at bounding box center [430, 243] width 744 height 24
click at [338, 253] on span "Select Mother Group" at bounding box center [482, 243] width 451 height 22
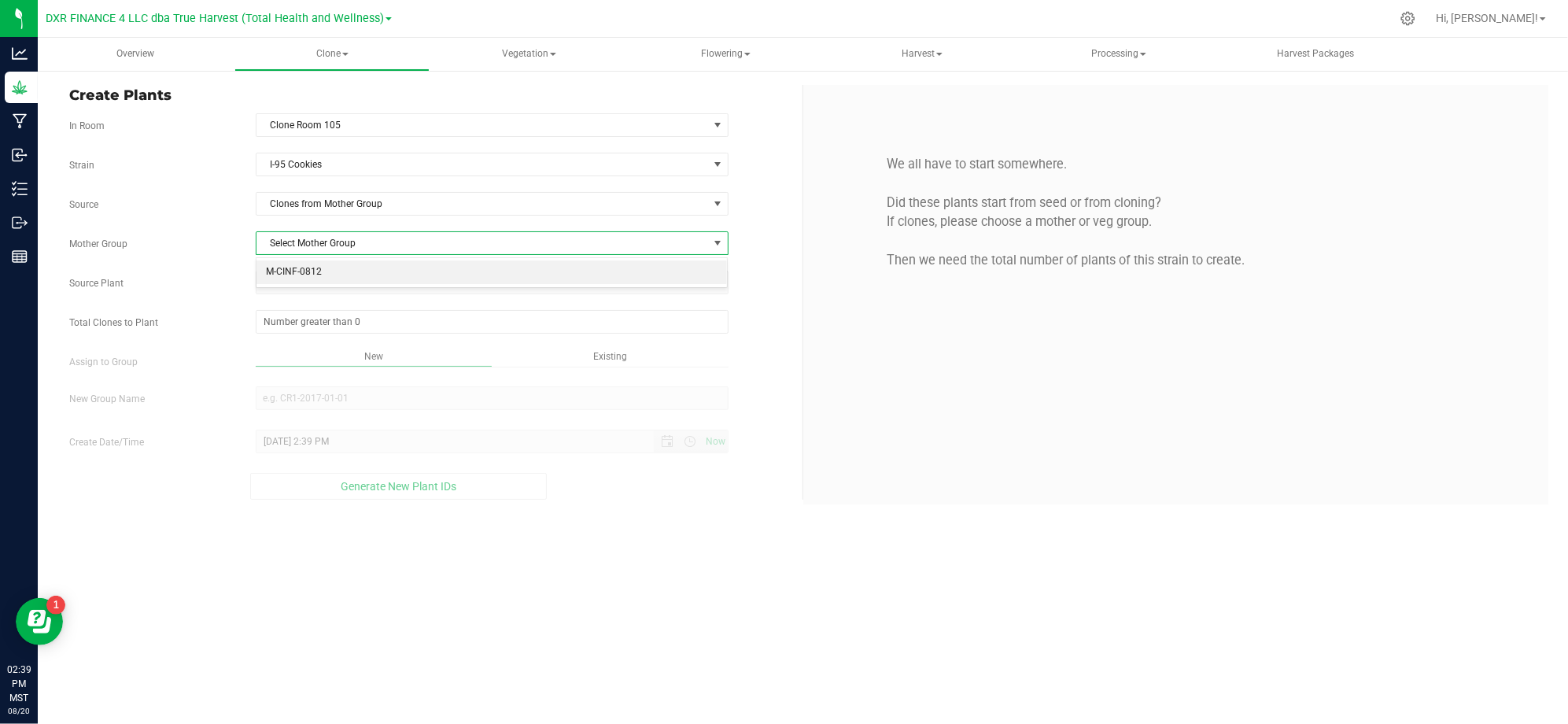
drag, startPoint x: 341, startPoint y: 269, endPoint x: 278, endPoint y: 269, distance: 63.0
click at [340, 269] on li "M-CINF-0812" at bounding box center [492, 272] width 471 height 24
click at [255, 259] on div "Strain I-95 Cookies Source Clones from Mother Group Mother Group M-CINF-0812 Se…" at bounding box center [430, 325] width 721 height 347
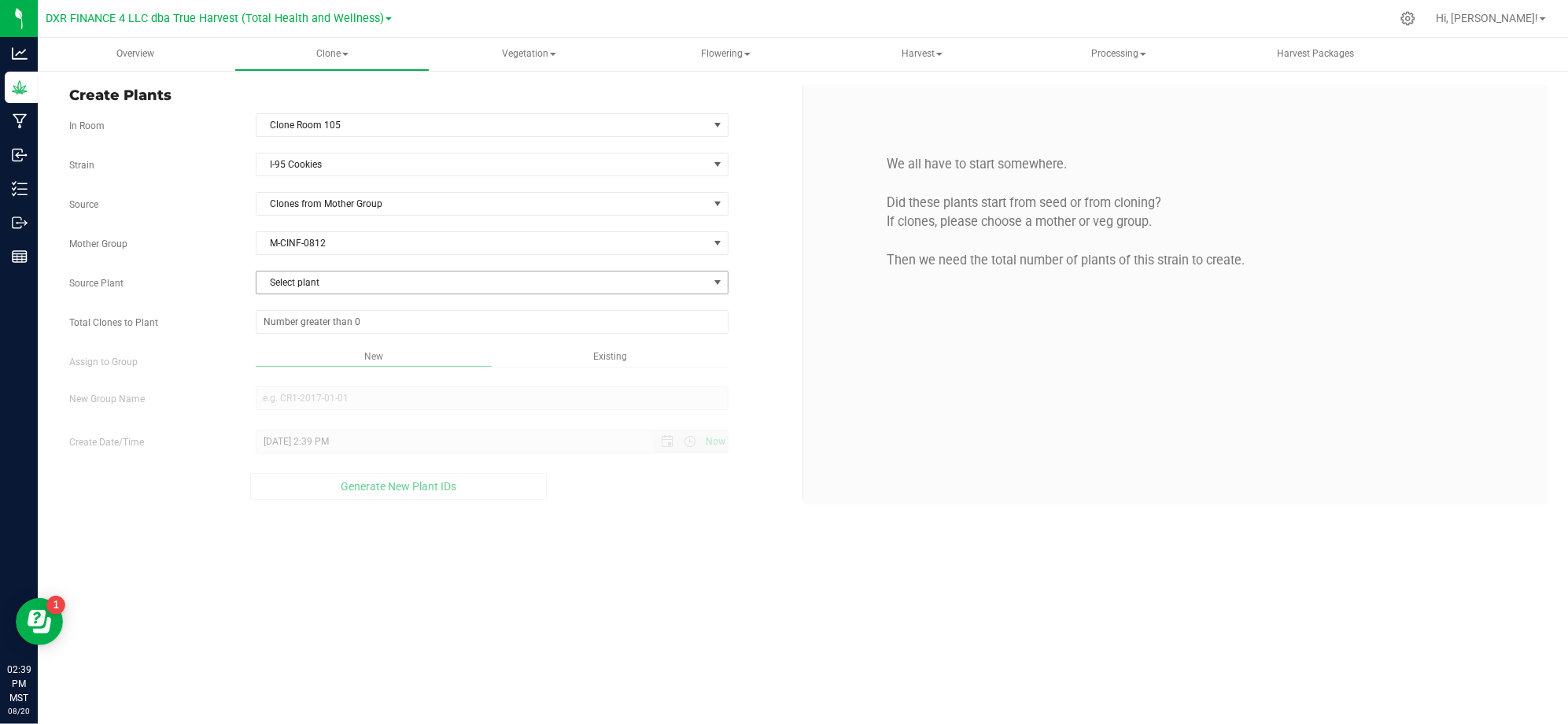
click at [287, 287] on span "Select plant" at bounding box center [482, 283] width 451 height 22
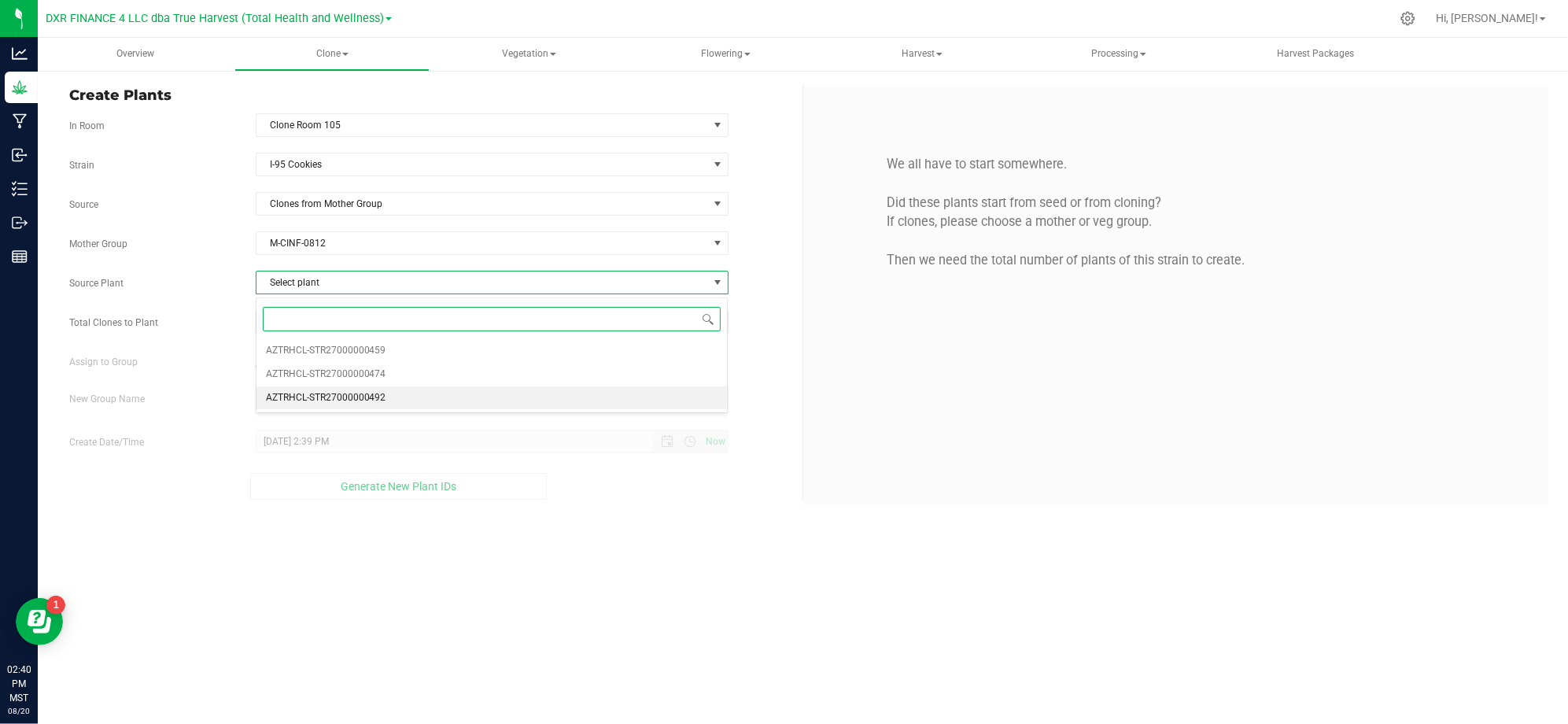
click at [360, 401] on span "AZTRHCL-STR27000000492" at bounding box center [326, 398] width 120 height 21
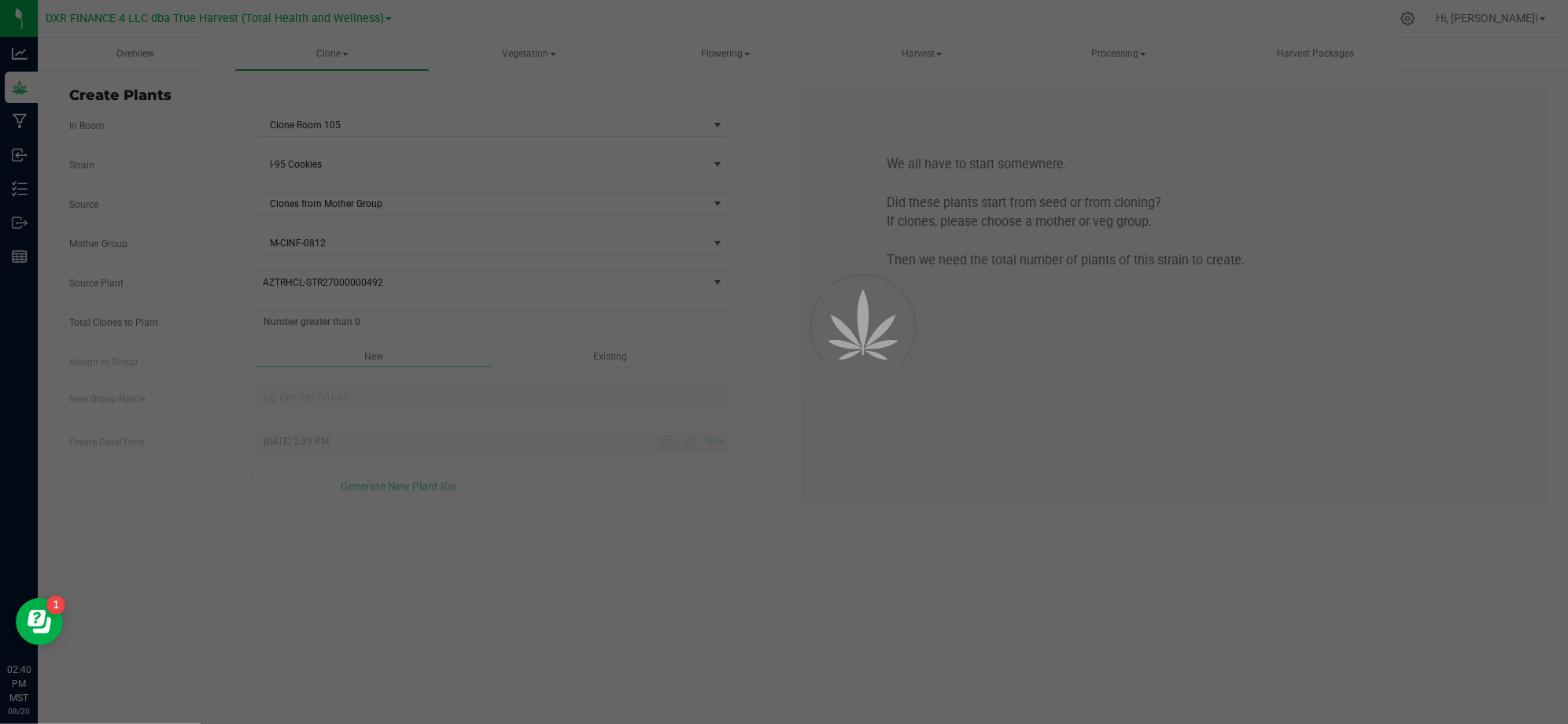
drag, startPoint x: 193, startPoint y: 321, endPoint x: 275, endPoint y: 313, distance: 82.4
click at [196, 319] on div at bounding box center [784, 362] width 1568 height 724
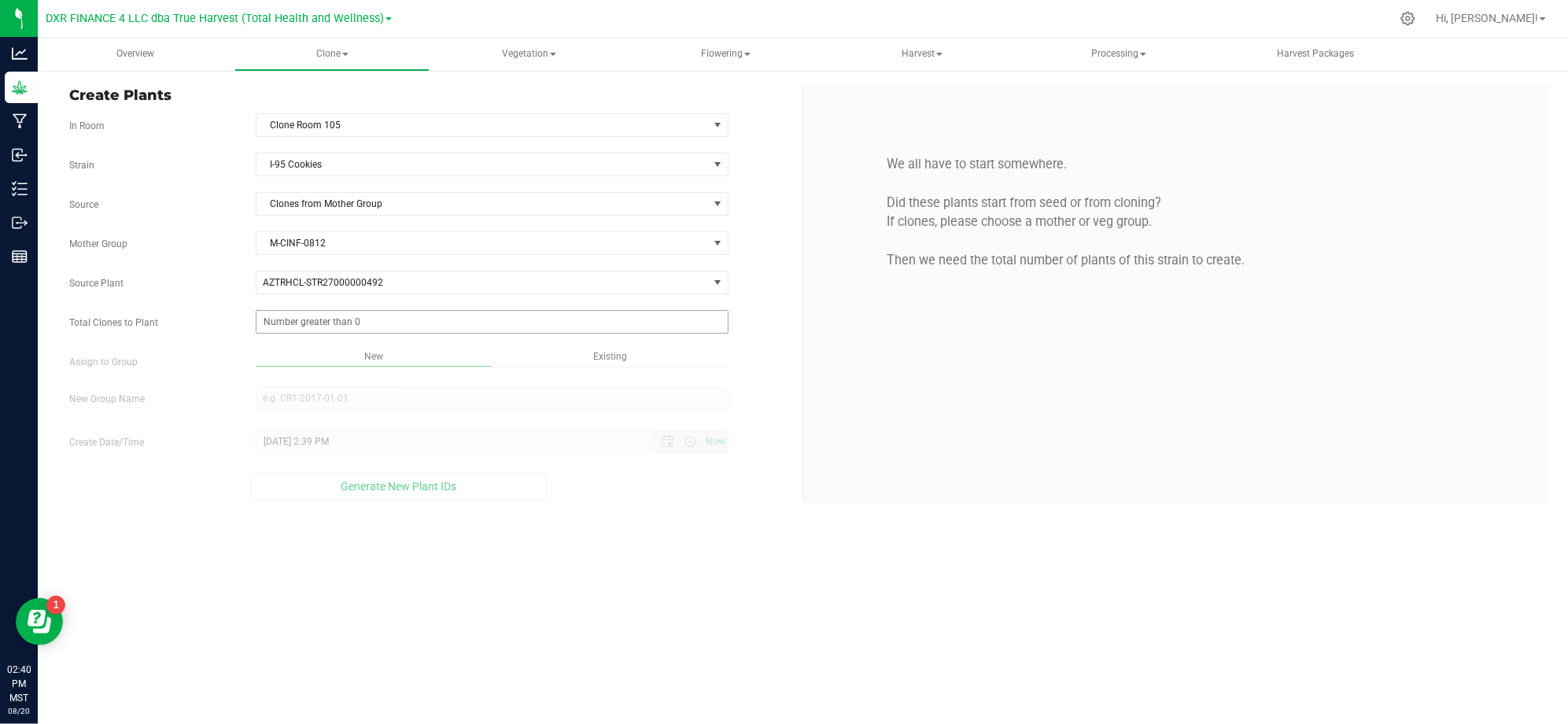
click at [278, 312] on span at bounding box center [492, 321] width 473 height 24
click at [293, 325] on span at bounding box center [492, 321] width 473 height 24
type input "50"
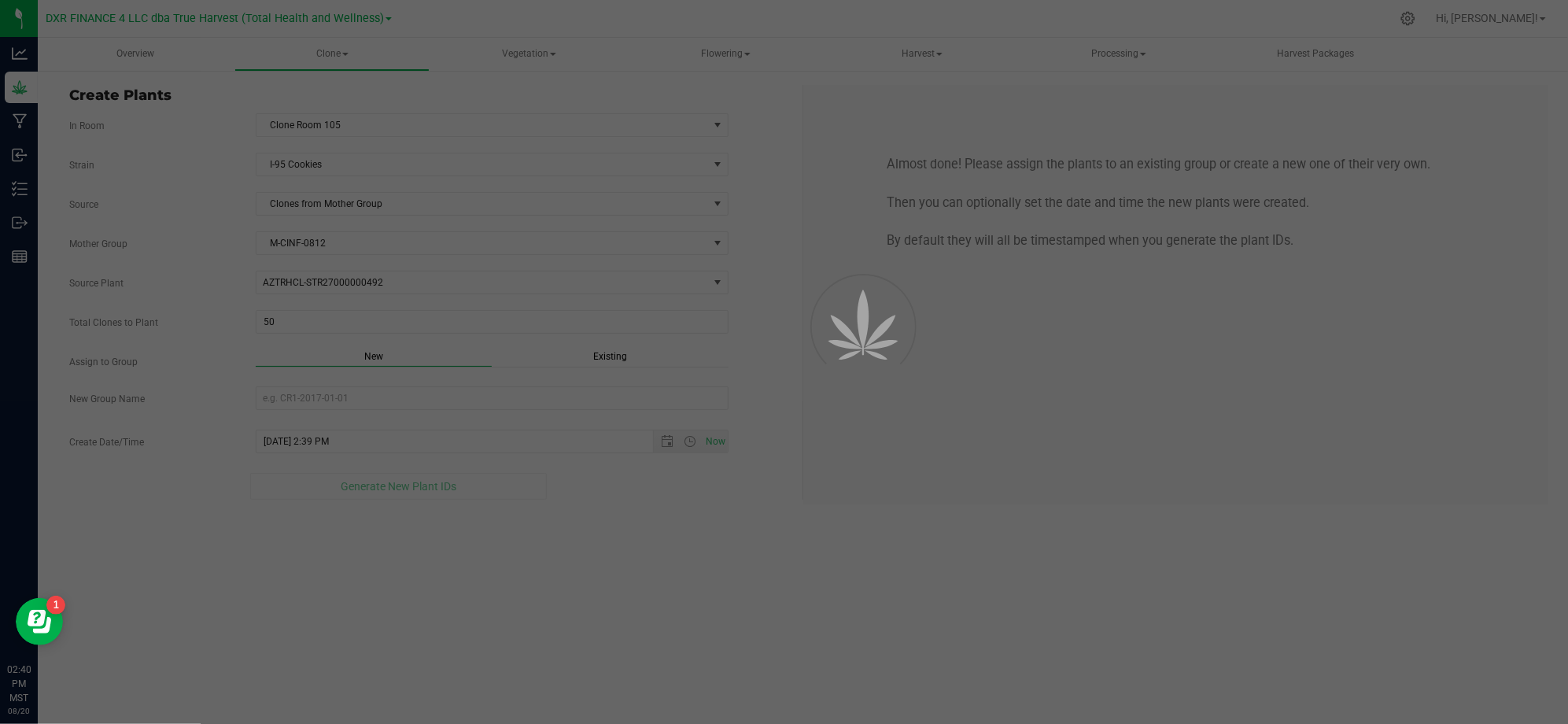
drag, startPoint x: 633, startPoint y: 580, endPoint x: 645, endPoint y: 577, distance: 12.4
click at [637, 580] on div "Overview Clone Create plants Cloning groups Cloning plants Apply to plants Vege…" at bounding box center [803, 381] width 1530 height 686
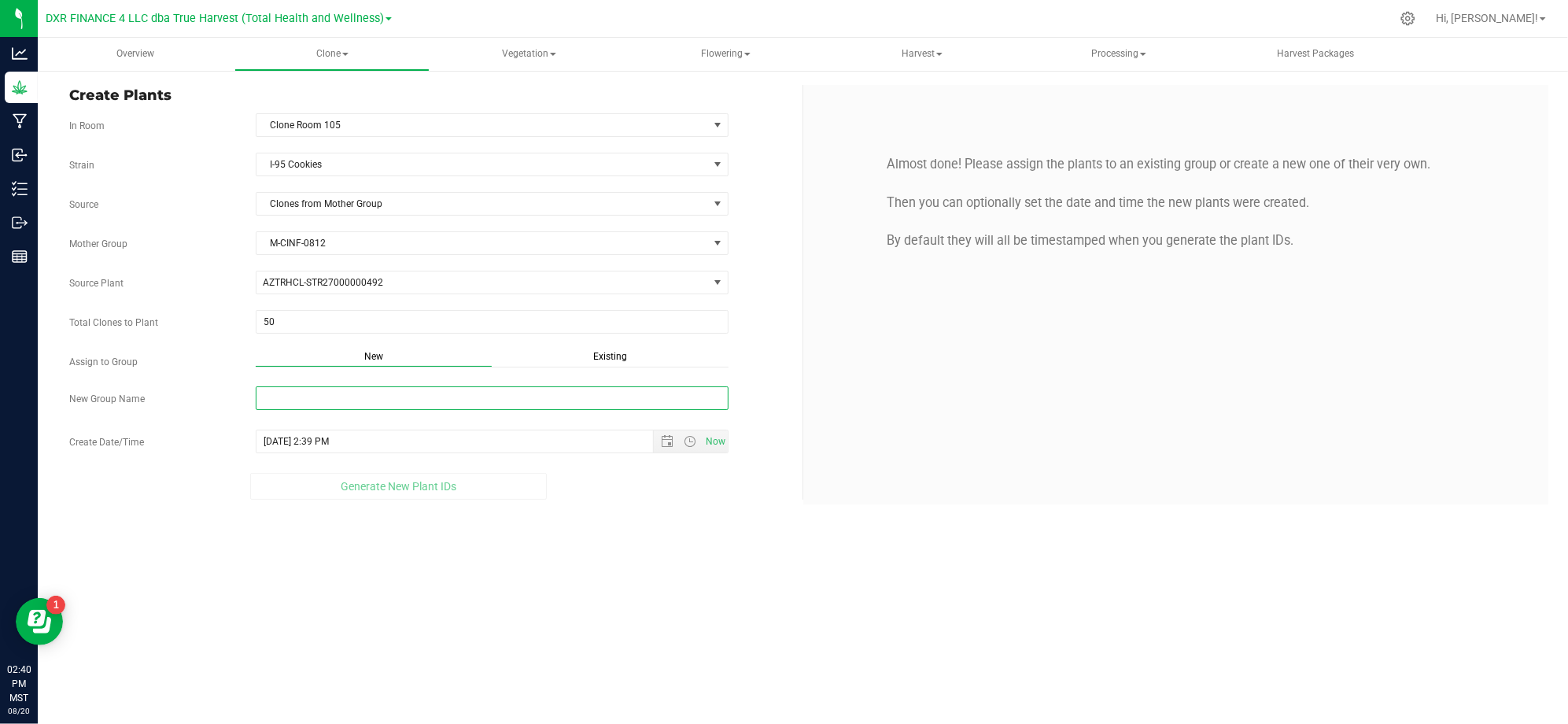
click at [403, 404] on input "New Group Name" at bounding box center [492, 398] width 473 height 24
type input "R5INF1124"
click at [623, 577] on div "Overview Clone Create plants Cloning groups Cloning plants Apply to plants Vege…" at bounding box center [803, 381] width 1530 height 686
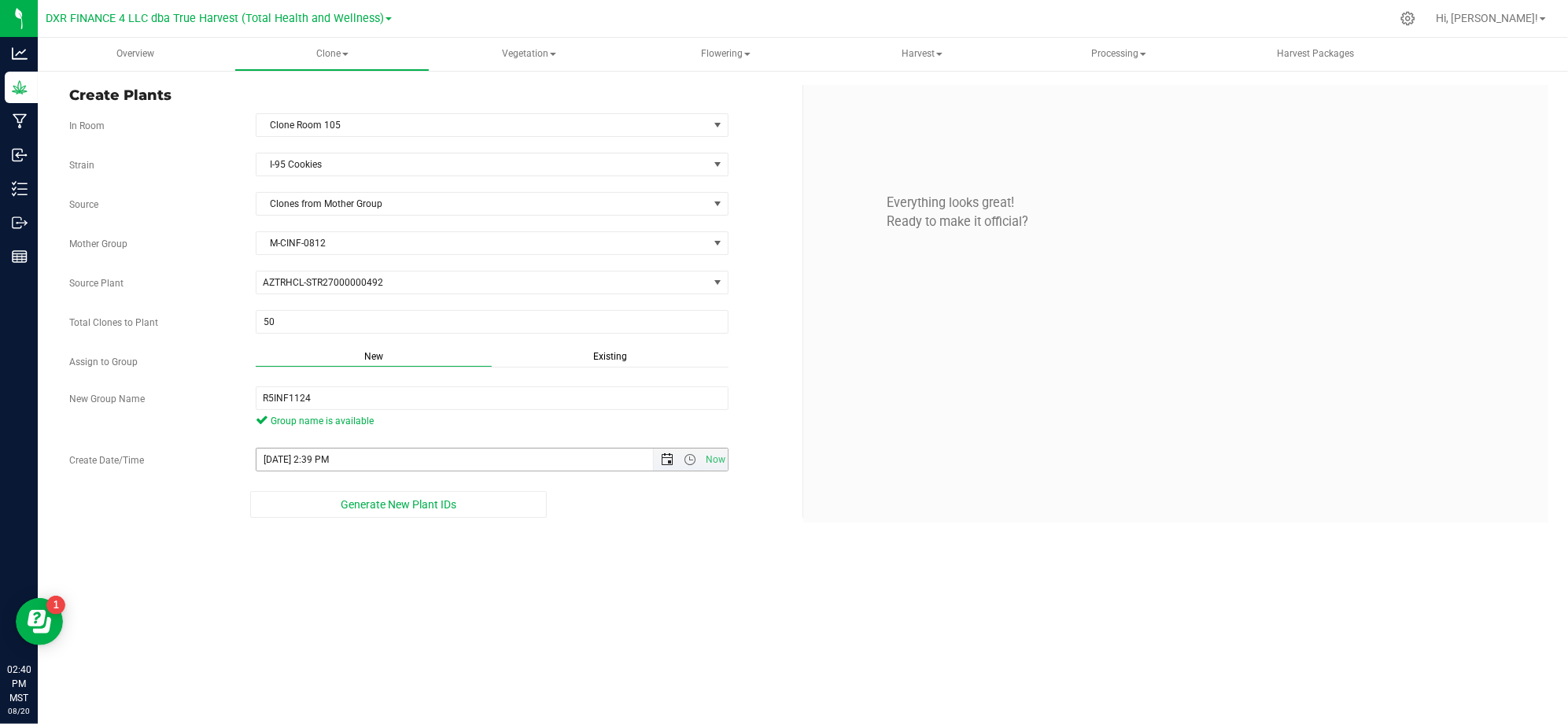
click at [662, 465] on span "Open the date view" at bounding box center [666, 459] width 12 height 12
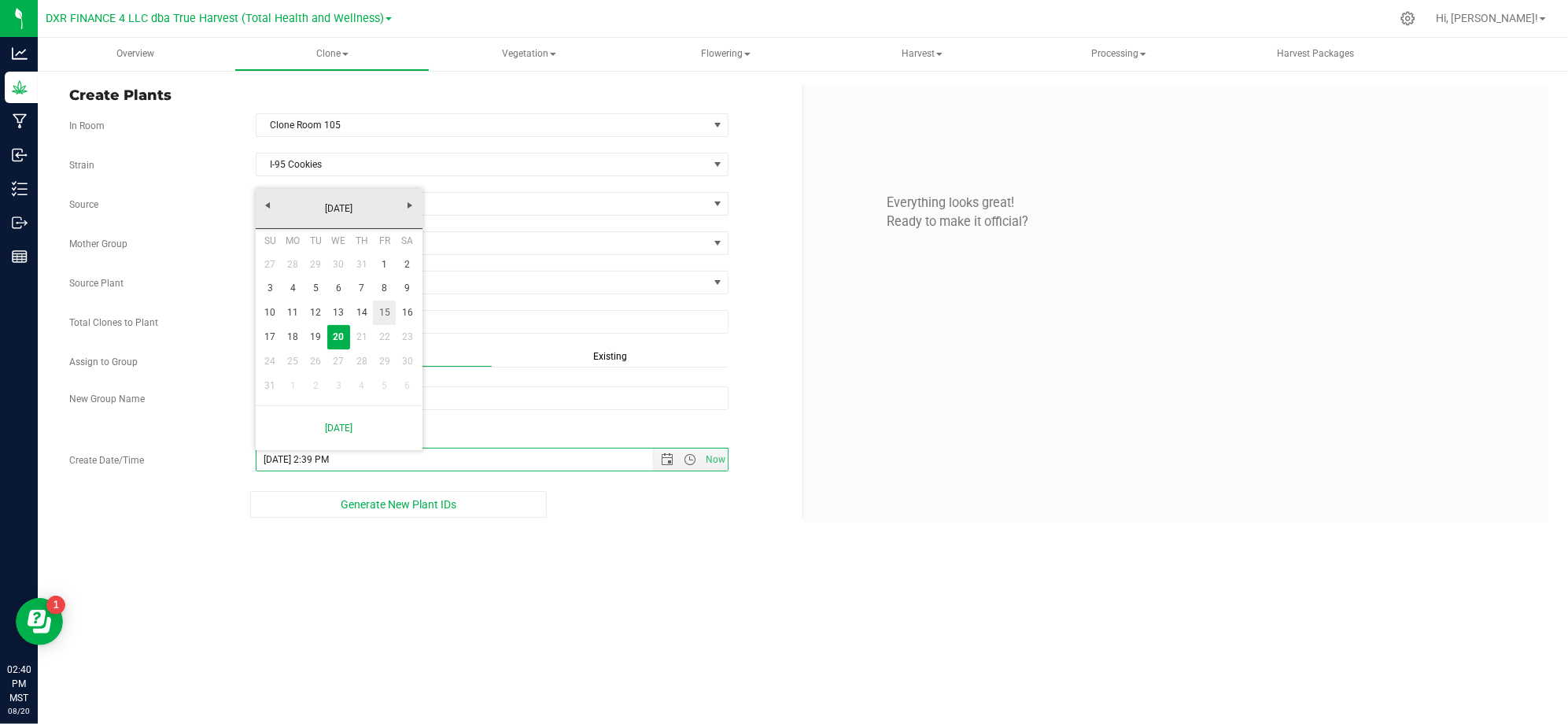
drag, startPoint x: 382, startPoint y: 310, endPoint x: 436, endPoint y: 353, distance: 69.0
click at [382, 310] on link "15" at bounding box center [385, 313] width 23 height 25
type input "8/15/2025 2:39 PM"
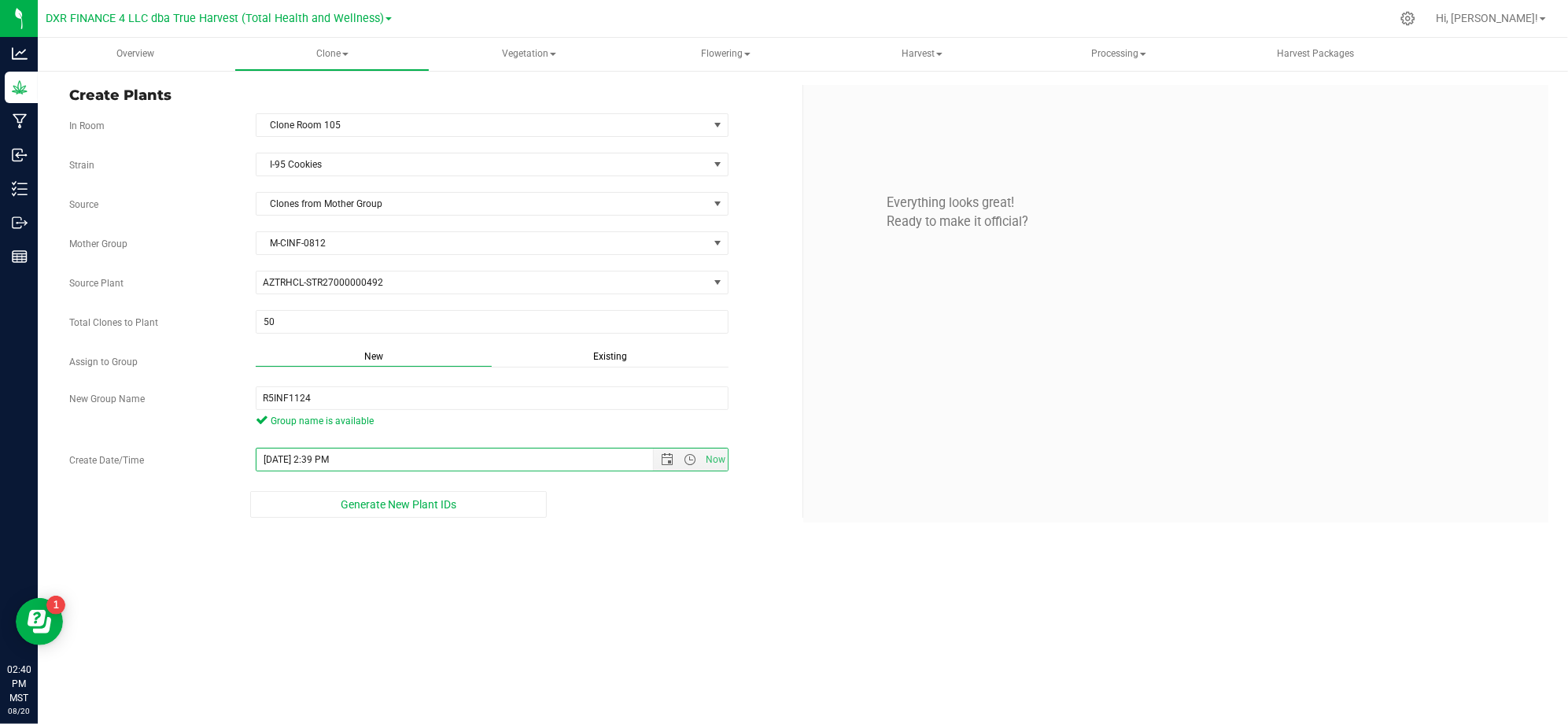
drag, startPoint x: 602, startPoint y: 629, endPoint x: 614, endPoint y: 609, distance: 23.3
click at [603, 627] on div "Overview Clone Create plants Cloning groups Cloning plants Apply to plants Vege…" at bounding box center [803, 381] width 1530 height 686
drag, startPoint x: 576, startPoint y: 592, endPoint x: 560, endPoint y: 571, distance: 26.4
click at [576, 591] on div "Overview Clone Create plants Cloning groups Cloning plants Apply to plants Vege…" at bounding box center [803, 381] width 1530 height 686
click at [385, 522] on div "Create Plants In Room Clone Room 105 Select room Clone Room 104 Clone Room 105 …" at bounding box center [803, 303] width 1530 height 469
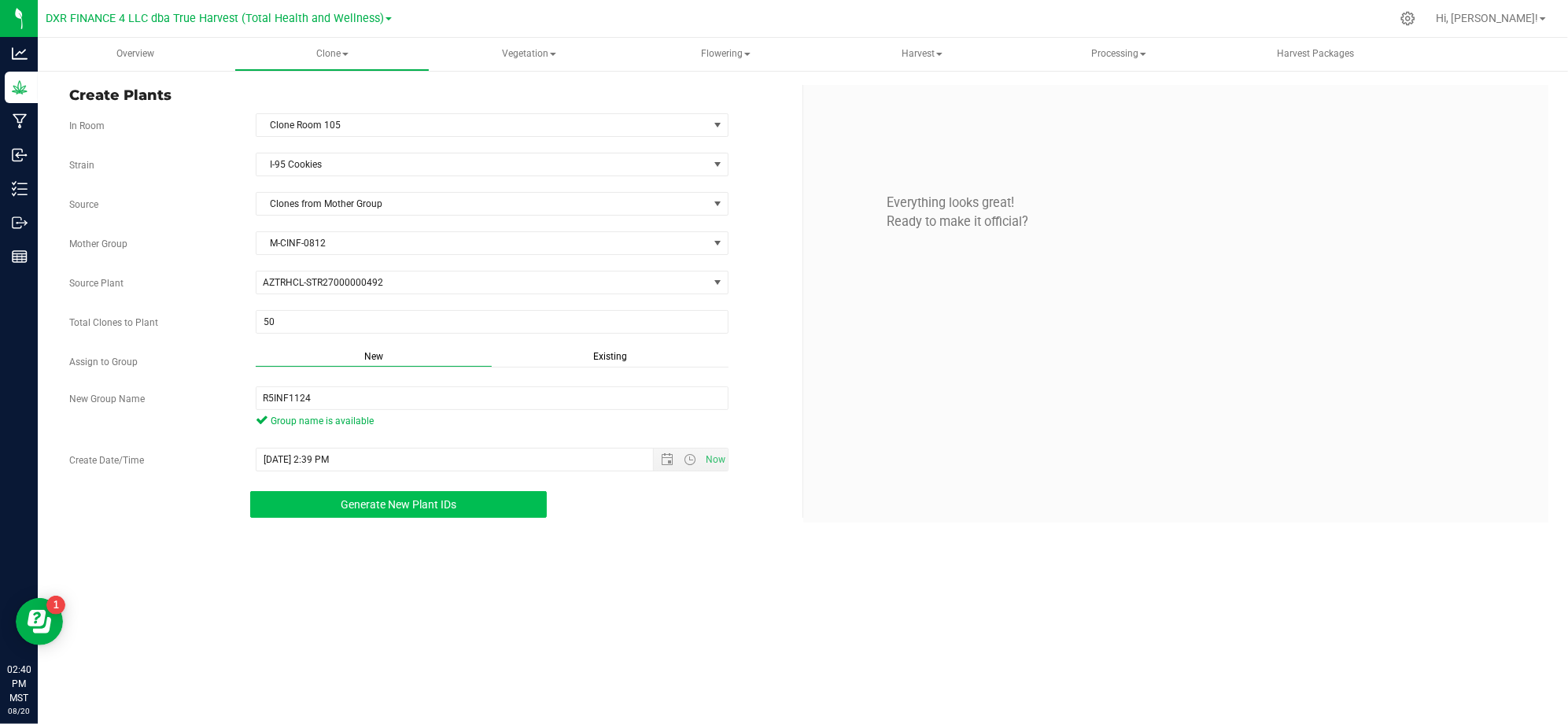
click at [389, 508] on span "Generate New Plant IDs" at bounding box center [399, 504] width 115 height 12
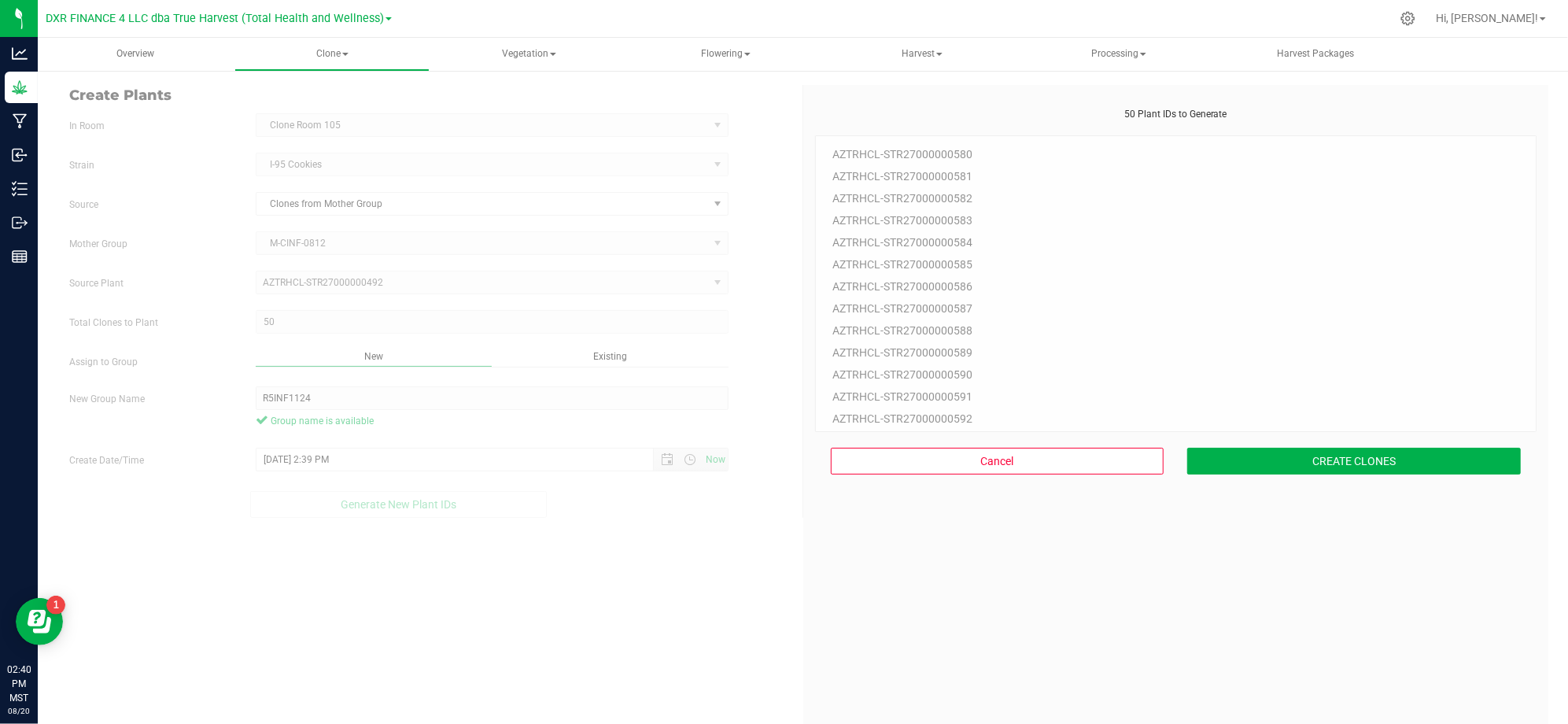
scroll to position [47, 0]
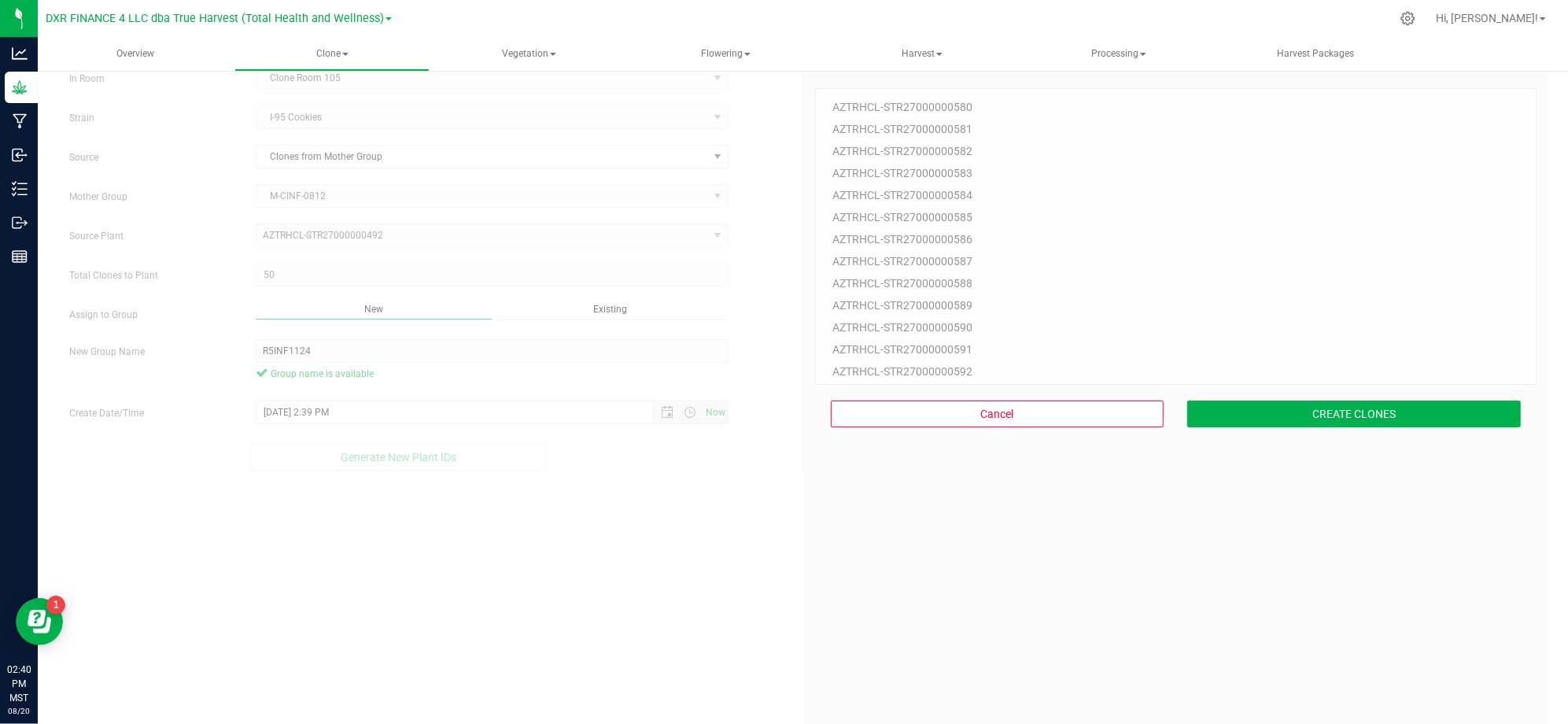
click at [1146, 586] on div "50 Plant IDs to Generate AZTRHCL-STR27000000580 AZTRHCL-STR27000000581 AZTRHCL-…" at bounding box center [1175, 422] width 722 height 724
click at [1206, 549] on div "50 Plant IDs to Generate AZTRHCL-STR27000000580 AZTRHCL-STR27000000581 AZTRHCL-…" at bounding box center [1175, 422] width 722 height 724
click at [1269, 406] on button "CREATE CLONES" at bounding box center [1353, 413] width 334 height 26
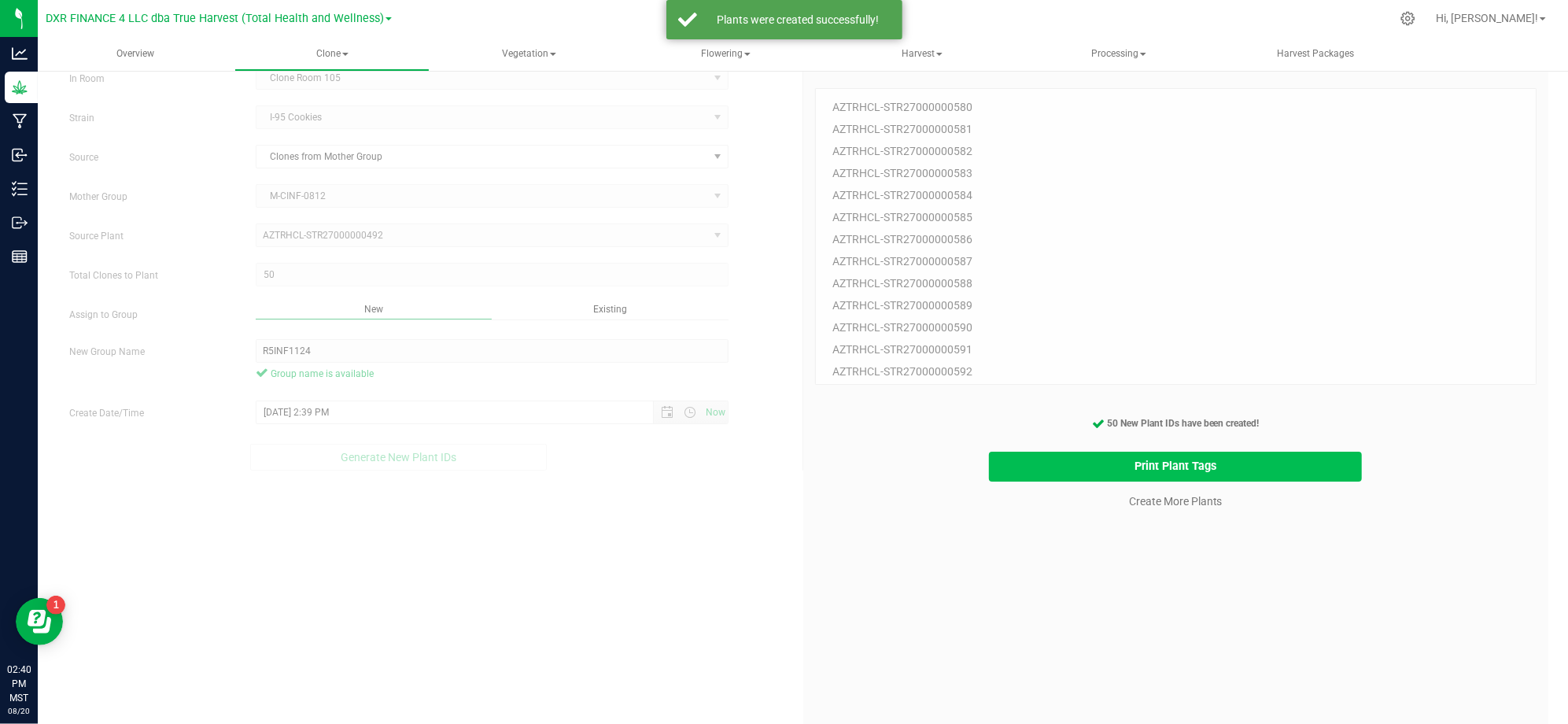
click at [1136, 465] on button "Print Plant Tags" at bounding box center [1175, 466] width 373 height 30
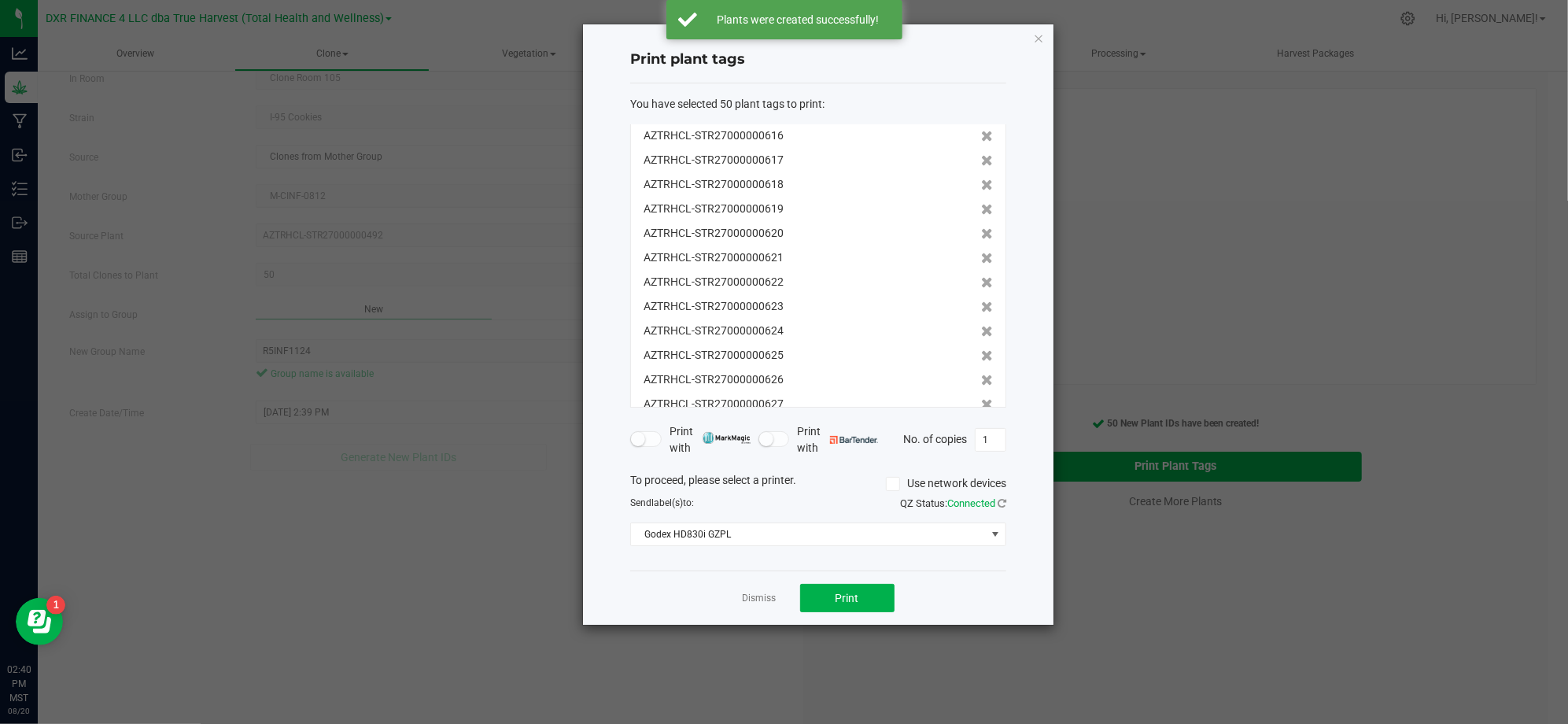
scroll to position [951, 0]
drag, startPoint x: 973, startPoint y: 592, endPoint x: 956, endPoint y: 592, distance: 17.0
click at [971, 592] on div "Dismiss Print" at bounding box center [818, 597] width 376 height 54
click at [869, 596] on button "Print" at bounding box center [847, 598] width 95 height 28
drag, startPoint x: 618, startPoint y: 564, endPoint x: 640, endPoint y: 568, distance: 22.4
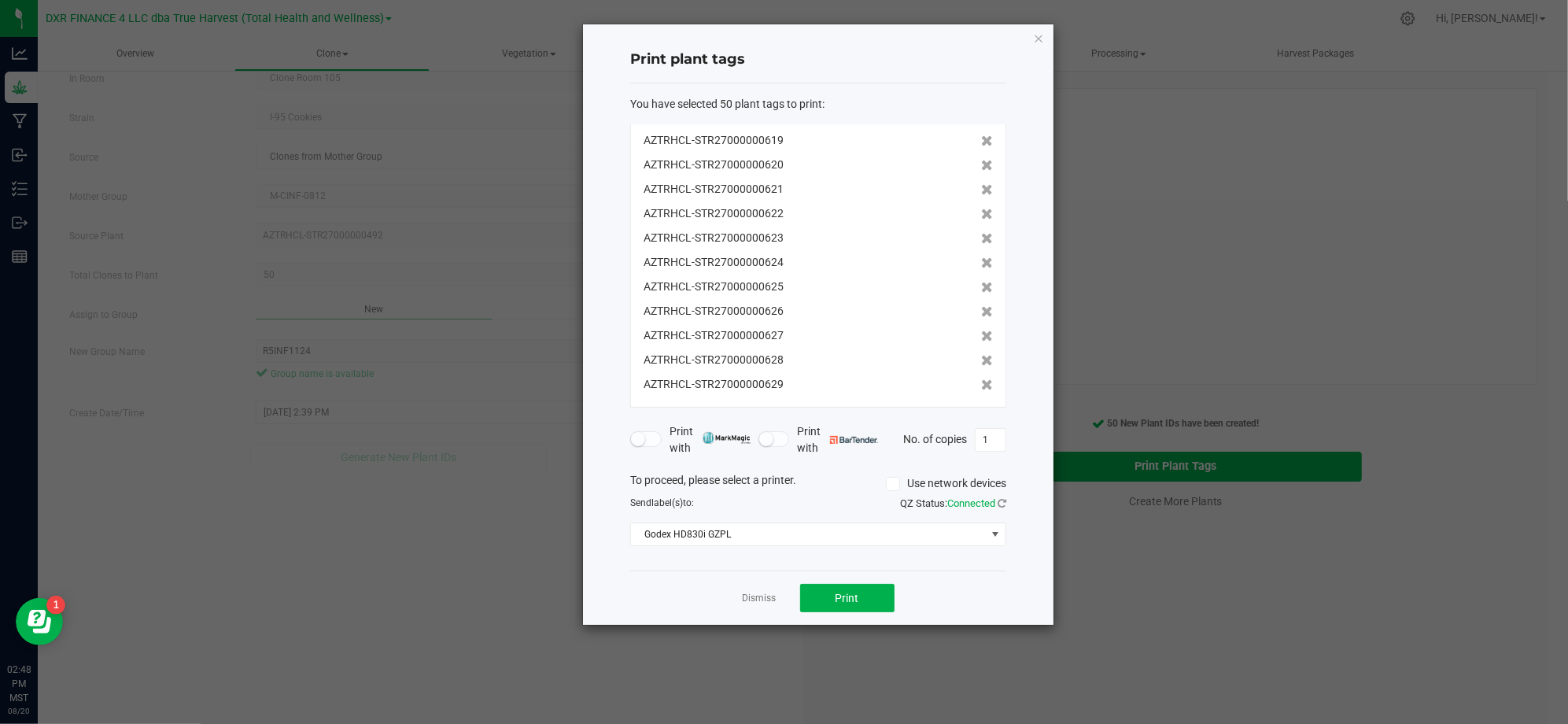
click at [618, 565] on div "Print plant tags You have selected 50 plant tags to print : AZTRHCL-STR27000000…" at bounding box center [818, 325] width 470 height 600
click at [744, 595] on link "Dismiss" at bounding box center [759, 598] width 34 height 13
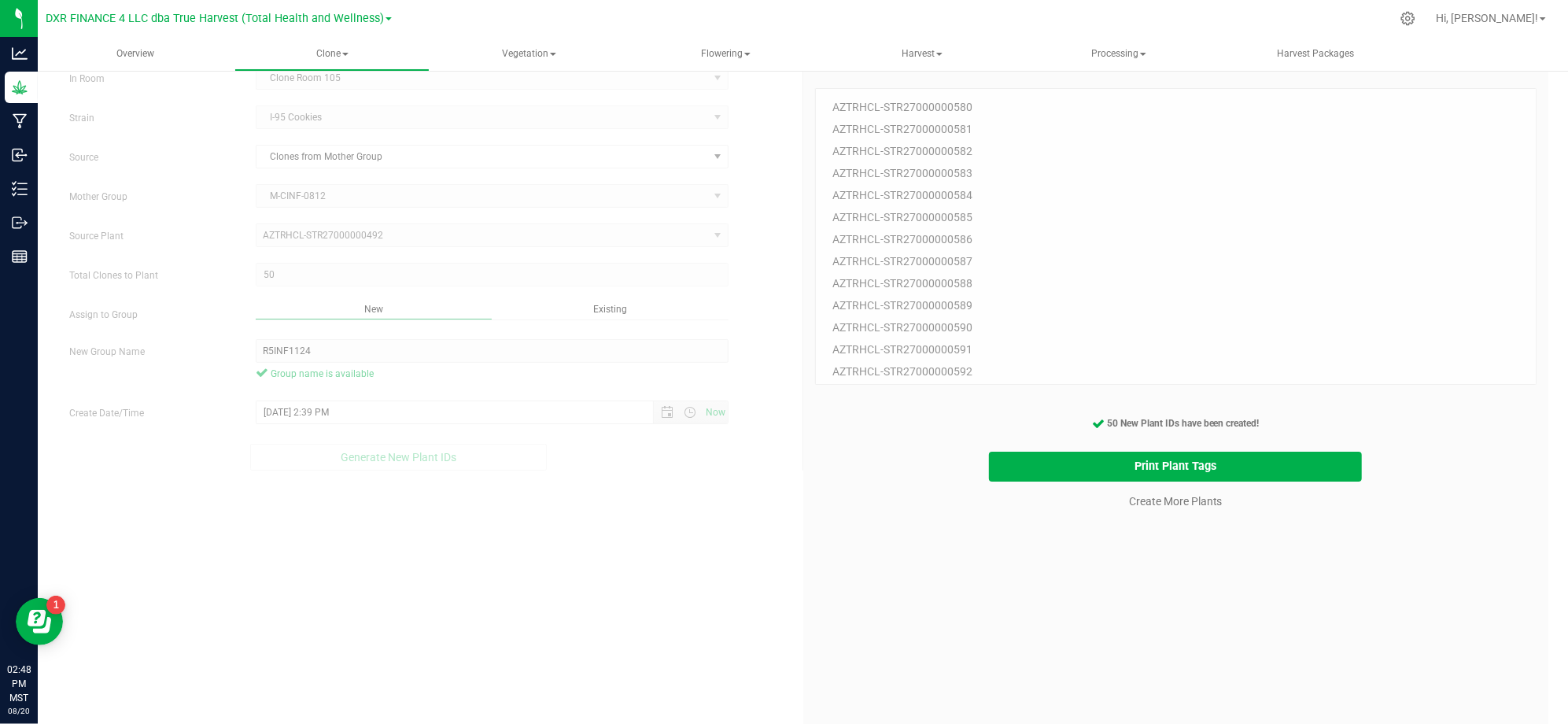
drag, startPoint x: 1044, startPoint y: 530, endPoint x: 1073, endPoint y: 493, distance: 47.0
click at [1044, 523] on div "50 Plant IDs to Generate AZTRHCL-STR27000000580 AZTRHCL-STR27000000581 AZTRHCL-…" at bounding box center [1175, 422] width 722 height 724
click at [1152, 500] on link "Create More Plants" at bounding box center [1176, 501] width 94 height 16
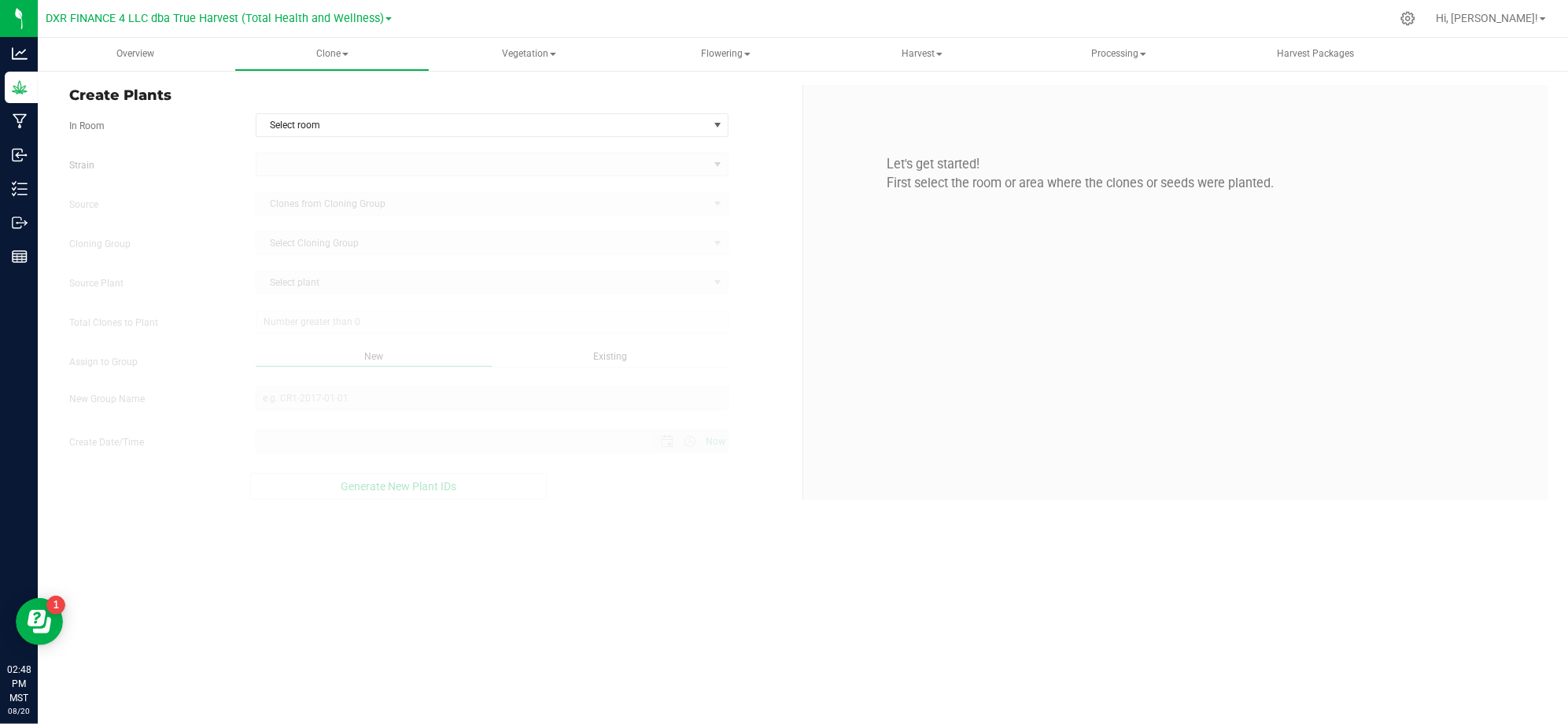
type input "8/20/2025 2:48 PM"
drag, startPoint x: 780, startPoint y: 208, endPoint x: 726, endPoint y: 147, distance: 81.5
click at [780, 208] on div "Source Clones from Cloning Group" at bounding box center [430, 203] width 744 height 24
click at [703, 131] on span "Select room" at bounding box center [482, 124] width 451 height 22
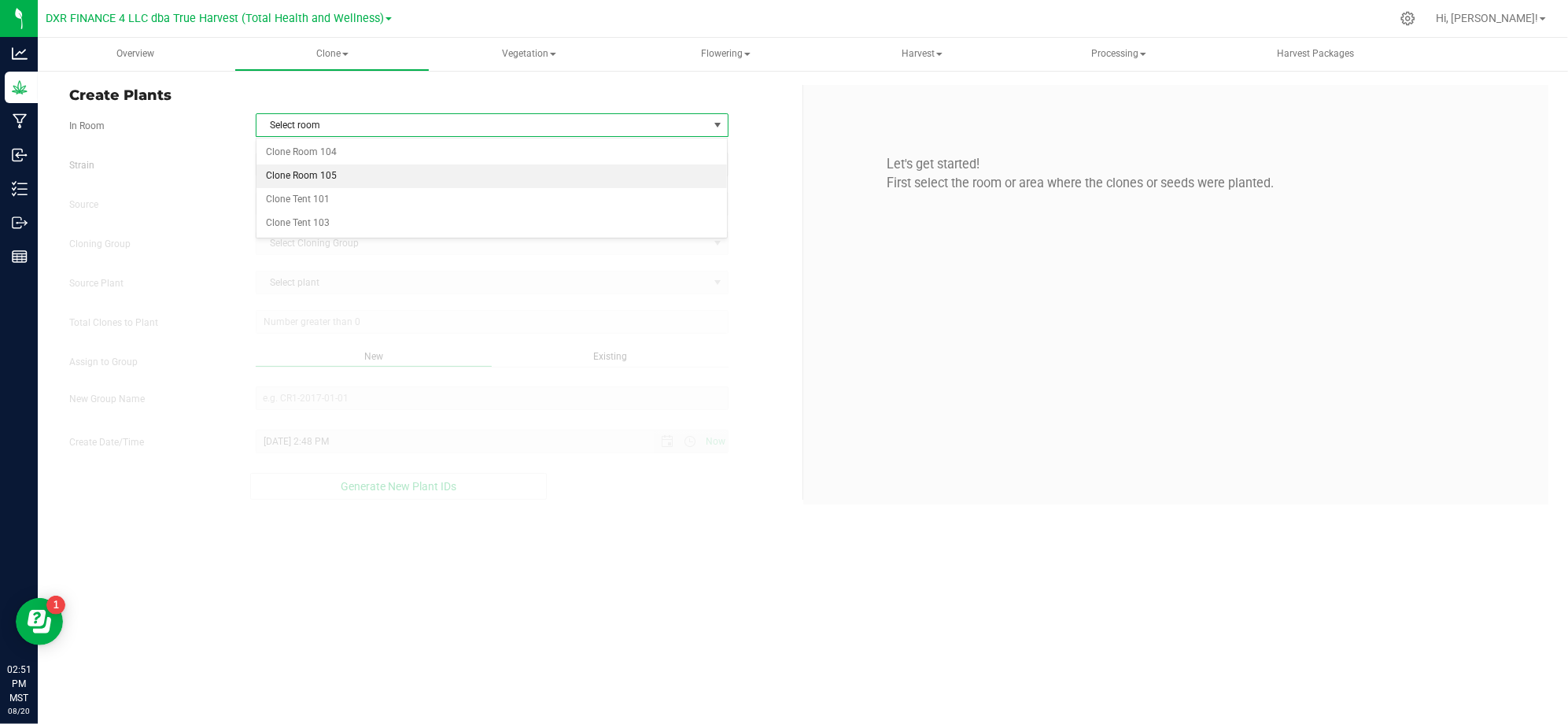
click at [453, 173] on li "Clone Room 105" at bounding box center [492, 176] width 471 height 24
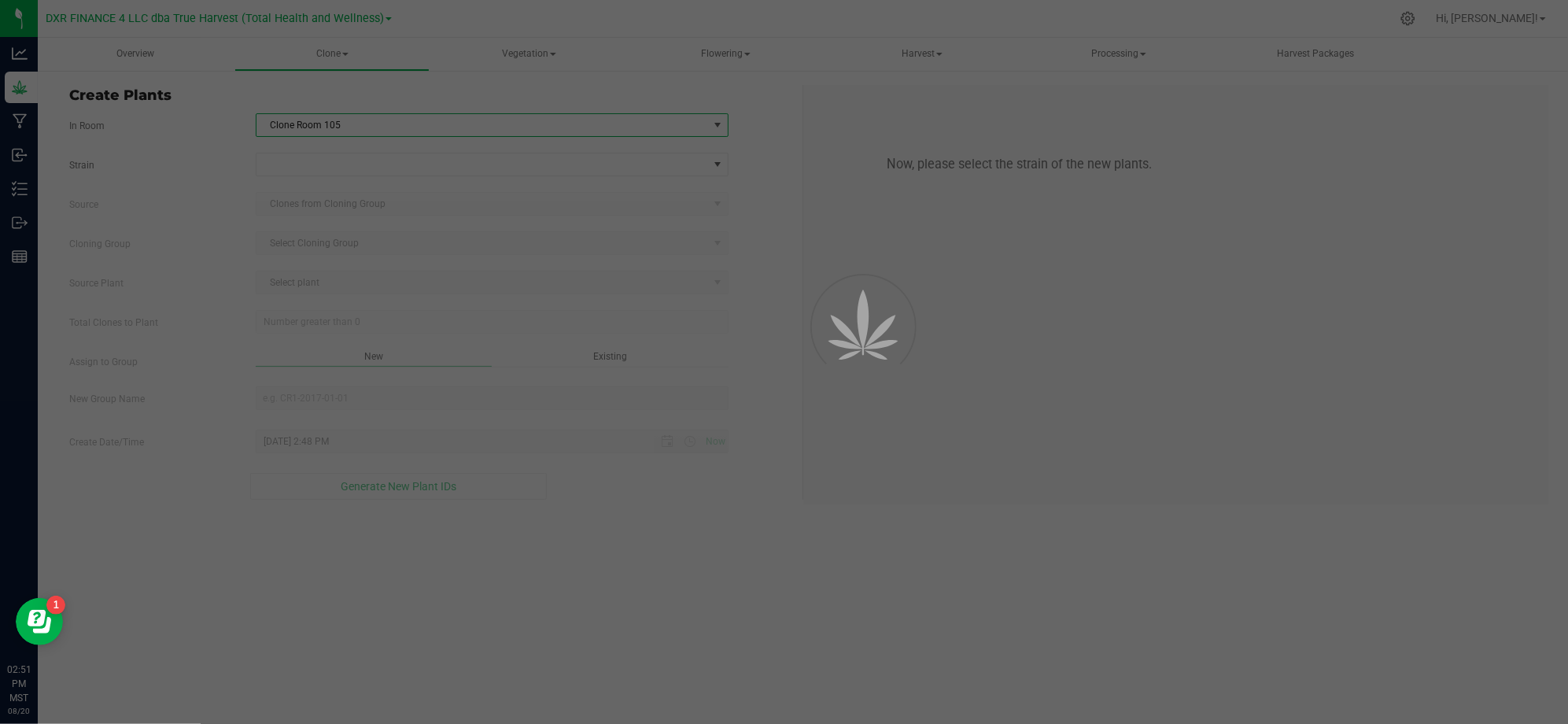
click at [208, 176] on div "Strain" at bounding box center [430, 164] width 744 height 24
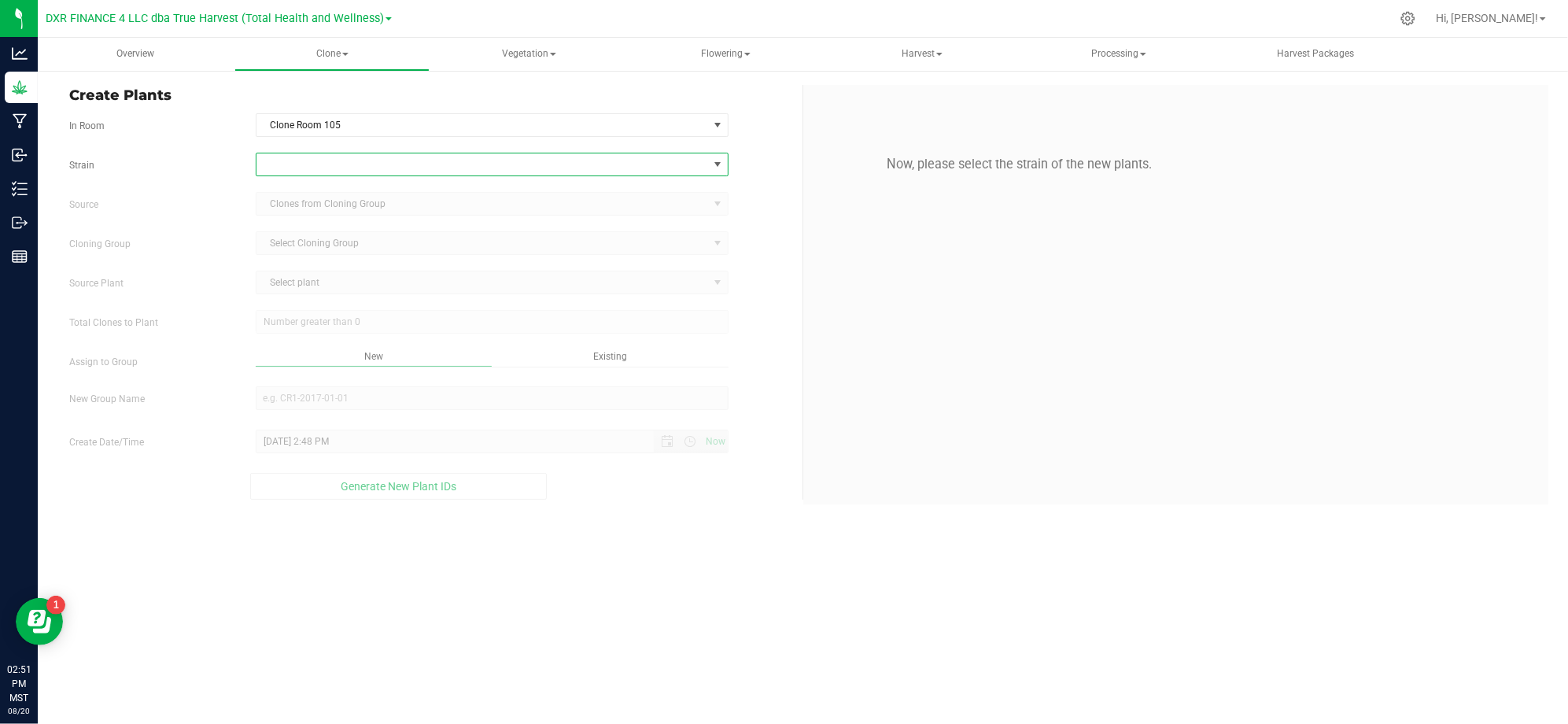
click at [299, 165] on span at bounding box center [482, 164] width 451 height 22
type input "i-9"
click at [322, 235] on li "I-95 Cookies" at bounding box center [492, 230] width 471 height 22
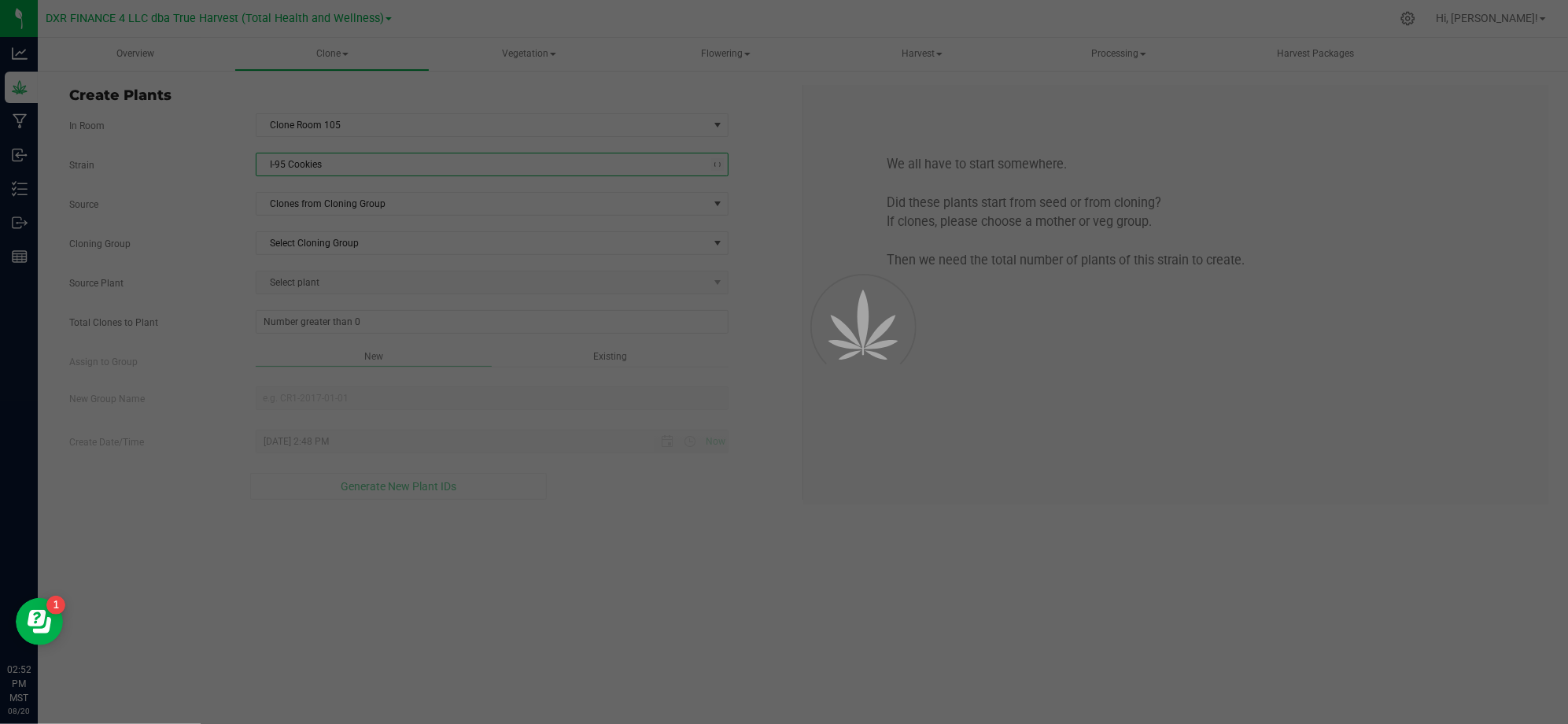
click at [149, 206] on label "Source" at bounding box center [151, 204] width 186 height 14
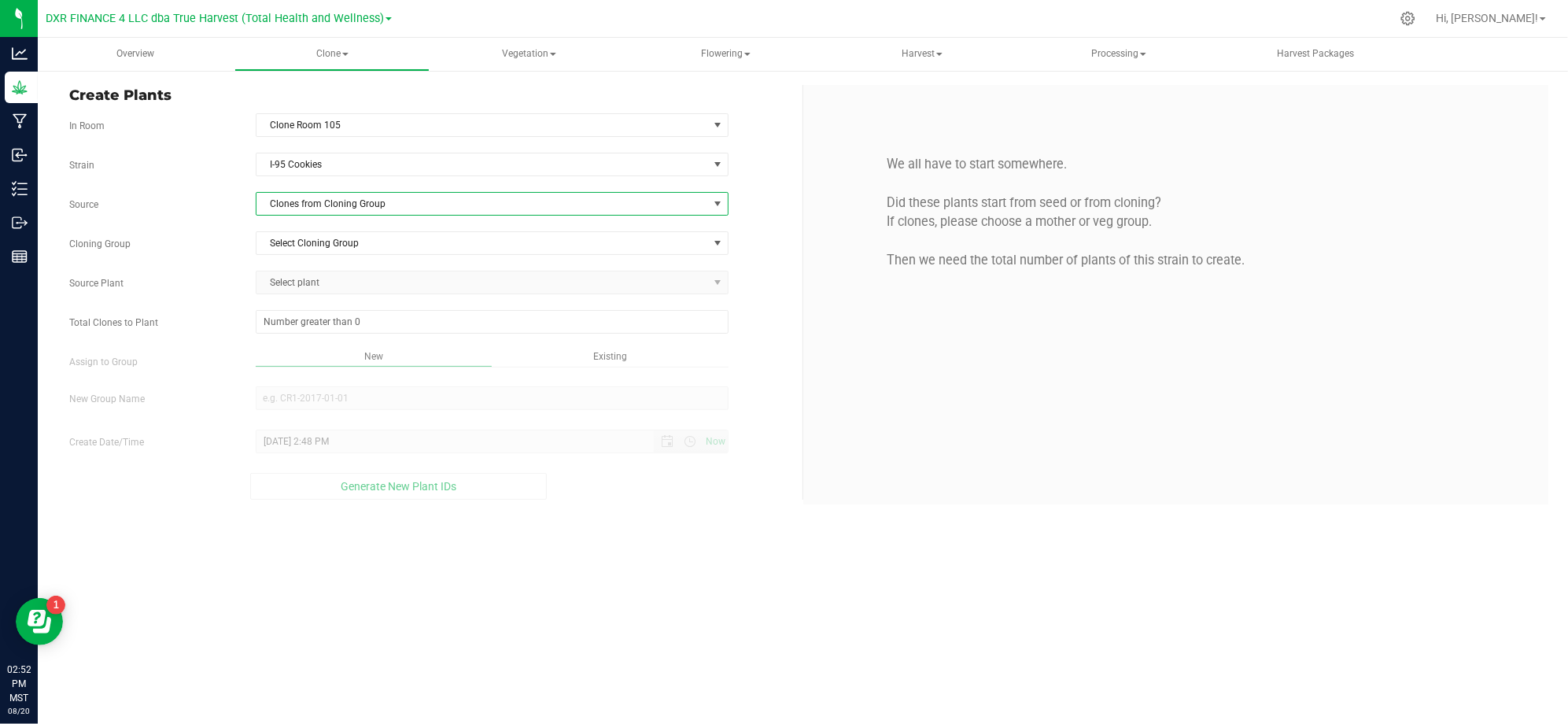
click at [291, 202] on span "Clones from Cloning Group" at bounding box center [482, 203] width 451 height 22
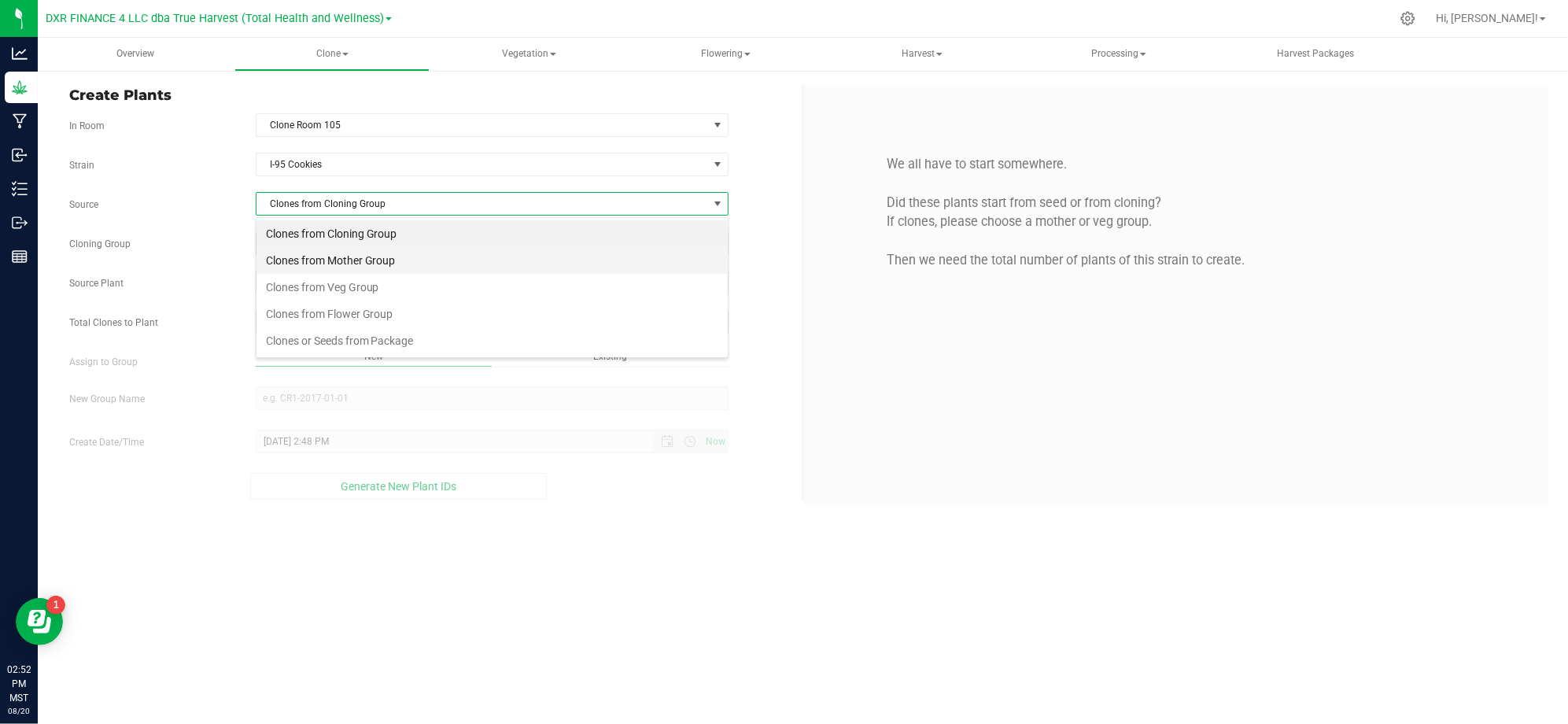
scroll to position [24, 472]
click at [344, 245] on li "Clones from Cloning Group" at bounding box center [492, 233] width 471 height 26
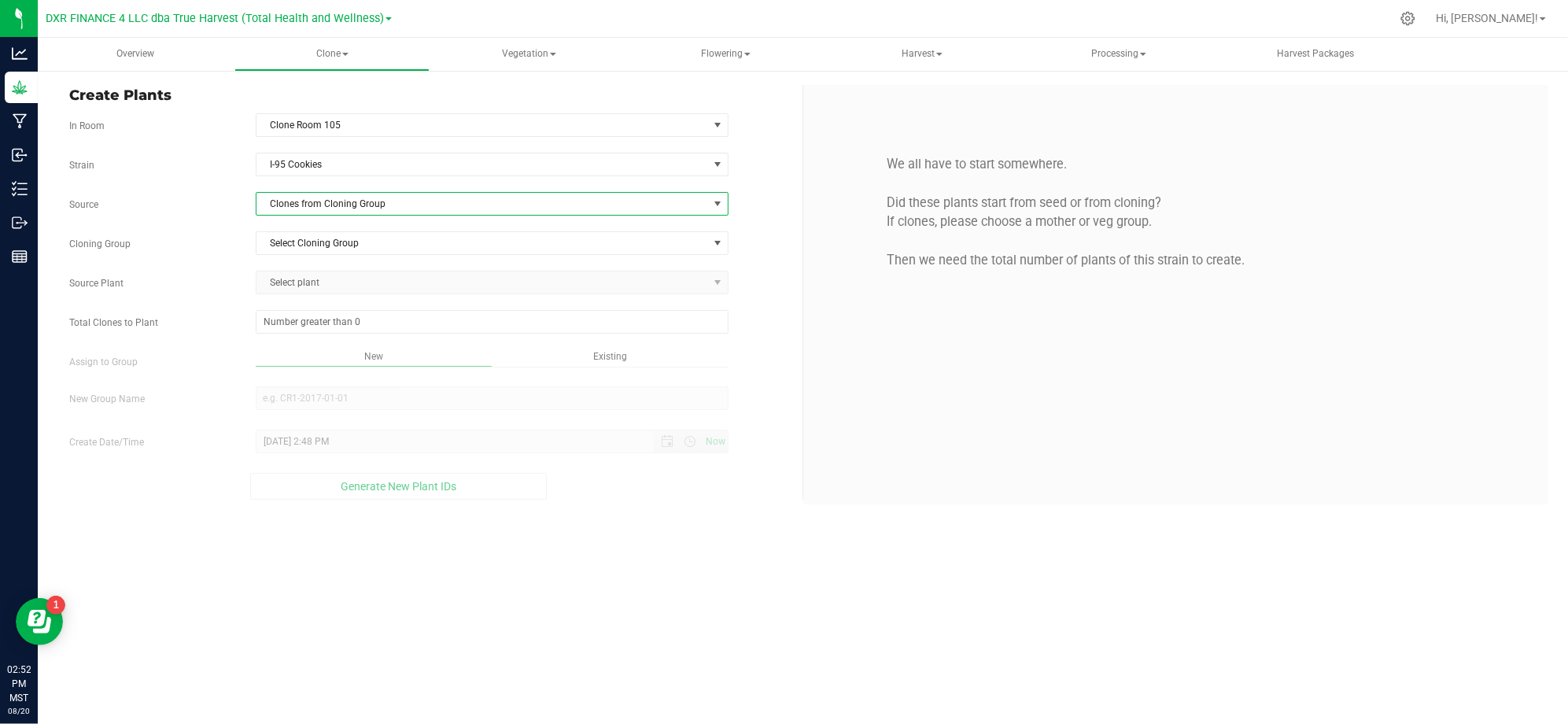
click at [324, 209] on span "Clones from Cloning Group" at bounding box center [482, 203] width 451 height 22
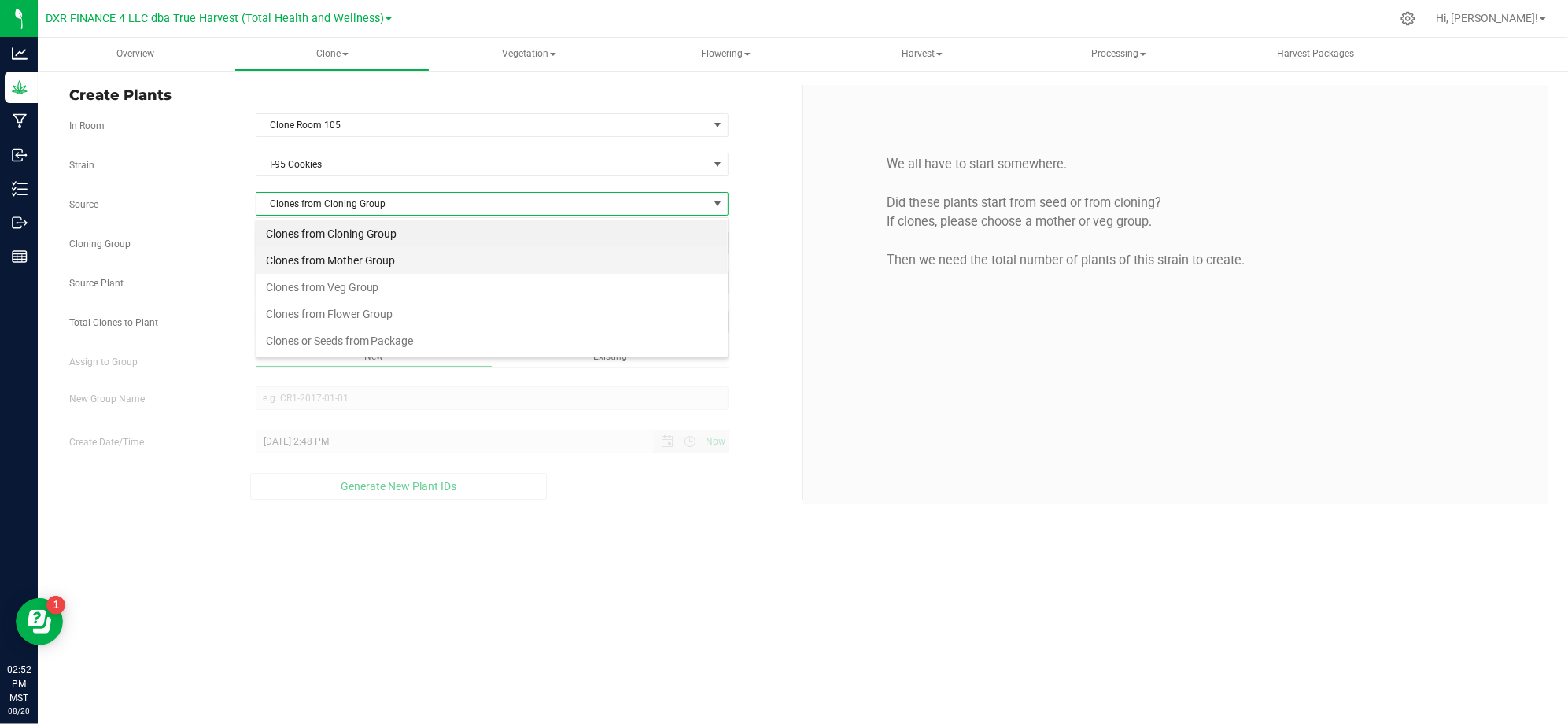
click at [340, 258] on li "Clones from Mother Group" at bounding box center [492, 260] width 471 height 26
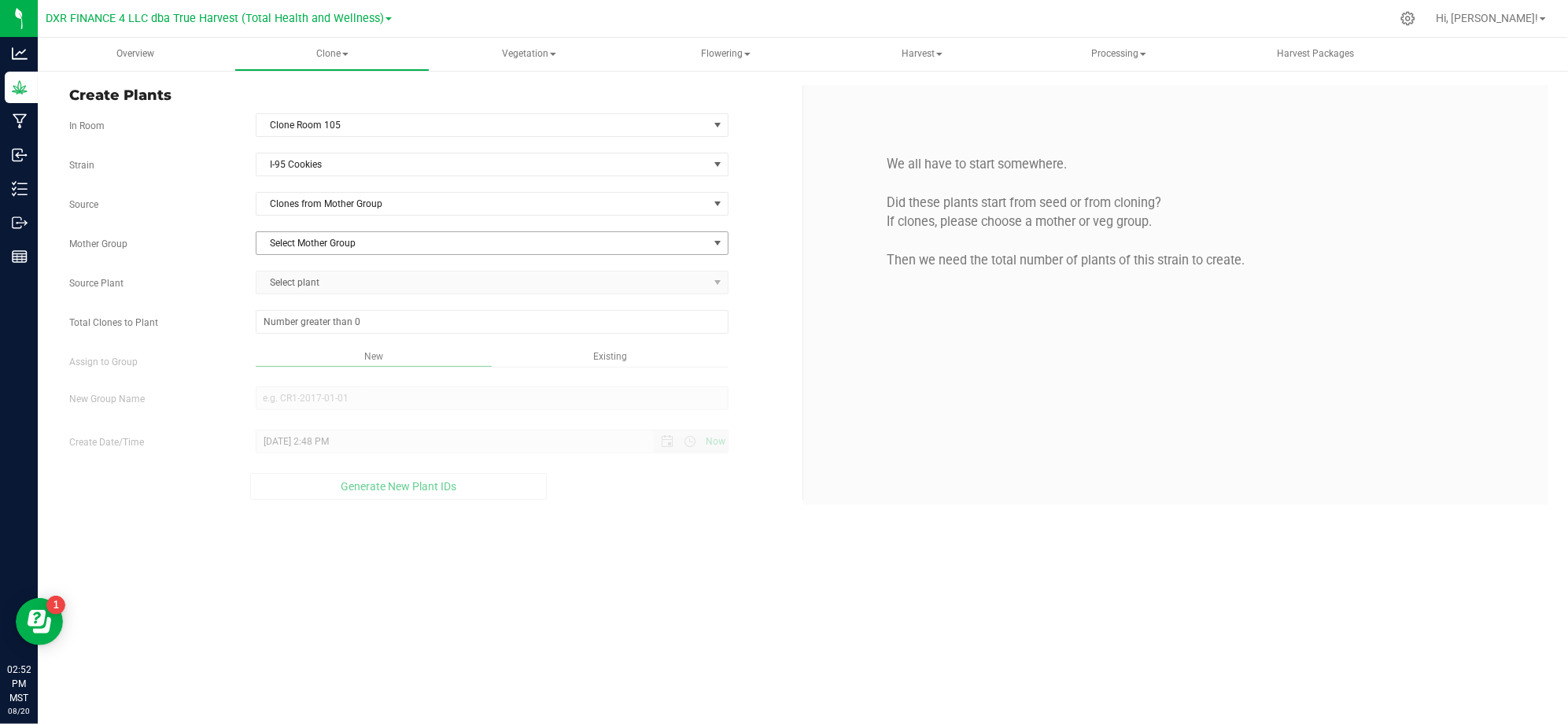
click at [315, 245] on span "Select Mother Group" at bounding box center [482, 243] width 451 height 22
click at [278, 262] on li "M-CINF-0812" at bounding box center [492, 272] width 471 height 24
click at [202, 259] on div "Strain I-95 Cookies Source Clones from Mother Group Mother Group M-CINF-0812 Se…" at bounding box center [430, 325] width 721 height 347
click at [296, 292] on span "Select plant" at bounding box center [482, 283] width 451 height 22
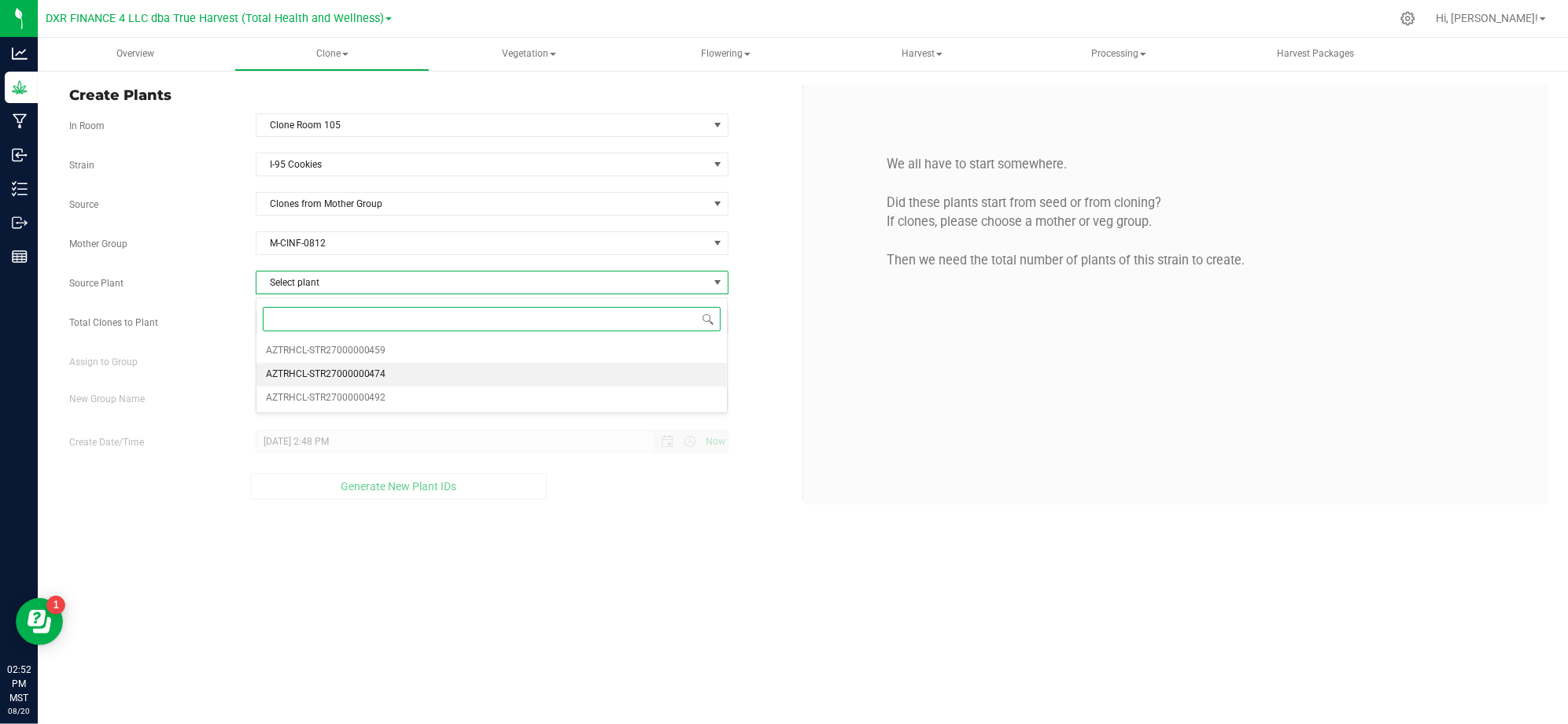
click at [407, 381] on li "AZTRHCL-STR27000000474" at bounding box center [492, 374] width 471 height 24
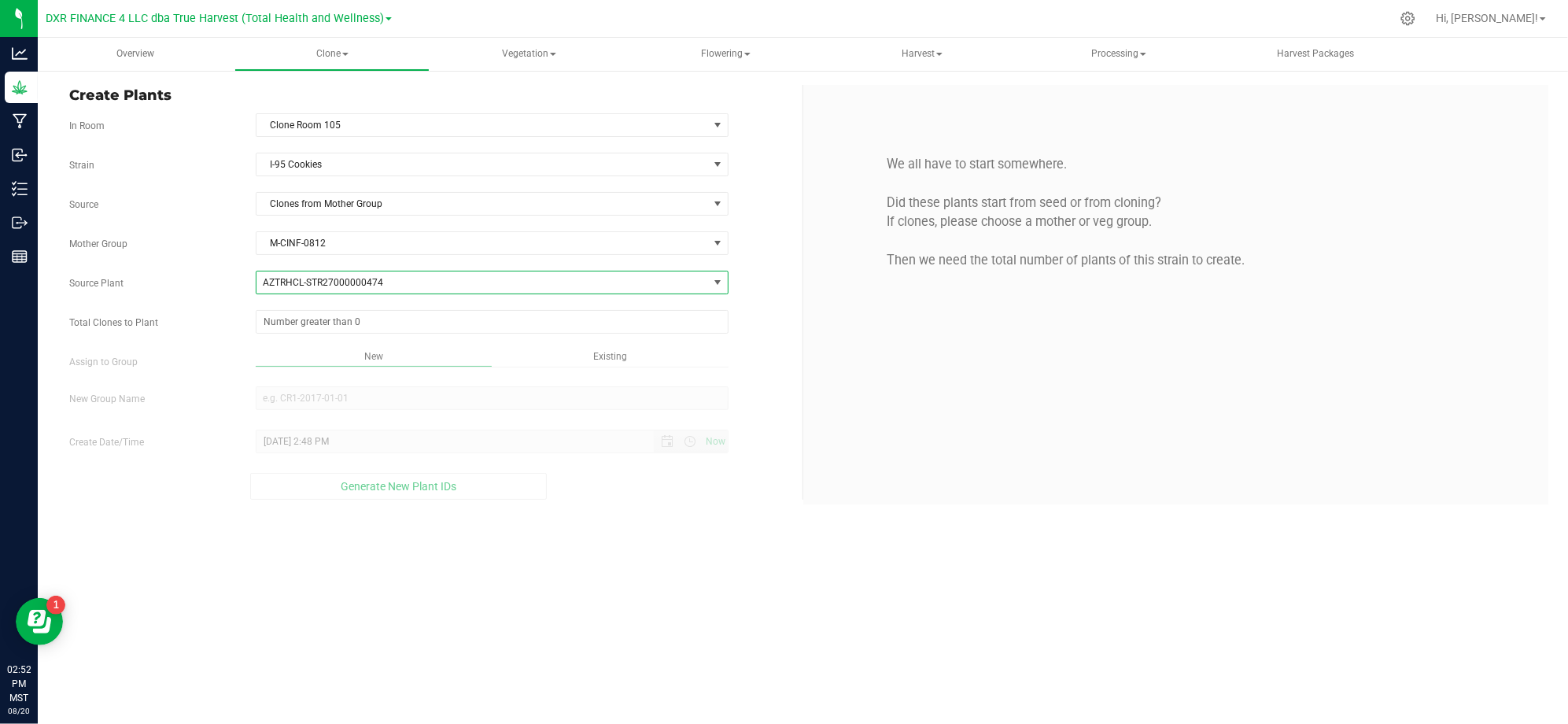
drag, startPoint x: 137, startPoint y: 268, endPoint x: 148, endPoint y: 269, distance: 11.0
click at [138, 268] on div "Strain I-95 Cookies Source Clones from Mother Group Mother Group M-CINF-0812 Se…" at bounding box center [430, 325] width 721 height 347
click at [273, 327] on span at bounding box center [492, 321] width 473 height 24
type input "50"
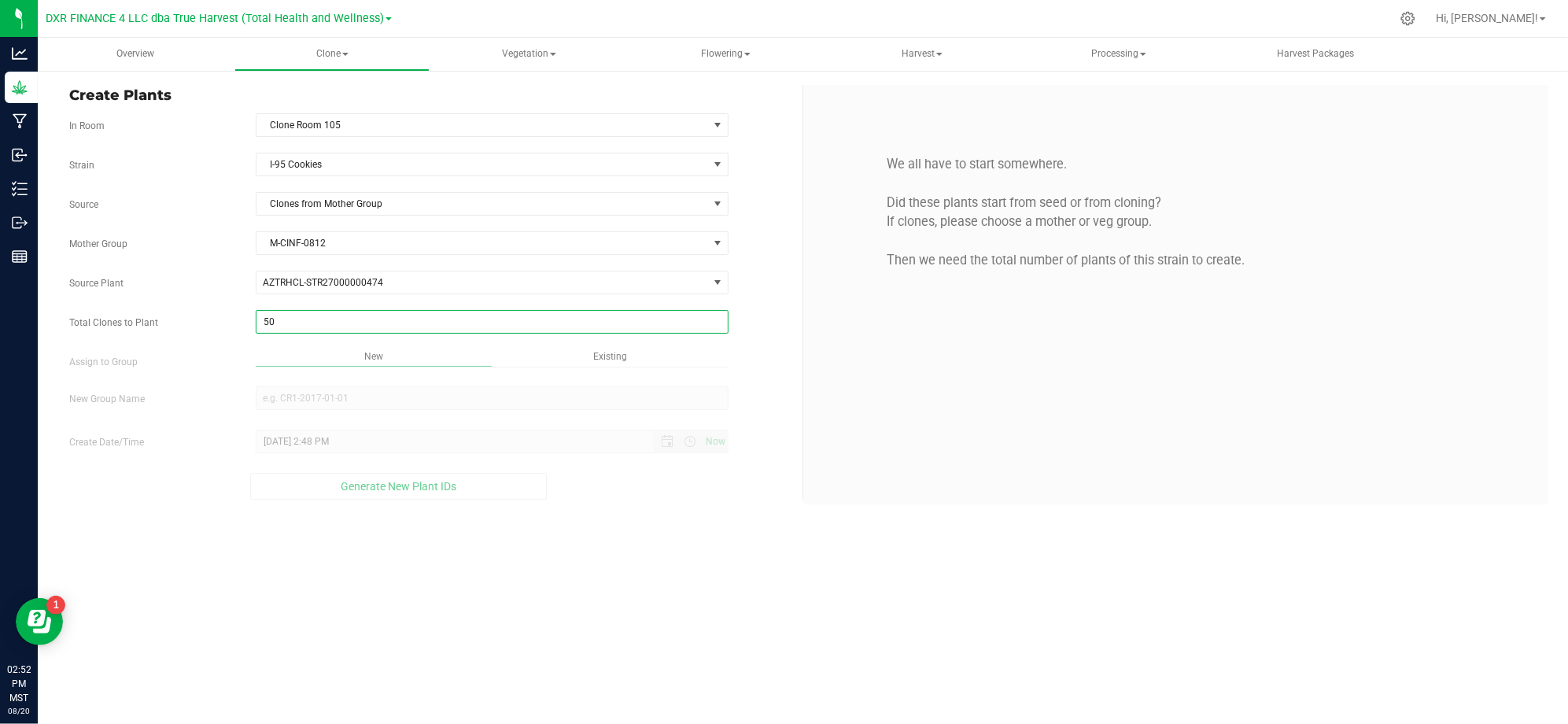
click at [660, 560] on div "Overview Clone Create plants Cloning groups Cloning plants Apply to plants Vege…" at bounding box center [803, 381] width 1530 height 686
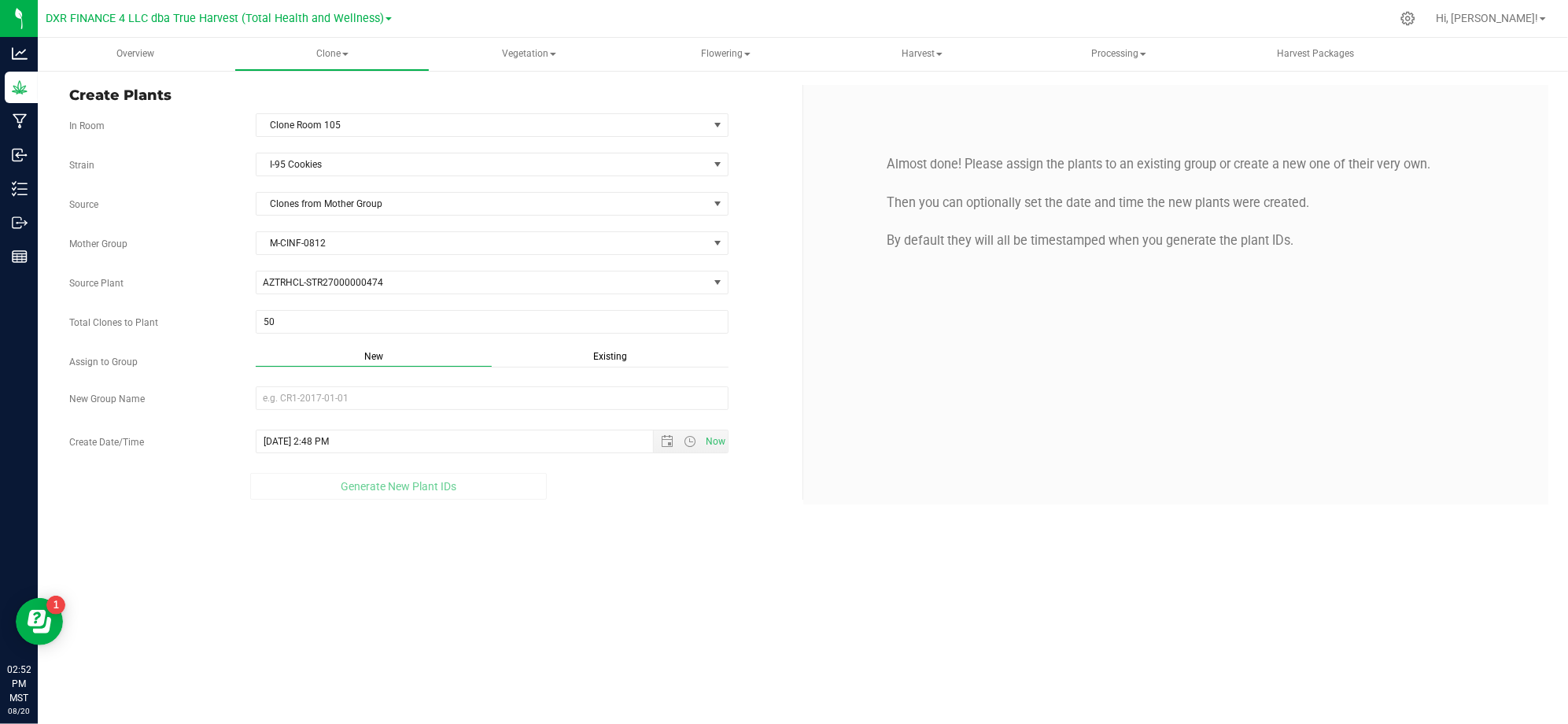
click at [618, 362] on span "Existing" at bounding box center [609, 356] width 34 height 11
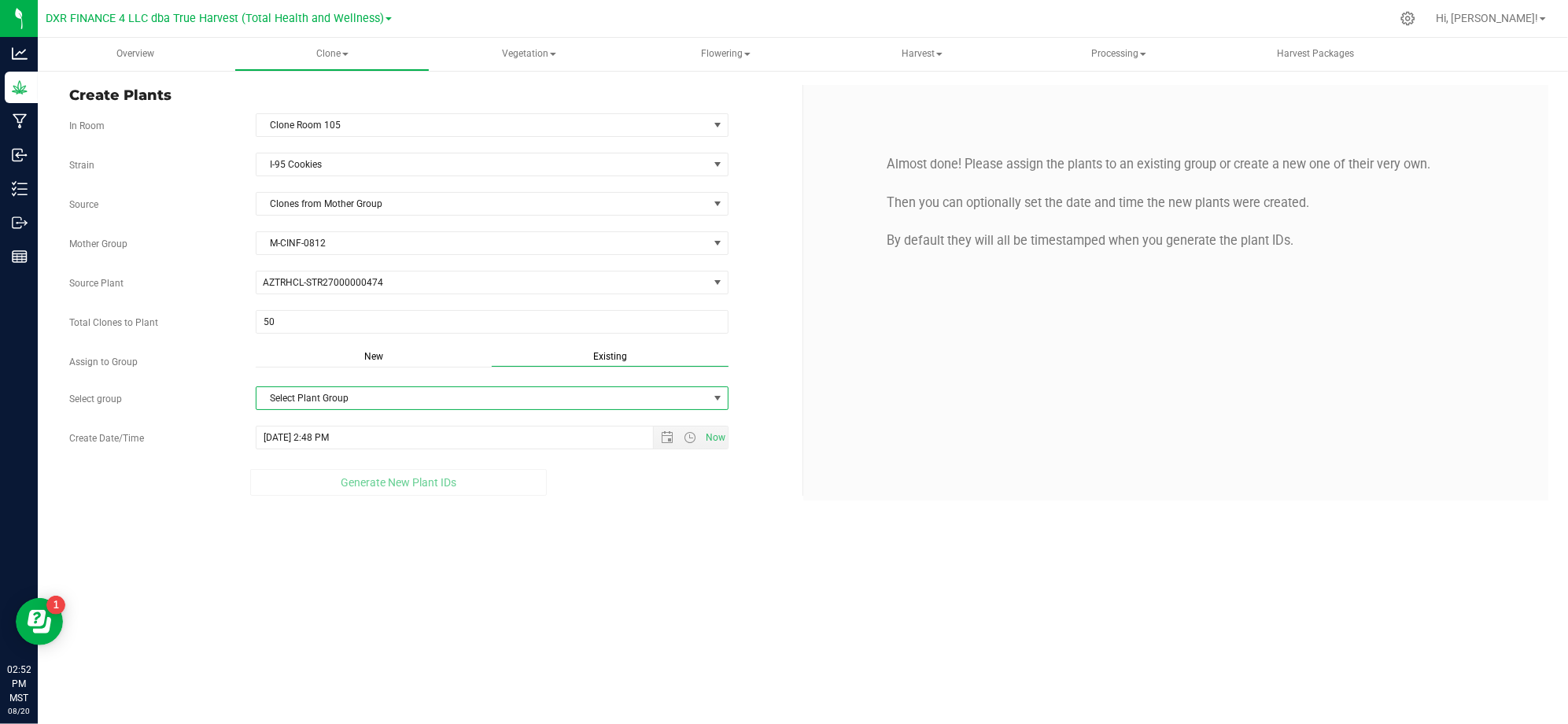
click at [587, 406] on span "Select Plant Group" at bounding box center [482, 398] width 451 height 22
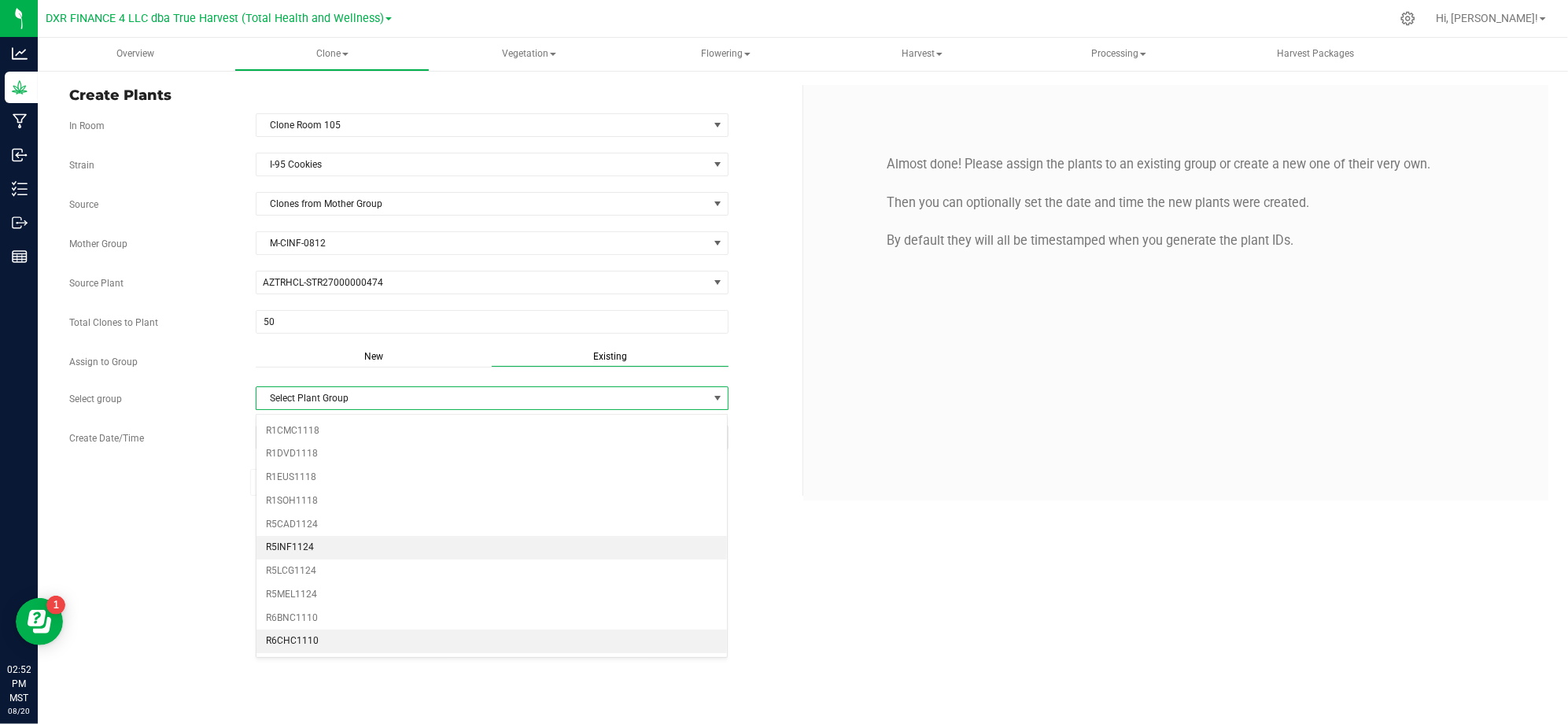
scroll to position [524, 0]
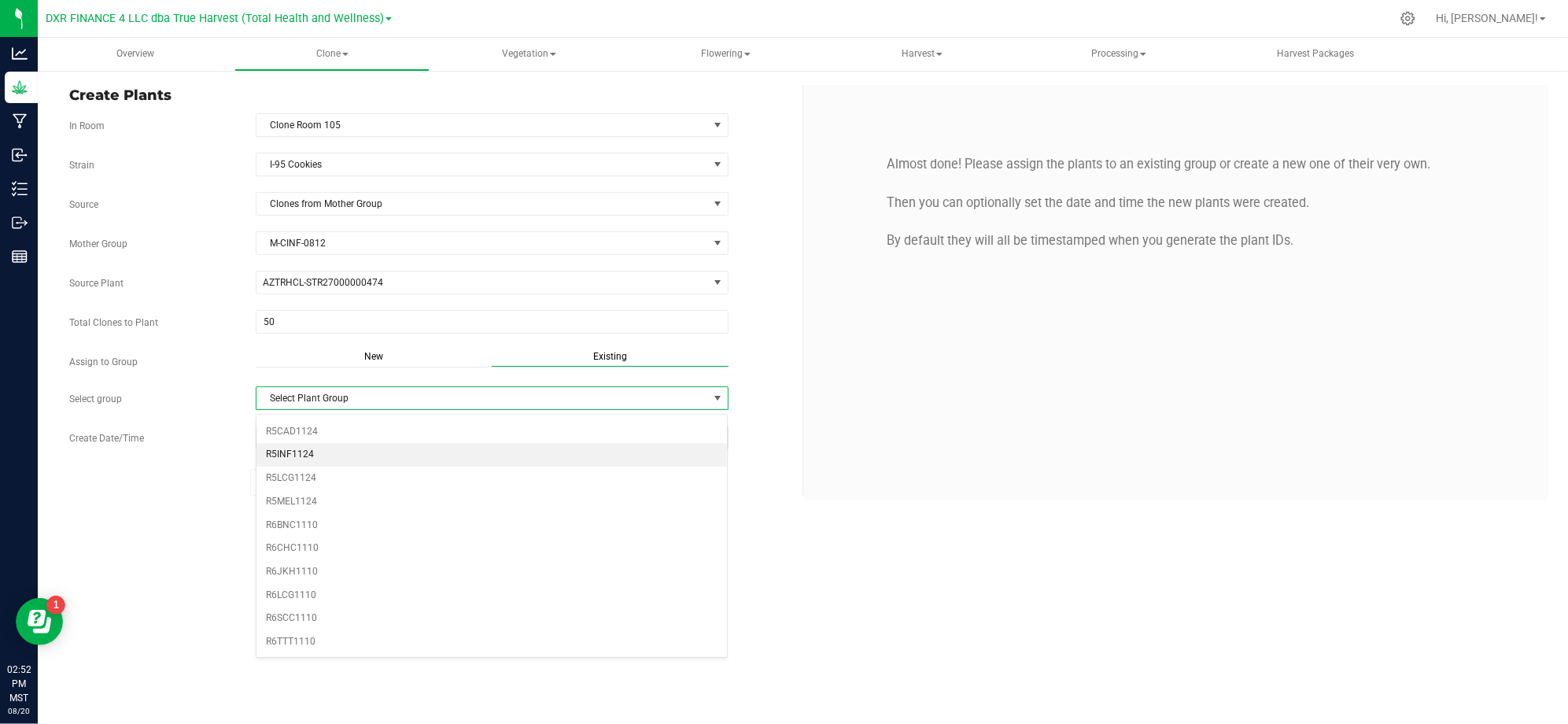
click at [297, 456] on li "R5INF1124" at bounding box center [492, 455] width 471 height 24
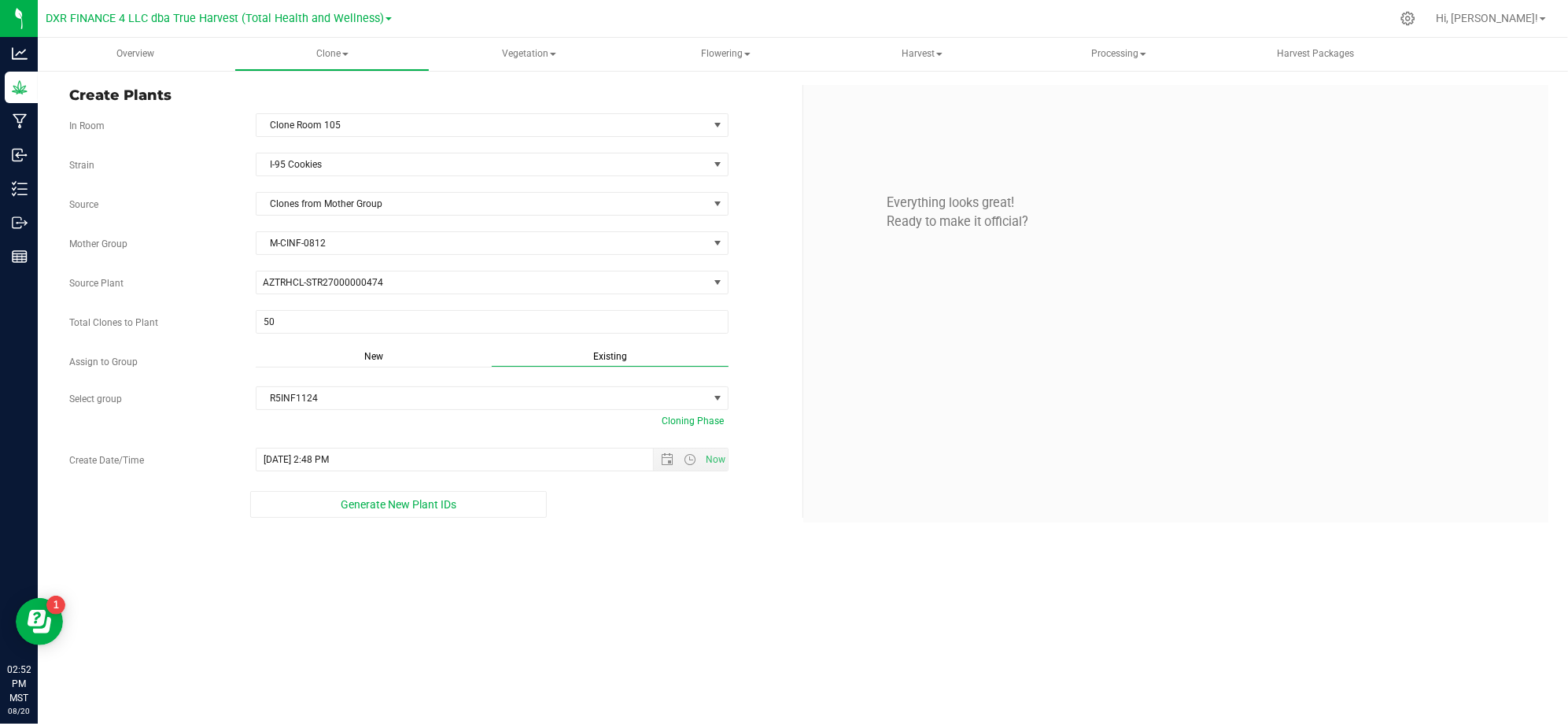
click at [632, 607] on div "Overview Clone Create plants Cloning groups Cloning plants Apply to plants Vege…" at bounding box center [803, 381] width 1530 height 686
click at [660, 463] on span "Open the date view" at bounding box center [666, 459] width 12 height 12
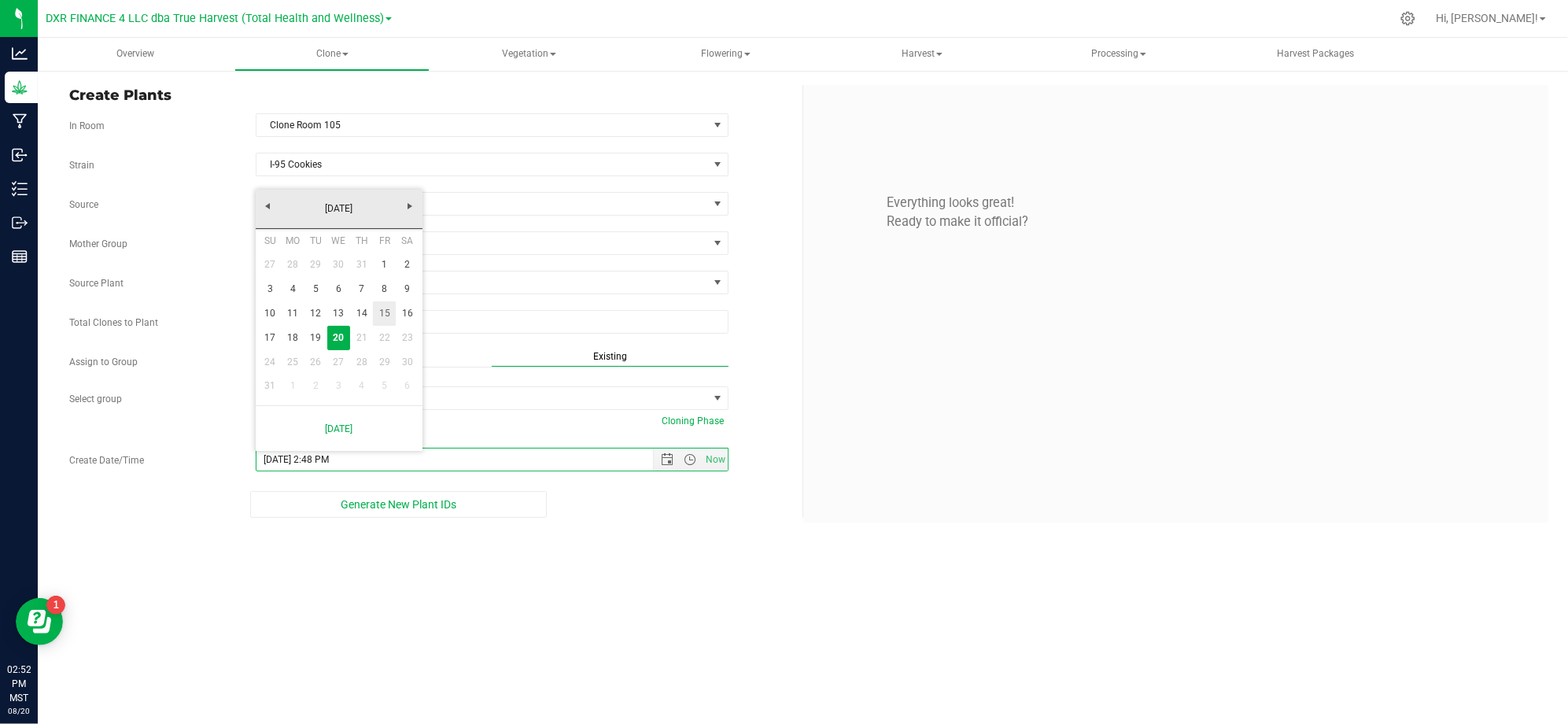
click at [384, 313] on link "15" at bounding box center [385, 314] width 23 height 25
type input "8/15/2025 2:48 PM"
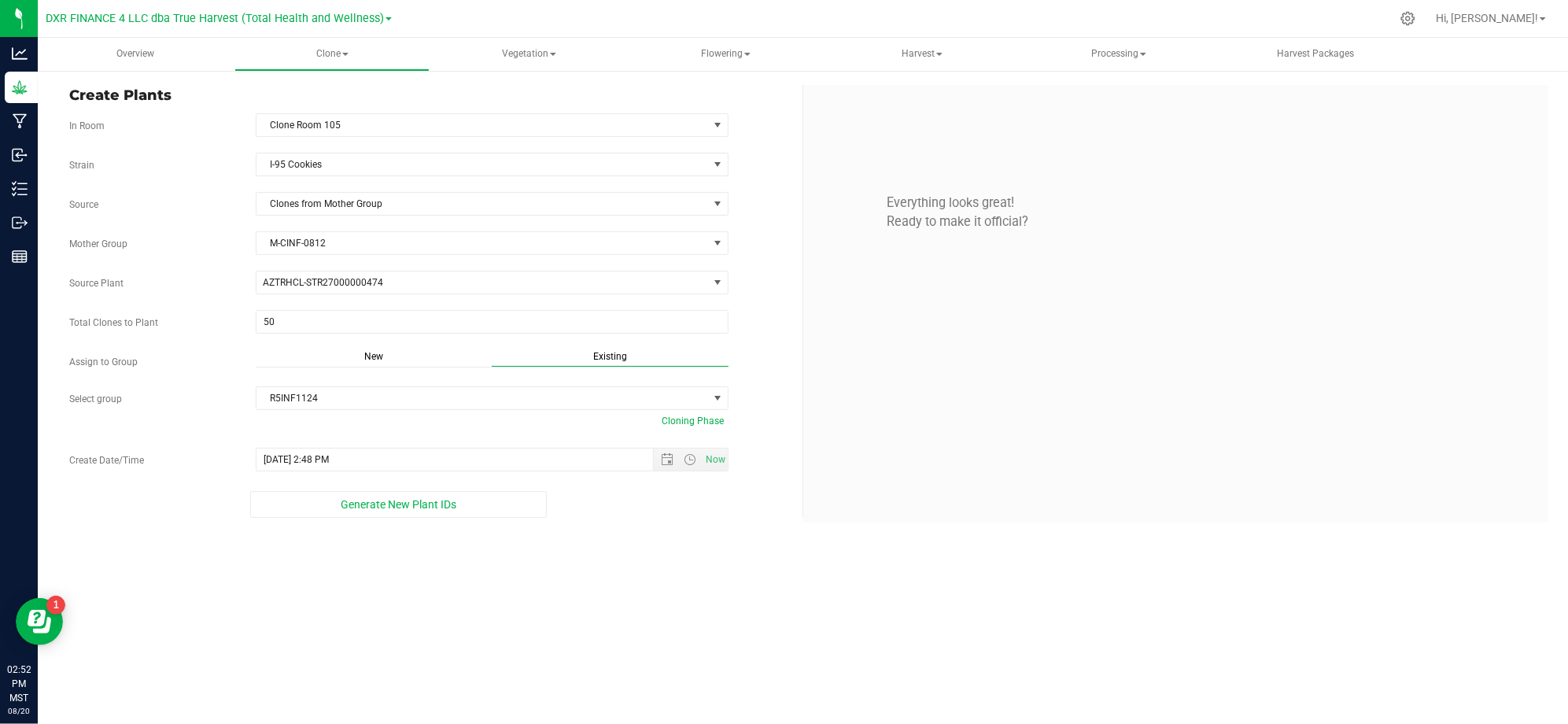
click at [688, 587] on div "Overview Clone Create plants Cloning groups Cloning plants Apply to plants Vege…" at bounding box center [803, 381] width 1530 height 686
drag, startPoint x: 406, startPoint y: 549, endPoint x: 369, endPoint y: 482, distance: 76.5
click at [406, 545] on div "Overview Clone Create plants Cloning groups Cloning plants Apply to plants Vege…" at bounding box center [803, 381] width 1530 height 686
click at [369, 482] on div "Strain I-95 Cookies Source Clones from Mother Group Mother Group M-CINF-0812 Se…" at bounding box center [430, 334] width 721 height 365
click at [371, 511] on span "Generate New Plant IDs" at bounding box center [399, 504] width 115 height 12
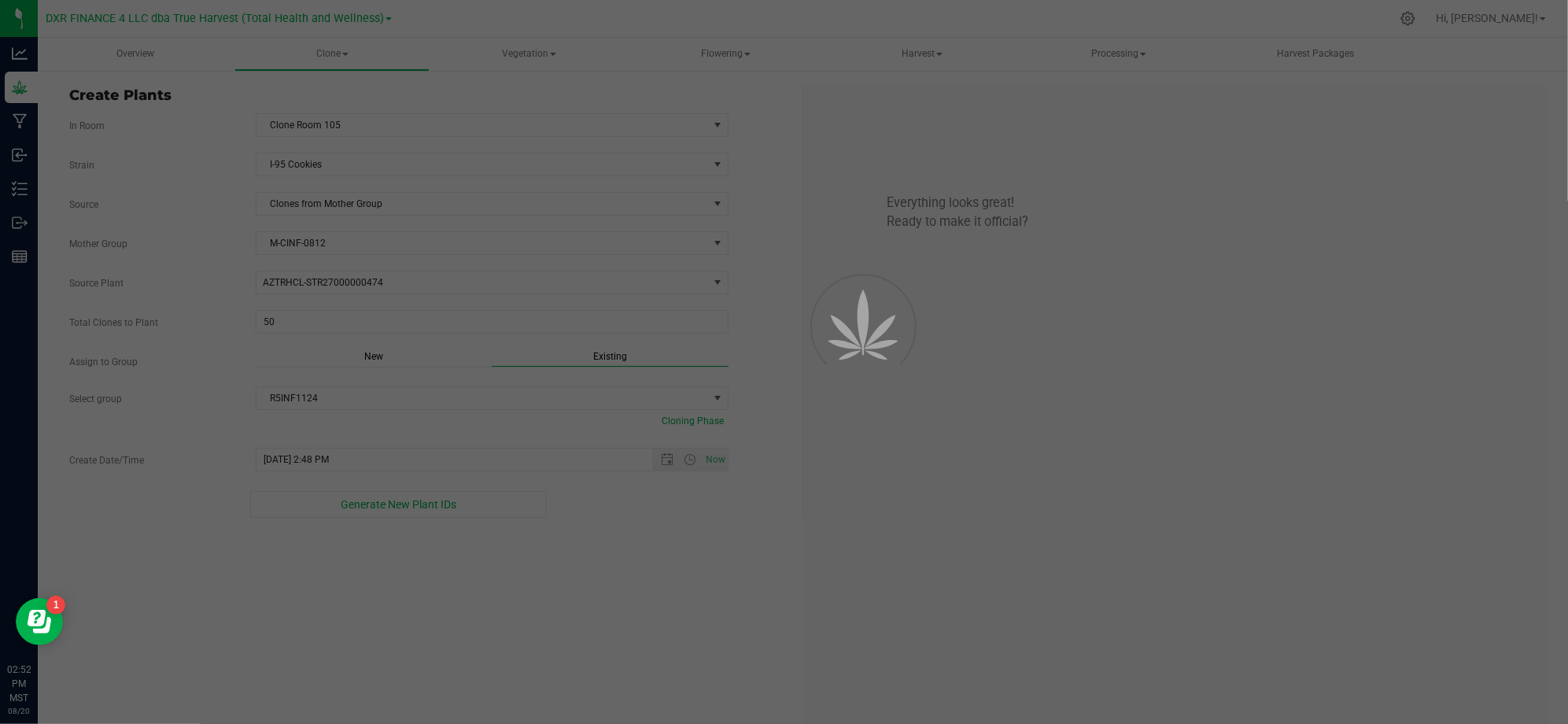
scroll to position [47, 0]
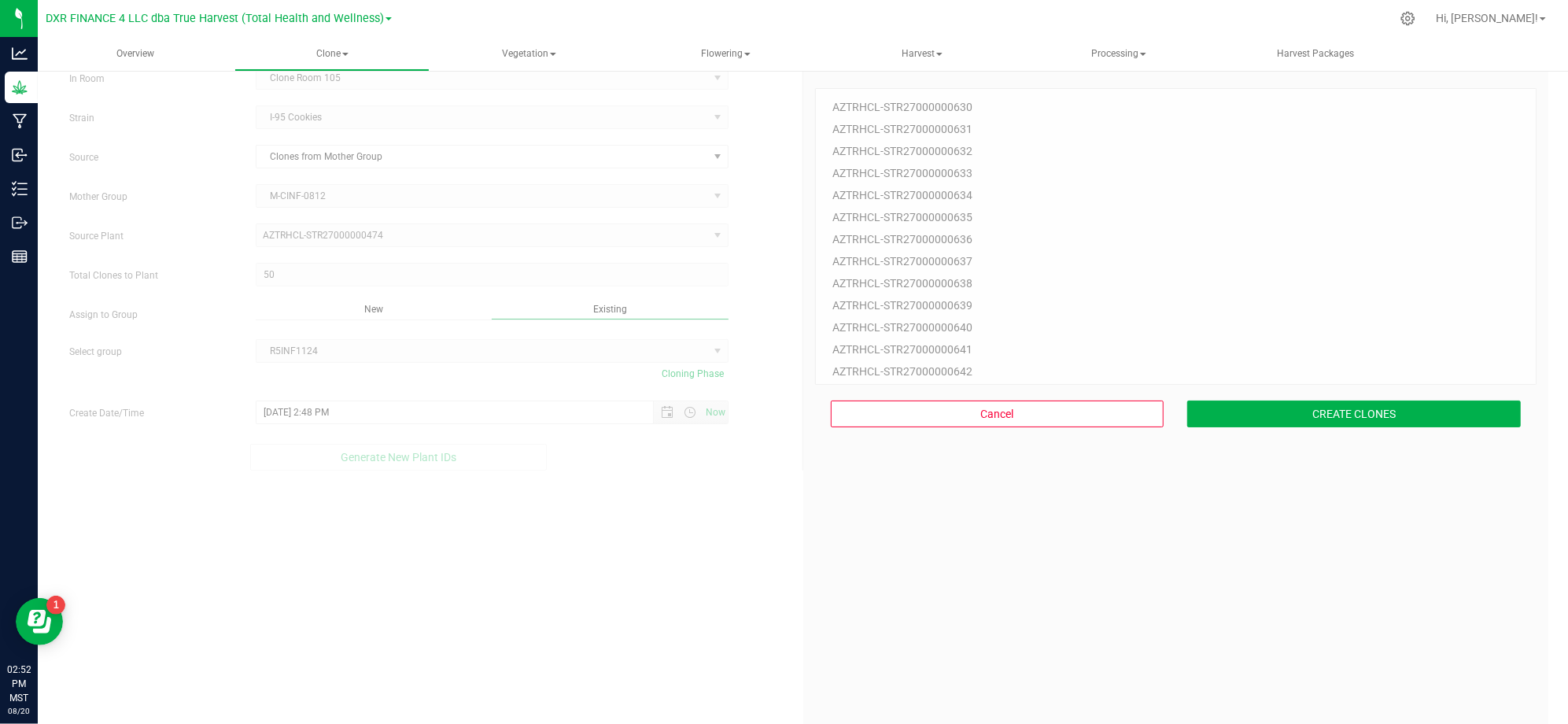
drag, startPoint x: 1314, startPoint y: 676, endPoint x: 1332, endPoint y: 648, distance: 33.3
click at [1323, 665] on div "50 Plant IDs to Generate AZTRHCL-STR27000000630 AZTRHCL-STR27000000631 AZTRHCL-…" at bounding box center [1175, 422] width 722 height 724
click at [1300, 419] on button "CREATE CLONES" at bounding box center [1353, 413] width 334 height 26
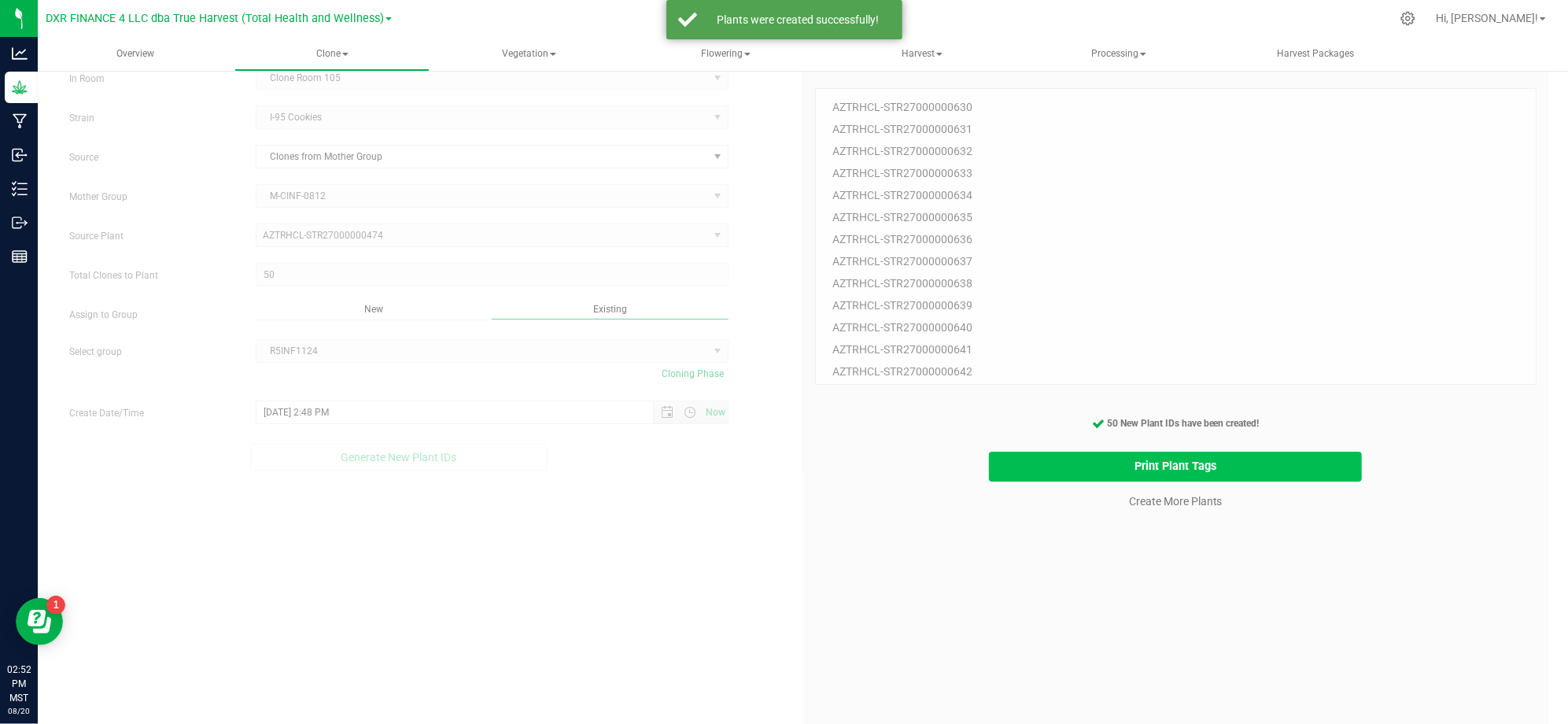
click at [1094, 466] on button "Print Plant Tags" at bounding box center [1175, 466] width 373 height 30
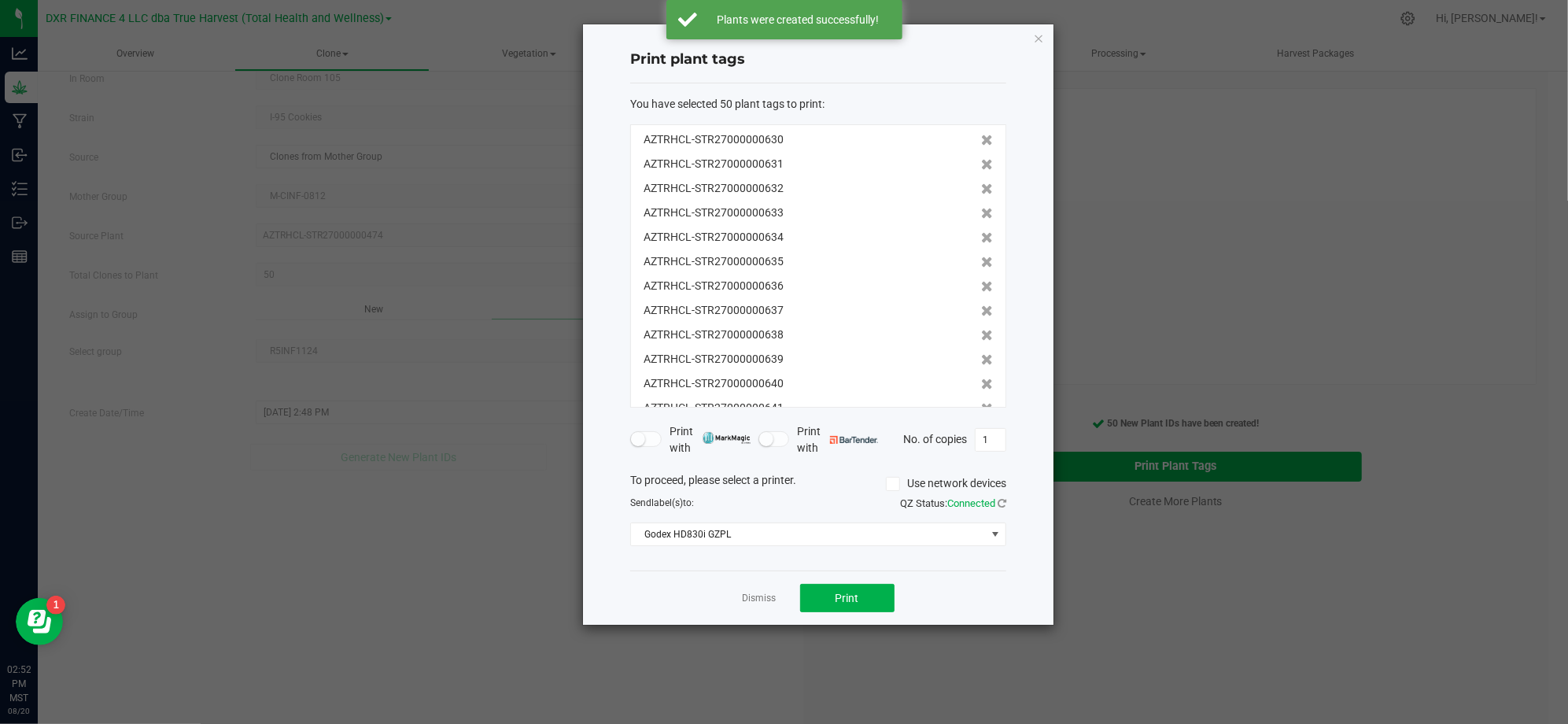
scroll to position [951, 0]
click at [872, 596] on button "Print" at bounding box center [847, 598] width 95 height 28
click at [992, 611] on div "Dismiss Print" at bounding box center [818, 597] width 376 height 54
click at [769, 598] on link "Dismiss" at bounding box center [759, 598] width 34 height 13
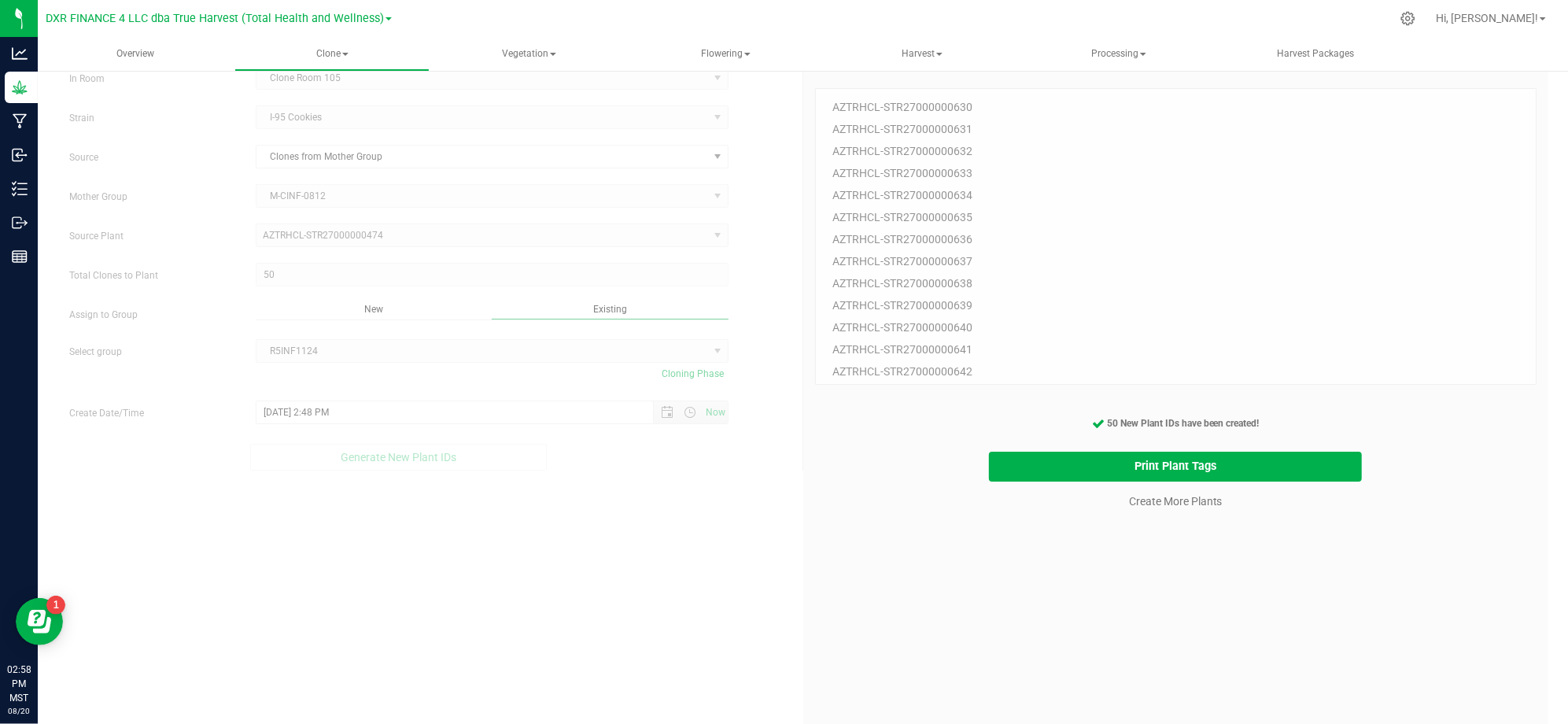
click at [1095, 602] on div "50 Plant IDs to Generate AZTRHCL-STR27000000630 AZTRHCL-STR27000000631 AZTRHCL-…" at bounding box center [1175, 422] width 722 height 724
click at [1127, 569] on div "50 Plant IDs to Generate AZTRHCL-STR27000000630 AZTRHCL-STR27000000631 AZTRHCL-…" at bounding box center [1175, 422] width 722 height 724
click at [1133, 504] on link "Create More Plants" at bounding box center [1176, 501] width 94 height 16
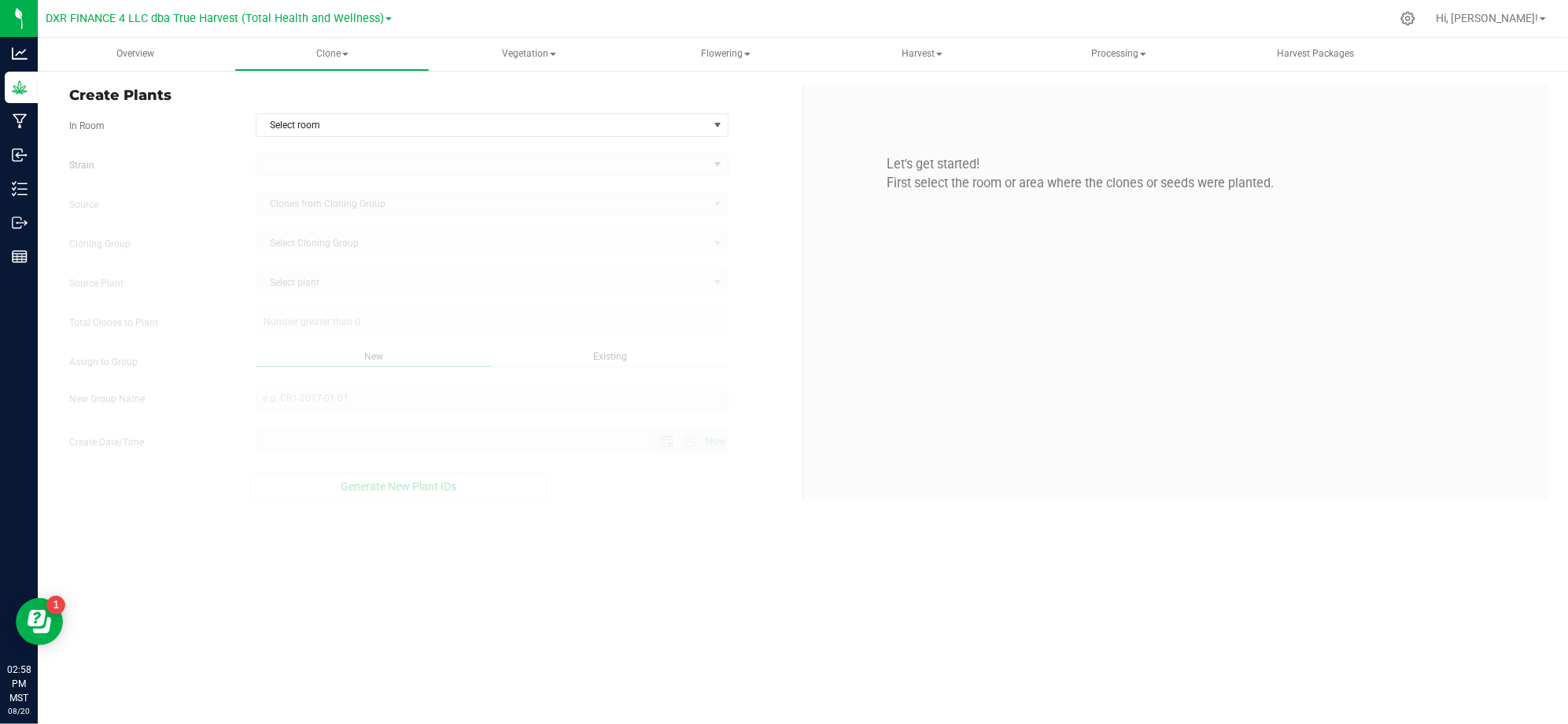
type input "8/20/2025 2:58 PM"
click at [755, 108] on div "Create Plants In Room Select room Select room Clone Room 104 Clone Room 105 Clo…" at bounding box center [430, 292] width 745 height 414
click at [702, 120] on span "Select room" at bounding box center [482, 124] width 451 height 22
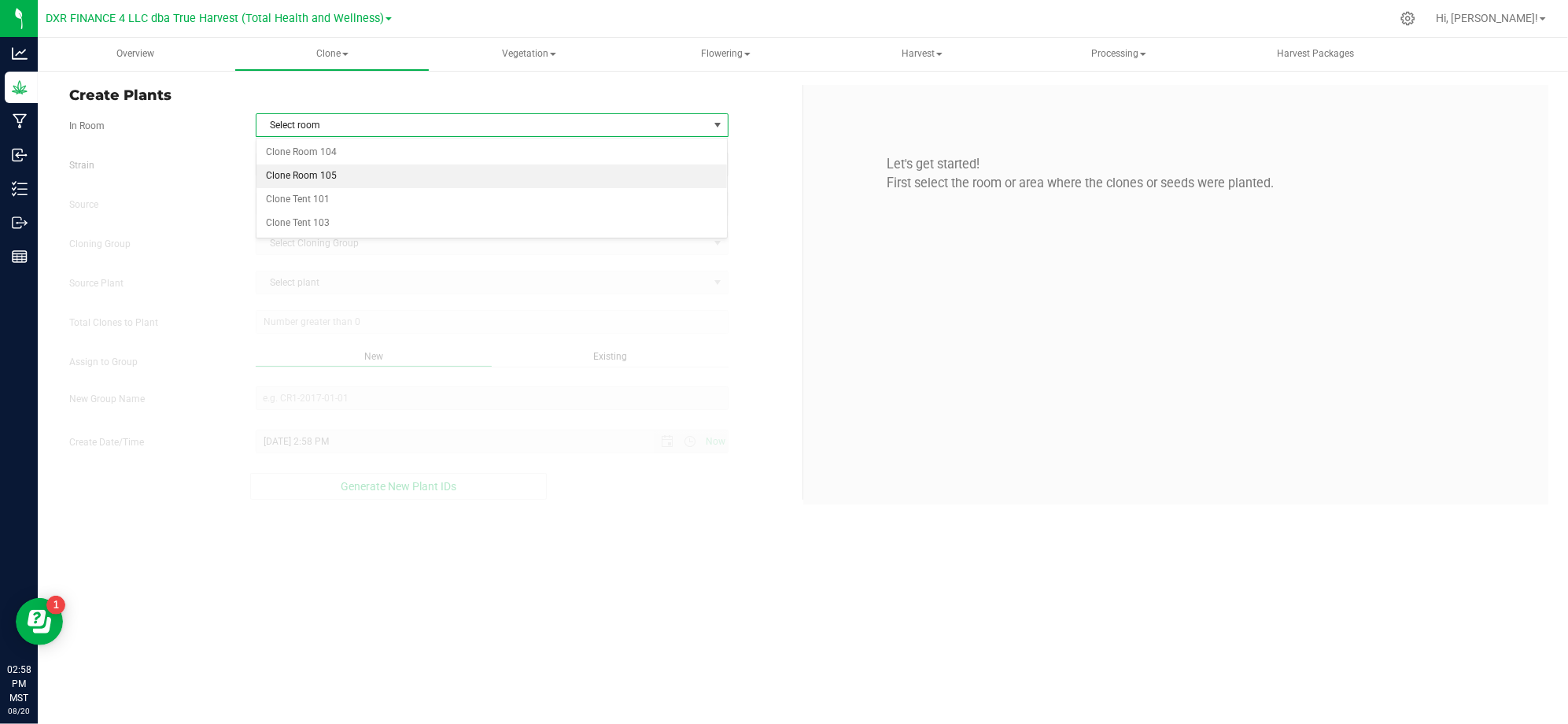
click at [412, 175] on li "Clone Room 105" at bounding box center [492, 176] width 471 height 24
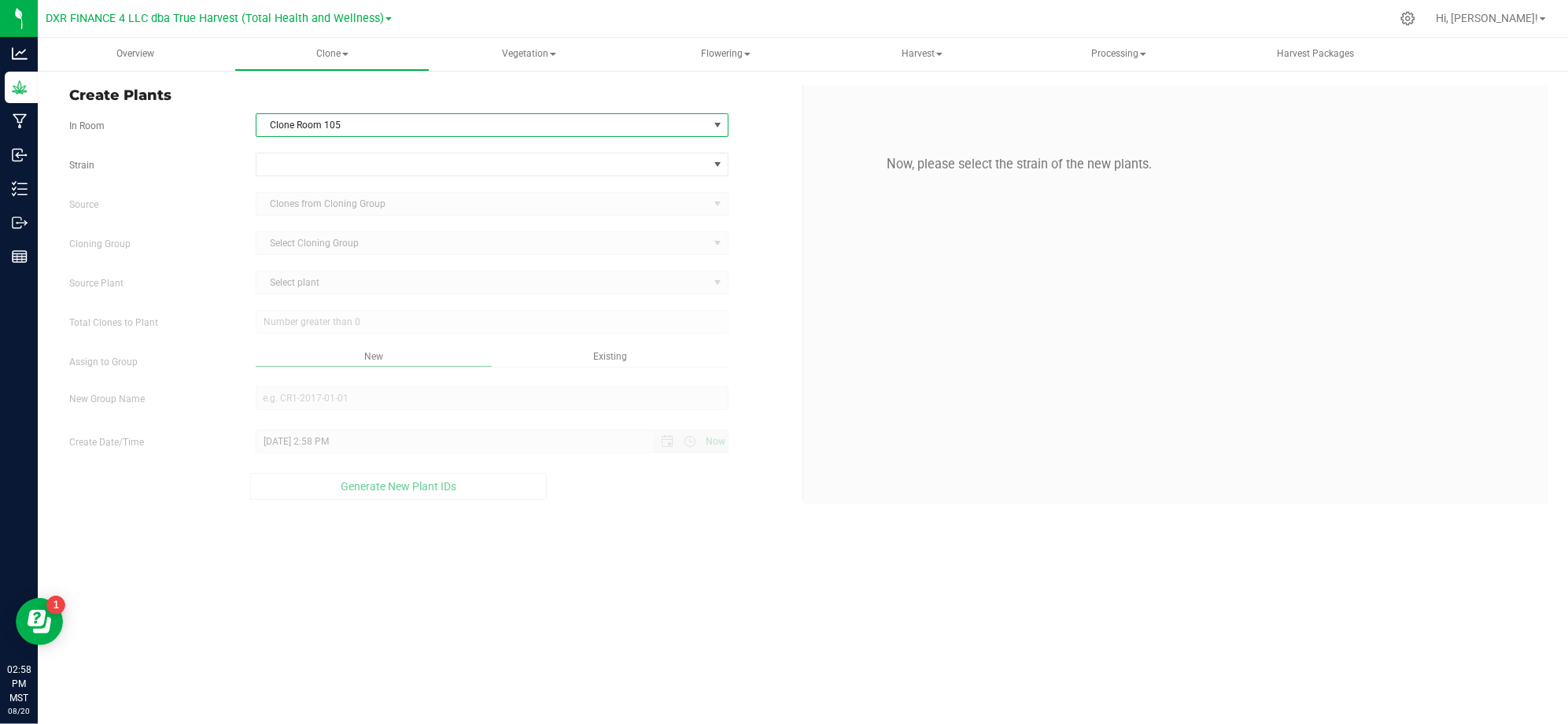
drag, startPoint x: 243, startPoint y: 158, endPoint x: 347, endPoint y: 183, distance: 107.0
click at [244, 159] on div at bounding box center [492, 164] width 497 height 24
click at [353, 171] on span at bounding box center [482, 164] width 451 height 22
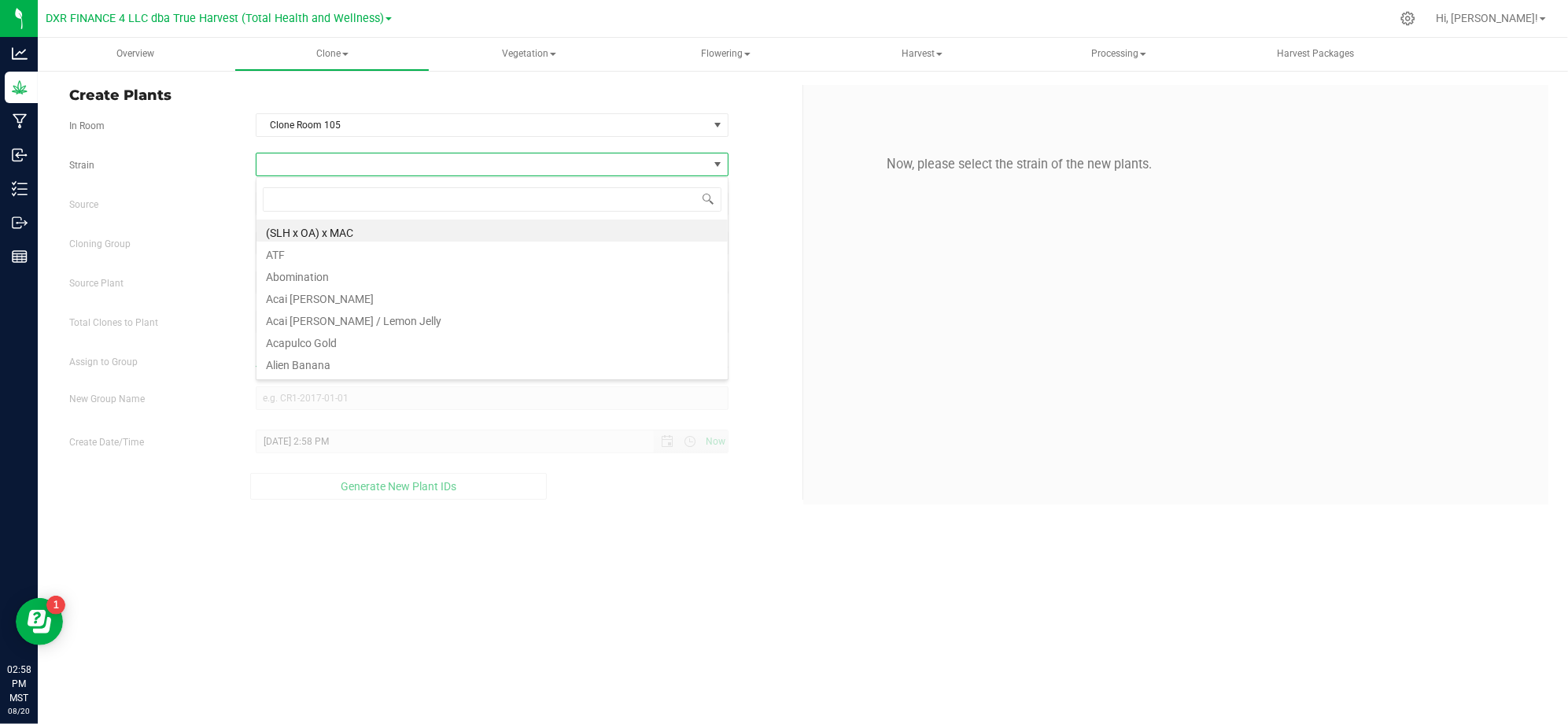
scroll to position [24, 472]
type input "-95"
click at [350, 231] on li "I-95 Cookies" at bounding box center [492, 230] width 471 height 22
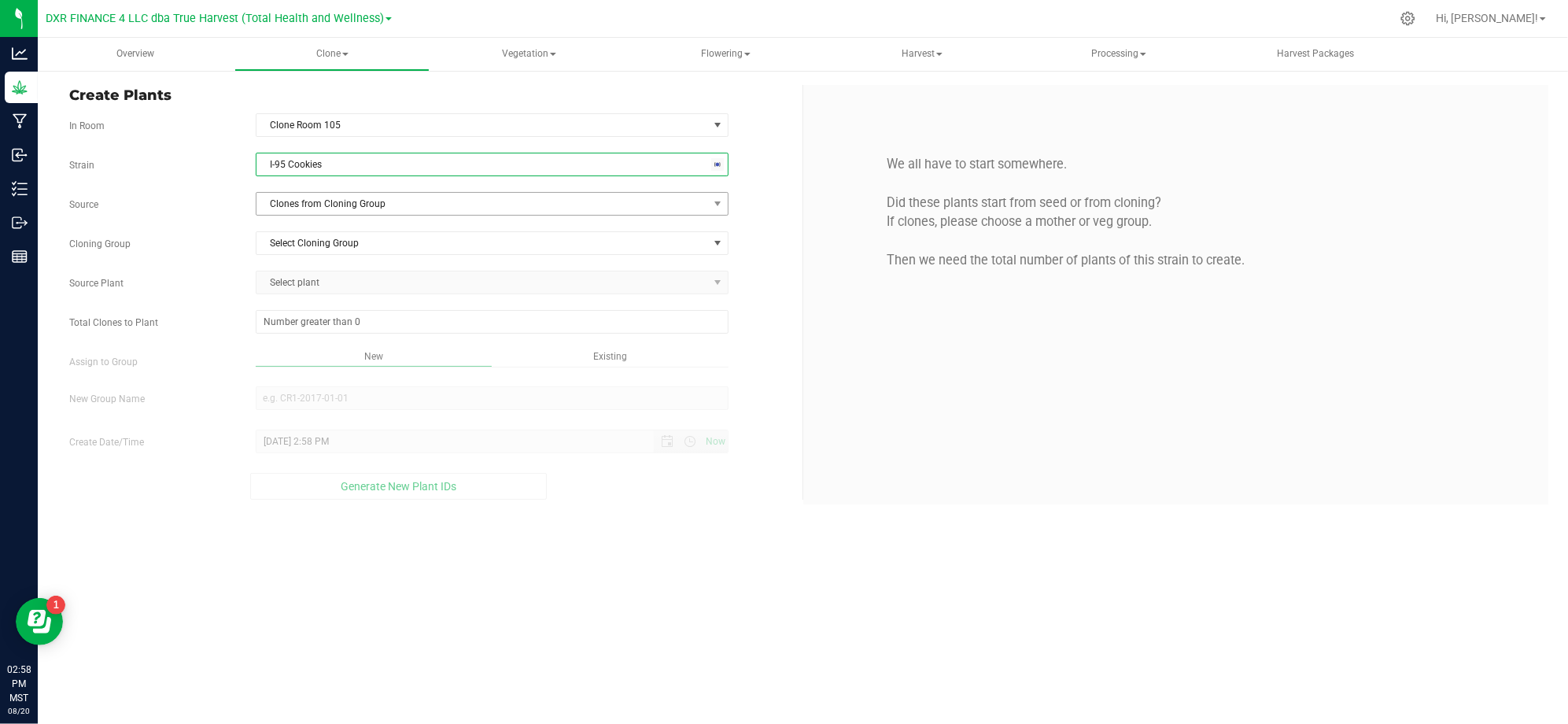
drag, startPoint x: 202, startPoint y: 219, endPoint x: 269, endPoint y: 216, distance: 67.1
click at [204, 219] on div "Strain I-95 Cookies Source Clones from Cloning Group Cloning Group Select Cloni…" at bounding box center [430, 325] width 721 height 347
click at [284, 211] on span "Clones from Cloning Group" at bounding box center [482, 203] width 451 height 22
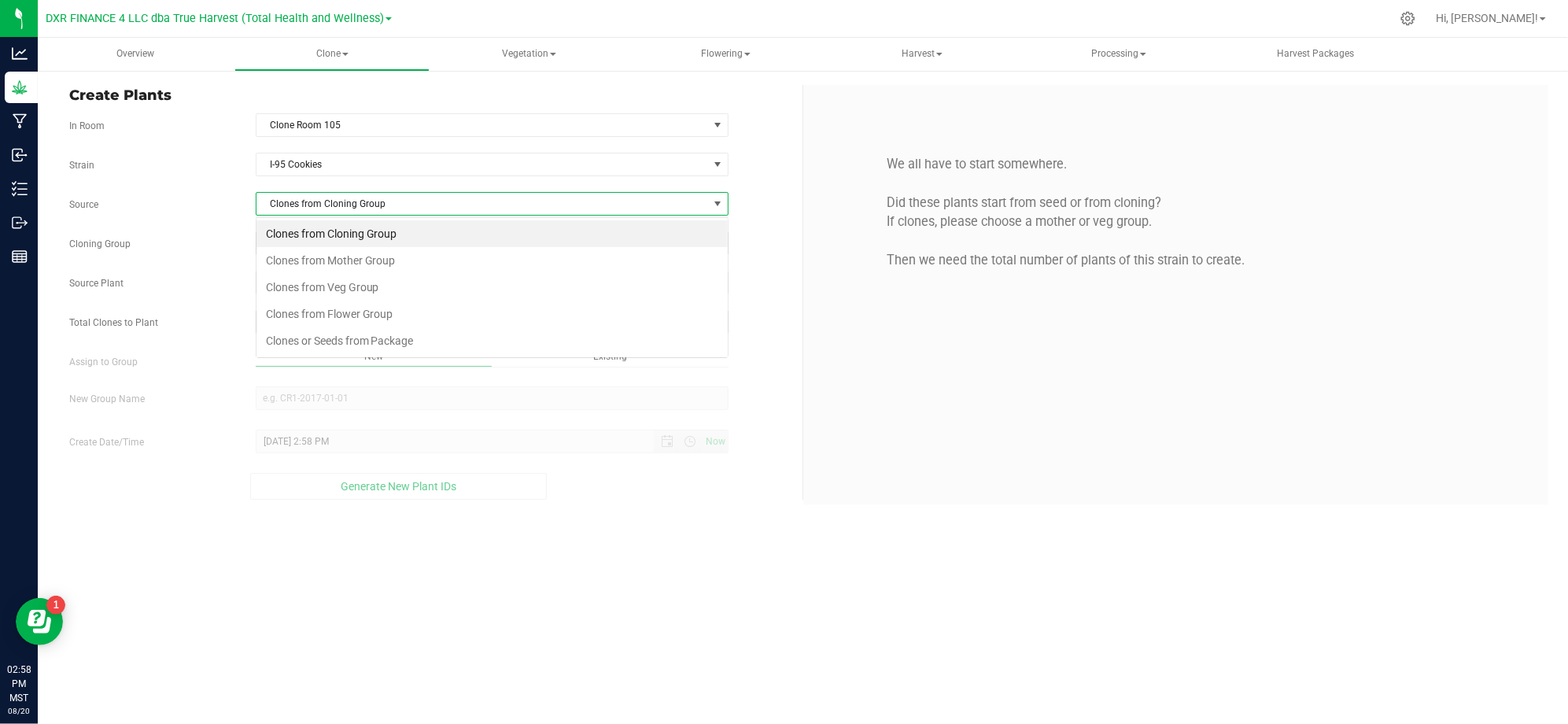
scroll to position [24, 472]
click at [331, 259] on li "Clones from Mother Group" at bounding box center [492, 260] width 471 height 26
click at [176, 228] on div "Strain I-95 Cookies Source Clones from Cloning Group Cloning Group Select Cloni…" at bounding box center [430, 325] width 721 height 347
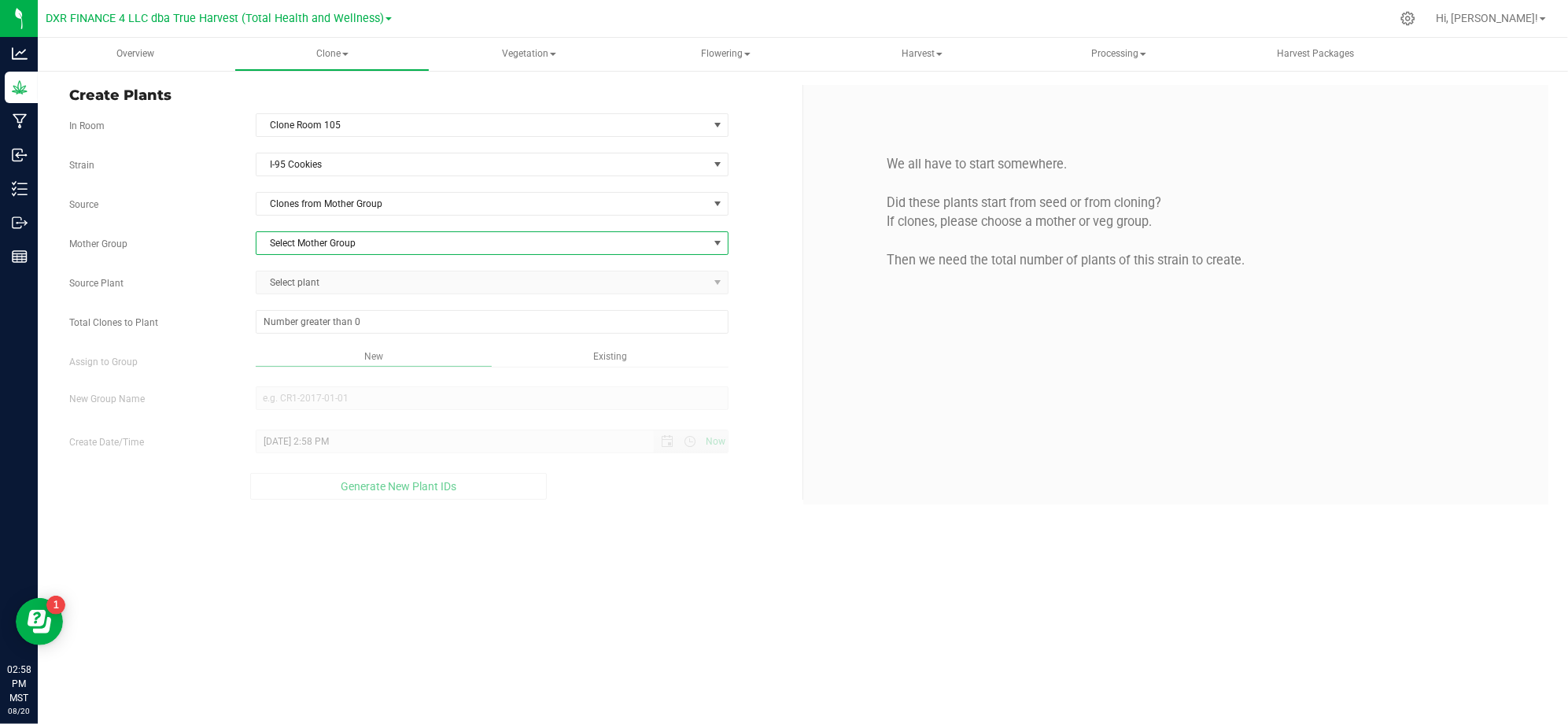
click at [332, 243] on span "Select Mother Group" at bounding box center [482, 243] width 451 height 22
drag, startPoint x: 328, startPoint y: 274, endPoint x: 218, endPoint y: 250, distance: 112.6
click at [325, 274] on li "M-CINF-0812" at bounding box center [492, 272] width 471 height 24
drag, startPoint x: 218, startPoint y: 250, endPoint x: 308, endPoint y: 280, distance: 94.9
click at [236, 254] on div "Mother Group M-CINF-0812 Select Mother Group M-CINF-0812" at bounding box center [430, 243] width 744 height 24
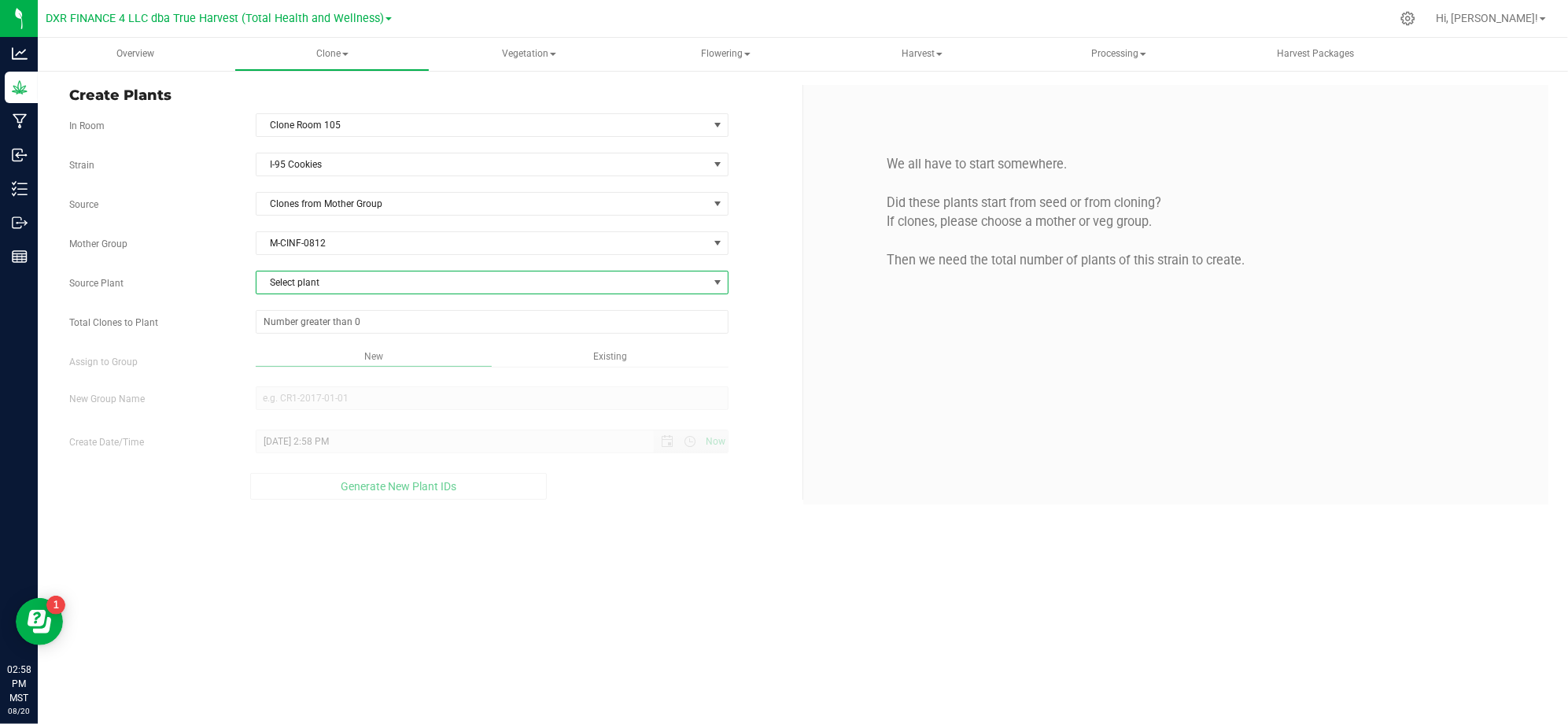
click at [309, 282] on span "Select plant" at bounding box center [482, 283] width 451 height 22
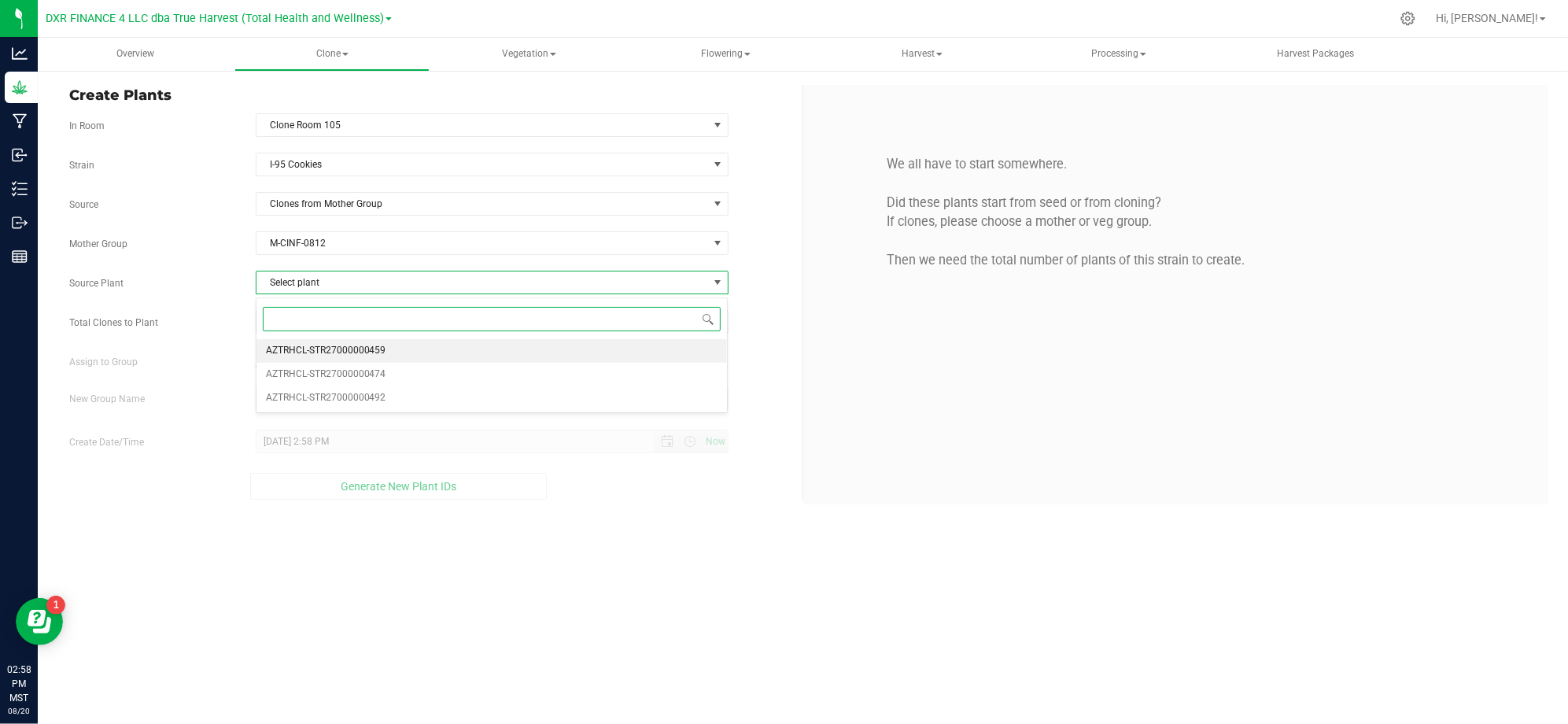
click at [306, 350] on span "AZTRHCL-STR27000000459" at bounding box center [326, 351] width 120 height 21
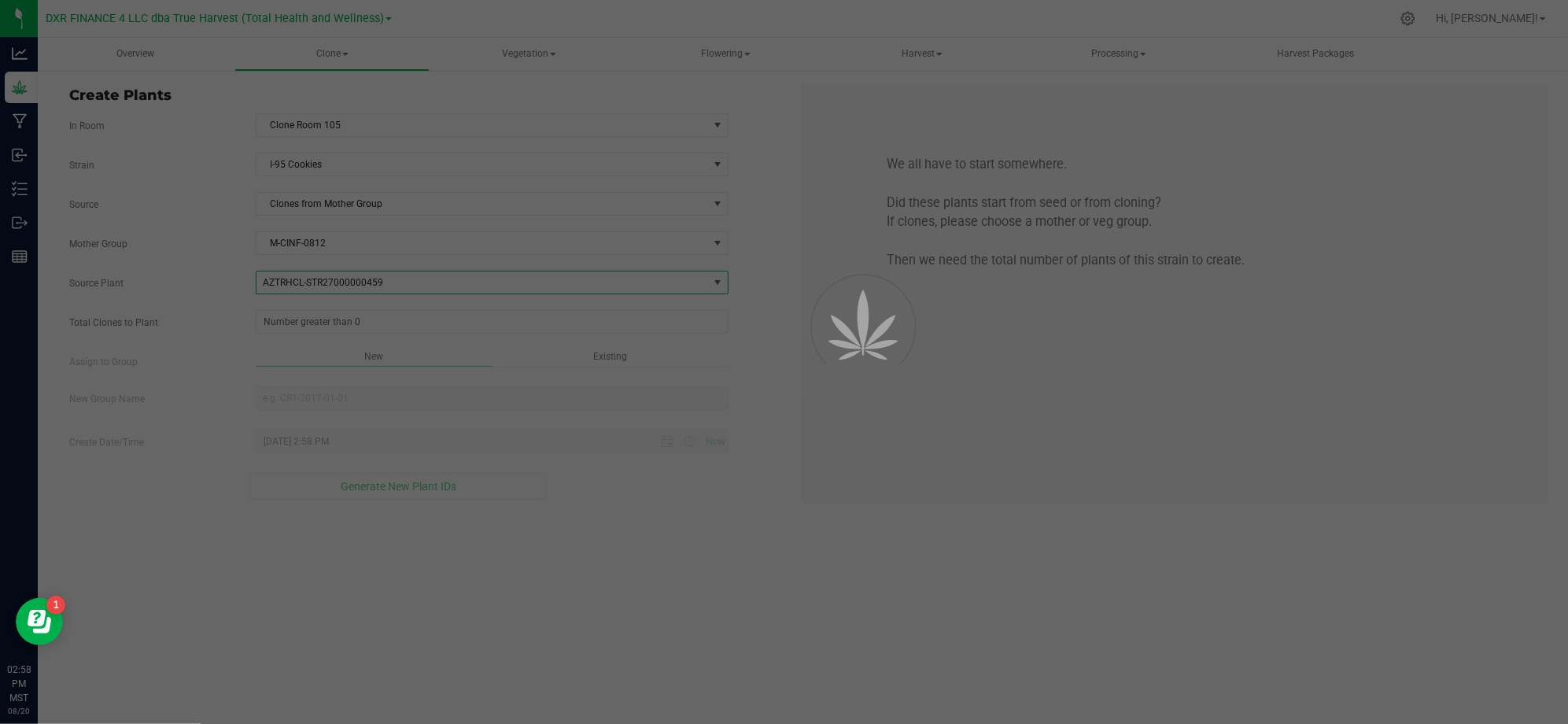
drag, startPoint x: 224, startPoint y: 344, endPoint x: 359, endPoint y: 354, distance: 135.4
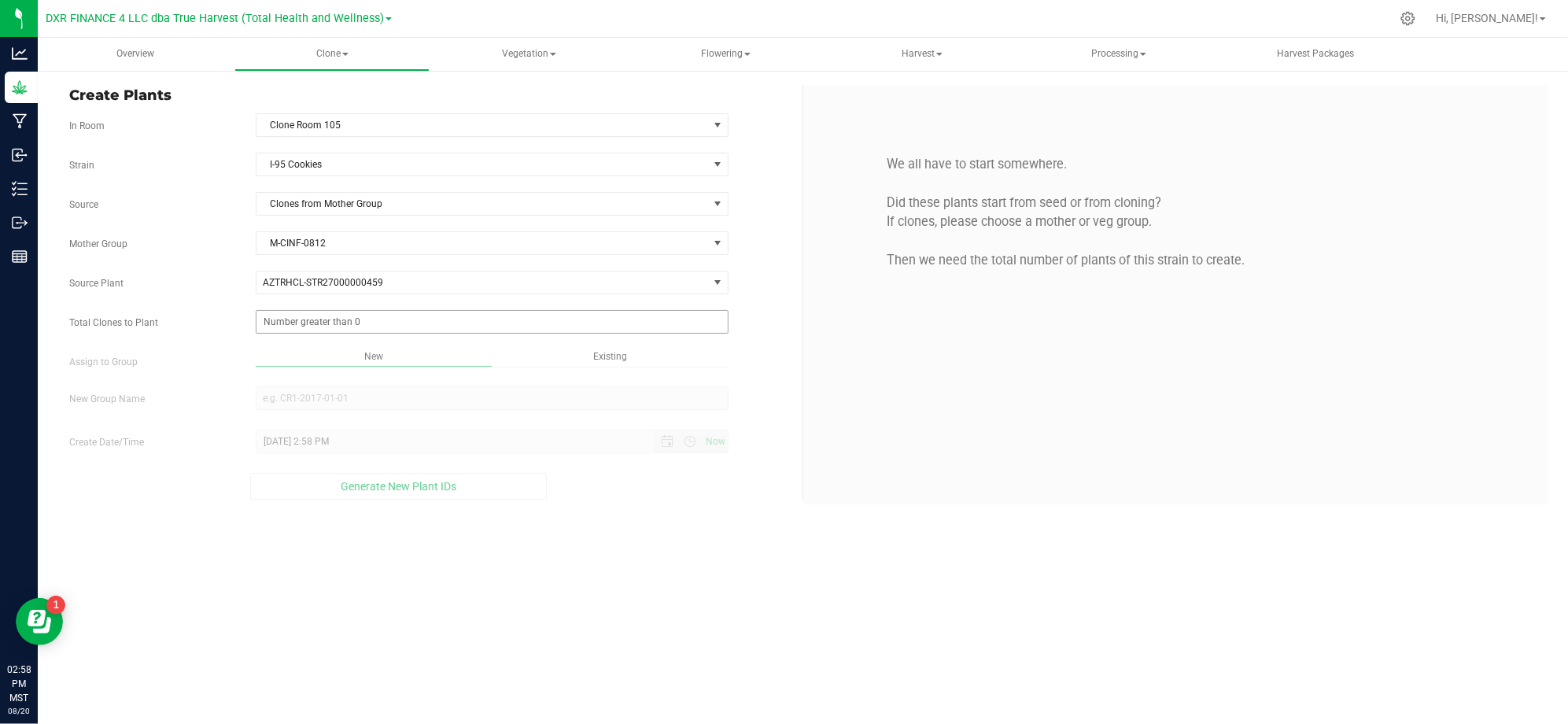
click at [363, 321] on span at bounding box center [492, 321] width 473 height 24
type input "50"
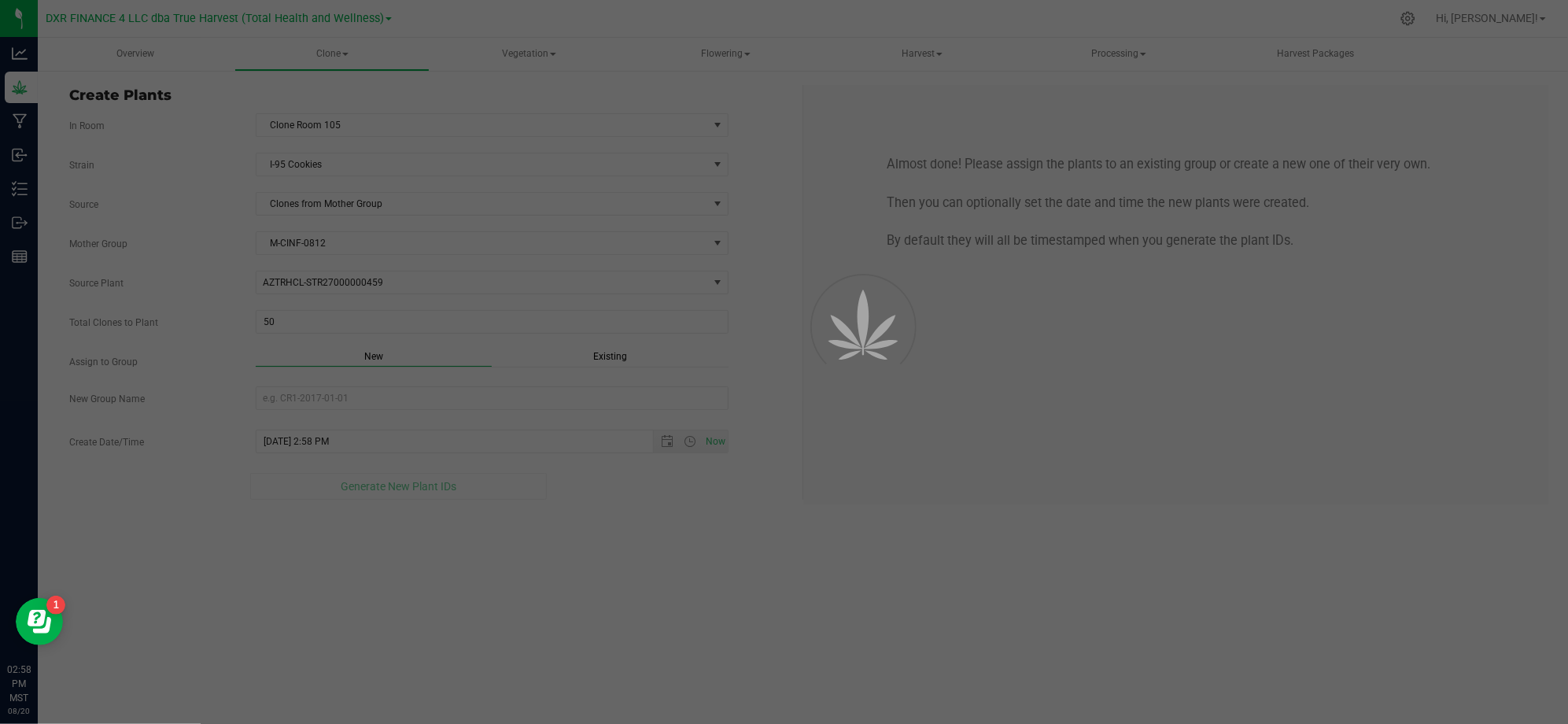
click at [615, 508] on div "Create Plants In Room Clone Room 105 Select room Clone Room 104 Clone Room 105 …" at bounding box center [803, 294] width 1530 height 451
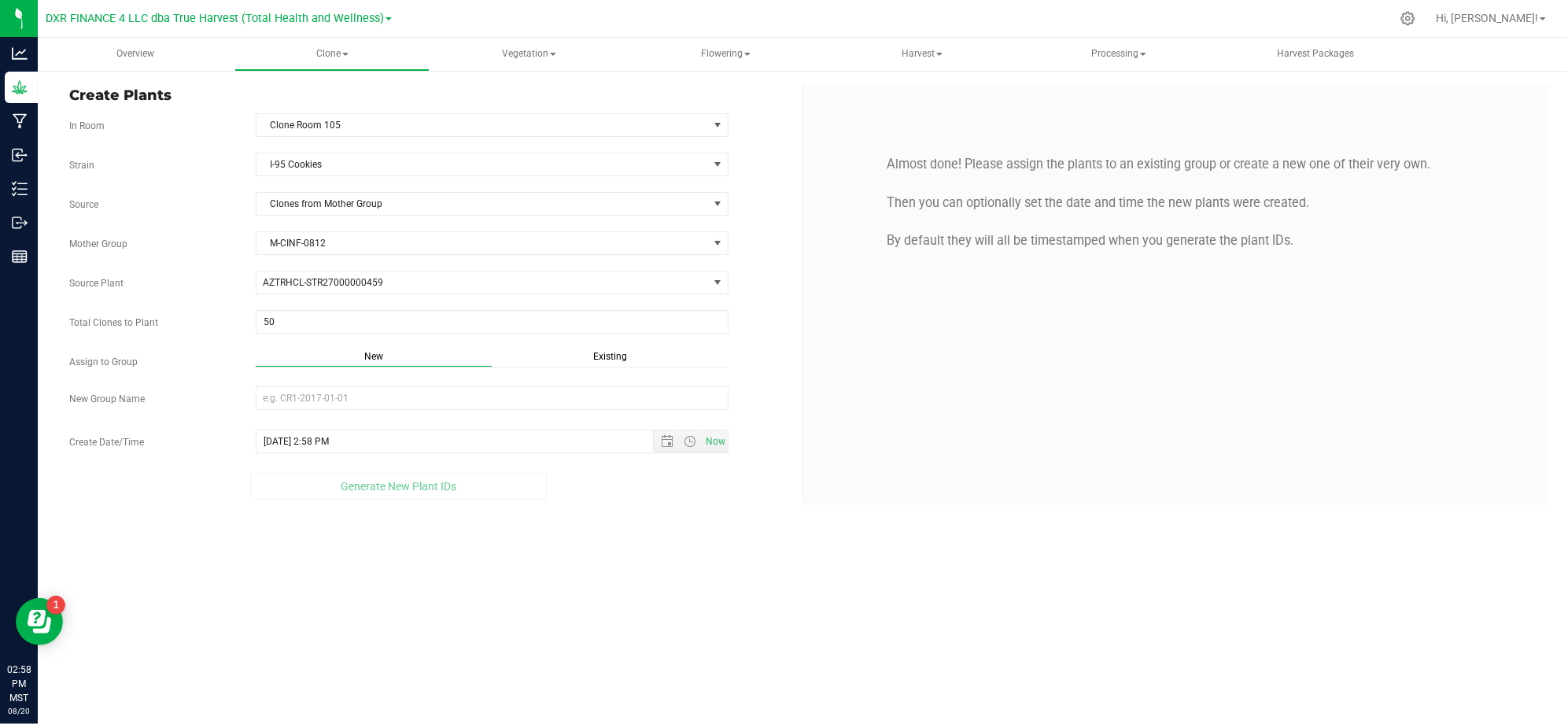
click at [618, 359] on span "Existing" at bounding box center [609, 356] width 34 height 11
click at [534, 409] on span "Select Plant Group" at bounding box center [482, 398] width 451 height 22
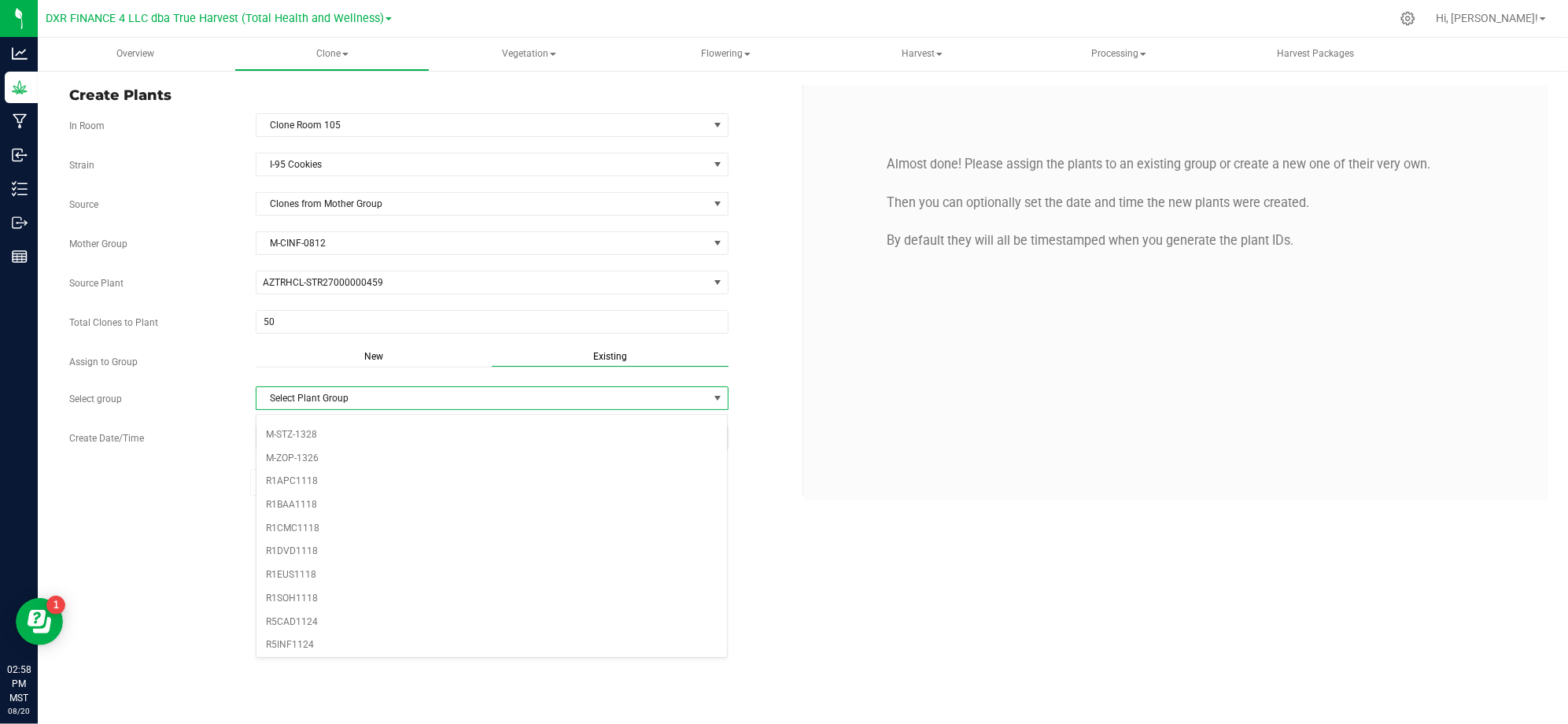
scroll to position [419, 0]
click at [327, 558] on li "R5INF1124" at bounding box center [492, 547] width 471 height 24
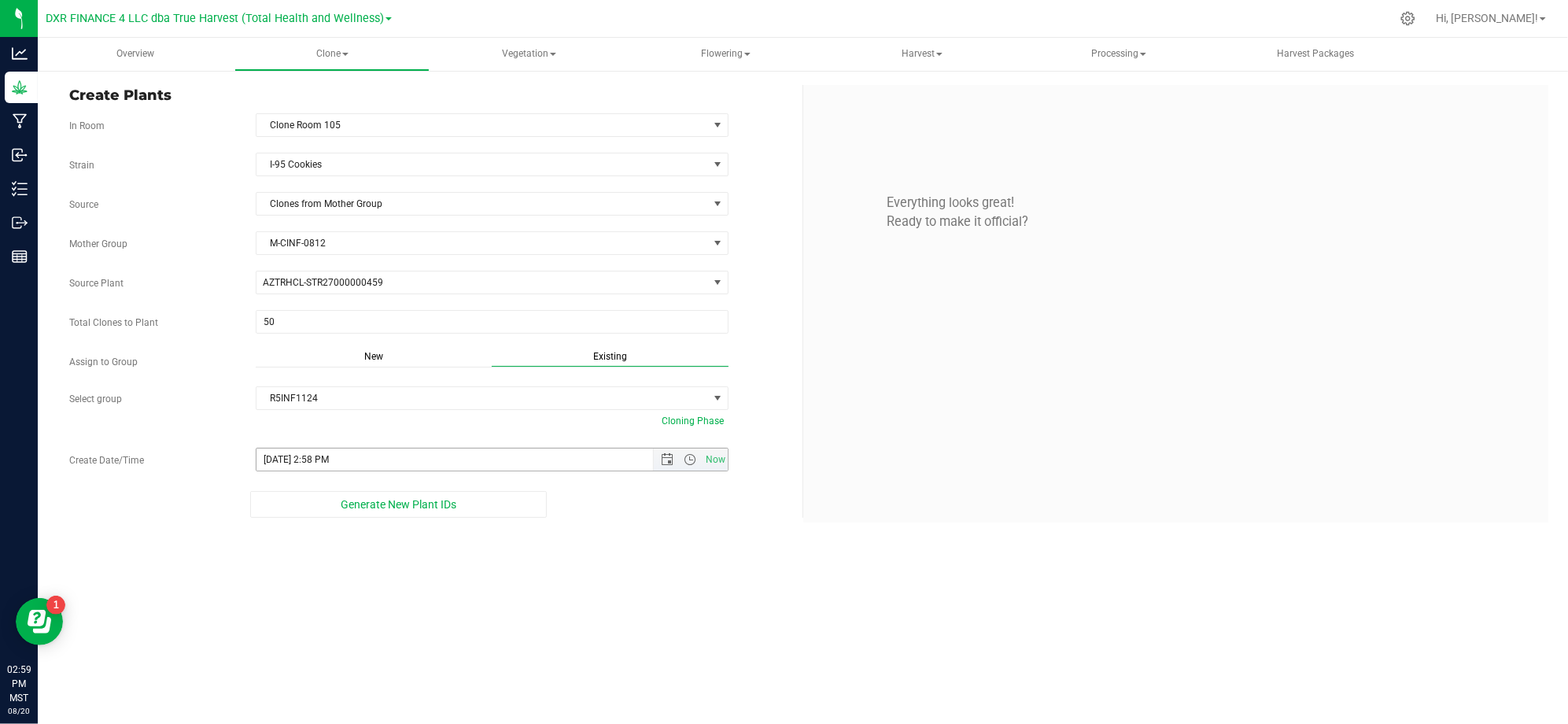
click at [669, 455] on span "Now" at bounding box center [690, 459] width 75 height 22
click at [670, 465] on span "Open the date view" at bounding box center [666, 459] width 12 height 12
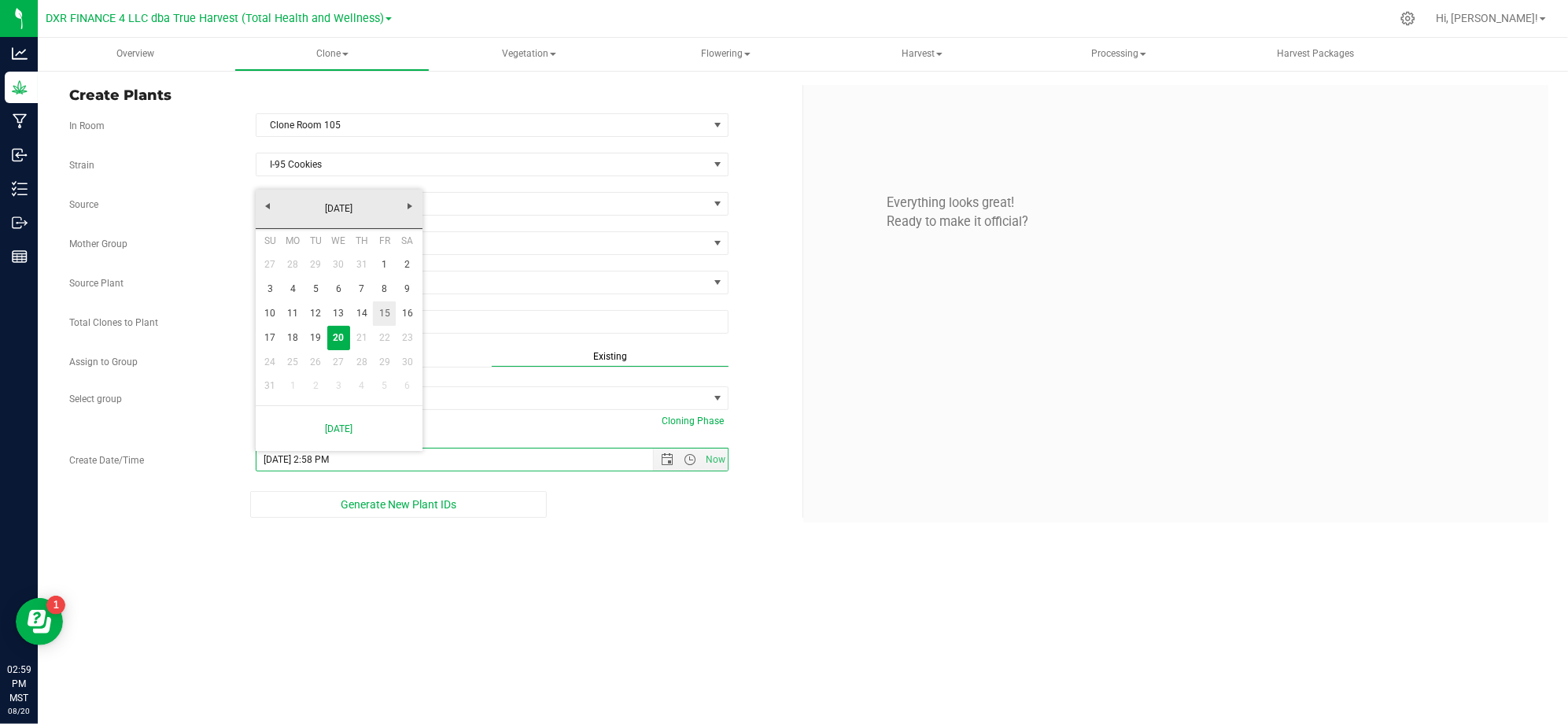
click at [381, 306] on link "15" at bounding box center [385, 314] width 23 height 25
type input "8/15/2025 2:58 PM"
click at [630, 603] on div "Overview Clone Create plants Cloning groups Cloning plants Apply to plants Vege…" at bounding box center [803, 381] width 1530 height 686
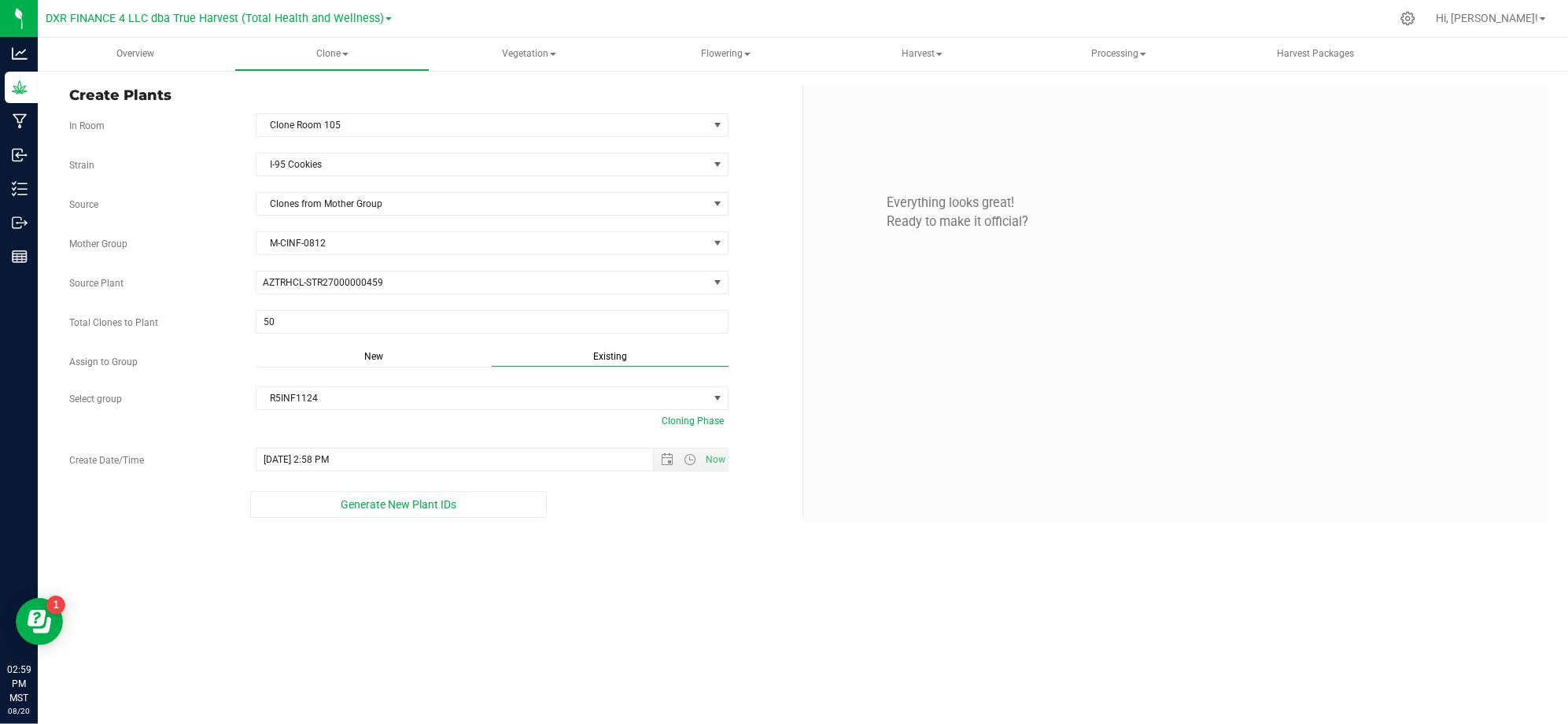
click at [642, 571] on div "Overview Clone Create plants Cloning groups Cloning plants Apply to plants Vege…" at bounding box center [803, 381] width 1530 height 686
click at [371, 502] on span "Generate New Plant IDs" at bounding box center [399, 504] width 115 height 12
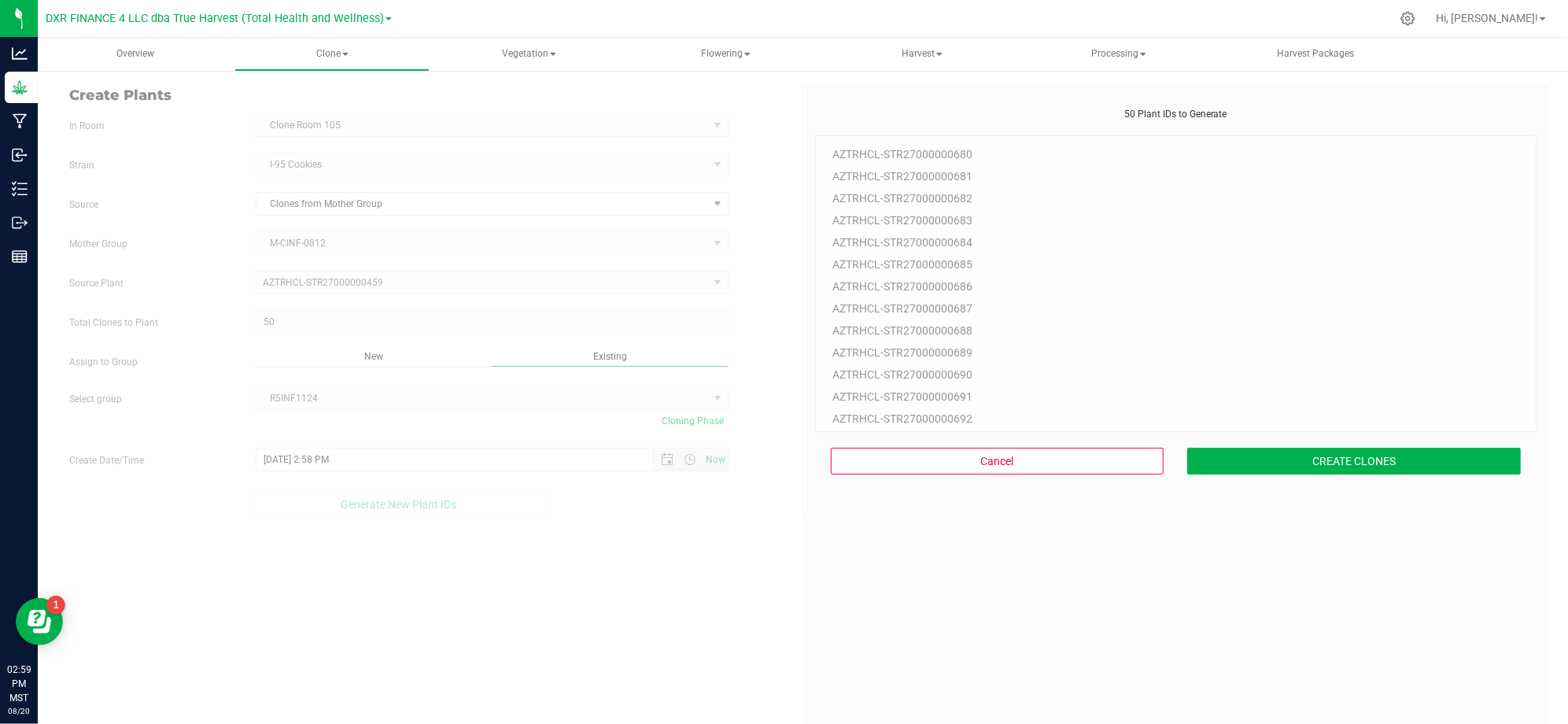
scroll to position [47, 0]
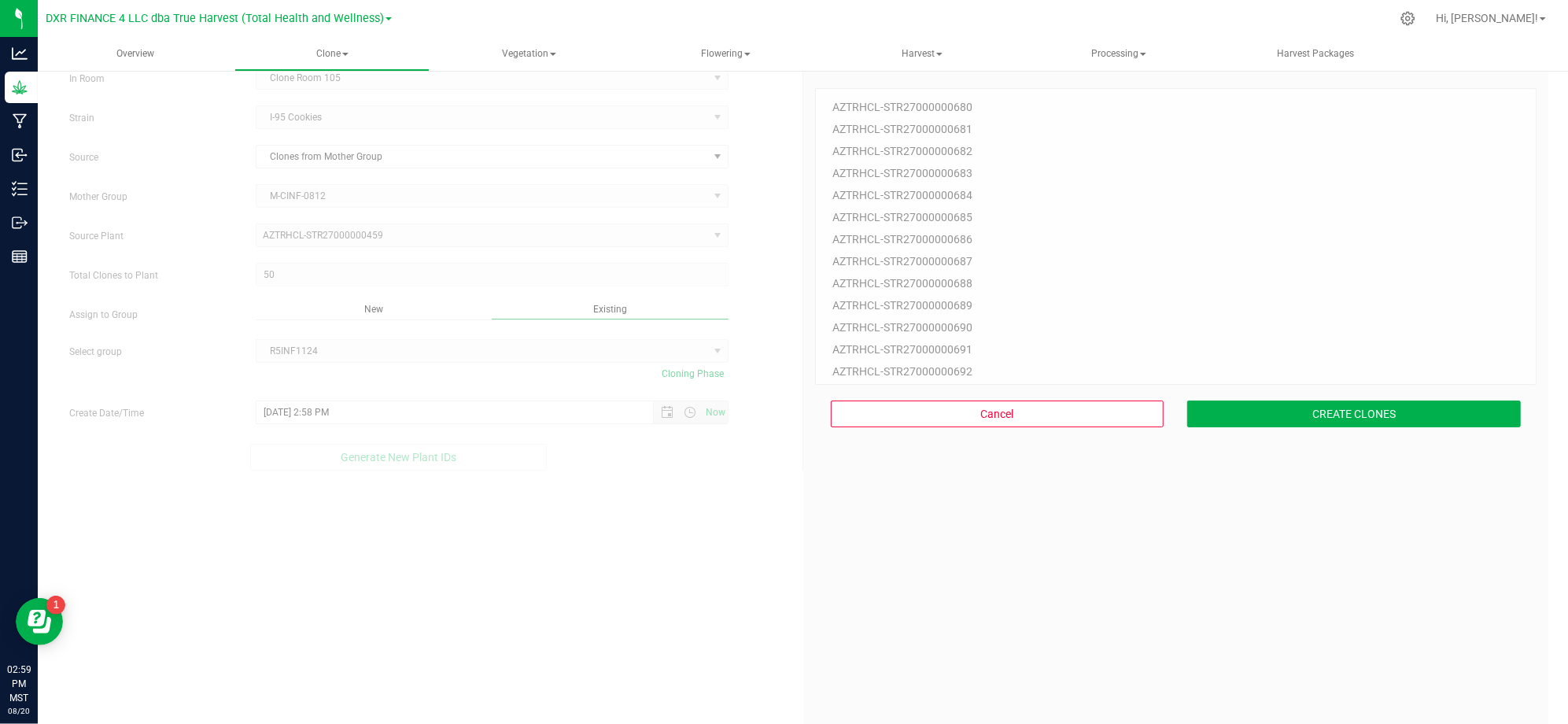
drag, startPoint x: 1281, startPoint y: 574, endPoint x: 1294, endPoint y: 558, distance: 20.6
click at [1286, 568] on div "50 Plant IDs to Generate AZTRHCL-STR27000000680 AZTRHCL-STR27000000681 AZTRHCL-…" at bounding box center [1175, 422] width 722 height 724
click at [1334, 404] on button "CREATE CLONES" at bounding box center [1353, 413] width 334 height 26
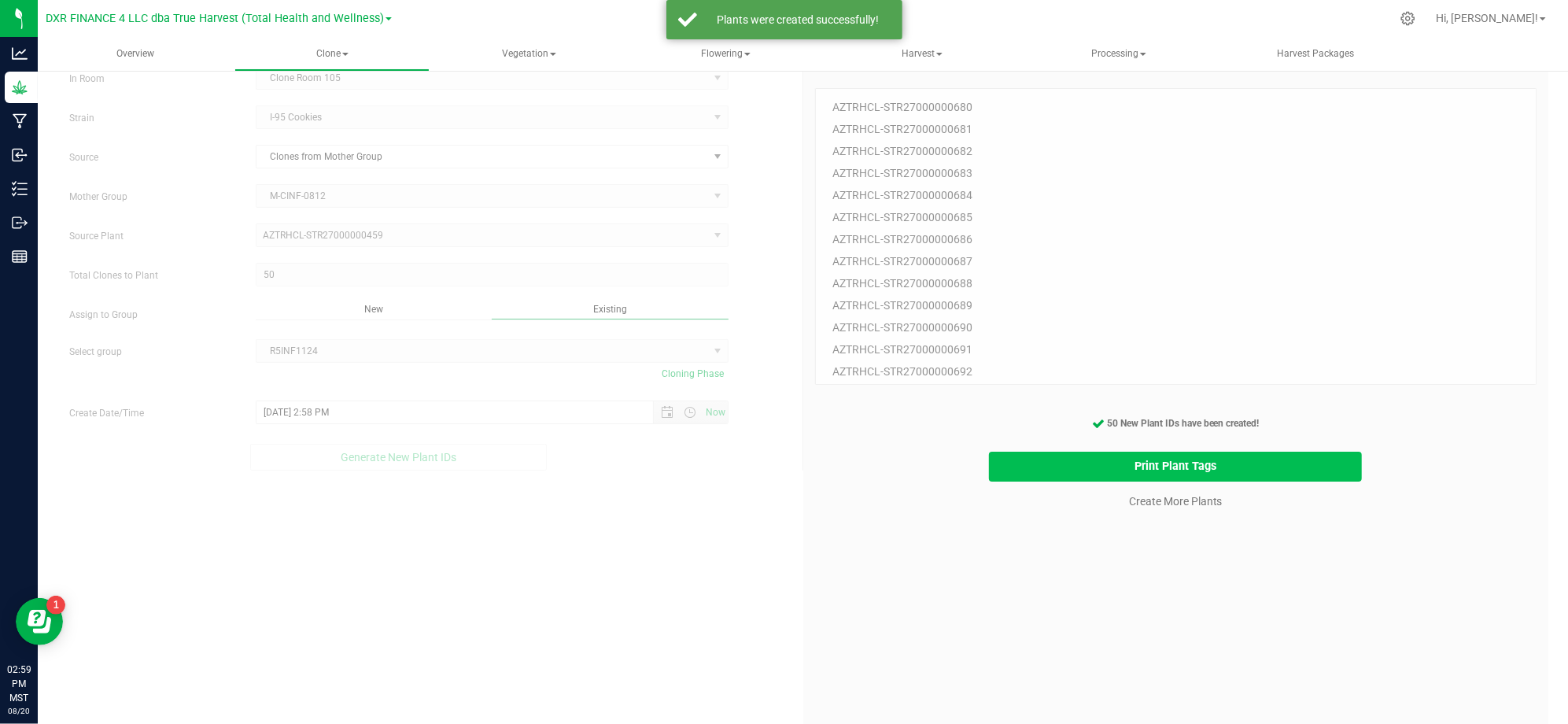
click at [1052, 460] on button "Print Plant Tags" at bounding box center [1175, 466] width 373 height 30
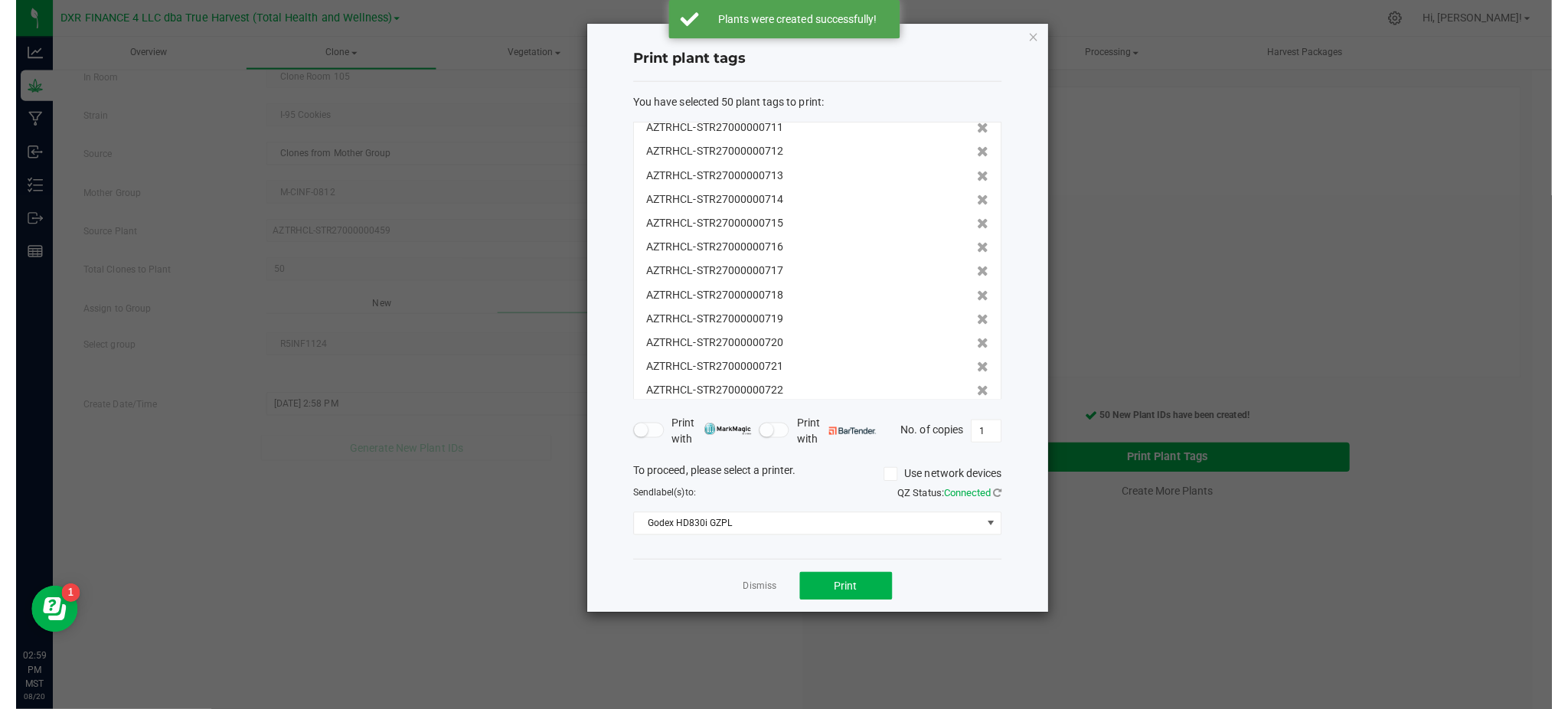
scroll to position [926, 0]
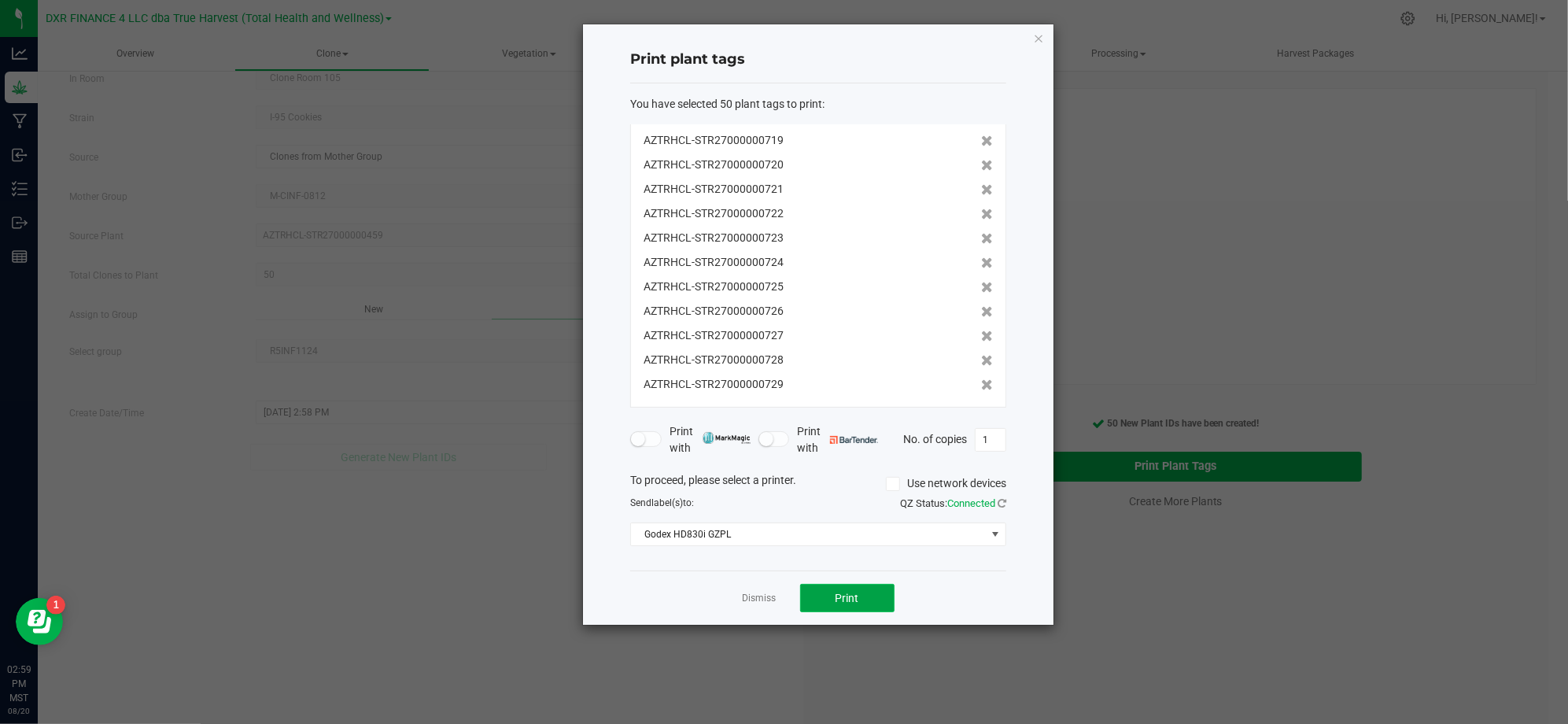
click at [837, 610] on button "Print" at bounding box center [847, 598] width 95 height 28
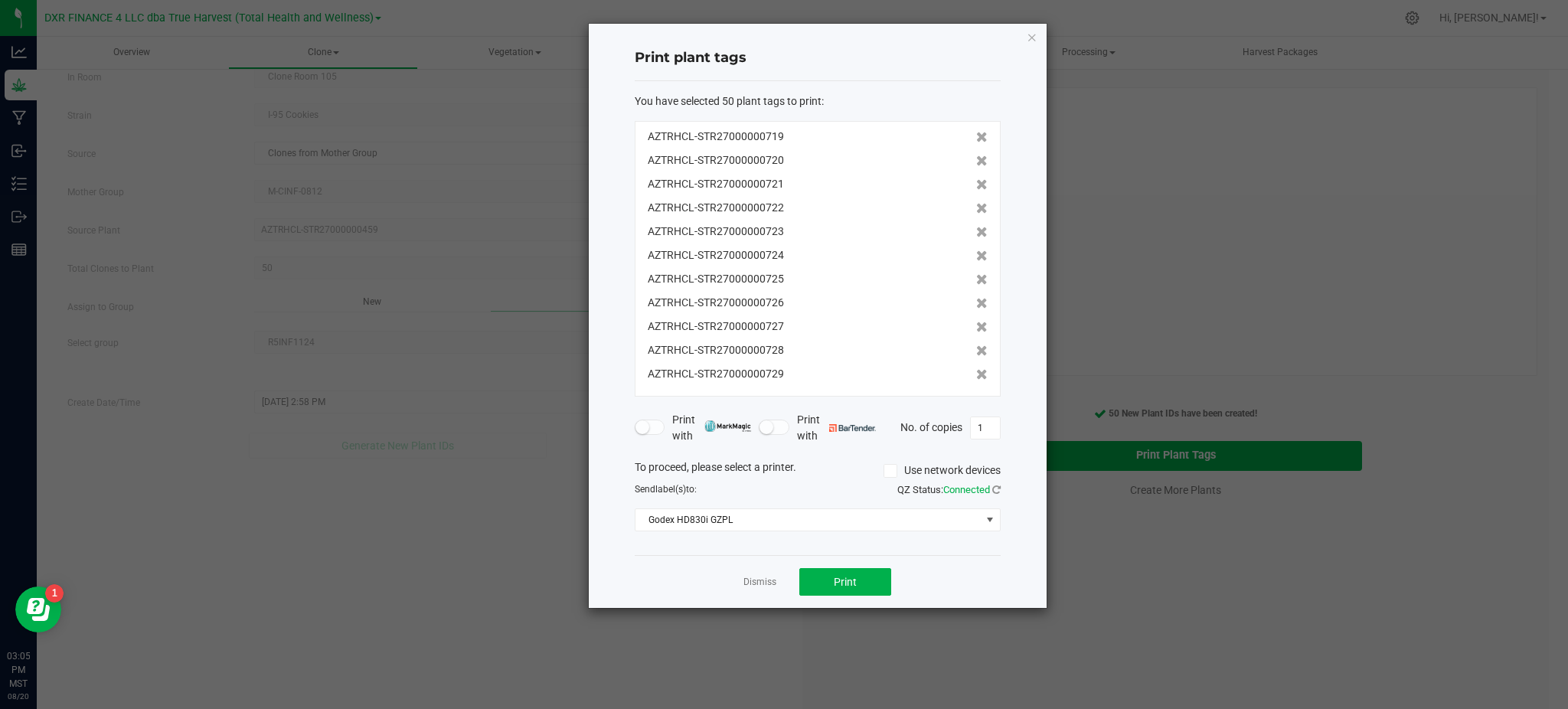
scroll to position [925, 0]
click at [708, 567] on div "Dismiss Print" at bounding box center [818, 581] width 366 height 53
drag, startPoint x: 699, startPoint y: 570, endPoint x: 717, endPoint y: 570, distance: 18.0
click at [699, 570] on div "Dismiss Print" at bounding box center [818, 581] width 366 height 53
click at [760, 583] on link "Dismiss" at bounding box center [759, 582] width 33 height 13
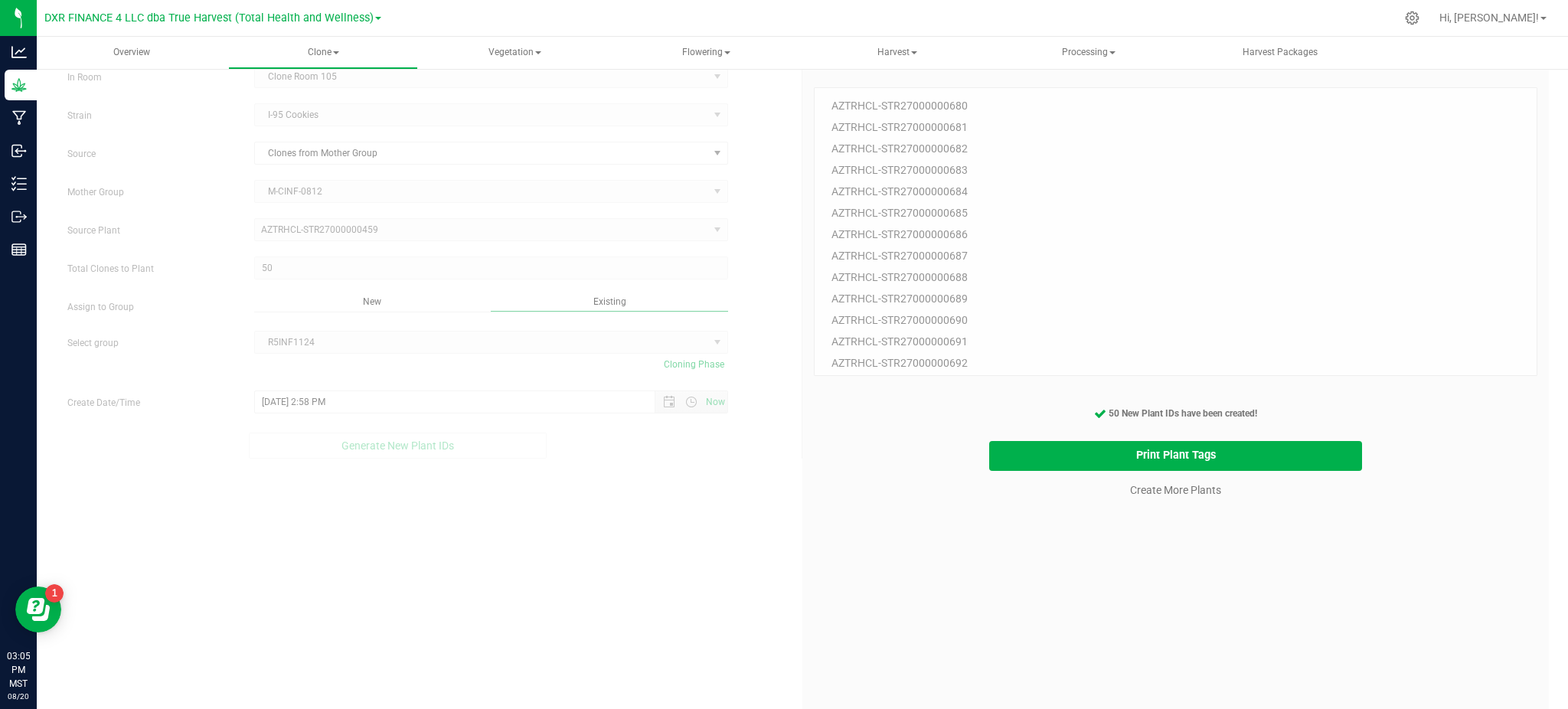
click at [792, 588] on div "Create Plants In Room Clone Room 105 Select room Clone Room 104 Clone Room 105 …" at bounding box center [802, 403] width 1493 height 731
drag, startPoint x: 973, startPoint y: 551, endPoint x: 988, endPoint y: 542, distance: 17.5
click at [976, 551] on div "50 Plant IDs to Generate AZTRHCL-STR27000000680 AZTRHCL-STR27000000681 AZTRHCL-…" at bounding box center [1175, 414] width 724 height 709
click at [1107, 519] on div "50 Plant IDs to Generate AZTRHCL-STR27000000680 AZTRHCL-STR27000000681 AZTRHCL-…" at bounding box center [1175, 414] width 724 height 709
click at [1166, 488] on link "Create More Plants" at bounding box center [1176, 490] width 91 height 15
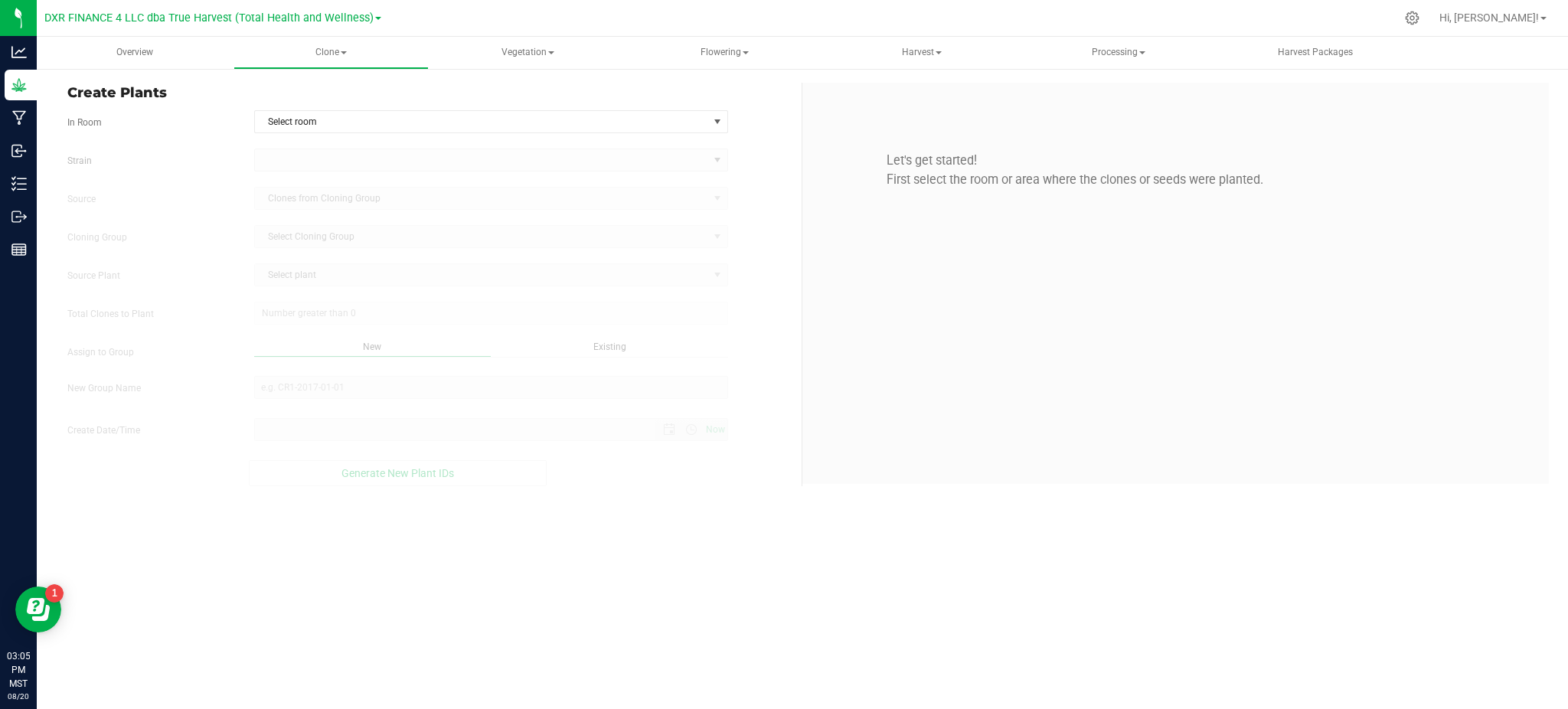
type input "8/20/2025 3:05 PM"
click at [576, 135] on form "In Room Select room Select room Clone Room 104 Clone Room 105 Clone Tent 101 Cl…" at bounding box center [429, 298] width 723 height 376
click at [576, 122] on span "Select room" at bounding box center [481, 121] width 453 height 22
drag, startPoint x: 564, startPoint y: 180, endPoint x: 309, endPoint y: 194, distance: 255.4
click at [561, 180] on li "Clone Room 105" at bounding box center [490, 171] width 472 height 23
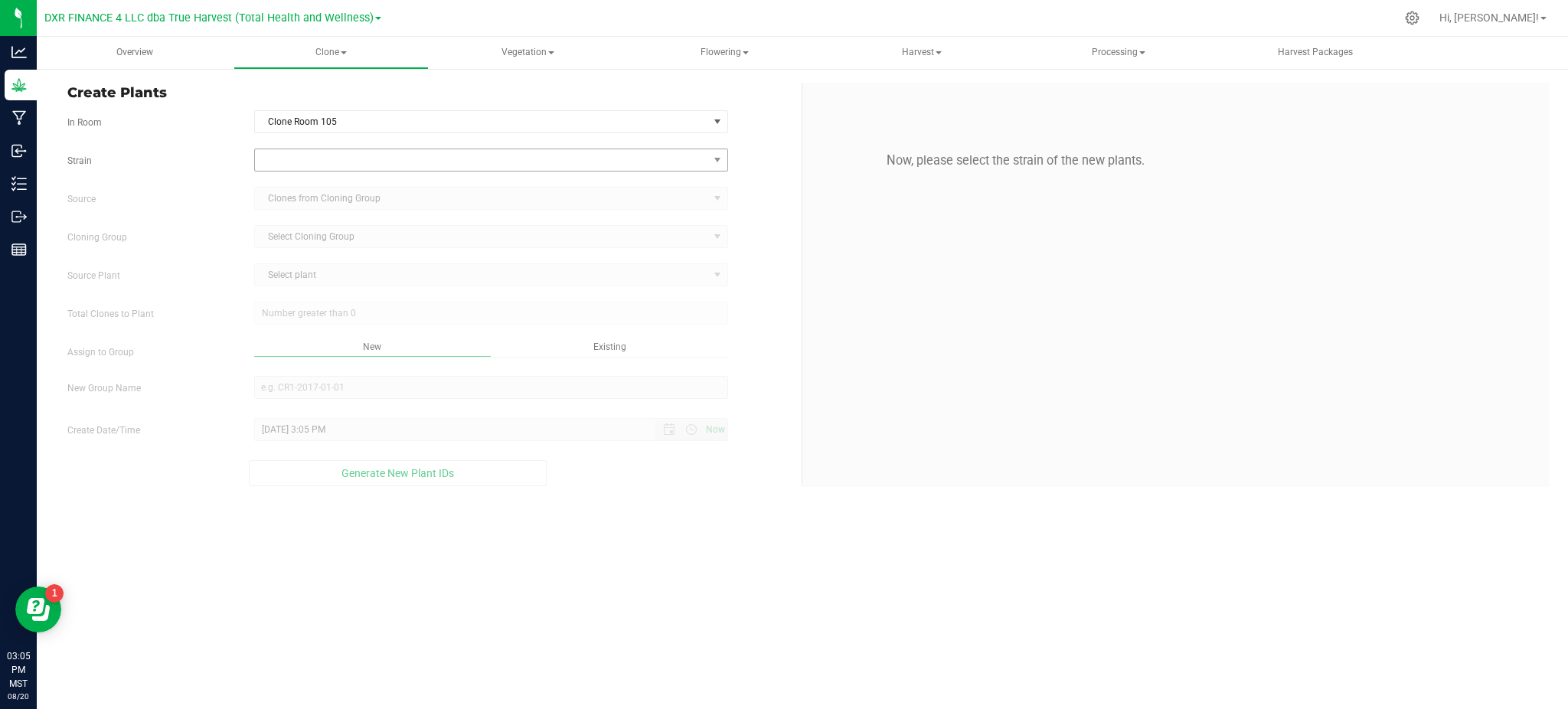
drag, startPoint x: 212, startPoint y: 188, endPoint x: 339, endPoint y: 159, distance: 130.3
click at [213, 184] on div "Strain Source Clones from Cloning Group Cloning Group Select Cloning Group Sele…" at bounding box center [429, 317] width 723 height 338
click at [393, 165] on span at bounding box center [481, 160] width 453 height 22
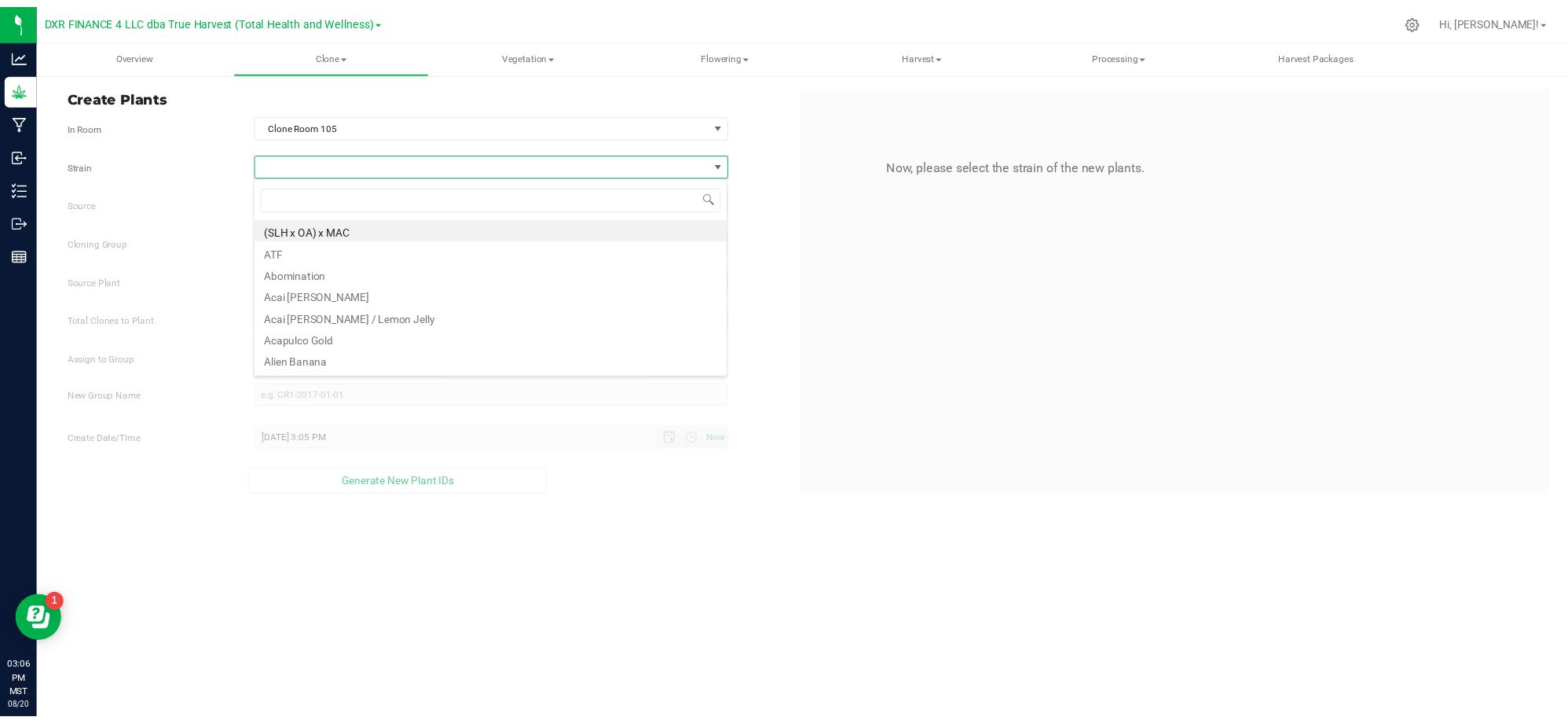
scroll to position [24, 485]
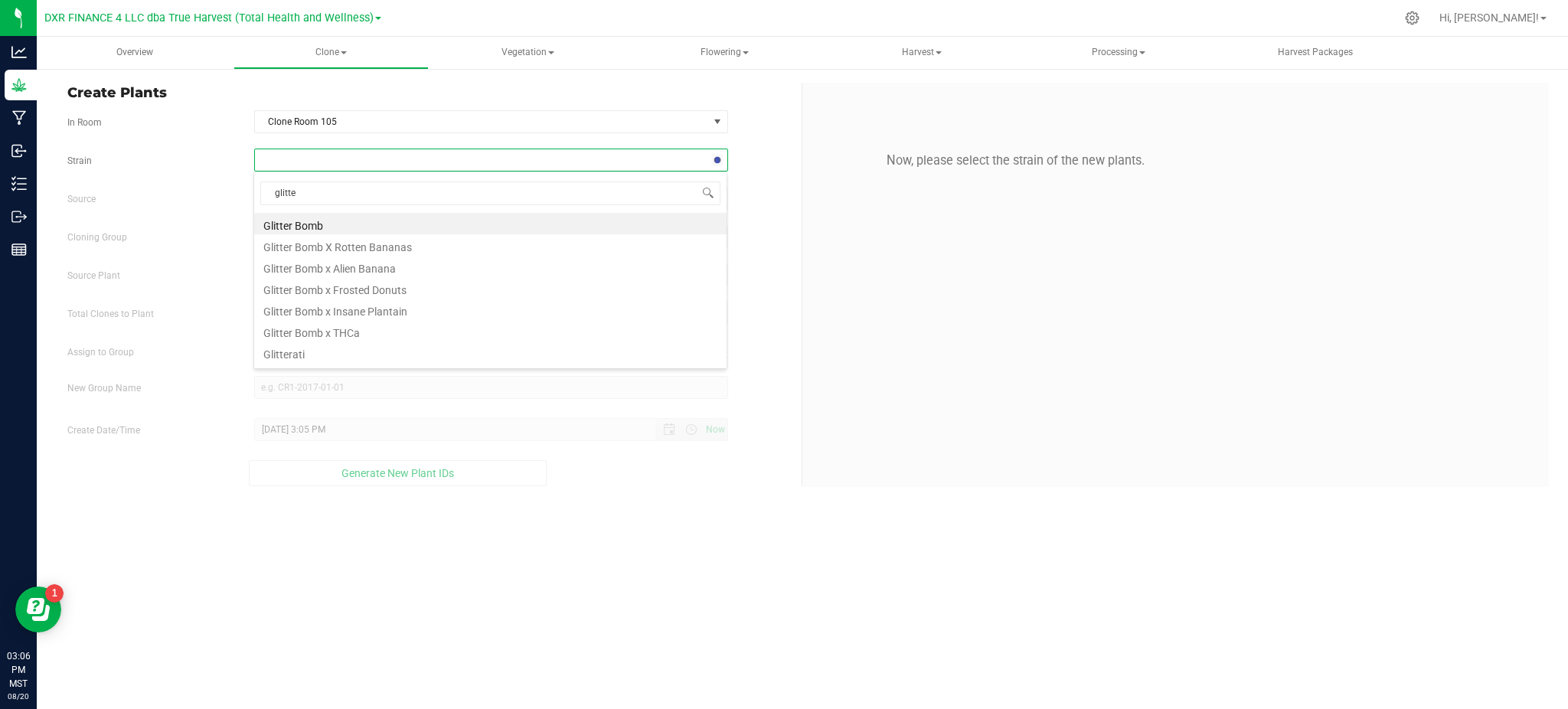
type input "glitter"
click at [307, 221] on li "Glitter Bomb" at bounding box center [490, 224] width 472 height 22
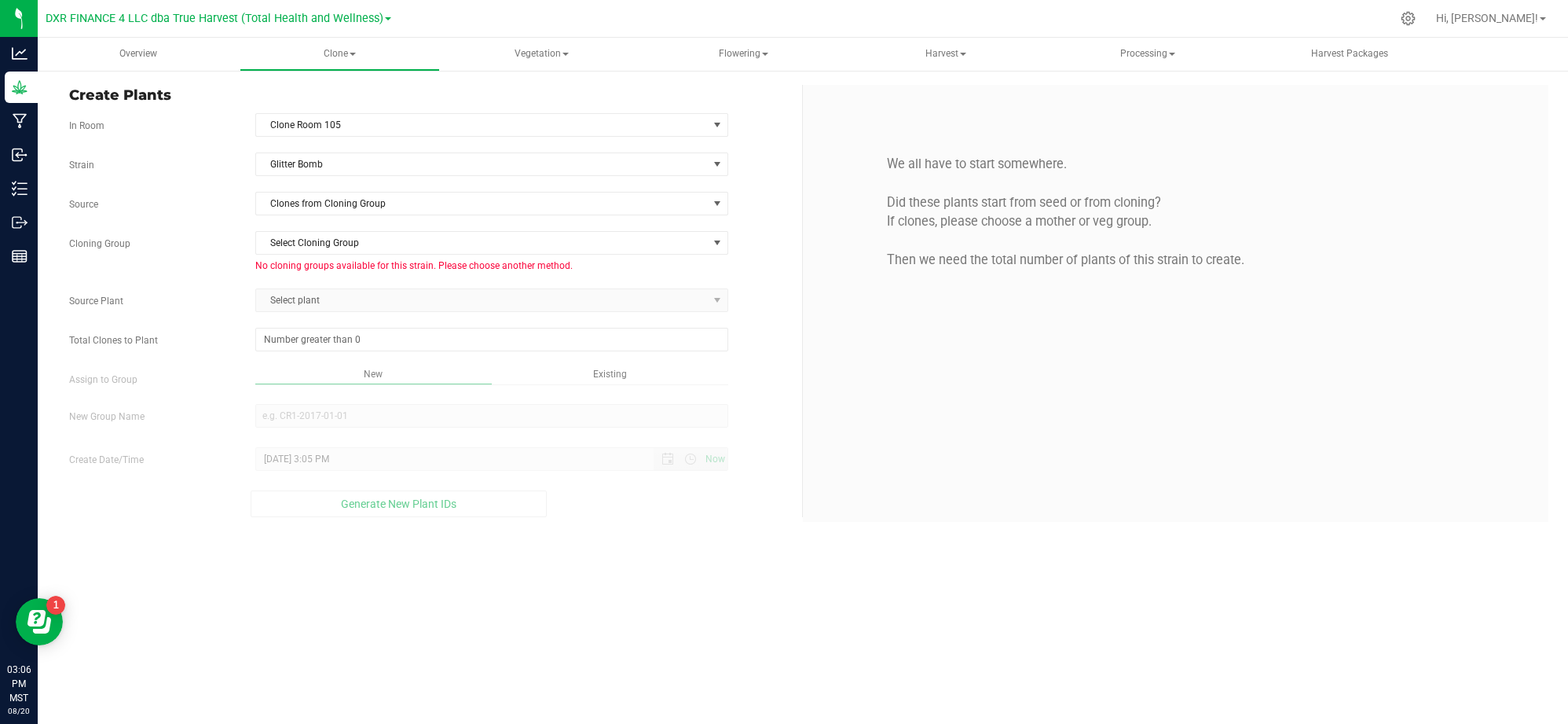
click at [792, 230] on div "Create Plants In Room Clone Room 105 Select room Clone Room 104 Clone Room 105 …" at bounding box center [430, 300] width 745 height 432
click at [660, 211] on span "Clones from Cloning Group" at bounding box center [481, 203] width 452 height 22
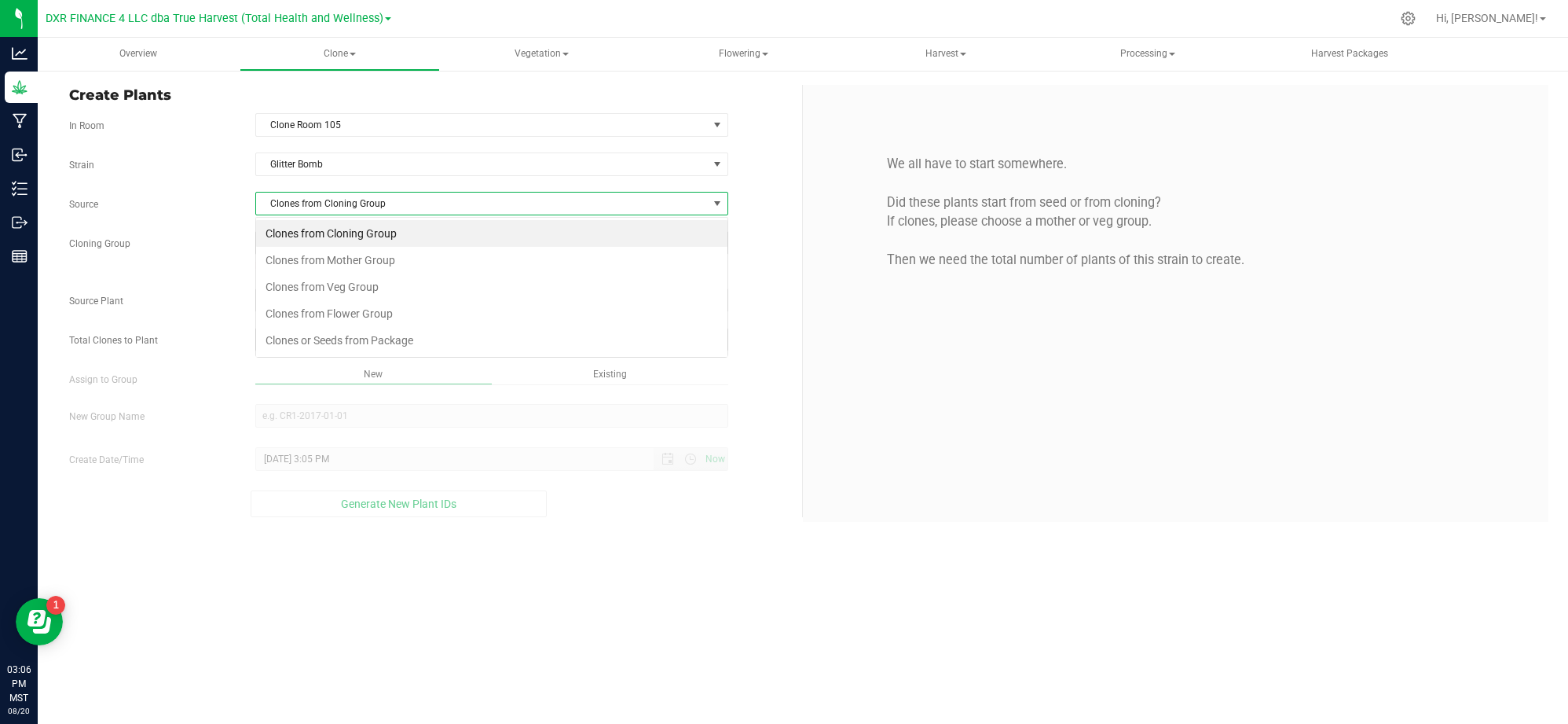
scroll to position [24, 473]
click at [513, 262] on li "Clones from Mother Group" at bounding box center [491, 260] width 471 height 26
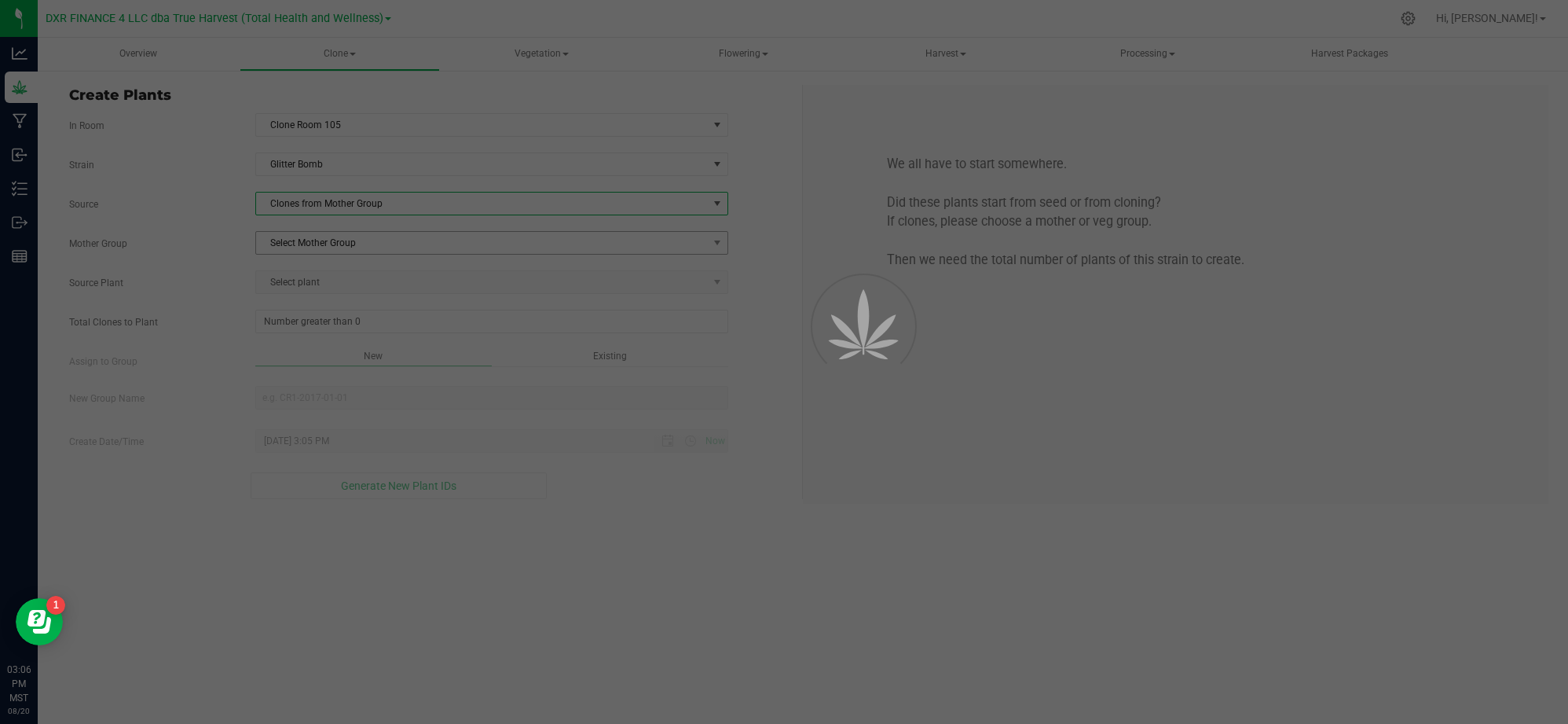
drag, startPoint x: 208, startPoint y: 245, endPoint x: 273, endPoint y: 240, distance: 65.2
click at [218, 243] on label "Mother Group" at bounding box center [151, 243] width 186 height 14
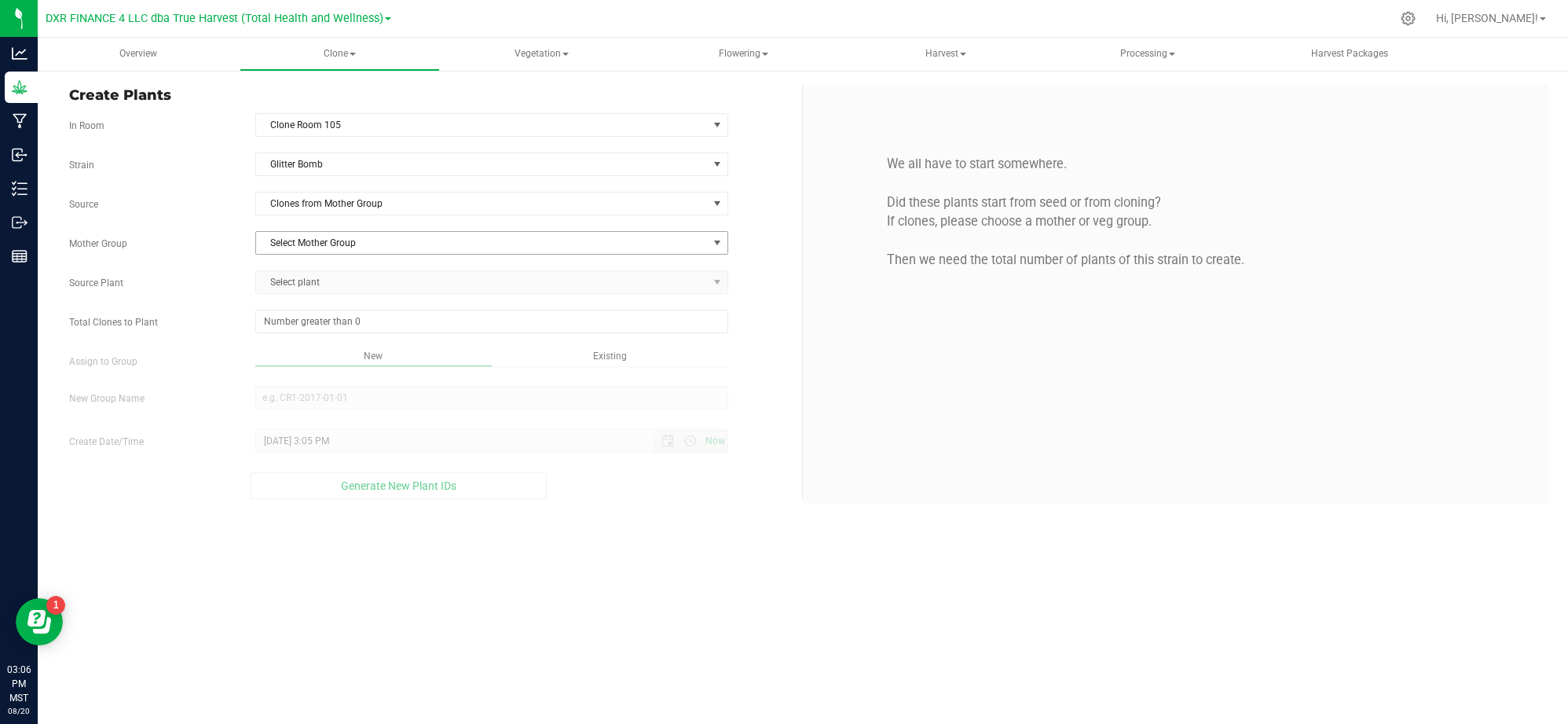
click at [342, 243] on span "Select Mother Group" at bounding box center [481, 243] width 452 height 22
click at [313, 277] on li "M-GLB-0925" at bounding box center [491, 272] width 471 height 24
drag, startPoint x: 715, startPoint y: 629, endPoint x: 686, endPoint y: 559, distance: 75.8
click at [715, 627] on div "Overview Clone Create plants Cloning groups Cloning plants Apply to plants Vege…" at bounding box center [803, 381] width 1531 height 686
drag, startPoint x: 499, startPoint y: 281, endPoint x: 536, endPoint y: 273, distance: 37.9
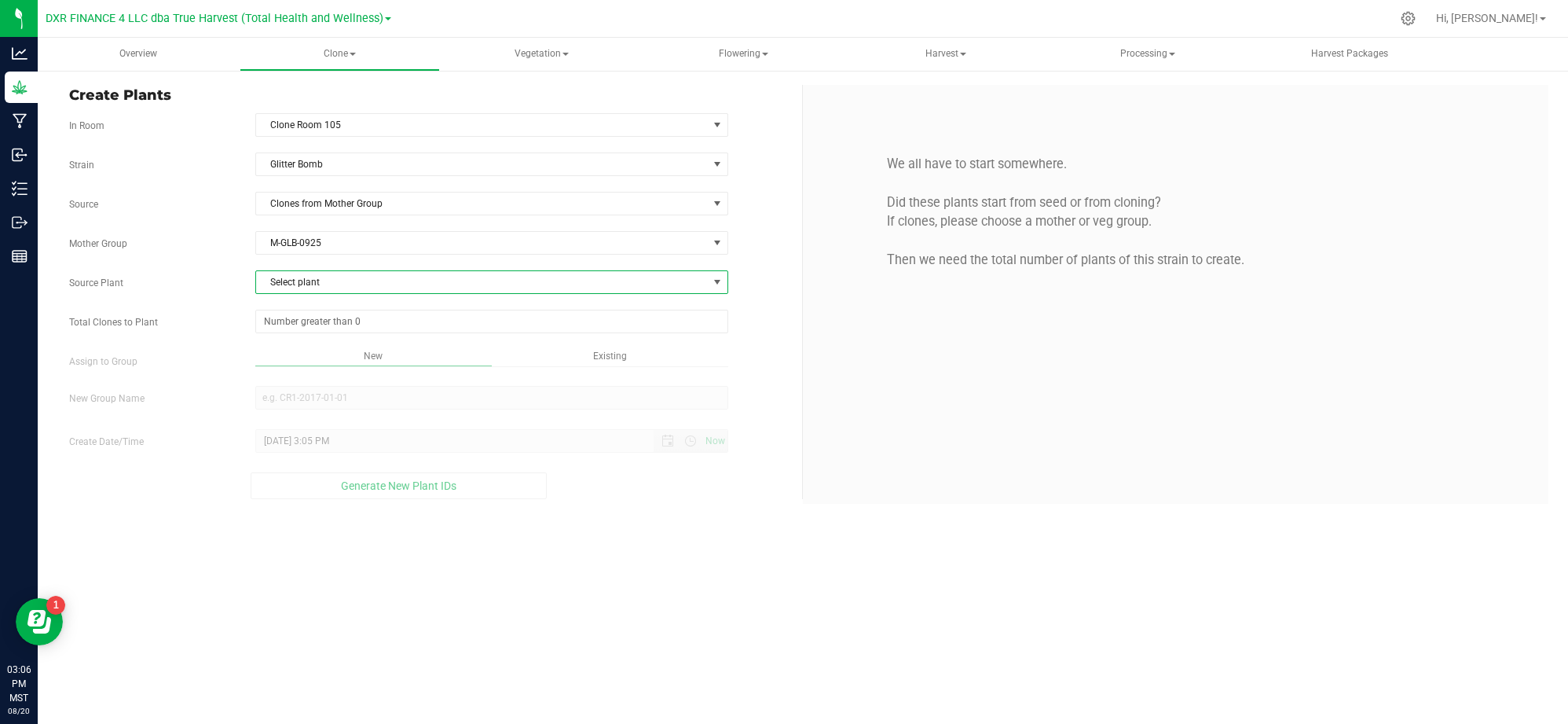
click at [503, 281] on span "Select plant" at bounding box center [481, 282] width 452 height 22
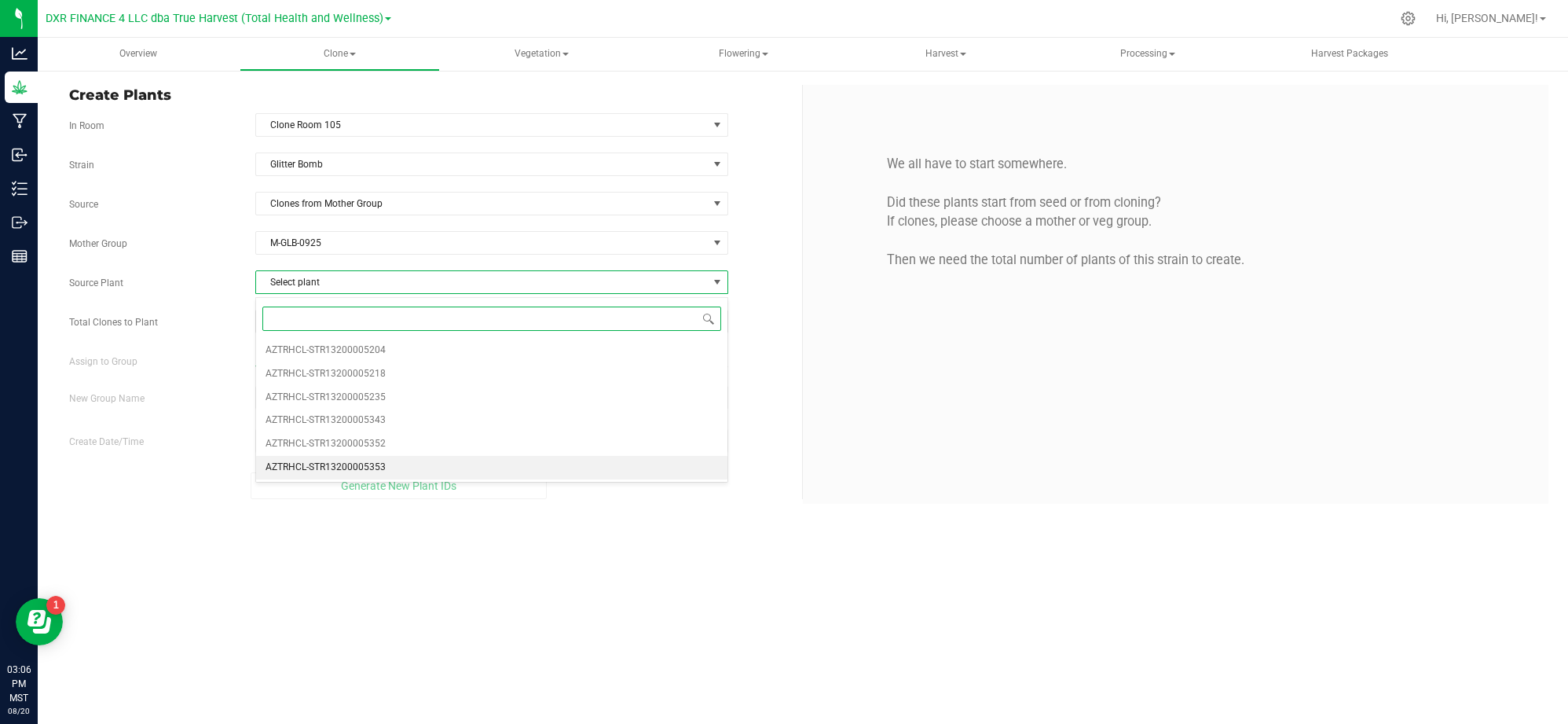
click at [434, 472] on li "AZTRHCL-STR13200005353" at bounding box center [491, 467] width 471 height 24
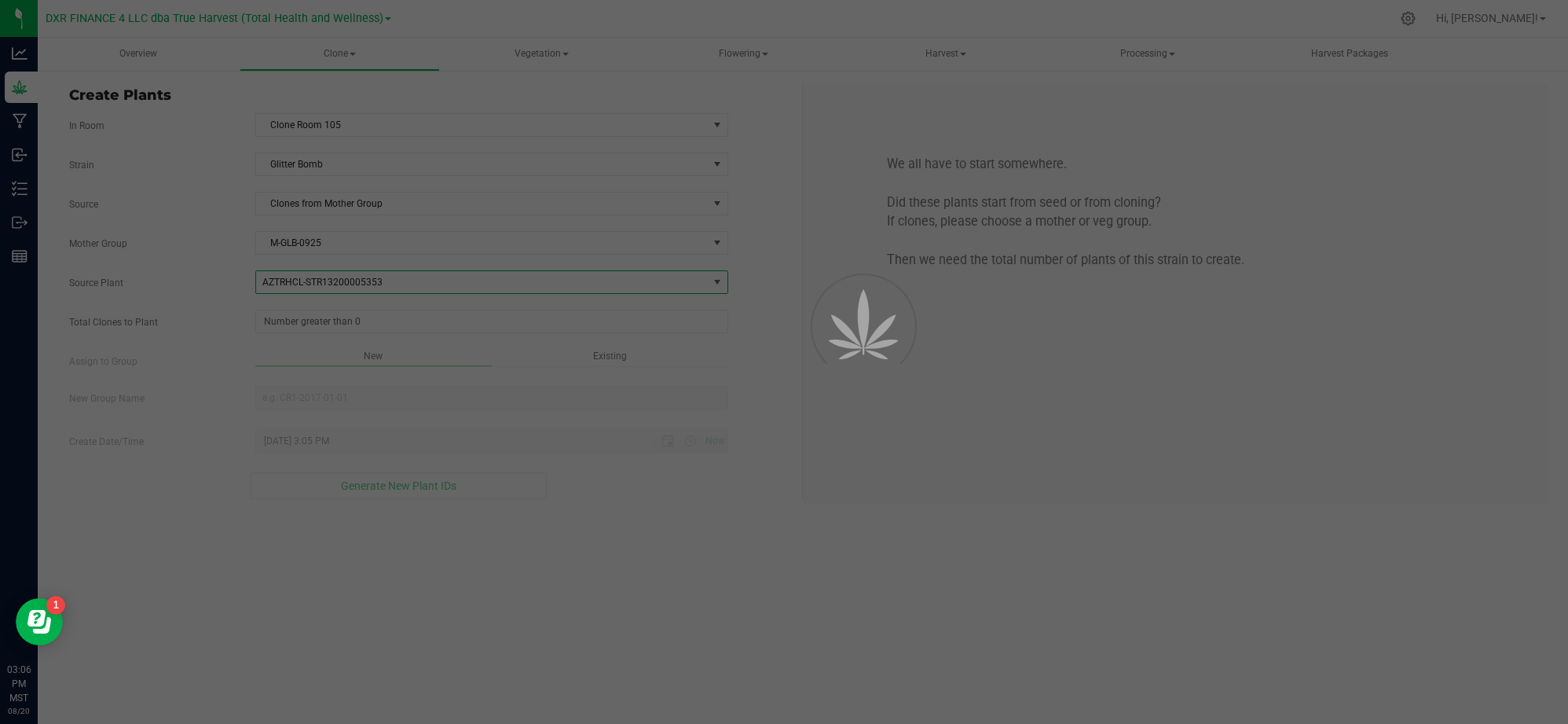
click at [569, 558] on div at bounding box center [784, 362] width 1568 height 724
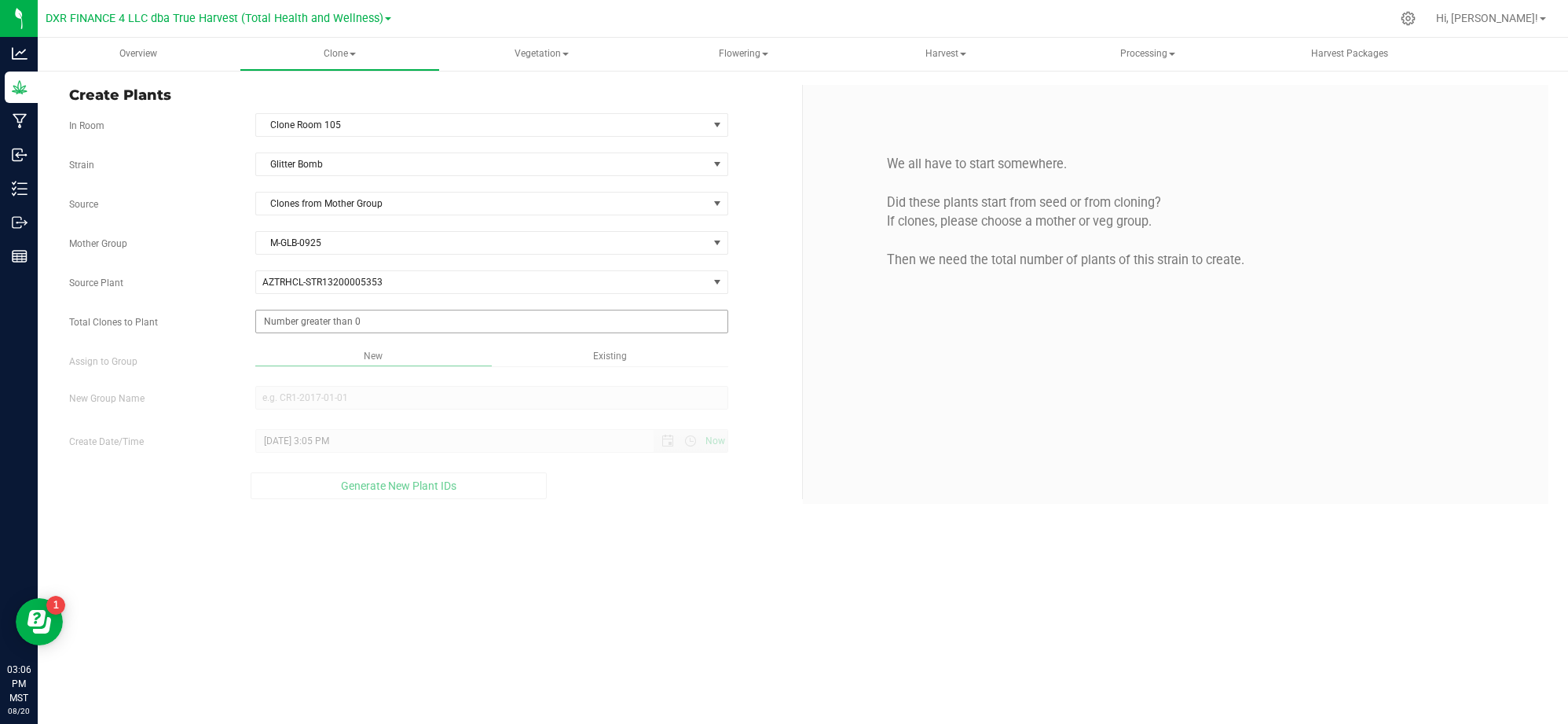
click at [460, 324] on span at bounding box center [491, 321] width 473 height 24
type input "25"
click at [623, 525] on div "Overview Clone Create plants Cloning groups Cloning plants Apply to plants Vege…" at bounding box center [803, 381] width 1531 height 686
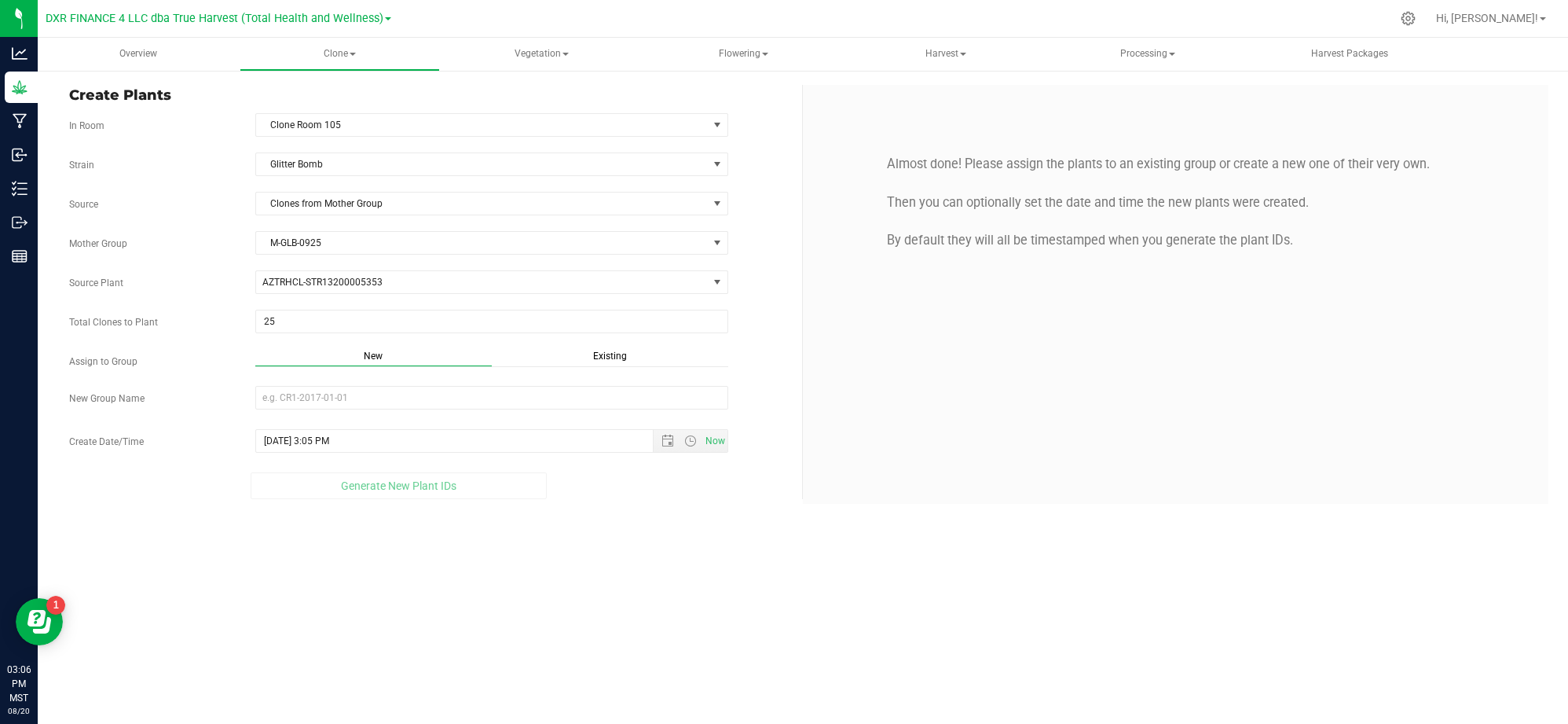
click at [601, 361] on span "Existing" at bounding box center [610, 355] width 34 height 11
click at [460, 404] on span "Select Plant Group" at bounding box center [481, 397] width 452 height 22
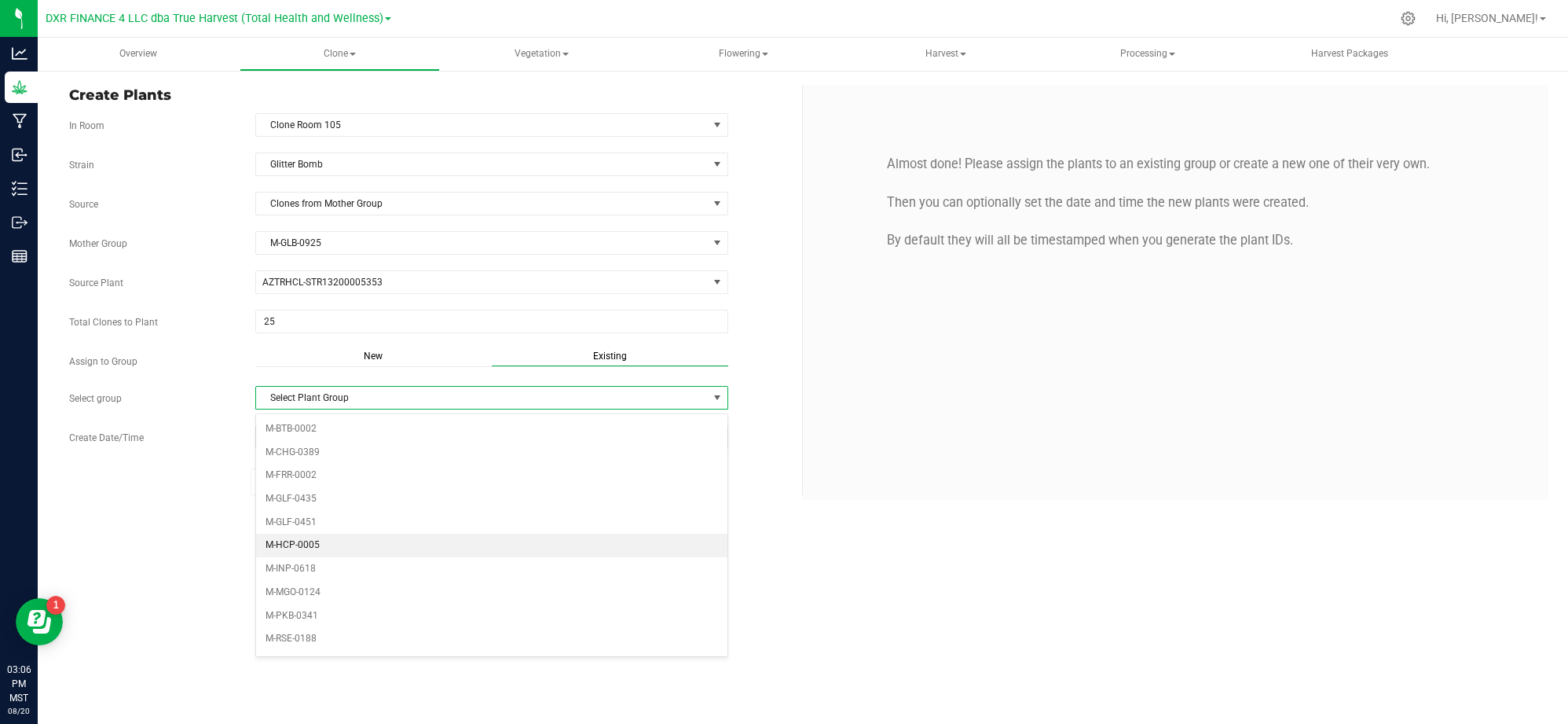
scroll to position [104, 0]
drag, startPoint x: 96, startPoint y: 498, endPoint x: 121, endPoint y: 499, distance: 25.0
click at [96, 495] on div "Generate New Plant IDs" at bounding box center [398, 481] width 659 height 26
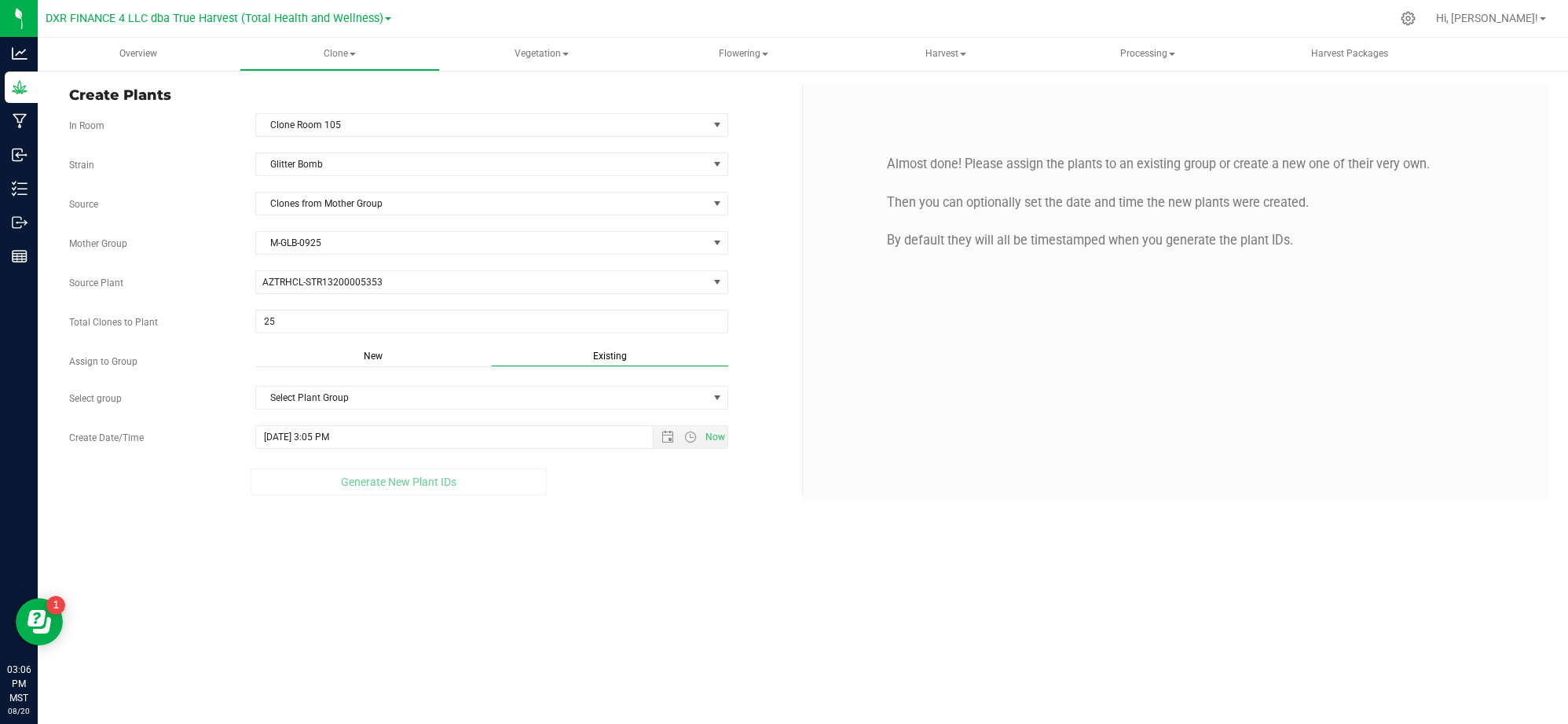
click at [380, 356] on span "New" at bounding box center [373, 355] width 19 height 11
click at [359, 406] on input "New Group Name" at bounding box center [491, 397] width 473 height 24
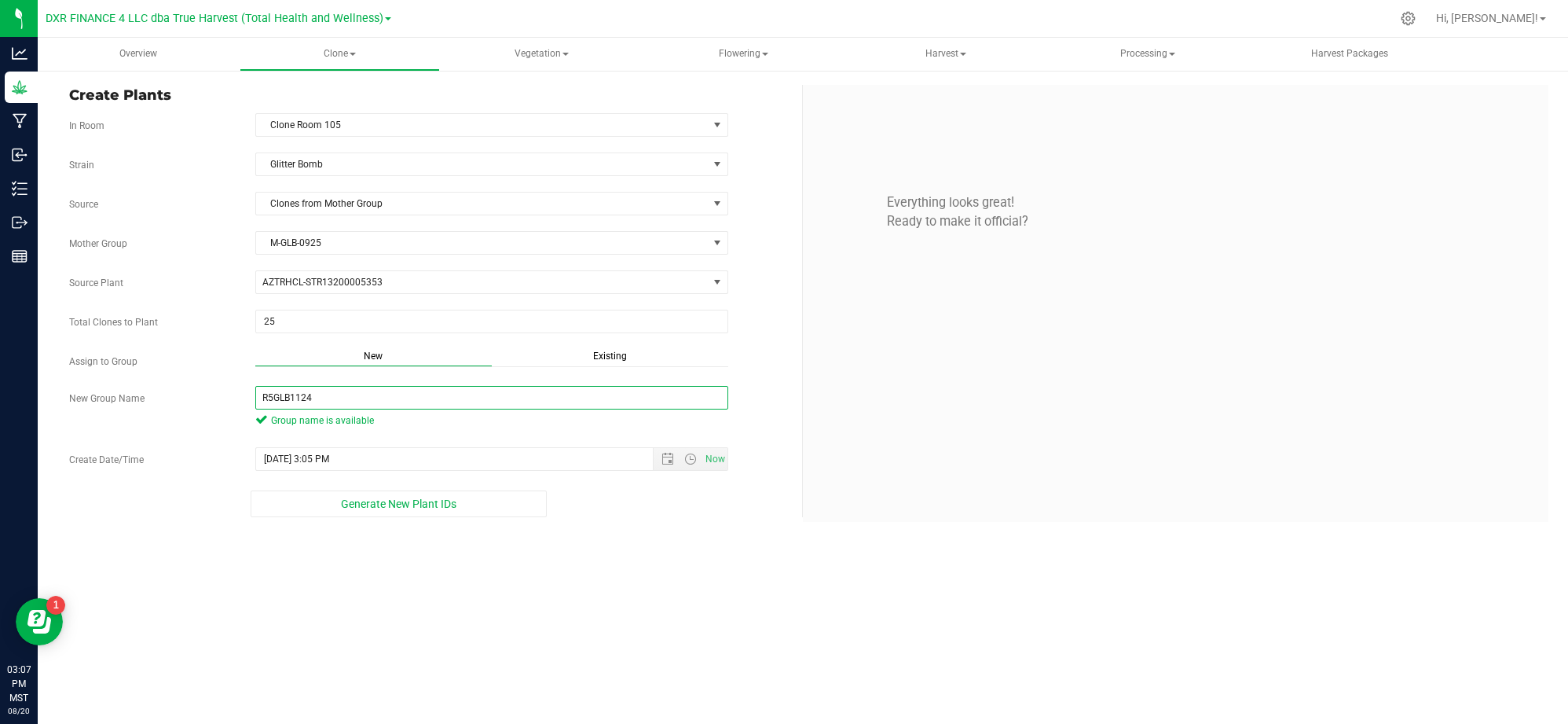
type input "R5GLB1124"
click at [592, 610] on div "Overview Clone Create plants Cloning groups Cloning plants Apply to plants Vege…" at bounding box center [803, 381] width 1531 height 686
click at [648, 568] on div "Overview Clone Create plants Cloning groups Cloning plants Apply to plants Vege…" at bounding box center [803, 381] width 1531 height 686
click at [664, 459] on span "Open the date view" at bounding box center [667, 458] width 12 height 12
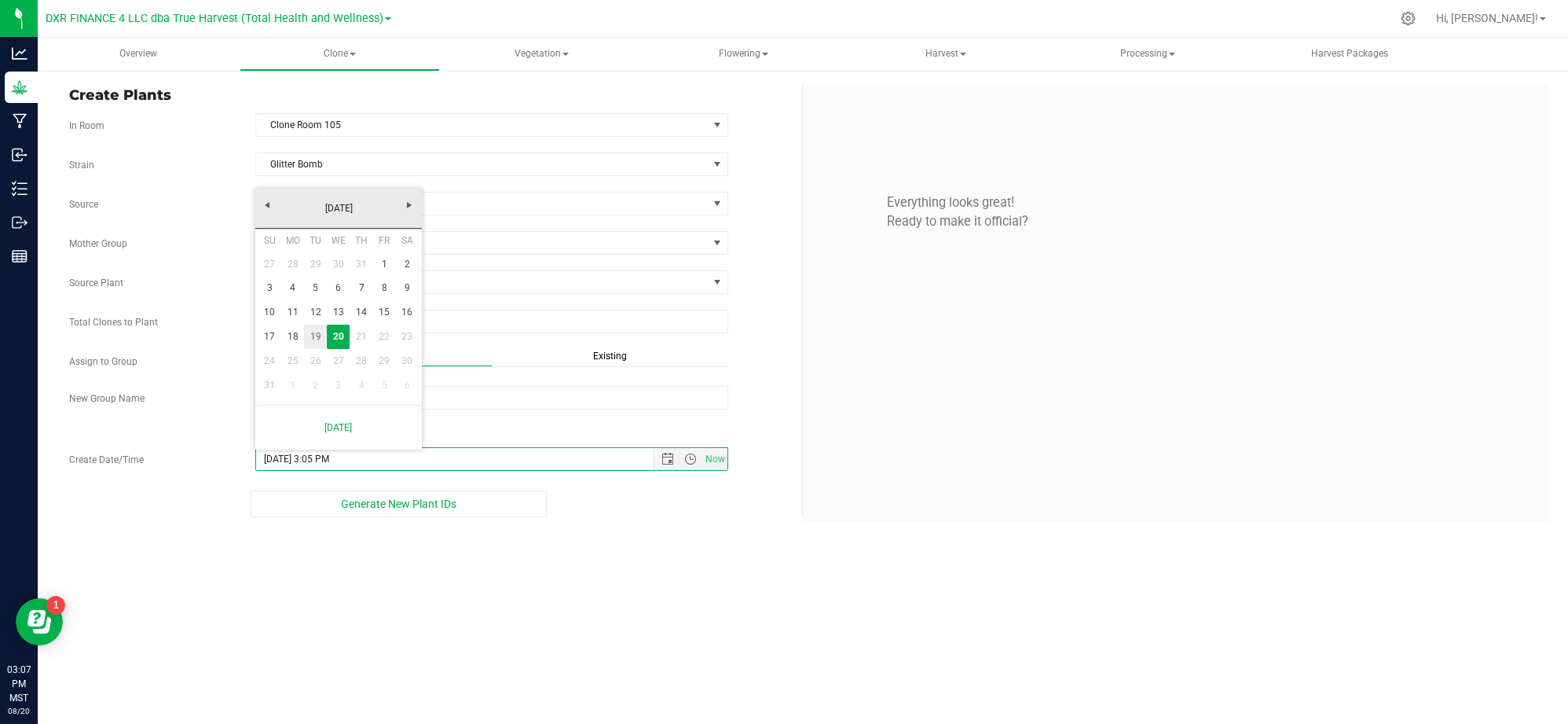
drag, startPoint x: 309, startPoint y: 335, endPoint x: 365, endPoint y: 375, distance: 68.8
click at [309, 335] on link "19" at bounding box center [316, 336] width 23 height 25
type input "8/19/2025 3:05 PM"
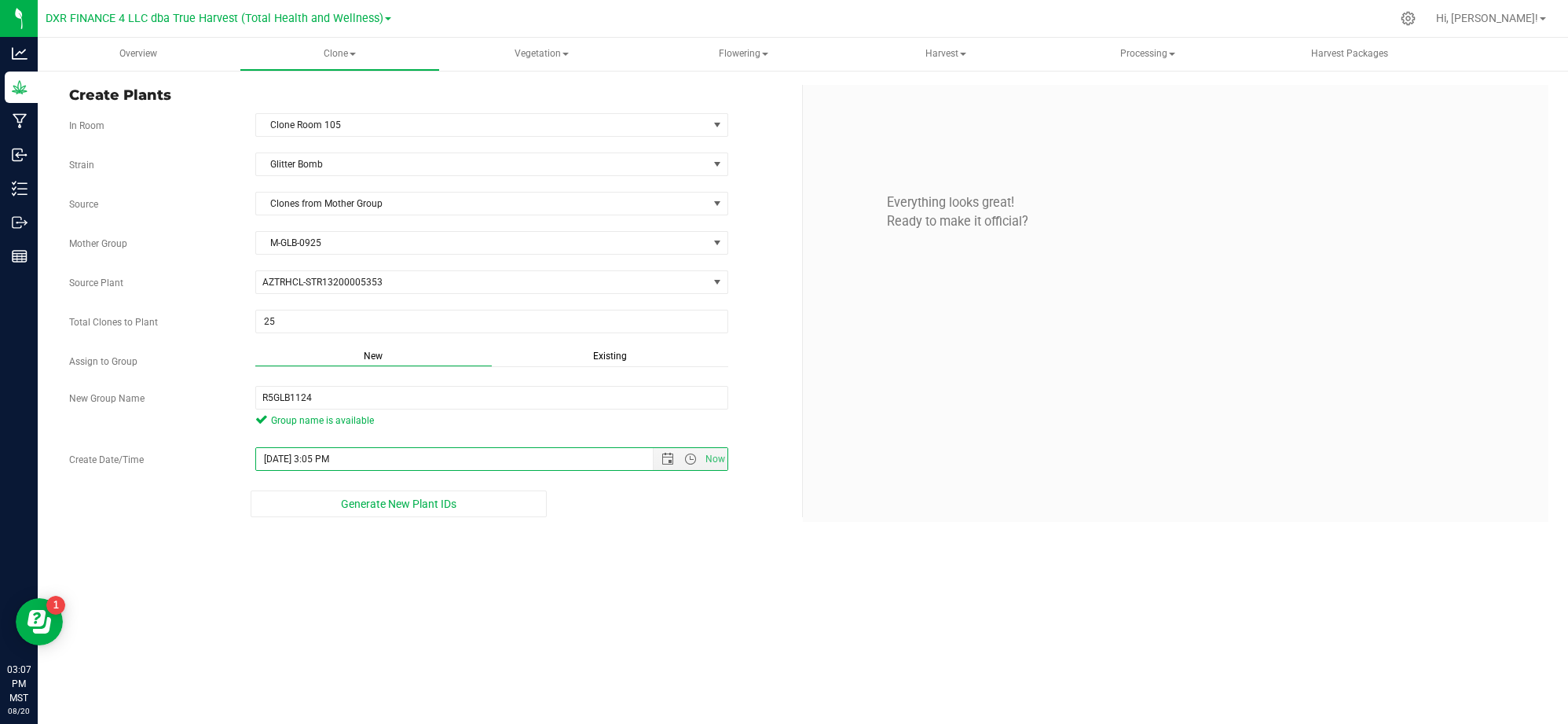
click at [621, 597] on div "Overview Clone Create plants Cloning groups Cloning plants Apply to plants Vege…" at bounding box center [803, 381] width 1531 height 686
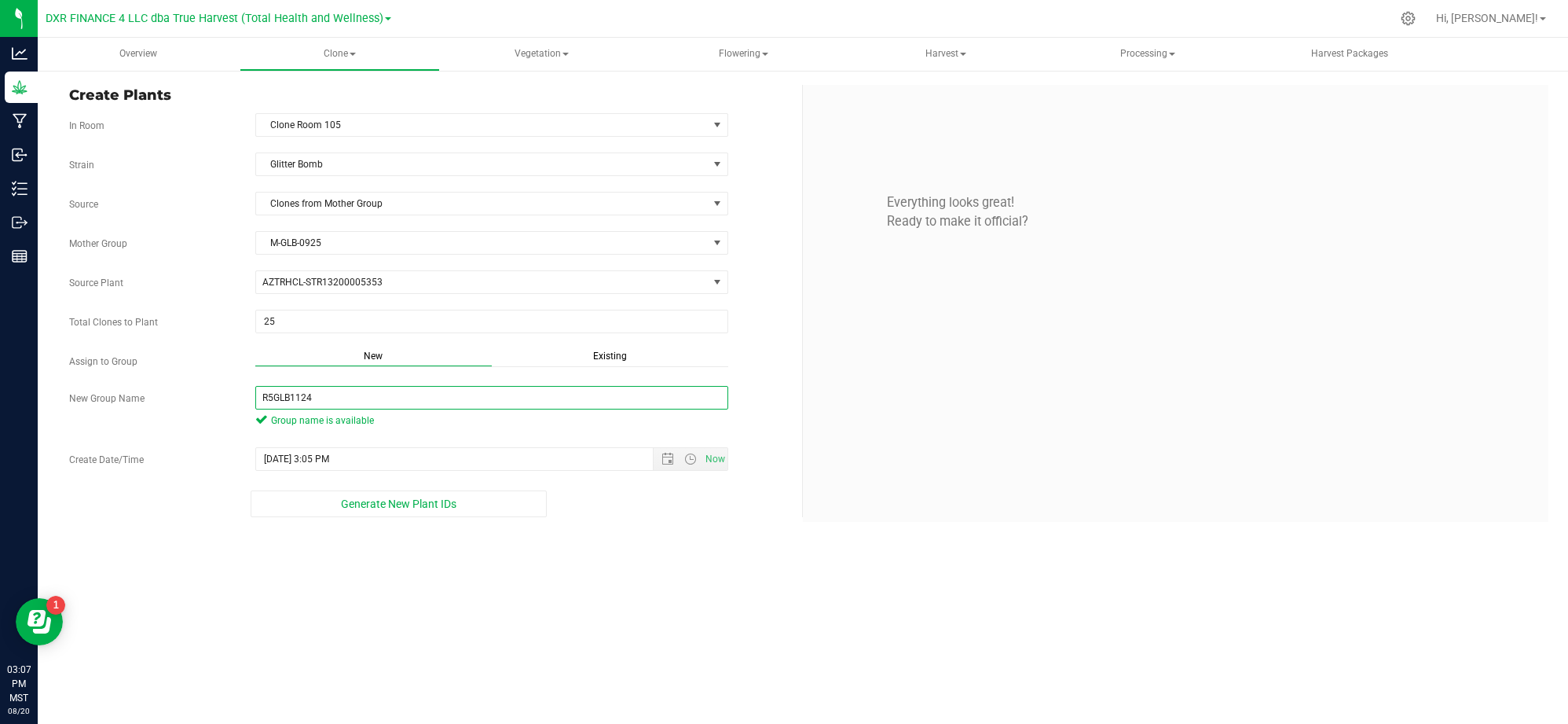
click at [275, 402] on input "R5GLB1124" at bounding box center [491, 397] width 473 height 24
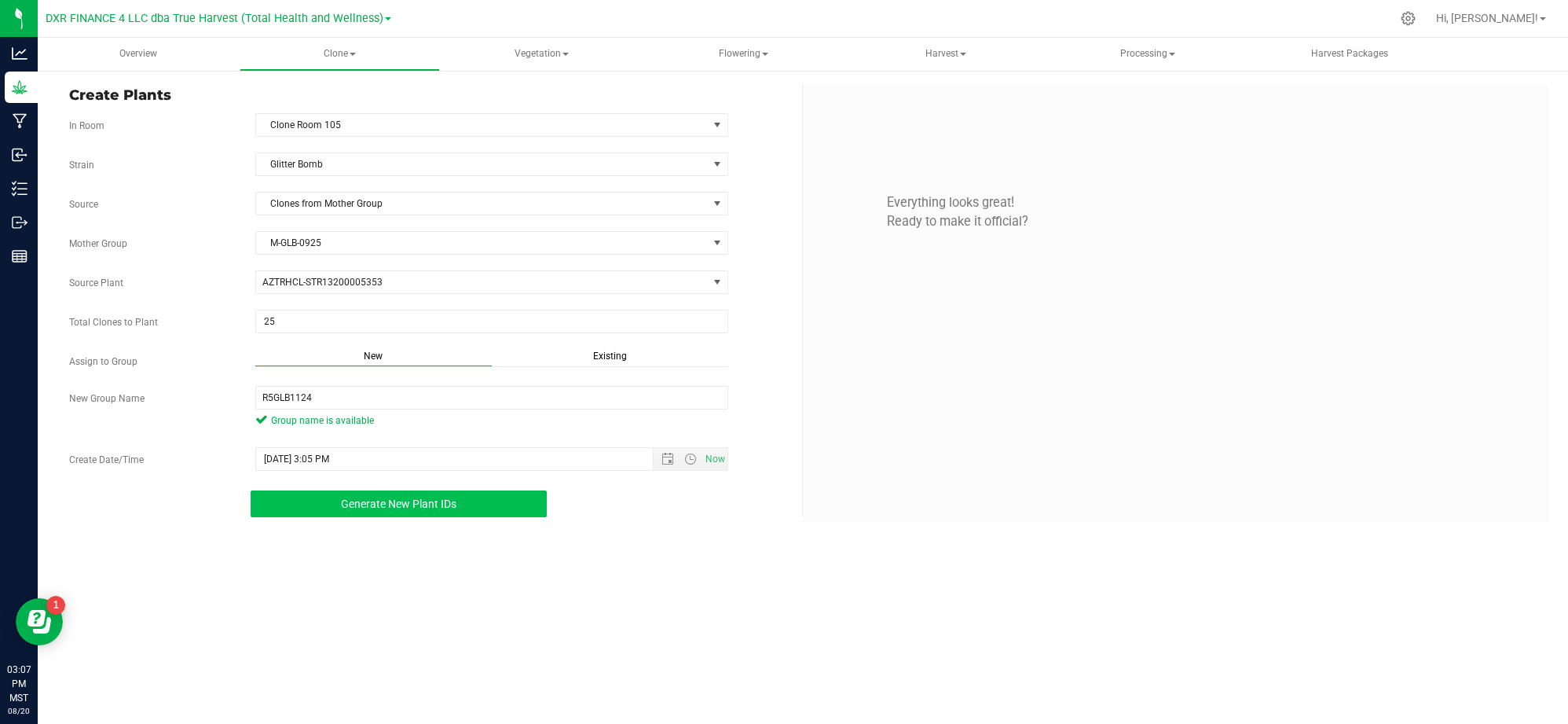
drag, startPoint x: 495, startPoint y: 587, endPoint x: 383, endPoint y: 494, distance: 145.6
click at [494, 582] on div "Overview Clone Create plants Cloning groups Cloning plants Apply to plants Vege…" at bounding box center [803, 381] width 1531 height 686
click at [378, 492] on div "Strain Glitter Bomb Source Clones from Mother Group Mother Group M-GLB-0925 Sel…" at bounding box center [429, 334] width 721 height 364
click at [397, 516] on button "Generate New Plant IDs" at bounding box center [399, 504] width 297 height 26
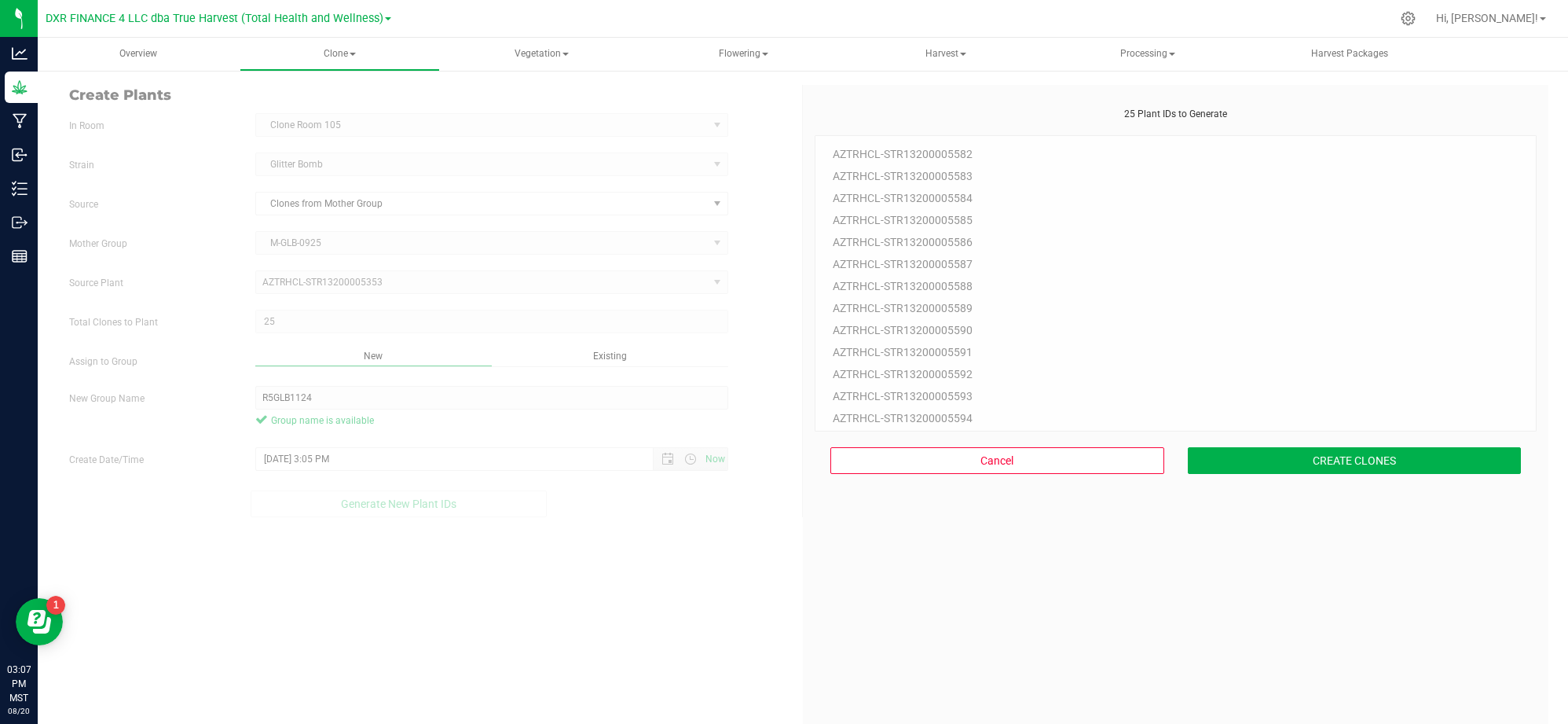
scroll to position [47, 0]
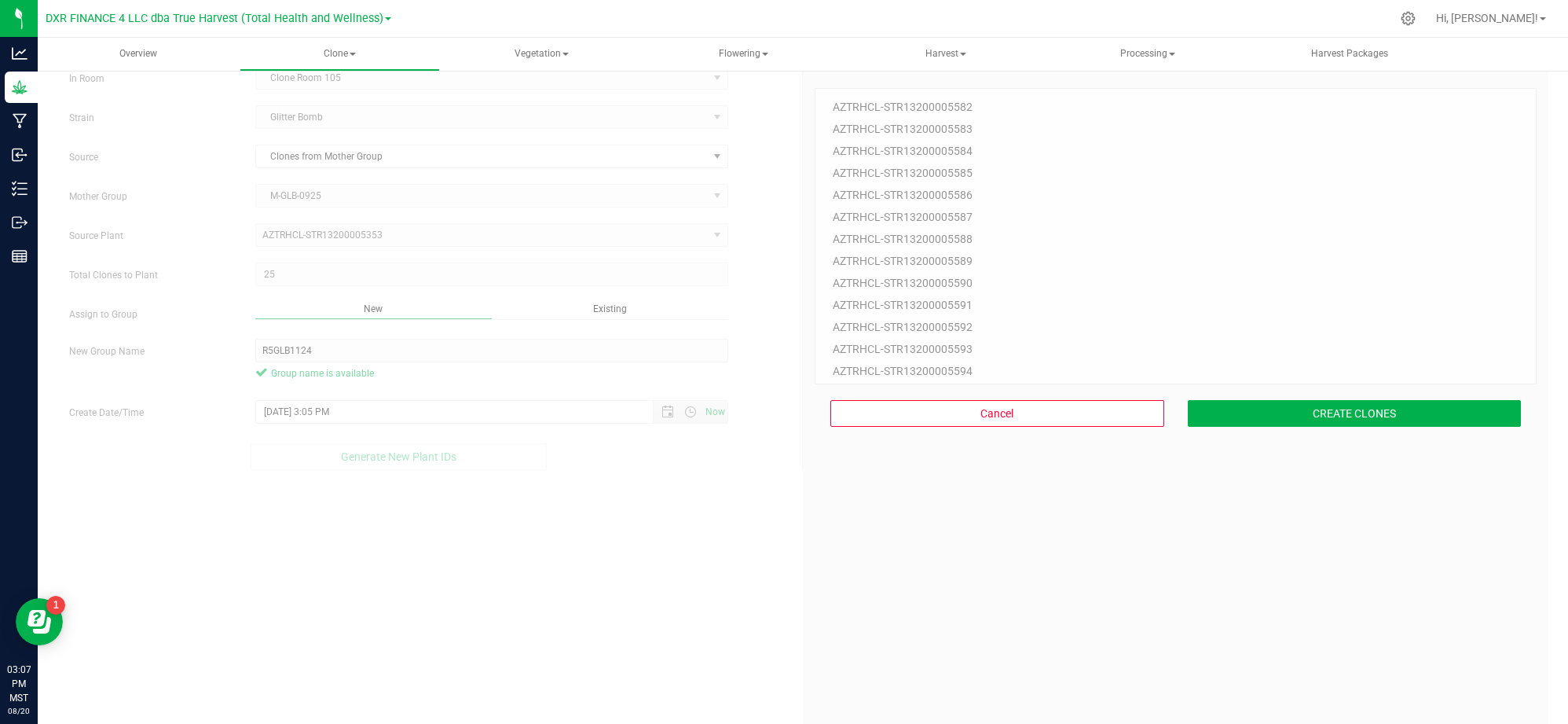
click at [1245, 684] on div "25 Plant IDs to Generate AZTRHCL-STR13200005582 AZTRHCL-STR13200005583 AZTRHCL-…" at bounding box center [1176, 422] width 722 height 724
click at [1348, 415] on button "CREATE CLONES" at bounding box center [1355, 413] width 334 height 26
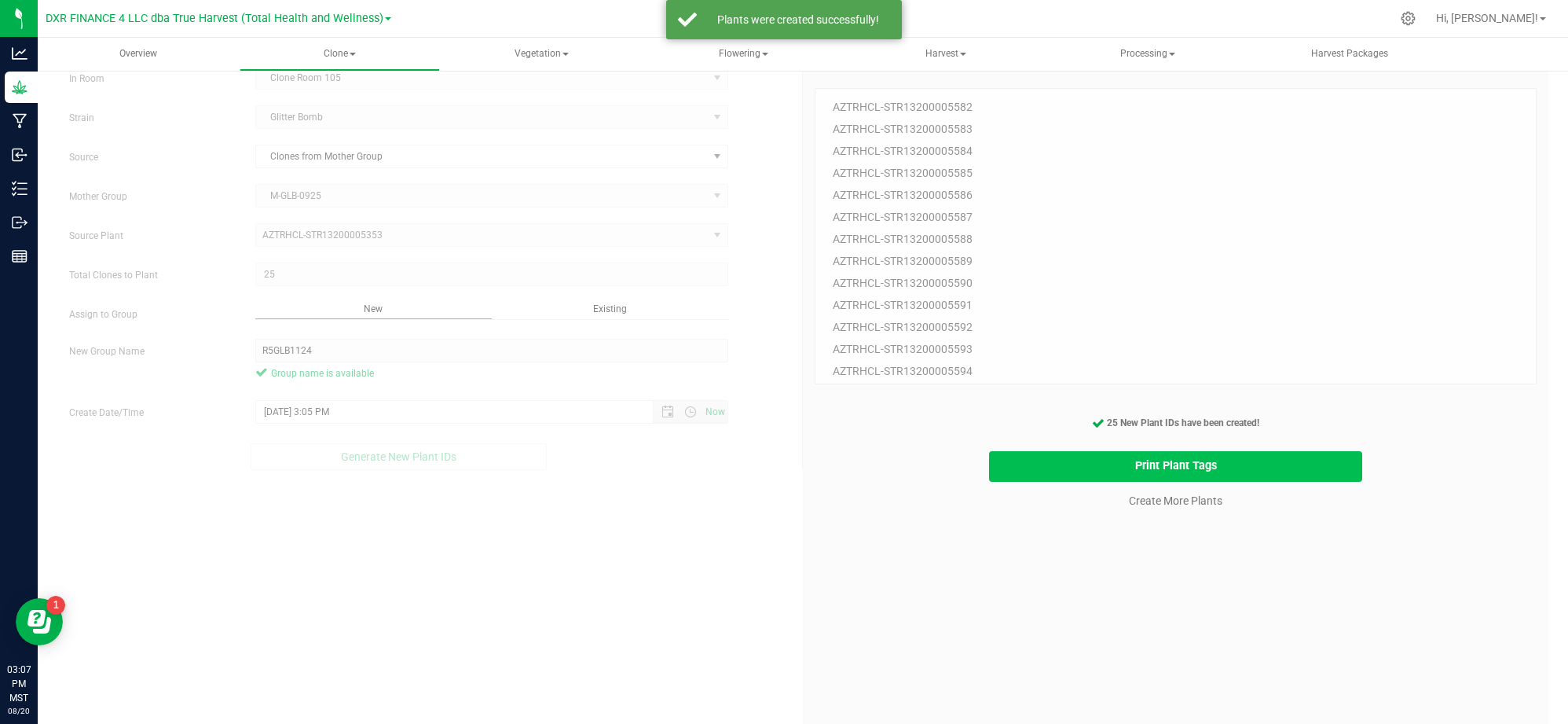
click at [1013, 476] on button "Print Plant Tags" at bounding box center [1176, 466] width 373 height 30
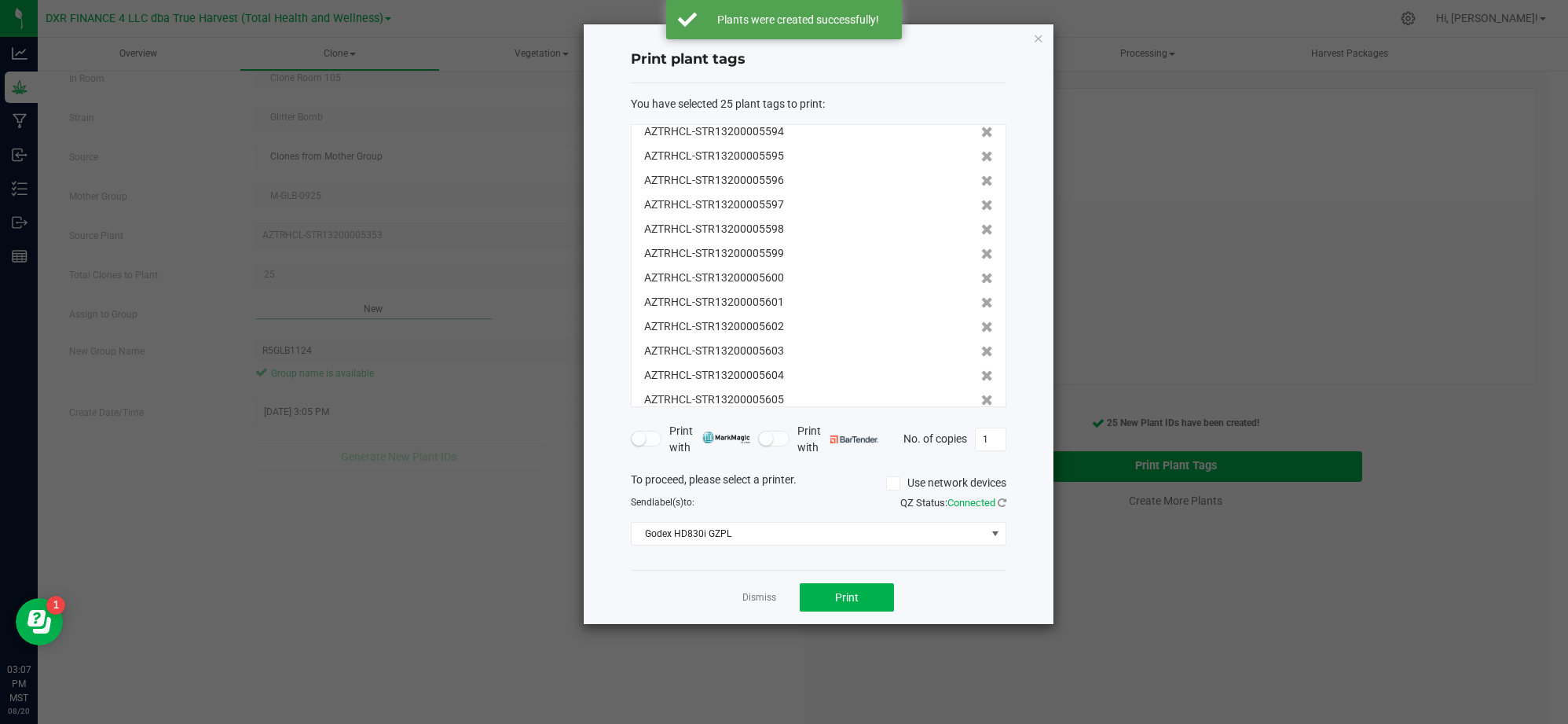
scroll to position [341, 0]
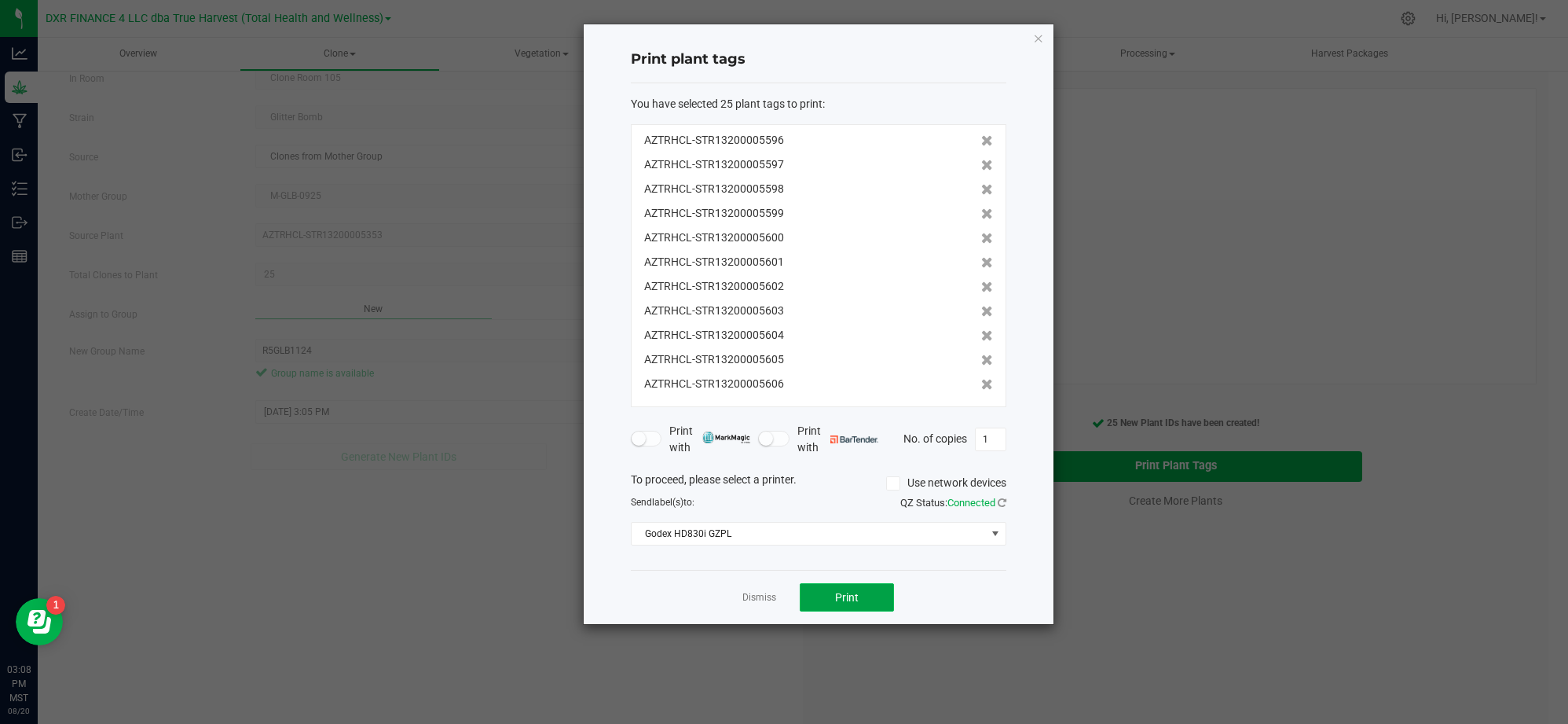
click at [881, 592] on button "Print" at bounding box center [847, 597] width 95 height 28
click at [702, 610] on div "Dismiss Print" at bounding box center [819, 596] width 376 height 54
drag, startPoint x: 705, startPoint y: 604, endPoint x: 715, endPoint y: 602, distance: 10.2
click at [704, 604] on div "Dismiss Print" at bounding box center [819, 596] width 376 height 54
click at [756, 615] on div "Dismiss Print" at bounding box center [819, 596] width 376 height 54
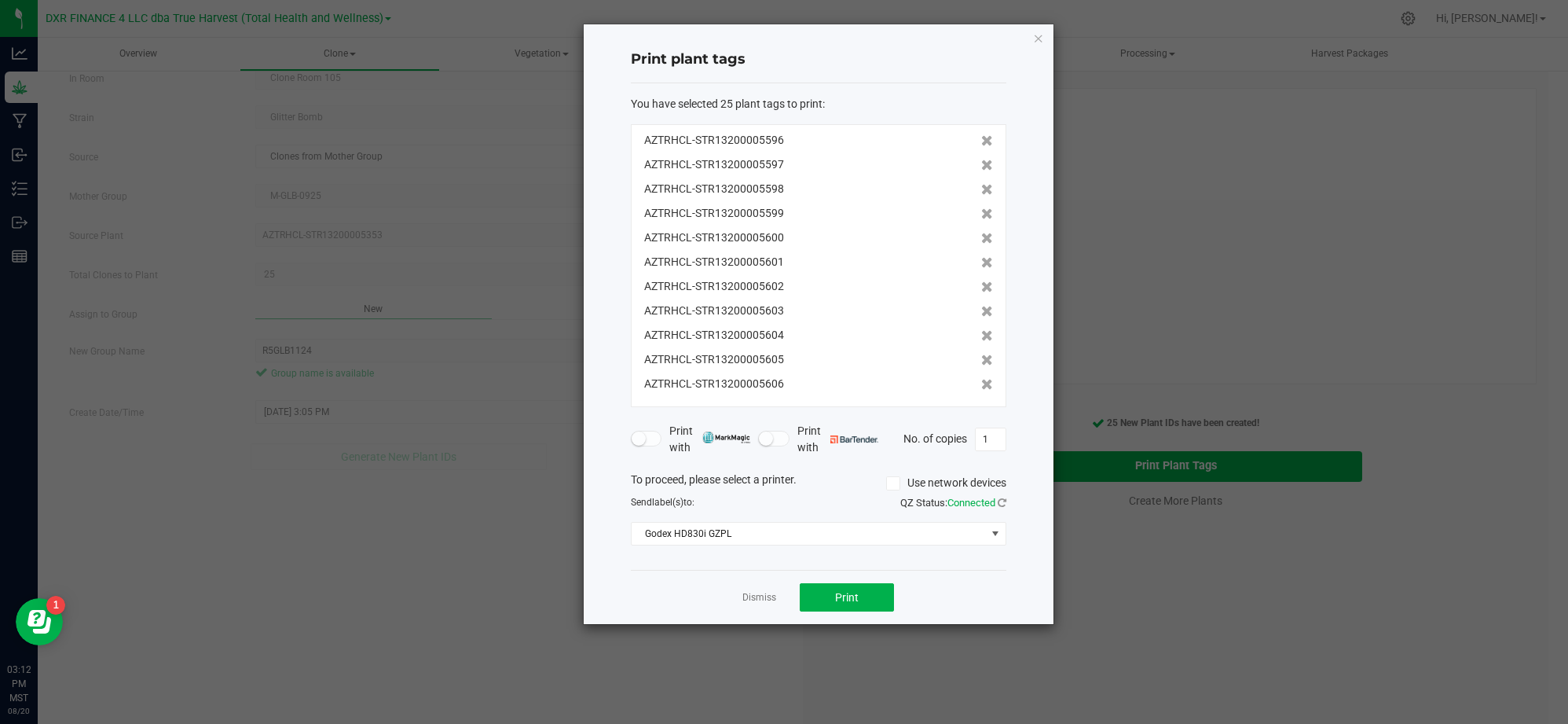
click at [754, 604] on link "Dismiss" at bounding box center [759, 597] width 34 height 13
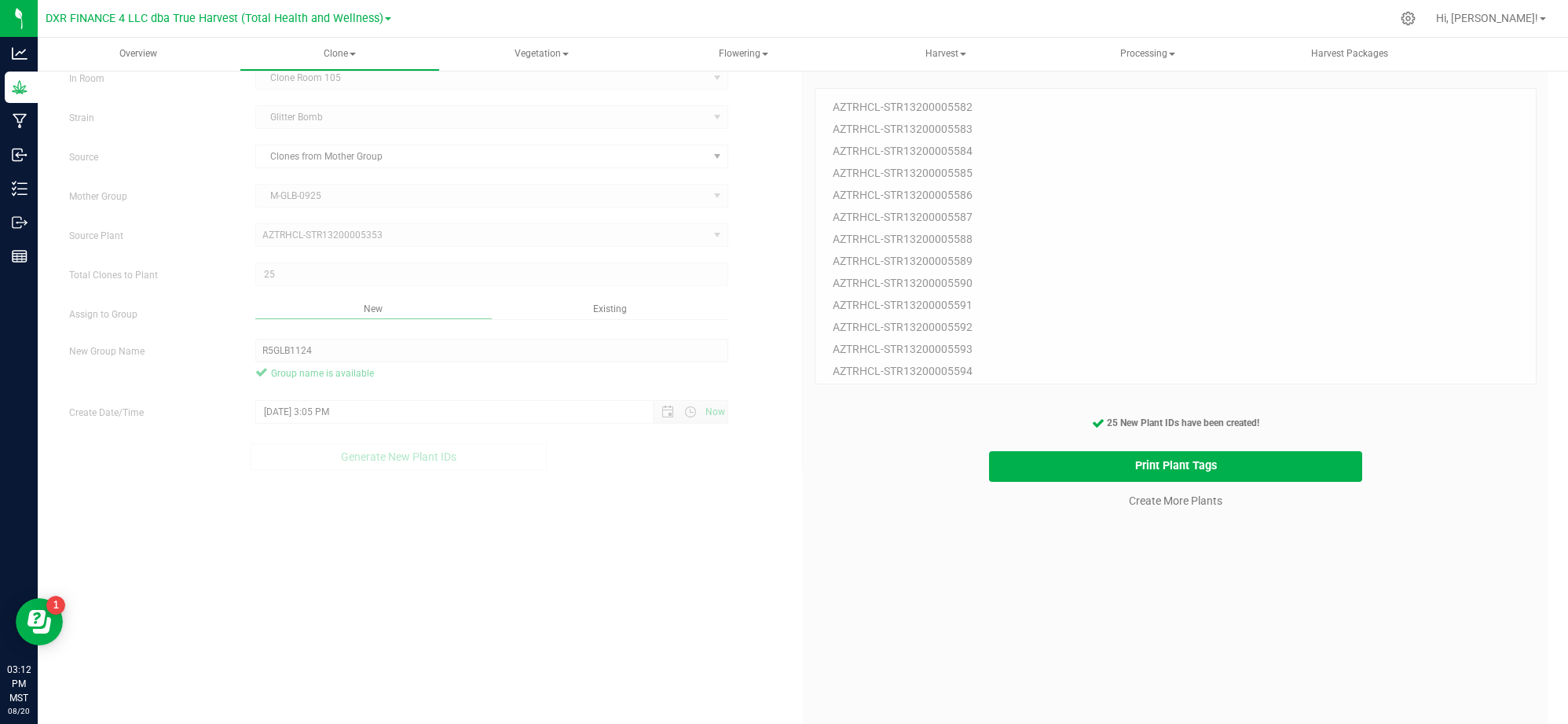
drag, startPoint x: 968, startPoint y: 635, endPoint x: 1167, endPoint y: 572, distance: 208.7
click at [970, 635] on div "25 Plant IDs to Generate AZTRHCL-STR13200005582 AZTRHCL-STR13200005583 AZTRHCL-…" at bounding box center [1176, 422] width 722 height 724
click at [1171, 569] on div "25 Plant IDs to Generate AZTRHCL-STR13200005582 AZTRHCL-STR13200005583 AZTRHCL-…" at bounding box center [1176, 422] width 722 height 724
click at [1164, 522] on div "25 Plant IDs to Generate AZTRHCL-STR13200005582 AZTRHCL-STR13200005583 AZTRHCL-…" at bounding box center [1176, 422] width 722 height 724
click at [1169, 504] on link "Create More Plants" at bounding box center [1176, 500] width 94 height 16
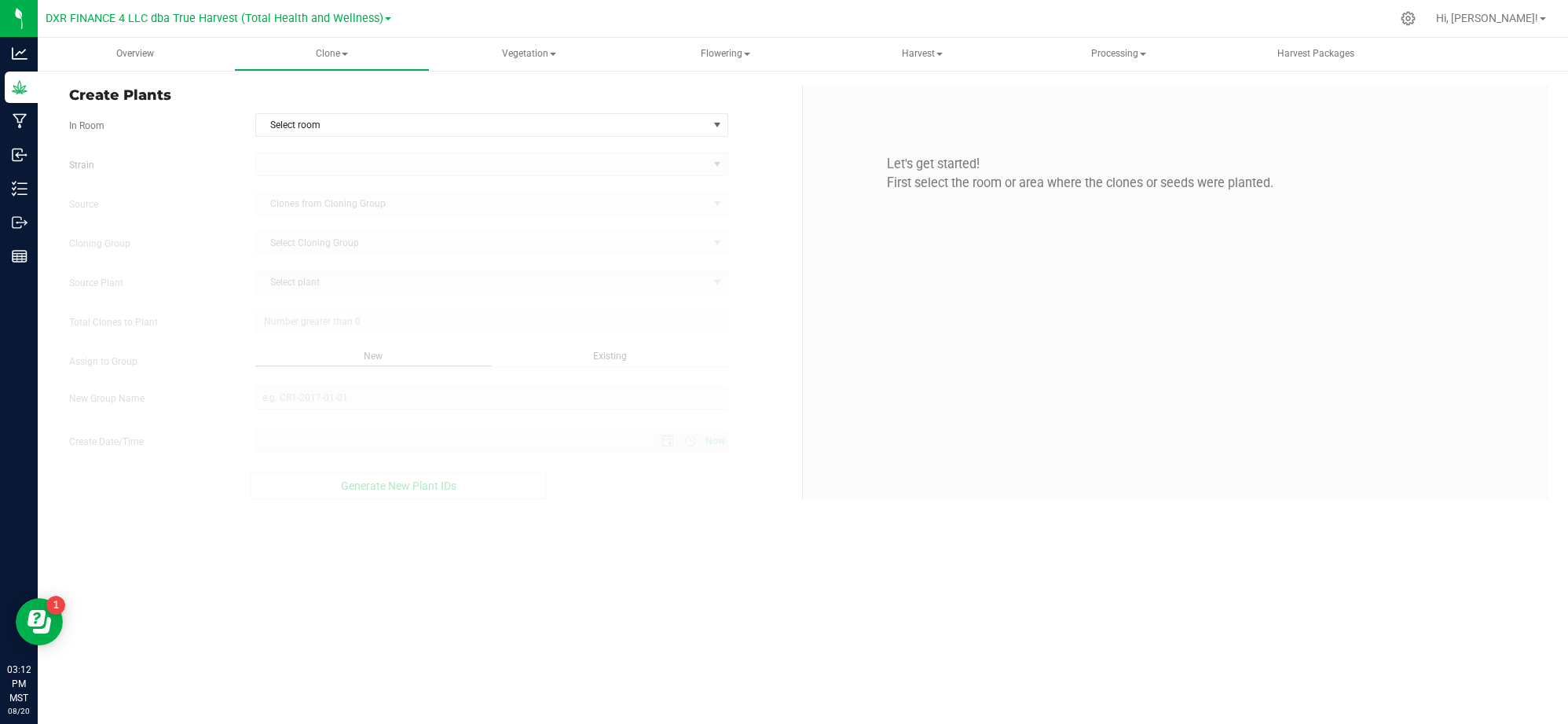
type input "8/20/2025 3:12 PM"
click at [607, 488] on div "Generate New Plant IDs" at bounding box center [398, 485] width 659 height 26
click at [740, 101] on span "Create Plants" at bounding box center [429, 95] width 721 height 21
click at [714, 114] on span "select" at bounding box center [718, 124] width 20 height 22
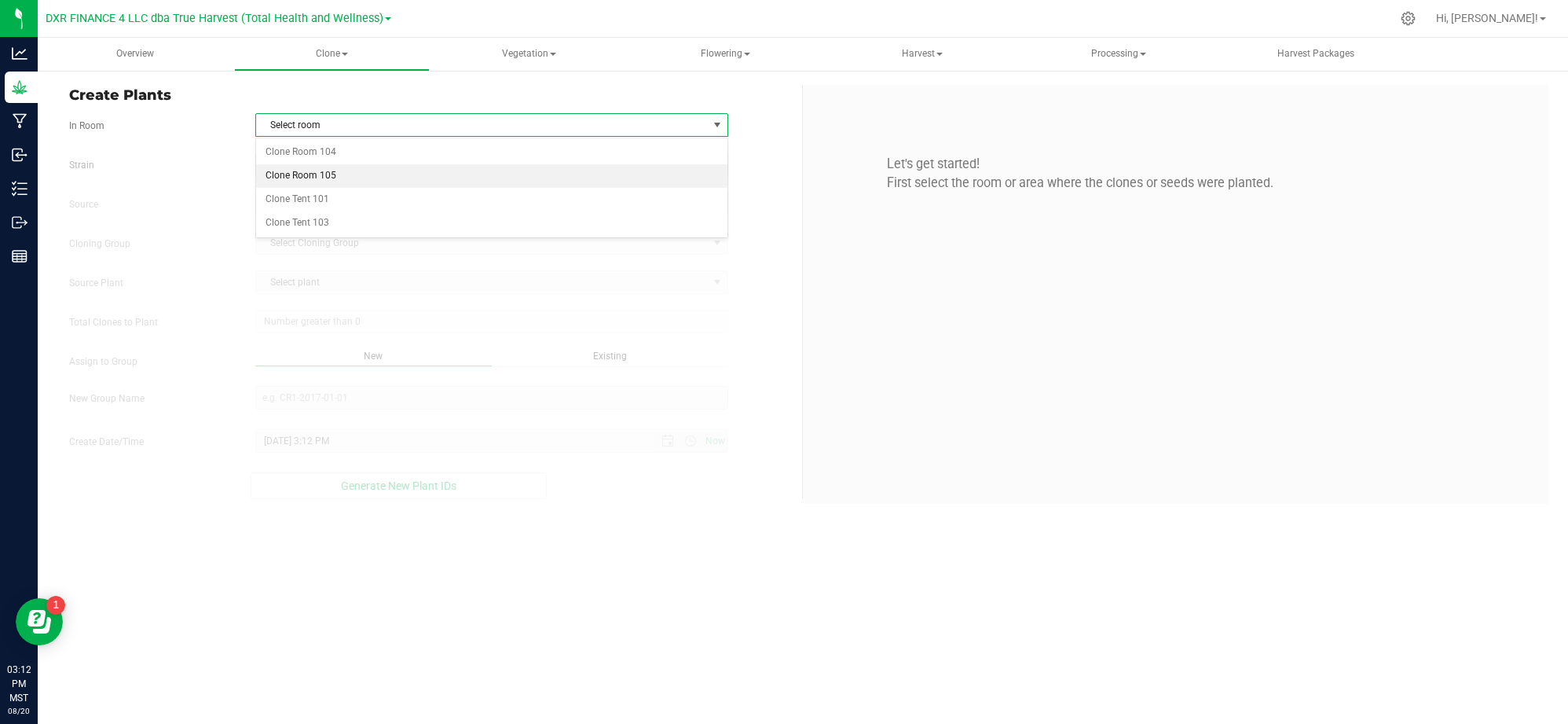
click at [375, 177] on li "Clone Room 105" at bounding box center [491, 176] width 471 height 24
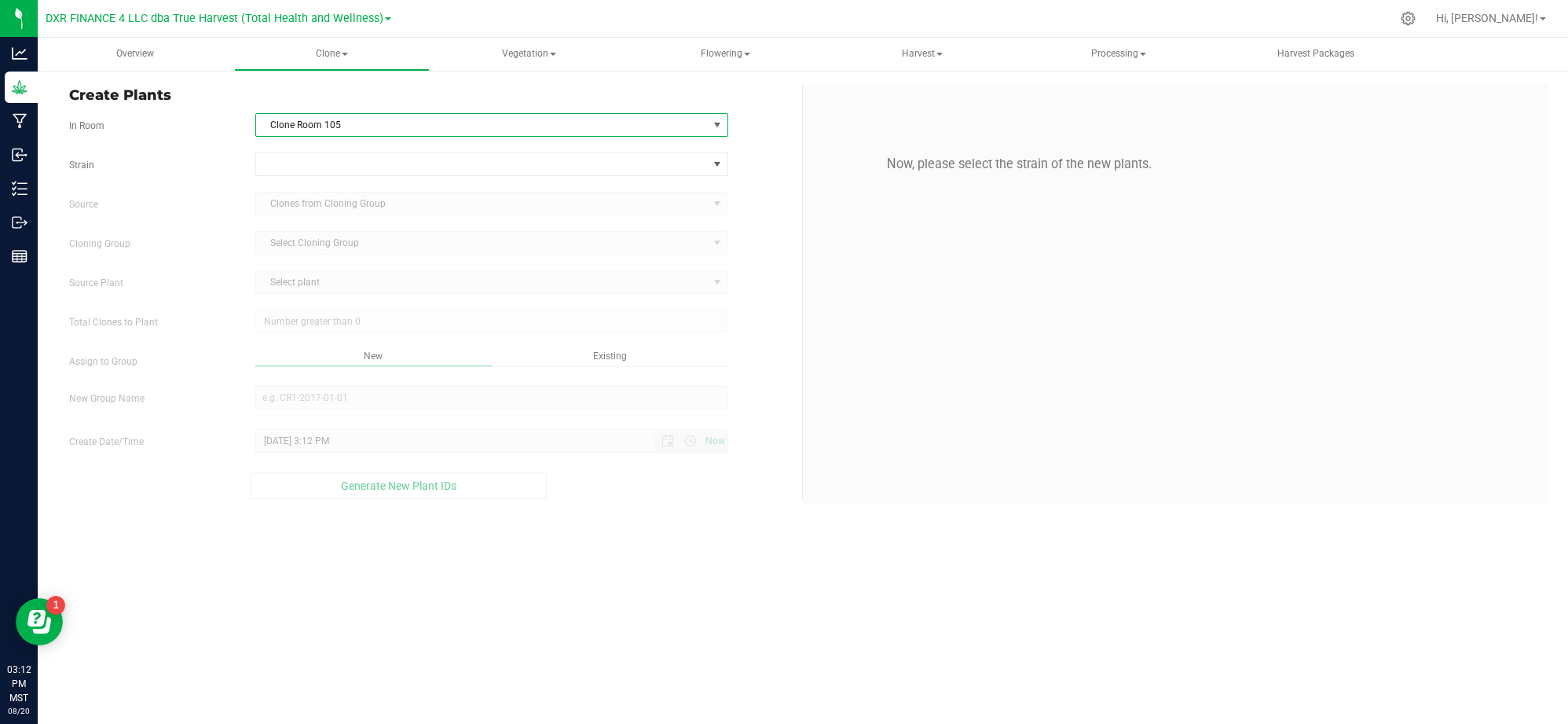
click at [132, 154] on div "Strain" at bounding box center [429, 164] width 745 height 24
click at [290, 165] on span at bounding box center [481, 164] width 452 height 22
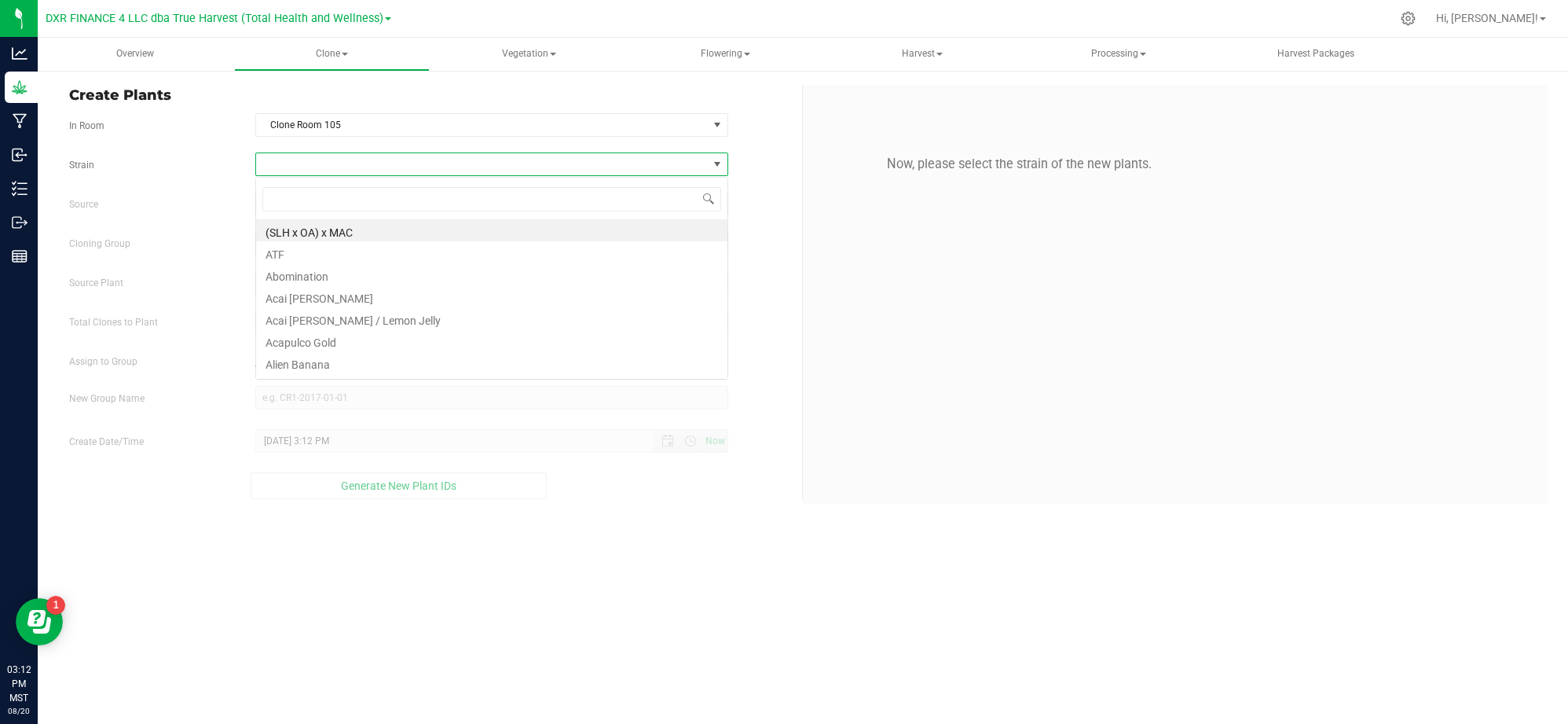
scroll to position [24, 473]
type input "glitter"
click at [327, 227] on li "Glitter Bomb" at bounding box center [491, 230] width 471 height 22
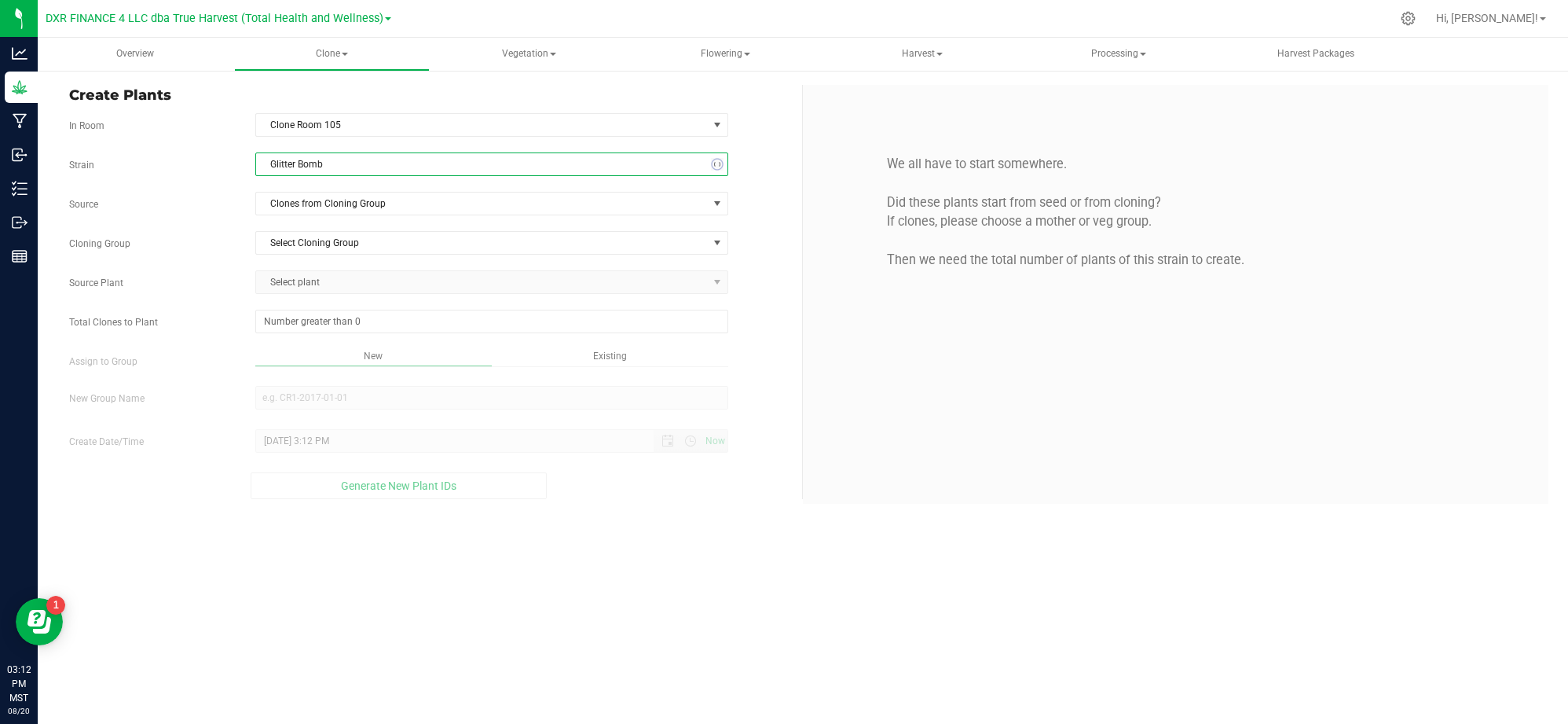
drag, startPoint x: 225, startPoint y: 185, endPoint x: 308, endPoint y: 200, distance: 84.3
click at [230, 185] on div "Strain Glitter Bomb Source Clones from Cloning Group Cloning Group Select Cloni…" at bounding box center [429, 325] width 721 height 346
click at [341, 206] on span "Clones from Cloning Group" at bounding box center [481, 203] width 452 height 22
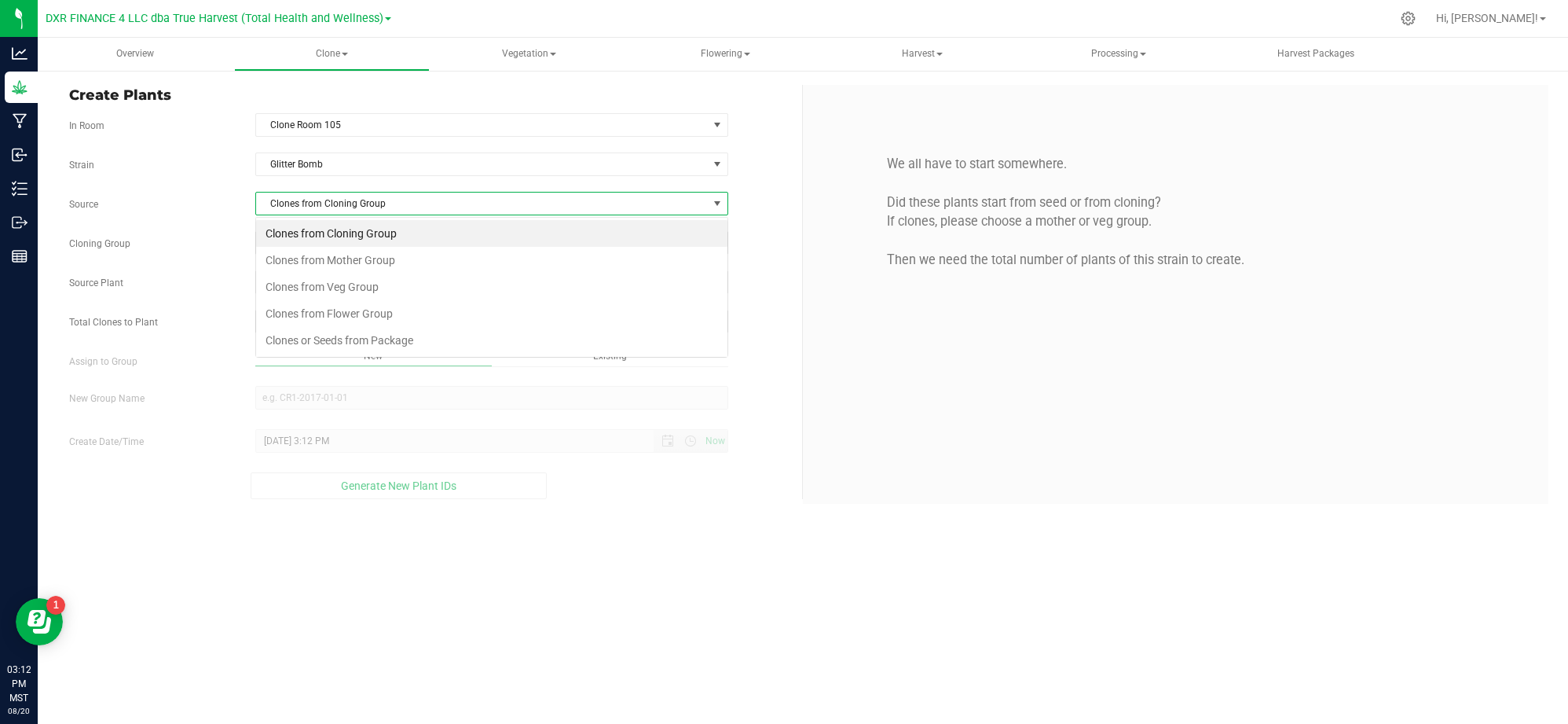
scroll to position [24, 473]
click at [342, 261] on li "Clones from Mother Group" at bounding box center [491, 260] width 471 height 26
click at [200, 207] on label "Source" at bounding box center [151, 204] width 186 height 14
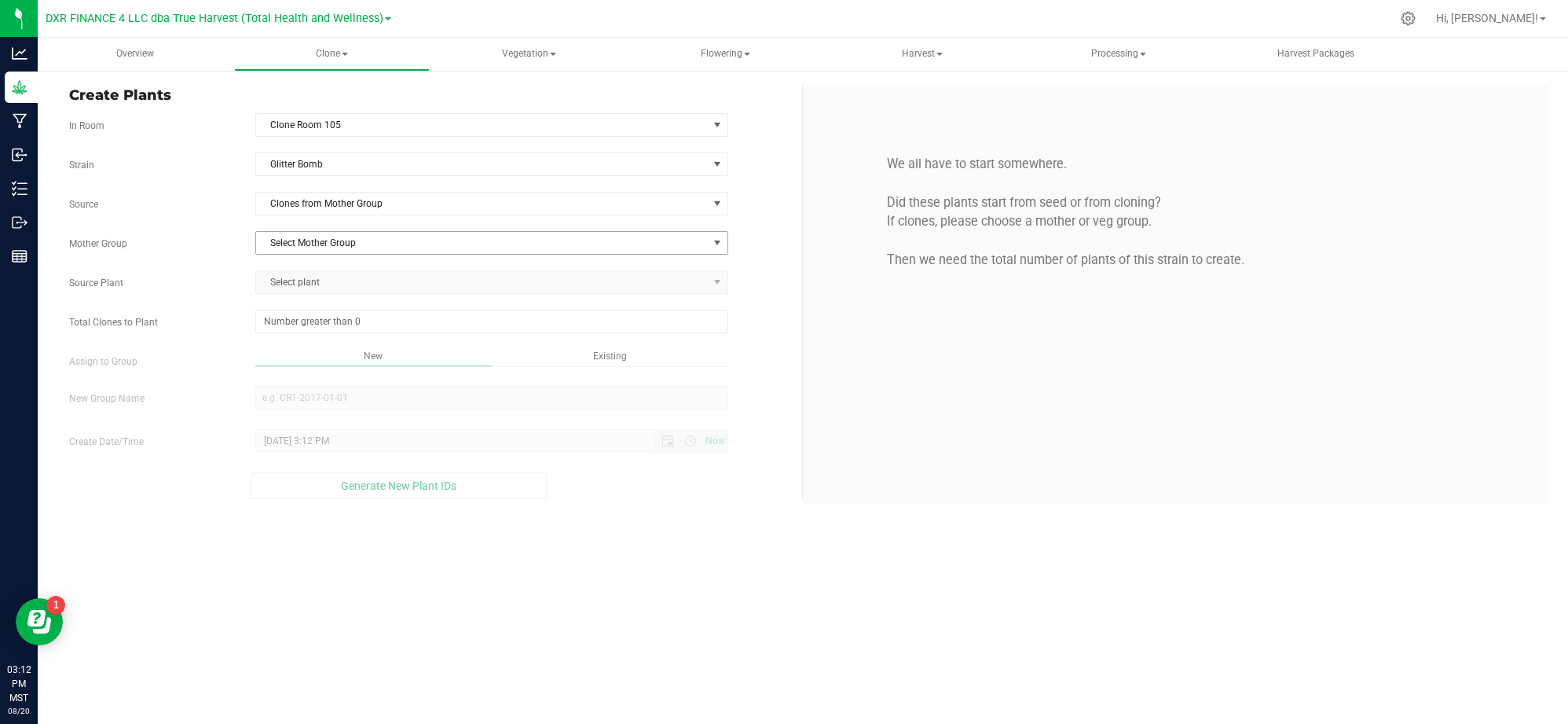
drag, startPoint x: 354, startPoint y: 242, endPoint x: 382, endPoint y: 230, distance: 30.5
click at [355, 243] on span "Select Mother Group" at bounding box center [481, 243] width 452 height 22
click at [331, 269] on li "M-GLB-0925" at bounding box center [491, 272] width 471 height 24
click at [224, 251] on label "Mother Group" at bounding box center [151, 243] width 186 height 14
click at [314, 290] on span "Select plant" at bounding box center [481, 282] width 452 height 22
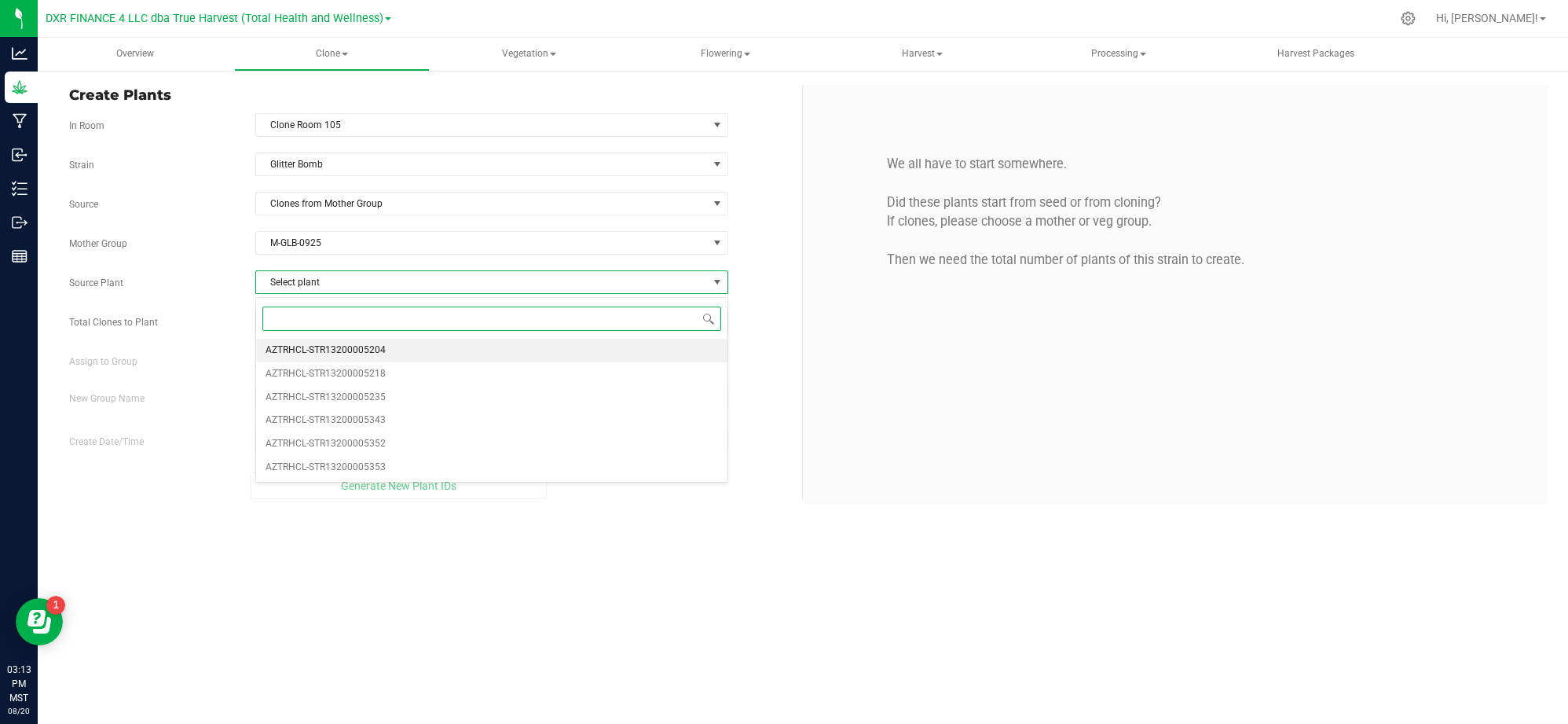
click at [396, 359] on li "AZTRHCL-STR13200005204" at bounding box center [491, 350] width 471 height 24
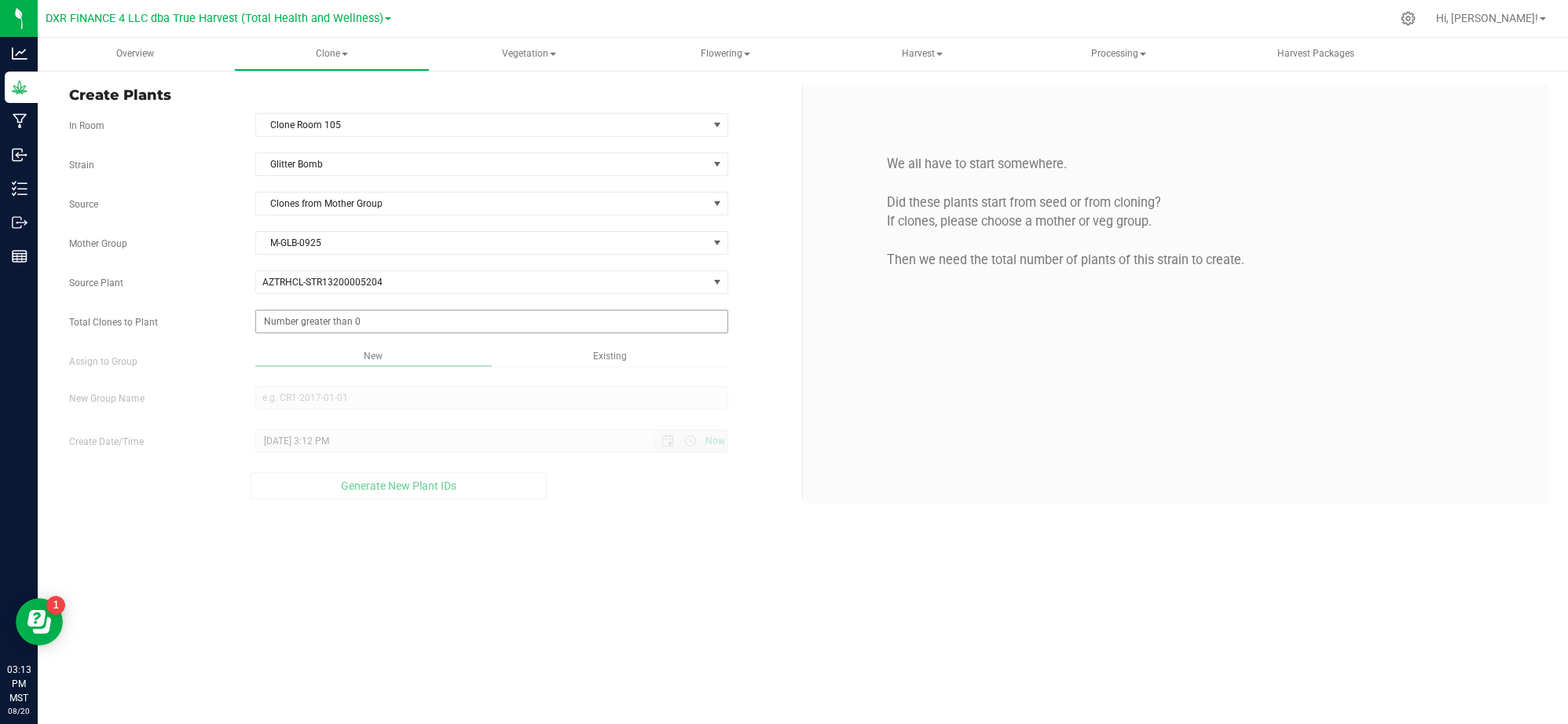
drag, startPoint x: 237, startPoint y: 330, endPoint x: 308, endPoint y: 327, distance: 71.1
click at [245, 328] on div "Total Clones to Plant" at bounding box center [429, 321] width 745 height 24
click at [309, 327] on span at bounding box center [491, 321] width 473 height 24
type input "50"
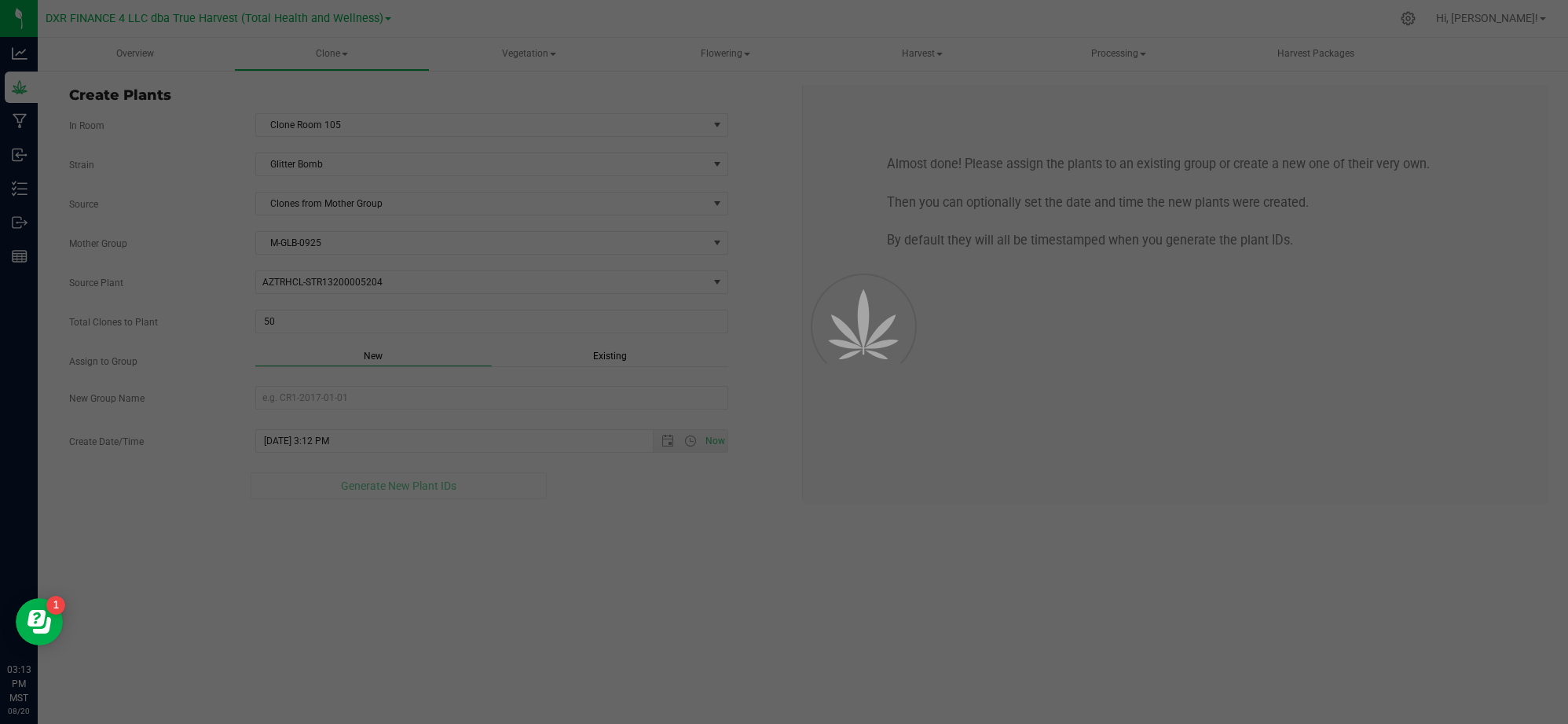
drag, startPoint x: 656, startPoint y: 587, endPoint x: 625, endPoint y: 519, distance: 74.7
click at [658, 587] on div "Overview Clone Create plants Cloning groups Cloning plants Apply to plants Vege…" at bounding box center [803, 381] width 1531 height 686
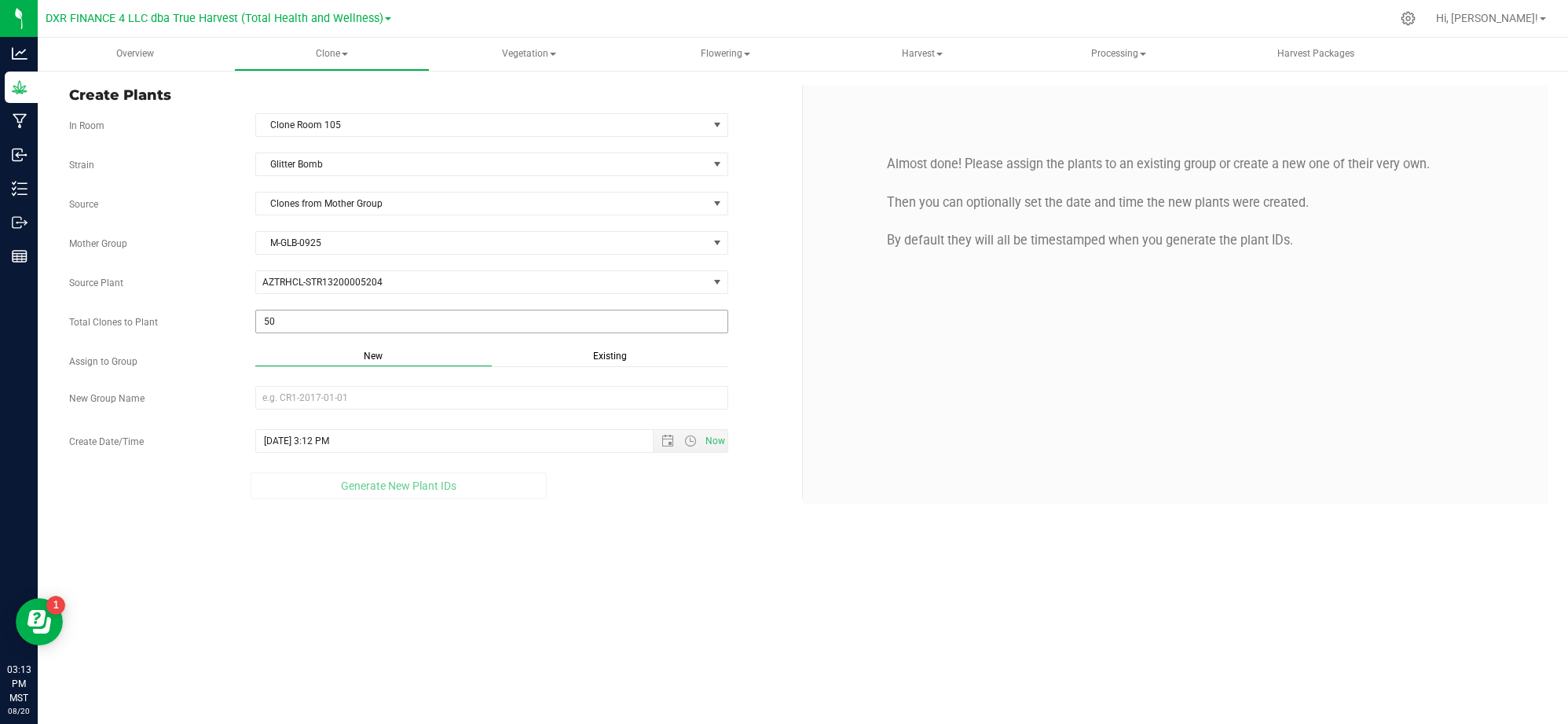
click at [692, 336] on div "Strain Glitter Bomb Source Clones from Mother Group Mother Group M-GLB-0925 Sel…" at bounding box center [429, 325] width 721 height 346
drag, startPoint x: 772, startPoint y: 363, endPoint x: 762, endPoint y: 359, distance: 10.8
click at [773, 363] on div "Assign to Group New Existing" at bounding box center [429, 360] width 745 height 21
click at [774, 318] on div "Total Clones to Plant 50 50" at bounding box center [429, 321] width 745 height 24
click at [775, 331] on div "Total Clones to Plant 50 50" at bounding box center [429, 321] width 745 height 24
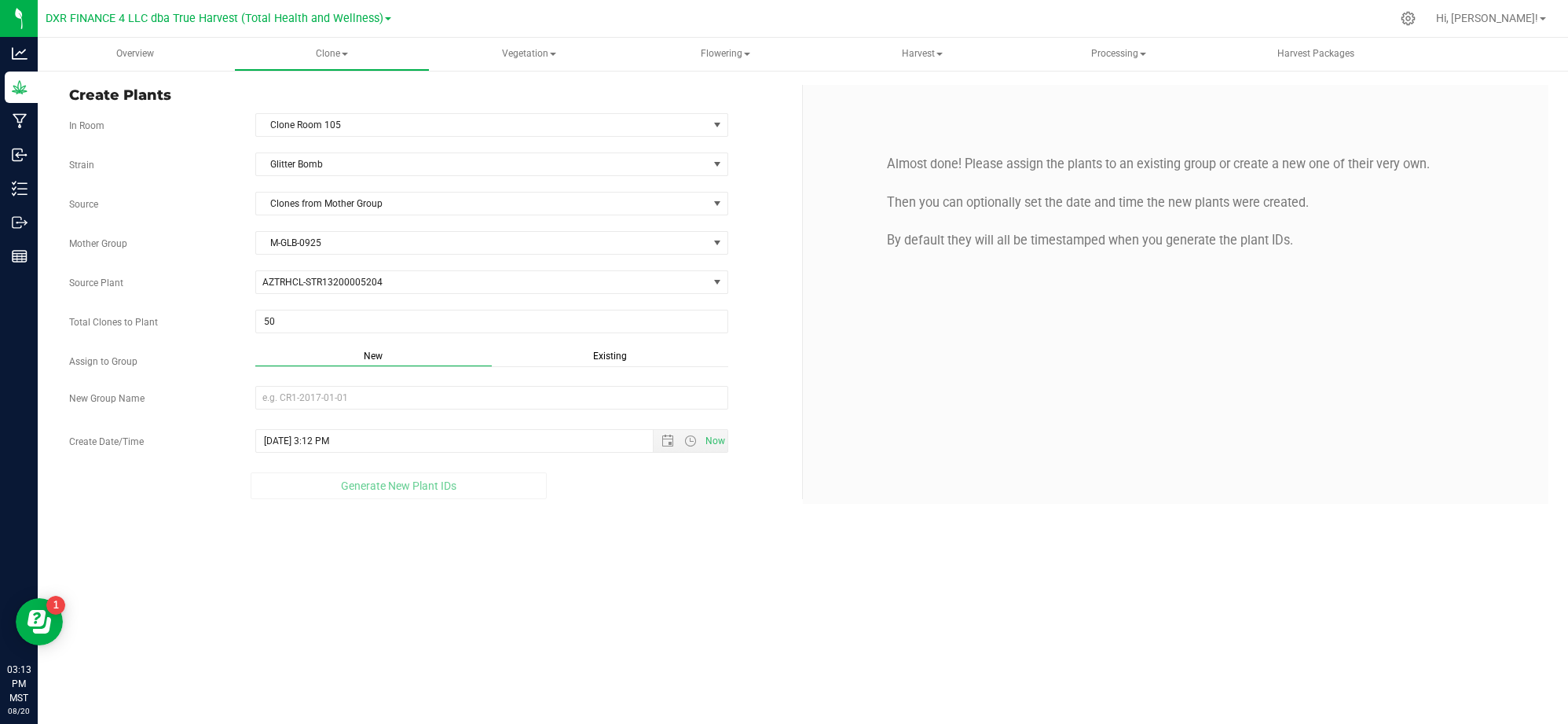
click at [778, 313] on div "Total Clones to Plant 50 50" at bounding box center [429, 321] width 745 height 24
click at [599, 359] on span "Existing" at bounding box center [610, 355] width 34 height 11
click at [518, 394] on span "Select Plant Group" at bounding box center [481, 397] width 452 height 22
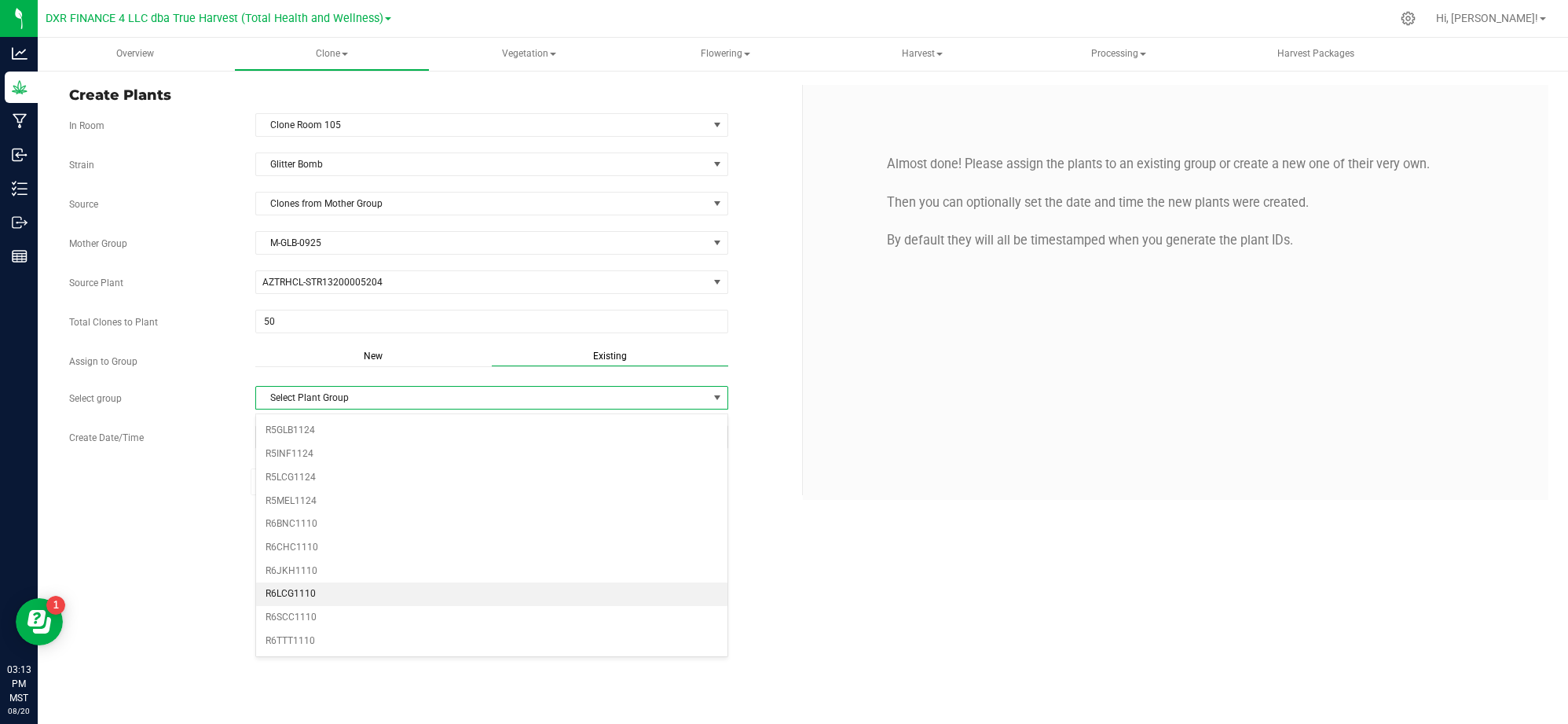
scroll to position [447, 0]
drag, startPoint x: 324, startPoint y: 503, endPoint x: 187, endPoint y: 559, distance: 148.0
click at [186, 560] on div "Overview Clone Create plants Cloning groups Cloning plants Apply to plants Vege…" at bounding box center [803, 381] width 1531 height 686
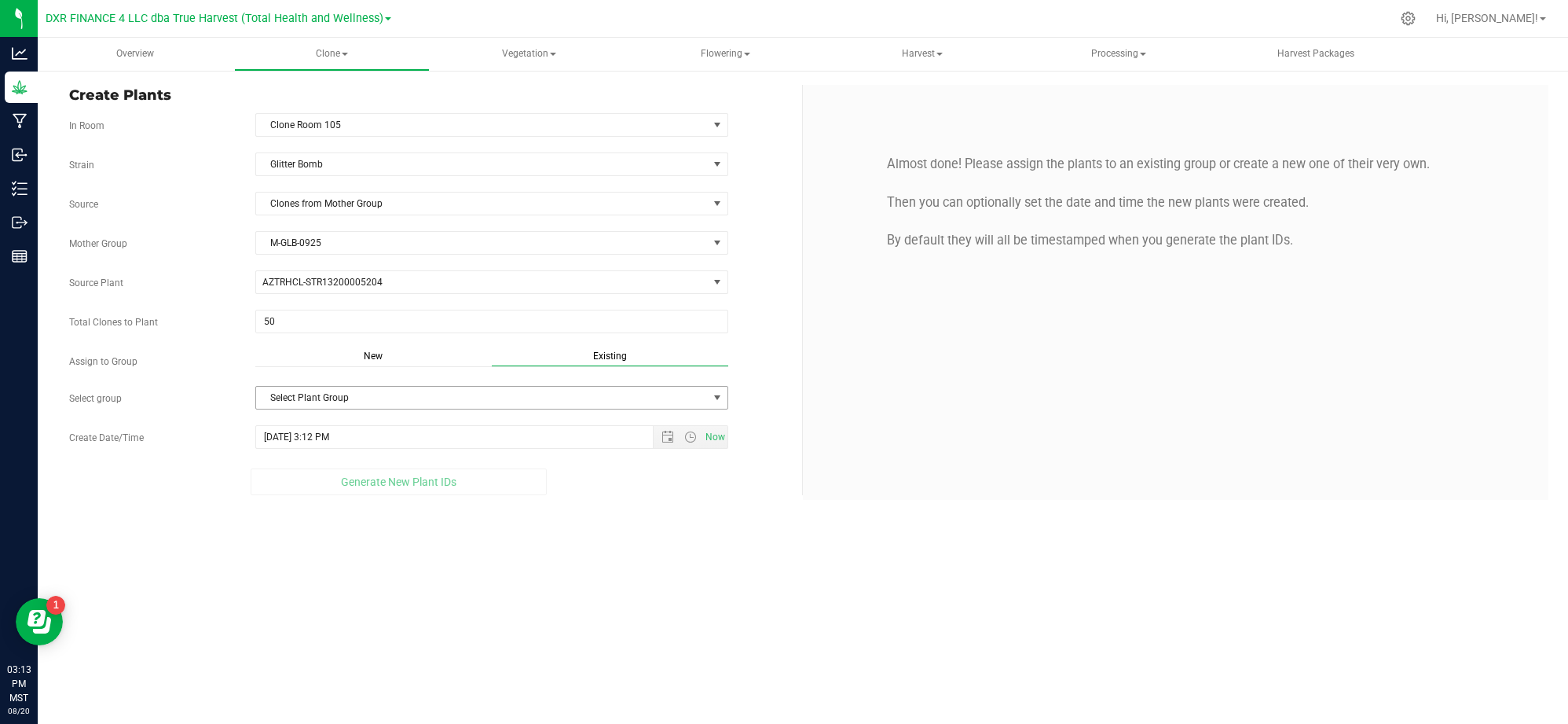
click at [689, 397] on span "Select Plant Group" at bounding box center [481, 397] width 452 height 22
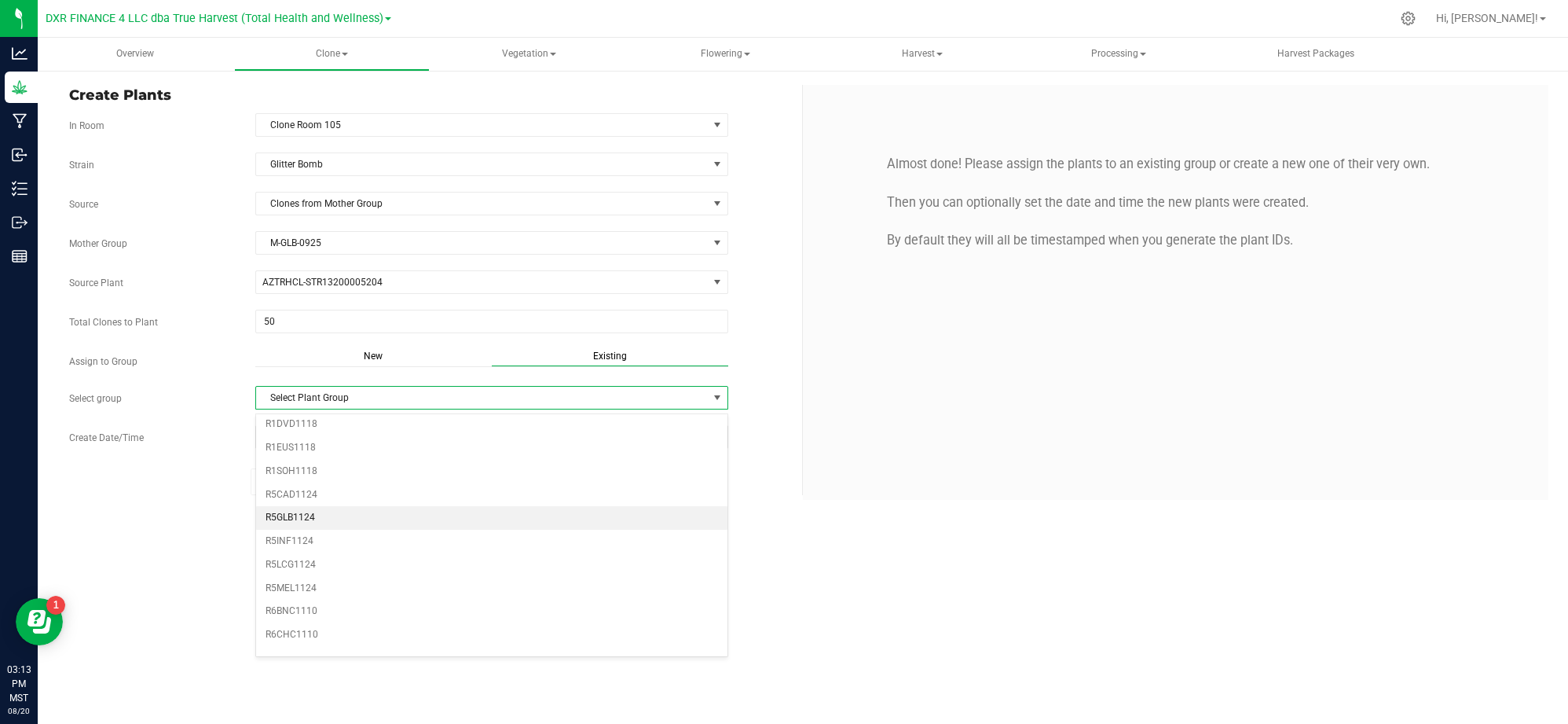
scroll to position [551, 0]
click at [281, 429] on li "R5GLB1124" at bounding box center [491, 430] width 471 height 24
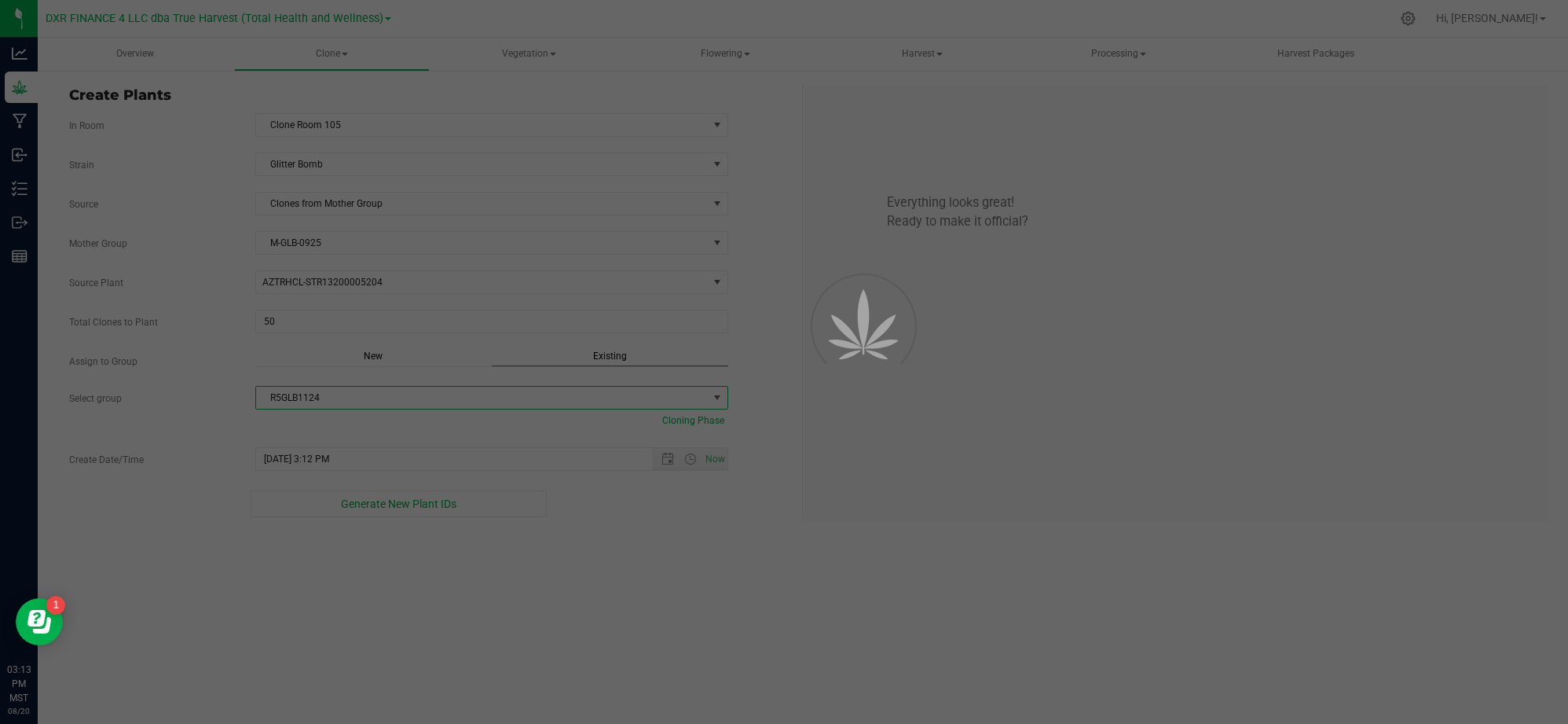
scroll to position [0, 0]
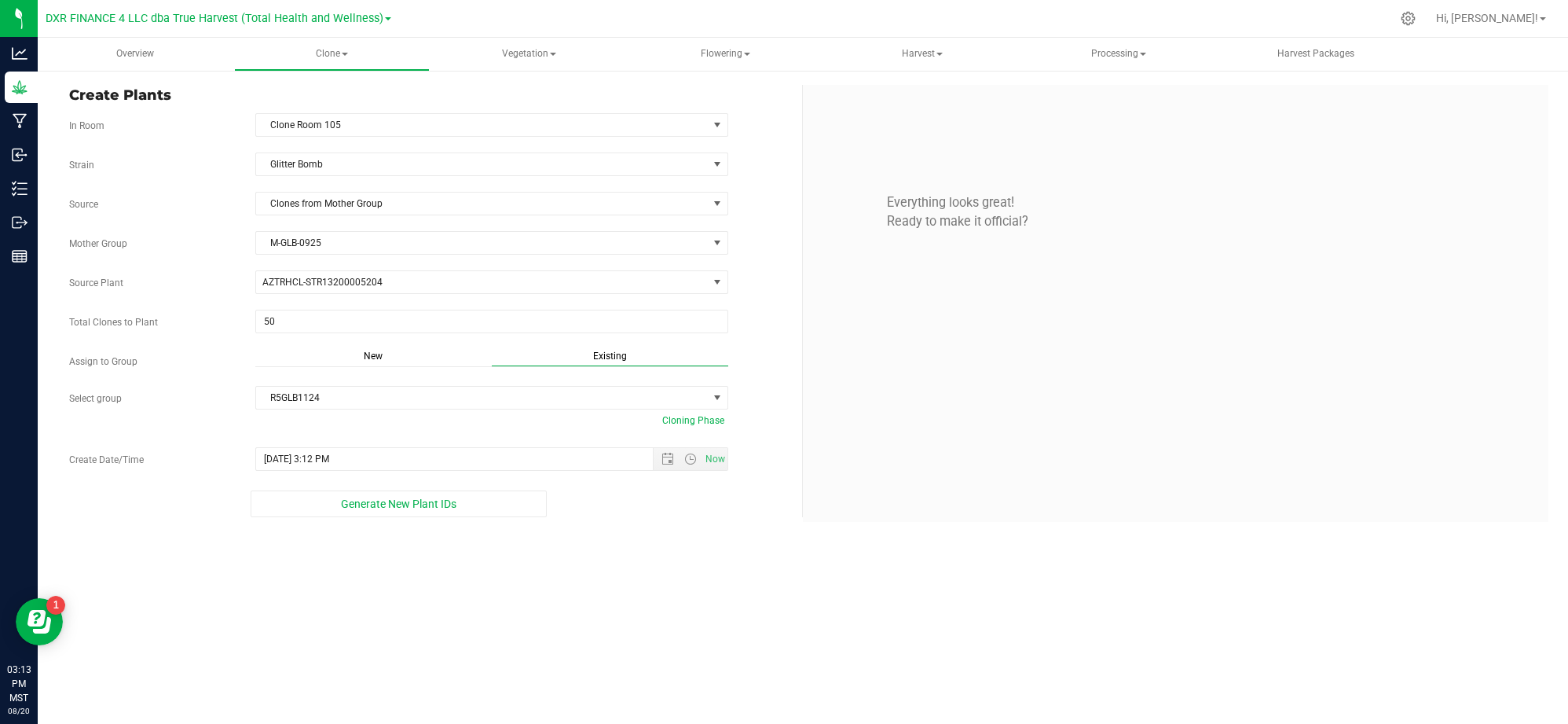
drag, startPoint x: 714, startPoint y: 706, endPoint x: 714, endPoint y: 624, distance: 82.0
click at [714, 698] on div "Overview Clone Create plants Cloning groups Cloning plants Apply to plants Vege…" at bounding box center [803, 381] width 1531 height 686
click at [661, 456] on span "Now" at bounding box center [690, 458] width 75 height 22
click at [670, 463] on span "Open the date view" at bounding box center [667, 458] width 12 height 12
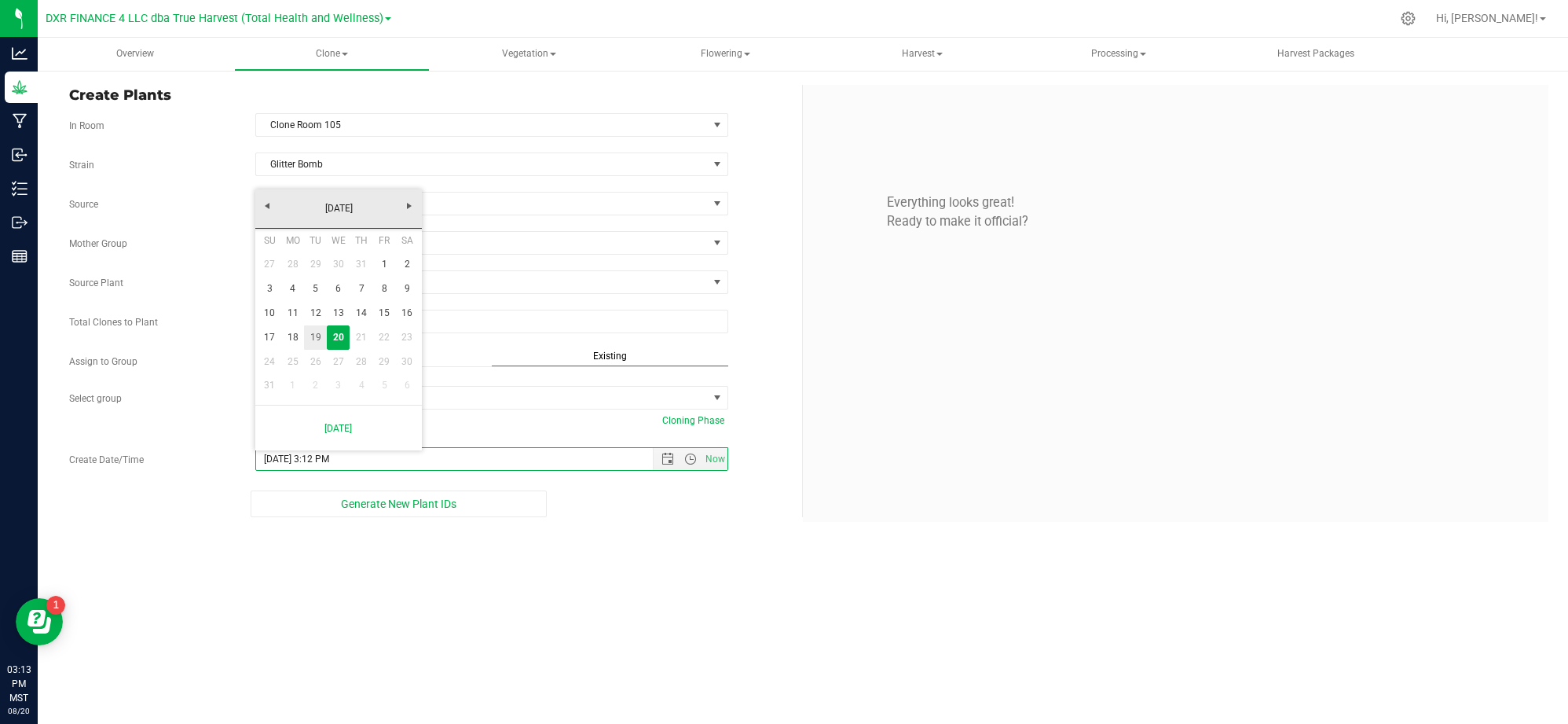
click at [314, 338] on link "19" at bounding box center [316, 337] width 23 height 25
type input "8/19/2025 3:12 PM"
click at [553, 541] on div "Overview Clone Create plants Cloning groups Cloning plants Apply to plants Vege…" at bounding box center [803, 381] width 1531 height 686
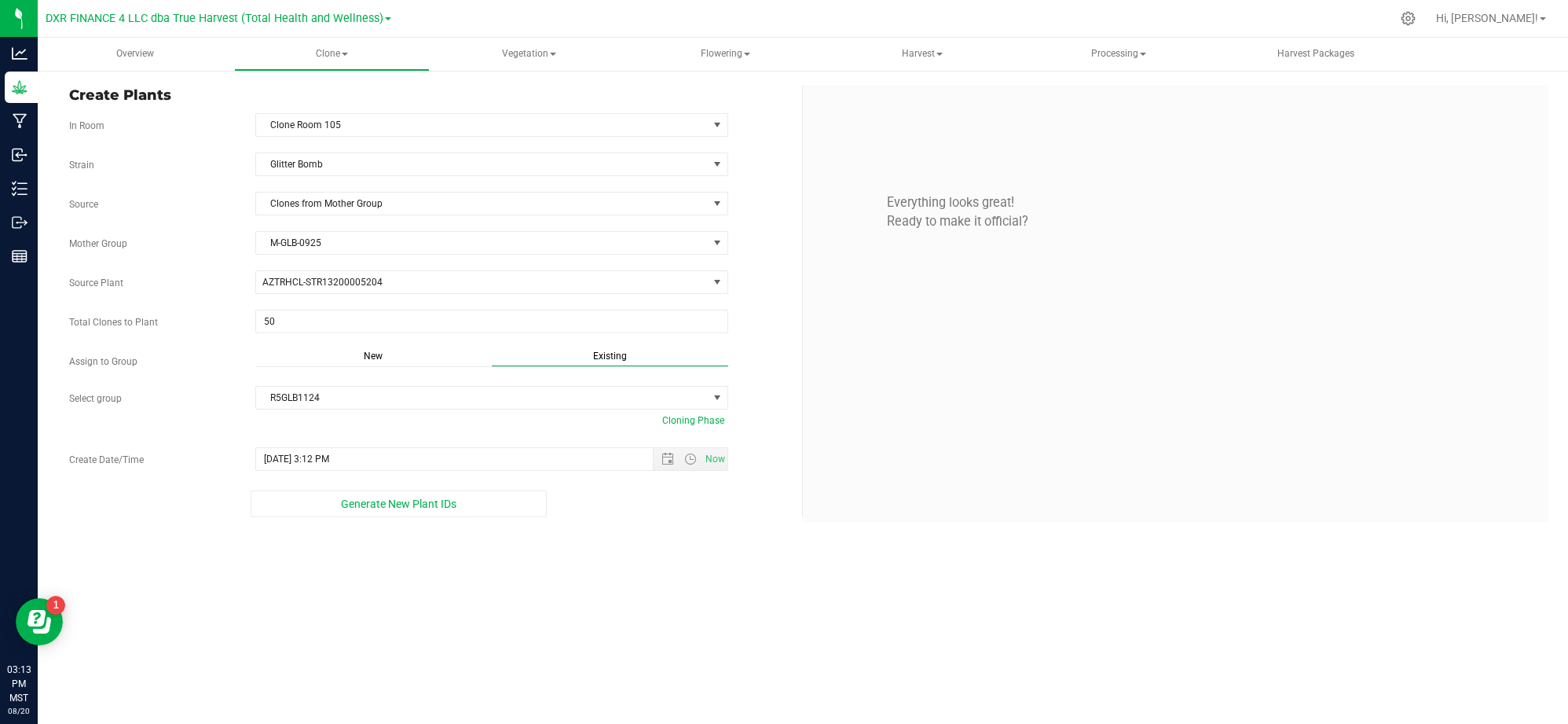
drag, startPoint x: 541, startPoint y: 605, endPoint x: 539, endPoint y: 588, distance: 17.1
click at [541, 602] on div "Overview Clone Create plants Cloning groups Cloning plants Apply to plants Vege…" at bounding box center [803, 381] width 1531 height 686
drag, startPoint x: 459, startPoint y: 514, endPoint x: 541, endPoint y: 527, distance: 83.0
click at [460, 514] on button "Generate New Plant IDs" at bounding box center [399, 504] width 297 height 26
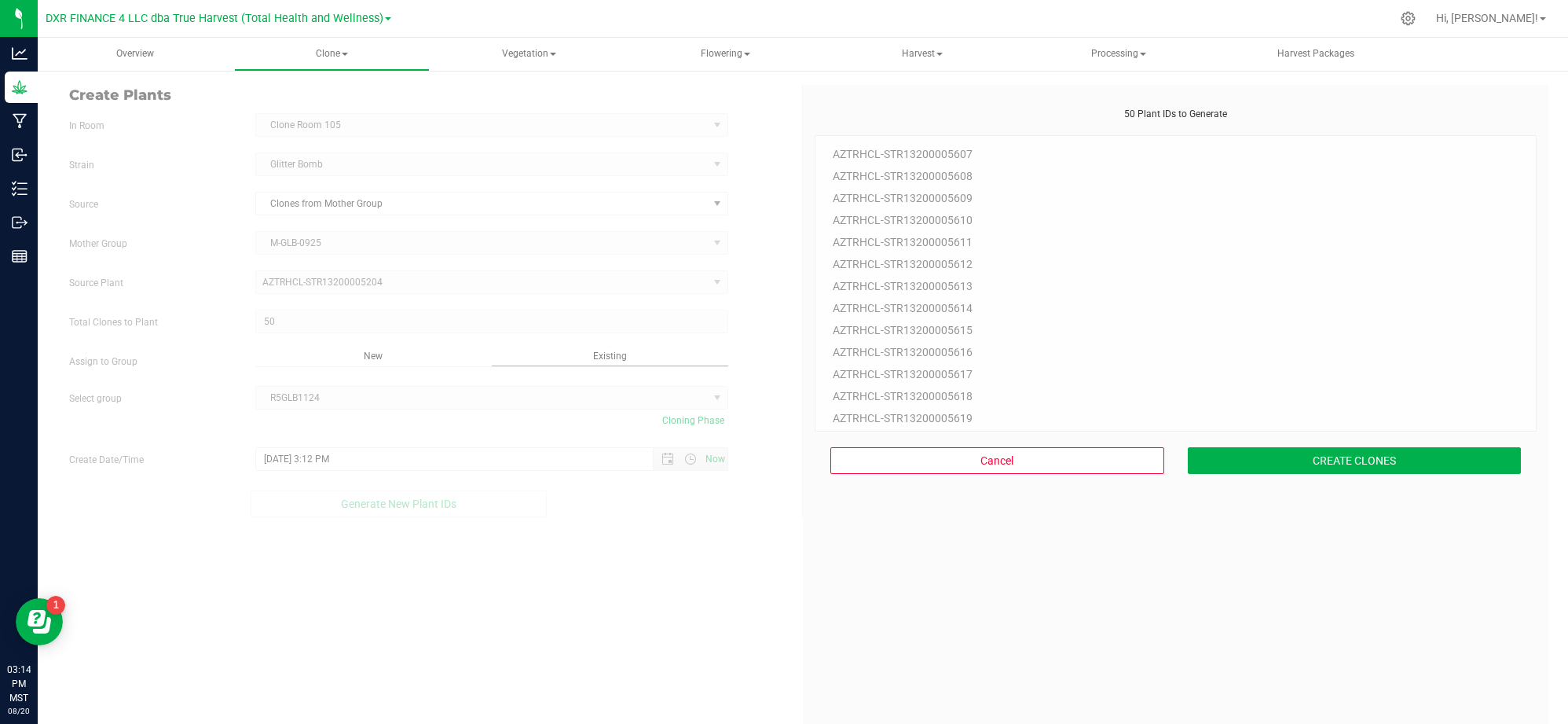
scroll to position [47, 0]
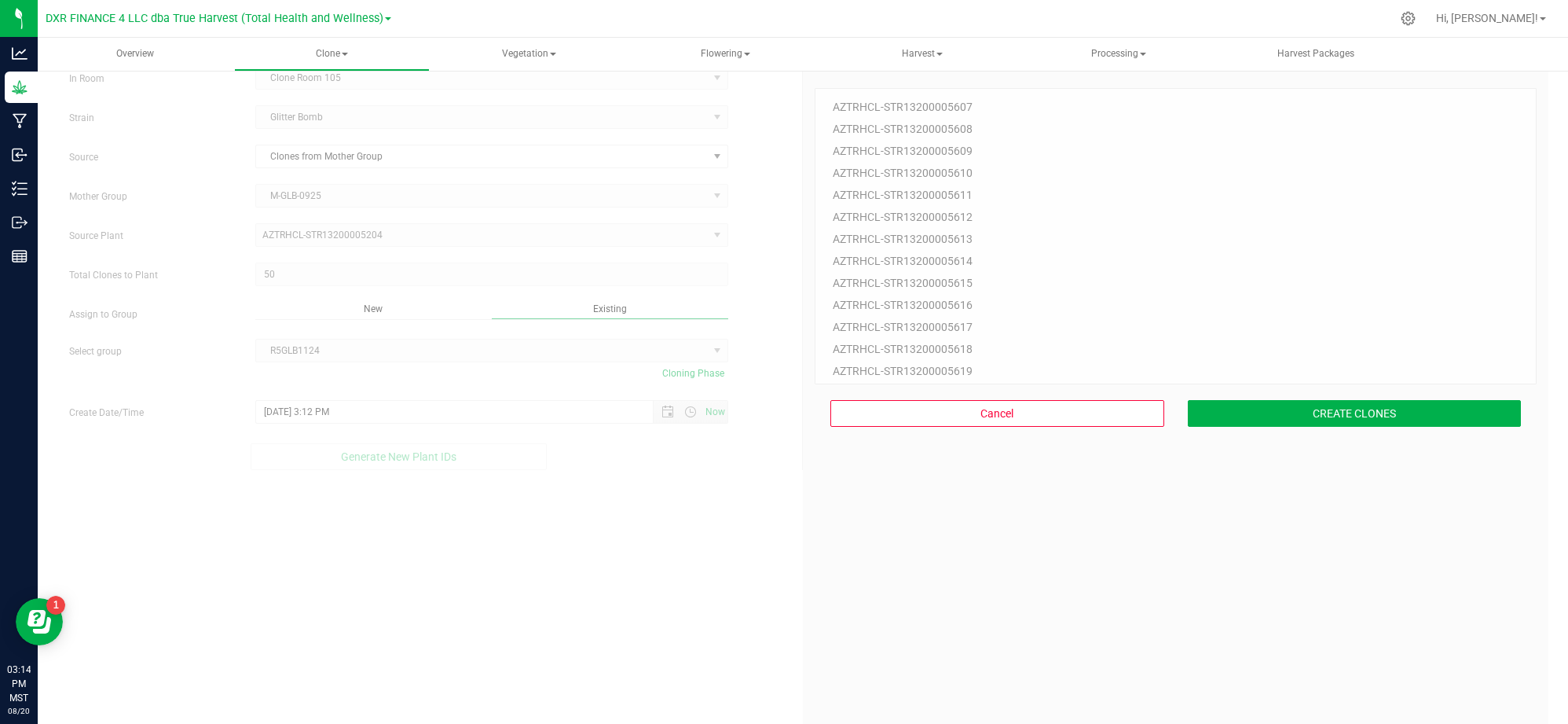
click at [689, 601] on div "Create Plants In Room Clone Room 105 Select room Clone Room 104 Clone Room 105 …" at bounding box center [803, 411] width 1491 height 745
click at [1100, 575] on div "50 Plant IDs to Generate AZTRHCL-STR13200005607 AZTRHCL-STR13200005608 AZTRHCL-…" at bounding box center [1176, 422] width 722 height 724
click at [1302, 416] on button "CREATE CLONES" at bounding box center [1355, 413] width 334 height 26
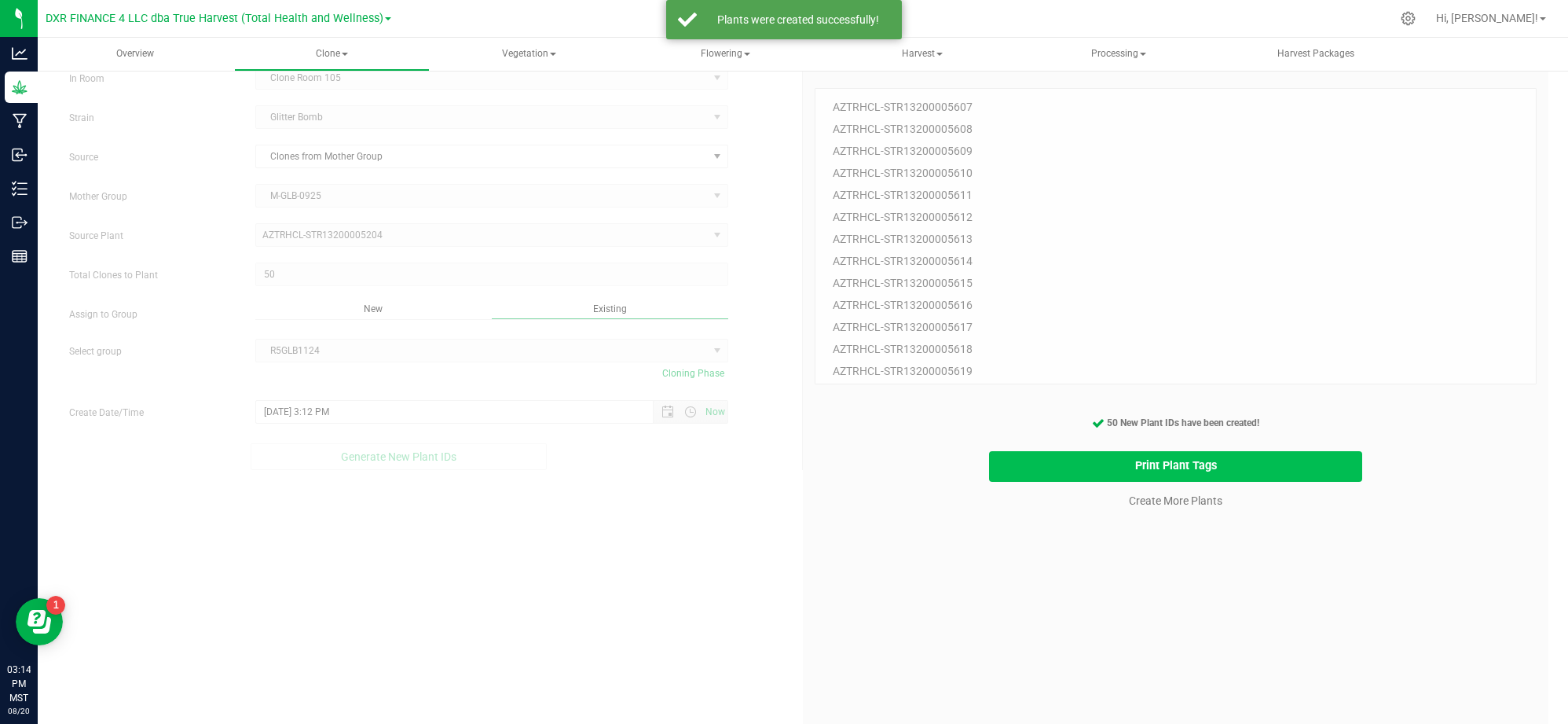
click at [1051, 469] on button "Print Plant Tags" at bounding box center [1176, 466] width 373 height 30
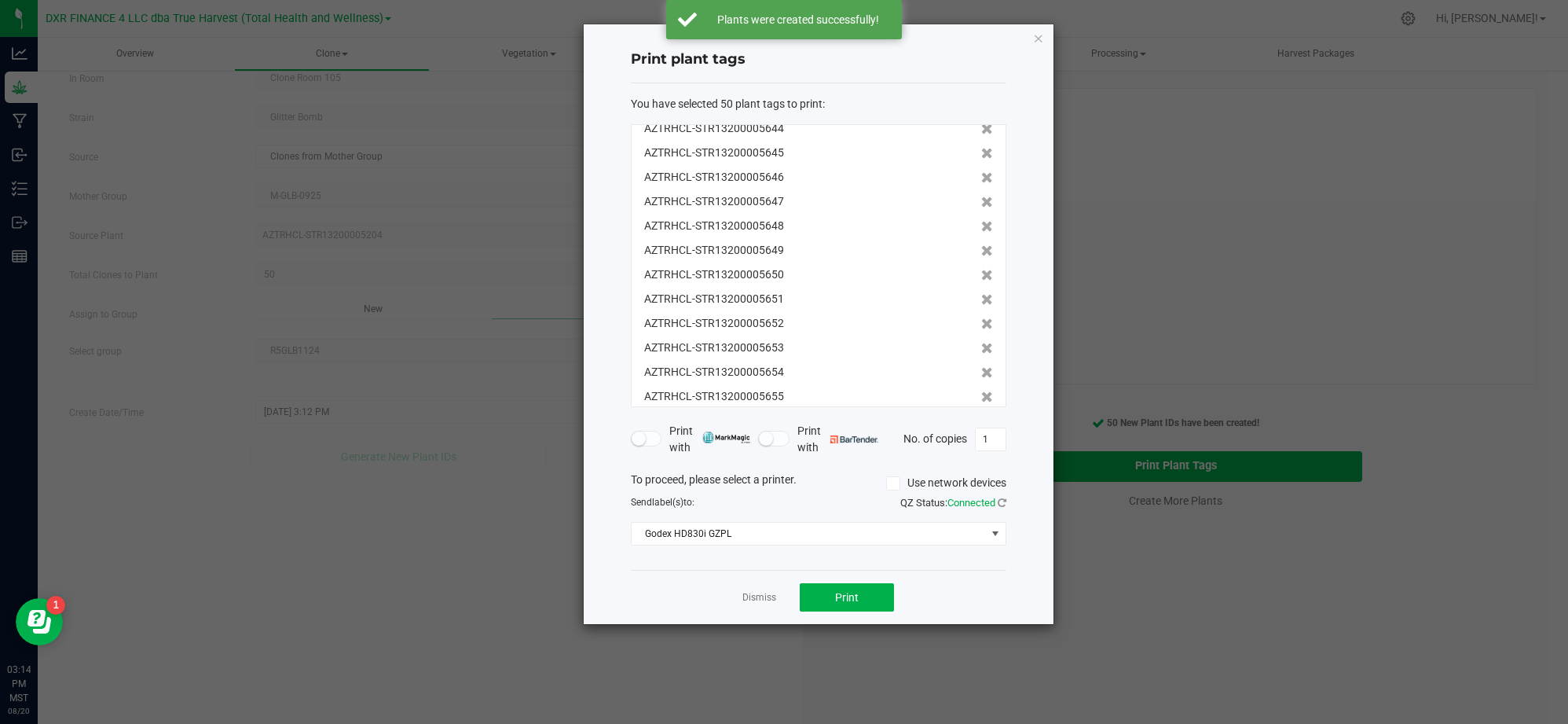
scroll to position [949, 0]
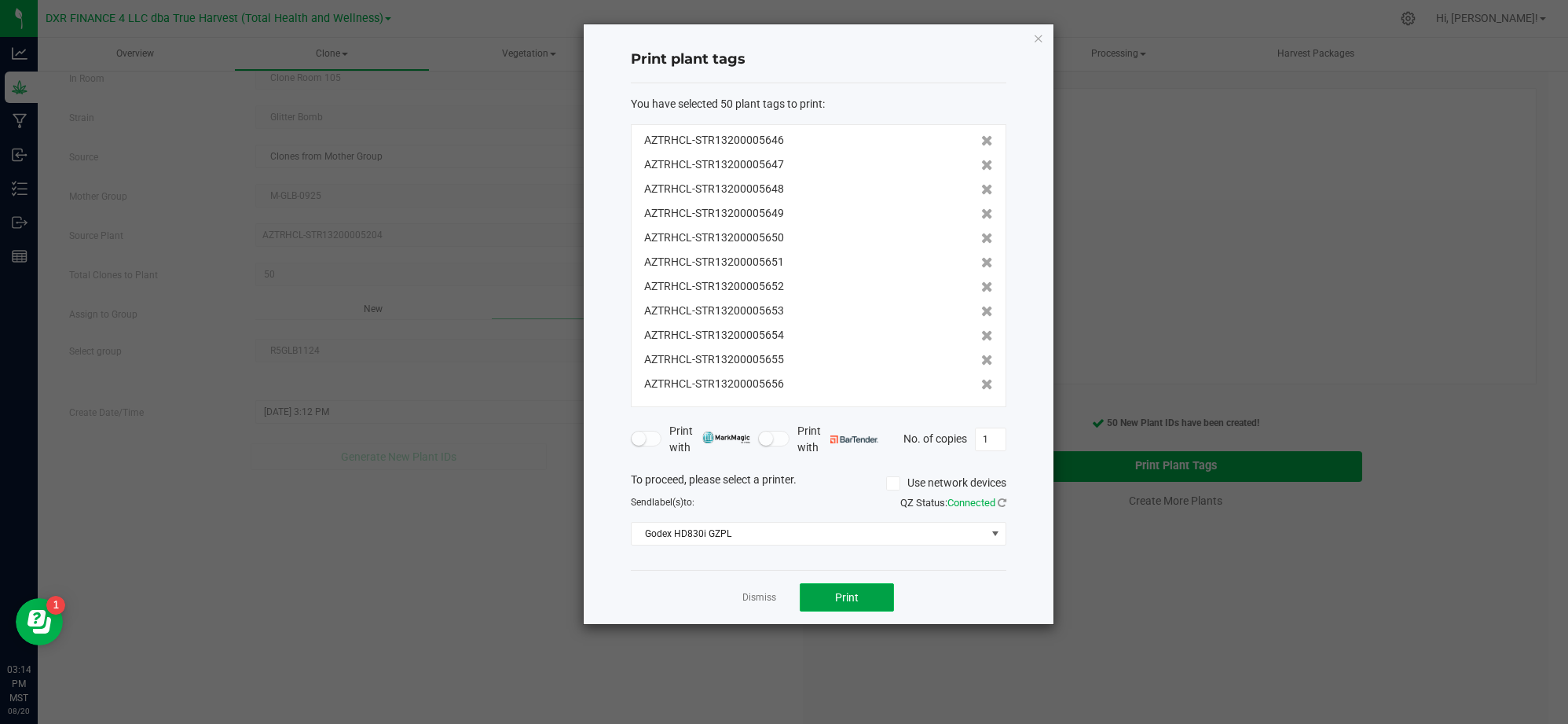
click at [849, 602] on span "Print" at bounding box center [847, 596] width 24 height 12
click at [768, 596] on link "Dismiss" at bounding box center [759, 597] width 34 height 13
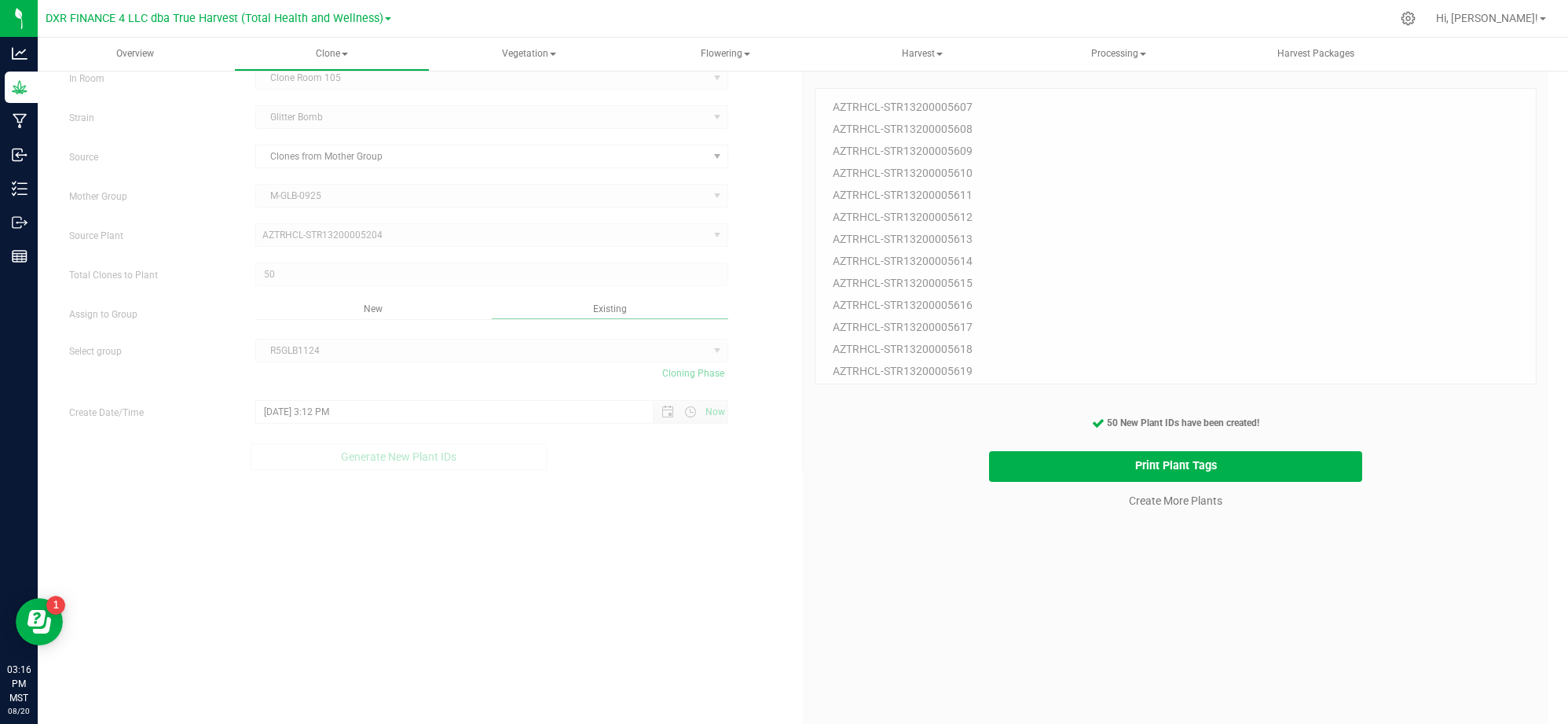
drag, startPoint x: 1110, startPoint y: 595, endPoint x: 1179, endPoint y: 573, distance: 72.4
click at [1111, 596] on div "50 Plant IDs to Generate AZTRHCL-STR13200005607 AZTRHCL-STR13200005608 AZTRHCL-…" at bounding box center [1176, 422] width 722 height 724
click at [1174, 504] on link "Create More Plants" at bounding box center [1176, 500] width 94 height 16
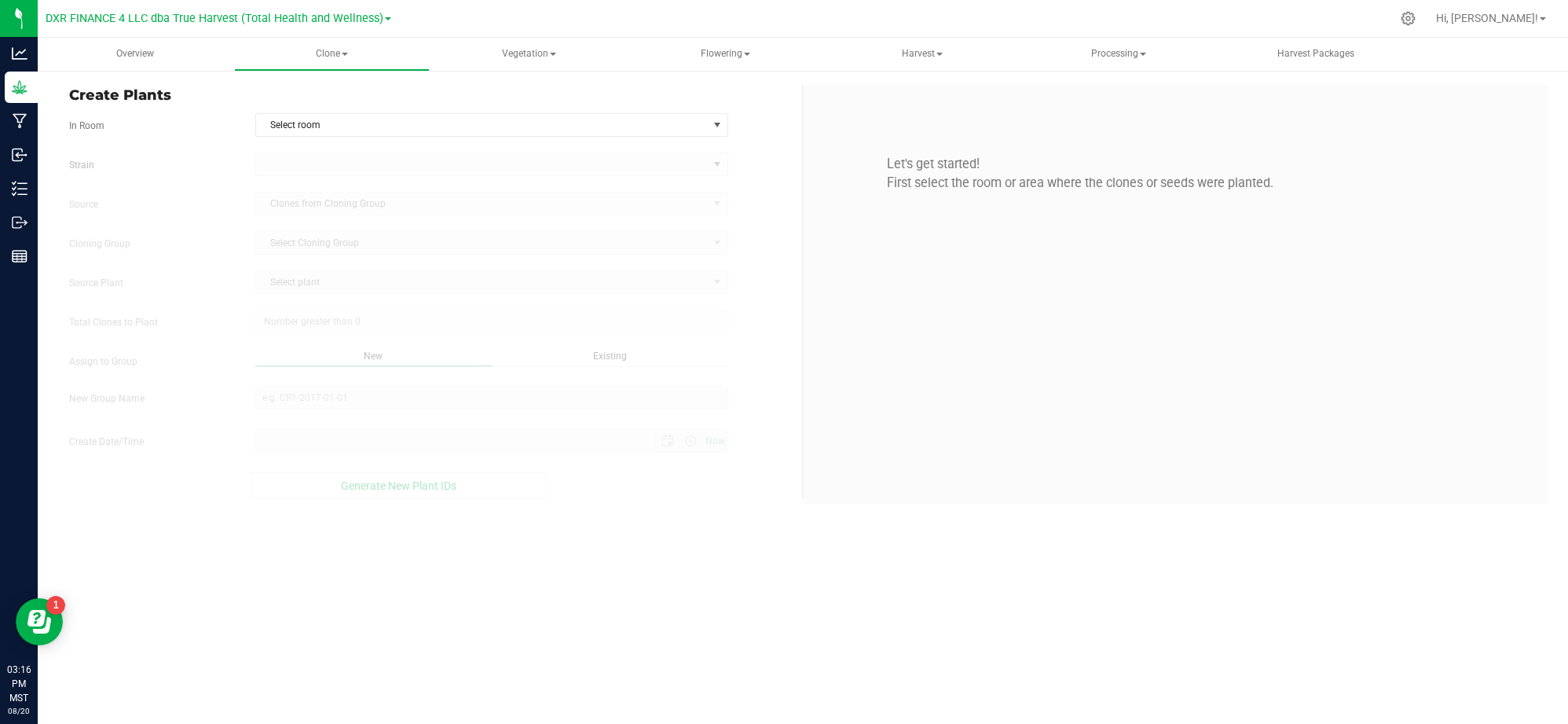
type input "8/20/2025 3:16 PM"
click at [602, 129] on span "Select room" at bounding box center [481, 124] width 452 height 22
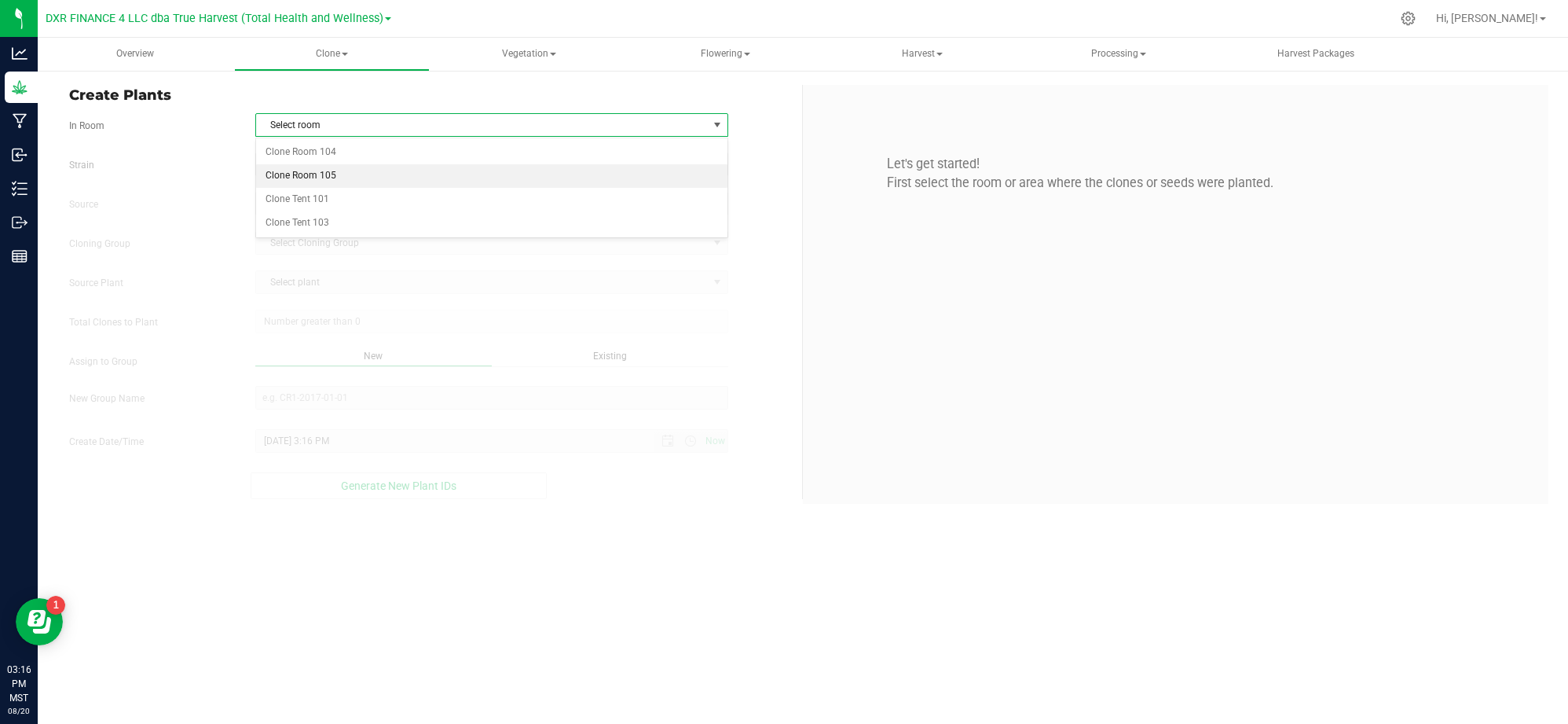
click at [428, 170] on li "Clone Room 105" at bounding box center [491, 176] width 471 height 24
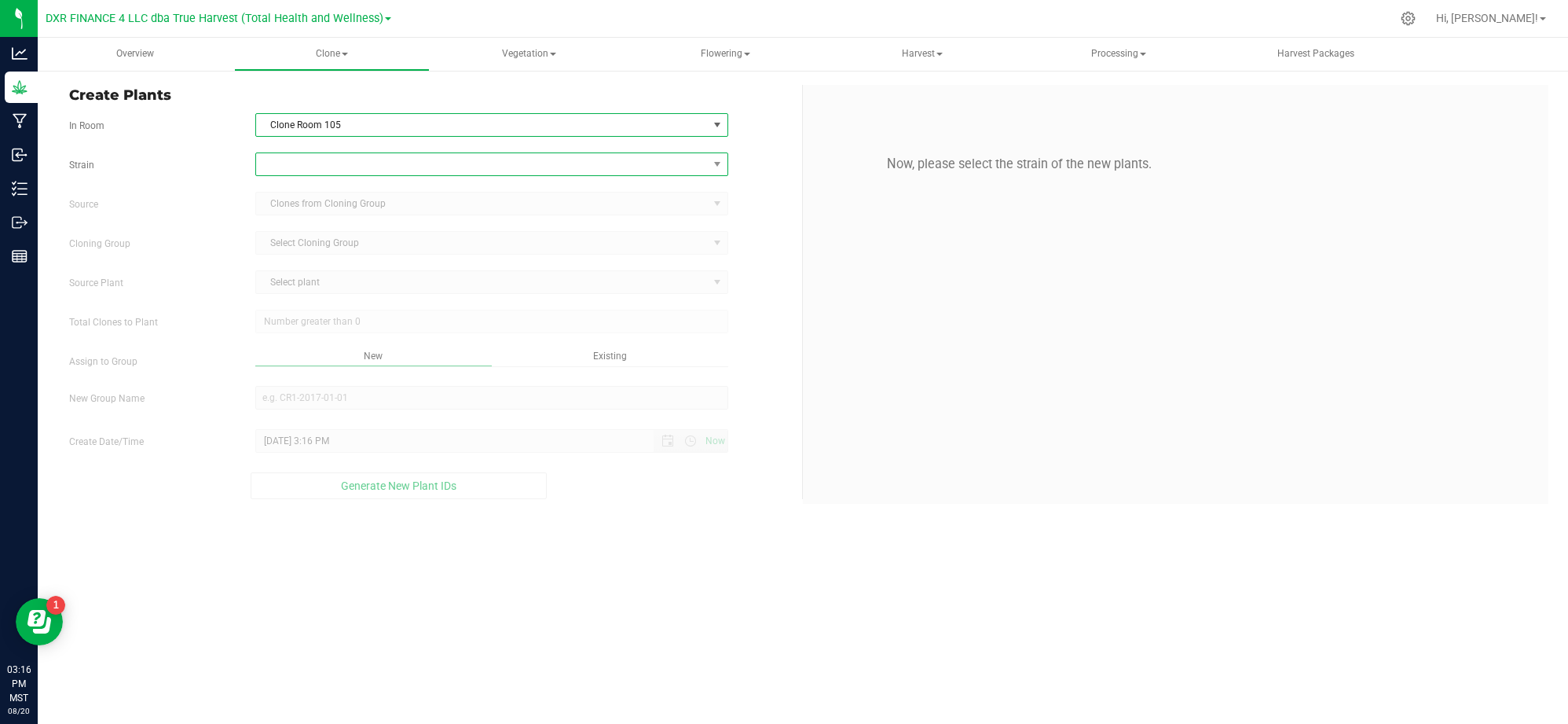
click at [328, 157] on span at bounding box center [481, 164] width 452 height 22
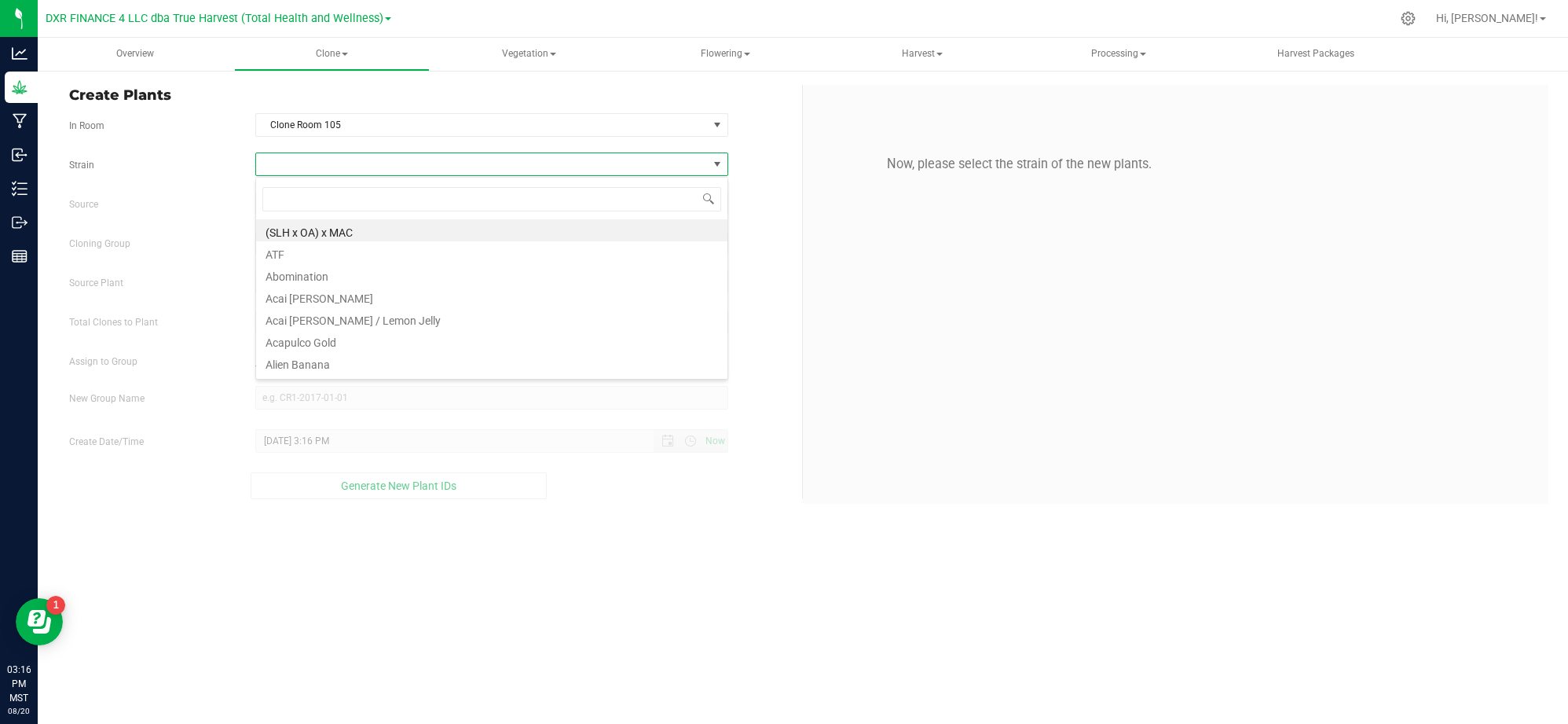
scroll to position [24, 473]
type input "glitter"
click at [312, 239] on li "Glitter Bomb" at bounding box center [491, 230] width 471 height 22
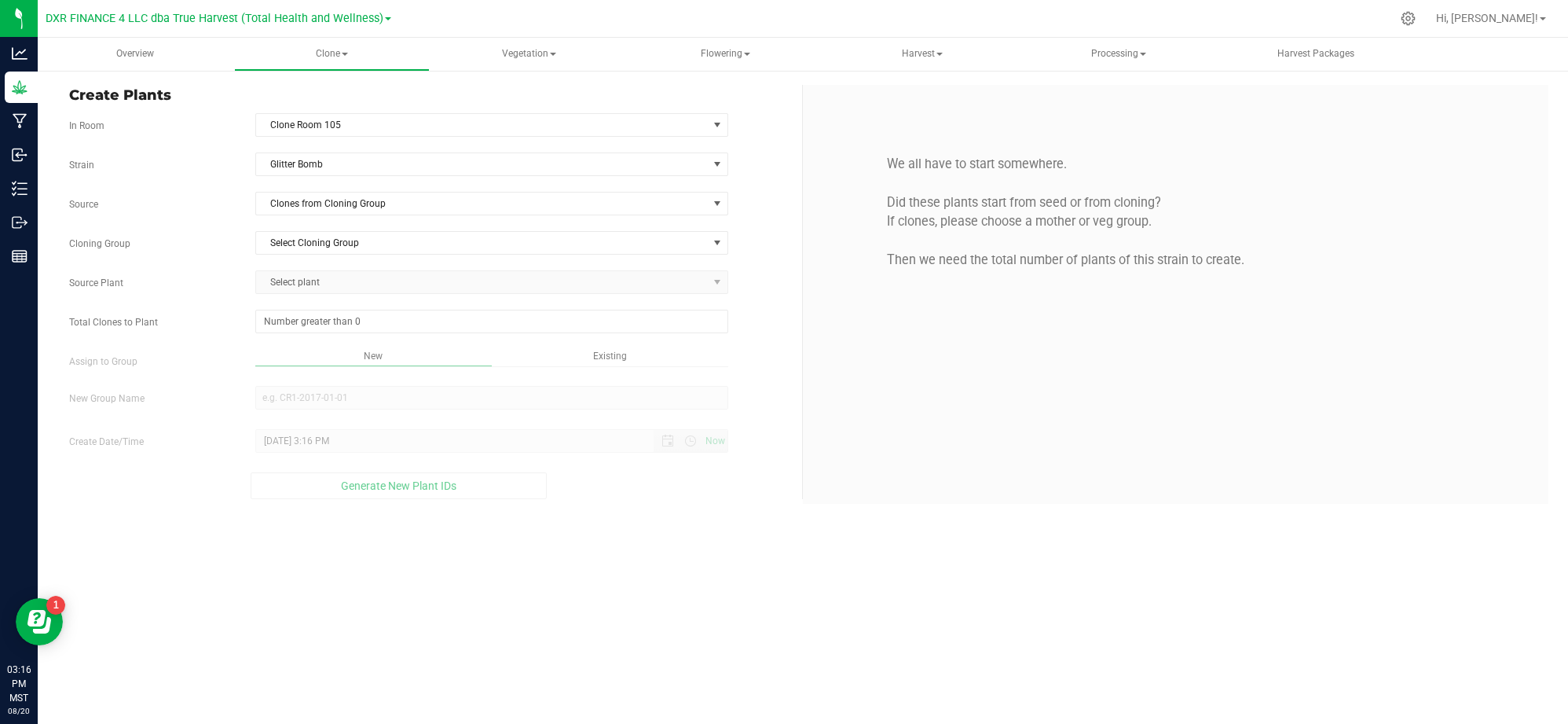
drag, startPoint x: 234, startPoint y: 199, endPoint x: 349, endPoint y: 212, distance: 115.7
click at [236, 199] on label "Source" at bounding box center [151, 204] width 186 height 14
click at [350, 212] on span "Clones from Cloning Group" at bounding box center [481, 203] width 452 height 22
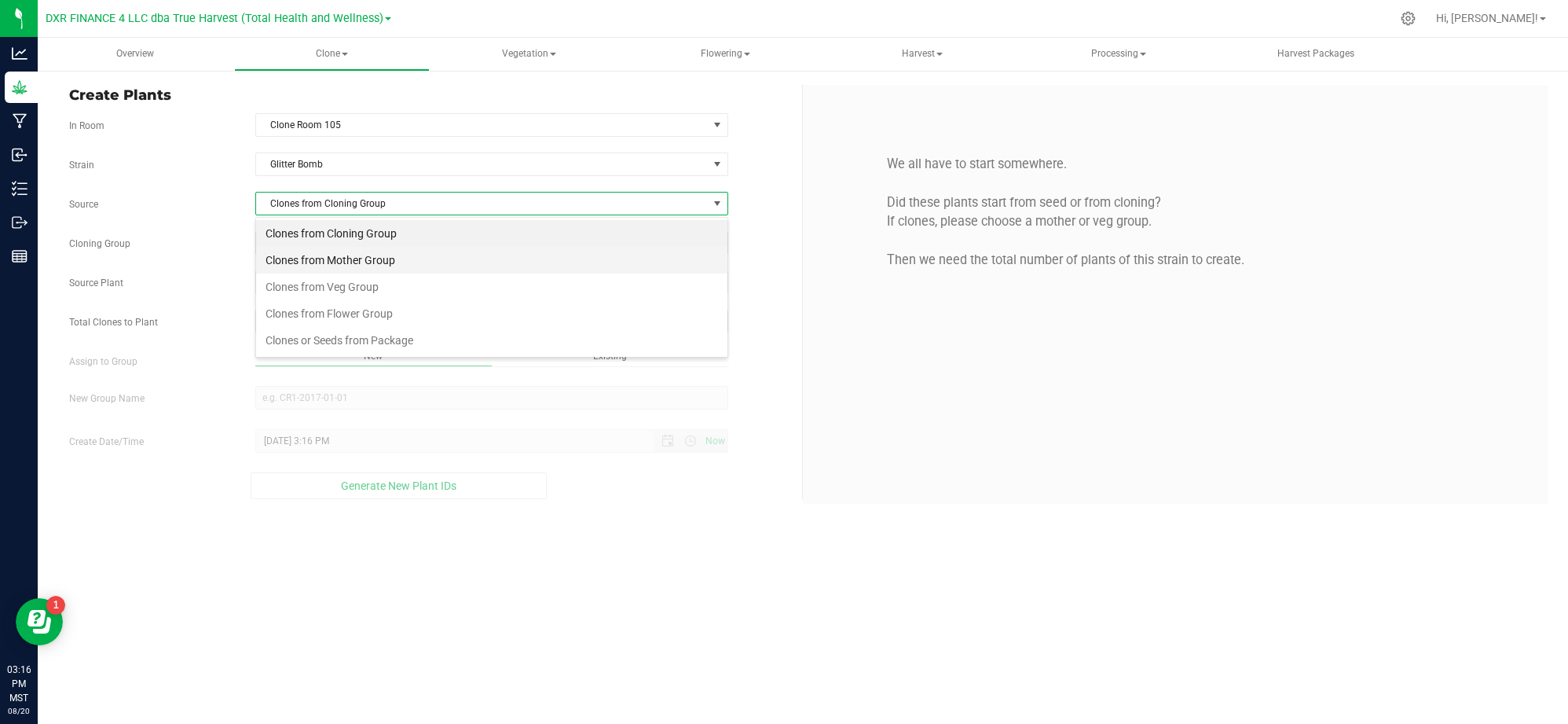
scroll to position [24, 473]
click at [359, 256] on li "Clones from Mother Group" at bounding box center [491, 260] width 471 height 26
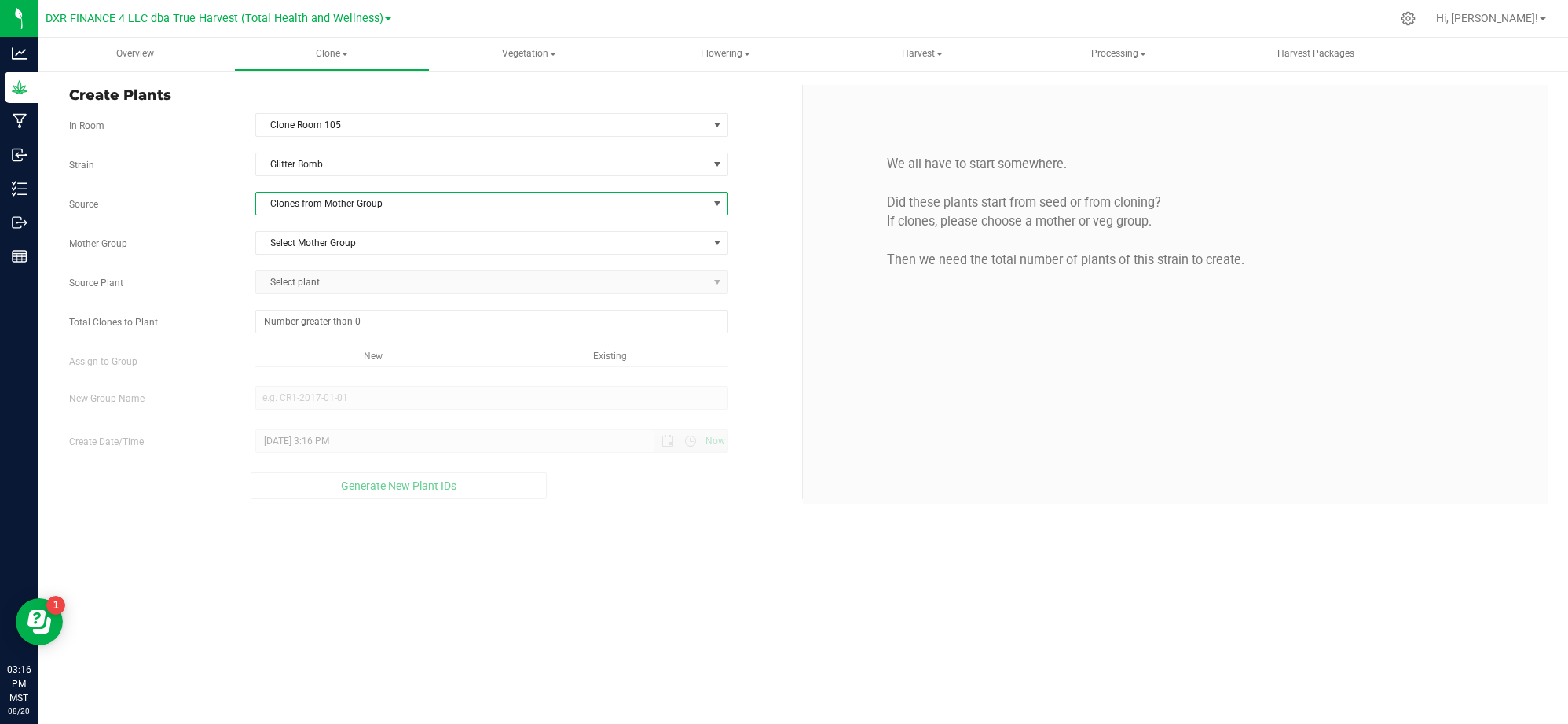
click at [252, 218] on div "Strain Glitter Bomb Source Clones from Mother Group Mother Group Select Mother …" at bounding box center [429, 325] width 721 height 346
drag, startPoint x: 330, startPoint y: 234, endPoint x: 336, endPoint y: 239, distance: 7.8
click at [331, 236] on span "Select Mother Group" at bounding box center [481, 243] width 452 height 22
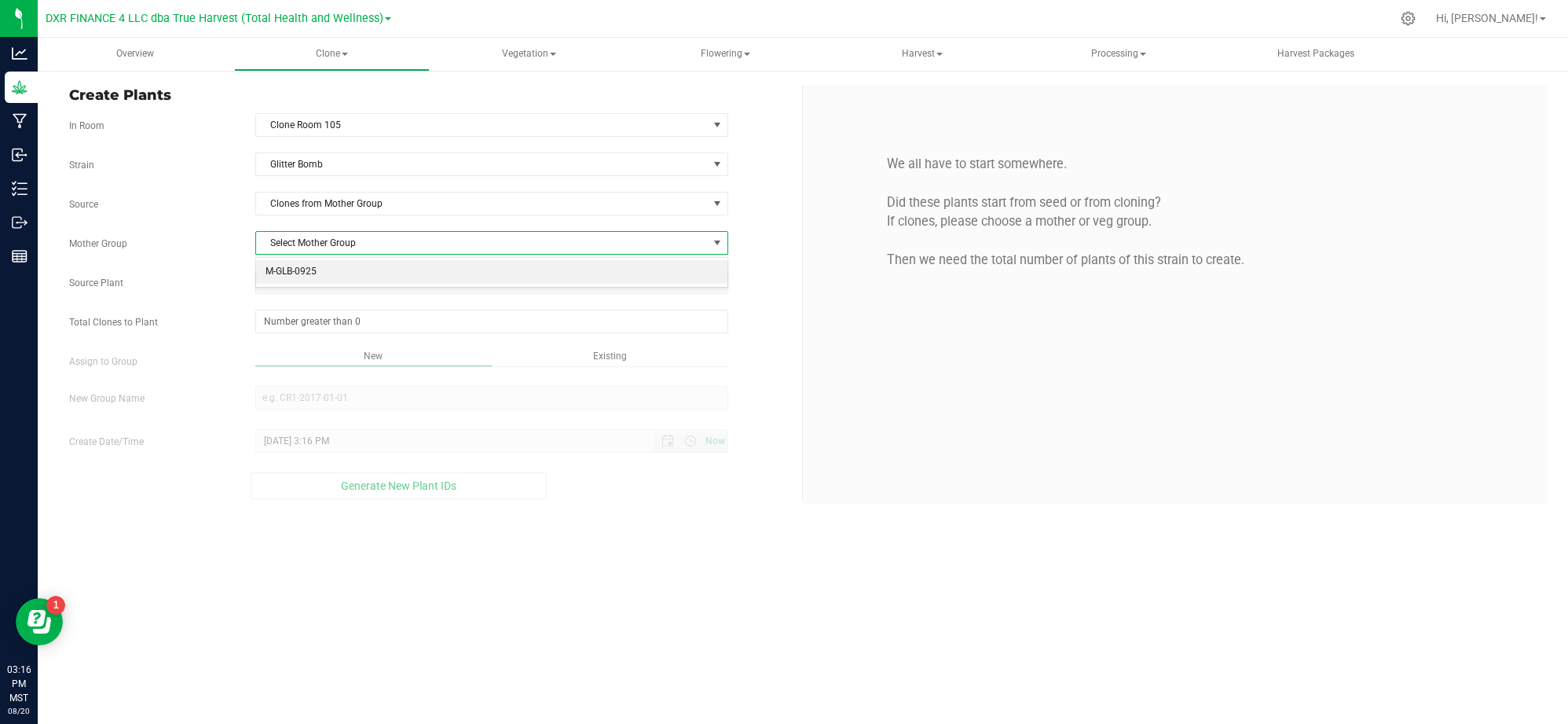
drag, startPoint x: 322, startPoint y: 273, endPoint x: 271, endPoint y: 261, distance: 52.4
click at [321, 273] on li "M-GLB-0925" at bounding box center [491, 272] width 471 height 24
click at [246, 262] on div "Strain Glitter Bomb Source Clones from Mother Group Mother Group M-GLB-0925 Sel…" at bounding box center [429, 325] width 721 height 346
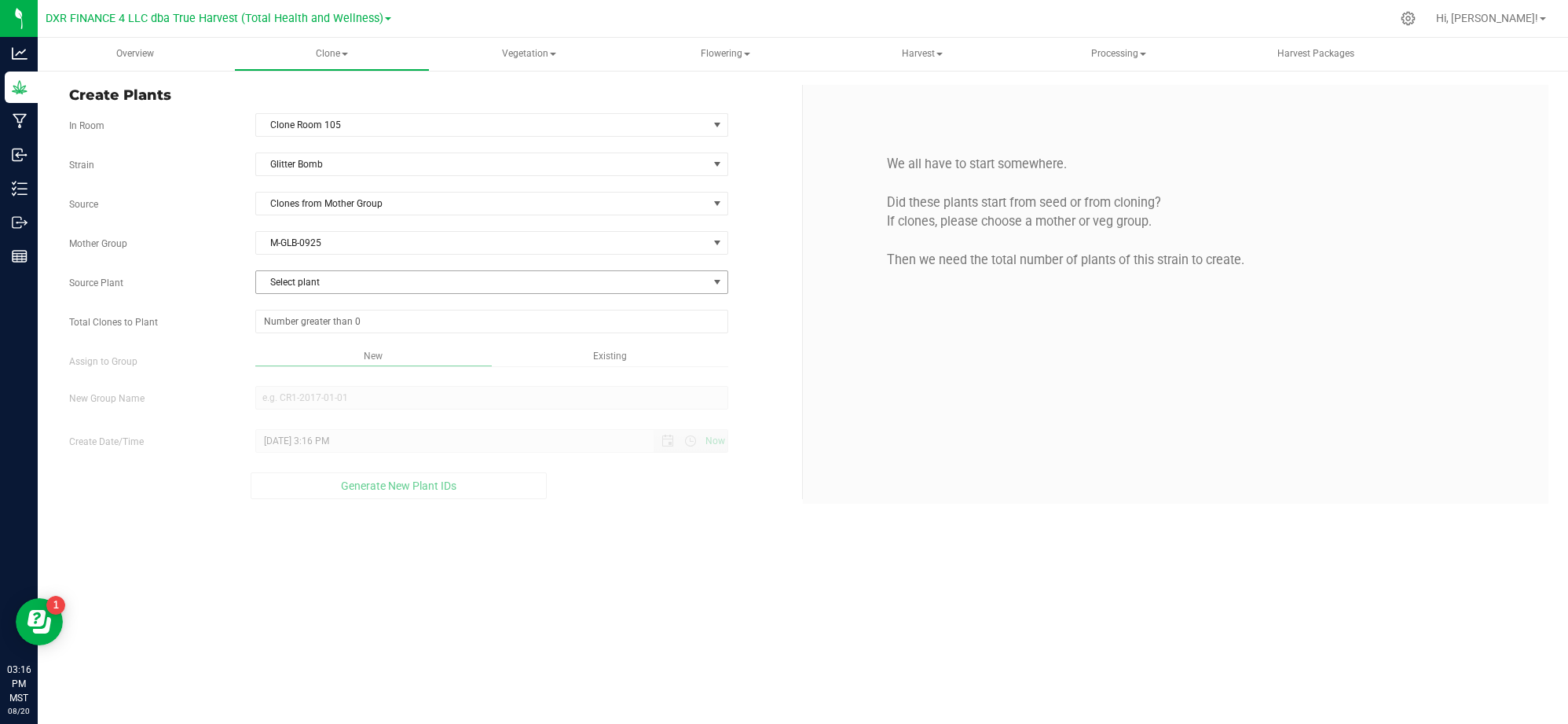
click at [324, 284] on span "Select plant" at bounding box center [481, 282] width 452 height 22
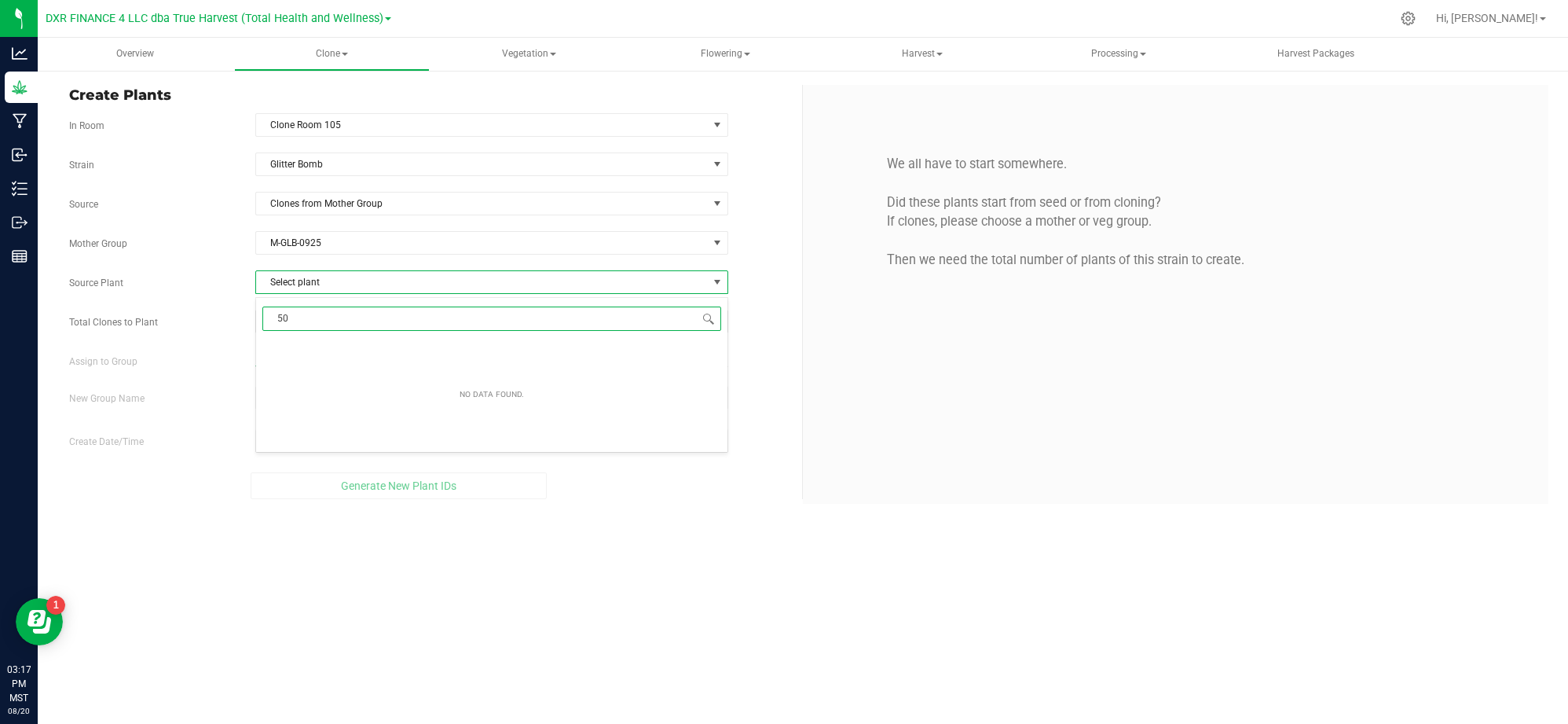
type input "5"
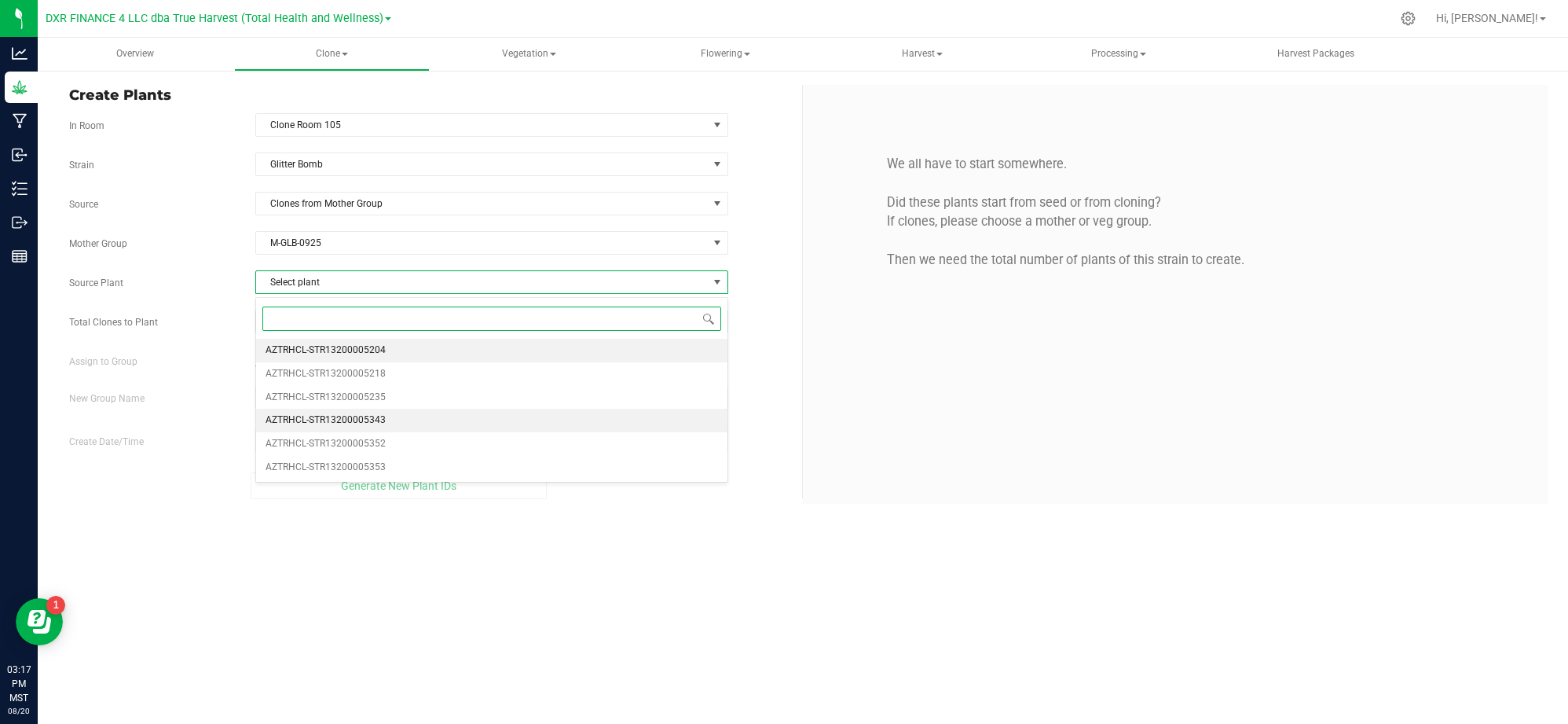
click at [364, 425] on span "AZTRHCL-STR13200005343" at bounding box center [326, 420] width 120 height 21
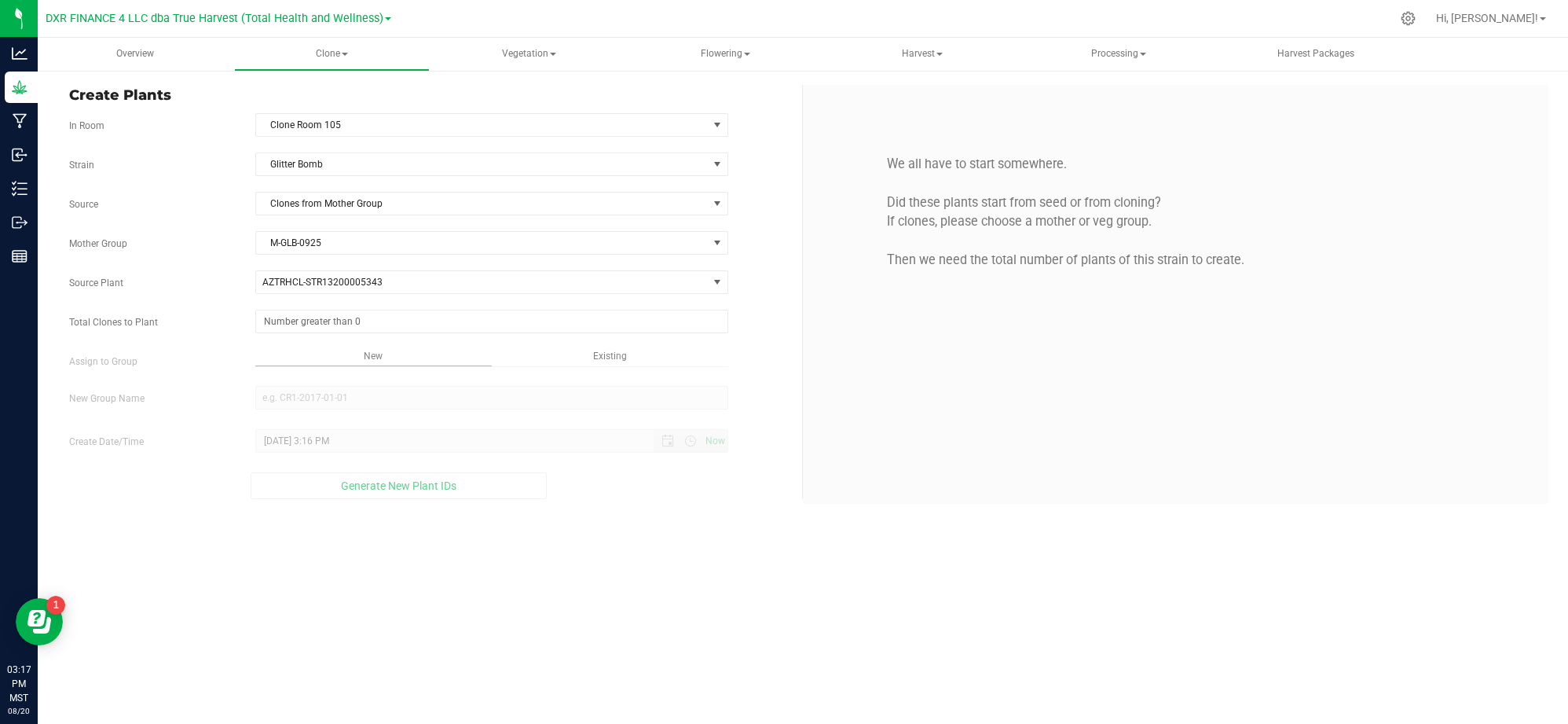
drag, startPoint x: 209, startPoint y: 353, endPoint x: 336, endPoint y: 340, distance: 127.7
click at [211, 353] on div "Assign to Group New Existing" at bounding box center [429, 360] width 745 height 21
click at [337, 324] on span at bounding box center [491, 321] width 473 height 24
type input "50"
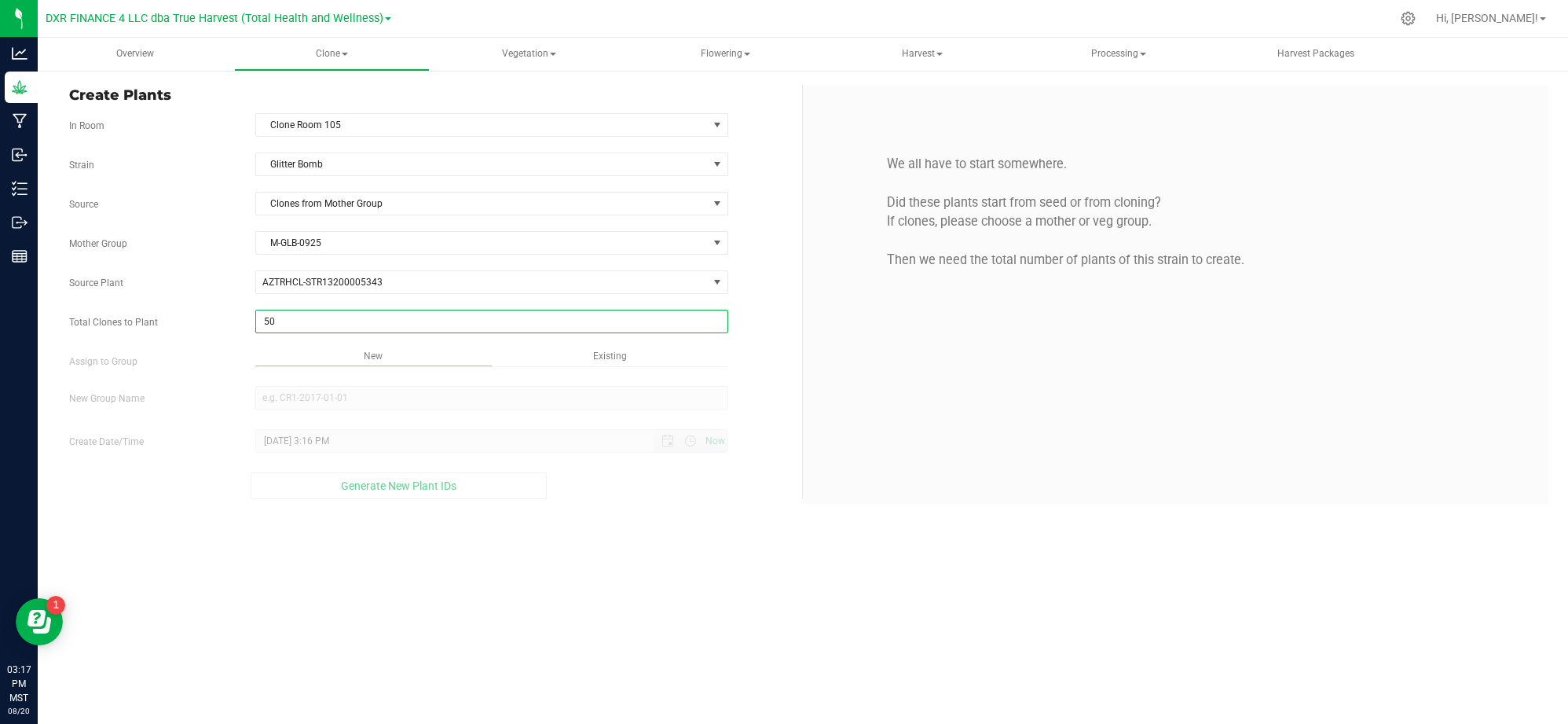
click at [639, 580] on div "Overview Clone Create plants Cloning groups Cloning plants Apply to plants Vege…" at bounding box center [803, 381] width 1531 height 686
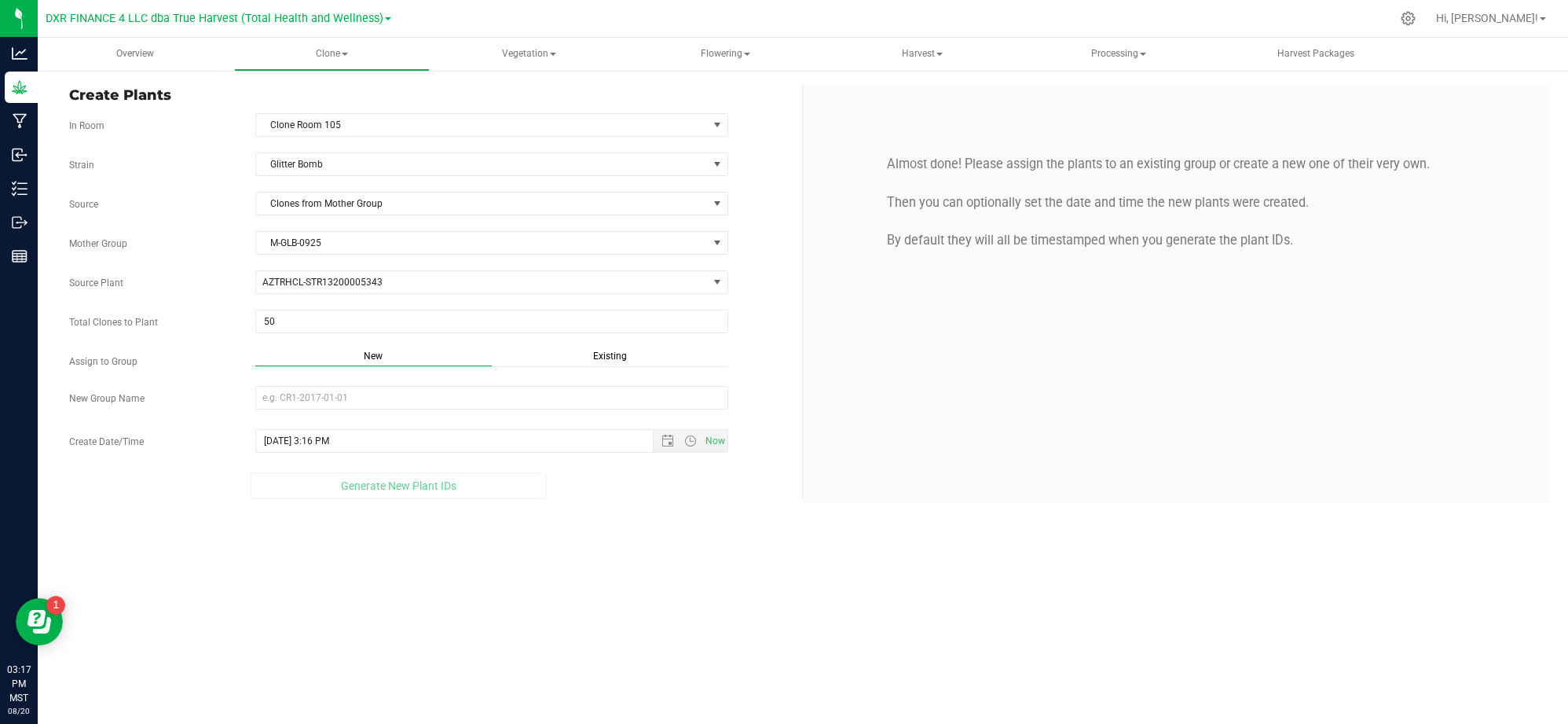
click at [606, 357] on span "Existing" at bounding box center [610, 355] width 34 height 11
click at [545, 409] on span "Select Plant Group" at bounding box center [481, 397] width 452 height 22
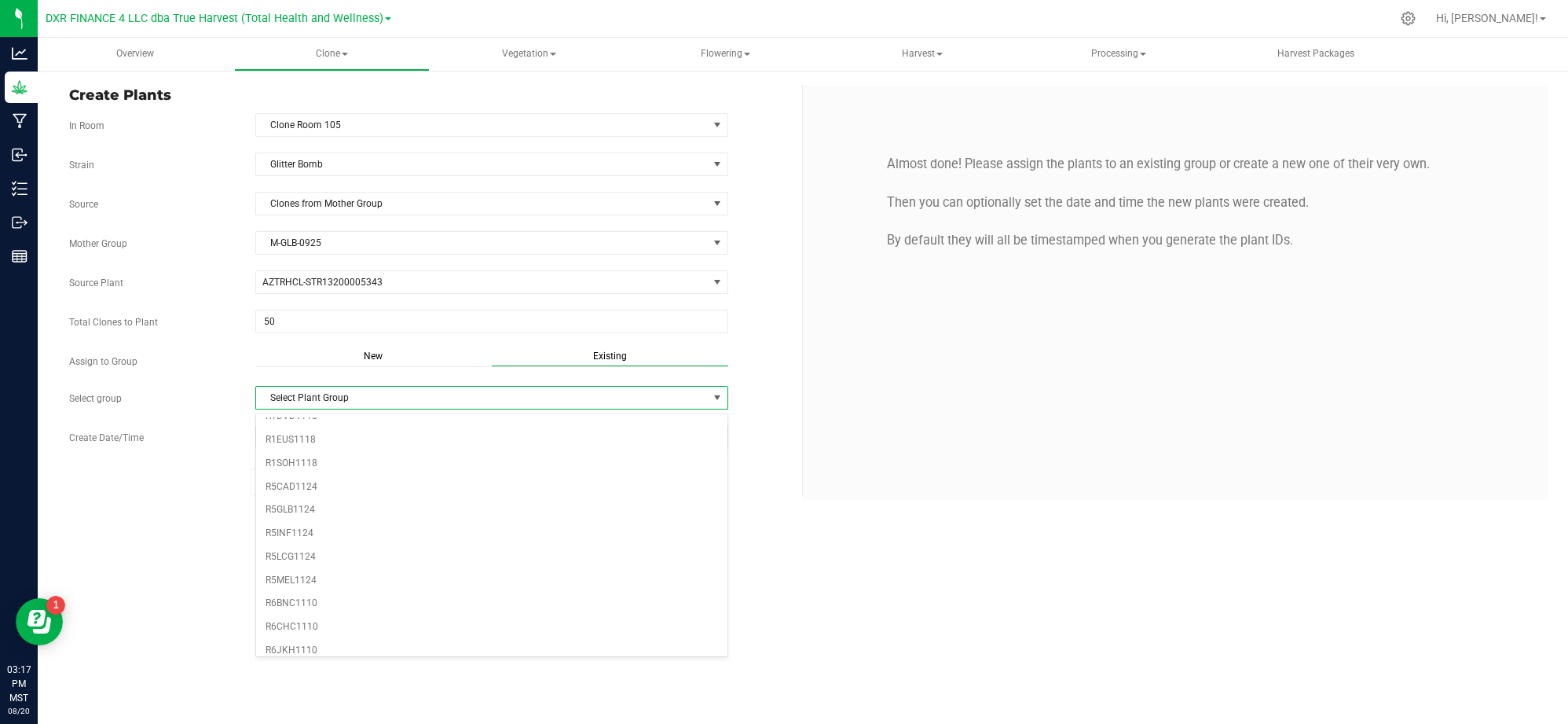
scroll to position [464, 0]
drag, startPoint x: 327, startPoint y: 510, endPoint x: 258, endPoint y: 499, distance: 69.9
click at [324, 511] on li "R5GLB1124" at bounding box center [491, 502] width 471 height 24
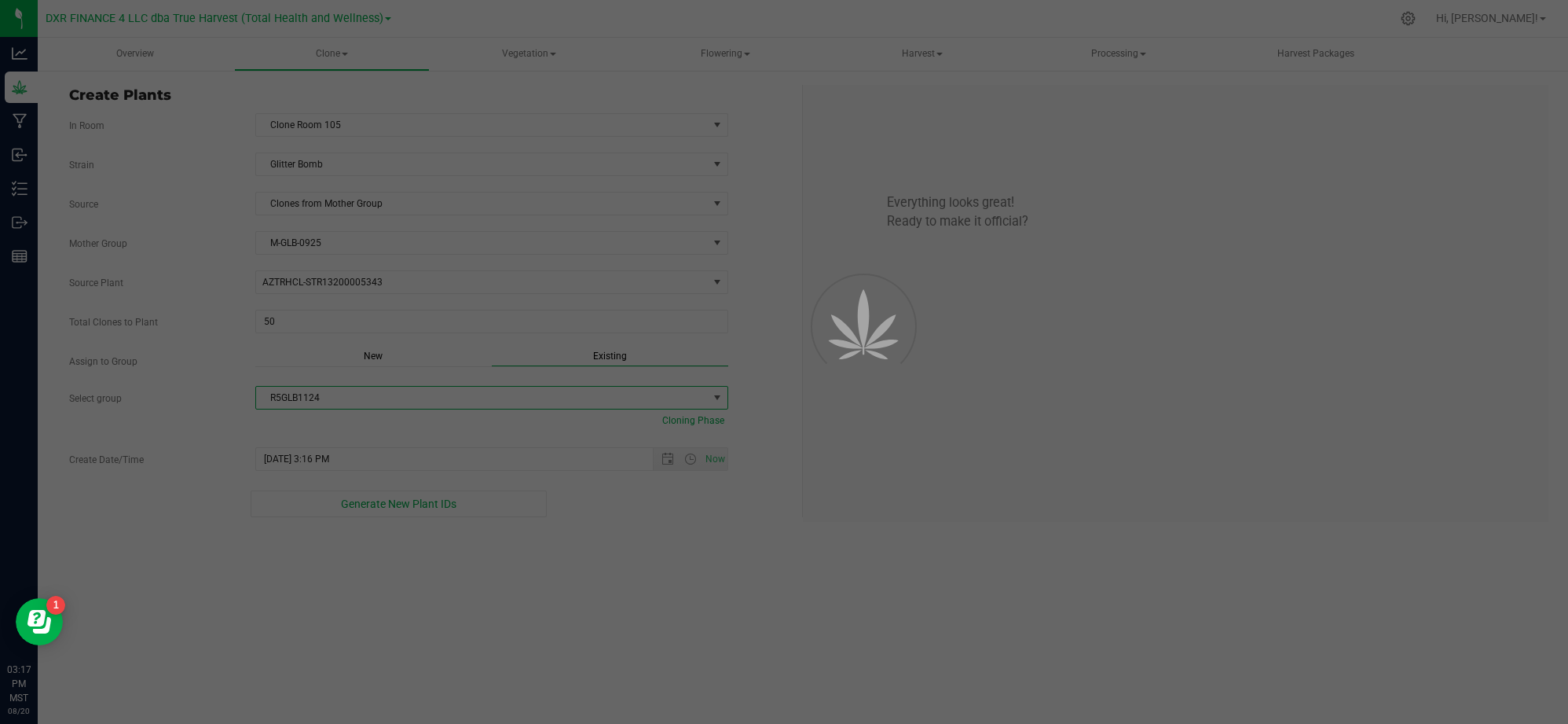
click at [217, 481] on div at bounding box center [784, 362] width 1568 height 724
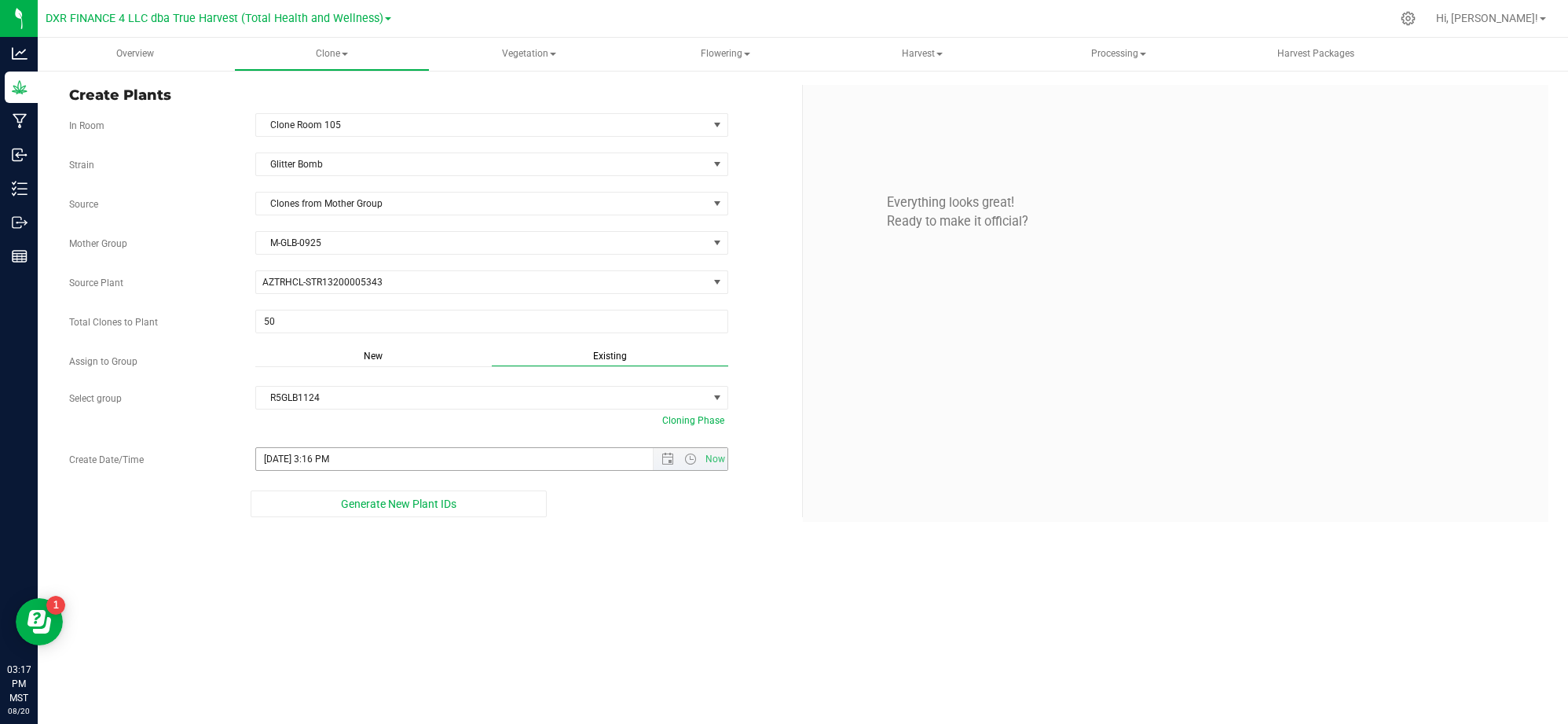
drag, startPoint x: 468, startPoint y: 564, endPoint x: 580, endPoint y: 454, distance: 157.0
click at [495, 536] on div "Overview Clone Create plants Cloning groups Cloning plants Apply to plants Vege…" at bounding box center [803, 381] width 1531 height 686
click at [674, 471] on span "8/20/2025 3:16 PM Now" at bounding box center [491, 458] width 473 height 24
click at [665, 465] on span "Open the date view" at bounding box center [667, 458] width 12 height 12
click at [313, 337] on link "19" at bounding box center [316, 337] width 23 height 25
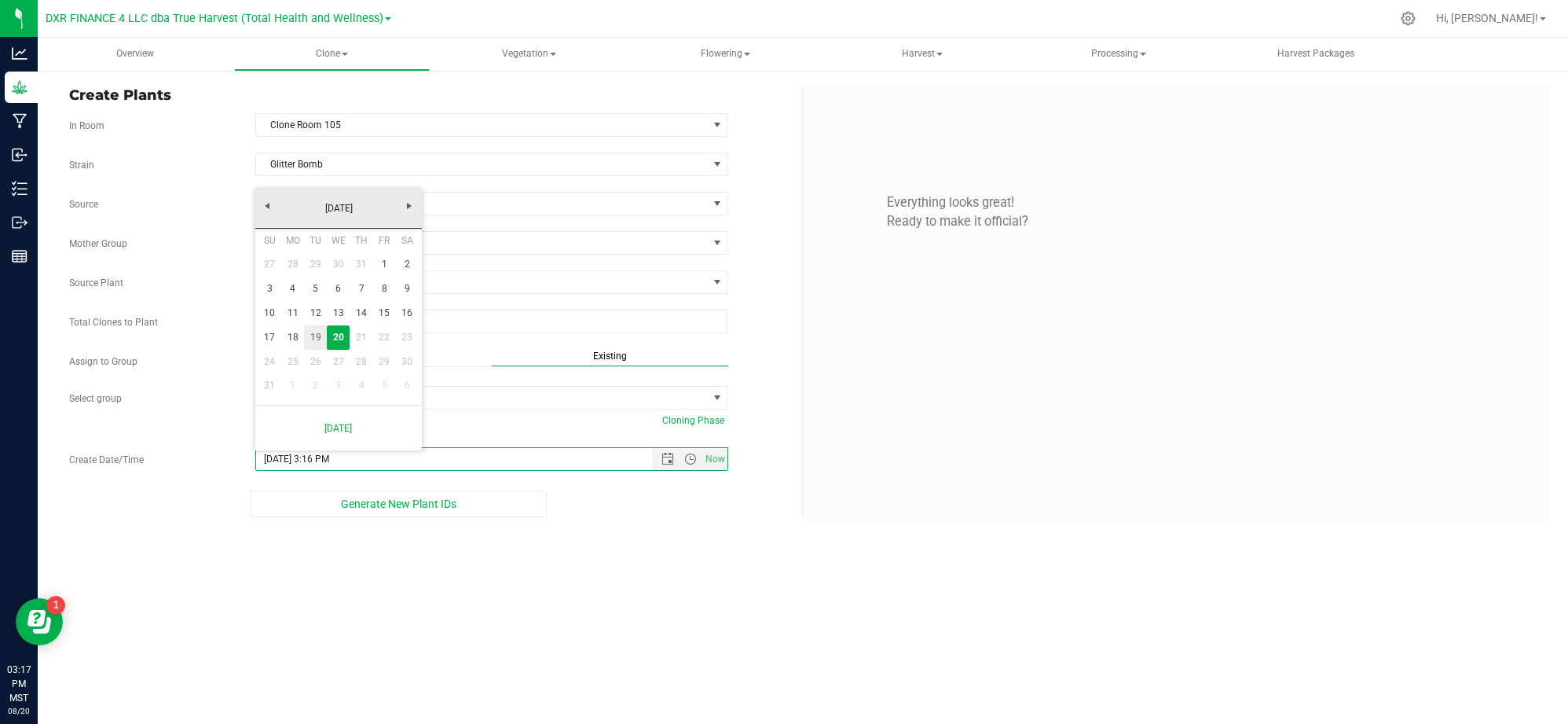
type input "8/19/2025 3:16 PM"
click at [577, 556] on div "Overview Clone Create plants Cloning groups Cloning plants Apply to plants Vege…" at bounding box center [803, 381] width 1531 height 686
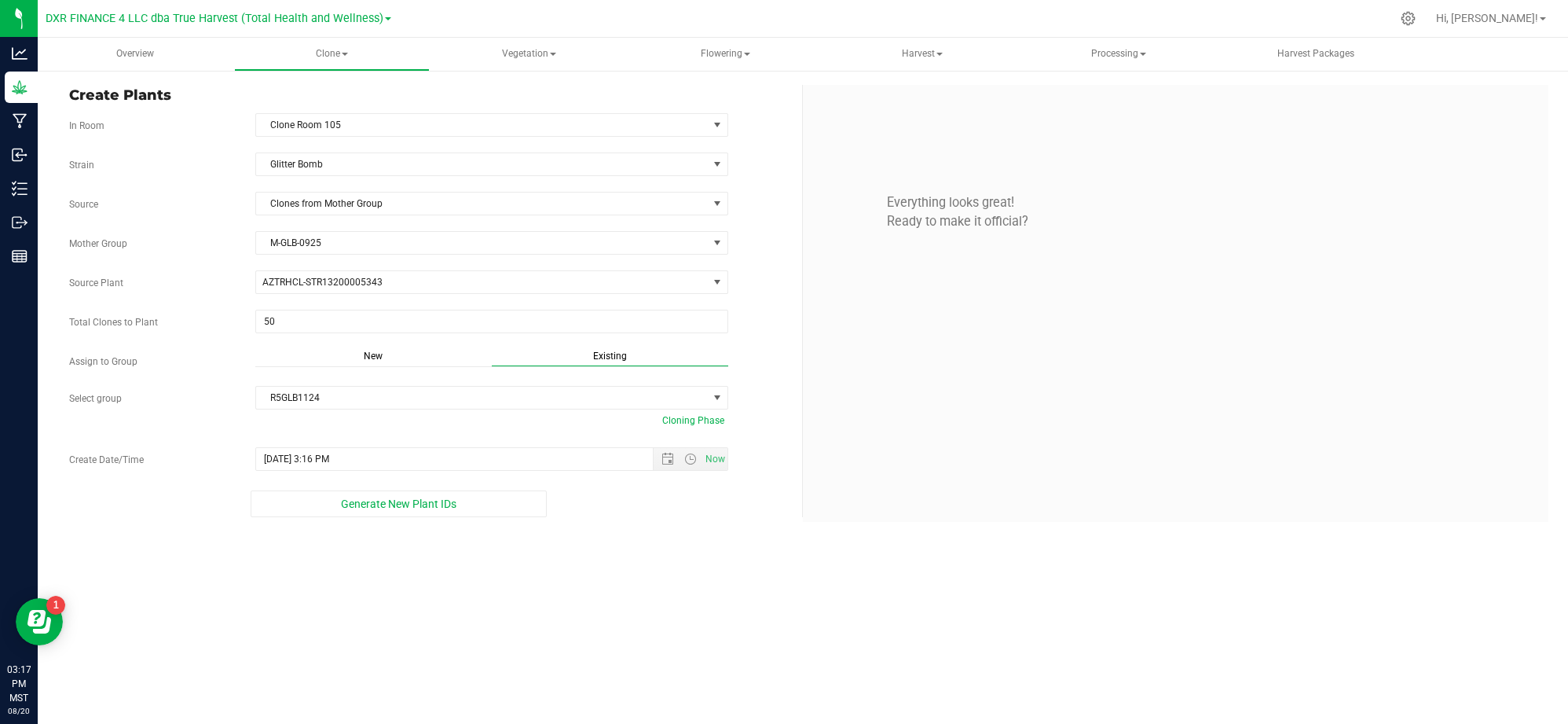
click at [583, 568] on div "Overview Clone Create plants Cloning groups Cloning plants Apply to plants Vege…" at bounding box center [803, 381] width 1531 height 686
click at [660, 551] on div "Overview Clone Create plants Cloning groups Cloning plants Apply to plants Vege…" at bounding box center [803, 381] width 1531 height 686
click at [394, 575] on div "Overview Clone Create plants Cloning groups Cloning plants Apply to plants Vege…" at bounding box center [803, 381] width 1531 height 686
click at [532, 621] on div "Overview Clone Create plants Cloning groups Cloning plants Apply to plants Vege…" at bounding box center [803, 381] width 1531 height 686
click at [352, 510] on span "Generate New Plant IDs" at bounding box center [399, 504] width 115 height 12
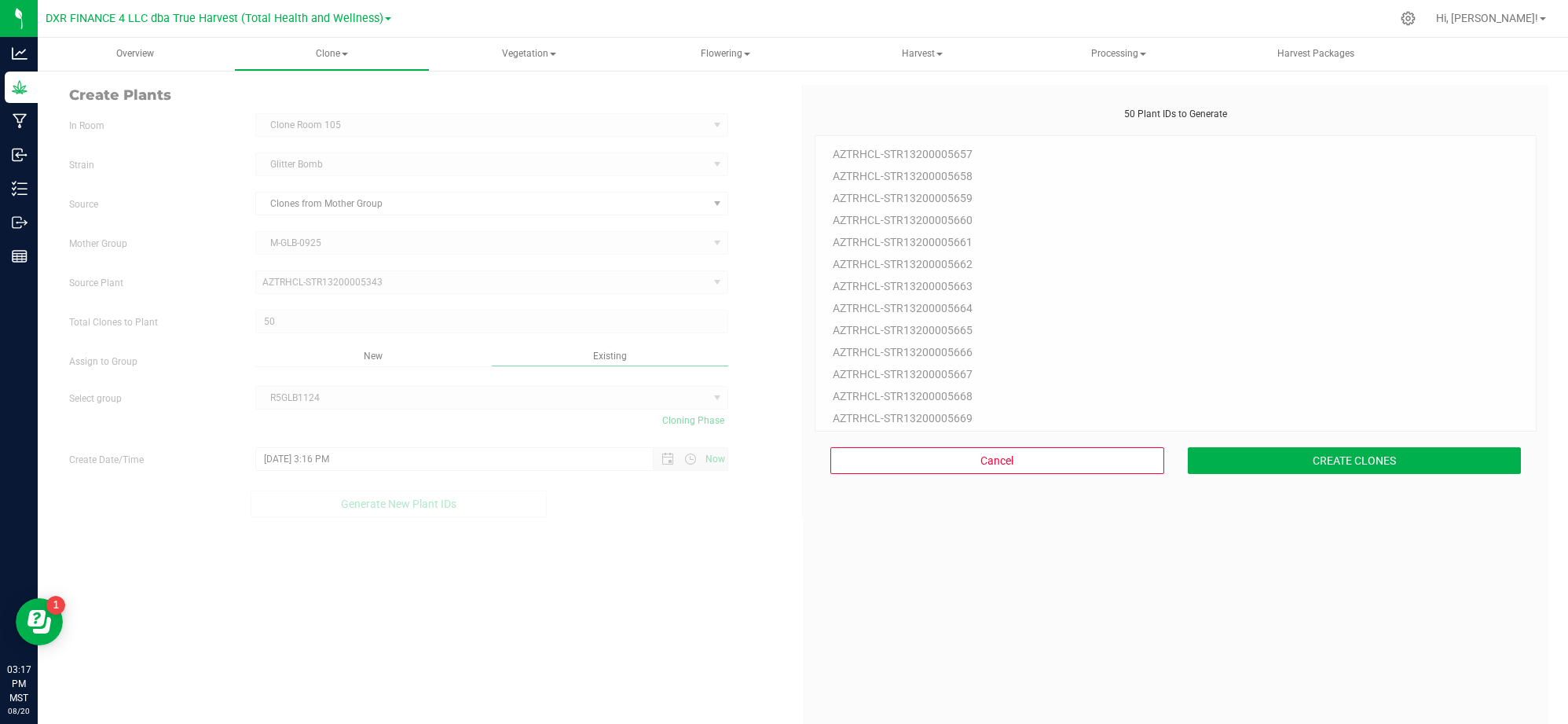
scroll to position [47, 0]
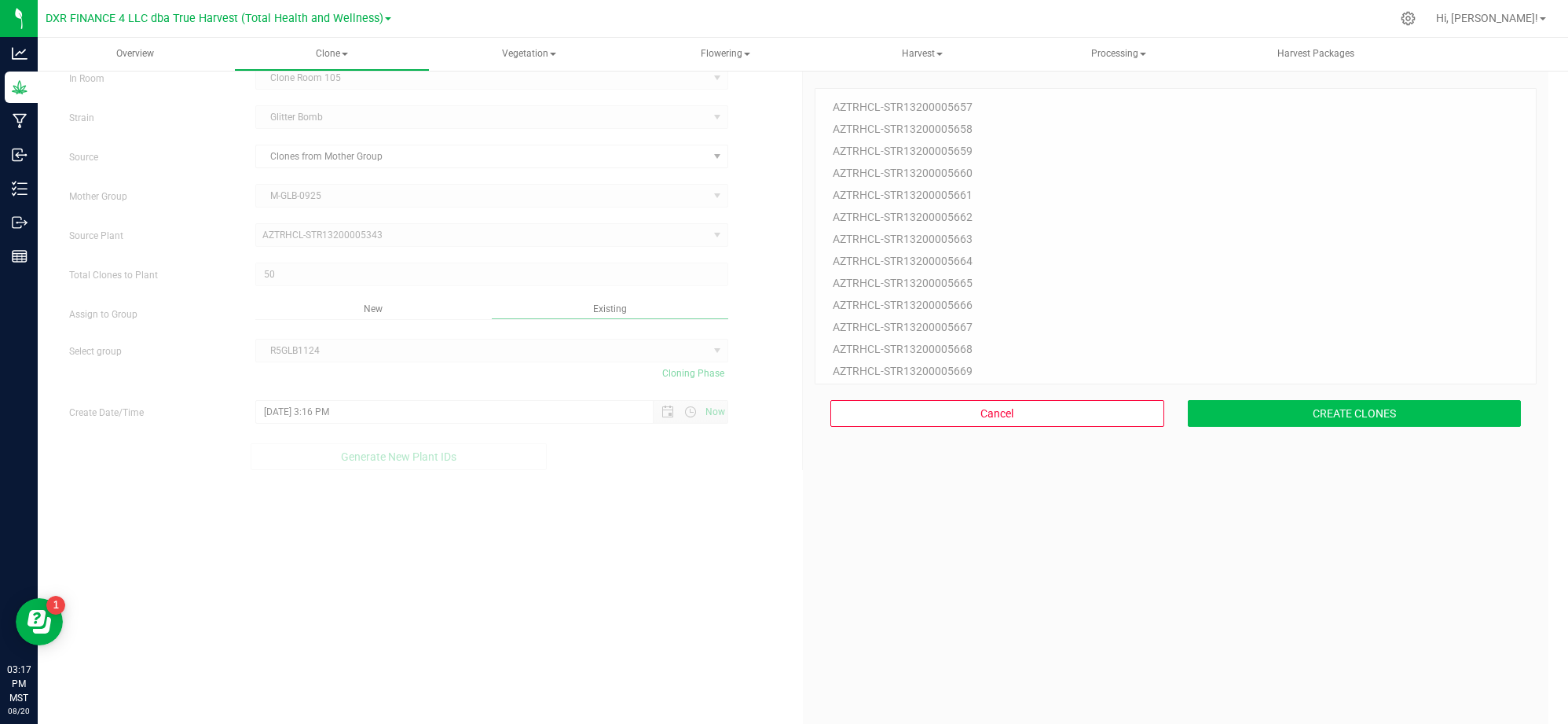
drag, startPoint x: 1111, startPoint y: 551, endPoint x: 1224, endPoint y: 409, distance: 181.5
click at [1116, 539] on div "50 Plant IDs to Generate AZTRHCL-STR13200005657 AZTRHCL-STR13200005658 AZTRHCL-…" at bounding box center [1176, 422] width 722 height 724
click at [1261, 419] on button "CREATE CLONES" at bounding box center [1355, 413] width 334 height 26
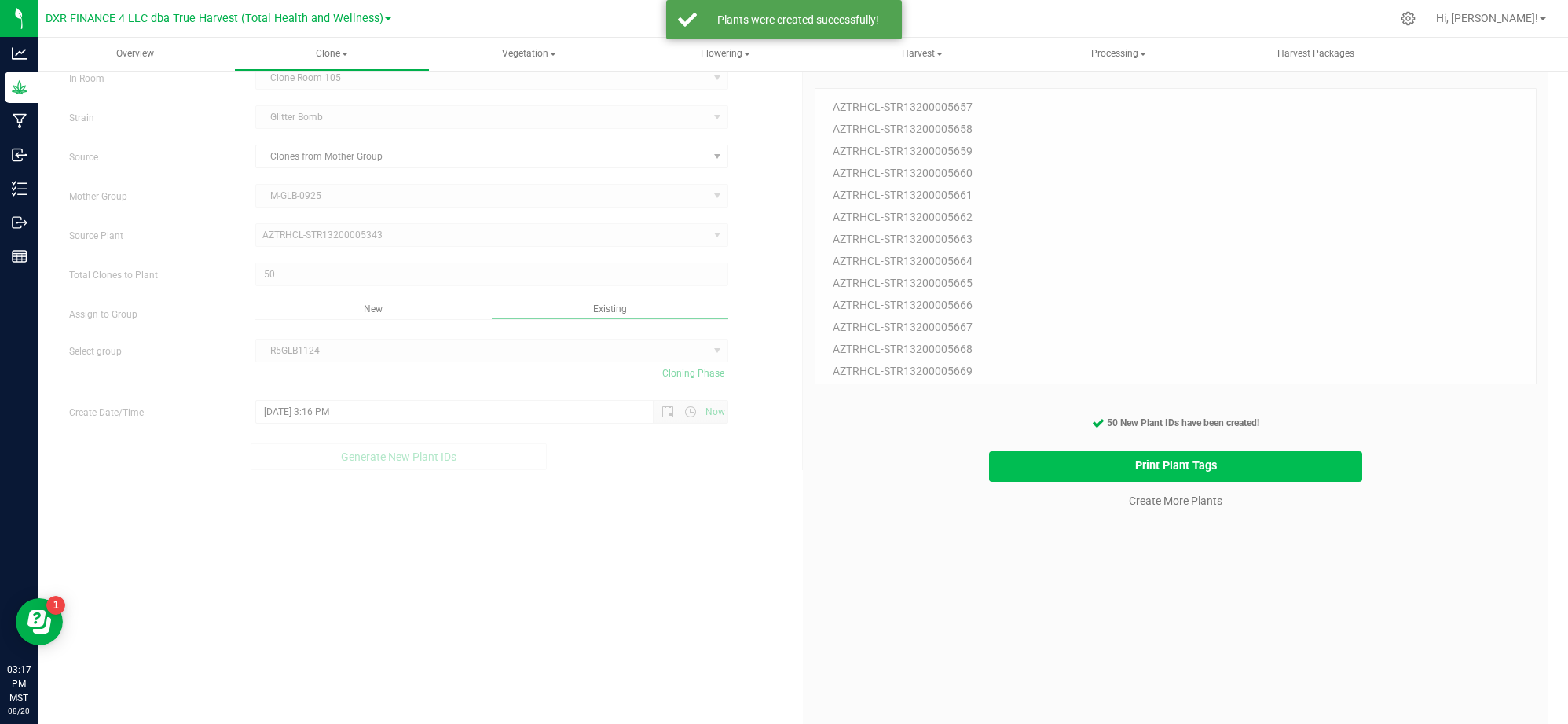
click at [1092, 462] on button "Print Plant Tags" at bounding box center [1176, 466] width 373 height 30
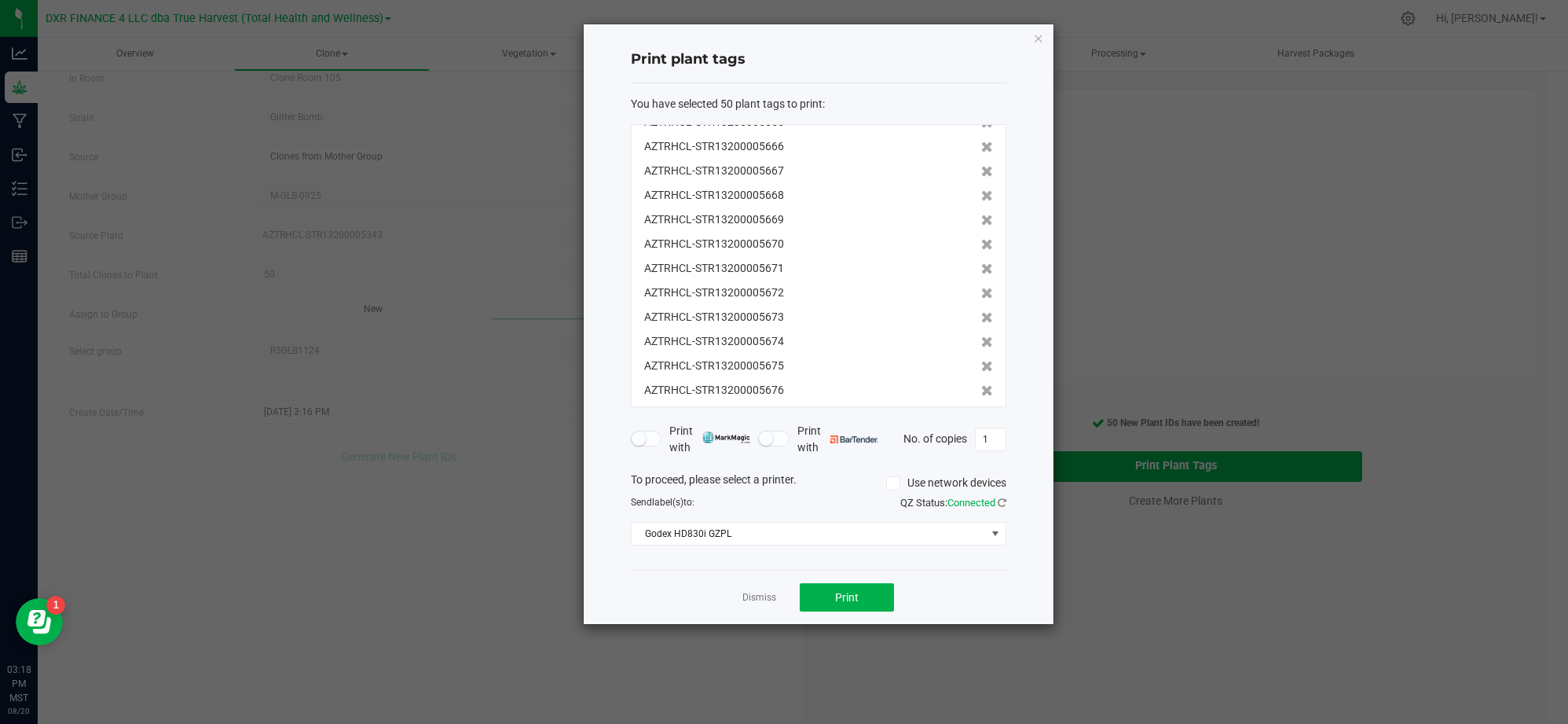
scroll to position [0, 0]
click at [1025, 212] on div "Print plant tags You have selected 50 plant tags to print : AZTRHCL-STR13200005…" at bounding box center [819, 324] width 470 height 600
drag, startPoint x: 1016, startPoint y: 598, endPoint x: 953, endPoint y: 604, distance: 63.3
click at [1013, 601] on div "Print plant tags You have selected 50 plant tags to print : AZTRHCL-STR13200005…" at bounding box center [819, 324] width 470 height 600
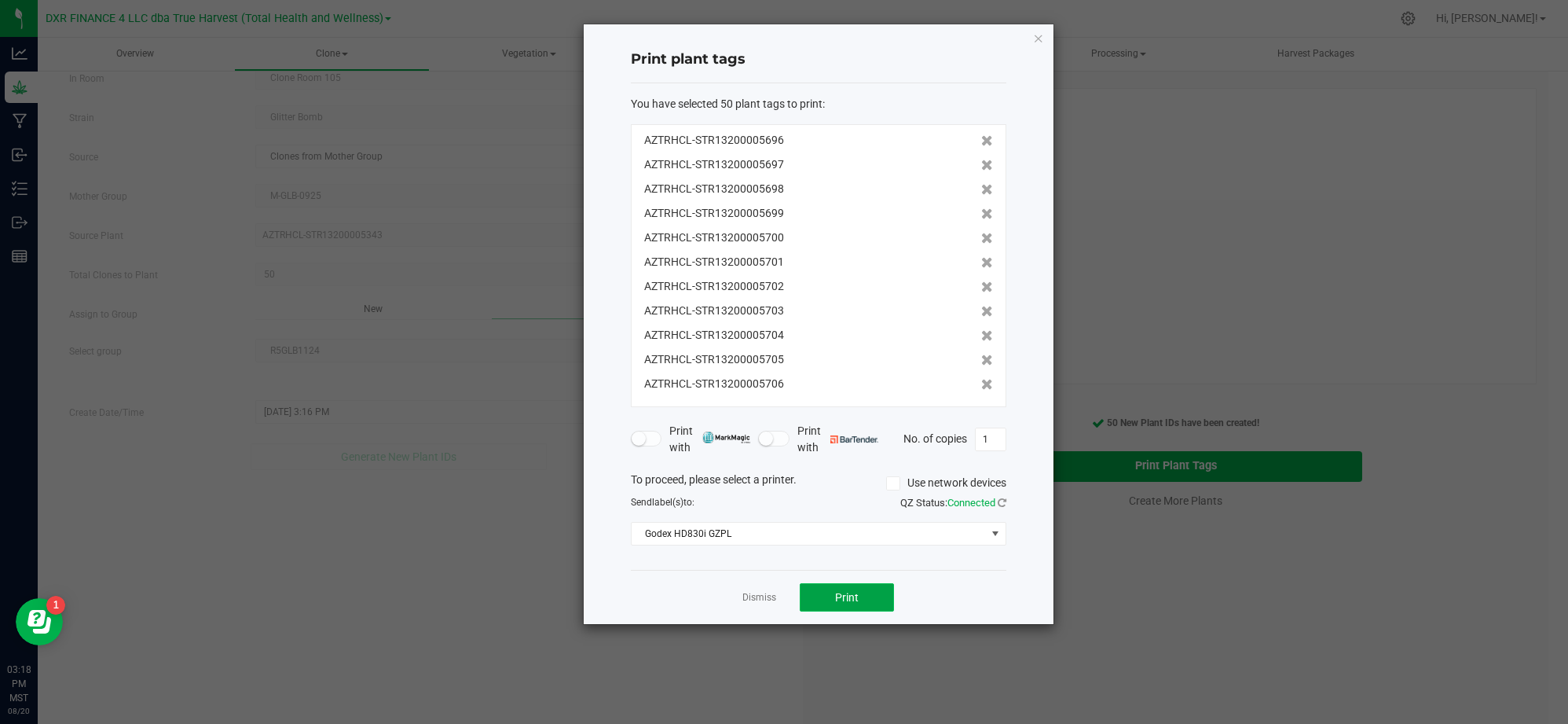
click at [860, 592] on button "Print" at bounding box center [847, 597] width 95 height 28
drag, startPoint x: 654, startPoint y: 582, endPoint x: 789, endPoint y: 657, distance: 154.4
click at [674, 588] on div "Dismiss Print" at bounding box center [819, 596] width 376 height 54
click at [761, 599] on link "Dismiss" at bounding box center [759, 597] width 34 height 13
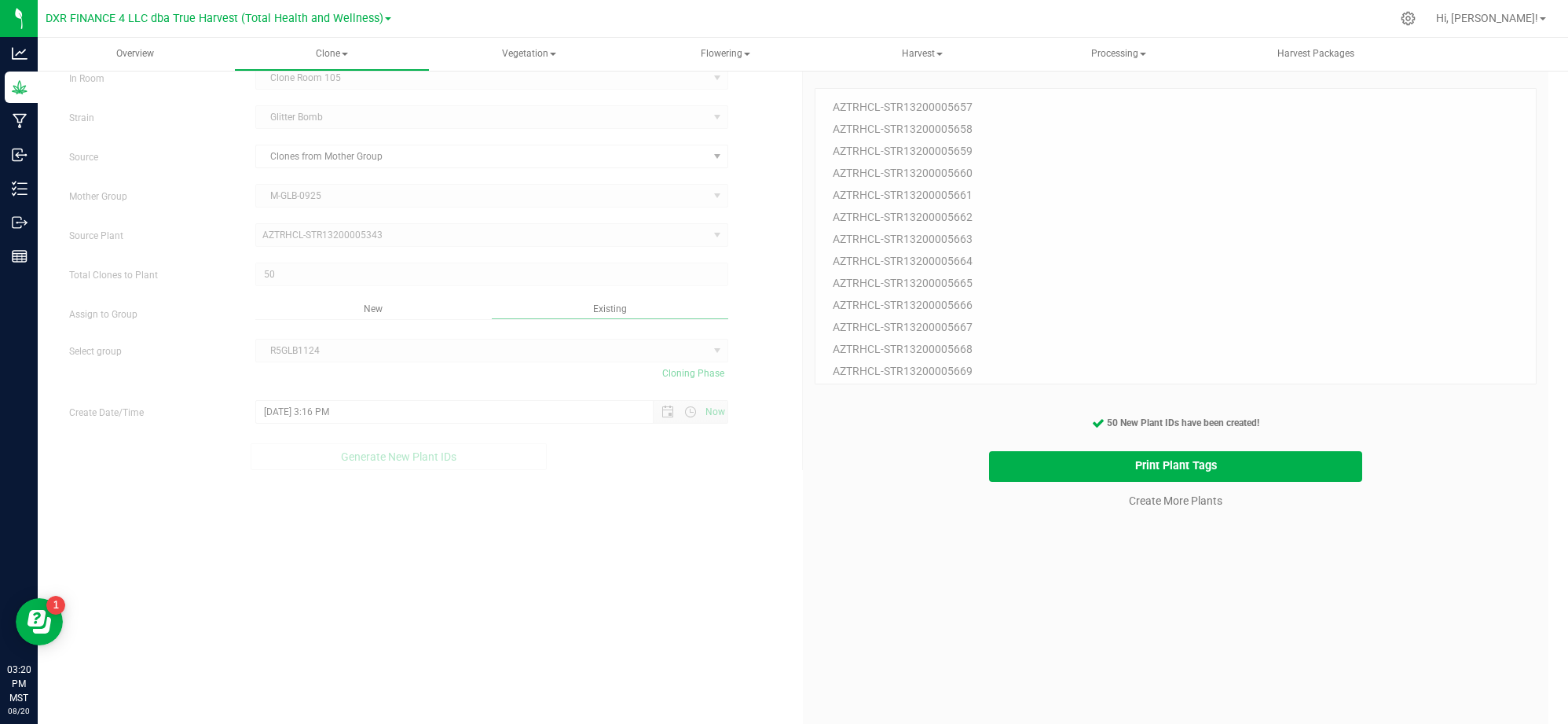
click at [1020, 625] on div "50 Plant IDs to Generate AZTRHCL-STR13200005657 AZTRHCL-STR13200005658 AZTRHCL-…" at bounding box center [1176, 422] width 722 height 724
click at [977, 573] on div "50 Plant IDs to Generate AZTRHCL-STR13200005657 AZTRHCL-STR13200005658 AZTRHCL-…" at bounding box center [1176, 422] width 722 height 724
click at [1129, 498] on link "Create More Plants" at bounding box center [1176, 500] width 94 height 16
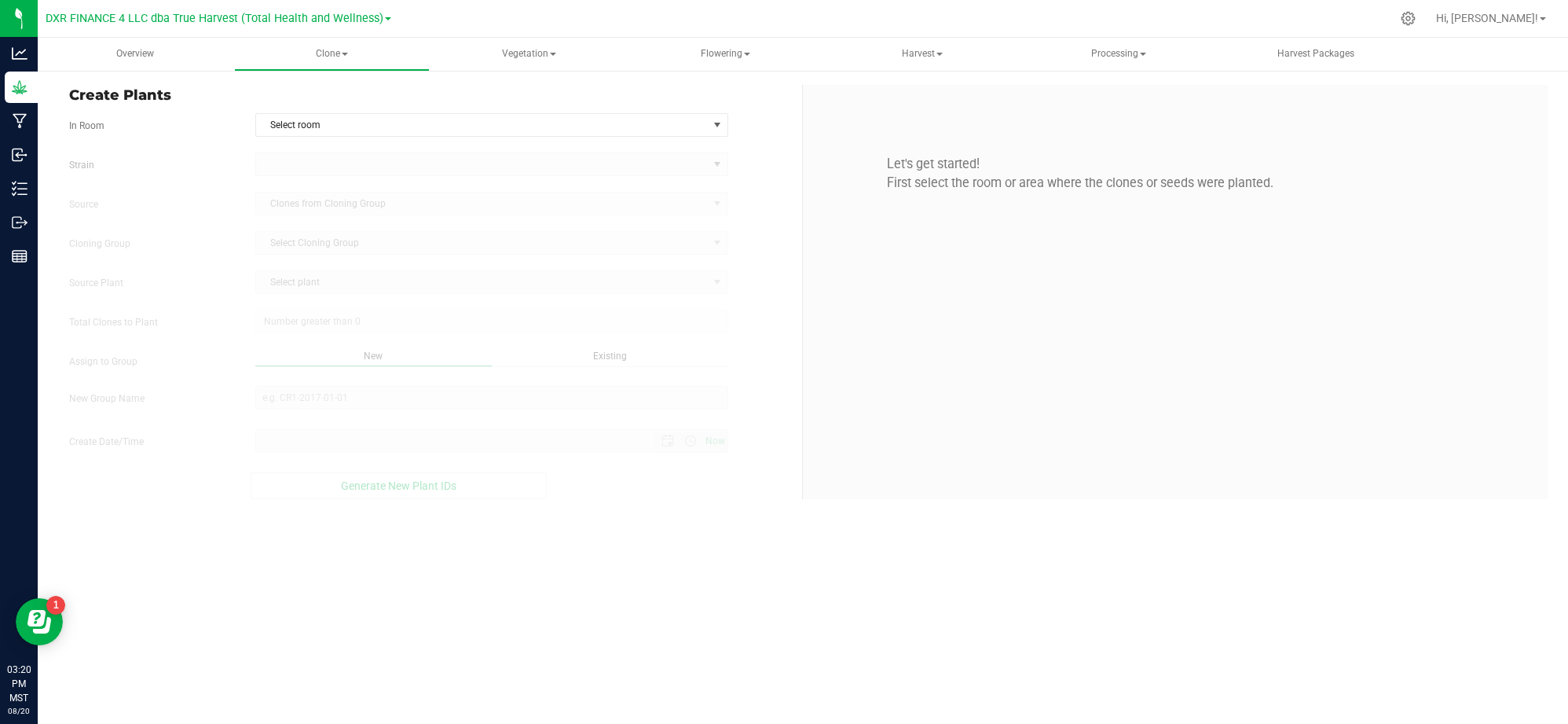
type input "8/20/2025 3:20 PM"
click at [551, 130] on span "Select room" at bounding box center [481, 124] width 452 height 22
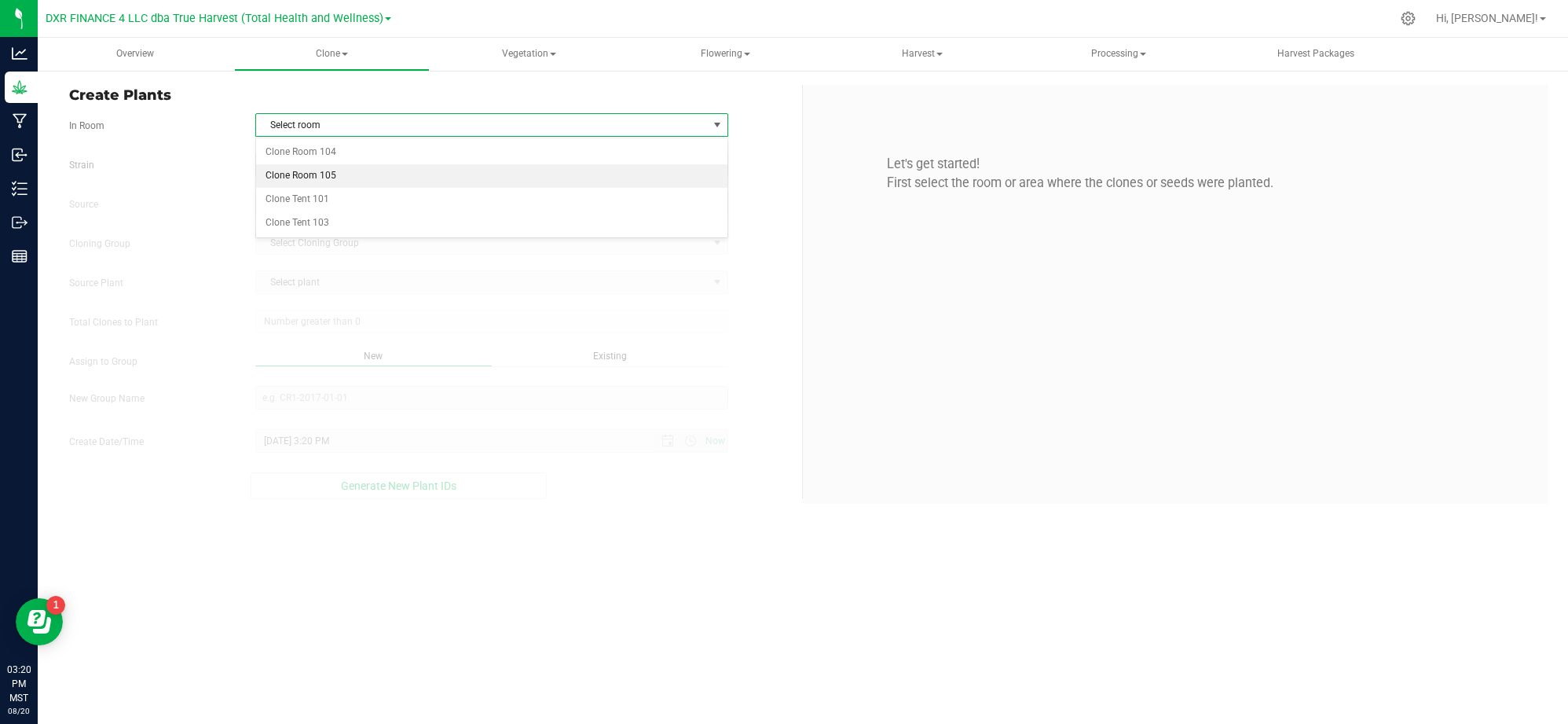
click at [425, 178] on li "Clone Room 105" at bounding box center [491, 176] width 471 height 24
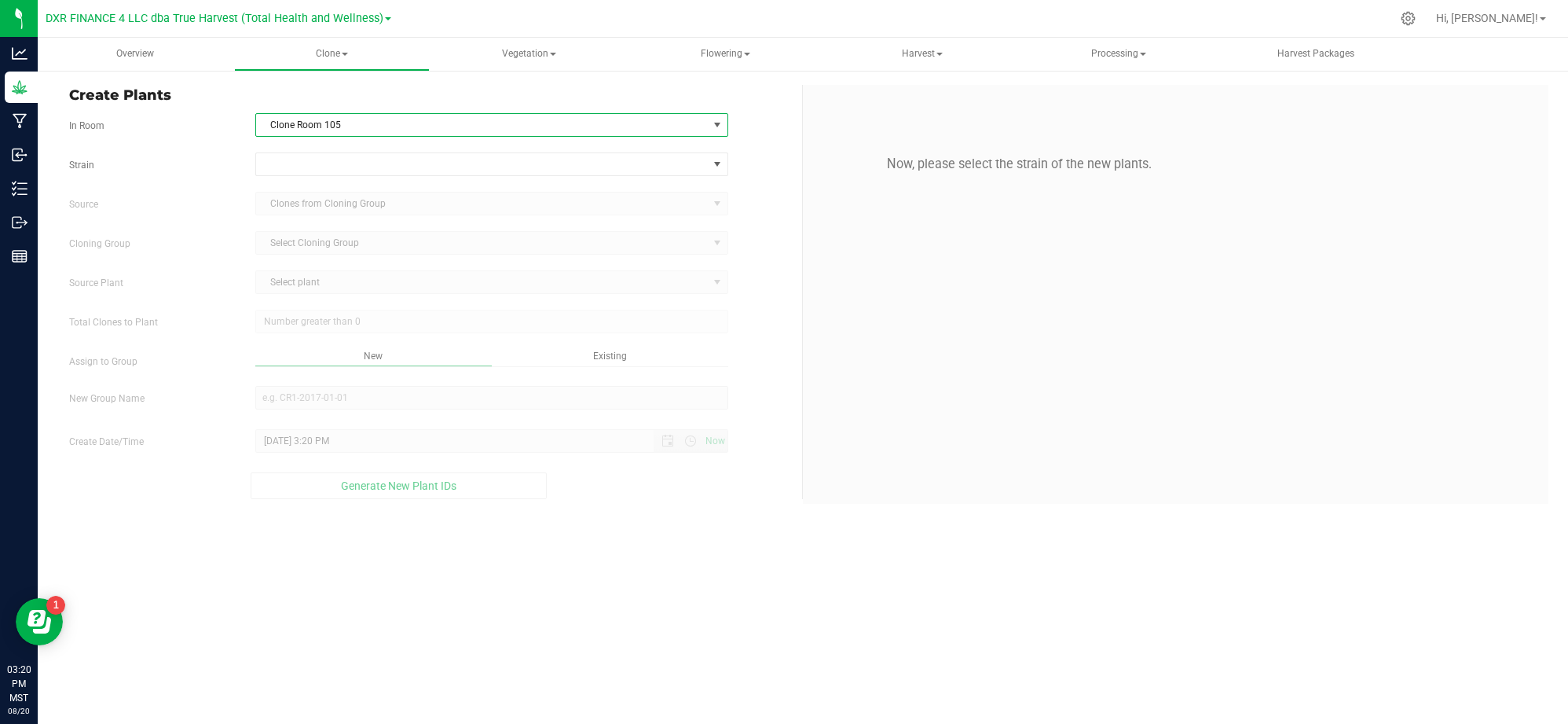
click at [202, 179] on div "Strain Source Clones from Cloning Group Cloning Group Select Cloning Group Sele…" at bounding box center [429, 325] width 721 height 346
click at [268, 171] on span at bounding box center [481, 164] width 452 height 22
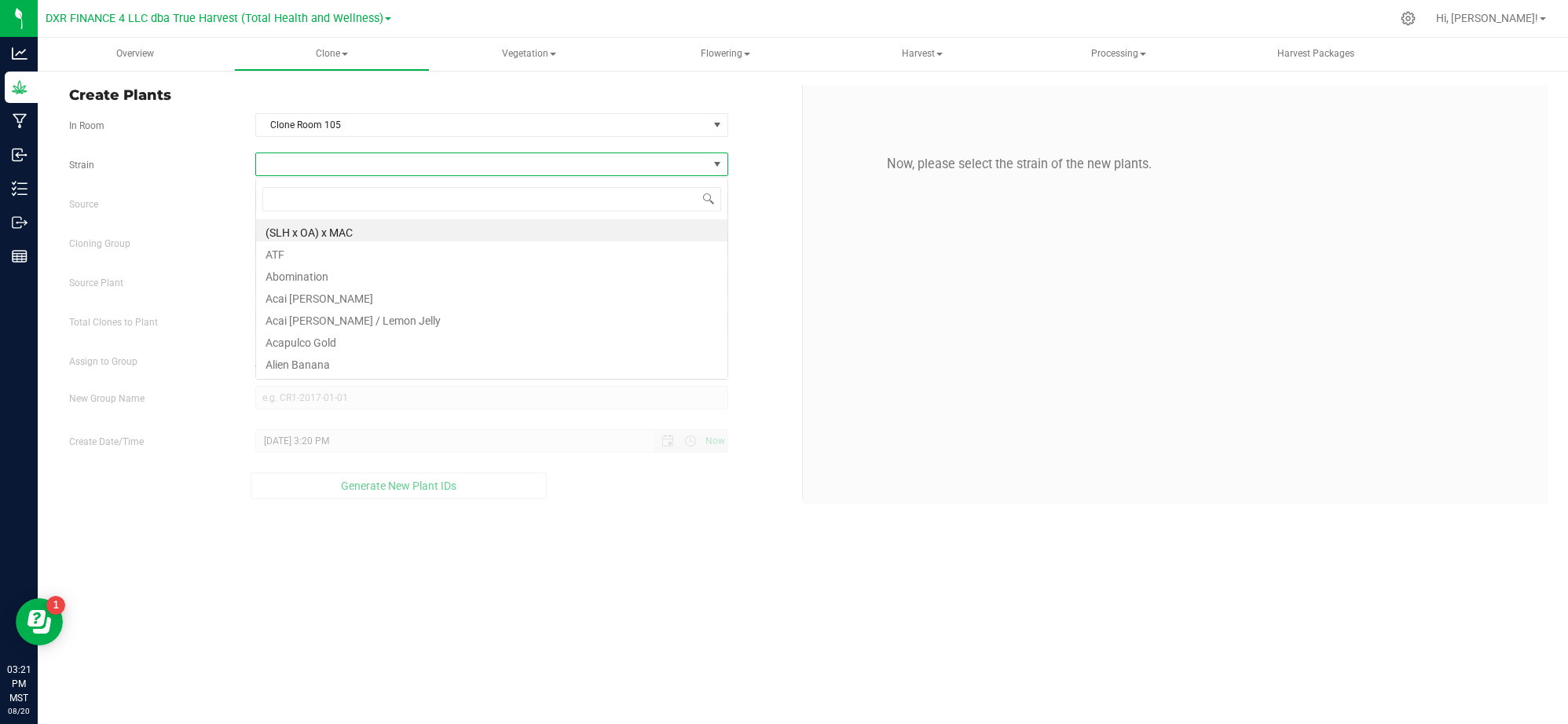
scroll to position [24, 473]
type input "glitter"
click at [311, 230] on li "Glitter Bomb" at bounding box center [491, 230] width 471 height 22
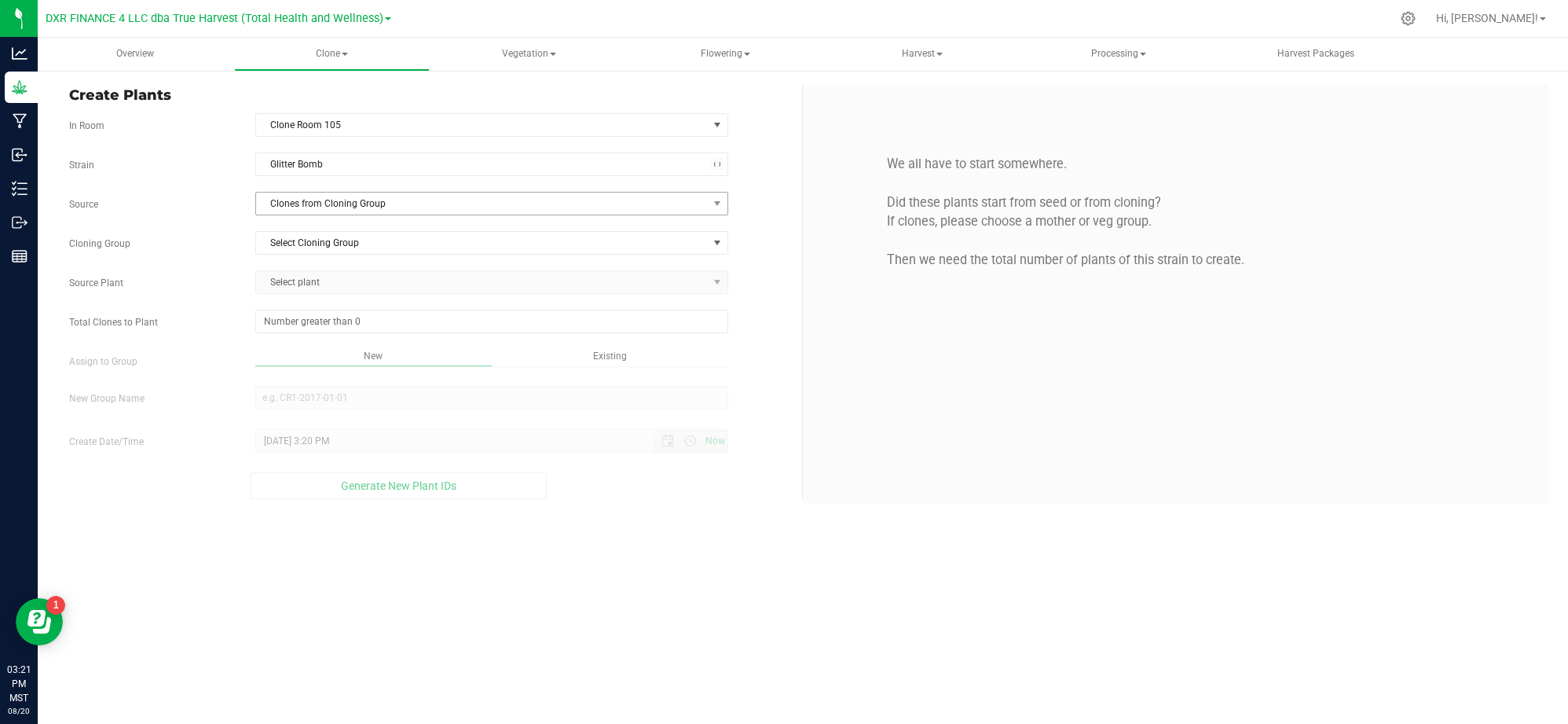
drag, startPoint x: 211, startPoint y: 214, endPoint x: 285, endPoint y: 198, distance: 75.7
click at [296, 196] on span "Clones from Cloning Group" at bounding box center [481, 203] width 452 height 22
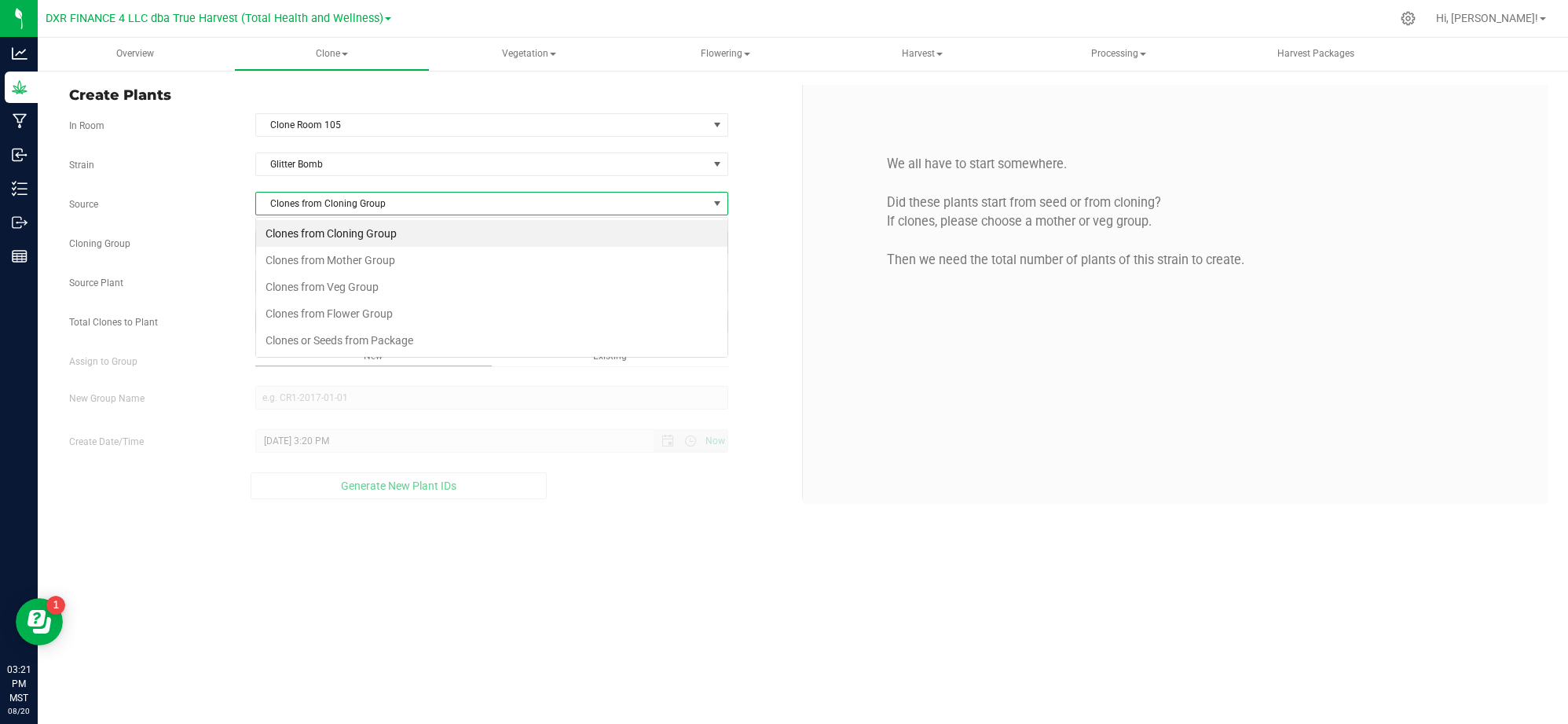
scroll to position [24, 473]
click at [316, 262] on li "Clones from Mother Group" at bounding box center [491, 260] width 471 height 26
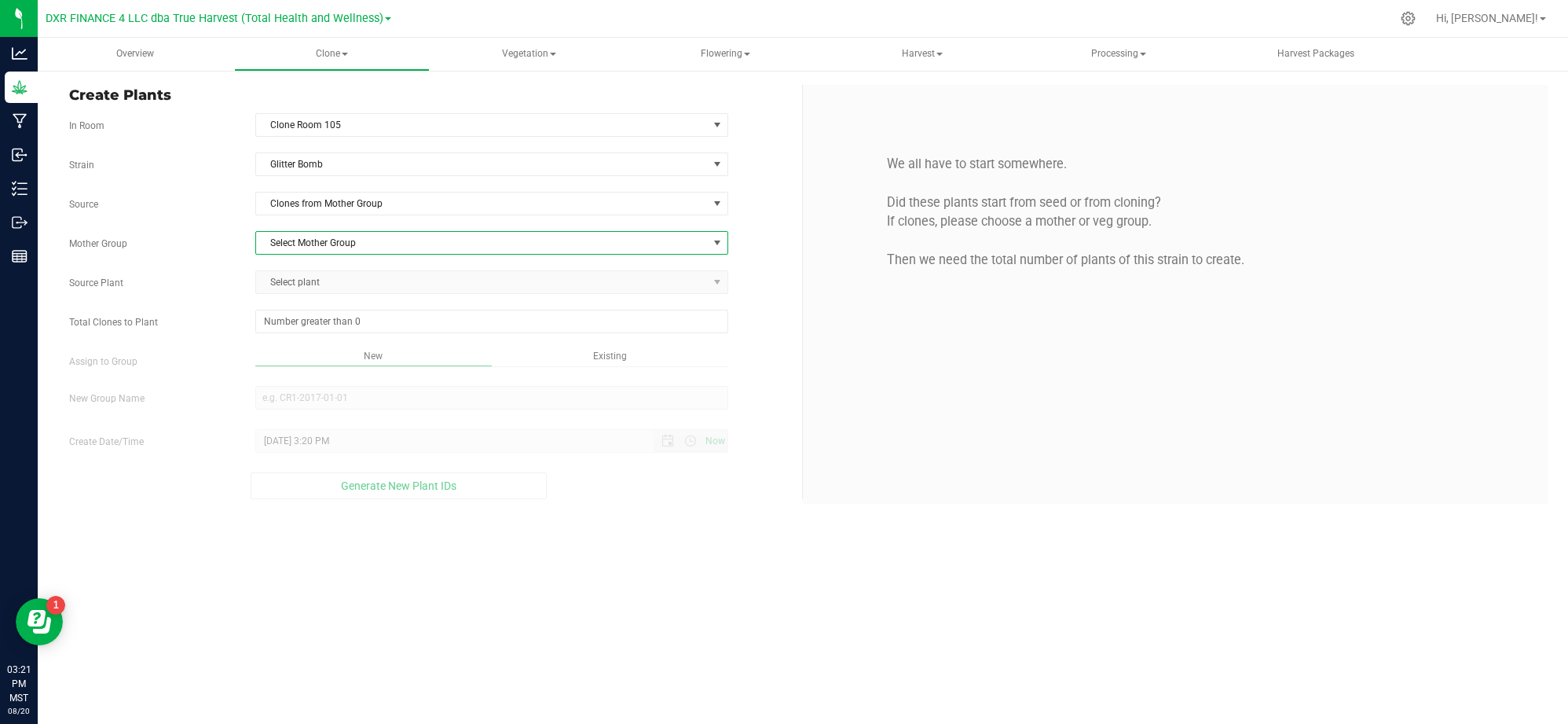
click at [303, 234] on span "Select Mother Group" at bounding box center [481, 243] width 452 height 22
click at [308, 274] on li "M-GLB-0925" at bounding box center [491, 272] width 471 height 24
click at [328, 297] on div "Strain Glitter Bomb Source Clones from Mother Group Mother Group M-GLB-0925 Sel…" at bounding box center [429, 325] width 721 height 346
drag, startPoint x: 322, startPoint y: 289, endPoint x: 308, endPoint y: 281, distance: 16.1
click at [319, 289] on span "Select plant" at bounding box center [481, 282] width 452 height 22
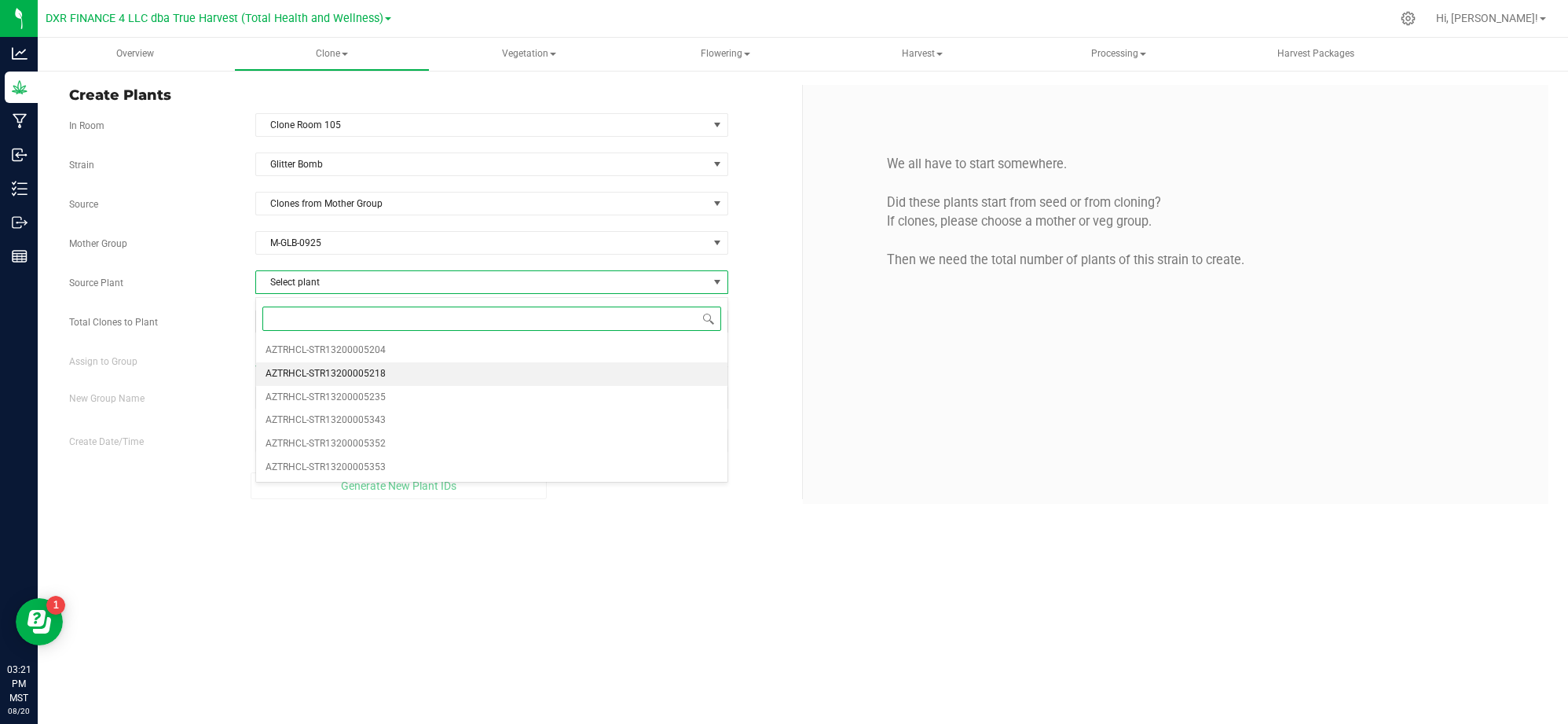
click at [424, 378] on li "AZTRHCL-STR13200005218" at bounding box center [491, 374] width 471 height 24
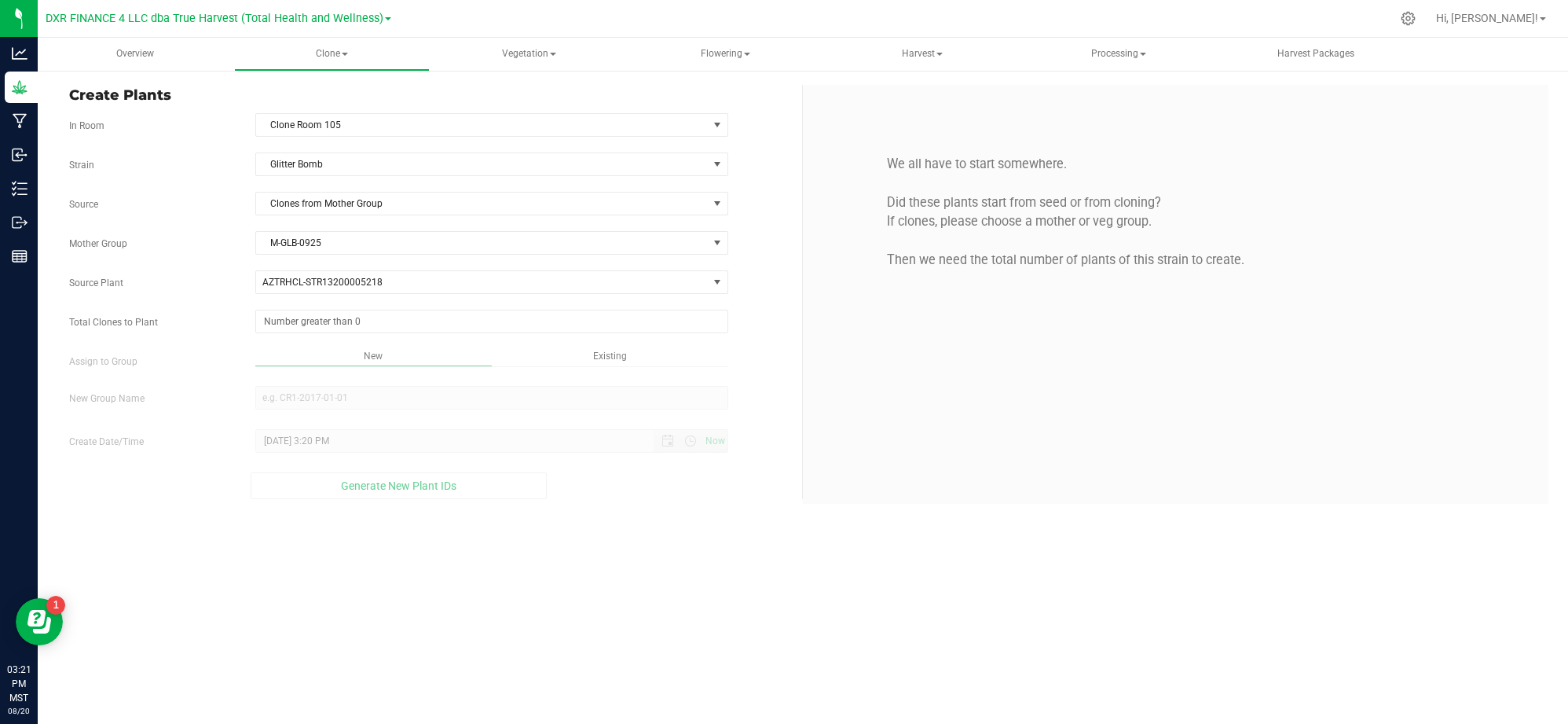
drag, startPoint x: 242, startPoint y: 340, endPoint x: 287, endPoint y: 333, distance: 45.5
click at [244, 340] on div "Strain Glitter Bomb Source Clones from Mother Group Mother Group M-GLB-0925 Sel…" at bounding box center [429, 325] width 721 height 346
click at [287, 332] on span at bounding box center [491, 321] width 473 height 24
type input "25"
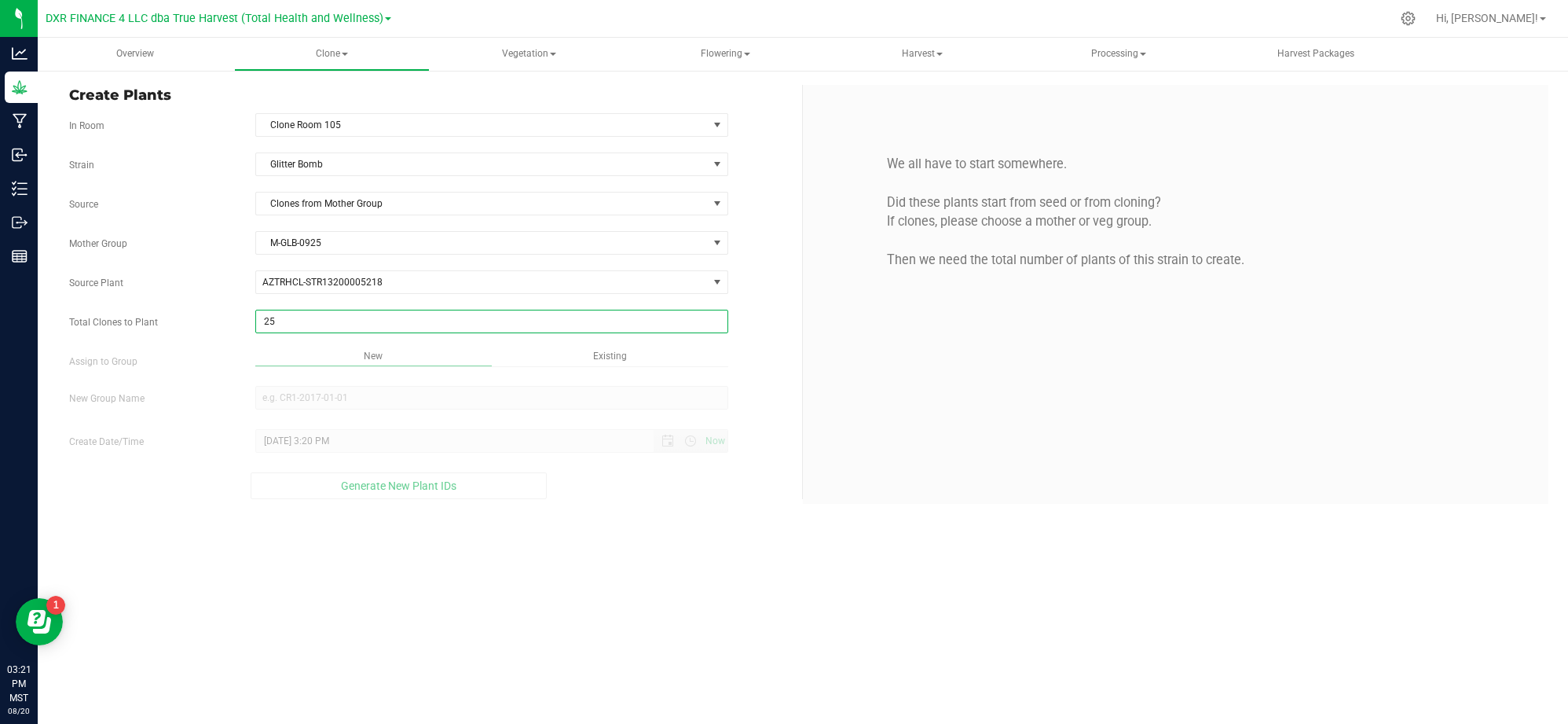
click at [573, 533] on div "Overview Clone Create plants Cloning groups Cloning plants Apply to plants Vege…" at bounding box center [803, 381] width 1531 height 686
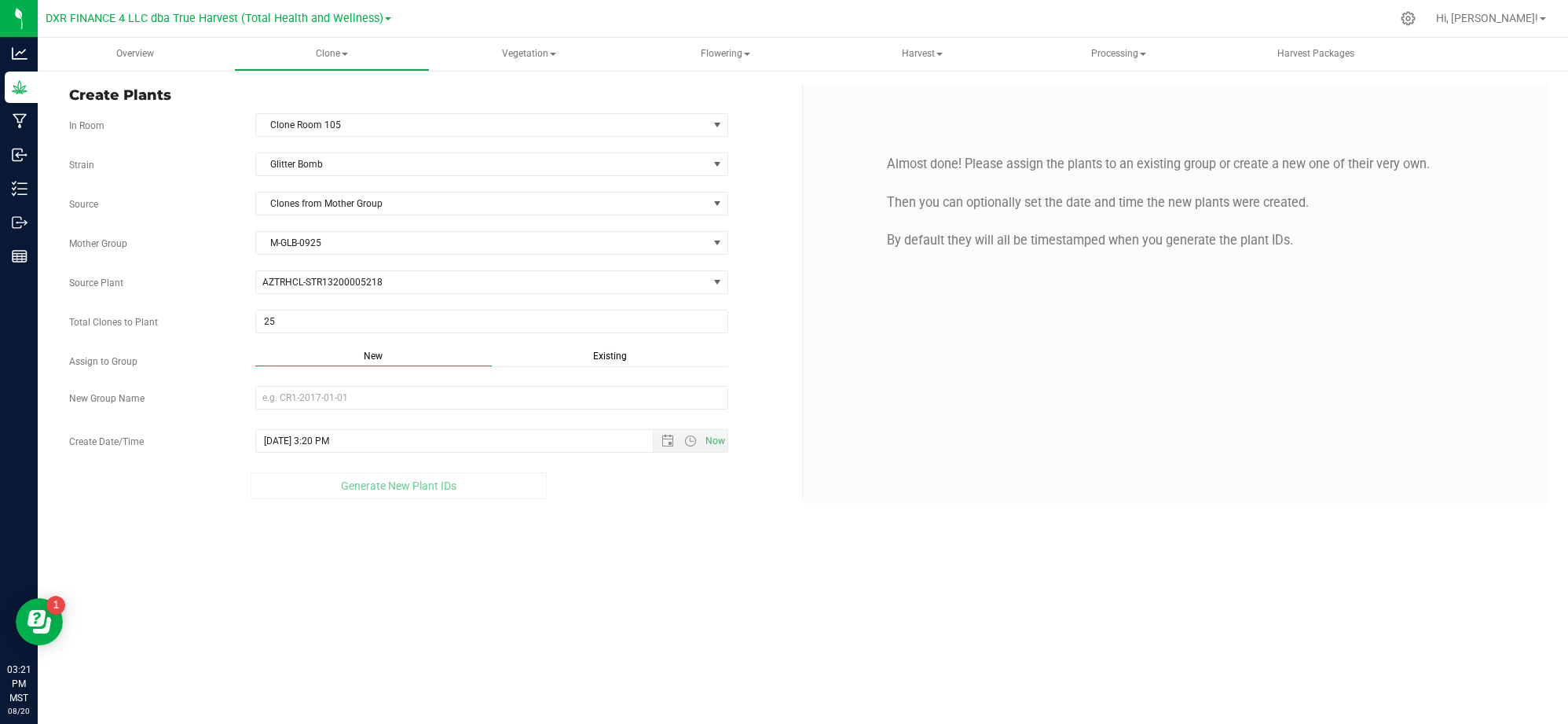
click at [608, 353] on span "Existing" at bounding box center [610, 355] width 34 height 11
click at [582, 413] on div "Strain Glitter Bomb Source Clones from Mother Group Mother Group M-GLB-0925 Sel…" at bounding box center [429, 323] width 721 height 342
click at [492, 397] on span "Select Plant Group" at bounding box center [481, 397] width 452 height 22
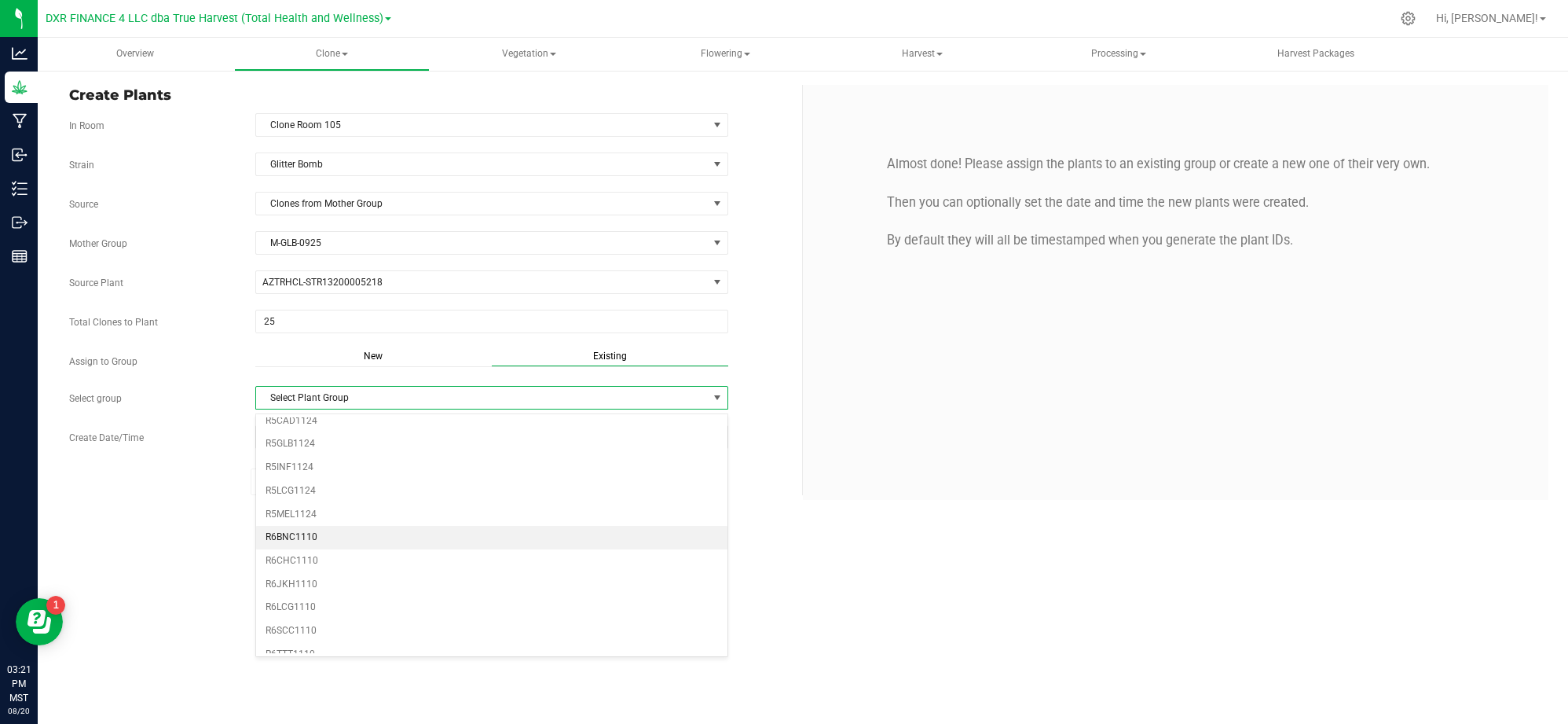
scroll to position [523, 0]
click at [284, 454] on li "R5GLB1124" at bounding box center [491, 442] width 471 height 24
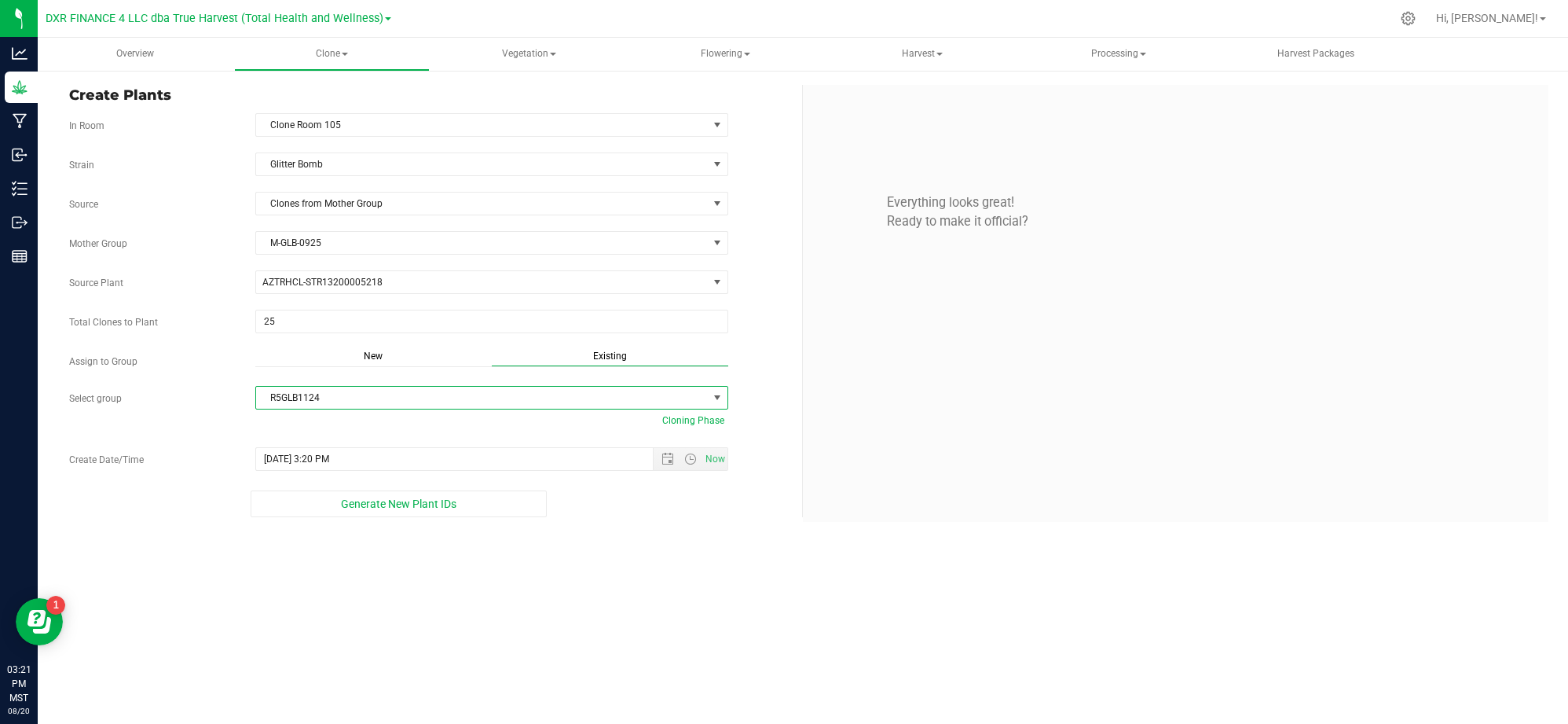
click at [422, 601] on div "Overview Clone Create plants Cloning groups Cloning plants Apply to plants Vege…" at bounding box center [803, 381] width 1531 height 686
click at [661, 465] on span "Open the date view" at bounding box center [667, 458] width 12 height 12
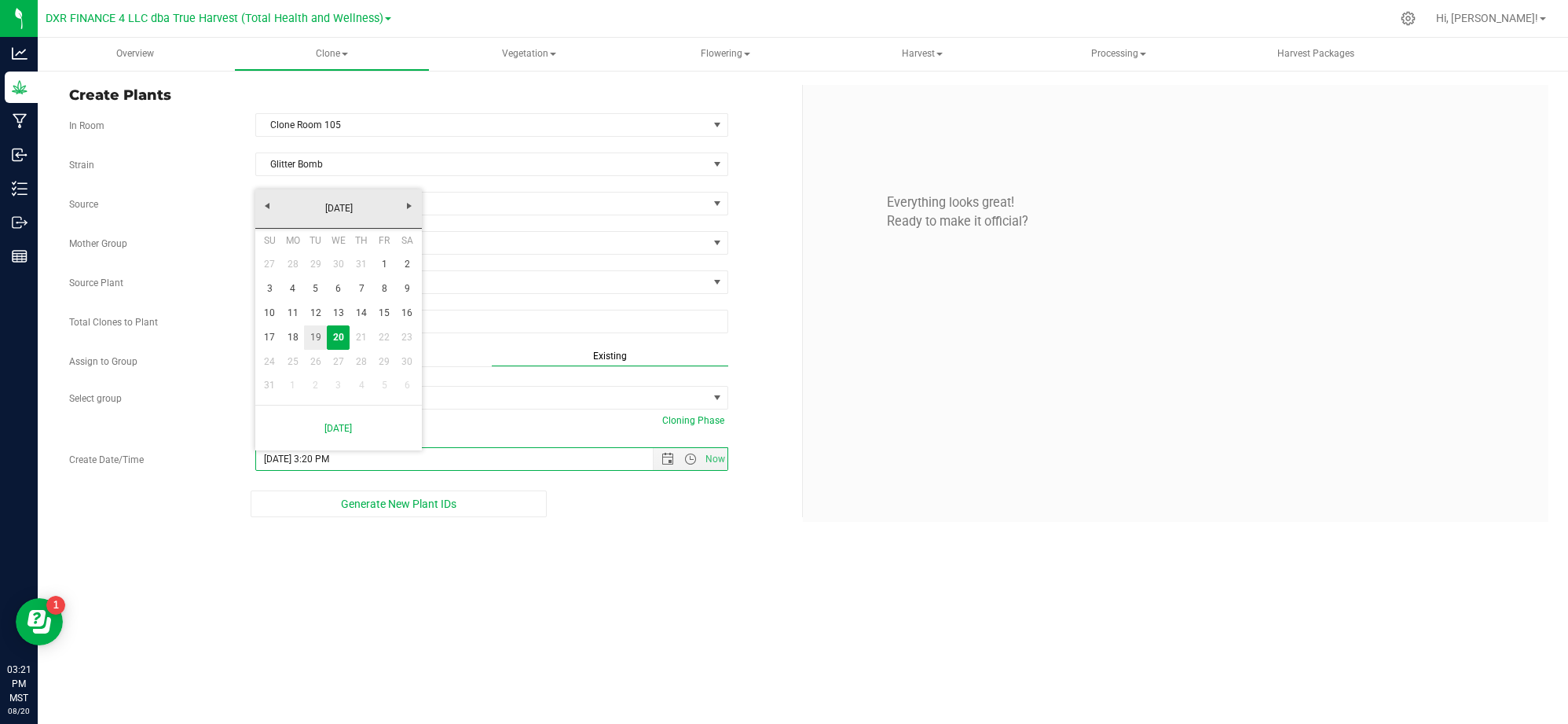
click at [324, 341] on link "19" at bounding box center [316, 337] width 23 height 25
type input "8/19/2025 3:20 PM"
drag, startPoint x: 691, startPoint y: 610, endPoint x: 682, endPoint y: 598, distance: 15.0
click at [691, 608] on div "Overview Clone Create plants Cloning groups Cloning plants Apply to plants Vege…" at bounding box center [803, 381] width 1531 height 686
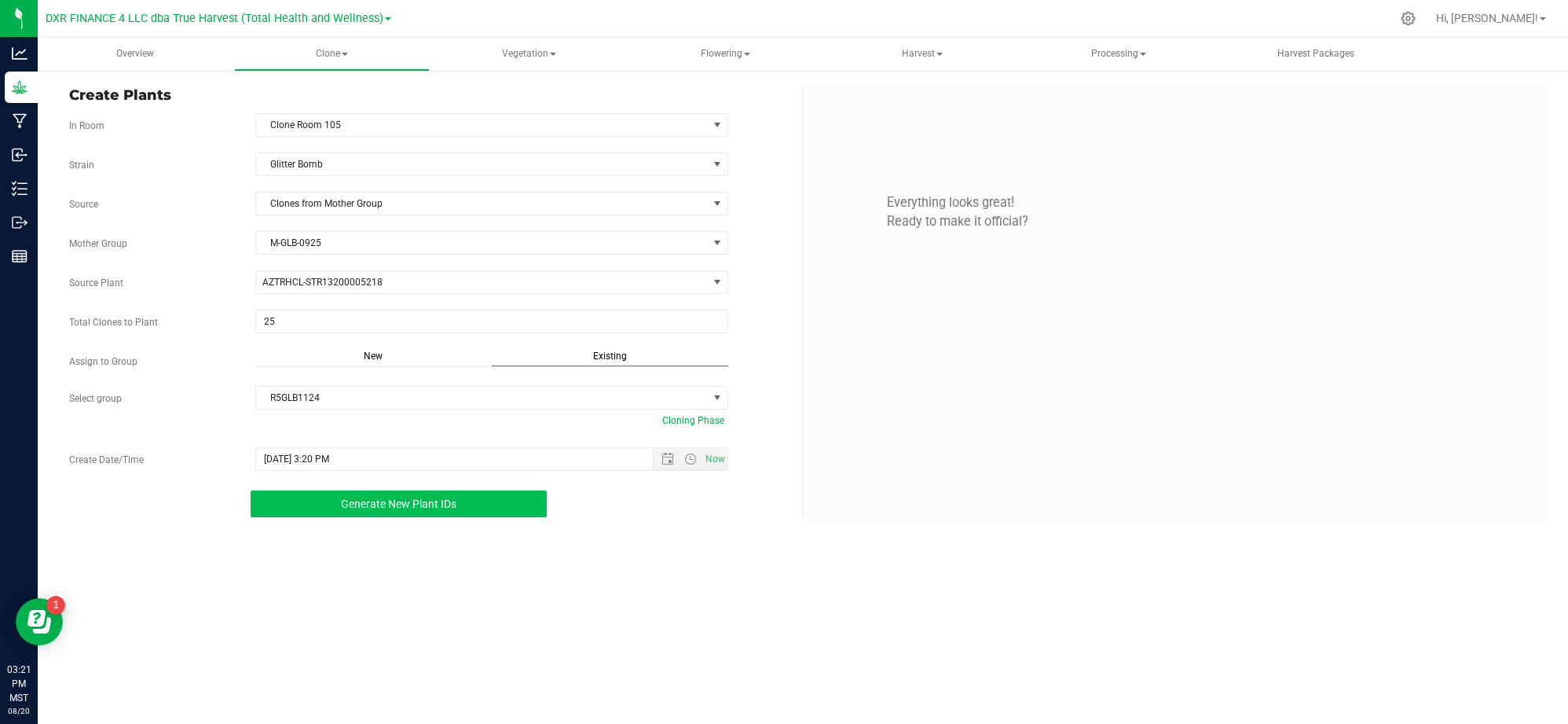
click at [359, 498] on button "Generate New Plant IDs" at bounding box center [399, 504] width 297 height 26
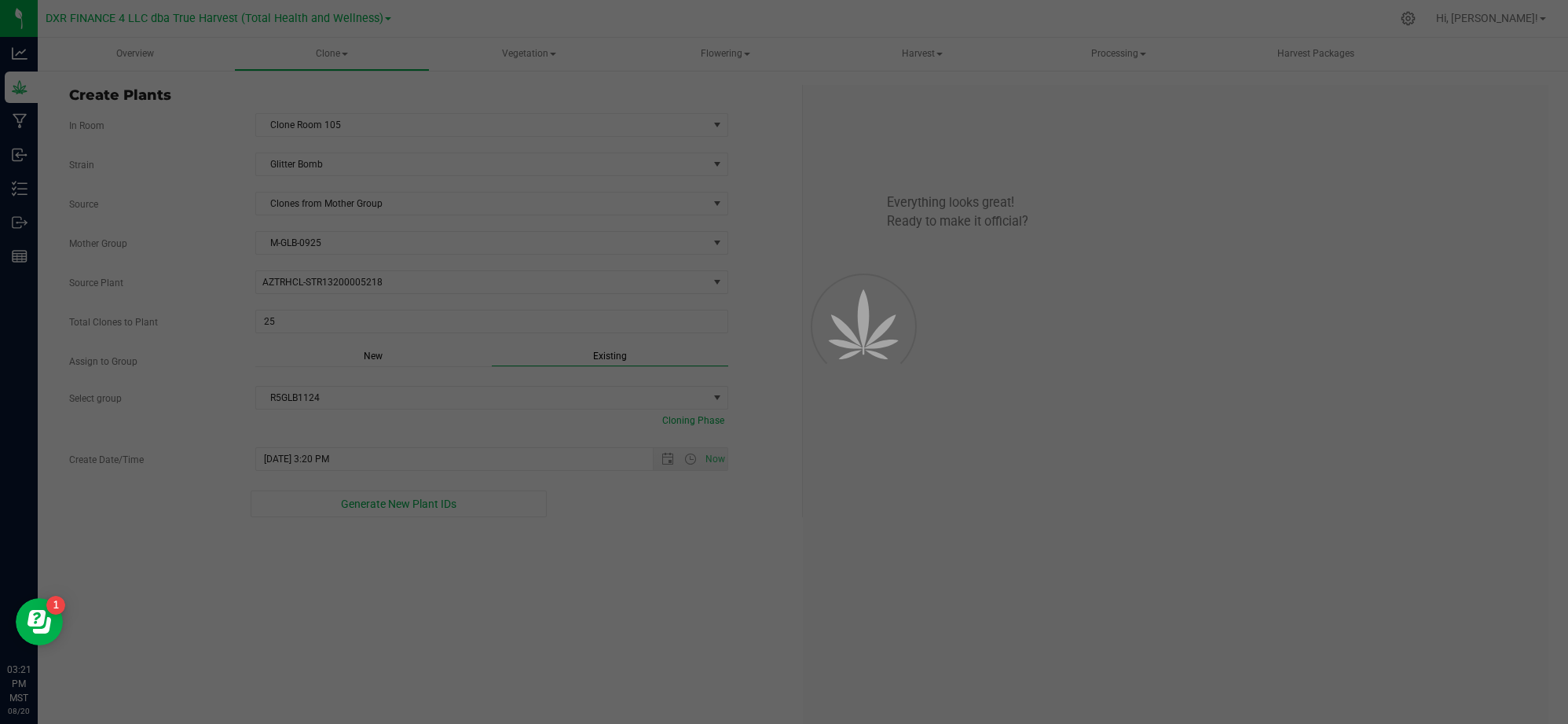
scroll to position [47, 0]
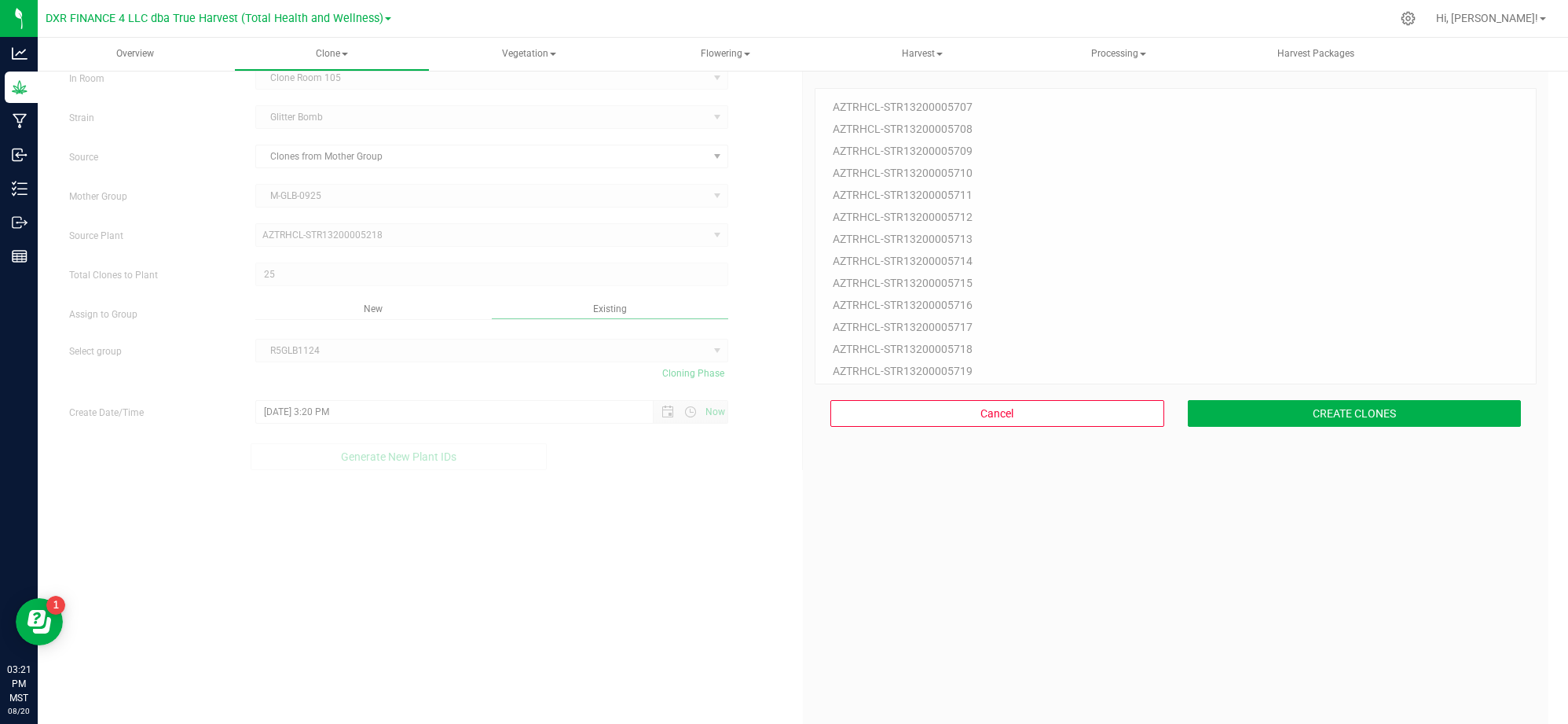
drag, startPoint x: 1162, startPoint y: 592, endPoint x: 1180, endPoint y: 548, distance: 47.5
click at [1171, 573] on div "25 Plant IDs to Generate AZTRHCL-STR13200005707 AZTRHCL-STR13200005708 AZTRHCL-…" at bounding box center [1176, 422] width 722 height 724
click at [1227, 415] on button "CREATE CLONES" at bounding box center [1355, 413] width 334 height 26
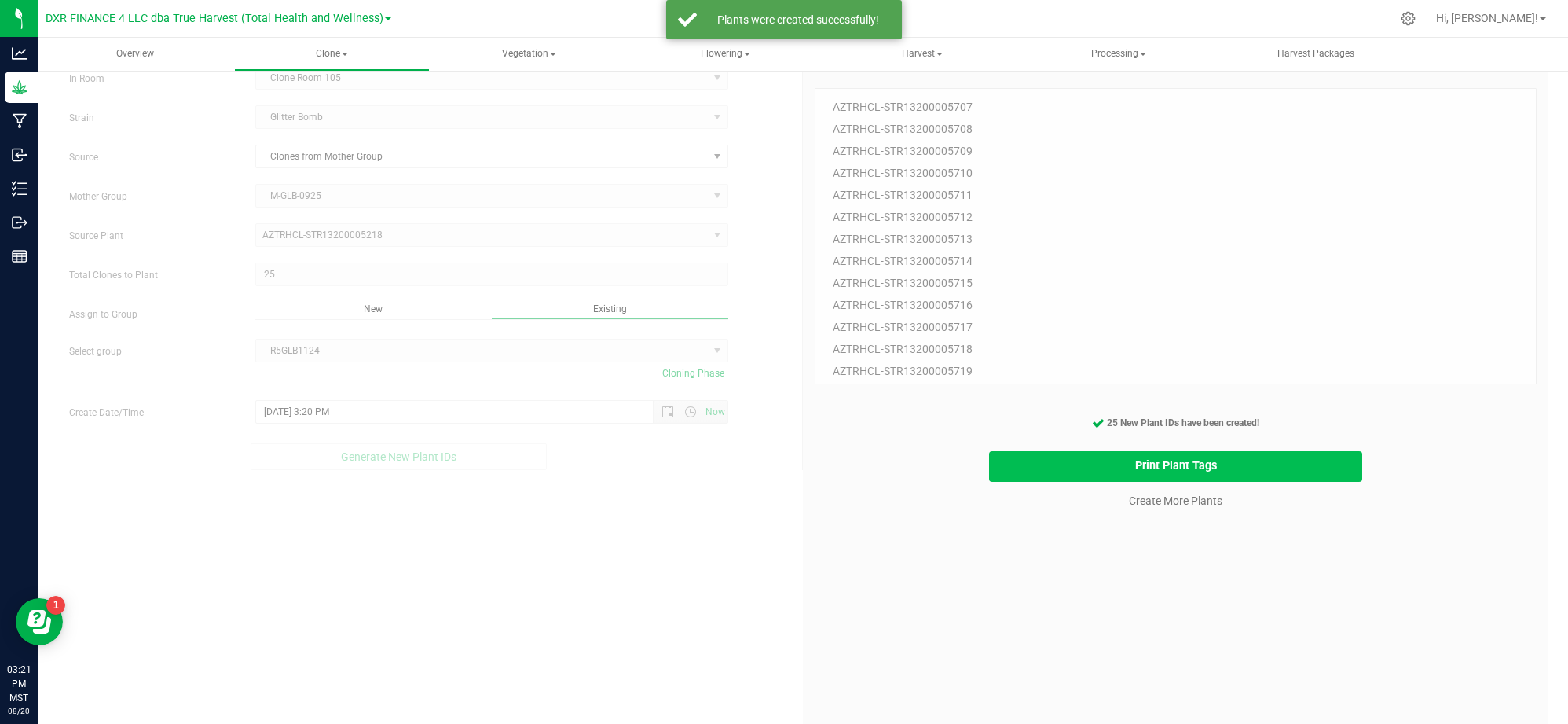
click at [1031, 468] on button "Print Plant Tags" at bounding box center [1176, 466] width 373 height 30
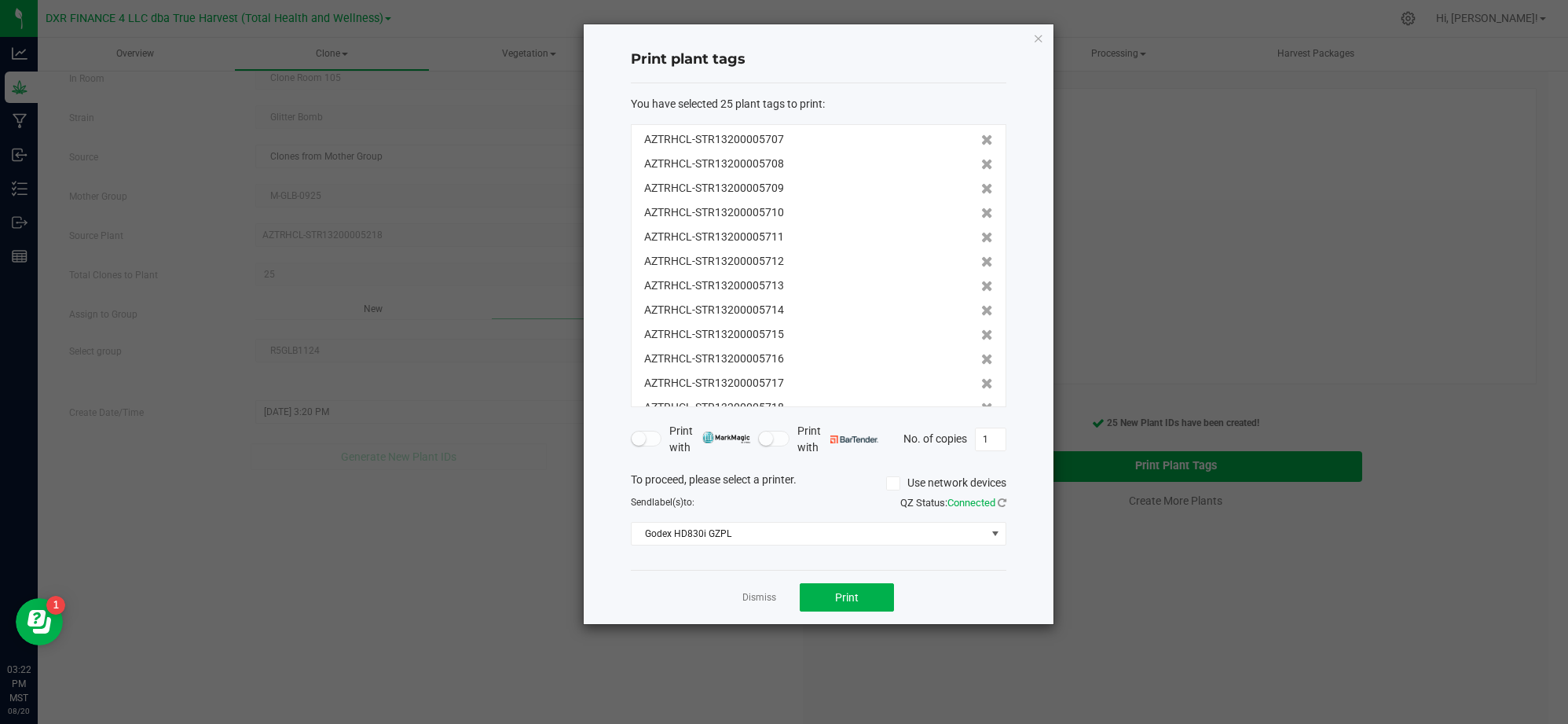
scroll to position [341, 0]
click at [830, 596] on button "Print" at bounding box center [847, 597] width 95 height 28
click at [758, 596] on link "Dismiss" at bounding box center [759, 597] width 34 height 13
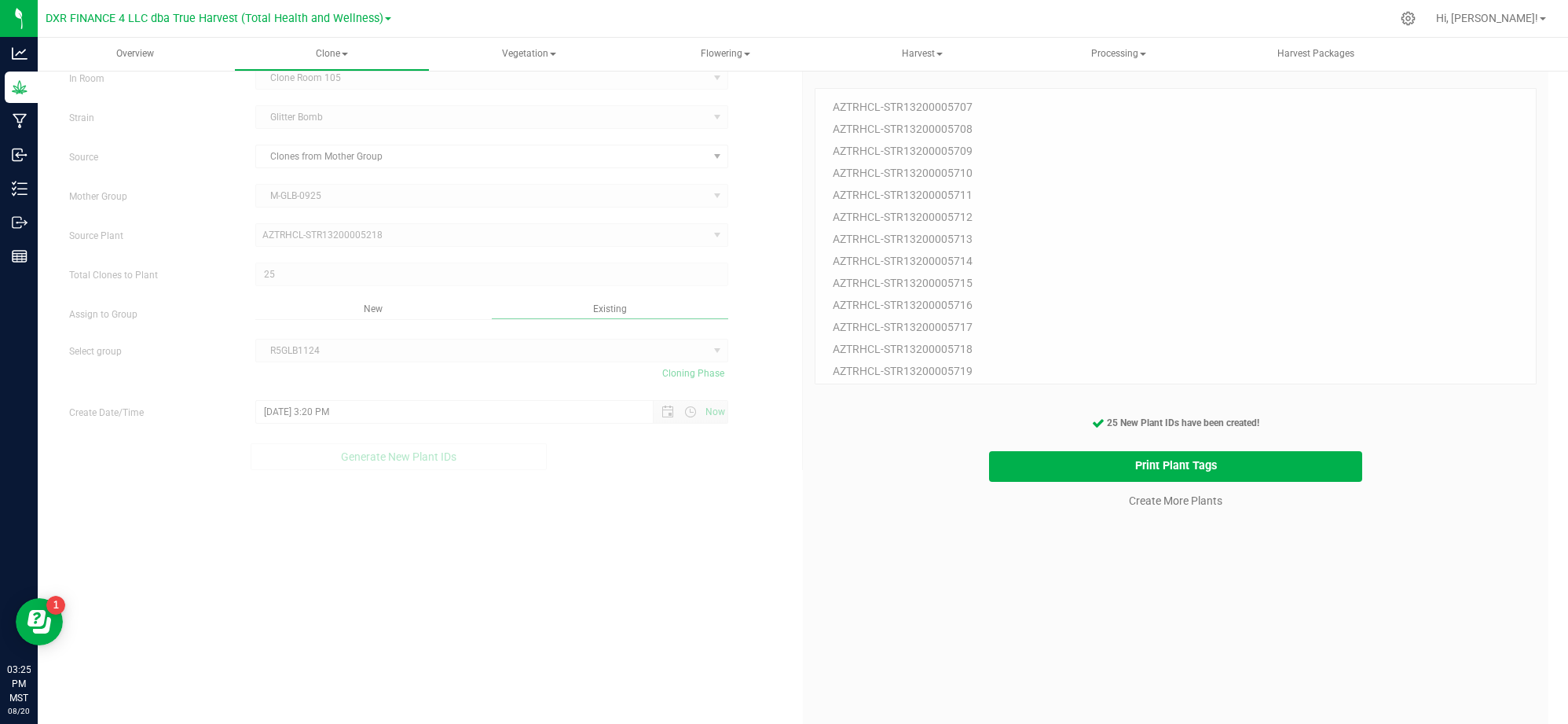
click at [993, 596] on div "25 Plant IDs to Generate AZTRHCL-STR13200005707 AZTRHCL-STR13200005708 AZTRHCL-…" at bounding box center [1176, 422] width 722 height 724
drag, startPoint x: 1082, startPoint y: 559, endPoint x: 1092, endPoint y: 556, distance: 10.4
click at [1084, 559] on div "25 Plant IDs to Generate AZTRHCL-STR13200005707 AZTRHCL-STR13200005708 AZTRHCL-…" at bounding box center [1176, 422] width 722 height 724
click at [1147, 506] on link "Create More Plants" at bounding box center [1176, 500] width 94 height 16
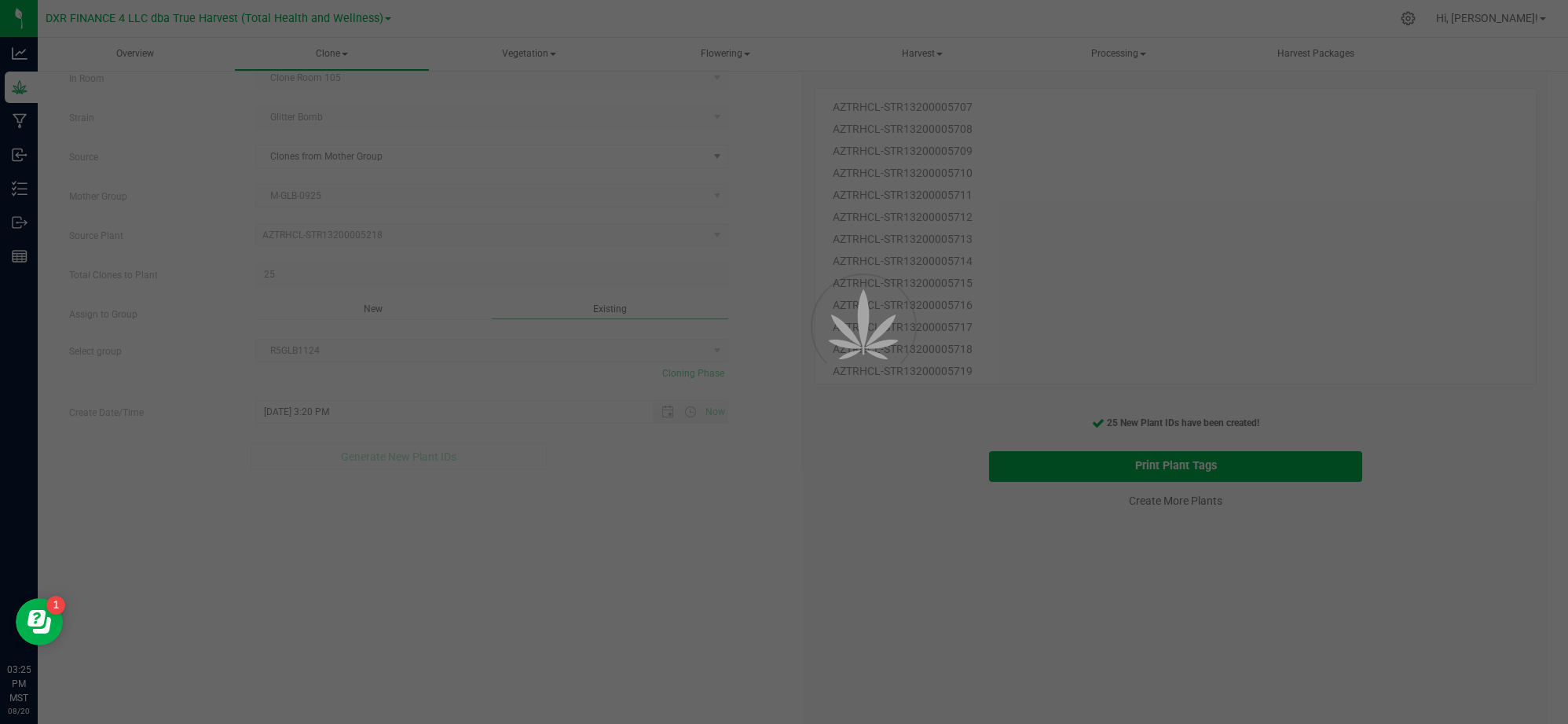
drag, startPoint x: 988, startPoint y: 601, endPoint x: 887, endPoint y: 605, distance: 101.1
click at [960, 604] on div at bounding box center [784, 362] width 1568 height 724
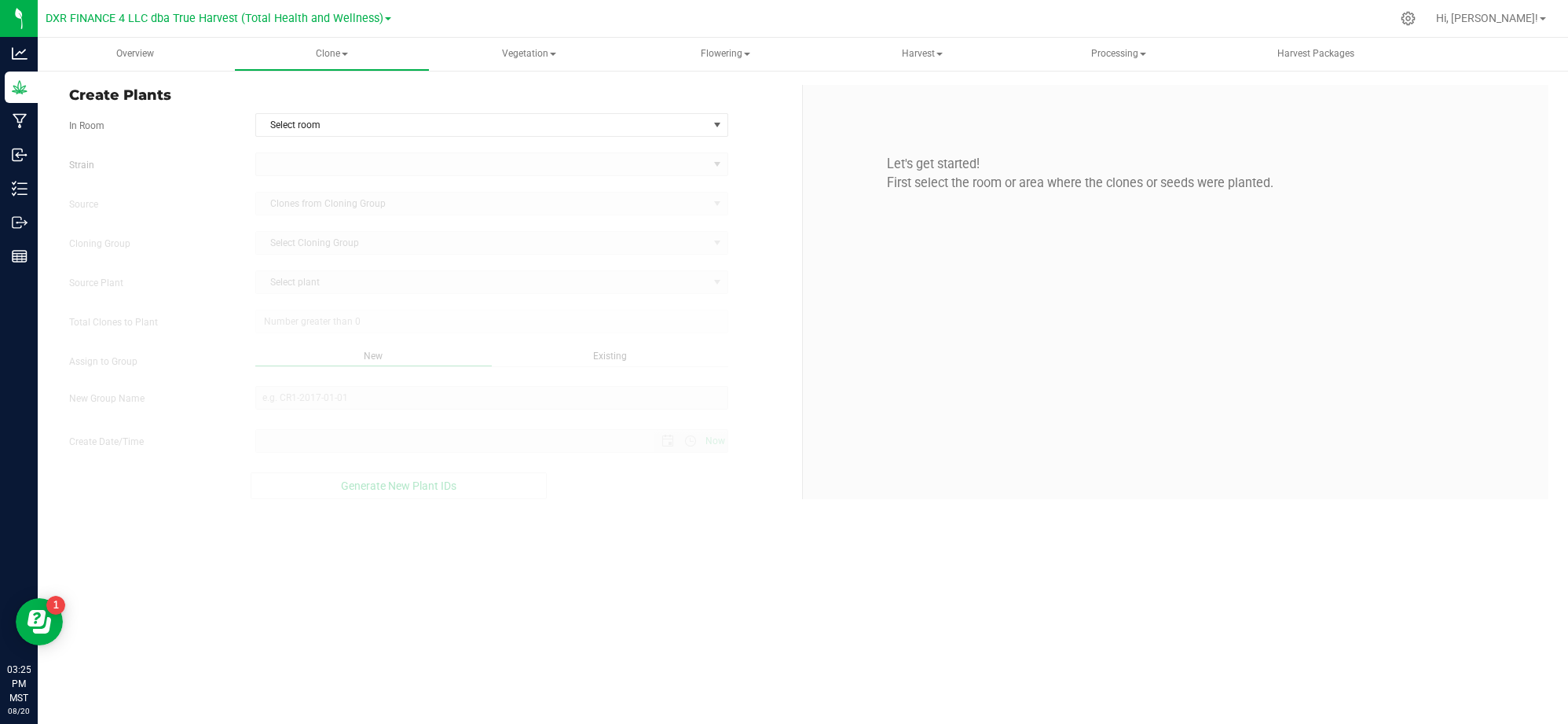
type input "8/20/2025 3:25 PM"
click at [711, 123] on span "select" at bounding box center [717, 124] width 12 height 12
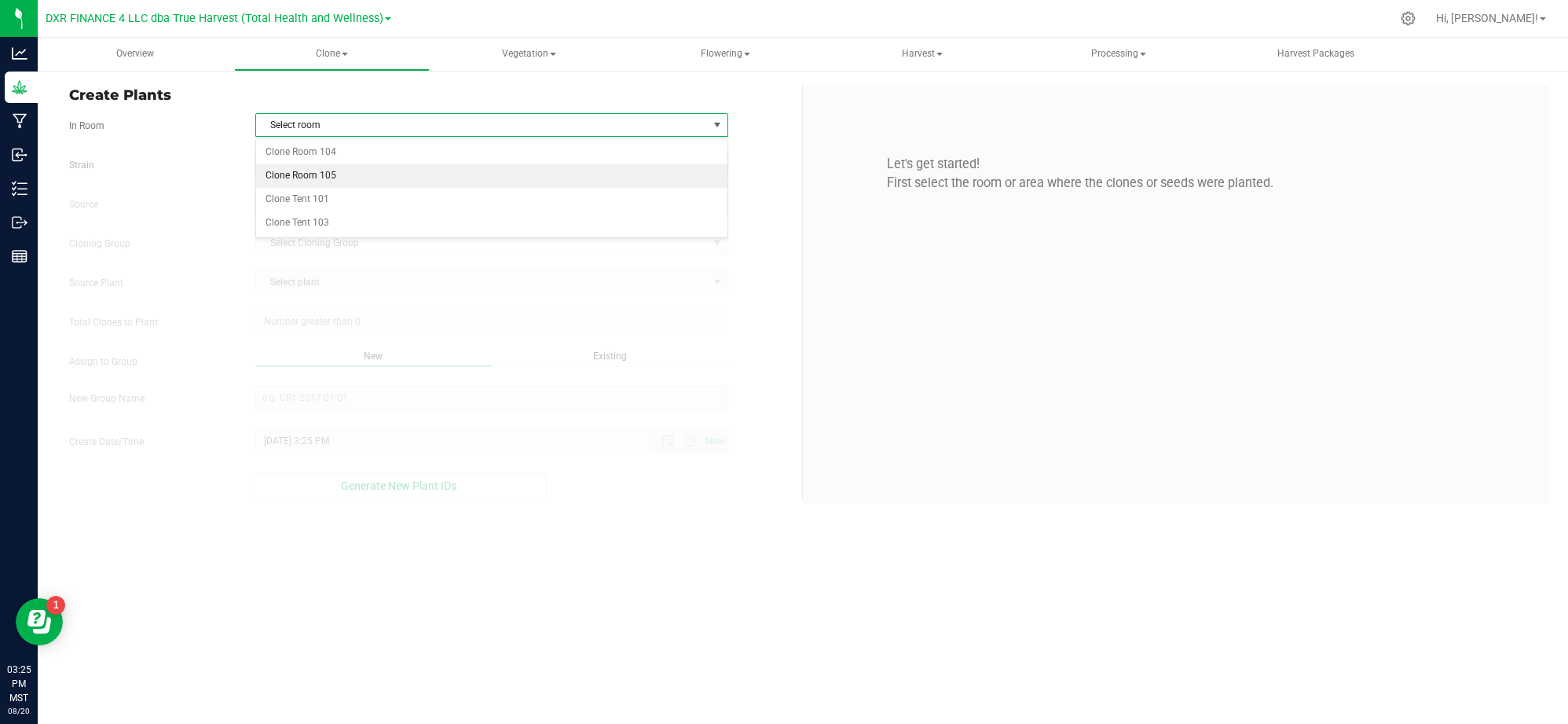
click at [573, 173] on li "Clone Room 105" at bounding box center [491, 176] width 471 height 24
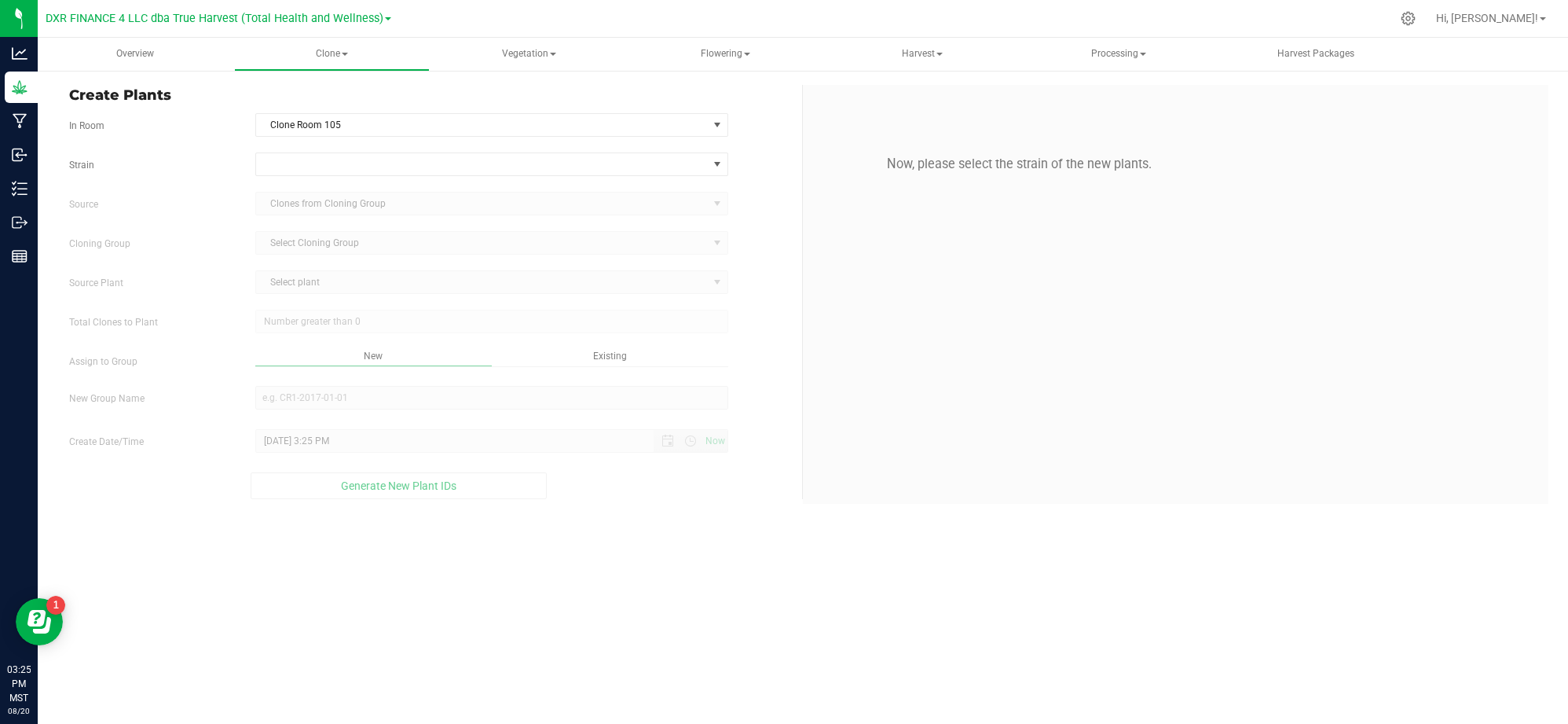
click at [193, 148] on form "In Room Clone Room 105 Select room Clone Room 104 Clone Room 105 Clone Tent 101…" at bounding box center [429, 306] width 721 height 386
click at [308, 162] on span at bounding box center [481, 164] width 452 height 22
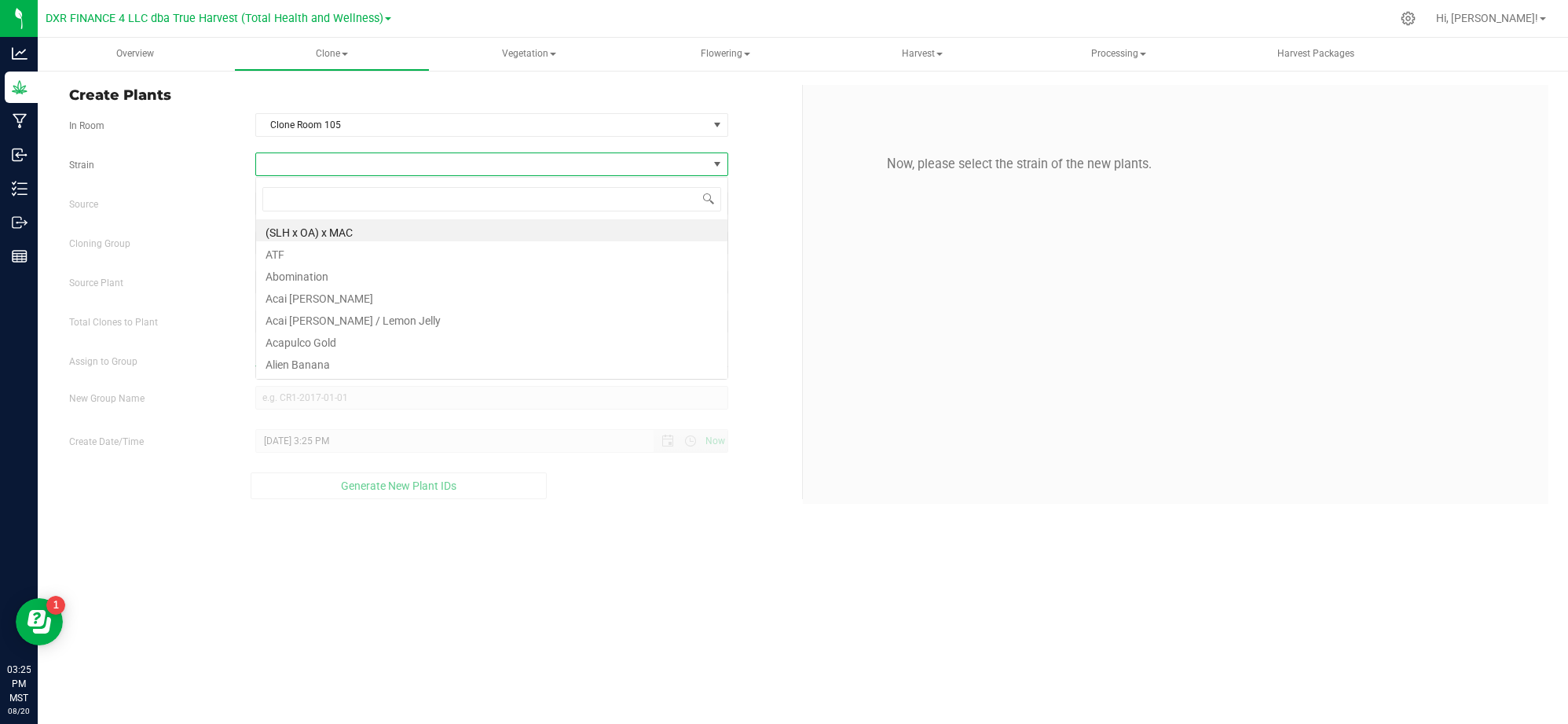
scroll to position [24, 473]
type input "glitte"
click at [335, 226] on li "Glitter Bomb" at bounding box center [491, 230] width 471 height 22
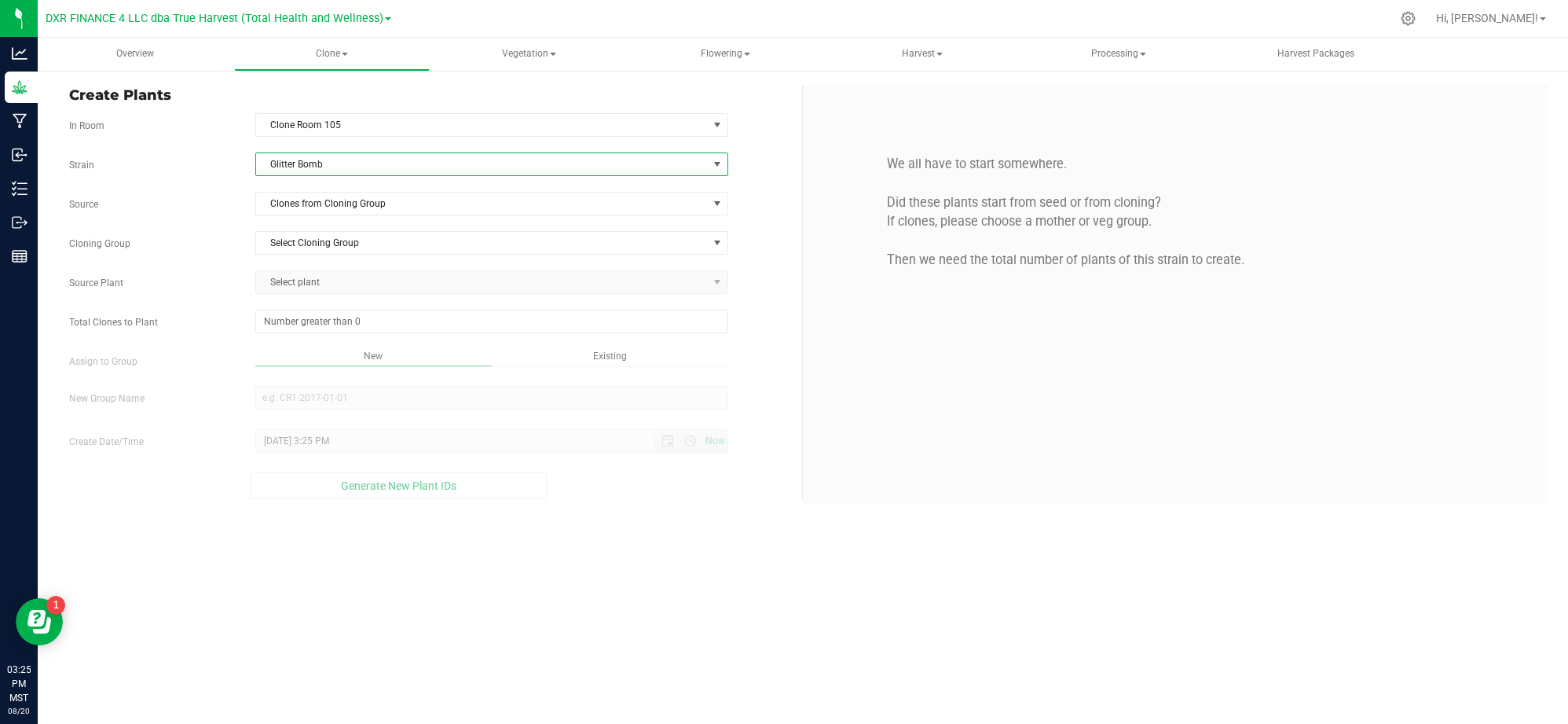
click at [228, 230] on div "Strain Glitter Bomb Source Clones from Cloning Group Cloning Group Select Cloni…" at bounding box center [429, 325] width 721 height 346
drag, startPoint x: 283, startPoint y: 211, endPoint x: 303, endPoint y: 212, distance: 20.0
click at [284, 211] on span "Clones from Cloning Group" at bounding box center [481, 203] width 452 height 22
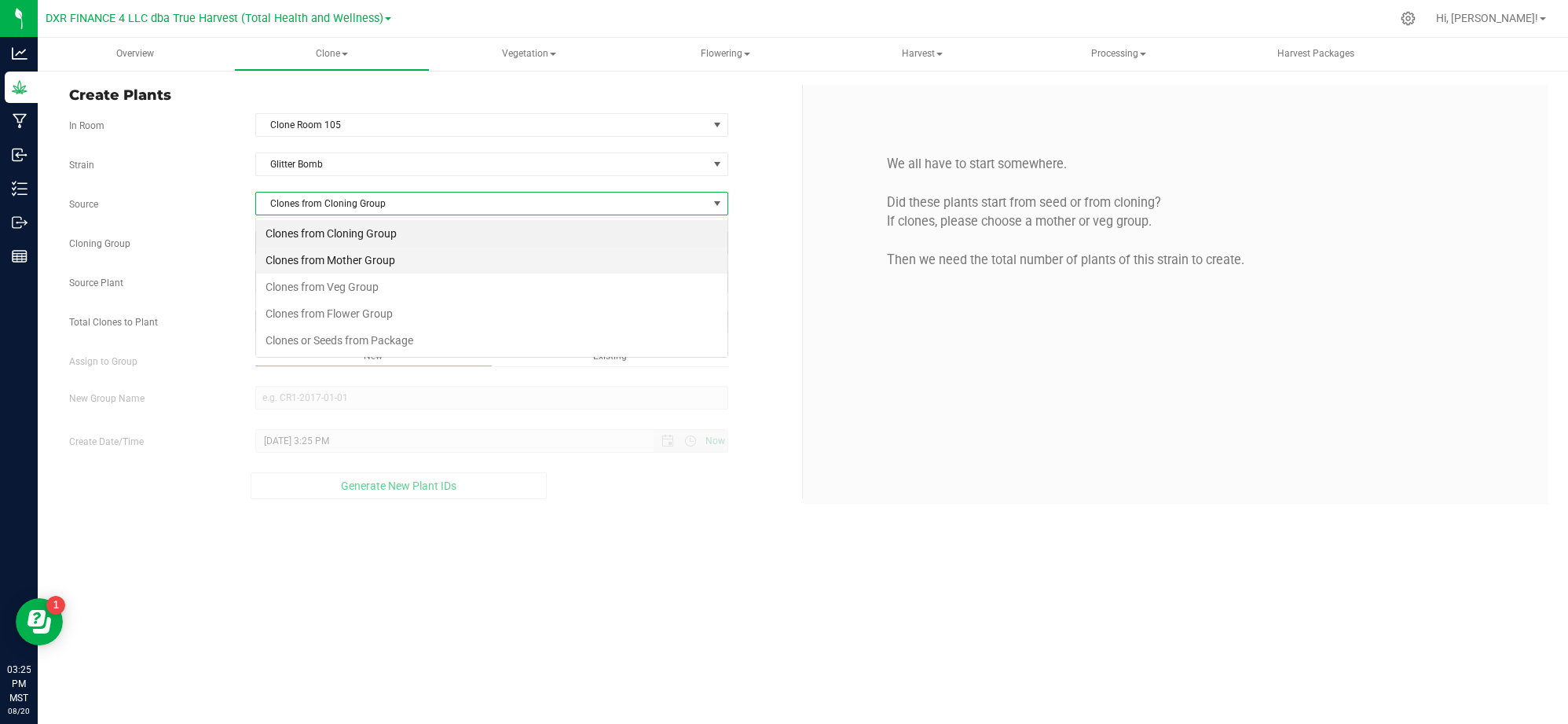
scroll to position [24, 473]
click at [399, 258] on li "Clones from Mother Group" at bounding box center [491, 260] width 471 height 26
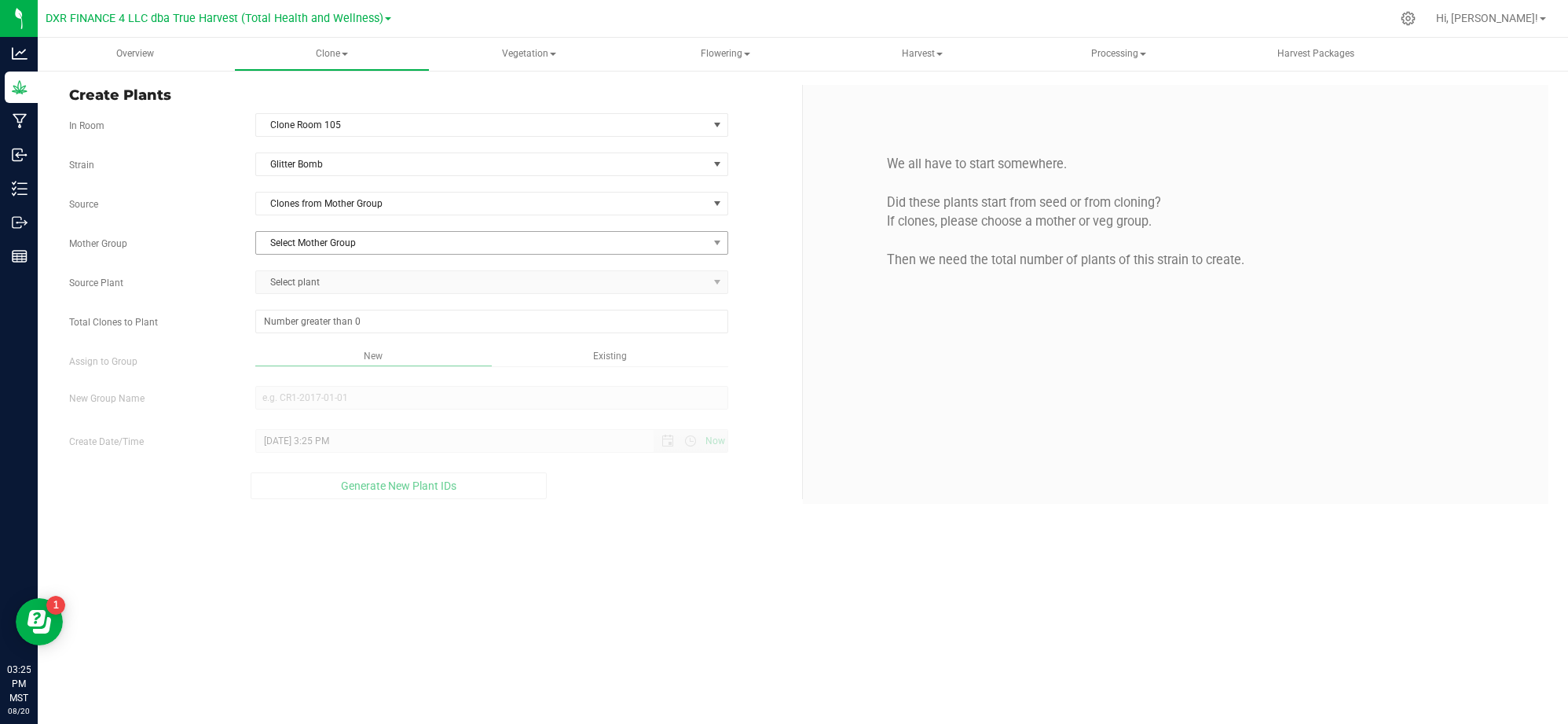
drag, startPoint x: 226, startPoint y: 240, endPoint x: 254, endPoint y: 240, distance: 28.0
click at [228, 240] on label "Mother Group" at bounding box center [151, 243] width 186 height 14
click at [327, 250] on span "Select Mother Group" at bounding box center [481, 243] width 452 height 22
drag, startPoint x: 342, startPoint y: 272, endPoint x: 268, endPoint y: 267, distance: 74.2
click at [341, 272] on li "M-GLB-0925" at bounding box center [491, 272] width 471 height 24
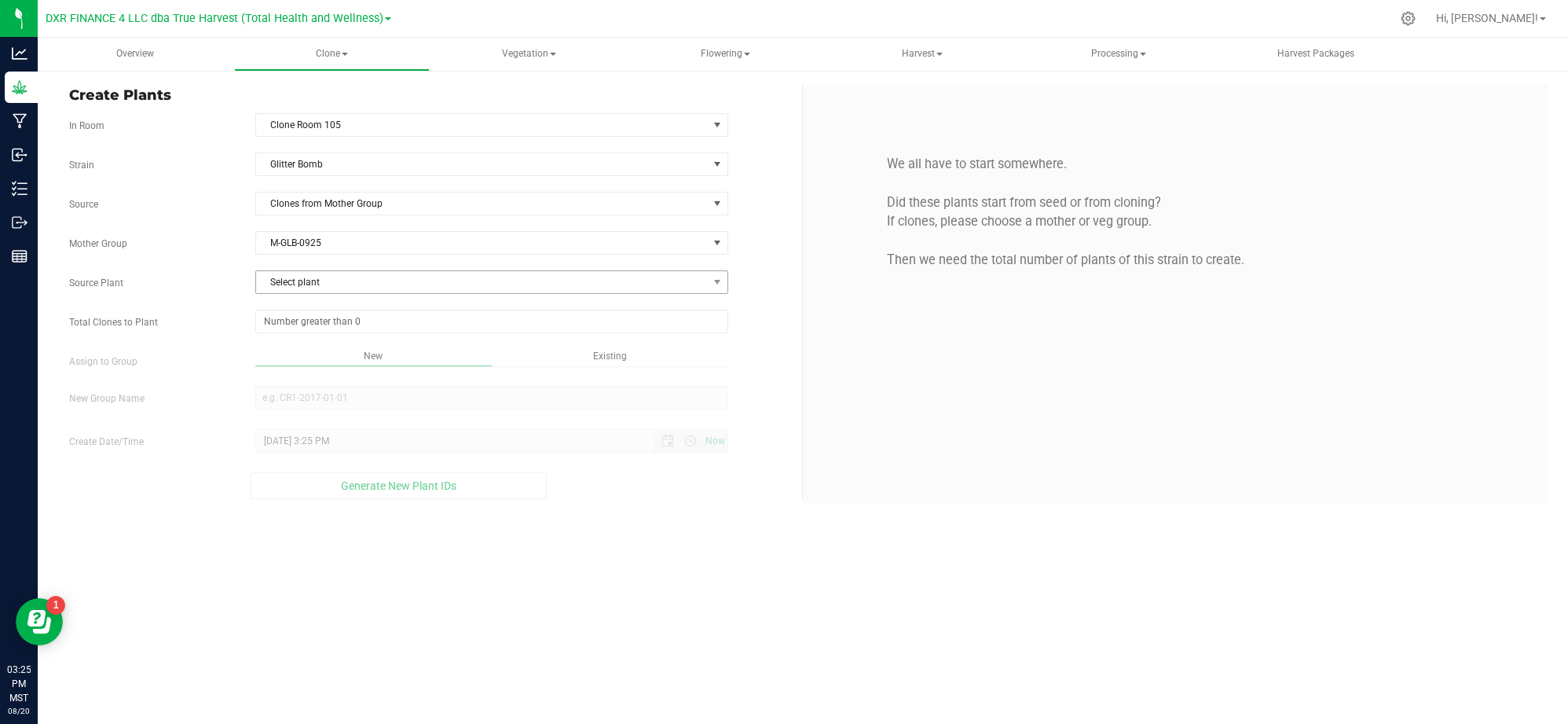
click at [324, 267] on div "Strain Glitter Bomb Source Clones from Mother Group Mother Group M-GLB-0925 Sel…" at bounding box center [429, 325] width 721 height 346
click at [294, 289] on span "Select plant" at bounding box center [481, 282] width 452 height 22
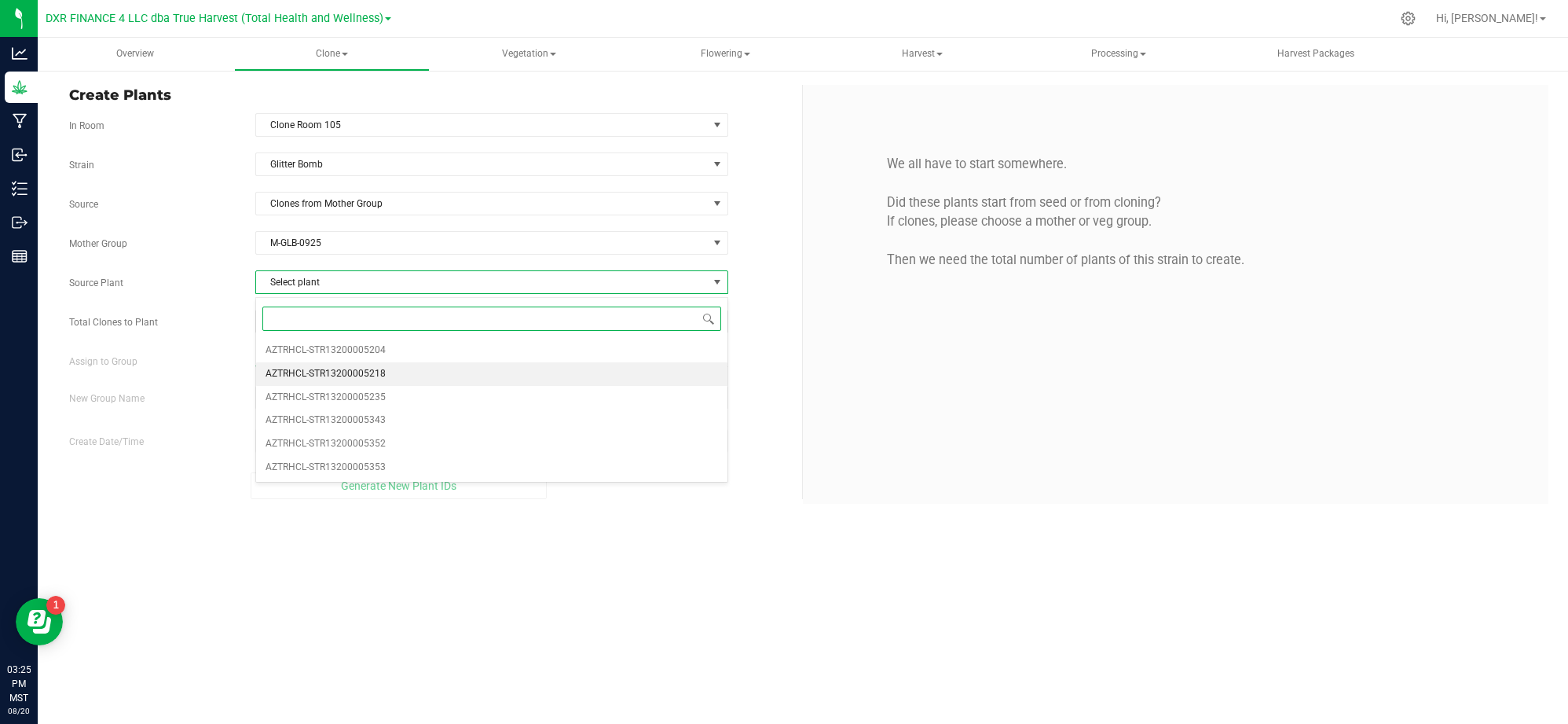
click at [375, 378] on span "AZTRHCL-STR13200005218" at bounding box center [326, 374] width 120 height 21
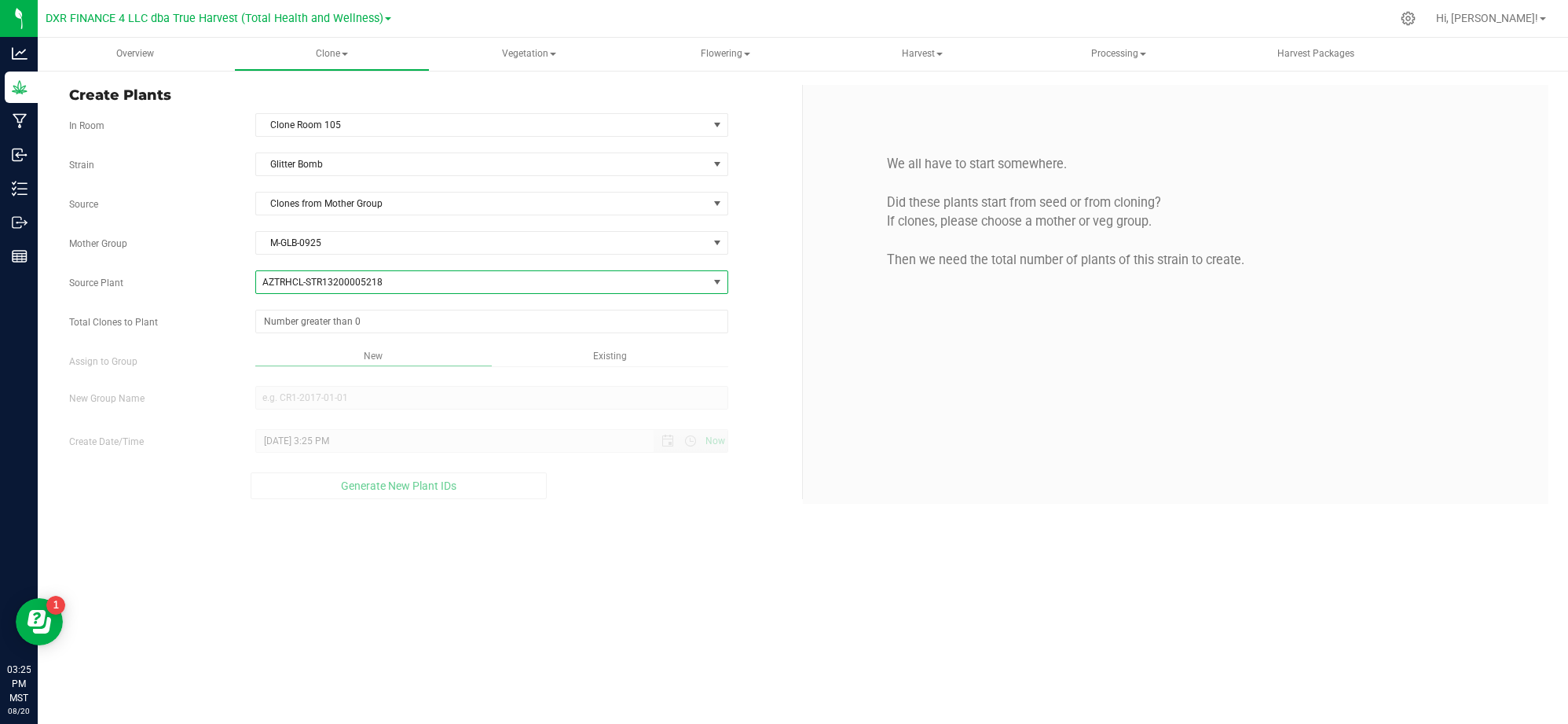
click at [169, 347] on div "Strain Glitter Bomb Source Clones from Mother Group Mother Group M-GLB-0925 Sel…" at bounding box center [429, 325] width 721 height 346
click at [318, 325] on span at bounding box center [491, 321] width 473 height 24
type input "25"
click at [606, 559] on div "Overview Clone Create plants Cloning groups Cloning plants Apply to plants Vege…" at bounding box center [803, 381] width 1531 height 686
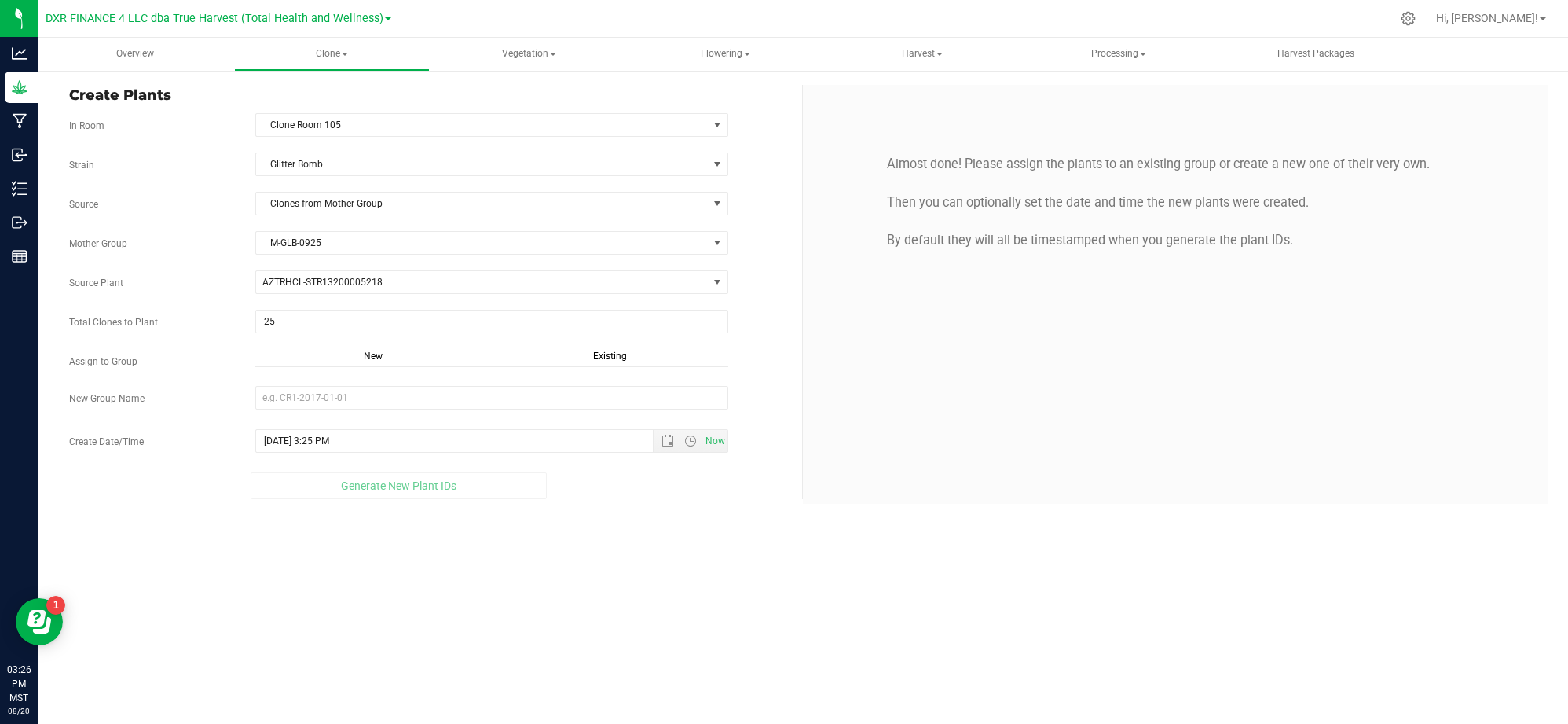
click at [608, 361] on span "Existing" at bounding box center [610, 355] width 34 height 11
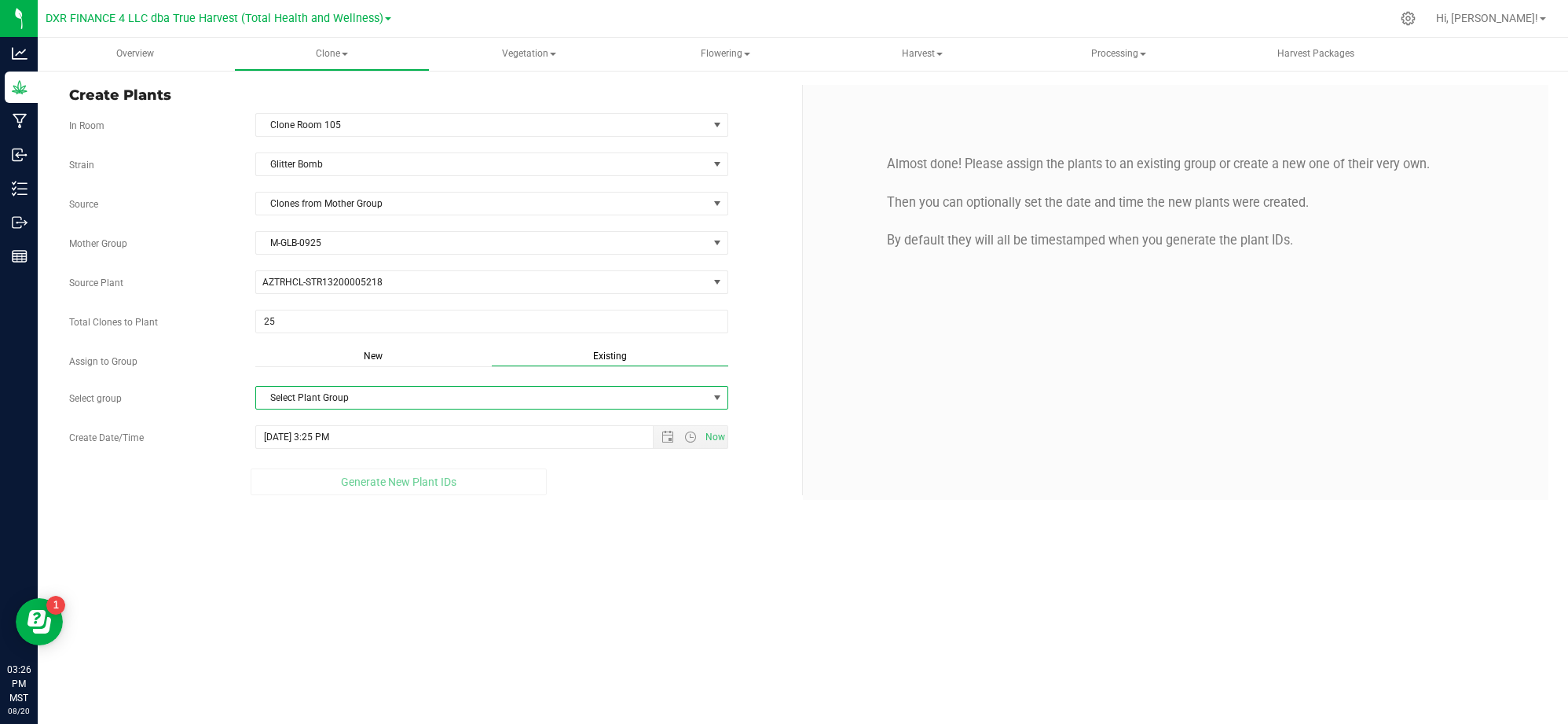
click at [533, 400] on span "Select Plant Group" at bounding box center [481, 397] width 452 height 22
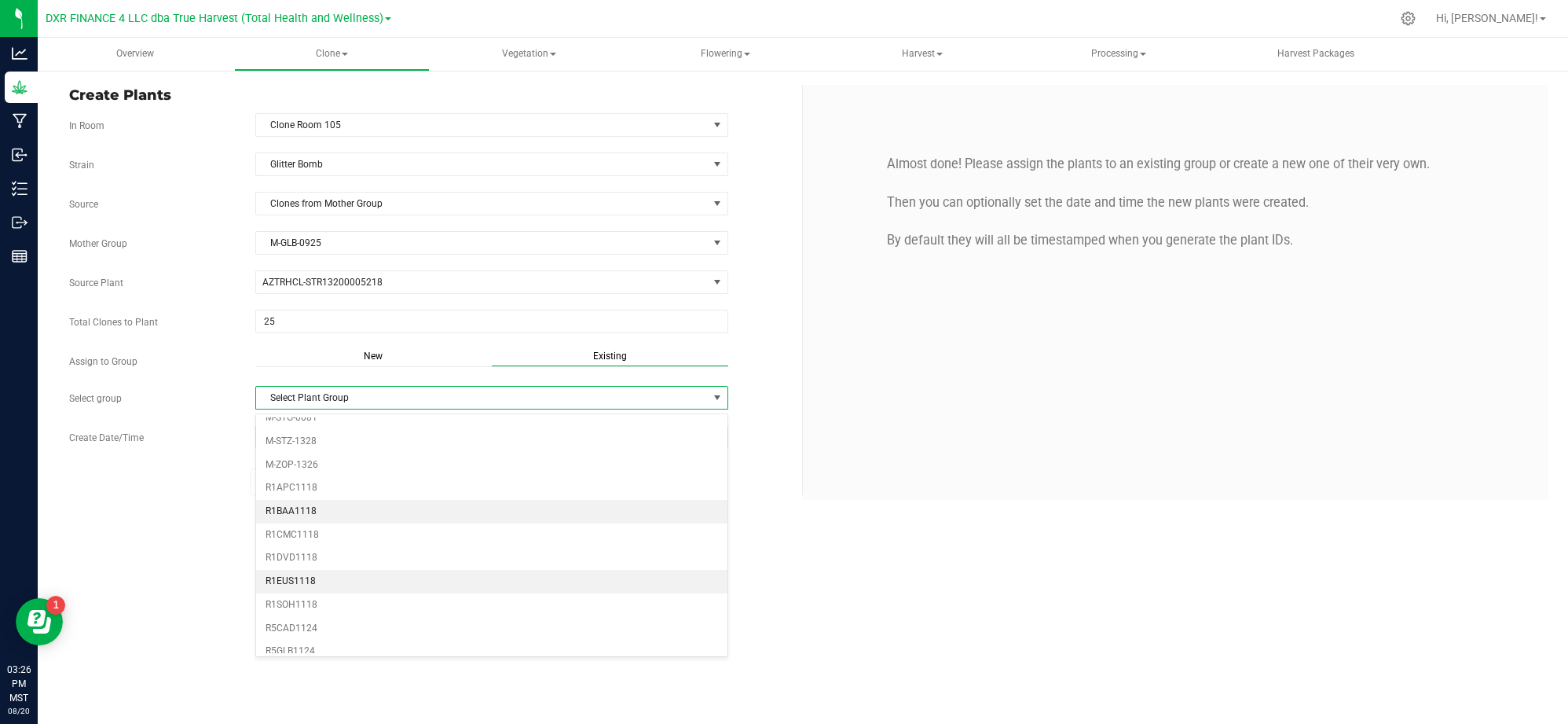
scroll to position [419, 0]
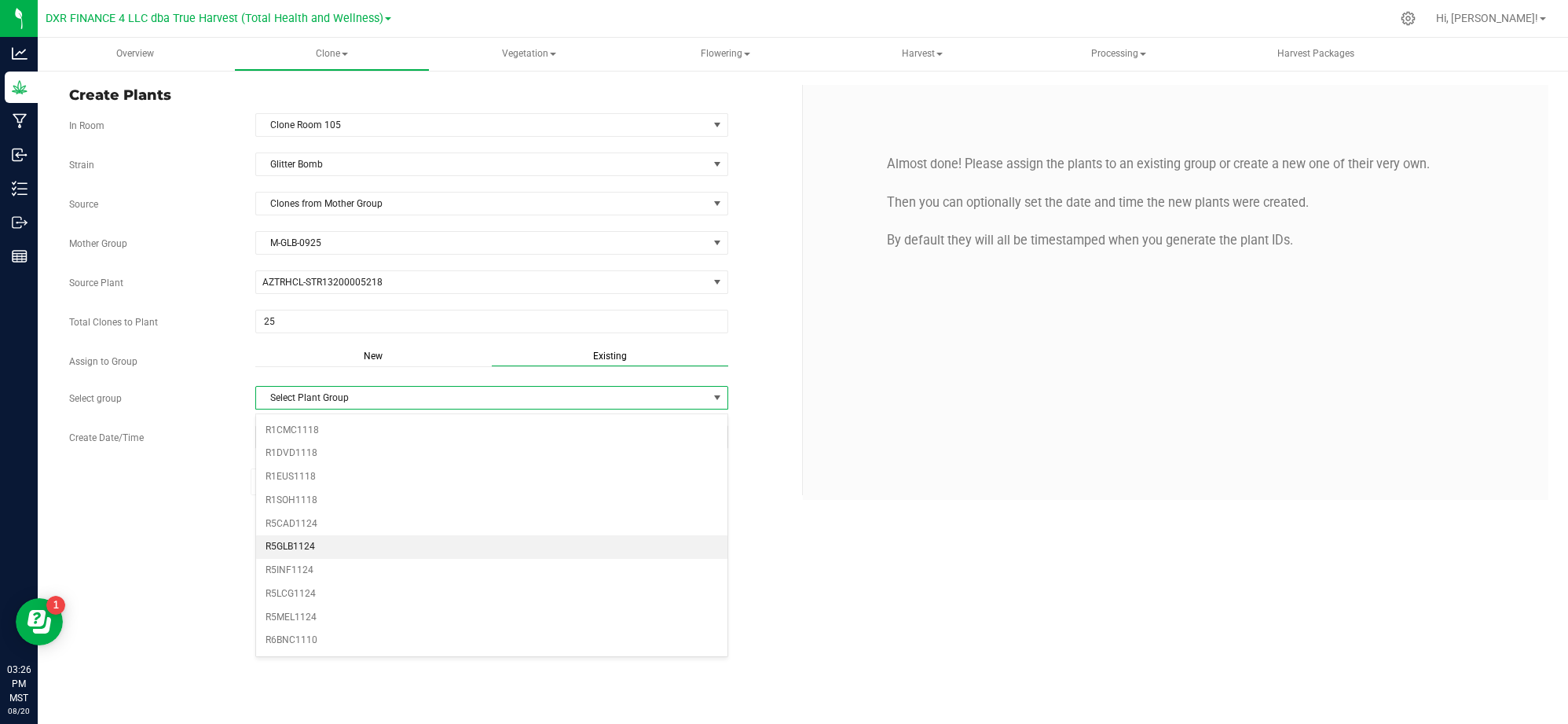
click at [299, 559] on li "R5GLB1124" at bounding box center [491, 546] width 471 height 24
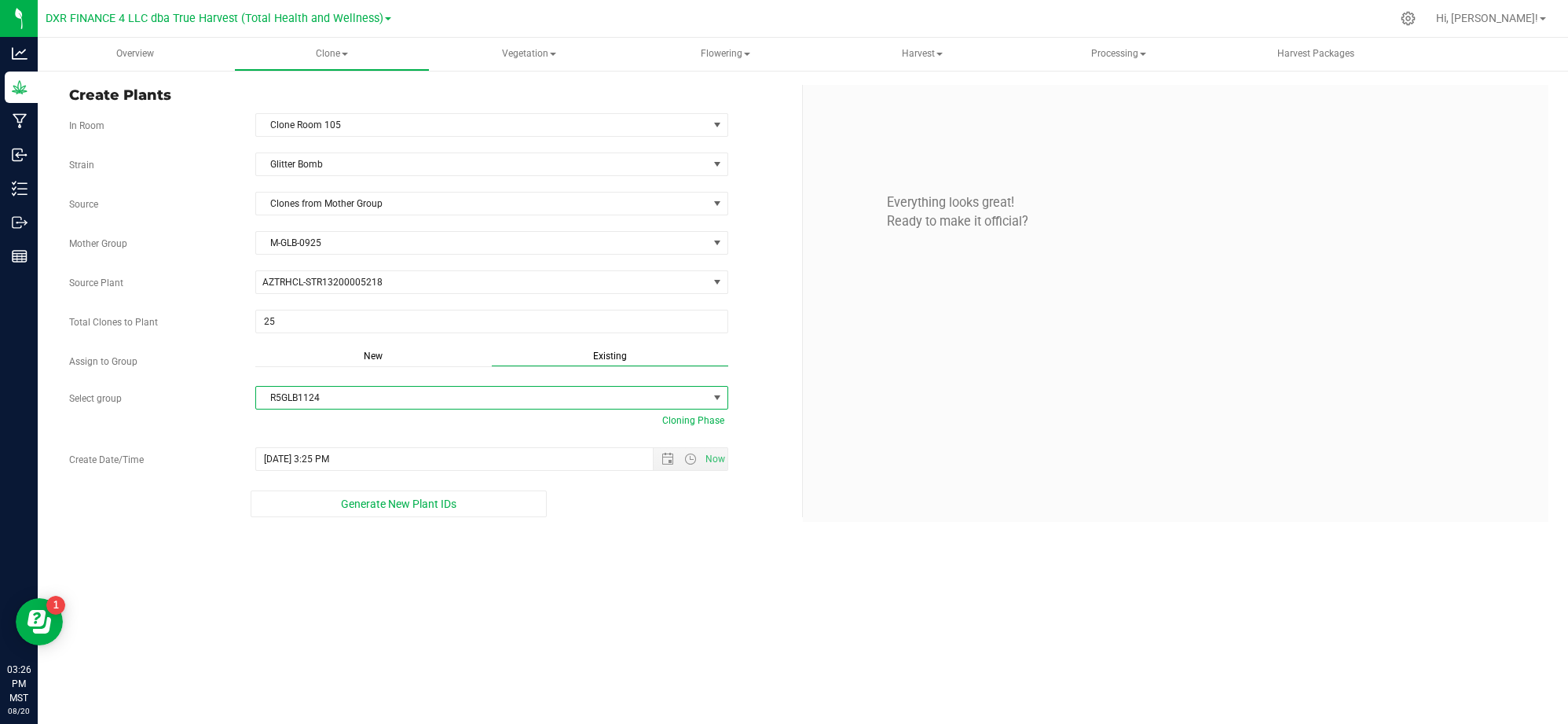
drag, startPoint x: 705, startPoint y: 582, endPoint x: 670, endPoint y: 575, distance: 35.7
click at [699, 582] on div "Overview Clone Create plants Cloning groups Cloning plants Apply to plants Vege…" at bounding box center [803, 381] width 1531 height 686
click at [657, 462] on span "Open the date view" at bounding box center [668, 458] width 26 height 12
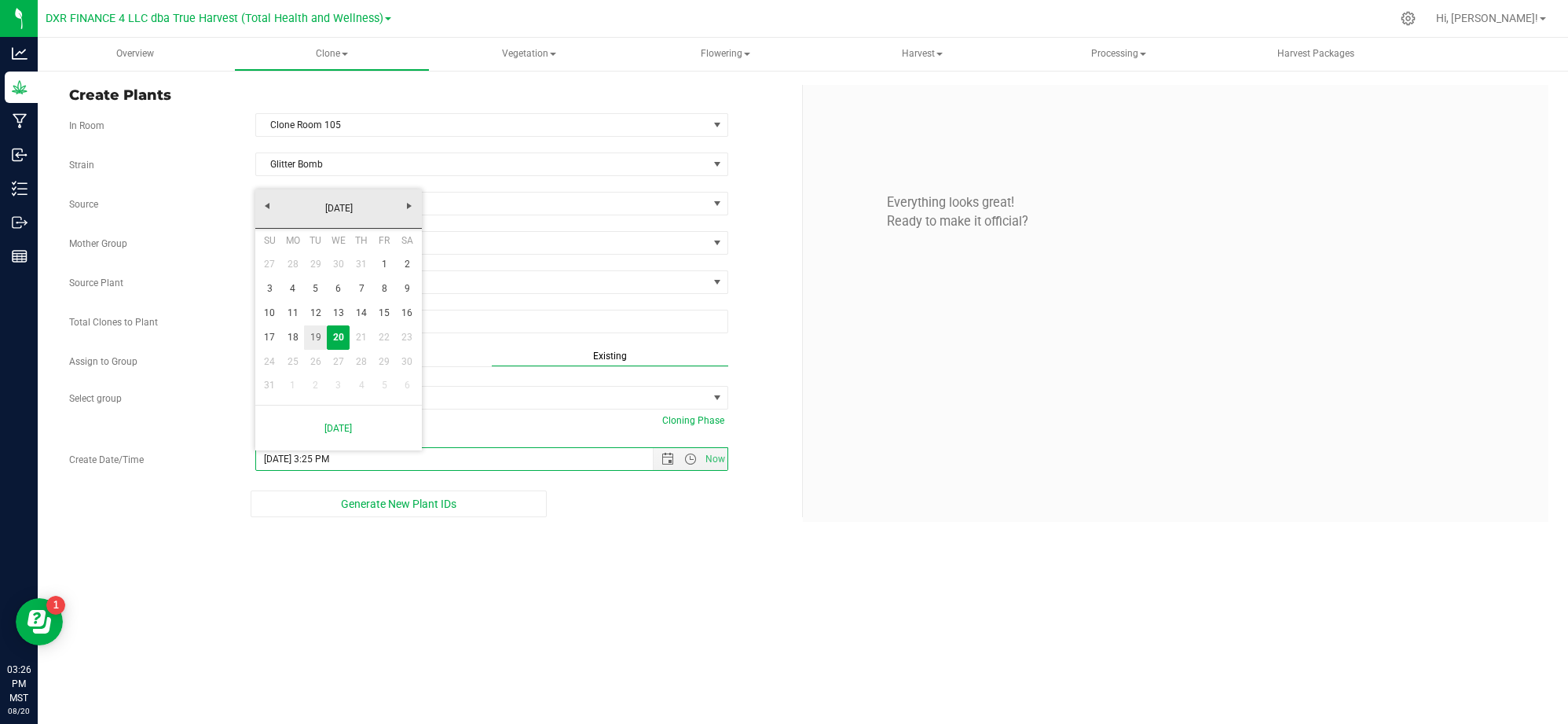
click at [314, 338] on link "19" at bounding box center [316, 337] width 23 height 25
type input "8/19/2025 3:25 PM"
click at [660, 537] on div "Overview Clone Create plants Cloning groups Cloning plants Apply to plants Vege…" at bounding box center [803, 381] width 1531 height 686
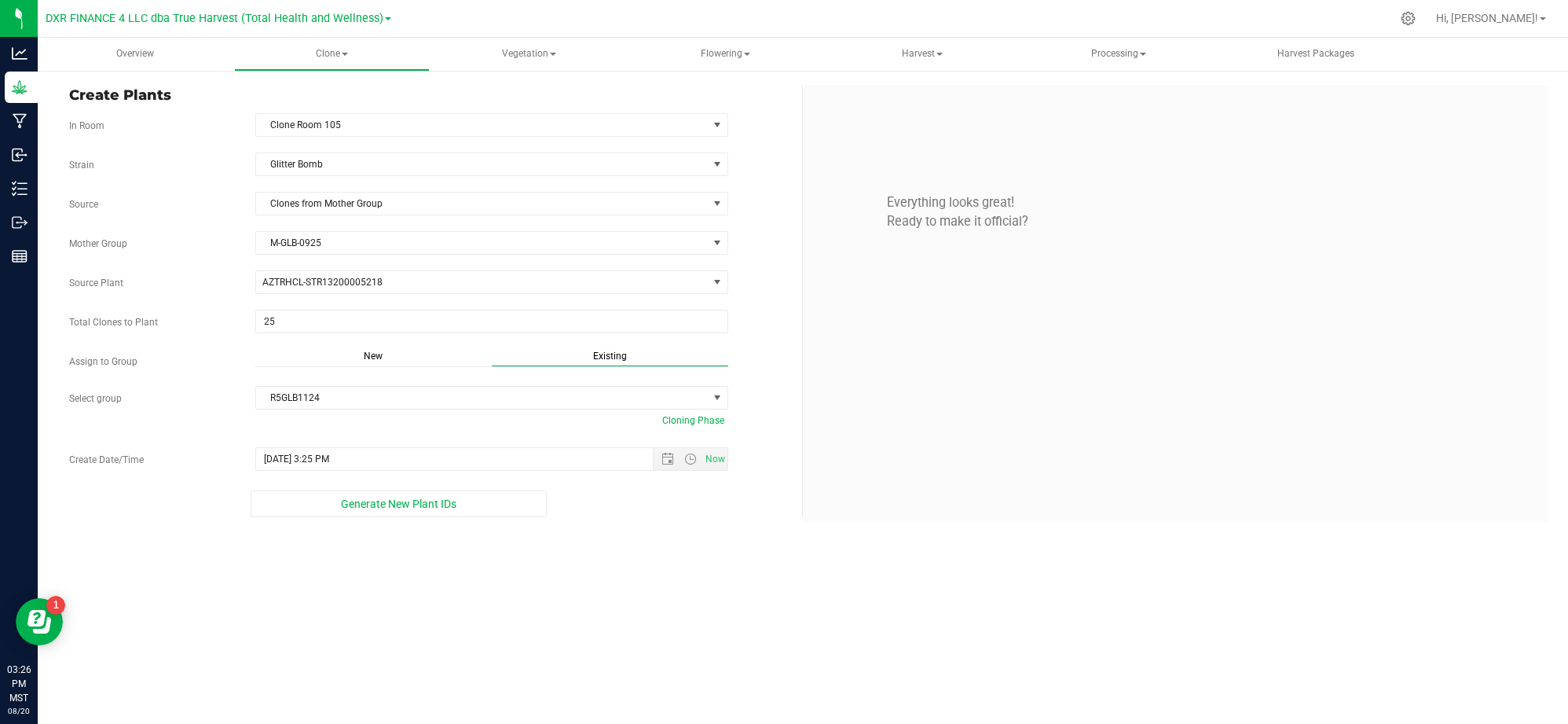
click at [654, 528] on div "Create Plants In Room Clone Room 105 Select room Clone Room 104 Clone Room 105 …" at bounding box center [803, 303] width 1531 height 468
click at [481, 514] on button "Generate New Plant IDs" at bounding box center [399, 504] width 297 height 26
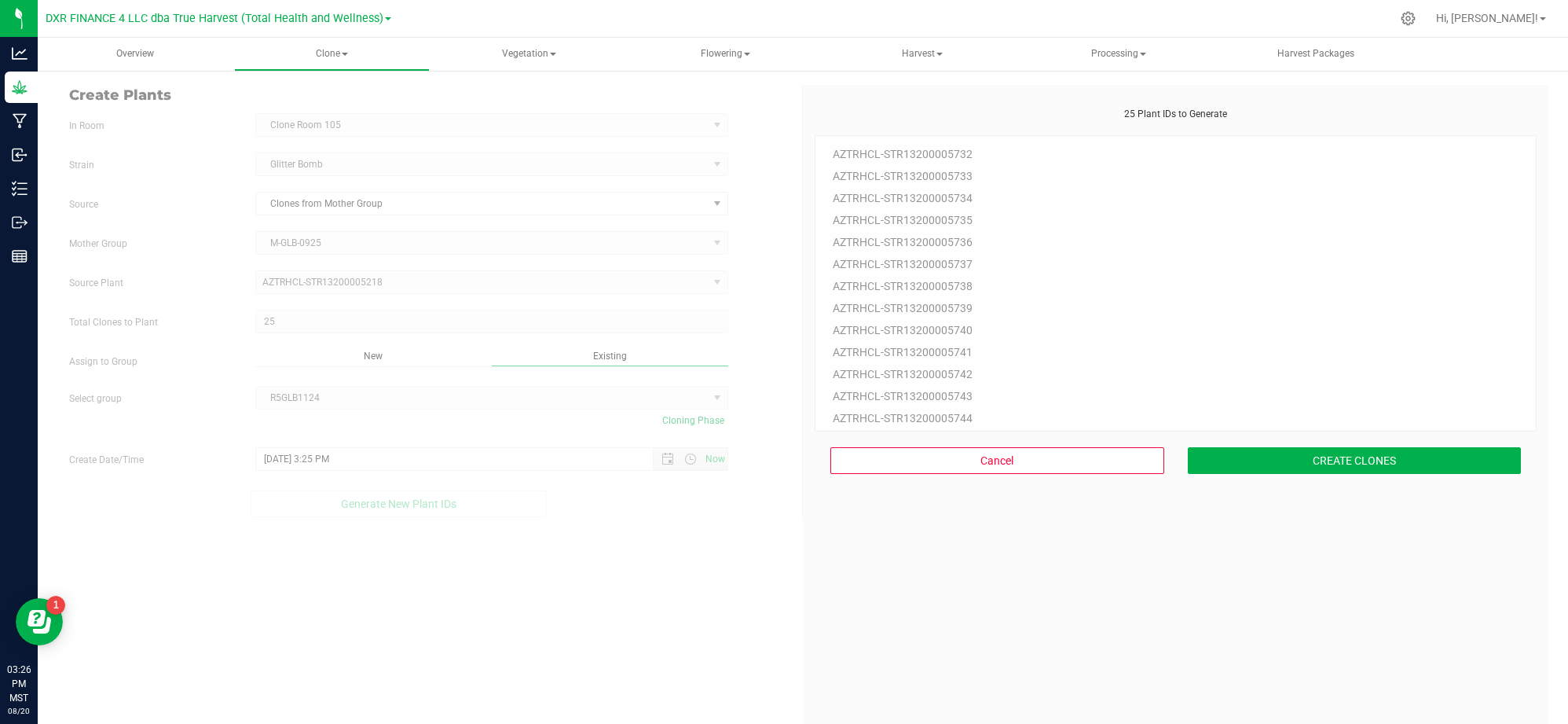
scroll to position [47, 0]
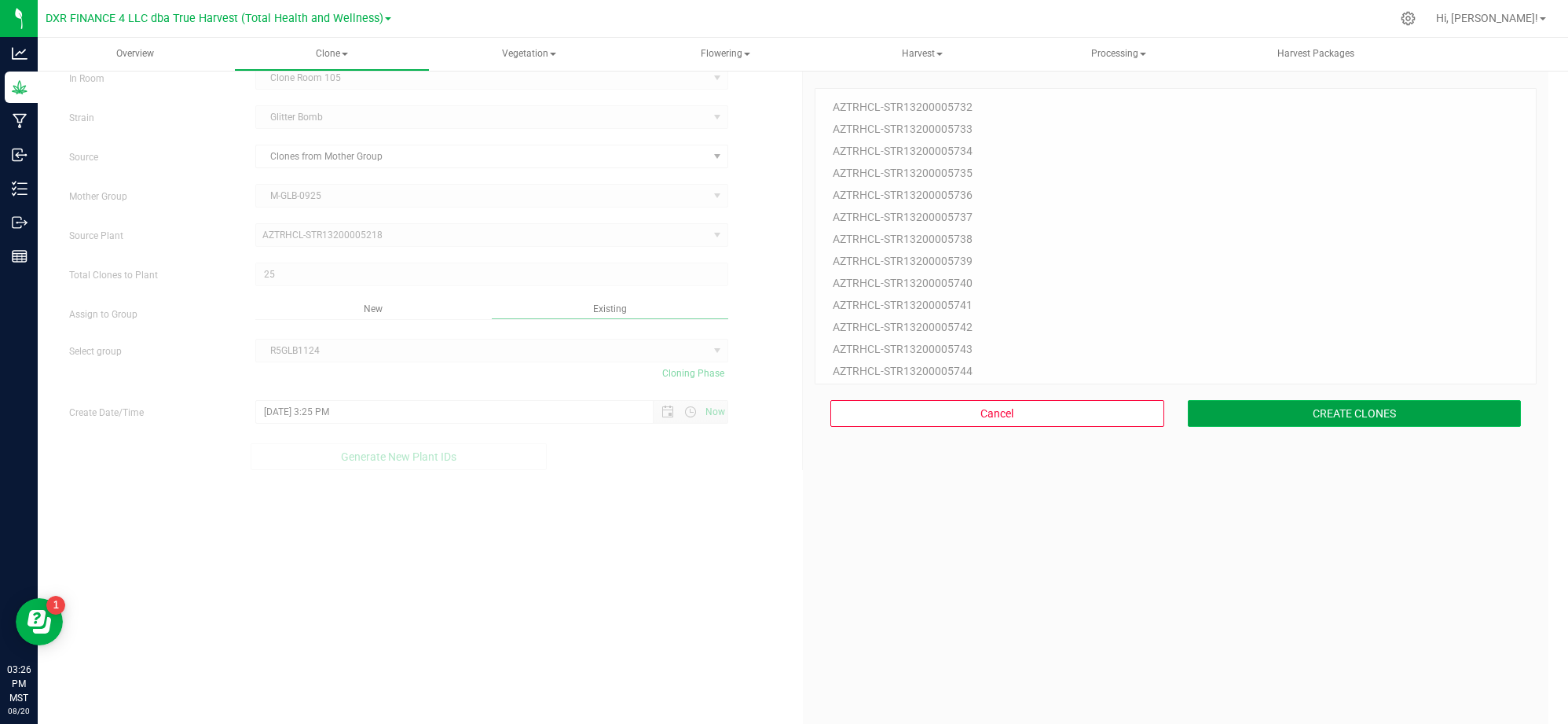
click at [1261, 407] on button "CREATE CLONES" at bounding box center [1355, 413] width 334 height 26
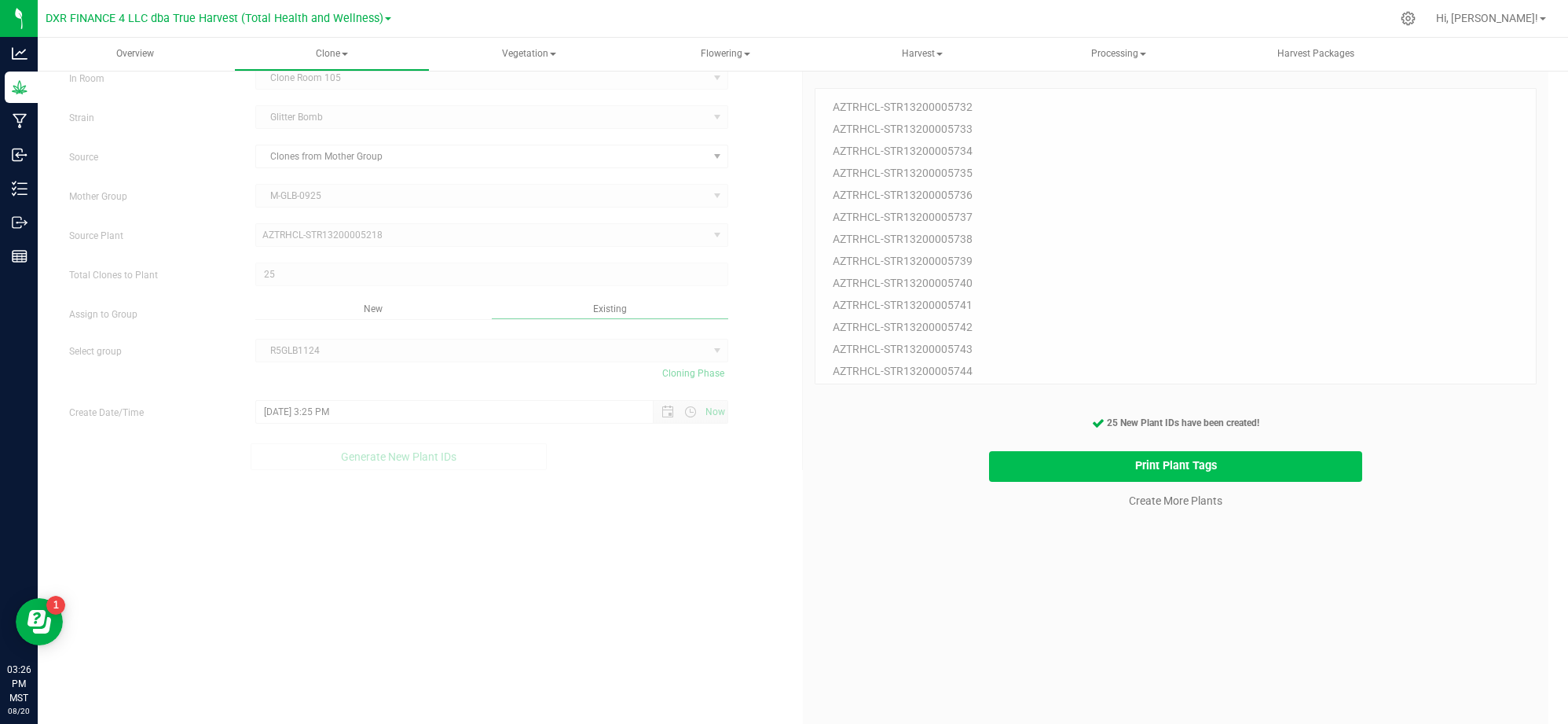
click at [1289, 472] on button "Print Plant Tags" at bounding box center [1176, 466] width 373 height 30
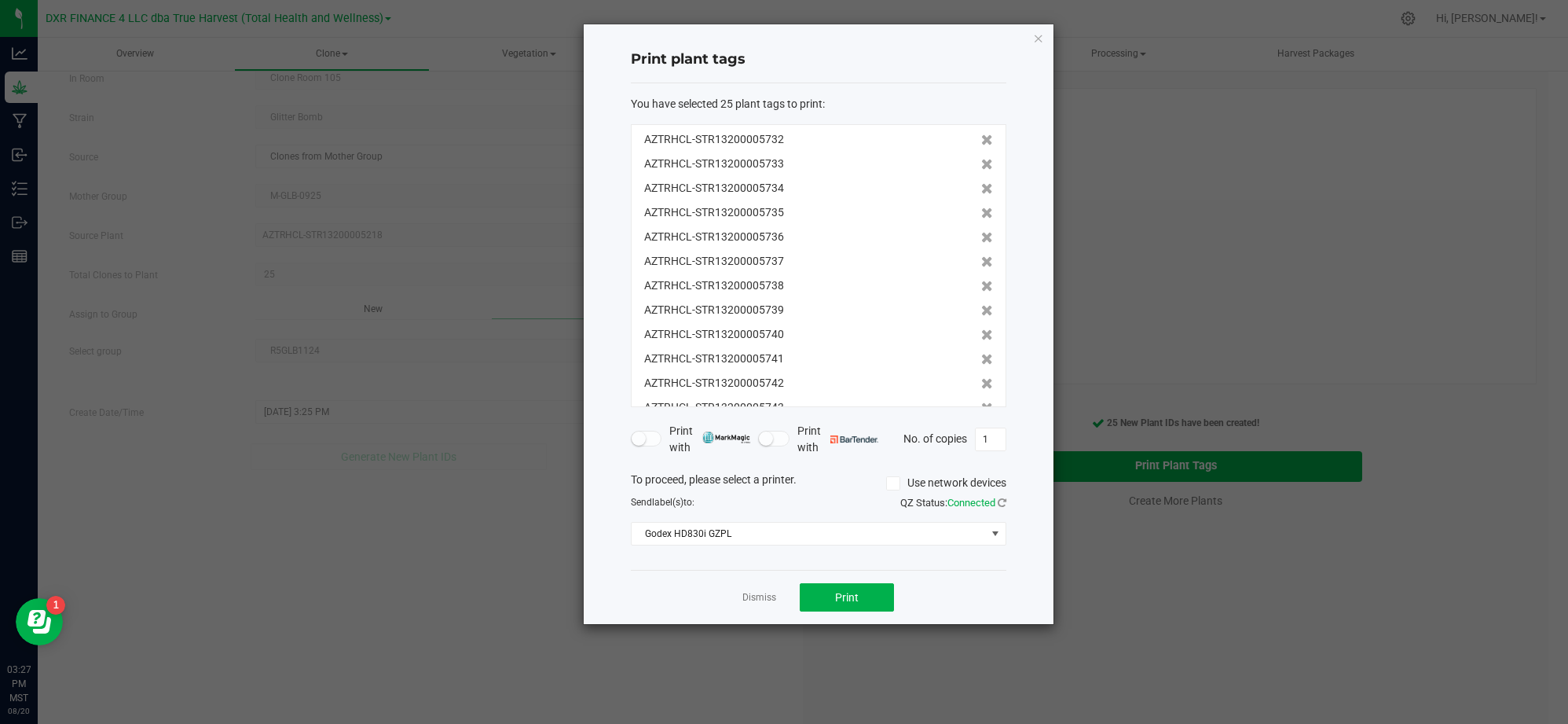
scroll to position [341, 0]
click at [860, 607] on button "Print" at bounding box center [847, 597] width 95 height 28
click at [690, 604] on div "Dismiss Print" at bounding box center [819, 596] width 376 height 54
click at [745, 602] on link "Dismiss" at bounding box center [759, 597] width 34 height 13
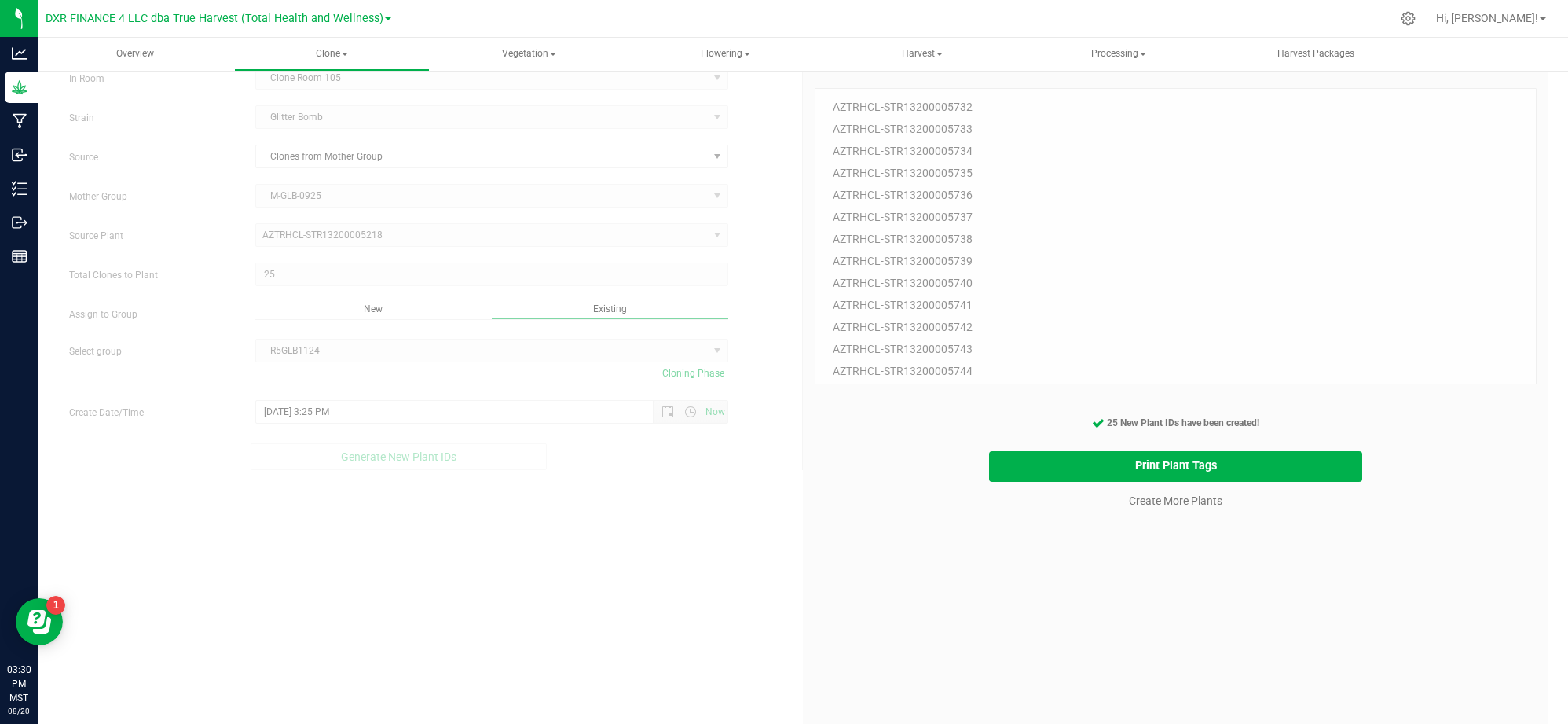
click at [1053, 627] on div "25 Plant IDs to Generate AZTRHCL-STR13200005732 AZTRHCL-STR13200005733 AZTRHCL-…" at bounding box center [1176, 422] width 722 height 724
click at [1120, 542] on div "25 Plant IDs to Generate AZTRHCL-STR13200005732 AZTRHCL-STR13200005733 AZTRHCL-…" at bounding box center [1176, 422] width 722 height 724
click at [1172, 479] on button "Print Plant Tags" at bounding box center [1176, 466] width 373 height 30
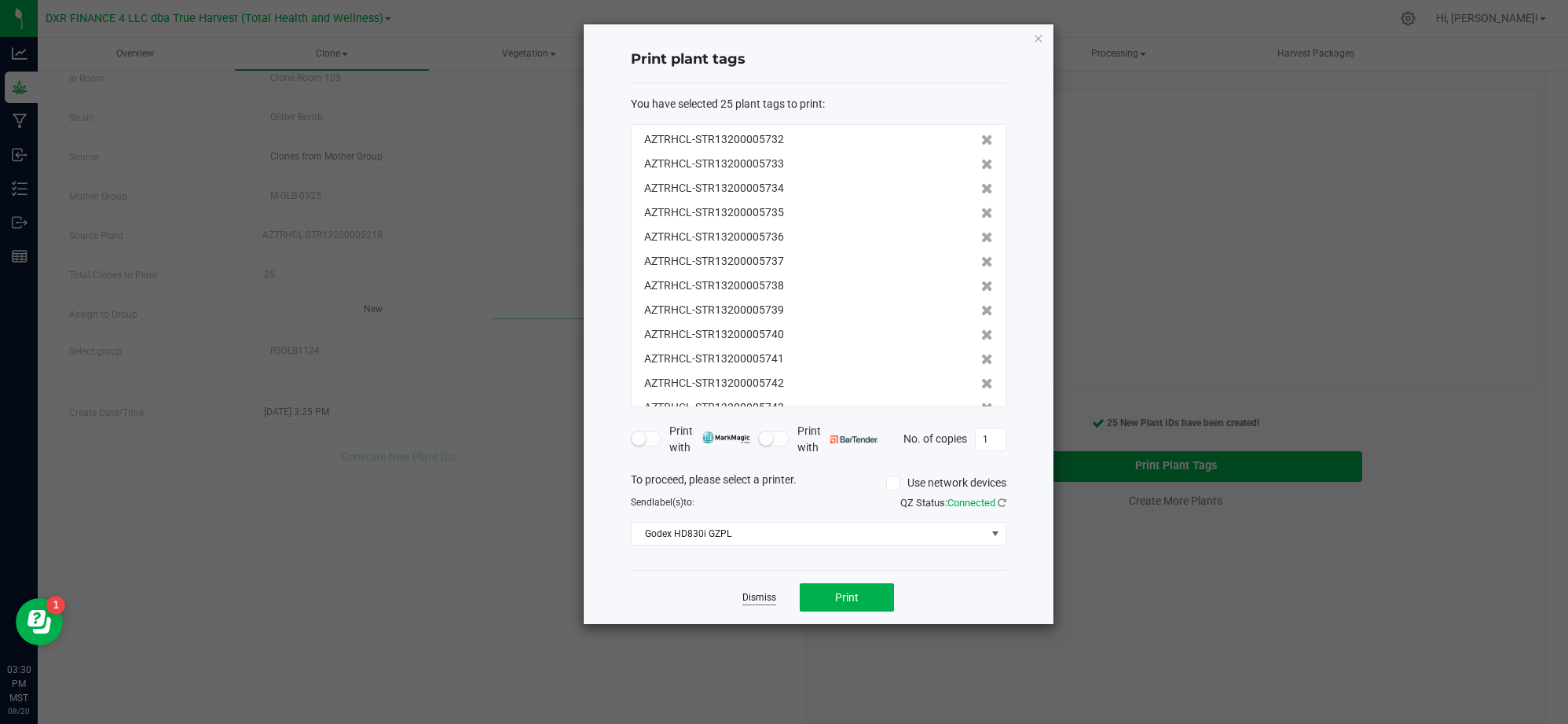
drag, startPoint x: 733, startPoint y: 602, endPoint x: 755, endPoint y: 596, distance: 22.8
click at [736, 601] on div "Dismiss Print" at bounding box center [819, 596] width 376 height 54
click at [755, 596] on link "Dismiss" at bounding box center [759, 597] width 34 height 13
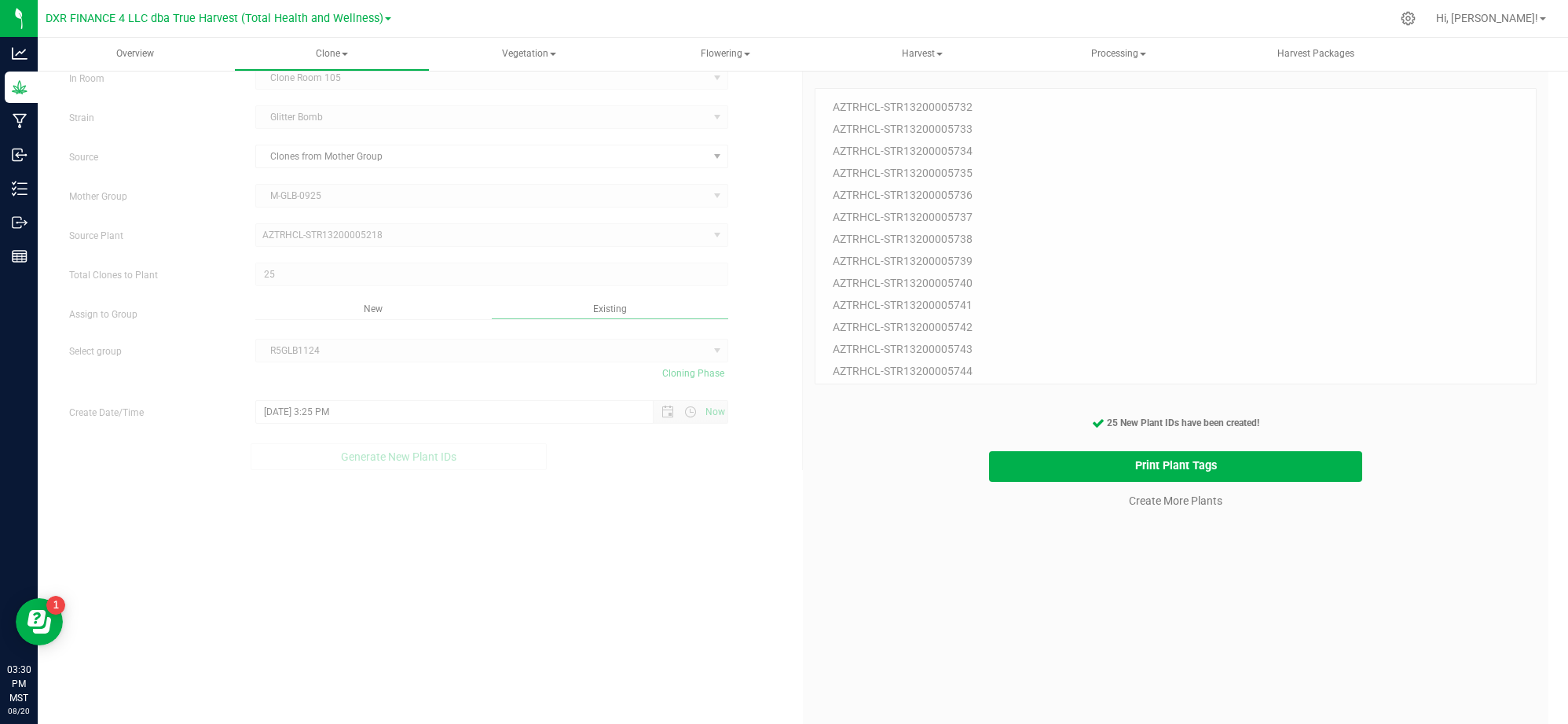
click at [950, 620] on div "25 Plant IDs to Generate AZTRHCL-STR13200005732 AZTRHCL-STR13200005733 AZTRHCL-…" at bounding box center [1176, 422] width 722 height 724
click at [1163, 586] on div "25 Plant IDs to Generate AZTRHCL-STR13200005732 AZTRHCL-STR13200005733 AZTRHCL-…" at bounding box center [1176, 422] width 722 height 724
click at [1148, 504] on link "Create More Plants" at bounding box center [1176, 500] width 94 height 16
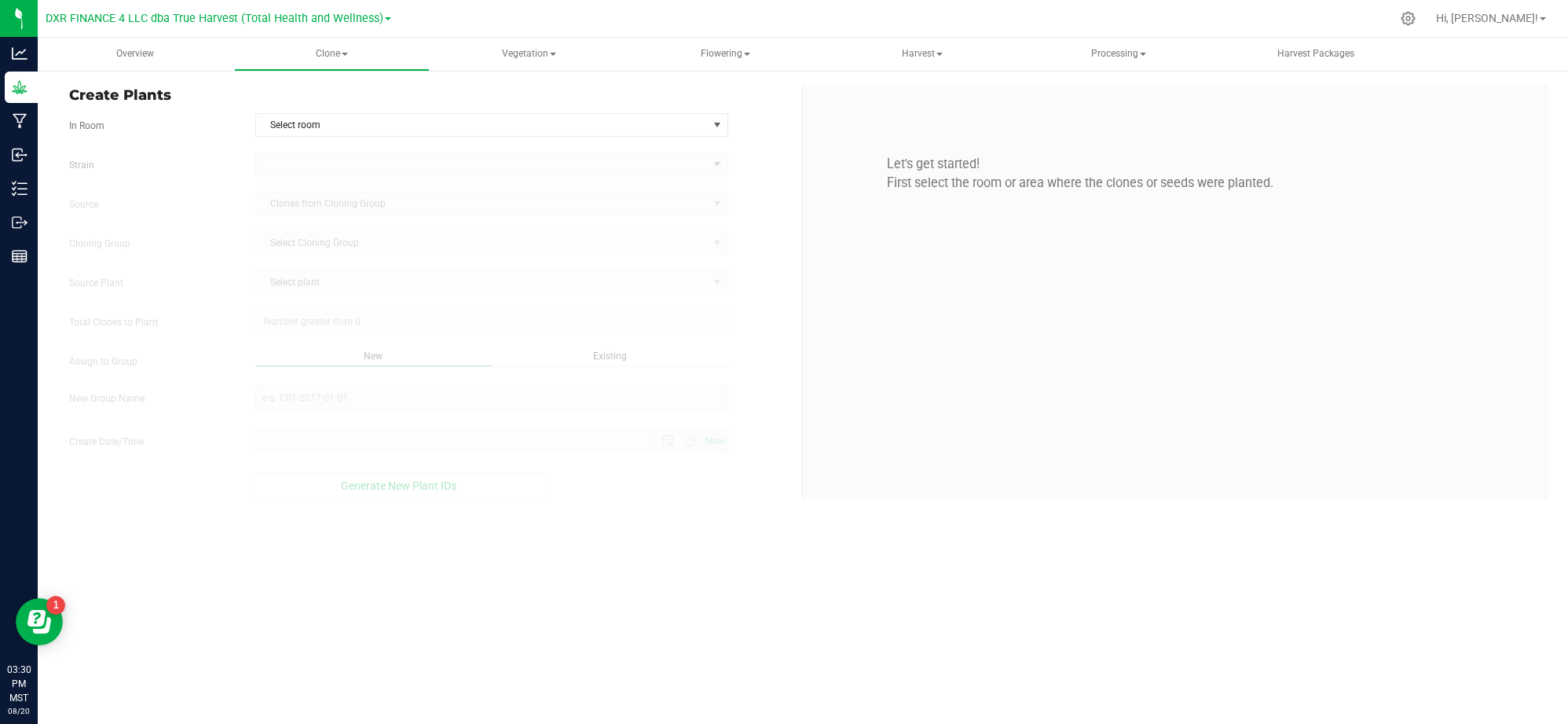
type input "8/20/2025 3:30 PM"
click at [771, 249] on div "Cloning Group Select Cloning Group Select Cloning Group" at bounding box center [429, 243] width 745 height 24
click at [591, 127] on span "Select room" at bounding box center [481, 124] width 452 height 22
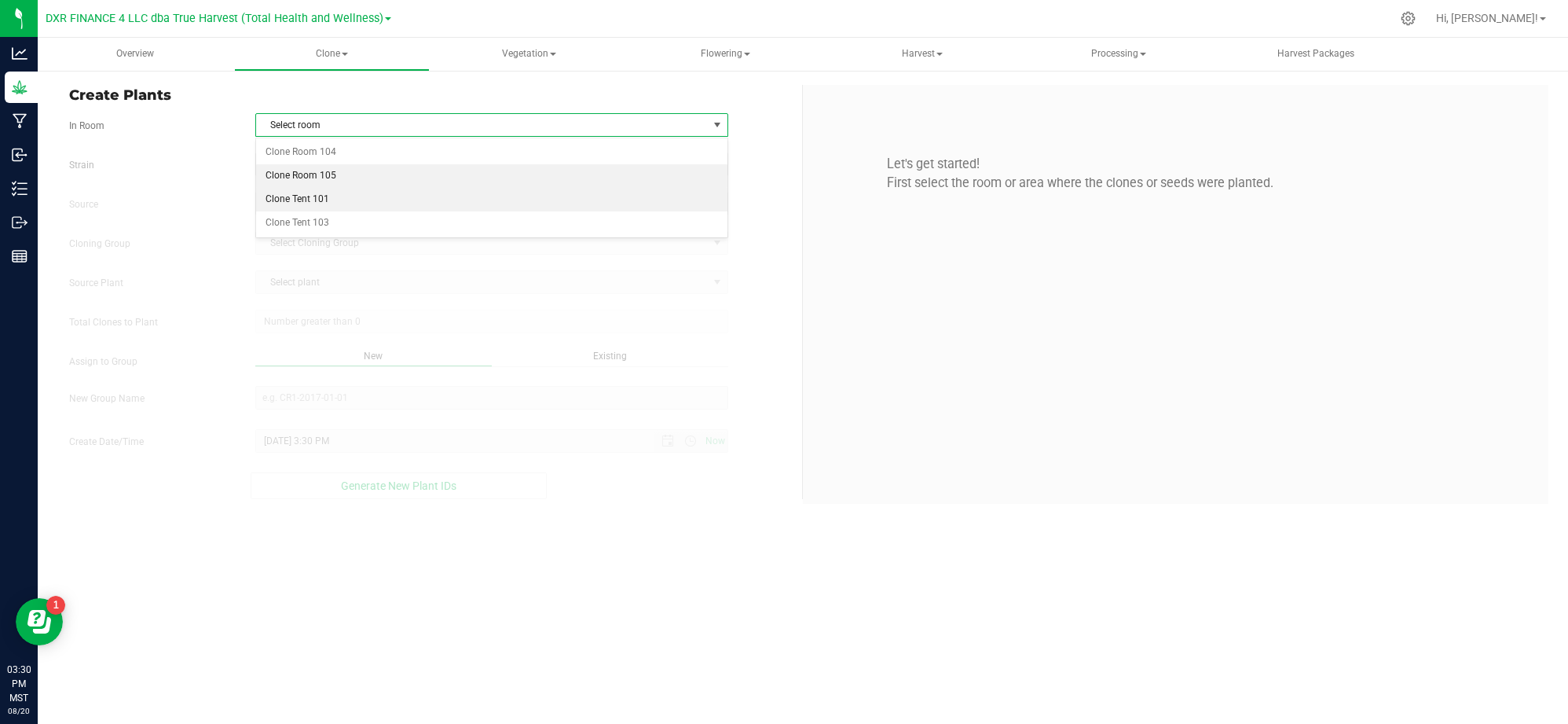
click at [264, 177] on li "Clone Room 105" at bounding box center [491, 176] width 471 height 24
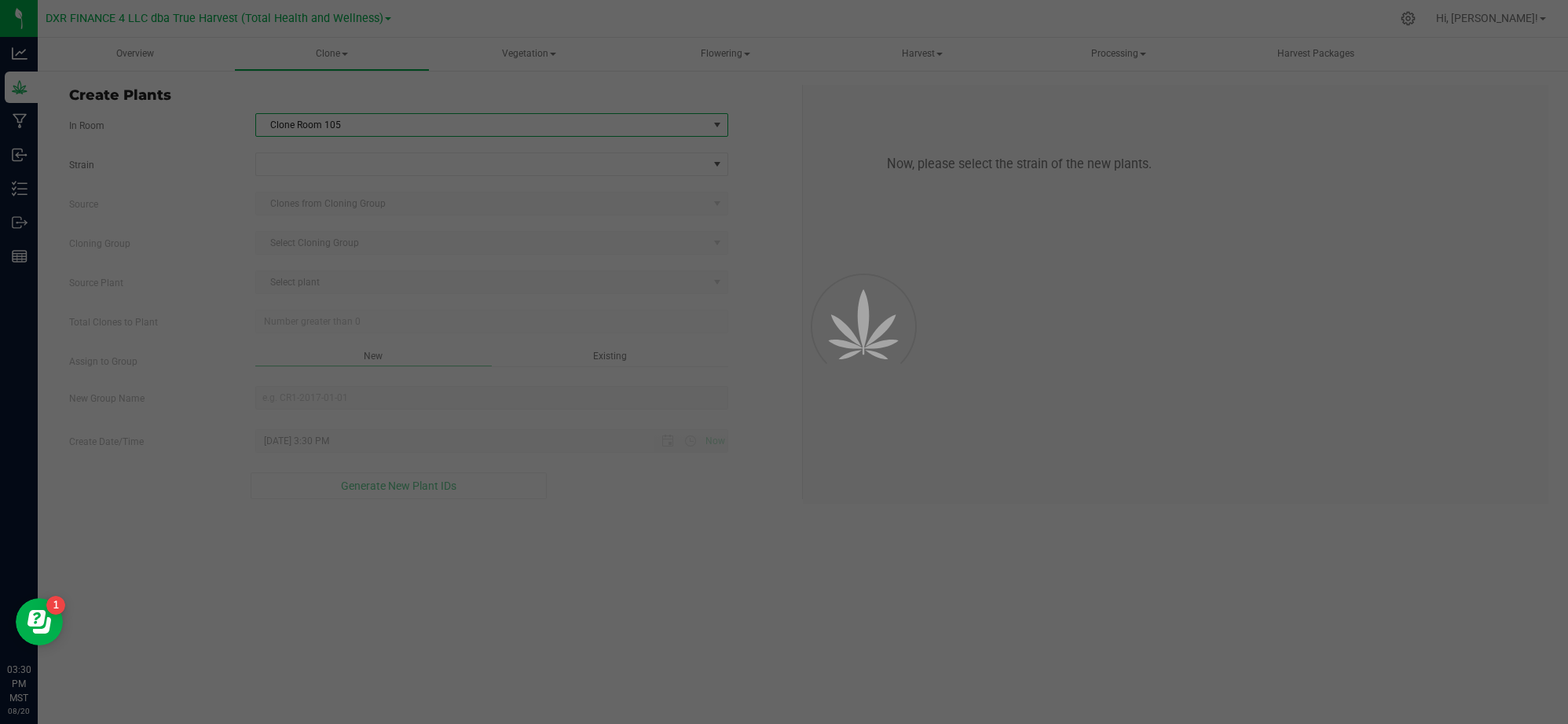
click at [167, 161] on div at bounding box center [784, 362] width 1568 height 724
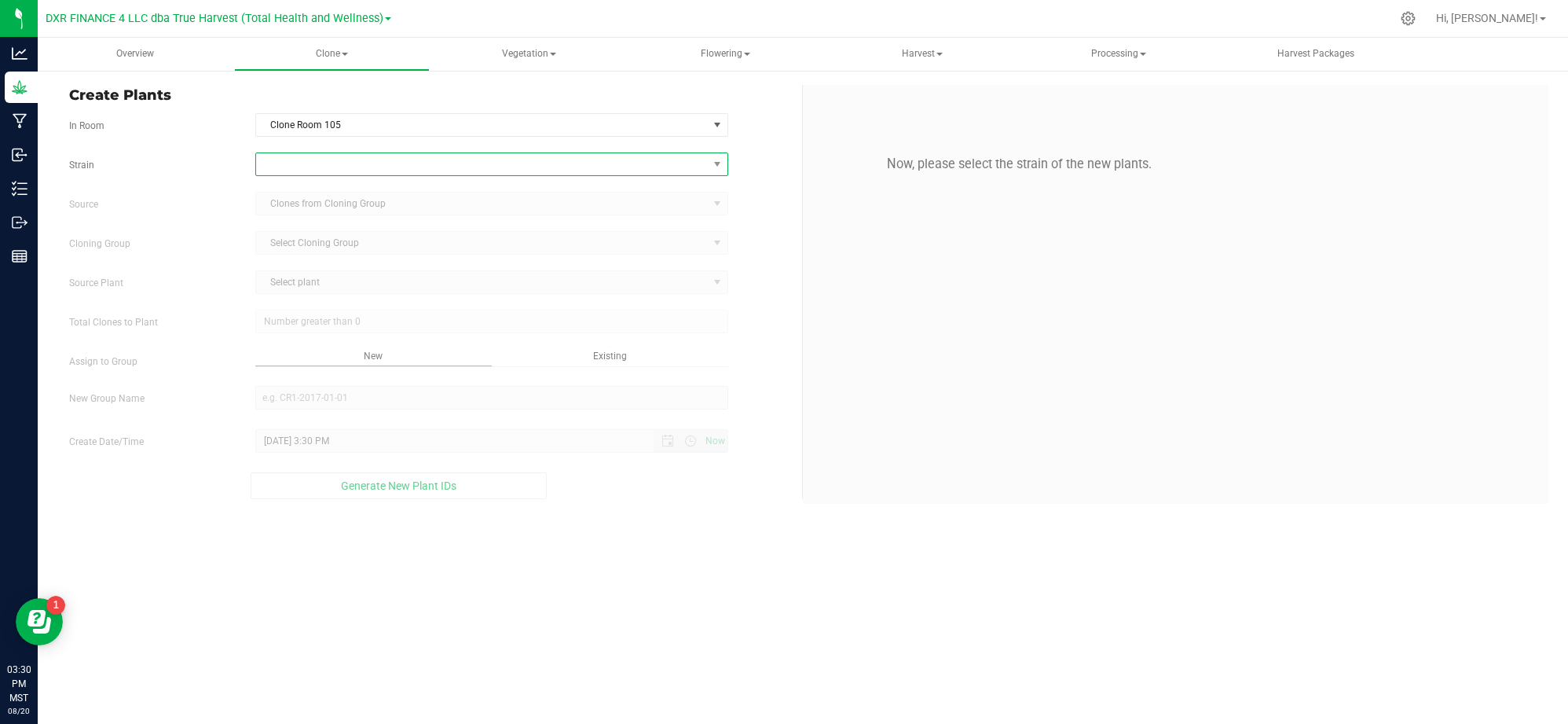
click at [318, 157] on span at bounding box center [481, 164] width 452 height 22
type input "mitten"
click at [269, 227] on li "Mitten Cake" at bounding box center [491, 230] width 471 height 22
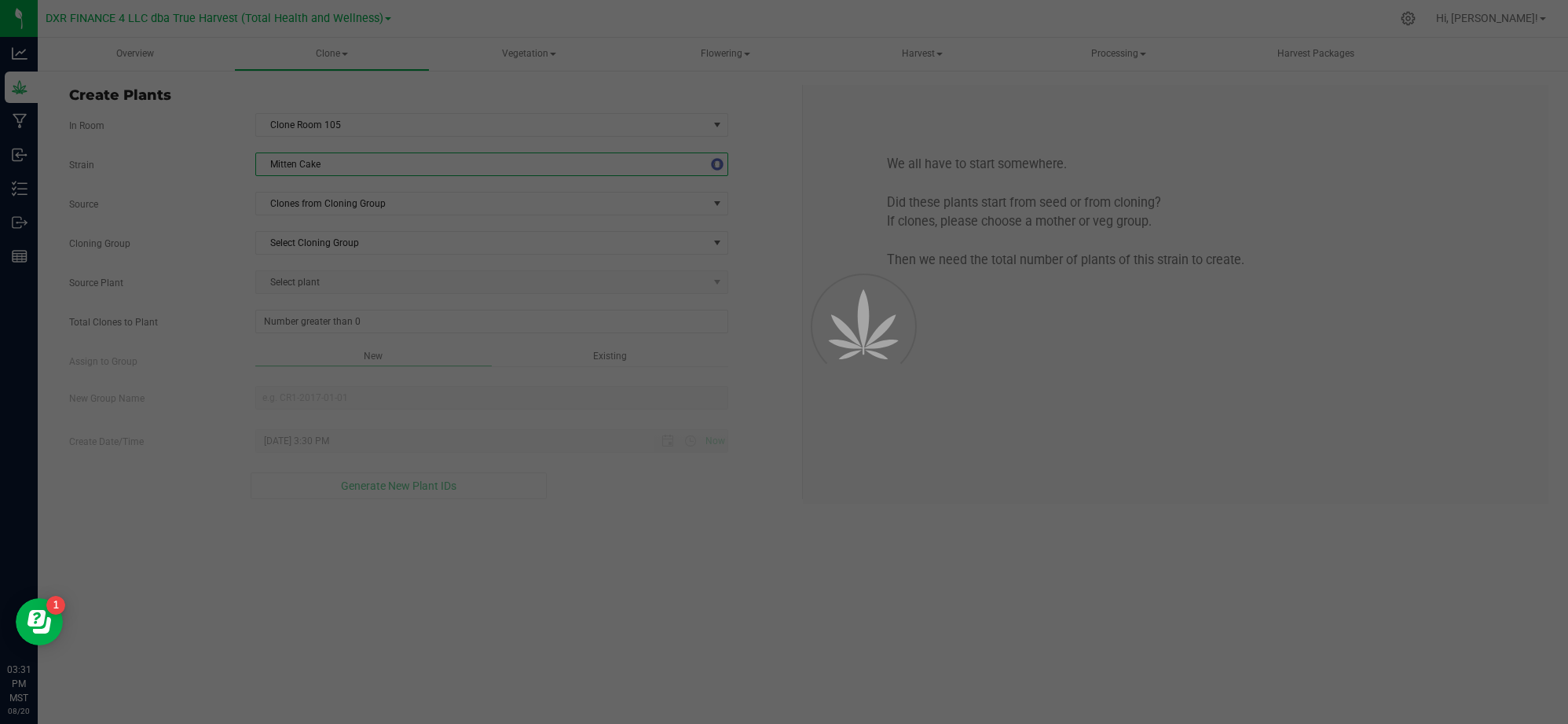
click at [230, 230] on div "Strain Mitten Cake Source Clones from Cloning Group Cloning Group Select Clonin…" at bounding box center [429, 325] width 721 height 346
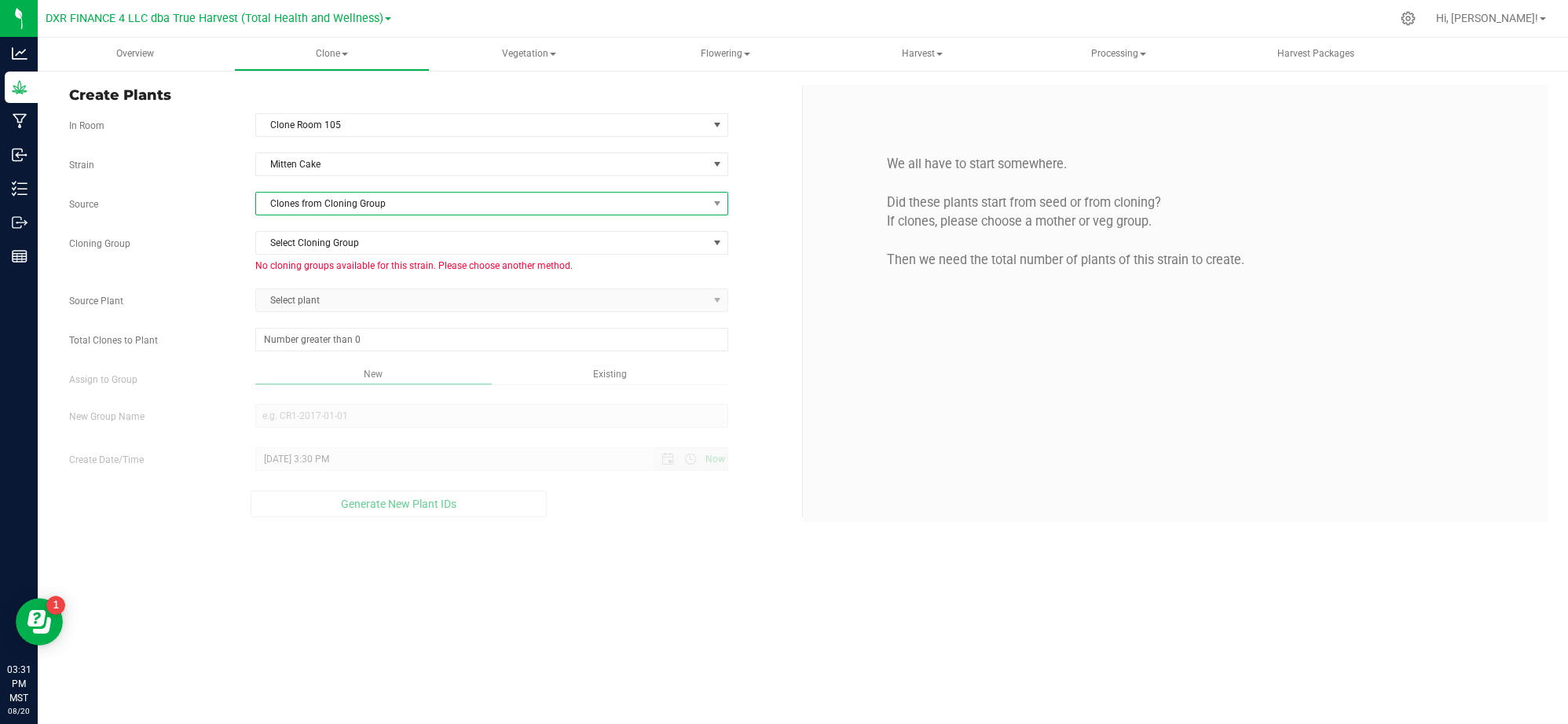
click at [318, 211] on span "Clones from Cloning Group" at bounding box center [481, 203] width 452 height 22
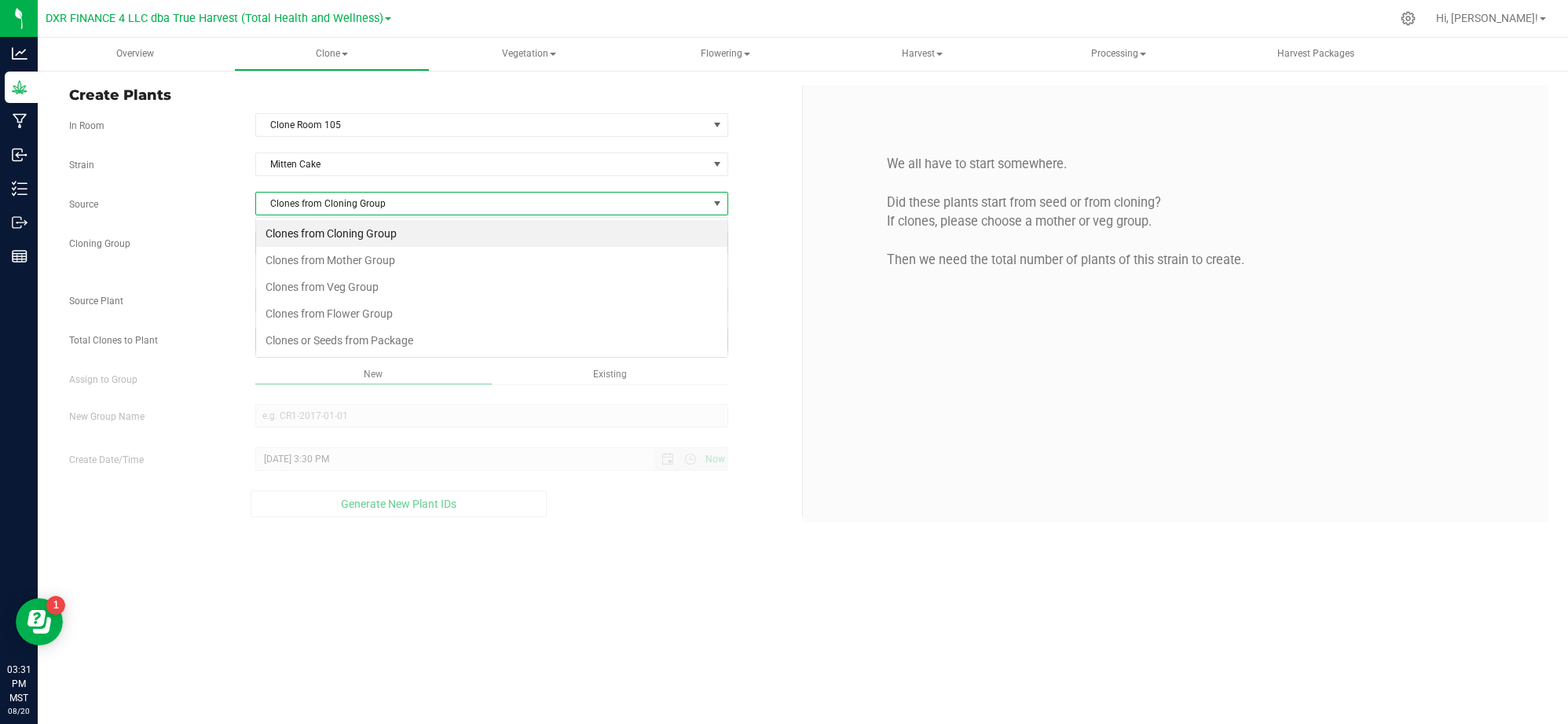
scroll to position [24, 473]
click at [324, 259] on li "Clones from Mother Group" at bounding box center [491, 260] width 471 height 26
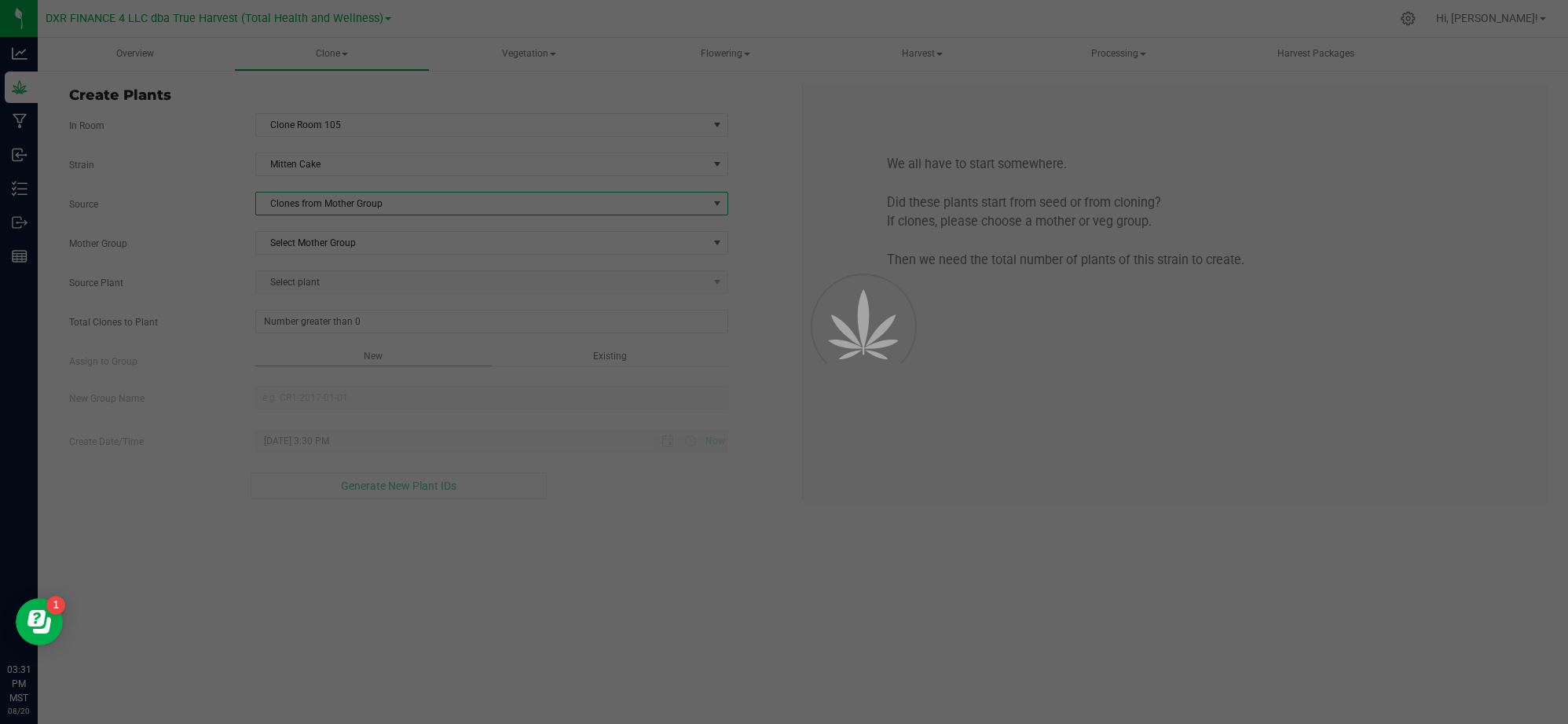
drag, startPoint x: 209, startPoint y: 228, endPoint x: 242, endPoint y: 228, distance: 33.0
click at [212, 228] on div "Strain Mitten Cake Source Clones from Mother Group Mother Group Select Mother G…" at bounding box center [429, 325] width 721 height 346
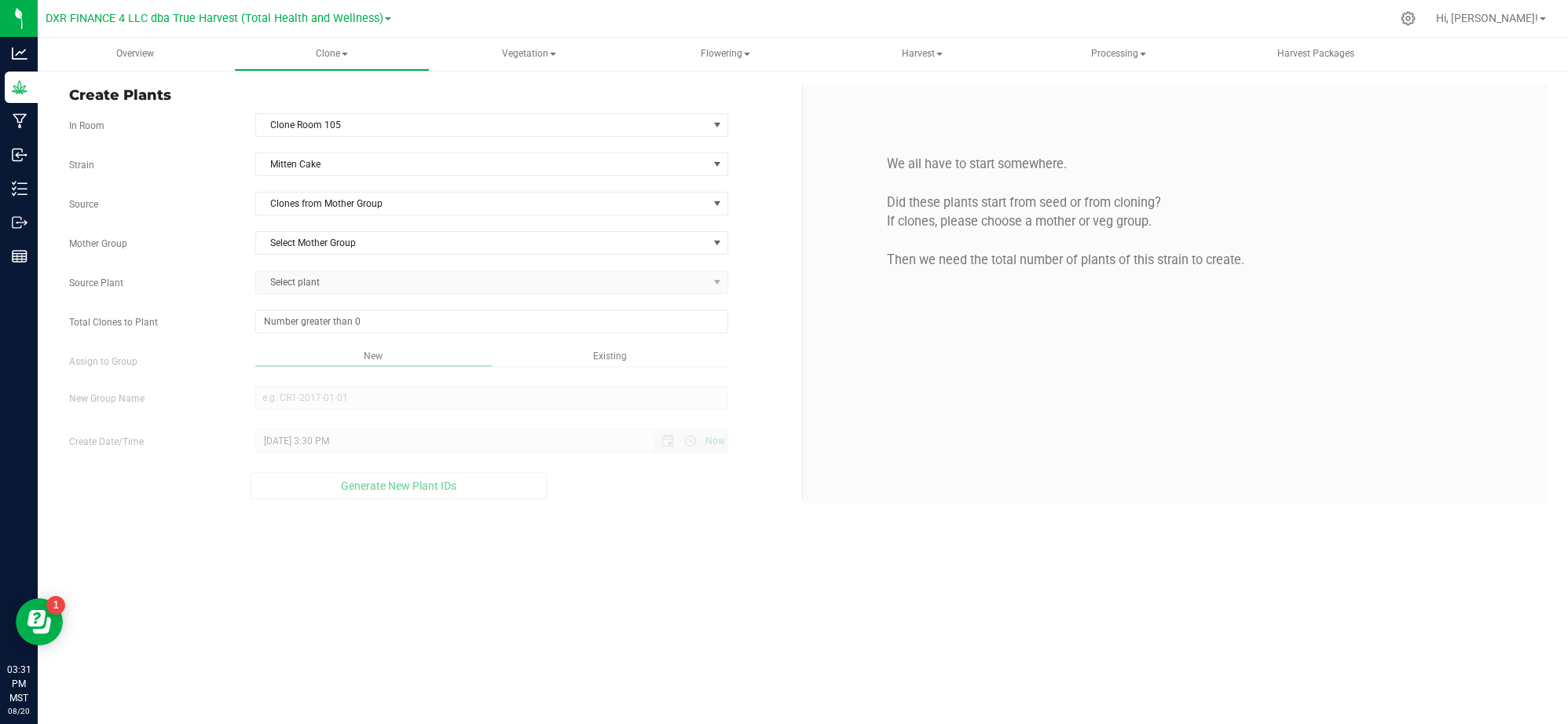
click at [420, 259] on div "Strain Mitten Cake Source Clones from Mother Group Mother Group Select Mother G…" at bounding box center [429, 325] width 721 height 346
click at [388, 244] on span "Select Mother Group" at bounding box center [481, 243] width 452 height 22
click at [380, 273] on li "M-MNC-0004" at bounding box center [491, 272] width 471 height 24
click at [249, 262] on div "Strain Mitten Cake Source Clones from Mother Group Mother Group M-MNC-0004 Sele…" at bounding box center [429, 325] width 721 height 346
click at [302, 285] on span "Select plant" at bounding box center [481, 282] width 452 height 22
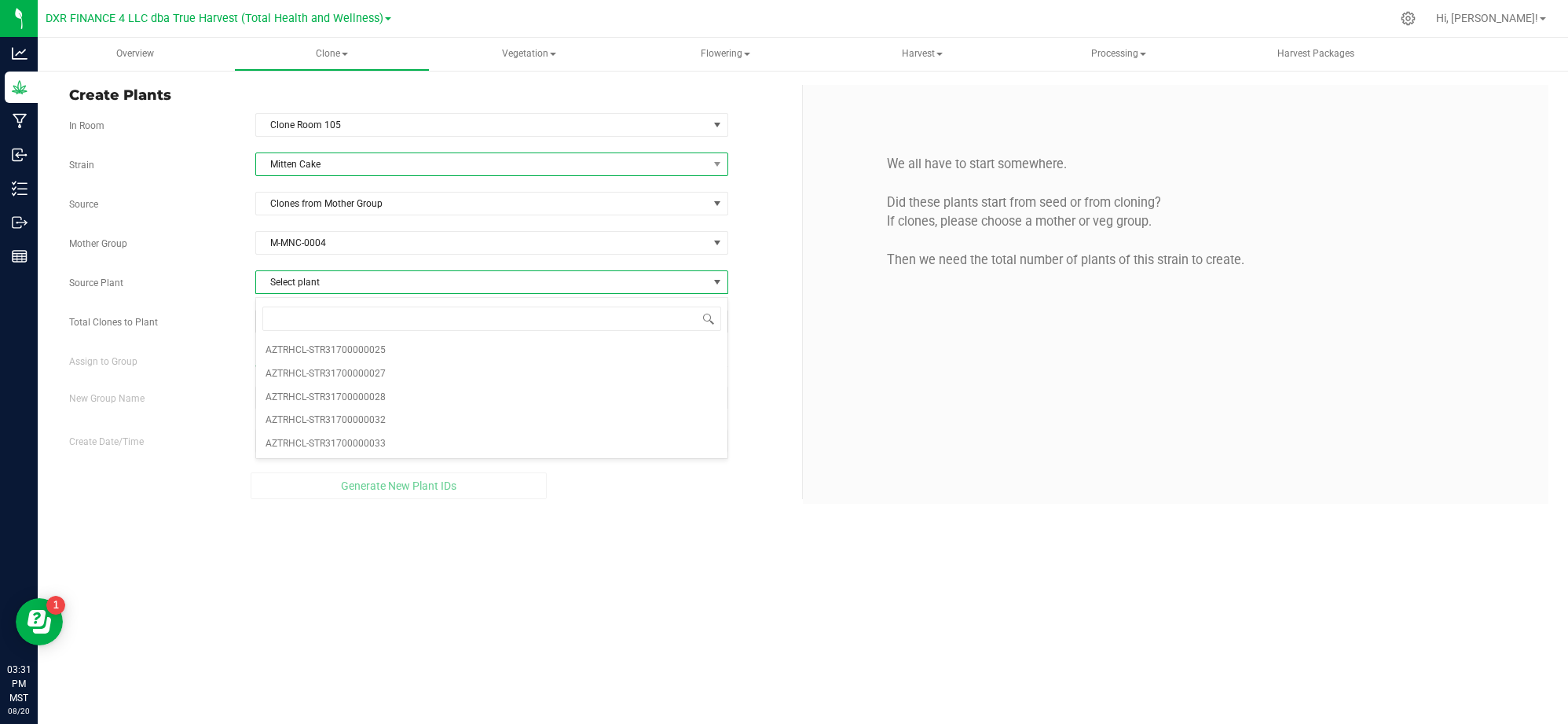
click at [350, 164] on span "Mitten Cake" at bounding box center [481, 164] width 452 height 22
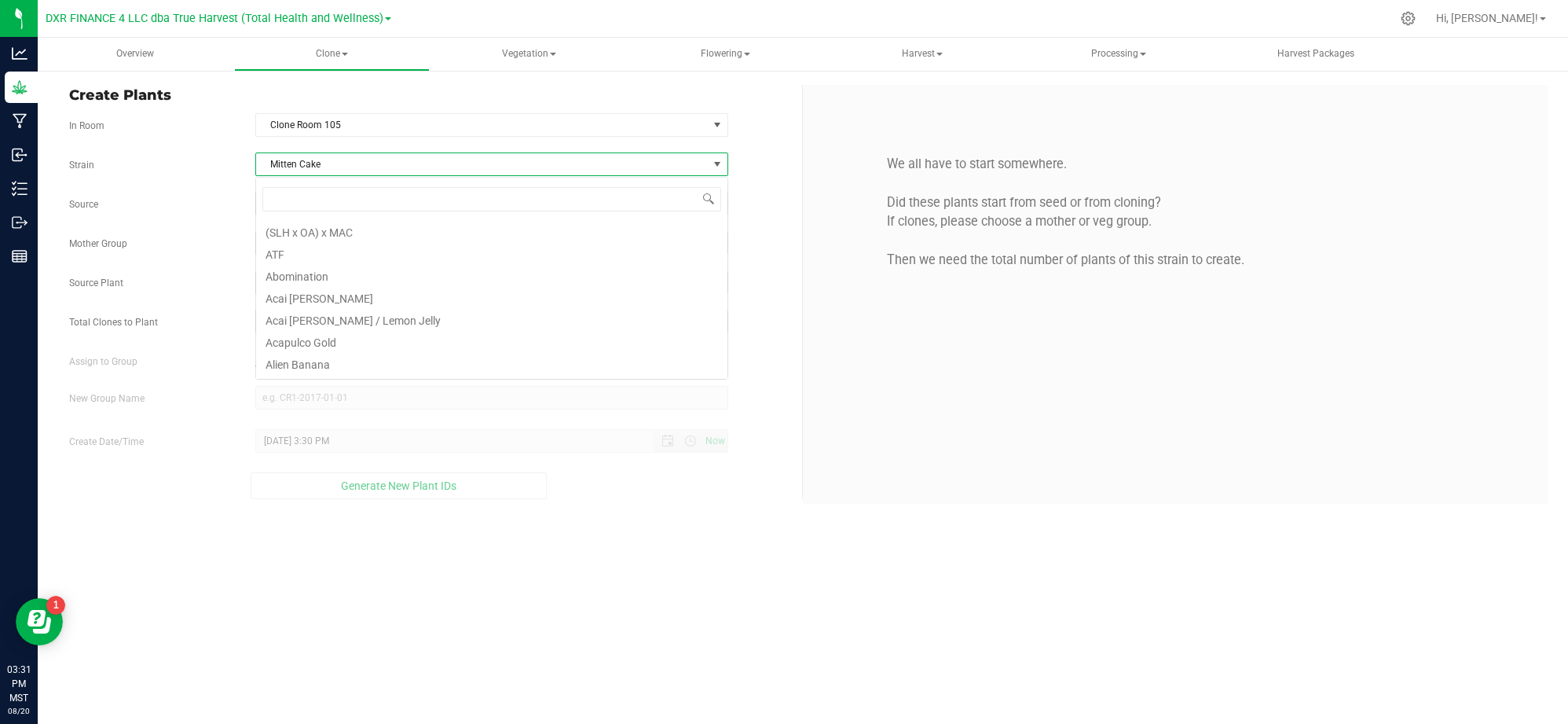
scroll to position [5608, 0]
type input "glitter"
click at [311, 234] on li "Glitter Bomb" at bounding box center [491, 230] width 471 height 22
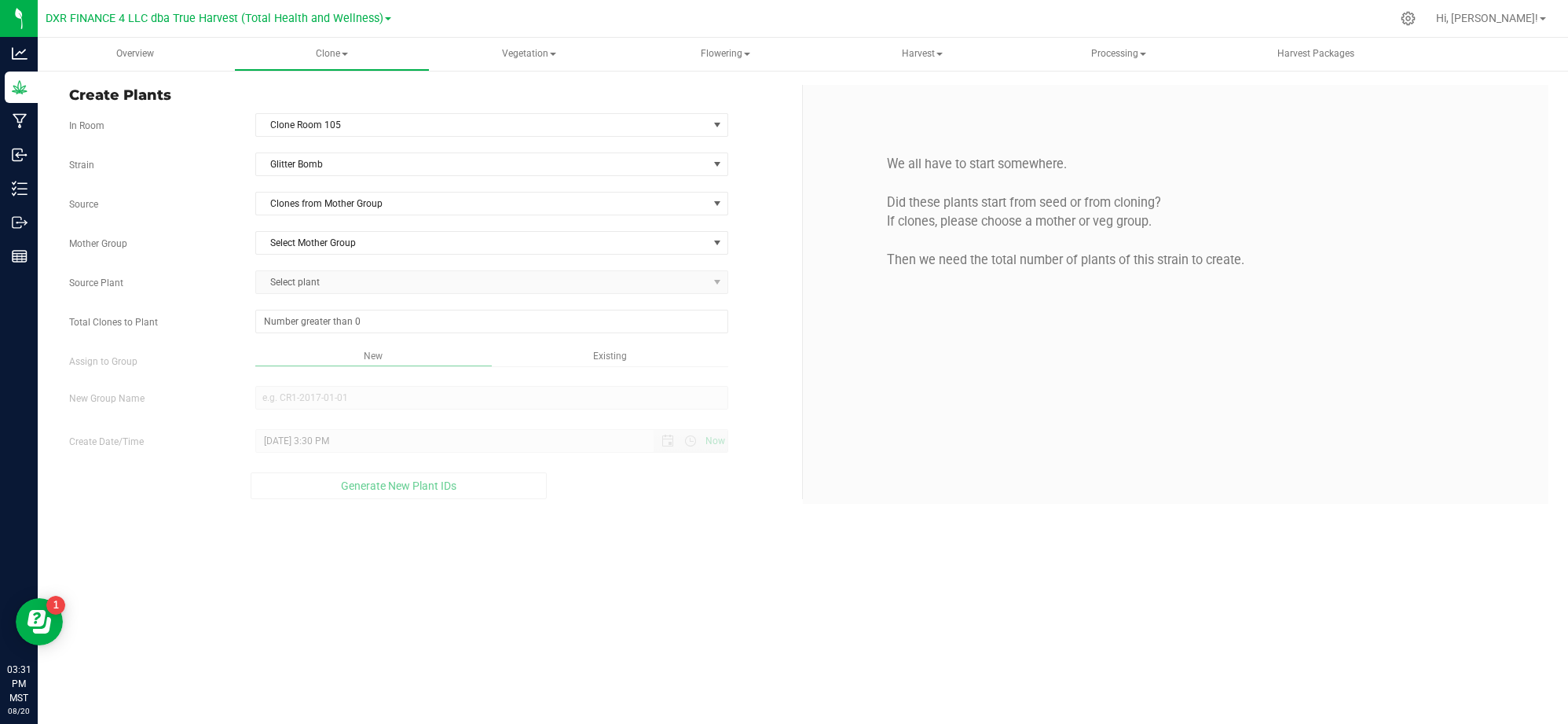
click at [302, 218] on div "Strain Glitter Bomb Source Clones from Mother Group Mother Group Select Mother …" at bounding box center [429, 325] width 721 height 346
click at [308, 208] on span "Clones from Mother Group" at bounding box center [481, 203] width 452 height 22
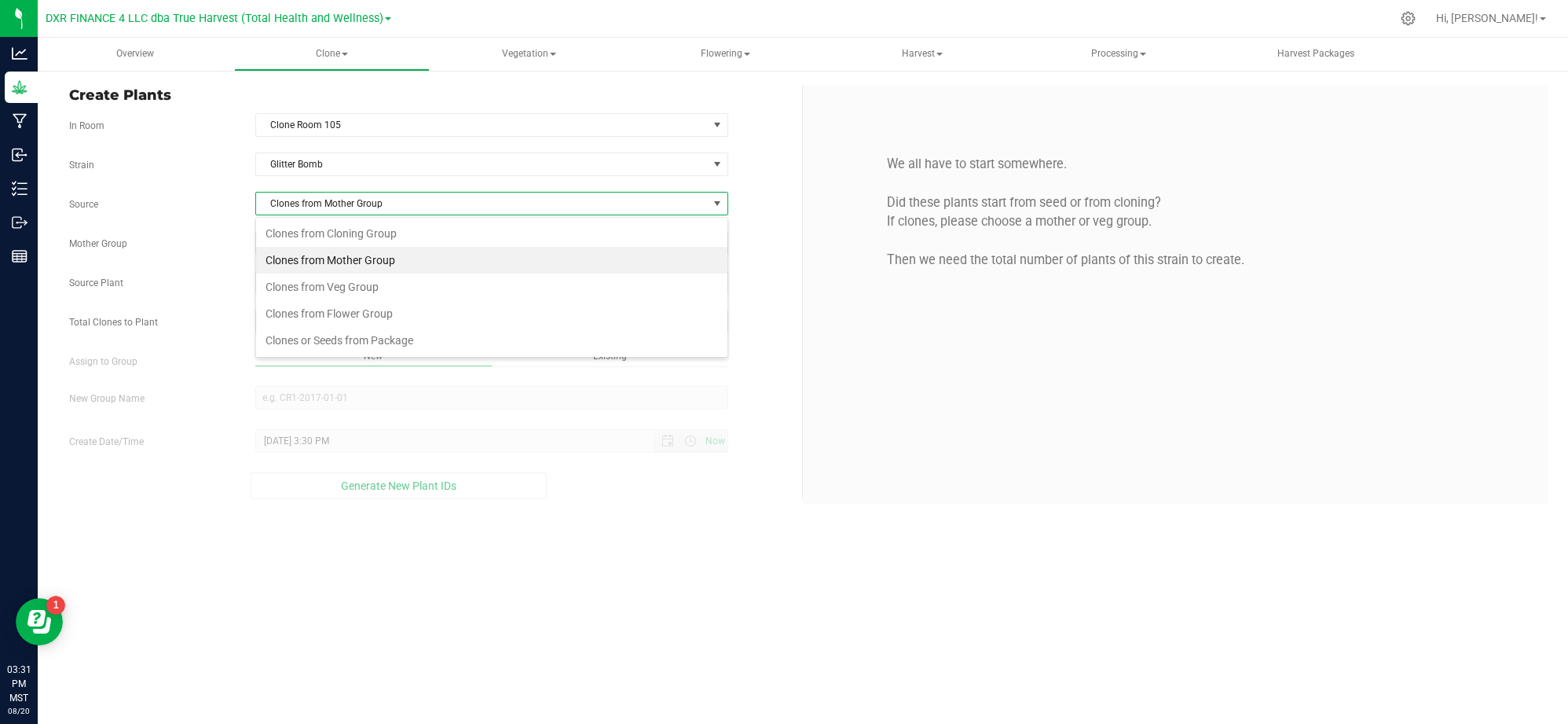
scroll to position [24, 473]
click at [322, 256] on li "Clones from Mother Group" at bounding box center [491, 260] width 471 height 26
click at [322, 249] on span "Select Mother Group" at bounding box center [481, 243] width 452 height 22
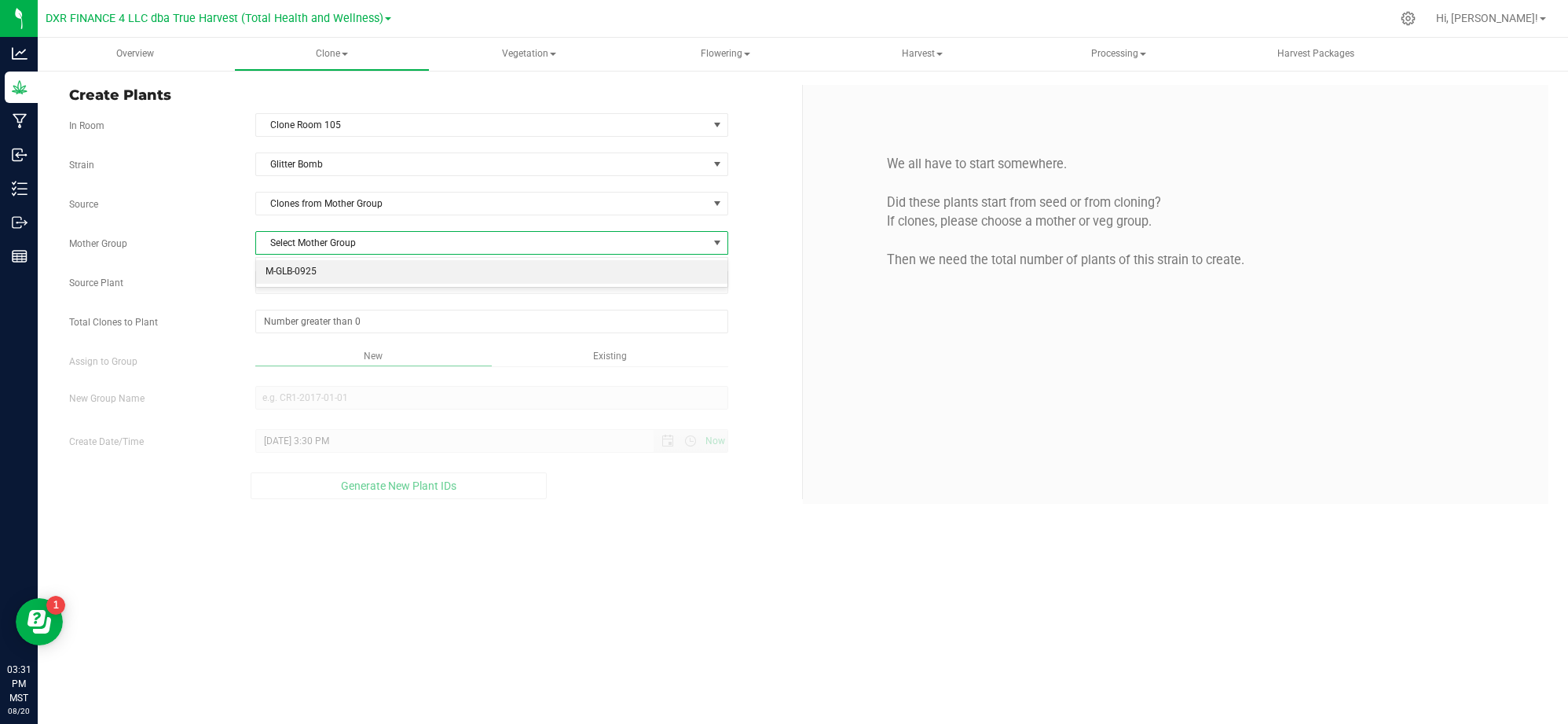
click at [324, 267] on li "M-GLB-0925" at bounding box center [491, 272] width 471 height 24
click at [306, 290] on span "Select plant" at bounding box center [481, 282] width 452 height 22
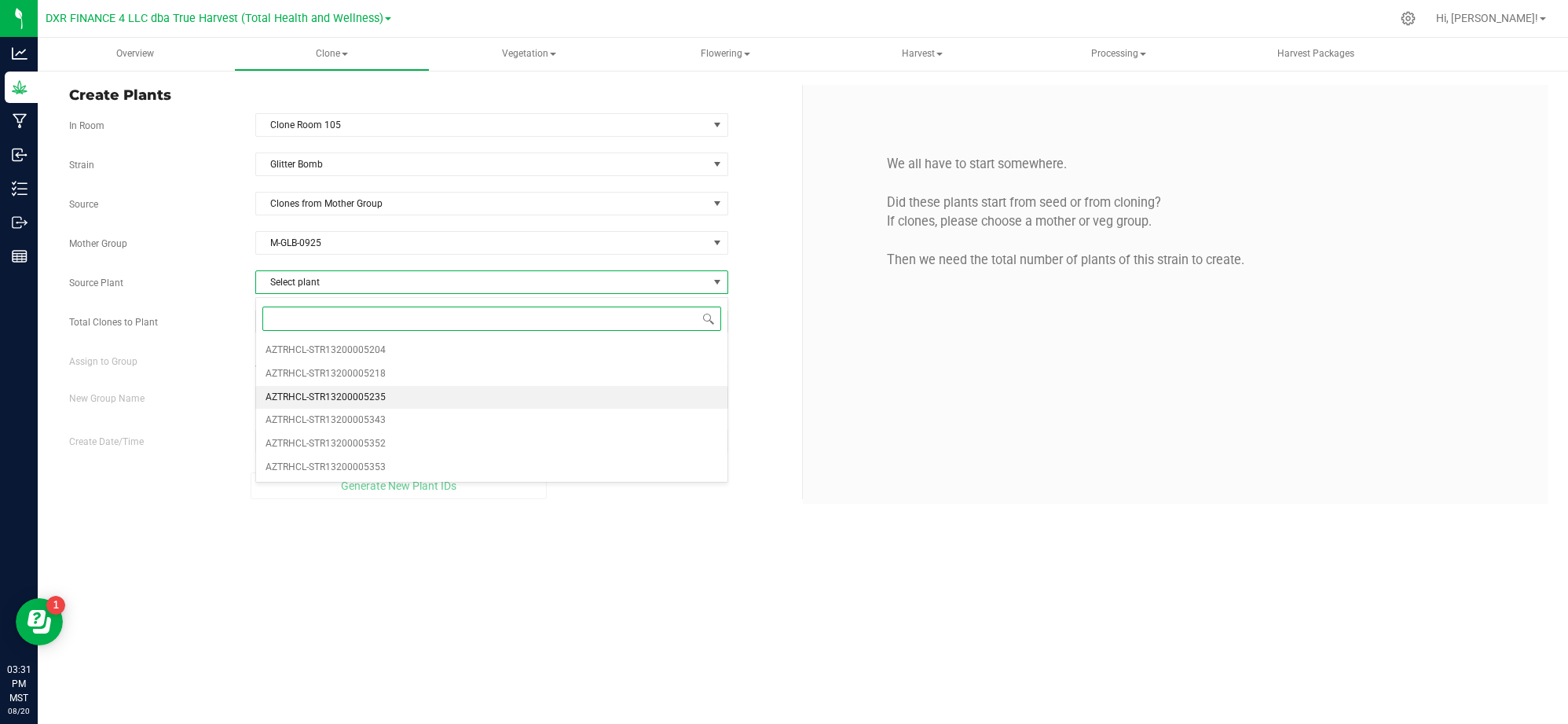
click at [369, 390] on span "AZTRHCL-STR13200005235" at bounding box center [326, 397] width 120 height 21
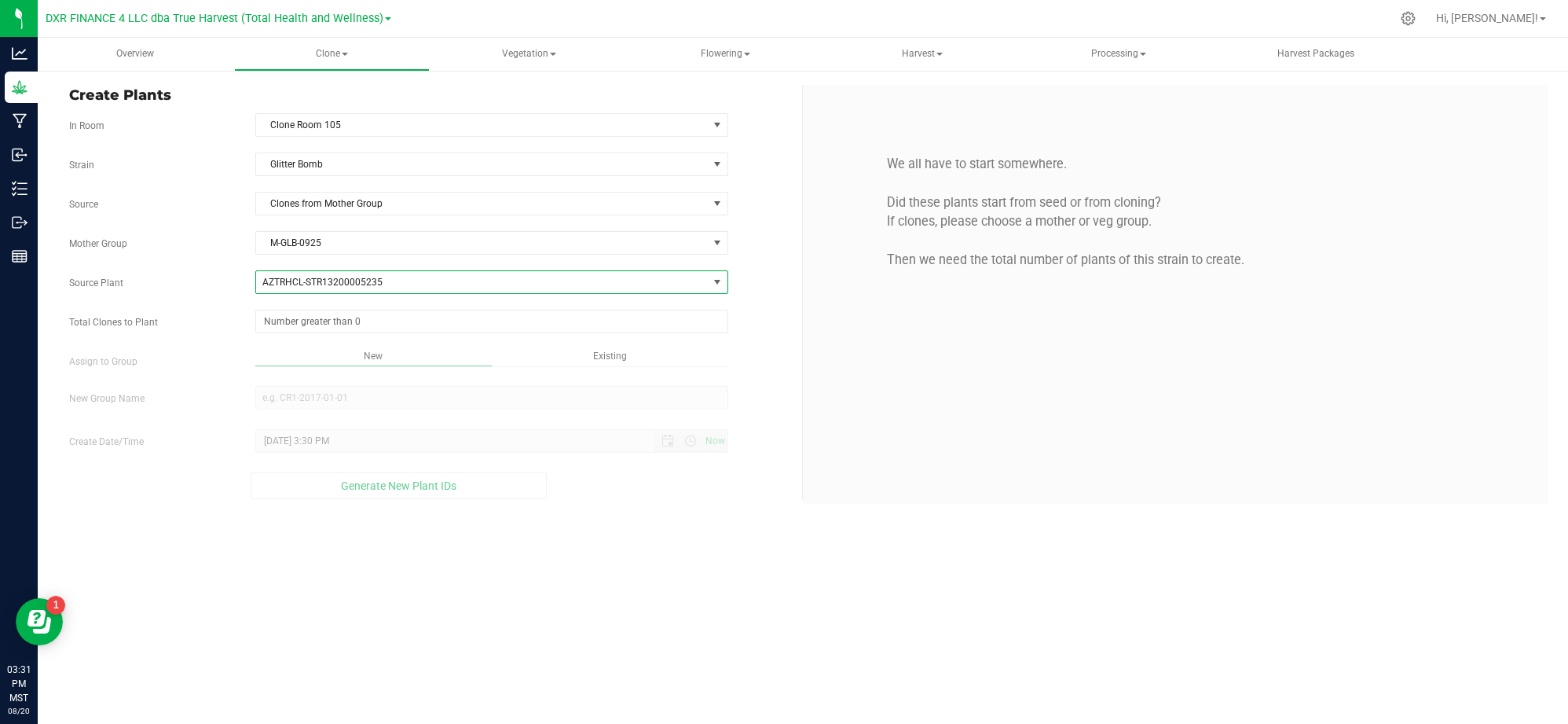
click at [554, 620] on div "Overview Clone Create plants Cloning groups Cloning plants Apply to plants Vege…" at bounding box center [803, 381] width 1531 height 686
click at [415, 325] on span at bounding box center [491, 321] width 473 height 24
type input "50"
click at [604, 508] on div "Overview Clone Create plants Cloning groups Cloning plants Apply to plants Vege…" at bounding box center [803, 381] width 1531 height 686
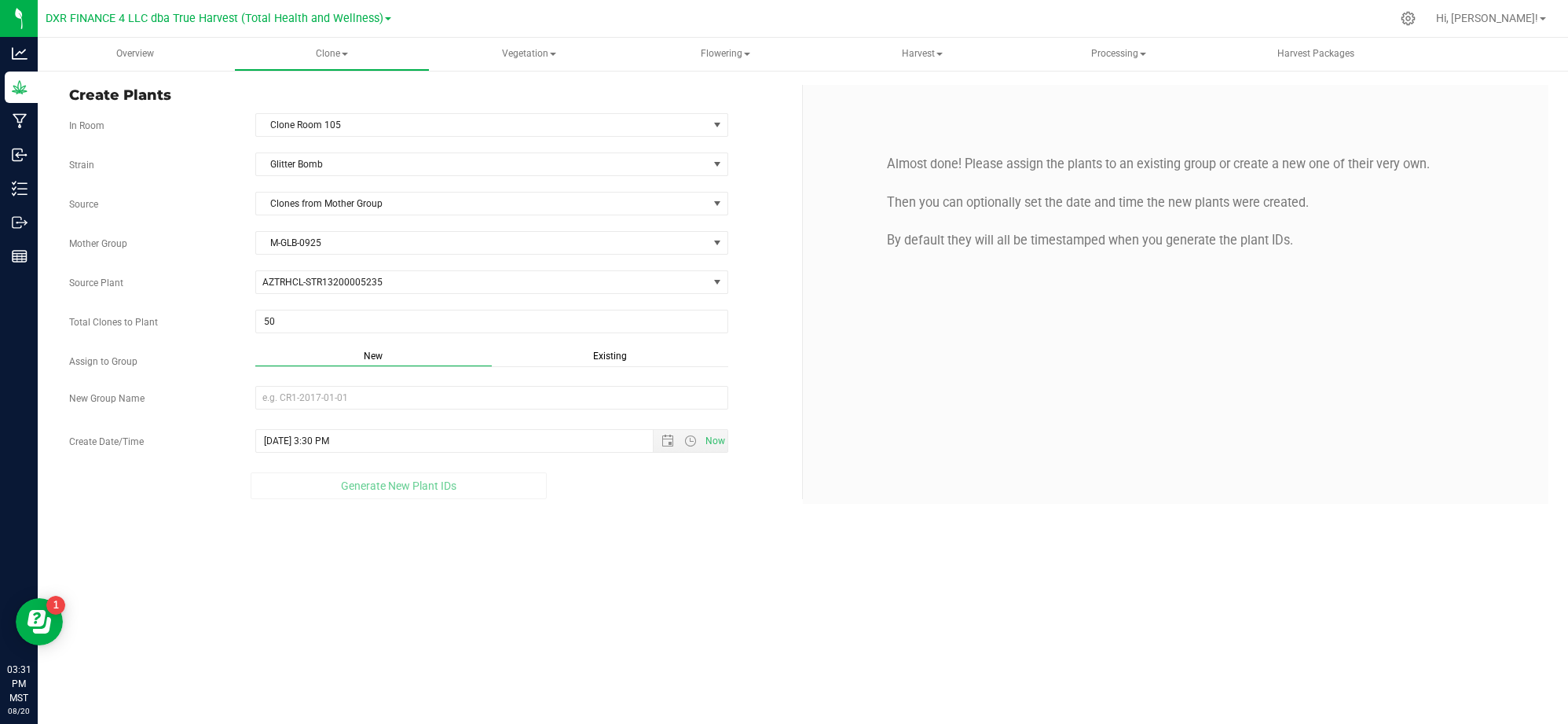
click at [622, 343] on div "Strain Glitter Bomb Source Clones from Mother Group Mother Group M-GLB-0925 Sel…" at bounding box center [429, 325] width 721 height 346
click at [619, 353] on span "Existing" at bounding box center [610, 355] width 34 height 11
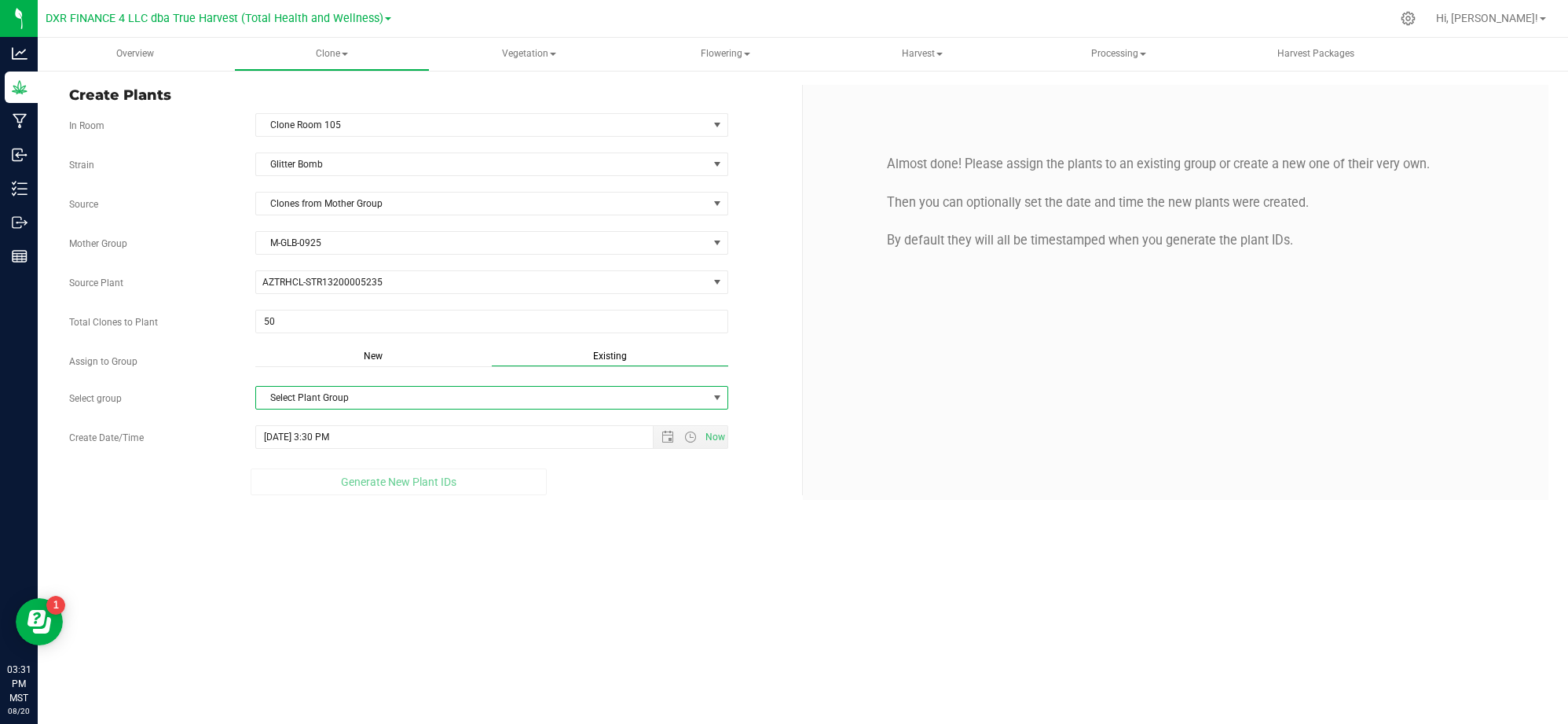
click at [507, 401] on span "Select Plant Group" at bounding box center [481, 397] width 452 height 22
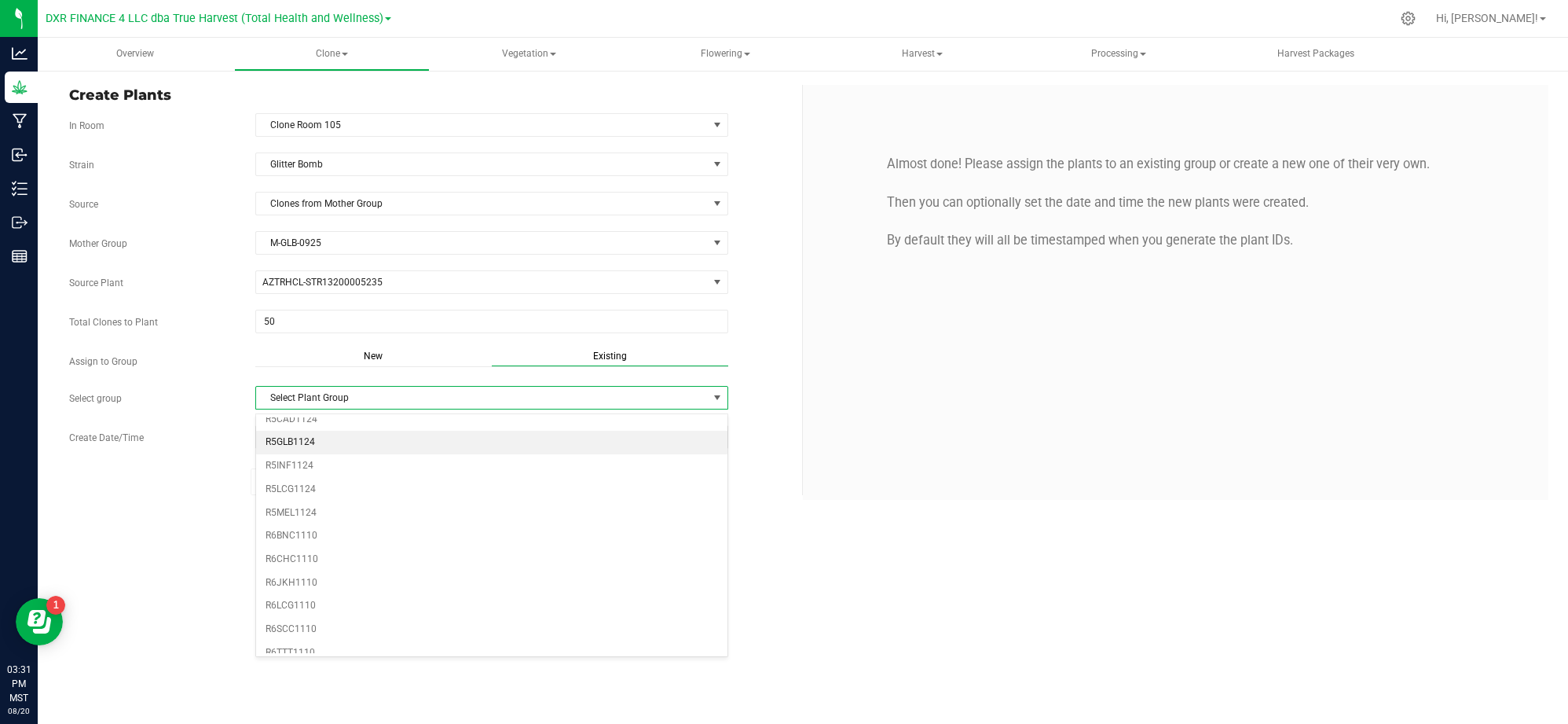
click at [289, 451] on li "R5GLB1124" at bounding box center [491, 442] width 471 height 24
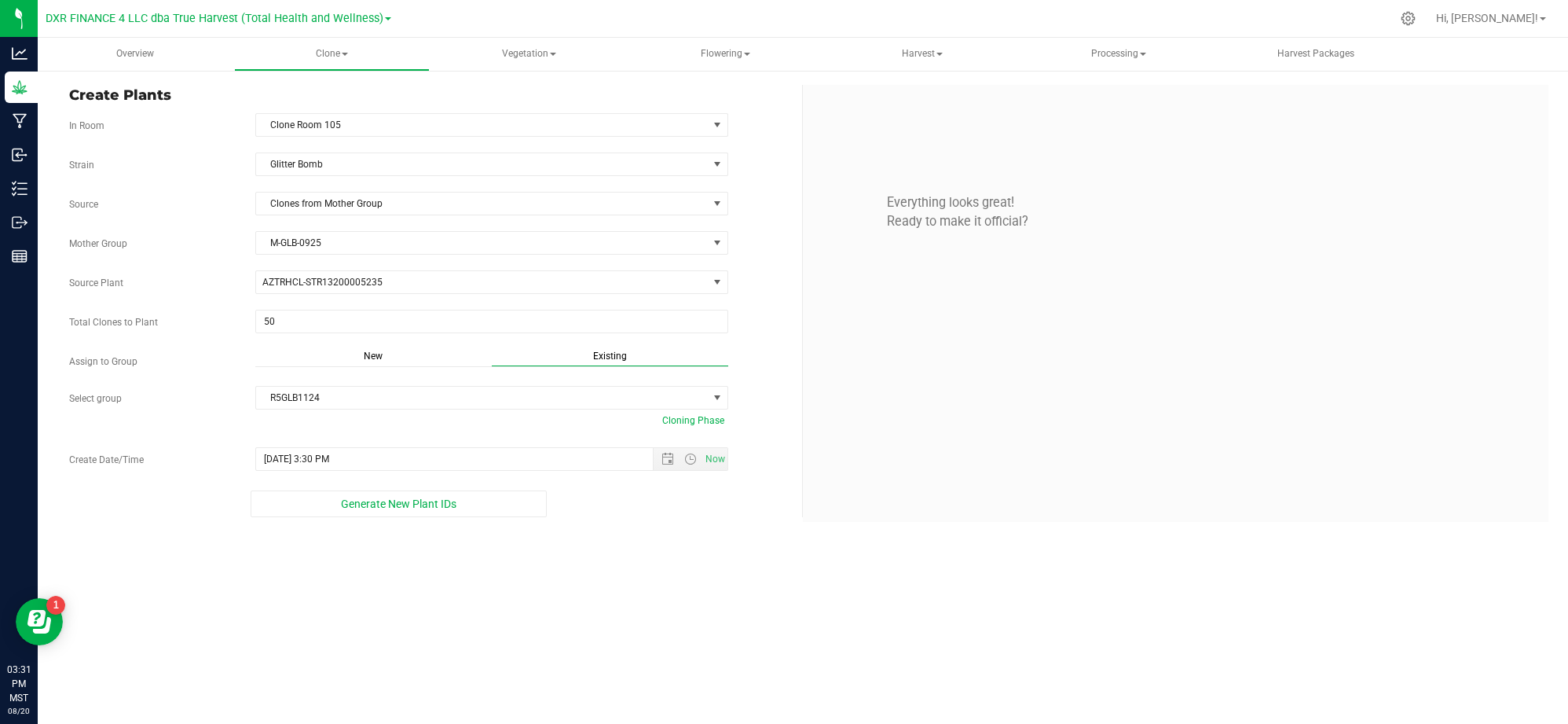
drag, startPoint x: 622, startPoint y: 592, endPoint x: 610, endPoint y: 480, distance: 112.6
click at [623, 589] on div "Overview Clone Create plants Cloning groups Cloning plants Apply to plants Vege…" at bounding box center [803, 381] width 1531 height 686
click at [670, 463] on span "Open the date view" at bounding box center [667, 458] width 12 height 12
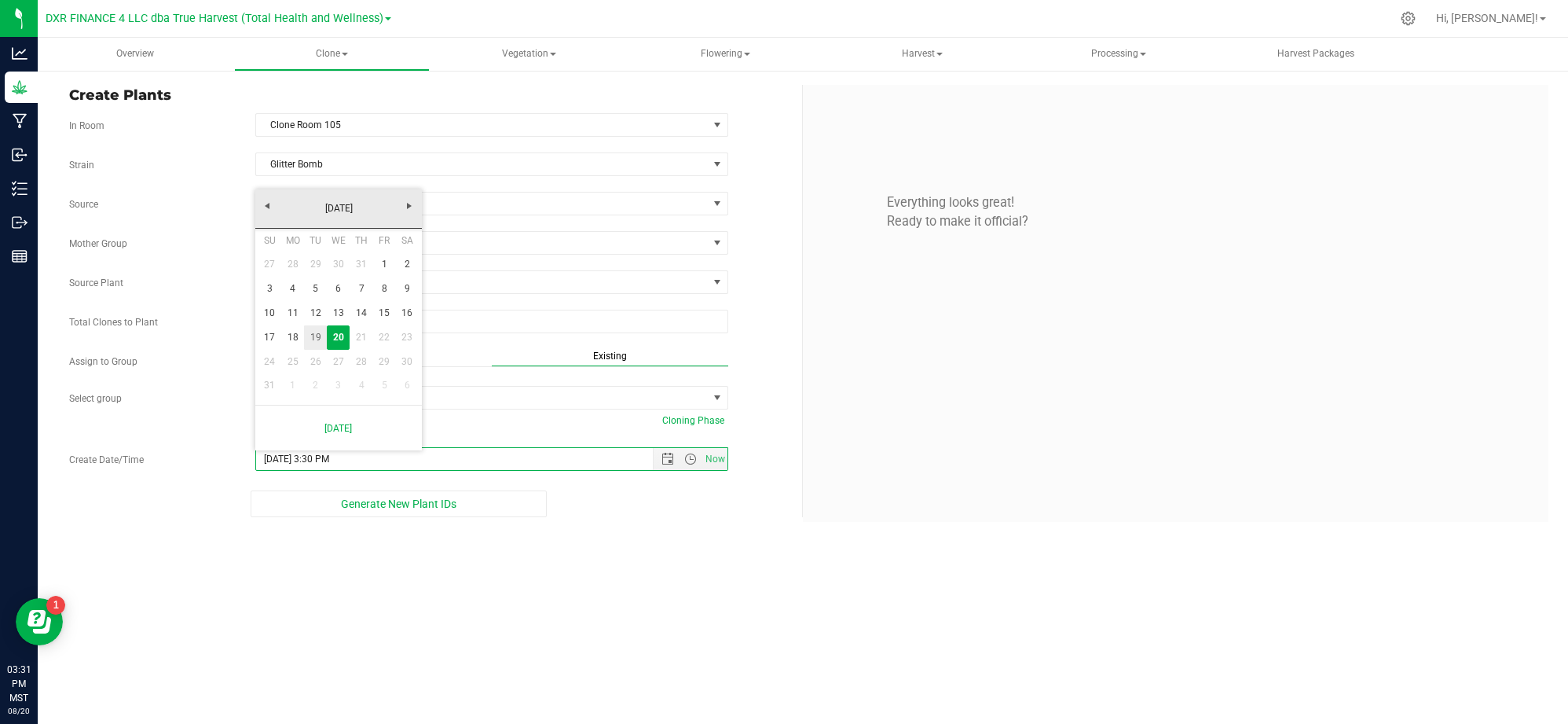
click at [313, 334] on link "19" at bounding box center [316, 337] width 23 height 25
type input "8/19/2025 3:30 PM"
drag, startPoint x: 597, startPoint y: 589, endPoint x: 636, endPoint y: 484, distance: 112.0
click at [621, 520] on div "Overview Clone Create plants Cloning groups Cloning plants Apply to plants Vege…" at bounding box center [803, 381] width 1531 height 686
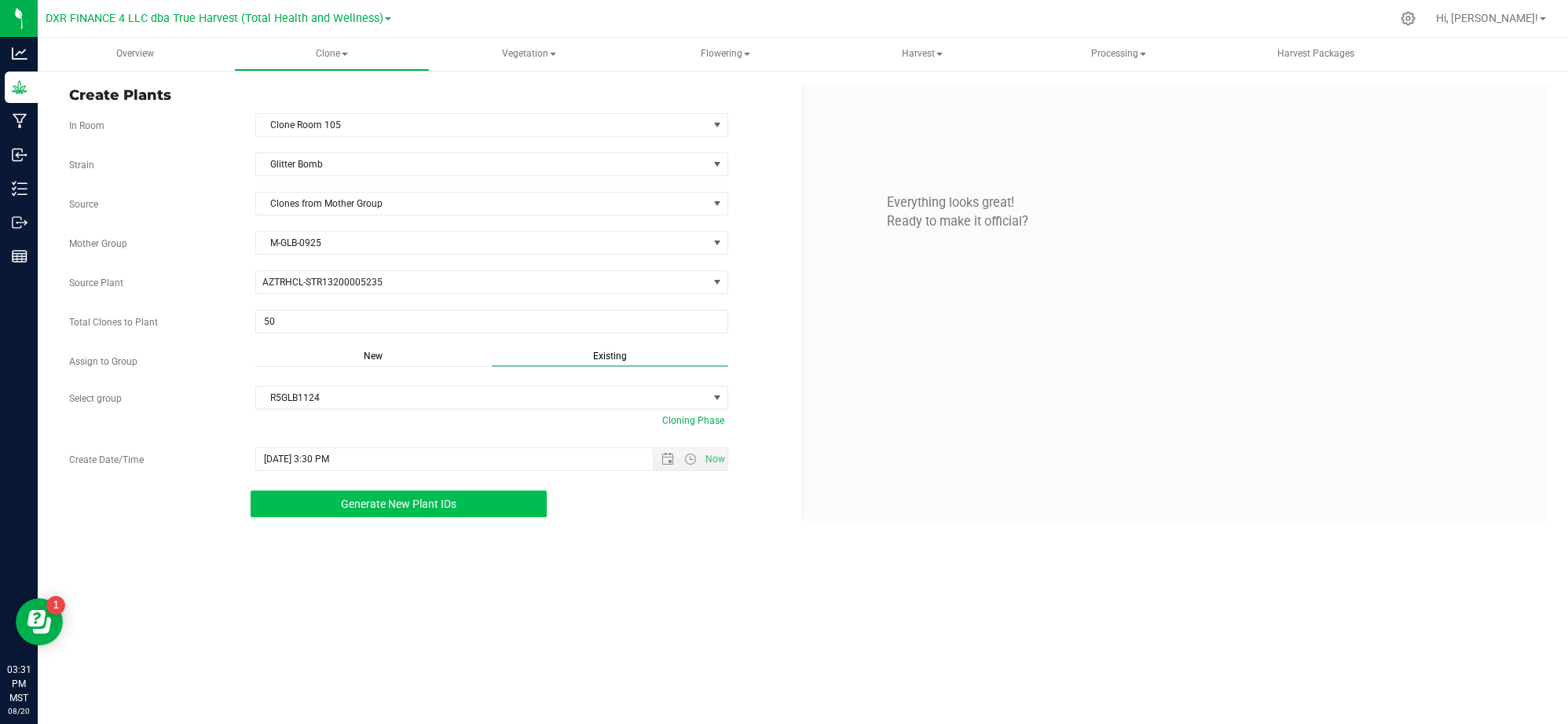
click at [527, 517] on button "Generate New Plant IDs" at bounding box center [399, 504] width 297 height 26
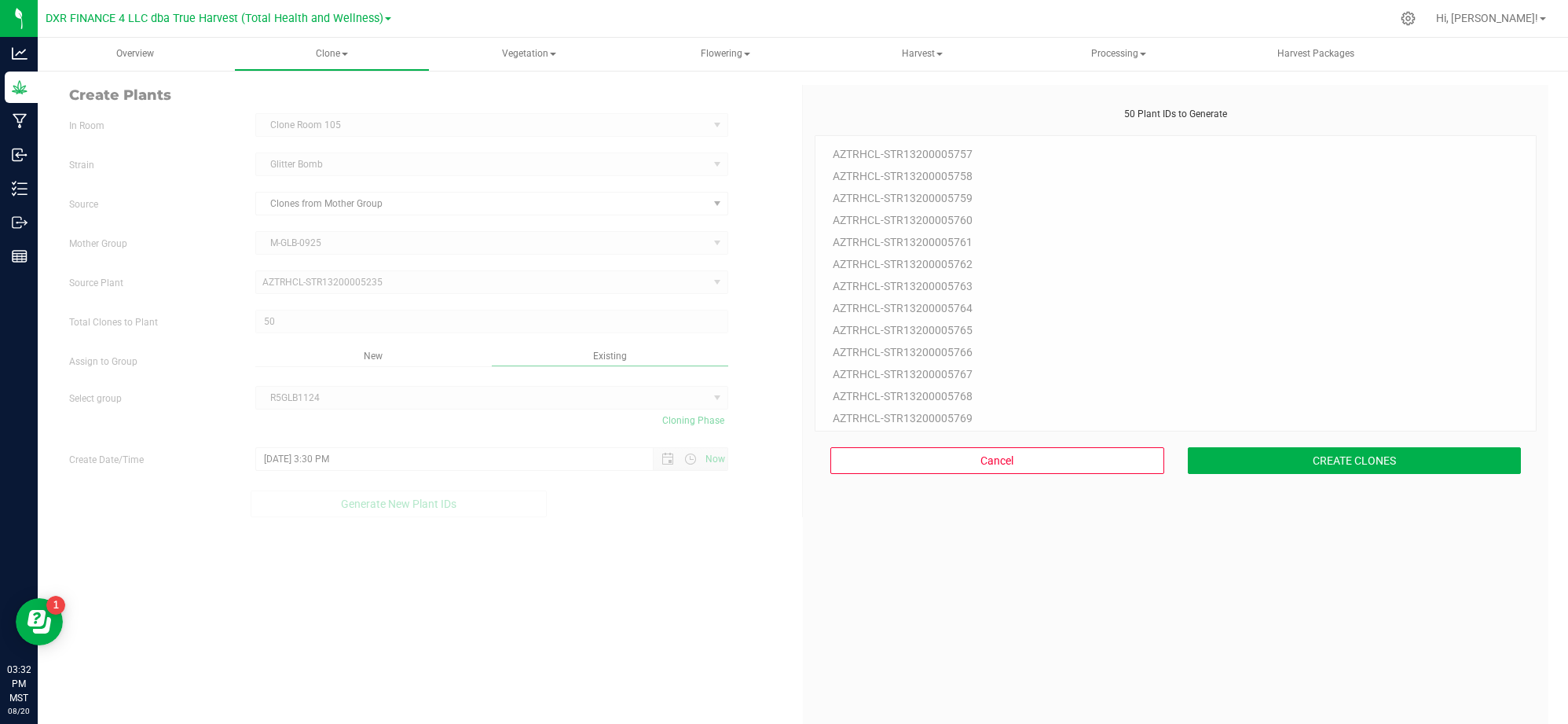
click at [1327, 495] on div "50 Plant IDs to Generate AZTRHCL-STR13200005757 AZTRHCL-STR13200005758 AZTRHCL-…" at bounding box center [1176, 469] width 722 height 724
click at [1327, 471] on button "CREATE CLONES" at bounding box center [1355, 460] width 334 height 26
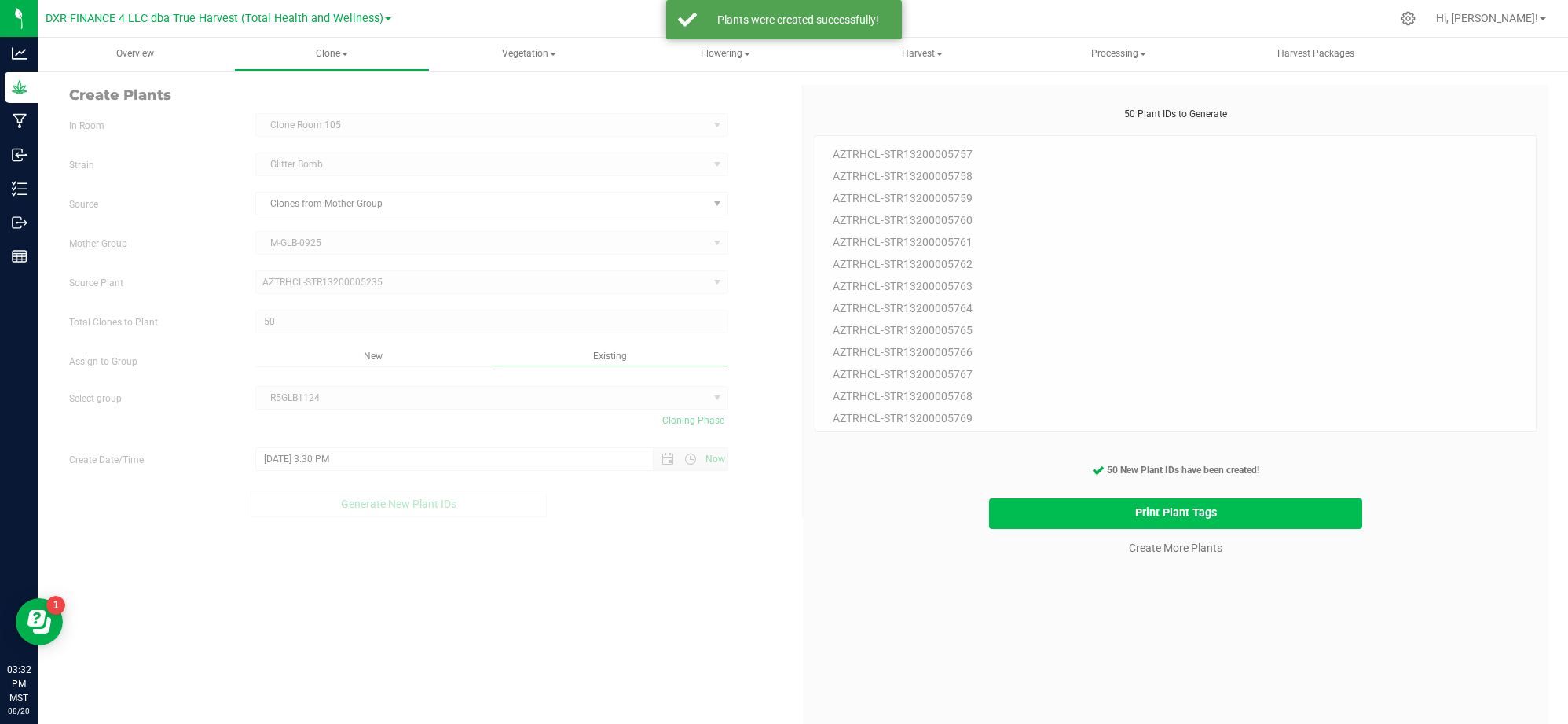
click at [1277, 510] on button "Print Plant Tags" at bounding box center [1176, 513] width 373 height 30
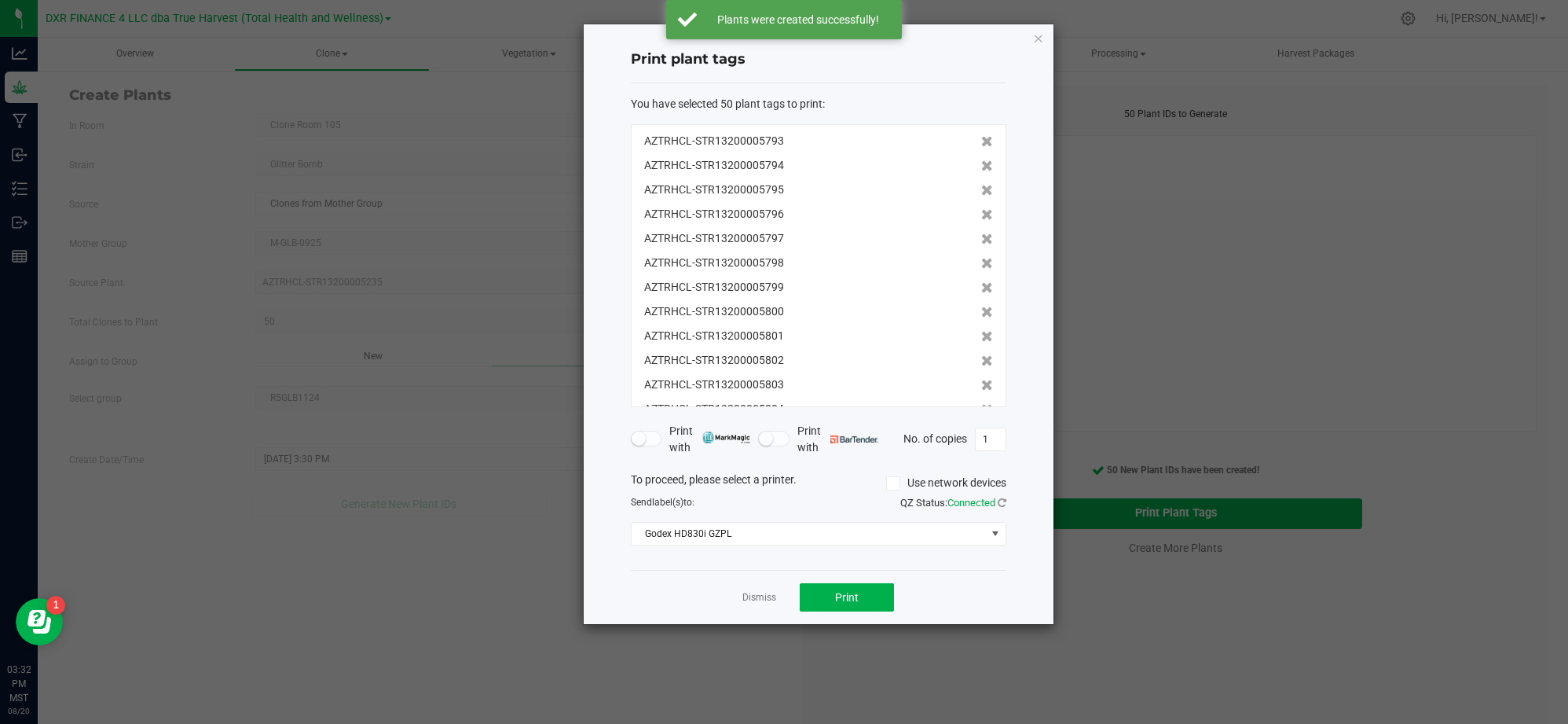
scroll to position [949, 0]
click at [874, 595] on button "Print" at bounding box center [847, 597] width 95 height 28
click at [709, 592] on div "Dismiss Print" at bounding box center [819, 596] width 376 height 54
click at [771, 595] on link "Dismiss" at bounding box center [759, 597] width 34 height 13
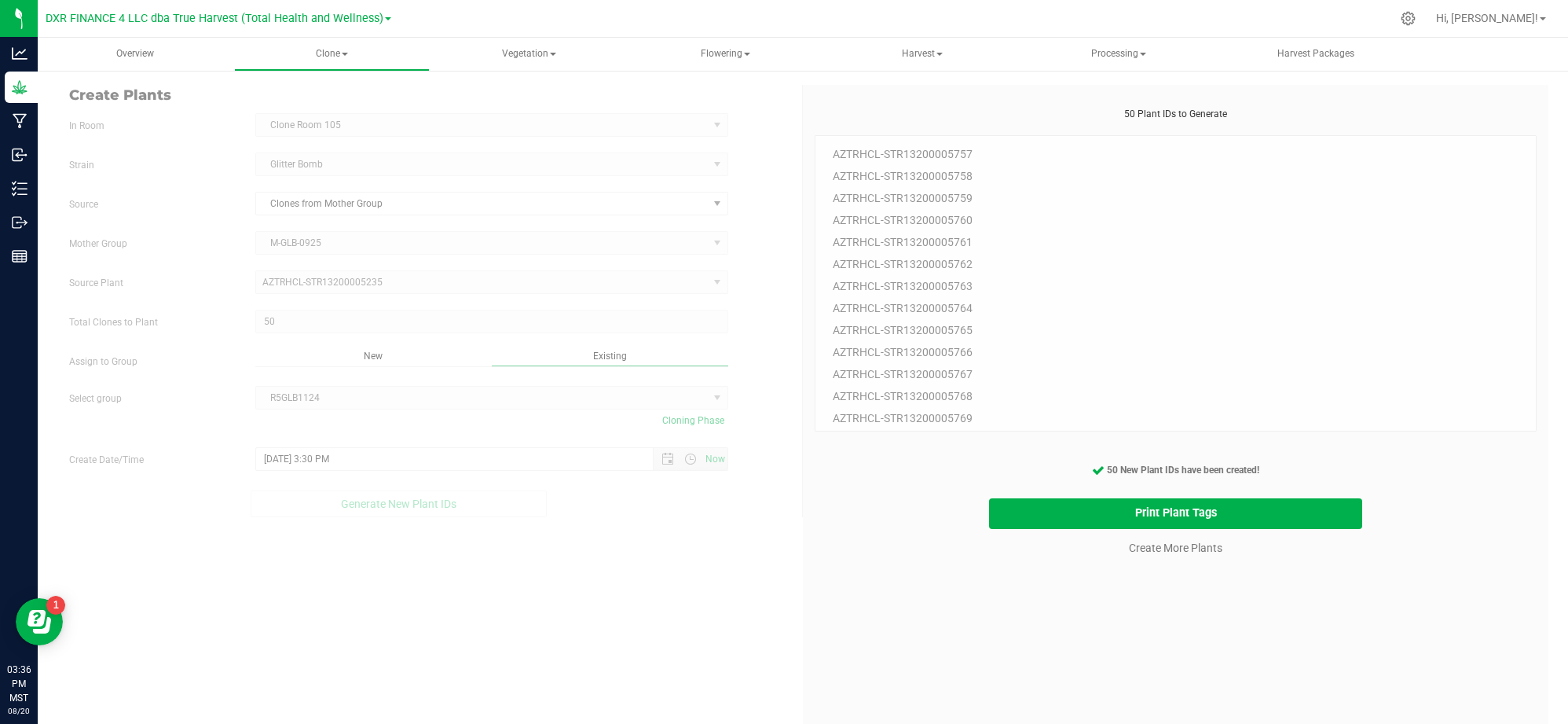
drag, startPoint x: 1129, startPoint y: 645, endPoint x: 1153, endPoint y: 618, distance: 36.1
click at [1135, 638] on div "50 Plant IDs to Generate AZTRHCL-STR13200005757 AZTRHCL-STR13200005758 AZTRHCL-…" at bounding box center [1176, 469] width 722 height 724
click at [1179, 551] on link "Create More Plants" at bounding box center [1176, 547] width 94 height 16
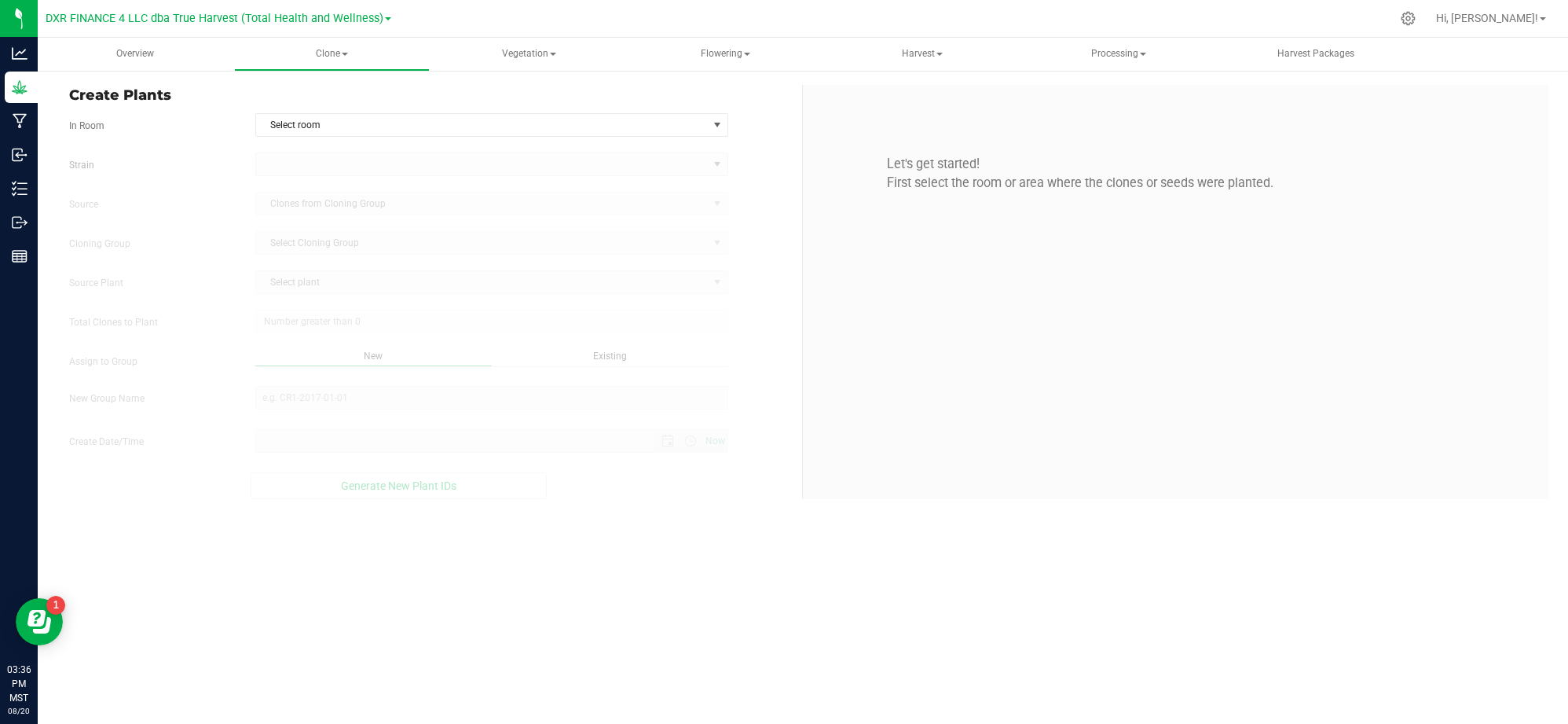
click at [285, 142] on form "In Room Select room Select room Clone Room 104 Clone Room 105 Clone Tent 101 Cl…" at bounding box center [429, 306] width 721 height 386
type input "8/20/2025 3:36 PM"
click at [330, 127] on span "Select room" at bounding box center [481, 124] width 452 height 22
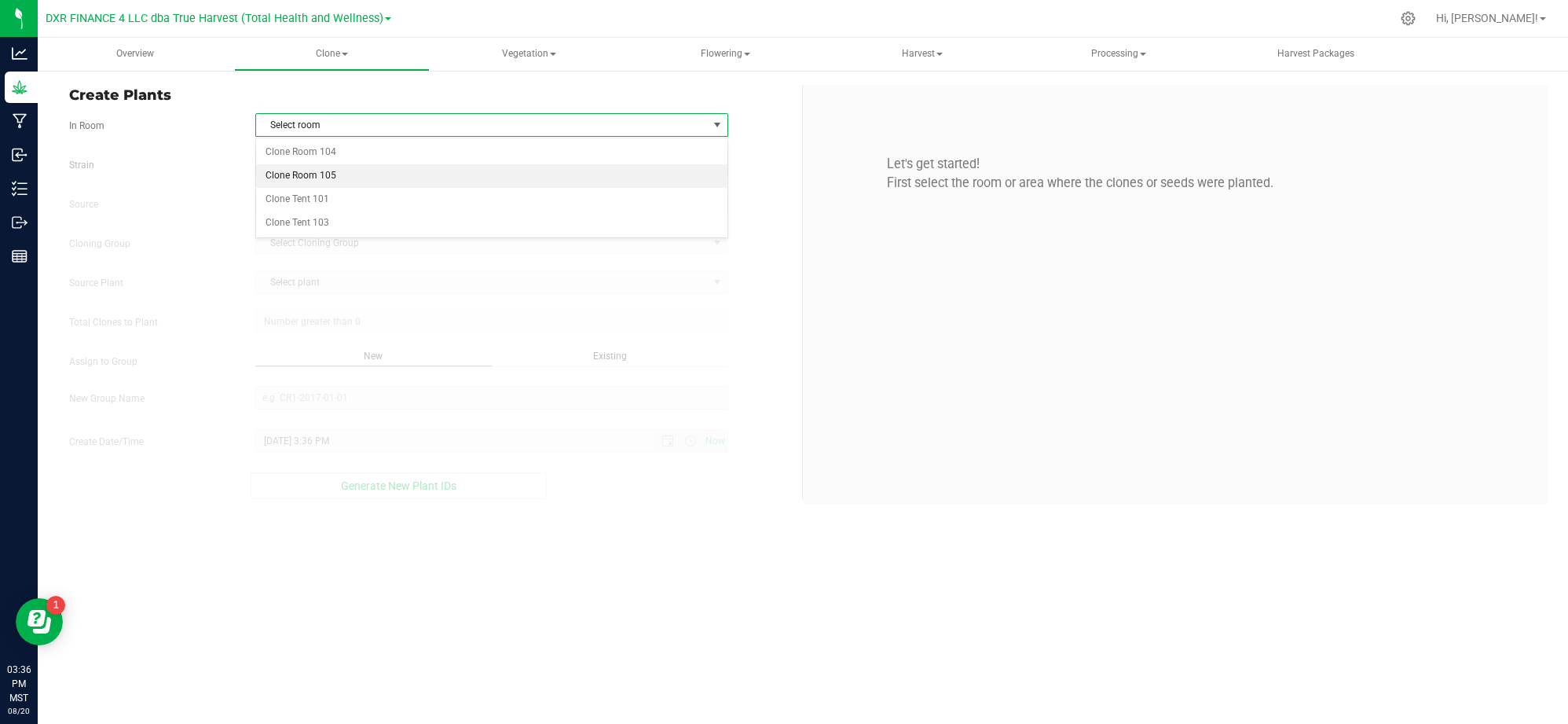
click at [337, 179] on li "Clone Room 105" at bounding box center [491, 176] width 471 height 24
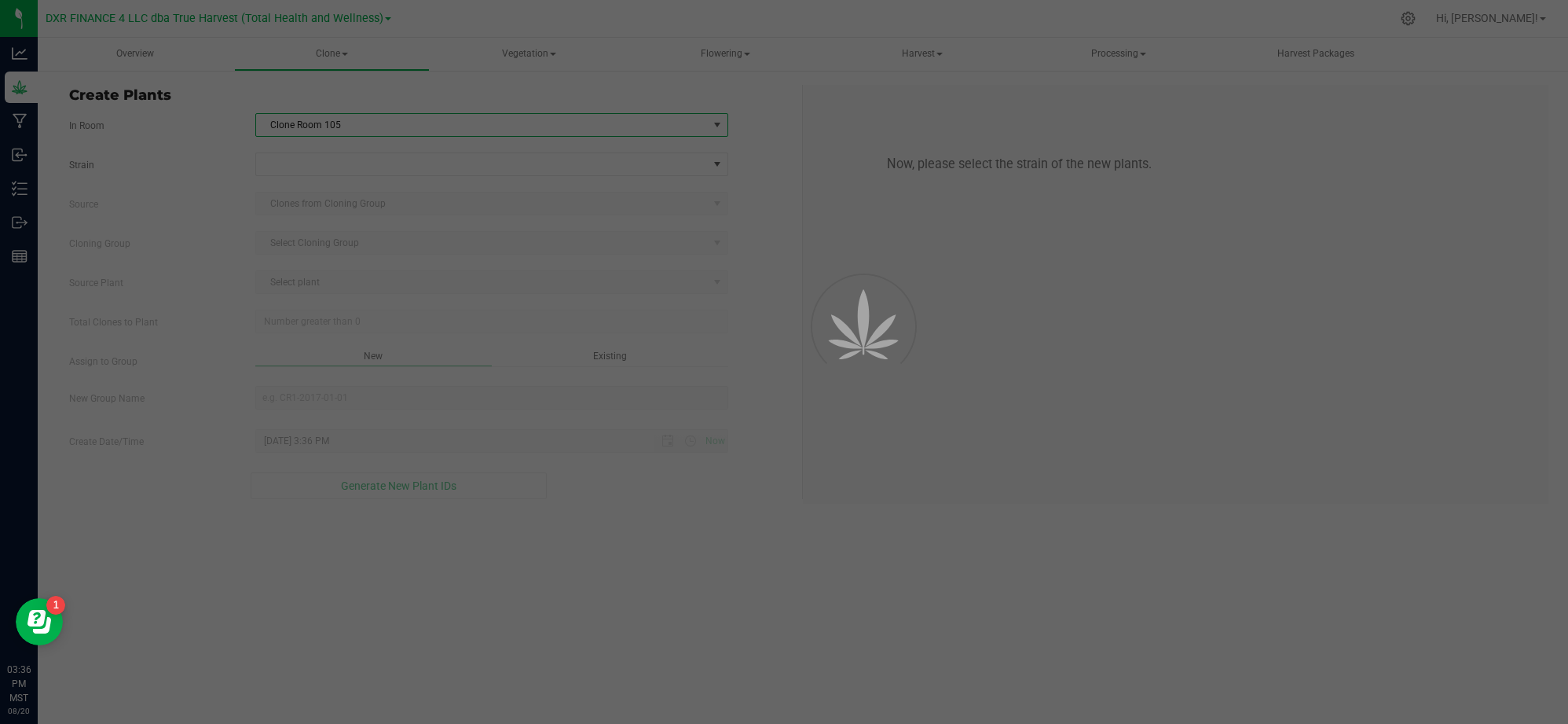
drag, startPoint x: 198, startPoint y: 133, endPoint x: 297, endPoint y: 145, distance: 99.7
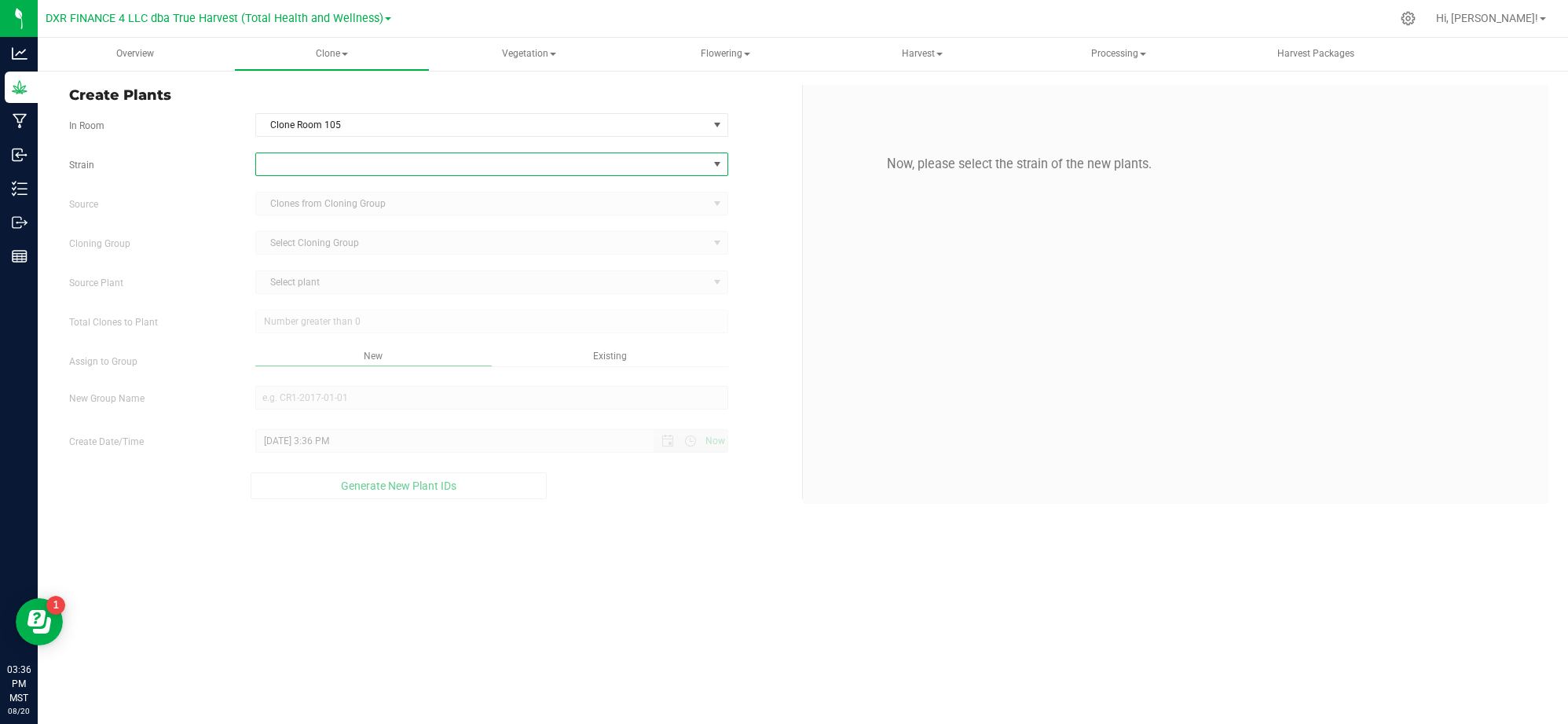
drag, startPoint x: 321, startPoint y: 164, endPoint x: 312, endPoint y: 169, distance: 10.3
click at [321, 165] on span at bounding box center [481, 164] width 452 height 22
type input "mitten"
click at [275, 231] on li "Mitten Cake" at bounding box center [491, 230] width 471 height 22
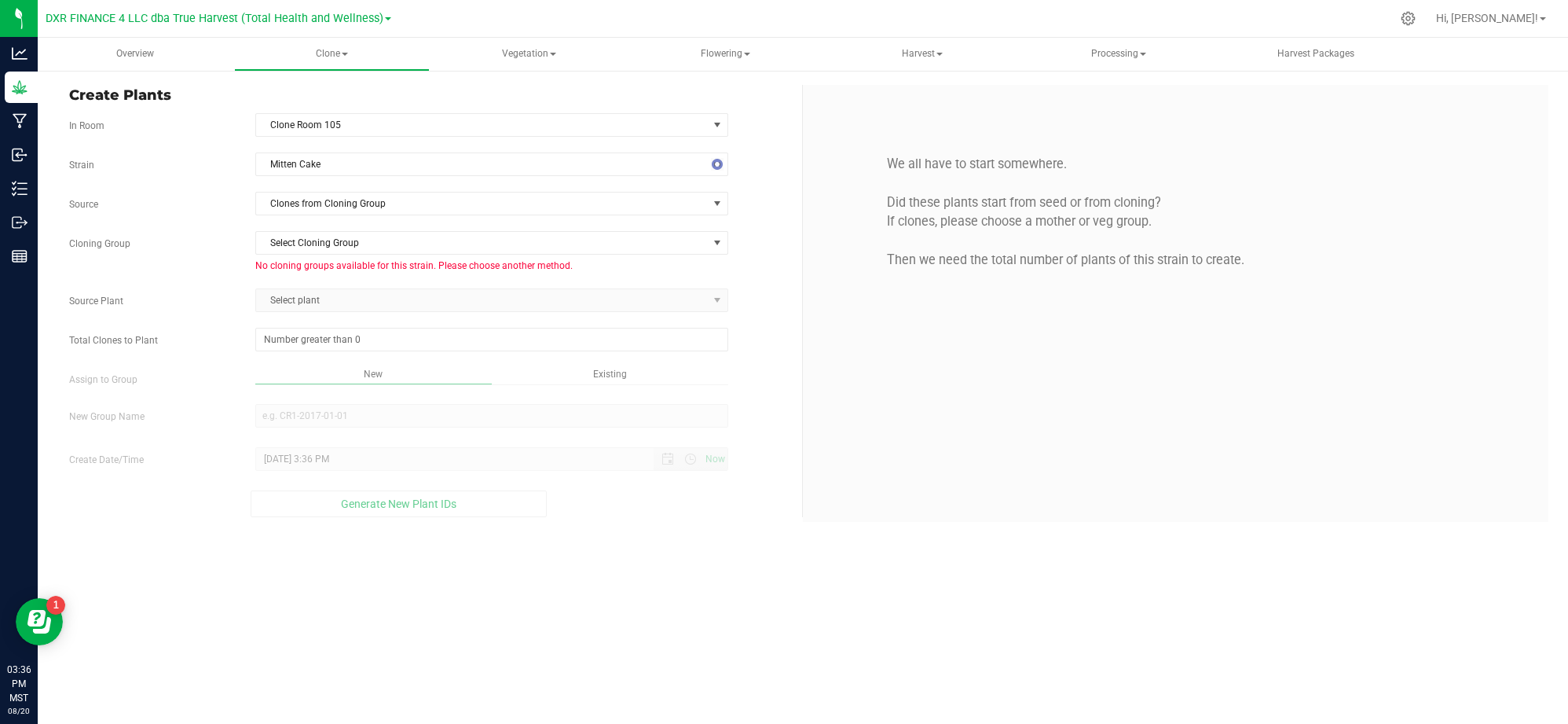
drag, startPoint x: 188, startPoint y: 230, endPoint x: 277, endPoint y: 227, distance: 89.1
click at [198, 227] on div "Strain Mitten Cake Source Clones from Cloning Group Cloning Group Select Clonin…" at bounding box center [429, 334] width 721 height 364
click at [341, 207] on span "Clones from Cloning Group" at bounding box center [481, 203] width 452 height 22
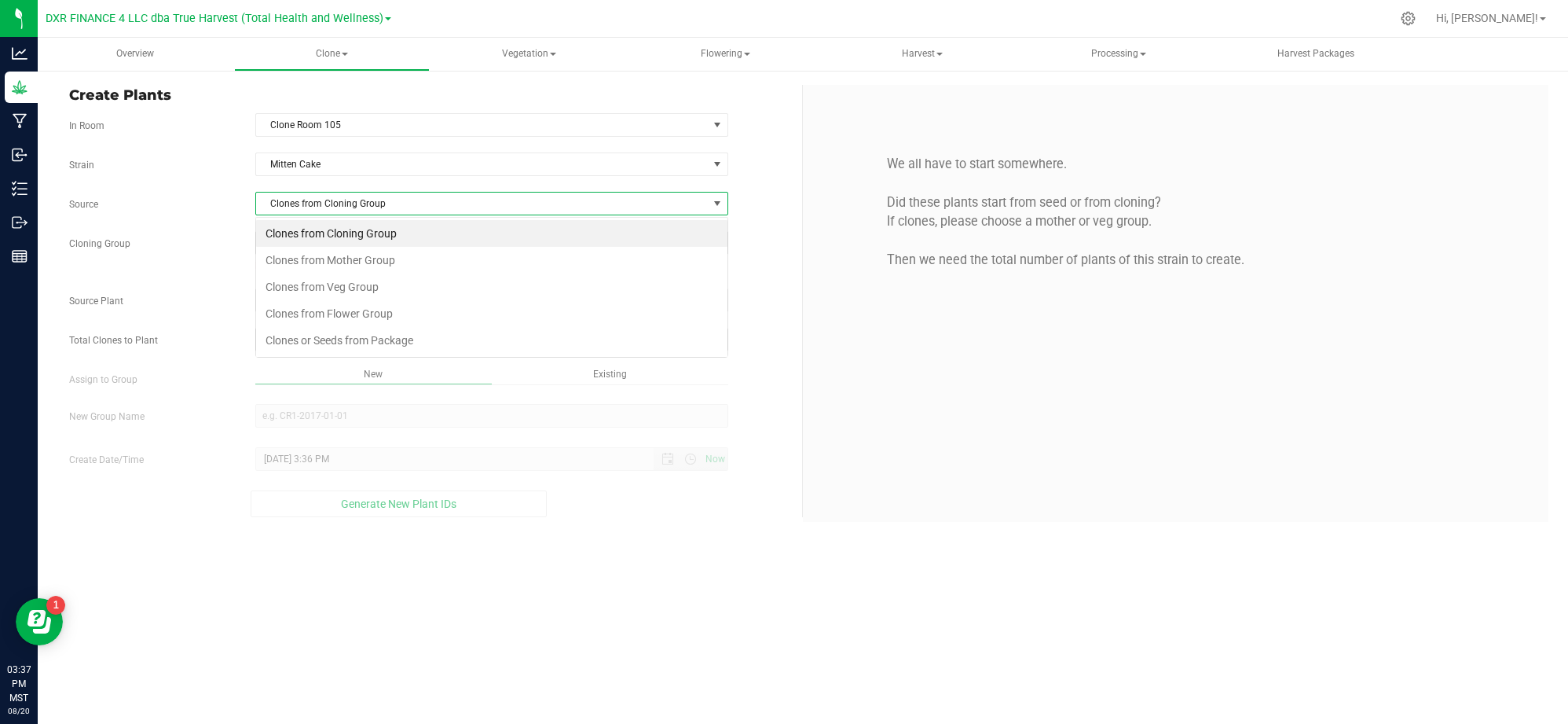
scroll to position [24, 473]
click at [355, 264] on li "Clones from Mother Group" at bounding box center [491, 260] width 471 height 26
click at [355, 243] on span "Select Mother Group" at bounding box center [481, 243] width 452 height 22
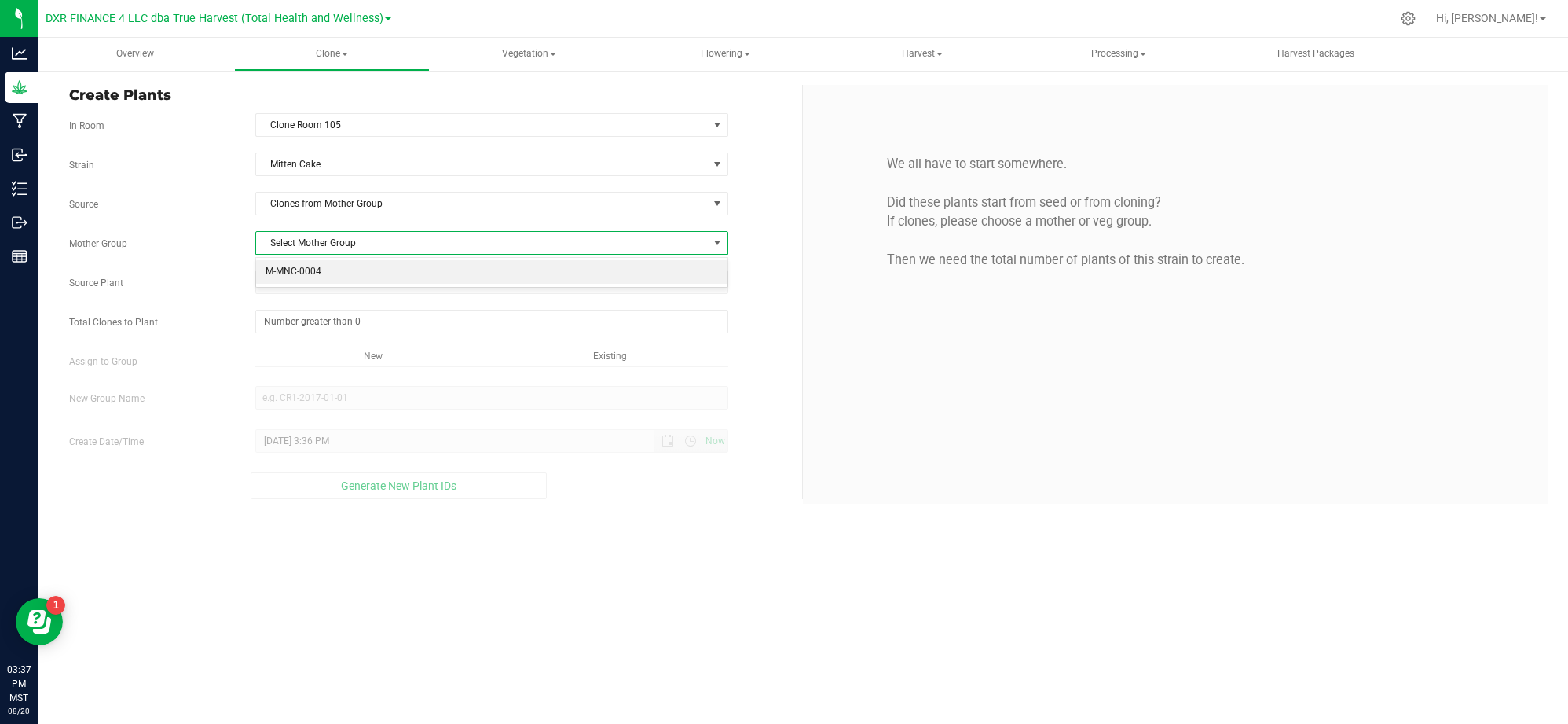
click at [368, 275] on li "M-MNC-0004" at bounding box center [491, 272] width 471 height 24
drag, startPoint x: 324, startPoint y: 281, endPoint x: 362, endPoint y: 285, distance: 38.2
click at [324, 281] on span "Select plant" at bounding box center [481, 282] width 452 height 22
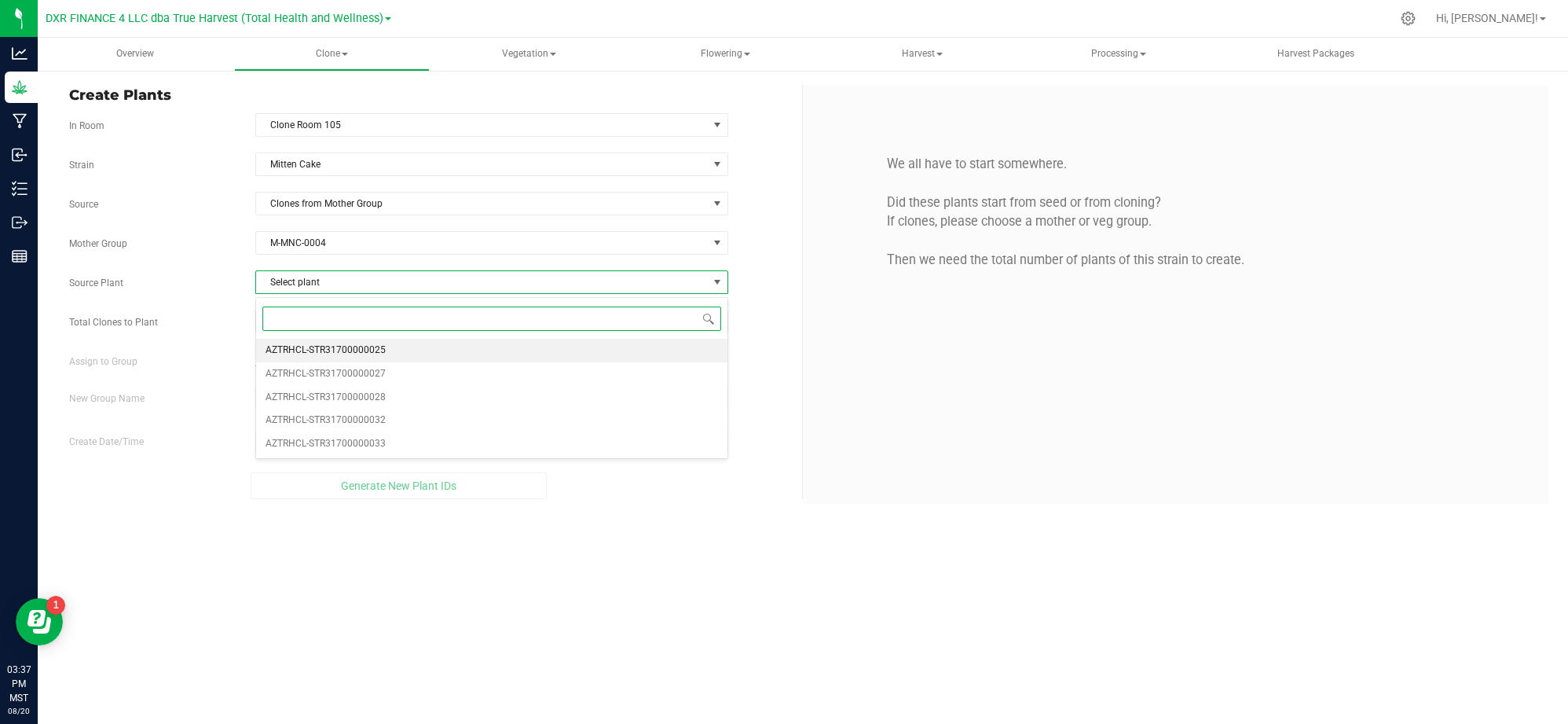
click at [349, 355] on span "AZTRHCL-STR31700000025" at bounding box center [326, 350] width 120 height 21
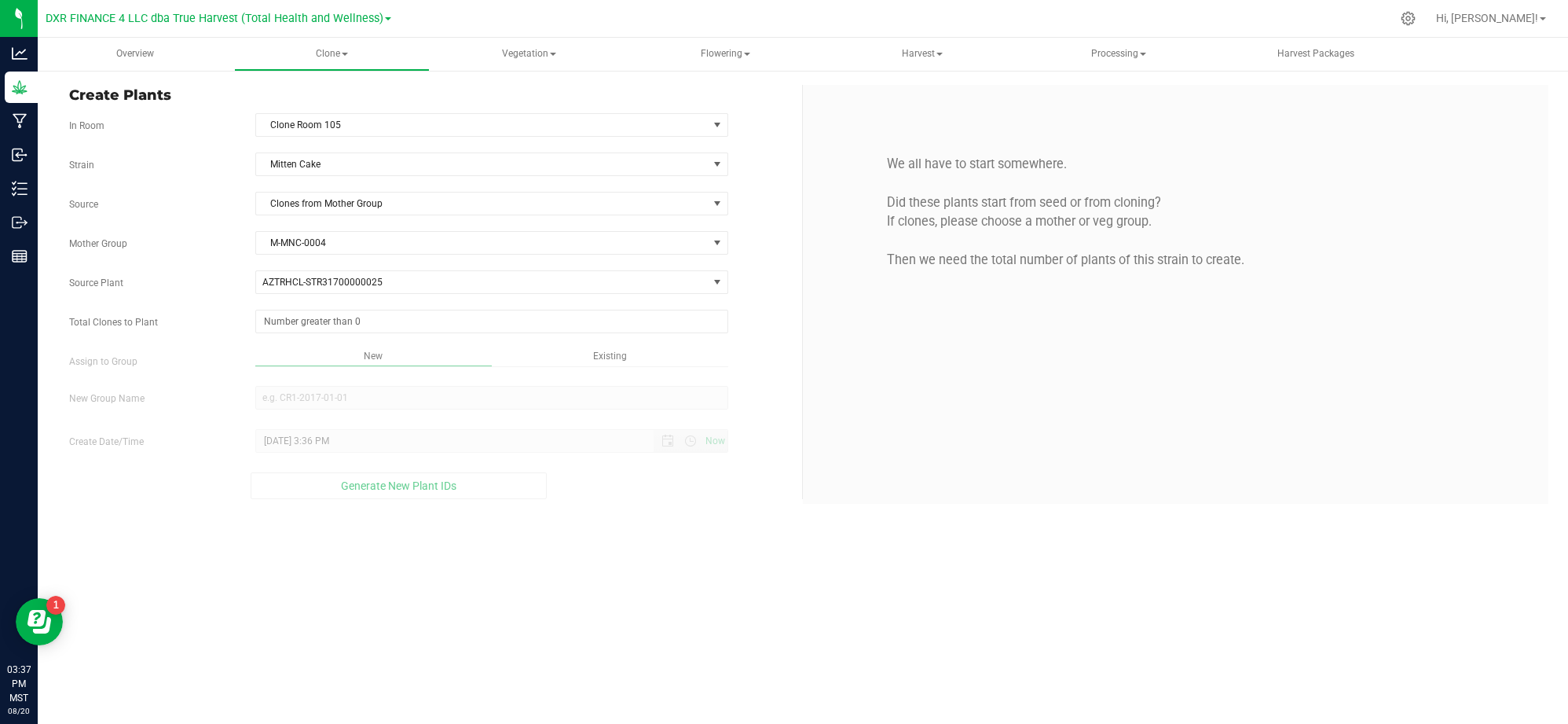
click at [353, 338] on div "Strain Mitten Cake Source Clones from Mother Group Mother Group M-MNC-0004 Sele…" at bounding box center [429, 325] width 721 height 346
drag, startPoint x: 354, startPoint y: 327, endPoint x: 380, endPoint y: 312, distance: 30.0
click at [356, 328] on span at bounding box center [491, 321] width 473 height 24
type input "25"
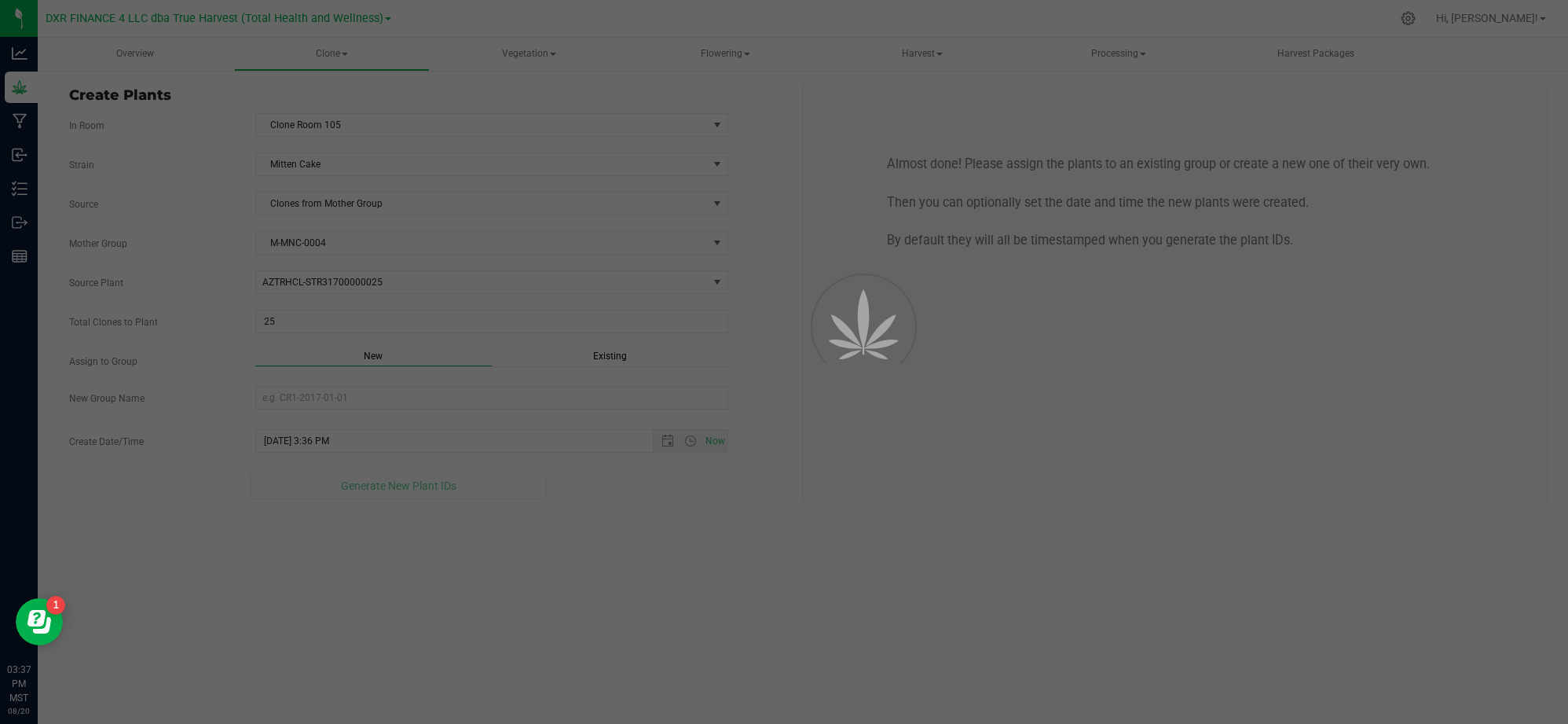
click at [682, 526] on div "Overview Clone Create plants Cloning groups Cloning plants Apply to plants Vege…" at bounding box center [803, 381] width 1531 height 686
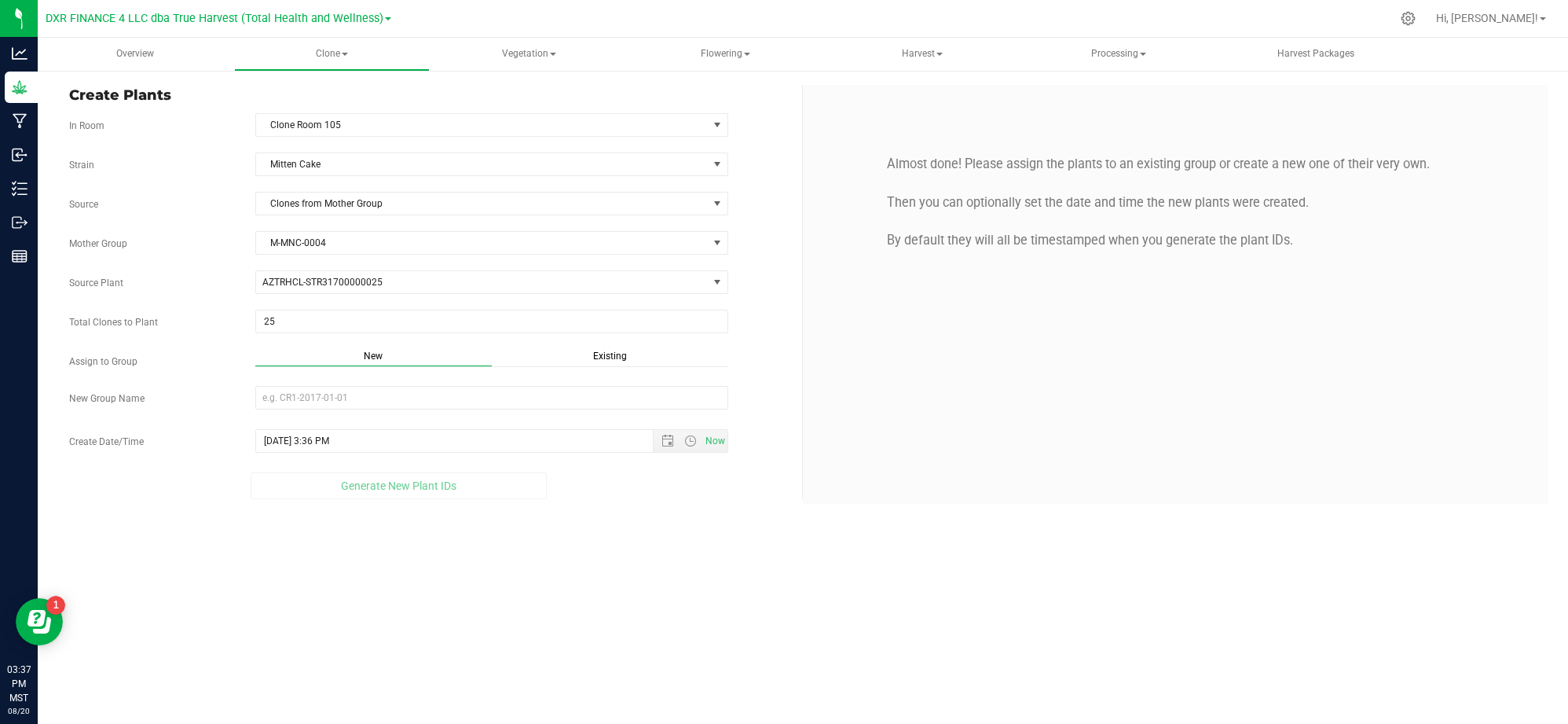
click at [623, 352] on div "Existing" at bounding box center [610, 358] width 236 height 18
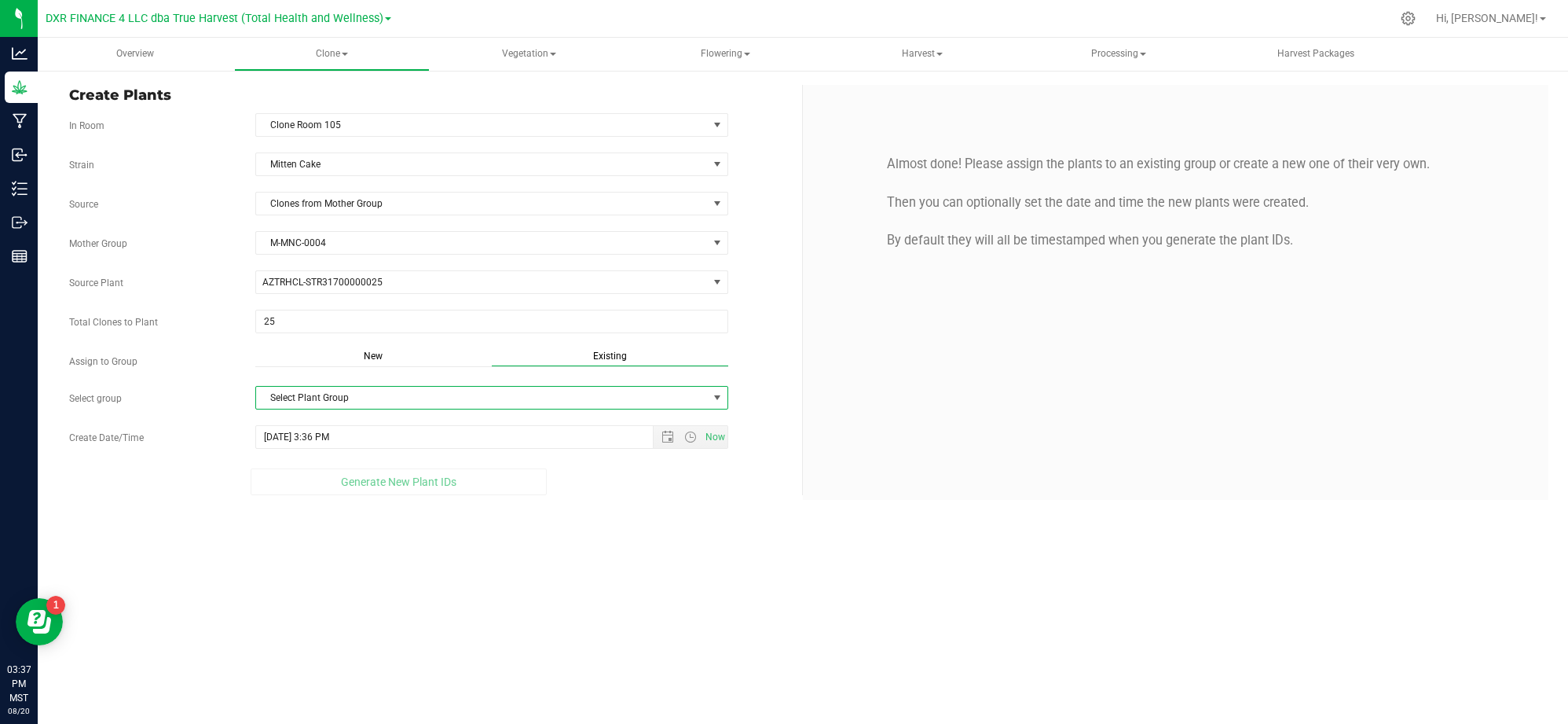
click at [610, 397] on span "Select Plant Group" at bounding box center [481, 397] width 452 height 22
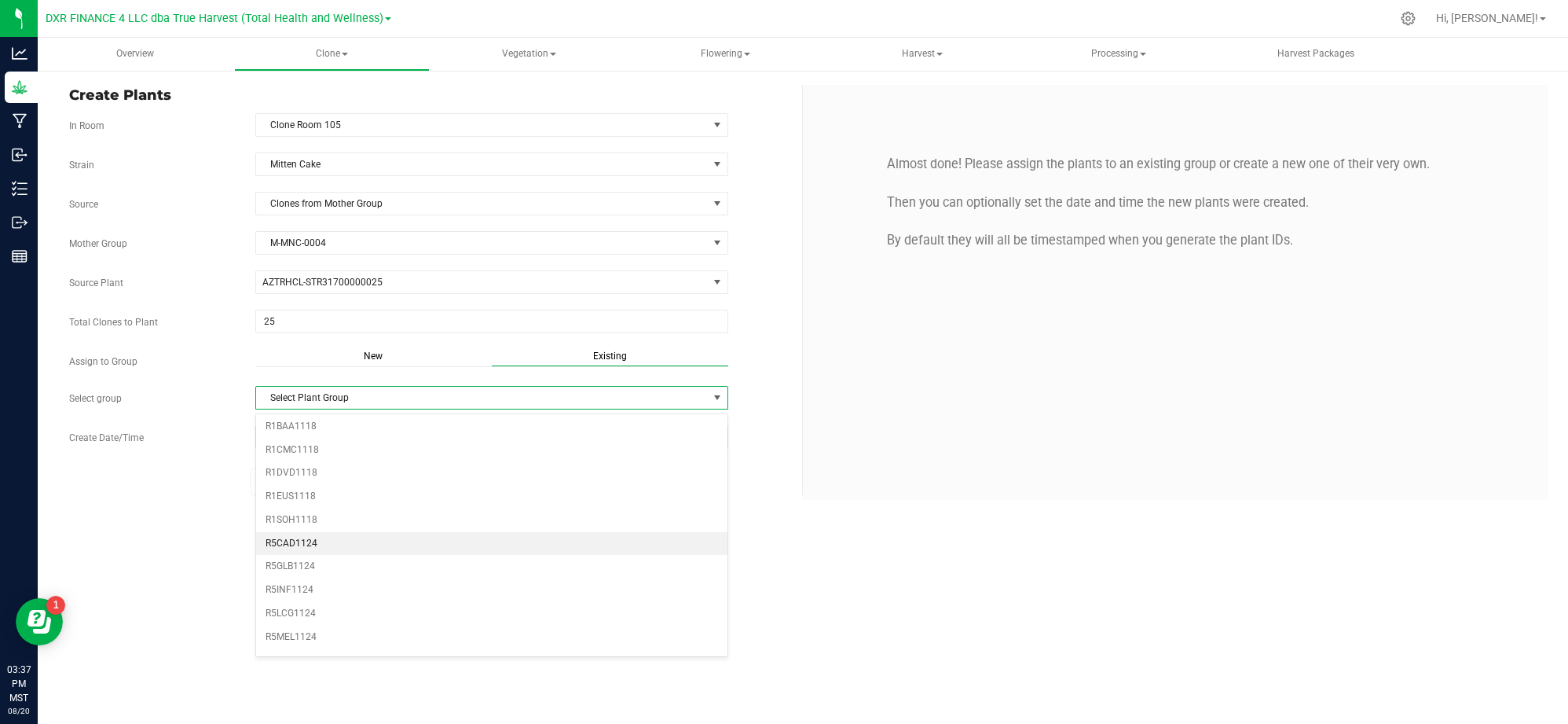
scroll to position [419, 0]
click at [369, 352] on div "New" at bounding box center [373, 358] width 236 height 18
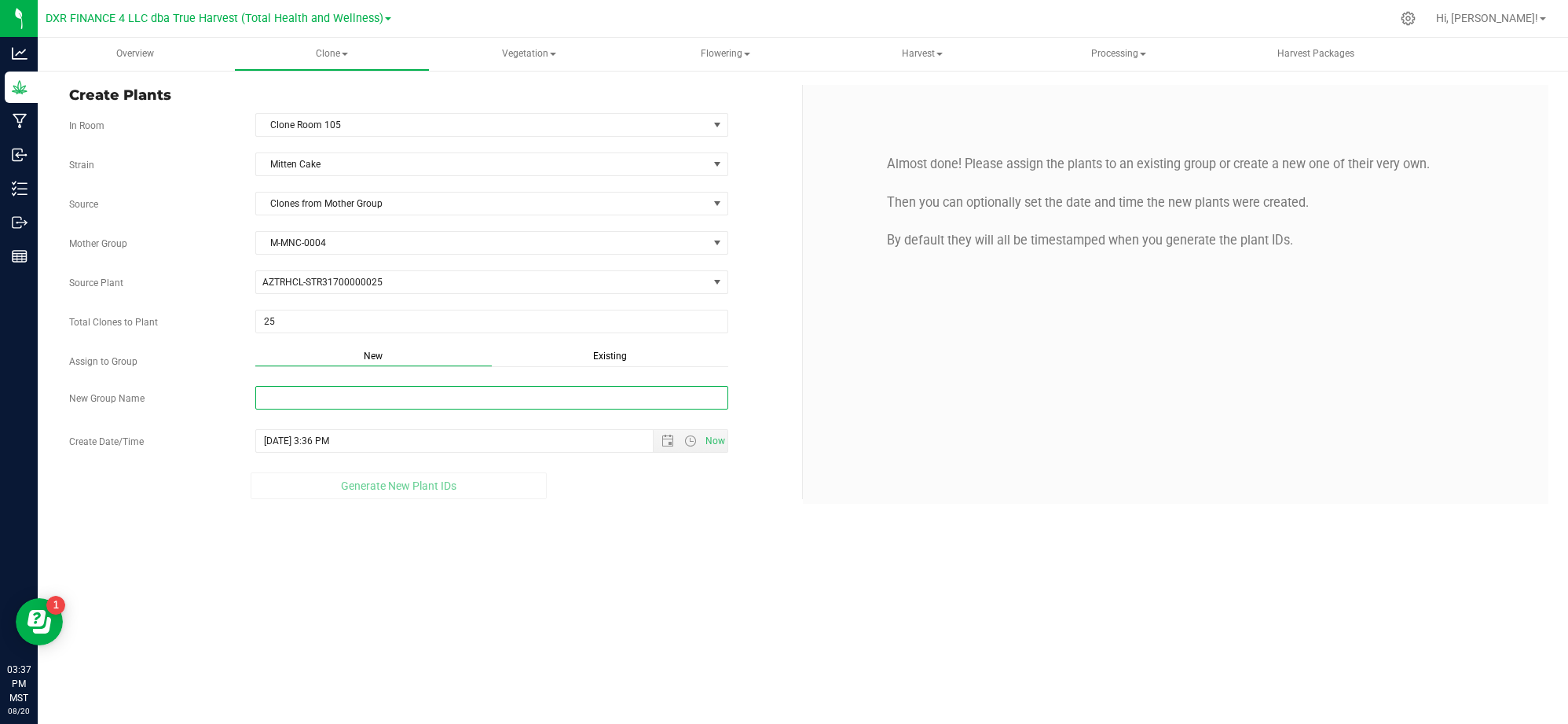
click at [335, 410] on input "New Group Name" at bounding box center [491, 397] width 473 height 24
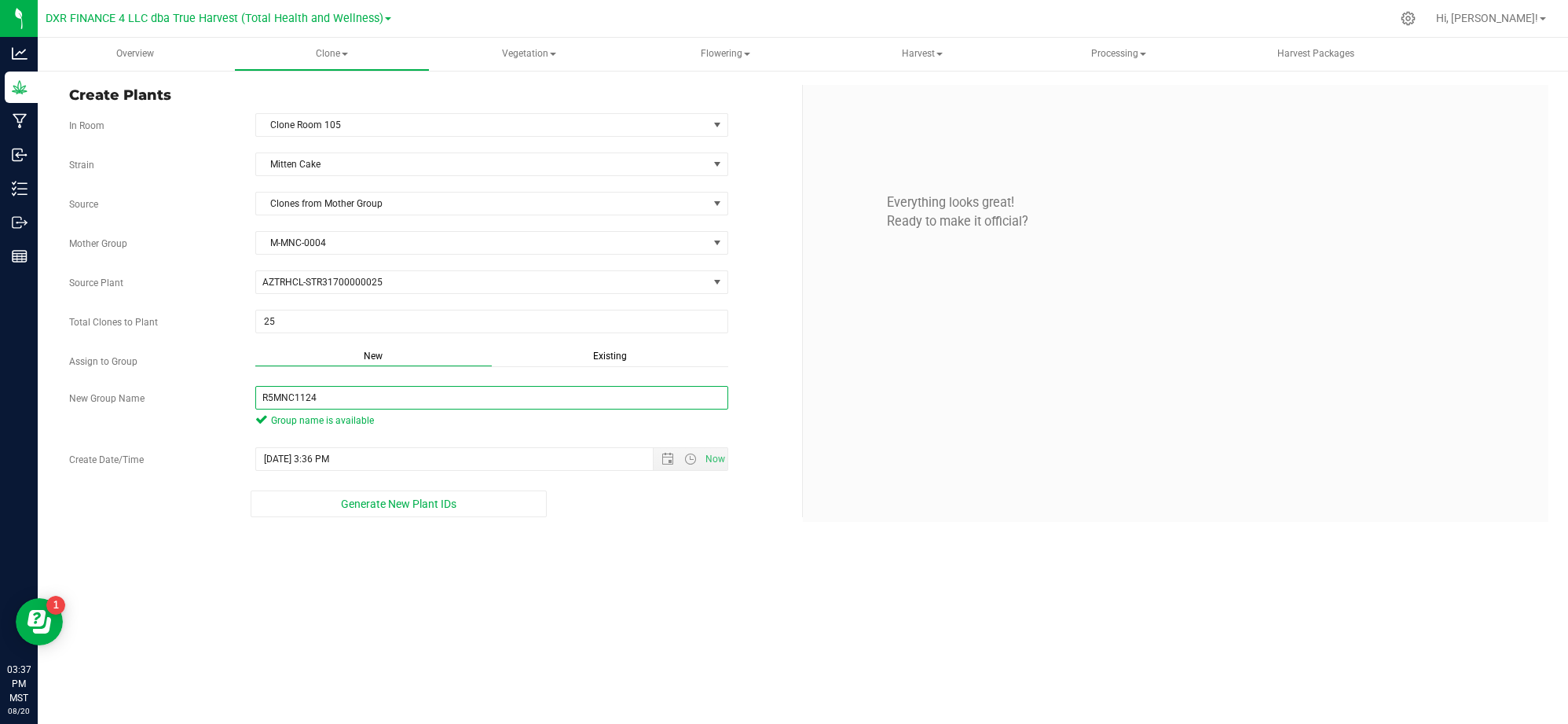
type input "R5MNC1124"
click at [667, 664] on div "Overview Clone Create plants Cloning groups Cloning plants Apply to plants Vege…" at bounding box center [803, 381] width 1531 height 686
click at [670, 457] on span "Open the date view" at bounding box center [667, 458] width 12 height 12
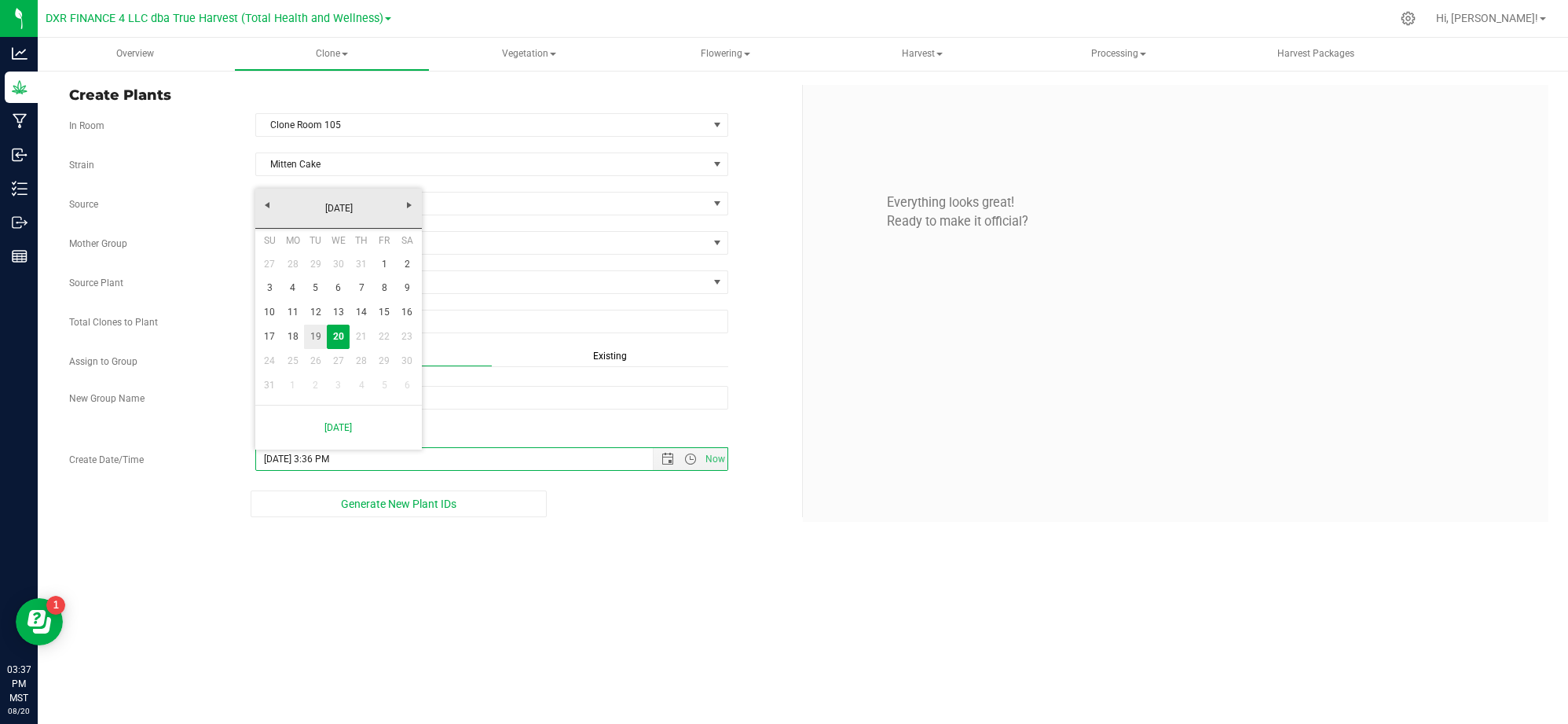
click at [315, 331] on link "19" at bounding box center [316, 336] width 23 height 25
type input "8/19/2025 3:36 PM"
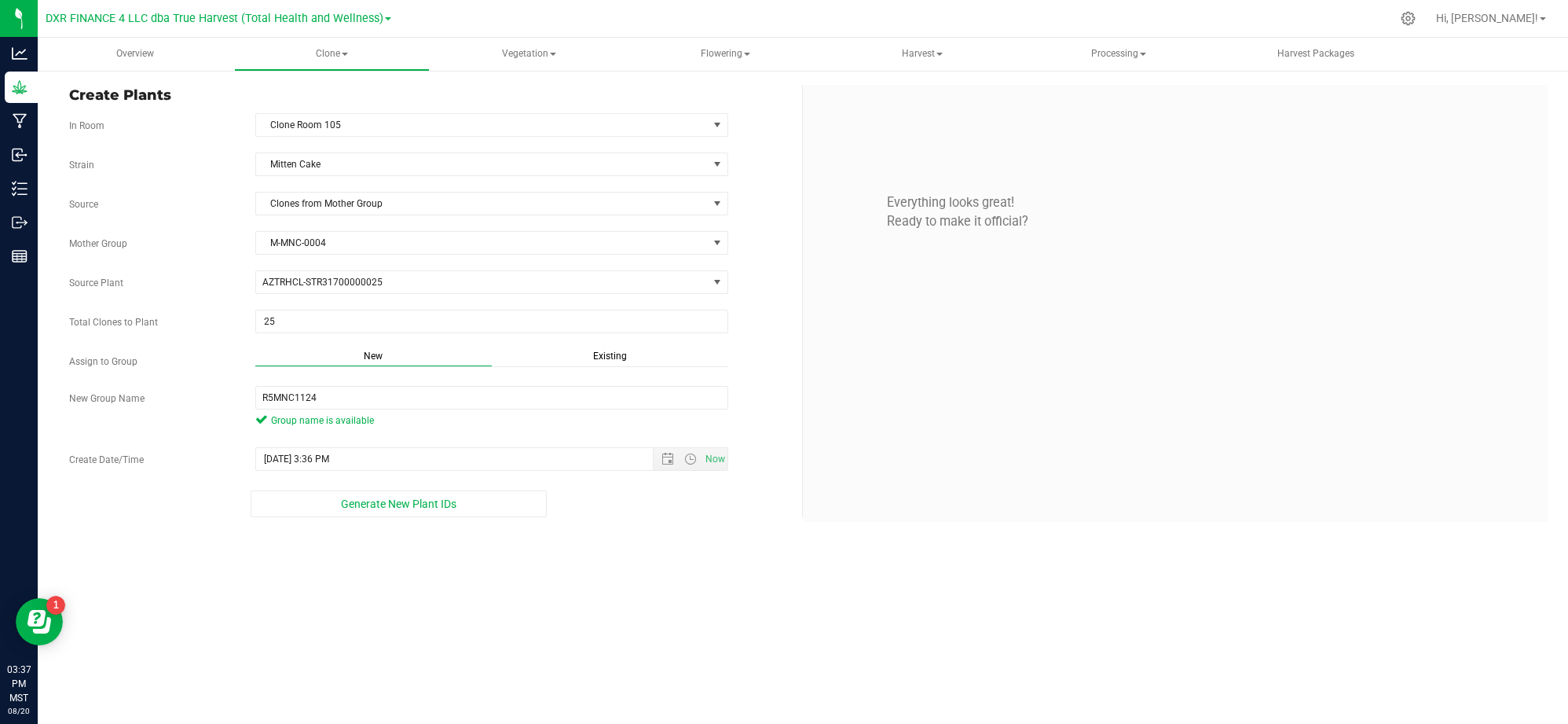
click at [601, 578] on div "Overview Clone Create plants Cloning groups Cloning plants Apply to plants Vege…" at bounding box center [803, 381] width 1531 height 686
click at [588, 599] on div "Overview Clone Create plants Cloning groups Cloning plants Apply to plants Vege…" at bounding box center [803, 381] width 1531 height 686
click at [597, 599] on div "Overview Clone Create plants Cloning groups Cloning plants Apply to plants Vege…" at bounding box center [803, 381] width 1531 height 686
click at [466, 513] on button "Generate New Plant IDs" at bounding box center [399, 504] width 297 height 26
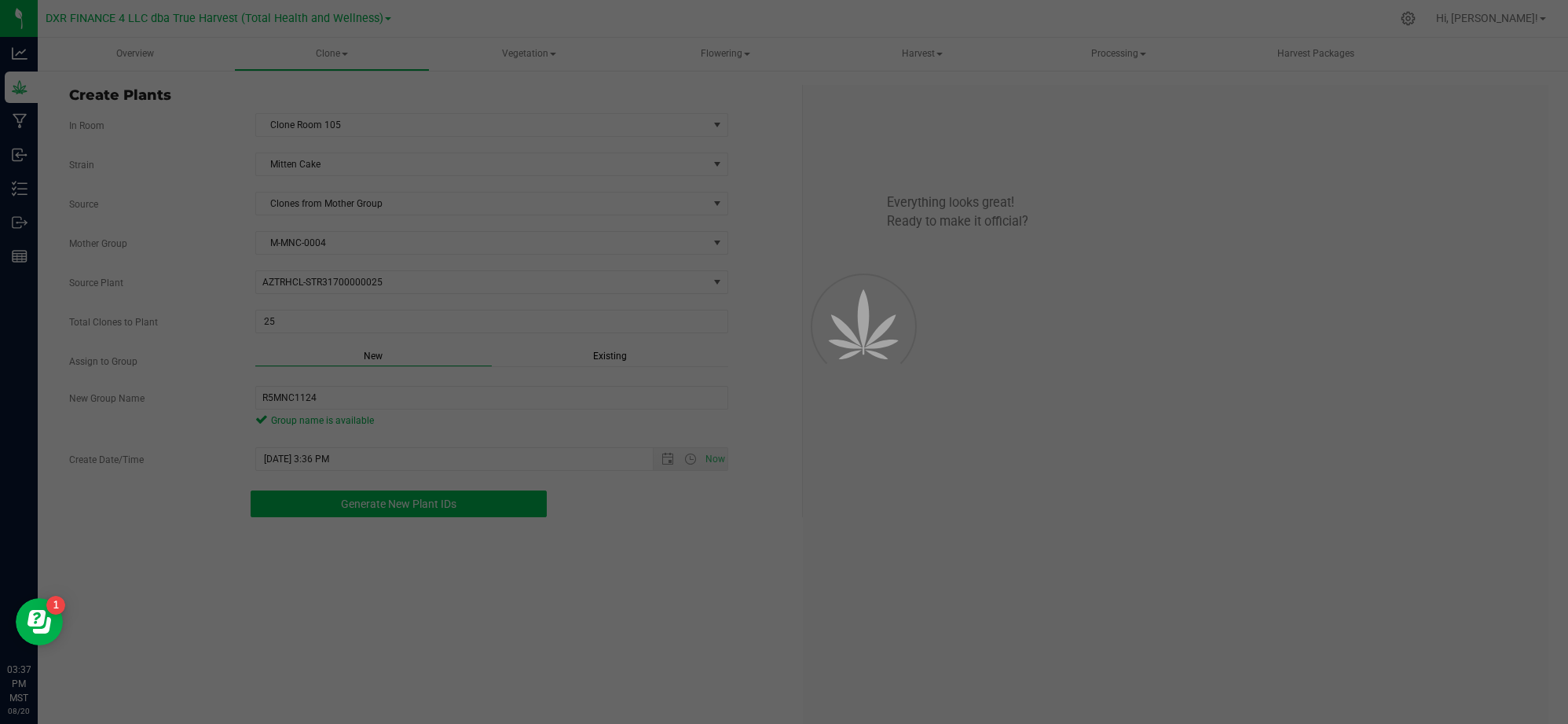
scroll to position [47, 0]
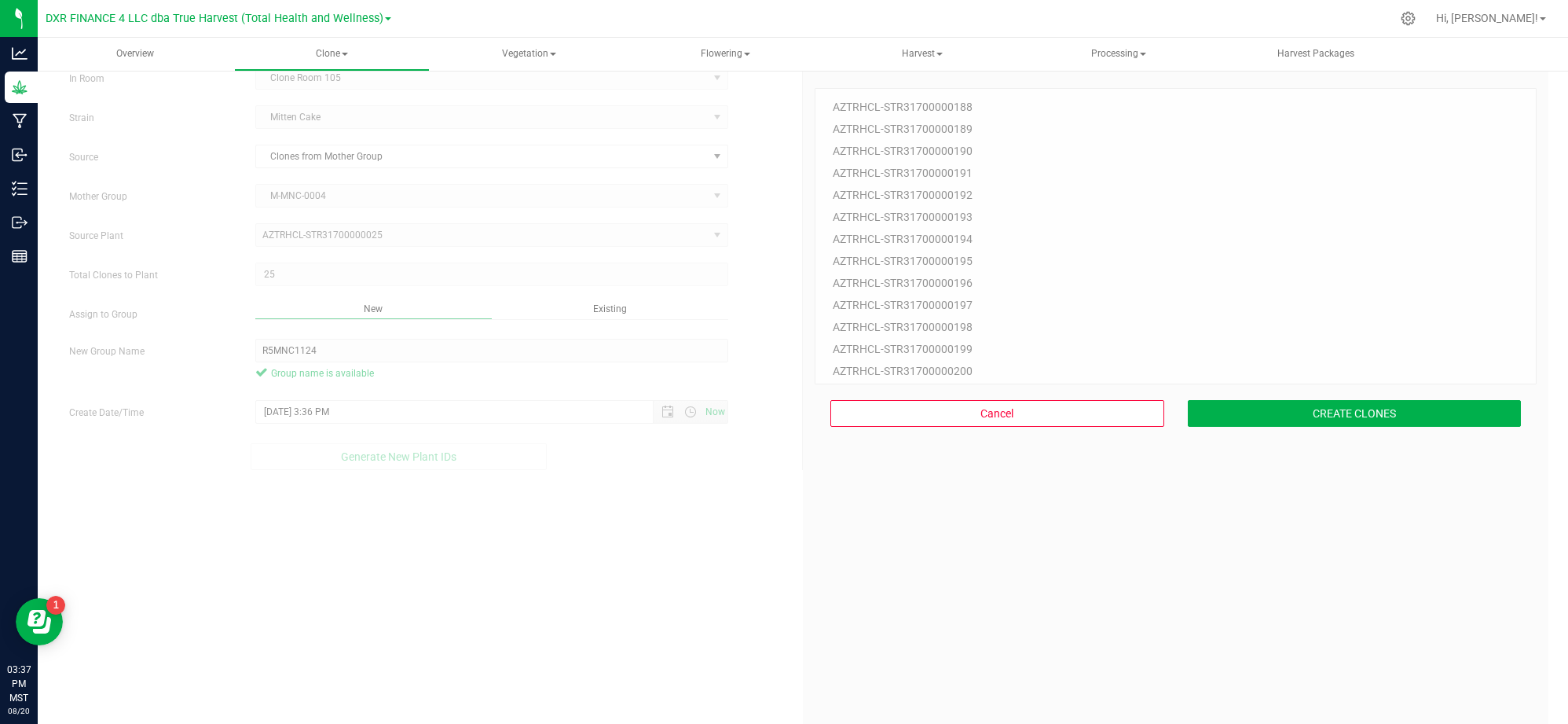
click at [903, 516] on div "25 Plant IDs to Generate AZTRHCL-STR31700000188 AZTRHCL-STR31700000189 AZTRHCL-…" at bounding box center [1176, 422] width 722 height 724
click at [941, 542] on div "25 Plant IDs to Generate AZTRHCL-STR31700000188 AZTRHCL-STR31700000189 AZTRHCL-…" at bounding box center [1176, 422] width 722 height 724
click at [1277, 415] on button "CREATE CLONES" at bounding box center [1355, 413] width 334 height 26
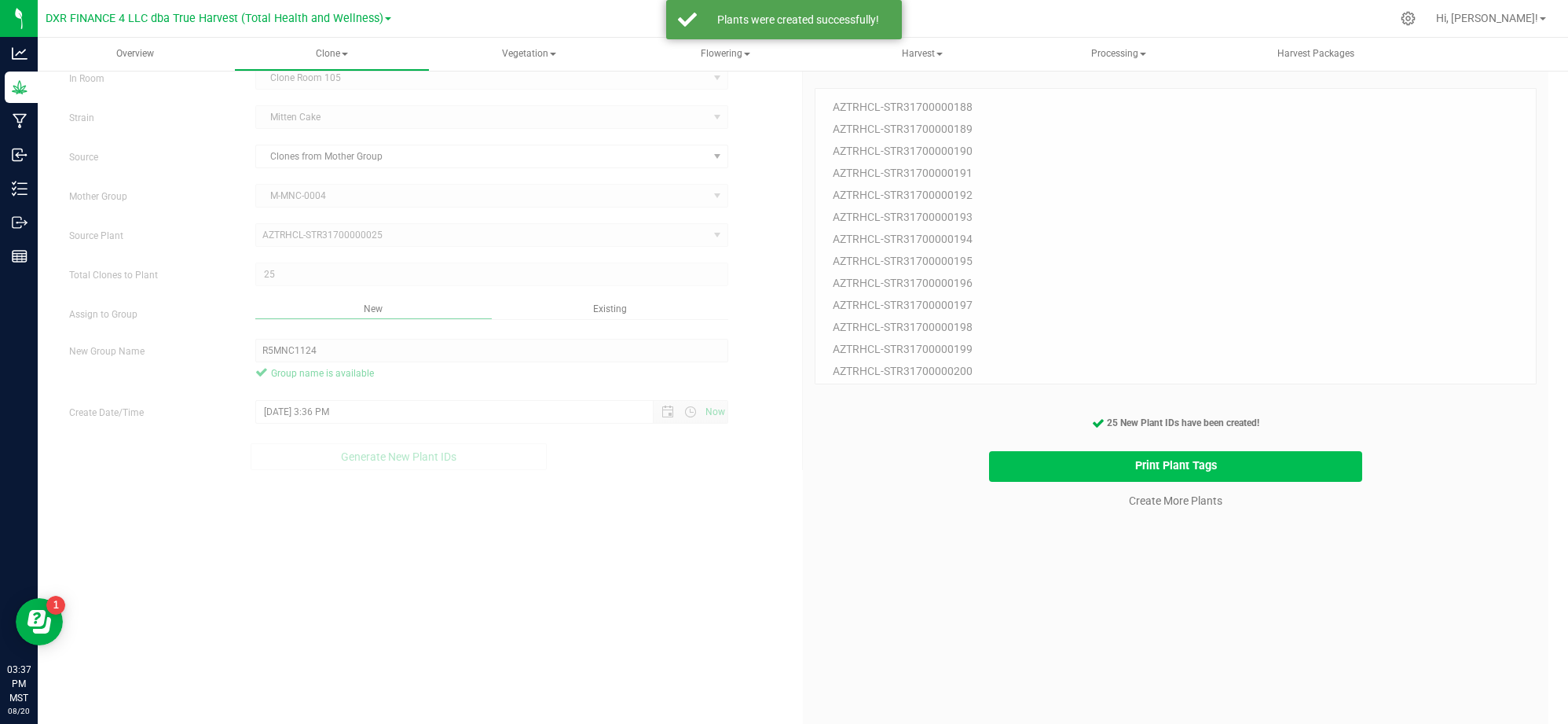
click at [1073, 457] on button "Print Plant Tags" at bounding box center [1176, 466] width 373 height 30
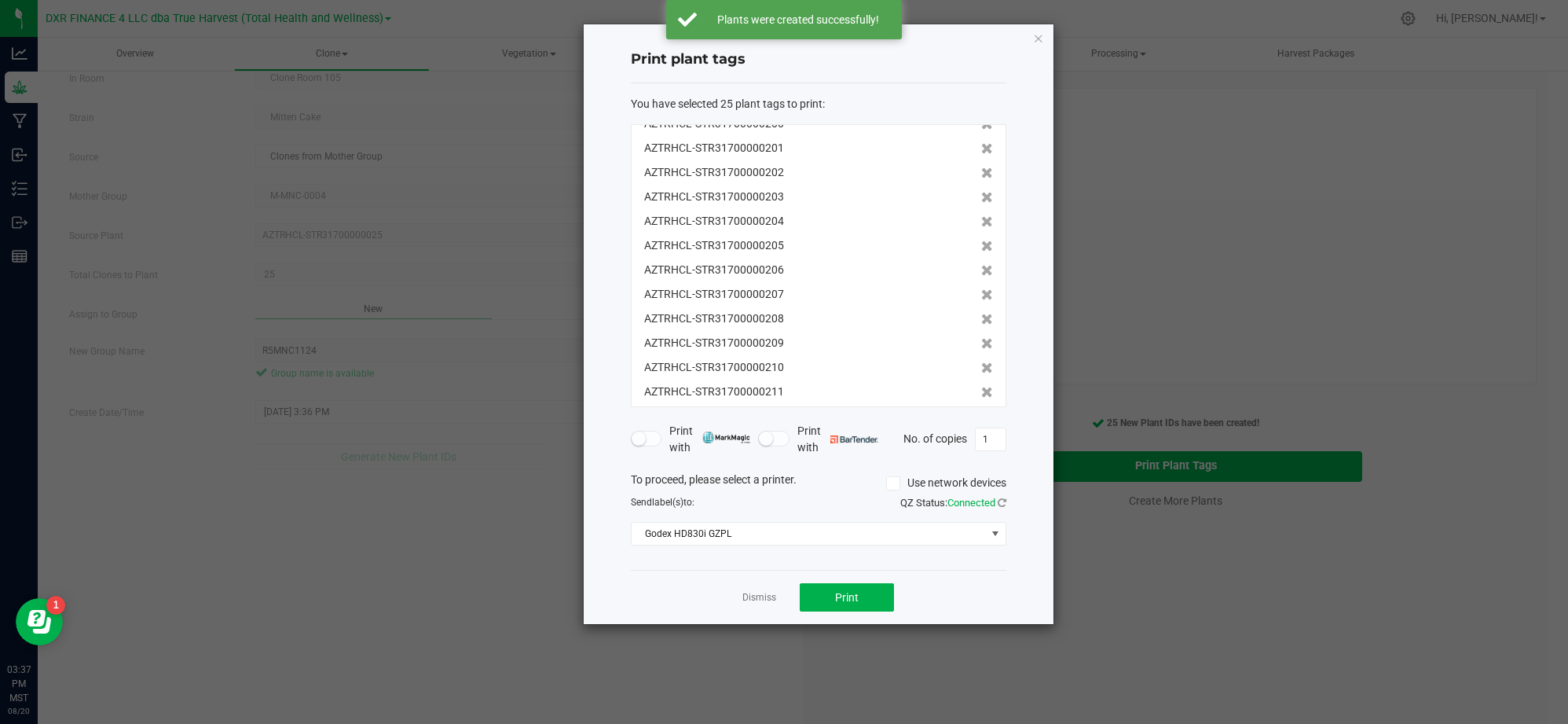
scroll to position [341, 0]
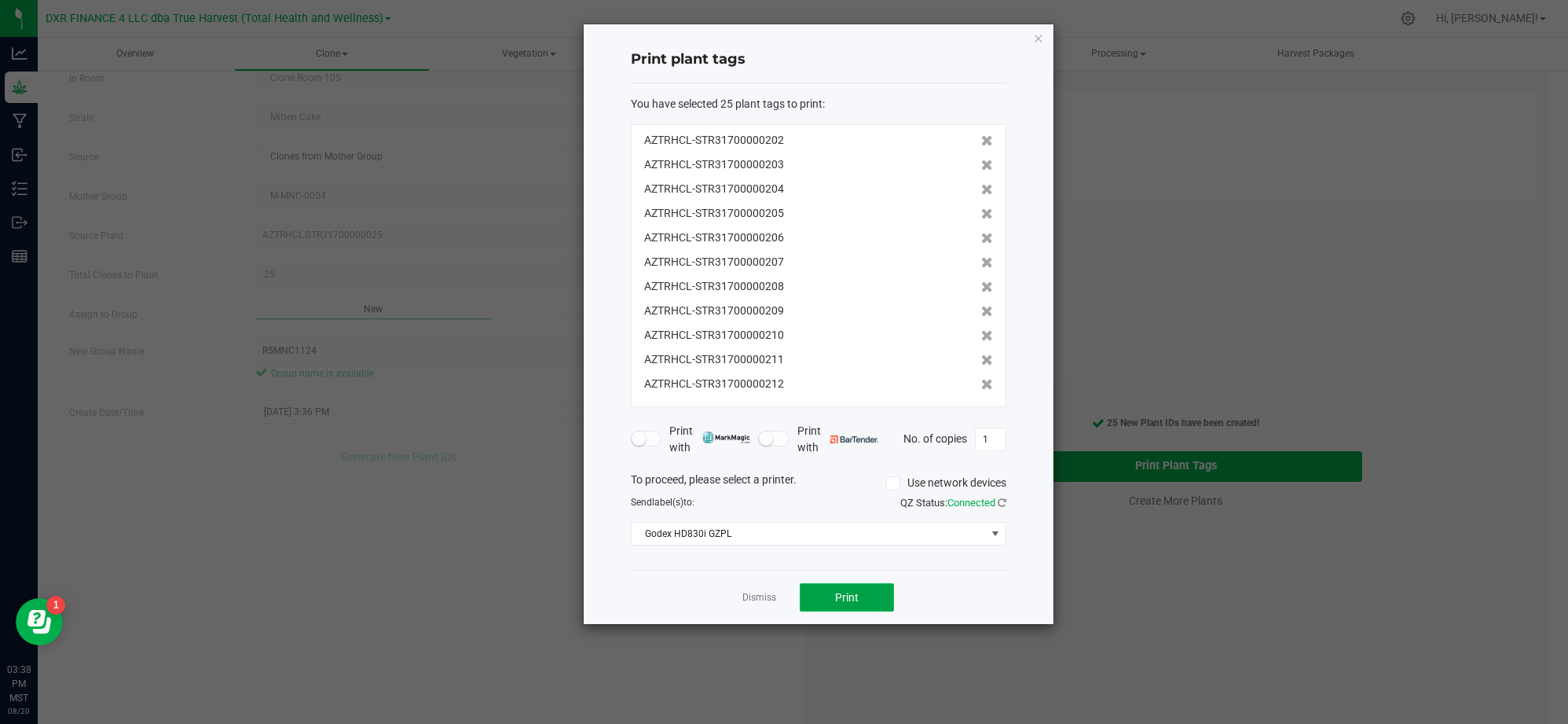
click at [833, 592] on button "Print" at bounding box center [847, 597] width 95 height 28
click at [740, 599] on div "Dismiss Print" at bounding box center [819, 596] width 376 height 54
click at [806, 652] on ngb-modal-window "Print plant tags You have selected 25 plant tags to print : AZTRHCL-STR31700000…" at bounding box center [790, 362] width 1580 height 724
click at [753, 596] on link "Dismiss" at bounding box center [759, 597] width 34 height 13
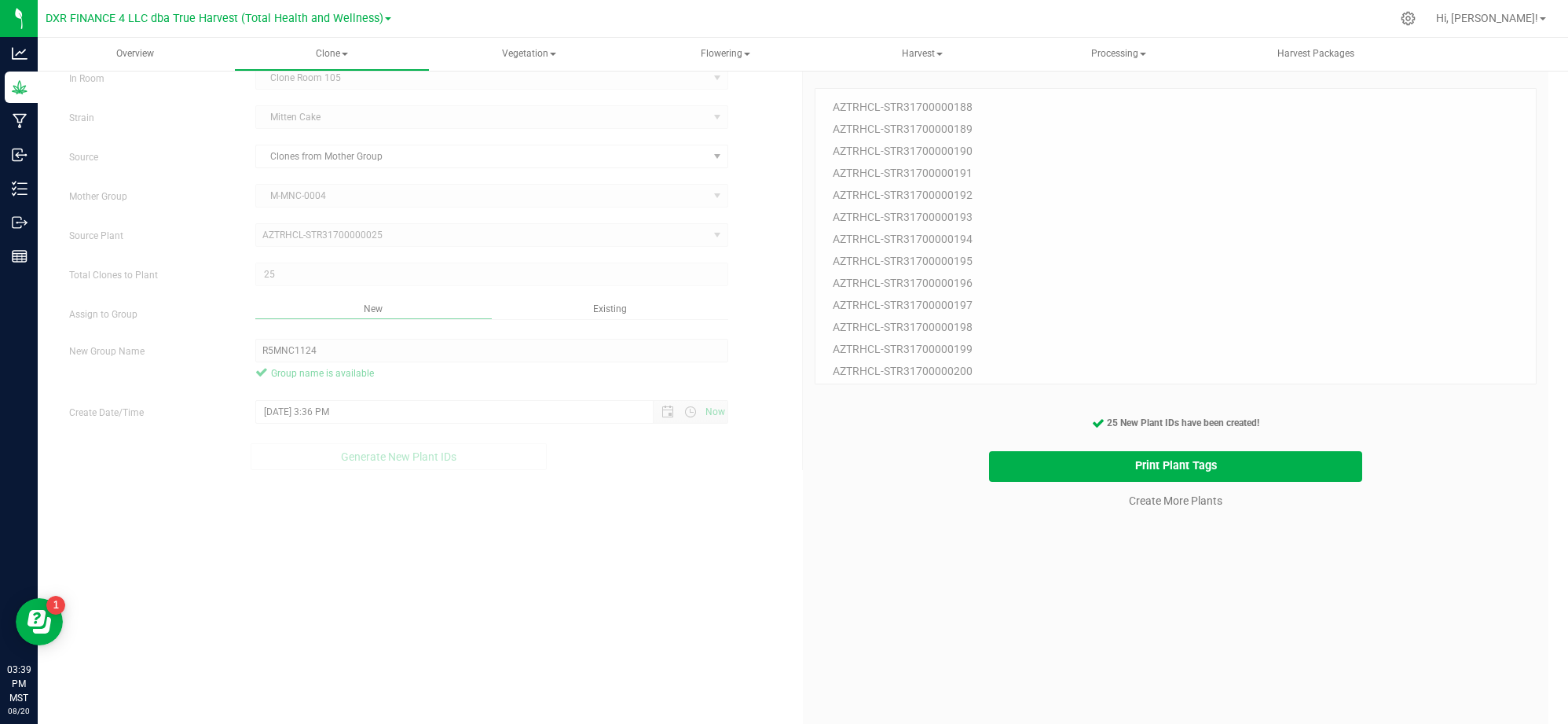
drag, startPoint x: 762, startPoint y: 610, endPoint x: 953, endPoint y: 576, distance: 194.0
click at [770, 608] on div "Create Plants In Room Clone Room 105 Select room Clone Room 104 Clone Room 105 …" at bounding box center [803, 411] width 1491 height 745
click at [1198, 523] on div "25 Plant IDs to Generate AZTRHCL-STR31700000188 AZTRHCL-STR31700000189 AZTRHCL-…" at bounding box center [1176, 422] width 722 height 724
click at [1177, 508] on cancel-button "Create More Plants" at bounding box center [1176, 499] width 108 height 27
click at [1154, 494] on link "Create More Plants" at bounding box center [1176, 500] width 94 height 16
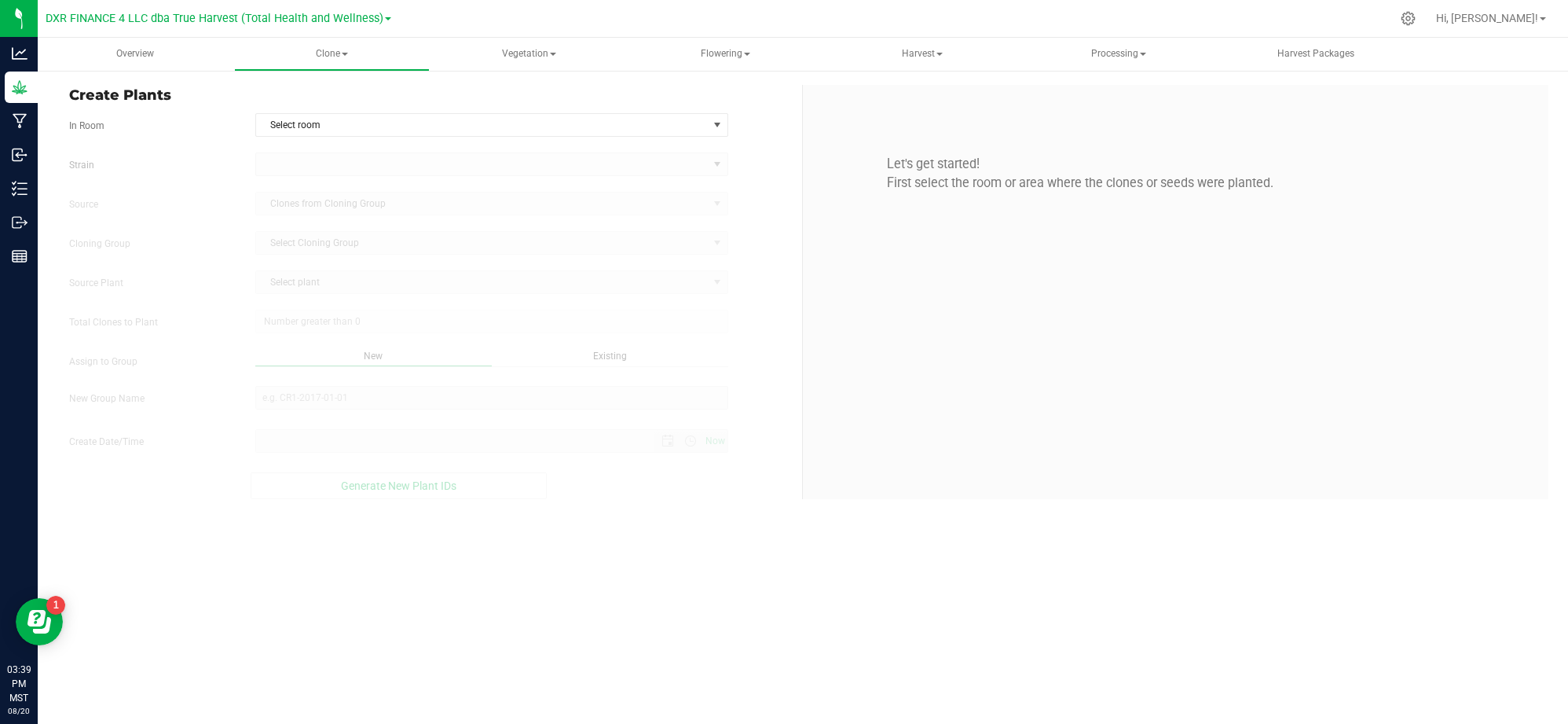
type input "8/20/2025 3:39 PM"
click at [777, 622] on div "Overview Clone Create plants Cloning groups Cloning plants Apply to plants Vege…" at bounding box center [803, 381] width 1531 height 686
drag, startPoint x: 522, startPoint y: 117, endPoint x: 513, endPoint y: 118, distance: 9.1
click at [522, 118] on span "Select room" at bounding box center [481, 124] width 452 height 22
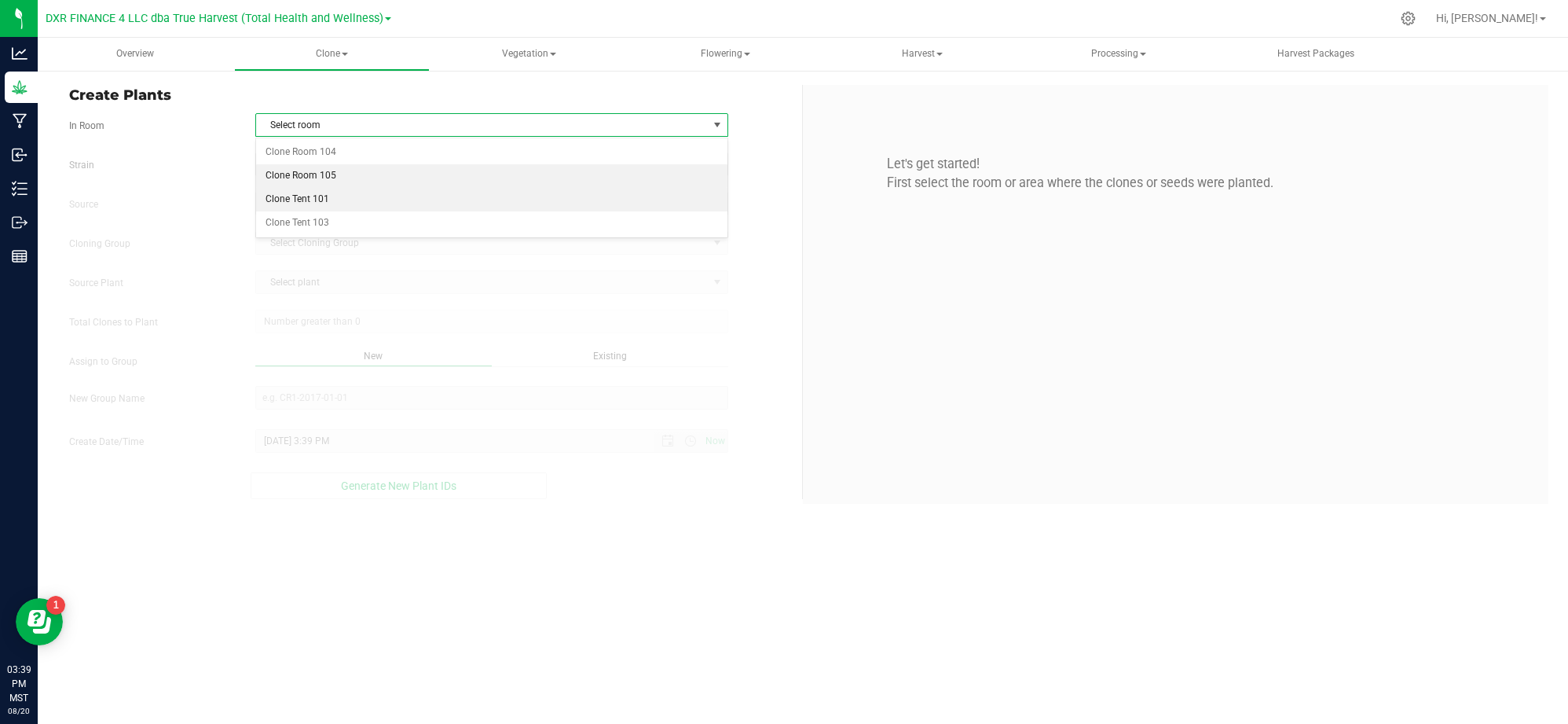
drag, startPoint x: 349, startPoint y: 174, endPoint x: 280, endPoint y: 151, distance: 72.7
click at [344, 174] on li "Clone Room 105" at bounding box center [491, 176] width 471 height 24
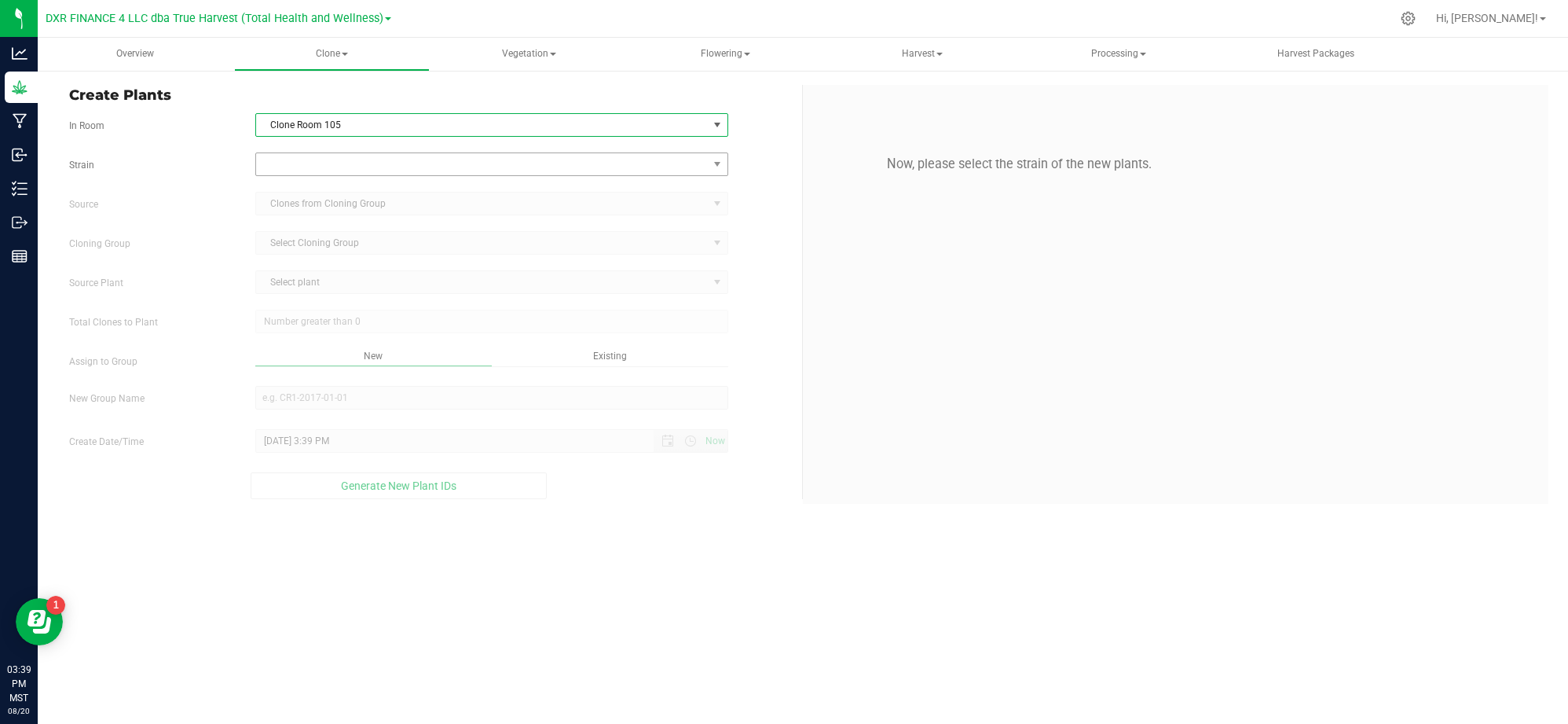
drag, startPoint x: 280, startPoint y: 151, endPoint x: 327, endPoint y: 154, distance: 47.1
click at [205, 135] on div "In Room Clone Room 105 Select room Clone Room 104 Clone Room 105 Clone Tent 101…" at bounding box center [429, 125] width 745 height 24
click at [333, 164] on span at bounding box center [481, 164] width 452 height 22
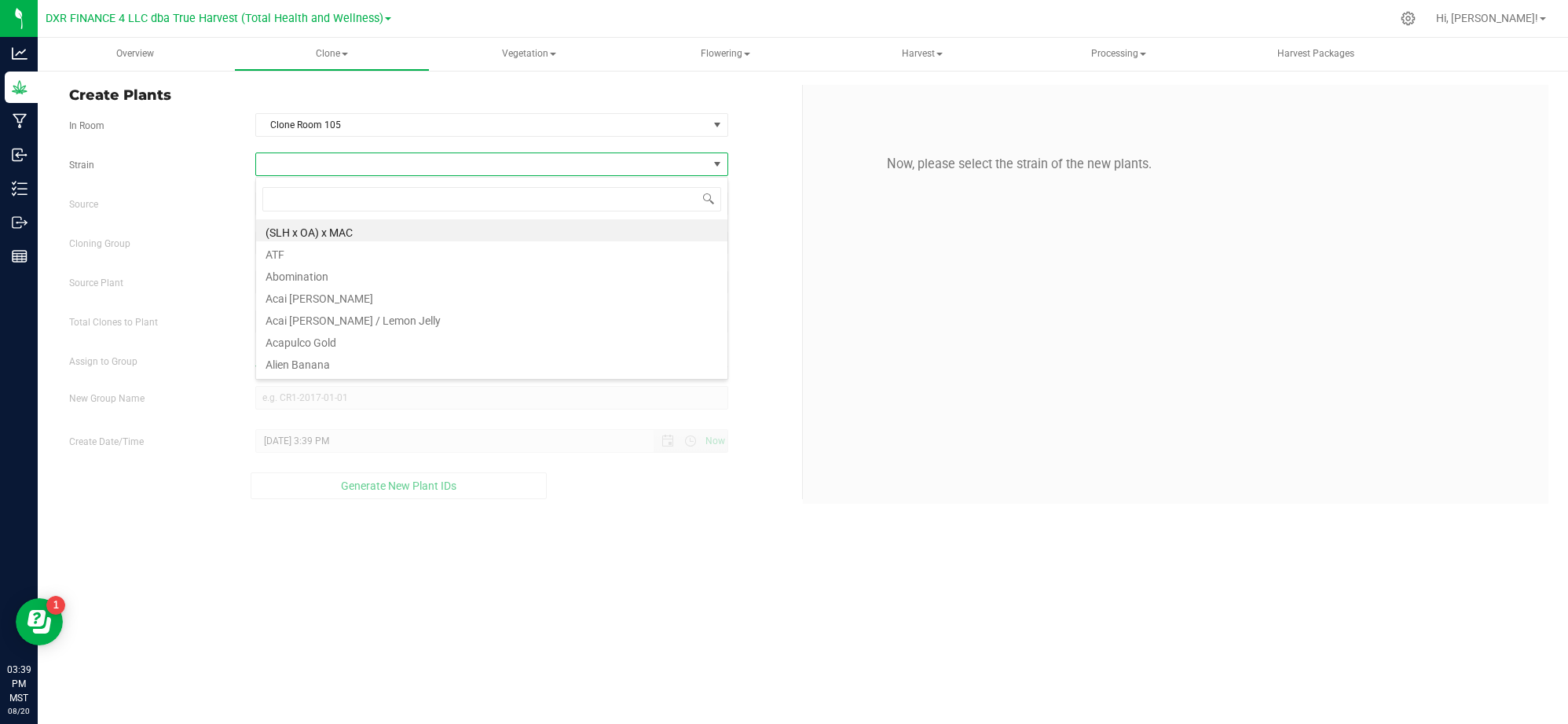
scroll to position [24, 473]
type input "mitt"
click at [314, 223] on li "Mitten Cake" at bounding box center [491, 230] width 471 height 22
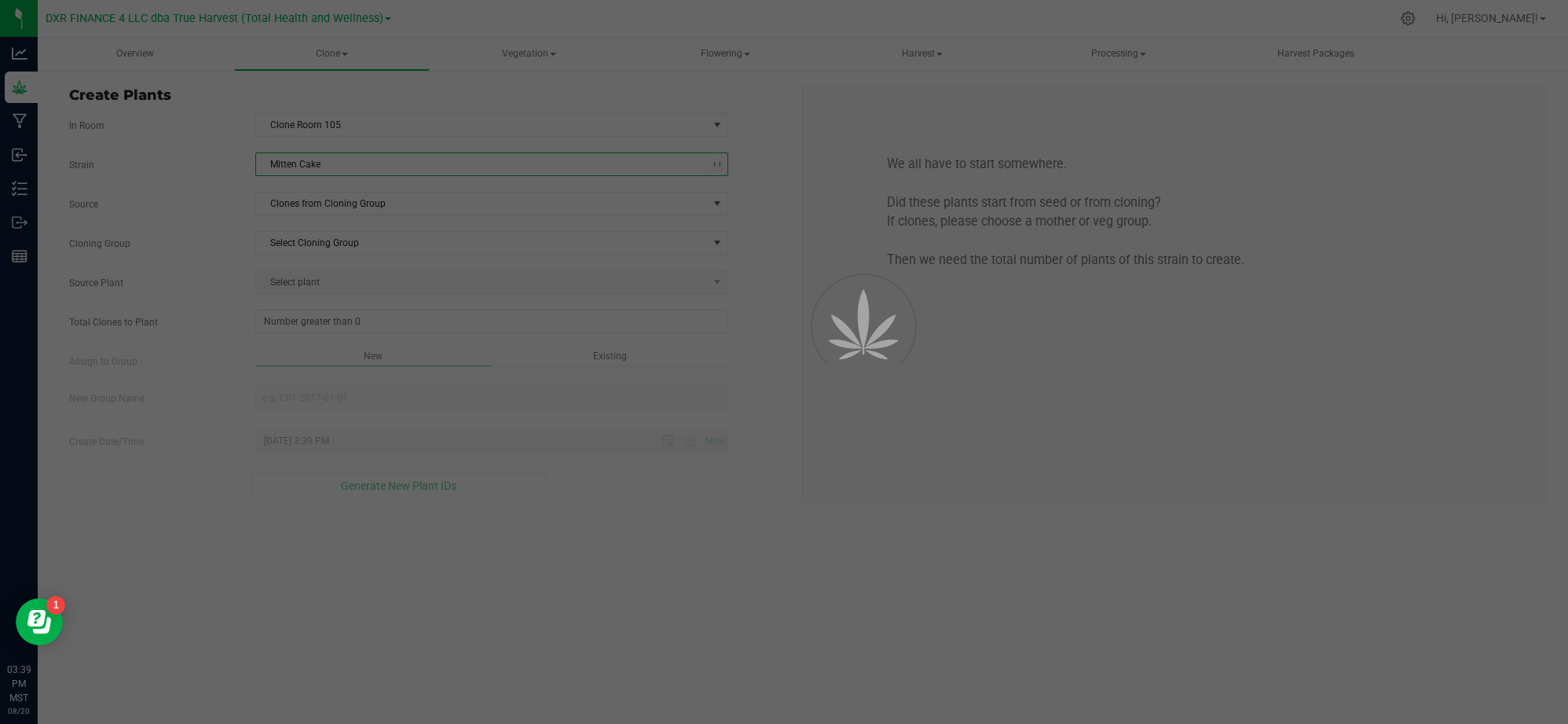
click at [219, 197] on div "Source Clones from Cloning Group" at bounding box center [429, 203] width 745 height 24
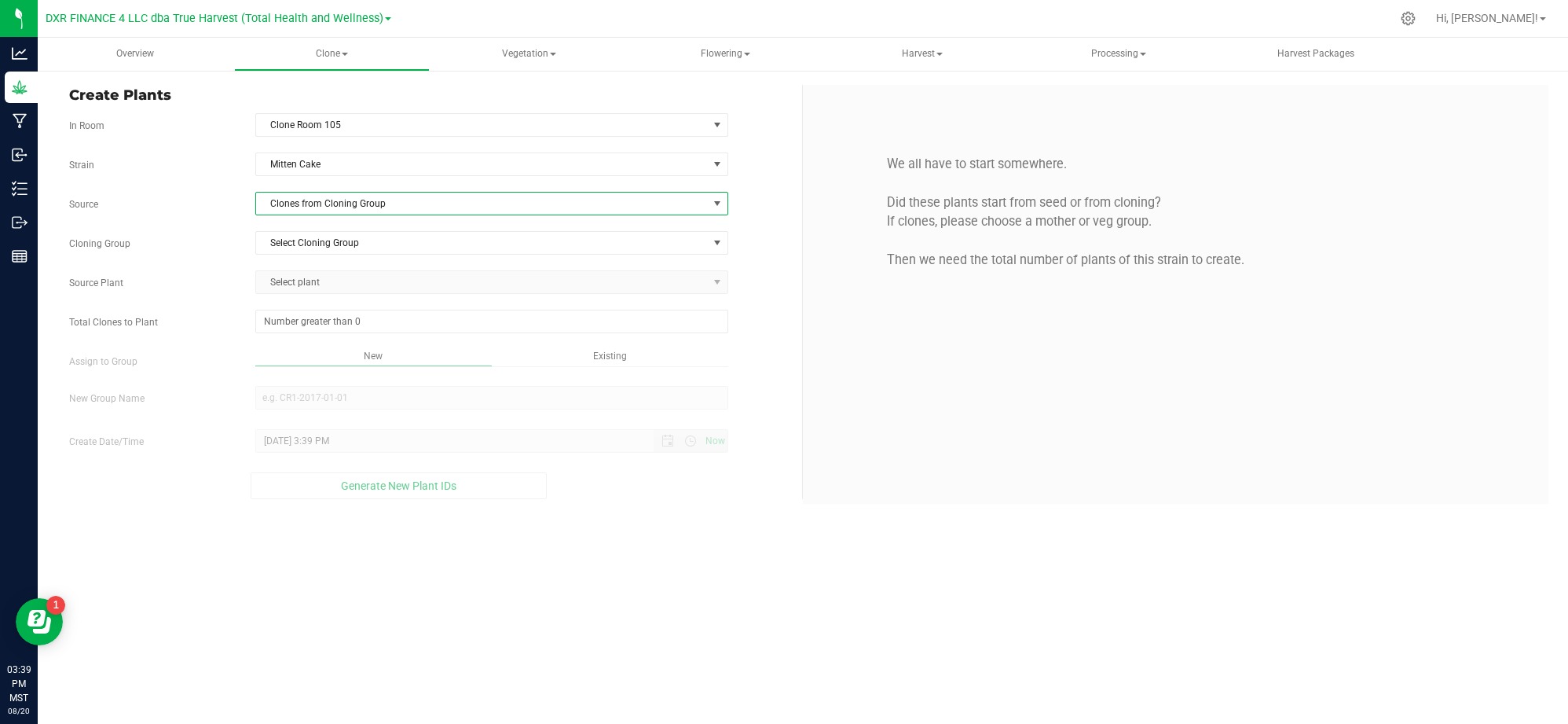
click at [336, 211] on span "Clones from Cloning Group" at bounding box center [481, 203] width 452 height 22
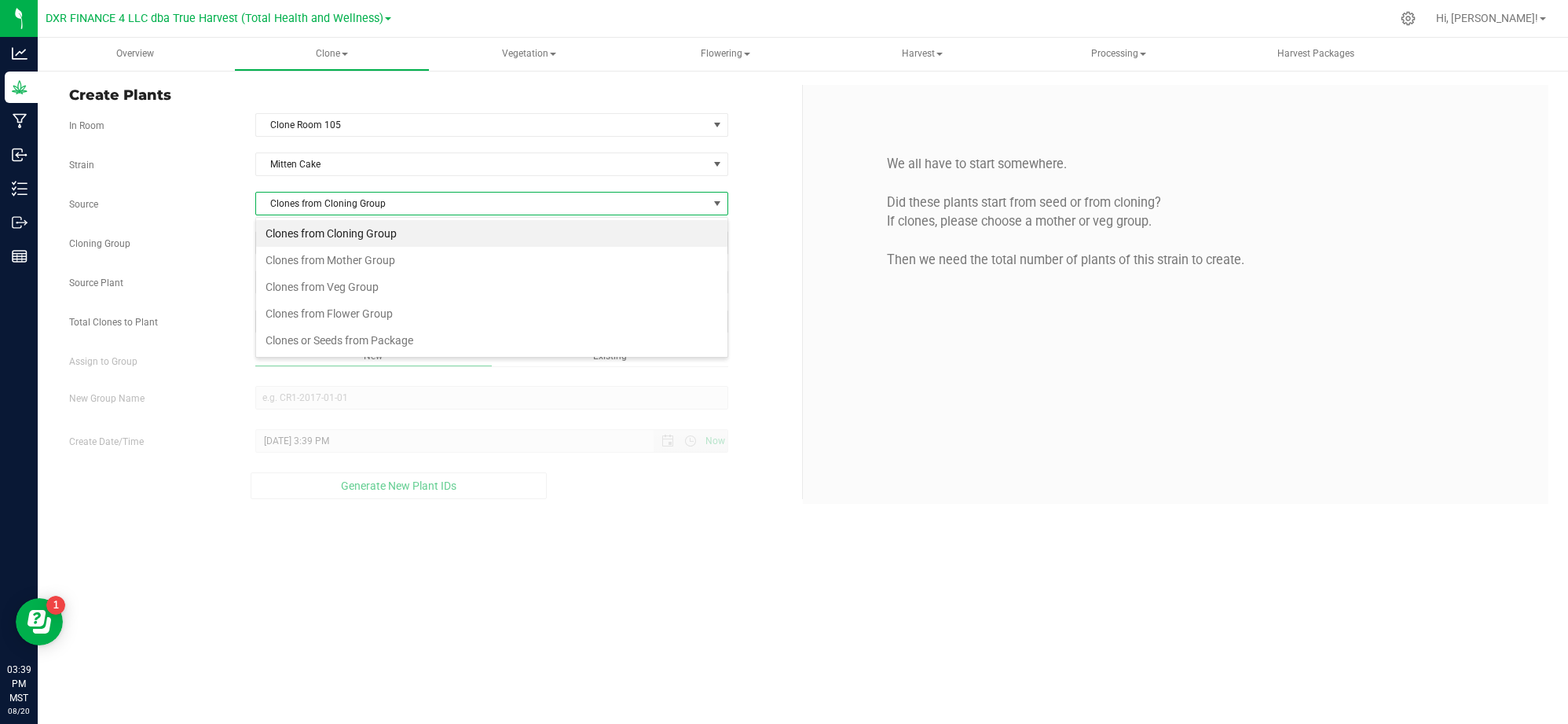
scroll to position [24, 473]
click at [338, 253] on li "Clones from Mother Group" at bounding box center [491, 260] width 471 height 26
click at [300, 242] on span "Select Mother Group" at bounding box center [481, 243] width 452 height 22
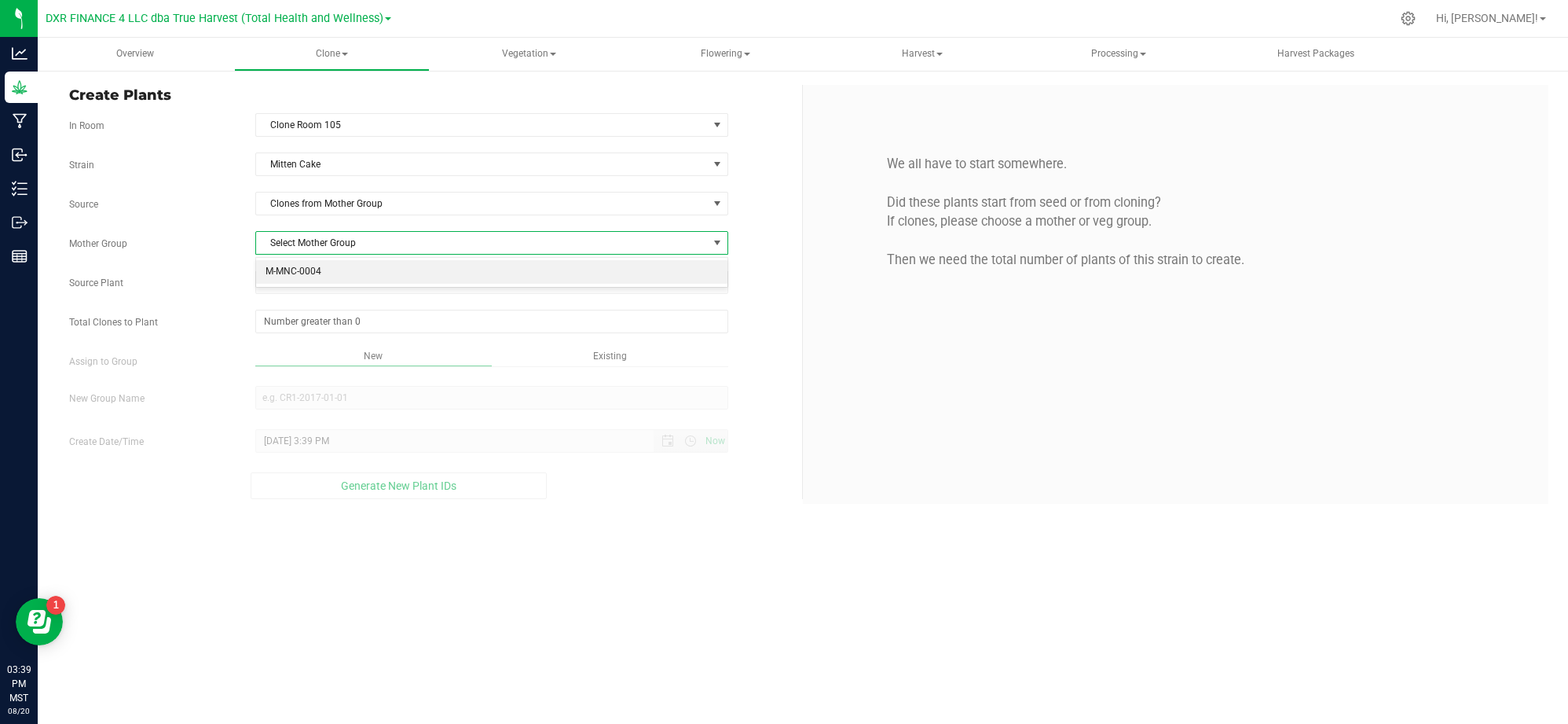
click at [331, 276] on li "M-MNC-0004" at bounding box center [491, 272] width 471 height 24
click at [242, 266] on div "Strain Mitten Cake Source Clones from Mother Group Mother Group M-MNC-0004 Sele…" at bounding box center [429, 325] width 721 height 346
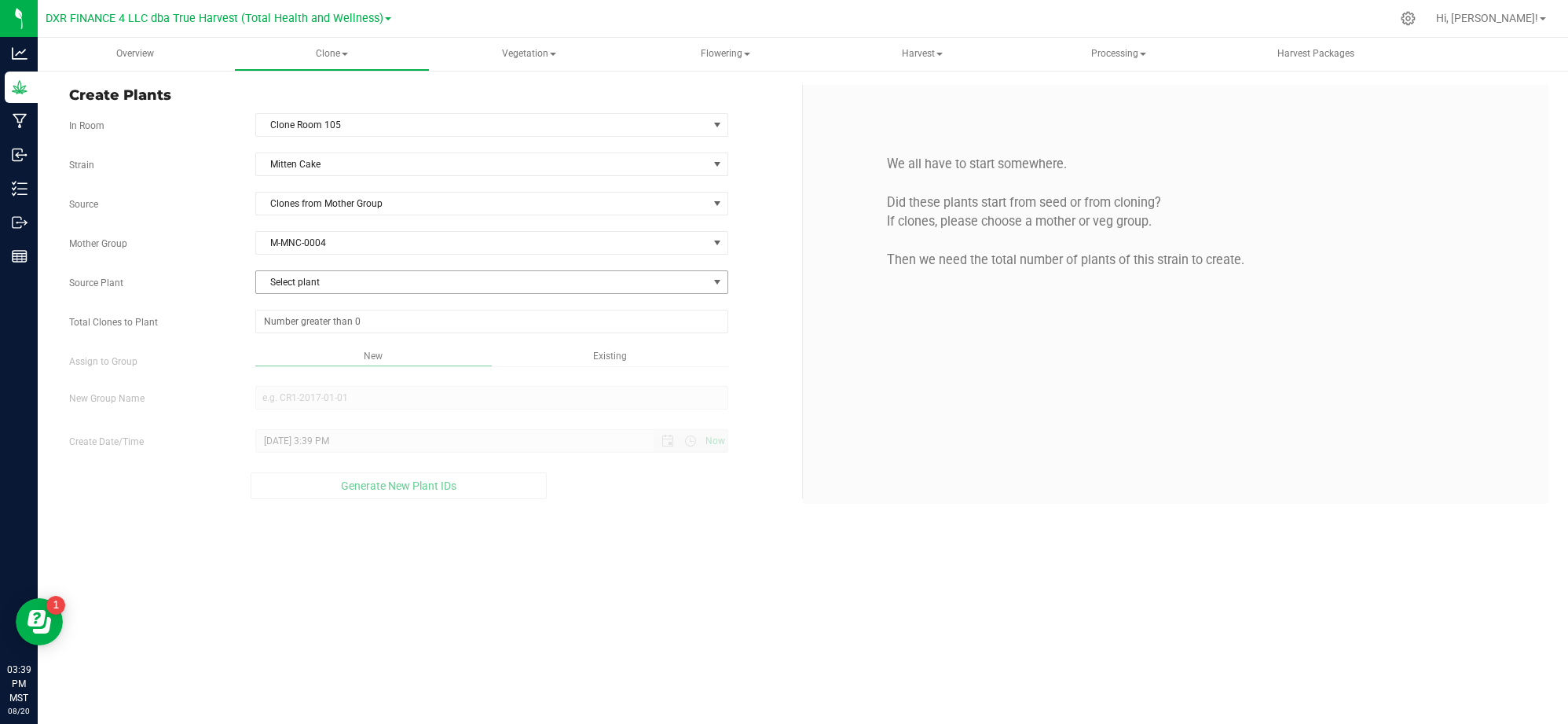
click at [352, 289] on span "Select plant" at bounding box center [481, 282] width 452 height 22
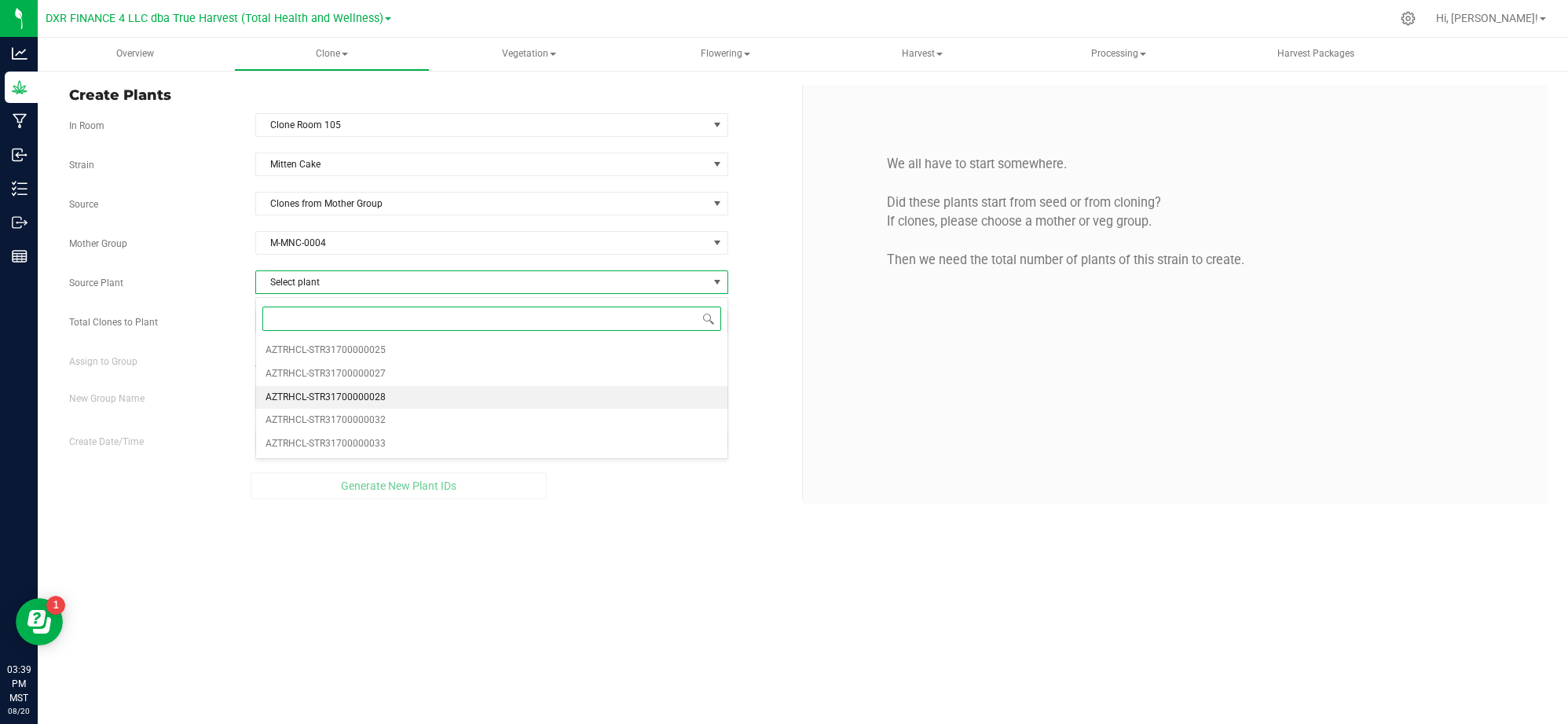
click at [401, 403] on li "AZTRHCL-STR31700000028" at bounding box center [491, 397] width 471 height 24
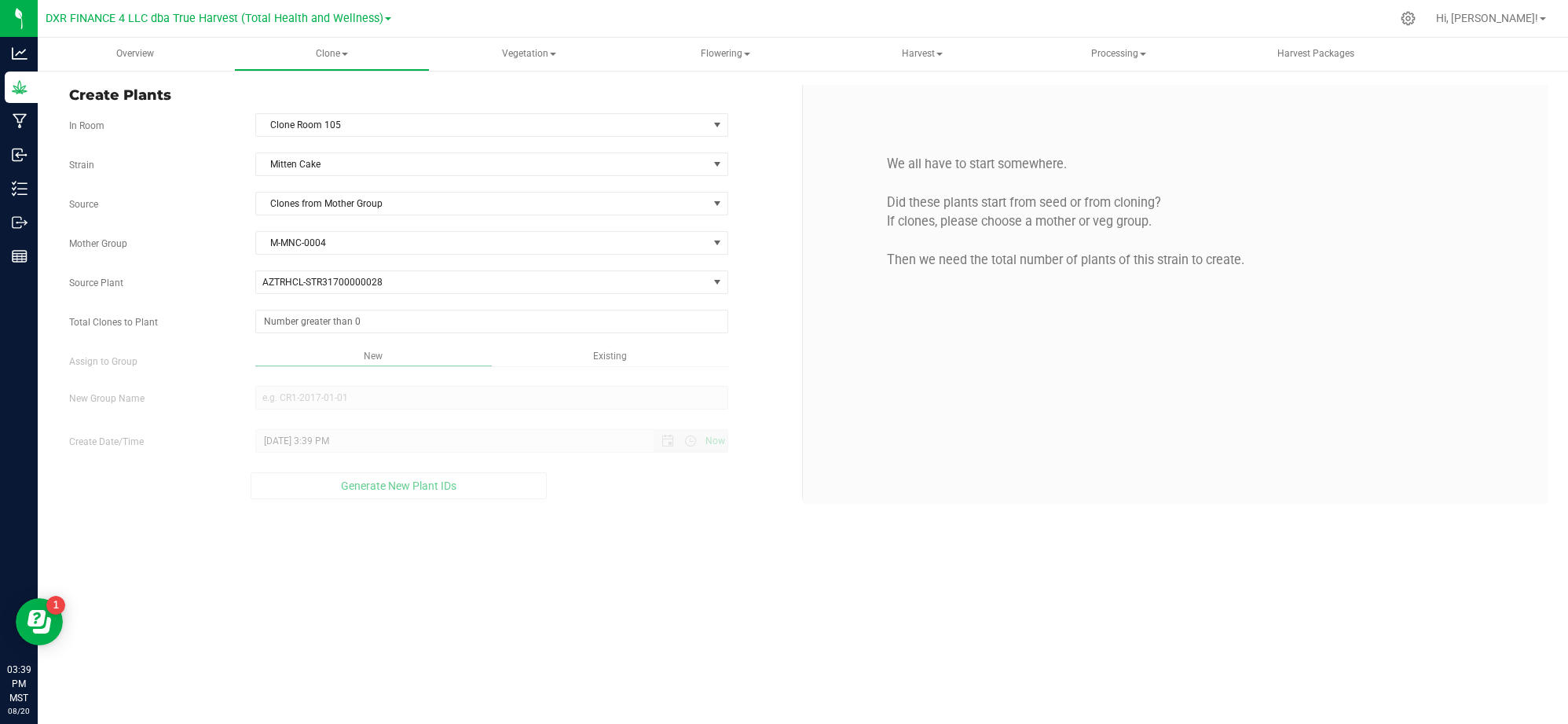
drag, startPoint x: 621, startPoint y: 580, endPoint x: 621, endPoint y: 563, distance: 17.0
click at [621, 577] on div "Overview Clone Create plants Cloning groups Cloning plants Apply to plants Vege…" at bounding box center [803, 381] width 1531 height 686
click at [401, 321] on span at bounding box center [491, 321] width 473 height 24
type input "50"
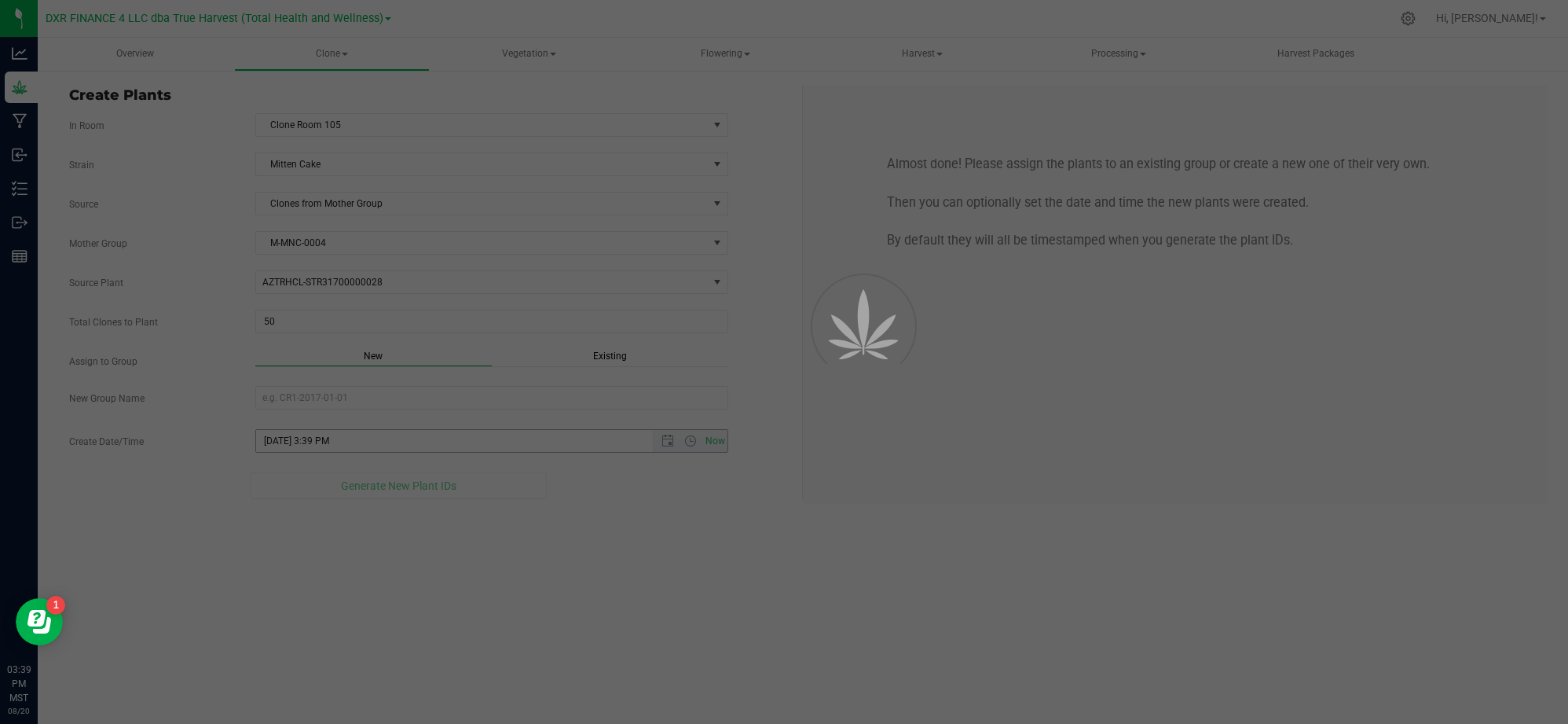
drag, startPoint x: 694, startPoint y: 607, endPoint x: 629, endPoint y: 439, distance: 180.1
click at [696, 601] on div "Overview Clone Create plants Cloning groups Cloning plants Apply to plants Vege…" at bounding box center [803, 381] width 1531 height 686
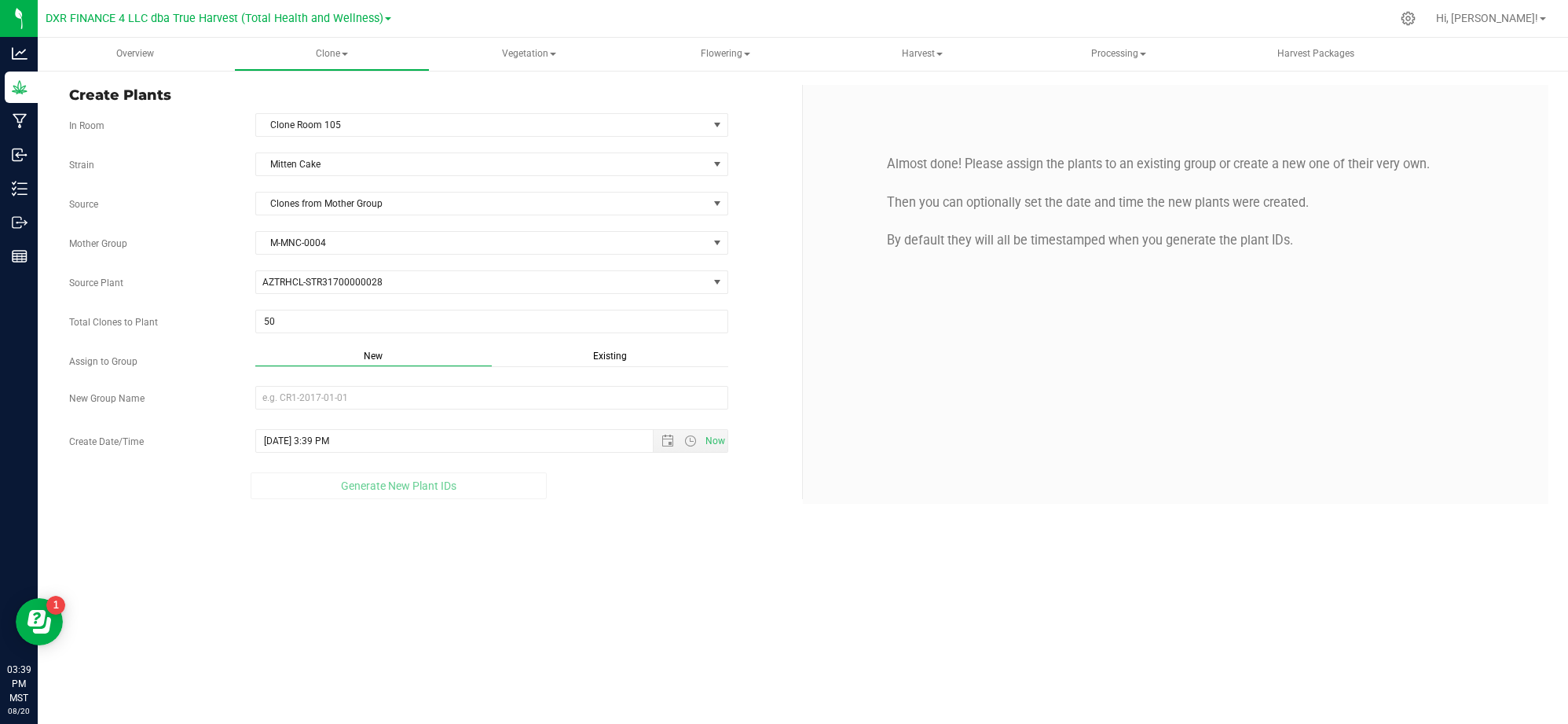
click at [604, 359] on span "Existing" at bounding box center [610, 355] width 34 height 11
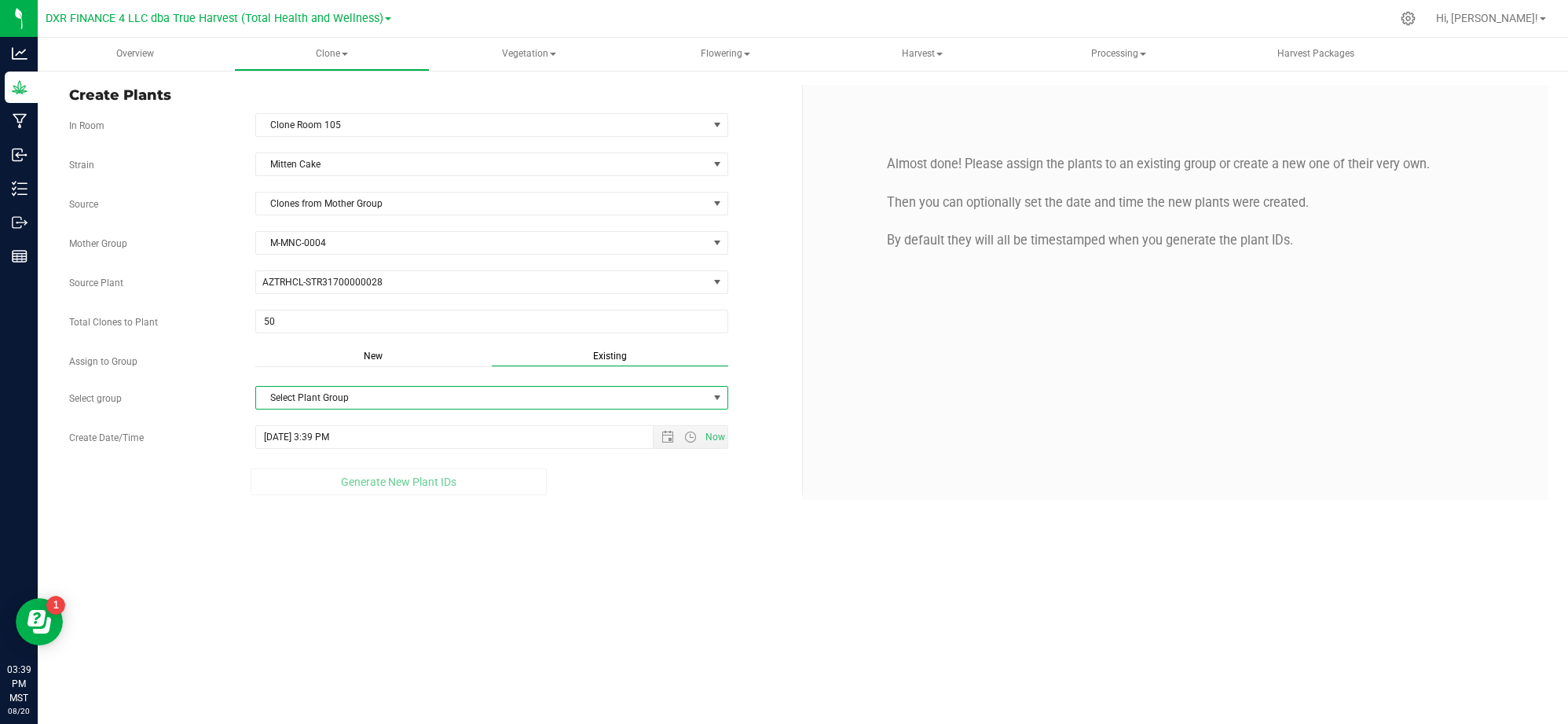
click at [591, 397] on span "Select Plant Group" at bounding box center [481, 397] width 452 height 22
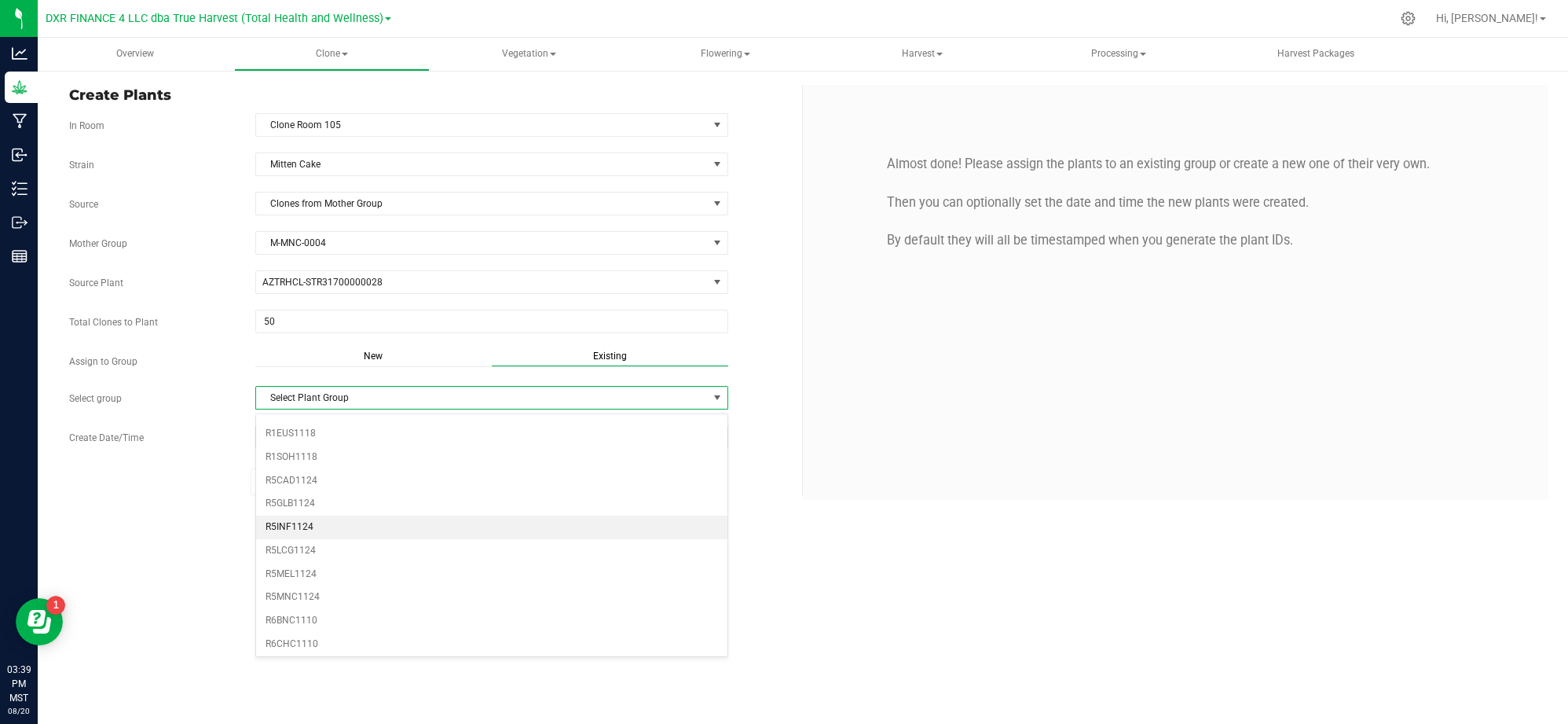
scroll to position [492, 0]
click at [327, 579] on li "R5MNC1124" at bounding box center [491, 567] width 471 height 24
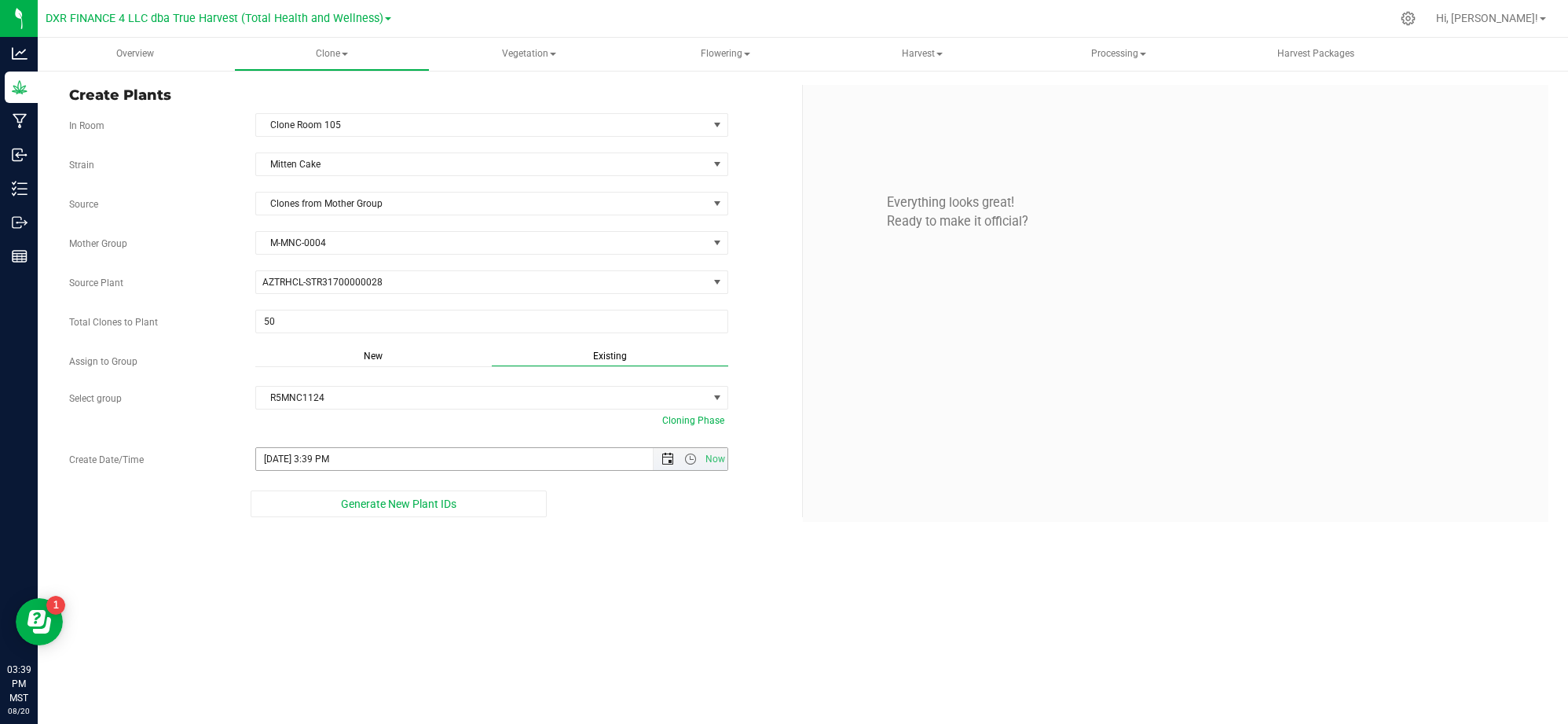
click at [667, 464] on span "Open the date view" at bounding box center [667, 458] width 12 height 12
click at [318, 327] on link "19" at bounding box center [316, 337] width 23 height 25
type input "8/19/2025 3:39 PM"
click at [558, 533] on div "Create Plants In Room Clone Room 105 Select room Clone Room 104 Clone Room 105 …" at bounding box center [803, 303] width 1531 height 468
click at [438, 510] on span "Generate New Plant IDs" at bounding box center [399, 504] width 115 height 12
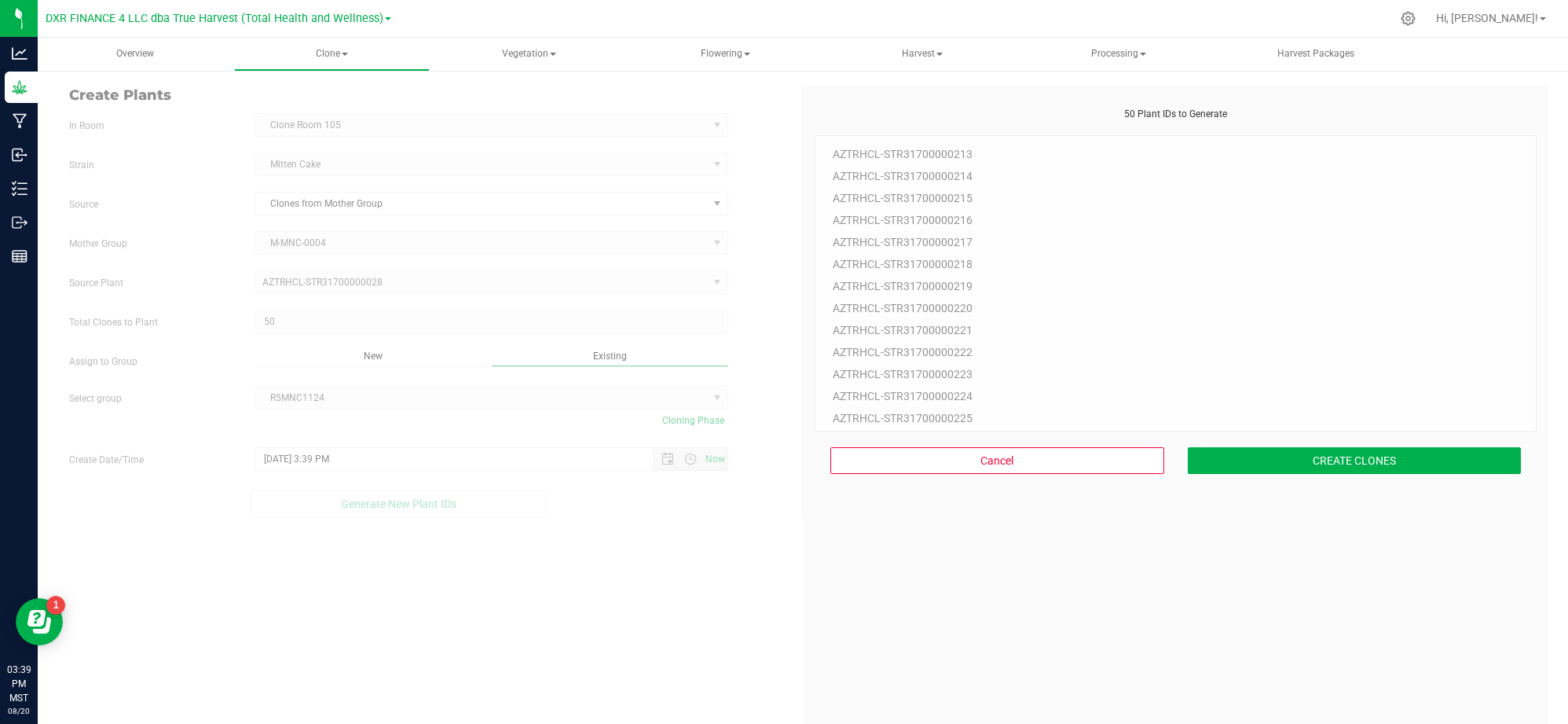
scroll to position [47, 0]
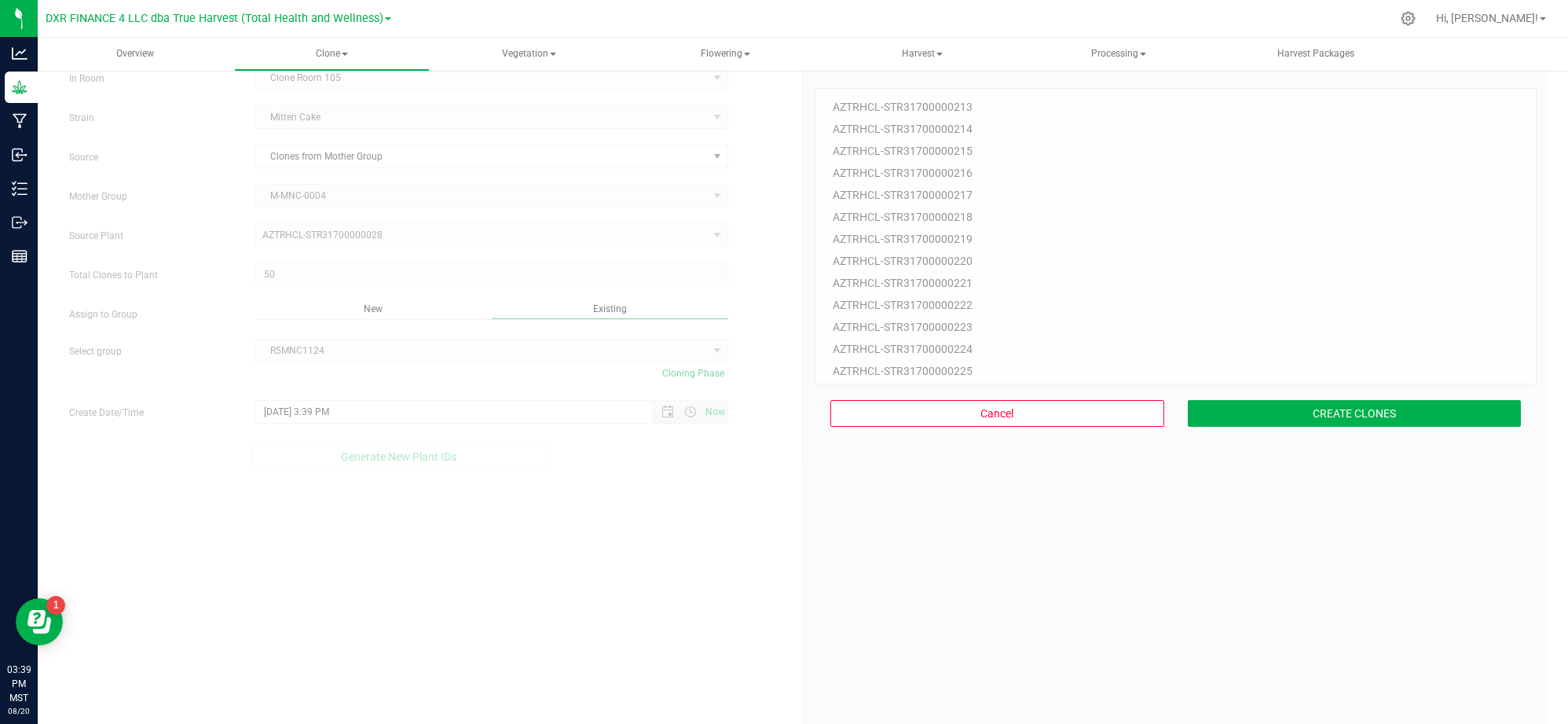
click at [1437, 538] on div "50 Plant IDs to Generate AZTRHCL-STR31700000213 AZTRHCL-STR31700000214 AZTRHCL-…" at bounding box center [1176, 422] width 722 height 724
drag, startPoint x: 1381, startPoint y: 448, endPoint x: 1371, endPoint y: 415, distance: 34.5
click at [1381, 447] on div "50 Plant IDs to Generate AZTRHCL-STR31700000213 AZTRHCL-STR31700000214 AZTRHCL-…" at bounding box center [1176, 422] width 722 height 724
click at [1369, 412] on button "CREATE CLONES" at bounding box center [1355, 413] width 334 height 26
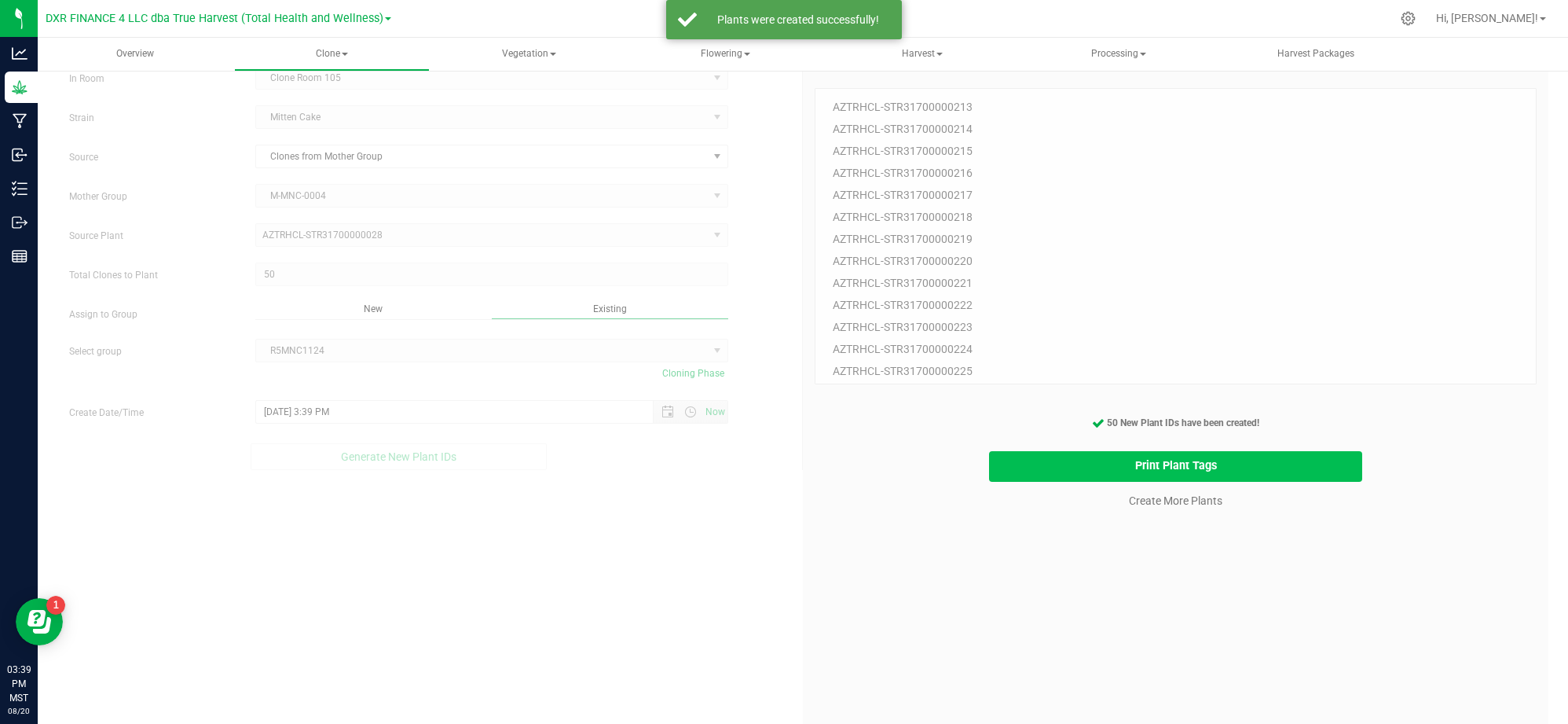
click at [1094, 466] on button "Print Plant Tags" at bounding box center [1176, 466] width 373 height 30
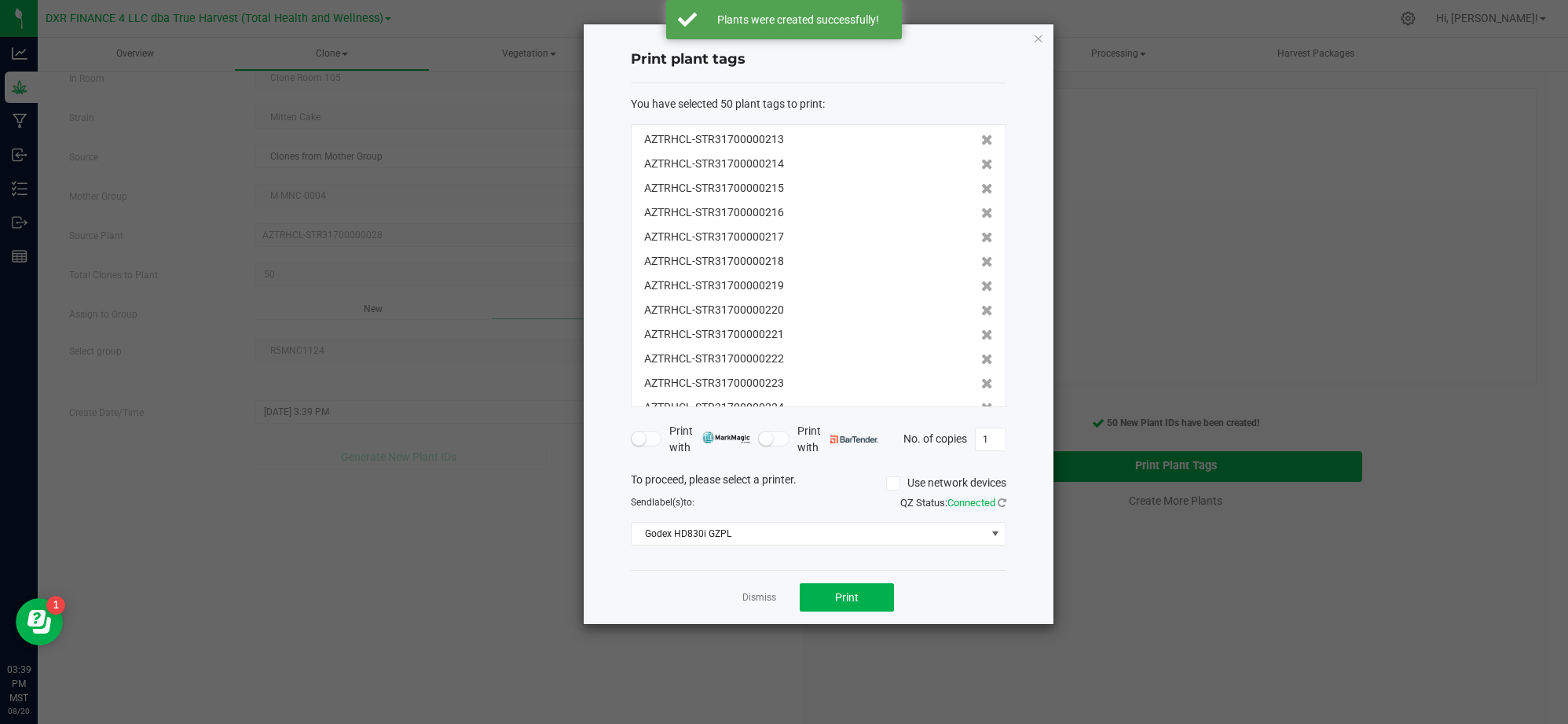
scroll to position [949, 0]
click at [837, 591] on span "Print" at bounding box center [847, 596] width 24 height 12
click at [656, 615] on div "Dismiss Print" at bounding box center [819, 596] width 376 height 54
click at [753, 592] on link "Dismiss" at bounding box center [759, 597] width 34 height 13
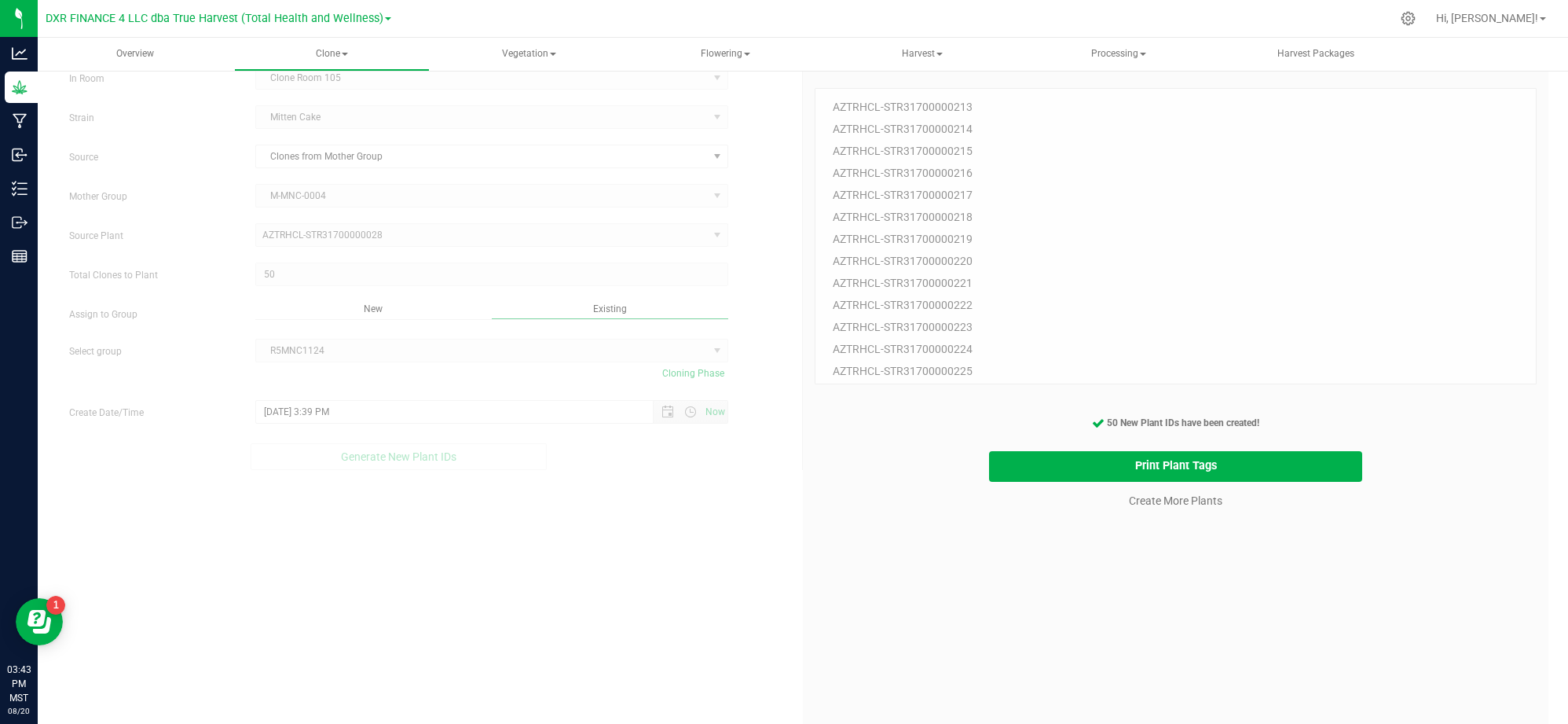
click at [859, 611] on div "50 Plant IDs to Generate AZTRHCL-STR31700000213 AZTRHCL-STR31700000214 AZTRHCL-…" at bounding box center [1176, 422] width 722 height 724
click at [1101, 575] on div "50 Plant IDs to Generate AZTRHCL-STR31700000213 AZTRHCL-STR31700000214 AZTRHCL-…" at bounding box center [1176, 422] width 722 height 724
click at [1129, 499] on link "Create More Plants" at bounding box center [1176, 500] width 94 height 16
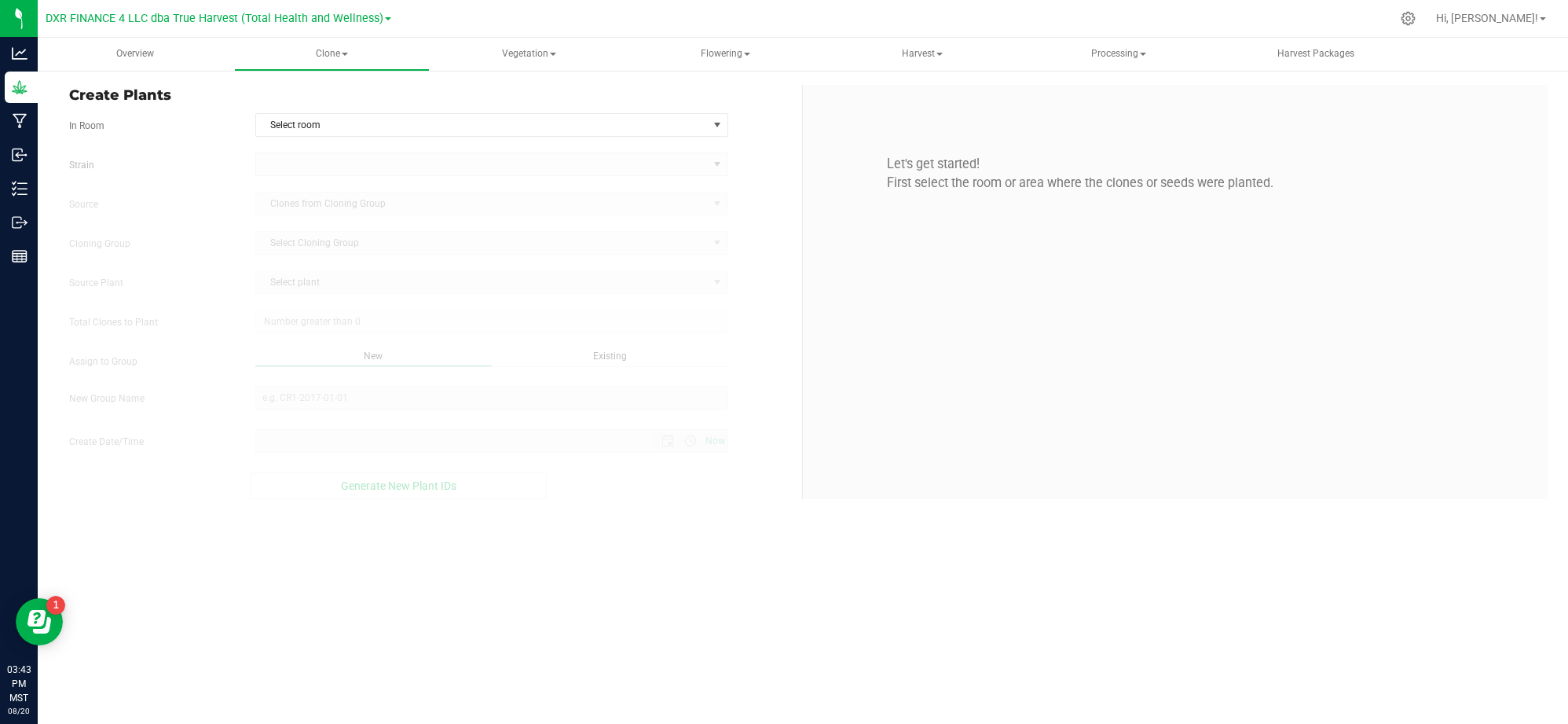
type input "8/20/2025 3:43 PM"
click at [787, 214] on div "Source Clones from Cloning Group" at bounding box center [429, 203] width 745 height 24
click at [696, 123] on span "Select room" at bounding box center [481, 124] width 452 height 22
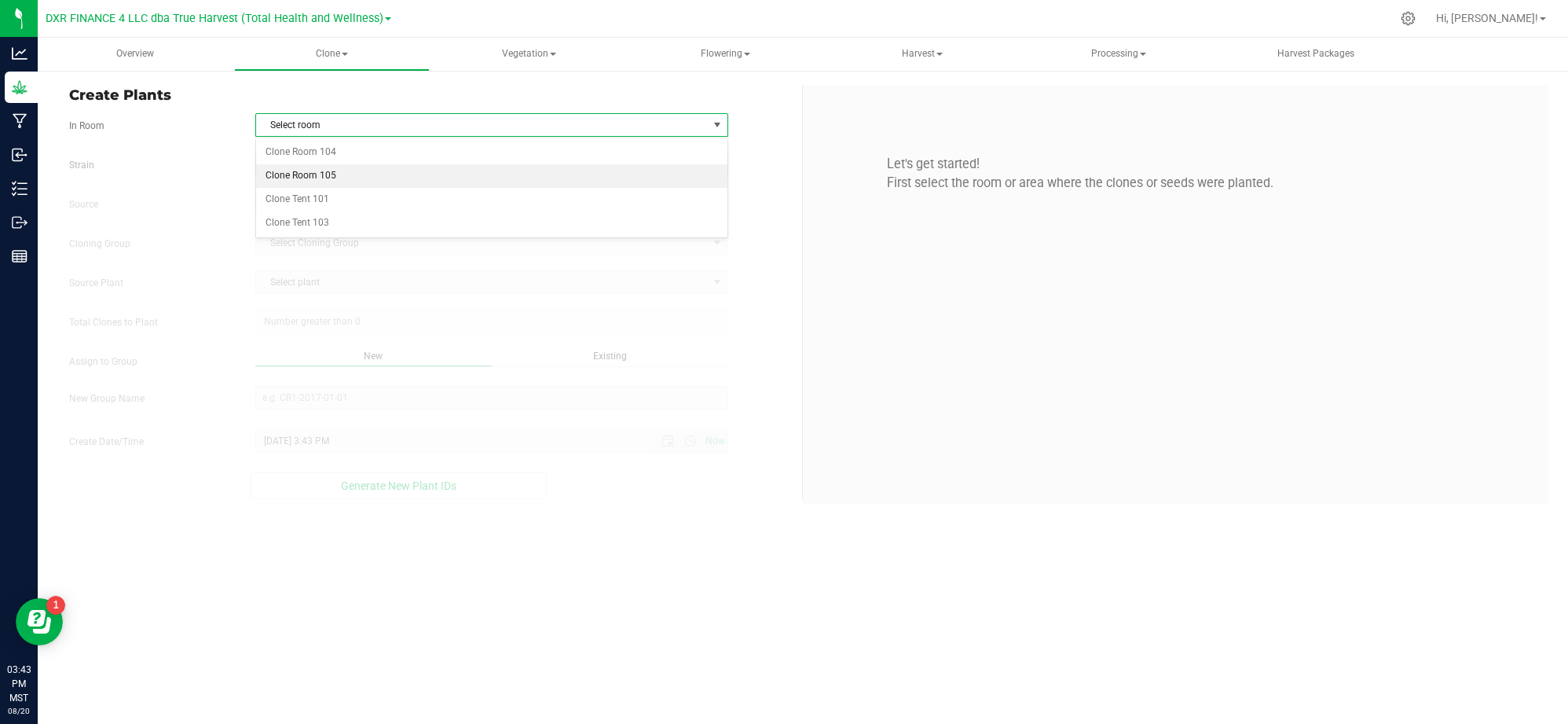
drag, startPoint x: 397, startPoint y: 180, endPoint x: 257, endPoint y: 151, distance: 143.0
click at [396, 180] on li "Clone Room 105" at bounding box center [491, 176] width 471 height 24
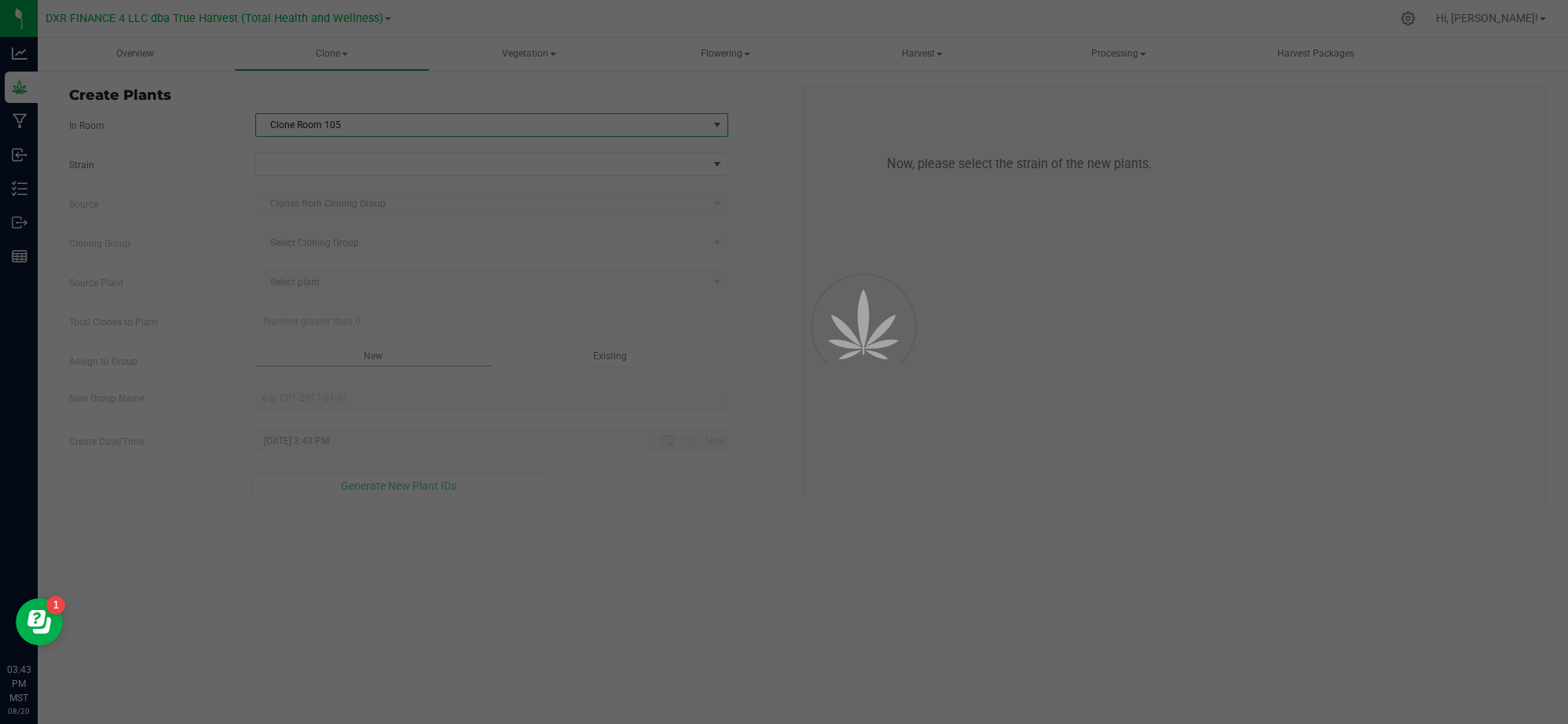
click at [219, 143] on form "In Room Clone Room 105 Select room Clone Room 104 Clone Room 105 Clone Tent 101…" at bounding box center [429, 306] width 721 height 386
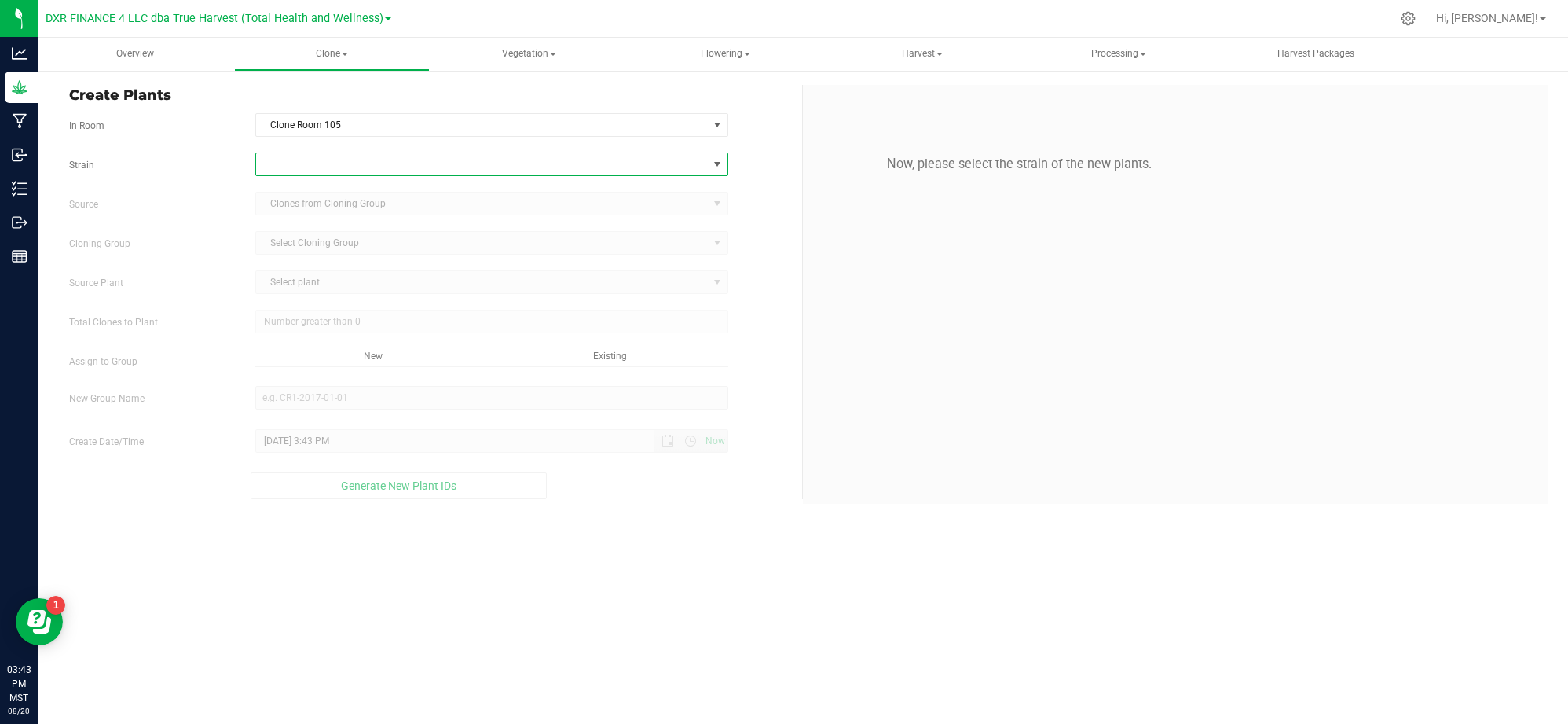
click at [290, 165] on span at bounding box center [481, 164] width 452 height 22
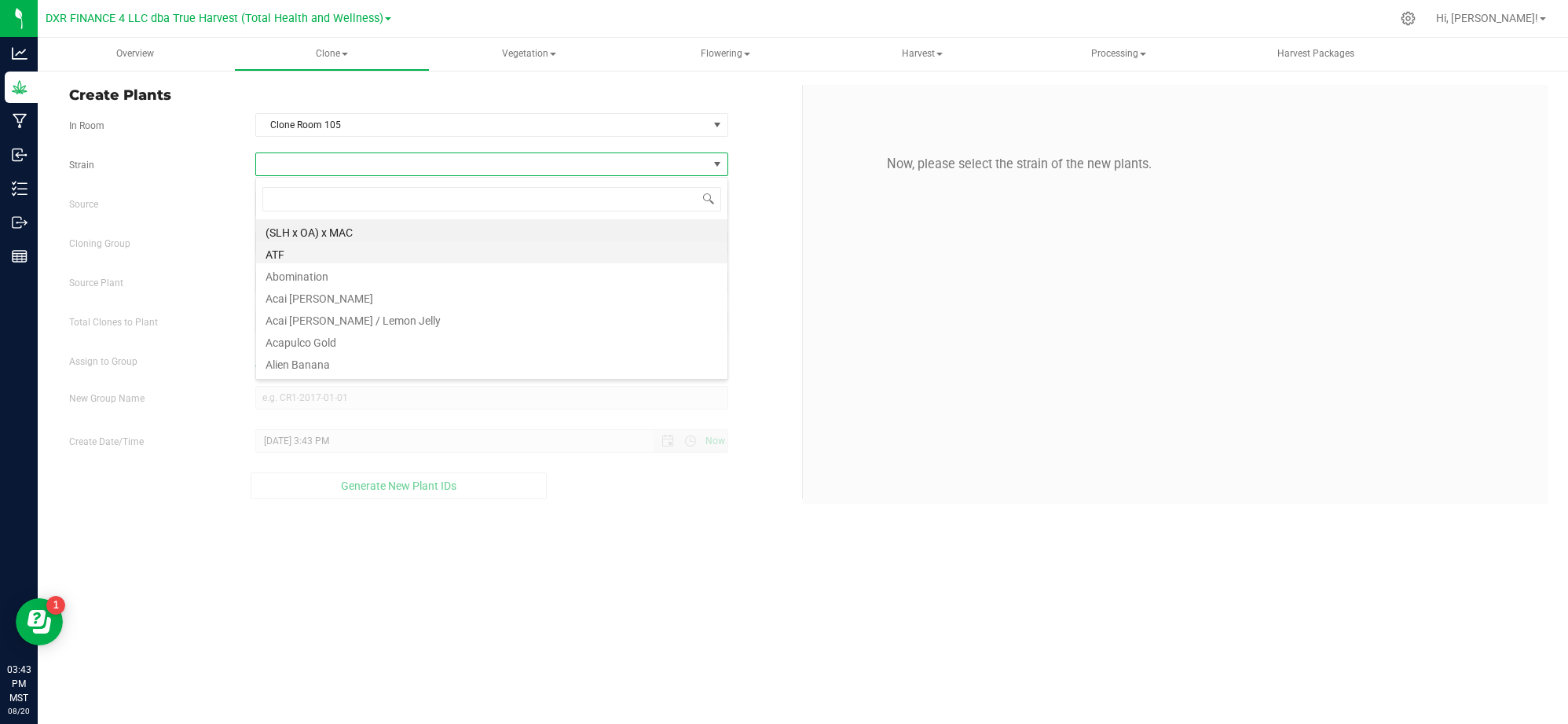
scroll to position [24, 473]
type input "mitten"
click at [313, 233] on li "Mitten Cake" at bounding box center [491, 230] width 471 height 22
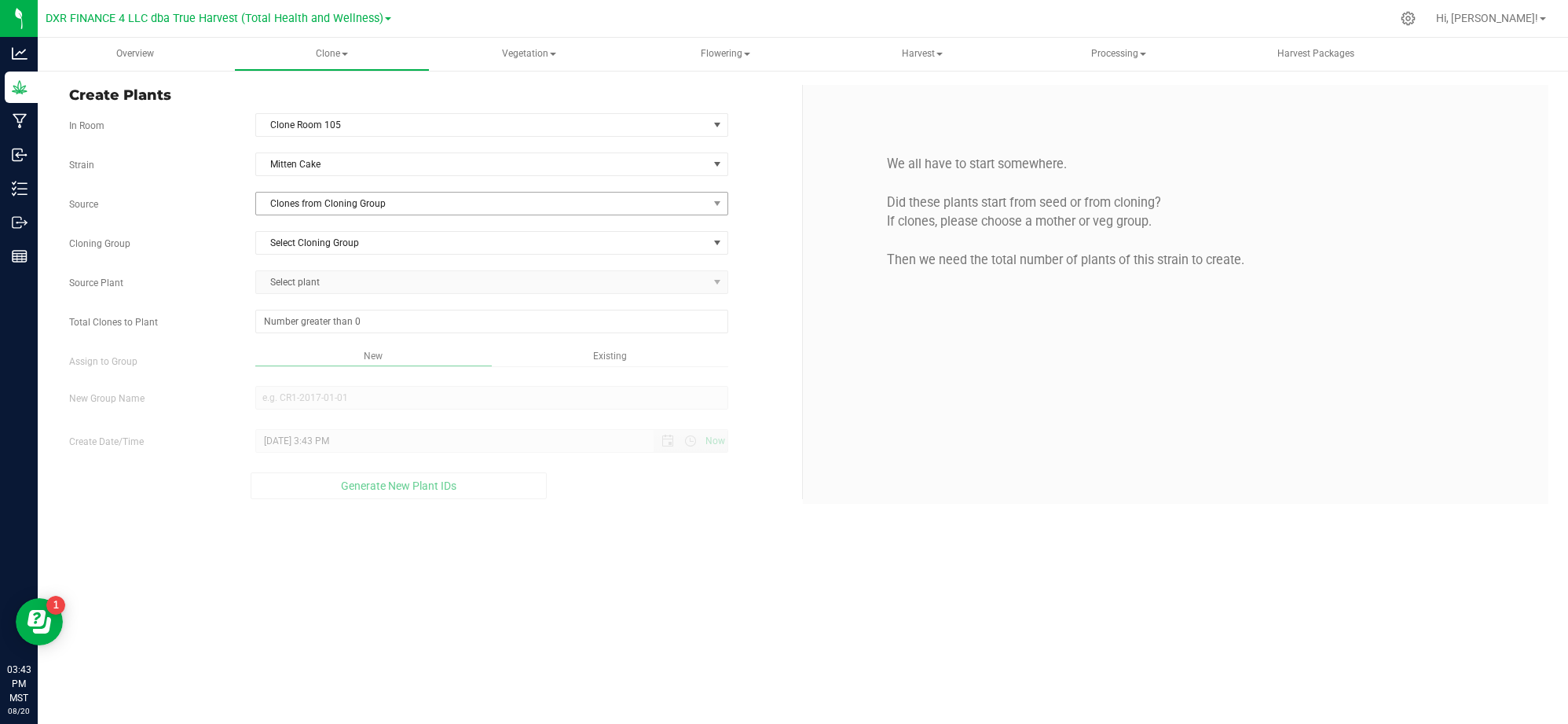
drag, startPoint x: 198, startPoint y: 193, endPoint x: 294, endPoint y: 202, distance: 96.4
click at [197, 193] on div "Source Clones from Cloning Group" at bounding box center [429, 203] width 745 height 24
click at [325, 202] on span "Clones from Cloning Group" at bounding box center [481, 203] width 452 height 22
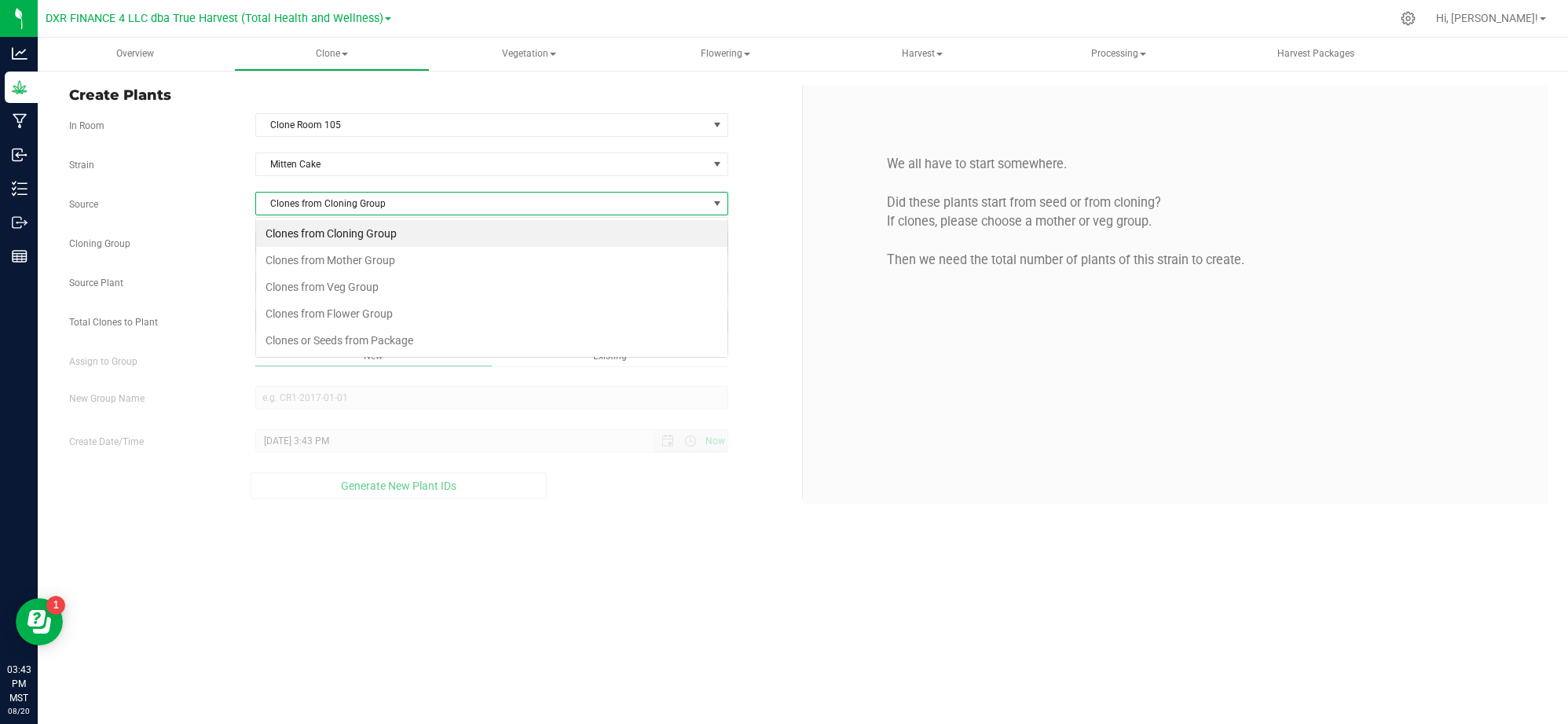
scroll to position [24, 473]
click at [401, 255] on li "Clones from Mother Group" at bounding box center [491, 260] width 471 height 26
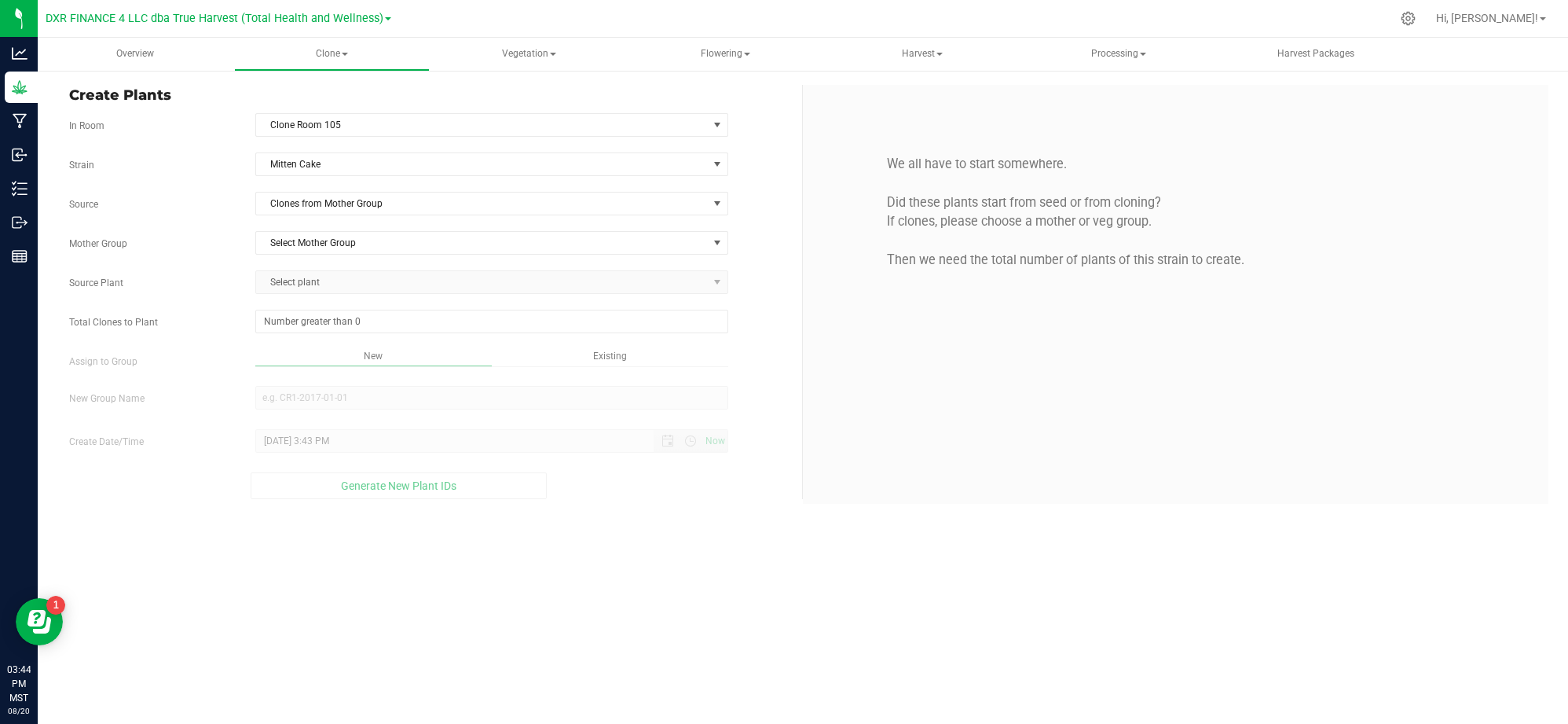
click at [221, 202] on label "Source" at bounding box center [151, 204] width 186 height 14
click at [290, 245] on span "Select Mother Group" at bounding box center [481, 243] width 452 height 22
click at [293, 281] on li "M-MNC-0004" at bounding box center [491, 272] width 471 height 24
drag, startPoint x: 214, startPoint y: 254, endPoint x: 234, endPoint y: 255, distance: 20.0
click at [221, 254] on div "Mother Group M-MNC-0004 Select Mother Group M-MNC-0004" at bounding box center [429, 243] width 745 height 24
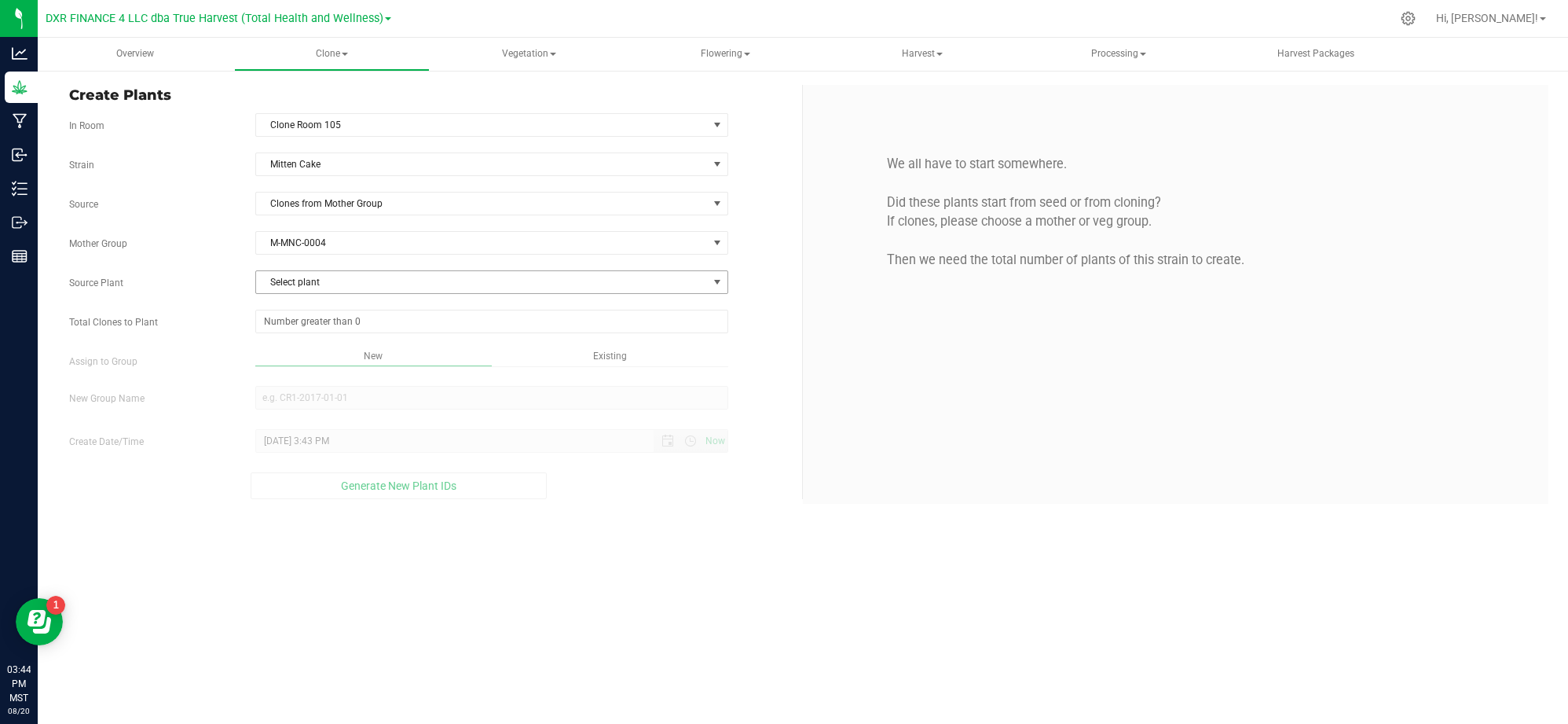
click at [336, 293] on span "Select plant" at bounding box center [481, 282] width 452 height 22
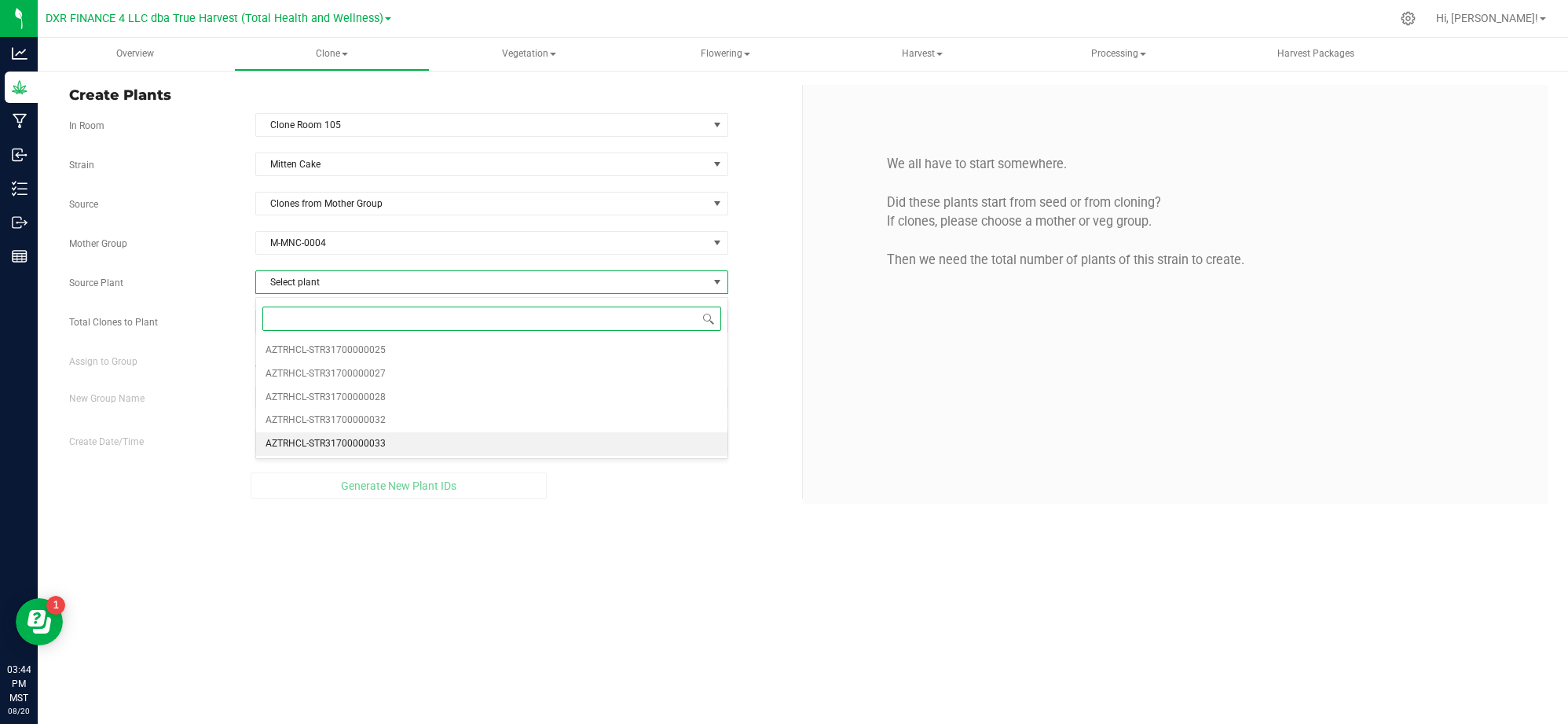
click at [403, 440] on li "AZTRHCL-STR31700000033" at bounding box center [491, 443] width 471 height 24
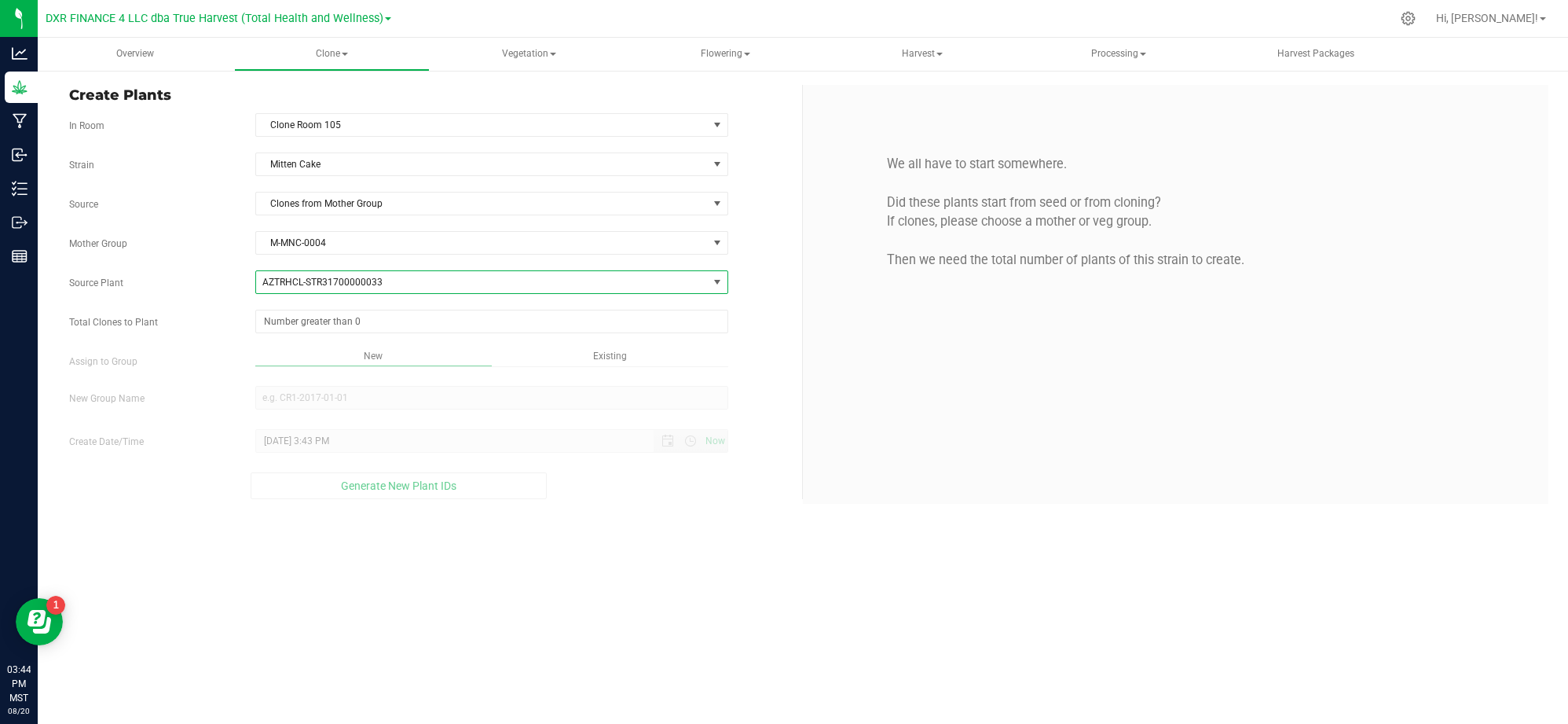
click at [200, 292] on div "Source Plant AZTRHCL-STR31700000033 AZTRHCL-STR31700000025 AZTRHCL-STR317000000…" at bounding box center [429, 282] width 745 height 24
click at [397, 347] on div "Strain Mitten Cake Source Clones from Mother Group Mother Group M-MNC-0004 Sele…" at bounding box center [429, 325] width 721 height 346
click at [383, 331] on span at bounding box center [491, 321] width 473 height 24
type input "25"
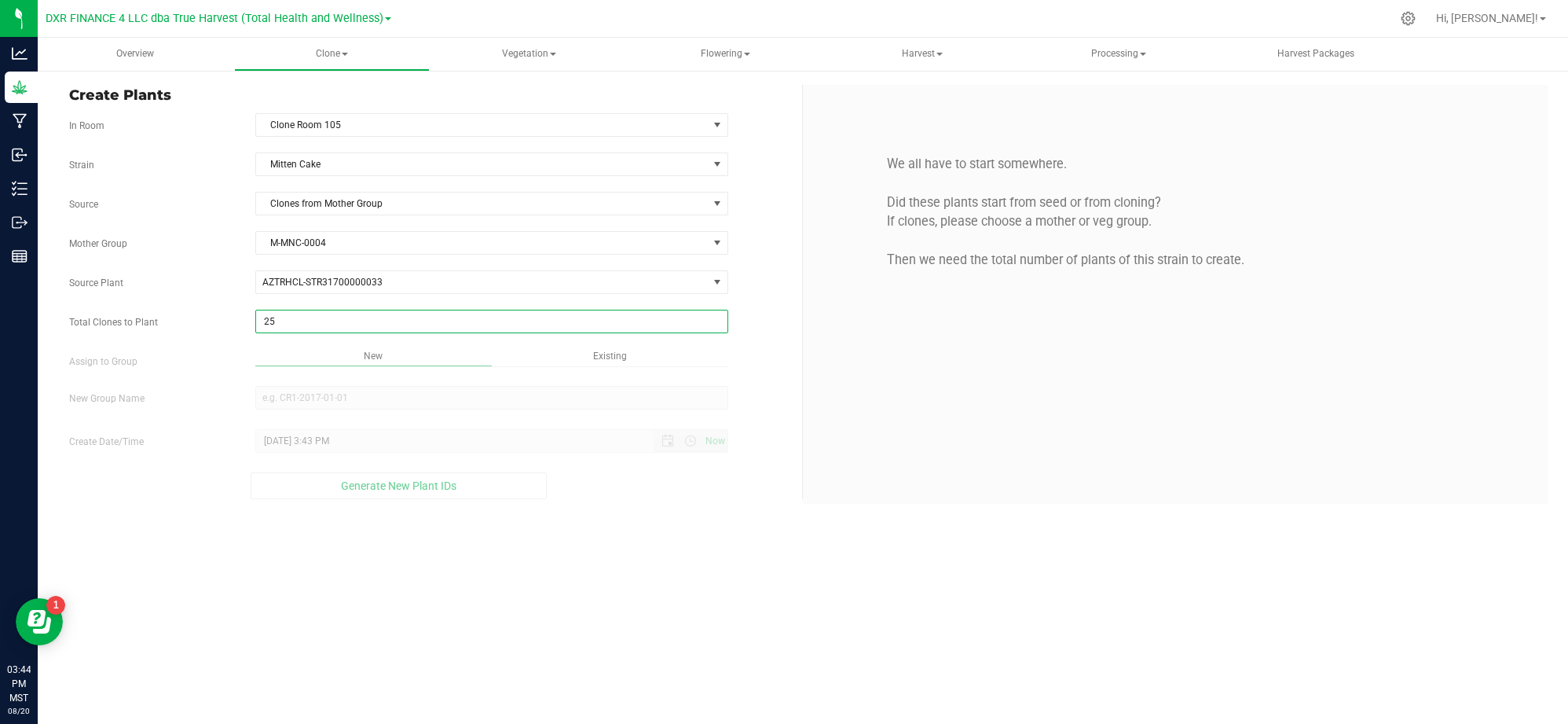
click at [647, 542] on div "Overview Clone Create plants Cloning groups Cloning plants Apply to plants Vege…" at bounding box center [803, 381] width 1531 height 686
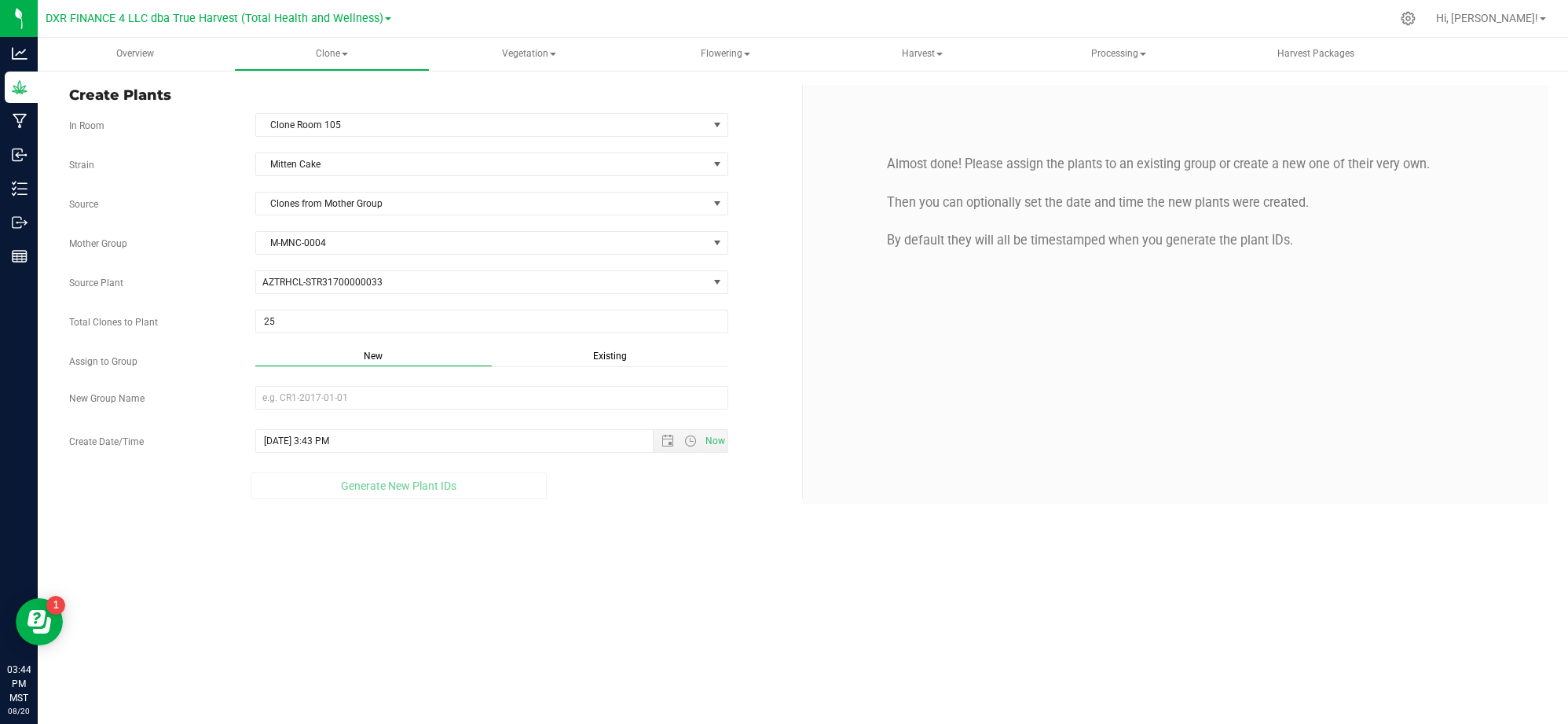
click at [613, 343] on div "Strain Mitten Cake Source Clones from Mother Group Mother Group M-MNC-0004 Sele…" at bounding box center [429, 325] width 721 height 346
click at [610, 357] on span "Existing" at bounding box center [610, 355] width 34 height 11
click at [522, 409] on span "Select Plant Group" at bounding box center [481, 397] width 452 height 22
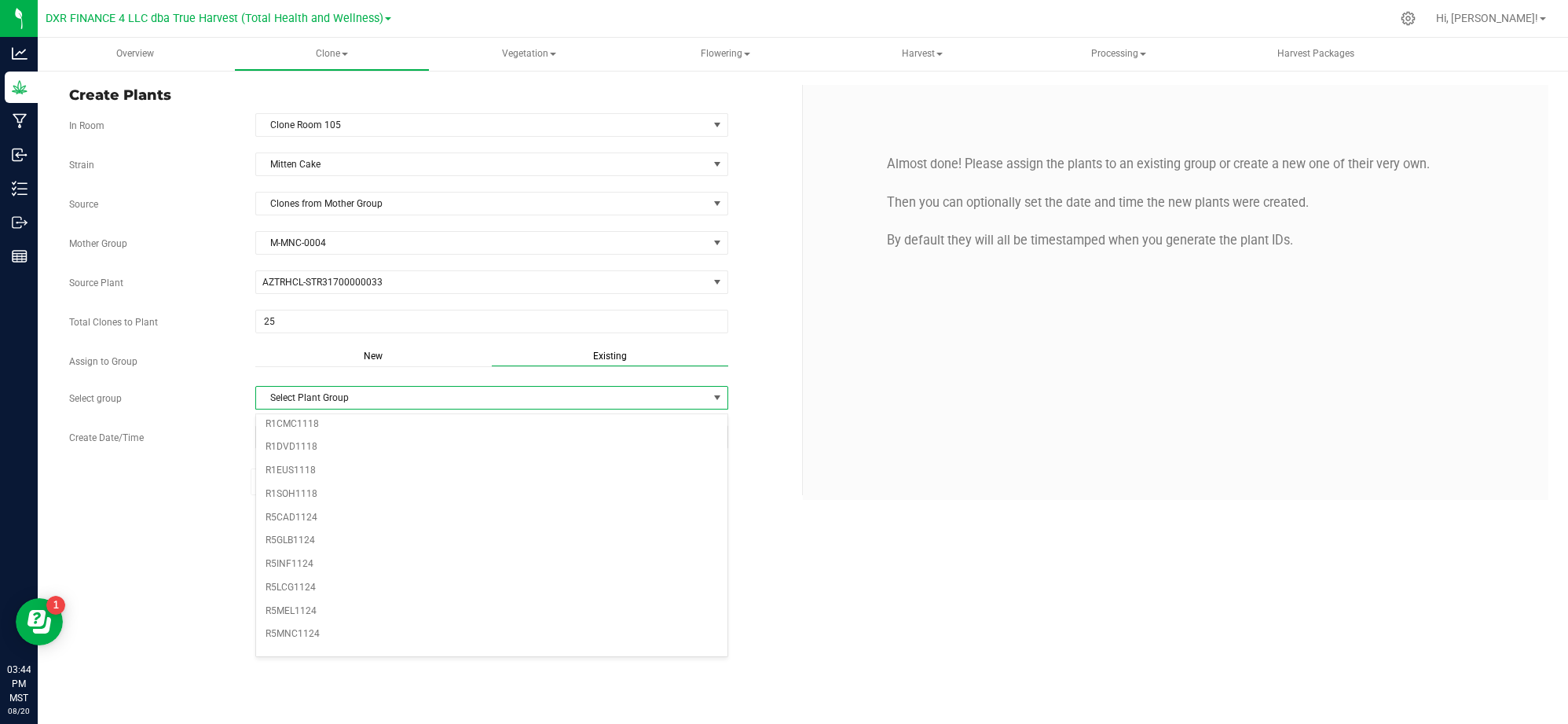
scroll to position [439, 0]
click at [327, 623] on li "R5MNC1124" at bounding box center [491, 620] width 471 height 24
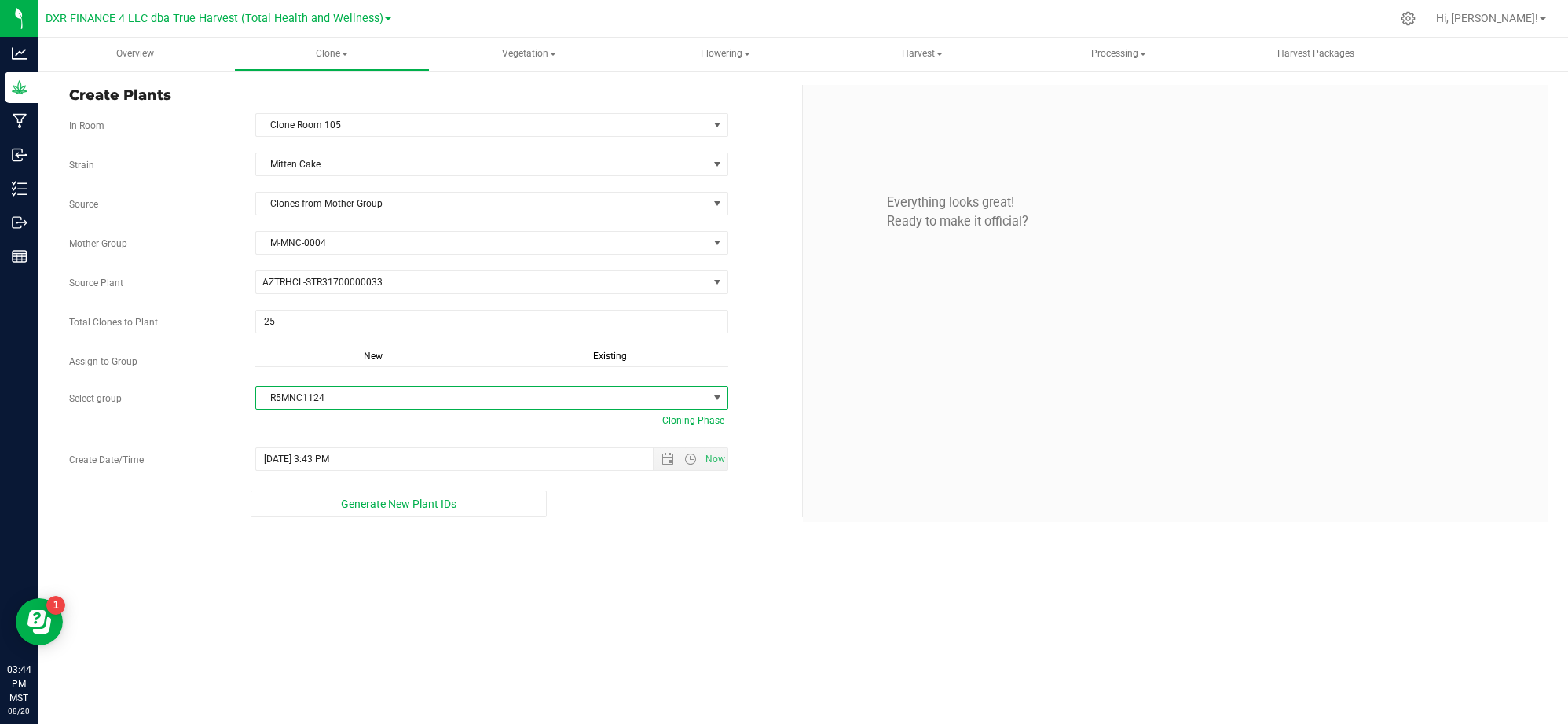
click at [533, 620] on div "Overview Clone Create plants Cloning groups Cloning plants Apply to plants Vege…" at bounding box center [803, 381] width 1531 height 686
click at [665, 462] on span "Open the date view" at bounding box center [667, 458] width 12 height 12
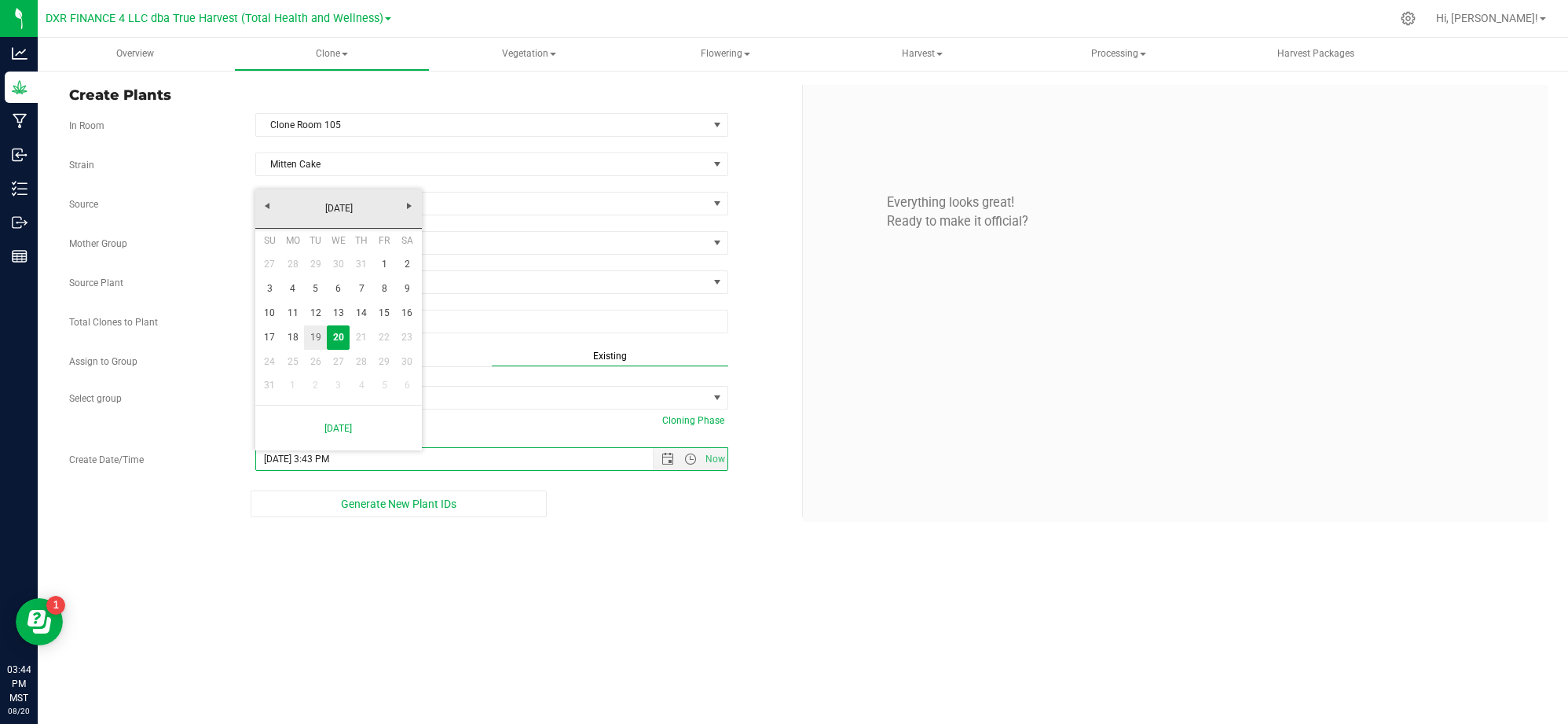
drag, startPoint x: 313, startPoint y: 327, endPoint x: 322, endPoint y: 332, distance: 10.3
click at [313, 327] on link "19" at bounding box center [316, 337] width 23 height 25
type input "8/19/2025 3:43 PM"
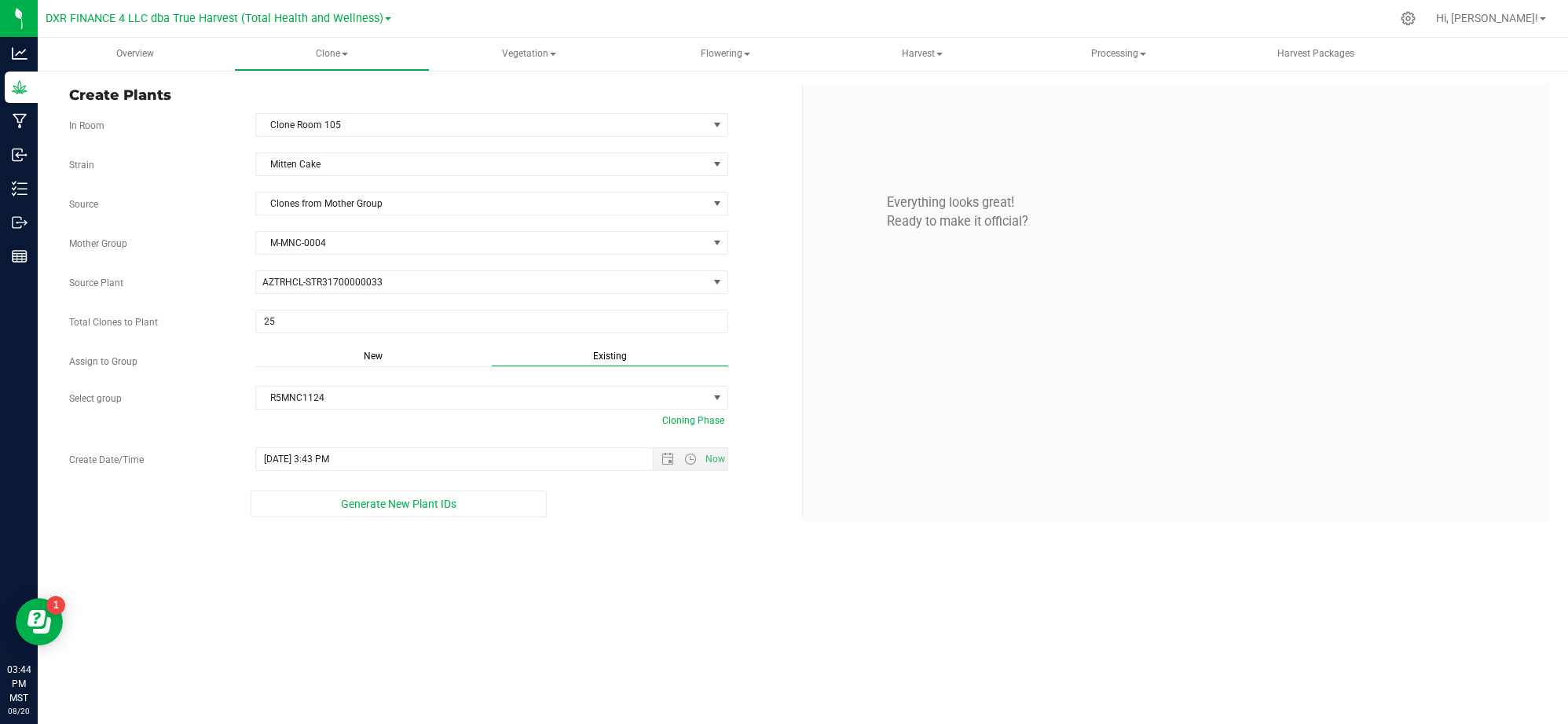
drag, startPoint x: 582, startPoint y: 592, endPoint x: 561, endPoint y: 588, distance: 21.4
click at [582, 592] on div "Overview Clone Create plants Cloning groups Cloning plants Apply to plants Vege…" at bounding box center [803, 381] width 1531 height 686
click at [568, 618] on div "Overview Clone Create plants Cloning groups Cloning plants Apply to plants Vege…" at bounding box center [803, 381] width 1531 height 686
drag, startPoint x: 423, startPoint y: 563, endPoint x: 390, endPoint y: 501, distance: 70.2
click at [423, 555] on div "Overview Clone Create plants Cloning groups Cloning plants Apply to plants Vege…" at bounding box center [803, 381] width 1531 height 686
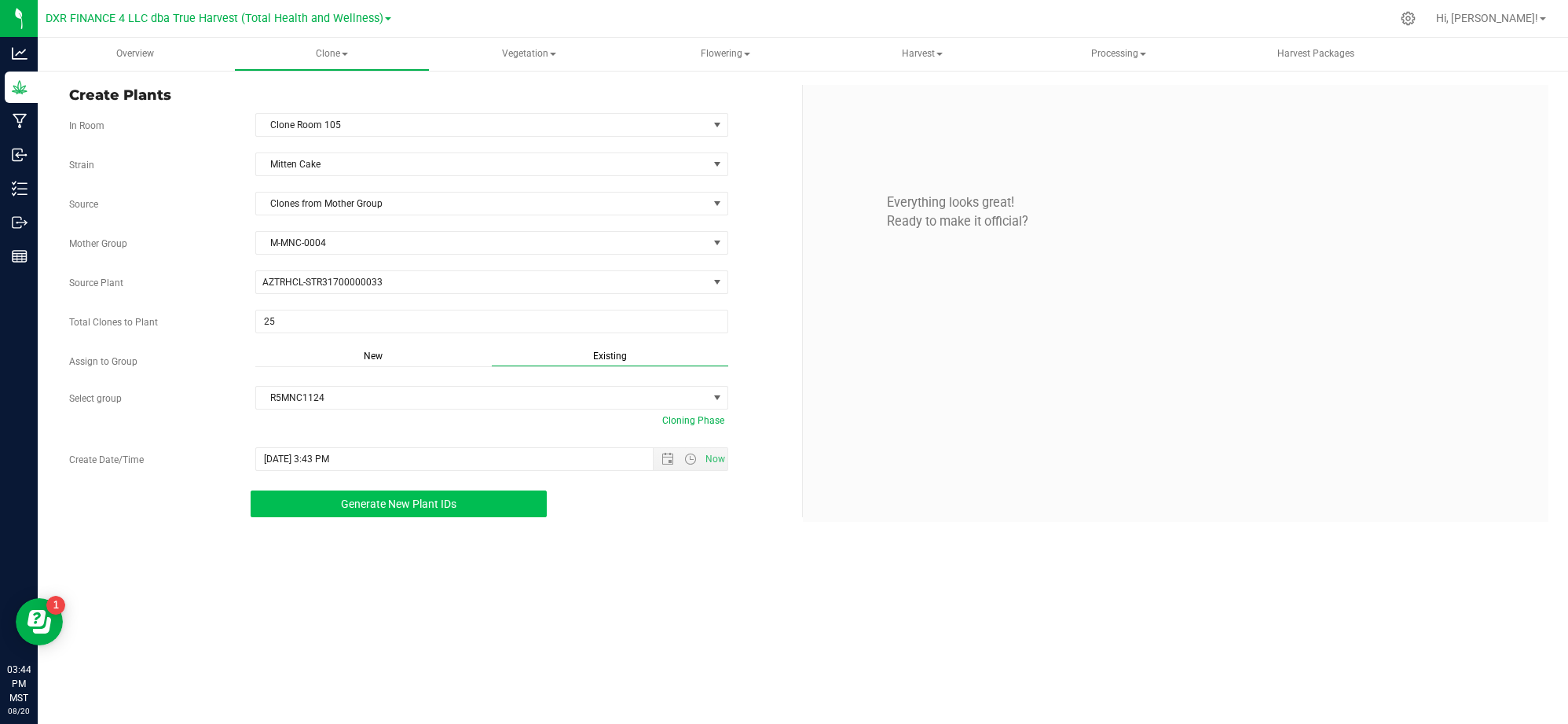
click at [390, 500] on span "Generate New Plant IDs" at bounding box center [399, 504] width 115 height 12
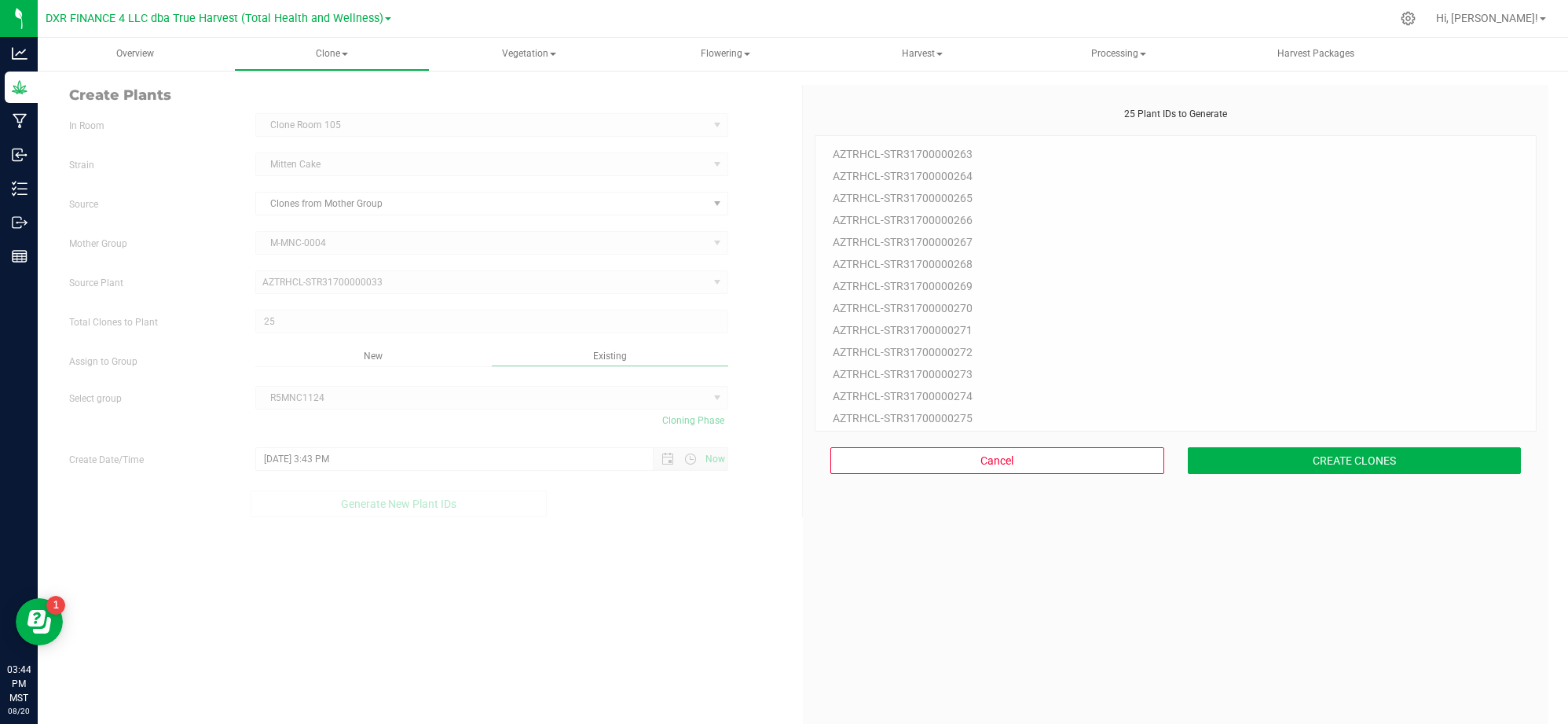
scroll to position [47, 0]
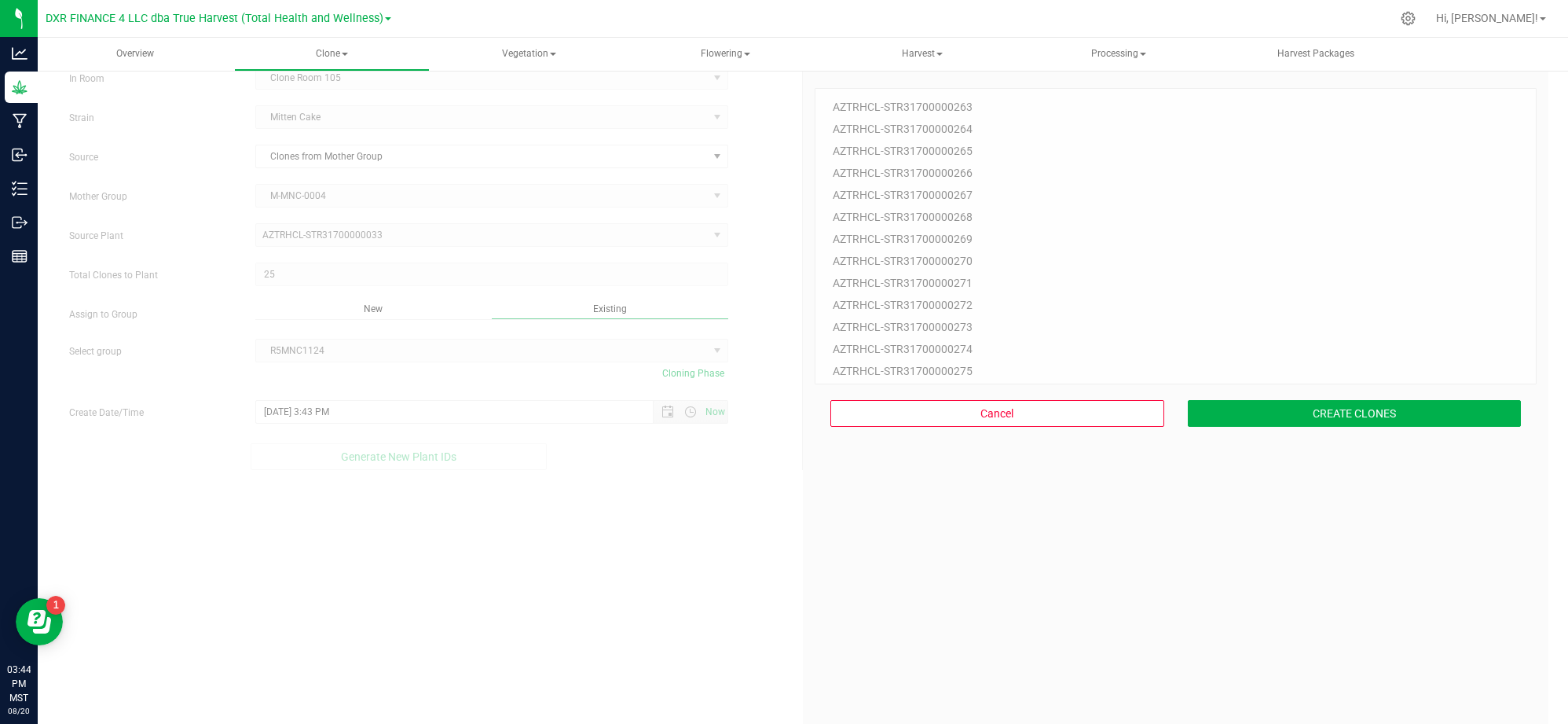
drag, startPoint x: 1161, startPoint y: 582, endPoint x: 1195, endPoint y: 508, distance: 81.4
click at [1161, 579] on div "25 Plant IDs to Generate AZTRHCL-STR31700000263 AZTRHCL-STR31700000264 AZTRHCL-…" at bounding box center [1176, 422] width 722 height 724
click at [1273, 412] on button "CREATE CLONES" at bounding box center [1355, 413] width 334 height 26
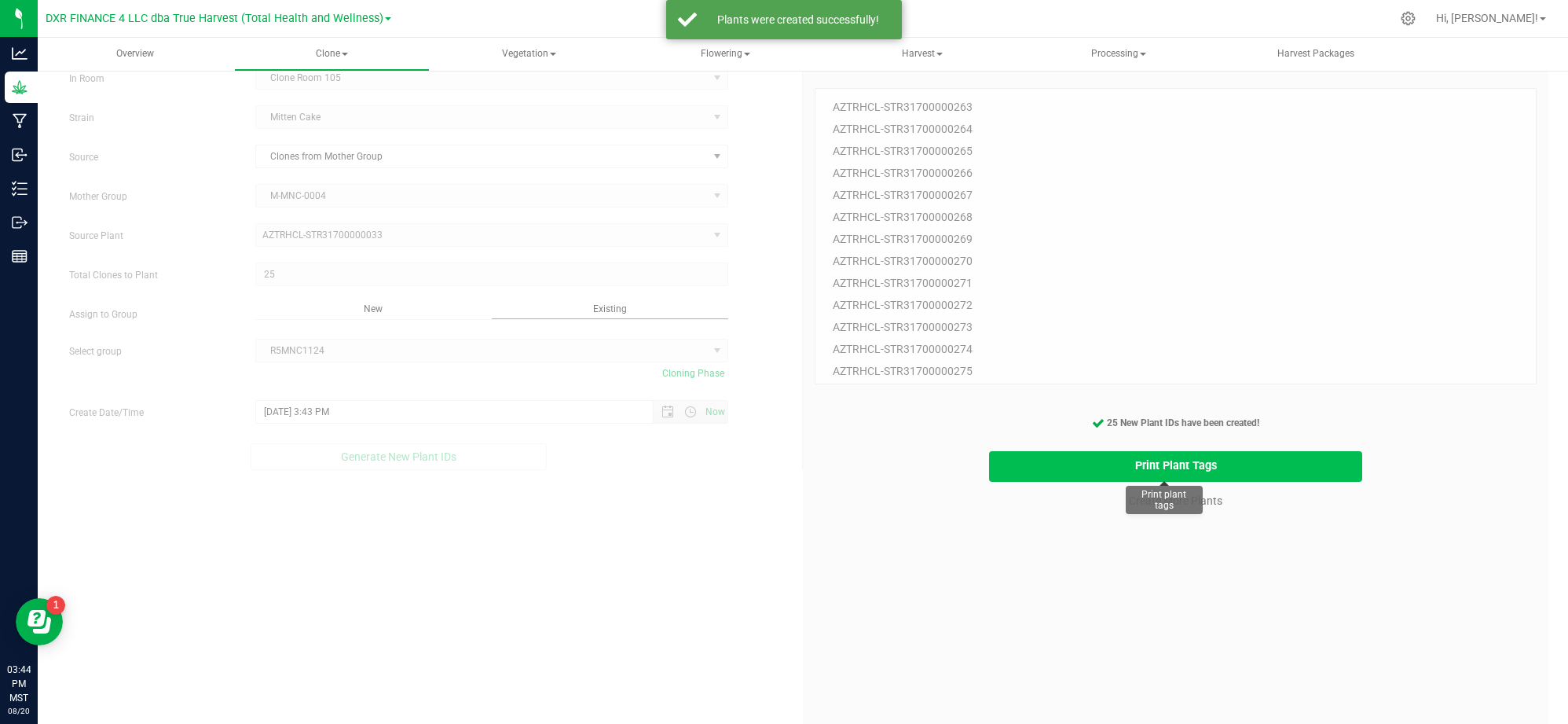
click at [1069, 461] on button "Print Plant Tags" at bounding box center [1176, 466] width 373 height 30
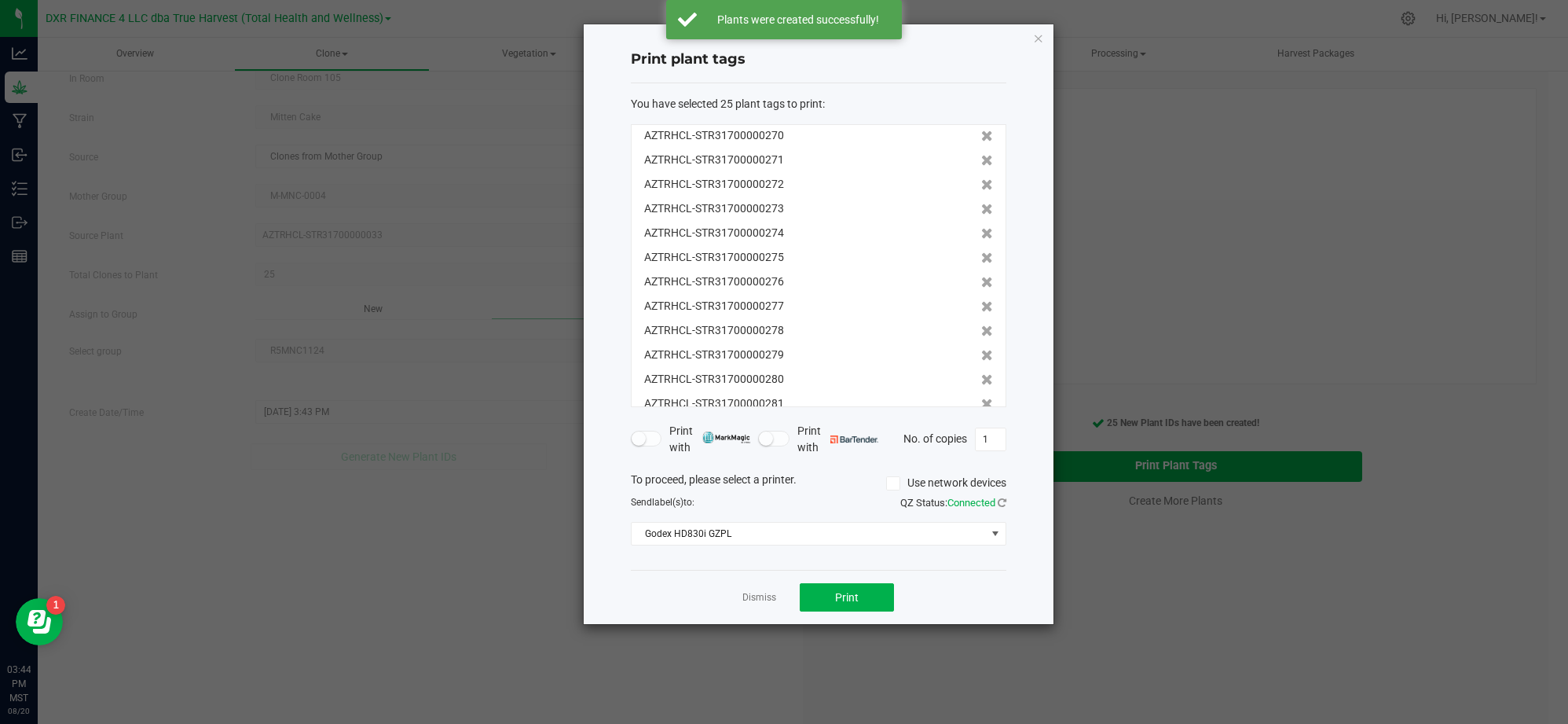
scroll to position [341, 0]
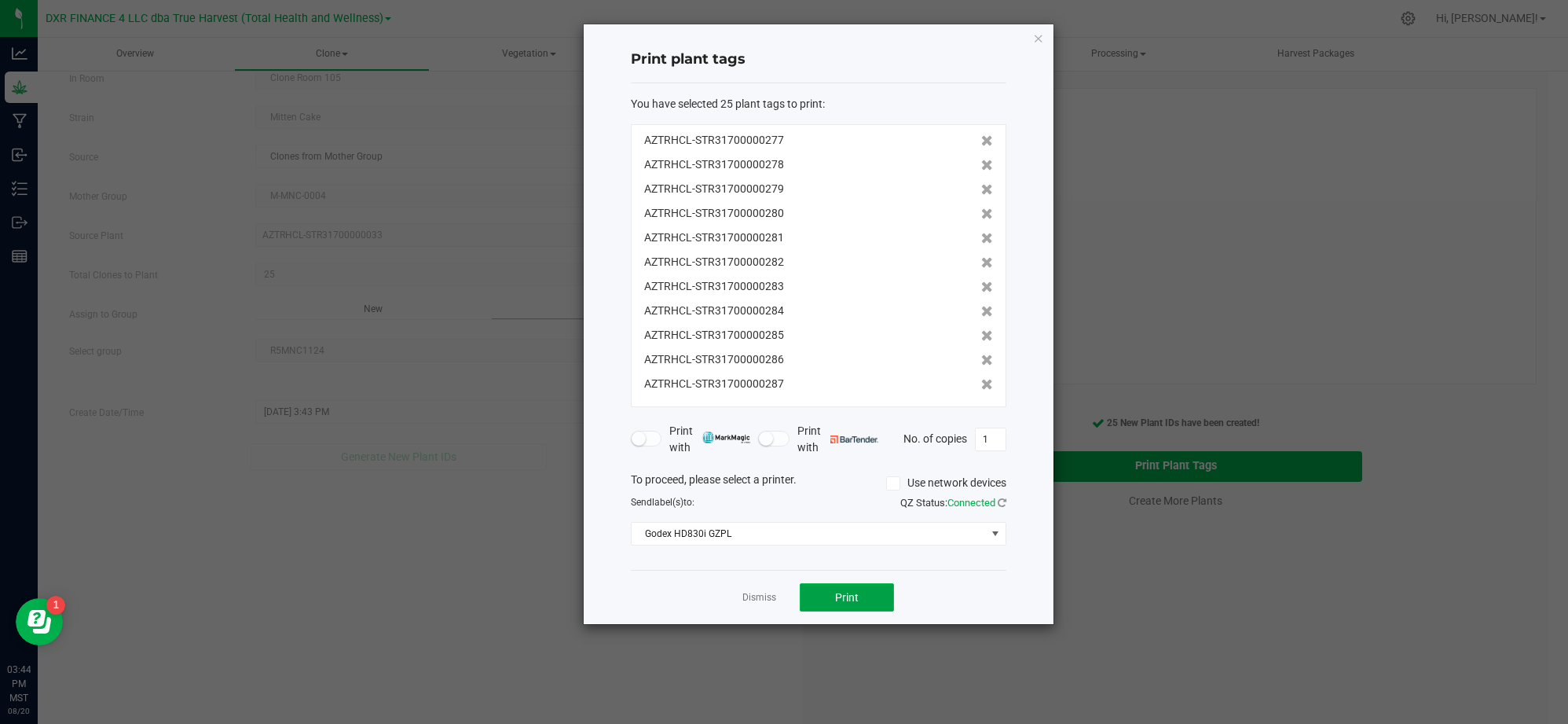
click at [820, 610] on button "Print" at bounding box center [847, 597] width 95 height 28
drag, startPoint x: 668, startPoint y: 596, endPoint x: 763, endPoint y: 594, distance: 95.0
click at [670, 596] on div "Dismiss Print" at bounding box center [819, 596] width 376 height 54
click at [768, 592] on link "Dismiss" at bounding box center [759, 597] width 34 height 13
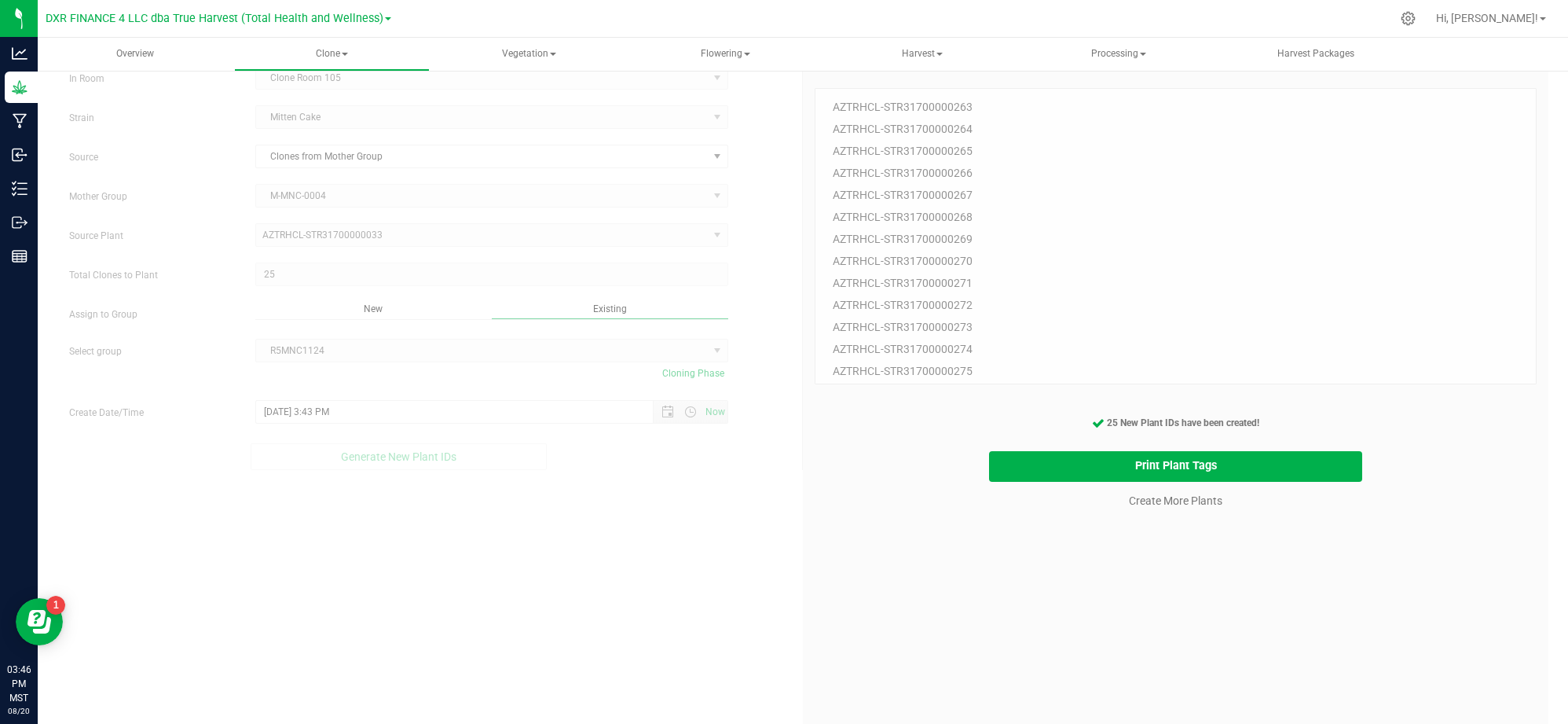
click at [1205, 645] on div "25 Plant IDs to Generate AZTRHCL-STR31700000263 AZTRHCL-STR31700000264 AZTRHCL-…" at bounding box center [1176, 422] width 722 height 724
drag, startPoint x: 1195, startPoint y: 582, endPoint x: 1179, endPoint y: 522, distance: 62.1
click at [1195, 579] on div "25 Plant IDs to Generate AZTRHCL-STR31700000263 AZTRHCL-STR31700000264 AZTRHCL-…" at bounding box center [1176, 422] width 722 height 724
click at [1170, 506] on link "Create More Plants" at bounding box center [1176, 500] width 94 height 16
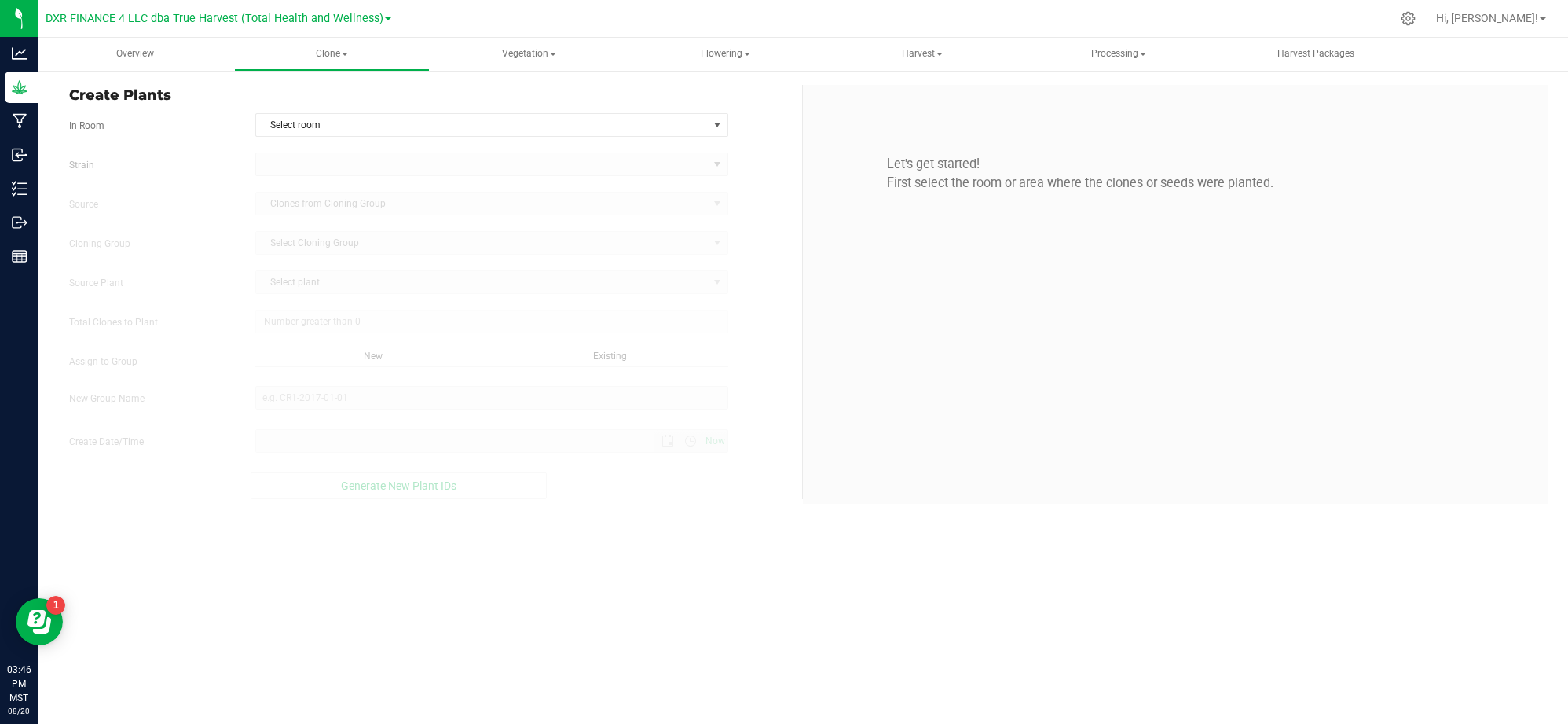
type input "8/20/2025 3:46 PM"
click at [772, 642] on div "Overview Clone Create plants Cloning groups Cloning plants Apply to plants Vege…" at bounding box center [803, 381] width 1531 height 686
click at [770, 97] on span "Create Plants" at bounding box center [429, 95] width 721 height 21
click at [690, 117] on span "Select room" at bounding box center [481, 124] width 452 height 22
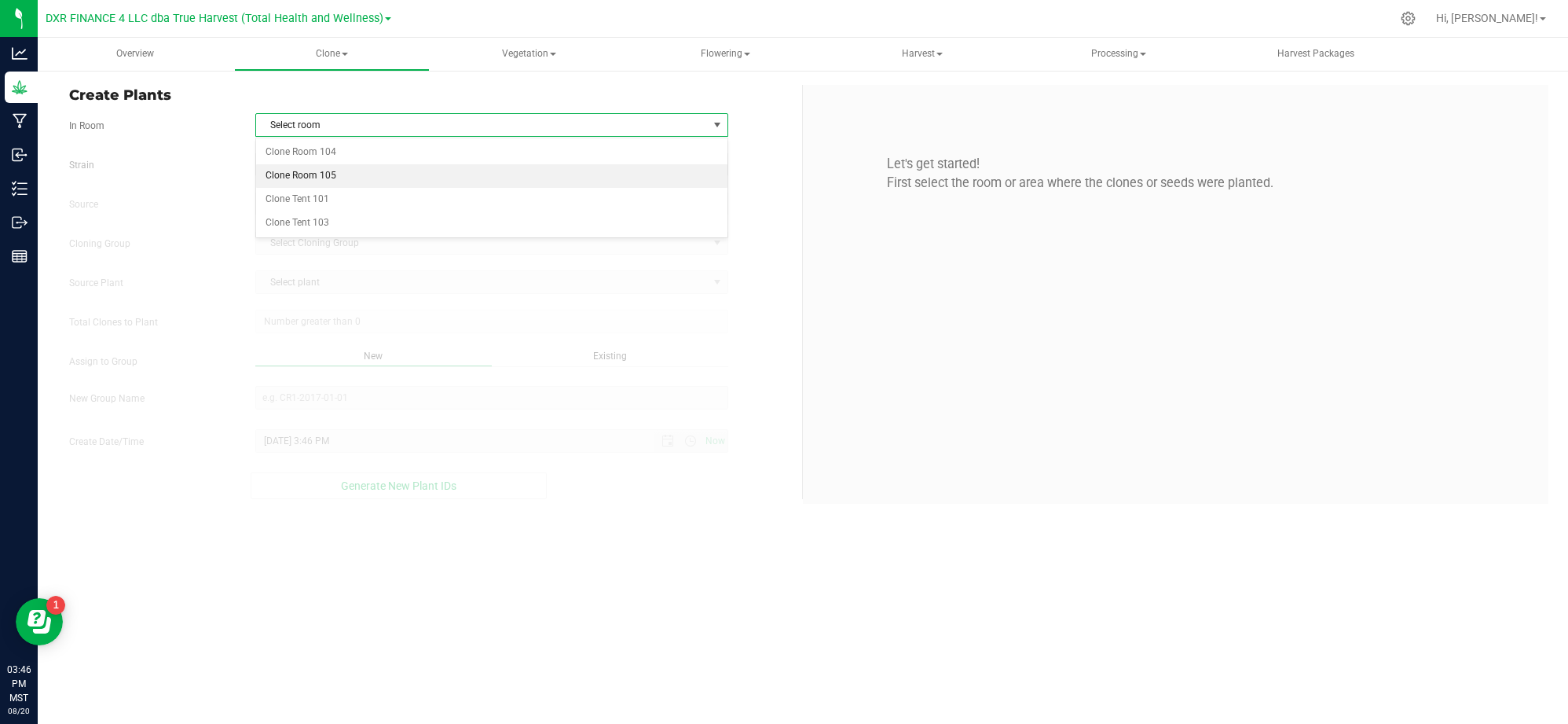
drag, startPoint x: 391, startPoint y: 179, endPoint x: 315, endPoint y: 180, distance: 76.0
click at [387, 179] on li "Clone Room 105" at bounding box center [491, 176] width 471 height 24
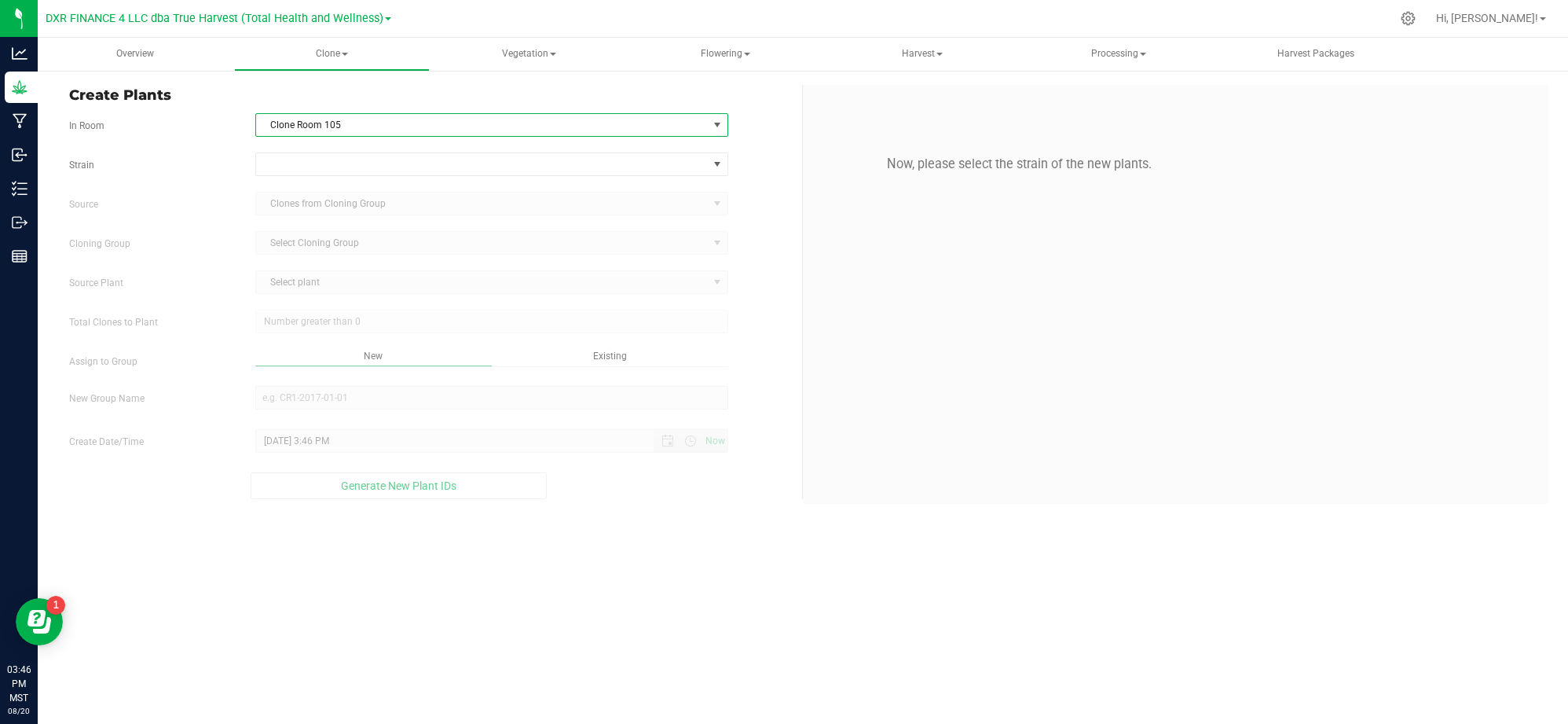
click at [220, 168] on label "Strain" at bounding box center [151, 165] width 186 height 14
click at [294, 149] on form "In Room Clone Room 105 Select room Clone Room 104 Clone Room 105 Clone Tent 101…" at bounding box center [429, 306] width 721 height 386
click at [290, 162] on span at bounding box center [481, 164] width 452 height 22
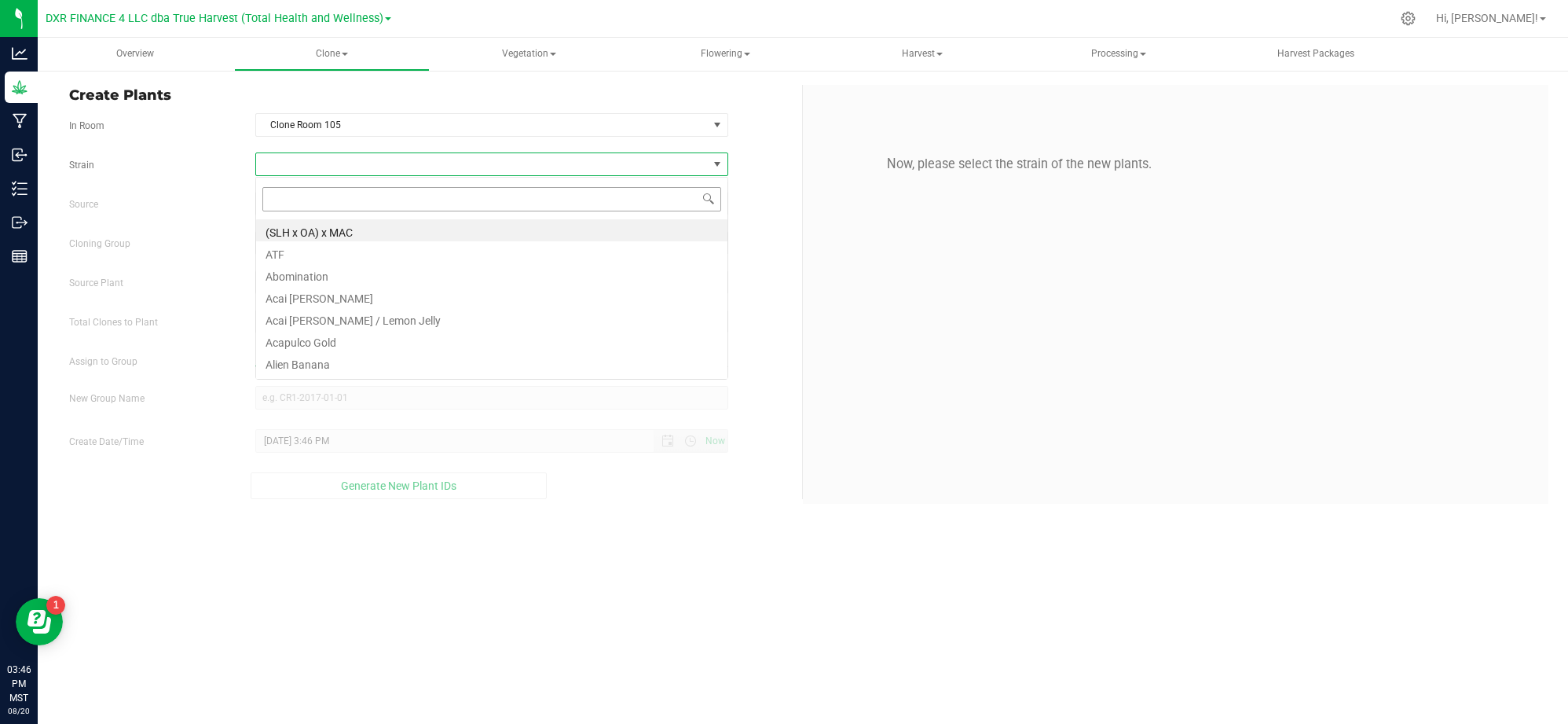
scroll to position [24, 473]
type input "mitten"
click at [328, 230] on li "Mitten Cake" at bounding box center [491, 230] width 471 height 22
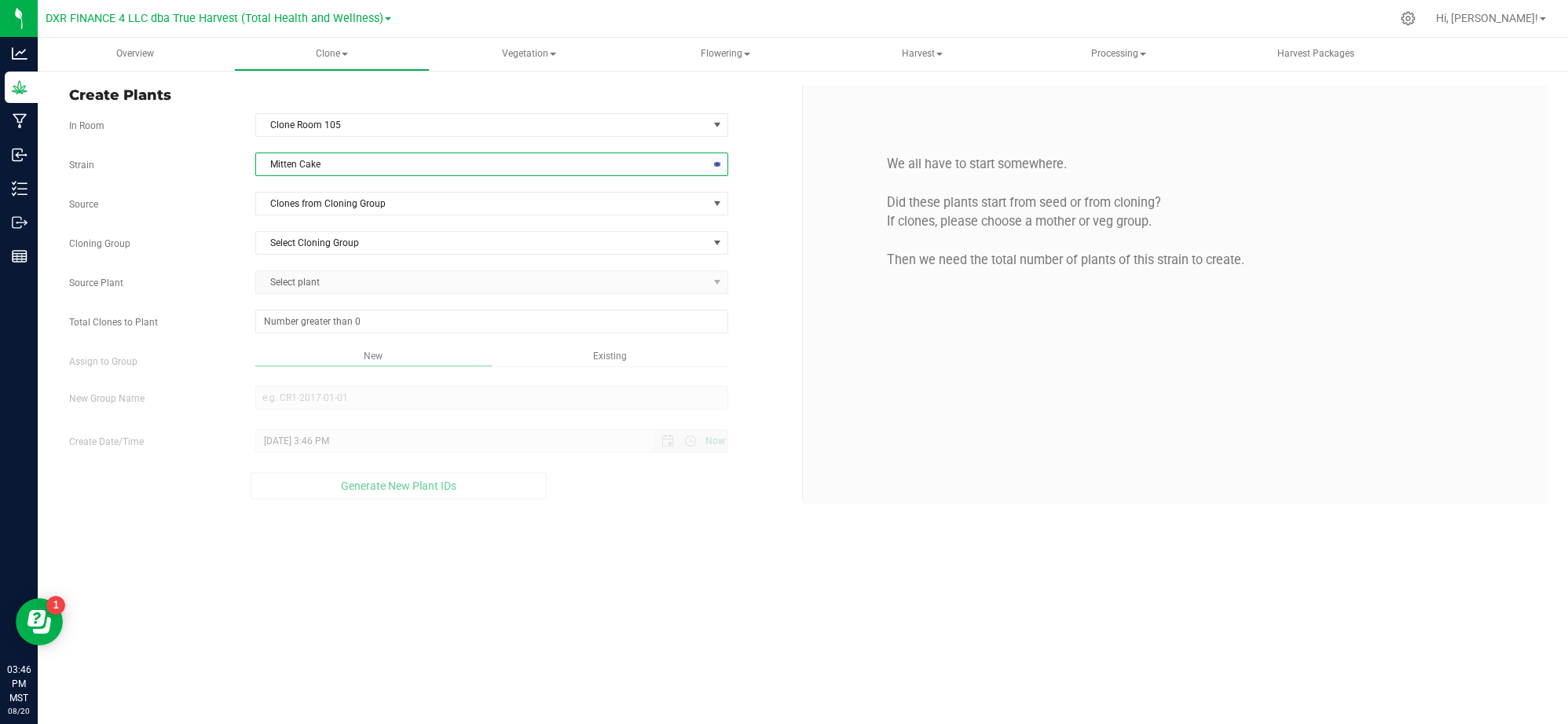
click at [202, 233] on div "Cloning Group Select Cloning Group Select Cloning Group R5MNC1124" at bounding box center [429, 243] width 745 height 24
click at [258, 209] on span "Clones from Cloning Group" at bounding box center [481, 203] width 452 height 22
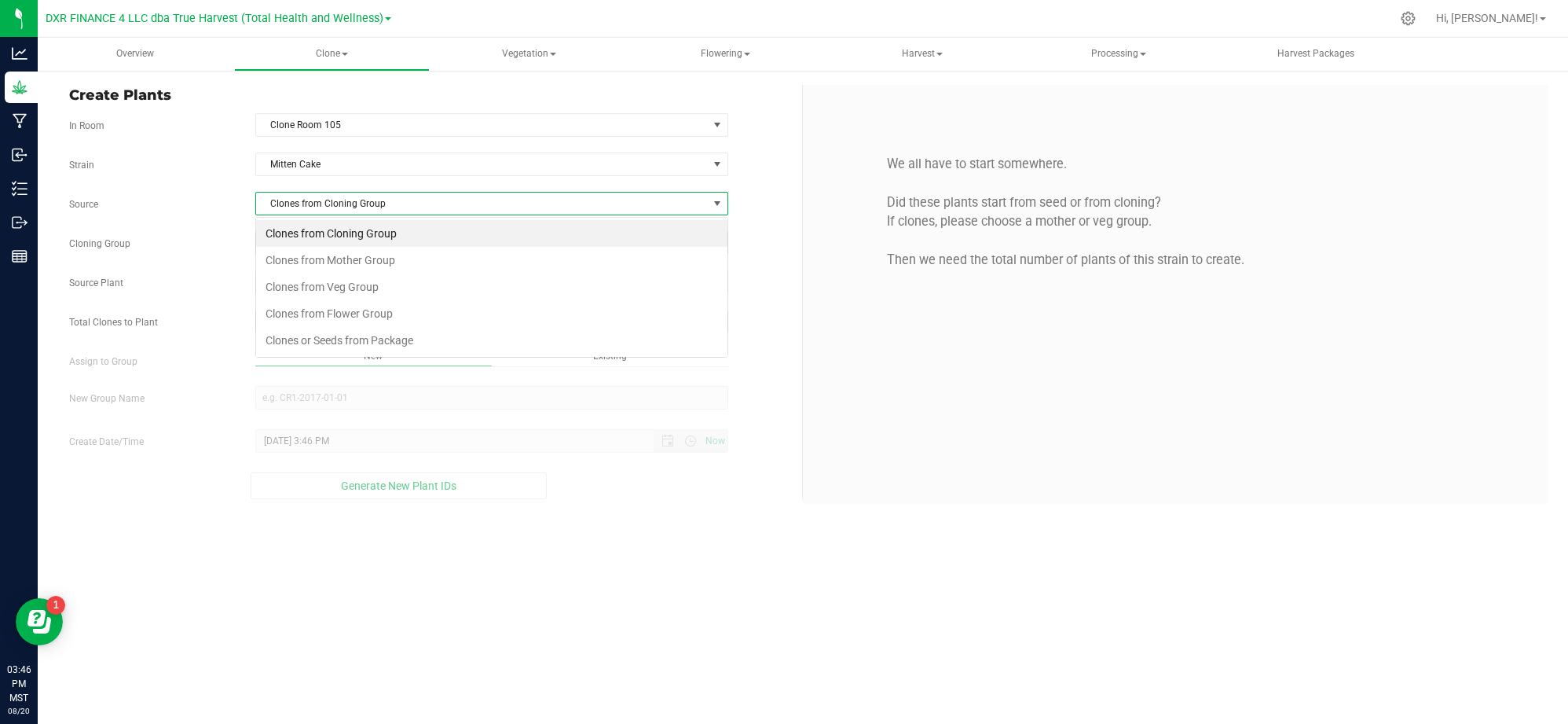
scroll to position [24, 473]
click at [336, 259] on li "Clones from Mother Group" at bounding box center [491, 260] width 471 height 26
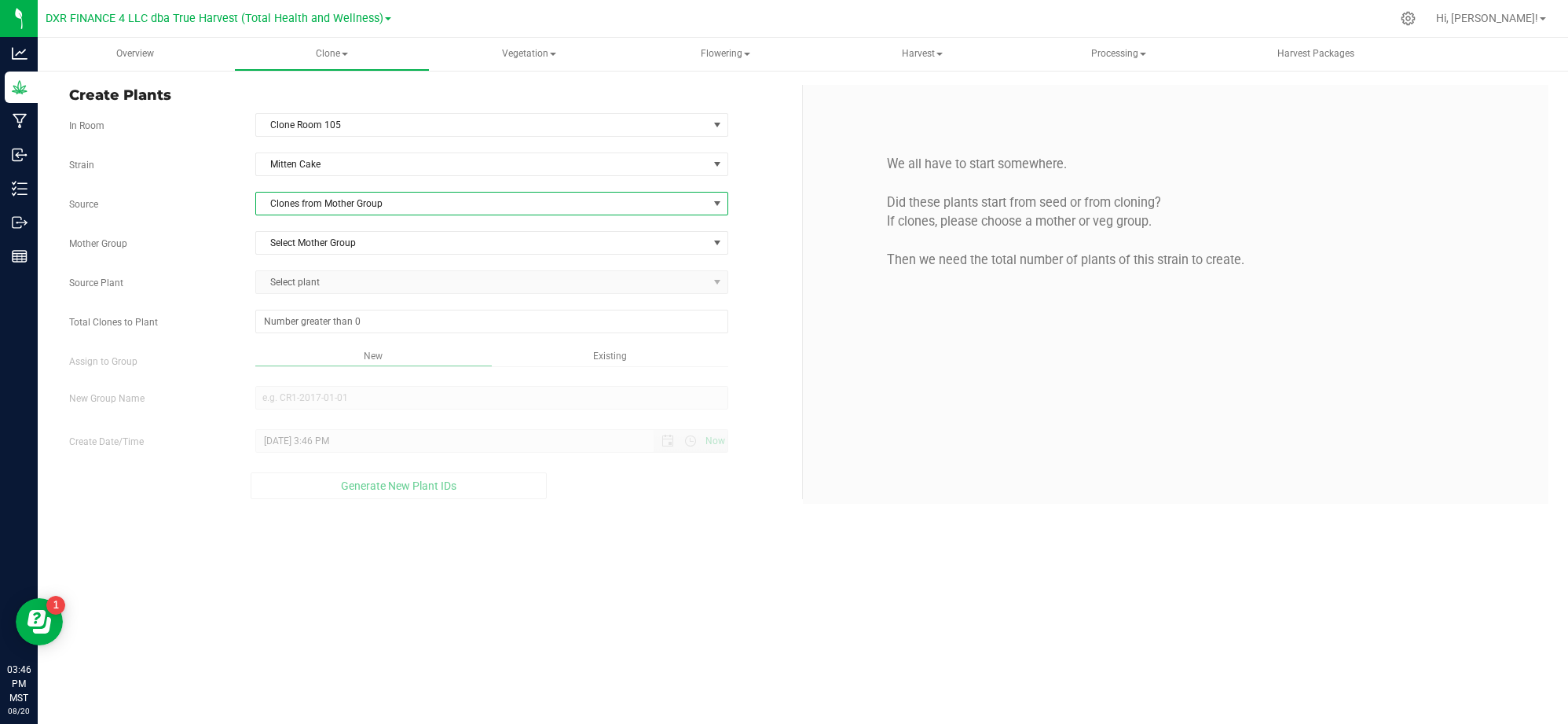
drag, startPoint x: 219, startPoint y: 259, endPoint x: 227, endPoint y: 259, distance: 8.0
click at [227, 259] on div "Strain Mitten Cake Source Clones from Mother Group Mother Group Select Mother G…" at bounding box center [429, 325] width 721 height 346
click at [309, 256] on div "Strain Mitten Cake Source Clones from Mother Group Mother Group Select Mother G…" at bounding box center [429, 325] width 721 height 346
click at [312, 247] on span "Select Mother Group" at bounding box center [481, 243] width 452 height 22
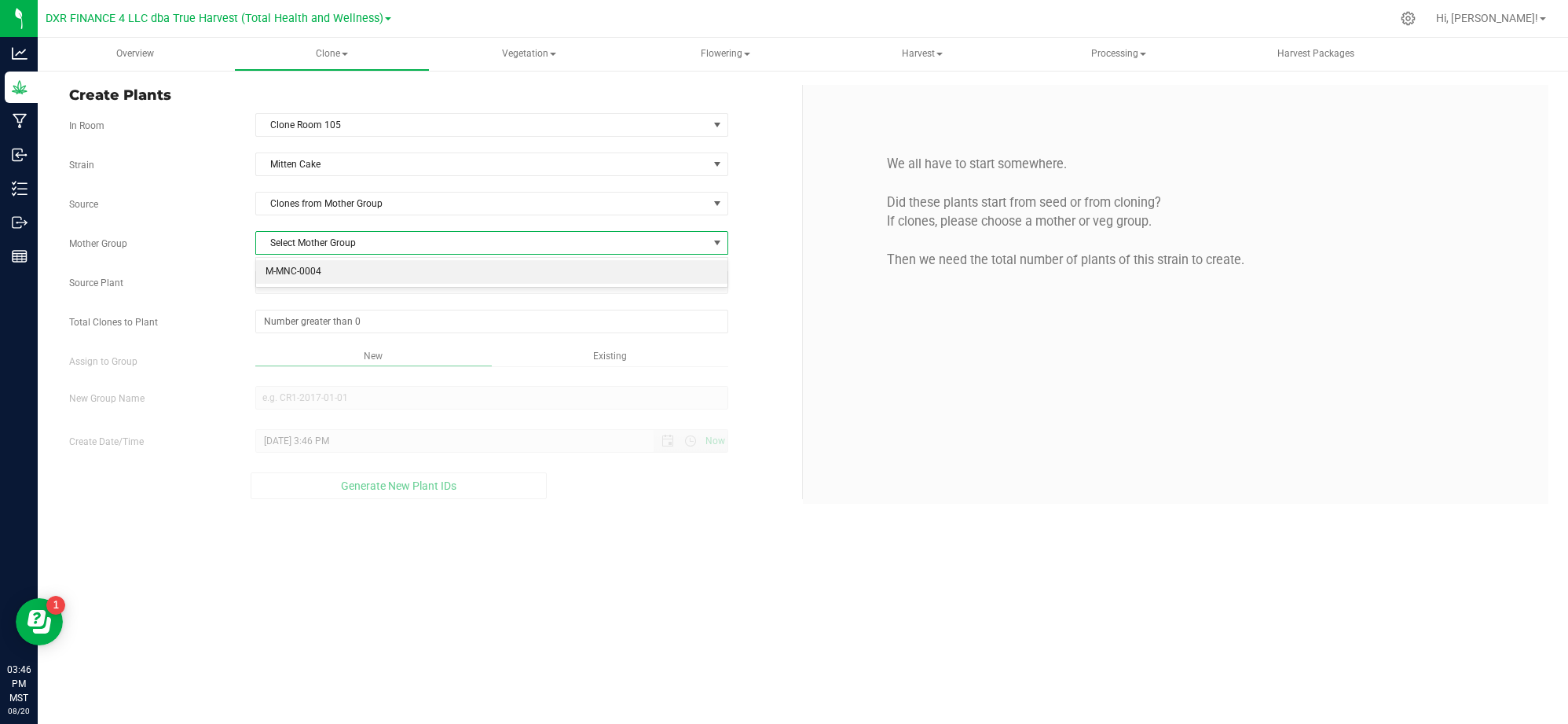
click at [333, 265] on li "M-MNC-0004" at bounding box center [491, 272] width 471 height 24
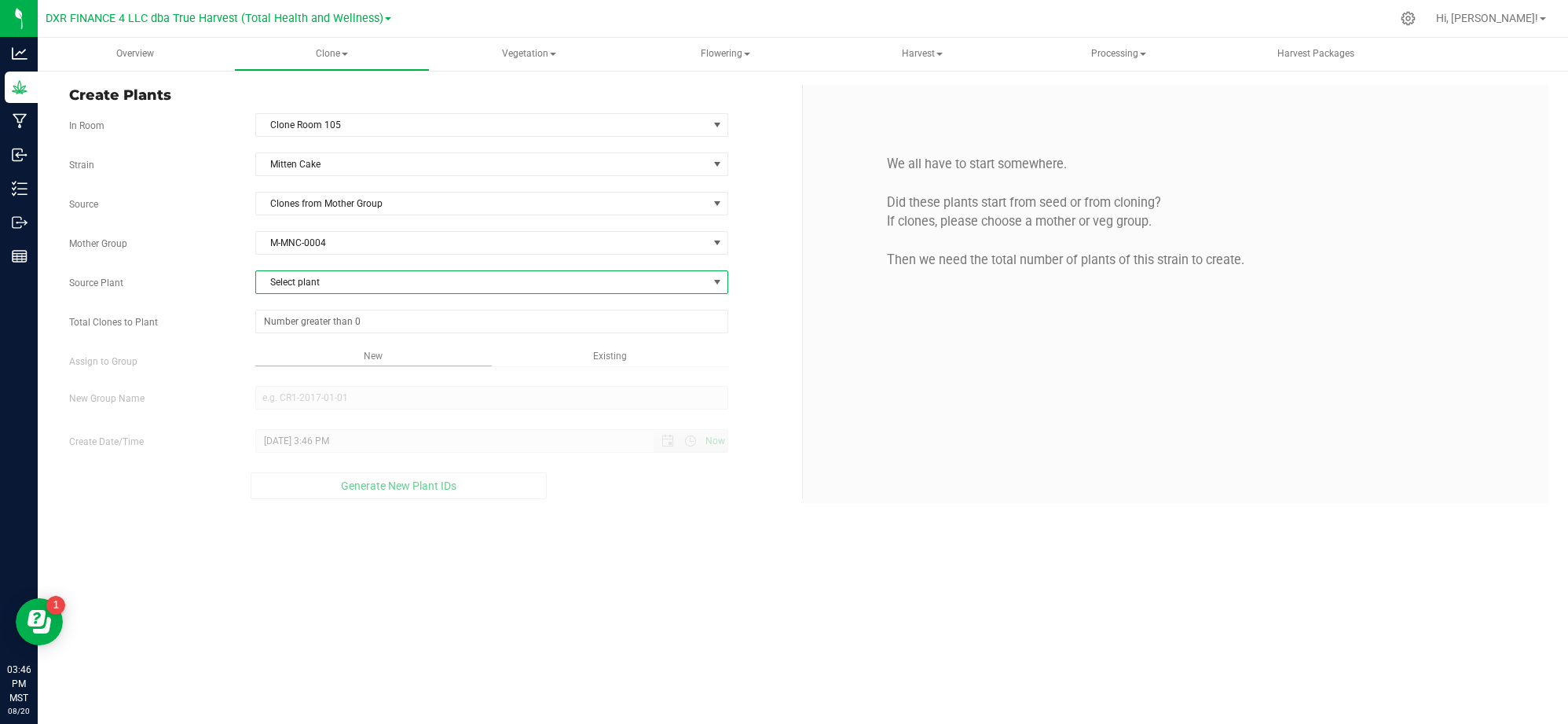
click at [369, 285] on span "Select plant" at bounding box center [481, 282] width 452 height 22
click at [426, 381] on li "AZTRHCL-STR31700000027" at bounding box center [491, 374] width 471 height 24
drag, startPoint x: 151, startPoint y: 316, endPoint x: 309, endPoint y: 319, distance: 158.0
click at [169, 315] on div "Total Clones to Plant" at bounding box center [429, 321] width 745 height 24
click at [324, 321] on span at bounding box center [491, 321] width 473 height 24
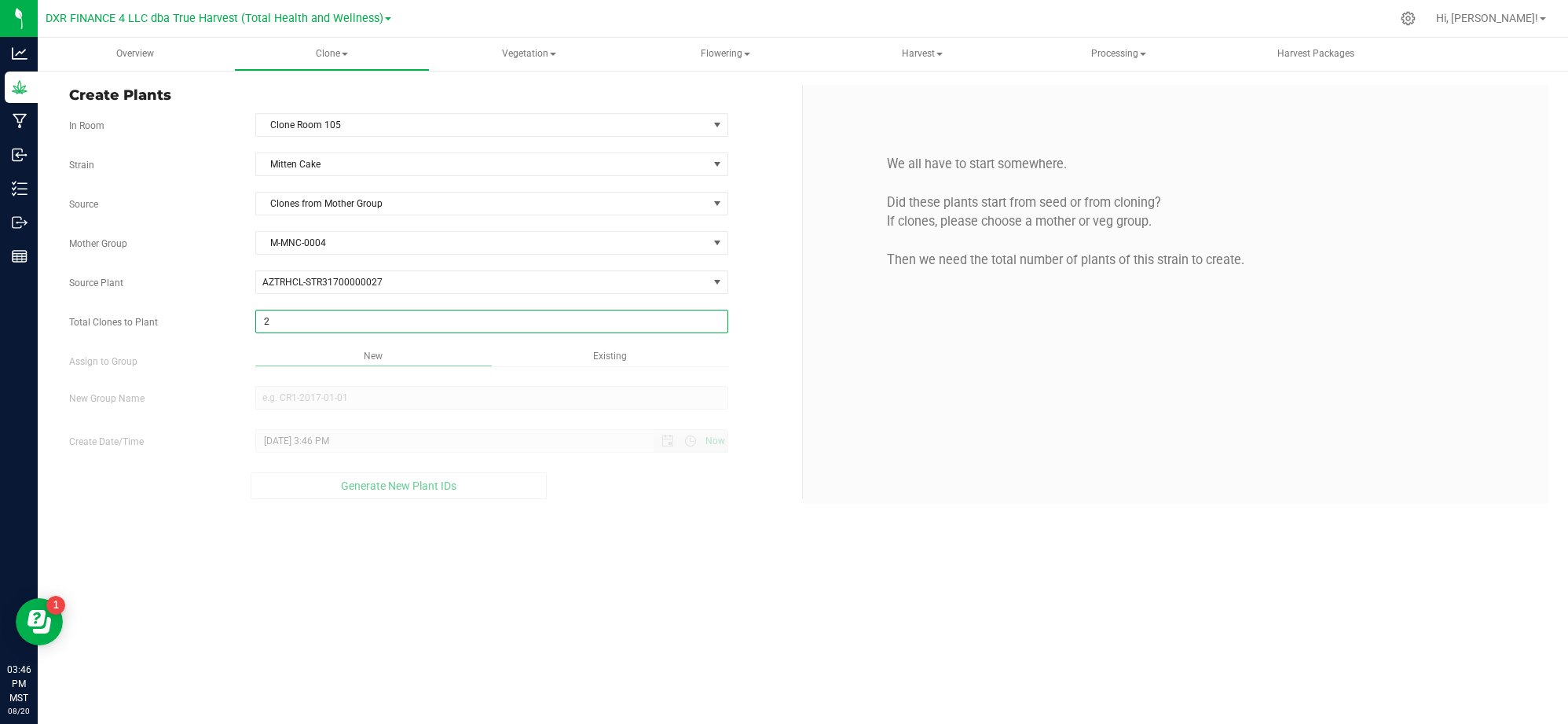
type input "25"
click at [620, 495] on div "Overview Clone Create plants Cloning groups Cloning plants Apply to plants Vege…" at bounding box center [803, 381] width 1531 height 686
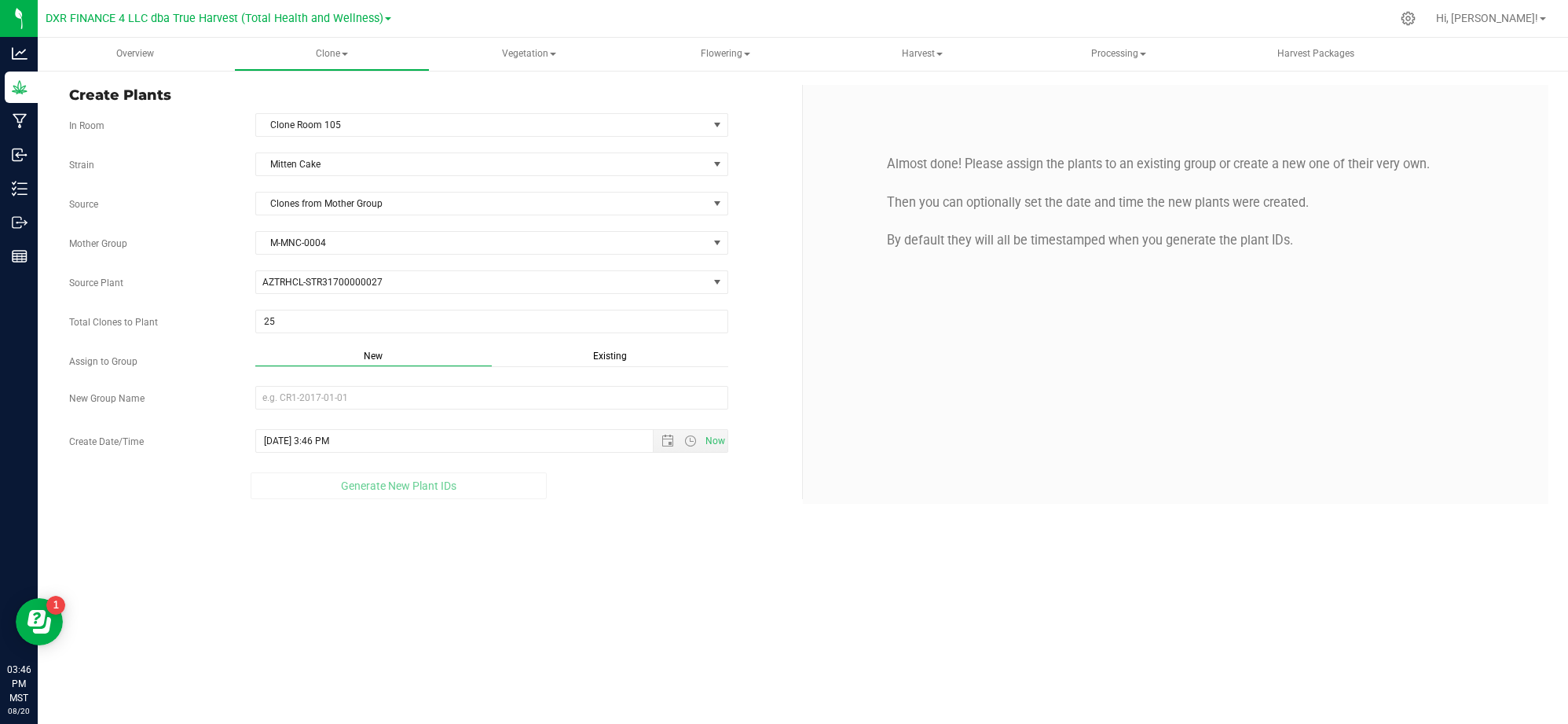
click at [629, 357] on div "Existing" at bounding box center [610, 358] width 236 height 18
click at [544, 397] on span "Select Plant Group" at bounding box center [481, 397] width 452 height 22
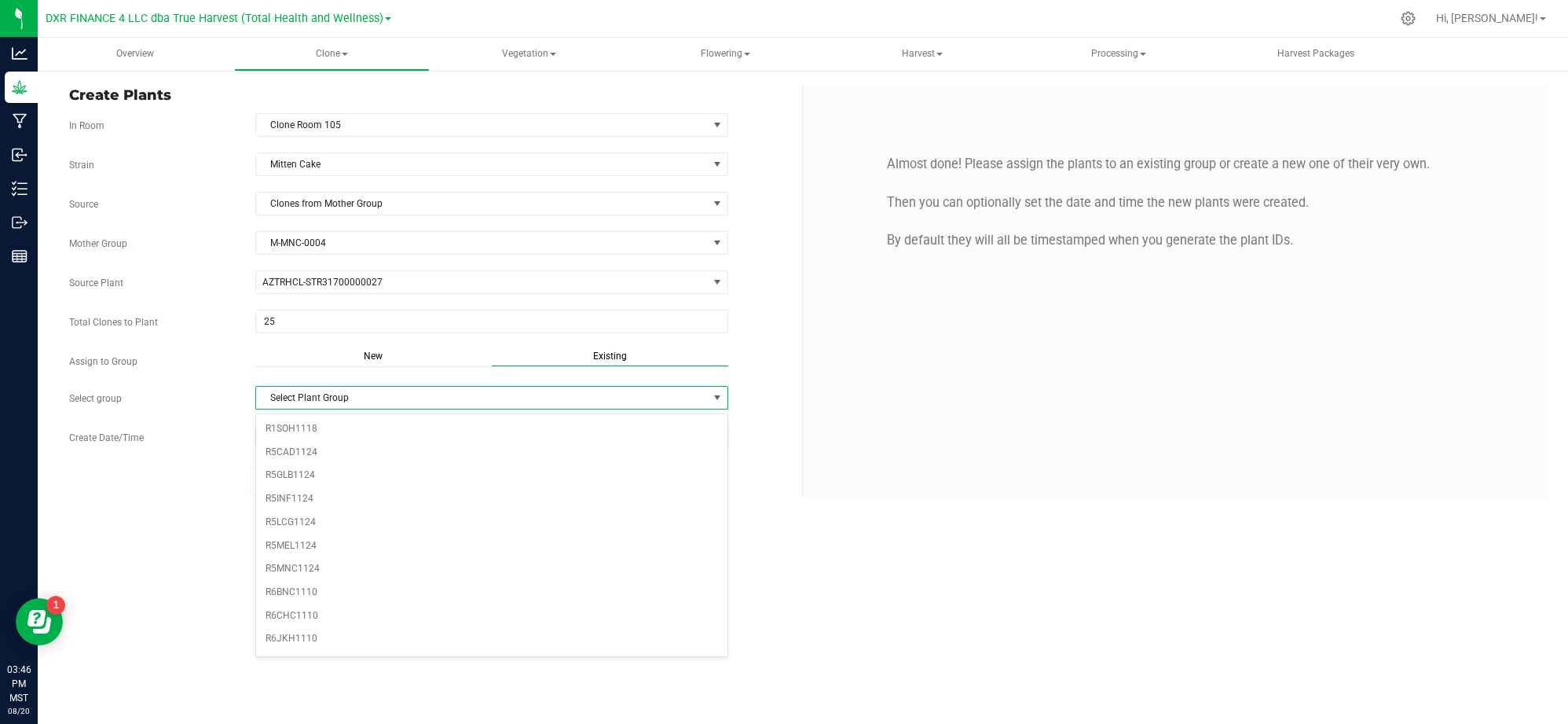
scroll to position [499, 0]
click at [289, 573] on li "R5MNC1124" at bounding box center [491, 561] width 471 height 24
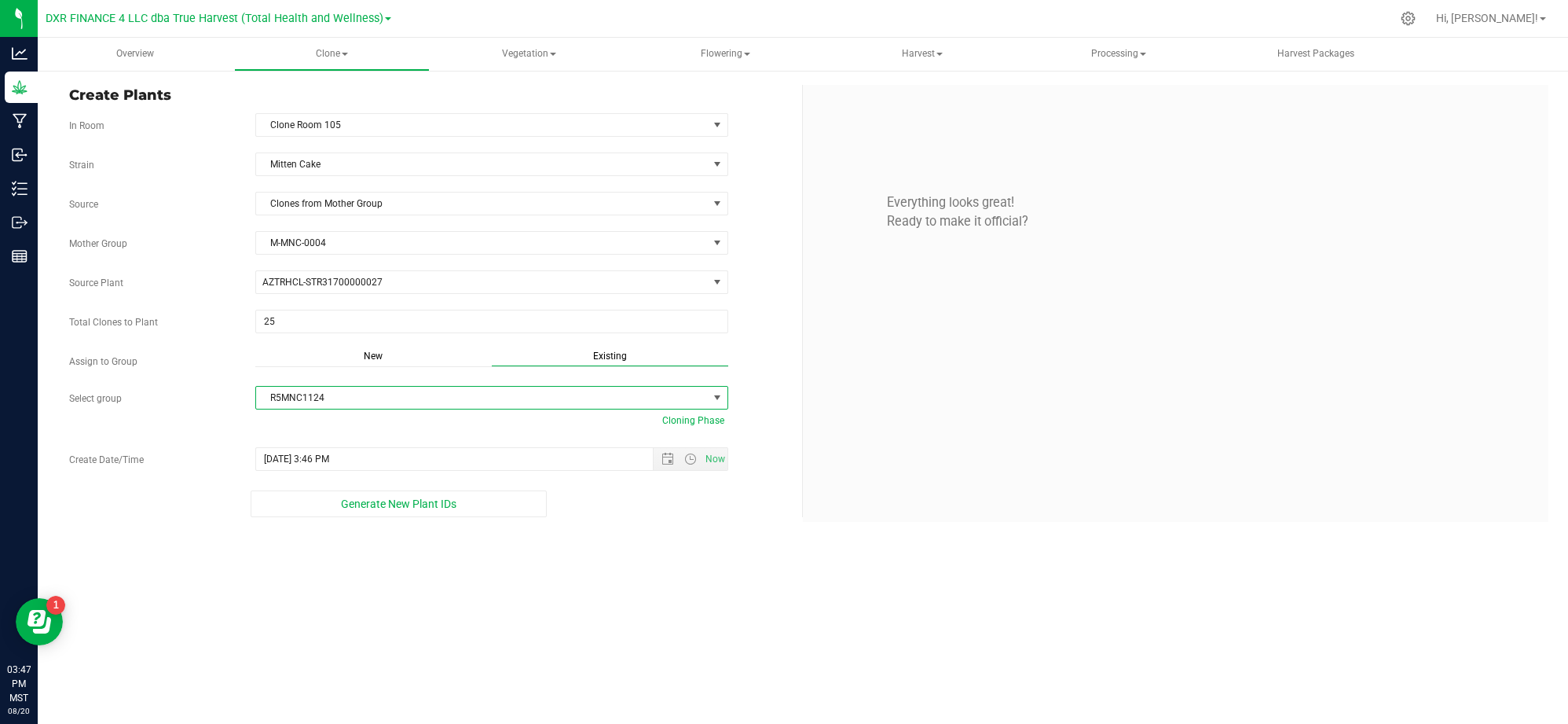
click at [174, 498] on div "Generate New Plant IDs" at bounding box center [398, 504] width 659 height 26
drag, startPoint x: 623, startPoint y: 617, endPoint x: 629, endPoint y: 602, distance: 16.2
click at [625, 610] on div "Overview Clone Create plants Cloning groups Cloning plants Apply to plants Vege…" at bounding box center [803, 381] width 1531 height 686
click at [661, 463] on span "Open the date view" at bounding box center [667, 458] width 12 height 12
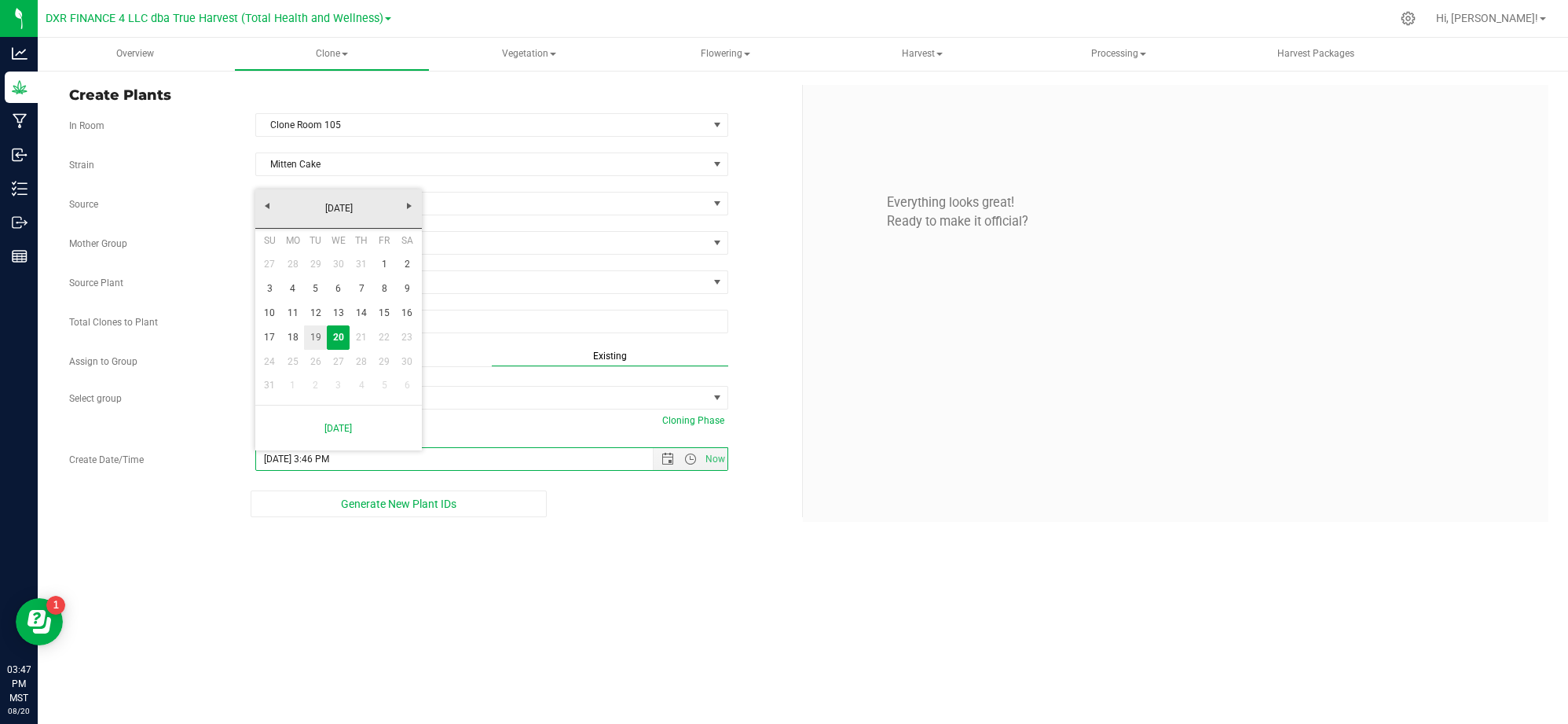
click at [308, 331] on link "19" at bounding box center [316, 337] width 23 height 25
type input "8/19/2025 3:46 PM"
click at [627, 585] on div "Overview Clone Create plants Cloning groups Cloning plants Apply to plants Vege…" at bounding box center [803, 381] width 1531 height 686
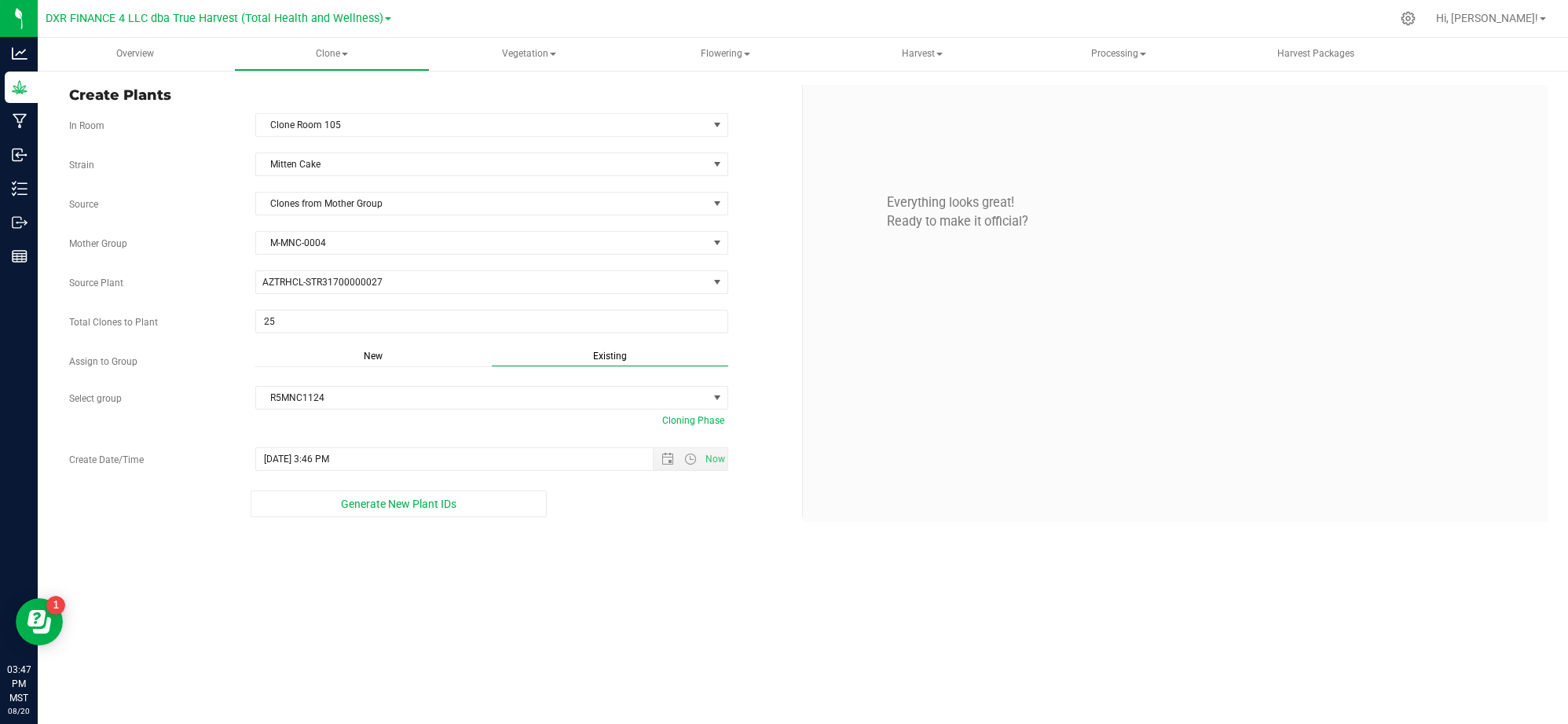
drag, startPoint x: 629, startPoint y: 598, endPoint x: 517, endPoint y: 431, distance: 201.1
click at [632, 595] on div "Overview Clone Create plants Cloning groups Cloning plants Apply to plants Vege…" at bounding box center [803, 381] width 1531 height 686
click at [416, 510] on span "Generate New Plant IDs" at bounding box center [399, 504] width 115 height 12
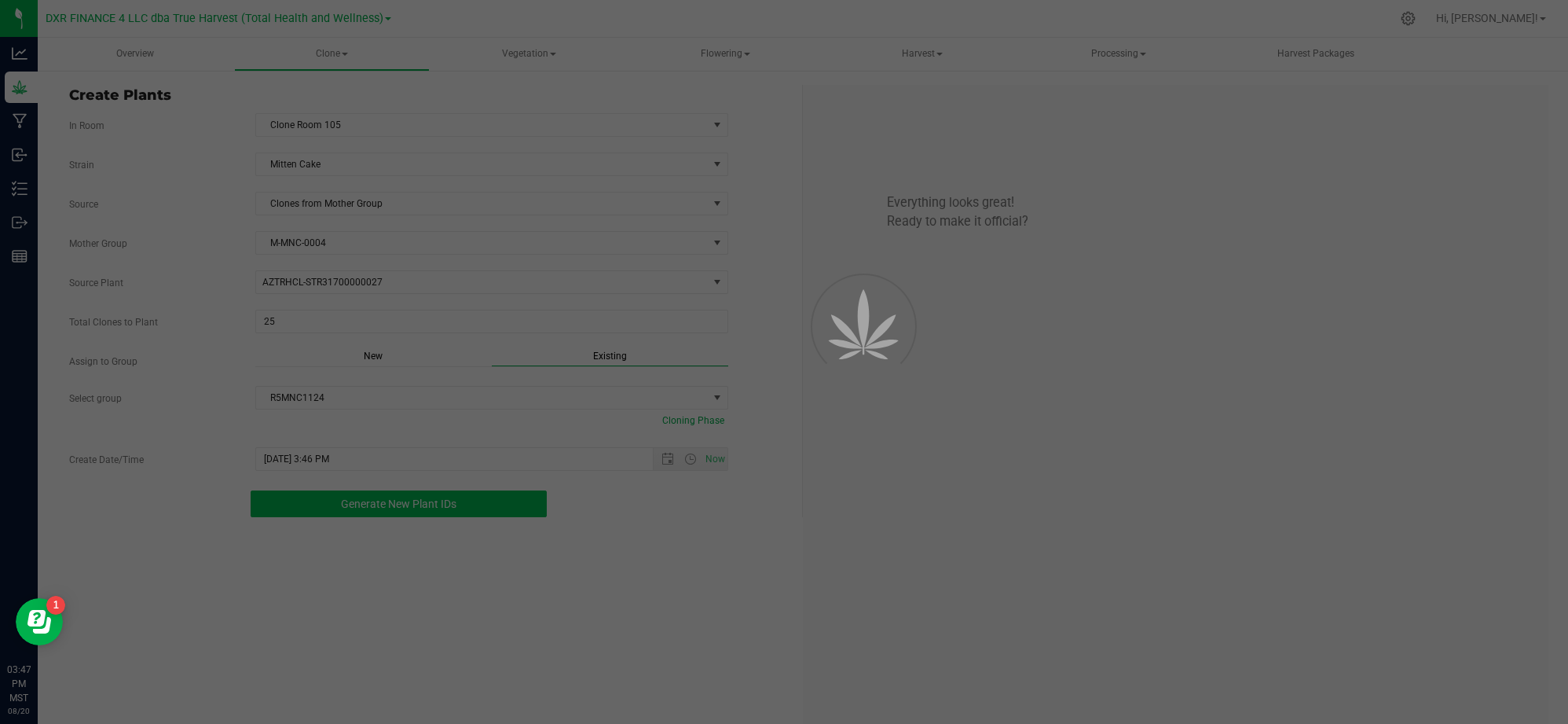
scroll to position [47, 0]
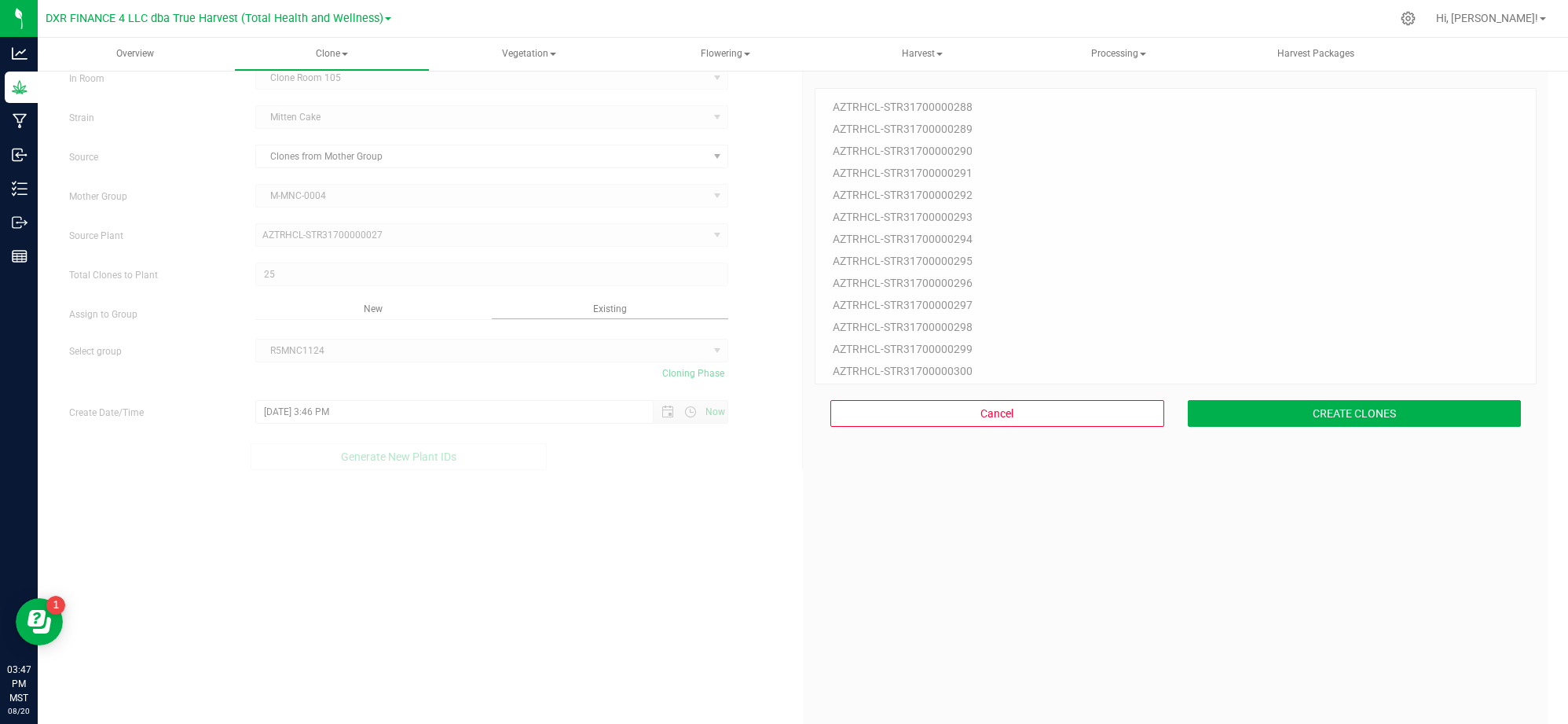
click at [1174, 639] on div "25 Plant IDs to Generate AZTRHCL-STR31700000288 AZTRHCL-STR31700000289 AZTRHCL-…" at bounding box center [1176, 422] width 722 height 724
click at [1246, 402] on button "CREATE CLONES" at bounding box center [1355, 413] width 334 height 26
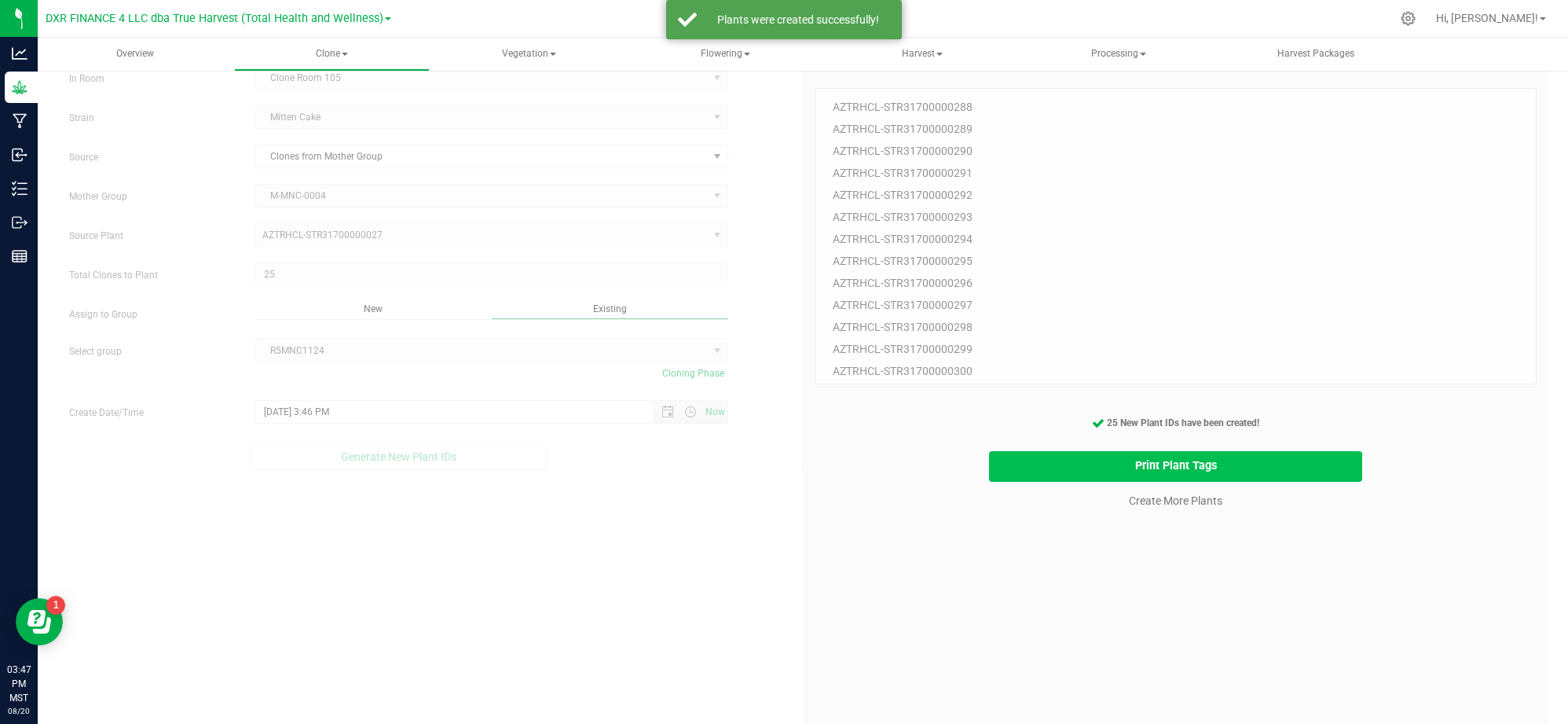
click at [1041, 464] on button "Print Plant Tags" at bounding box center [1176, 466] width 373 height 30
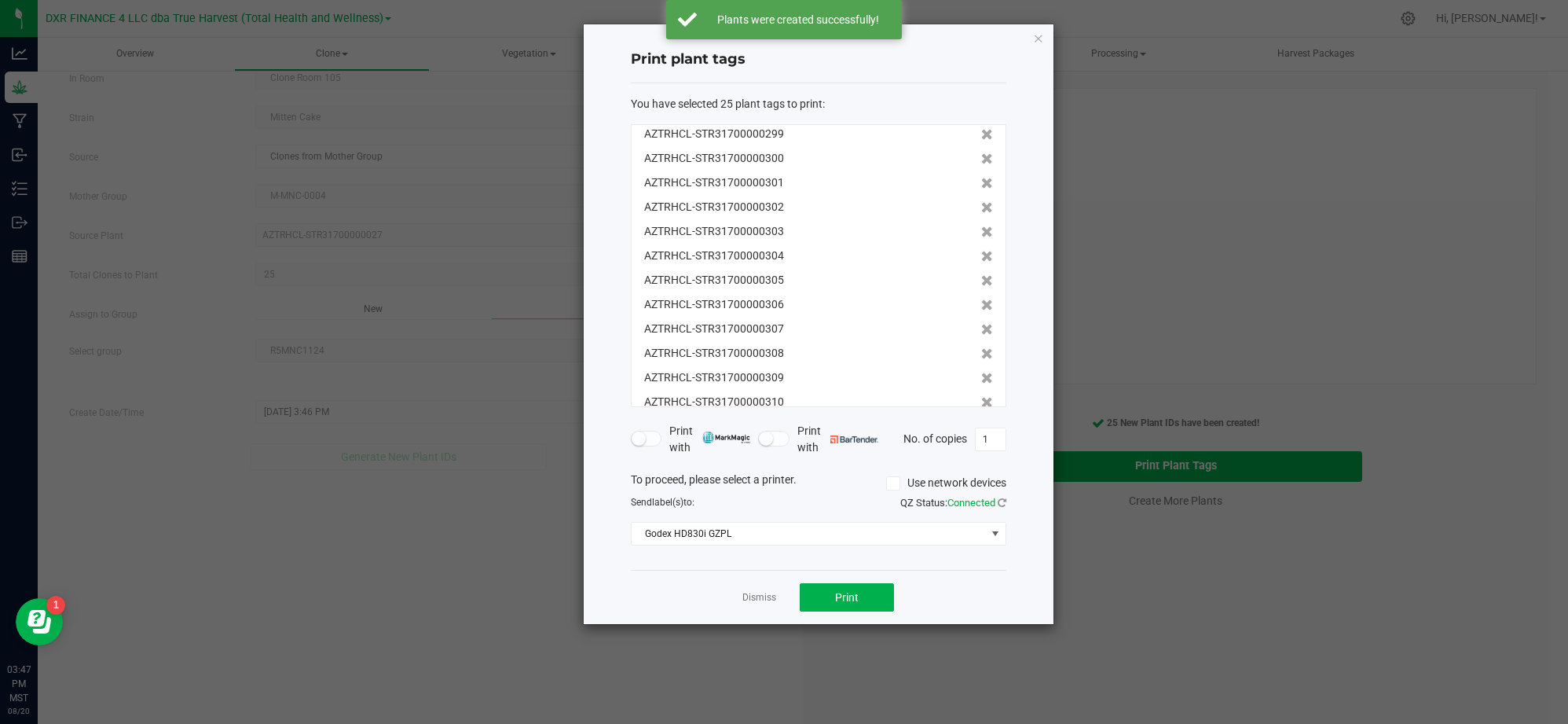
scroll to position [341, 0]
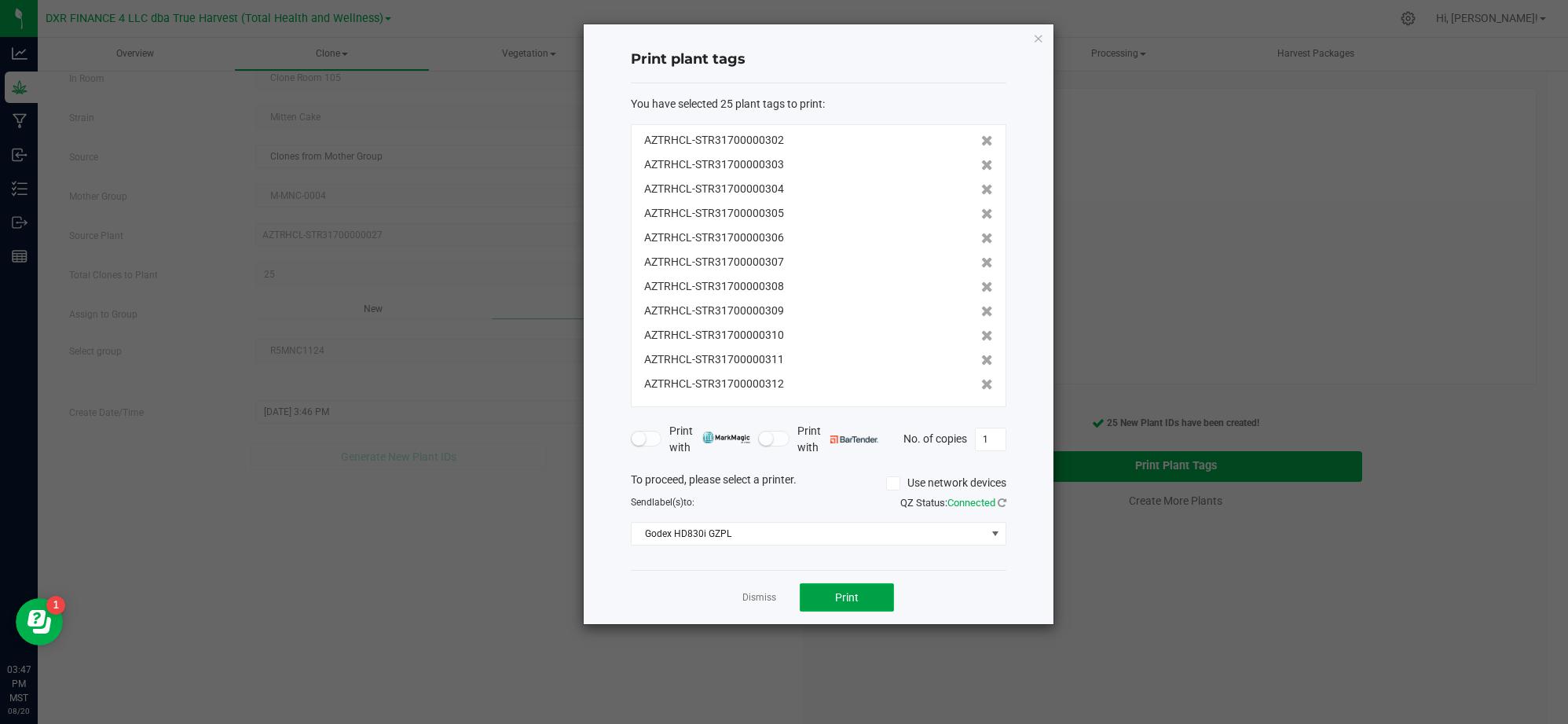
click at [856, 596] on span "Print" at bounding box center [847, 596] width 24 height 12
click at [1018, 306] on div "Print plant tags You have selected 25 plant tags to print : AZTRHCL-STR31700000…" at bounding box center [819, 324] width 470 height 600
click at [1004, 579] on div "Dismiss Print" at bounding box center [819, 596] width 376 height 54
click at [982, 587] on div "Dismiss Print" at bounding box center [819, 596] width 376 height 54
click at [748, 604] on link "Dismiss" at bounding box center [759, 597] width 34 height 13
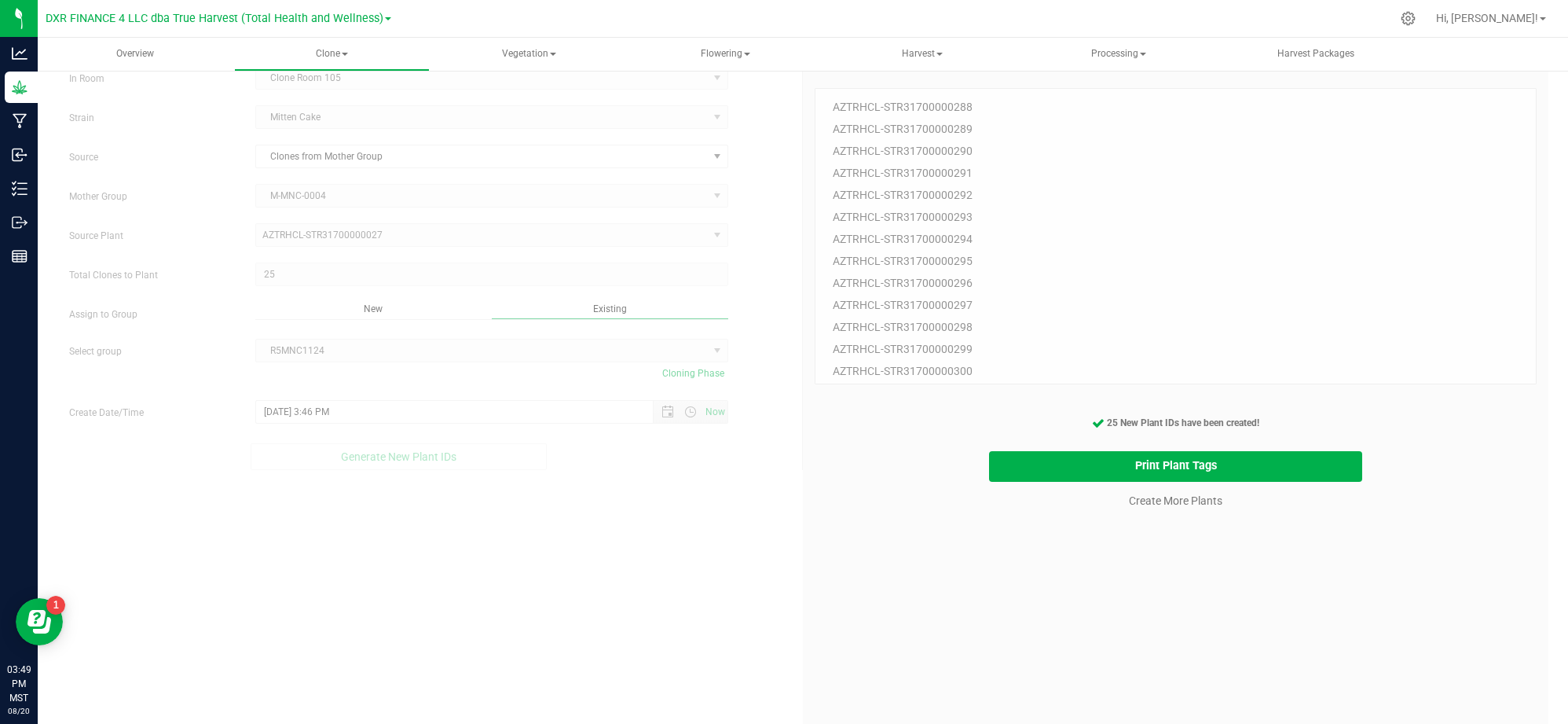
drag, startPoint x: 1101, startPoint y: 620, endPoint x: 1124, endPoint y: 604, distance: 28.0
click at [1111, 611] on div "25 Plant IDs to Generate AZTRHCL-STR31700000288 AZTRHCL-STR31700000289 AZTRHCL-…" at bounding box center [1176, 422] width 722 height 724
click at [1174, 504] on link "Create More Plants" at bounding box center [1176, 500] width 94 height 16
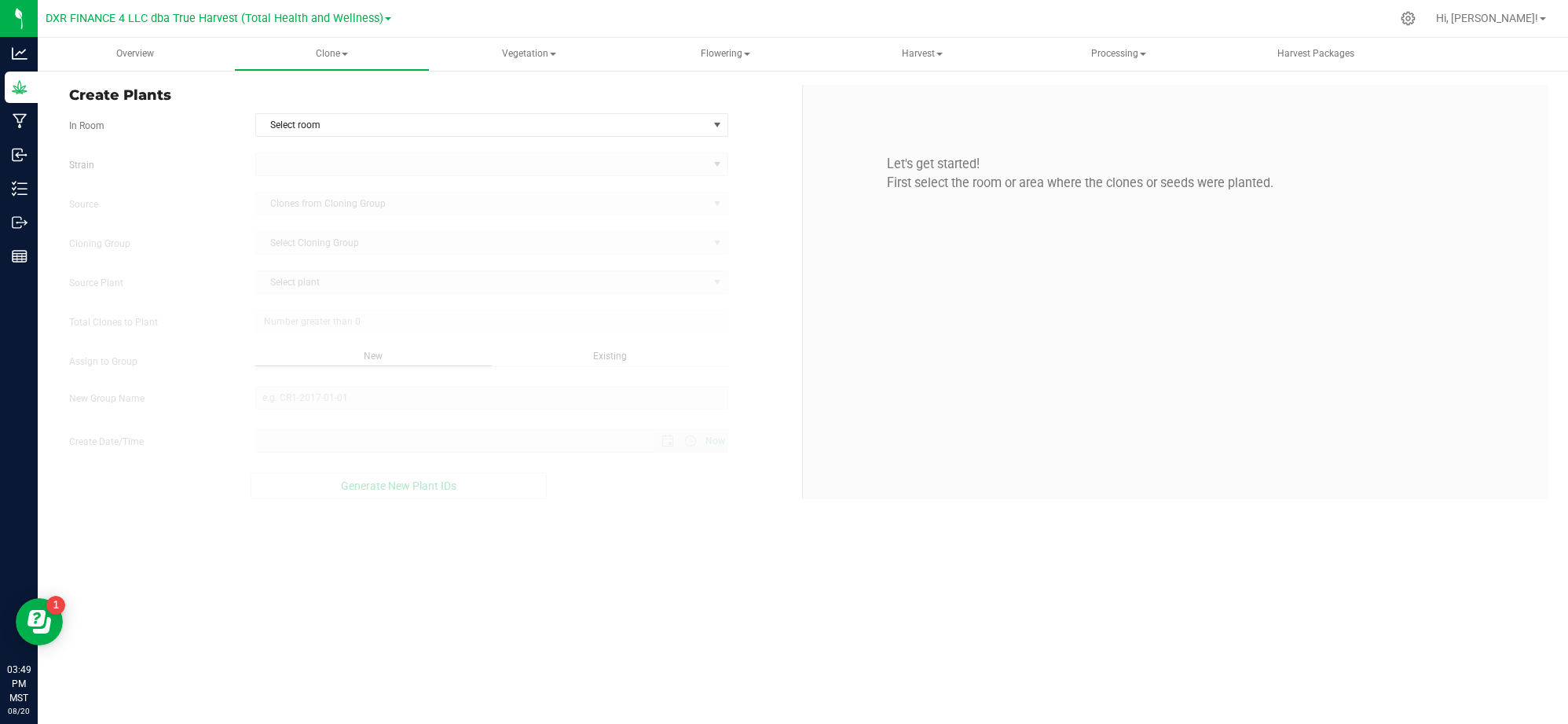
type input "8/20/2025 3:49 PM"
click at [742, 127] on div "In Room Select room Select room Clone Room 104 Clone Room 105 Clone Tent 101 Cl…" at bounding box center [429, 125] width 745 height 24
click at [652, 127] on span "Select room" at bounding box center [481, 124] width 452 height 22
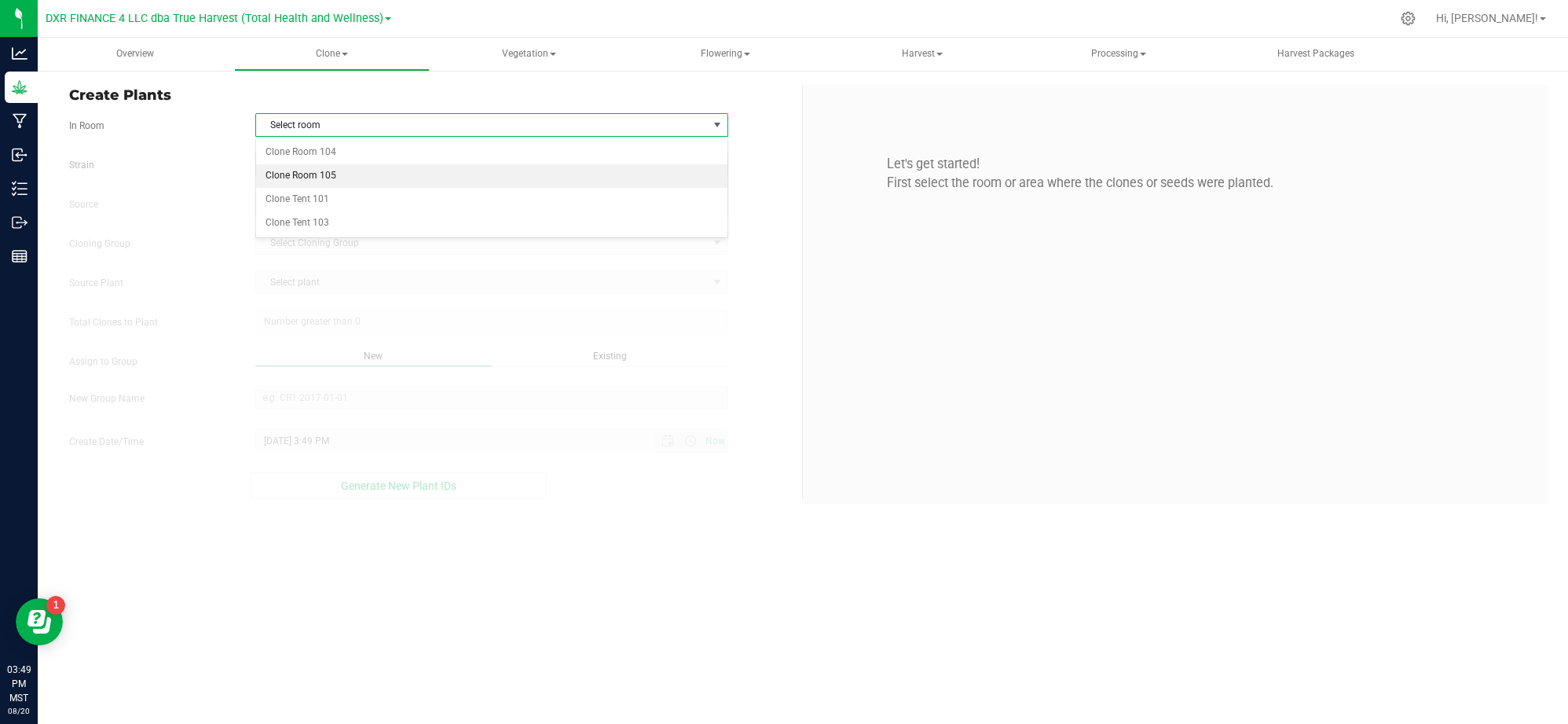
click at [319, 170] on ul "Clone Room 104 Clone Room 105 Clone Tent 101 Clone Tent 103" at bounding box center [491, 188] width 471 height 94
click at [319, 170] on li "Clone Room 105" at bounding box center [491, 176] width 471 height 24
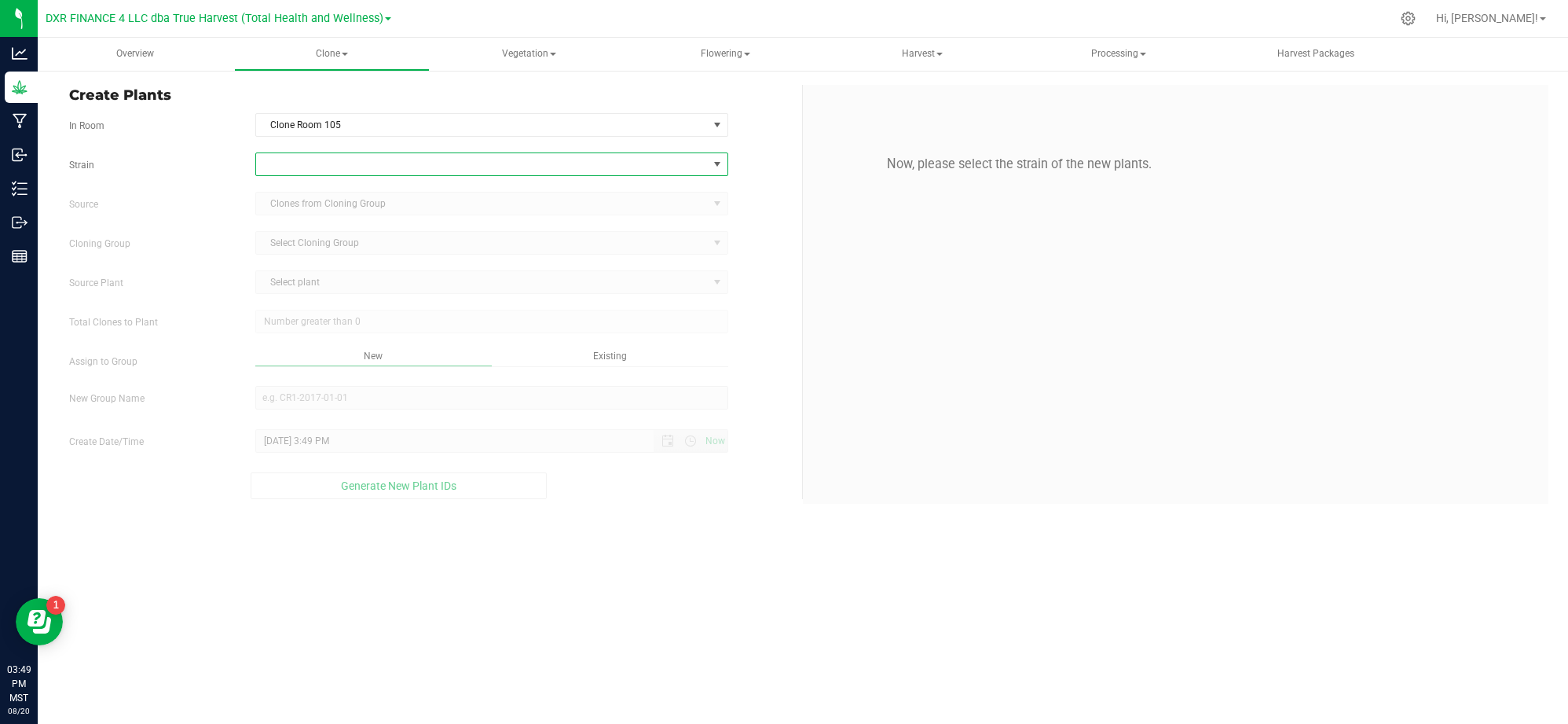
click at [346, 171] on span at bounding box center [481, 164] width 452 height 22
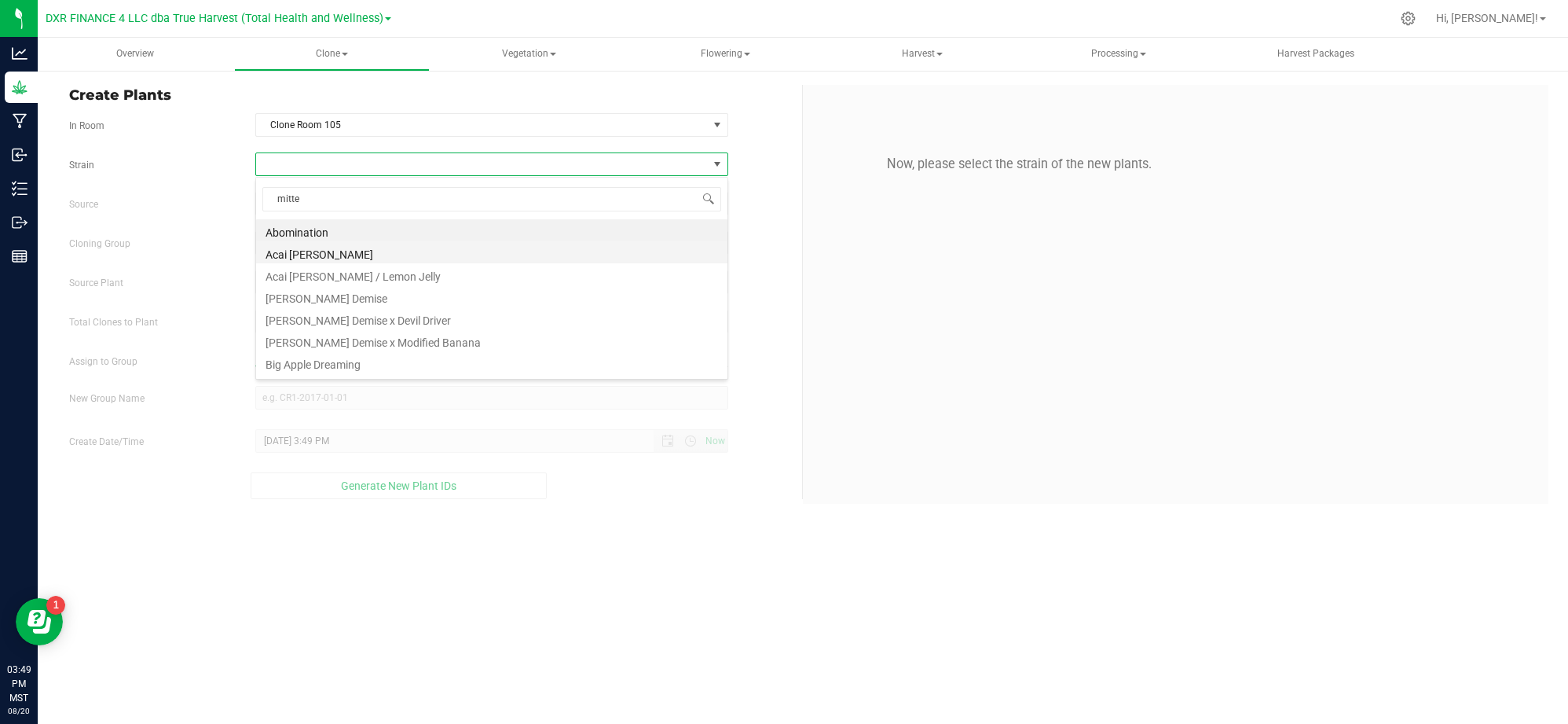
type input "mitten"
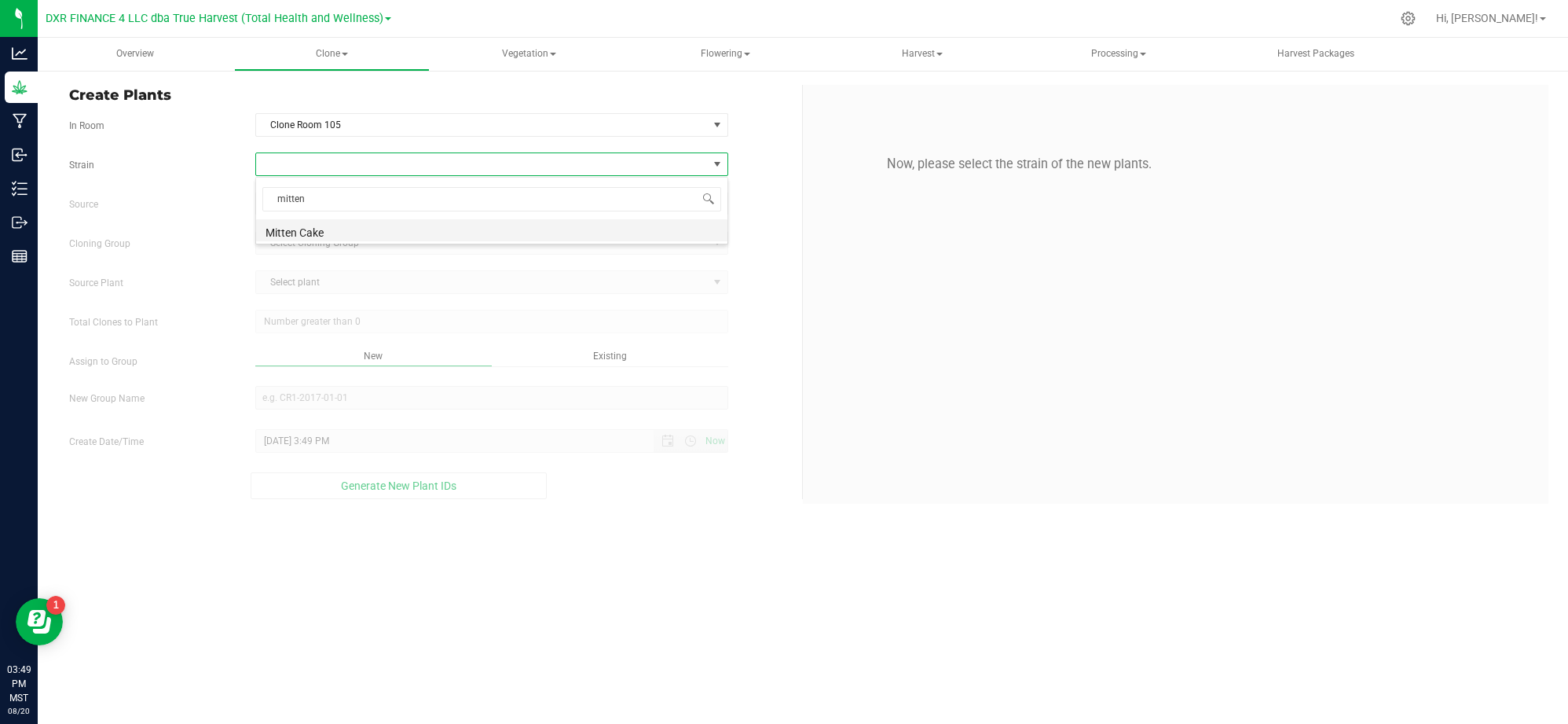
click at [315, 234] on li "Mitten Cake" at bounding box center [491, 230] width 471 height 22
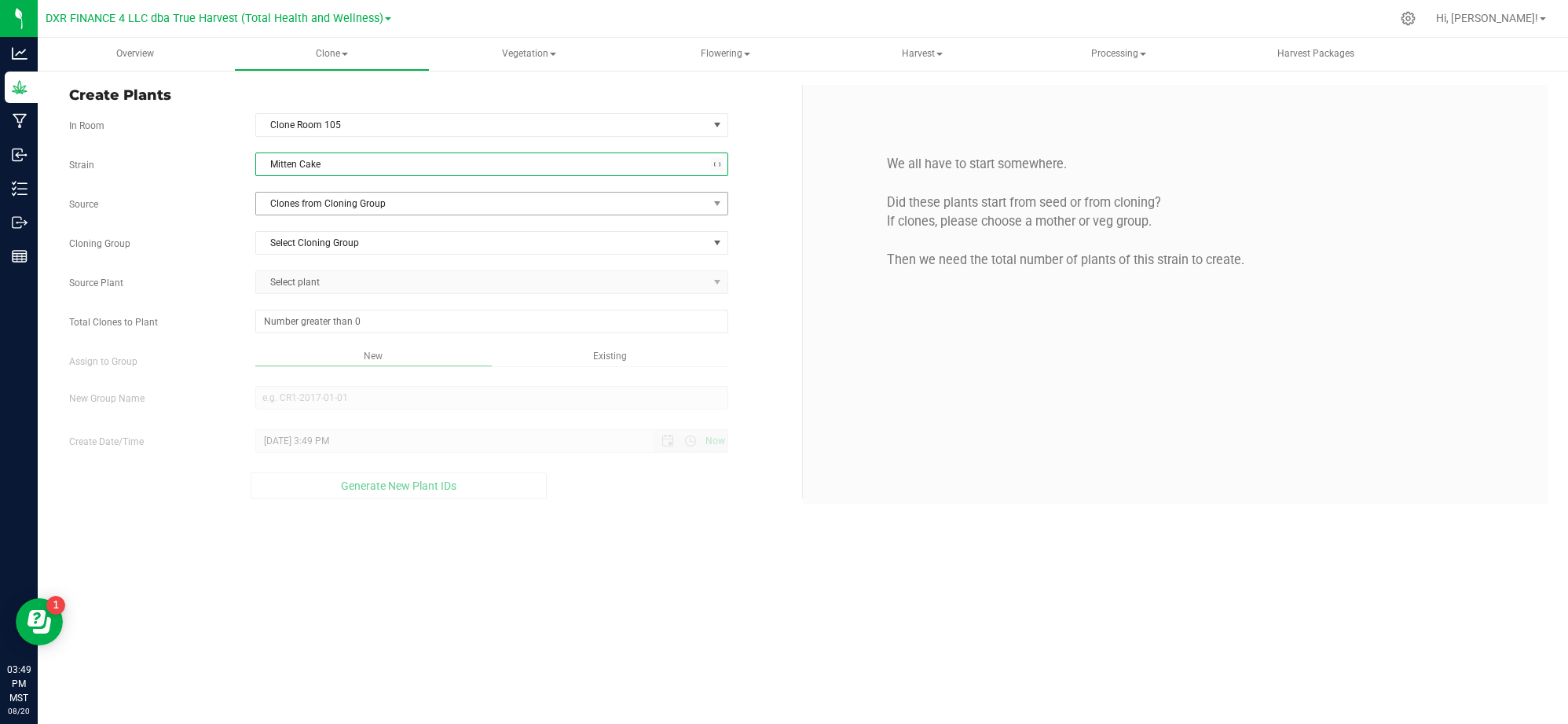
drag, startPoint x: 188, startPoint y: 197, endPoint x: 333, endPoint y: 202, distance: 145.1
click at [206, 197] on div "Source Clones from Cloning Group" at bounding box center [429, 203] width 745 height 24
click at [338, 204] on span "Clones from Cloning Group" at bounding box center [481, 203] width 452 height 22
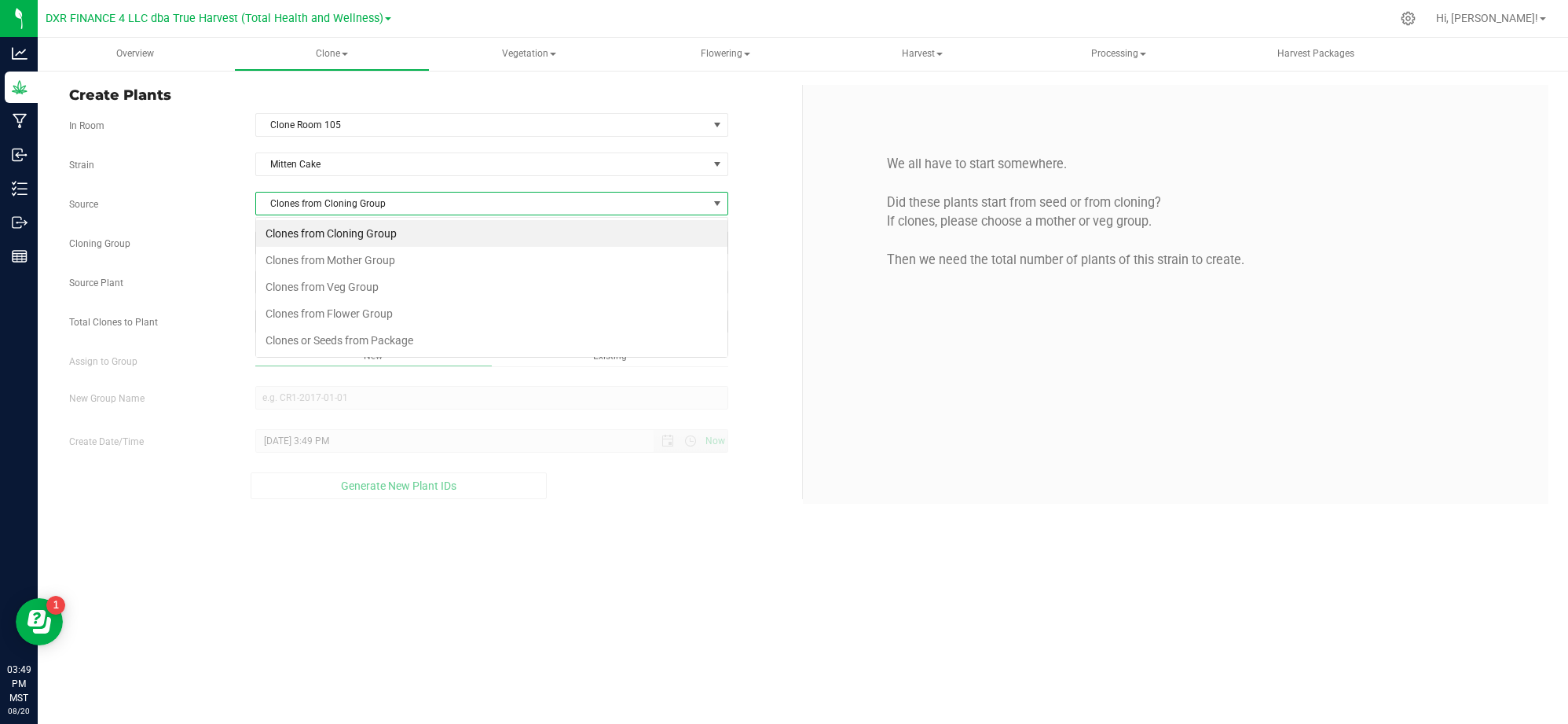
scroll to position [24, 473]
click at [338, 264] on li "Clones from Mother Group" at bounding box center [491, 260] width 471 height 26
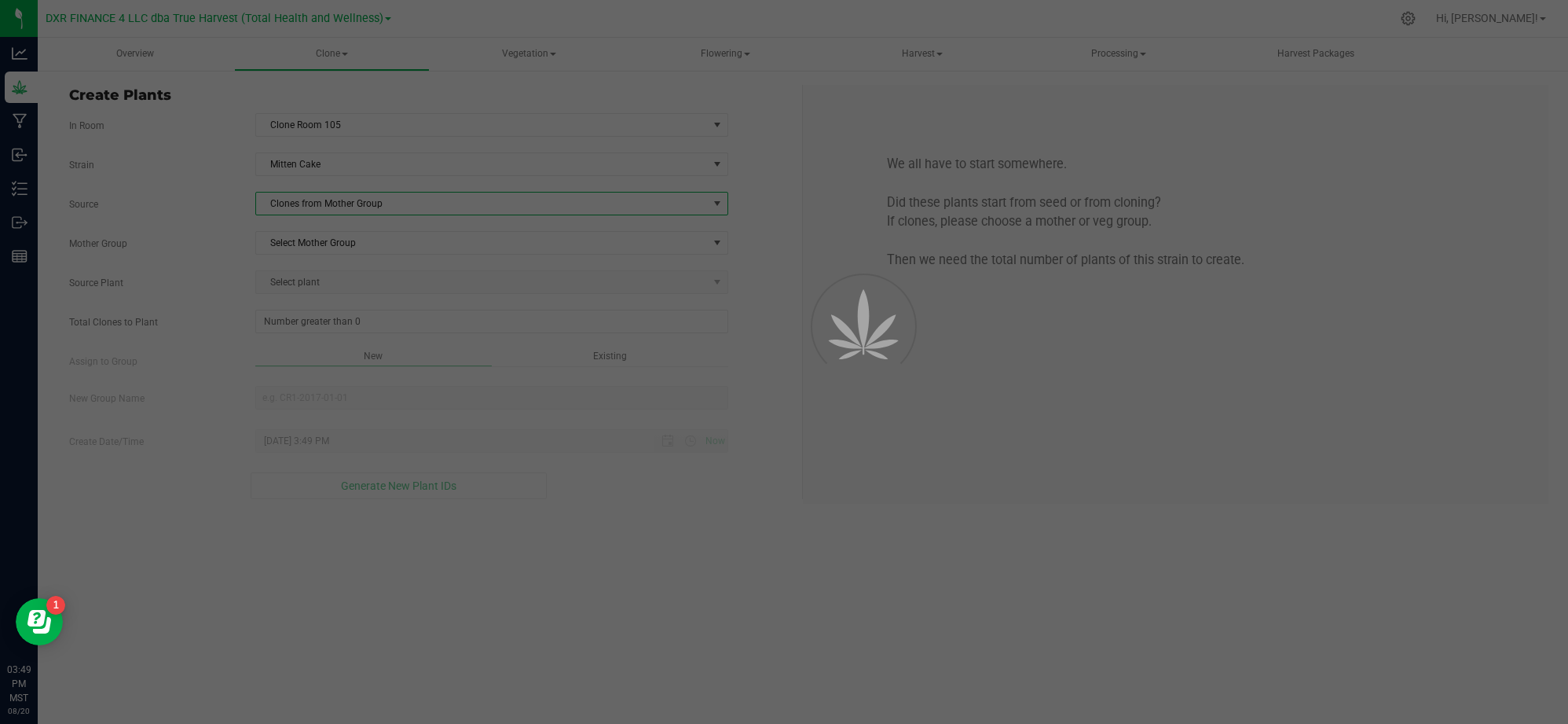
drag, startPoint x: 193, startPoint y: 224, endPoint x: 316, endPoint y: 230, distance: 123.1
click at [226, 227] on div "Strain Mitten Cake Source Clones from Mother Group Mother Group Select Mother G…" at bounding box center [429, 325] width 721 height 346
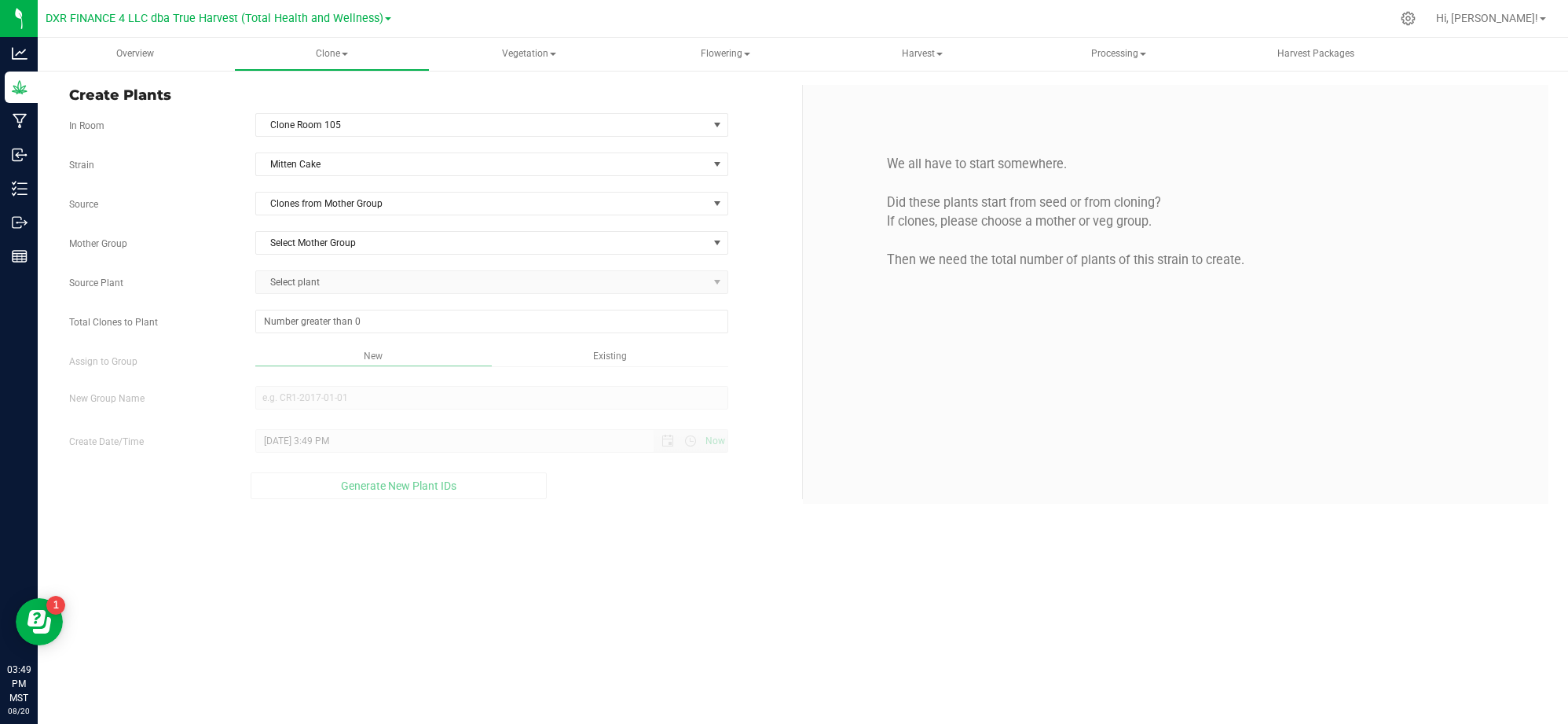
drag, startPoint x: 354, startPoint y: 234, endPoint x: 364, endPoint y: 231, distance: 10.4
click at [355, 234] on span "Select Mother Group" at bounding box center [481, 243] width 452 height 22
click at [336, 269] on li "M-MNC-0004" at bounding box center [491, 272] width 471 height 24
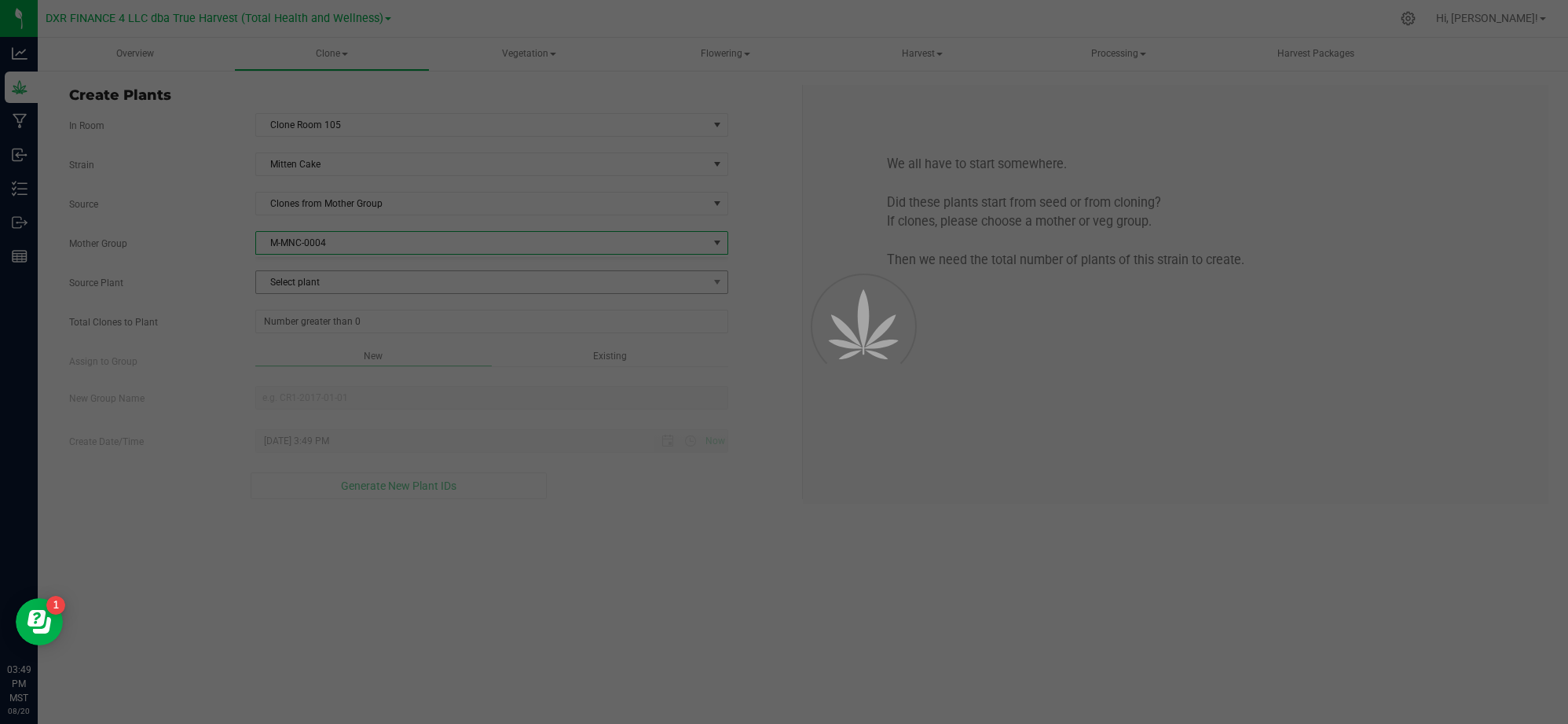
drag, startPoint x: 230, startPoint y: 256, endPoint x: 325, endPoint y: 278, distance: 97.5
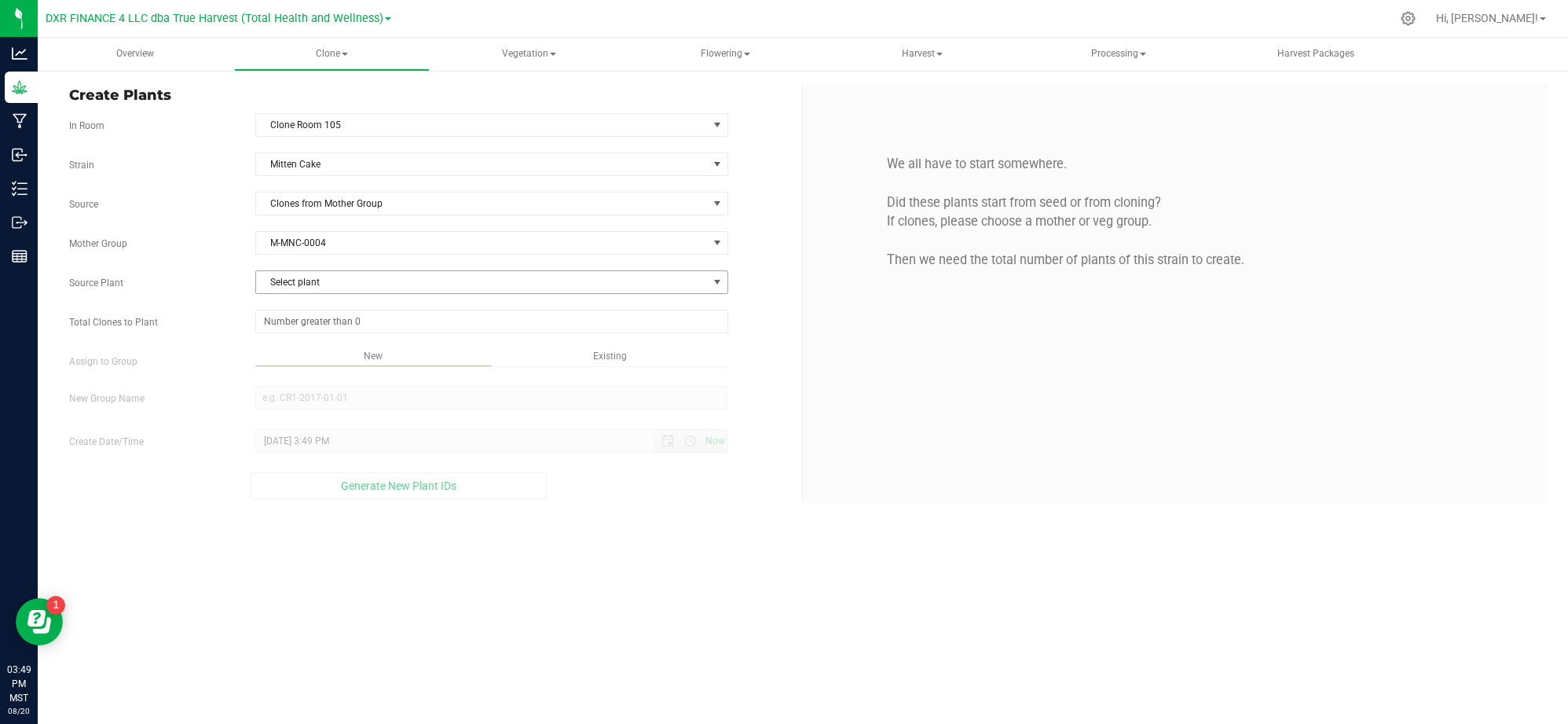
drag, startPoint x: 325, startPoint y: 278, endPoint x: 333, endPoint y: 275, distance: 8.5
click at [325, 280] on span "Select plant" at bounding box center [481, 282] width 452 height 22
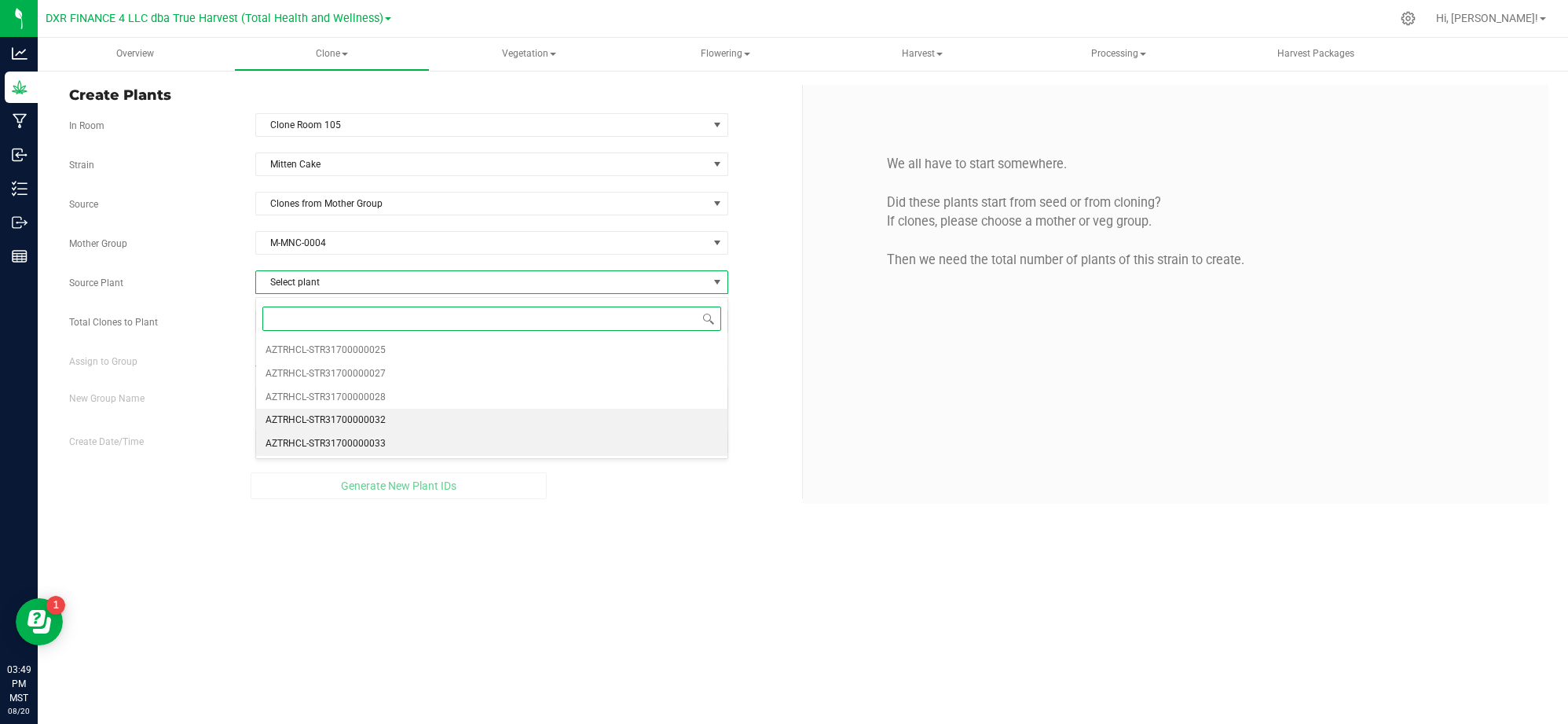
click at [350, 430] on span "AZTRHCL-STR31700000032" at bounding box center [326, 420] width 120 height 21
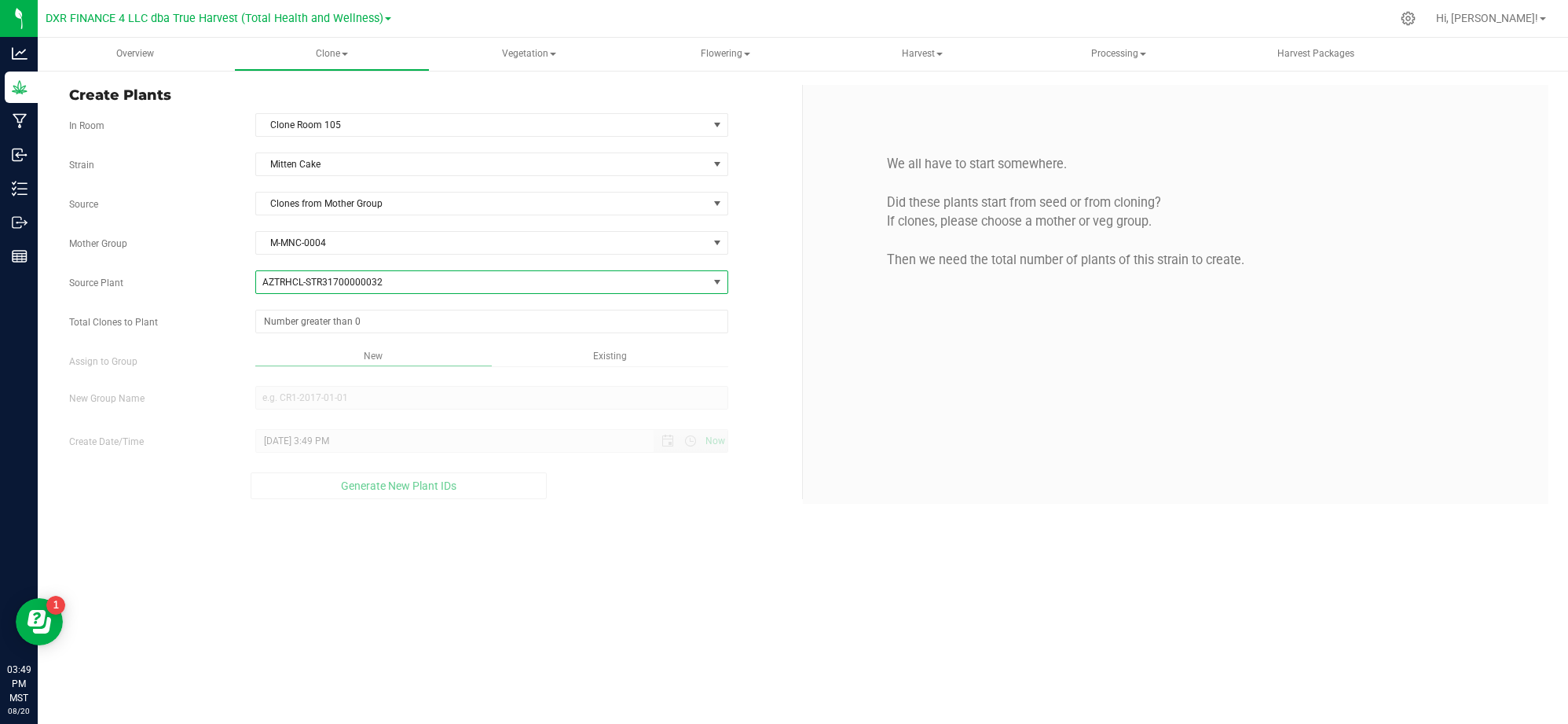
drag, startPoint x: 737, startPoint y: 555, endPoint x: 657, endPoint y: 422, distance: 155.2
click at [737, 547] on div "Overview Clone Create plants Cloning groups Cloning plants Apply to plants Vege…" at bounding box center [803, 381] width 1531 height 686
click at [563, 325] on span at bounding box center [491, 321] width 473 height 24
type input "25"
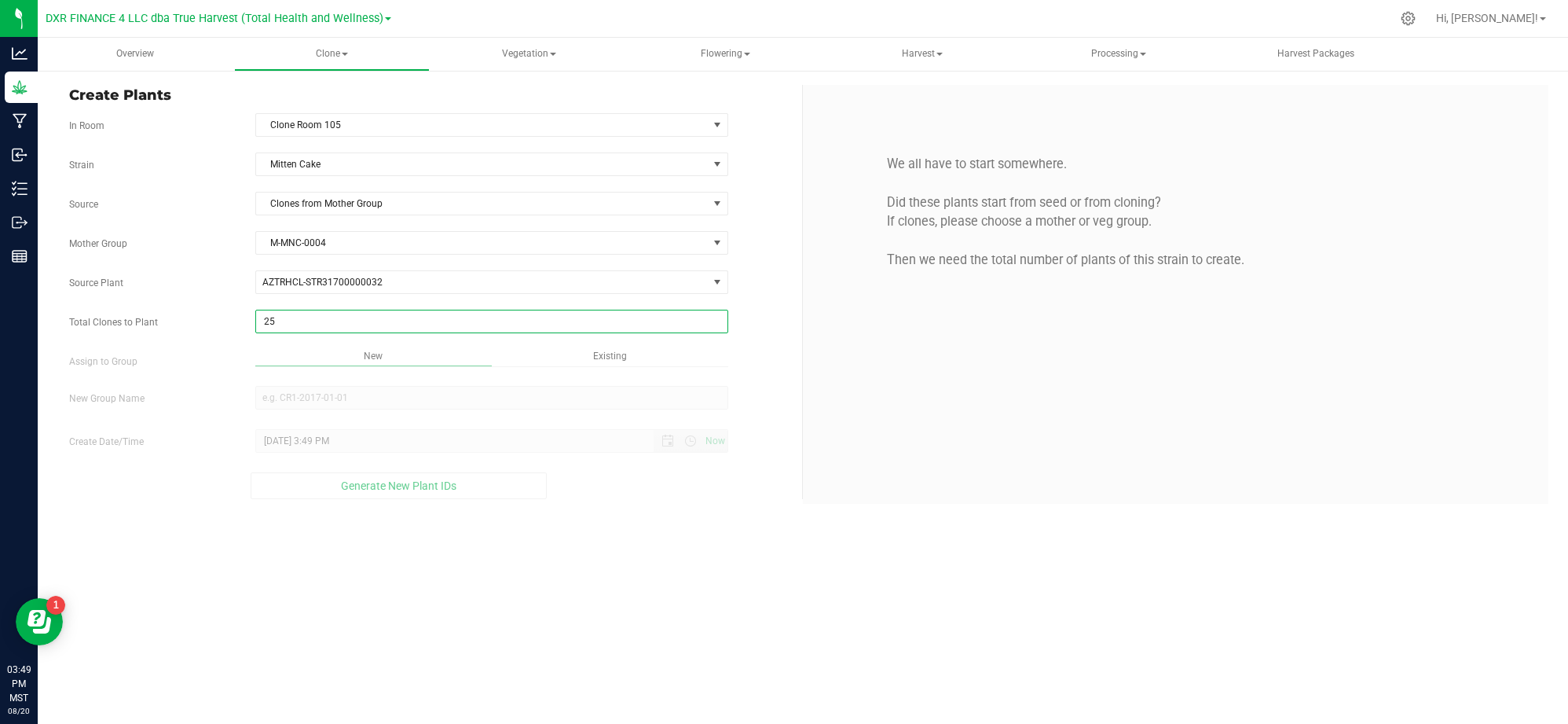
click at [745, 591] on div "Overview Clone Create plants Cloning groups Cloning plants Apply to plants Vege…" at bounding box center [803, 381] width 1531 height 686
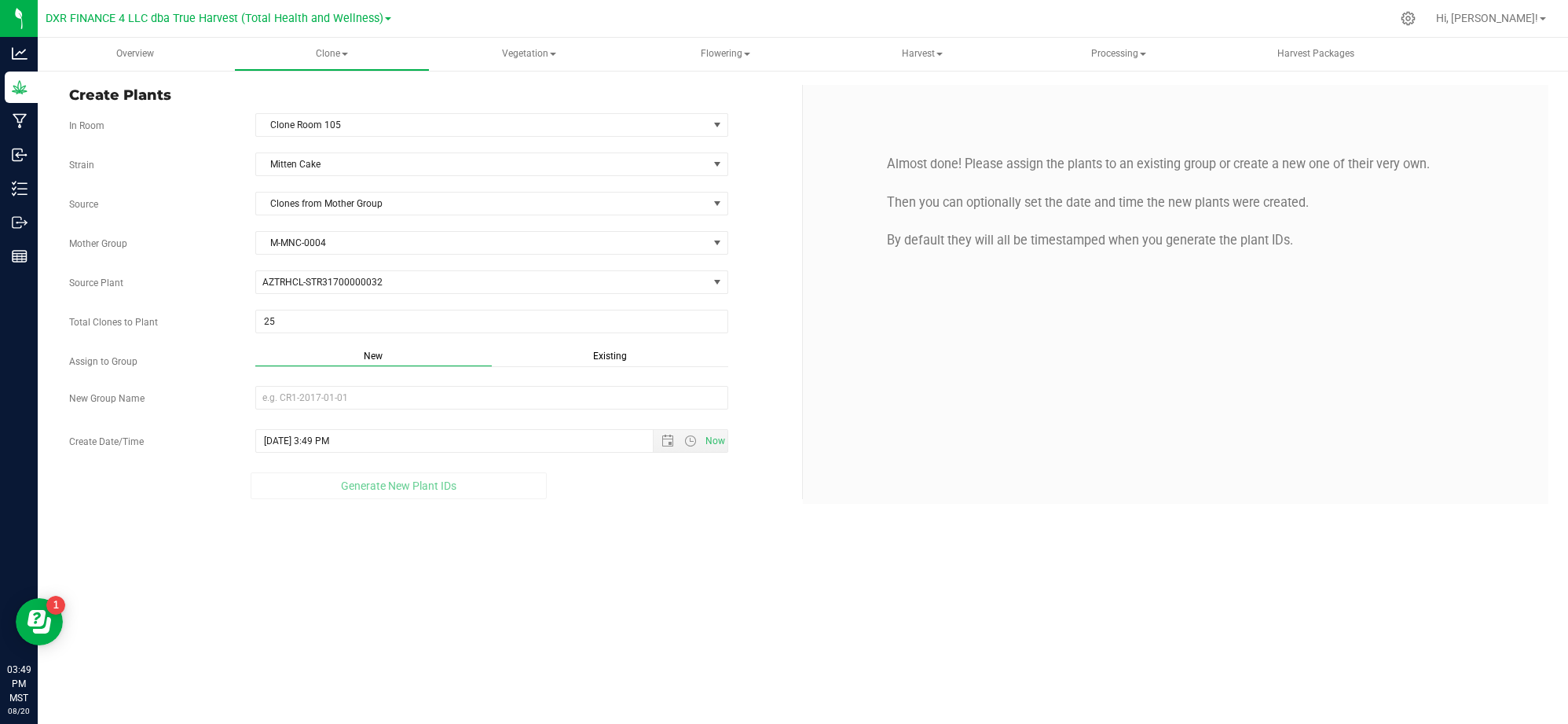
click at [614, 356] on span "Existing" at bounding box center [610, 355] width 34 height 11
click at [556, 409] on span "Select Plant Group" at bounding box center [481, 397] width 452 height 22
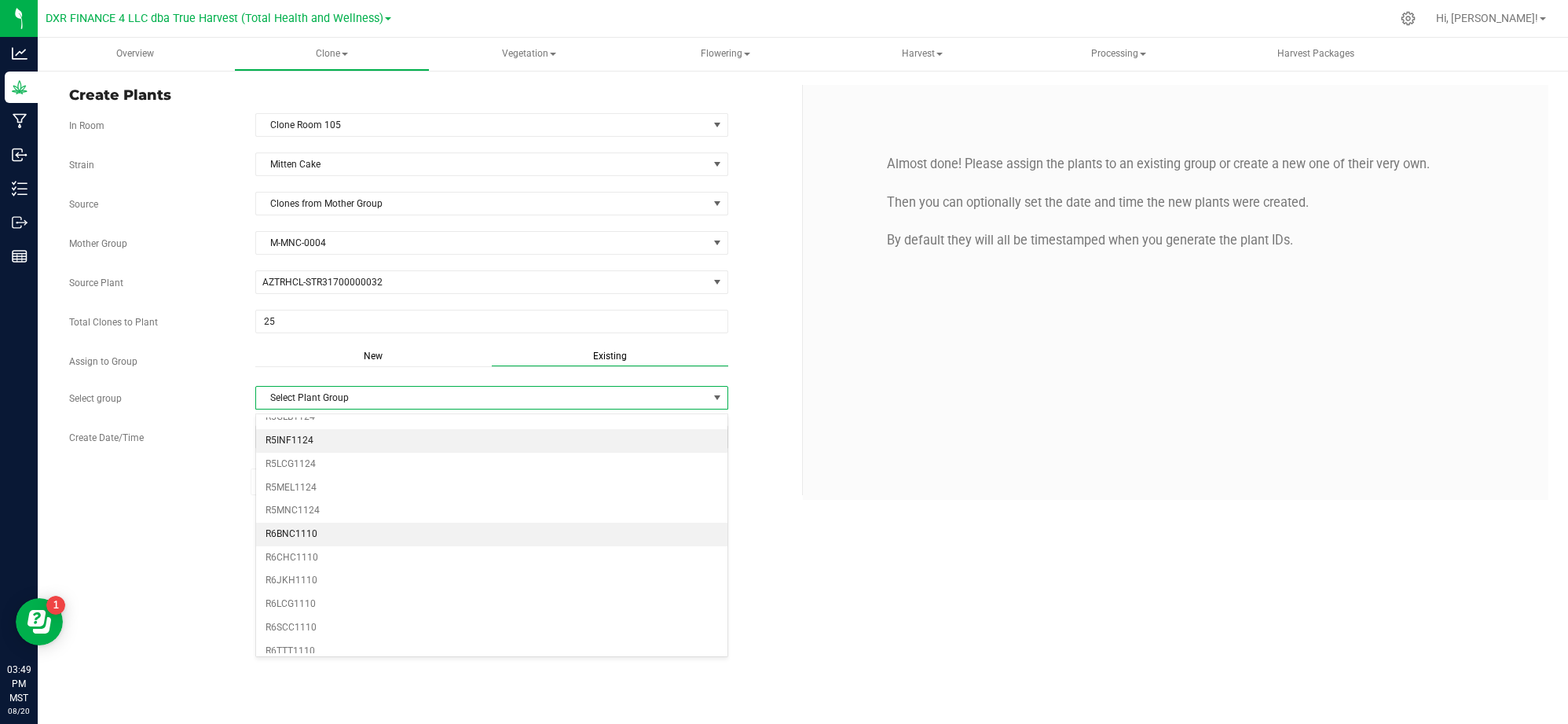
scroll to position [576, 0]
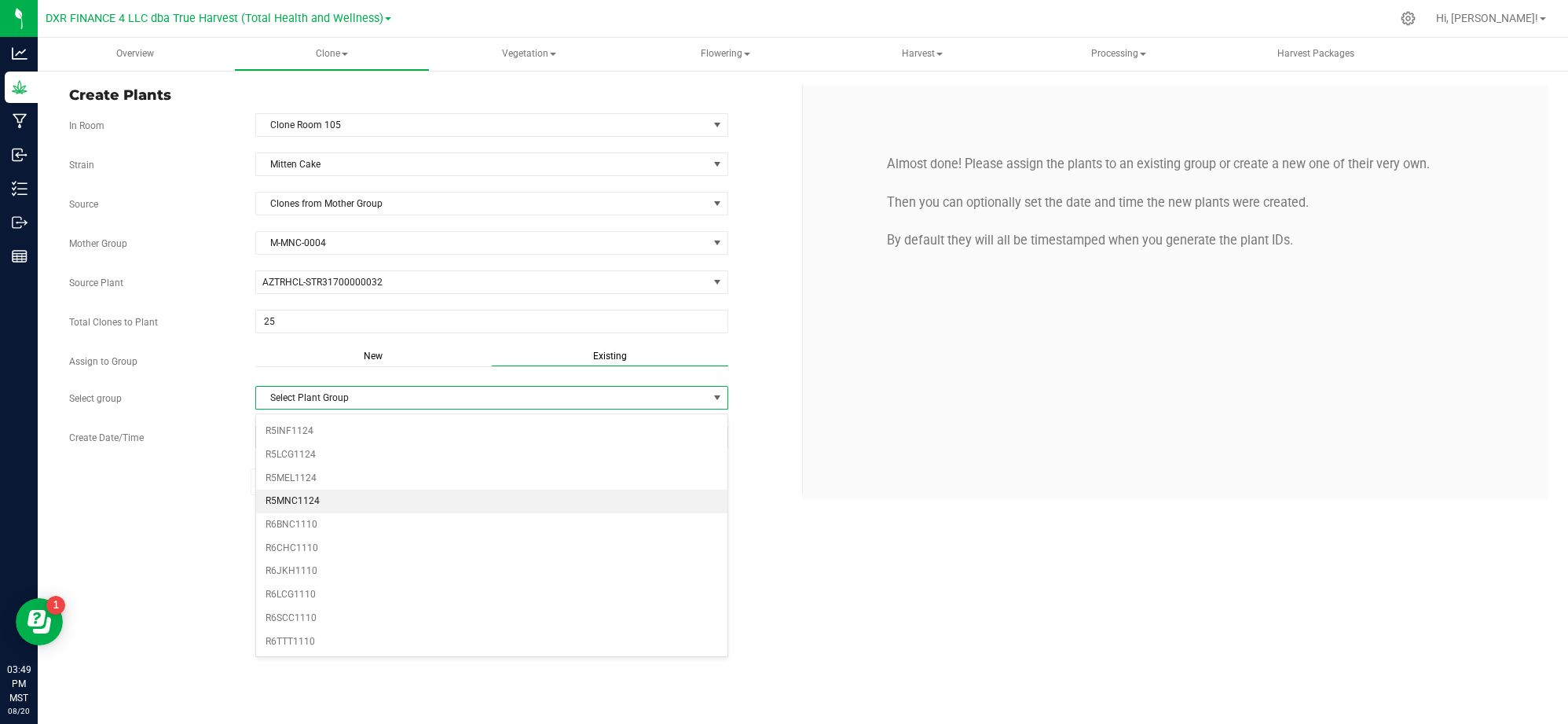
click at [322, 494] on li "R5MNC1124" at bounding box center [491, 501] width 471 height 24
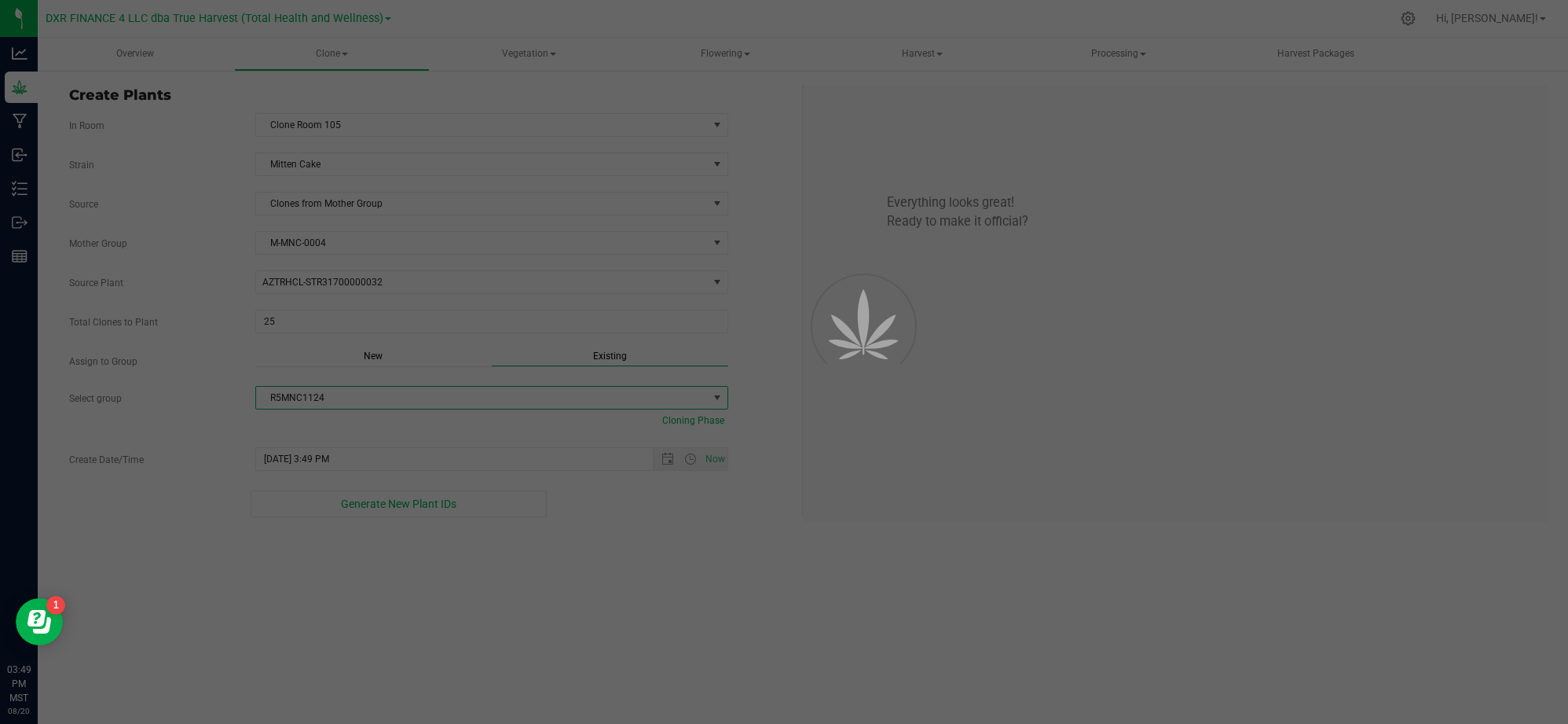
drag, startPoint x: 670, startPoint y: 608, endPoint x: 665, endPoint y: 576, distance: 32.4
click at [670, 601] on div "Overview Clone Create plants Cloning groups Cloning plants Apply to plants Vege…" at bounding box center [803, 381] width 1531 height 686
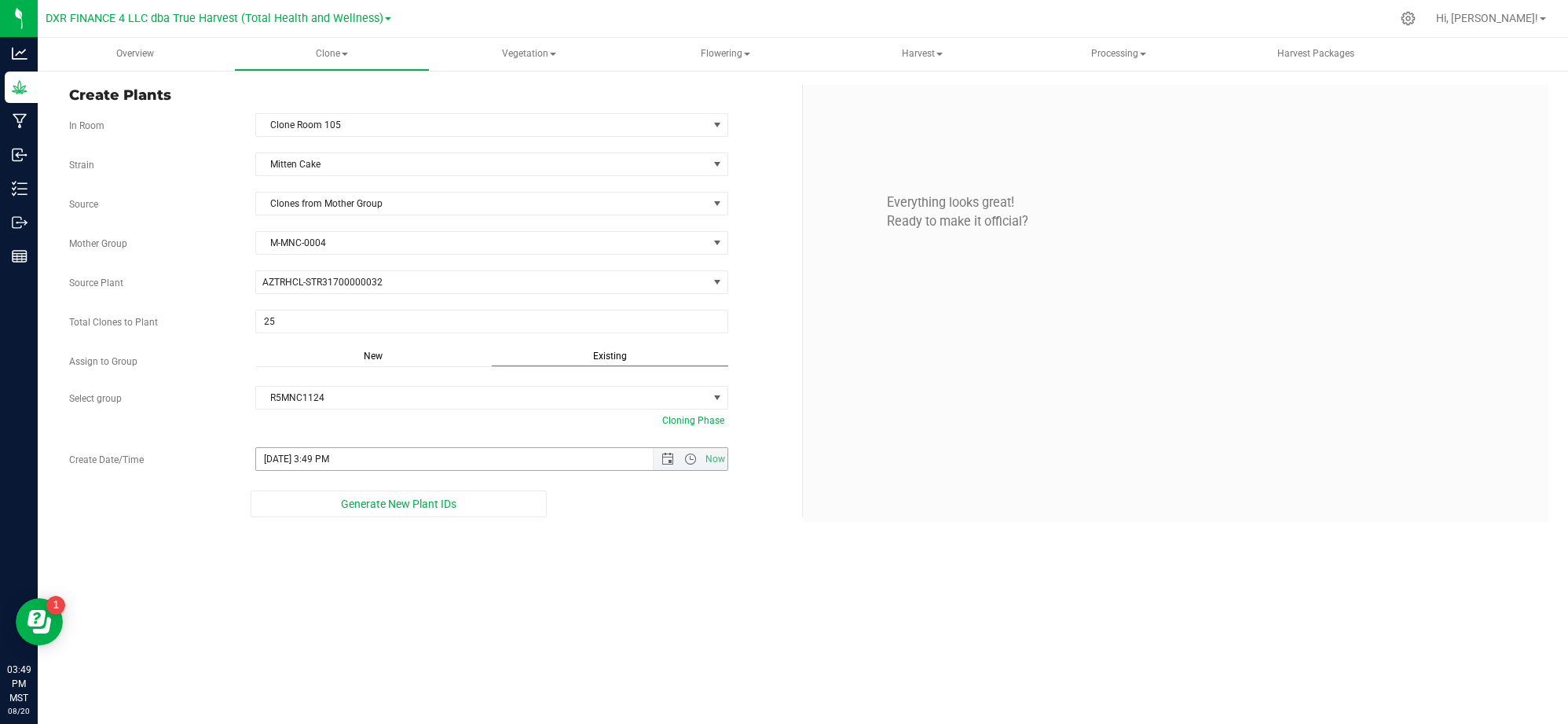
drag, startPoint x: 660, startPoint y: 468, endPoint x: 577, endPoint y: 462, distance: 83.2
click at [661, 465] on span "Open the date view" at bounding box center [667, 458] width 12 height 12
click at [308, 333] on link "19" at bounding box center [316, 337] width 23 height 25
type input "8/19/2025 3:49 PM"
drag, startPoint x: 680, startPoint y: 606, endPoint x: 674, endPoint y: 601, distance: 7.8
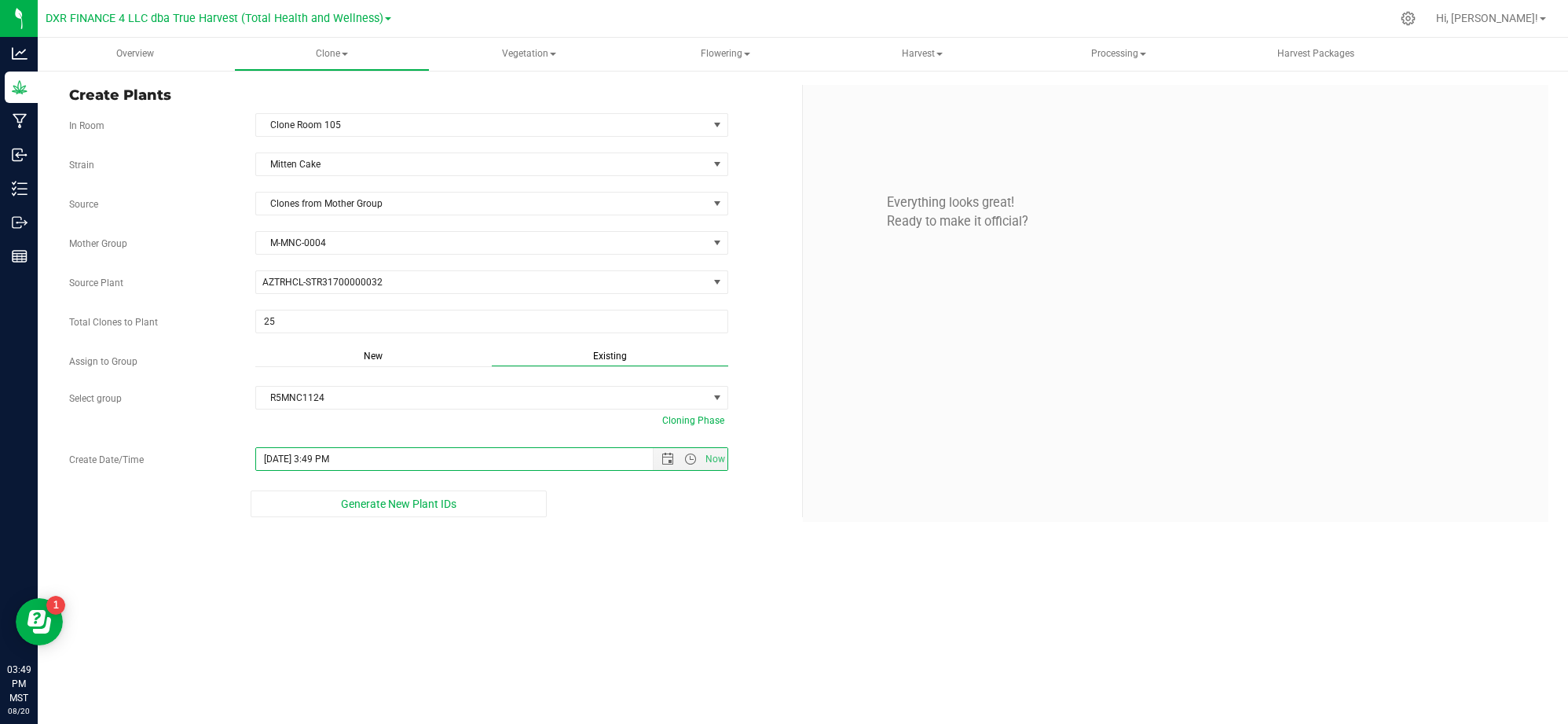
click at [674, 601] on div "Overview Clone Create plants Cloning groups Cloning plants Apply to plants Vege…" at bounding box center [803, 381] width 1531 height 686
drag, startPoint x: 670, startPoint y: 682, endPoint x: 415, endPoint y: 531, distance: 296.4
click at [665, 675] on div "Overview Clone Create plants Cloning groups Cloning plants Apply to plants Vege…" at bounding box center [803, 381] width 1531 height 686
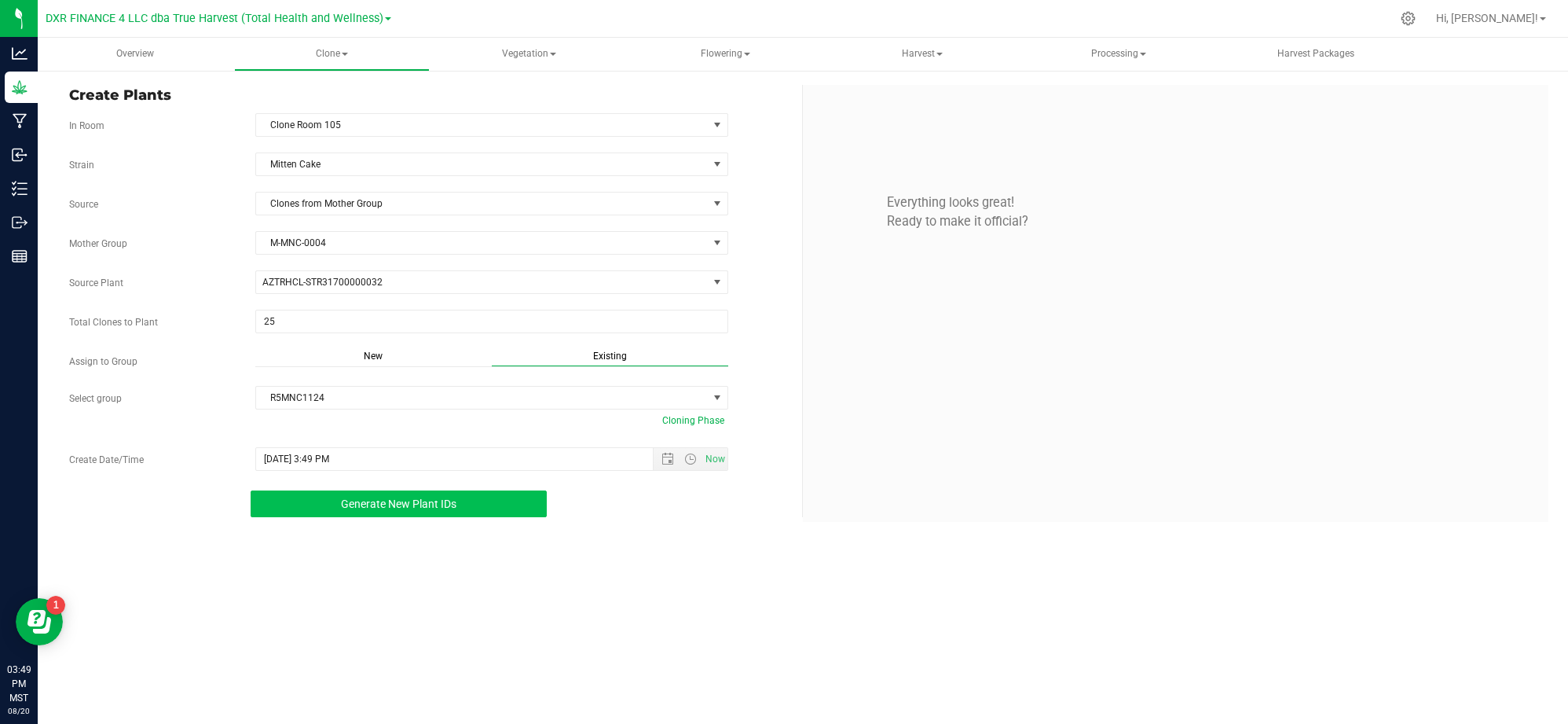
click at [378, 509] on span "Generate New Plant IDs" at bounding box center [399, 504] width 115 height 12
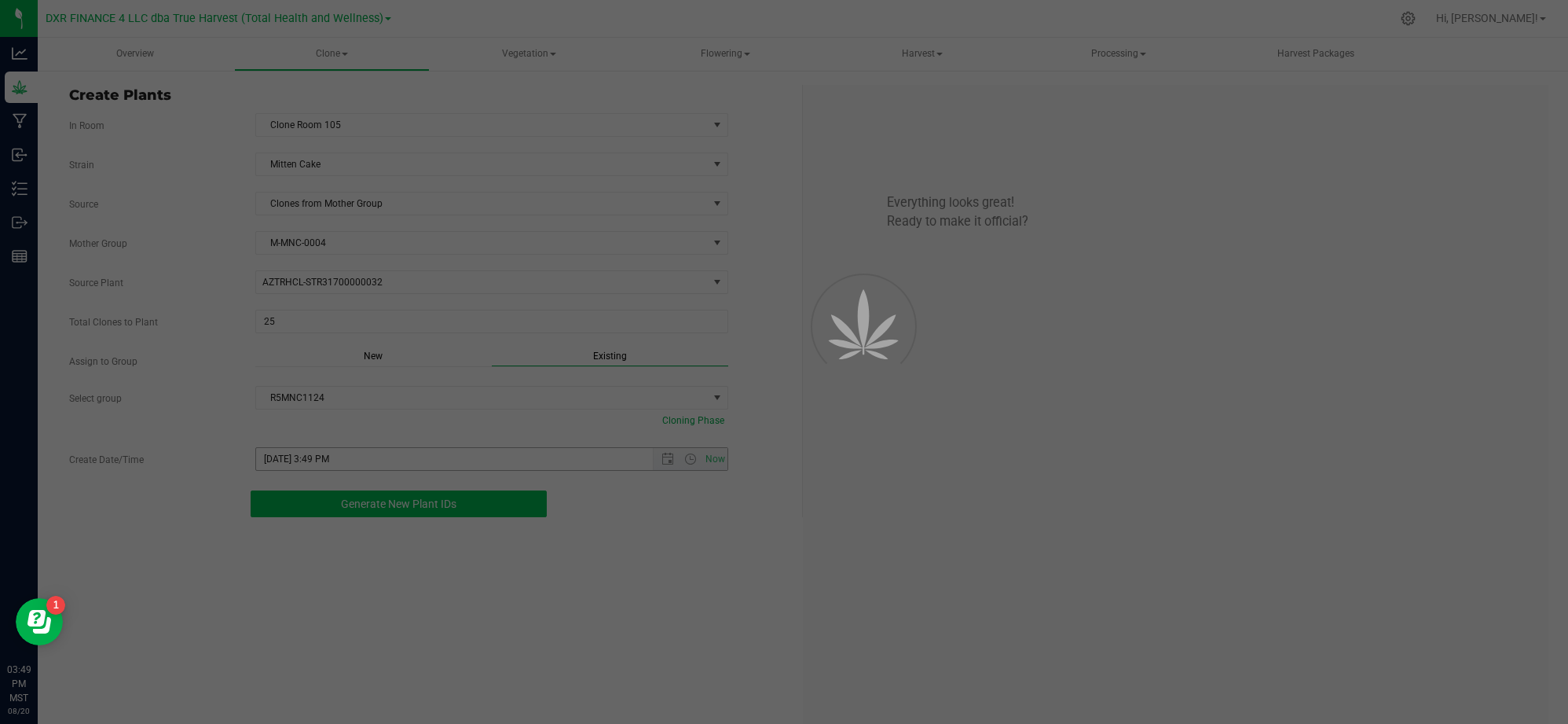
scroll to position [47, 0]
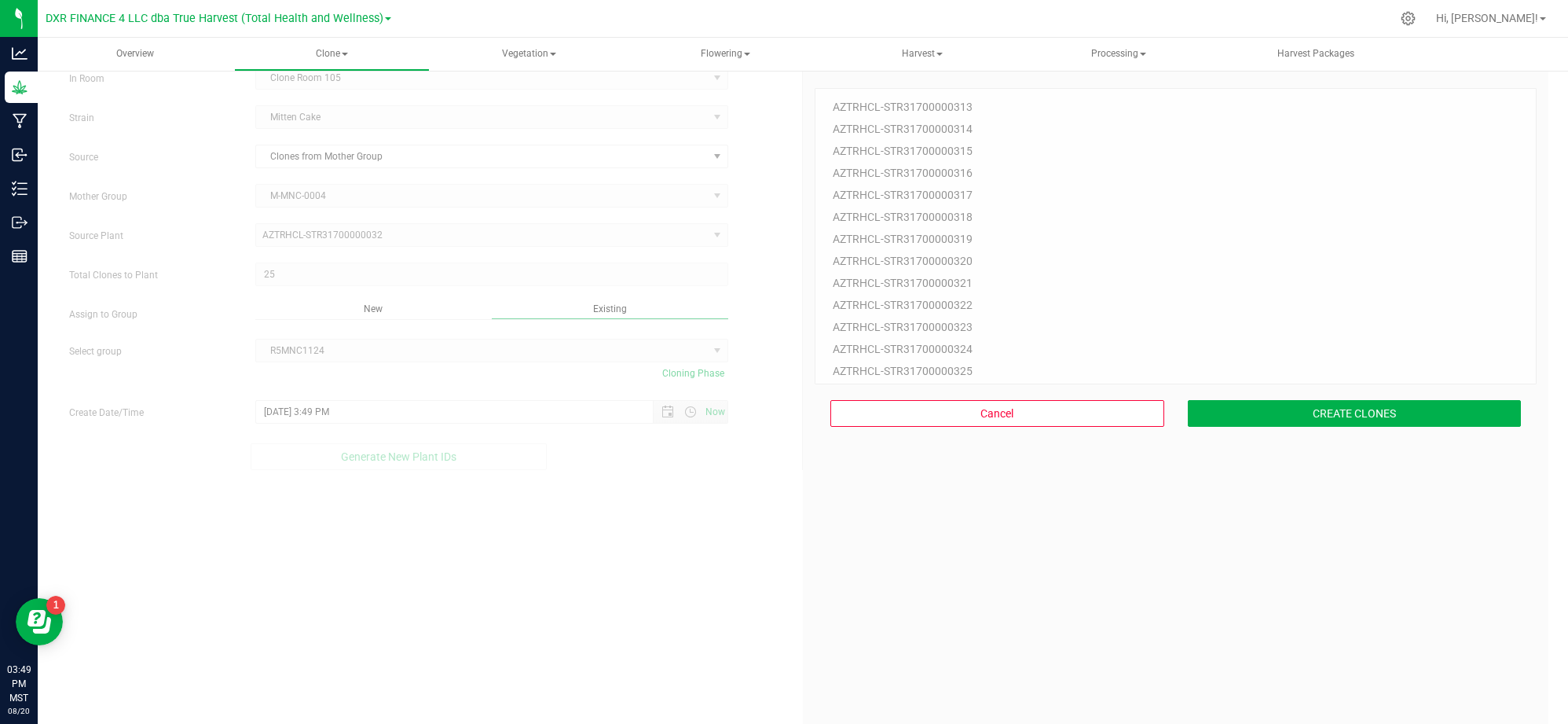
drag, startPoint x: 1105, startPoint y: 604, endPoint x: 1126, endPoint y: 577, distance: 34.2
click at [1107, 602] on div "25 Plant IDs to Generate AZTRHCL-STR31700000313 AZTRHCL-STR31700000314 AZTRHCL-…" at bounding box center [1176, 422] width 722 height 724
click at [1311, 397] on div "Cancel CREATE CLONES" at bounding box center [1176, 413] width 722 height 58
click at [1315, 415] on button "CREATE CLONES" at bounding box center [1355, 413] width 334 height 26
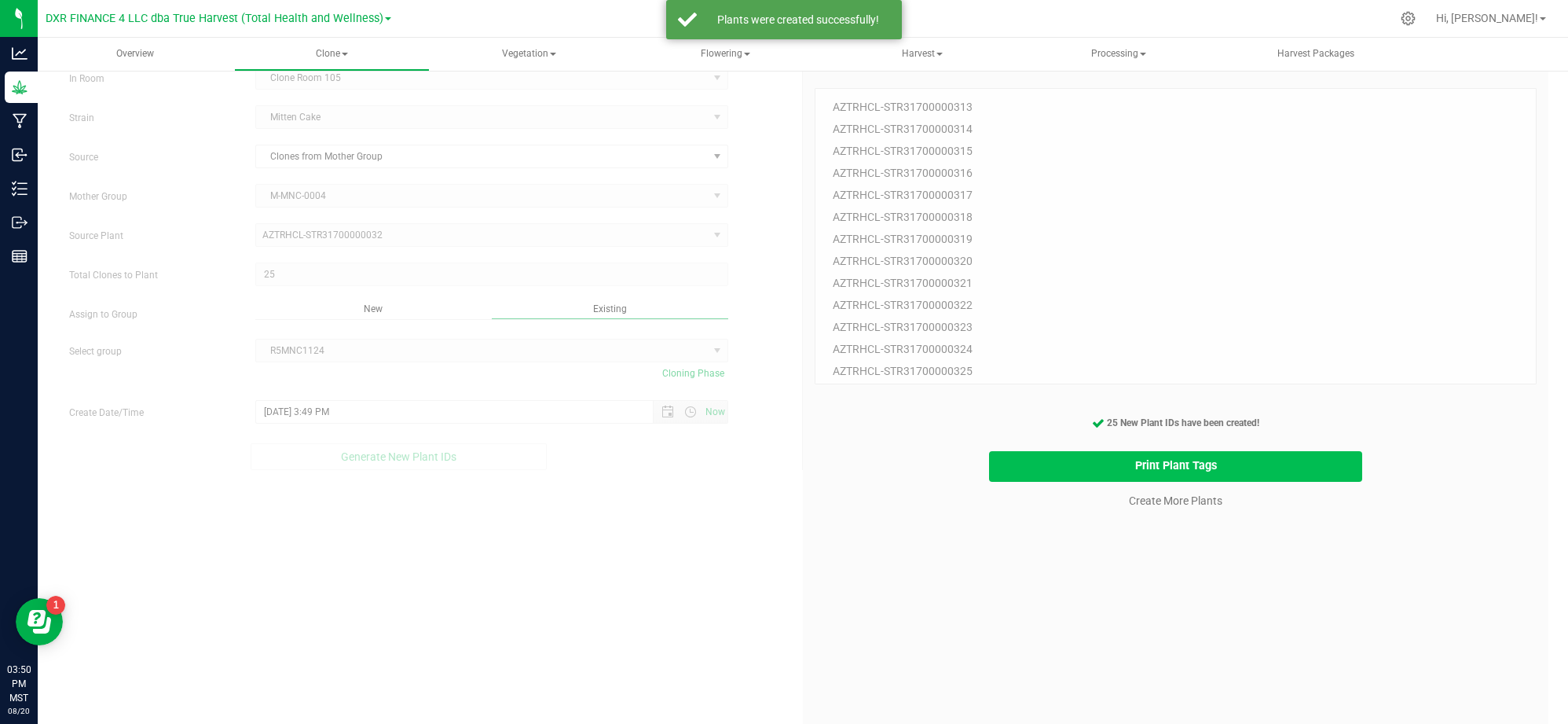
click at [1097, 476] on button "Print Plant Tags" at bounding box center [1176, 466] width 373 height 30
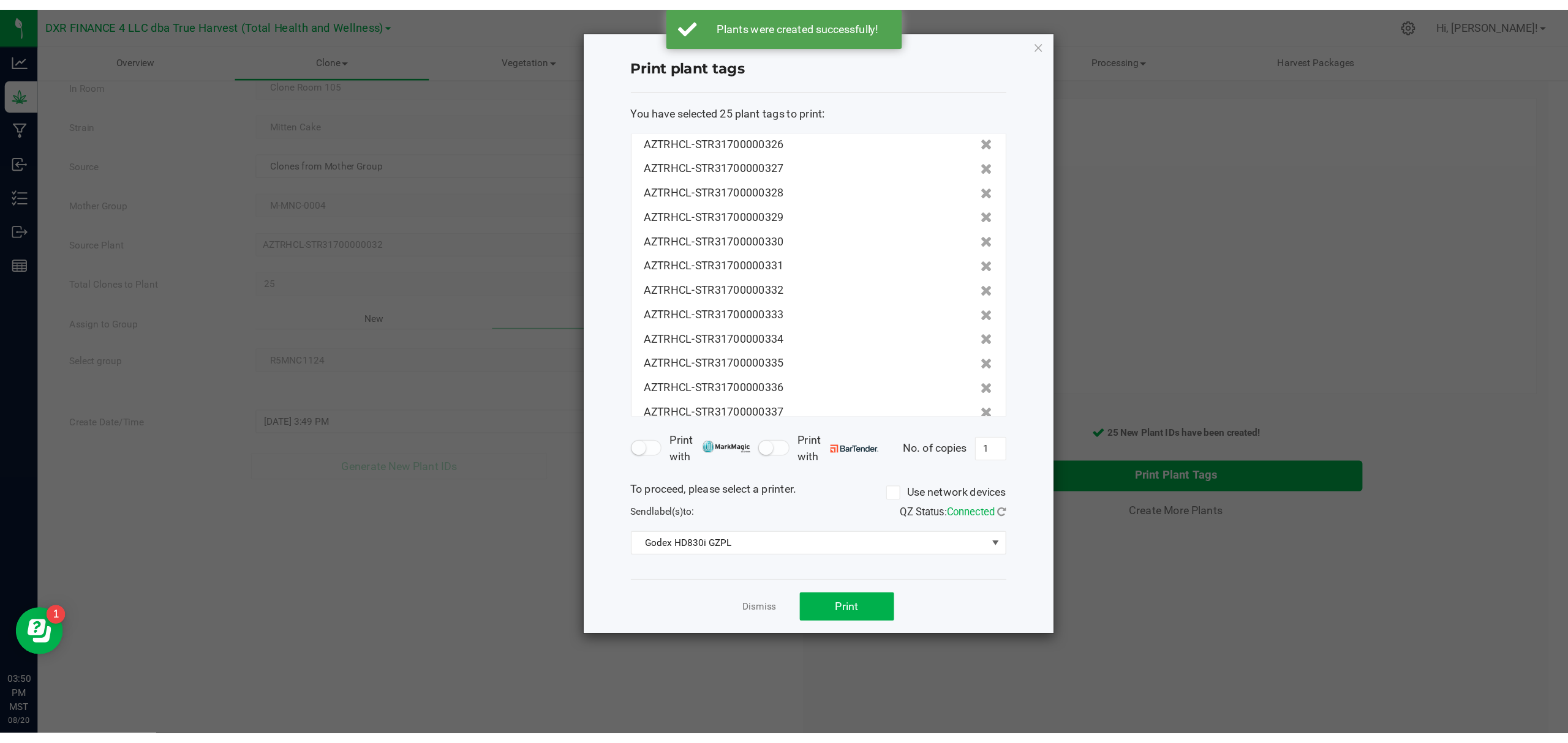
scroll to position [265, 0]
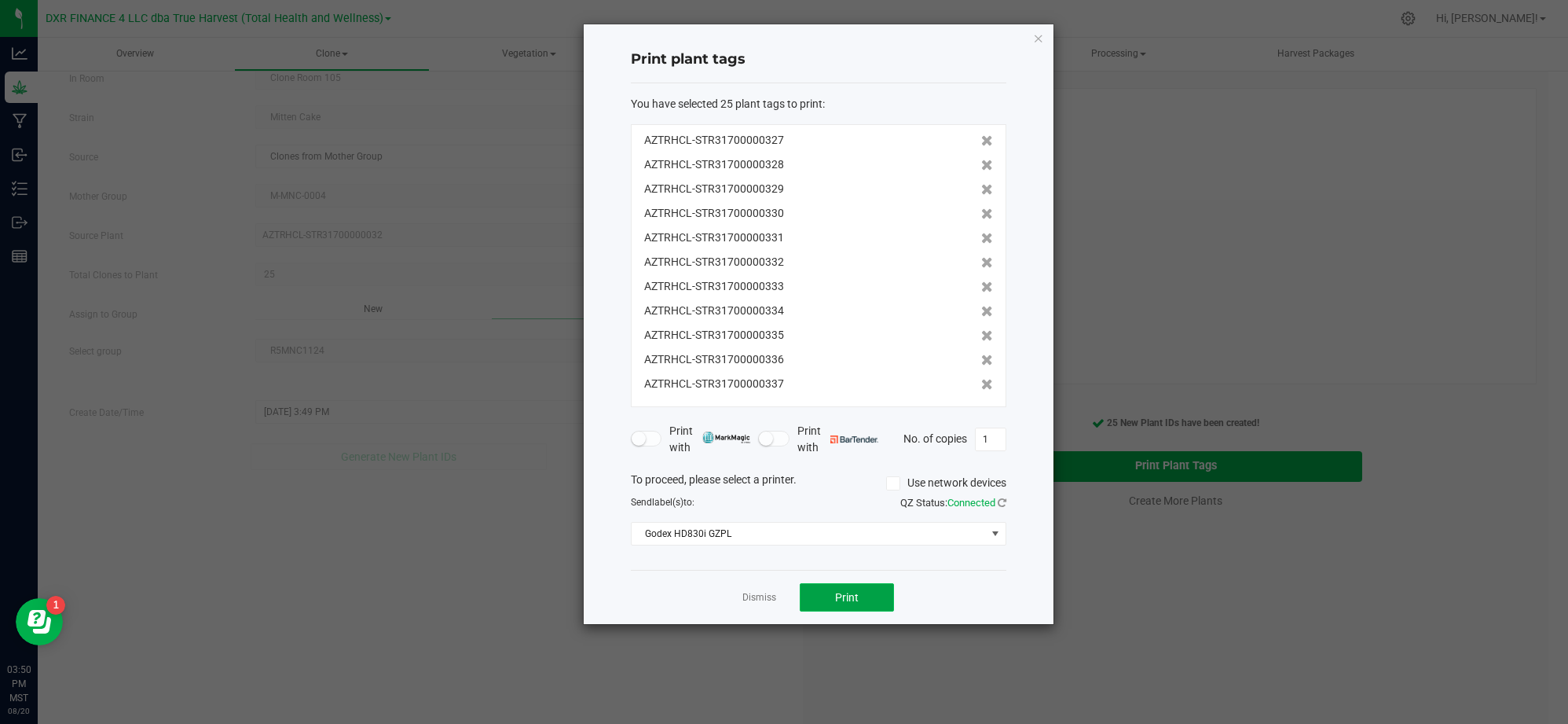
click at [846, 604] on span "Print" at bounding box center [847, 596] width 24 height 12
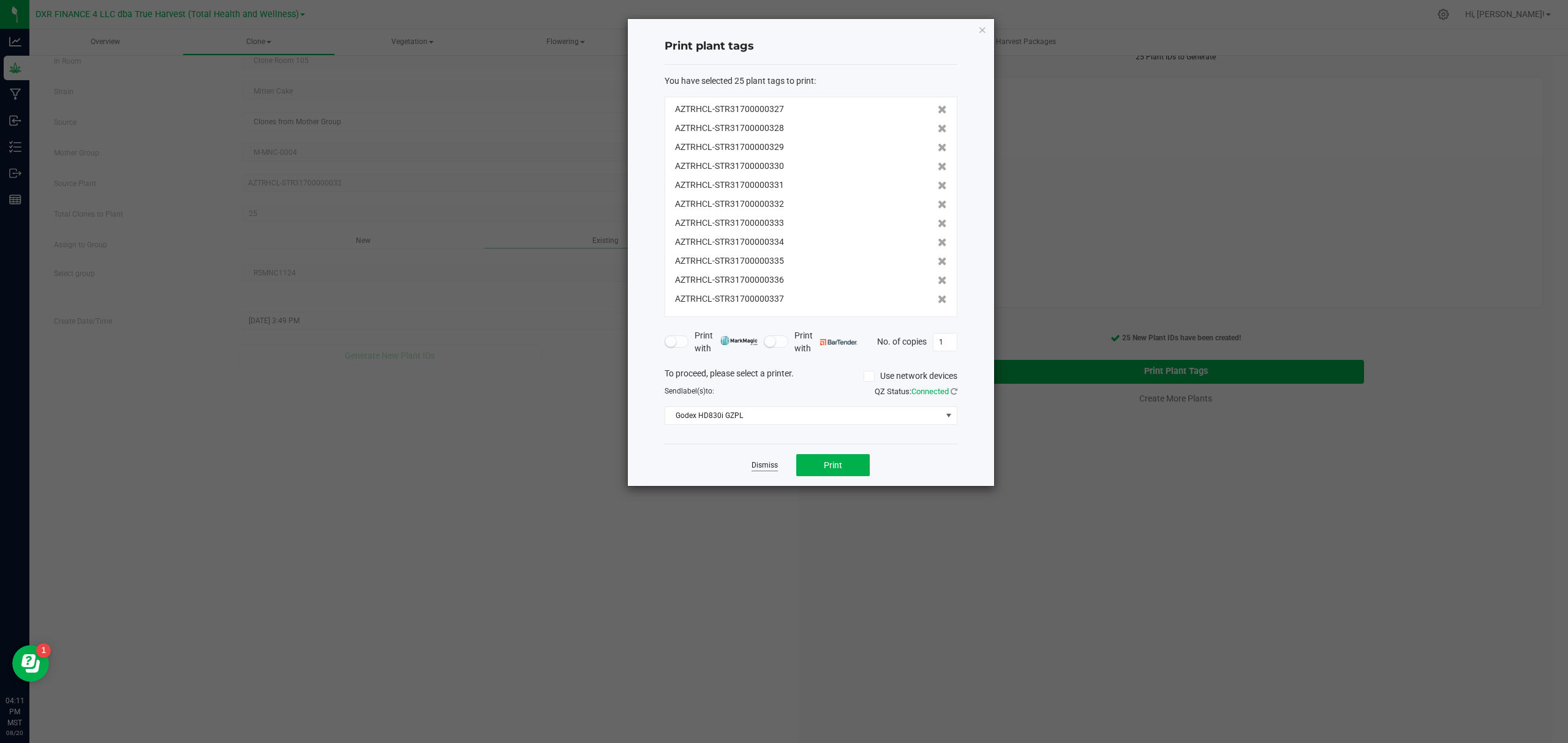
click at [757, 469] on link "Dismiss" at bounding box center [764, 465] width 26 height 10
click at [450, 566] on div "Create Plants In Room Clone Room 105 Select room Clone Room 104 Clone Room 105 …" at bounding box center [798, 412] width 1508 height 765
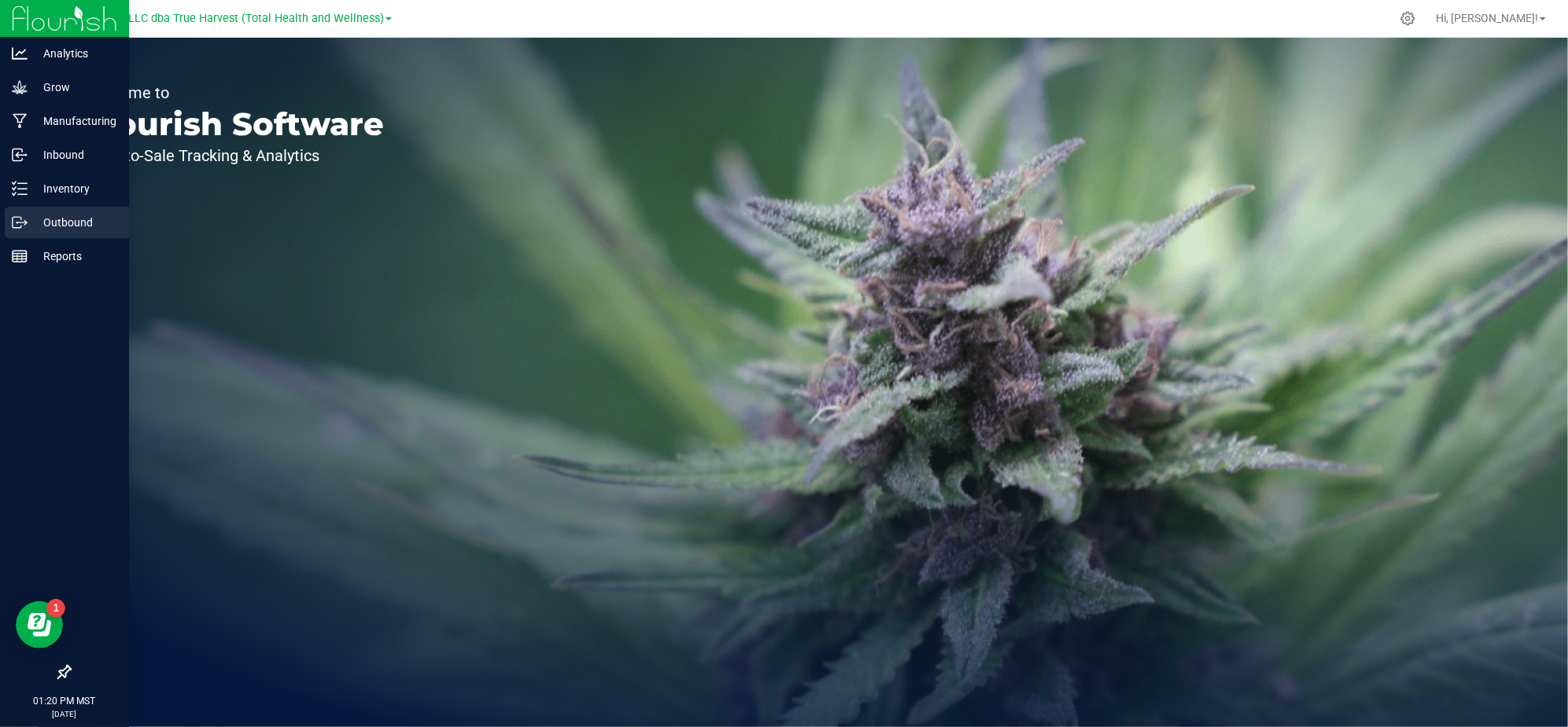
click at [48, 209] on div "Outbound" at bounding box center [67, 222] width 124 height 31
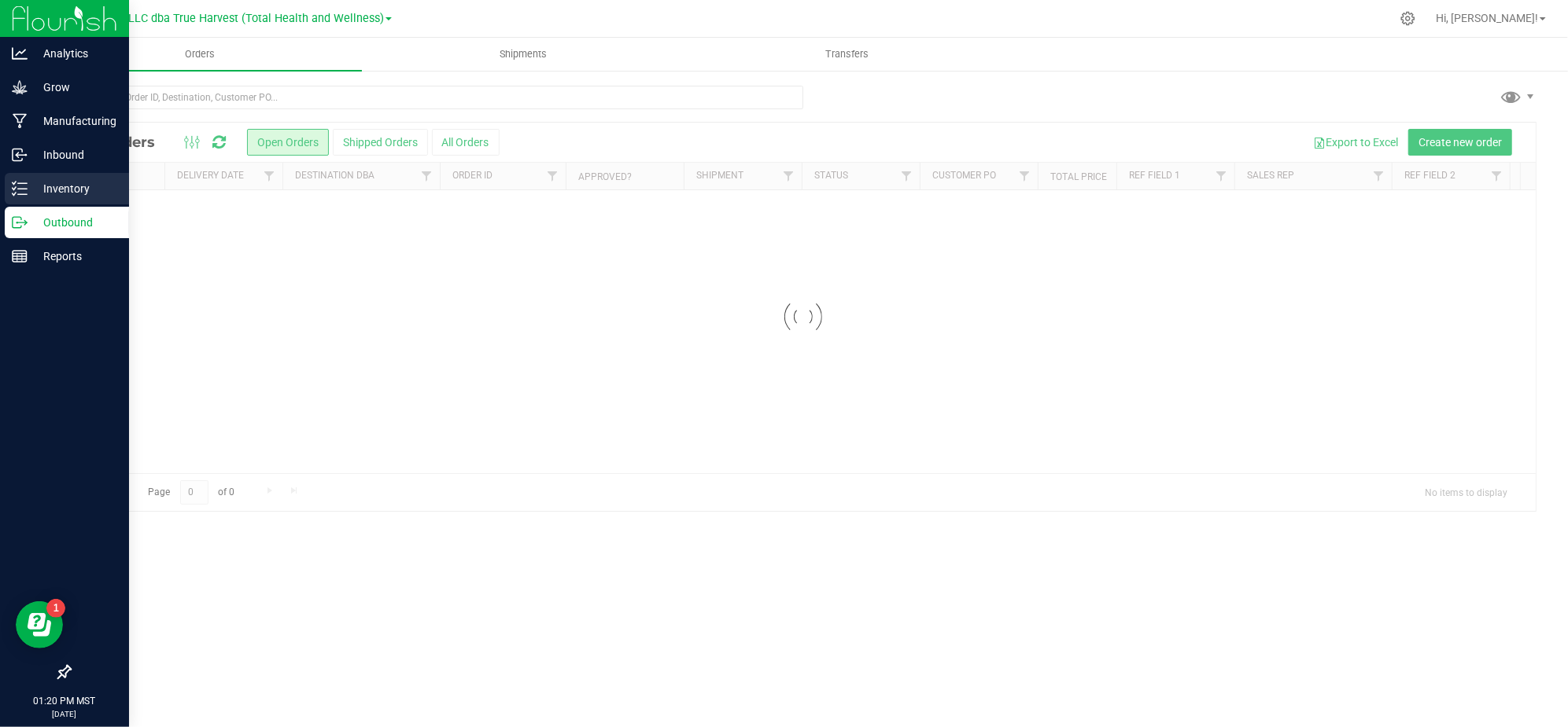
click at [51, 195] on p "Inventory" at bounding box center [74, 189] width 95 height 19
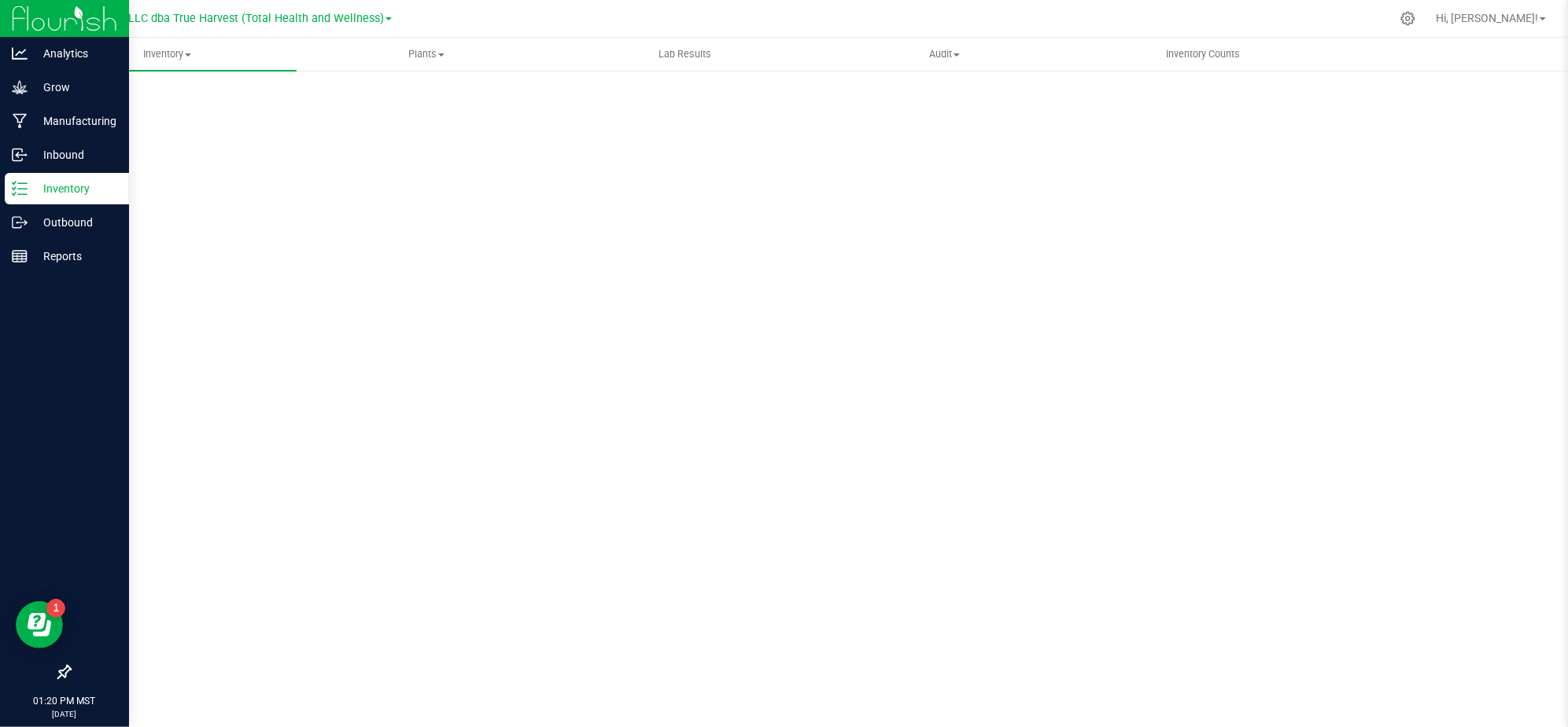
click at [58, 187] on p "Inventory" at bounding box center [74, 189] width 95 height 19
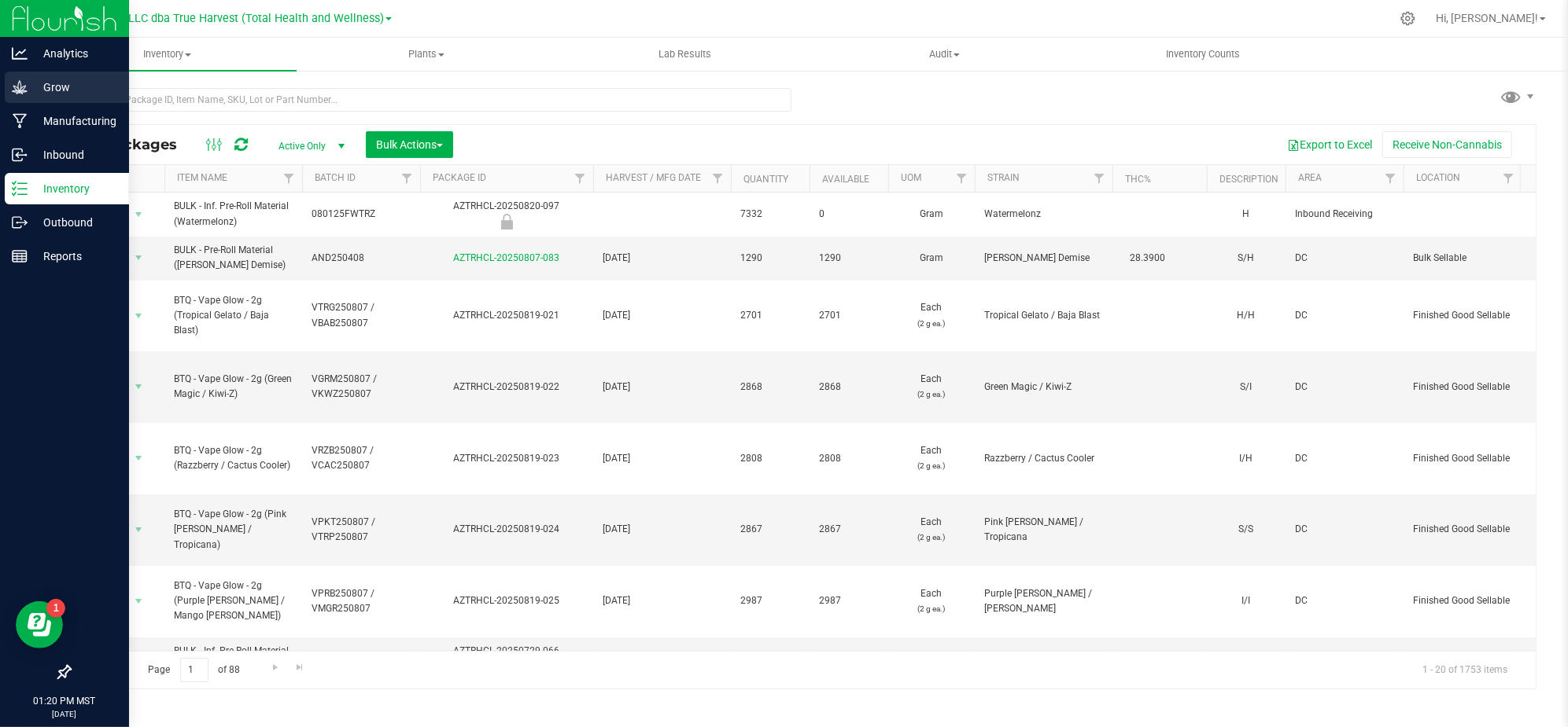
click at [52, 96] on p "Grow" at bounding box center [74, 87] width 95 height 19
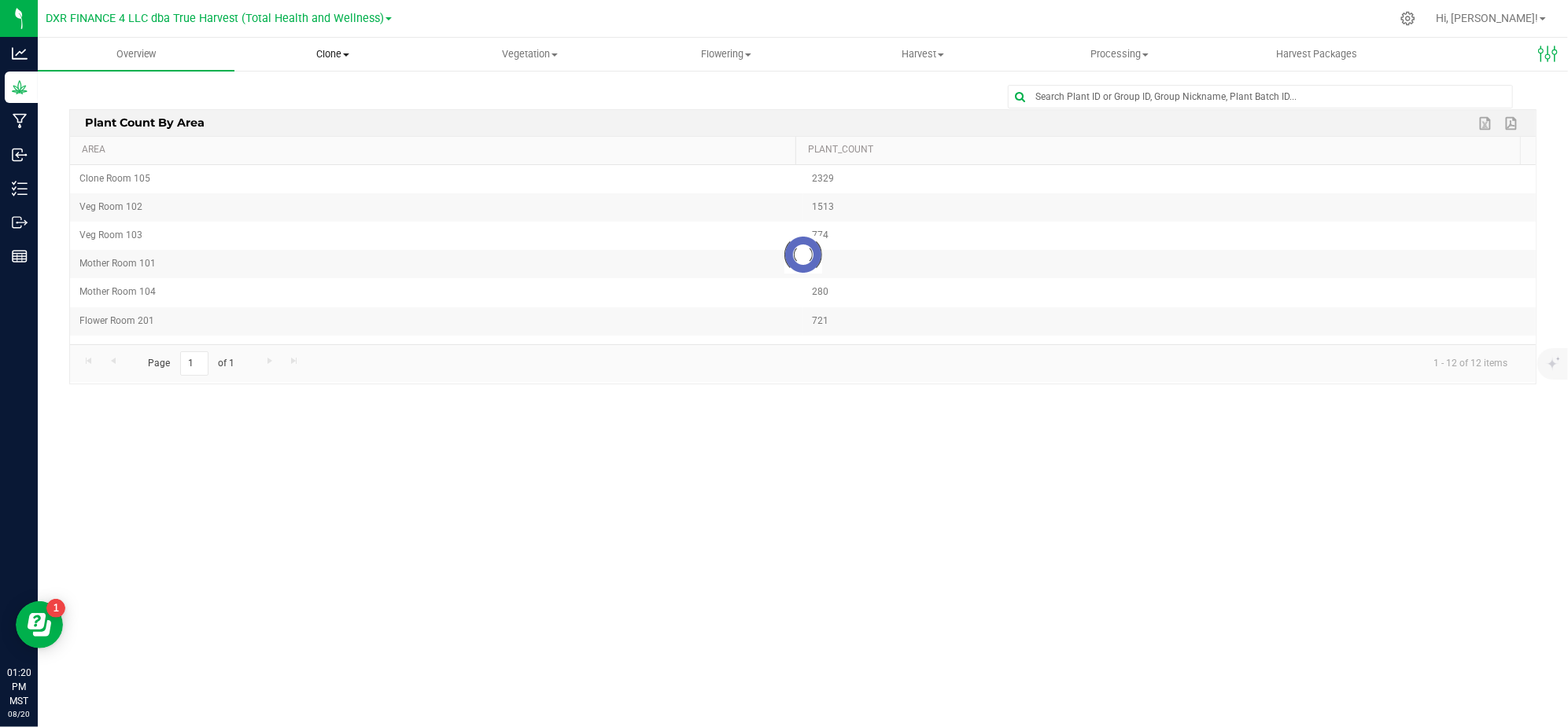
click at [319, 57] on span "Clone" at bounding box center [333, 54] width 195 height 14
click at [299, 91] on span "Create plants" at bounding box center [290, 95] width 111 height 13
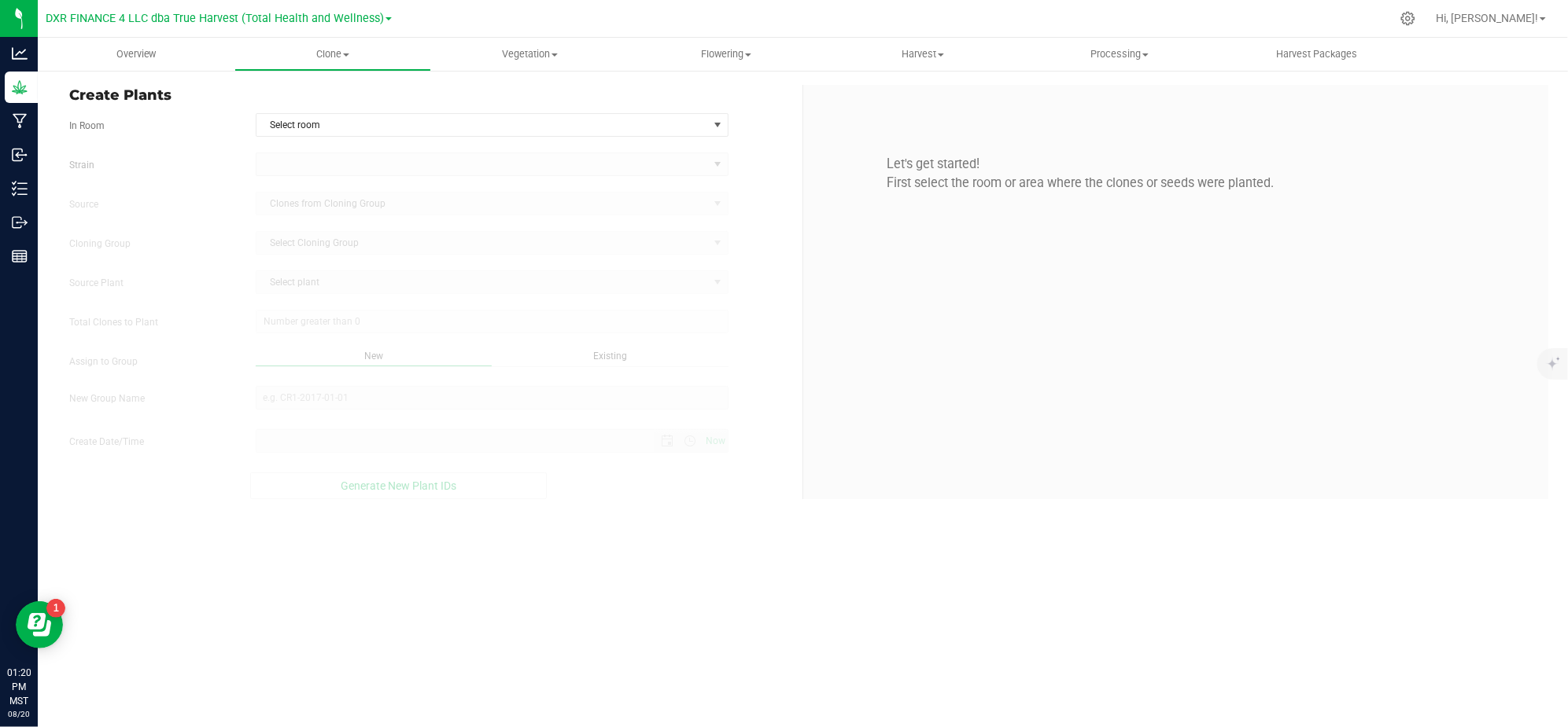
type input "8/20/2025 1:20 PM"
click at [353, 51] on span "Clone" at bounding box center [333, 54] width 195 height 14
click at [348, 107] on span "Cloning groups" at bounding box center [294, 114] width 119 height 13
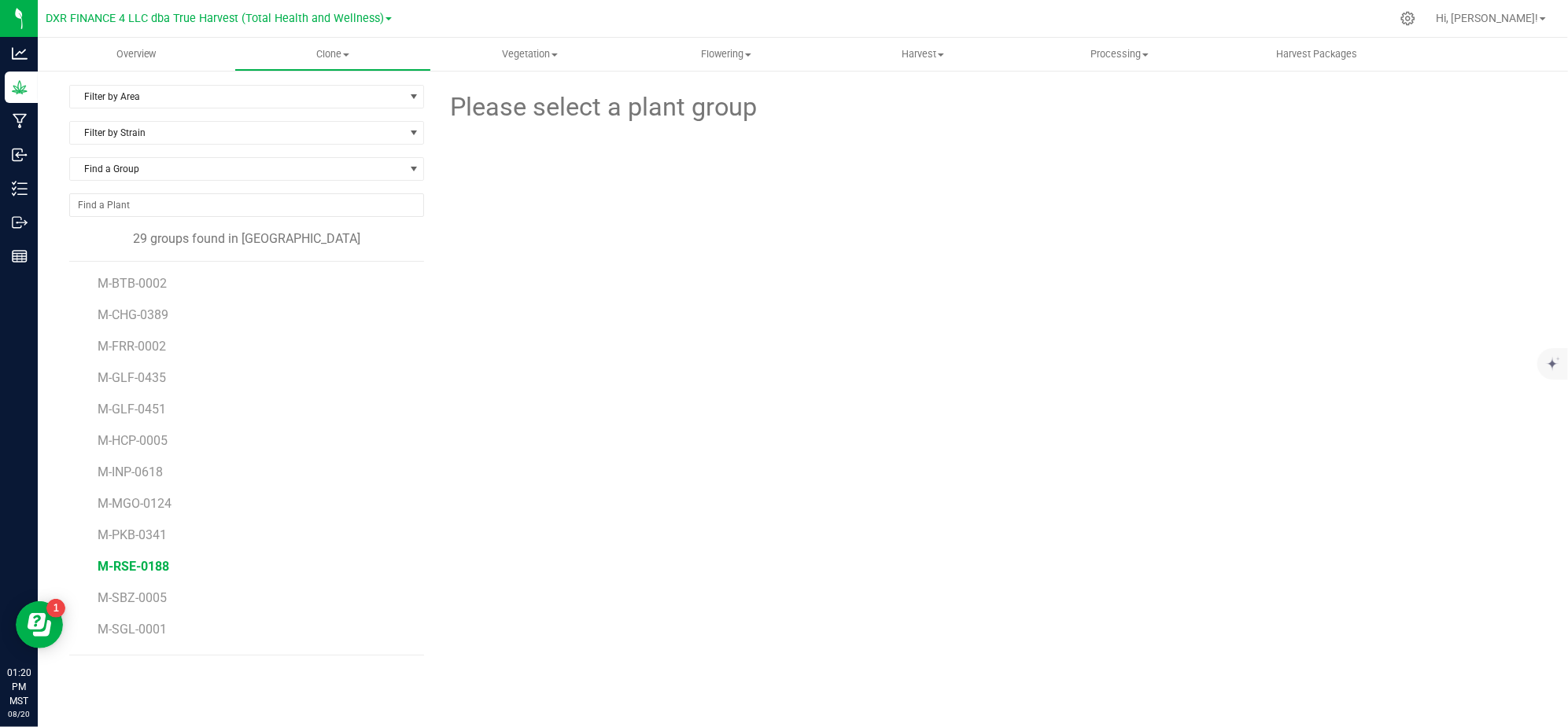
drag, startPoint x: 197, startPoint y: 379, endPoint x: 102, endPoint y: 573, distance: 216.0
drag, startPoint x: 102, startPoint y: 573, endPoint x: 633, endPoint y: 551, distance: 531.5
click at [674, 549] on div "Please select a plant group" at bounding box center [986, 370] width 1100 height 571
click at [127, 401] on span "R1DVD1118" at bounding box center [130, 399] width 67 height 15
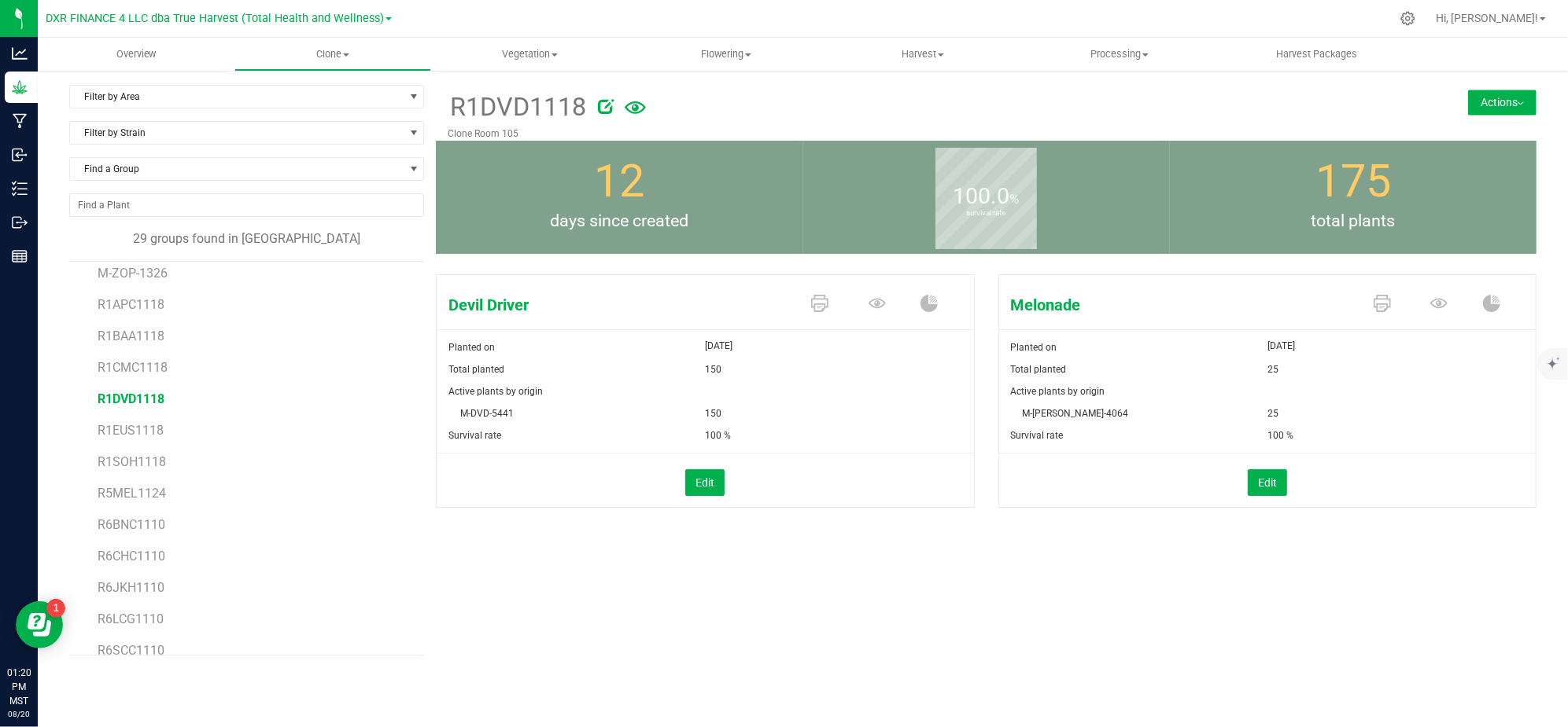
click at [1492, 92] on button "Actions" at bounding box center [1501, 102] width 68 height 26
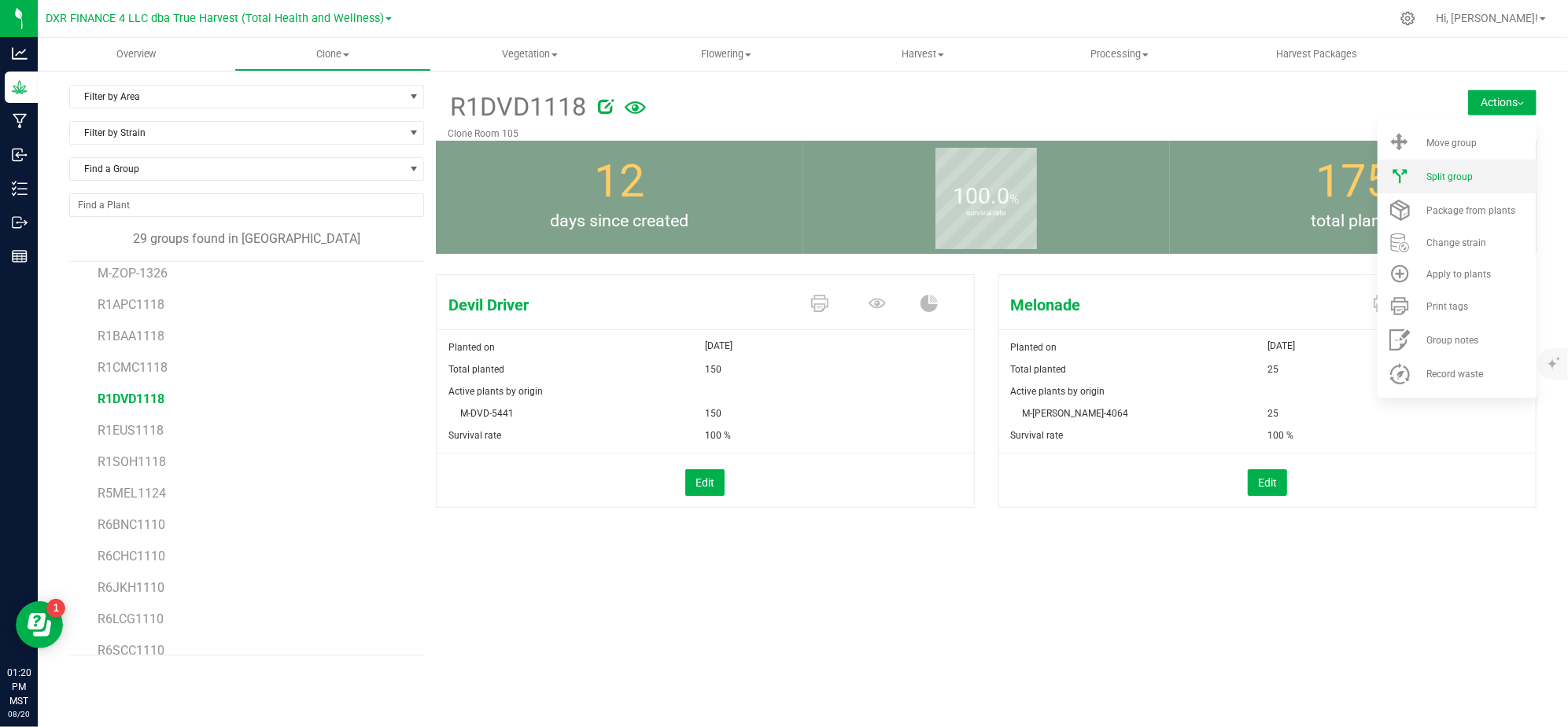
click at [1435, 184] on li "Split group" at bounding box center [1456, 176] width 159 height 34
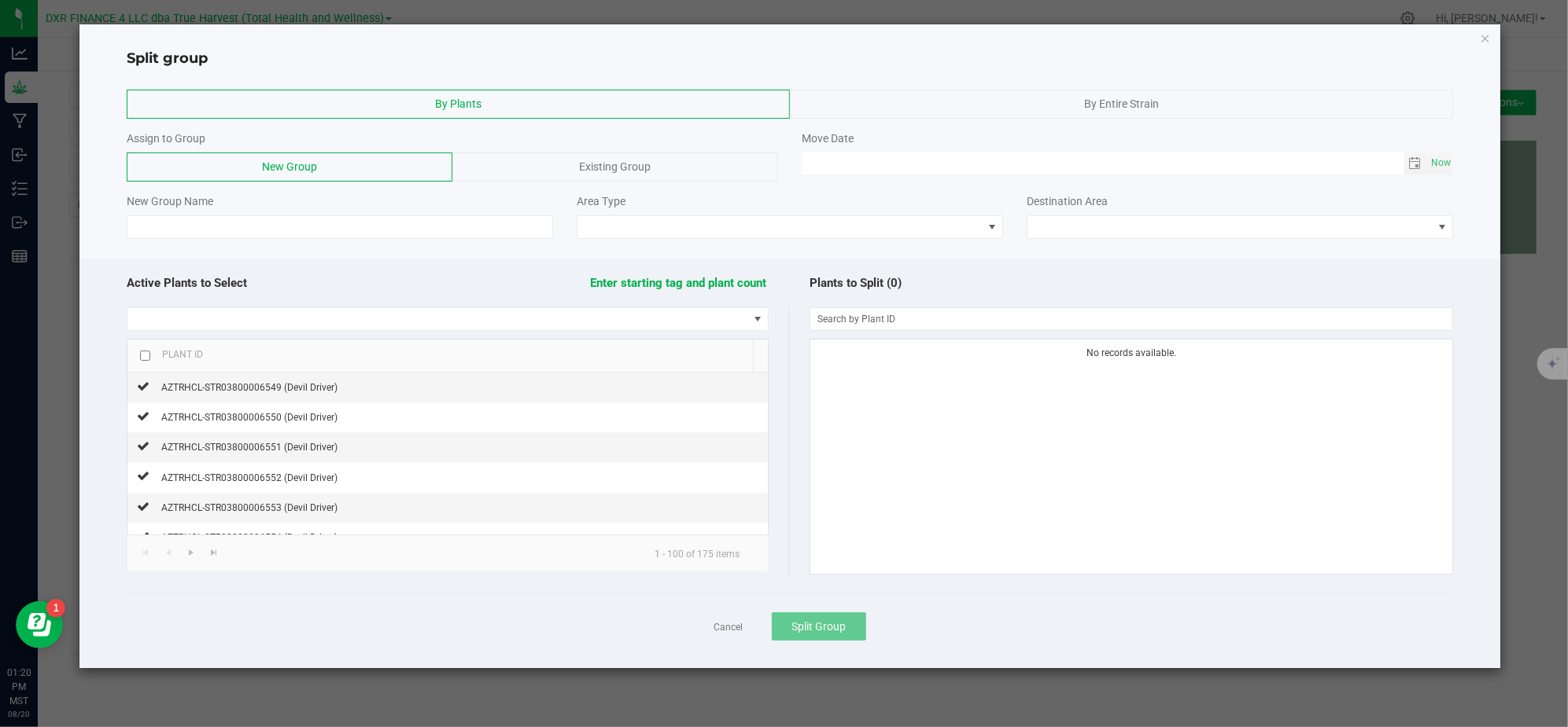
click at [558, 177] on div "Existing Group" at bounding box center [614, 166] width 325 height 29
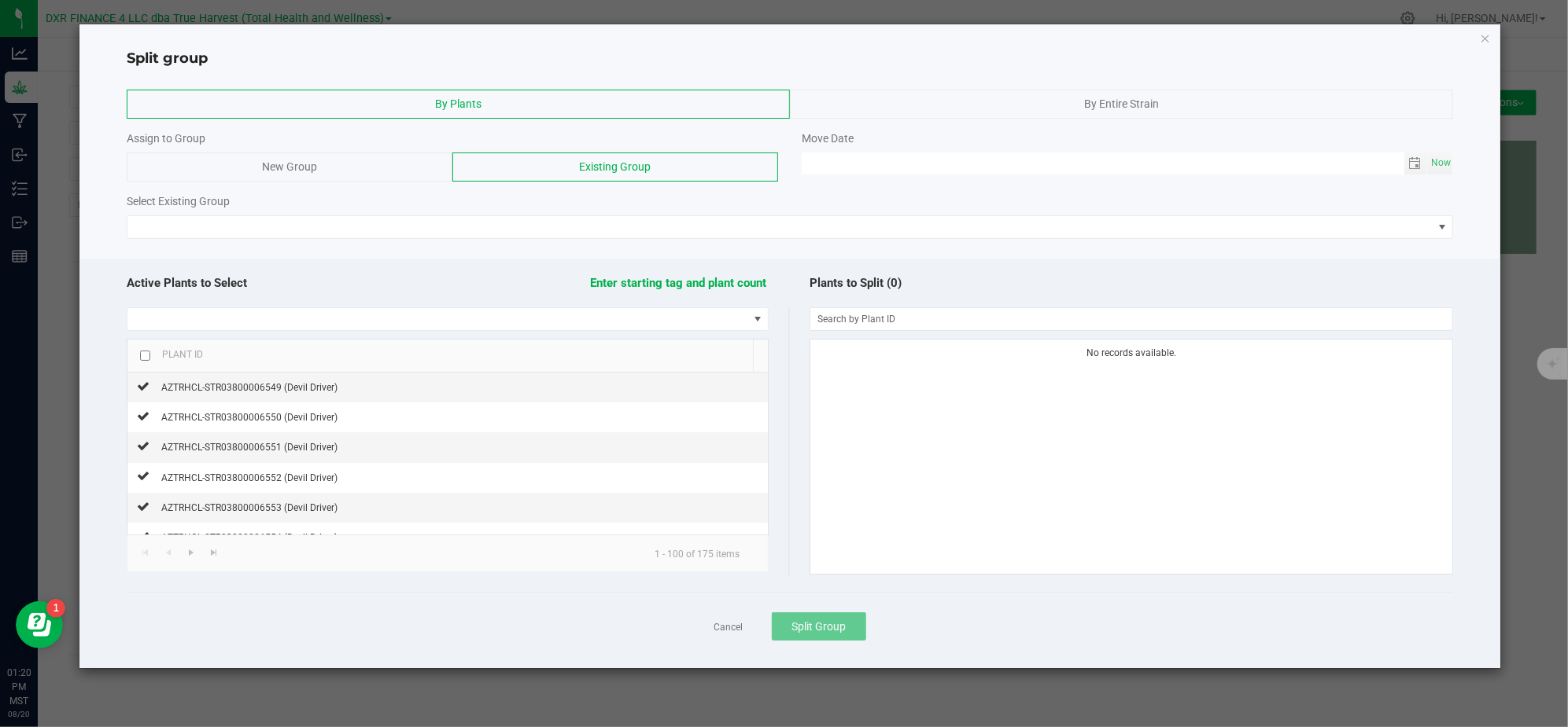
click at [432, 243] on div "By Plants By Entire Strain Assign to Group New Group Existing Group Move Date N…" at bounding box center [789, 164] width 1420 height 165
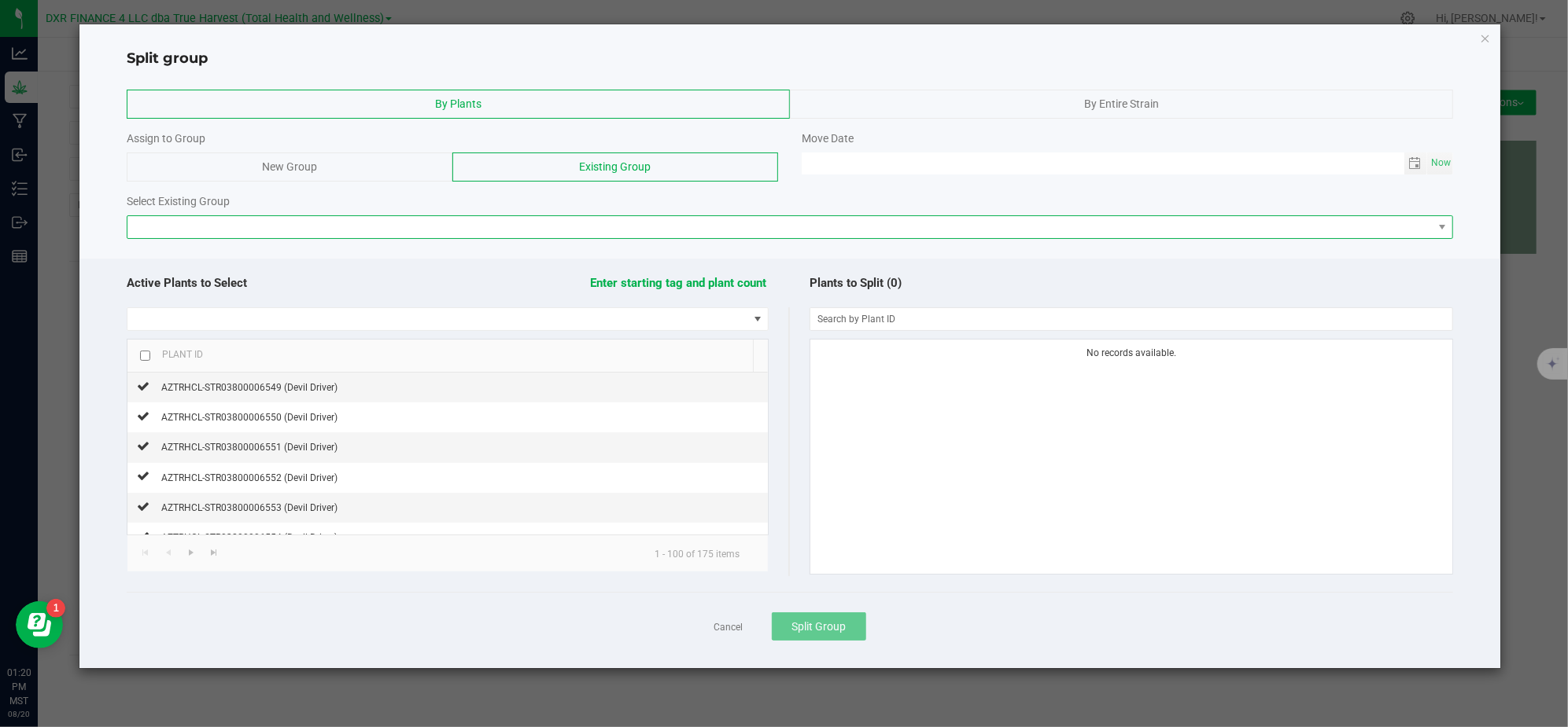
click at [429, 225] on span at bounding box center [780, 227] width 1304 height 22
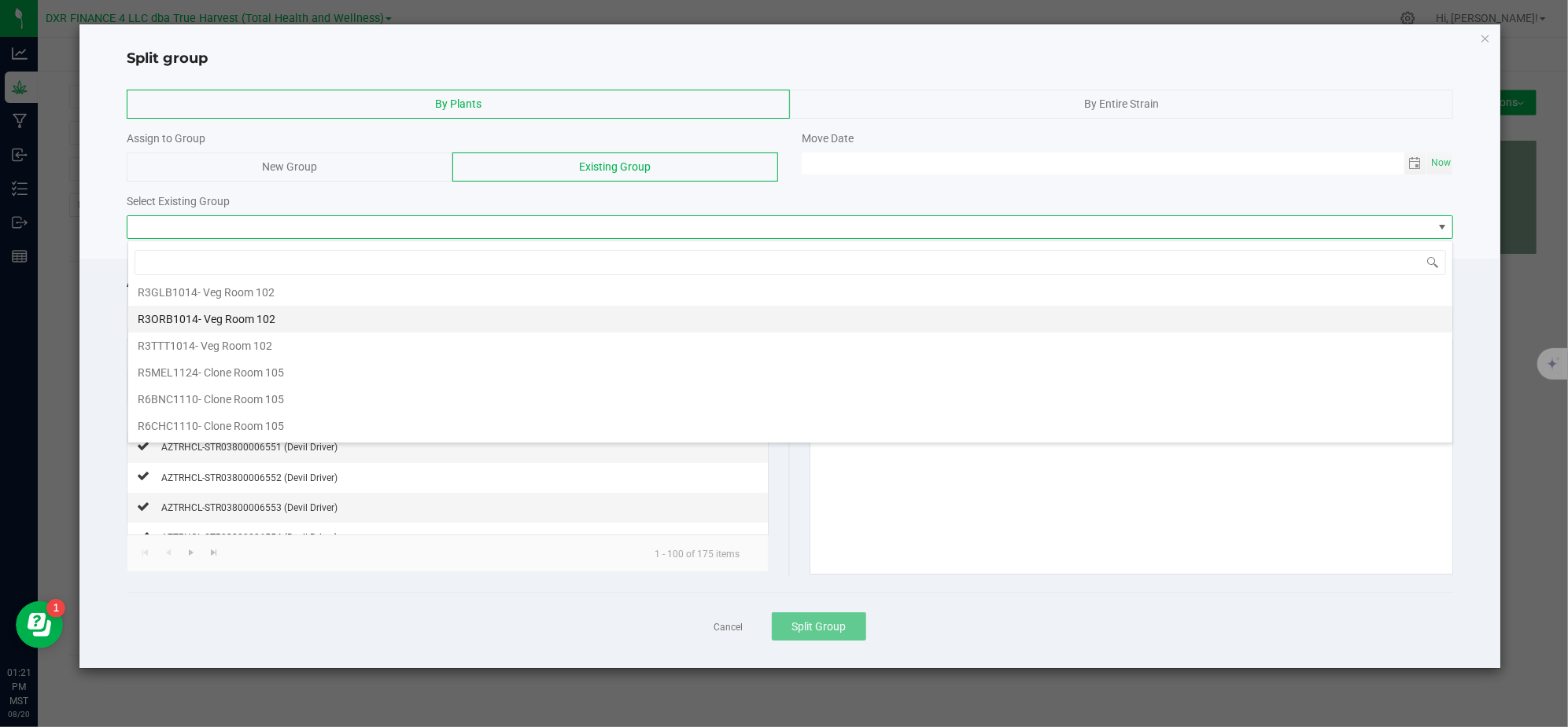
scroll to position [838, 0]
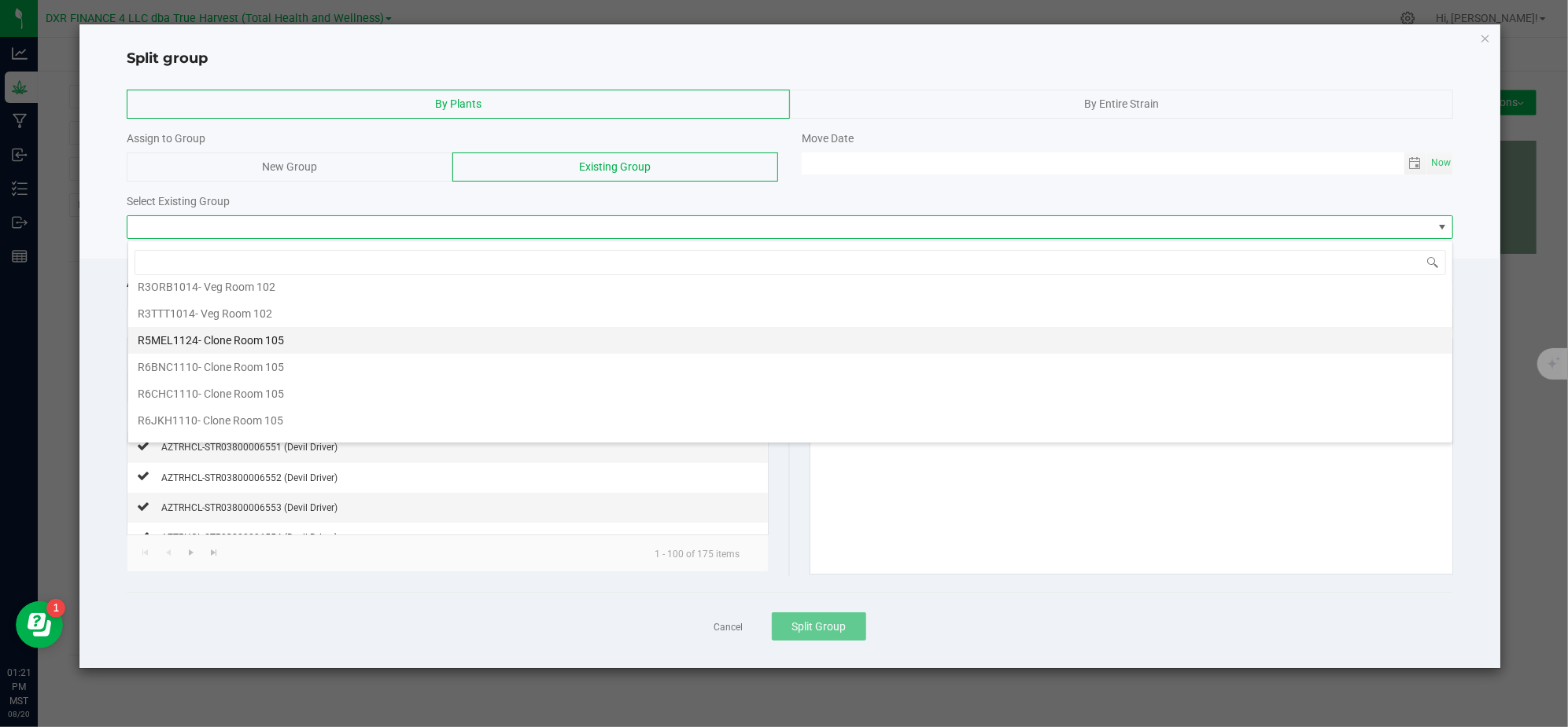
click at [220, 347] on span "- Clone Room 105" at bounding box center [241, 340] width 86 height 12
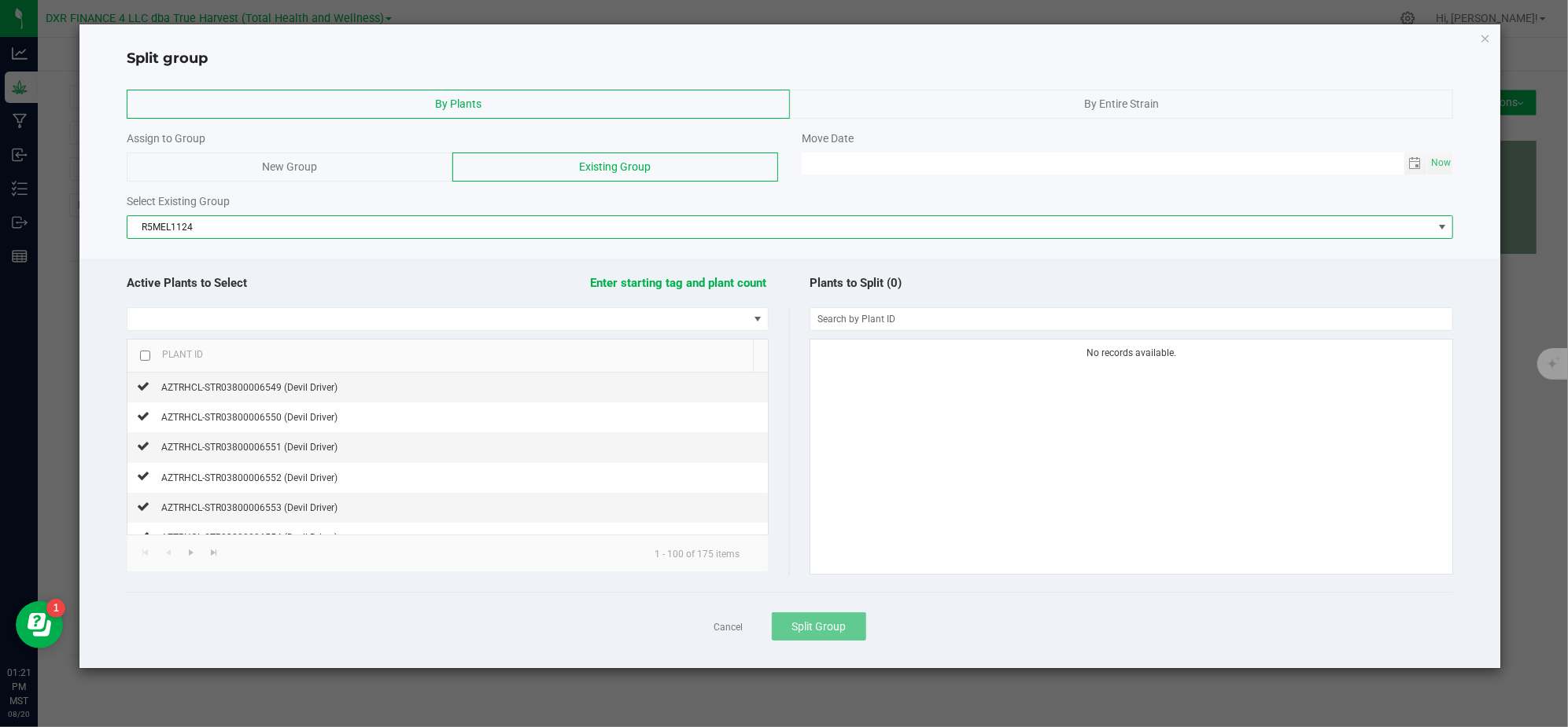
click at [230, 258] on div at bounding box center [789, 253] width 1420 height 12
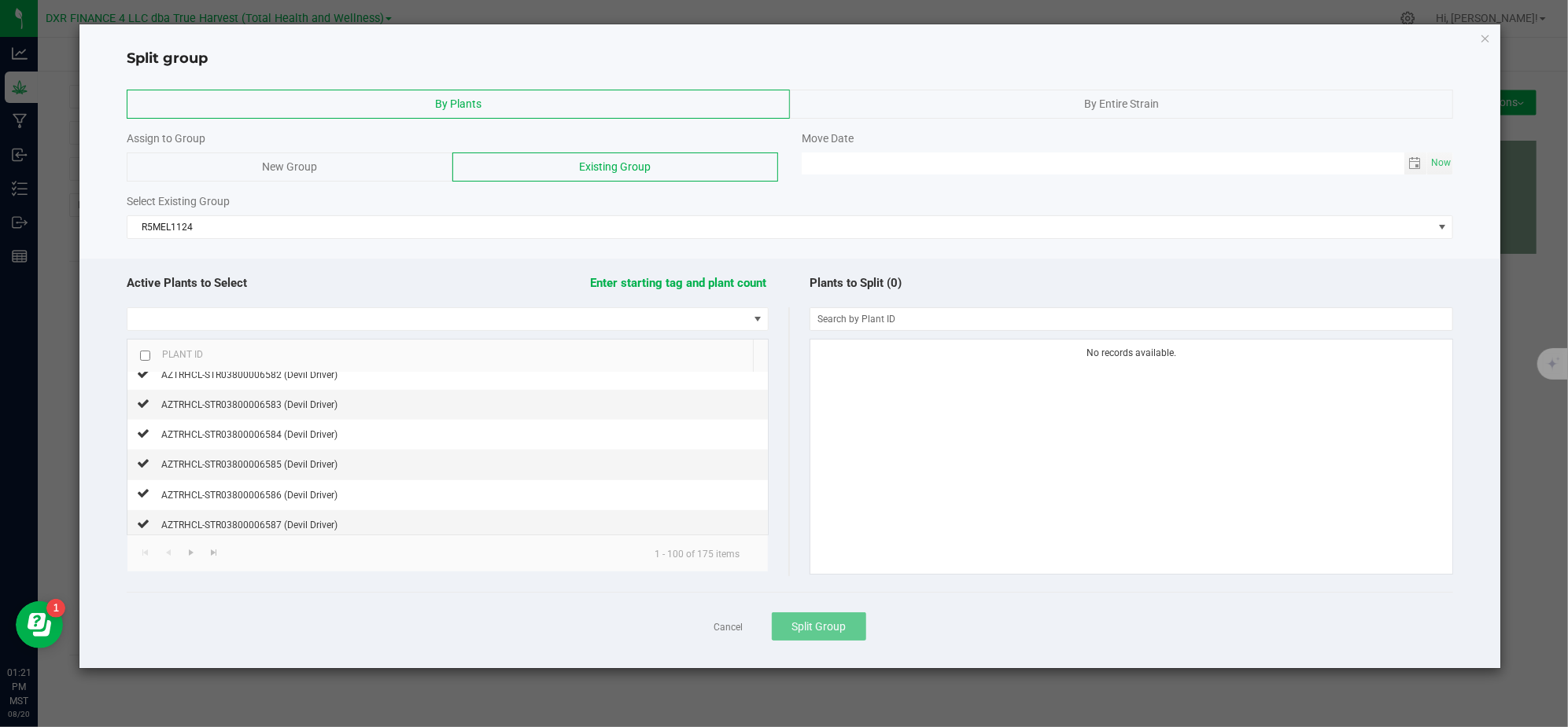
scroll to position [2868, 0]
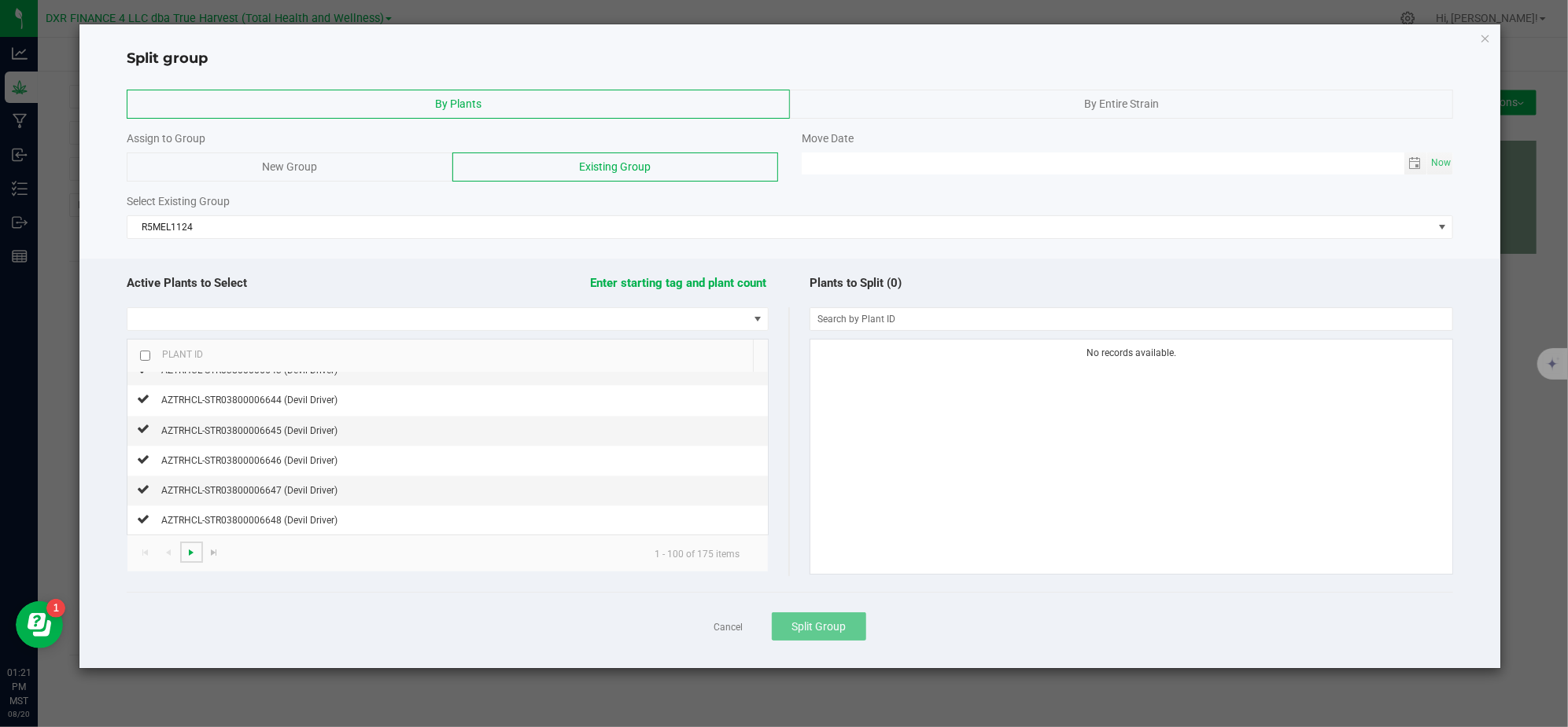
click at [196, 551] on span "Go to the next page" at bounding box center [190, 552] width 12 height 12
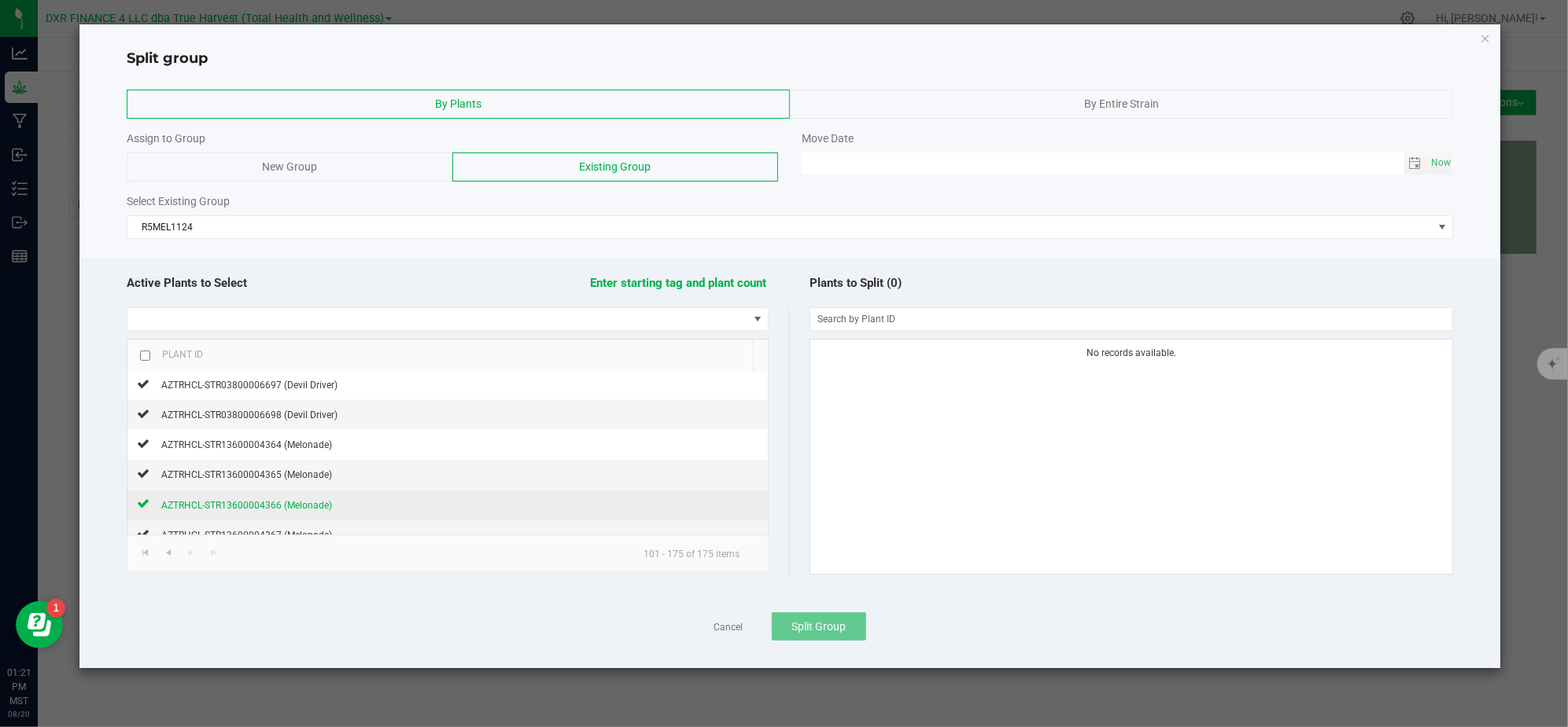
scroll to position [1481, 0]
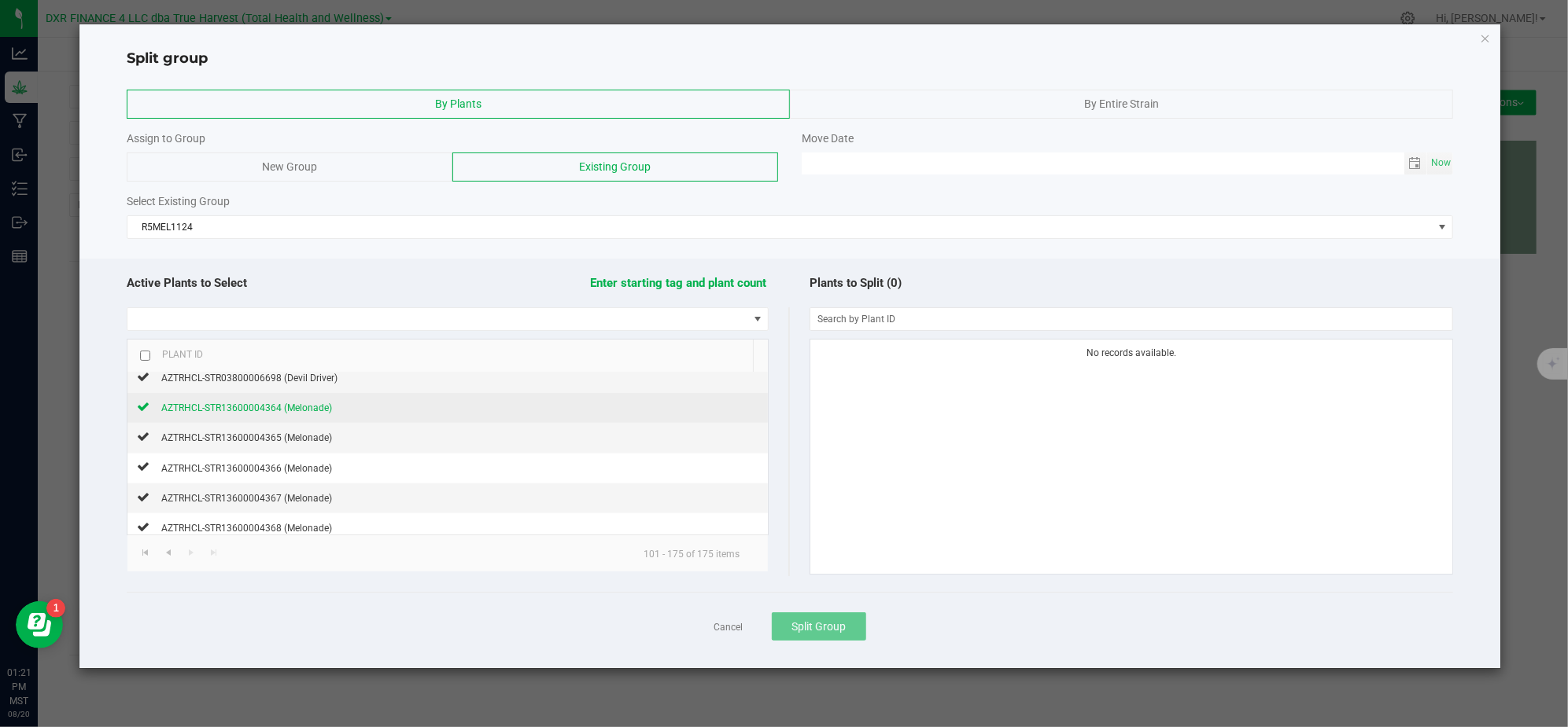
click at [237, 413] on span "AZTRHCL-STR13600004364 (Melonade)" at bounding box center [246, 408] width 170 height 11
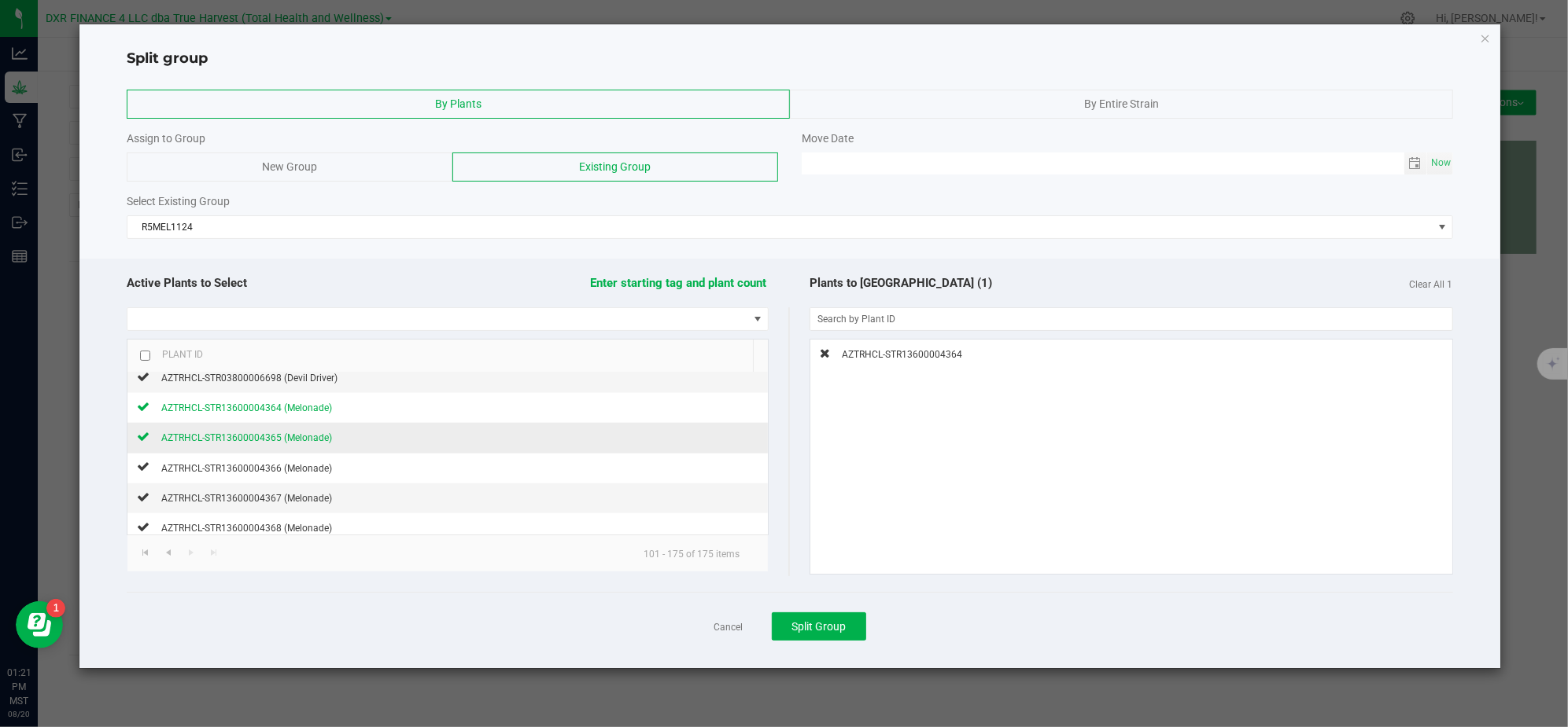
click at [237, 444] on span "AZTRHCL-STR13600004365 (Melonade)" at bounding box center [246, 437] width 170 height 11
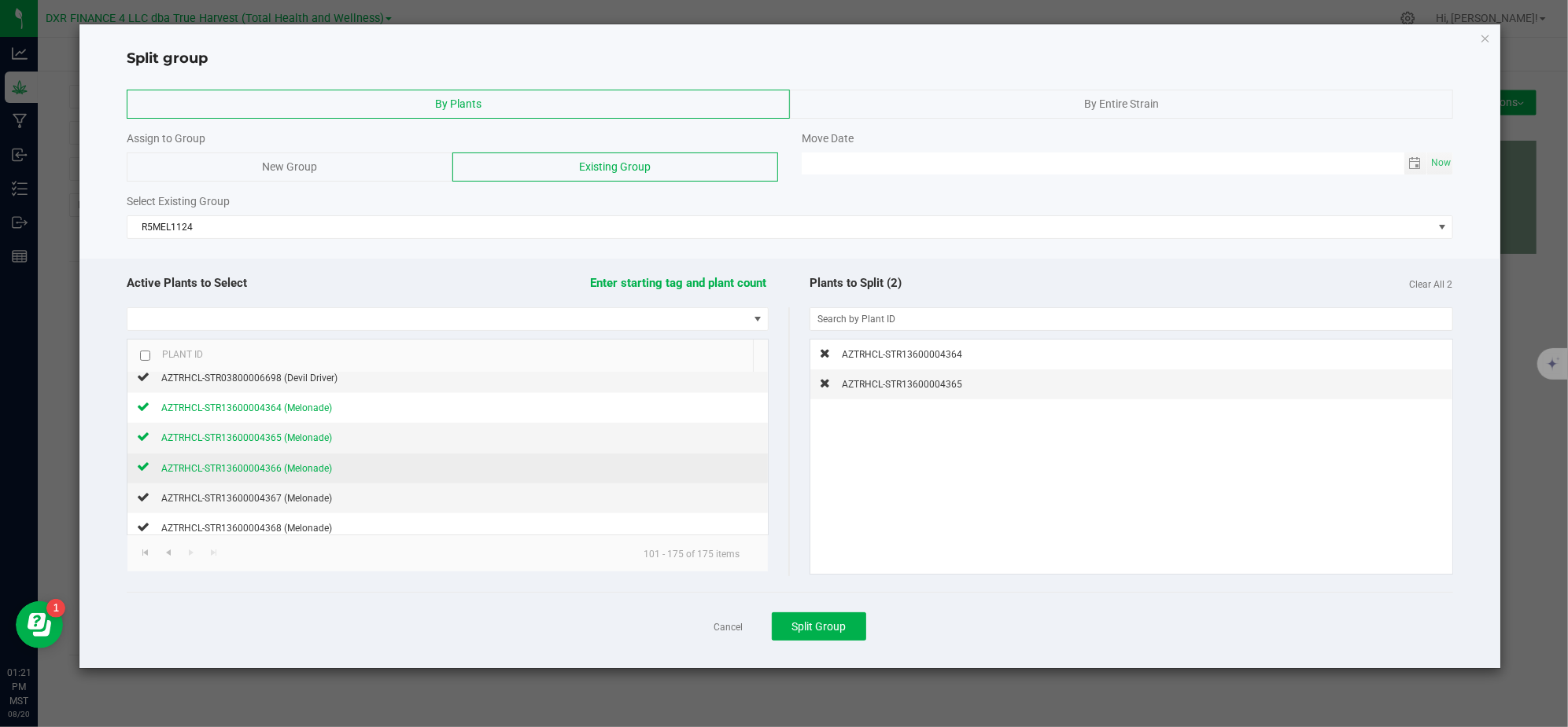
click at [236, 474] on span "AZTRHCL-STR13600004366 (Melonade)" at bounding box center [246, 468] width 170 height 11
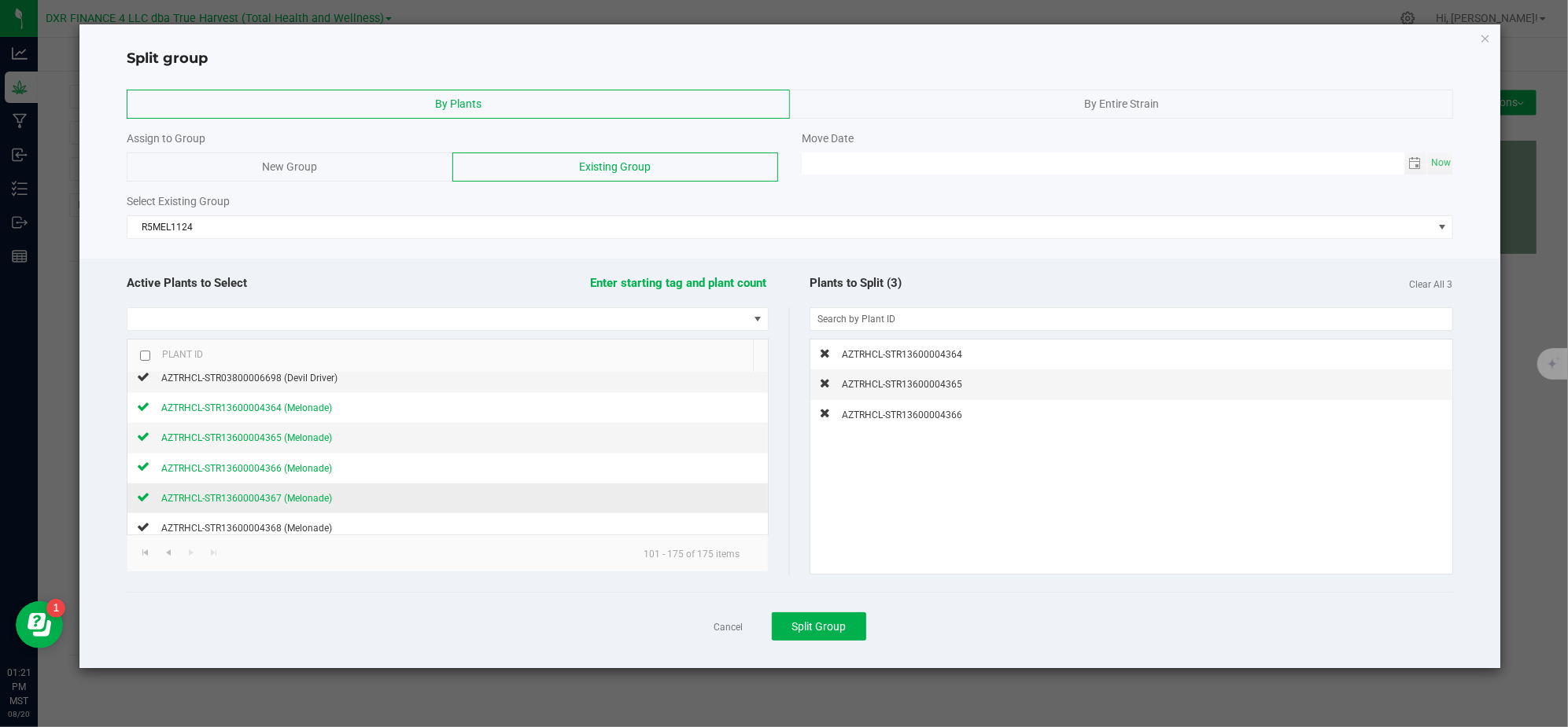
click at [234, 504] on span "AZTRHCL-STR13600004367 (Melonade)" at bounding box center [246, 498] width 170 height 11
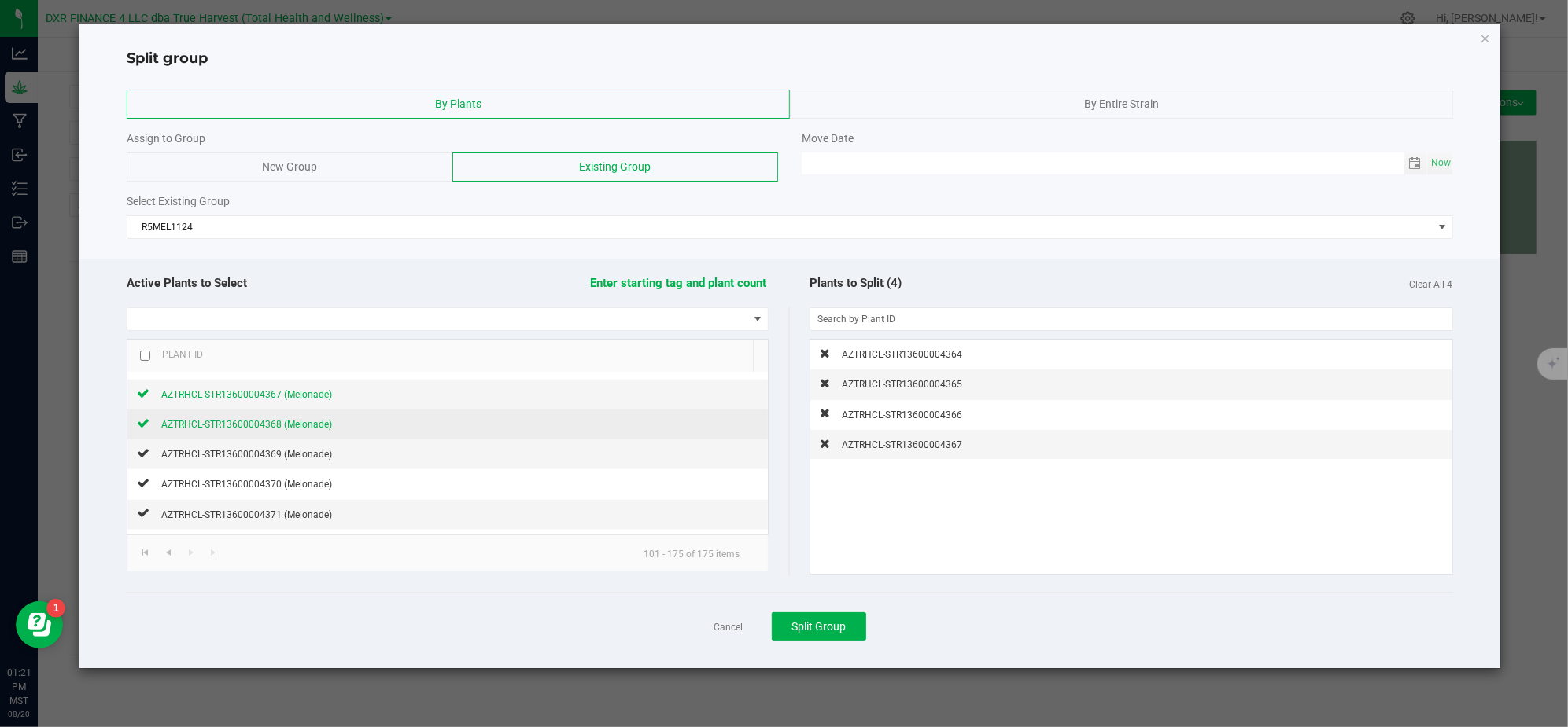
scroll to position [1586, 0]
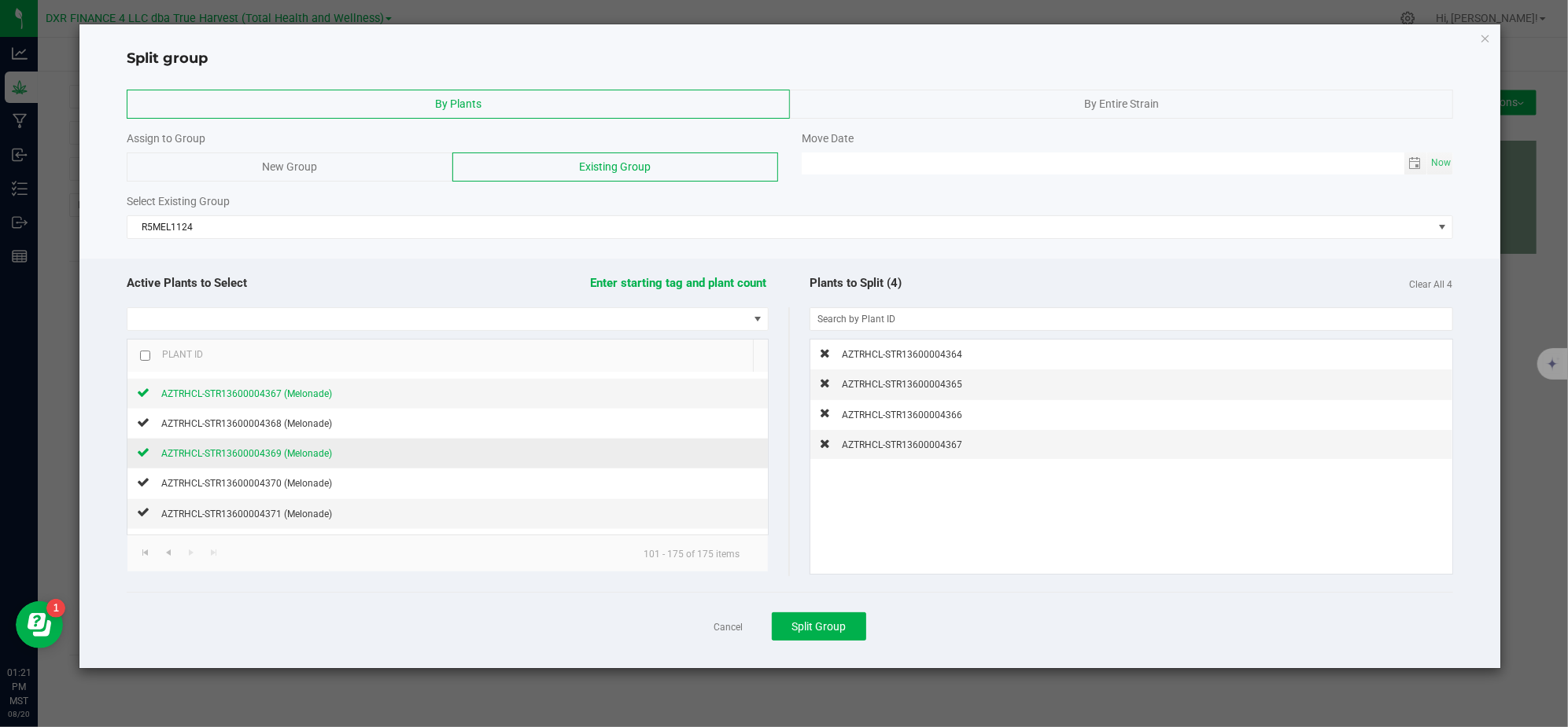
click at [250, 462] on div "AZTRHCL-STR13600004369 (Melonade)" at bounding box center [240, 454] width 183 height 16
click at [256, 462] on div "AZTRHCL-STR13600004369 (Melonade)" at bounding box center [240, 454] width 183 height 16
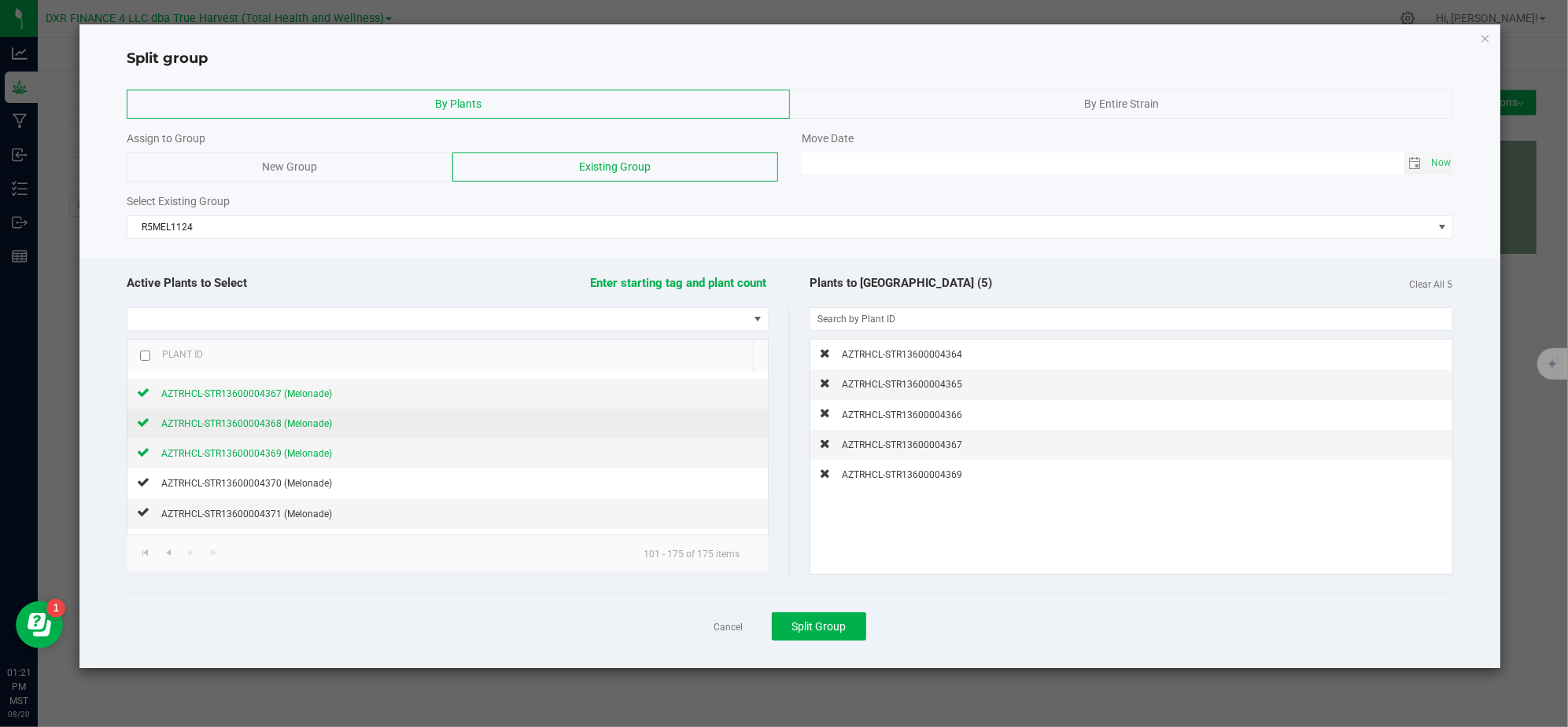
click at [266, 431] on div "AZTRHCL-STR13600004368 (Melonade)" at bounding box center [240, 423] width 183 height 16
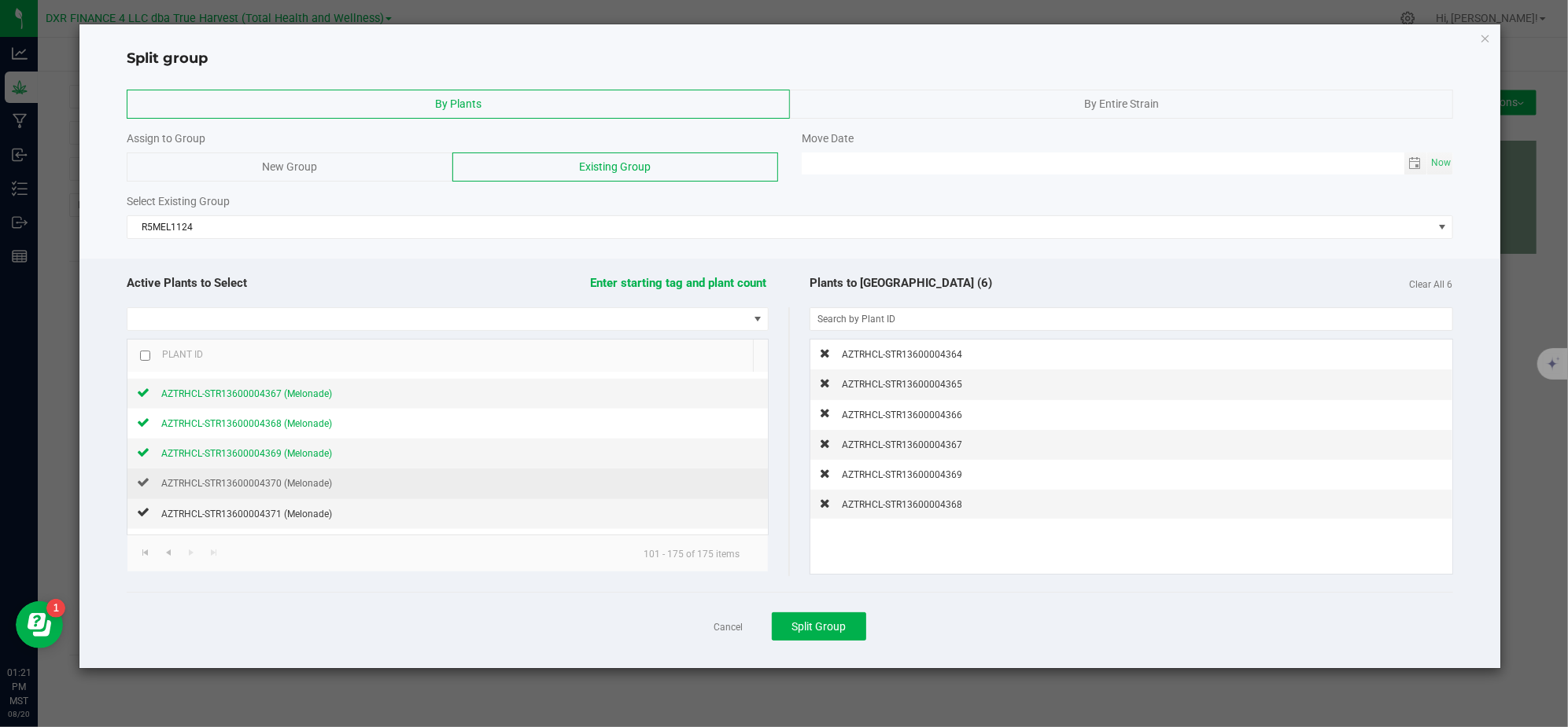
click at [264, 488] on td "AZTRHCL-STR13600004370 (Melonade)" at bounding box center [447, 483] width 640 height 30
click at [263, 489] on span "AZTRHCL-STR13600004370 (Melonade)" at bounding box center [246, 483] width 170 height 11
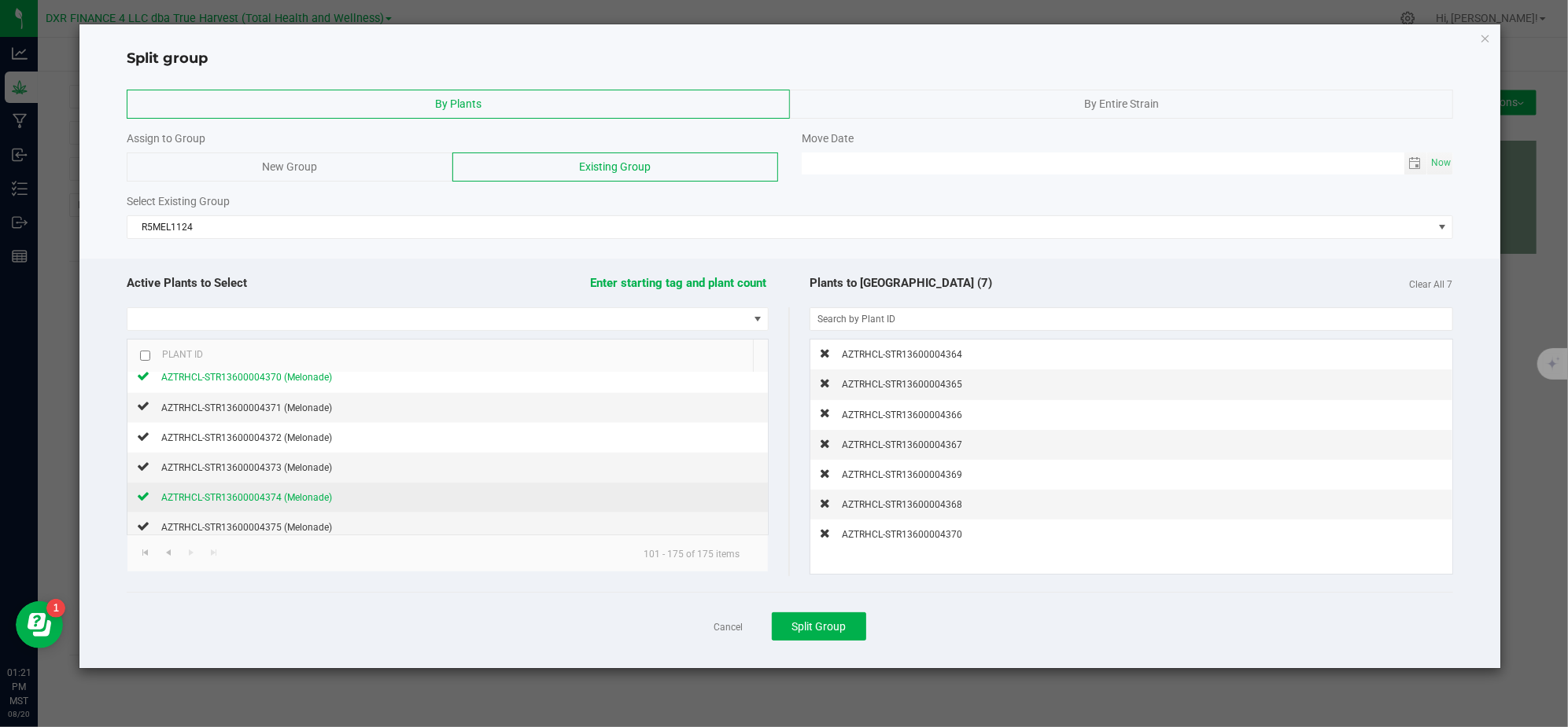
scroll to position [1690, 0]
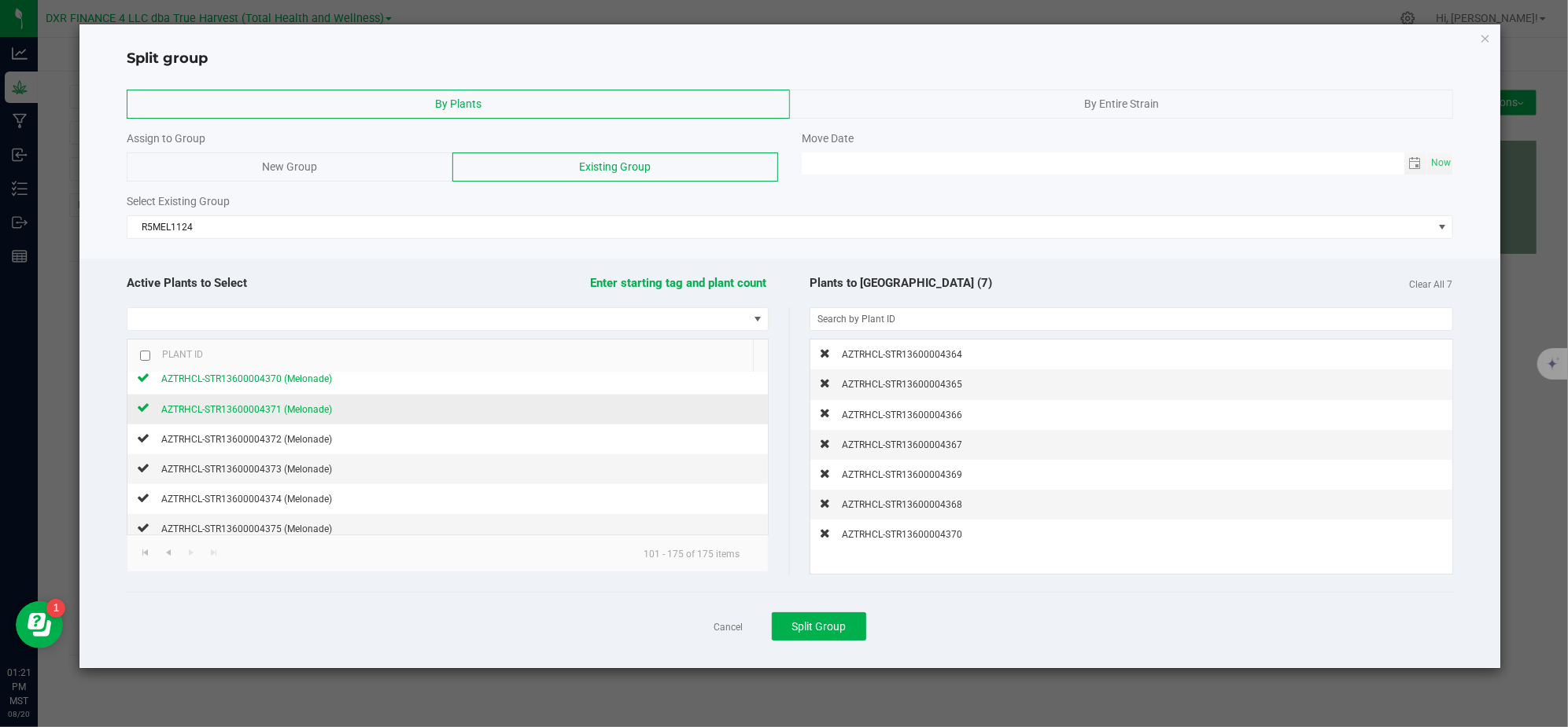
click at [281, 415] on span "AZTRHCL-STR13600004371 (Melonade)" at bounding box center [246, 409] width 170 height 11
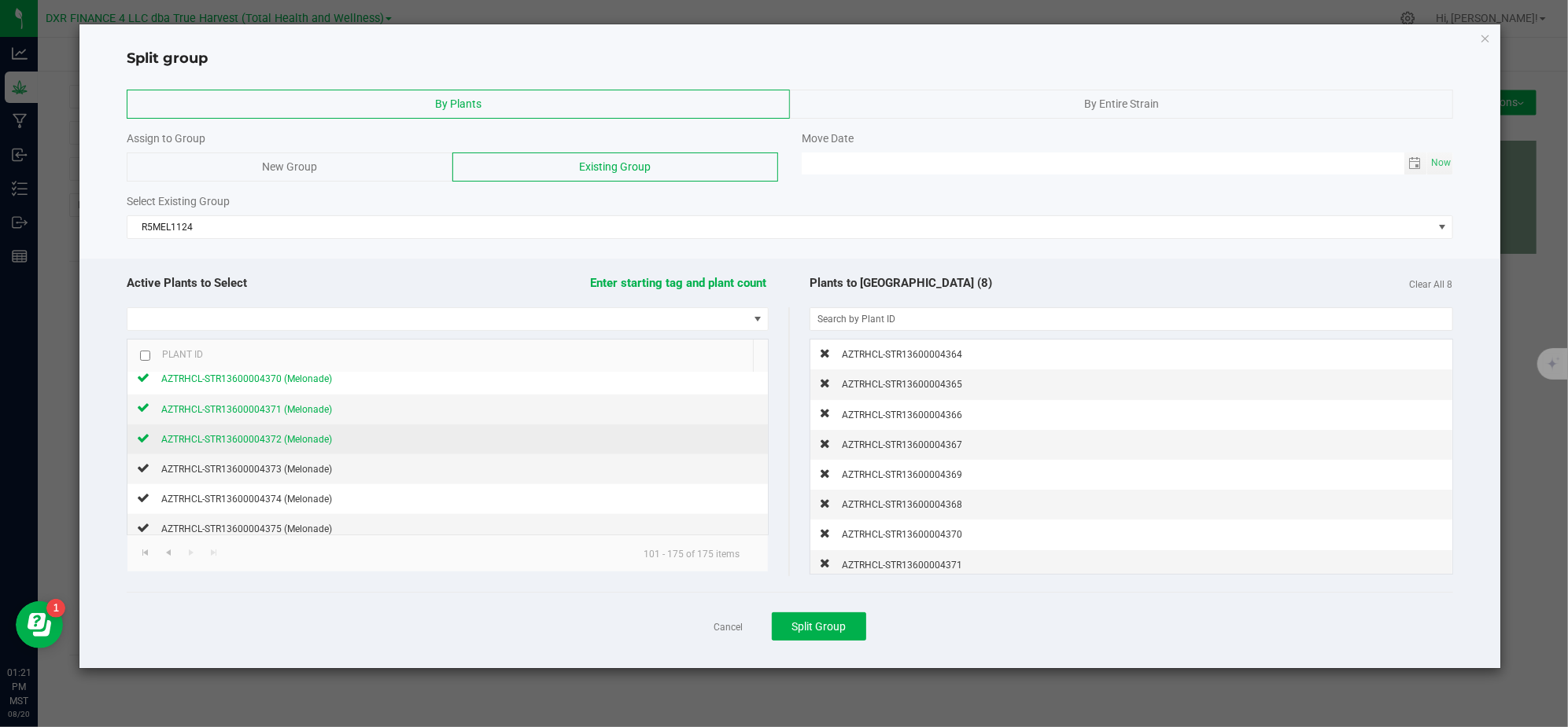
click at [278, 445] on span "AZTRHCL-STR13600004372 (Melonade)" at bounding box center [246, 439] width 170 height 11
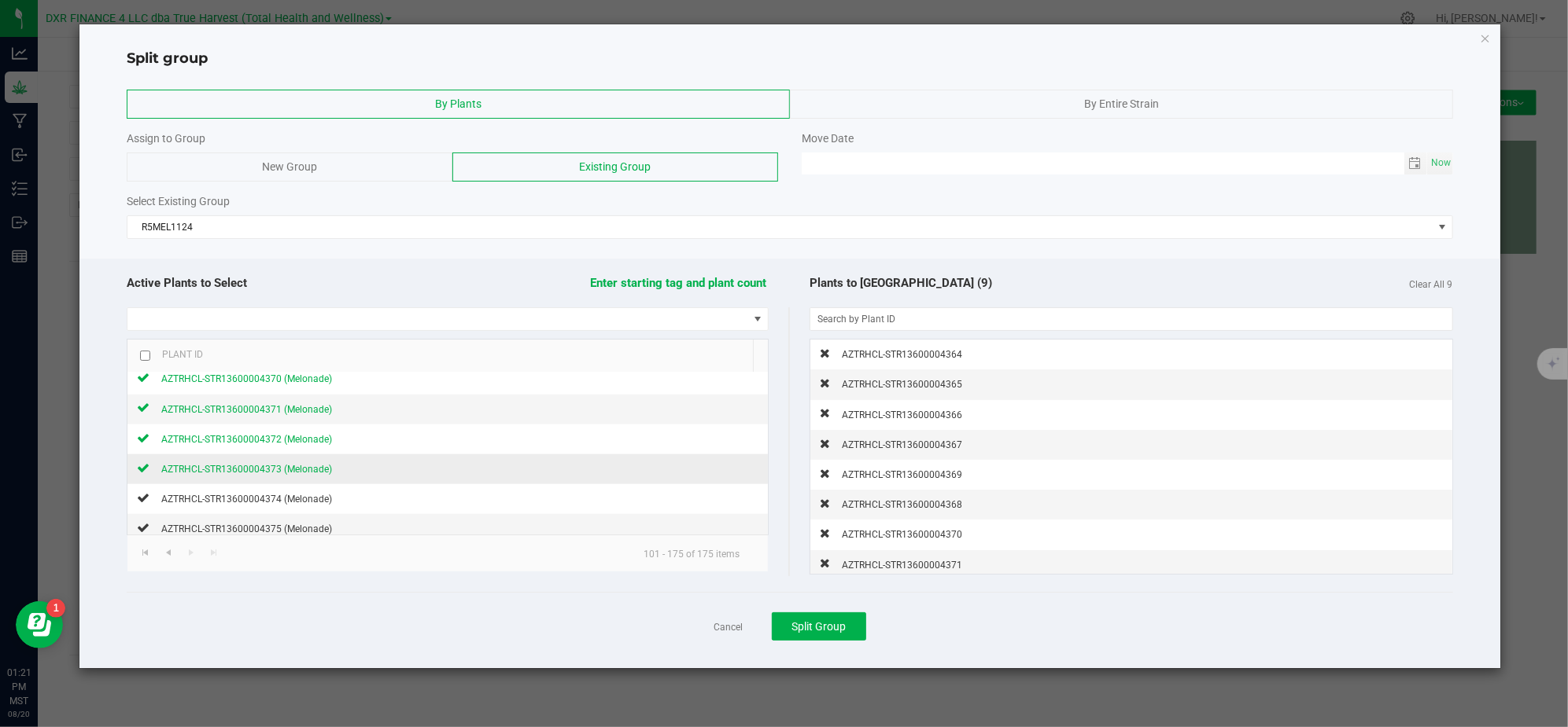
click at [274, 475] on span "AZTRHCL-STR13600004373 (Melonade)" at bounding box center [246, 469] width 170 height 11
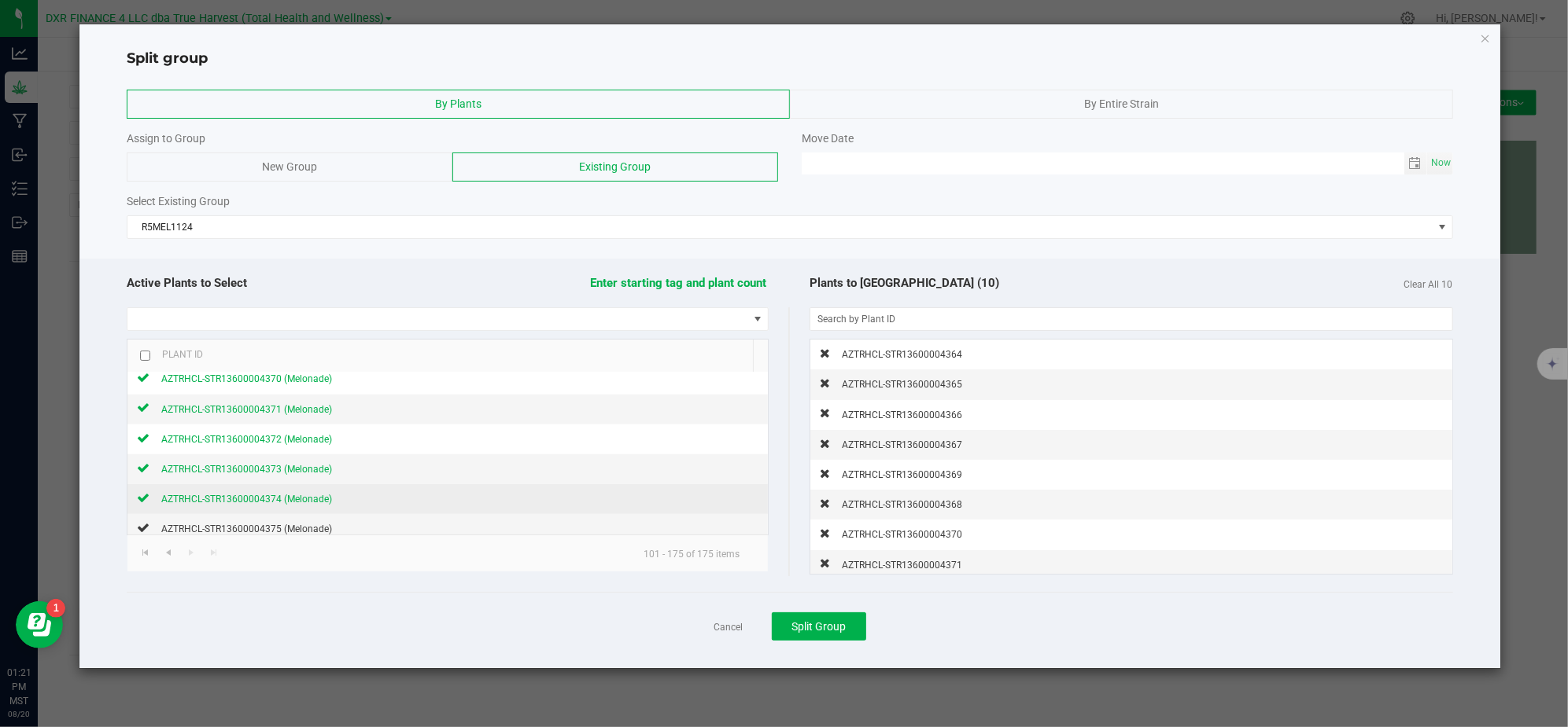
click at [272, 505] on span "AZTRHCL-STR13600004374 (Melonade)" at bounding box center [246, 499] width 170 height 11
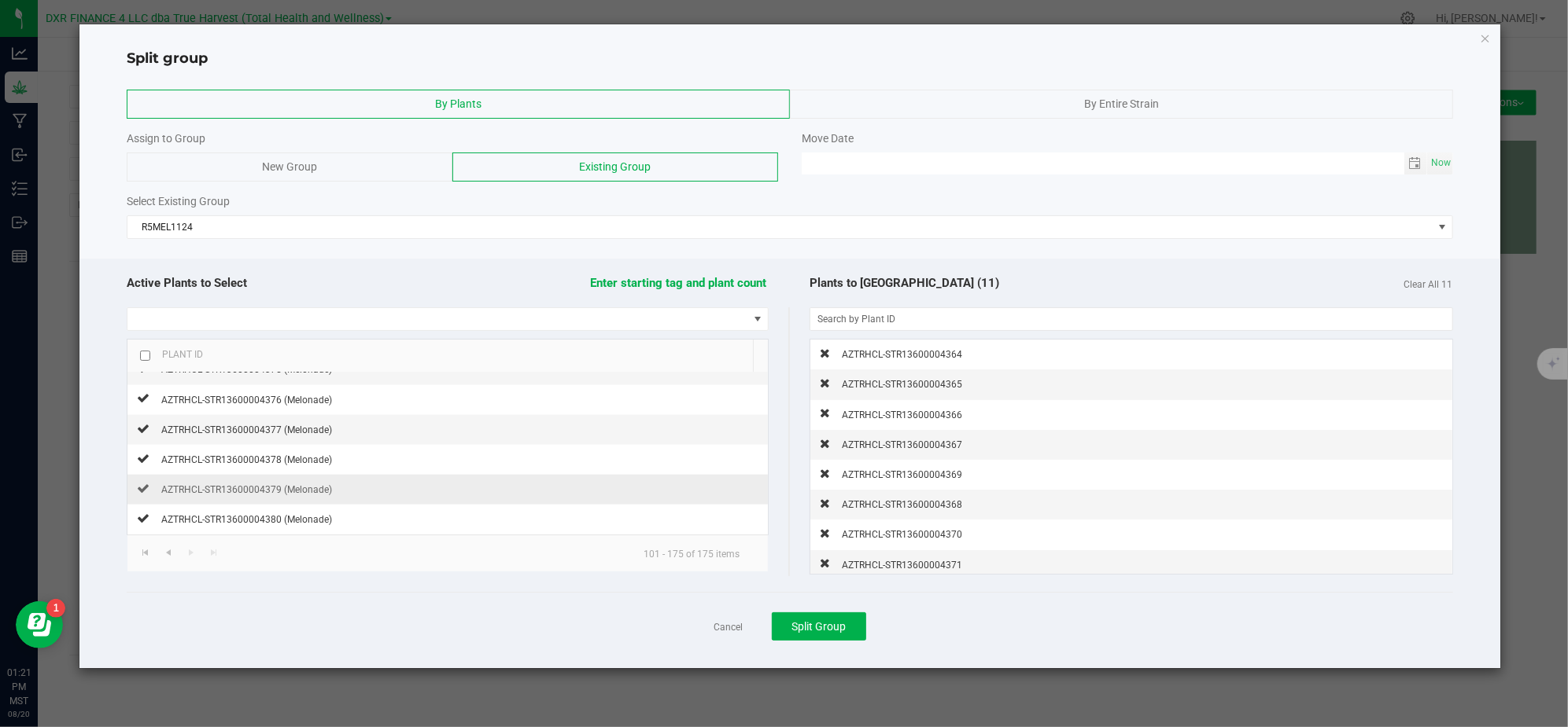
scroll to position [1859, 0]
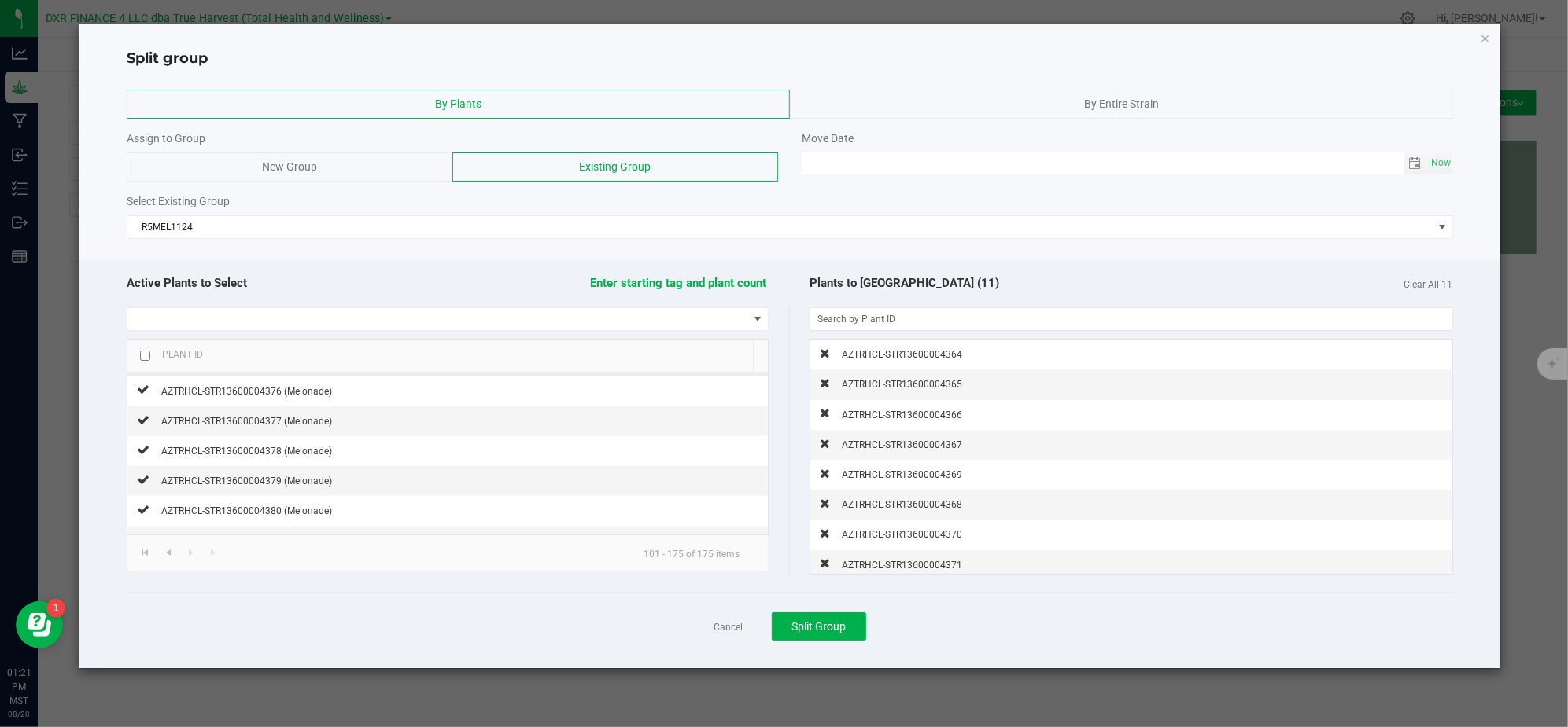
click at [312, 366] on span "AZTRHCL-STR13600004375 (Melonade)" at bounding box center [246, 361] width 170 height 11
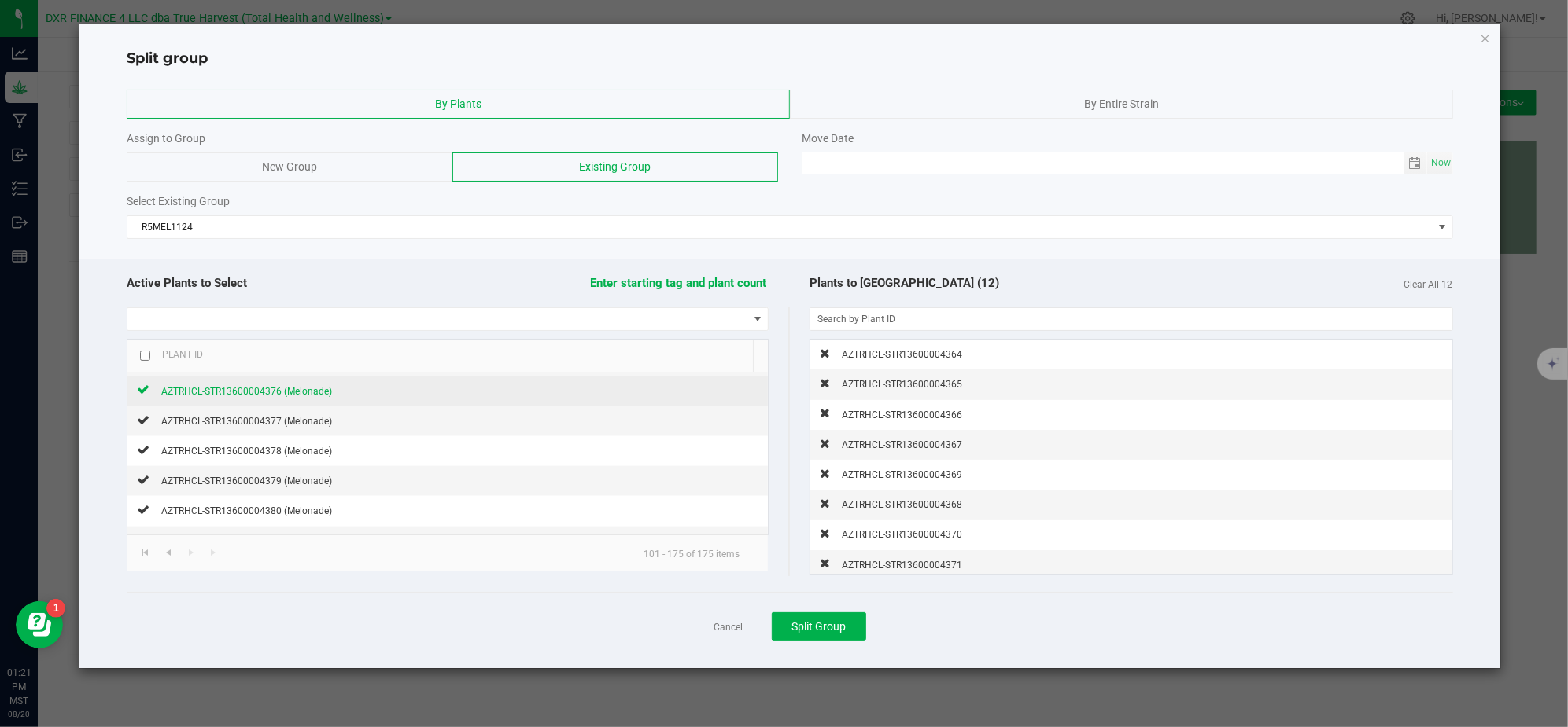
click at [303, 399] on div "AZTRHCL-STR13600004376 (Melonade)" at bounding box center [240, 391] width 183 height 16
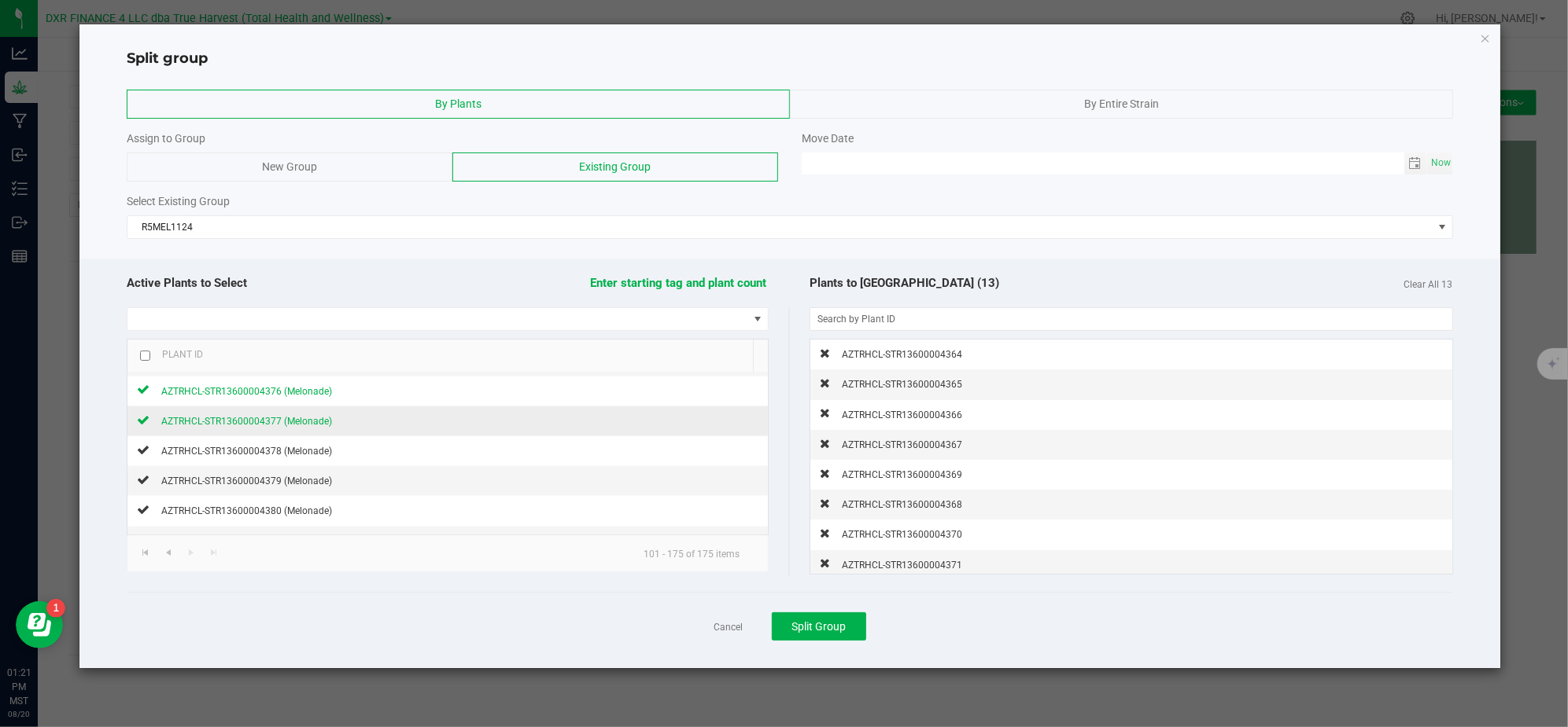
click at [302, 427] on span "AZTRHCL-STR13600004377 (Melonade)" at bounding box center [246, 421] width 170 height 11
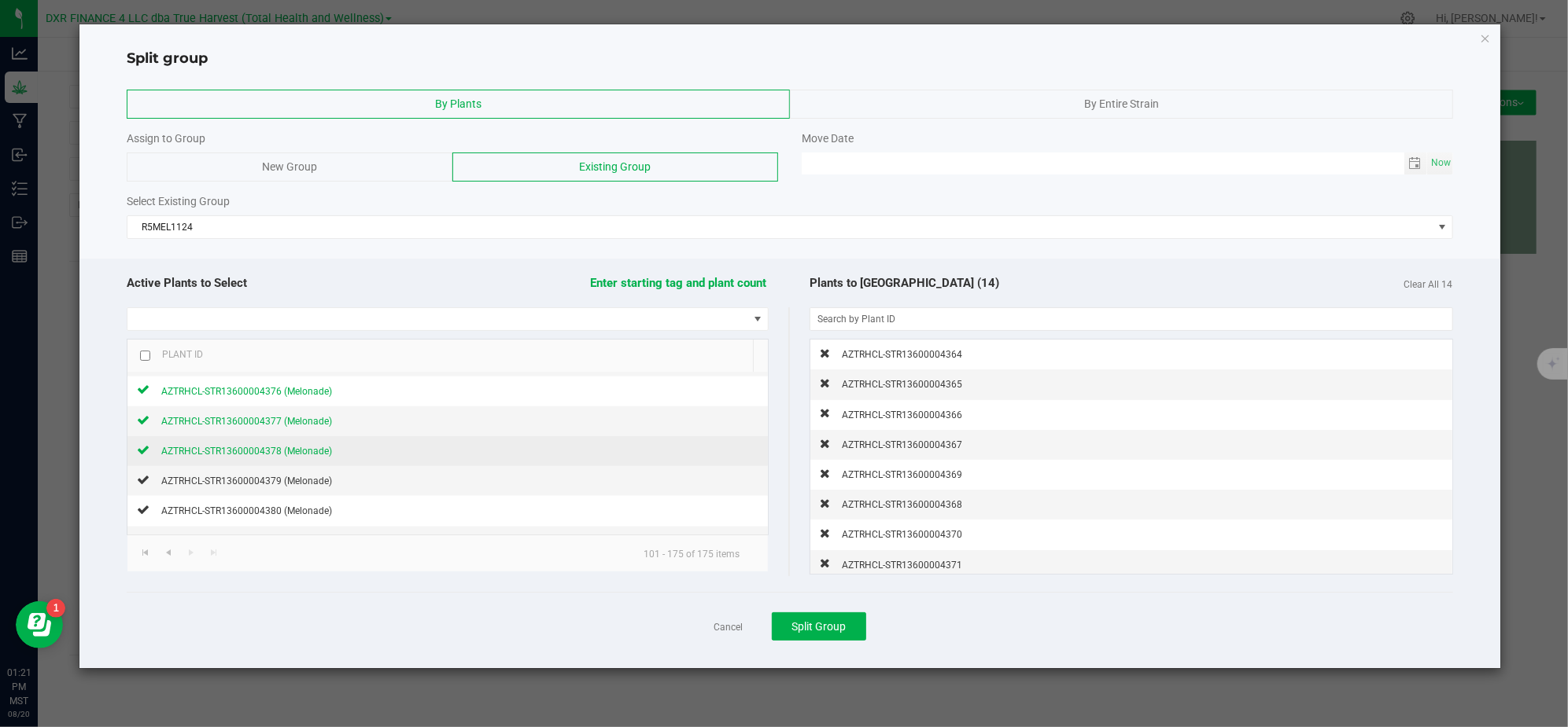
click at [297, 457] on span "AZTRHCL-STR13600004378 (Melonade)" at bounding box center [246, 451] width 170 height 11
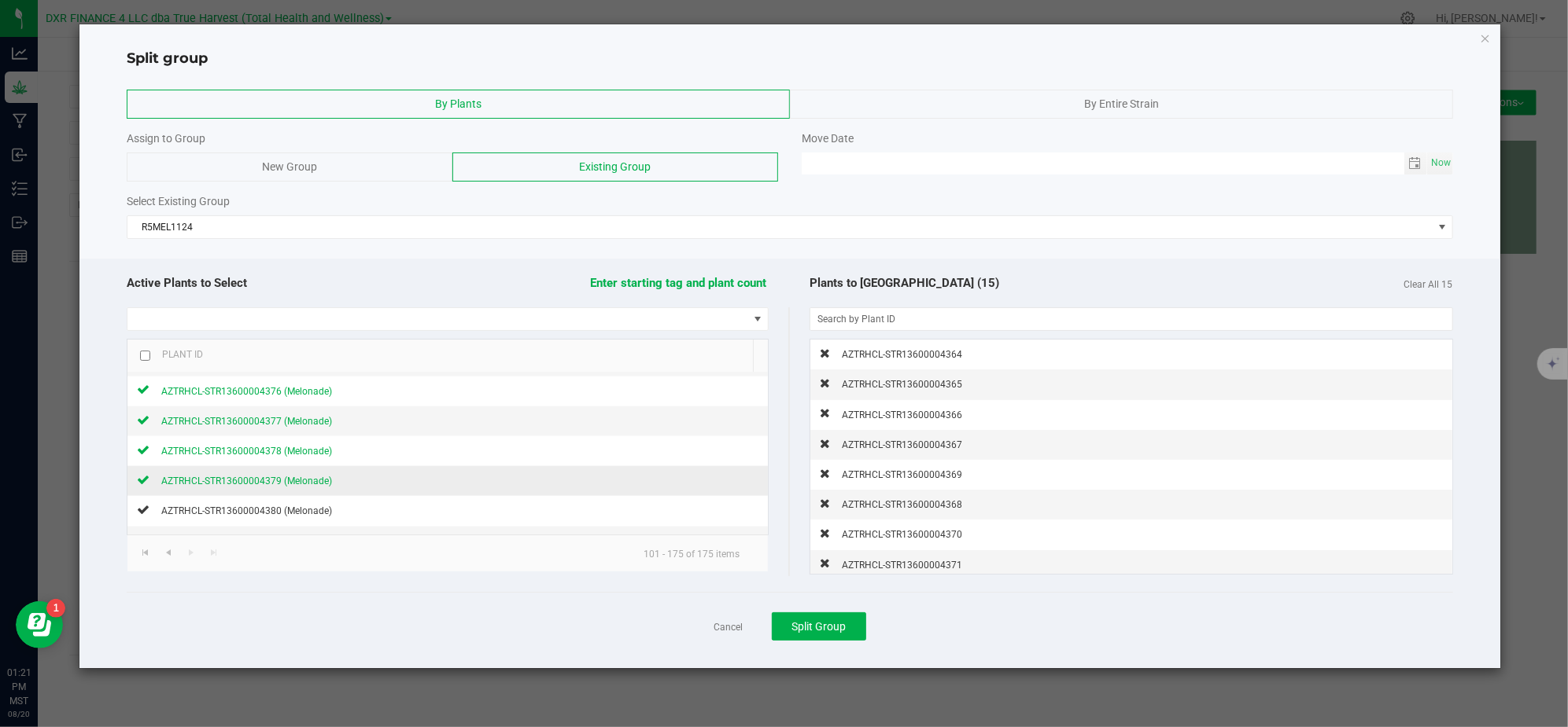
click at [285, 487] on span "AZTRHCL-STR13600004379 (Melonade)" at bounding box center [246, 481] width 170 height 11
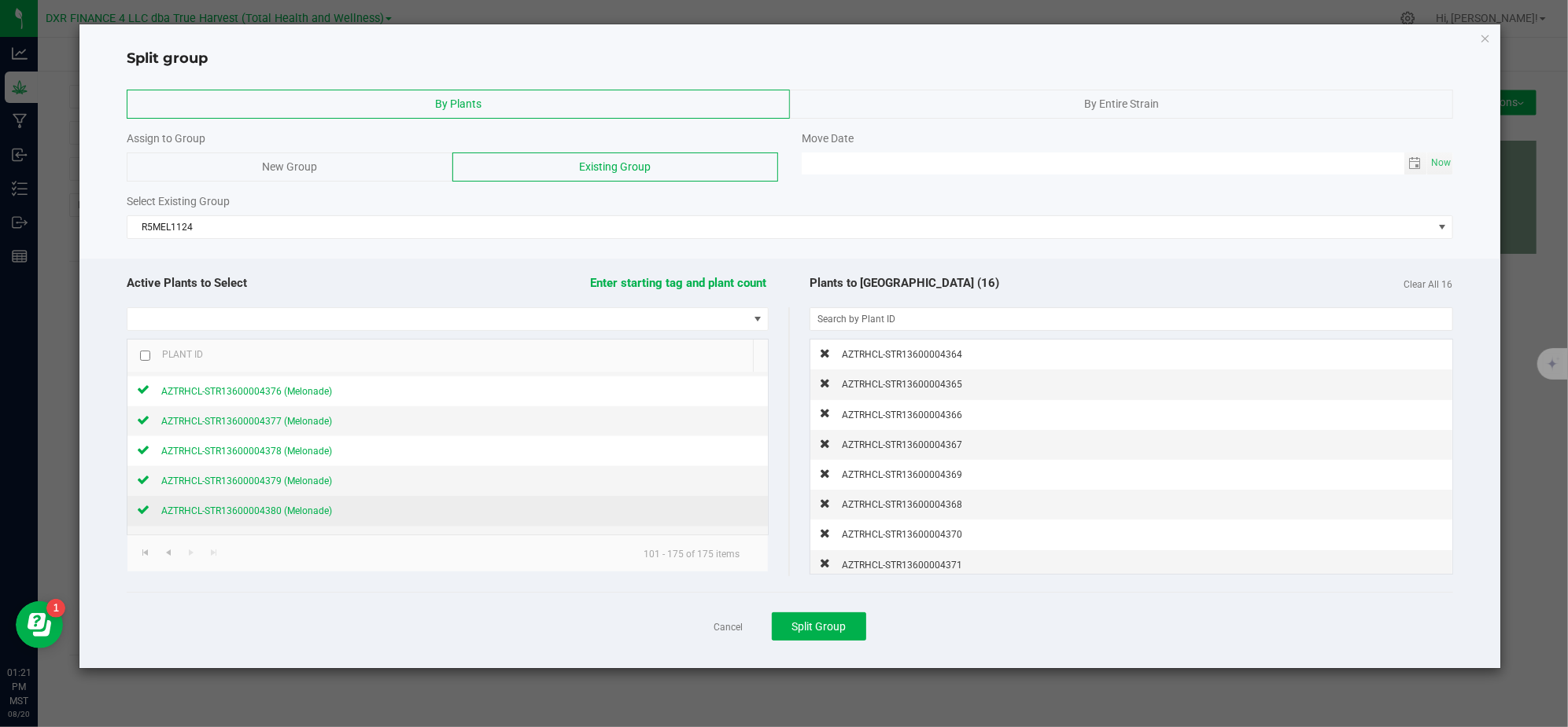
click at [272, 517] on span "AZTRHCL-STR13600004380 (Melonade)" at bounding box center [246, 510] width 170 height 11
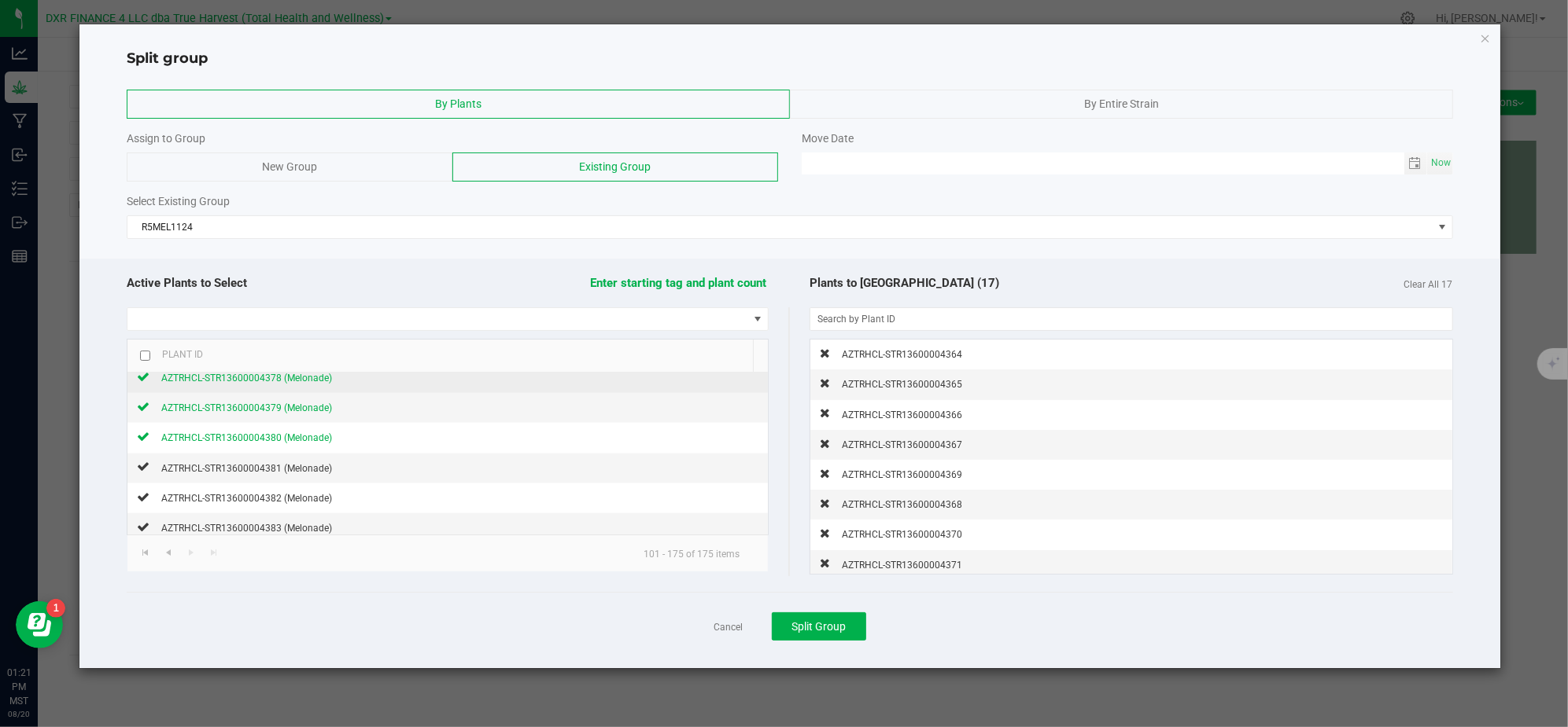
scroll to position [1964, 0]
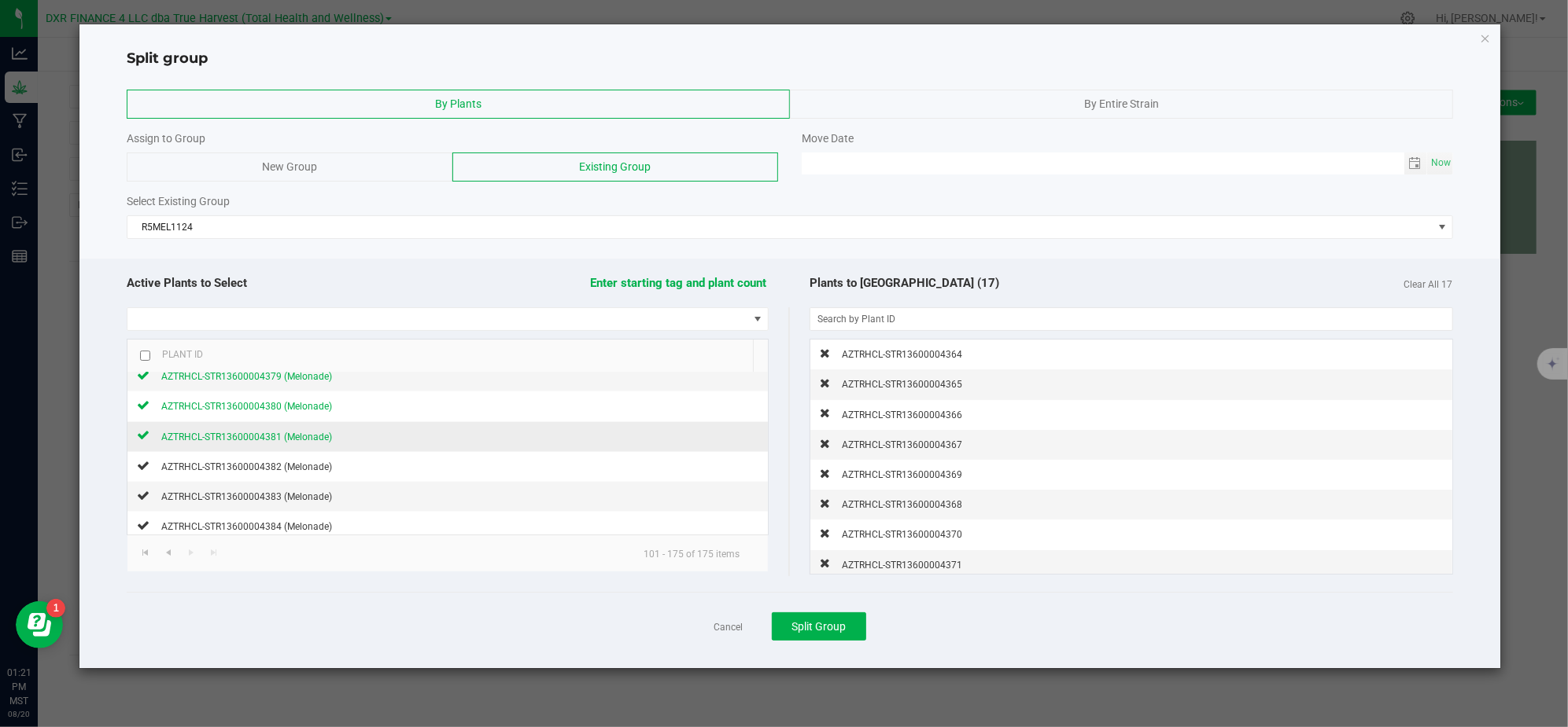
click at [315, 443] on span "AZTRHCL-STR13600004381 (Melonade)" at bounding box center [246, 436] width 170 height 11
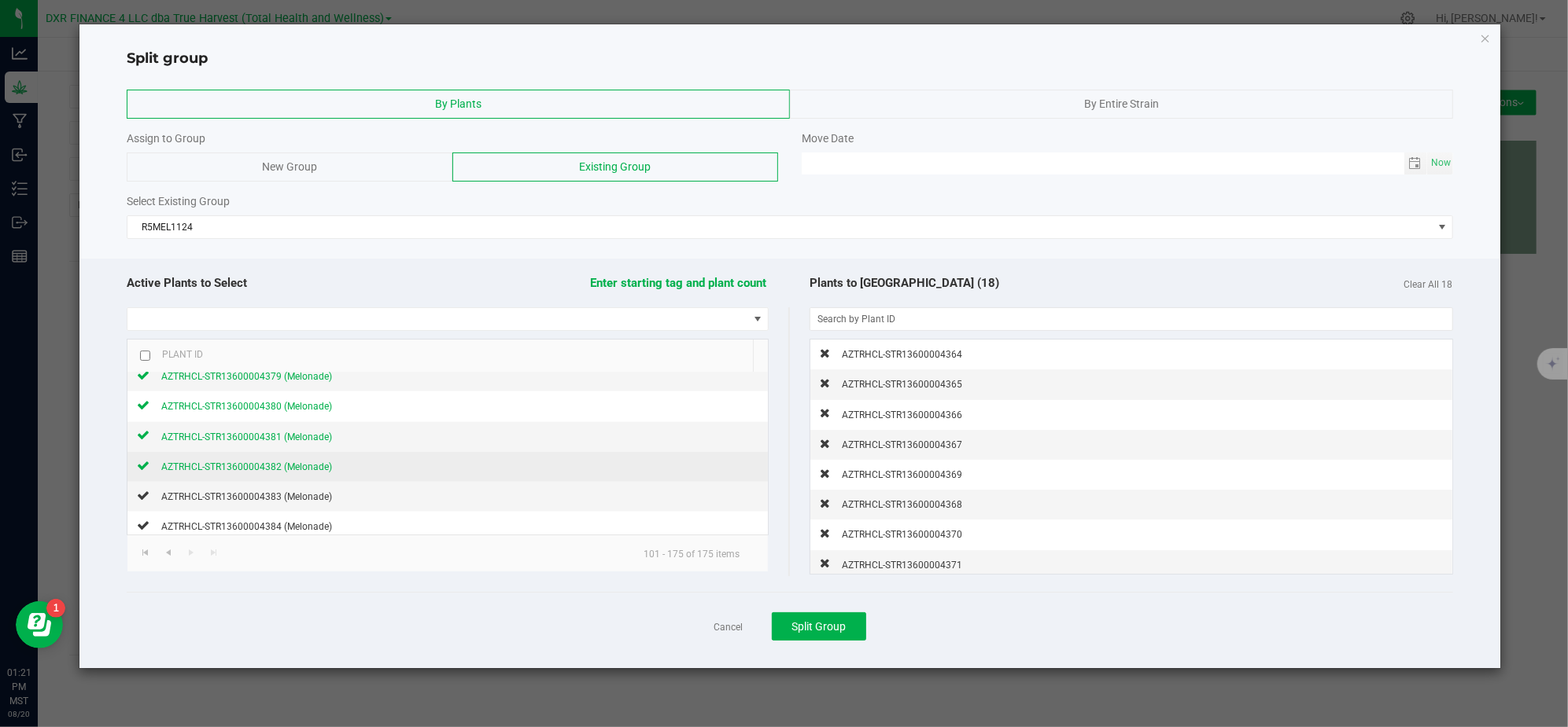
click at [310, 473] on span "AZTRHCL-STR13600004382 (Melonade)" at bounding box center [246, 467] width 170 height 11
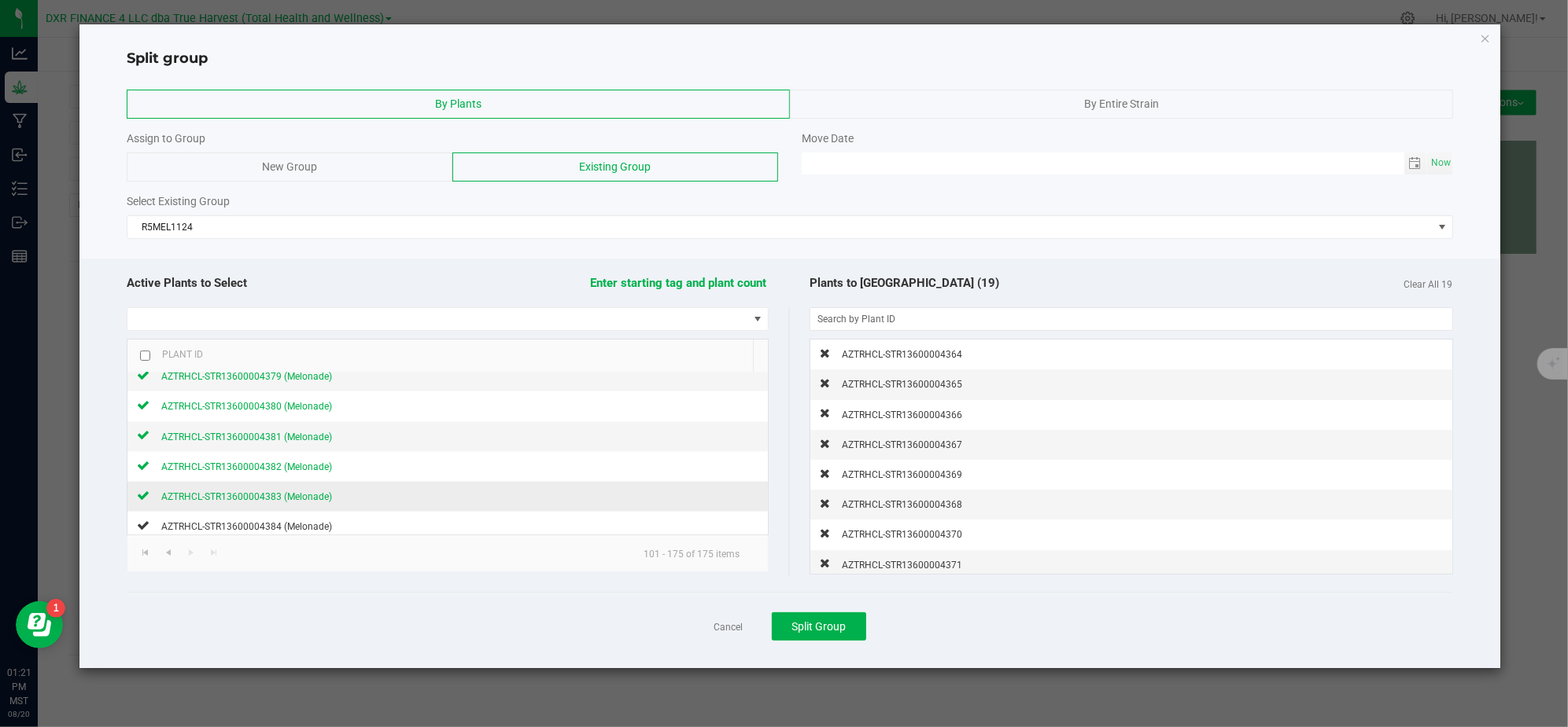
click at [309, 502] on span "AZTRHCL-STR13600004383 (Melonade)" at bounding box center [246, 496] width 170 height 11
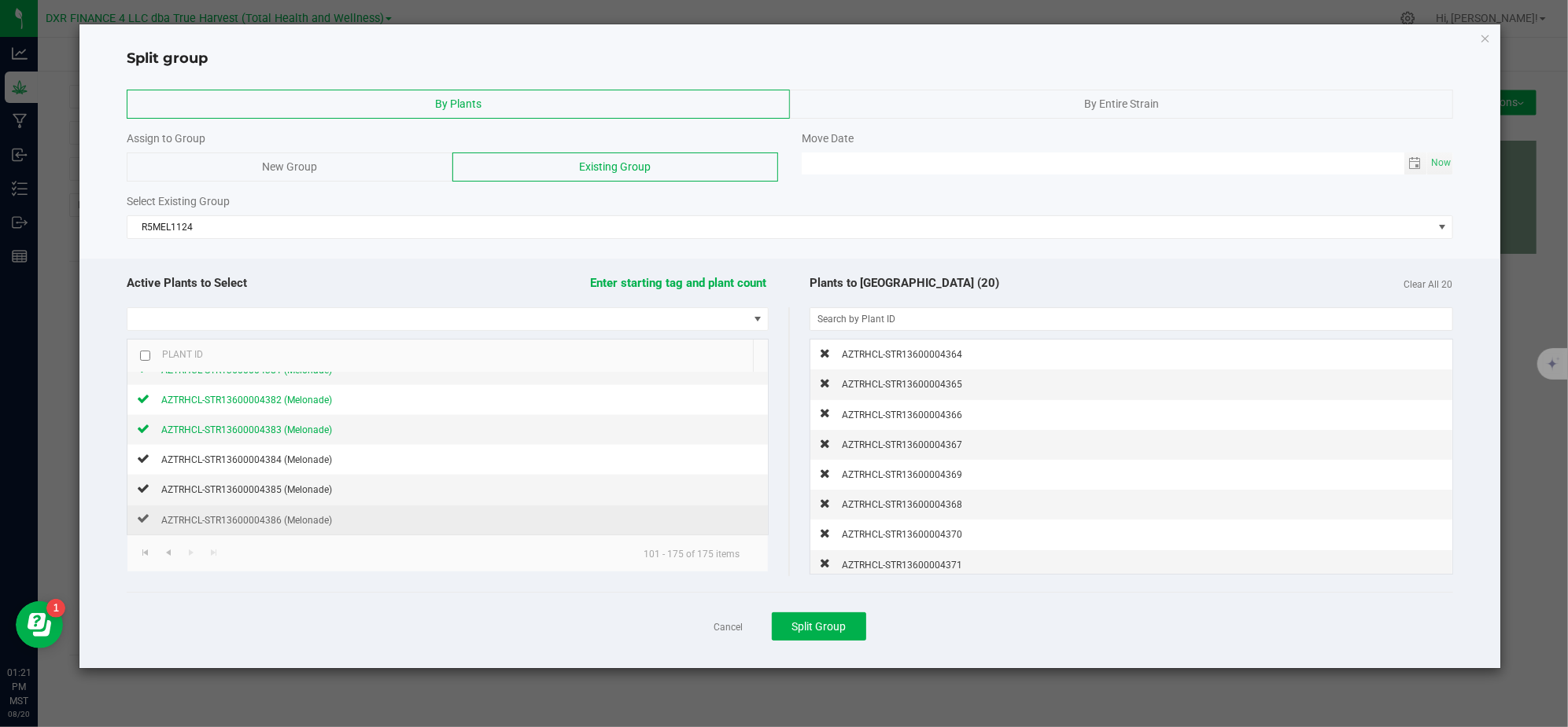
scroll to position [2068, 0]
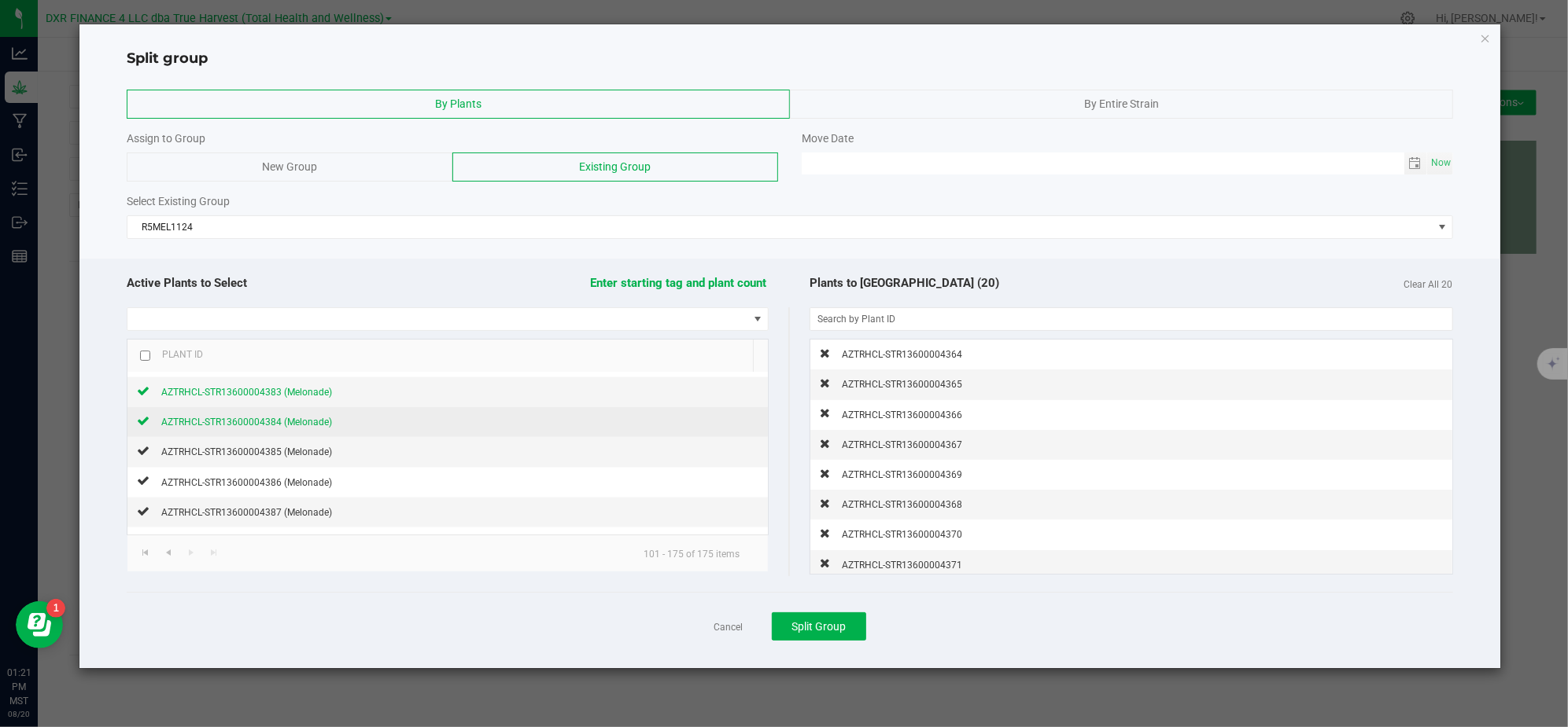
click at [315, 428] on span "AZTRHCL-STR13600004384 (Melonade)" at bounding box center [246, 422] width 170 height 11
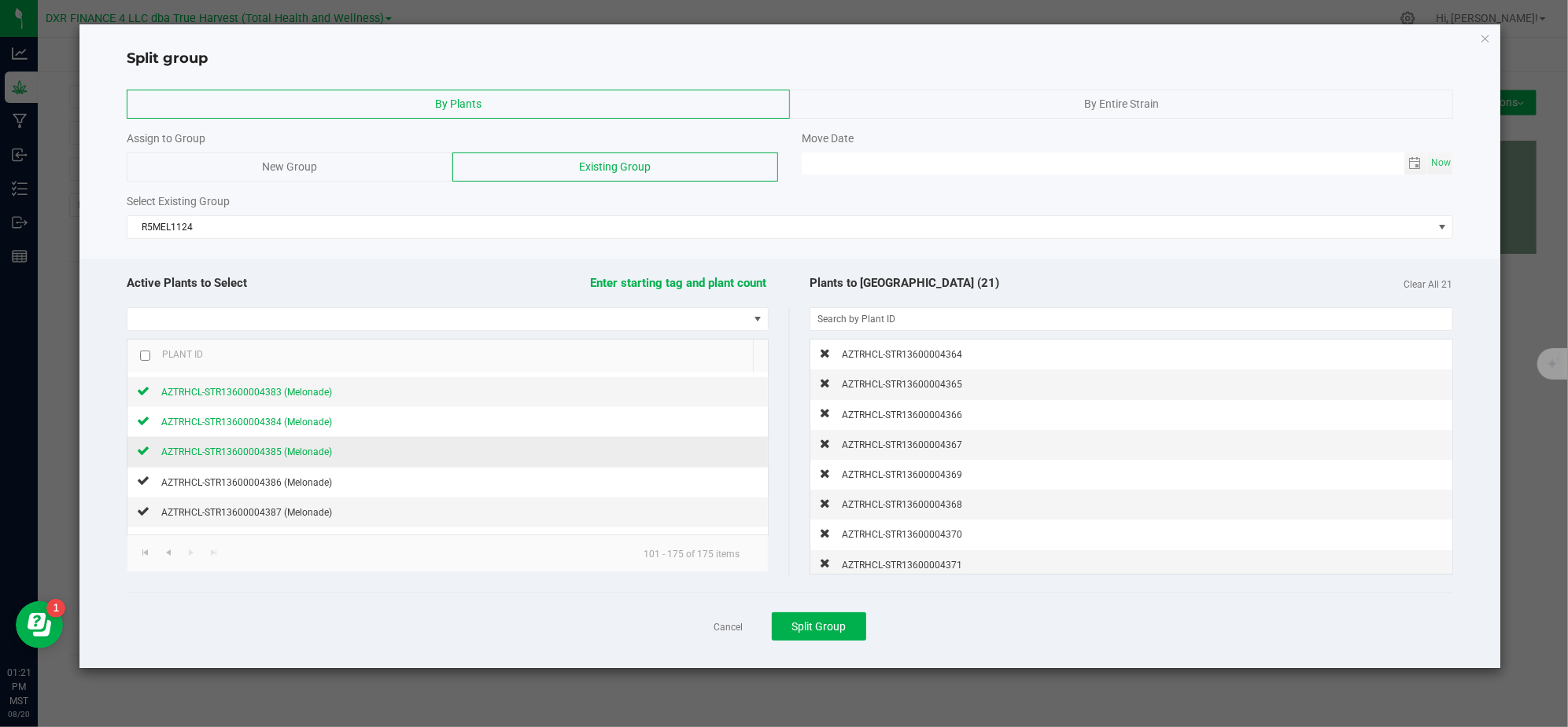
click at [315, 458] on span "AZTRHCL-STR13600004385 (Melonade)" at bounding box center [246, 451] width 170 height 11
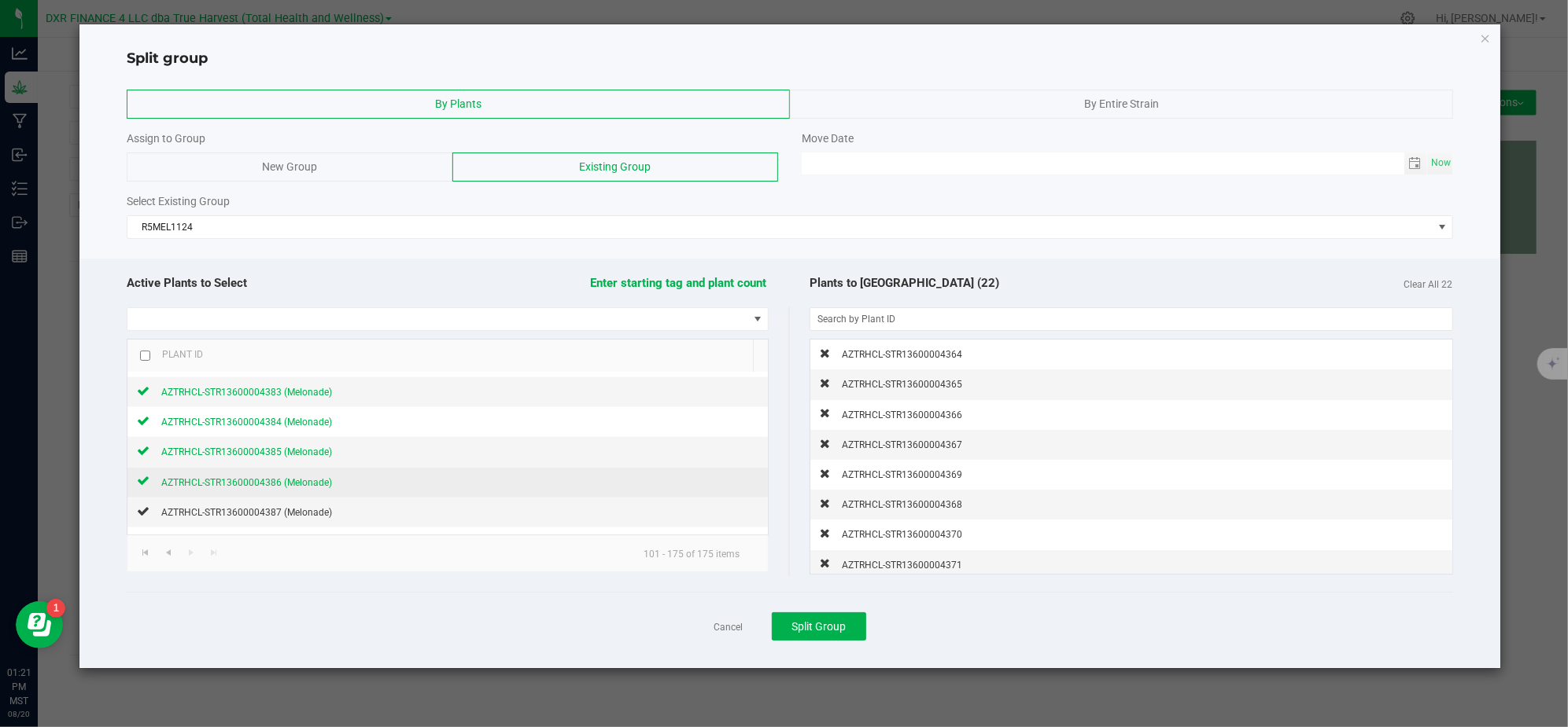
click at [309, 488] on span "AZTRHCL-STR13600004386 (Melonade)" at bounding box center [246, 482] width 170 height 11
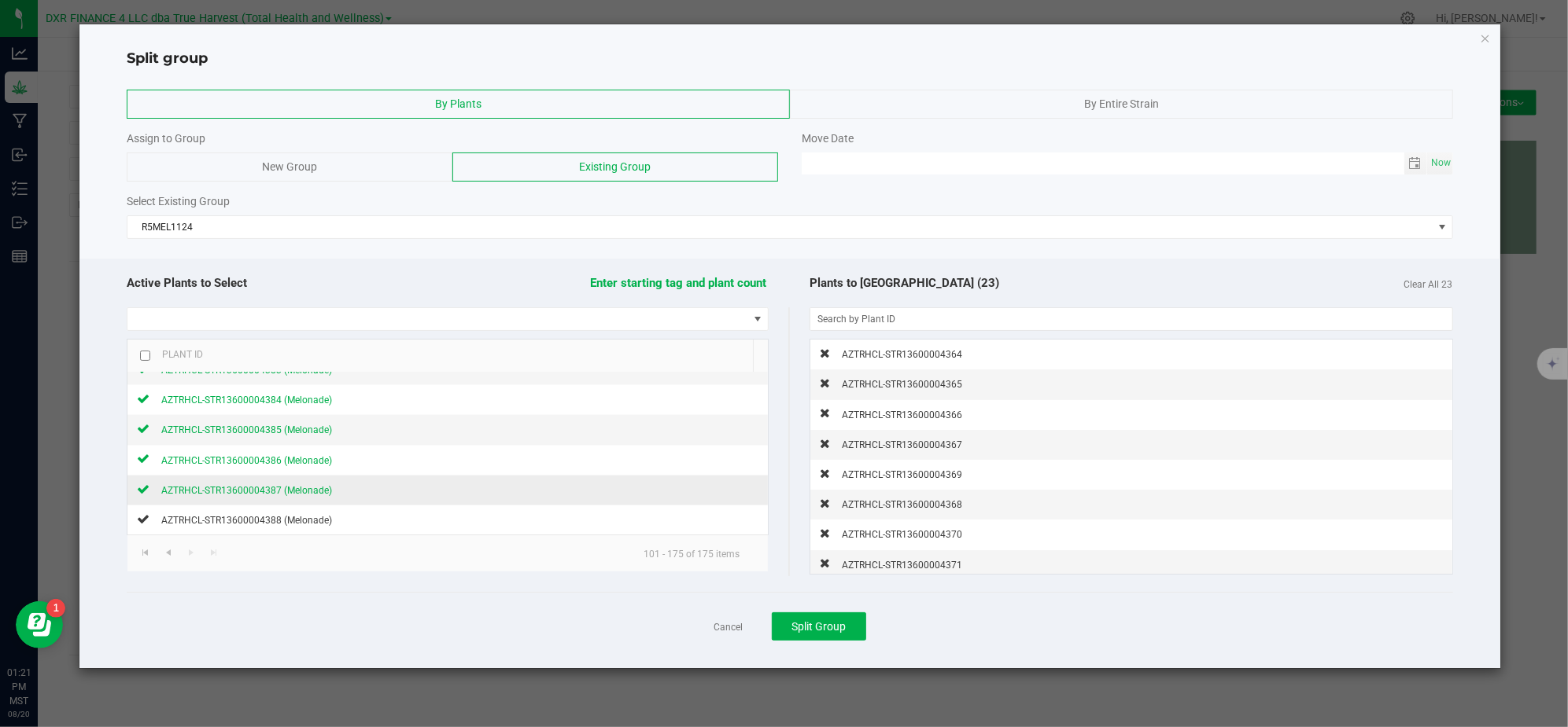
scroll to position [2110, 0]
click at [291, 488] on span "AZTRHCL-STR13600004387 (Melonade)" at bounding box center [246, 490] width 170 height 11
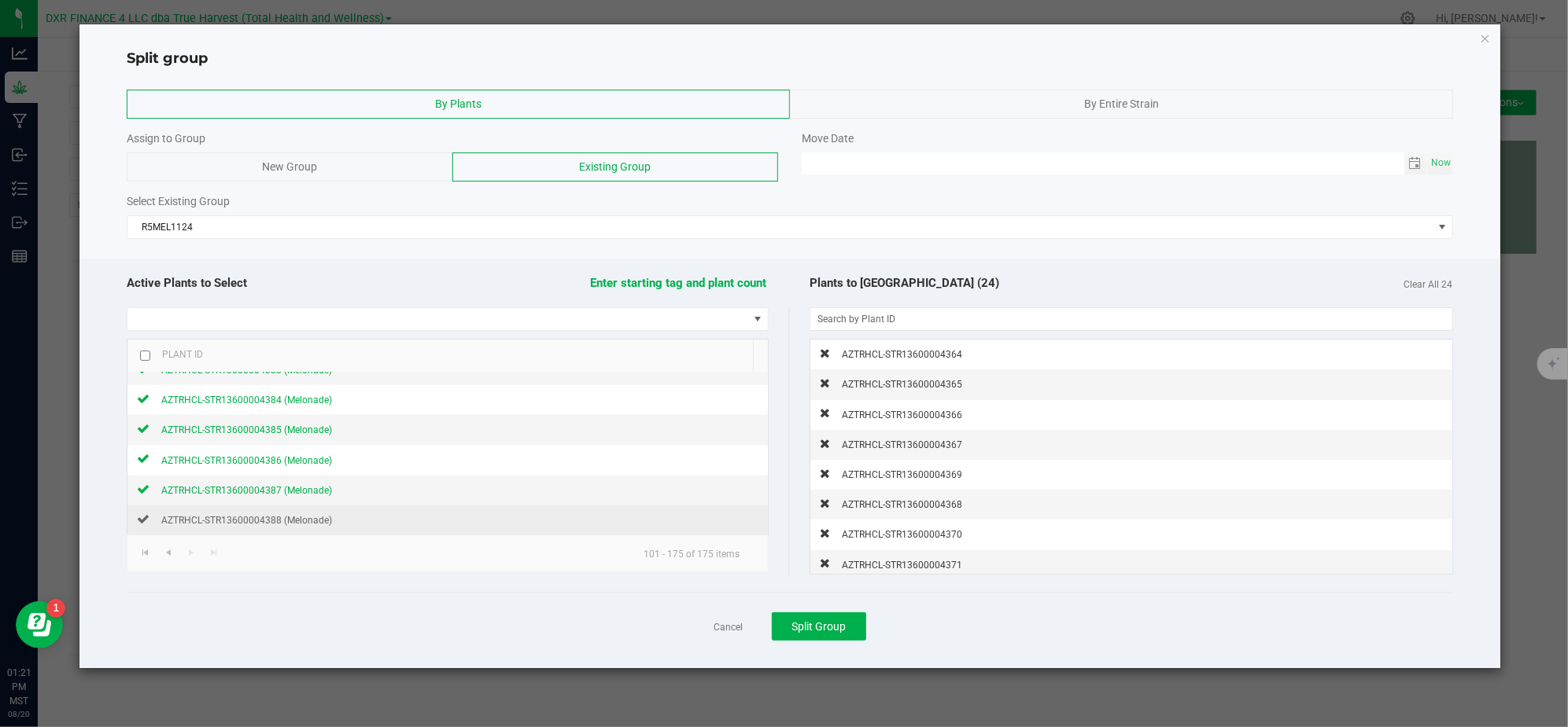
click at [291, 513] on td "AZTRHCL-STR13600004388 (Melonade)" at bounding box center [447, 520] width 640 height 29
click at [291, 526] on span "AZTRHCL-STR13600004388 (Melonade)" at bounding box center [246, 520] width 170 height 11
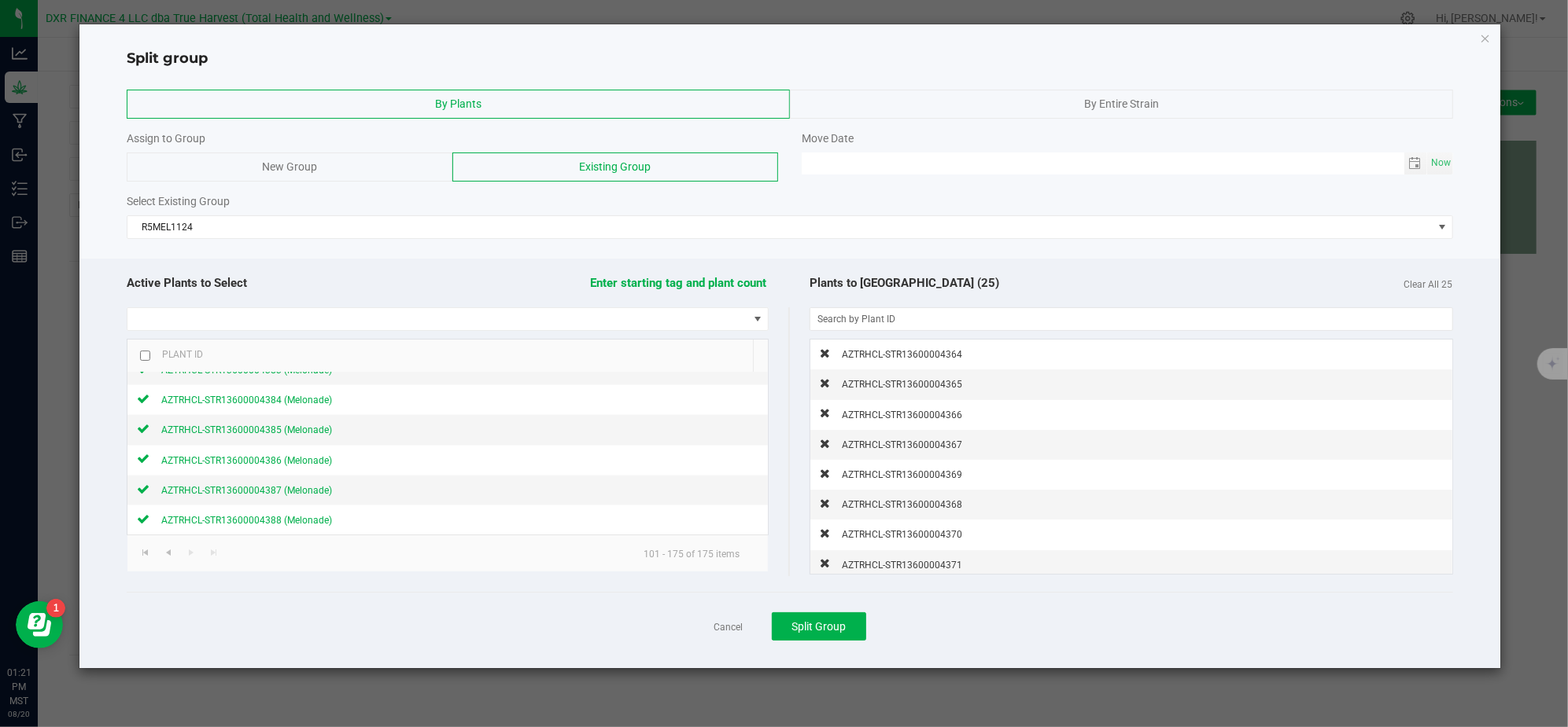
click at [413, 612] on div "Cancel Split Group" at bounding box center [789, 626] width 1325 height 68
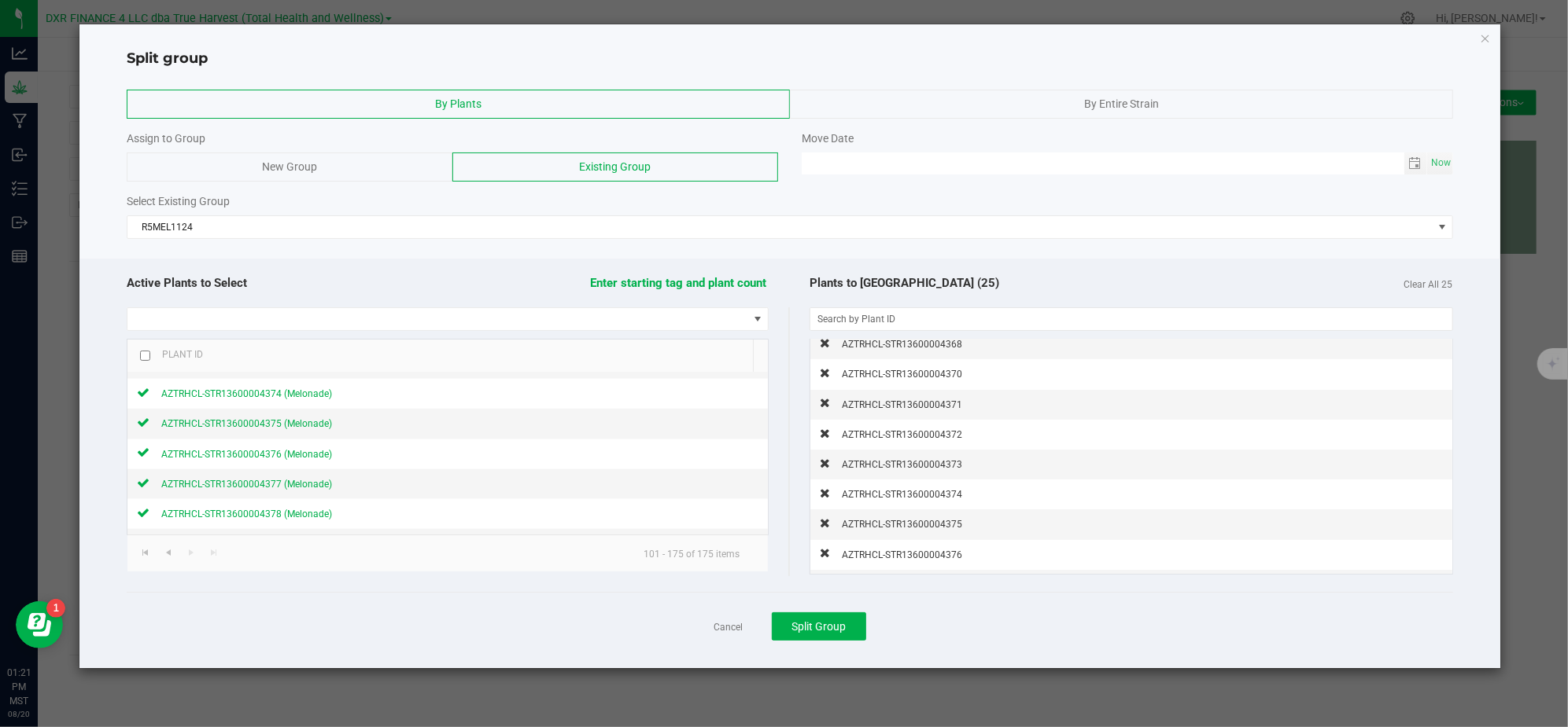
scroll to position [209, 0]
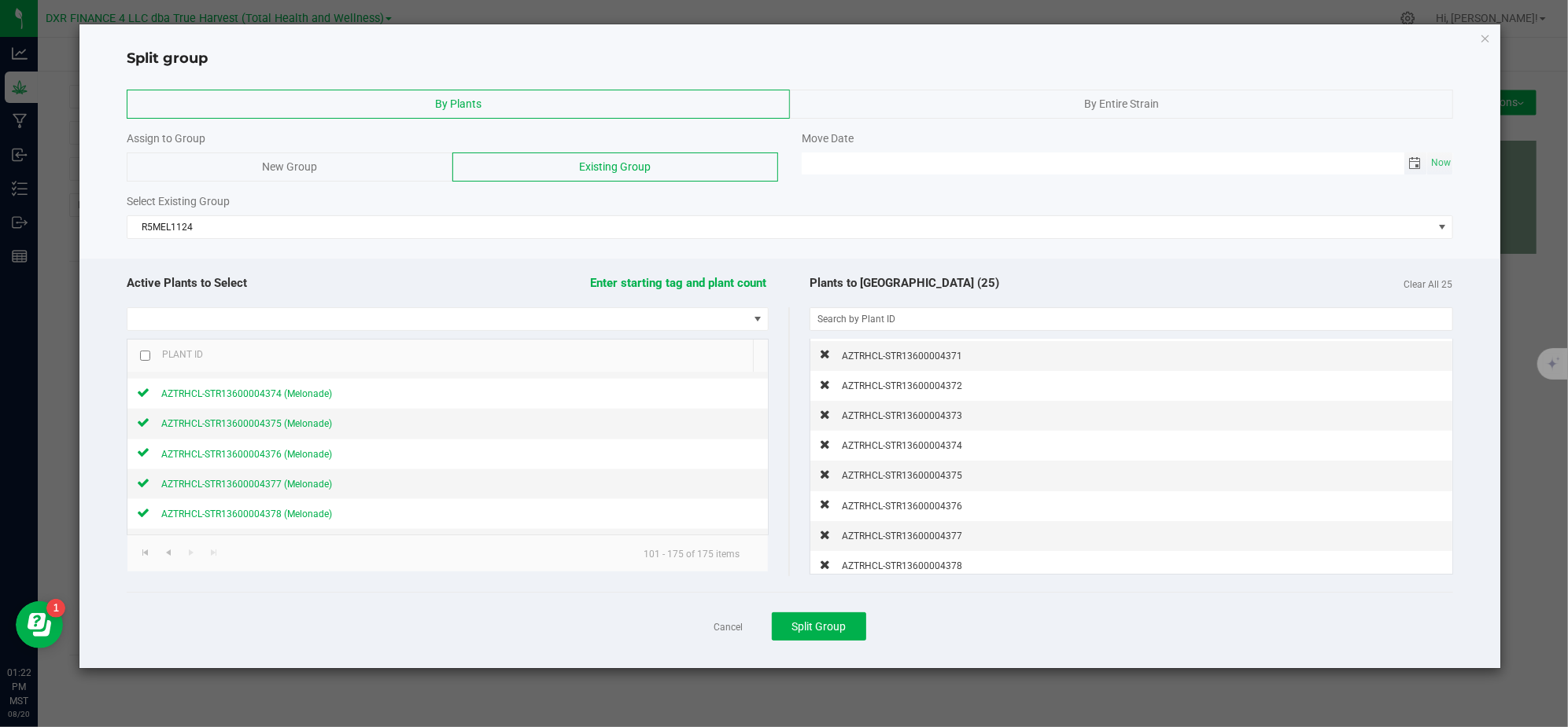
click at [1416, 165] on span "Toggle calendar" at bounding box center [1414, 163] width 12 height 12
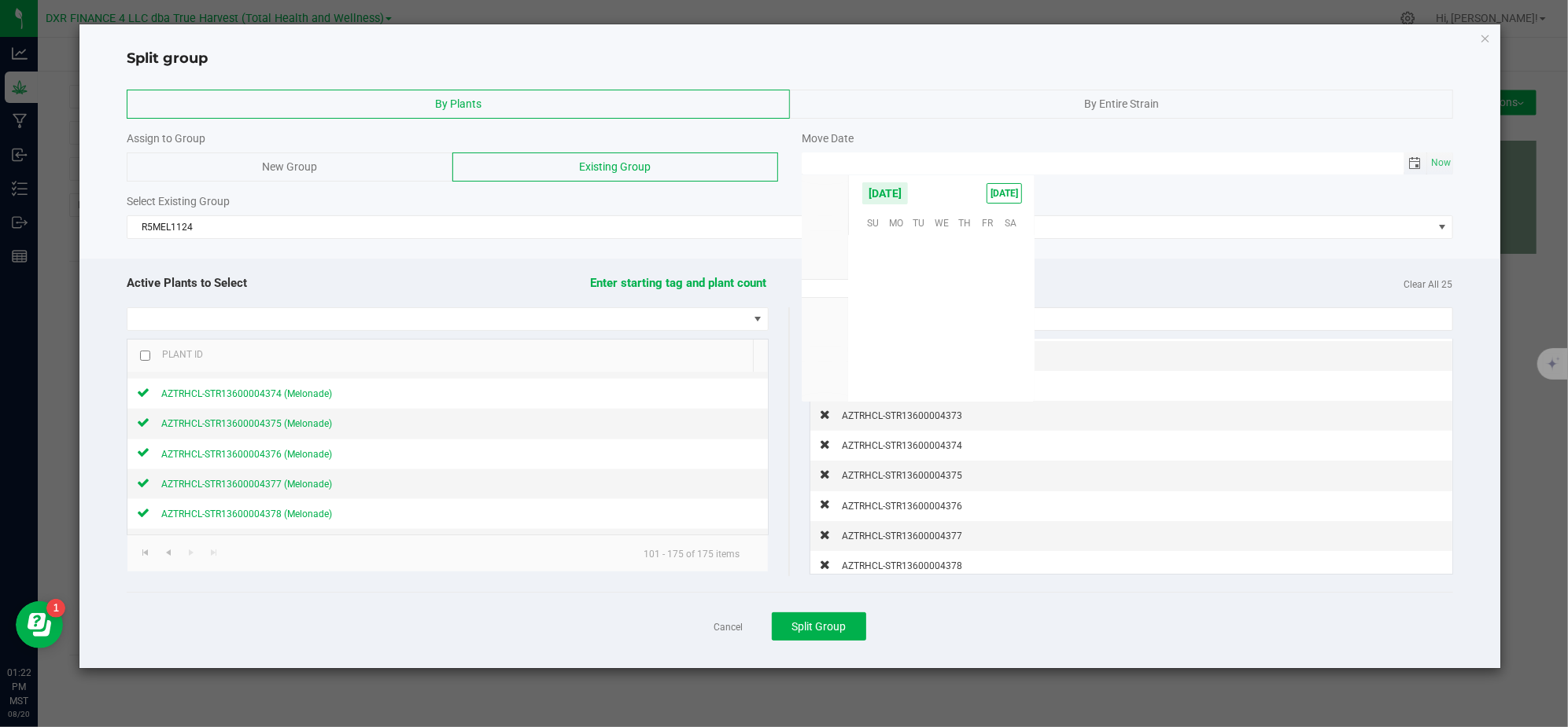
scroll to position [254786, 0]
click at [964, 288] on span "14" at bounding box center [965, 296] width 23 height 25
type input "08/14/2025 12:00 AM"
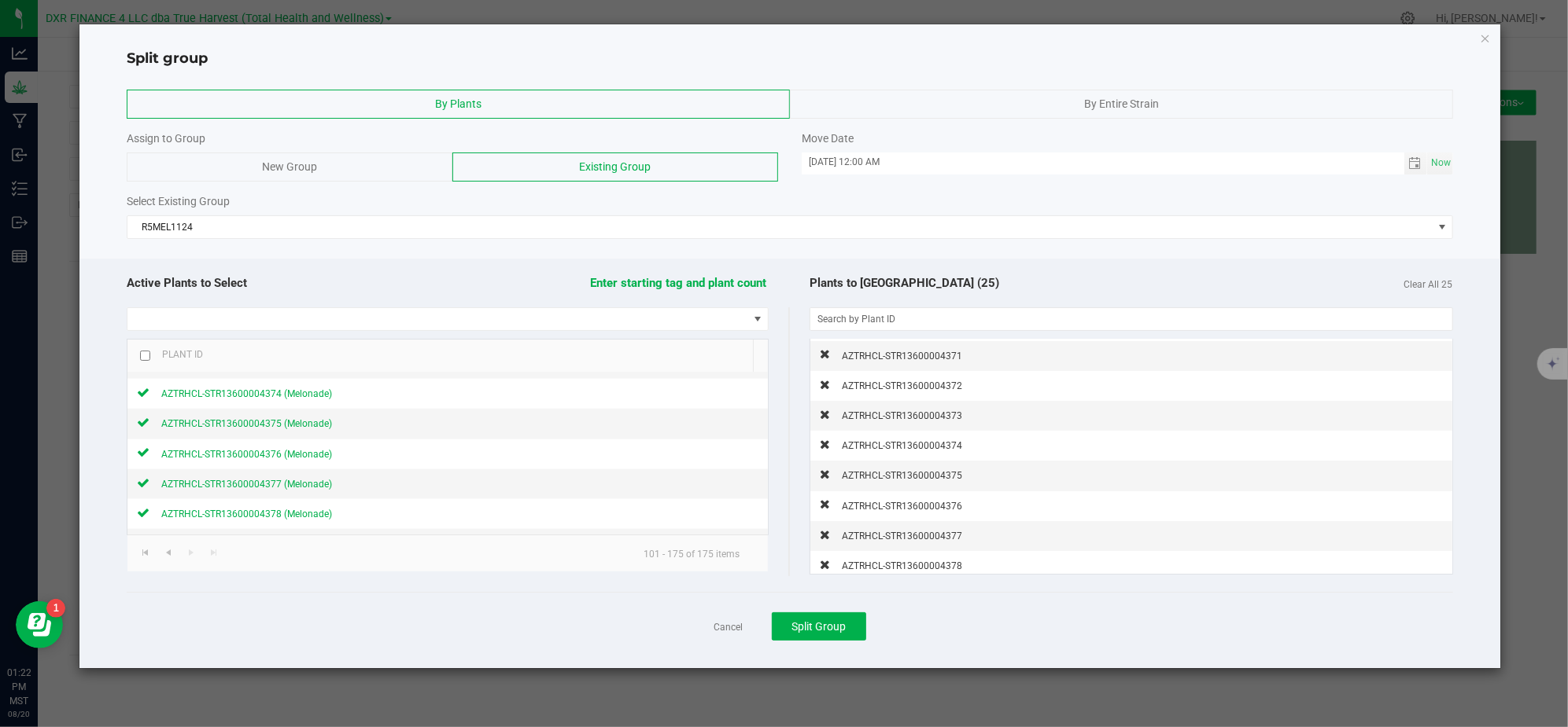
click at [1454, 178] on div "Assign to Group New Group Existing Group Move Date 08/14/2025 12:00 AM Now" at bounding box center [789, 156] width 1349 height 51
drag, startPoint x: 1442, startPoint y: 155, endPoint x: 1480, endPoint y: 287, distance: 137.4
click at [1480, 287] on div "By Plants By Entire Strain Assign to Group New Group Existing Group Move Date 0…" at bounding box center [789, 369] width 1420 height 600
click at [1174, 268] on div "Plants to Split (25) Clear All 25" at bounding box center [1121, 283] width 663 height 34
click at [945, 642] on div "Cancel Split Group" at bounding box center [789, 626] width 1325 height 68
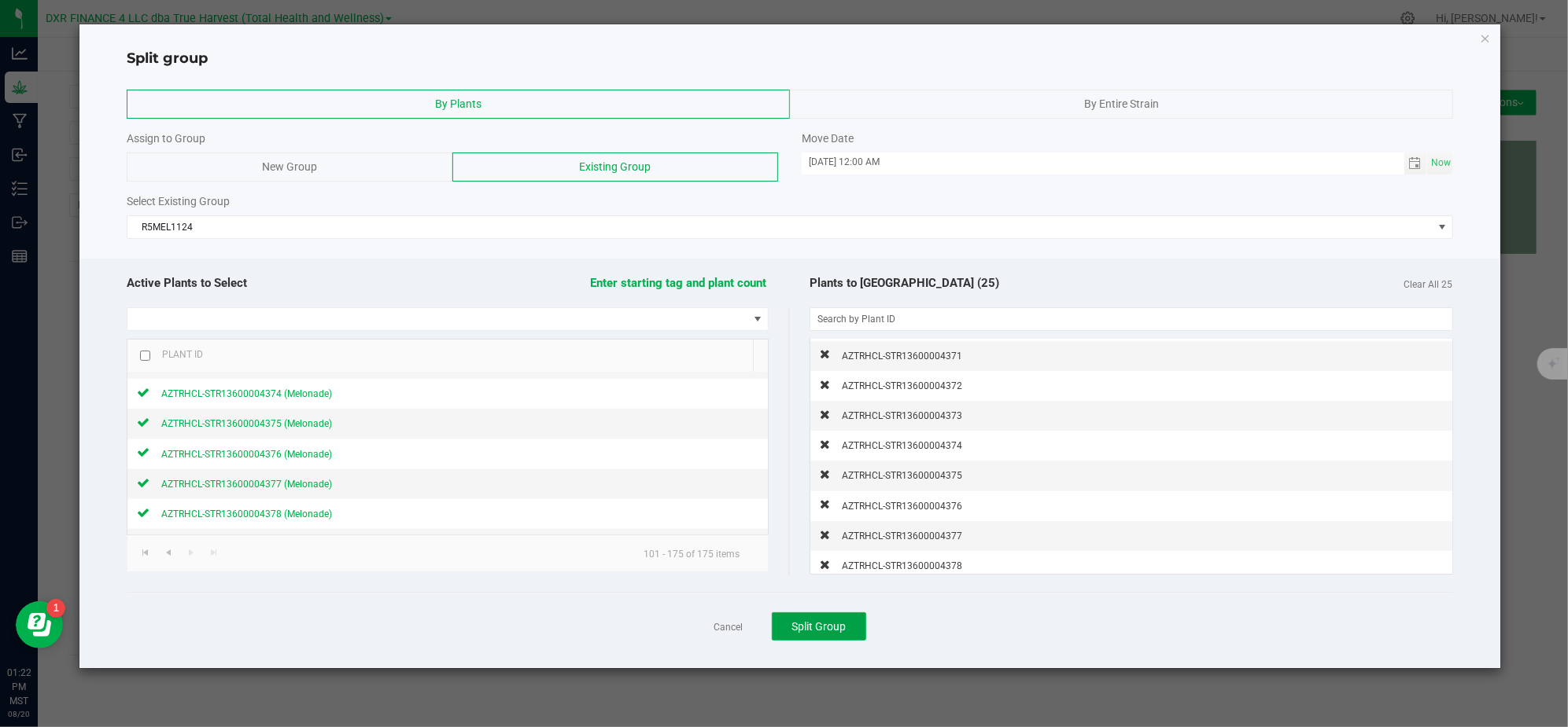
click at [854, 636] on button "Split Group" at bounding box center [819, 627] width 95 height 28
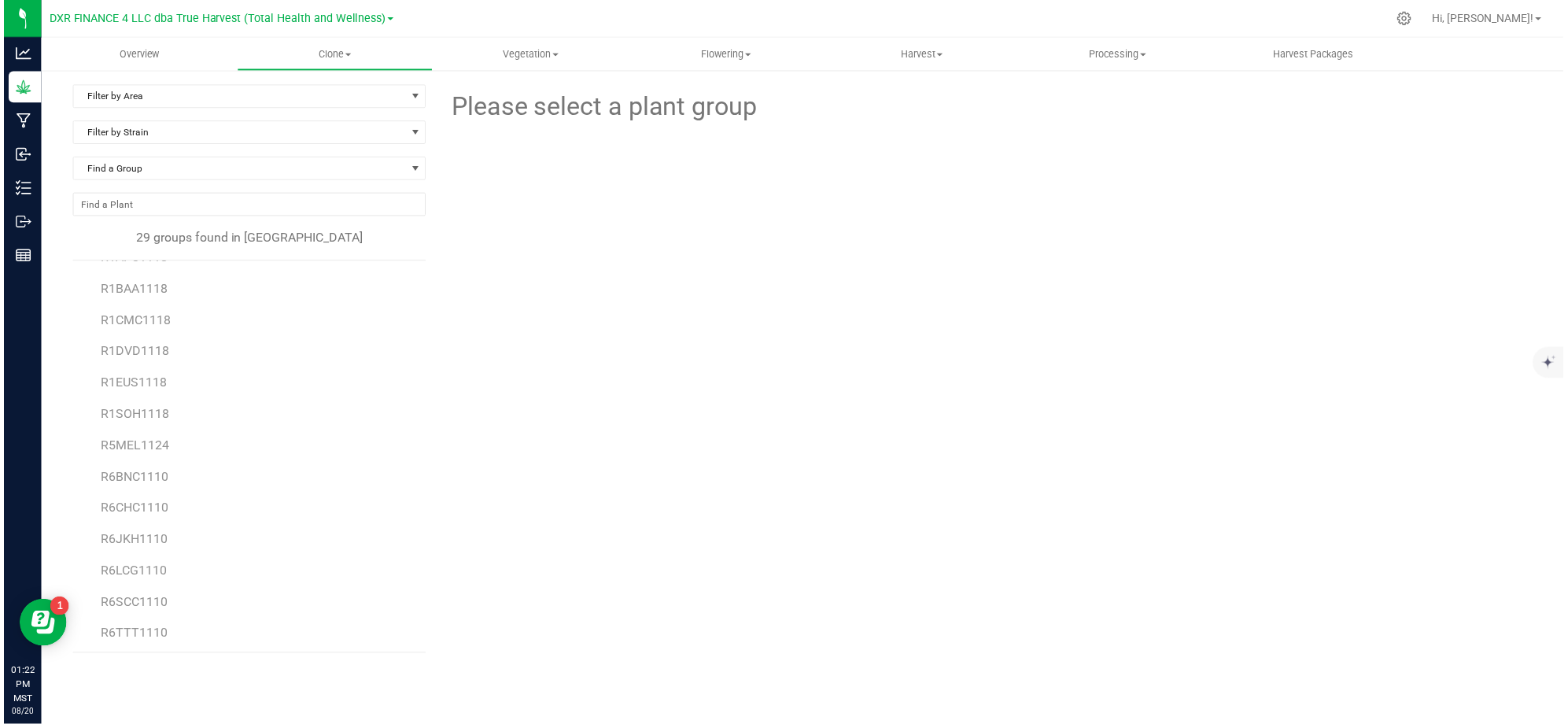
scroll to position [532, 0]
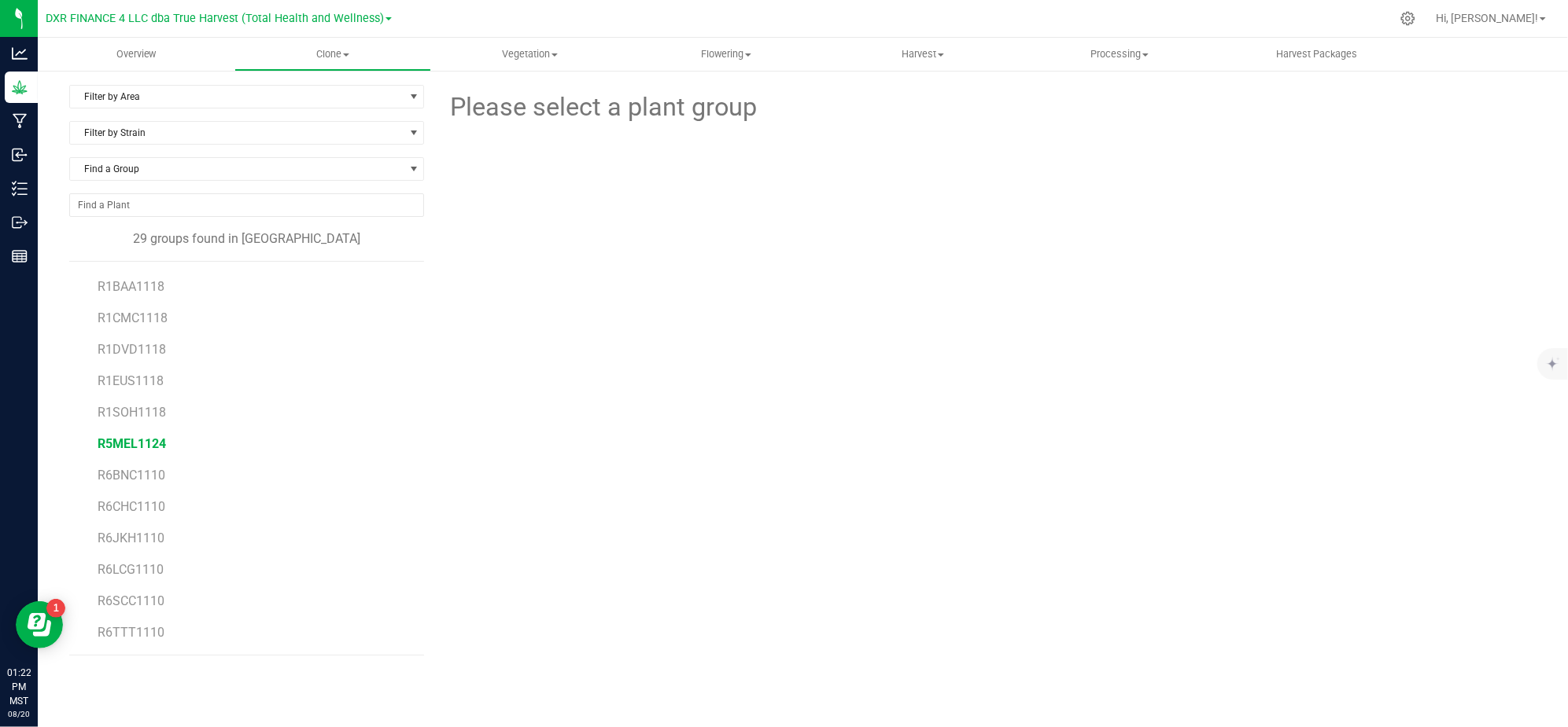
click at [127, 448] on span "R5MEL1124" at bounding box center [131, 444] width 68 height 15
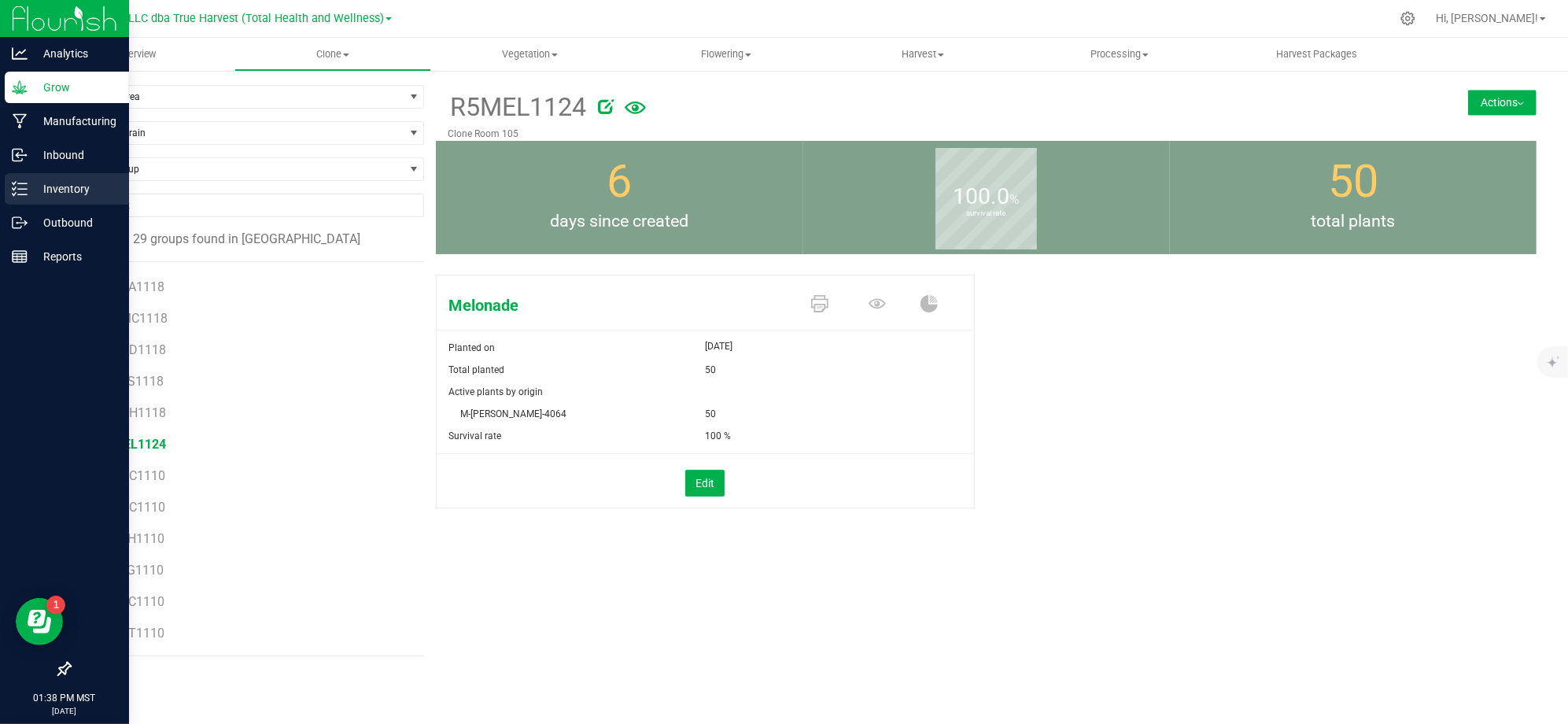
drag, startPoint x: 54, startPoint y: 189, endPoint x: 76, endPoint y: 177, distance: 25.1
click at [54, 189] on p "Inventory" at bounding box center [74, 189] width 95 height 19
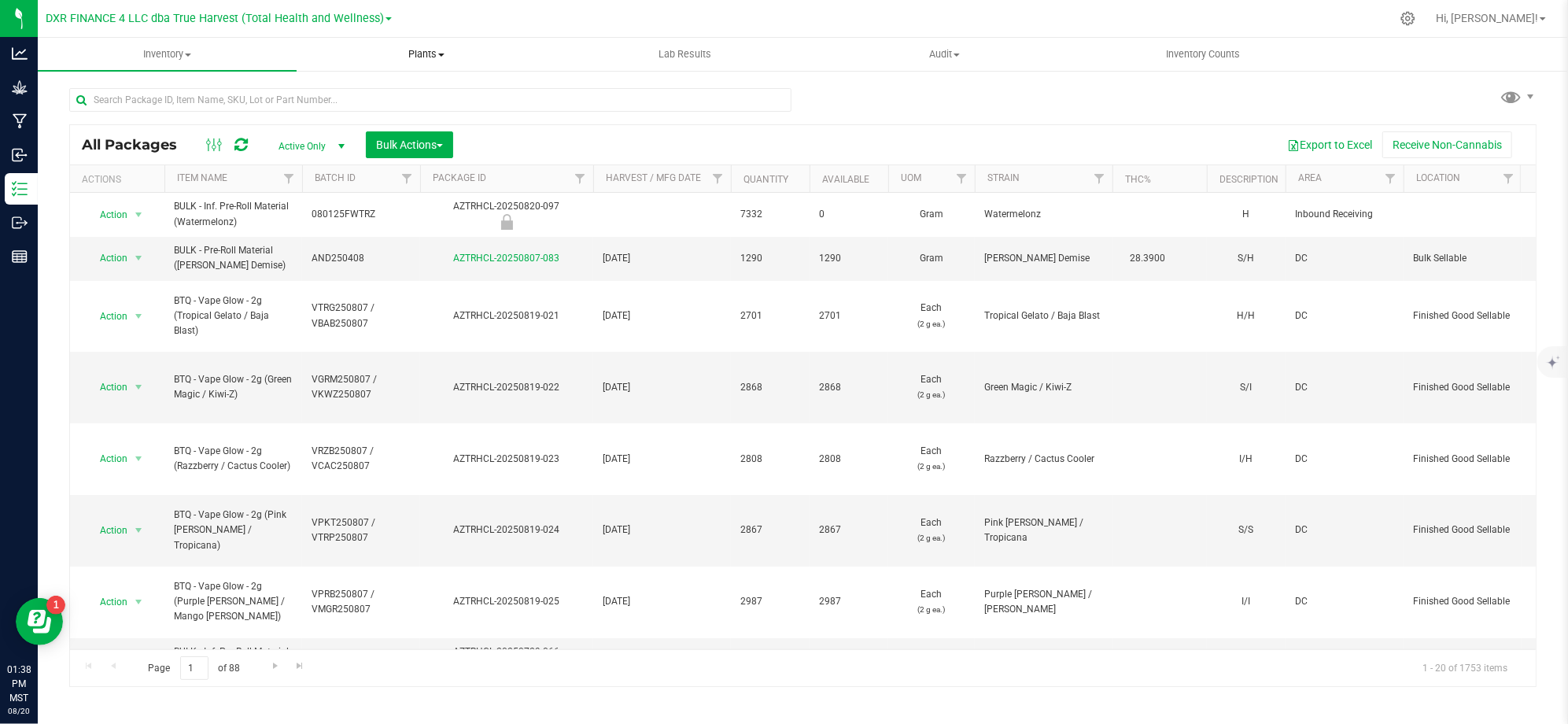
click at [413, 50] on span "Plants" at bounding box center [426, 54] width 257 height 14
click at [362, 95] on span "All plants" at bounding box center [342, 95] width 91 height 13
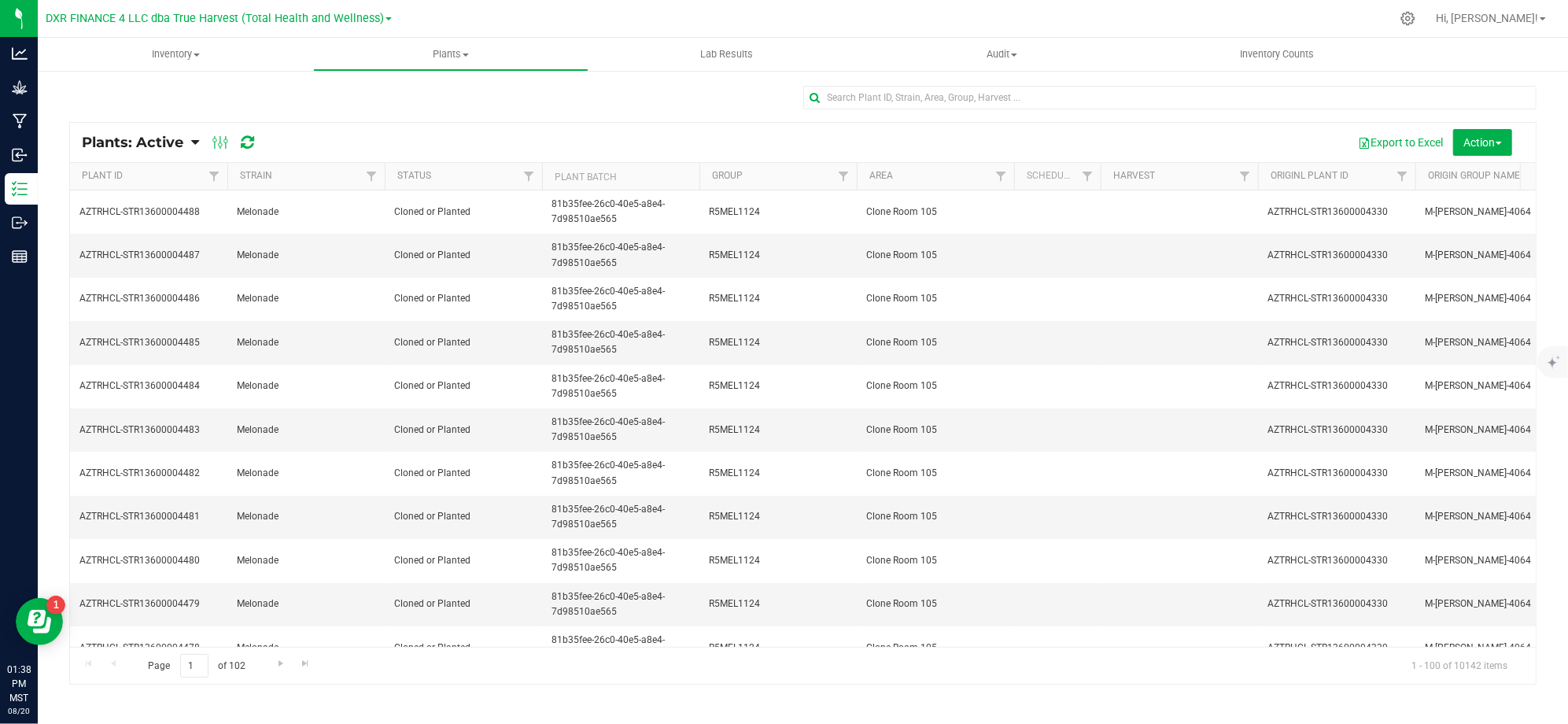
click at [184, 143] on span "Plants: Active" at bounding box center [132, 142] width 101 height 17
click at [142, 236] on span "Plants: Dead" at bounding box center [125, 237] width 64 height 13
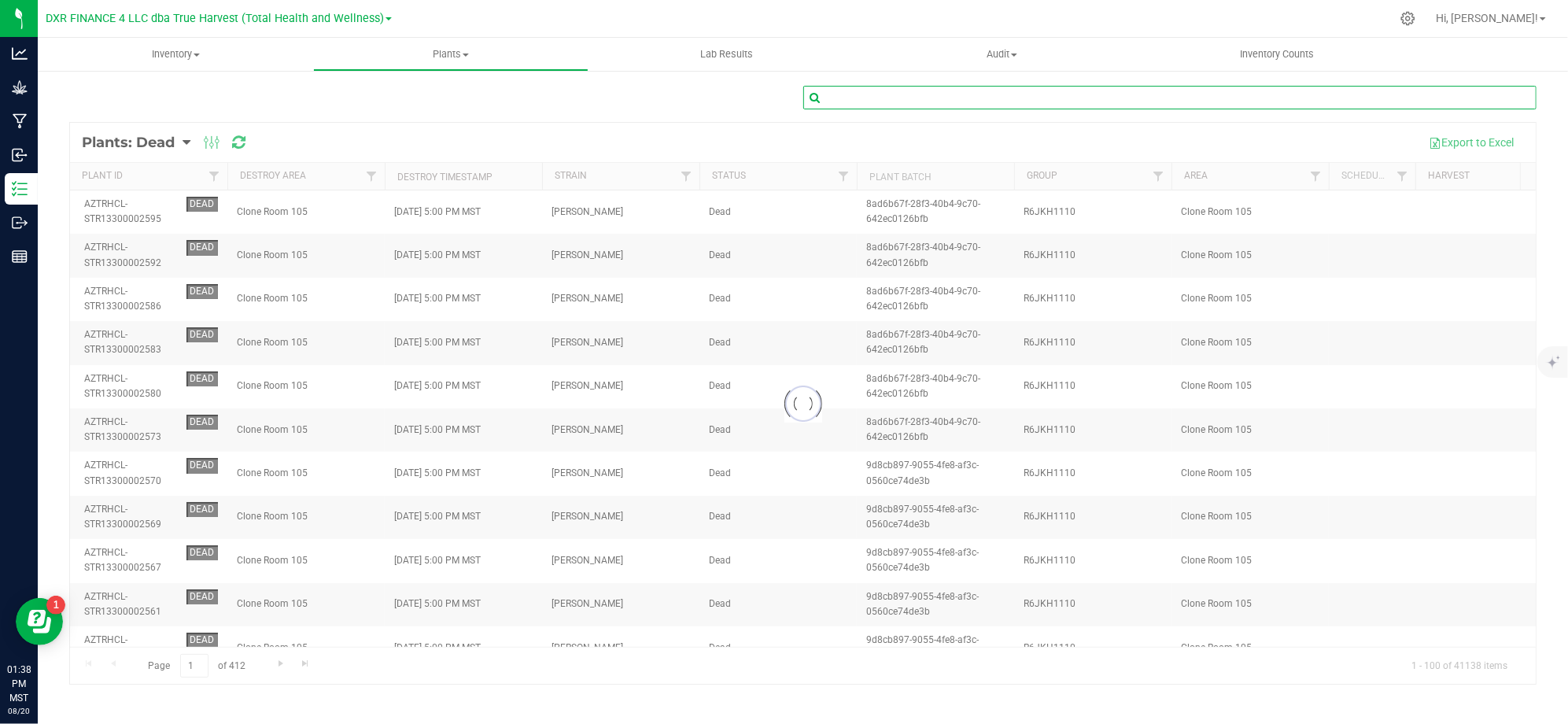
click at [884, 93] on input "text" at bounding box center [1169, 97] width 734 height 24
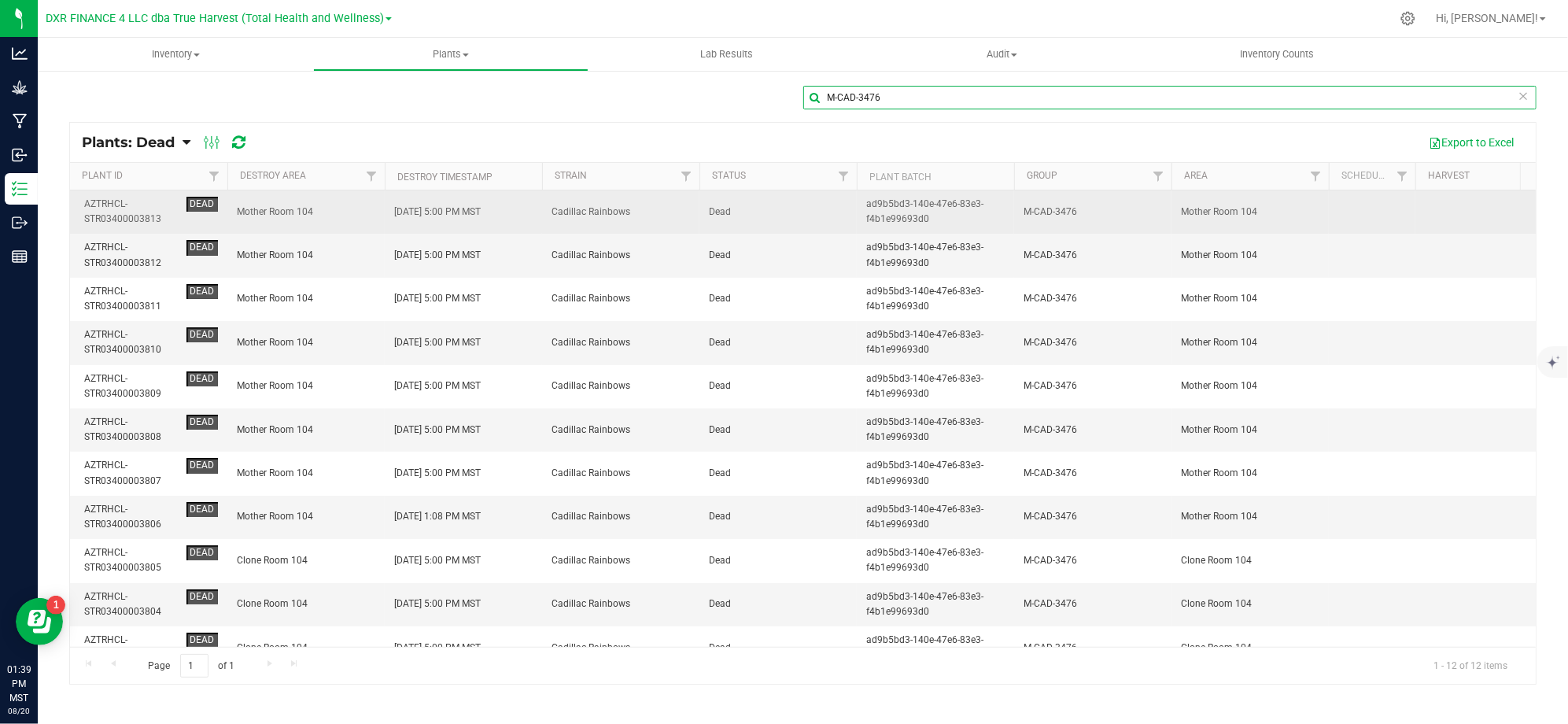
type input "M-CAD-3476"
click at [138, 211] on div "AZTRHCL-STR03400003813" at bounding box center [132, 212] width 96 height 30
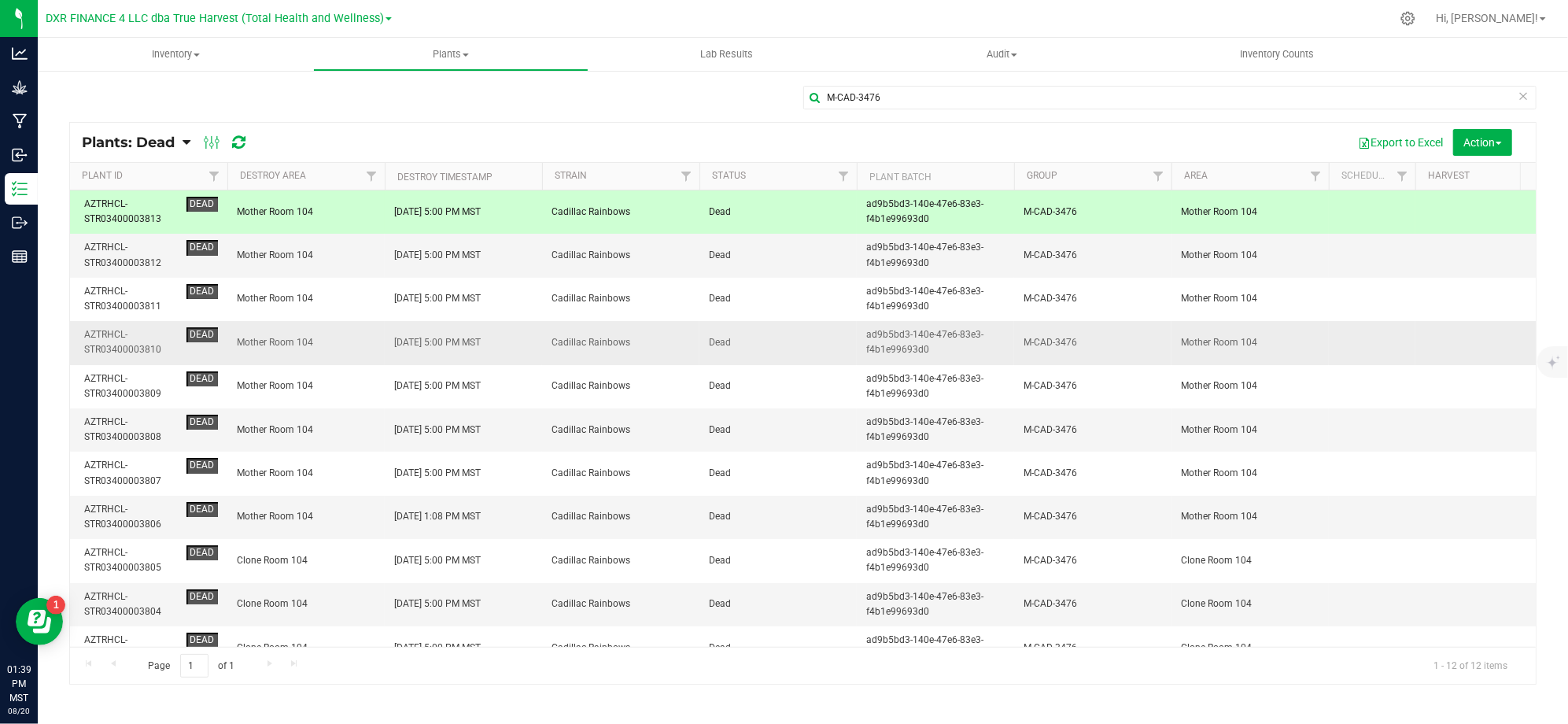
click at [142, 356] on div "AZTRHCL-STR03400003810" at bounding box center [132, 342] width 96 height 30
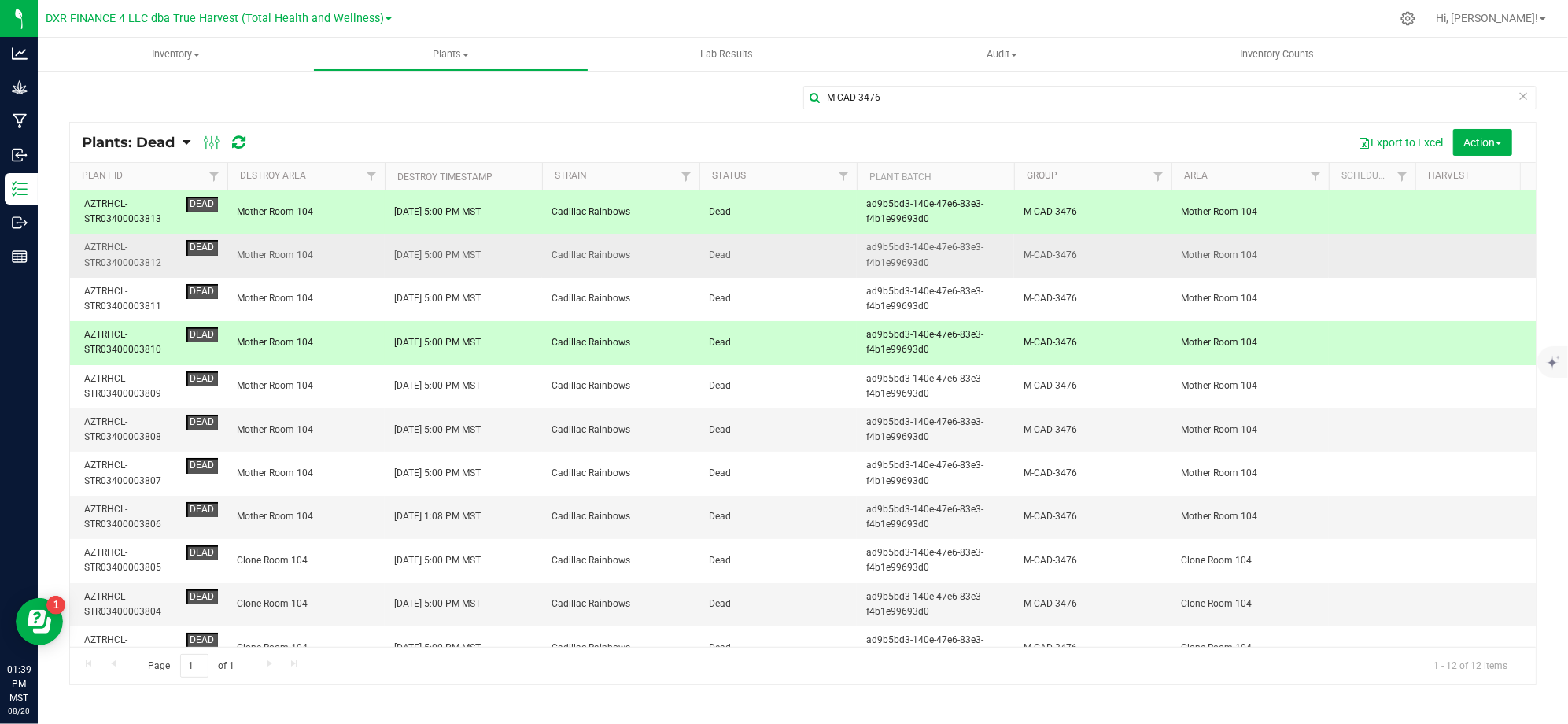
click at [149, 259] on div "AZTRHCL-STR03400003812" at bounding box center [132, 255] width 96 height 30
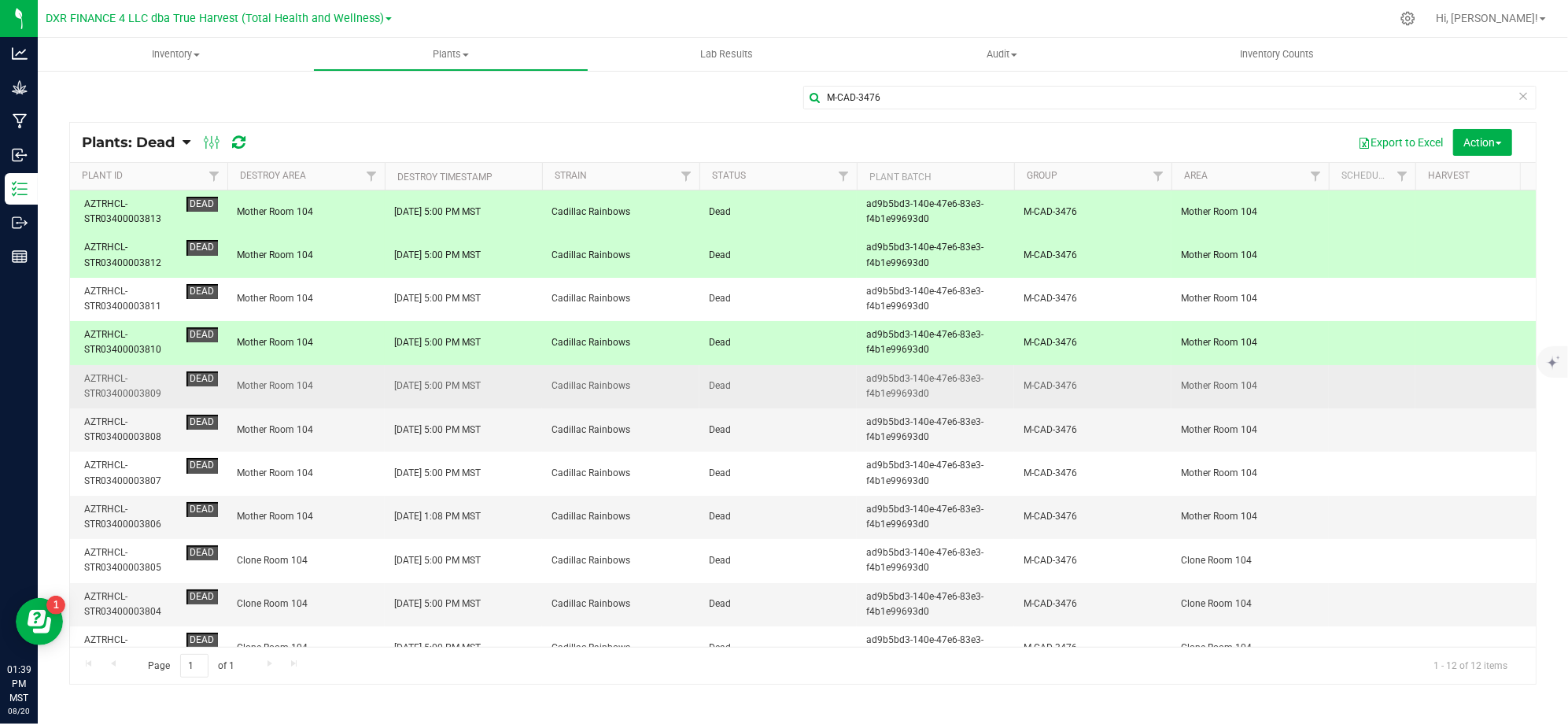
click at [145, 396] on div "AZTRHCL-STR03400003809" at bounding box center [132, 386] width 96 height 30
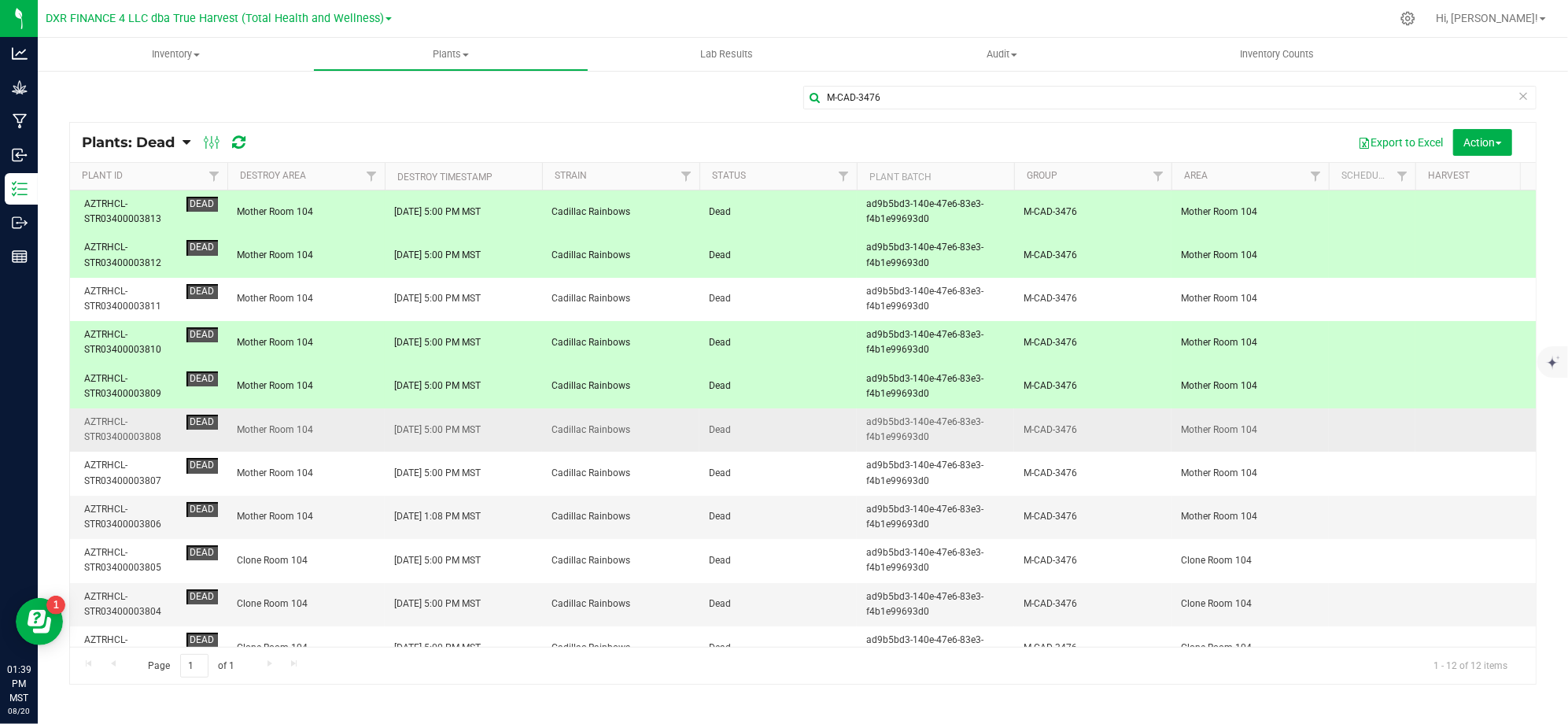
click at [139, 445] on div "AZTRHCL-STR03400003808" at bounding box center [132, 429] width 96 height 30
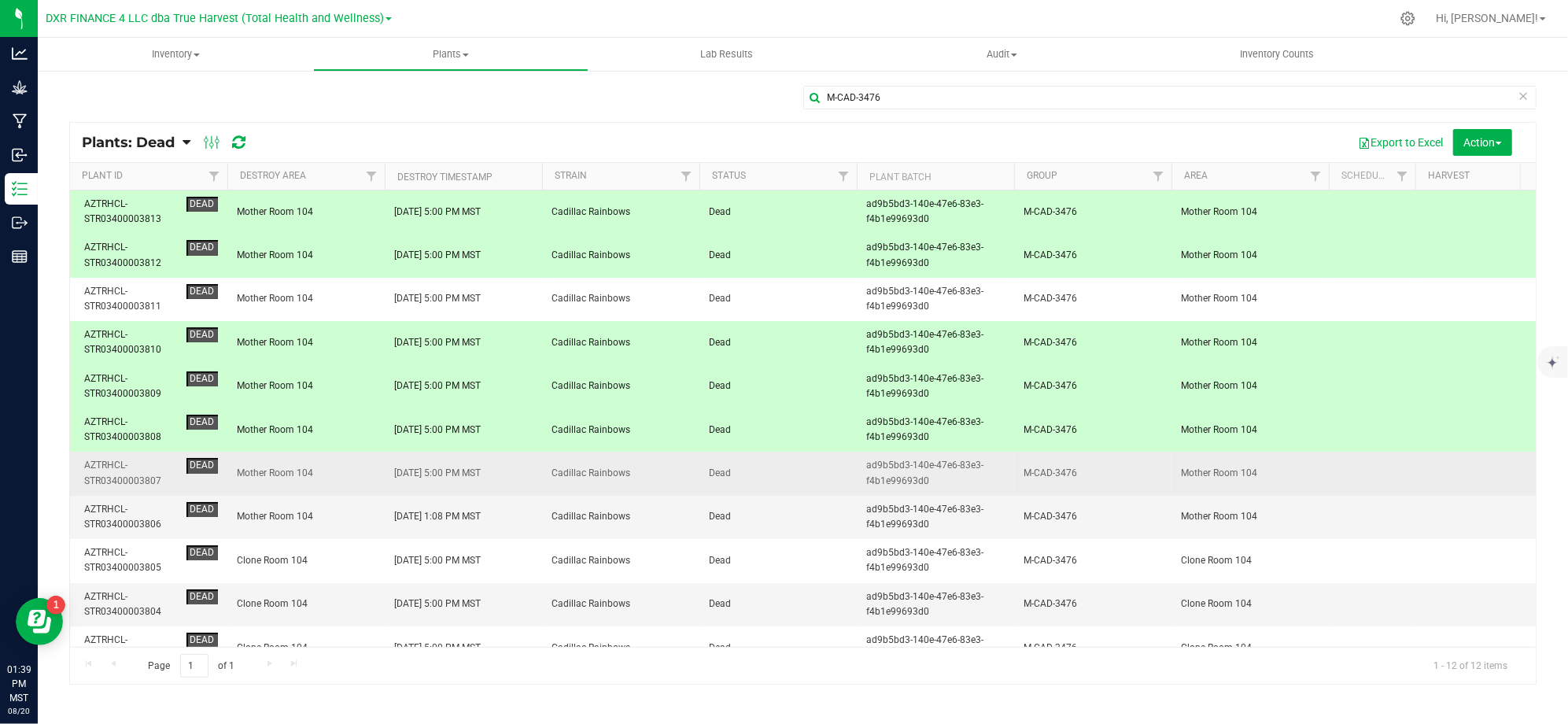
click at [133, 482] on div "AZTRHCL-STR03400003807" at bounding box center [132, 473] width 96 height 30
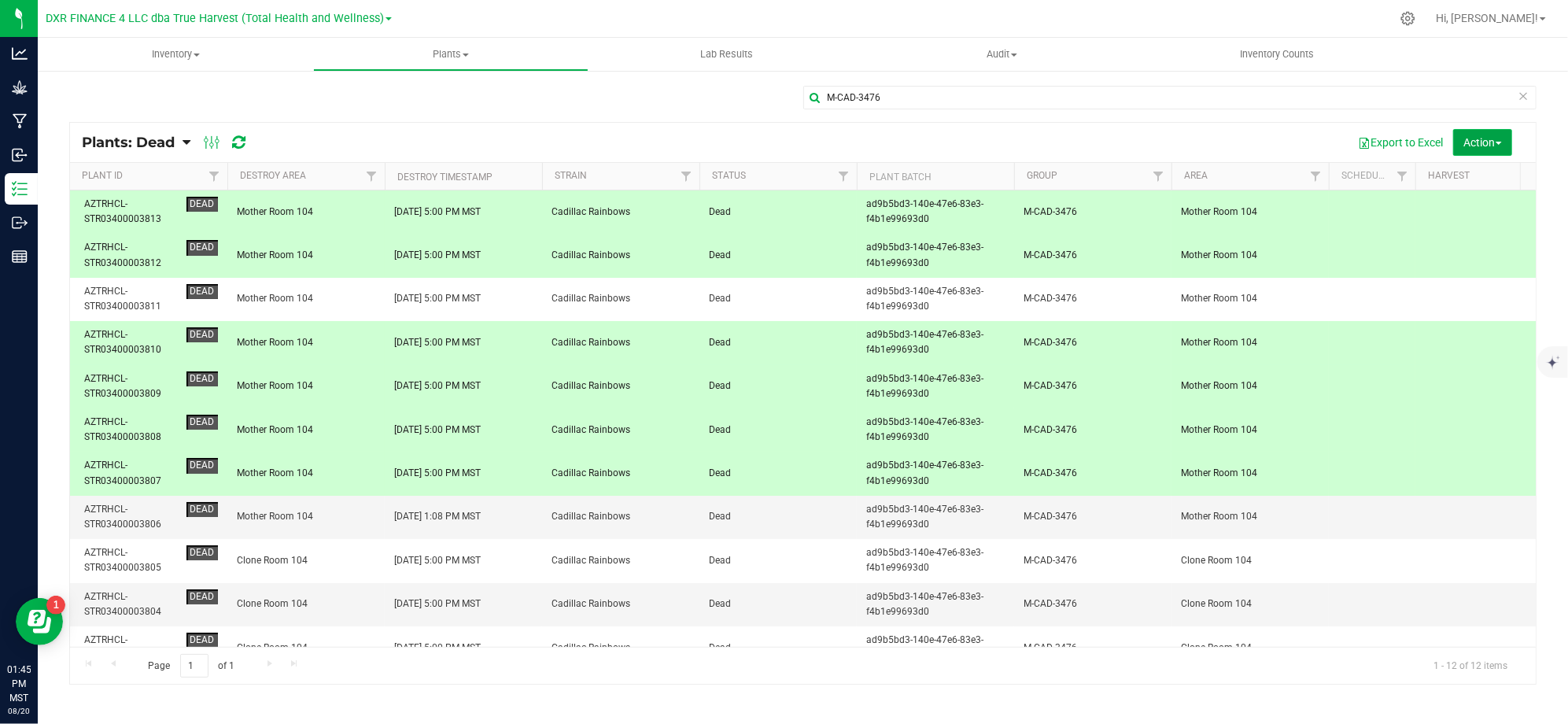
click at [1490, 146] on span "Action" at bounding box center [1482, 142] width 38 height 12
click at [1474, 171] on span "Revive plants" at bounding box center [1464, 177] width 61 height 12
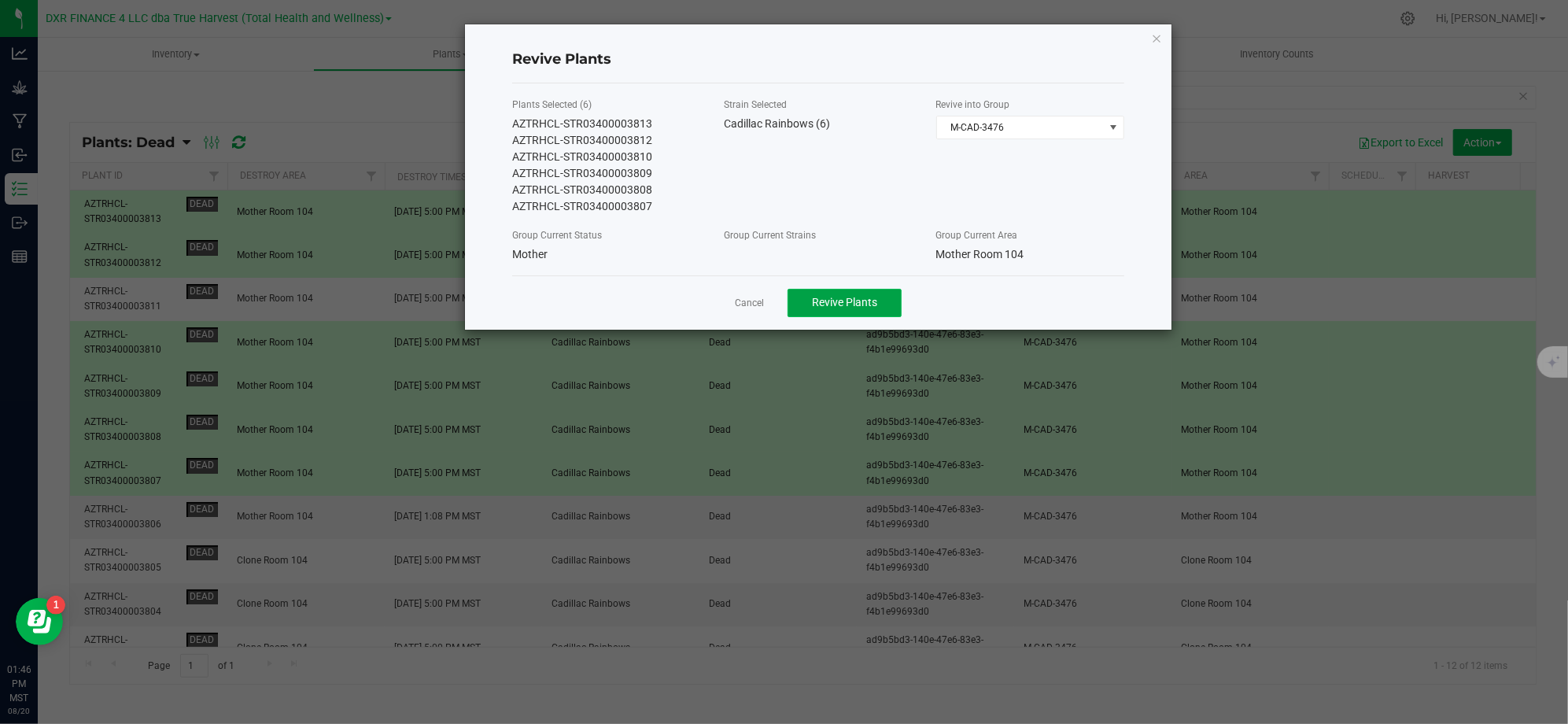
click at [831, 306] on span "Revive Plants" at bounding box center [844, 301] width 65 height 12
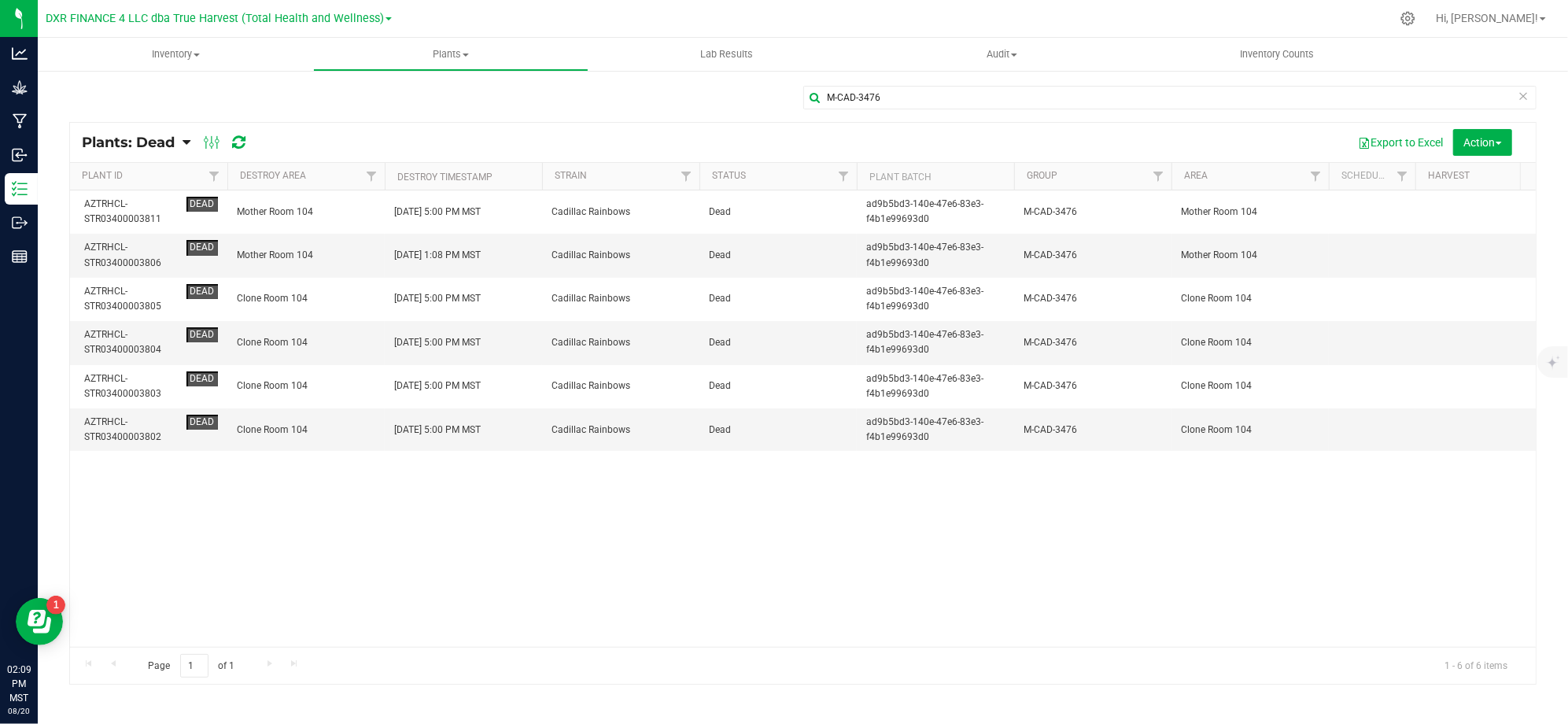
click at [183, 135] on link "Plants: Dead" at bounding box center [132, 142] width 100 height 17
click at [126, 178] on span "Plants: Active" at bounding box center [128, 185] width 72 height 13
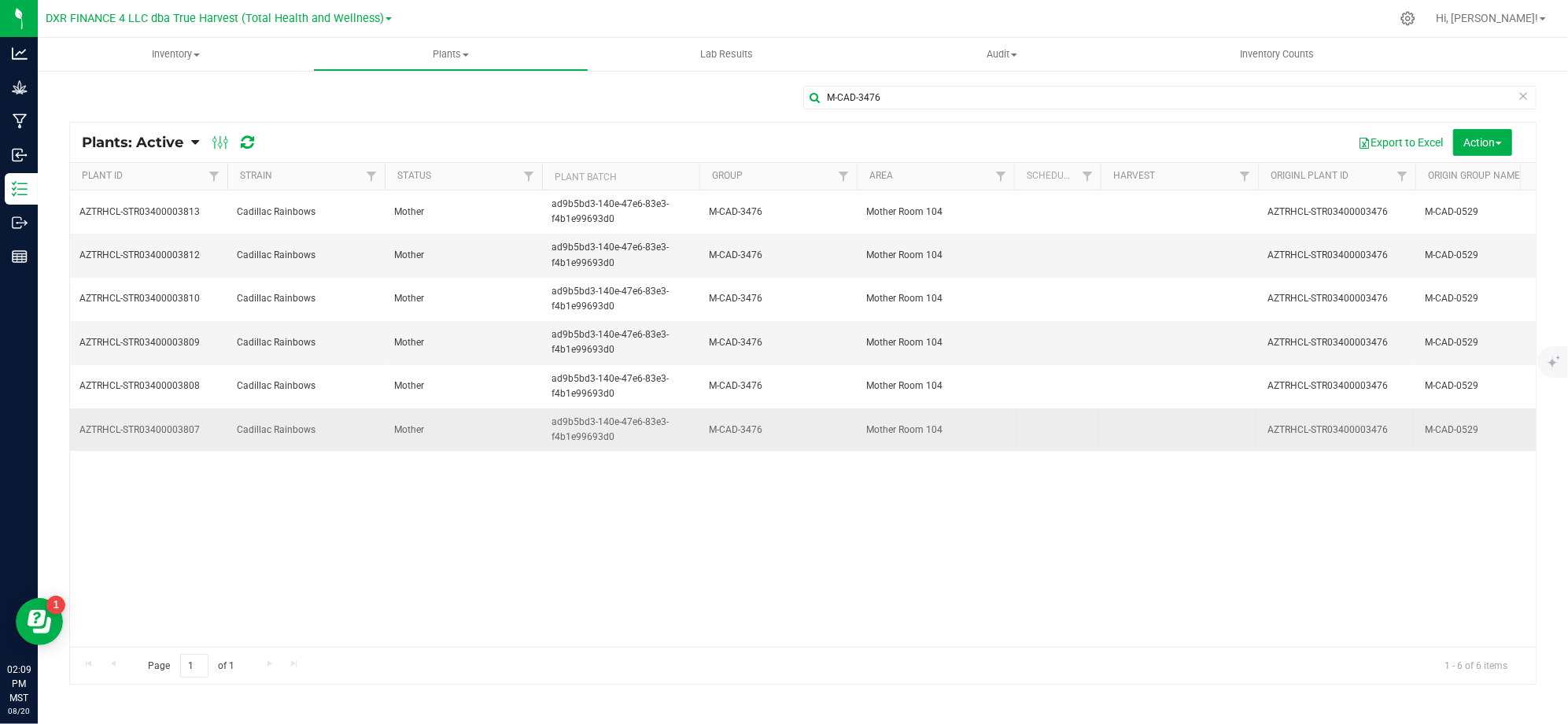
click at [187, 431] on span "AZTRHCL-STR03400003807" at bounding box center [148, 430] width 138 height 15
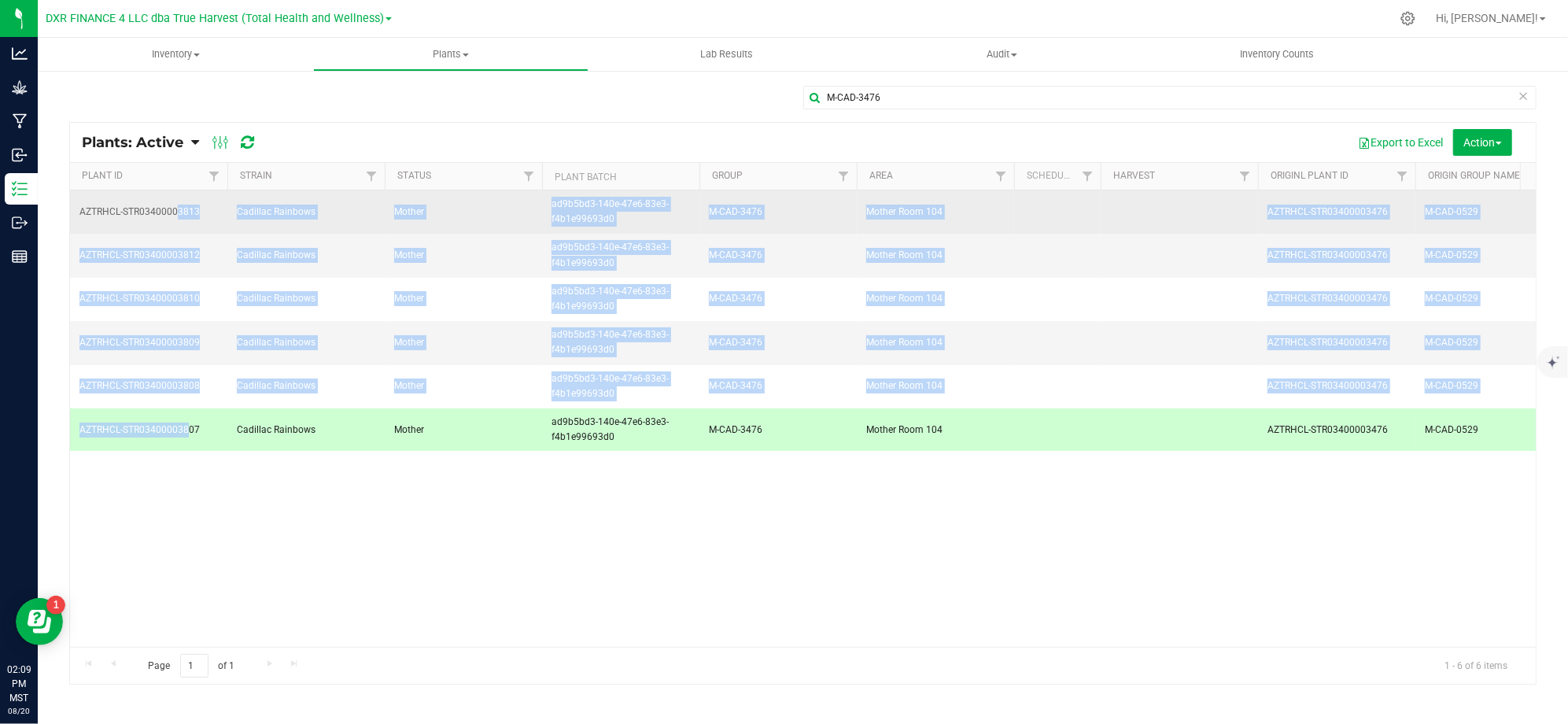
click at [180, 215] on span "AZTRHCL-STR03400003813" at bounding box center [148, 212] width 138 height 15
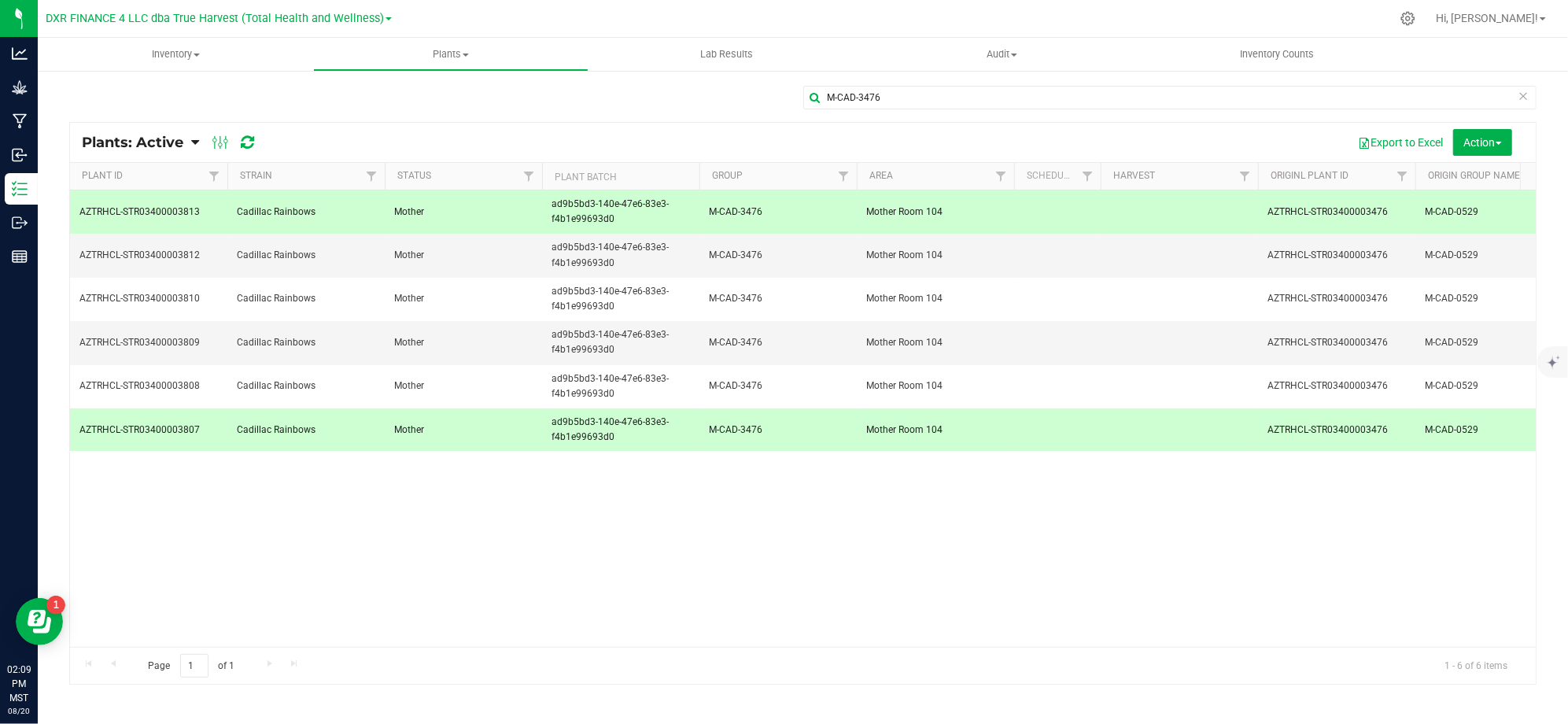
click at [562, 96] on div "M-CAD-3476" at bounding box center [802, 104] width 1467 height 36
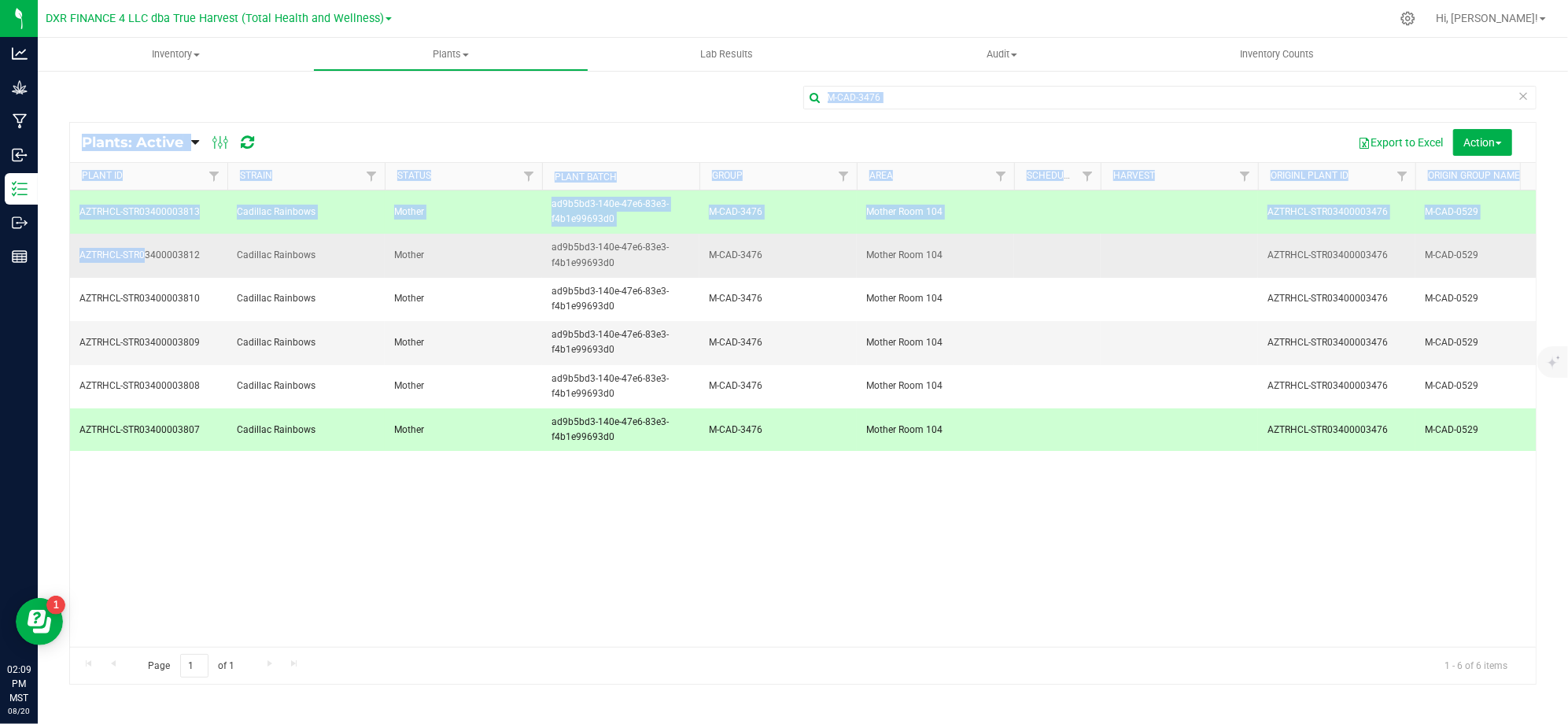
click at [143, 259] on span "AZTRHCL-STR03400003812" at bounding box center [148, 255] width 138 height 15
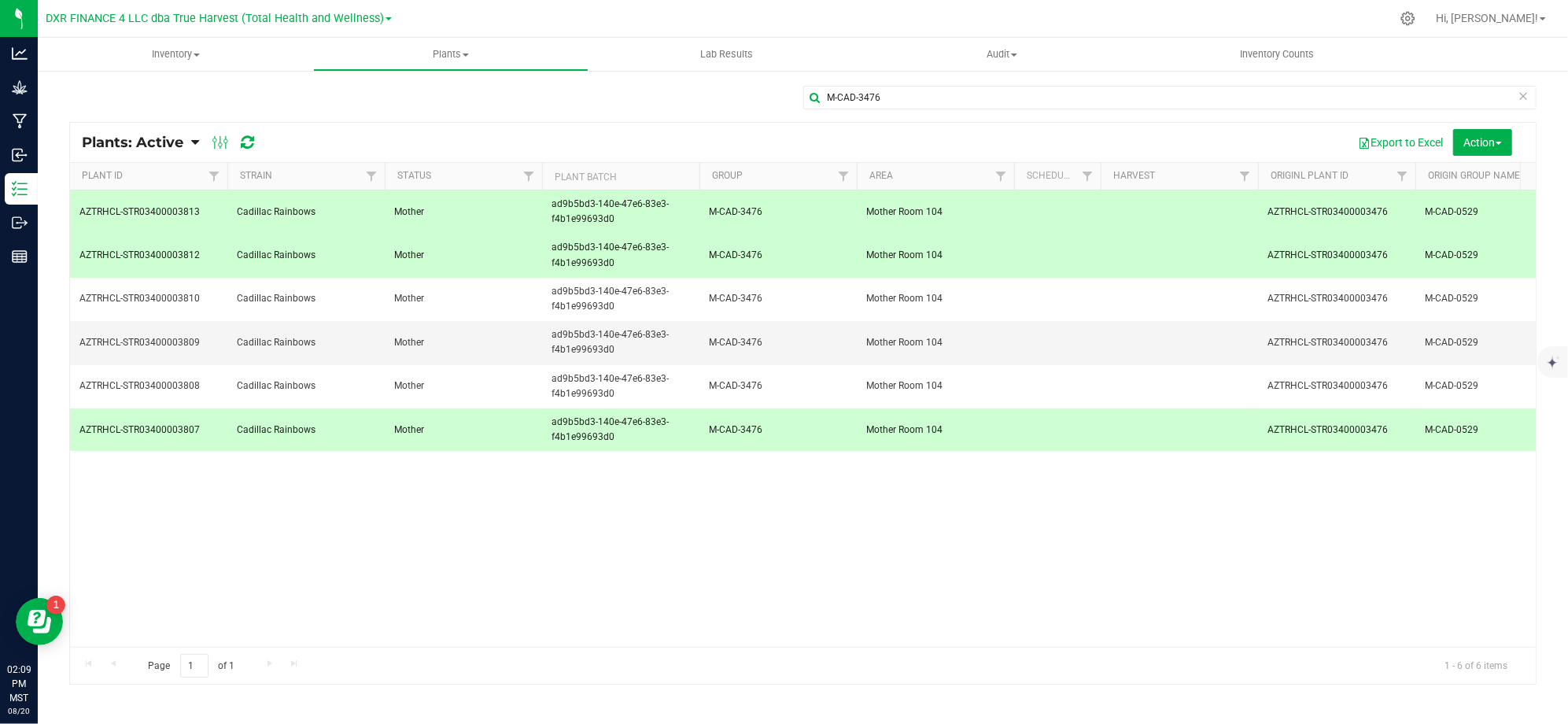
drag, startPoint x: 456, startPoint y: 117, endPoint x: 437, endPoint y: 128, distance: 22.0
click at [456, 116] on div "M-CAD-3476" at bounding box center [802, 104] width 1467 height 36
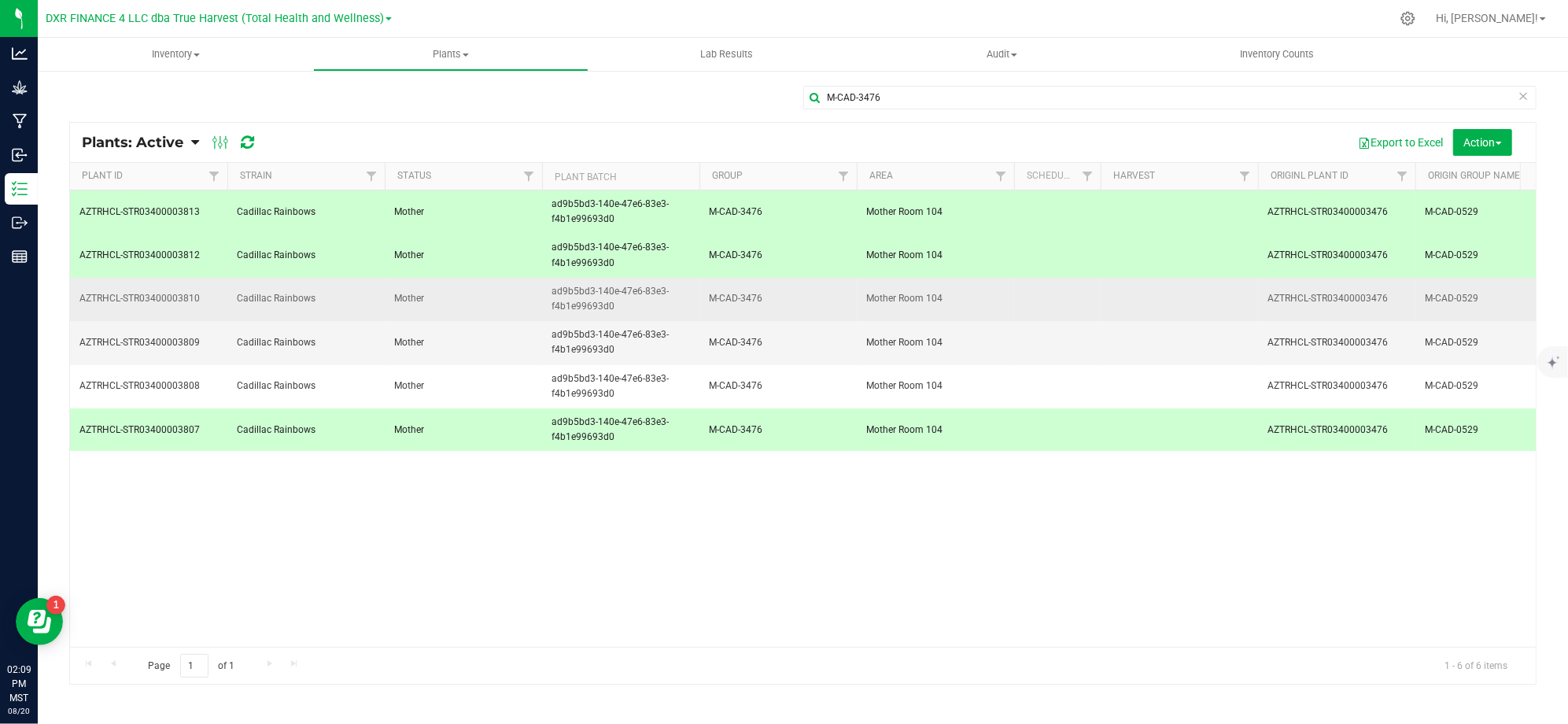
click at [152, 306] on span "AZTRHCL-STR03400003810" at bounding box center [148, 298] width 138 height 15
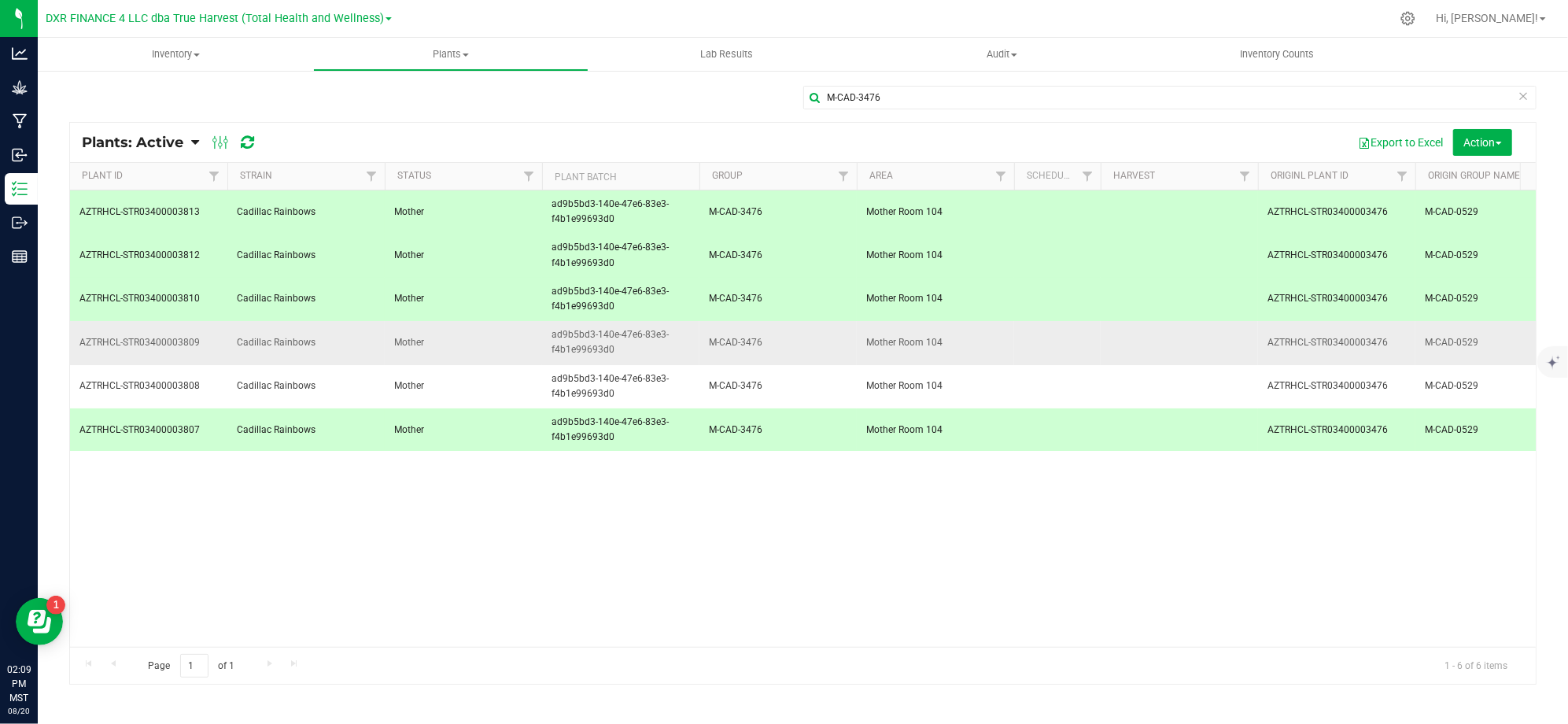
click at [148, 329] on td "AZTRHCL-STR03400003809" at bounding box center [148, 343] width 157 height 44
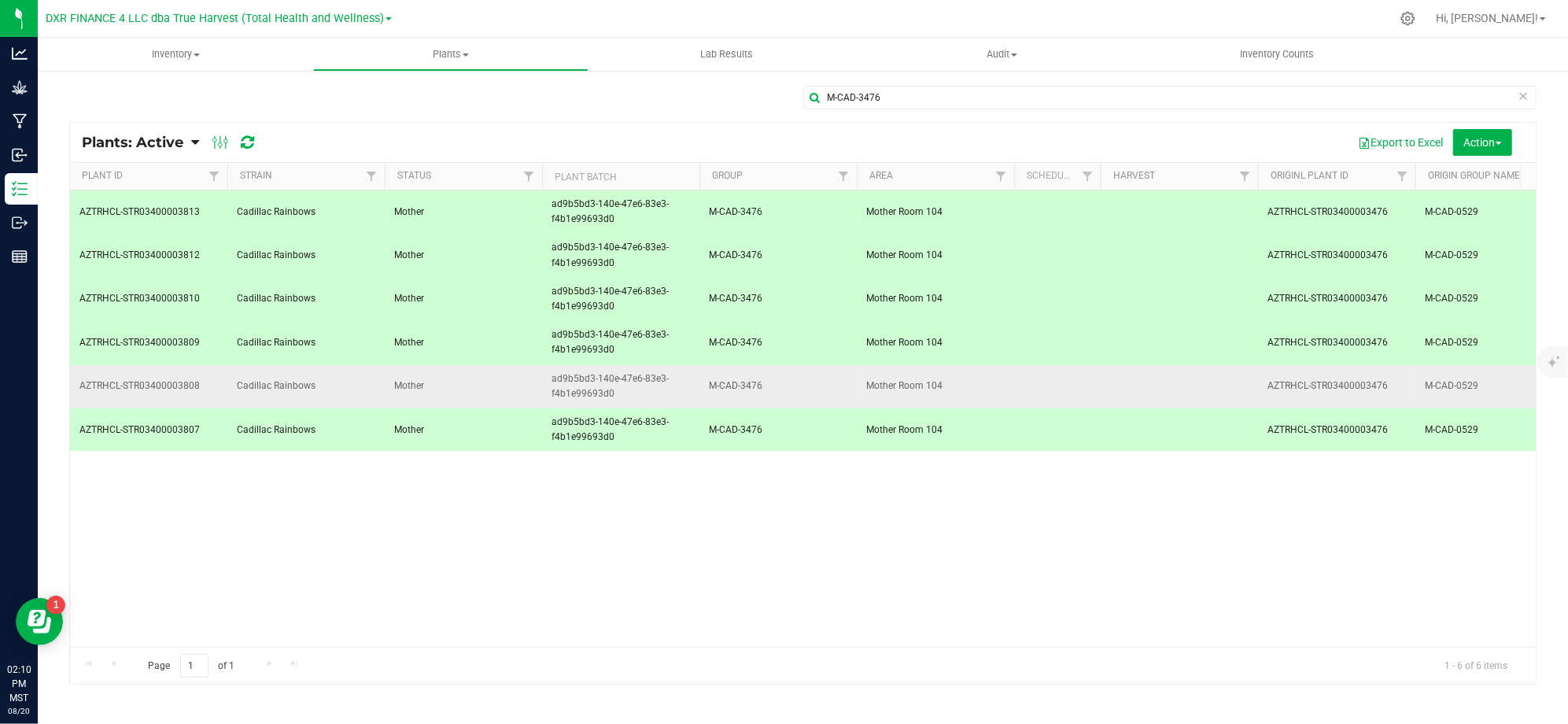
click at [166, 394] on span "AZTRHCL-STR03400003808" at bounding box center [148, 385] width 138 height 15
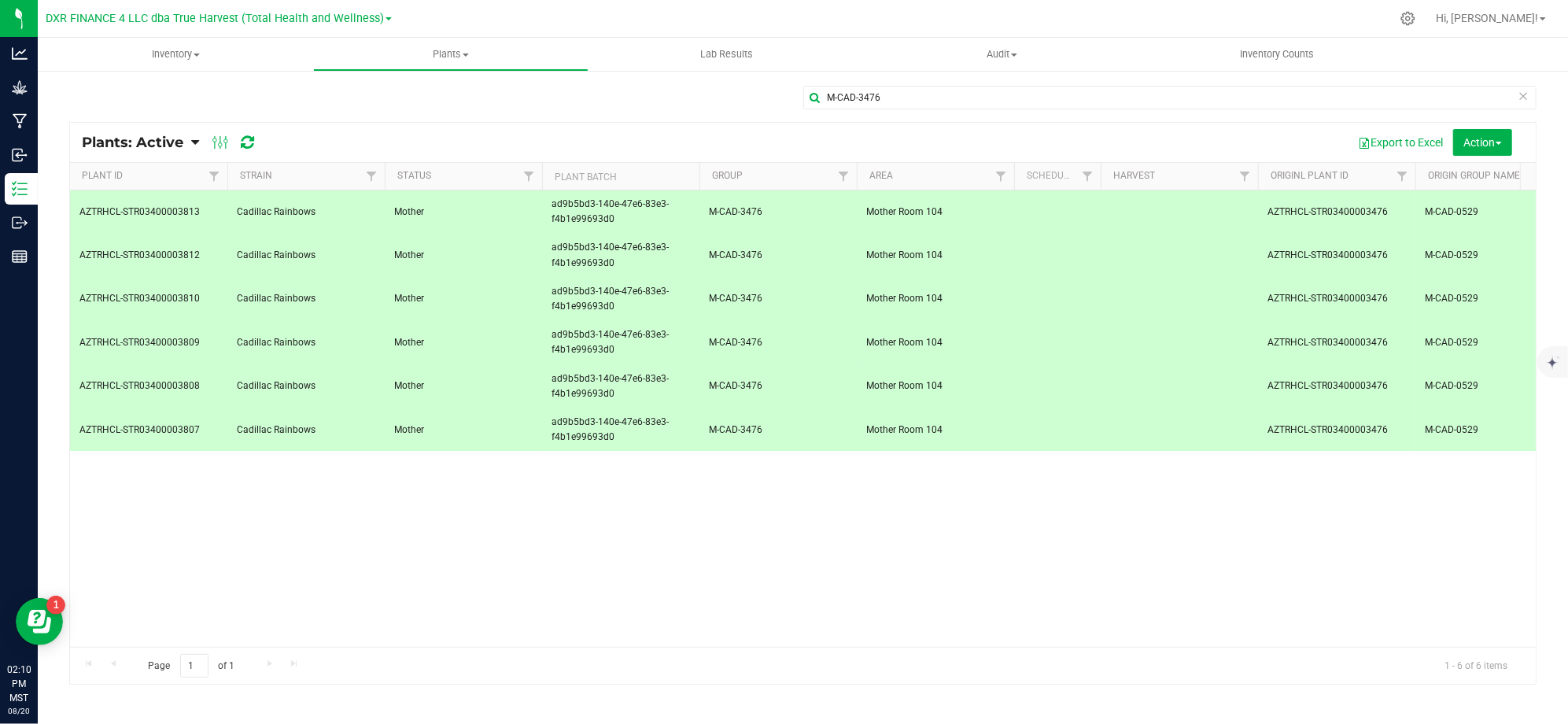
drag, startPoint x: 532, startPoint y: 114, endPoint x: 523, endPoint y: 114, distance: 9.0
click at [523, 114] on div "M-CAD-3476" at bounding box center [802, 104] width 1467 height 36
click at [1479, 137] on span "Action" at bounding box center [1482, 142] width 38 height 12
click at [1474, 178] on span "Destroy plants" at bounding box center [1452, 177] width 67 height 12
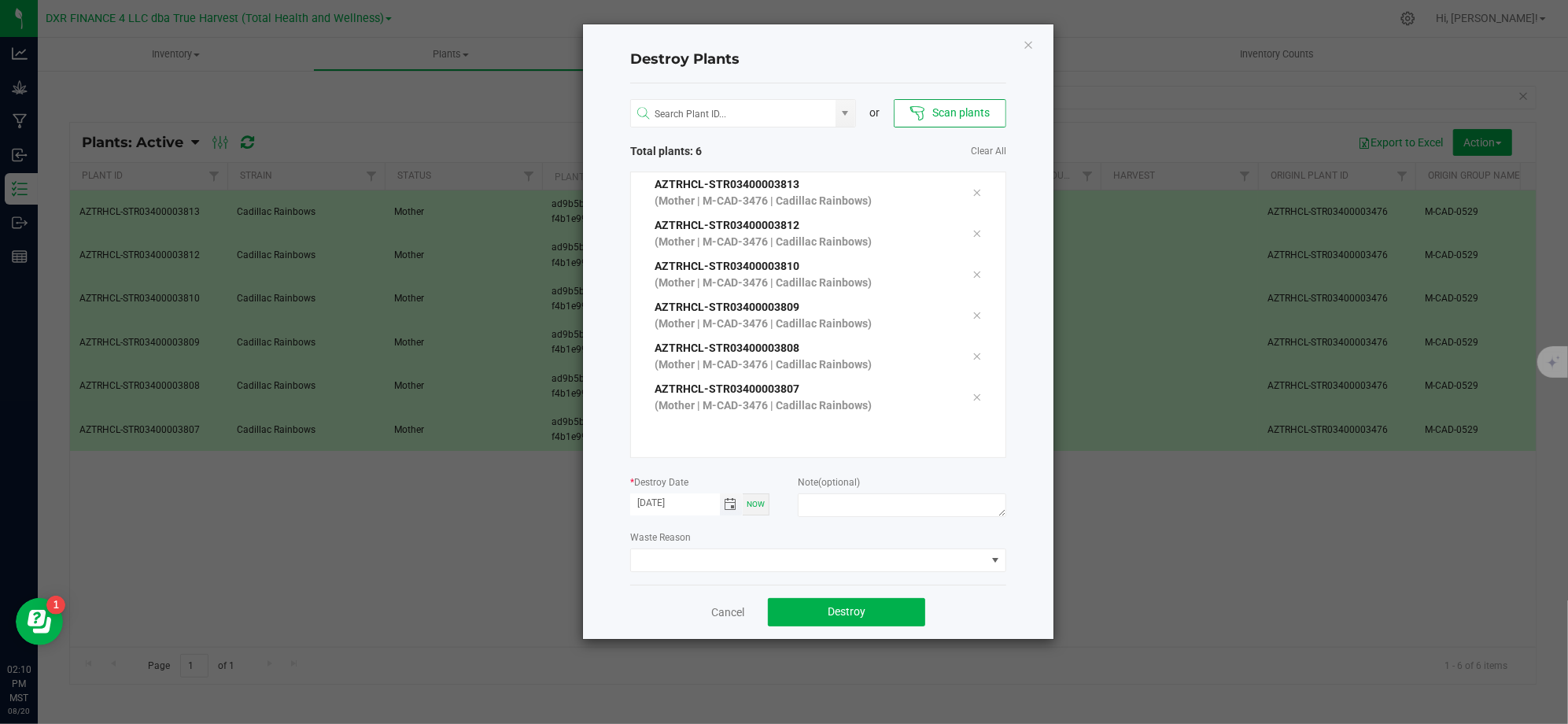
click at [726, 501] on span "Toggle calendar" at bounding box center [730, 504] width 12 height 12
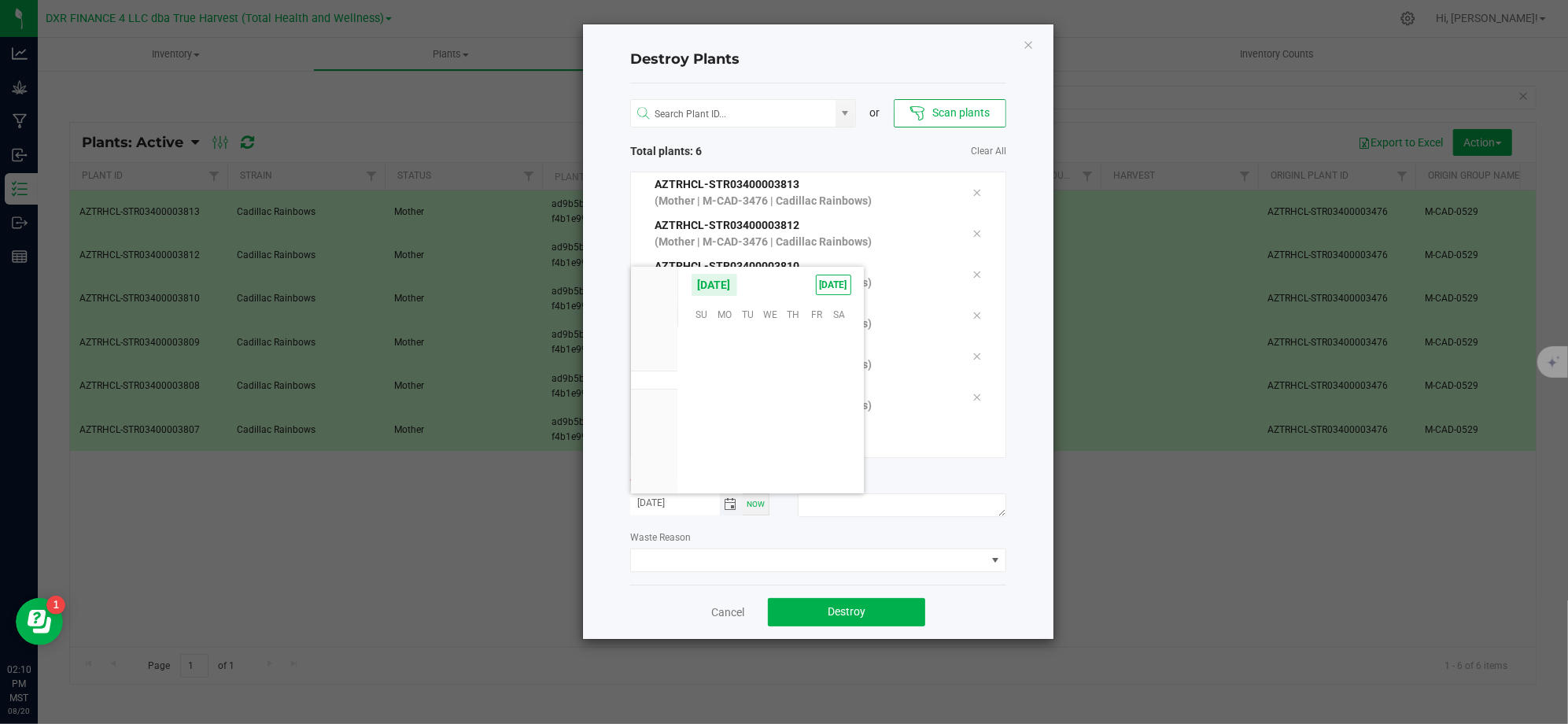
scroll to position [254889, 0]
click at [791, 388] on span "14" at bounding box center [793, 388] width 23 height 25
type input "08/14/2025"
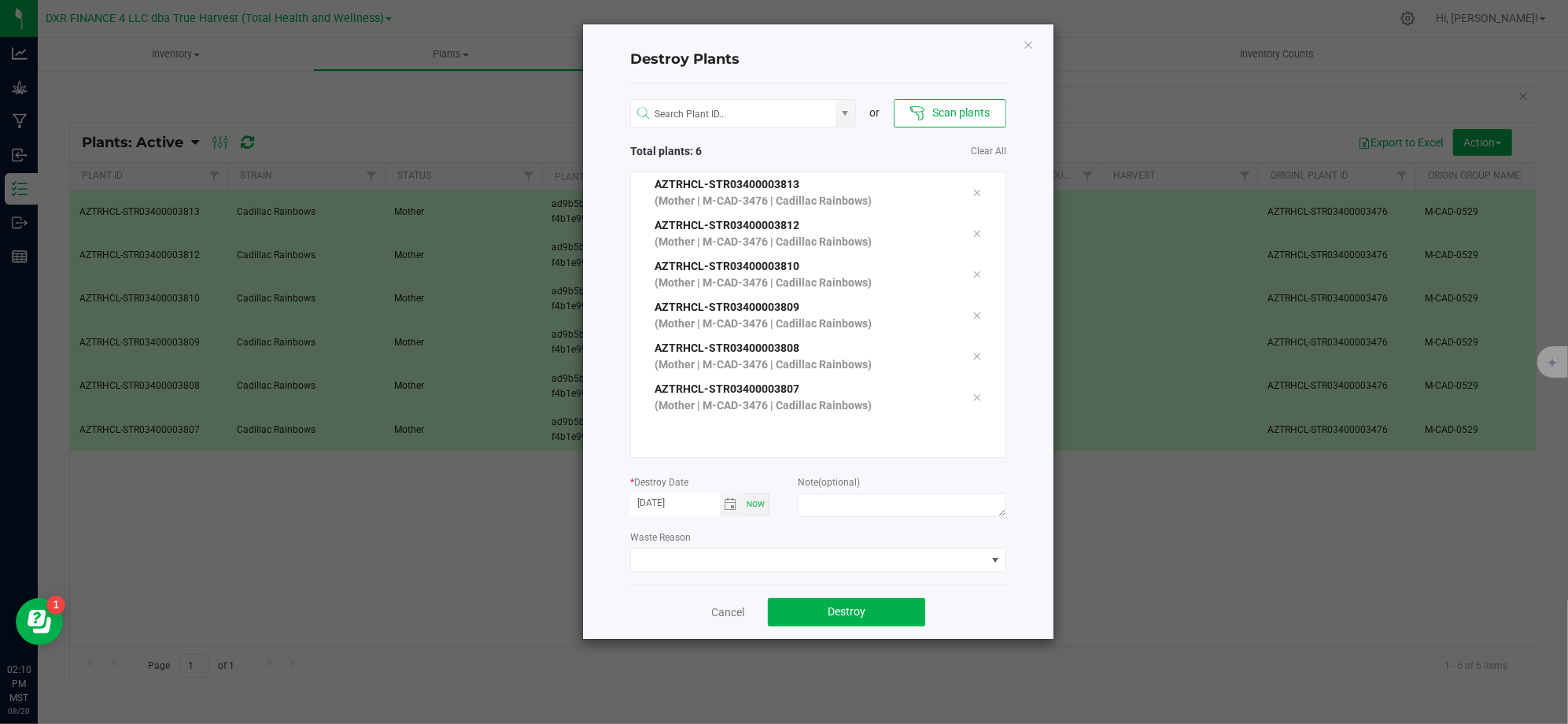
drag, startPoint x: 797, startPoint y: 545, endPoint x: 821, endPoint y: 520, distance: 34.7
click at [800, 541] on div "Waste Reason" at bounding box center [818, 550] width 376 height 44
click at [822, 511] on textarea at bounding box center [901, 505] width 208 height 24
type textarea "Retired mom"
click at [1005, 608] on div "Cancel Destroy" at bounding box center [818, 612] width 376 height 54
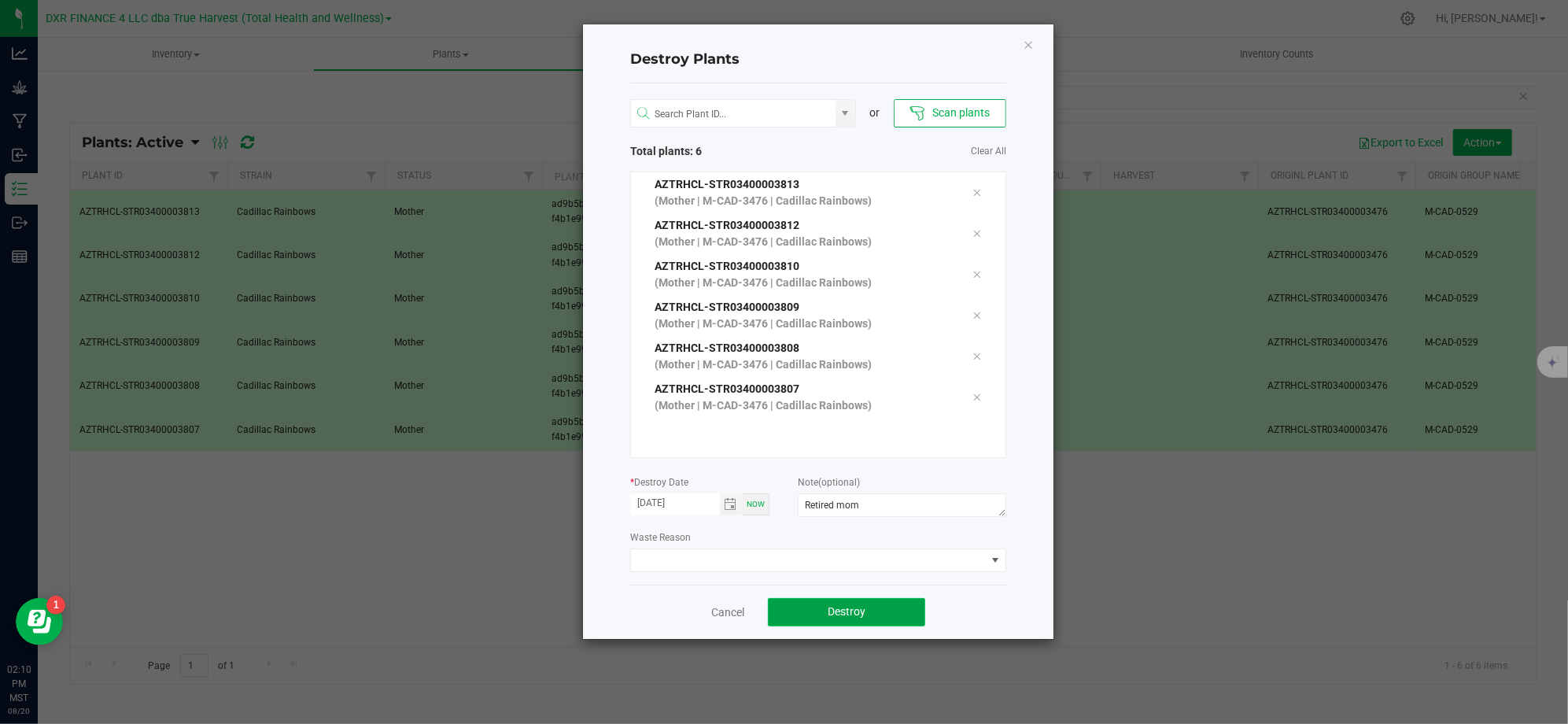
click at [895, 607] on button "Destroy" at bounding box center [846, 612] width 157 height 28
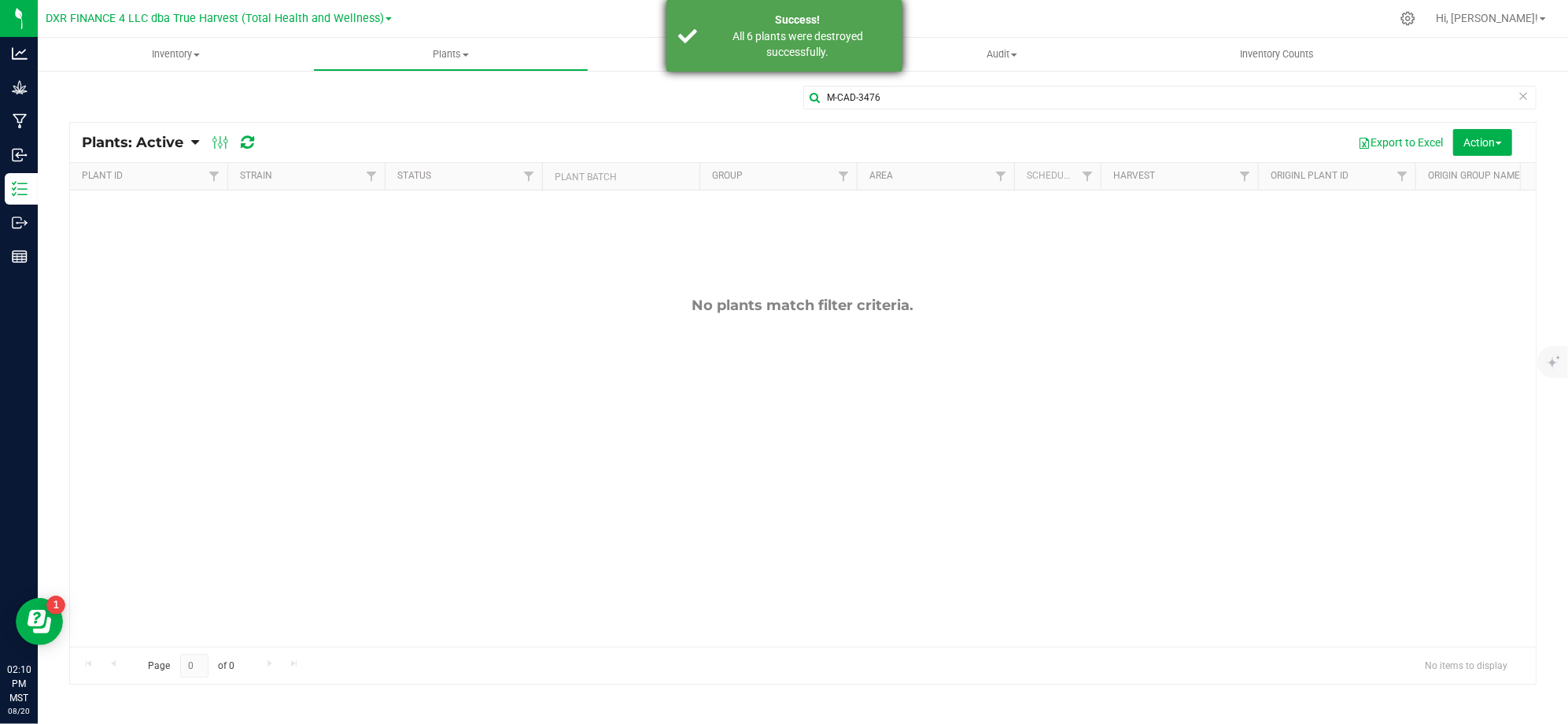
click at [788, 42] on div "All 6 plants were destroyed successfully." at bounding box center [798, 44] width 184 height 31
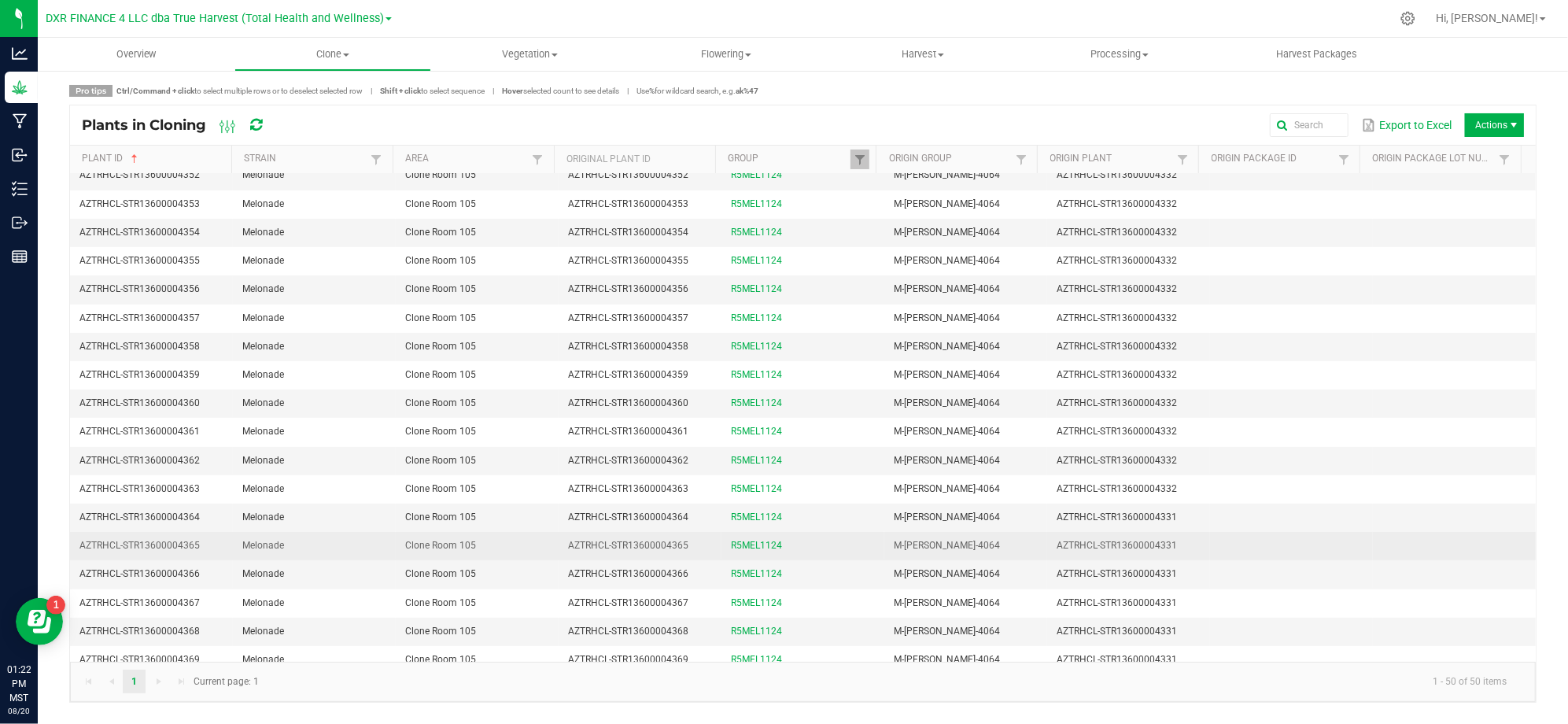
scroll to position [419, 0]
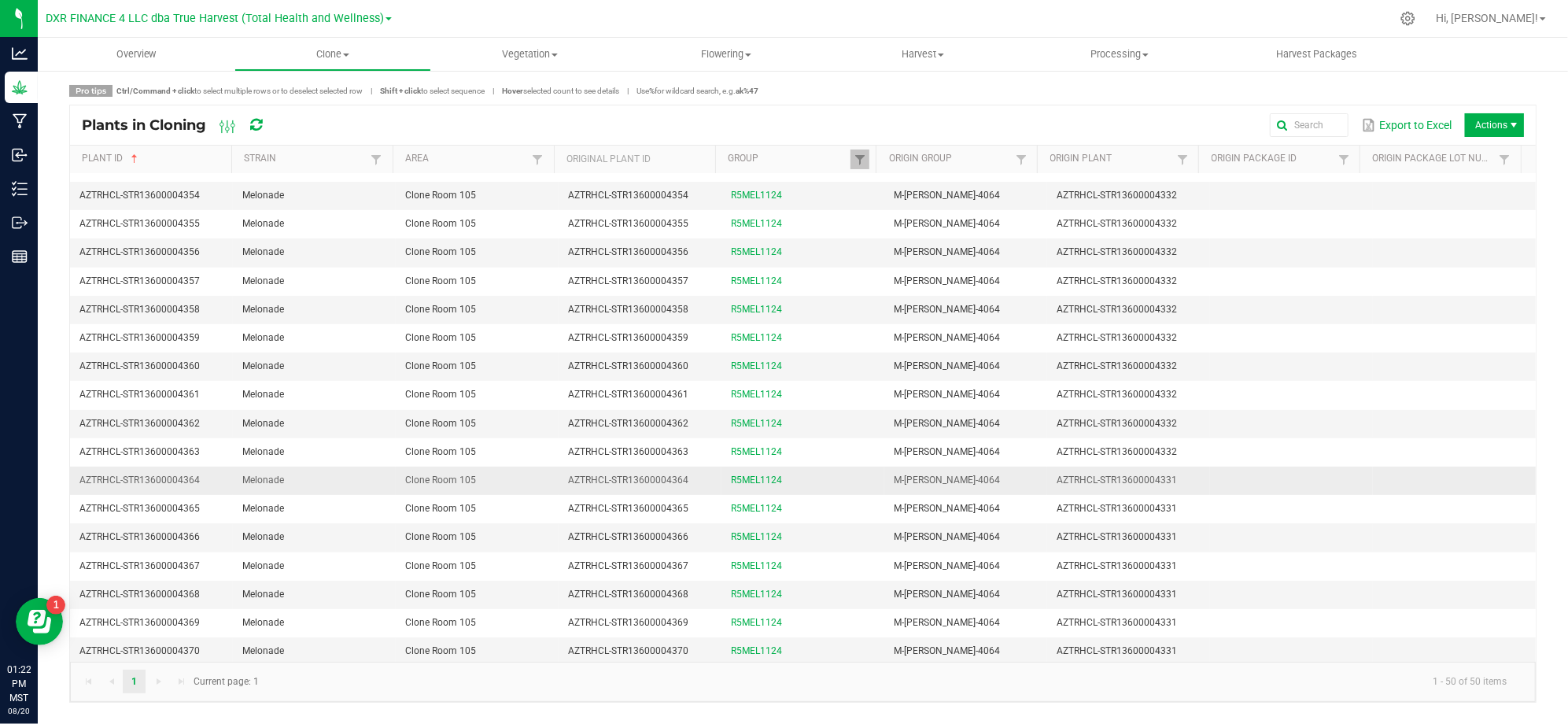
click at [170, 485] on span "AZTRHCL-STR13600004364" at bounding box center [139, 479] width 120 height 11
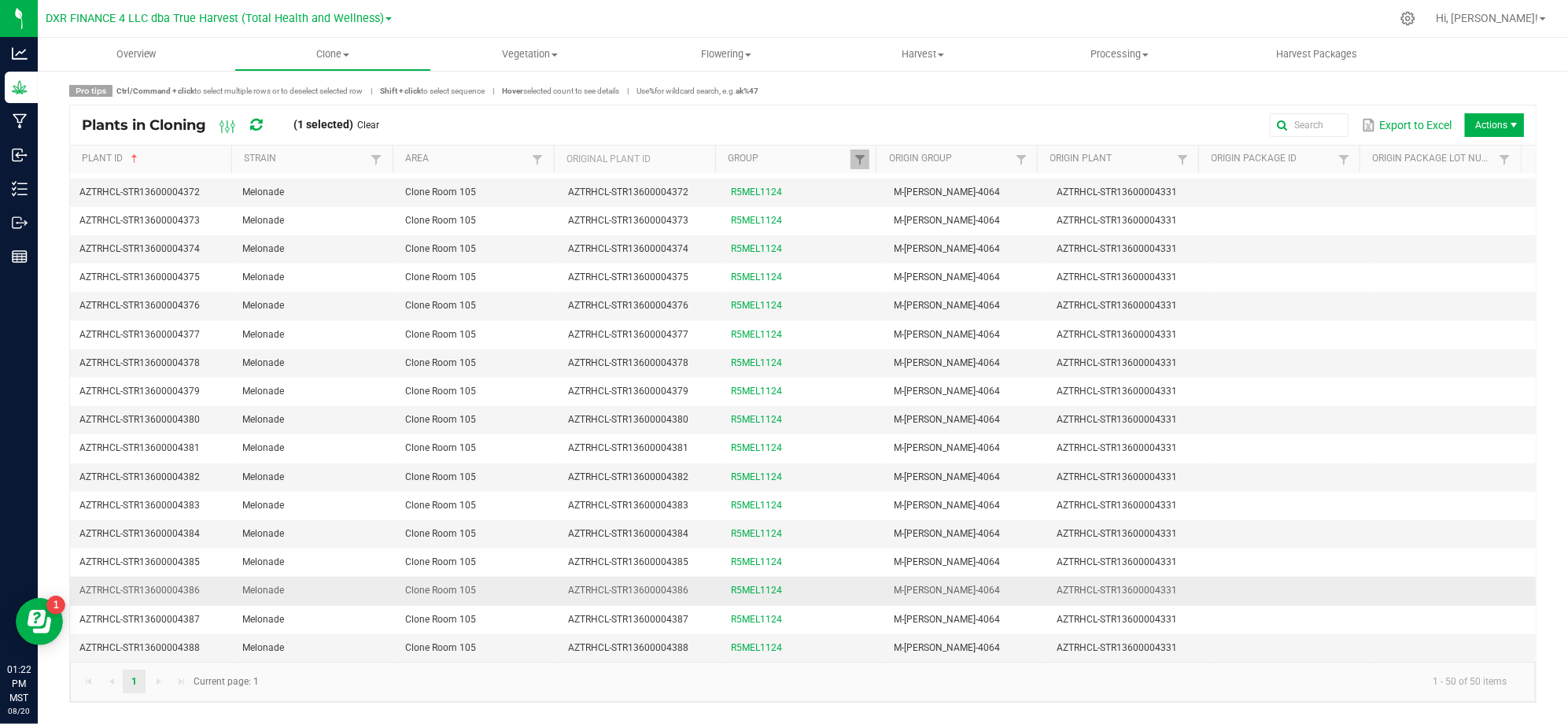
scroll to position [951, 0]
click at [180, 645] on span "AZTRHCL-STR13600004388" at bounding box center [139, 647] width 120 height 11
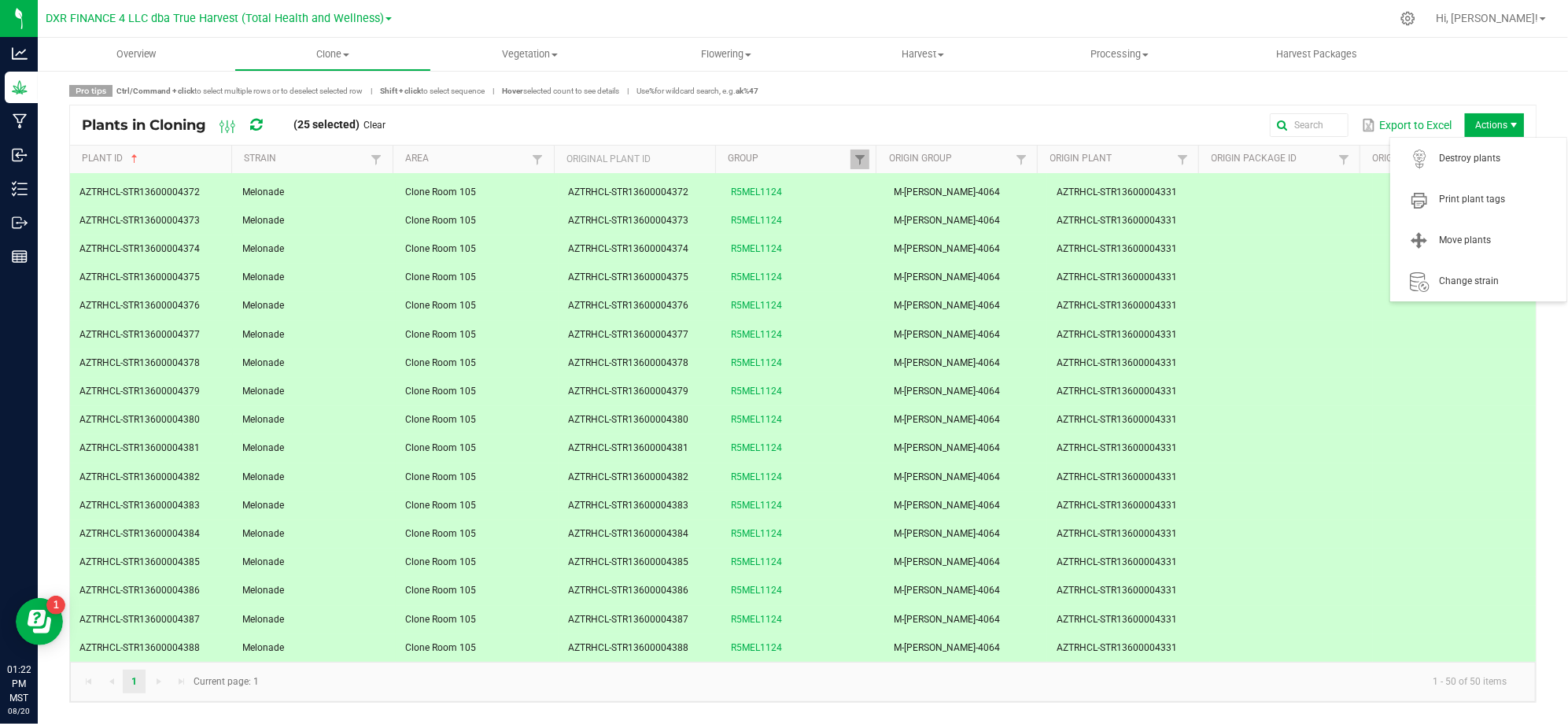
click at [1483, 129] on span "Actions" at bounding box center [1494, 125] width 59 height 24
click at [1464, 197] on span "Print plant tags" at bounding box center [1497, 199] width 118 height 13
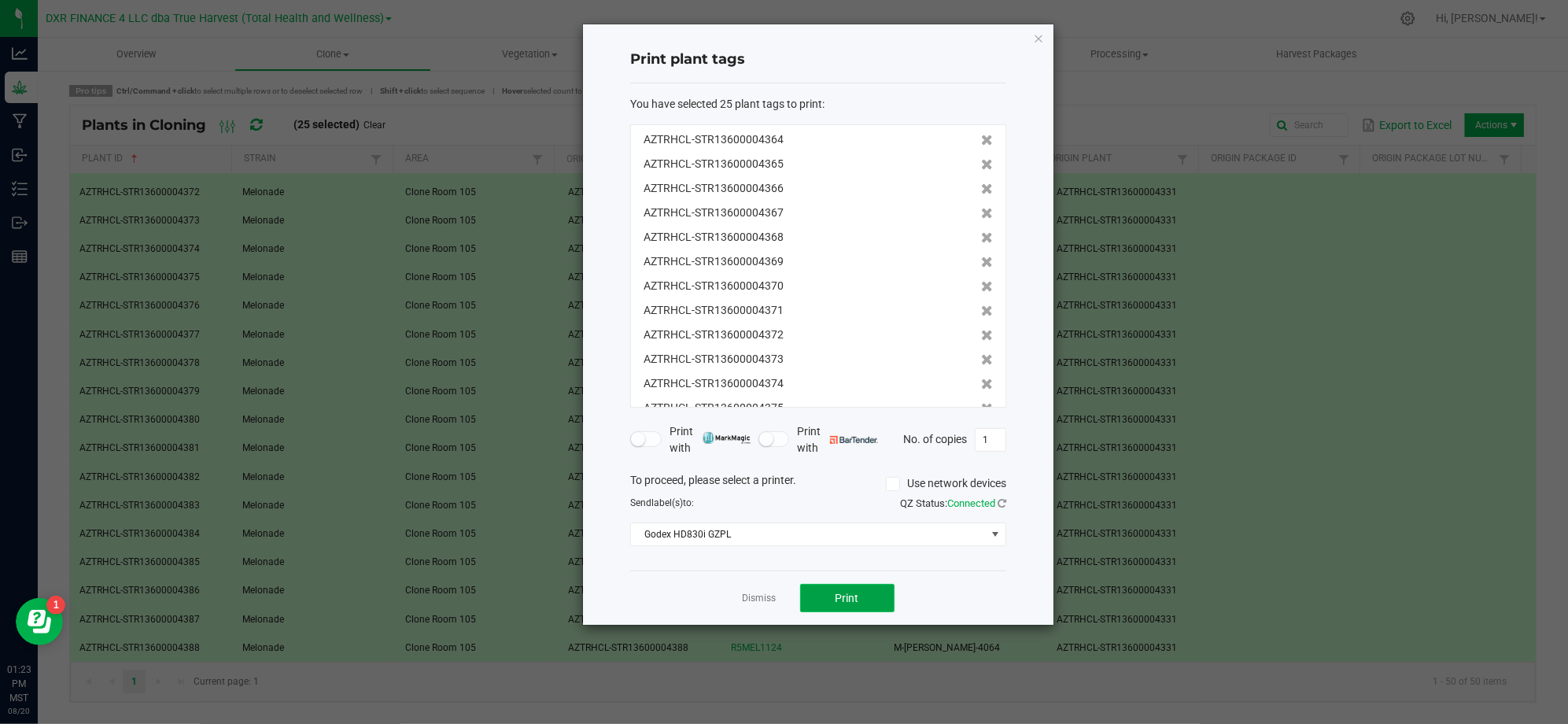
click at [873, 590] on button "Print" at bounding box center [847, 598] width 95 height 28
click at [772, 595] on link "Dismiss" at bounding box center [759, 598] width 34 height 13
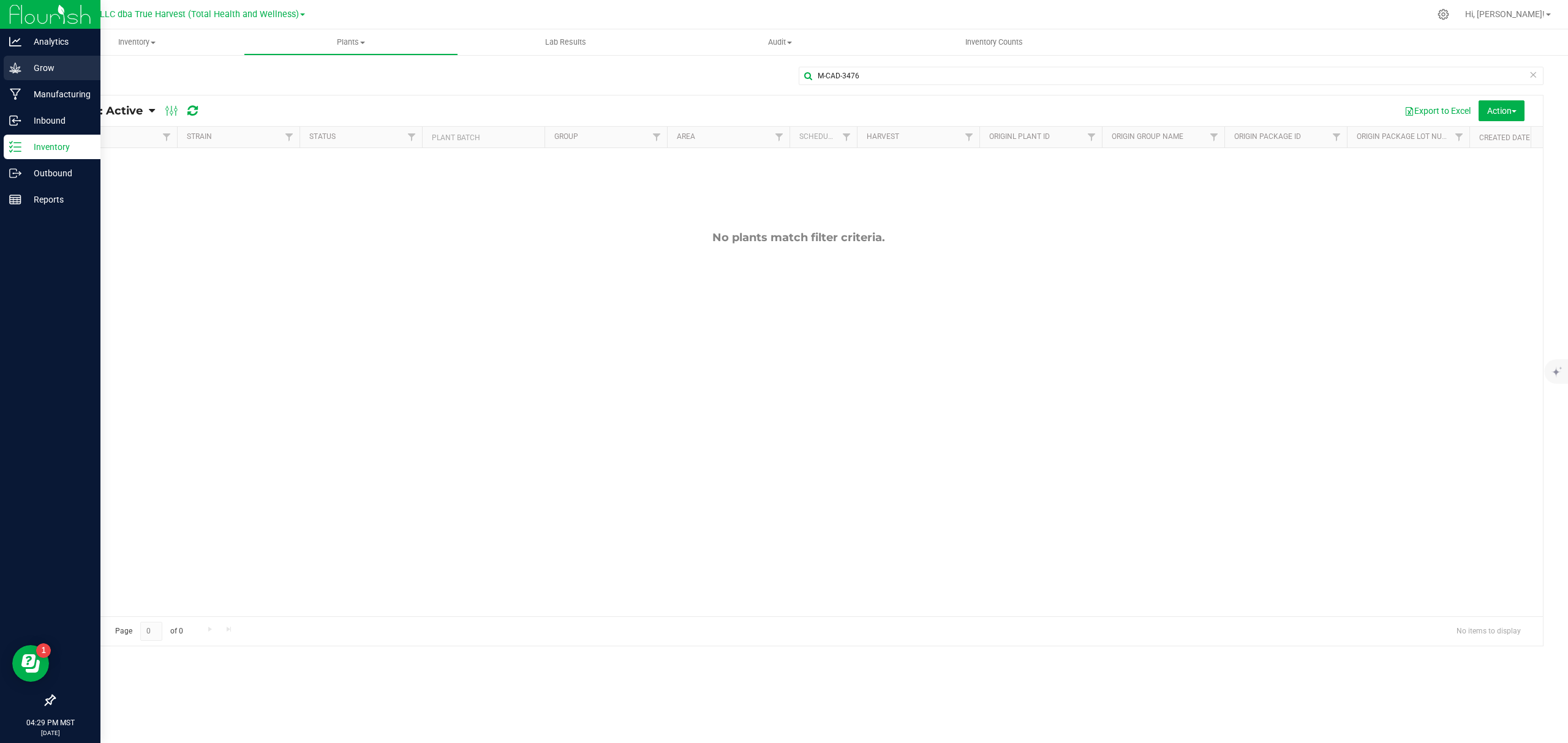
click at [30, 69] on p "Grow" at bounding box center [58, 68] width 74 height 15
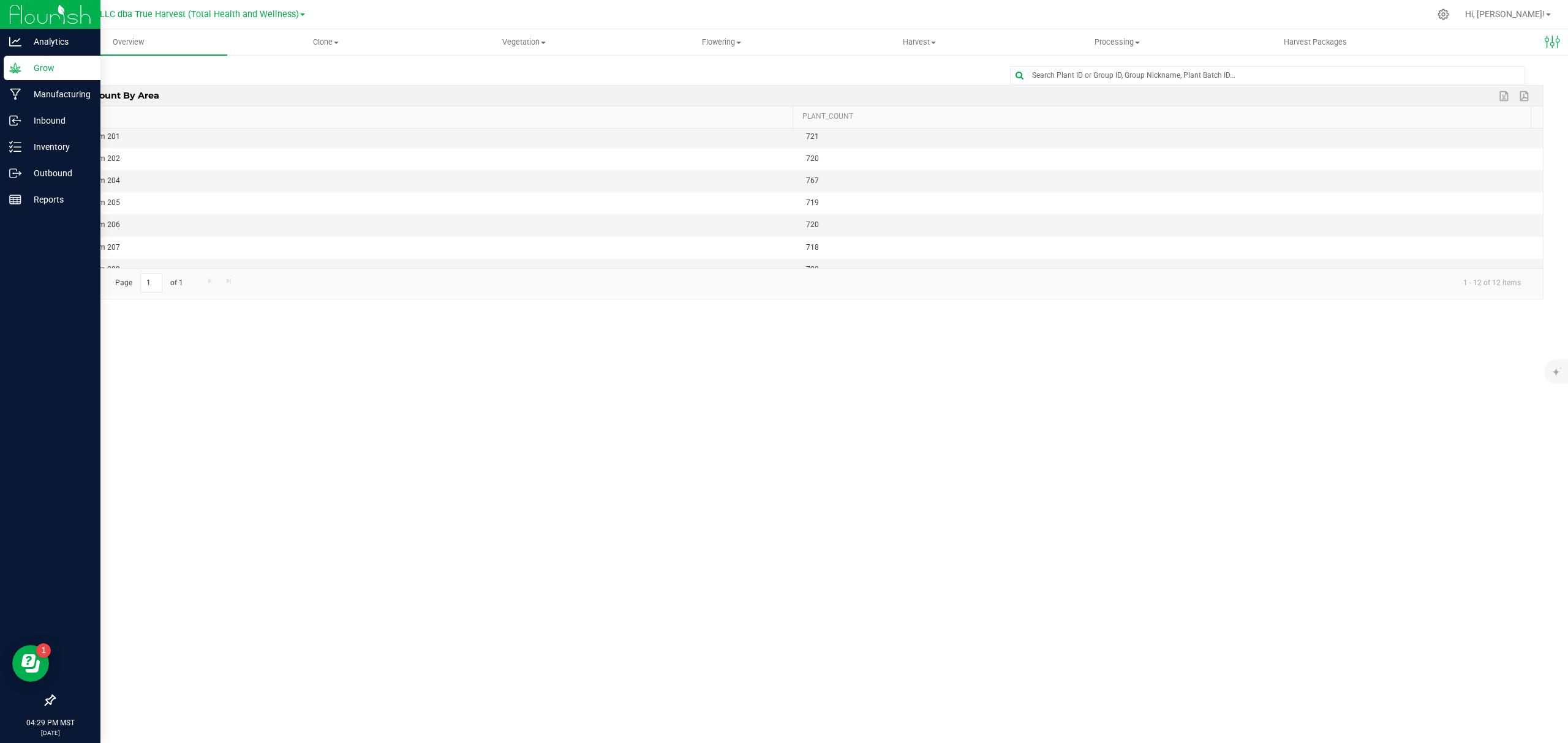
scroll to position [128, 0]
